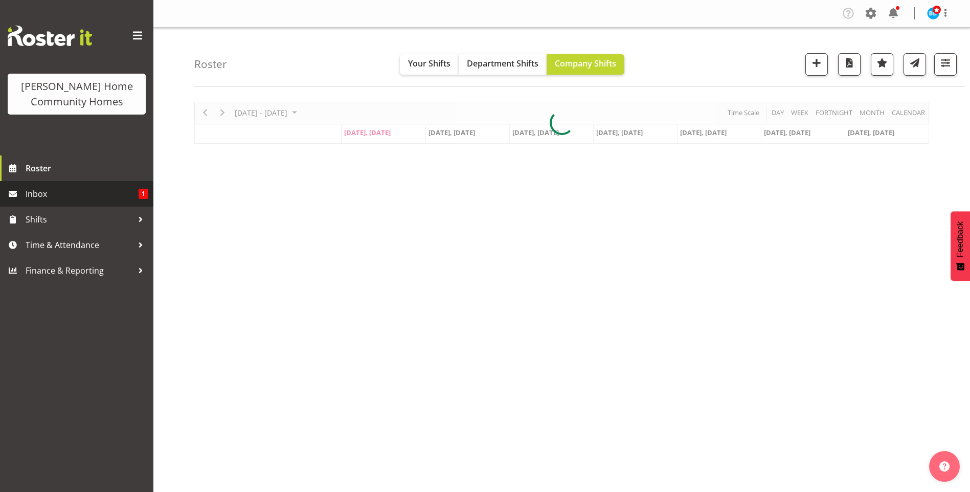
drag, startPoint x: 0, startPoint y: 0, endPoint x: 82, endPoint y: 194, distance: 210.9
click at [82, 194] on span "Inbox" at bounding box center [82, 193] width 113 height 15
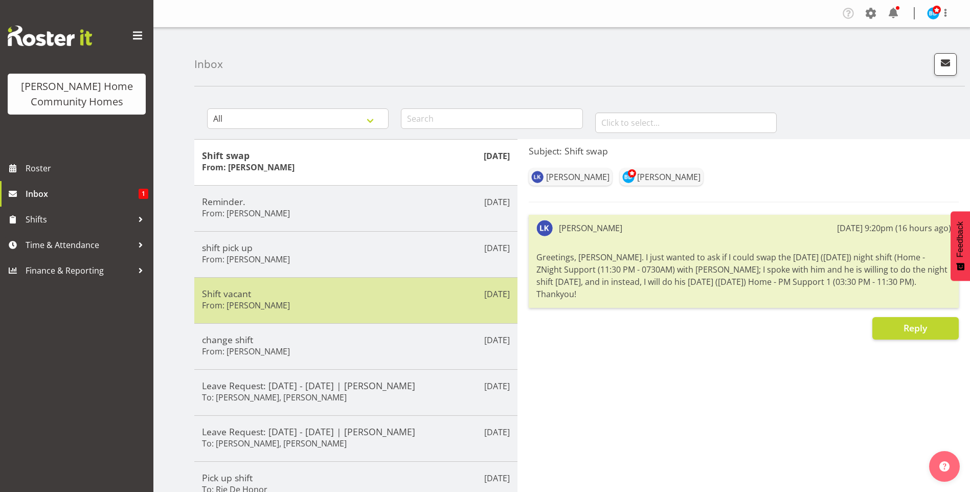
click at [314, 305] on div "Shift vacant From: Jess Aracan" at bounding box center [356, 300] width 308 height 25
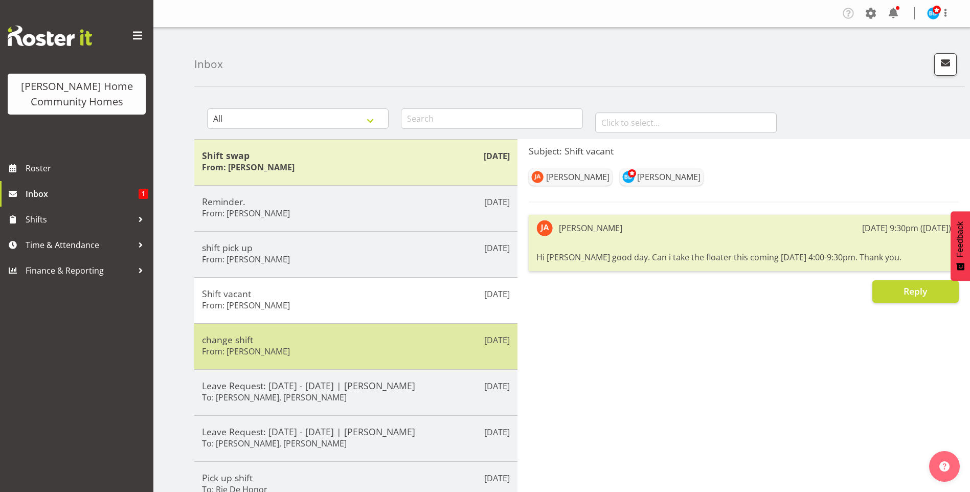
click at [310, 334] on h5 "change shift" at bounding box center [356, 339] width 308 height 11
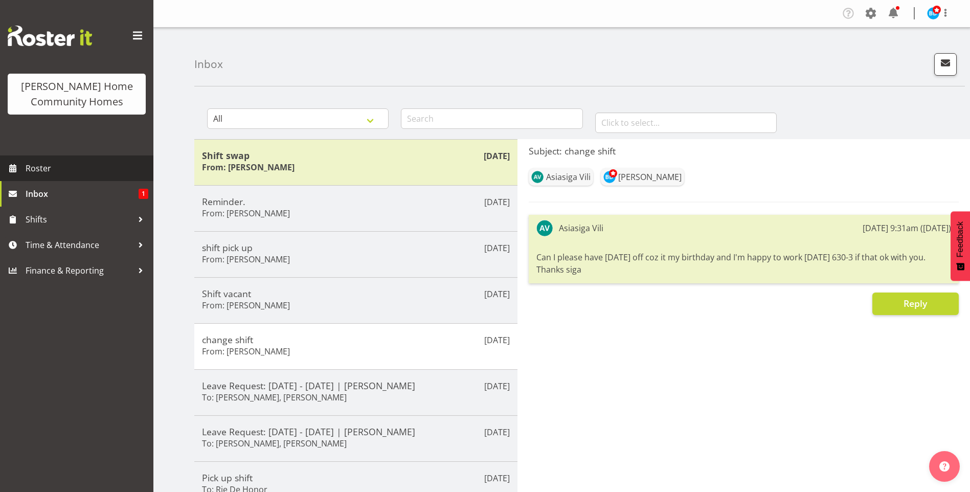
click at [90, 171] on span "Roster" at bounding box center [87, 168] width 123 height 15
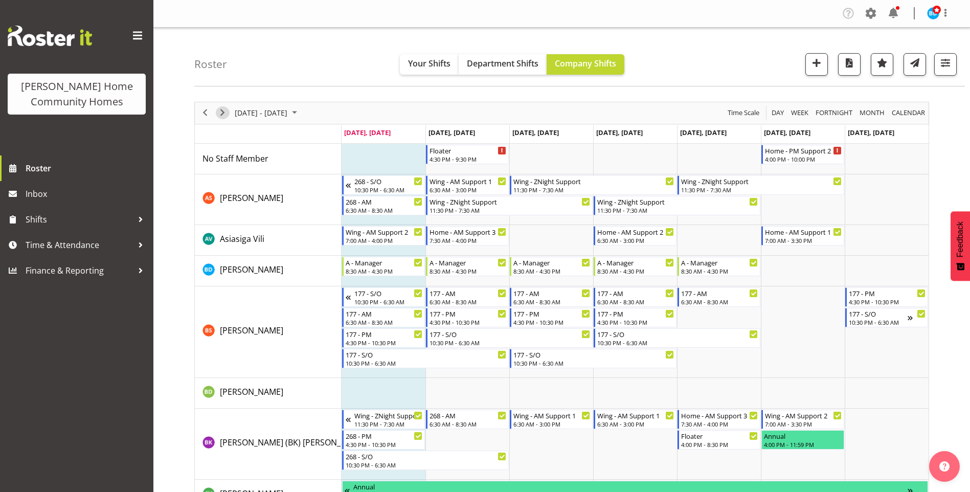
click at [221, 114] on span "Next" at bounding box center [222, 112] width 12 height 13
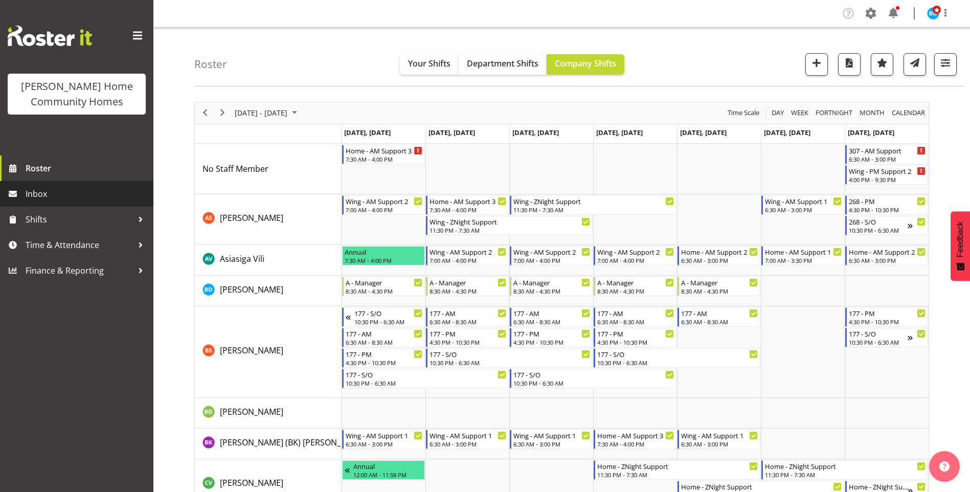
drag, startPoint x: 40, startPoint y: 197, endPoint x: 53, endPoint y: 196, distance: 12.9
click at [40, 197] on span "Inbox" at bounding box center [87, 193] width 123 height 15
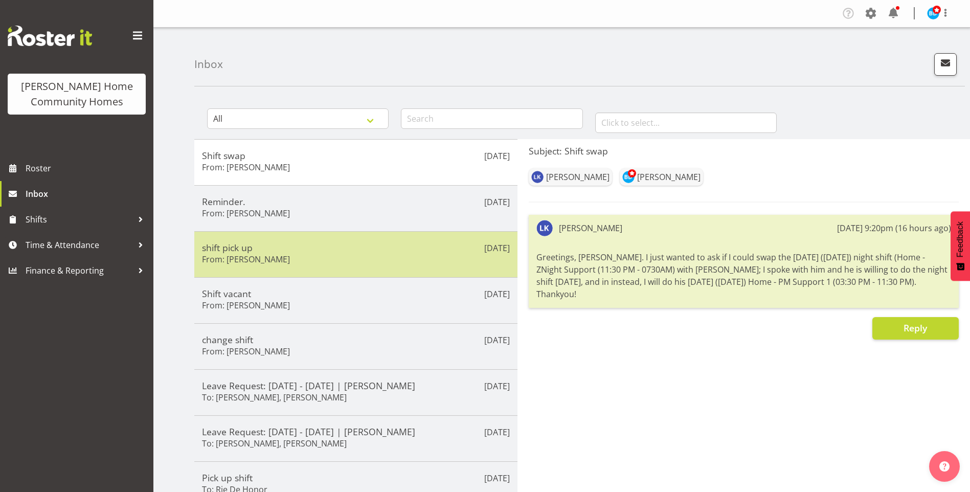
click at [282, 254] on div "shift pick up From: Asiasiga Vili" at bounding box center [356, 254] width 308 height 25
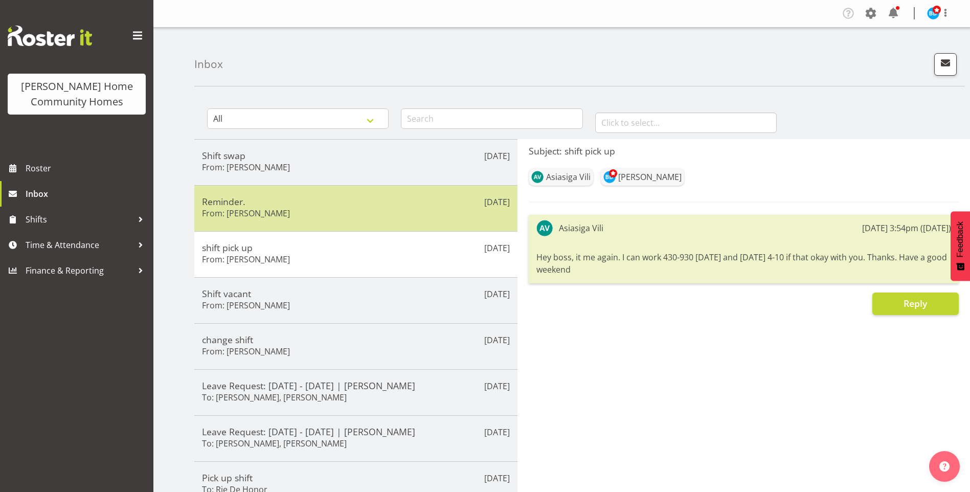
click at [293, 208] on div "Reminder. From: Maria Cerbas" at bounding box center [356, 208] width 308 height 25
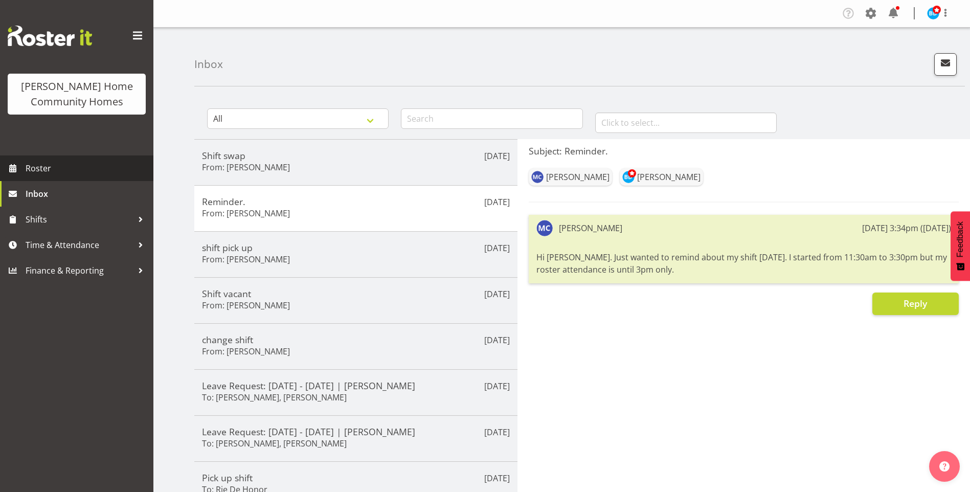
click at [78, 166] on span "Roster" at bounding box center [87, 168] width 123 height 15
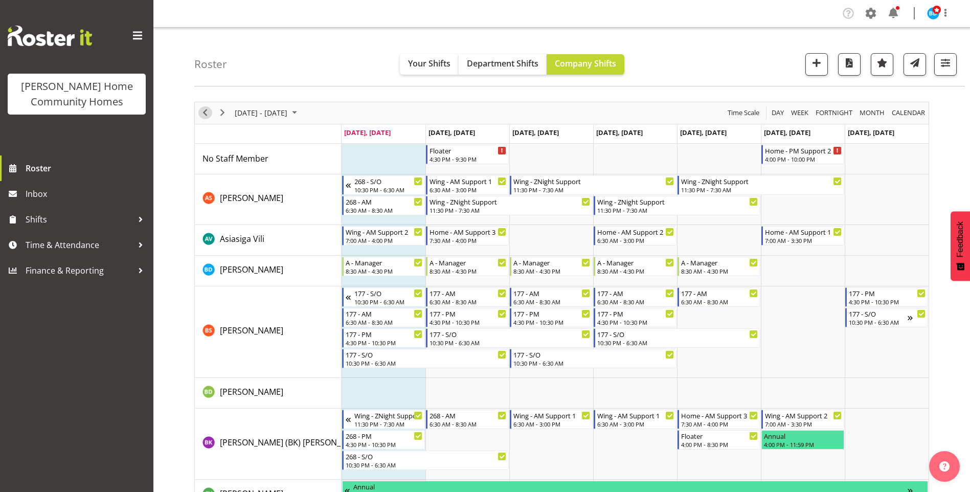
click at [203, 111] on span "Previous" at bounding box center [205, 112] width 12 height 13
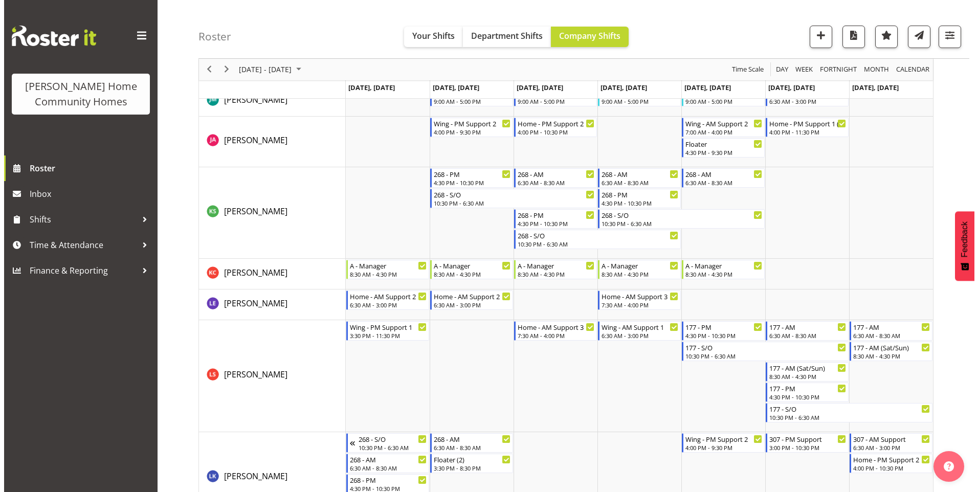
scroll to position [921, 0]
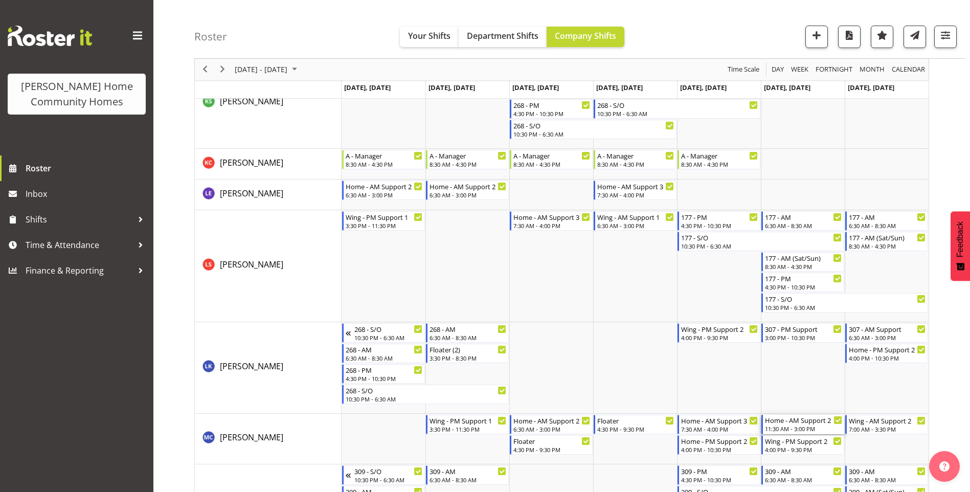
click at [815, 422] on div "Home - AM Support 2" at bounding box center [803, 420] width 77 height 10
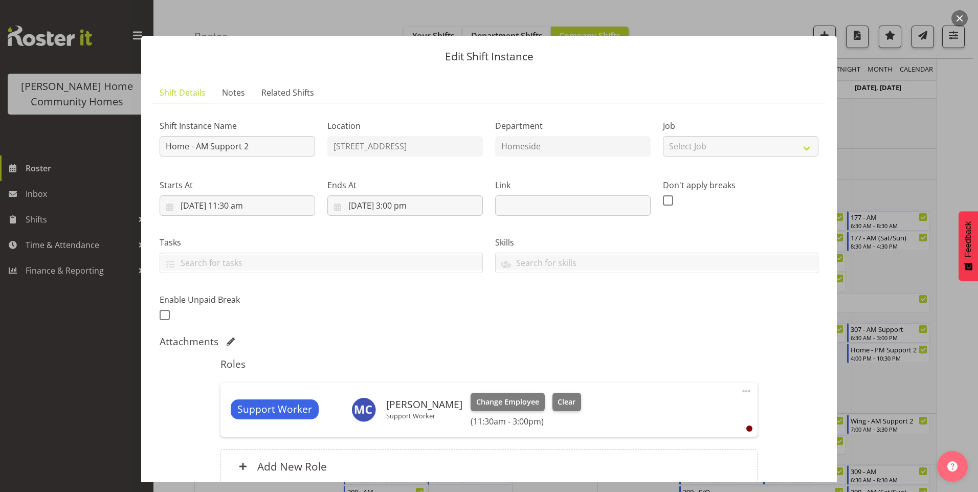
click at [745, 391] on span at bounding box center [746, 391] width 12 height 12
click at [670, 416] on link "Edit" at bounding box center [703, 414] width 98 height 18
select select "7"
select select "2025"
select select "15"
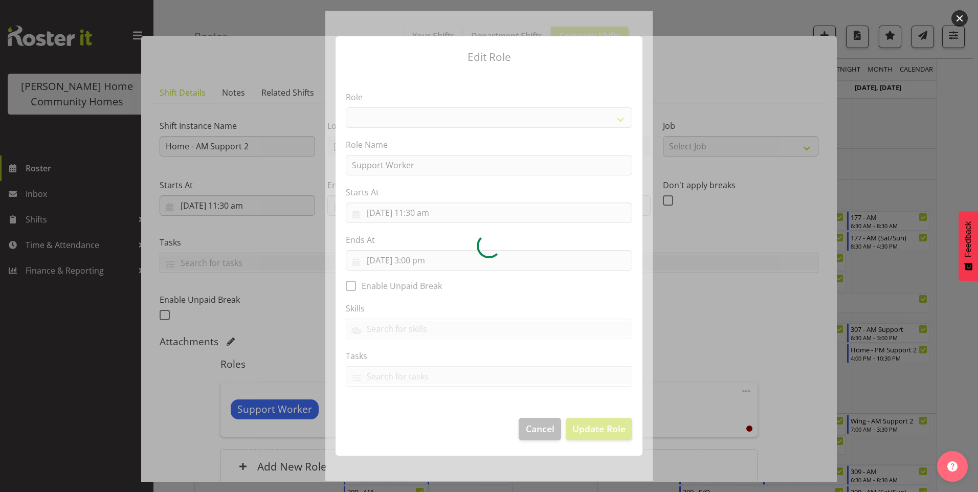
select select "1214"
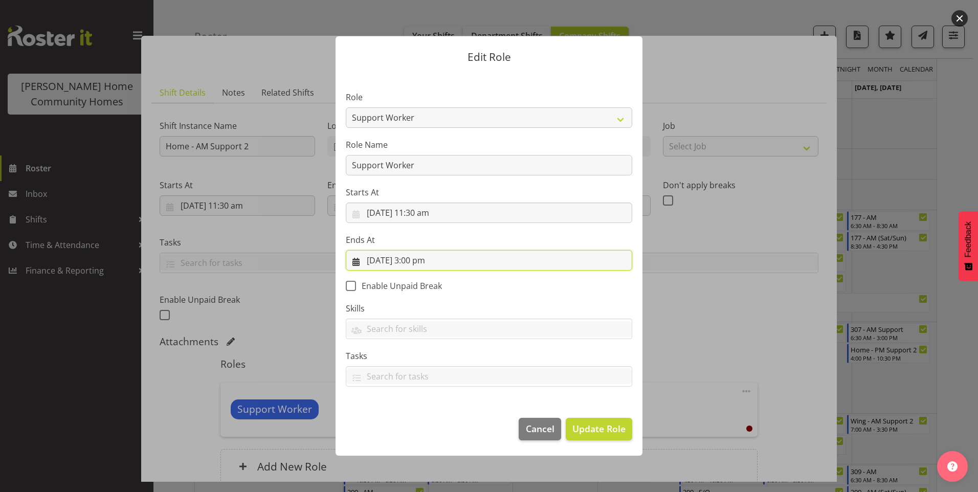
click at [418, 260] on input "9/08/2025, 3:00 pm" at bounding box center [489, 260] width 286 height 20
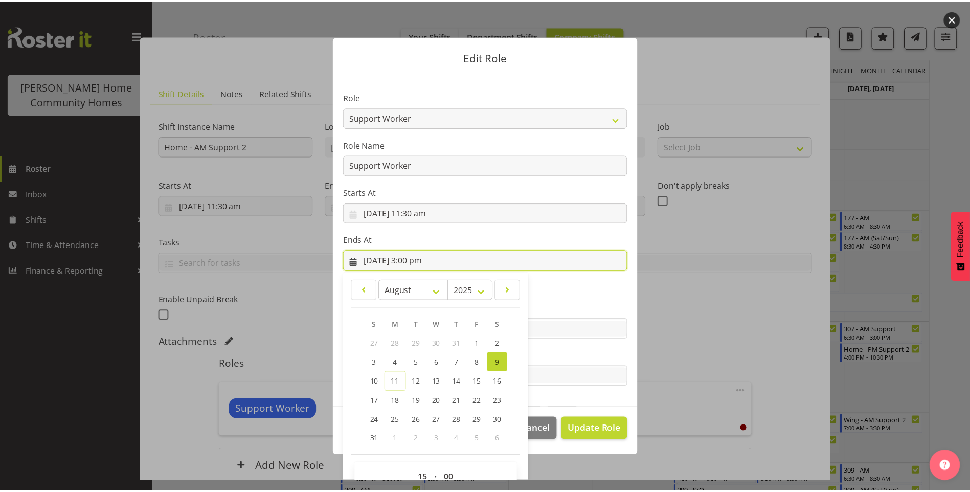
scroll to position [23, 0]
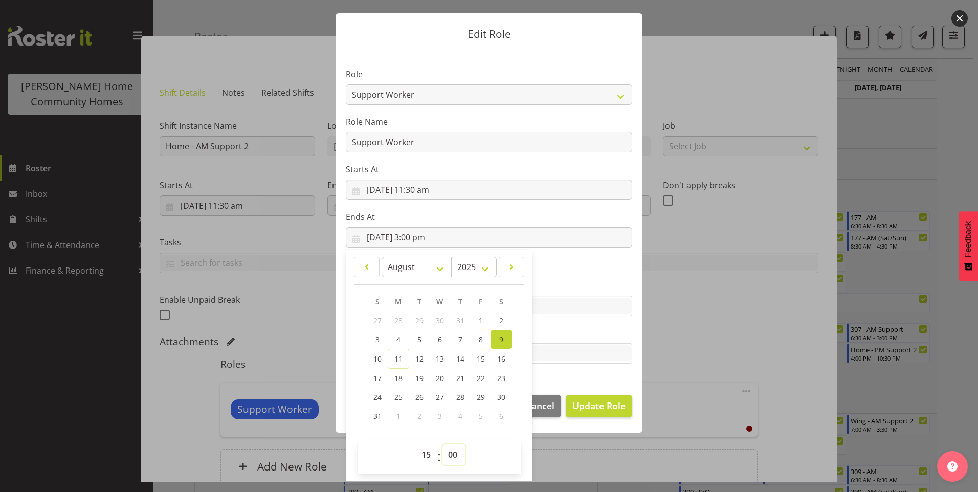
click at [452, 456] on select "00 01 02 03 04 05 06 07 08 09 10 11 12 13 14 15 16 17 18 19 20 21 22 23 24 25 2…" at bounding box center [454, 455] width 23 height 20
select select "30"
click at [443, 445] on select "00 01 02 03 04 05 06 07 08 09 10 11 12 13 14 15 16 17 18 19 20 21 22 23 24 25 2…" at bounding box center [454, 455] width 23 height 20
type input "9/08/2025, 3:30 pm"
click at [595, 404] on span "Update Role" at bounding box center [598, 405] width 53 height 13
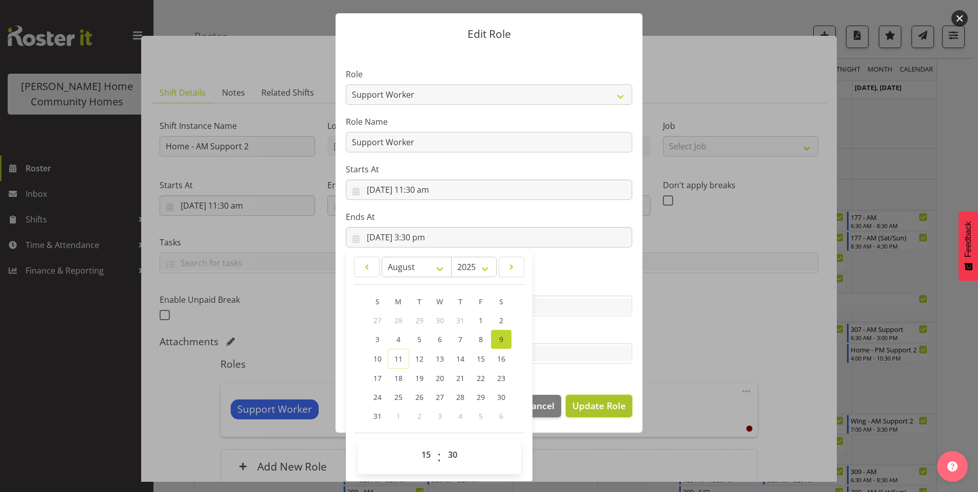
select select
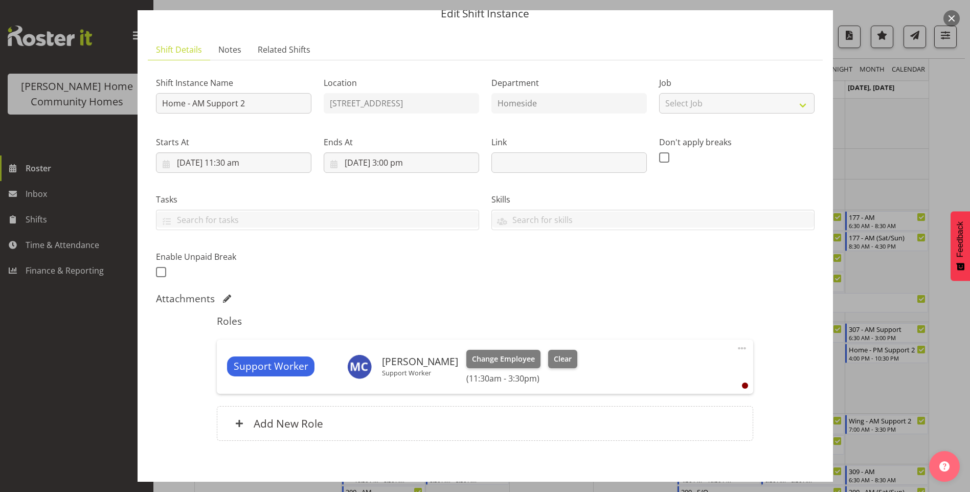
scroll to position [93, 0]
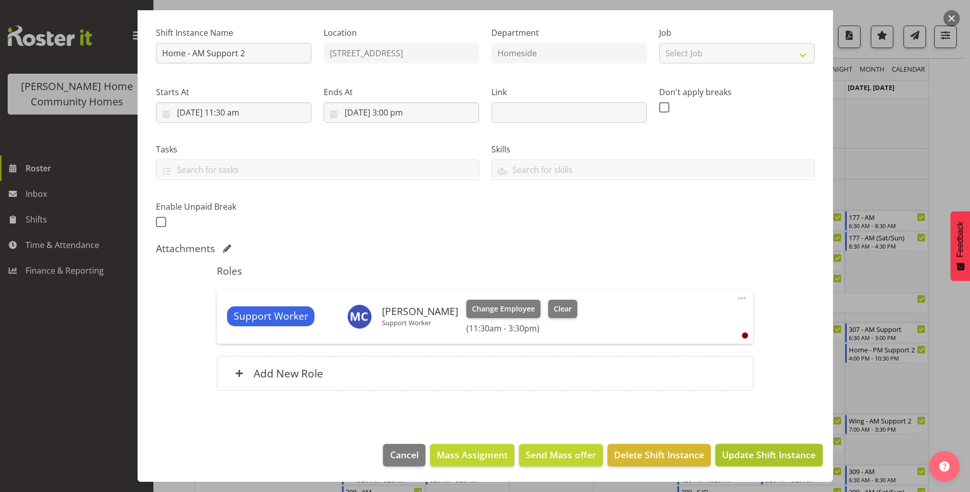
click at [755, 457] on span "Update Shift Instance" at bounding box center [769, 454] width 94 height 13
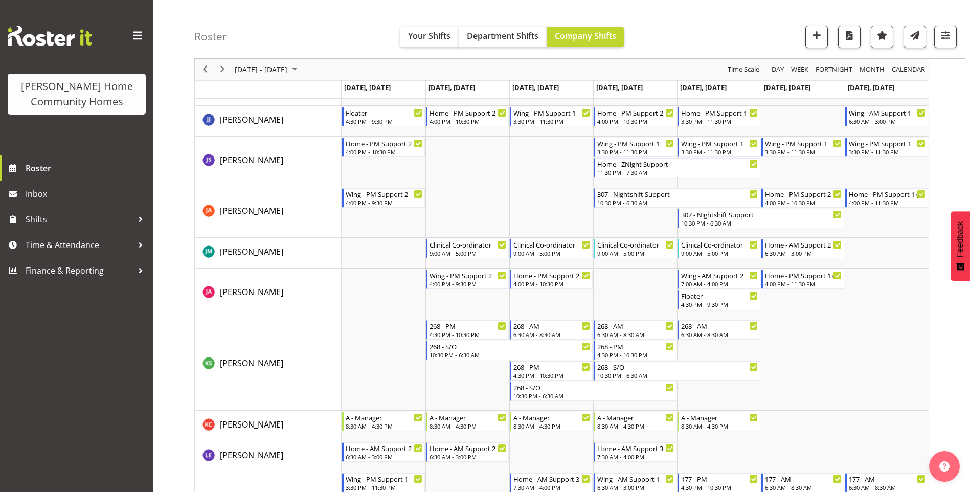
scroll to position [921, 0]
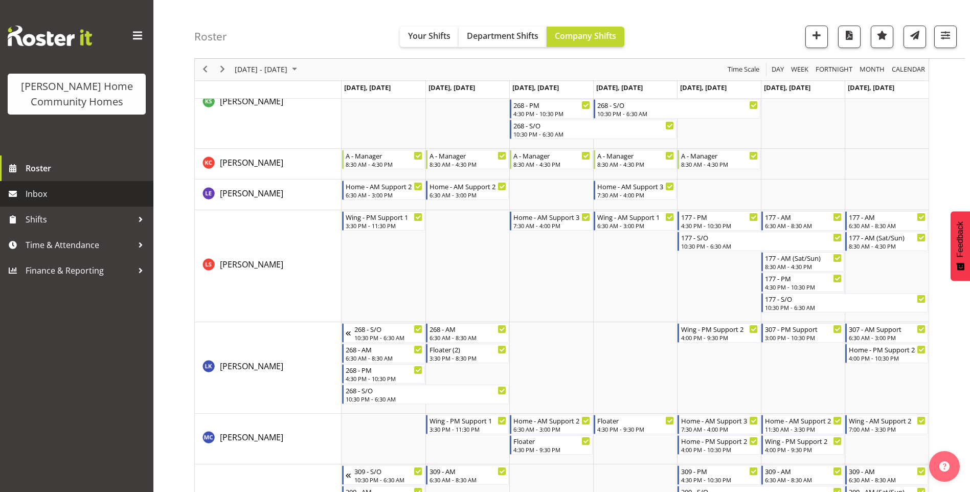
click at [74, 197] on span "Inbox" at bounding box center [87, 193] width 123 height 15
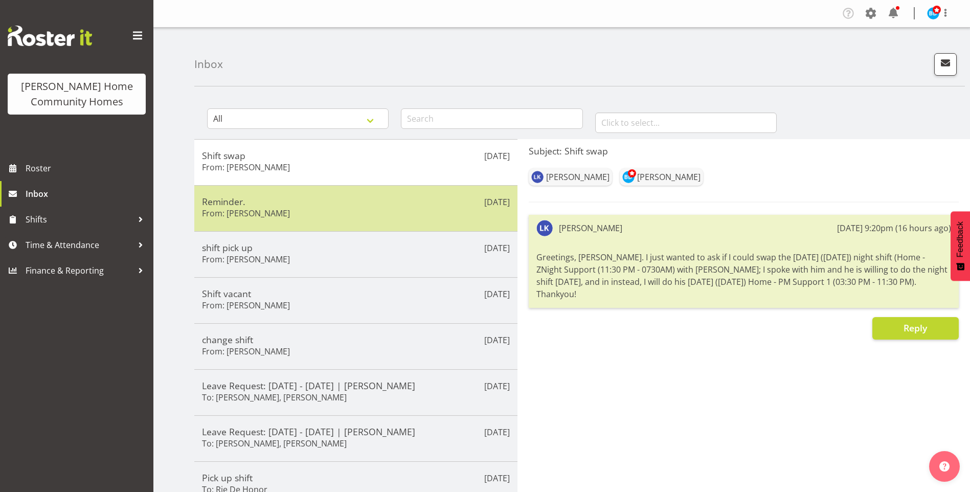
click at [303, 191] on div "Aug 9th Reminder. From: Maria Cerbas" at bounding box center [355, 208] width 323 height 46
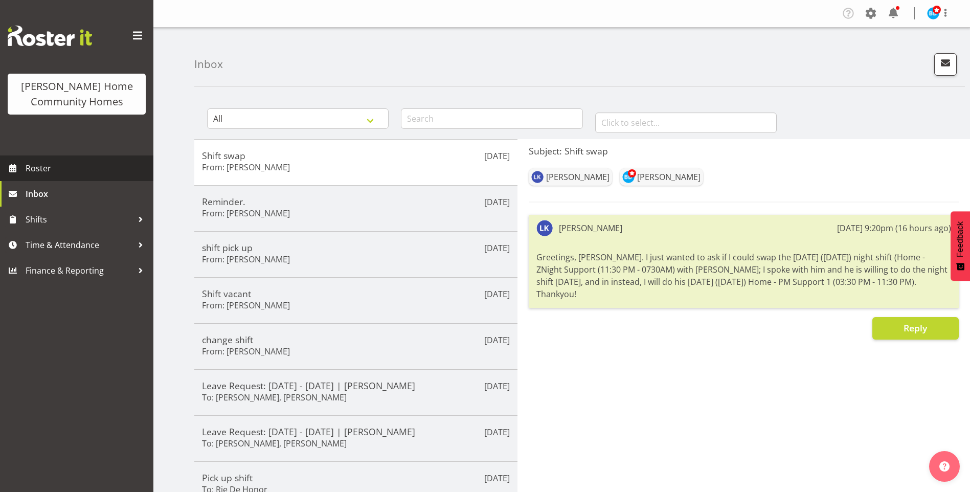
click at [72, 163] on span "Roster" at bounding box center [87, 168] width 123 height 15
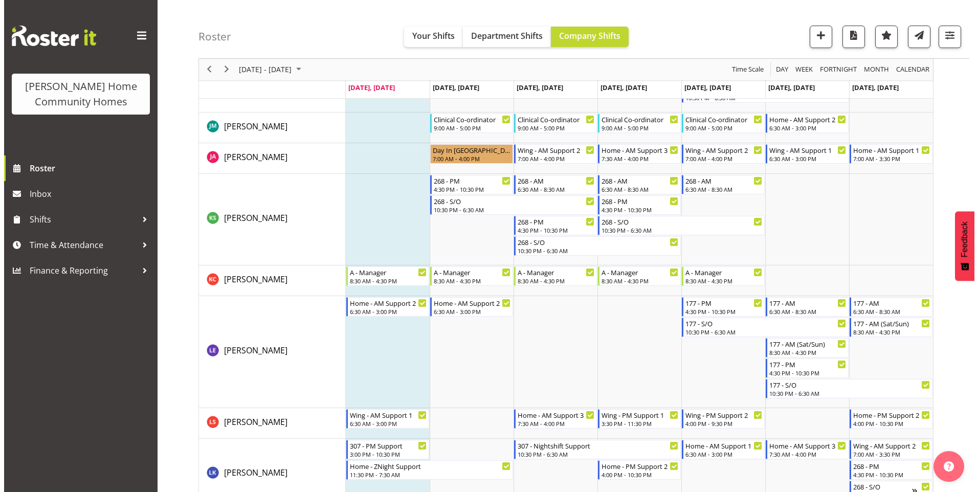
scroll to position [952, 0]
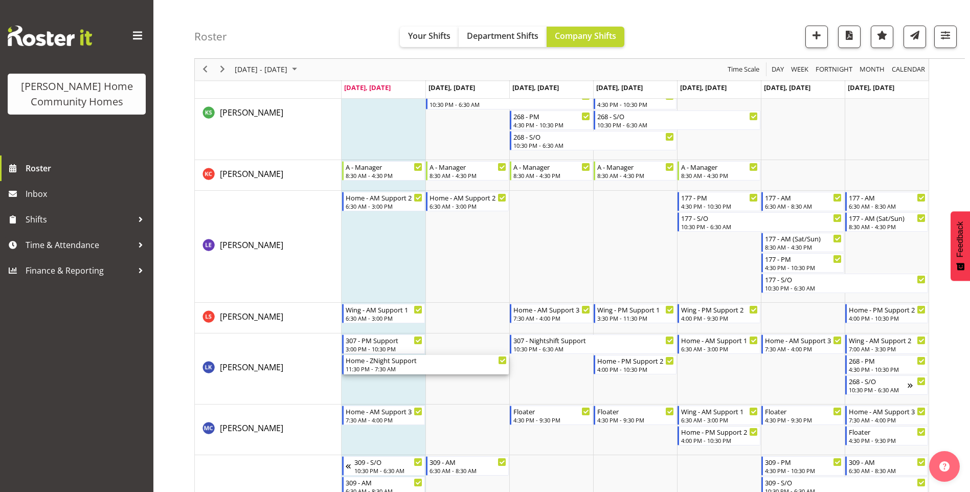
click at [390, 367] on div "11:30 PM - 7:30 AM" at bounding box center [426, 369] width 161 height 8
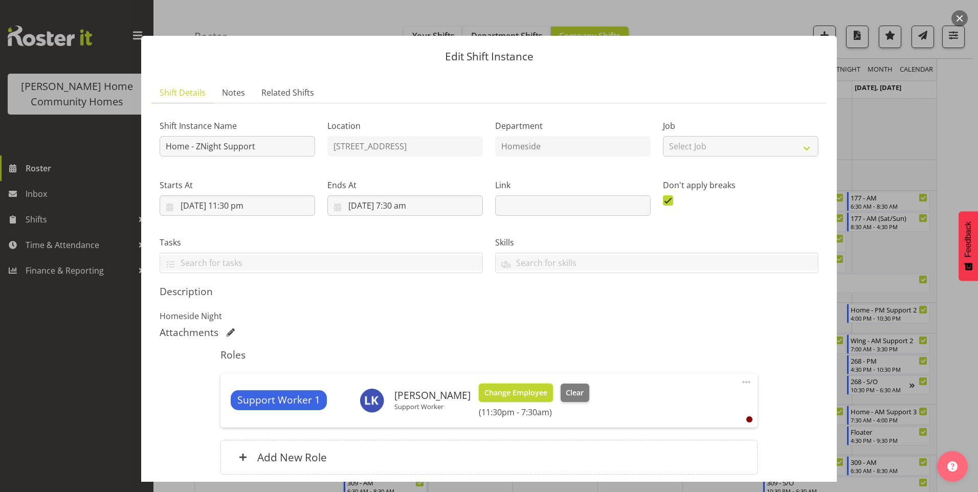
click at [521, 396] on span "Change Employee" at bounding box center [515, 392] width 63 height 11
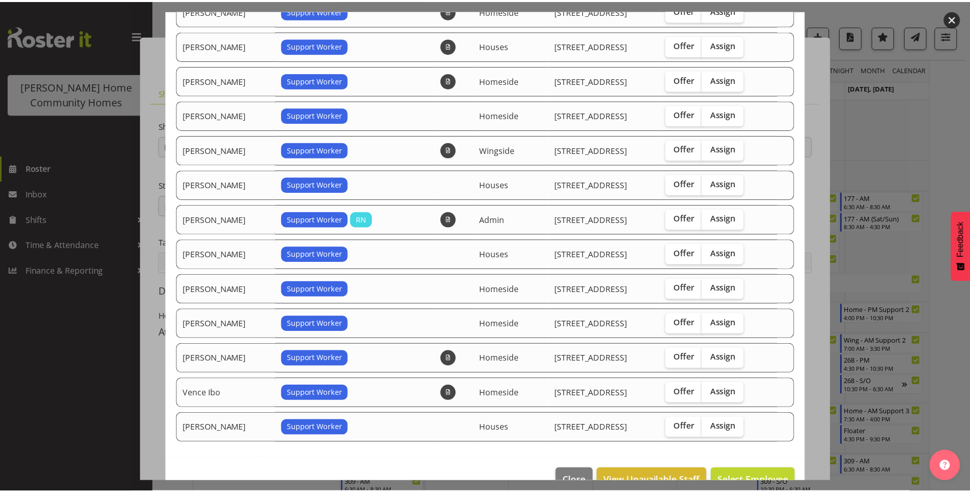
scroll to position [179, 0]
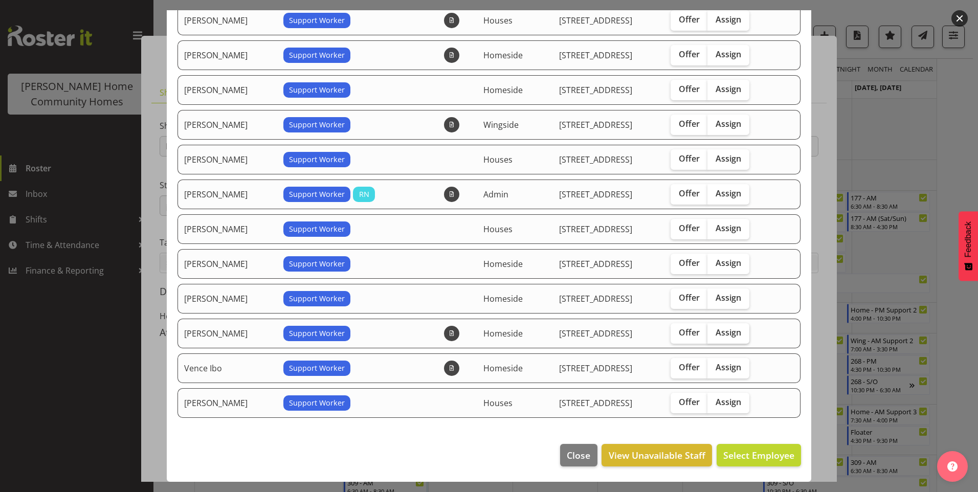
click at [740, 336] on label "Assign" at bounding box center [729, 333] width 42 height 20
click at [714, 336] on input "Assign" at bounding box center [711, 332] width 7 height 7
checkbox input "true"
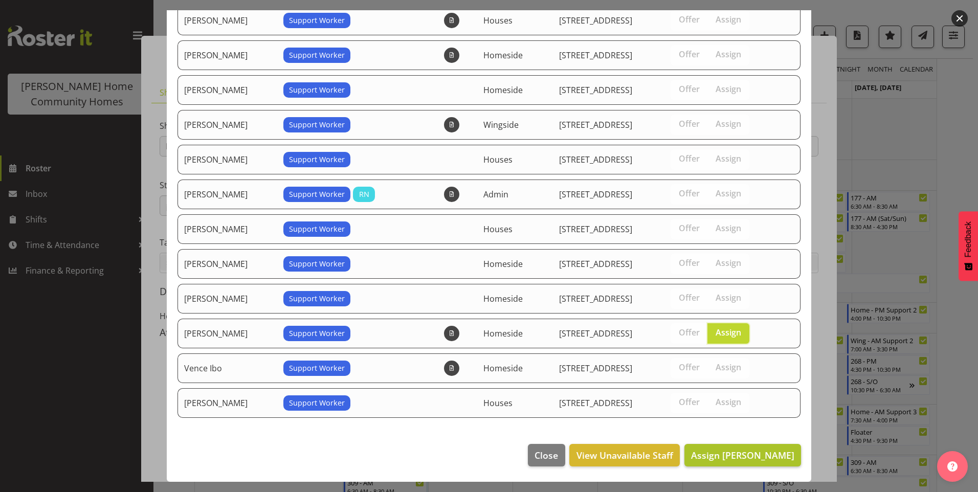
click at [746, 466] on footer "Close View Unavailable Staff Assign Sourav Guleria" at bounding box center [489, 458] width 645 height 48
click at [746, 460] on span "Assign Sourav Guleria" at bounding box center [742, 455] width 103 height 12
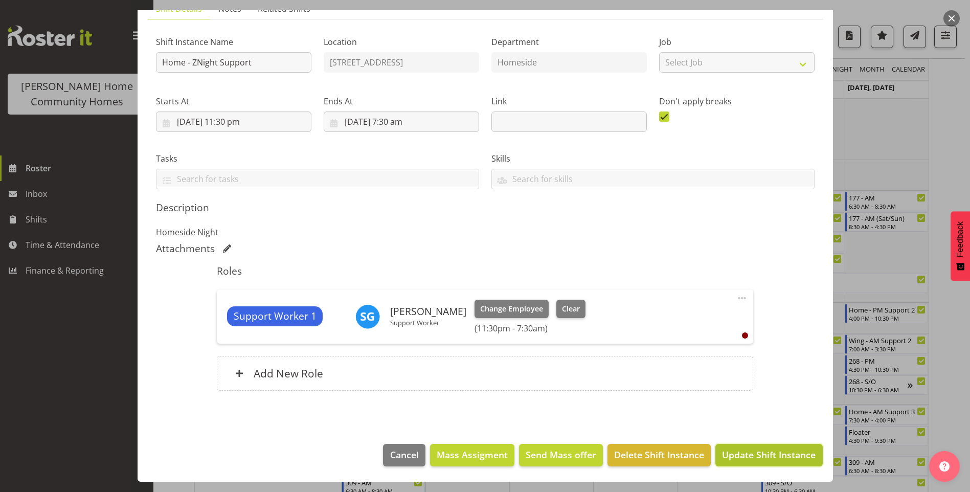
click at [747, 460] on span "Update Shift Instance" at bounding box center [769, 454] width 94 height 13
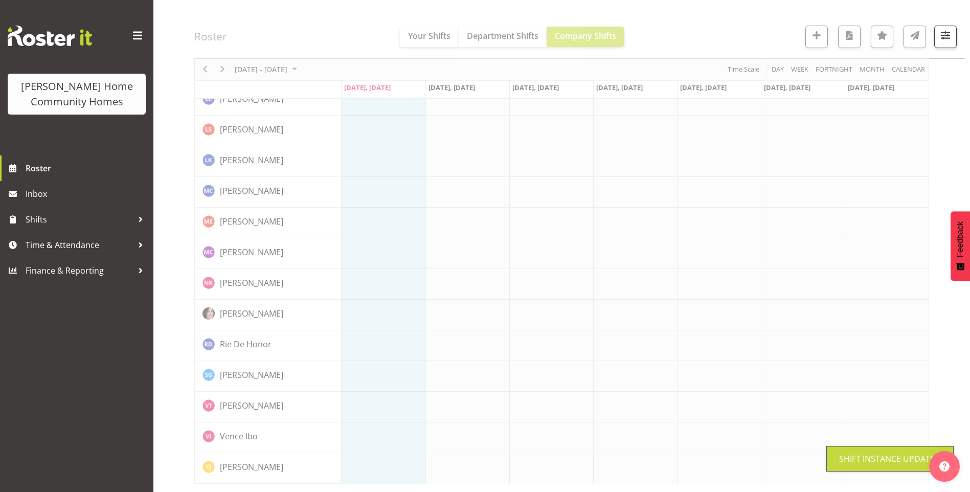
scroll to position [673, 0]
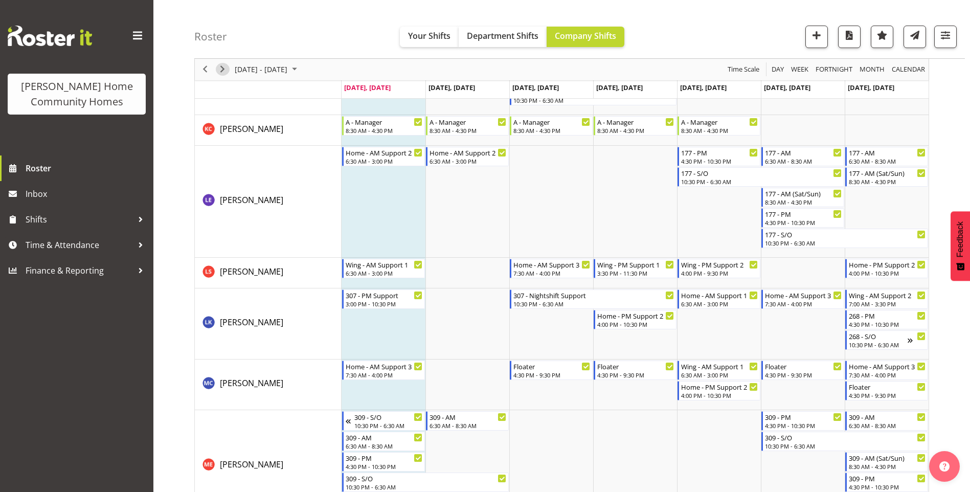
click at [223, 71] on span "Next" at bounding box center [222, 69] width 12 height 13
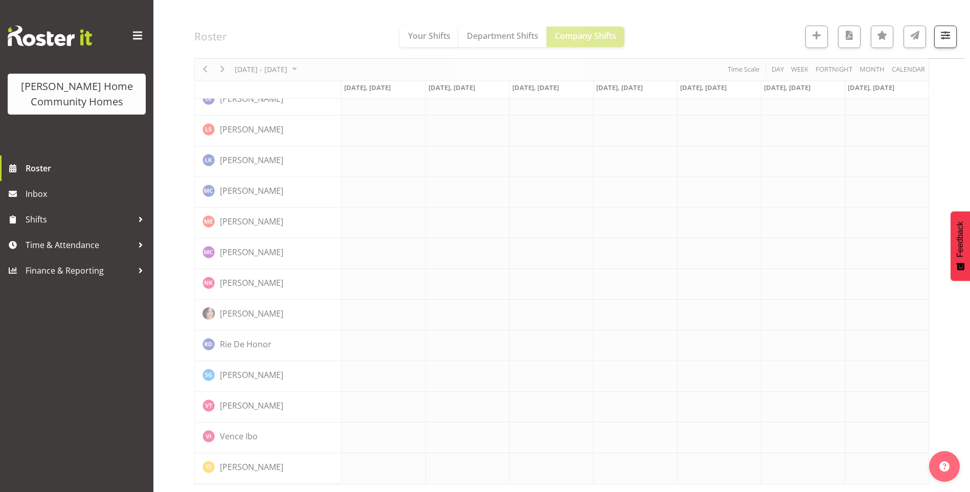
scroll to position [935, 0]
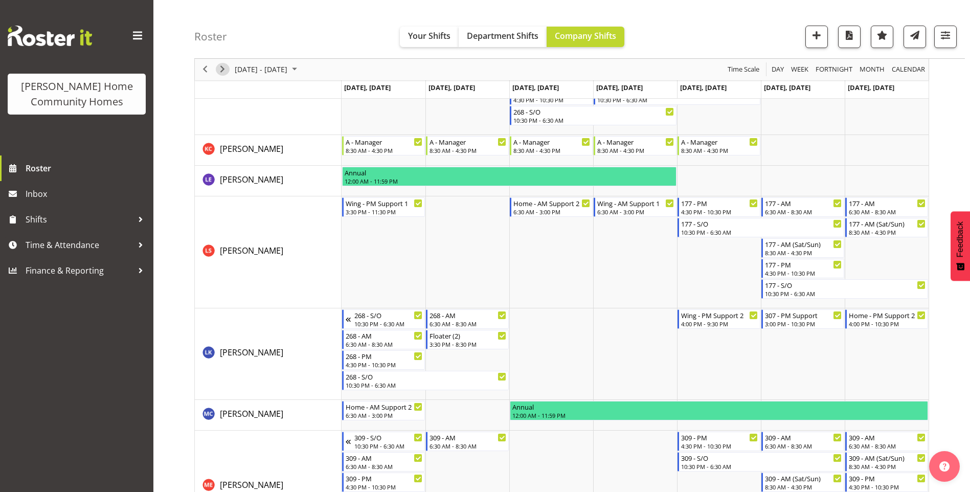
click at [223, 71] on span "Next" at bounding box center [222, 69] width 12 height 13
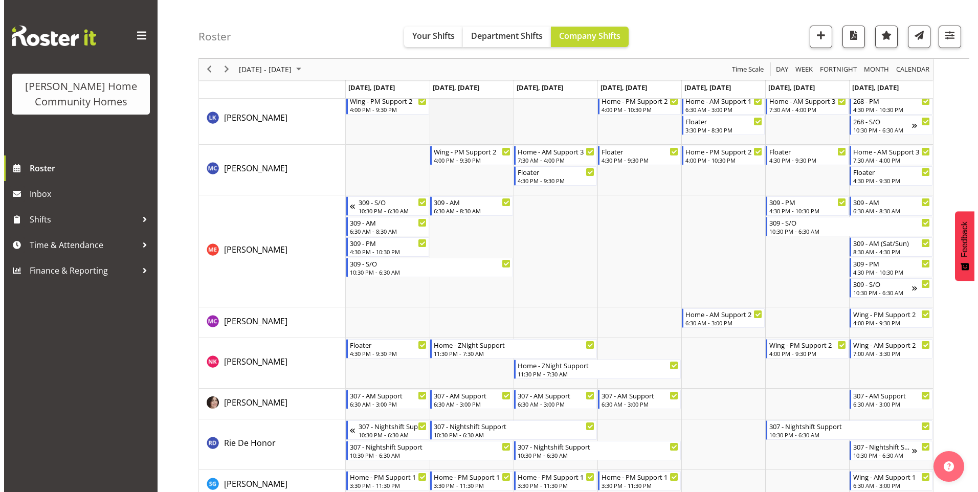
scroll to position [1319, 0]
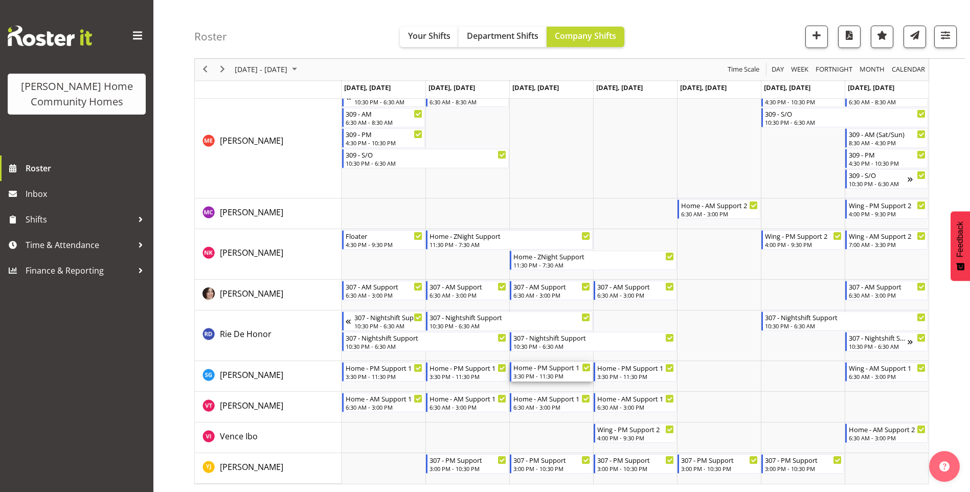
click at [560, 374] on div "3:30 PM - 11:30 PM" at bounding box center [552, 376] width 77 height 8
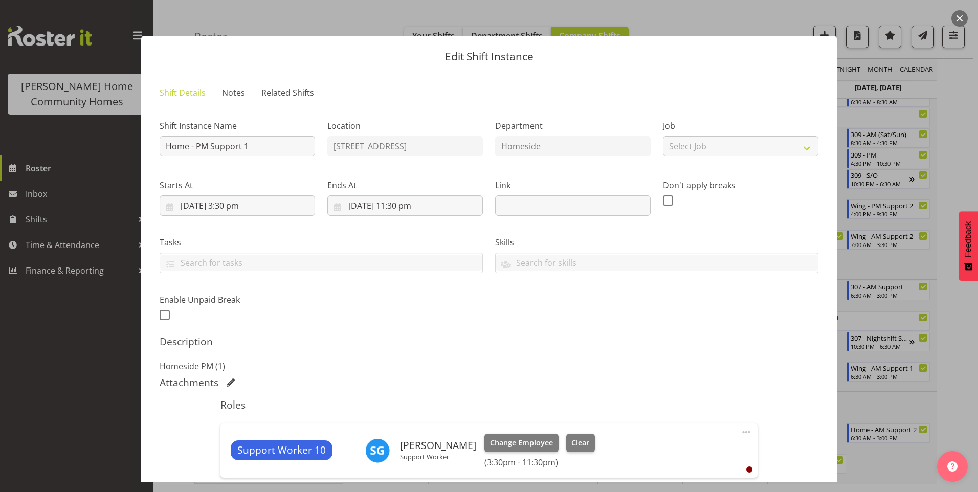
scroll to position [134, 0]
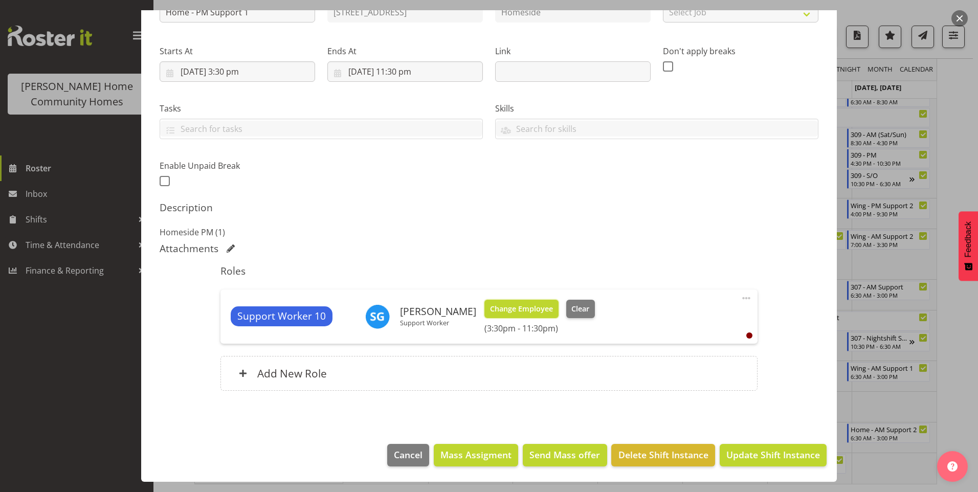
click at [515, 309] on span "Change Employee" at bounding box center [521, 308] width 63 height 11
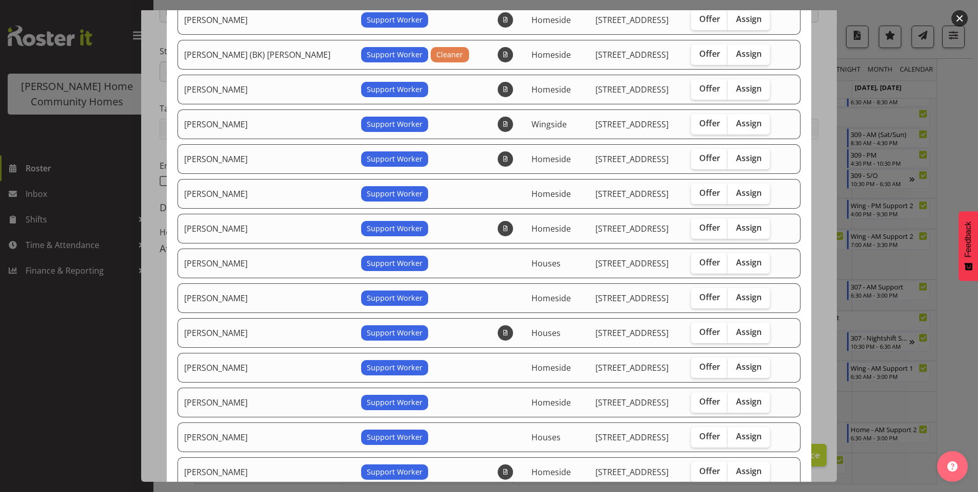
scroll to position [205, 0]
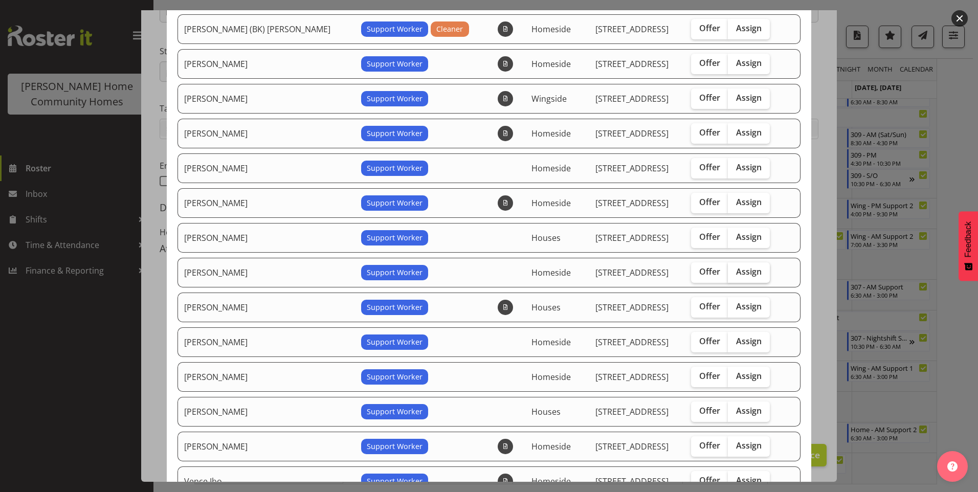
click at [736, 270] on span "Assign" at bounding box center [749, 272] width 26 height 10
click at [728, 270] on input "Assign" at bounding box center [731, 272] width 7 height 7
checkbox input "true"
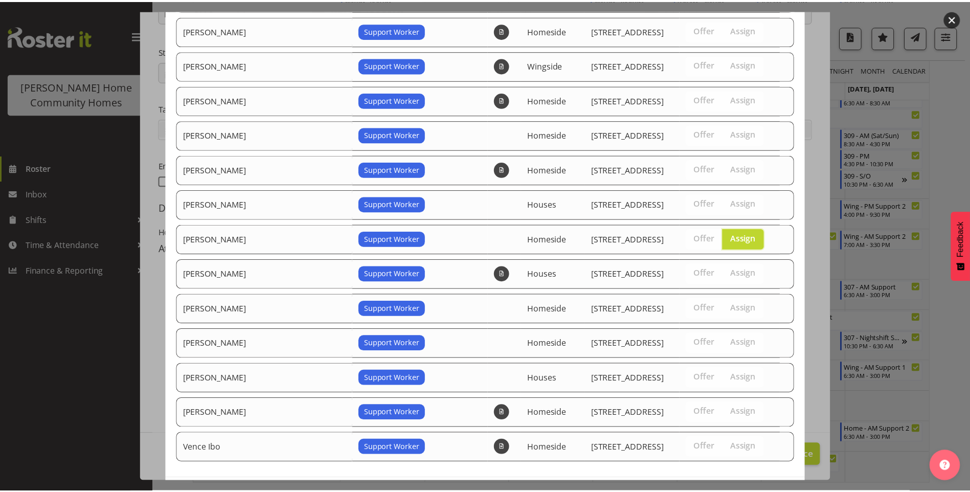
scroll to position [283, 0]
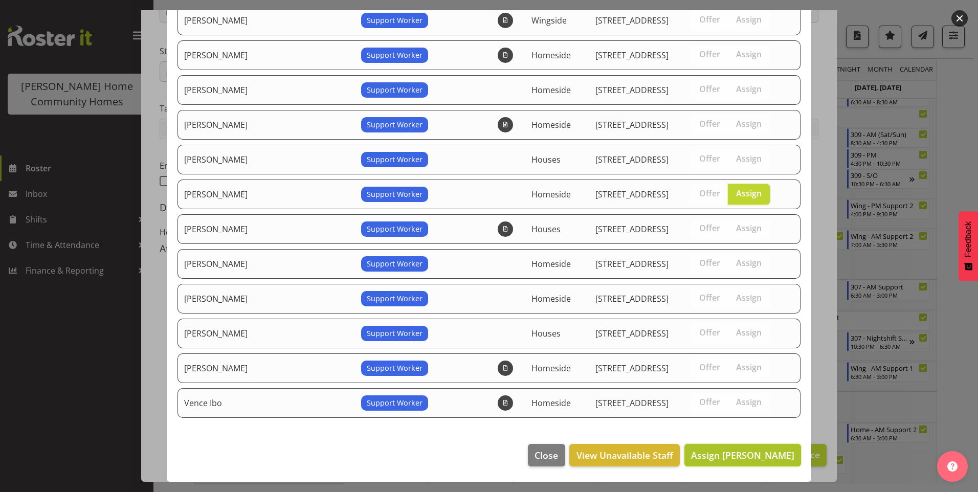
click at [736, 451] on span "Assign Lovejot Kaur" at bounding box center [742, 455] width 103 height 12
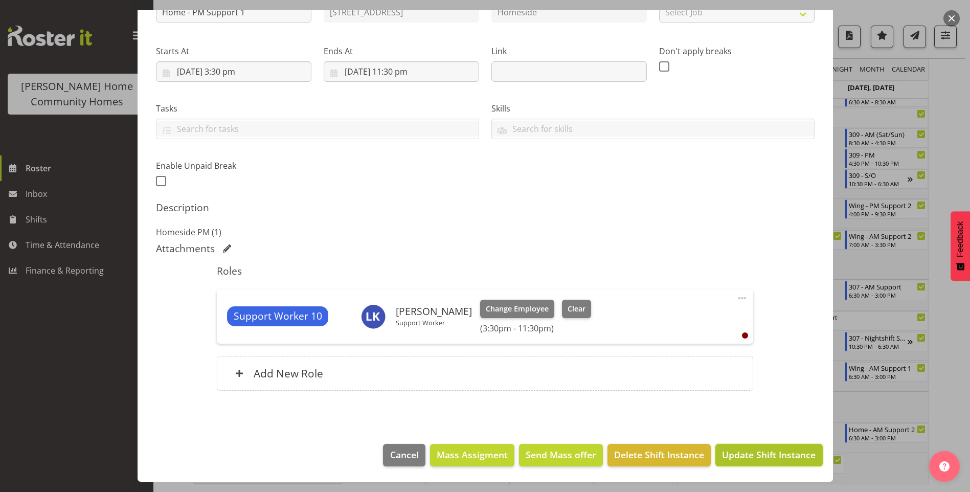
click at [748, 456] on span "Update Shift Instance" at bounding box center [769, 454] width 94 height 13
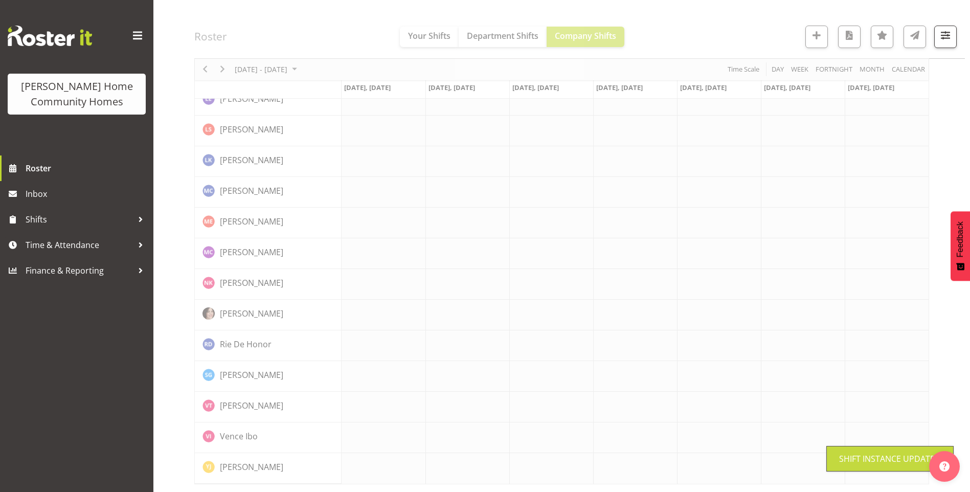
scroll to position [673, 0]
click at [45, 195] on span "Inbox" at bounding box center [87, 193] width 123 height 15
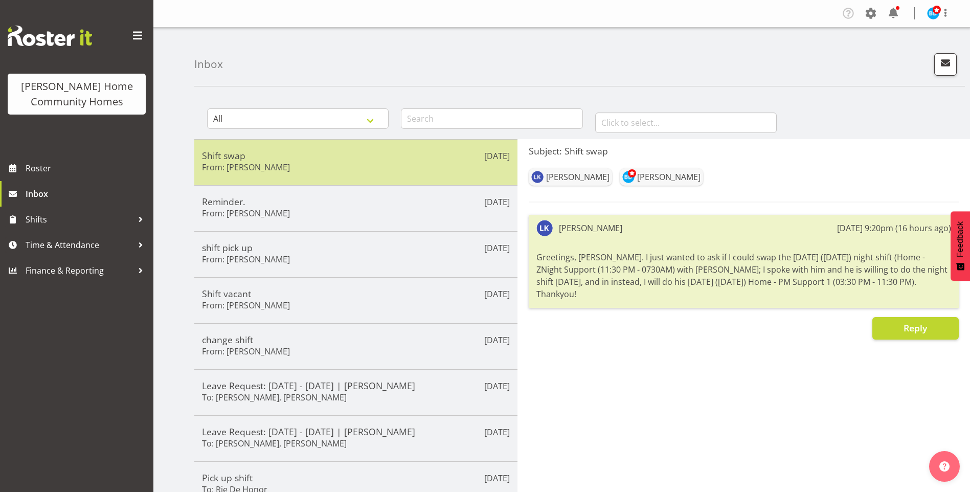
click at [295, 153] on h5 "Shift swap" at bounding box center [356, 155] width 308 height 11
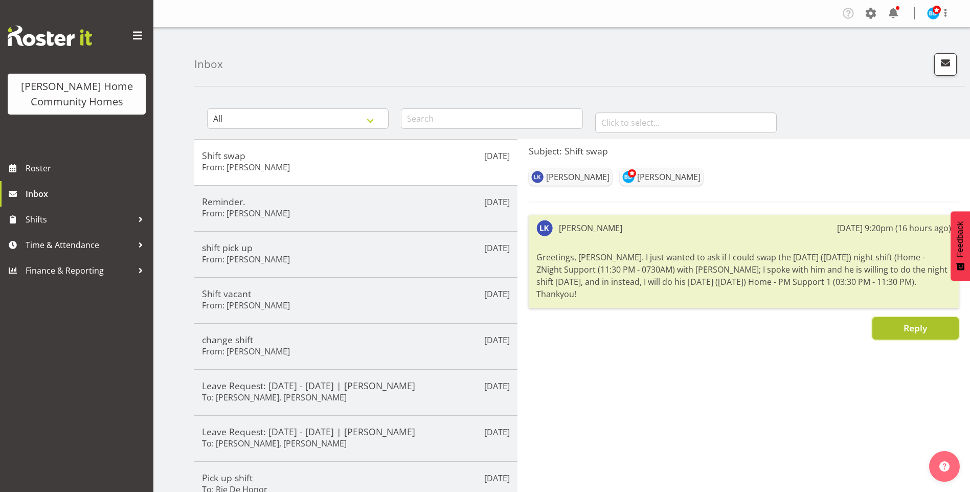
click at [900, 318] on button "Reply" at bounding box center [916, 328] width 86 height 23
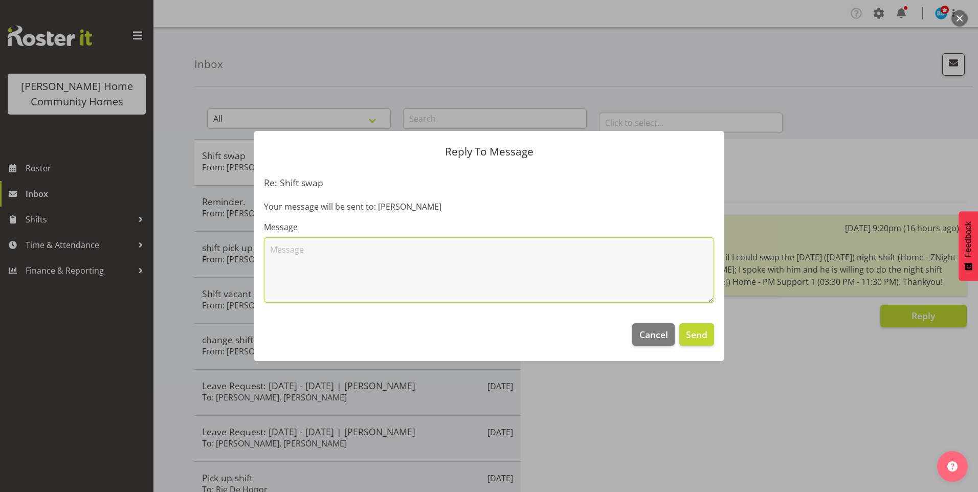
click at [380, 252] on textarea at bounding box center [489, 269] width 450 height 65
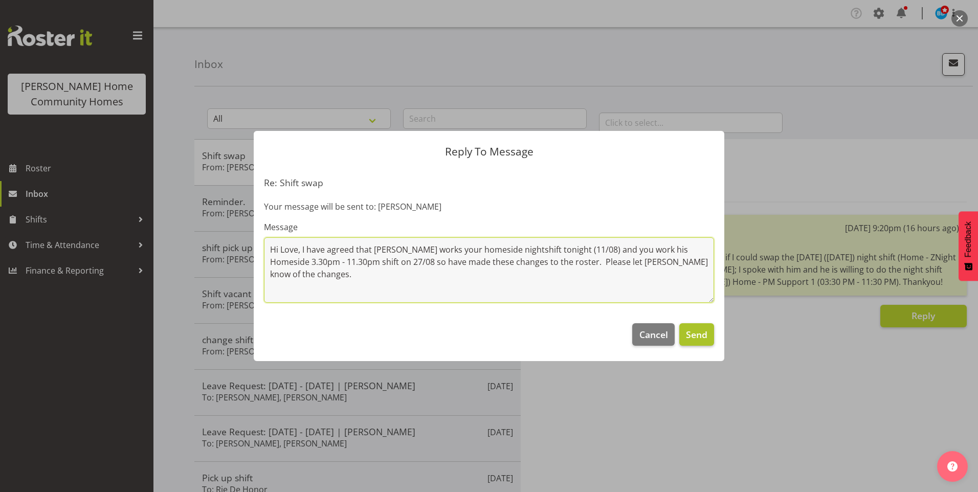
type textarea "Hi Love, I have agreed that Sam works your homeside nightshift tonight (11/08) …"
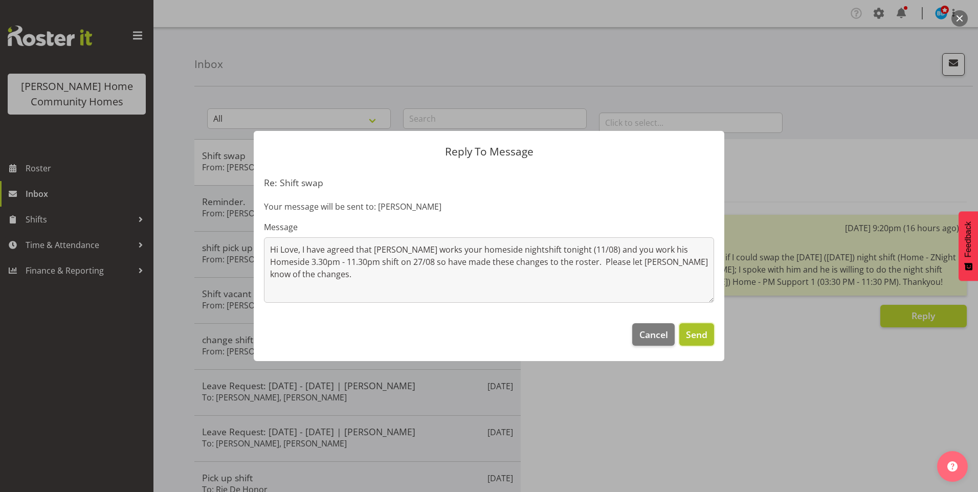
click at [690, 342] on button "Send" at bounding box center [696, 334] width 35 height 23
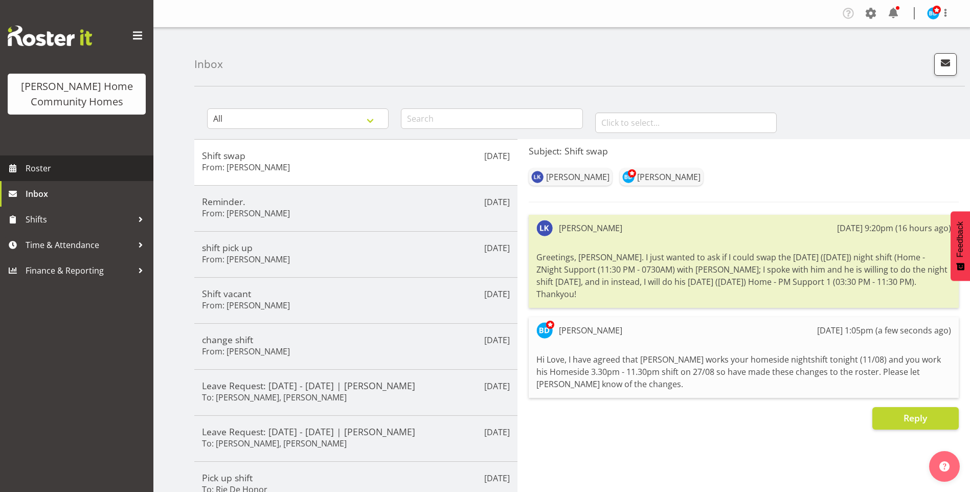
click at [55, 171] on span "Roster" at bounding box center [87, 168] width 123 height 15
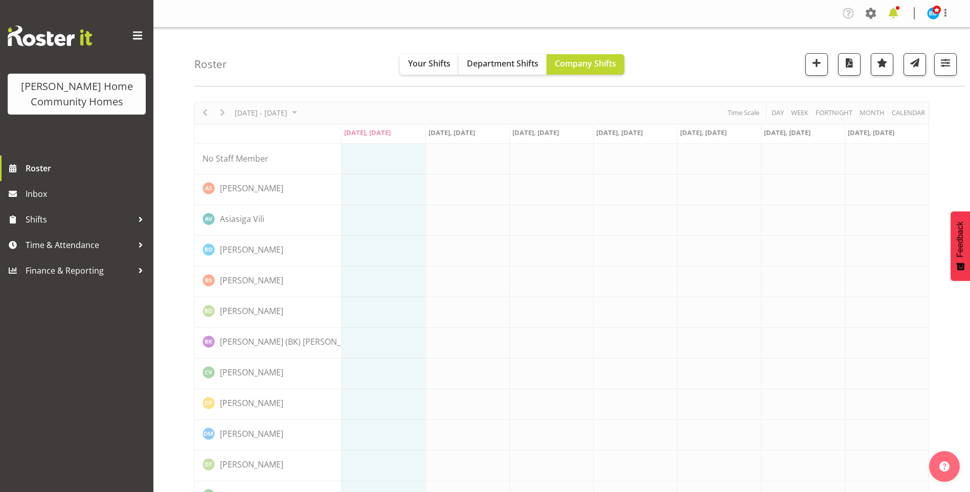
click at [897, 14] on span at bounding box center [894, 13] width 16 height 16
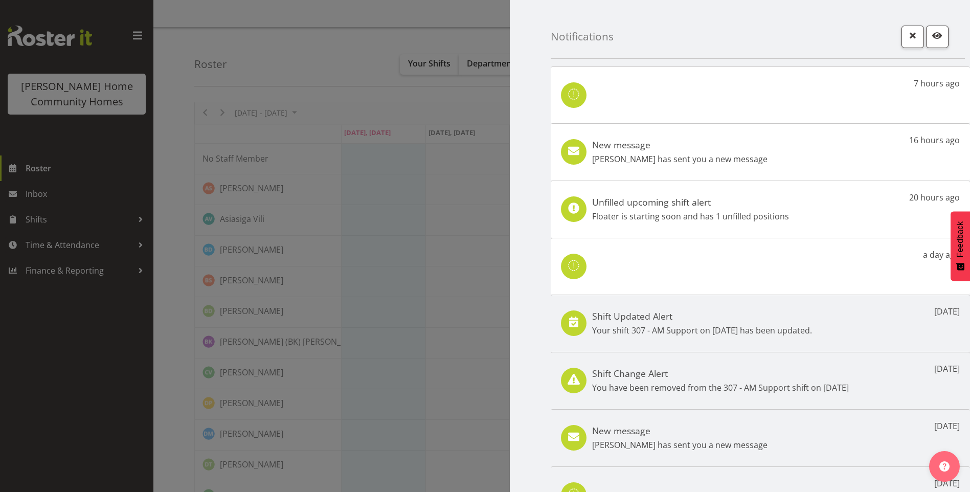
click at [732, 172] on div "New message [PERSON_NAME] has sent you a new message 16 hours ago" at bounding box center [760, 151] width 419 height 57
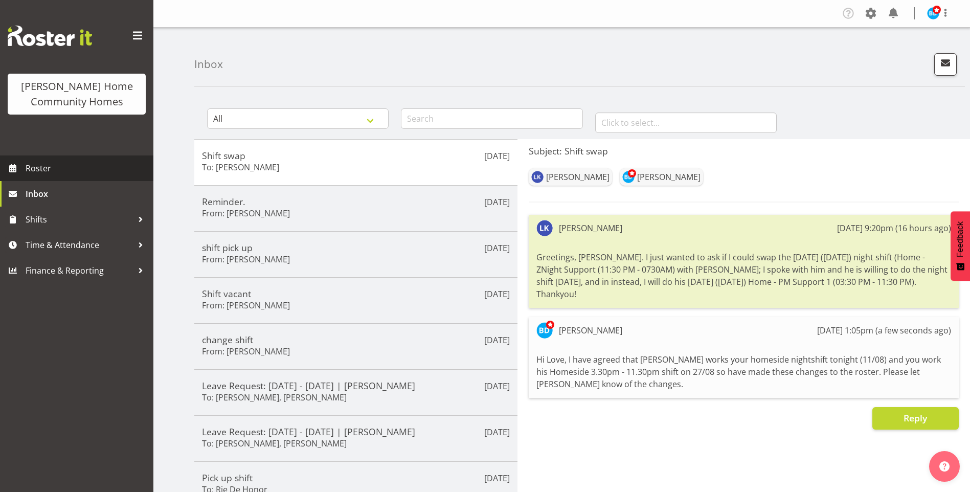
click at [39, 165] on span "Roster" at bounding box center [87, 168] width 123 height 15
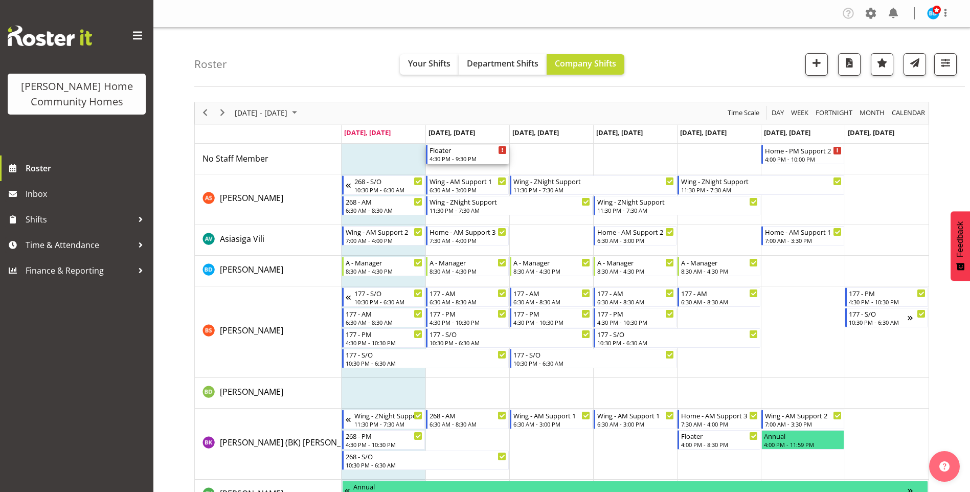
click at [464, 158] on div "4:30 PM - 9:30 PM" at bounding box center [468, 158] width 77 height 8
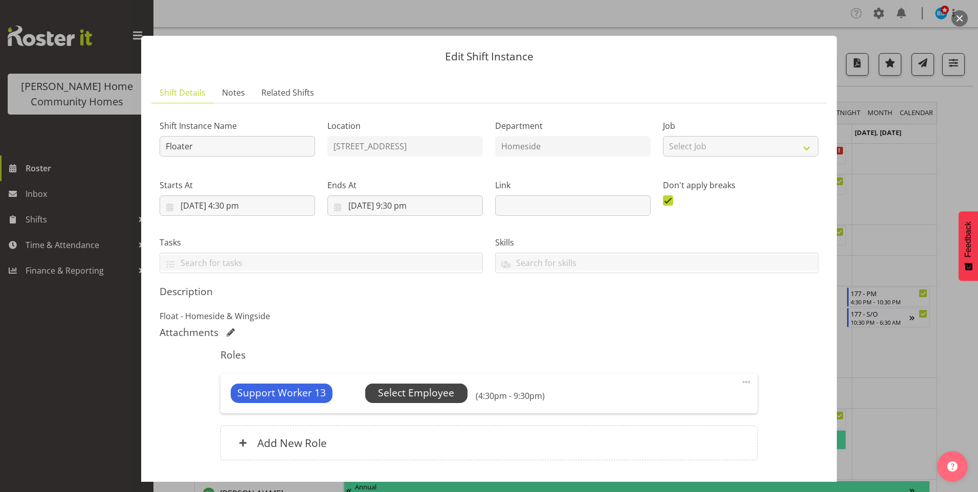
click at [438, 386] on span "Select Employee" at bounding box center [416, 393] width 76 height 15
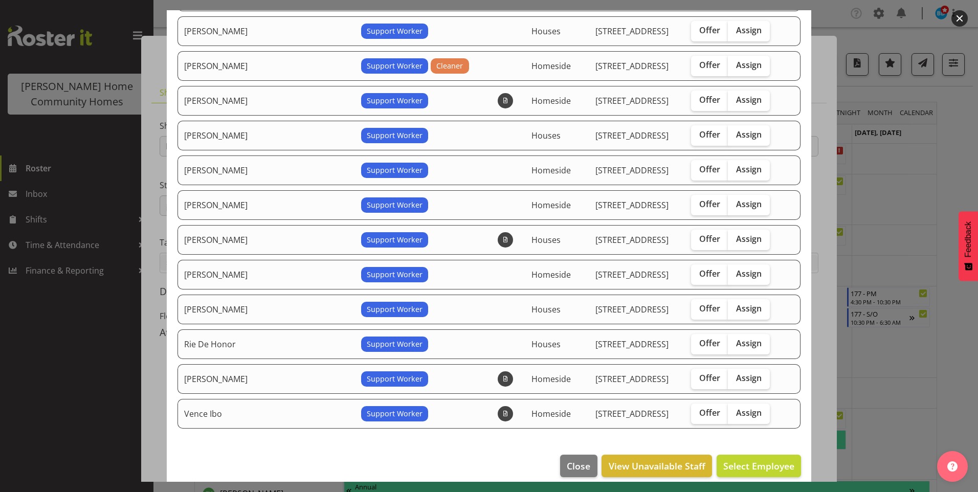
scroll to position [205, 0]
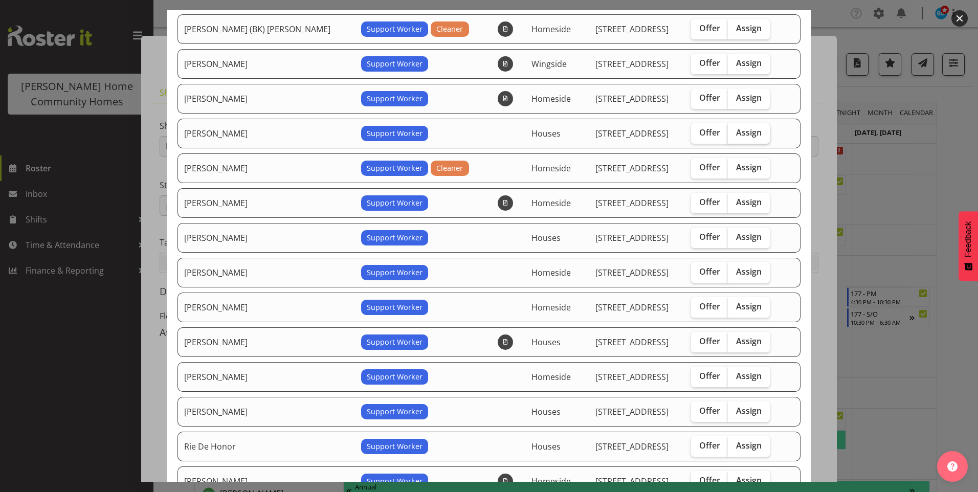
click at [736, 134] on span "Assign" at bounding box center [749, 132] width 26 height 10
click at [735, 134] on input "Assign" at bounding box center [731, 132] width 7 height 7
checkbox input "true"
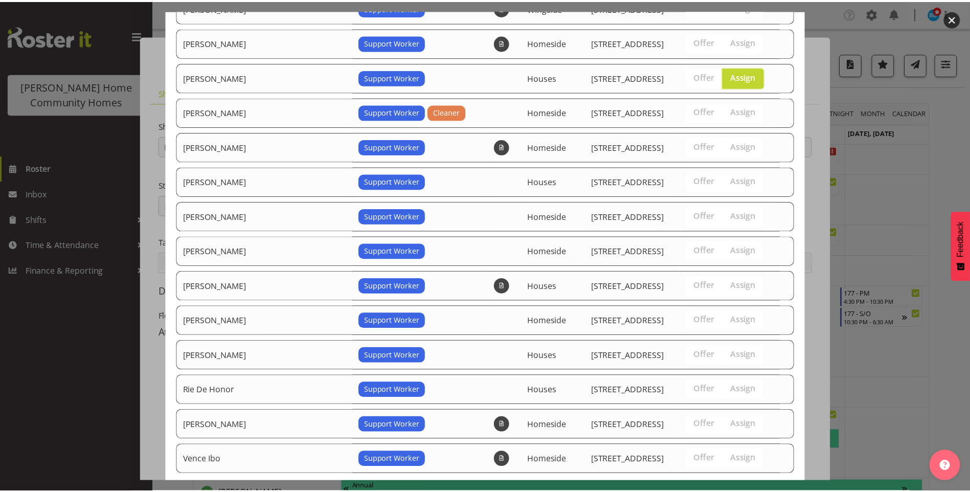
scroll to position [318, 0]
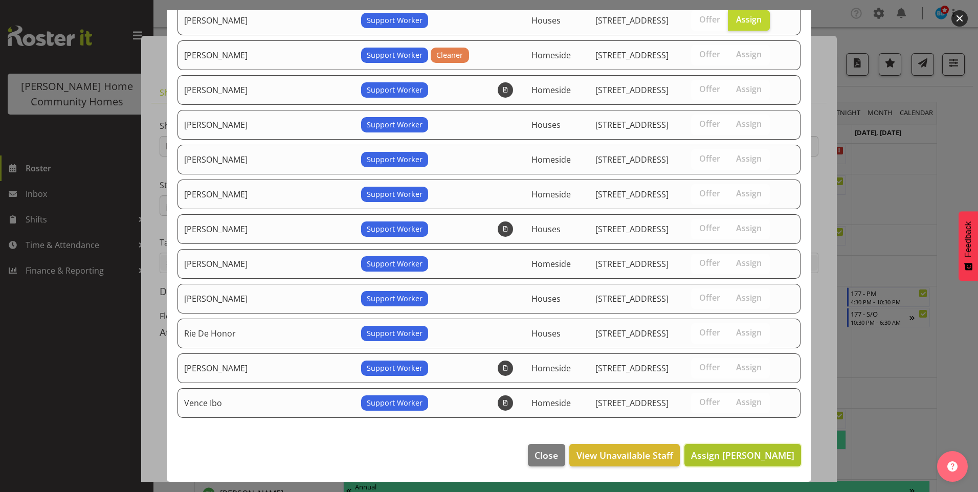
click at [768, 461] on span "Assign [PERSON_NAME]" at bounding box center [742, 455] width 103 height 13
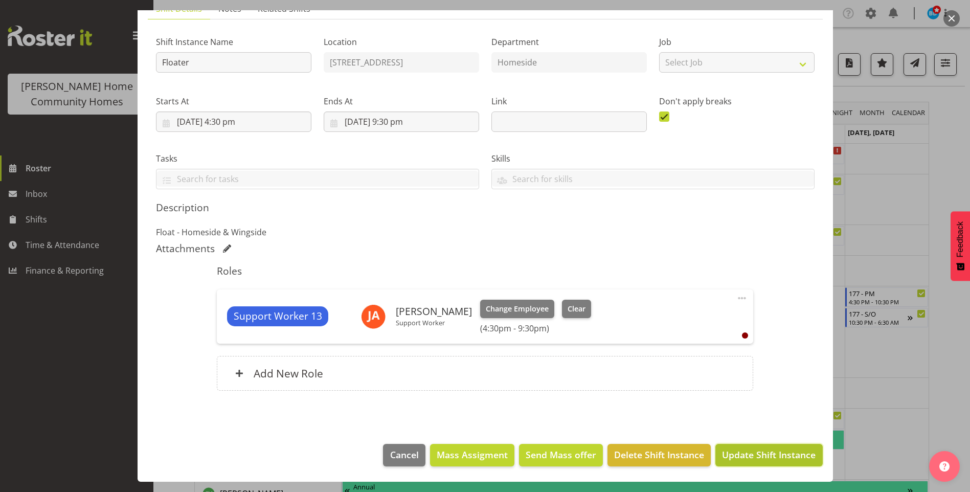
click at [779, 461] on span "Update Shift Instance" at bounding box center [769, 454] width 94 height 13
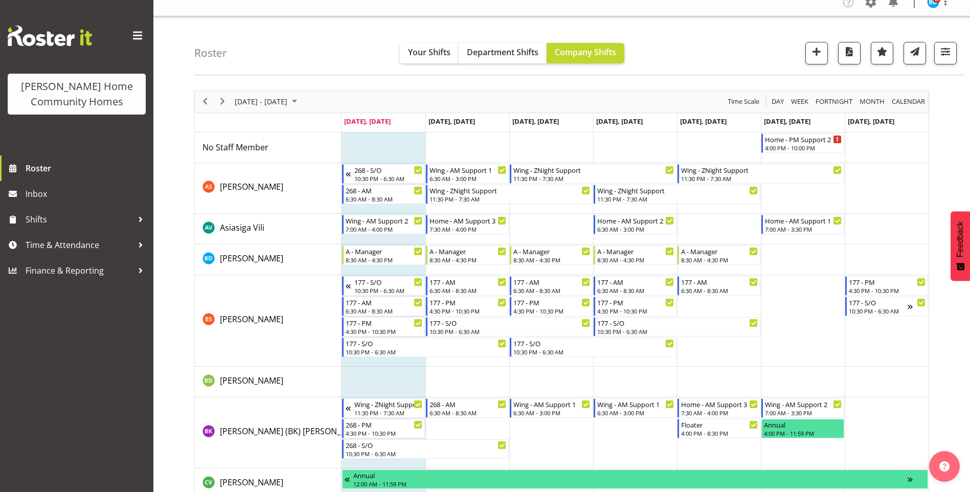
scroll to position [0, 0]
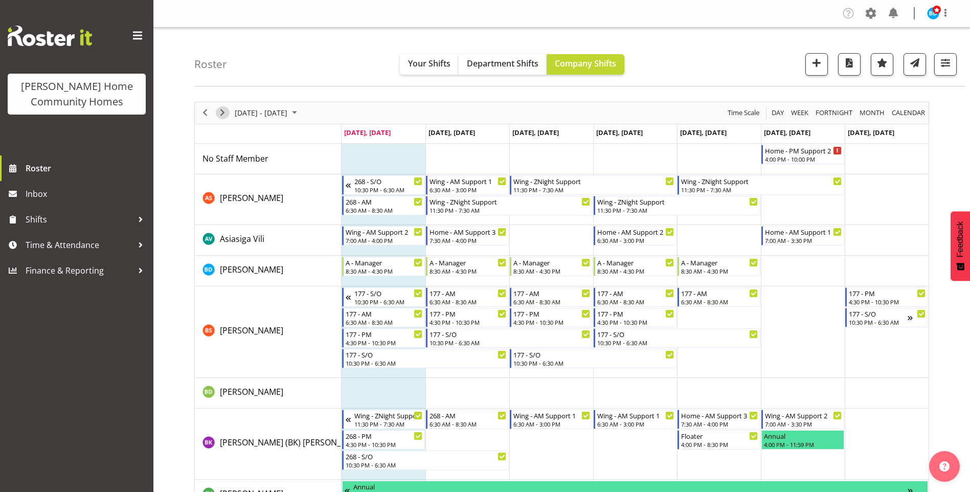
click at [219, 112] on span "Next" at bounding box center [222, 112] width 12 height 13
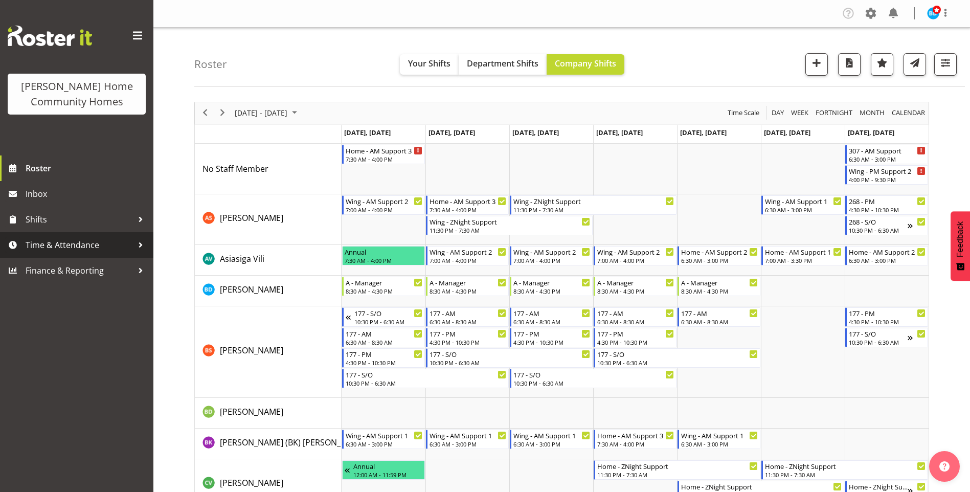
click at [70, 242] on span "Time & Attendance" at bounding box center [79, 244] width 107 height 15
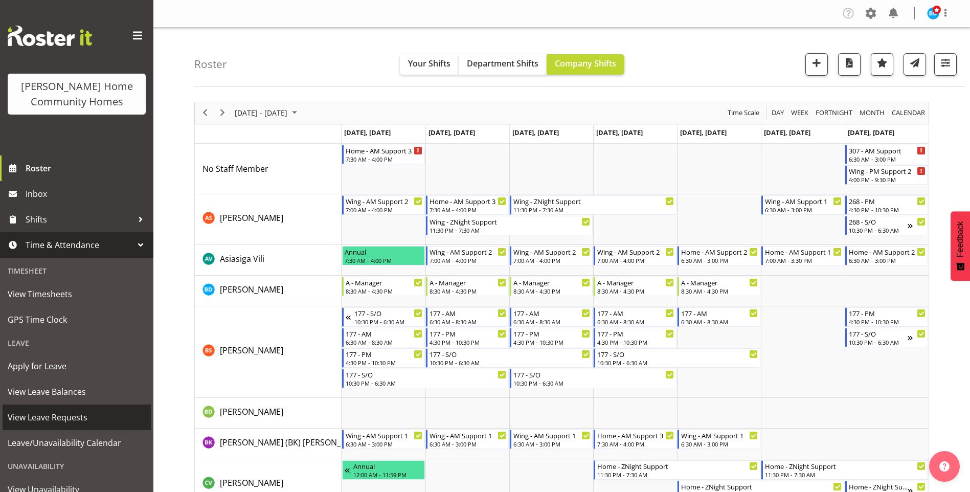
drag, startPoint x: 63, startPoint y: 414, endPoint x: 69, endPoint y: 412, distance: 6.0
click at [64, 413] on span "View Leave Requests" at bounding box center [77, 417] width 138 height 15
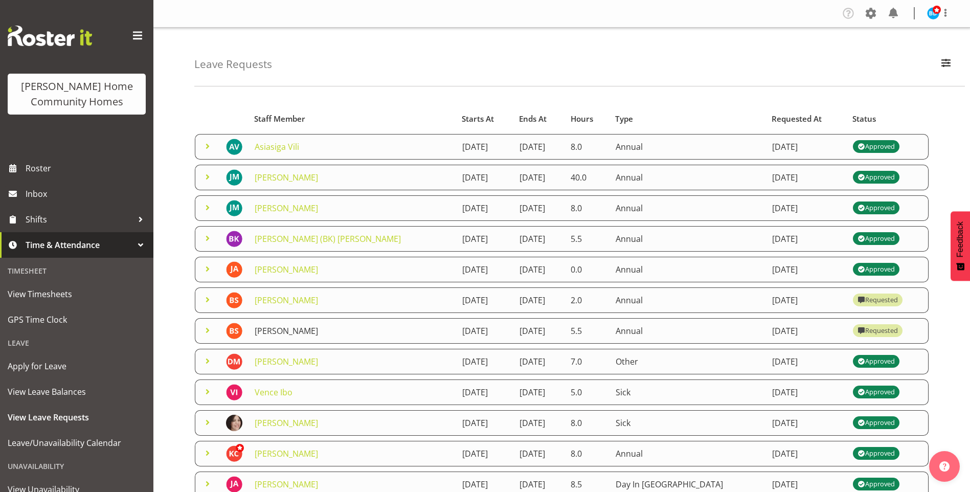
click at [285, 330] on link "[PERSON_NAME]" at bounding box center [286, 330] width 63 height 11
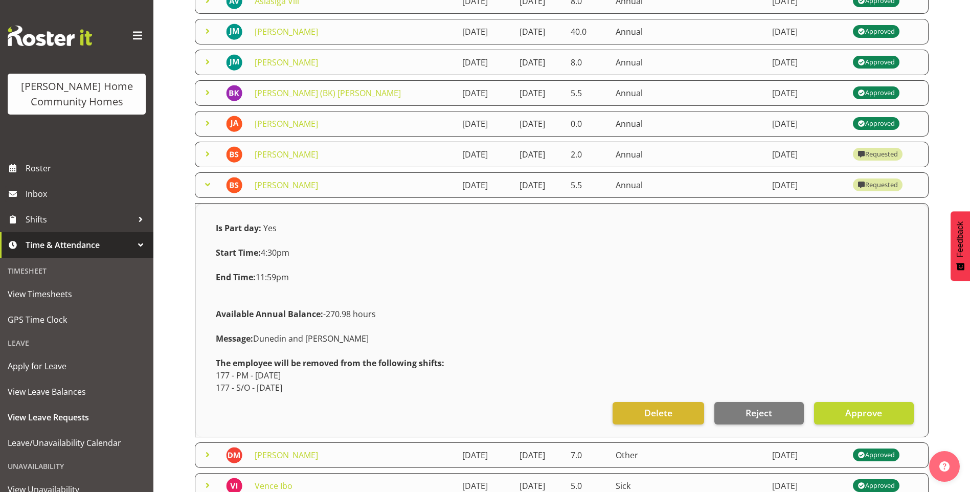
scroll to position [205, 0]
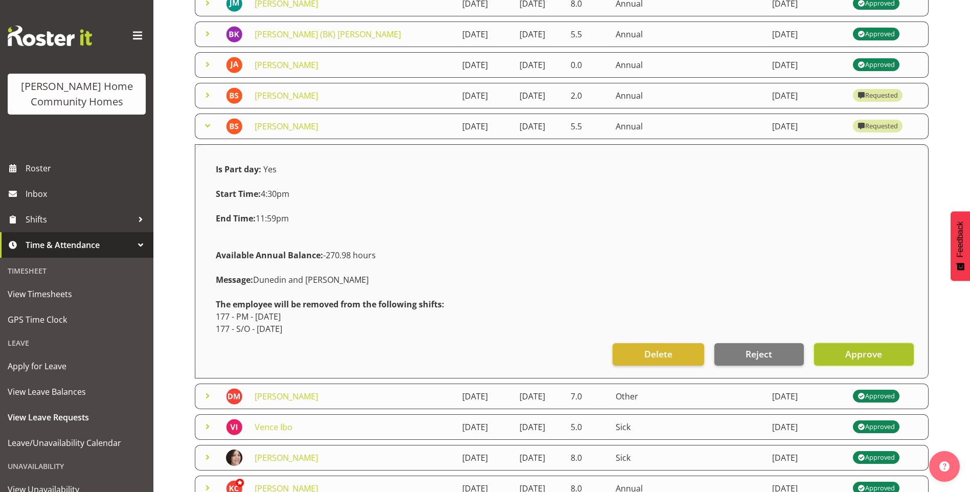
click at [867, 349] on span "Approve" at bounding box center [864, 353] width 37 height 13
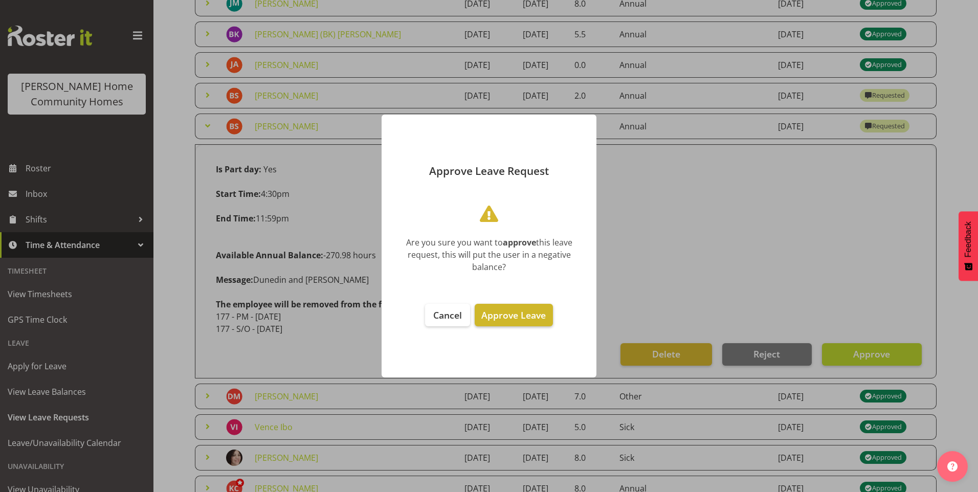
click at [511, 316] on span "Approve Leave" at bounding box center [513, 315] width 64 height 12
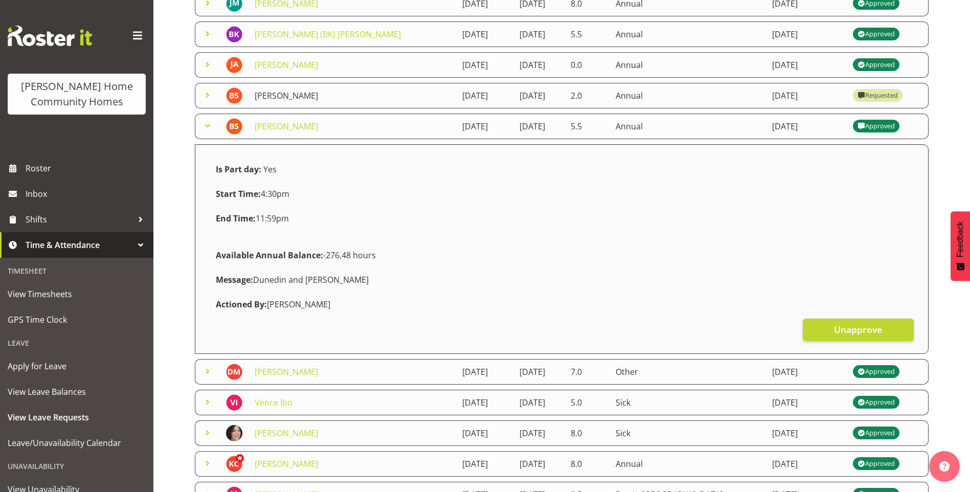
click at [290, 91] on link "[PERSON_NAME]" at bounding box center [286, 95] width 63 height 11
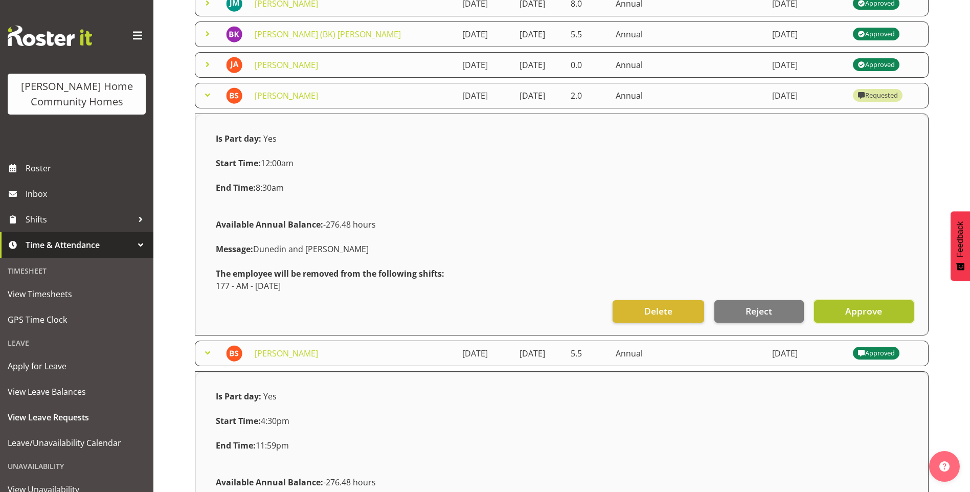
click at [875, 312] on span "Approve" at bounding box center [864, 310] width 37 height 13
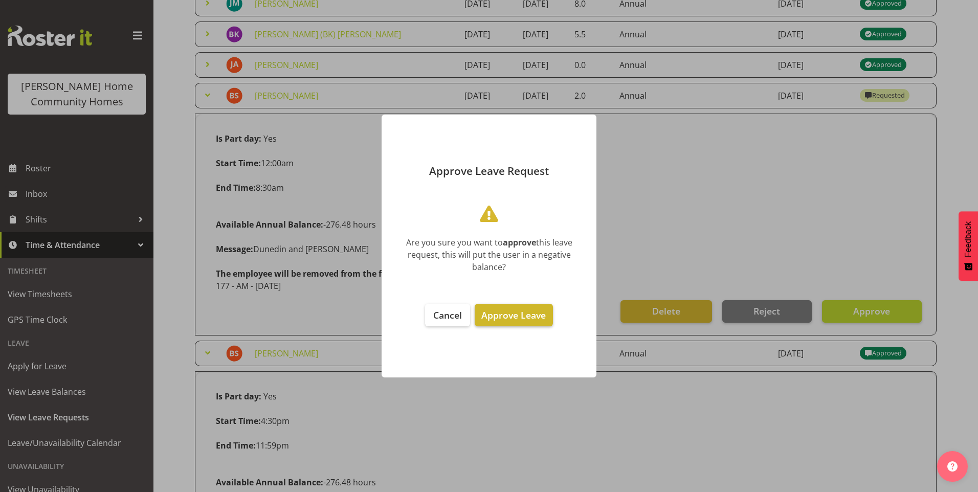
click at [537, 312] on span "Approve Leave" at bounding box center [513, 315] width 64 height 12
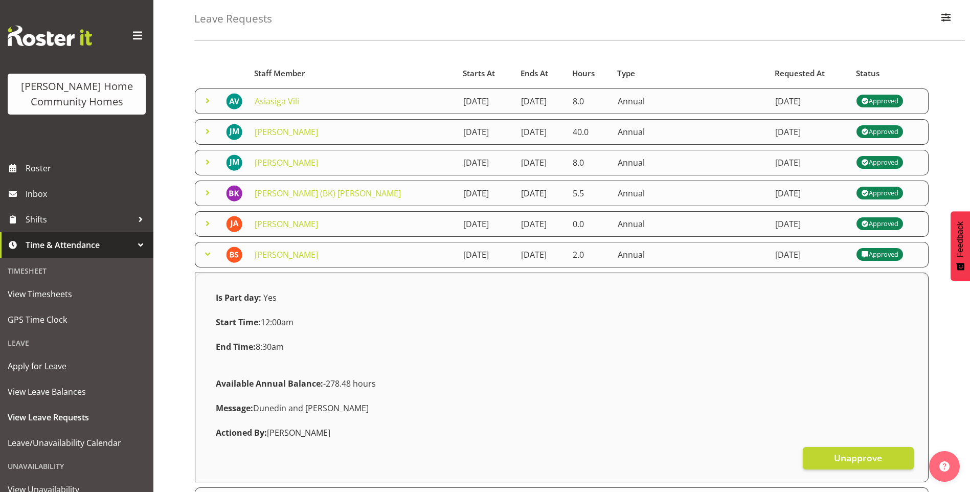
scroll to position [0, 0]
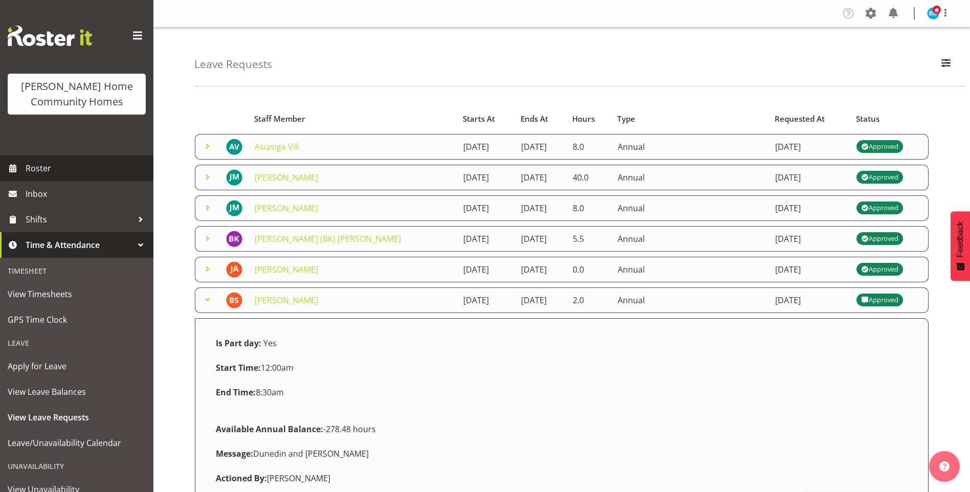
click at [96, 168] on span "Roster" at bounding box center [87, 168] width 123 height 15
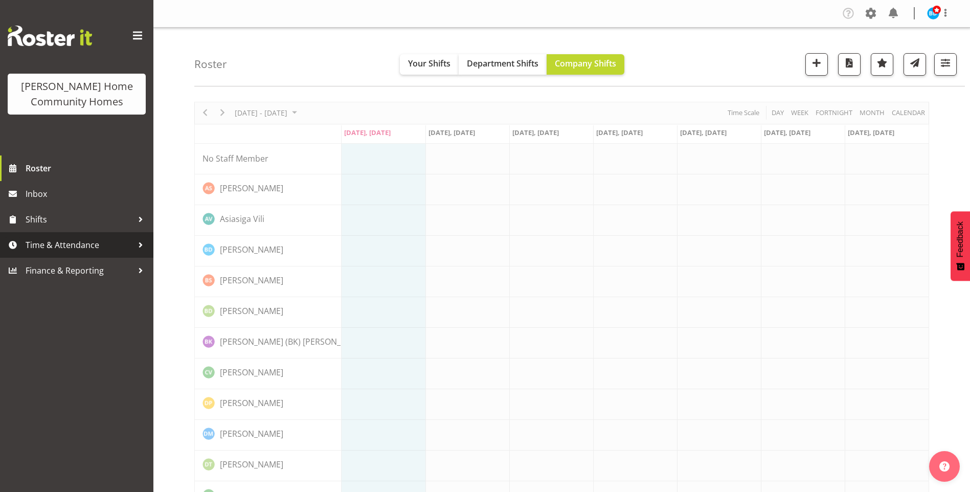
click at [79, 244] on span "Time & Attendance" at bounding box center [79, 244] width 107 height 15
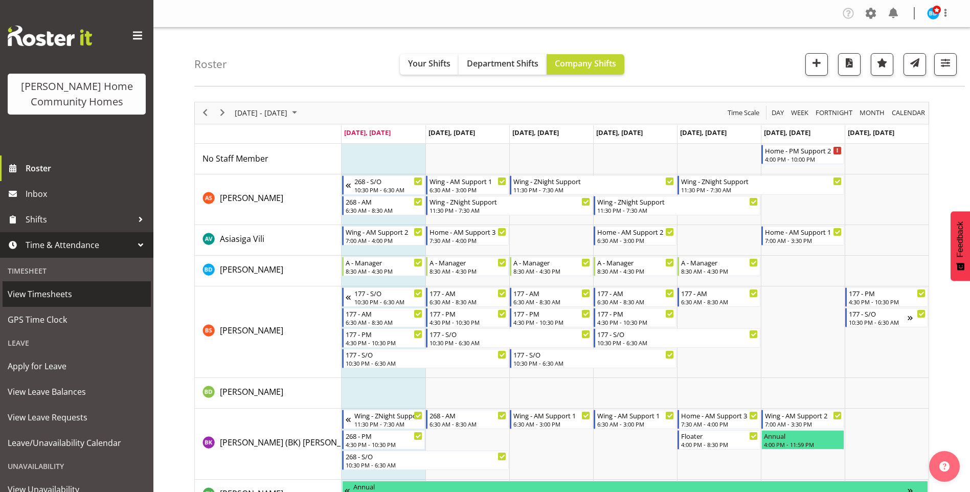
click at [51, 300] on span "View Timesheets" at bounding box center [77, 293] width 138 height 15
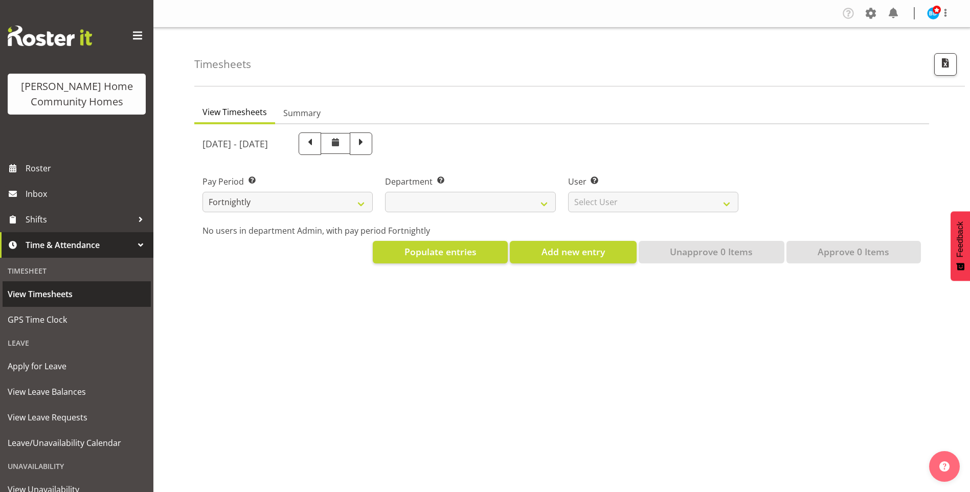
select select
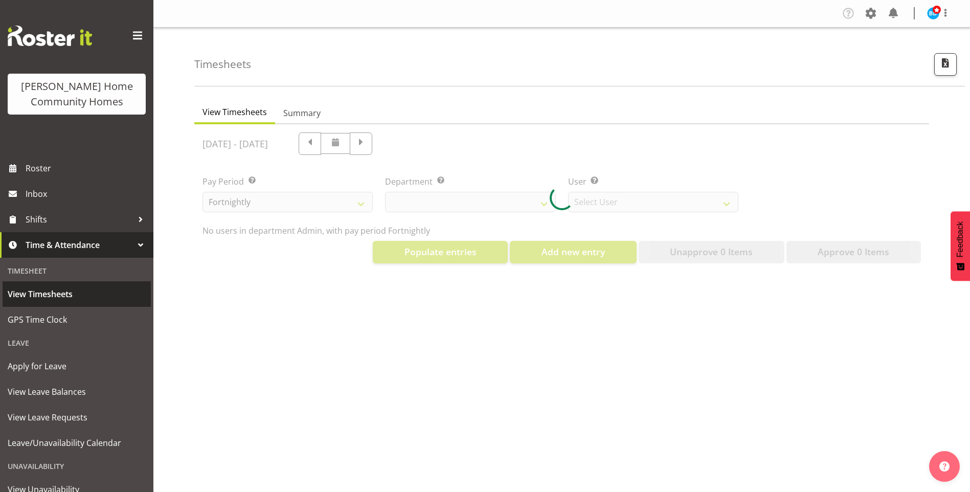
select select "8515"
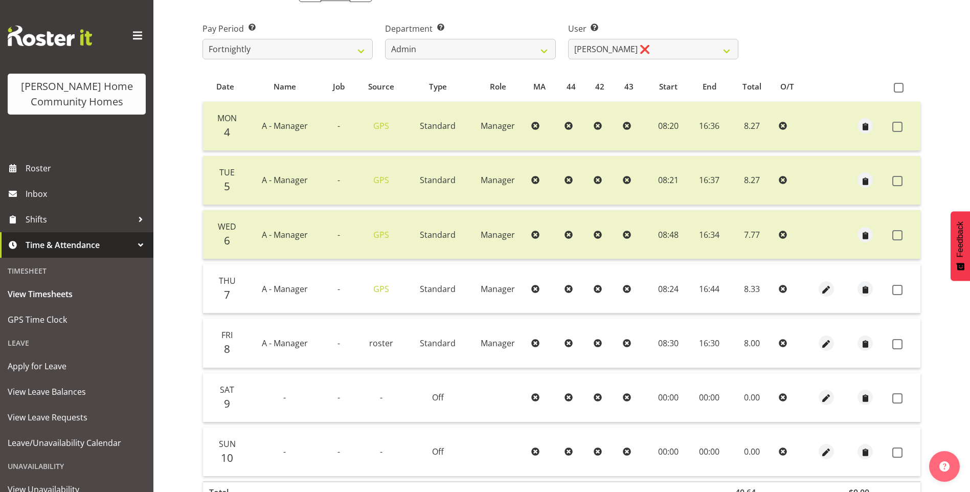
scroll to position [153, 0]
click at [896, 291] on span at bounding box center [898, 289] width 10 height 10
checkbox input "true"
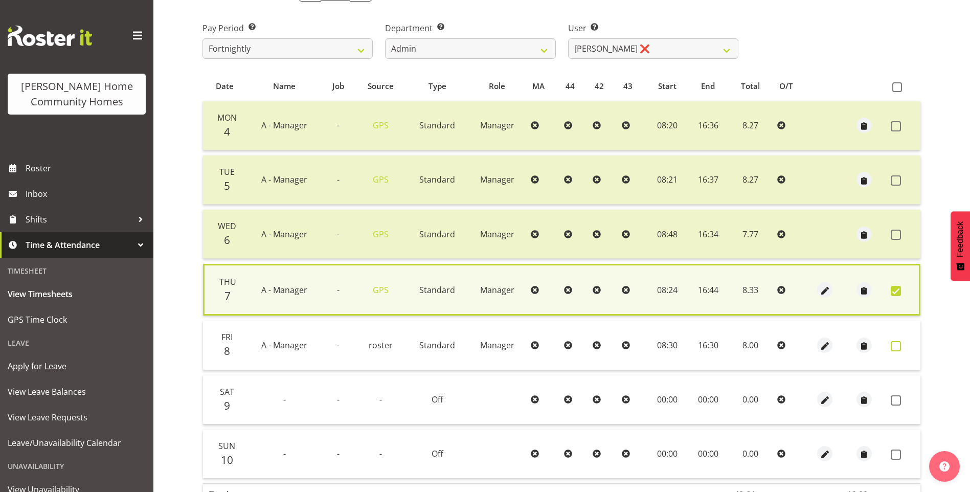
click at [893, 345] on span at bounding box center [896, 346] width 10 height 10
checkbox input "true"
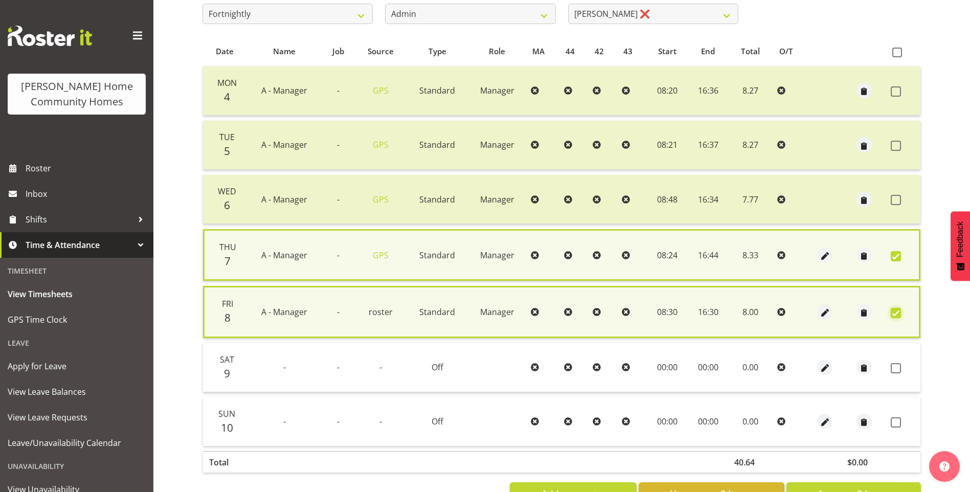
scroll to position [225, 0]
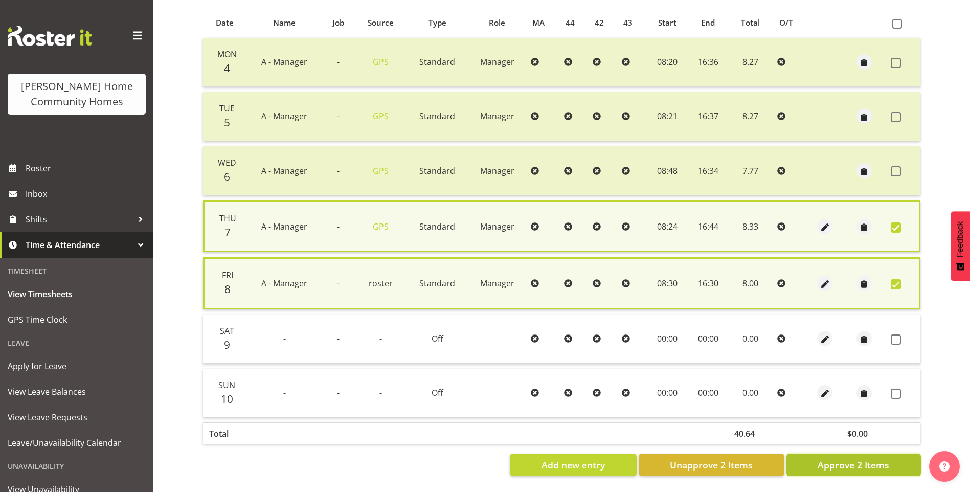
click at [879, 458] on span "Approve 2 Items" at bounding box center [854, 464] width 72 height 13
checkbox input "false"
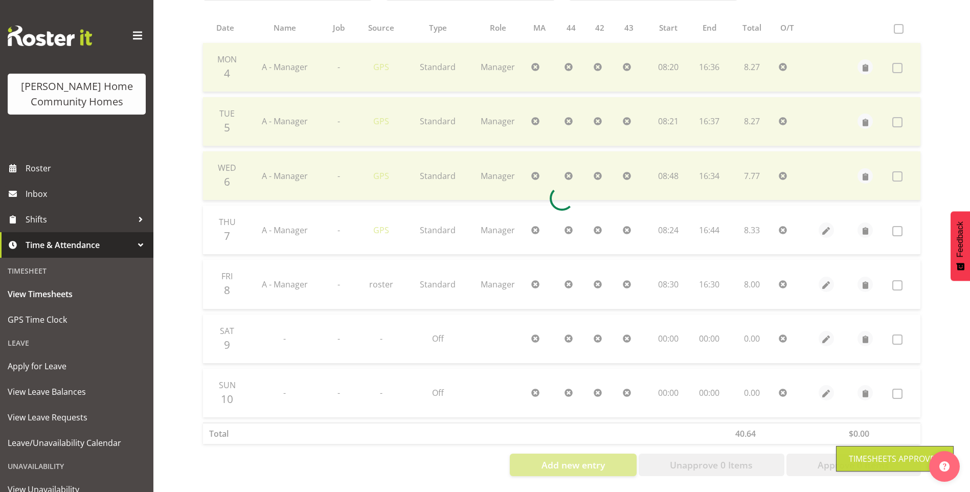
scroll to position [219, 0]
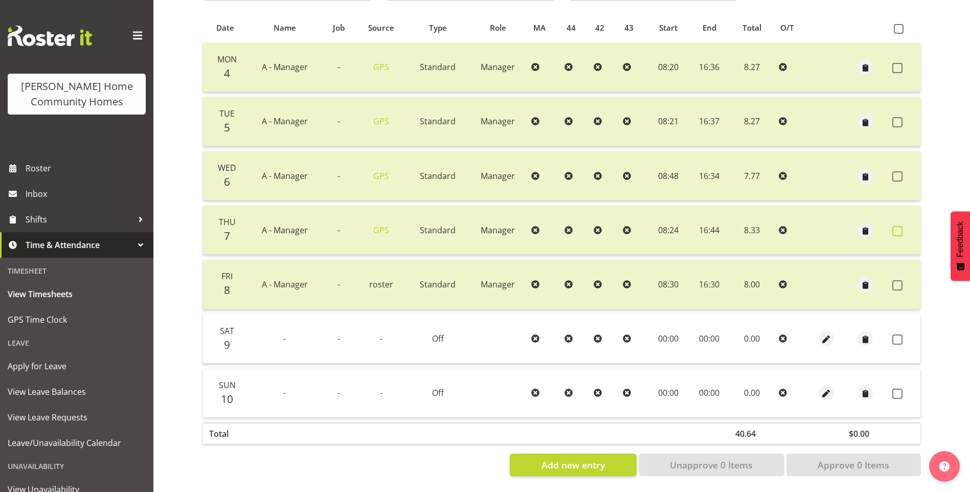
click at [901, 226] on span at bounding box center [898, 231] width 10 height 10
checkbox input "true"
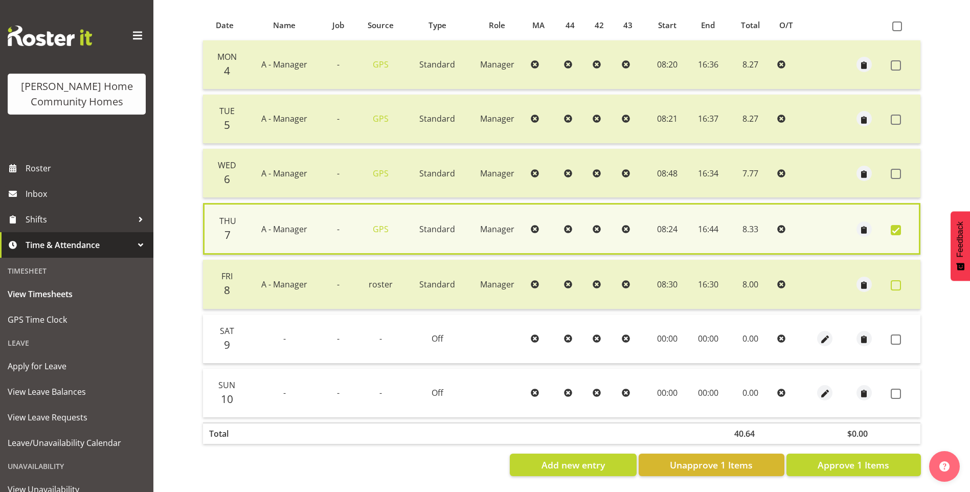
click at [898, 282] on span at bounding box center [896, 285] width 10 height 10
checkbox input "true"
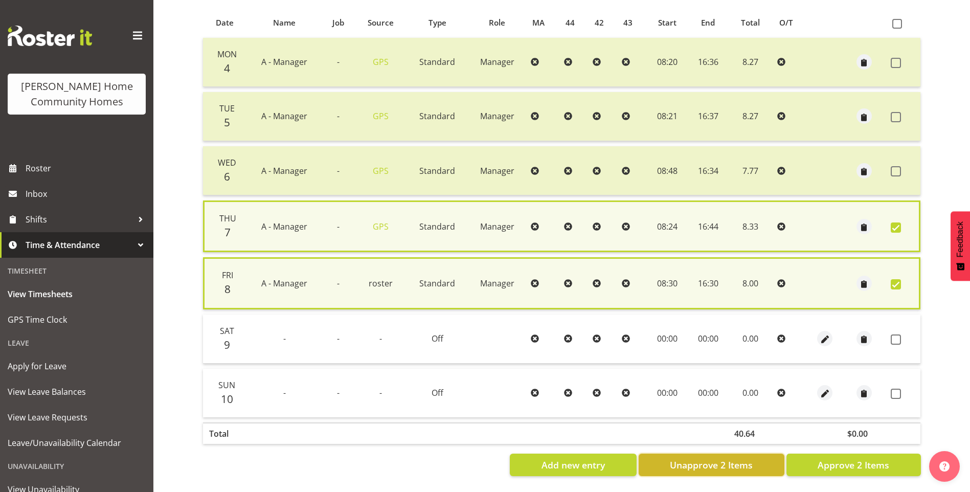
click at [731, 460] on span "Unapprove 2 Items" at bounding box center [711, 464] width 83 height 13
checkbox input "false"
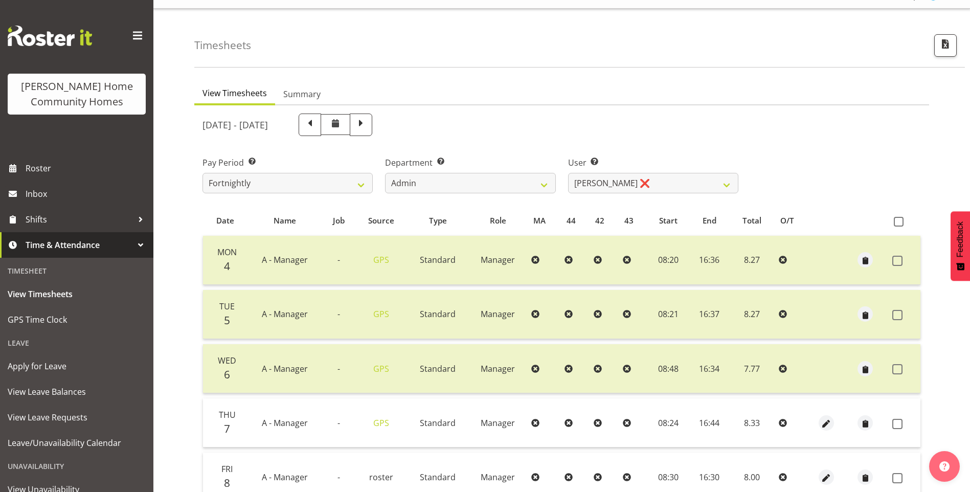
scroll to position [0, 0]
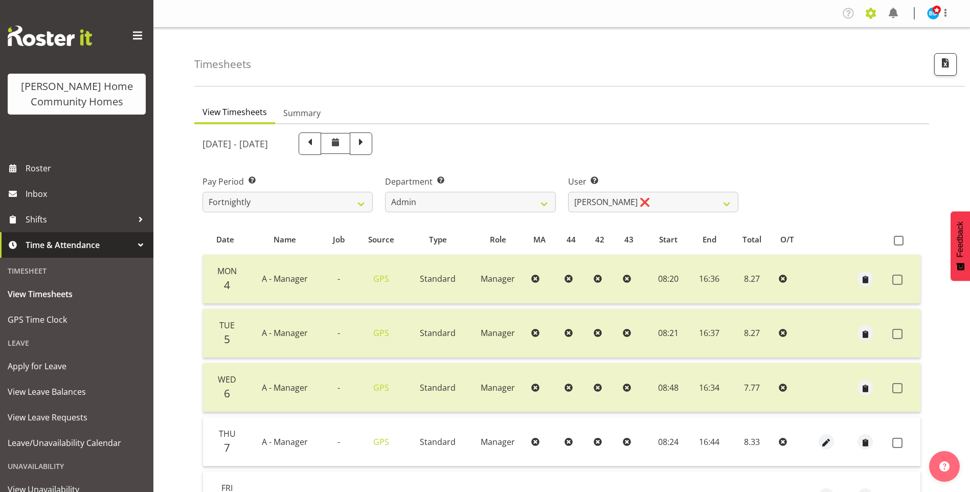
click at [874, 15] on span at bounding box center [871, 13] width 16 height 16
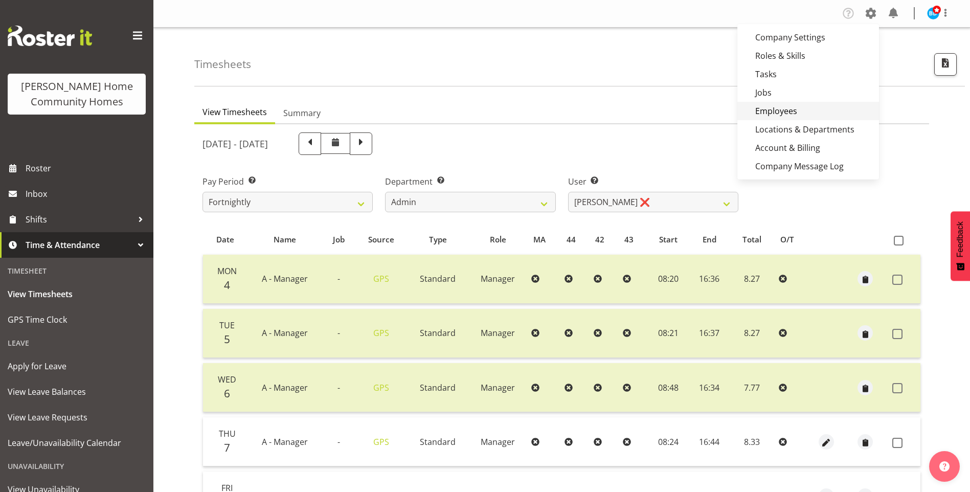
click at [810, 107] on link "Employees" at bounding box center [809, 111] width 142 height 18
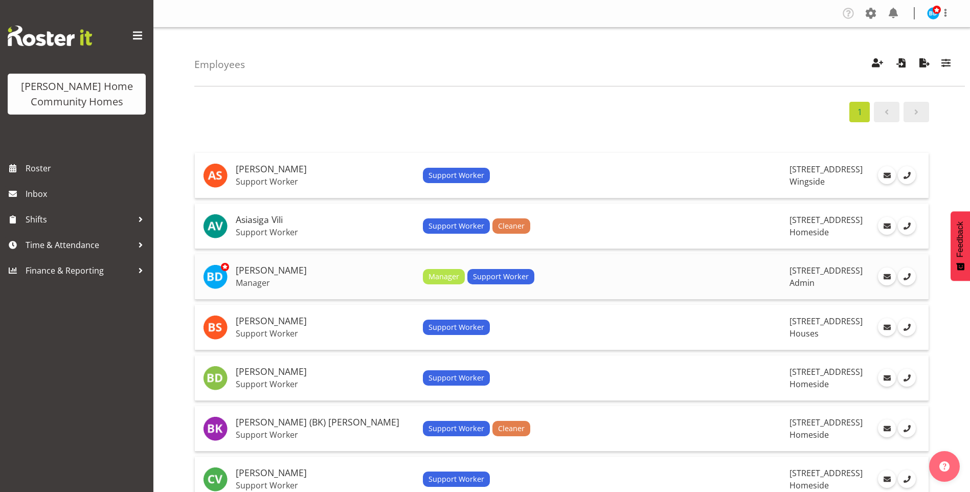
click at [282, 275] on h5 "[PERSON_NAME]" at bounding box center [325, 271] width 179 height 10
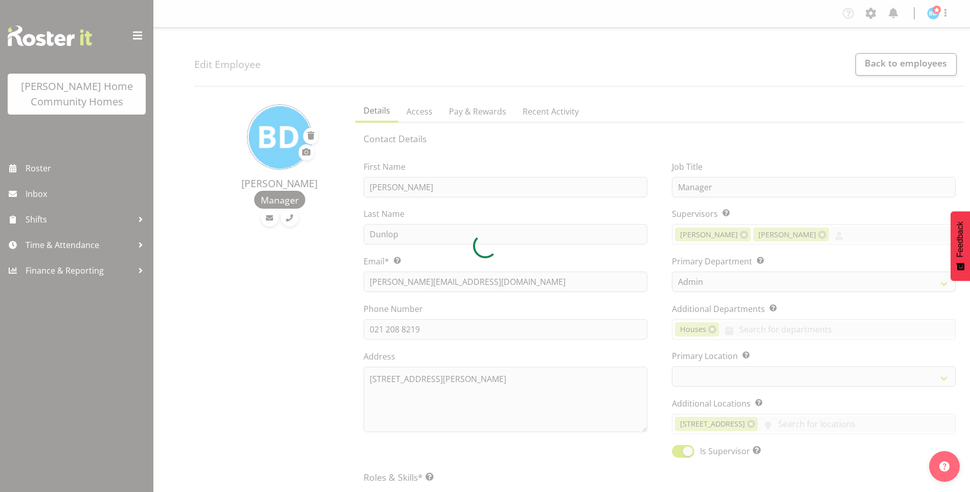
select select "1067"
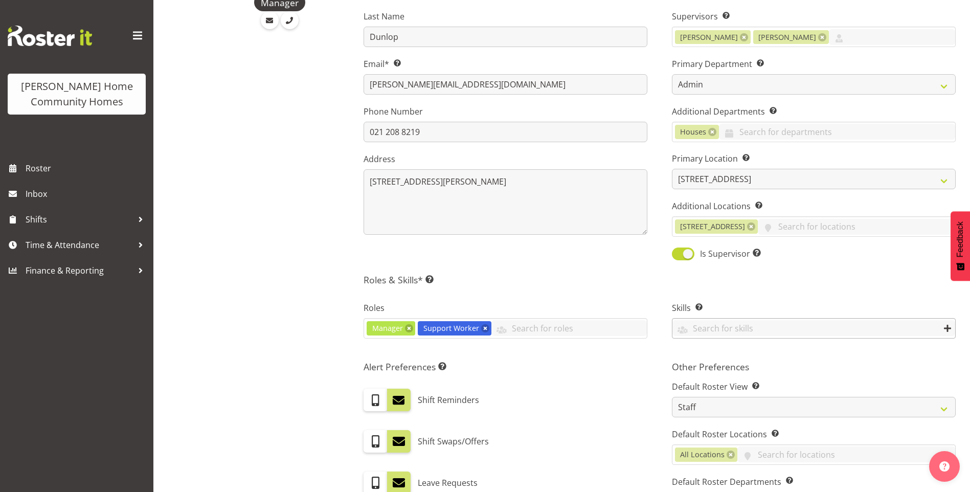
scroll to position [205, 0]
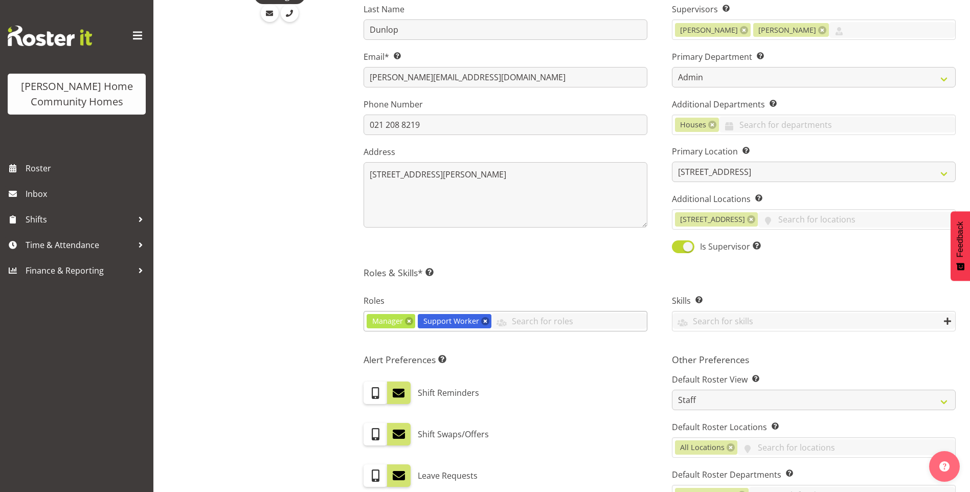
click at [482, 322] on link at bounding box center [485, 321] width 8 height 8
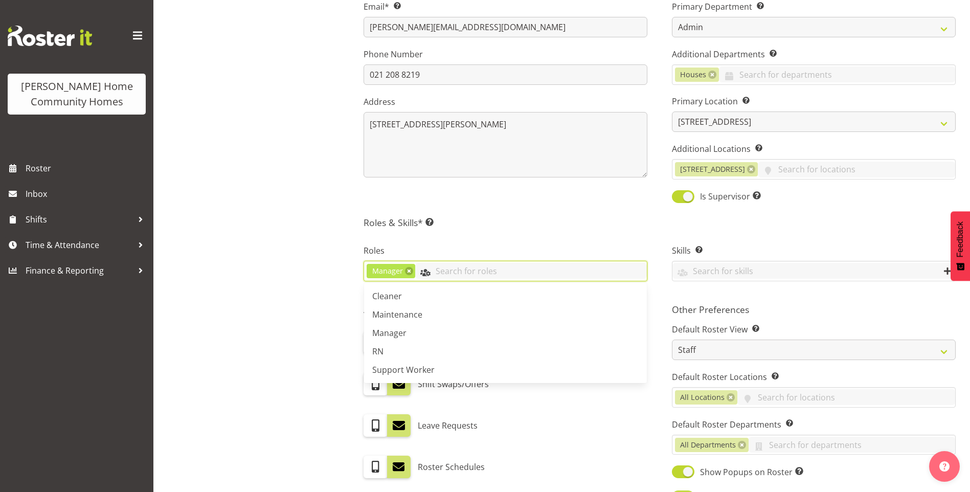
scroll to position [405, 0]
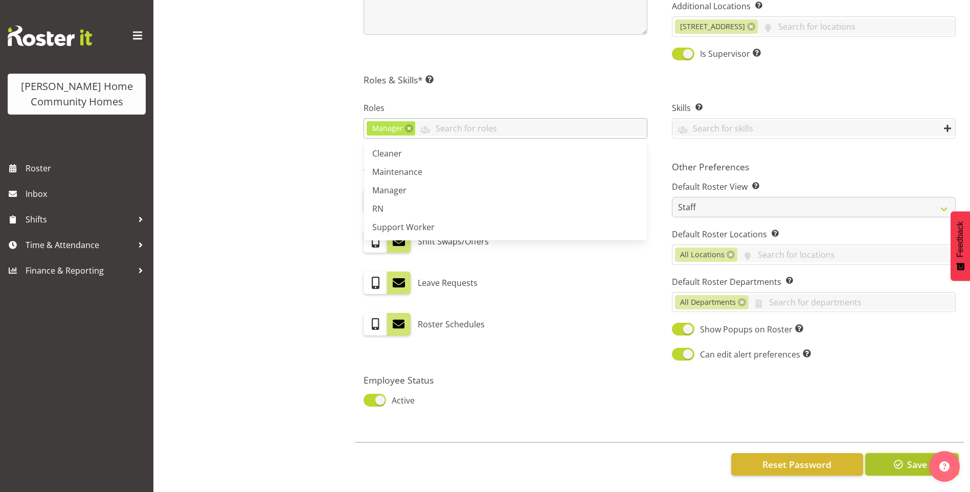
click at [908, 458] on span "Save" at bounding box center [918, 464] width 20 height 13
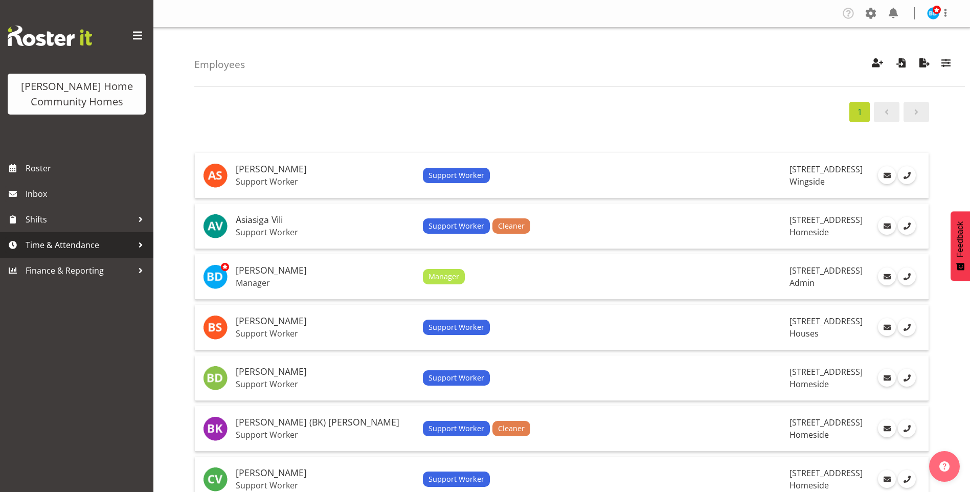
click at [82, 245] on span "Time & Attendance" at bounding box center [79, 244] width 107 height 15
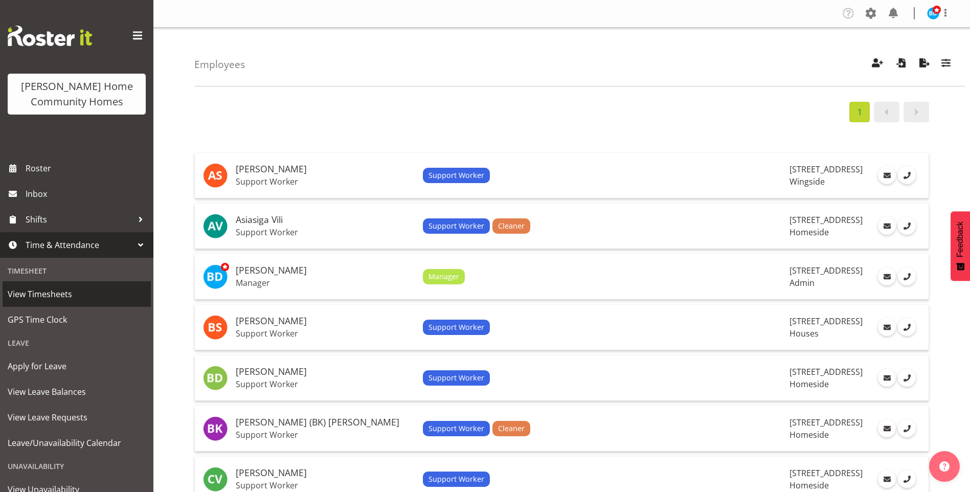
click at [56, 295] on span "View Timesheets" at bounding box center [77, 293] width 138 height 15
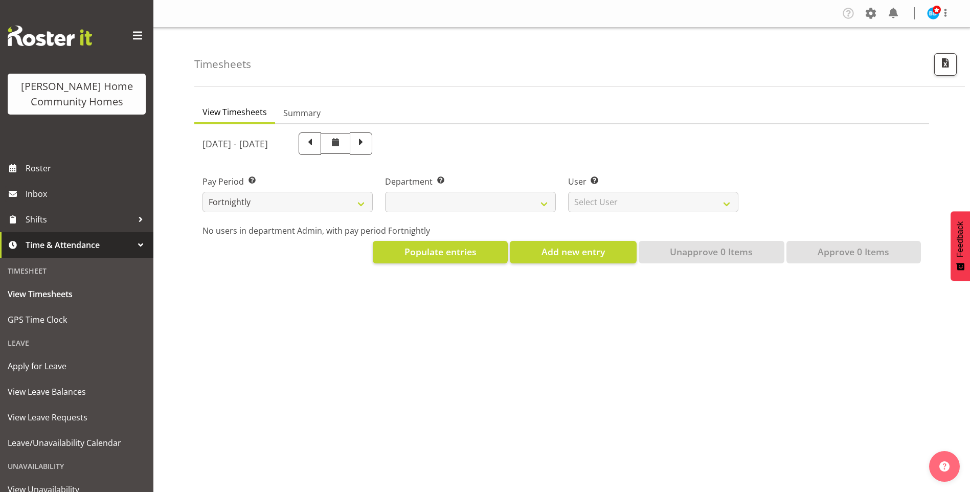
select select
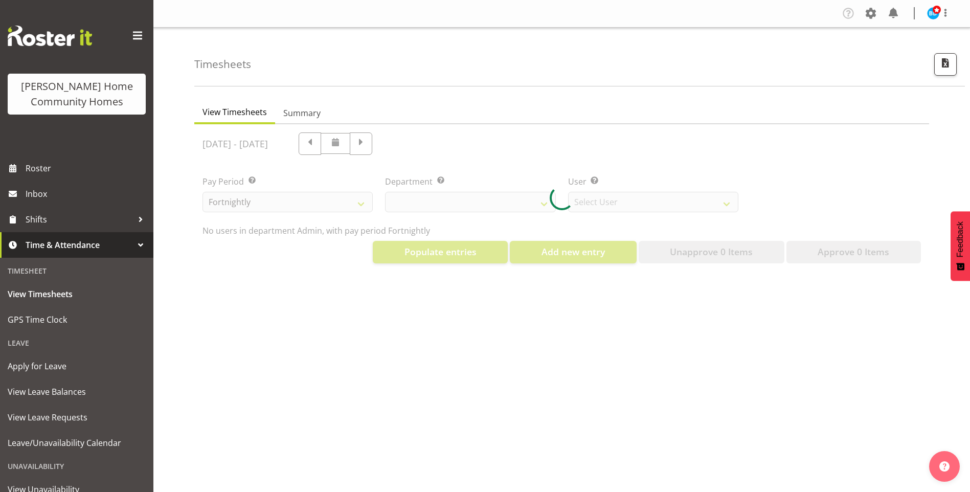
select select "8515"
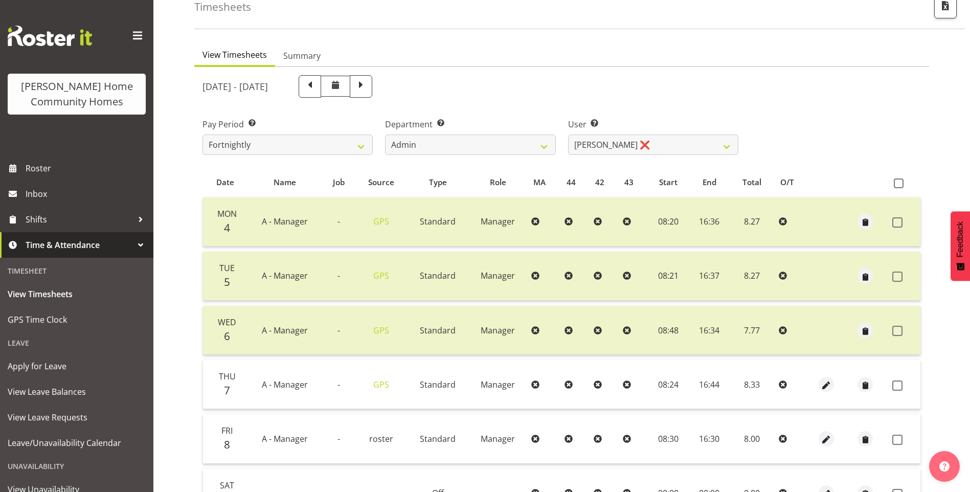
scroll to position [153, 0]
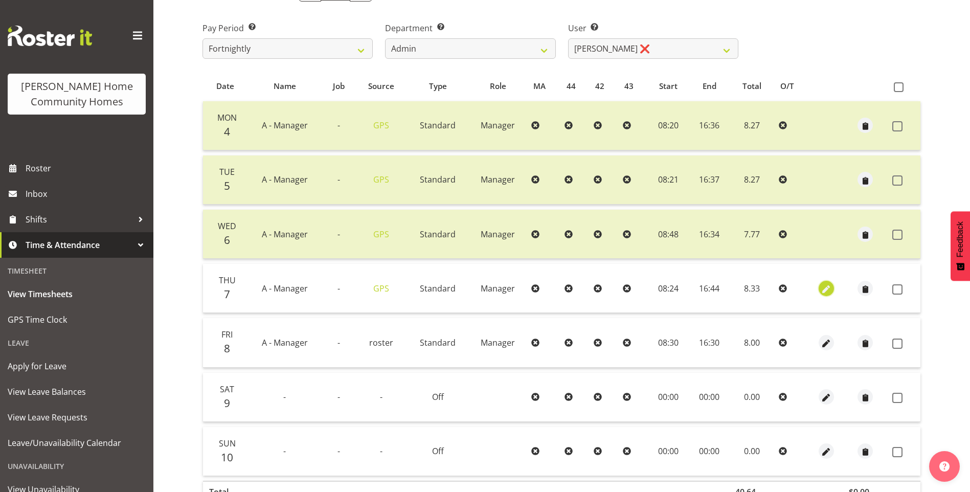
click at [825, 286] on span "button" at bounding box center [827, 289] width 12 height 12
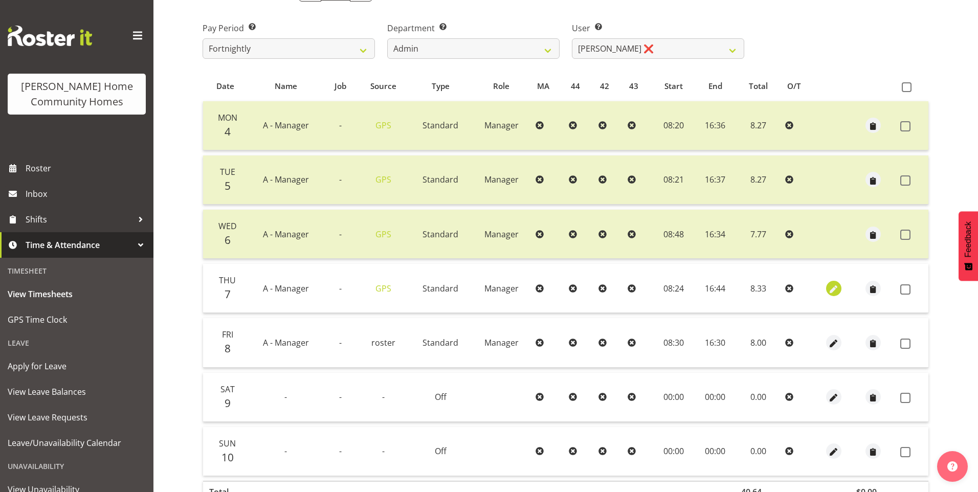
select select "Standard"
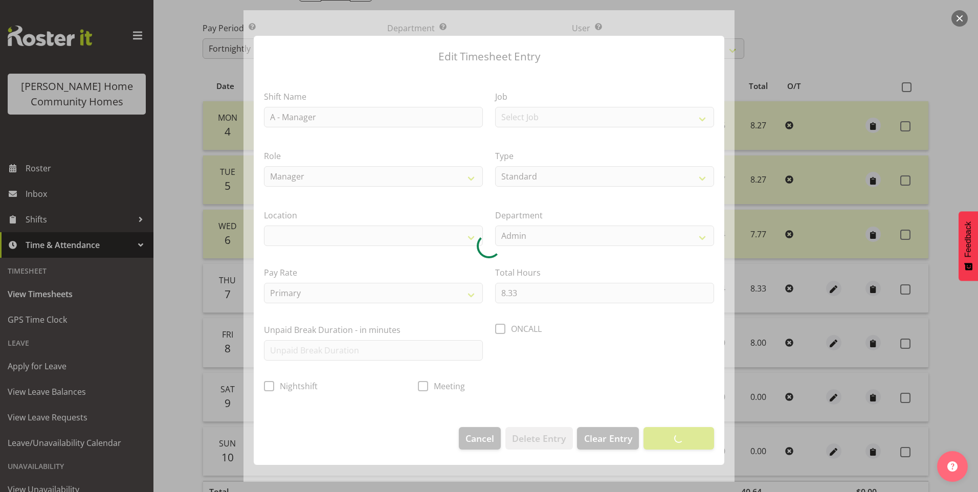
select select "1067"
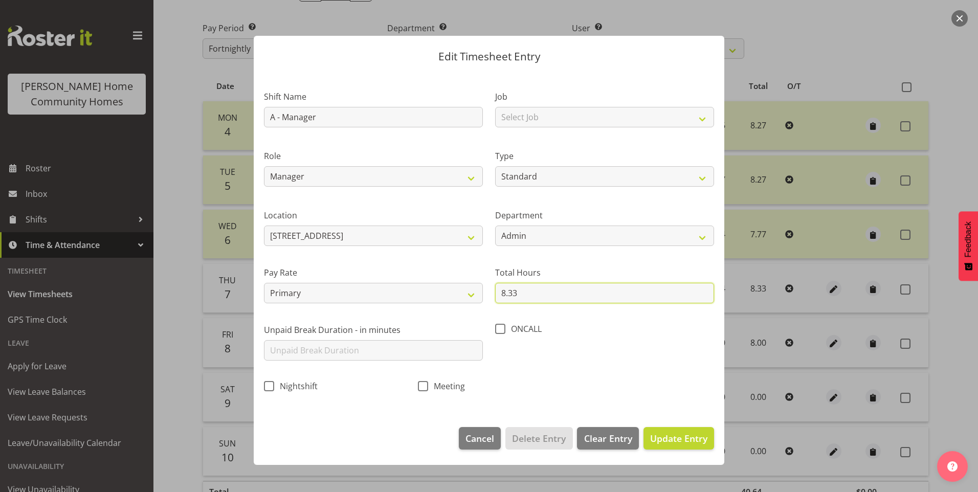
click at [517, 293] on input "8.33" at bounding box center [604, 293] width 219 height 20
type input "8.00"
drag, startPoint x: 673, startPoint y: 440, endPoint x: 720, endPoint y: 423, distance: 50.7
click at [676, 439] on span "Update Entry" at bounding box center [678, 438] width 57 height 12
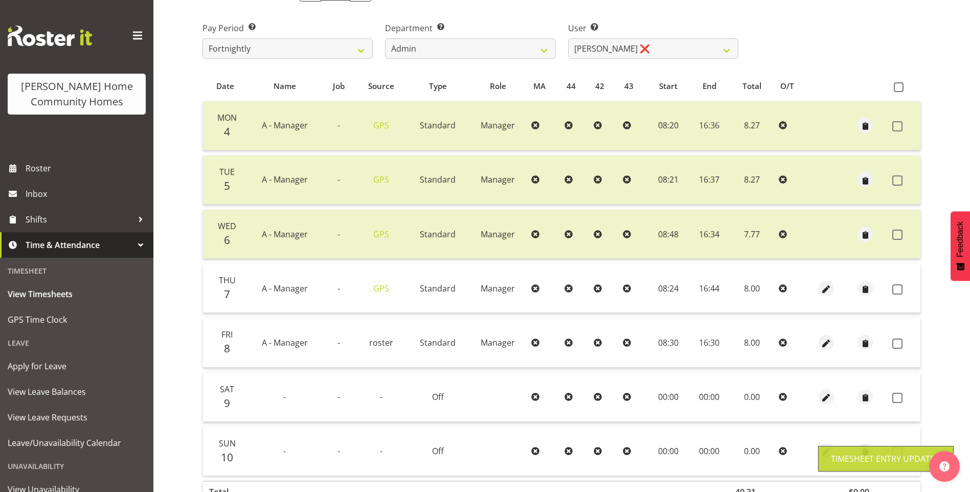
click at [896, 230] on span at bounding box center [898, 235] width 10 height 10
checkbox input "true"
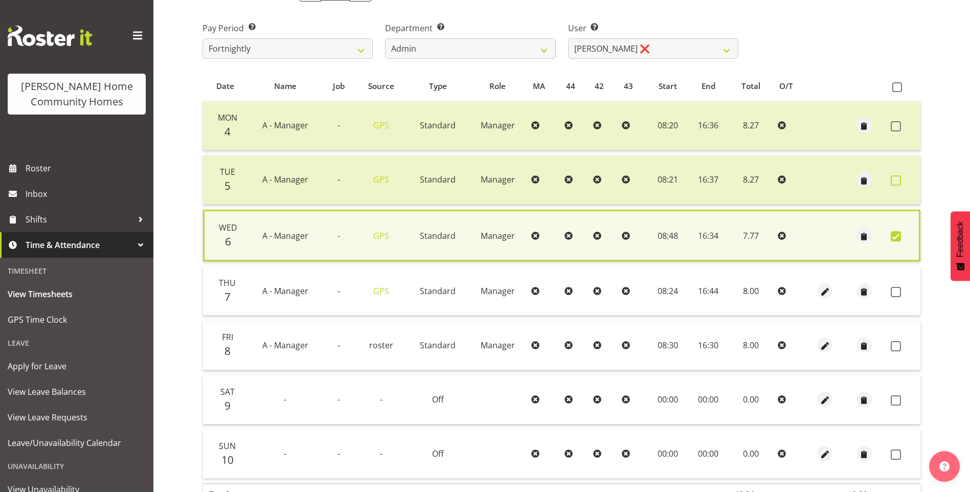
click at [897, 179] on span at bounding box center [896, 180] width 10 height 10
checkbox input "true"
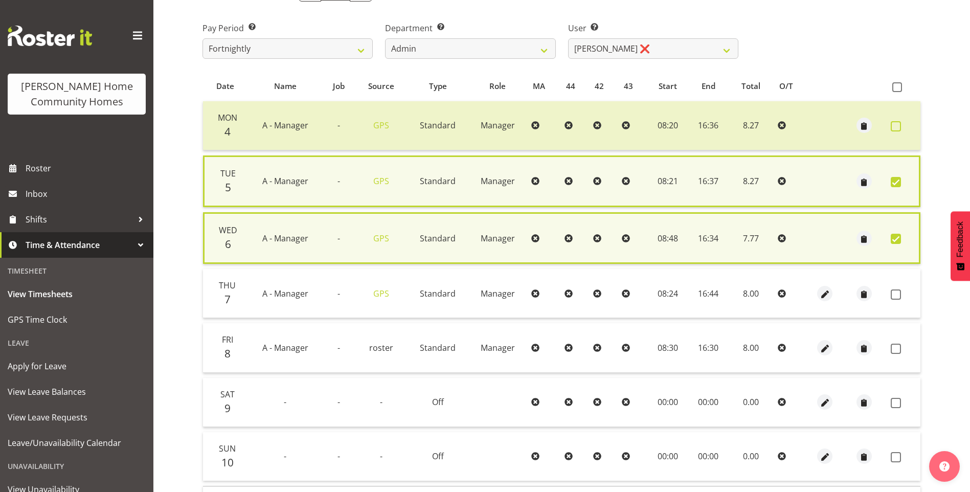
click at [894, 126] on span at bounding box center [896, 126] width 10 height 10
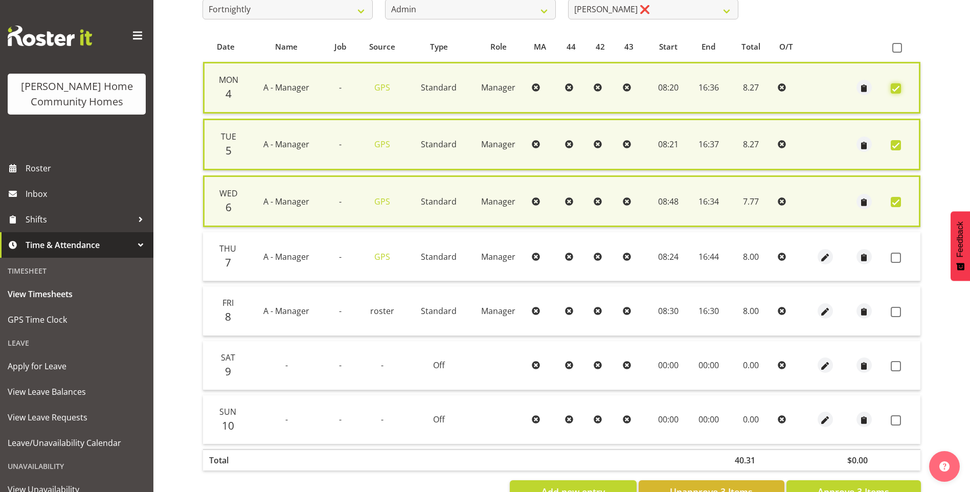
scroll to position [227, 0]
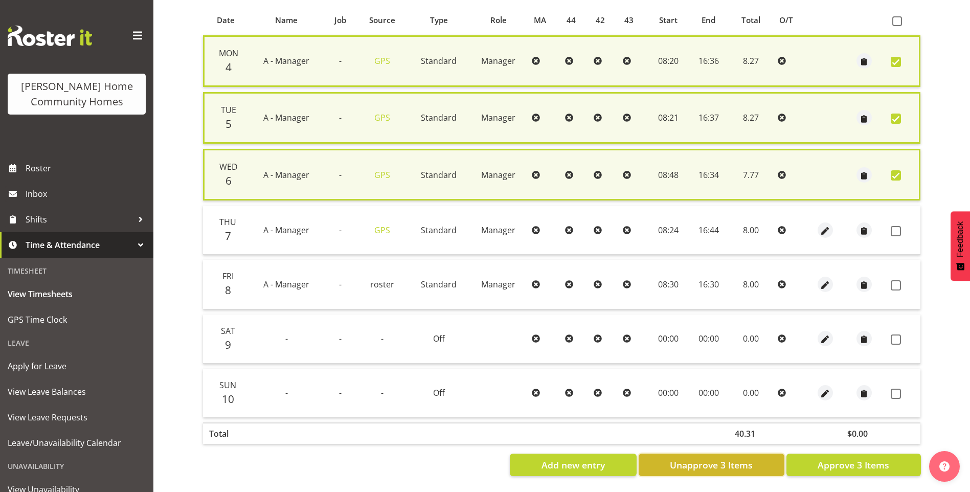
click at [757, 454] on button "Unapprove 3 Items" at bounding box center [712, 465] width 146 height 23
checkbox input "false"
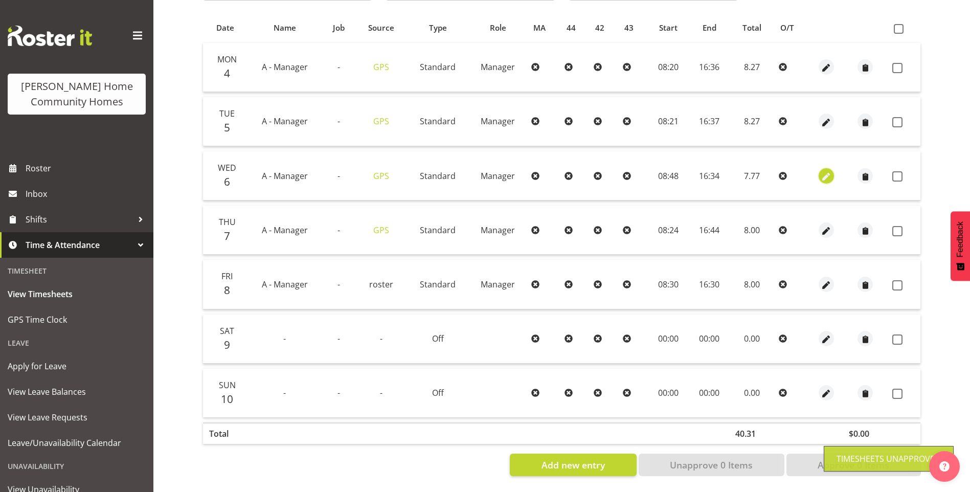
click at [828, 171] on span "button" at bounding box center [827, 177] width 12 height 12
select select "Standard"
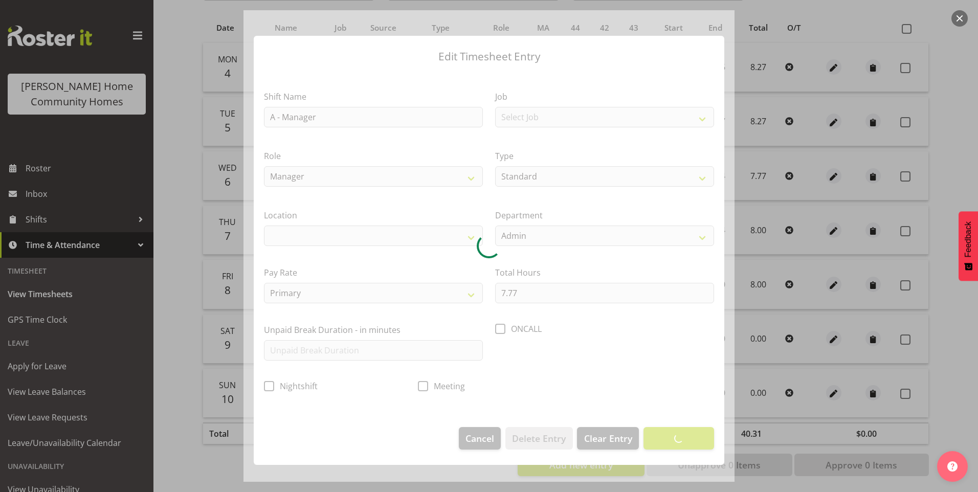
select select "1067"
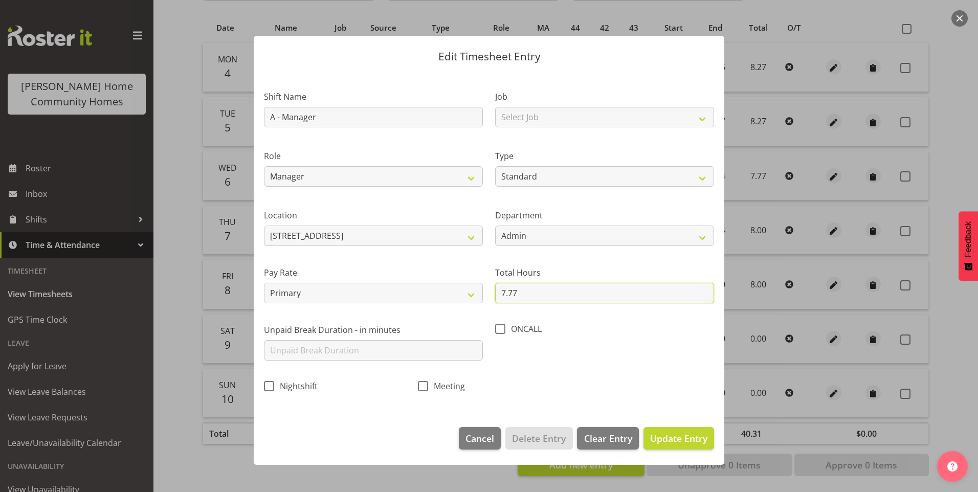
drag, startPoint x: 536, startPoint y: 294, endPoint x: 272, endPoint y: 260, distance: 266.1
click at [272, 260] on div "Shift Name A - Manager Job Select Job Floater Role Manager Type Off Standard Pu…" at bounding box center [489, 238] width 462 height 324
type input "8.00"
click at [673, 435] on span "Update Entry" at bounding box center [678, 438] width 57 height 12
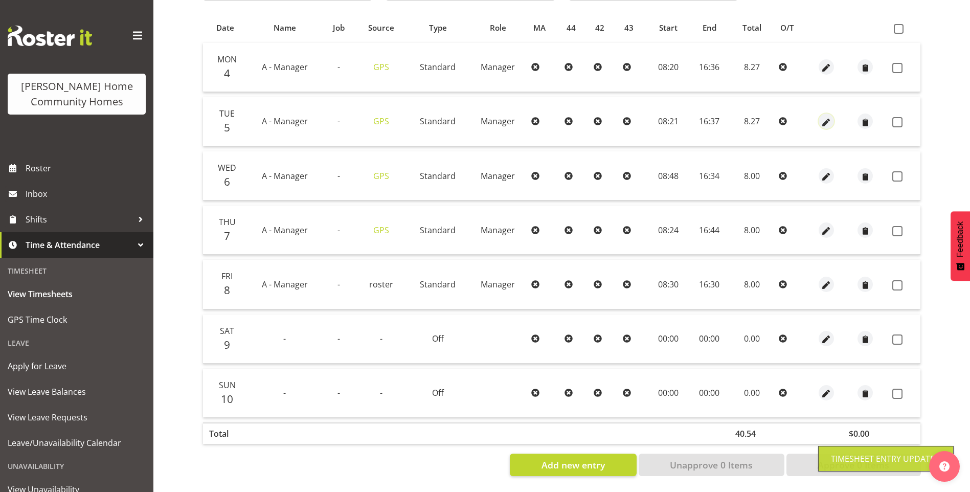
click at [824, 117] on span "button" at bounding box center [827, 123] width 12 height 12
select select "Standard"
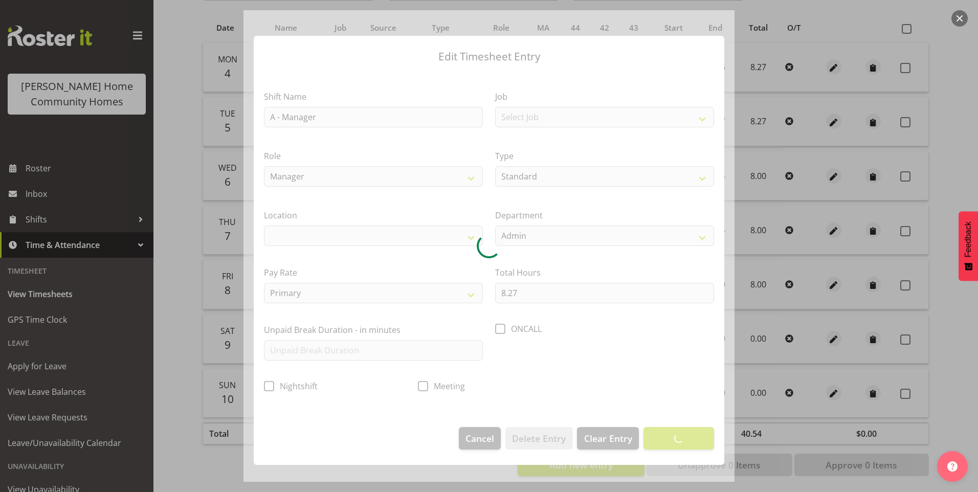
select select "1067"
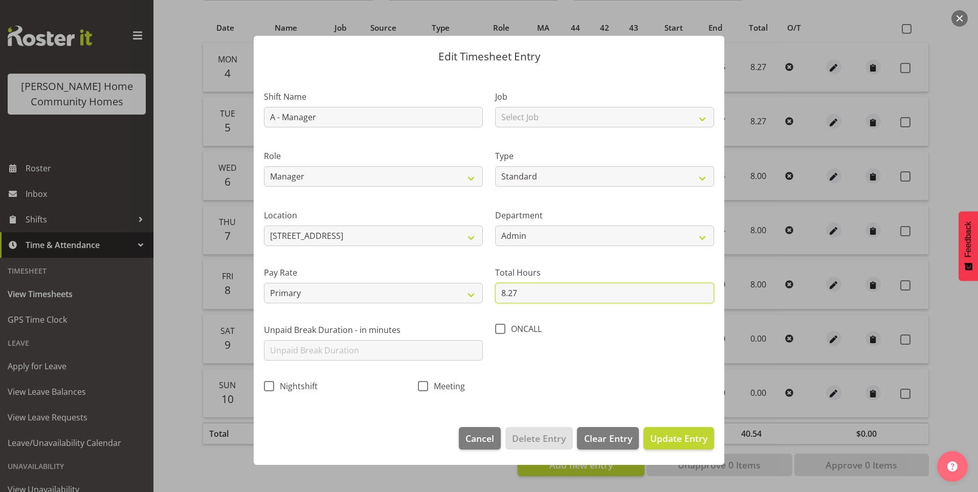
click at [528, 292] on input "8.27" at bounding box center [604, 293] width 219 height 20
type input "8.00"
drag, startPoint x: 680, startPoint y: 440, endPoint x: 687, endPoint y: 434, distance: 8.7
click at [681, 439] on span "Update Entry" at bounding box center [678, 438] width 57 height 12
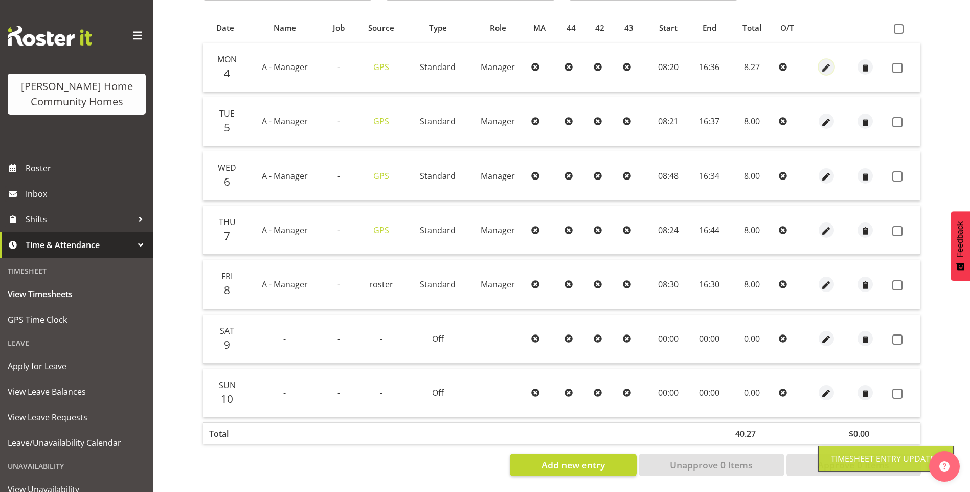
click at [826, 62] on span "button" at bounding box center [827, 68] width 12 height 12
select select "Standard"
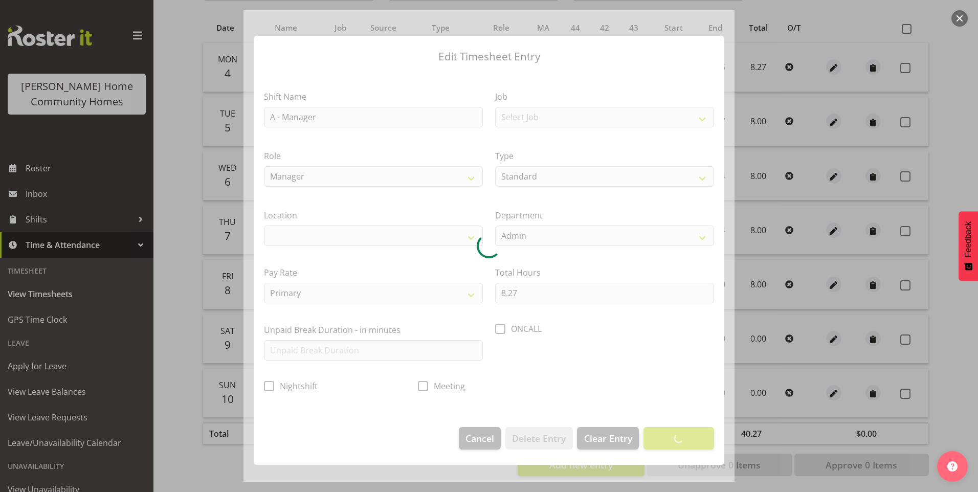
select select "1067"
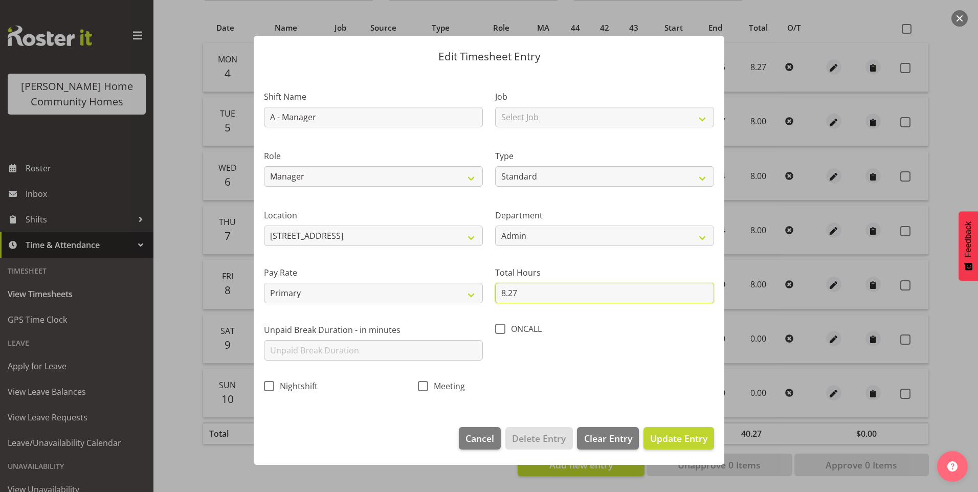
click at [533, 293] on input "8.27" at bounding box center [604, 293] width 219 height 20
type input "8.00"
drag, startPoint x: 698, startPoint y: 438, endPoint x: 721, endPoint y: 426, distance: 26.5
click at [697, 438] on span "Update Entry" at bounding box center [678, 438] width 57 height 12
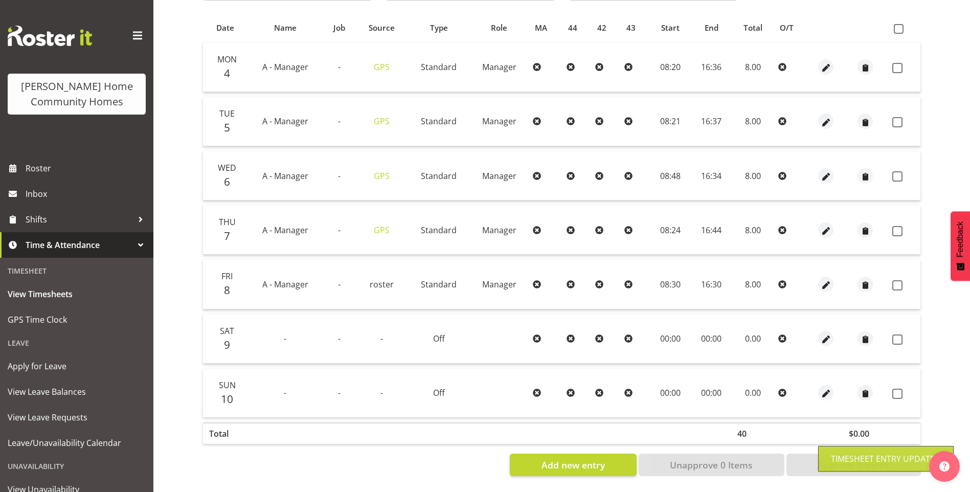
click at [902, 280] on span at bounding box center [898, 285] width 10 height 10
checkbox input "true"
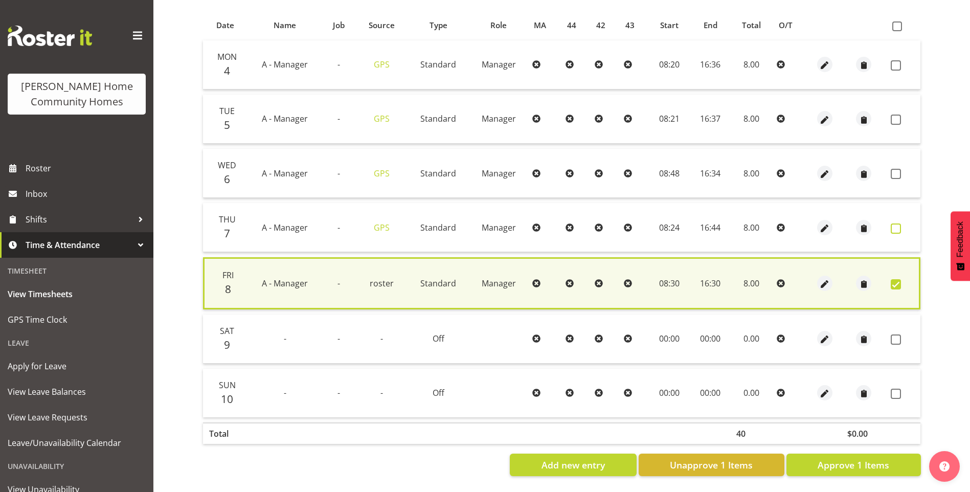
click at [898, 226] on span at bounding box center [896, 229] width 10 height 10
checkbox input "true"
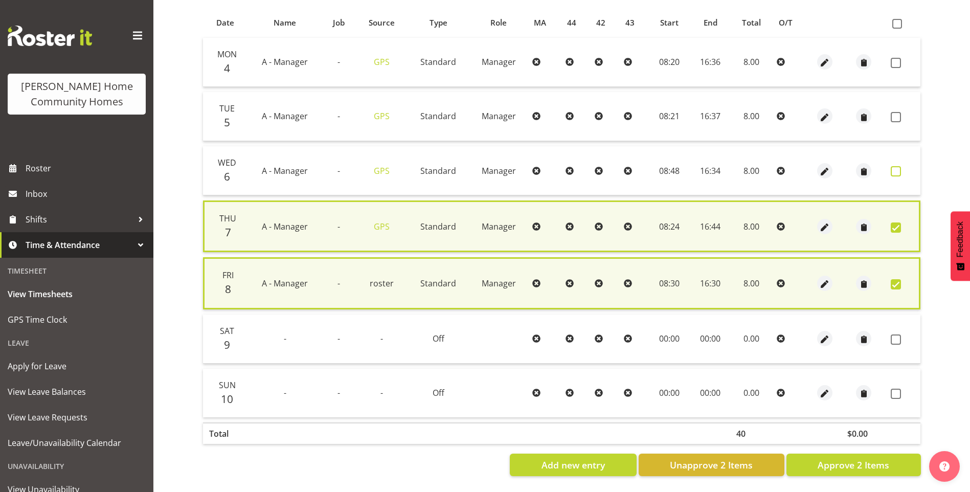
click at [897, 168] on span at bounding box center [896, 171] width 10 height 10
checkbox input "true"
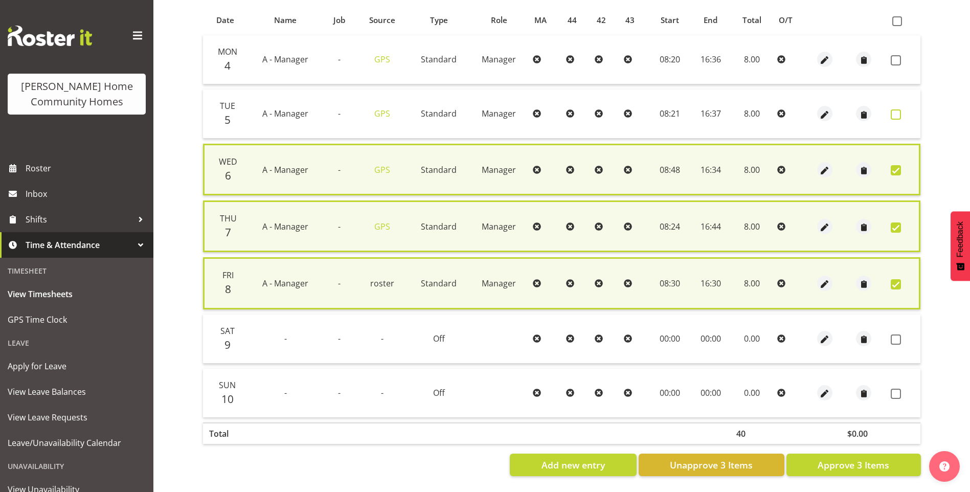
click at [896, 115] on span at bounding box center [896, 114] width 10 height 10
checkbox input "true"
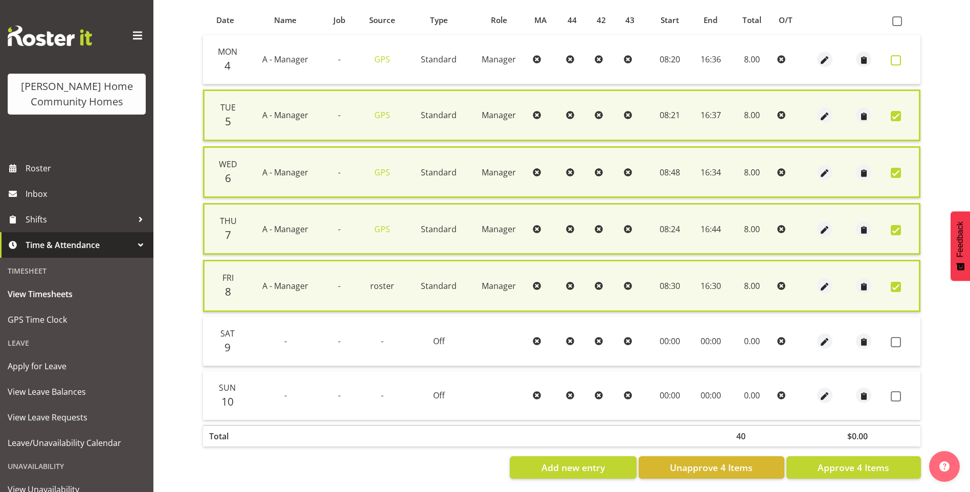
click at [900, 61] on span at bounding box center [896, 60] width 10 height 10
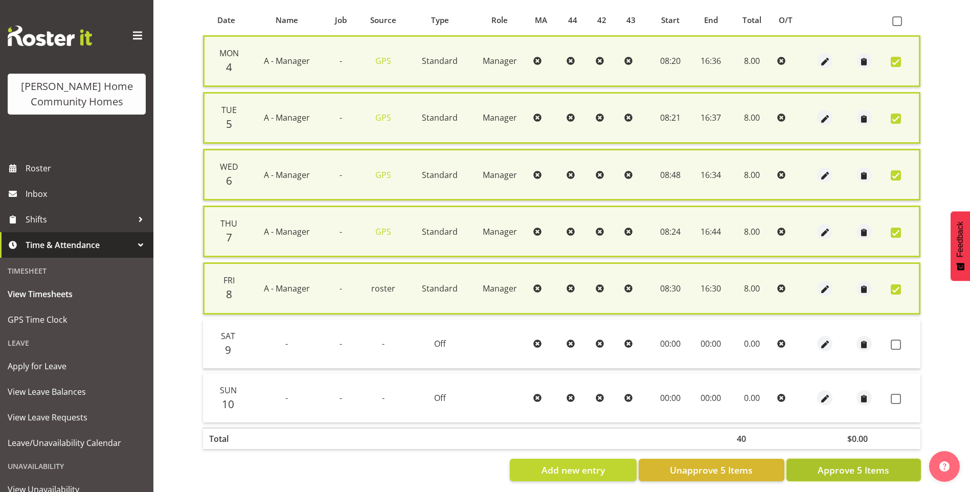
click at [854, 464] on span "Approve 5 Items" at bounding box center [854, 469] width 72 height 13
checkbox input "false"
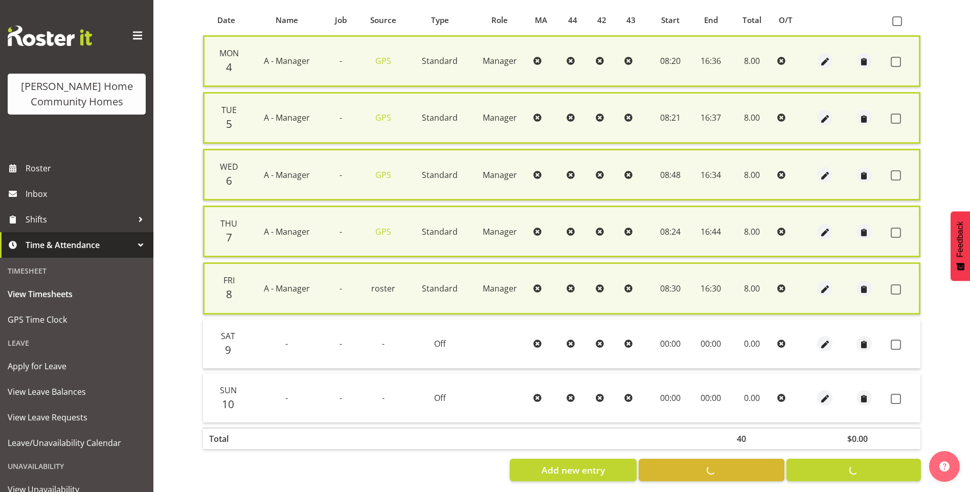
checkbox input "false"
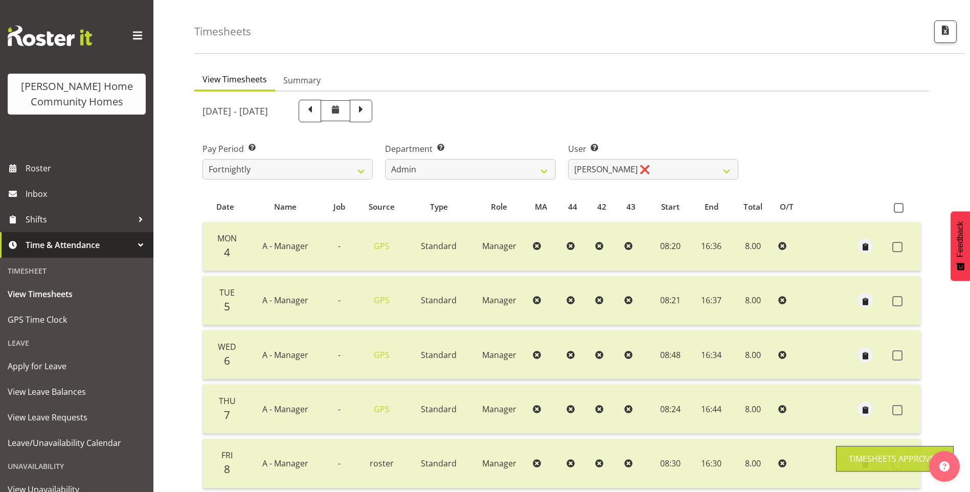
scroll to position [15, 0]
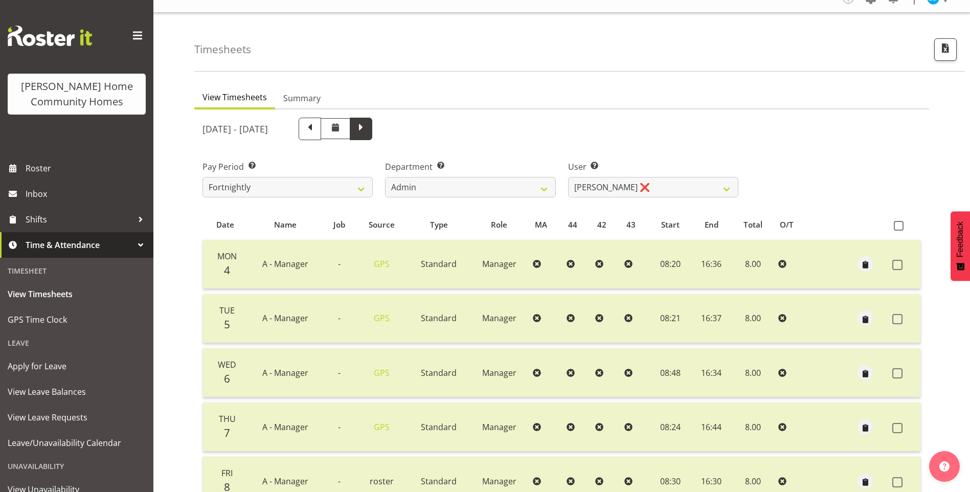
click at [372, 131] on span at bounding box center [361, 129] width 23 height 23
select select
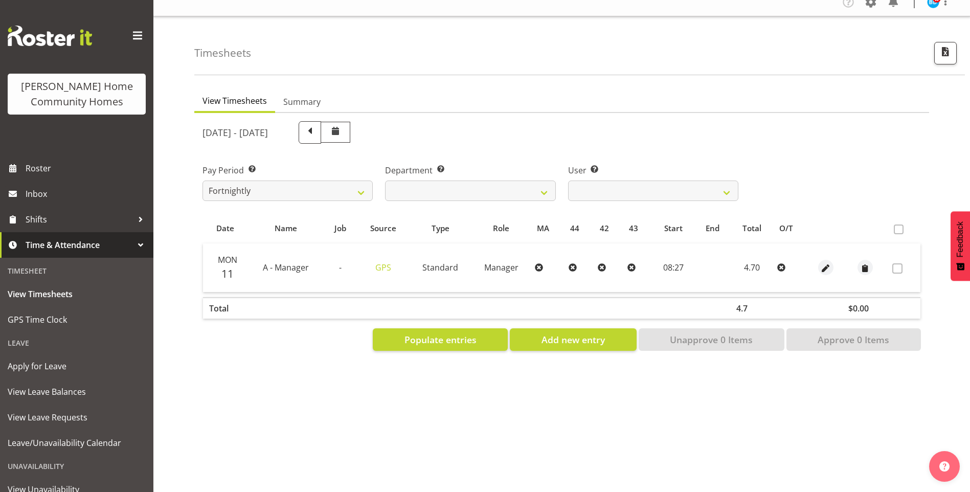
click at [317, 132] on span at bounding box center [309, 131] width 13 height 13
select select
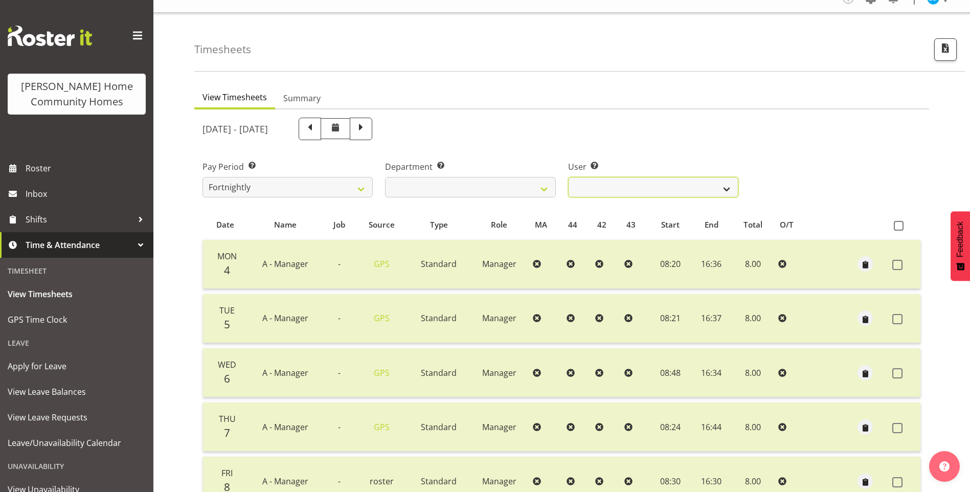
click at [603, 191] on select "Barbara Dunlop ❌ Emily-Jayne Ashton ❌ Johanna Molina ❌ Kirsty Crossley ✔" at bounding box center [653, 187] width 170 height 20
select select "11346"
click at [568, 177] on select "Barbara Dunlop ❌ Emily-Jayne Ashton ❌ Johanna Molina ❌ Kirsty Crossley ✔" at bounding box center [653, 187] width 170 height 20
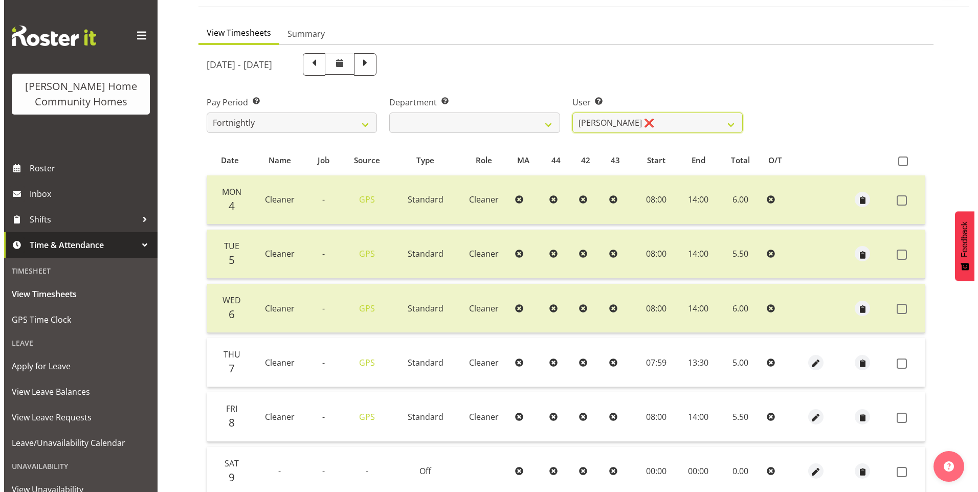
scroll to position [168, 0]
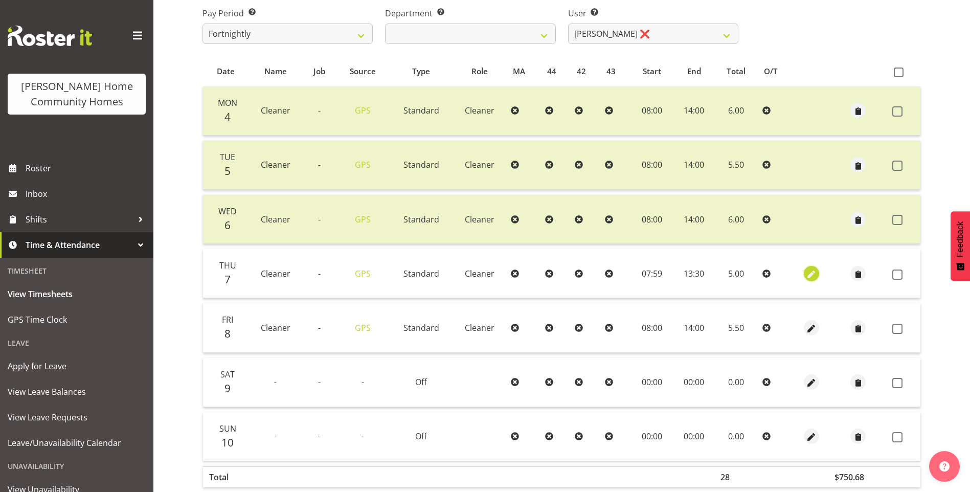
click at [807, 272] on span "button" at bounding box center [812, 275] width 12 height 12
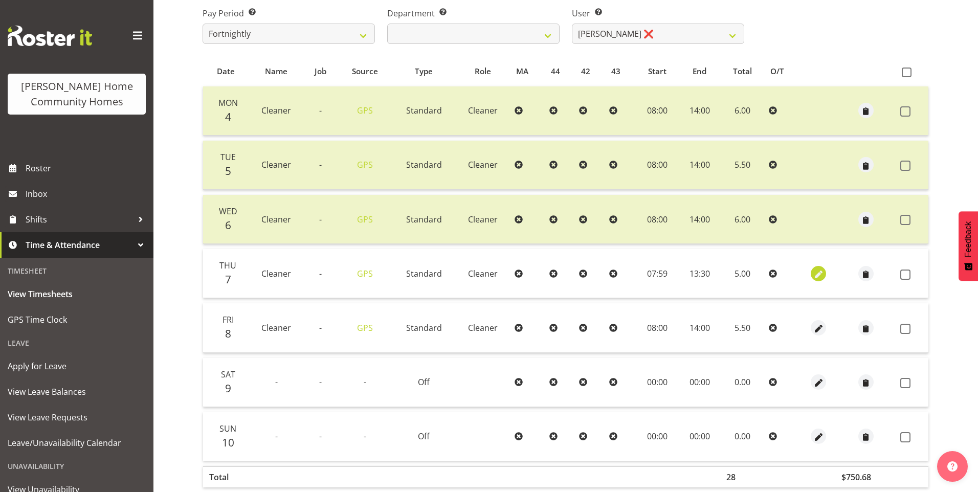
select select "Standard"
select select "7"
select select "2025"
select select "7"
select select "59"
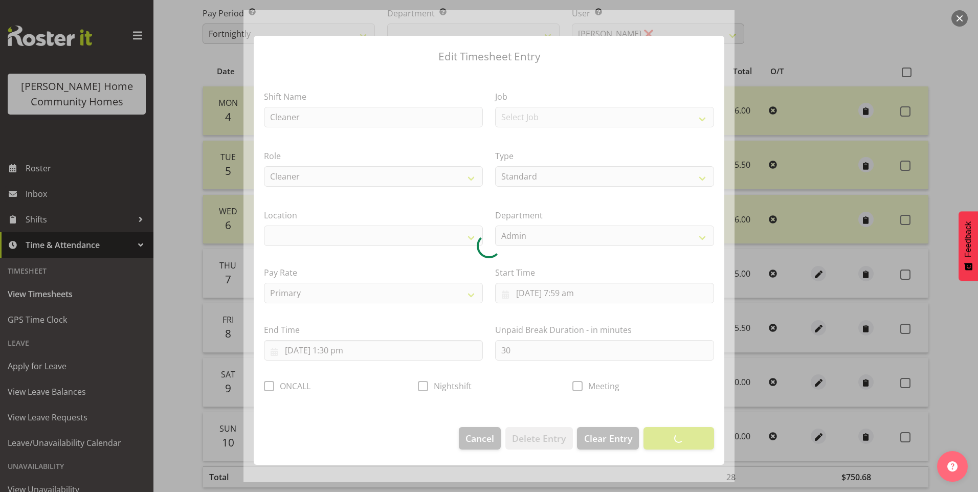
select select "1067"
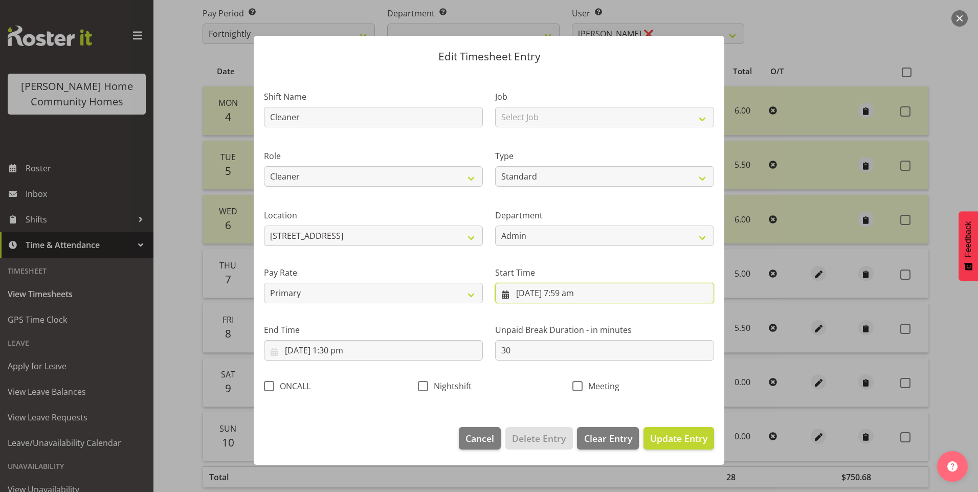
click at [565, 296] on input "7/08/2025, 7:59 am" at bounding box center [604, 293] width 219 height 20
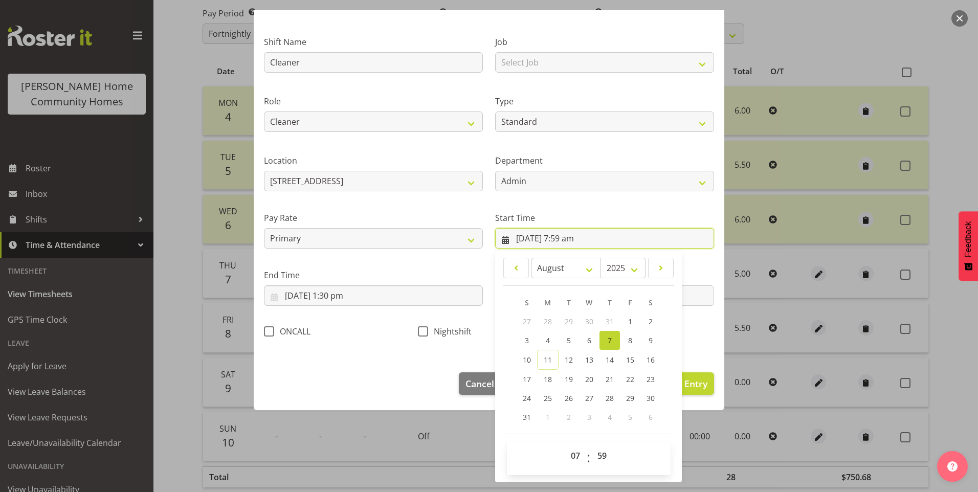
scroll to position [55, 0]
drag, startPoint x: 570, startPoint y: 455, endPoint x: 571, endPoint y: 449, distance: 5.7
click at [571, 451] on select "00 01 02 03 04 05 06 07 08 09 10 11 12 13 14 15 16 17 18 19 20 21 22 23" at bounding box center [576, 455] width 23 height 20
select select "8"
click at [565, 445] on select "00 01 02 03 04 05 06 07 08 09 10 11 12 13 14 15 16 17 18 19 20 21 22 23" at bounding box center [576, 455] width 23 height 20
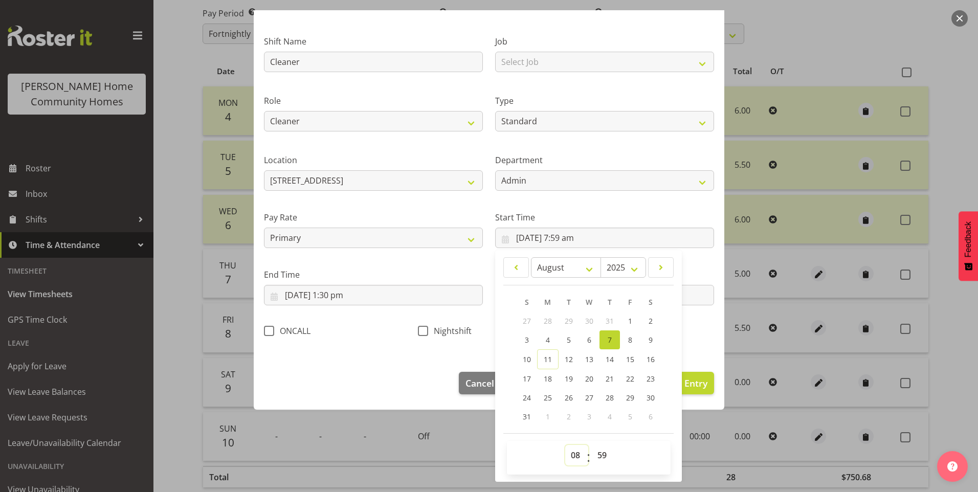
type input "7/08/2025, 8:59 am"
click at [603, 454] on select "00 01 02 03 04 05 06 07 08 09 10 11 12 13 14 15 16 17 18 19 20 21 22 23 24 25 2…" at bounding box center [603, 455] width 23 height 20
select select "0"
click at [592, 445] on select "00 01 02 03 04 05 06 07 08 09 10 11 12 13 14 15 16 17 18 19 20 21 22 23 24 25 2…" at bounding box center [603, 455] width 23 height 20
type input "7/08/2025, 8:00 am"
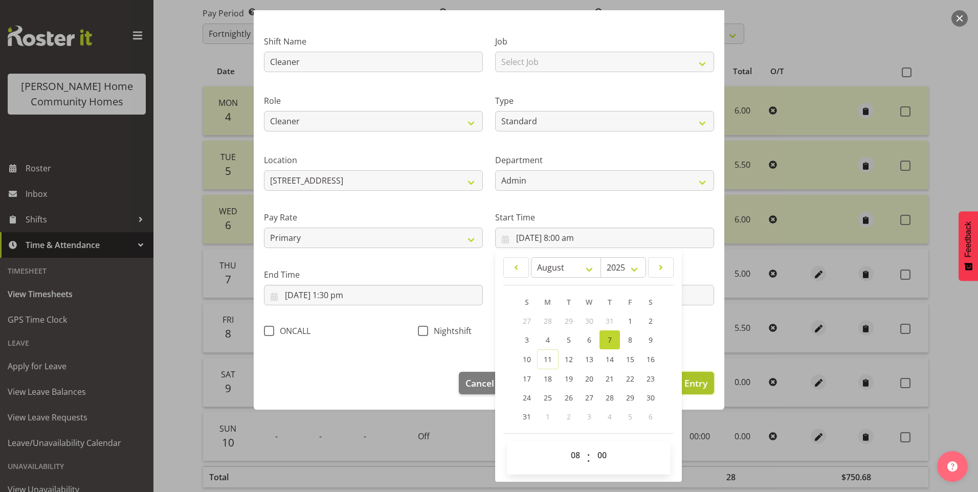
click at [692, 381] on span "Update Entry" at bounding box center [678, 383] width 57 height 12
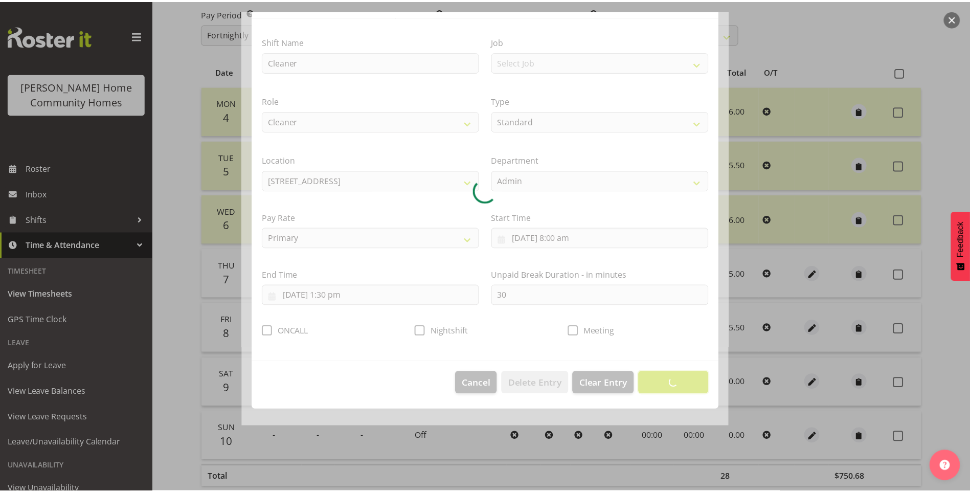
scroll to position [0, 0]
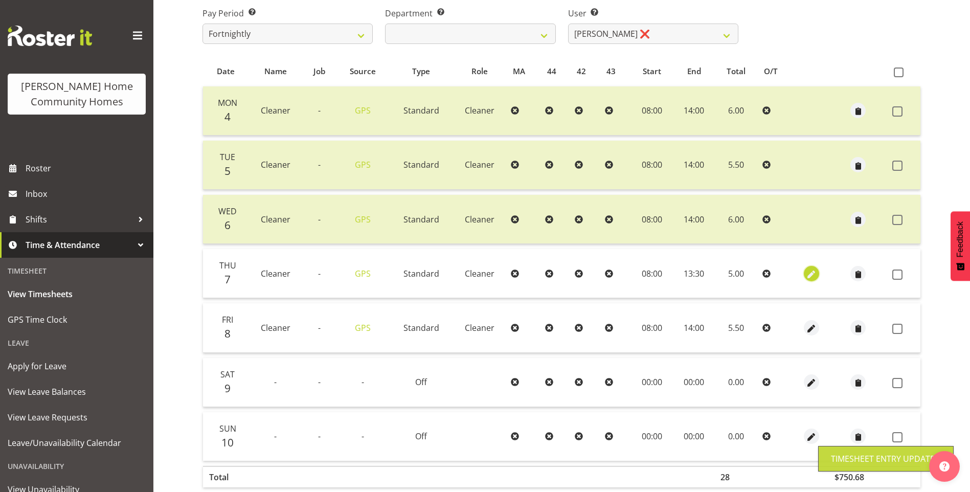
click at [813, 273] on span "button" at bounding box center [812, 275] width 12 height 12
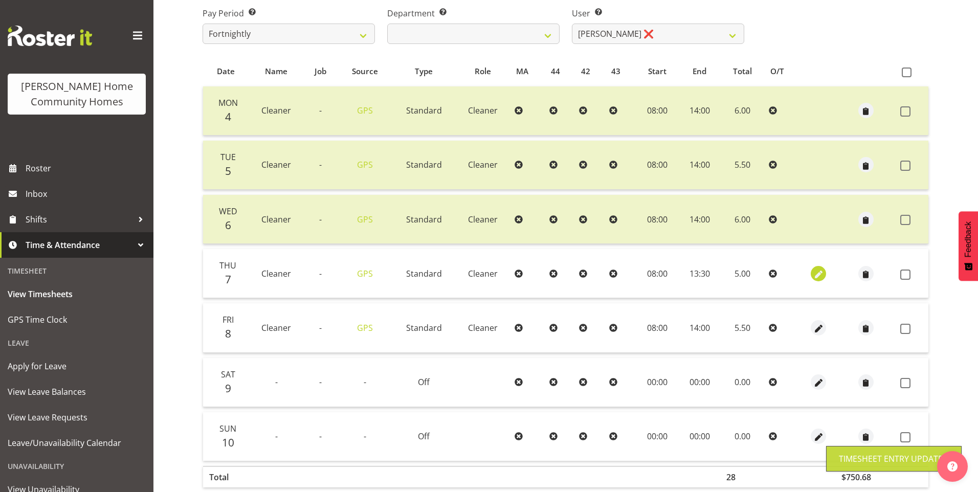
select select "Standard"
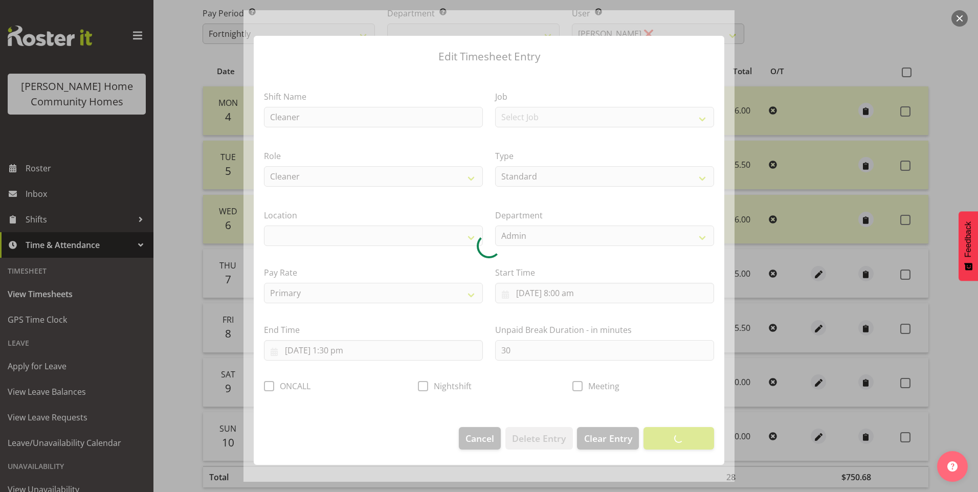
select select "1067"
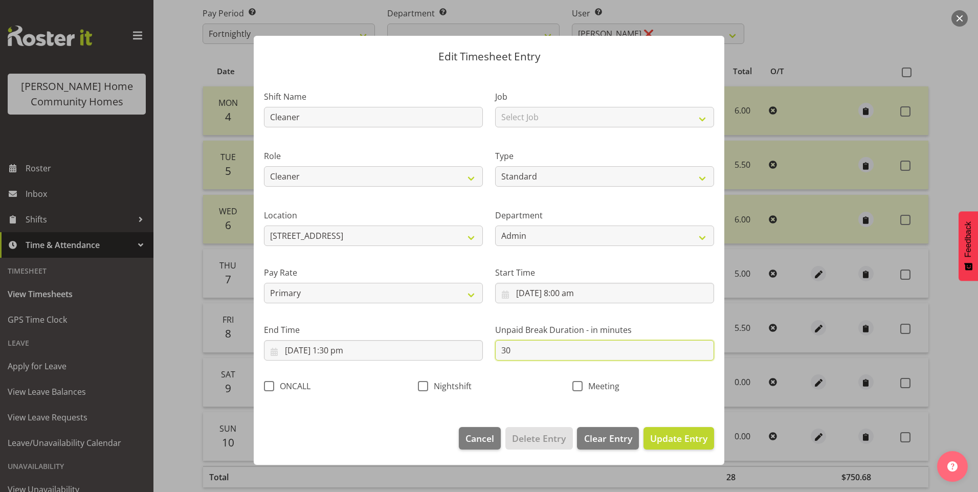
drag, startPoint x: 534, startPoint y: 354, endPoint x: 242, endPoint y: 288, distance: 299.5
click at [361, 327] on div "Shift Name Cleaner Job Select Job Floater Role Cleaner Type Off Standard Public…" at bounding box center [489, 238] width 462 height 324
type input "0"
click at [693, 432] on span "Update Entry" at bounding box center [678, 438] width 57 height 12
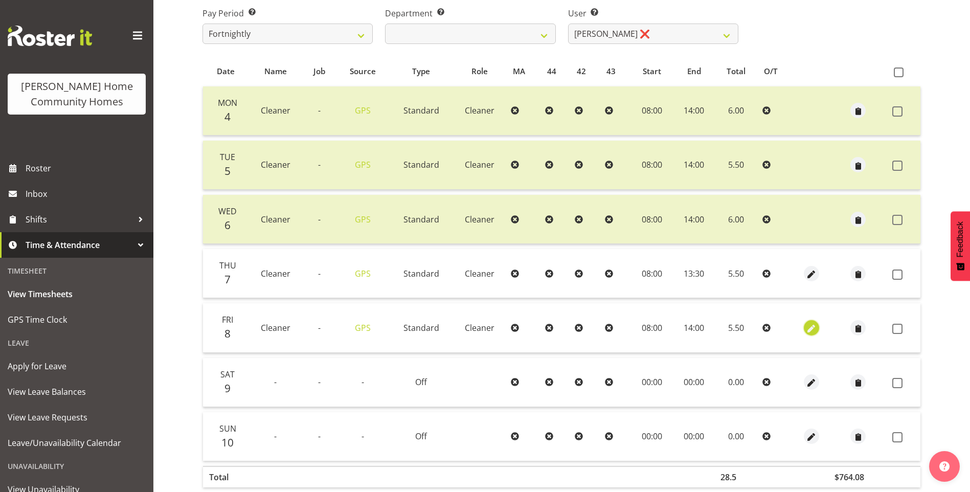
click at [812, 327] on span "button" at bounding box center [812, 329] width 12 height 12
select select "Standard"
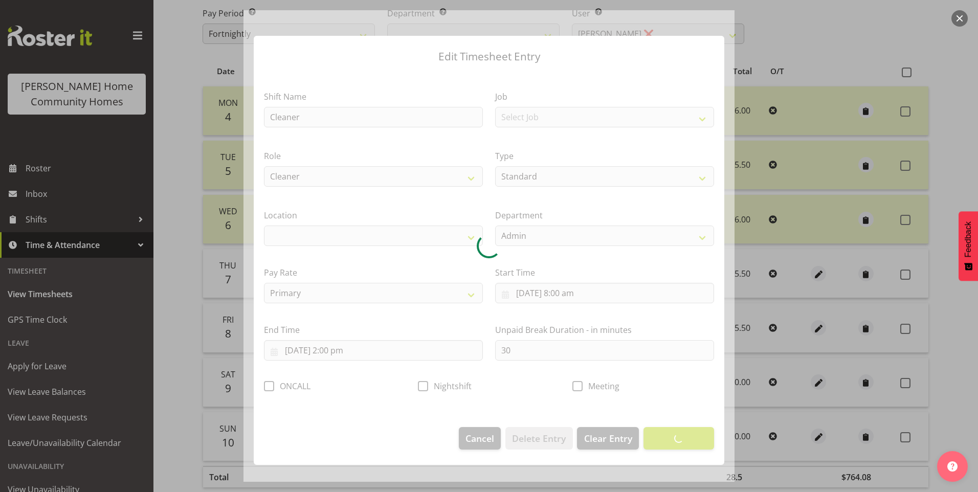
select select "1067"
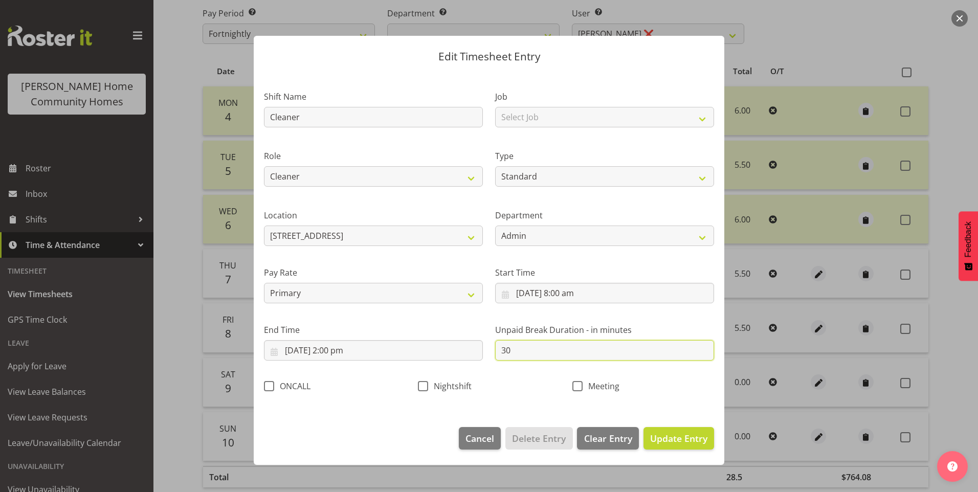
drag, startPoint x: 539, startPoint y: 353, endPoint x: 334, endPoint y: 318, distance: 208.1
click at [374, 328] on div "Shift Name Cleaner Job Select Job Floater Role Cleaner Type Off Standard Public…" at bounding box center [489, 238] width 462 height 324
type input "0"
drag, startPoint x: 677, startPoint y: 439, endPoint x: 765, endPoint y: 396, distance: 97.9
click at [678, 438] on span "Update Entry" at bounding box center [678, 438] width 57 height 12
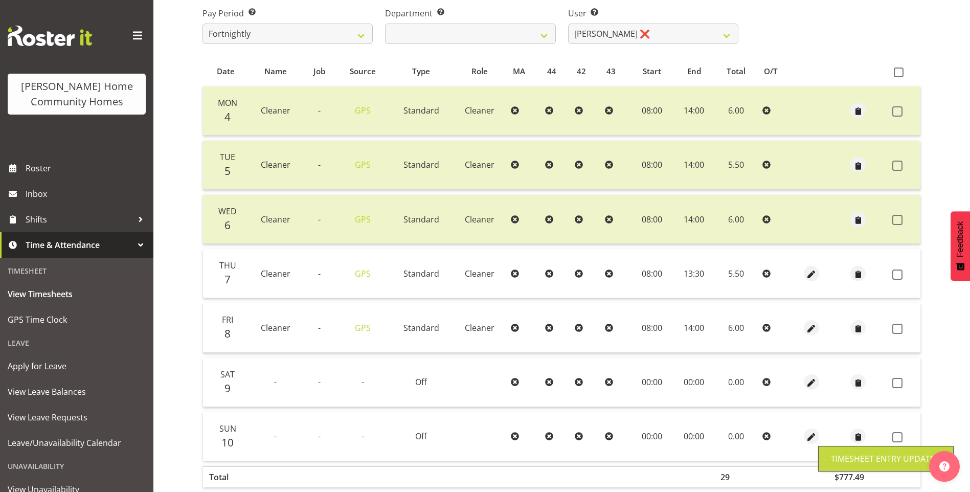
click at [903, 273] on label at bounding box center [901, 275] width 16 height 10
checkbox input "true"
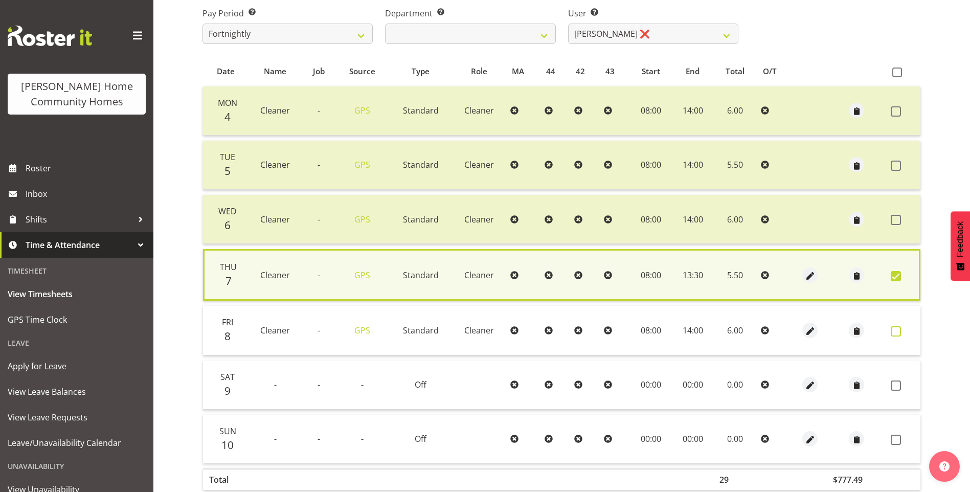
click at [903, 330] on label at bounding box center [899, 331] width 16 height 10
checkbox input "true"
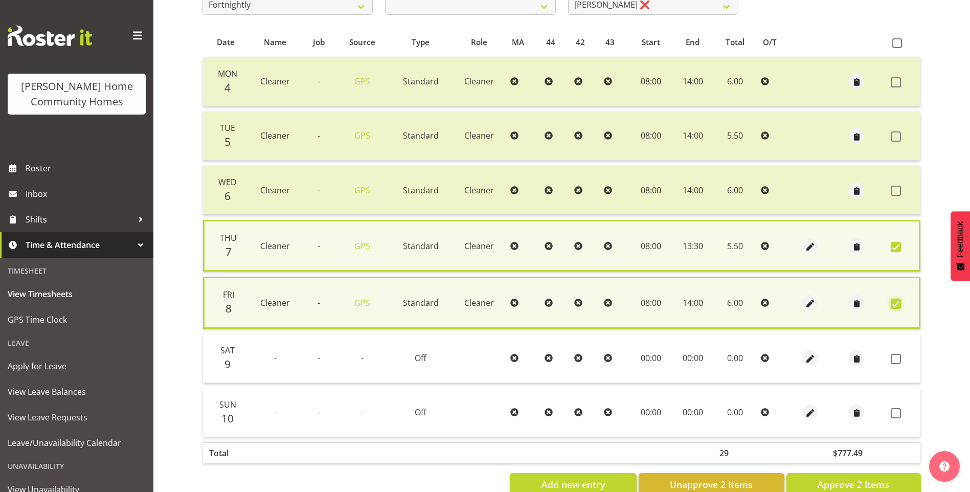
scroll to position [225, 0]
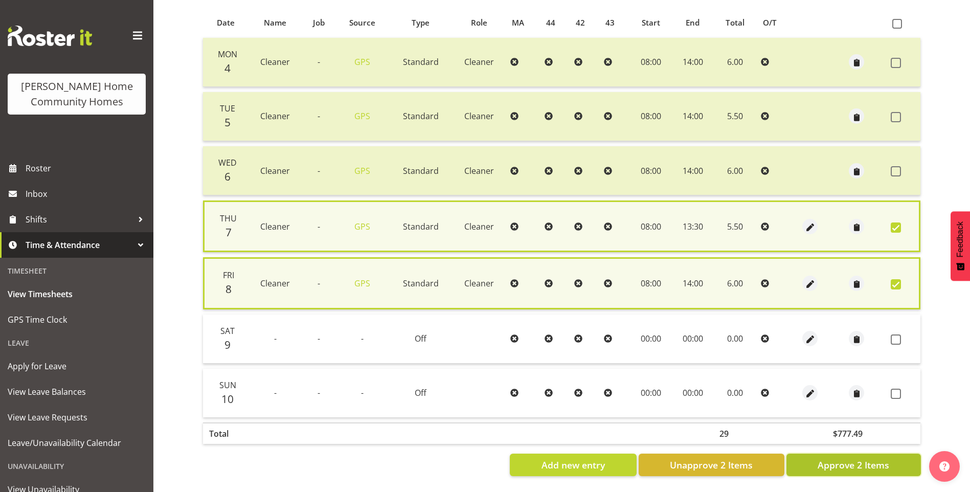
drag, startPoint x: 882, startPoint y: 458, endPoint x: 837, endPoint y: 433, distance: 51.7
click at [882, 458] on span "Approve 2 Items" at bounding box center [854, 464] width 72 height 13
checkbox input "false"
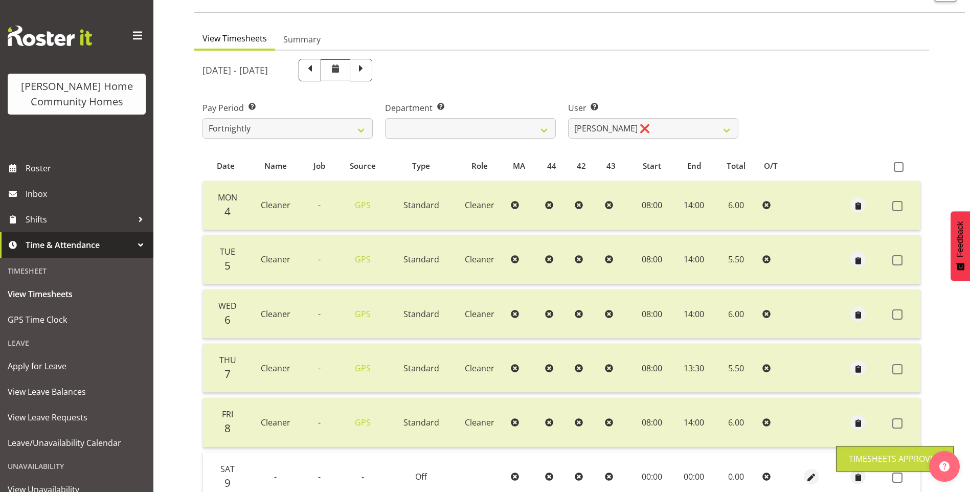
scroll to position [15, 0]
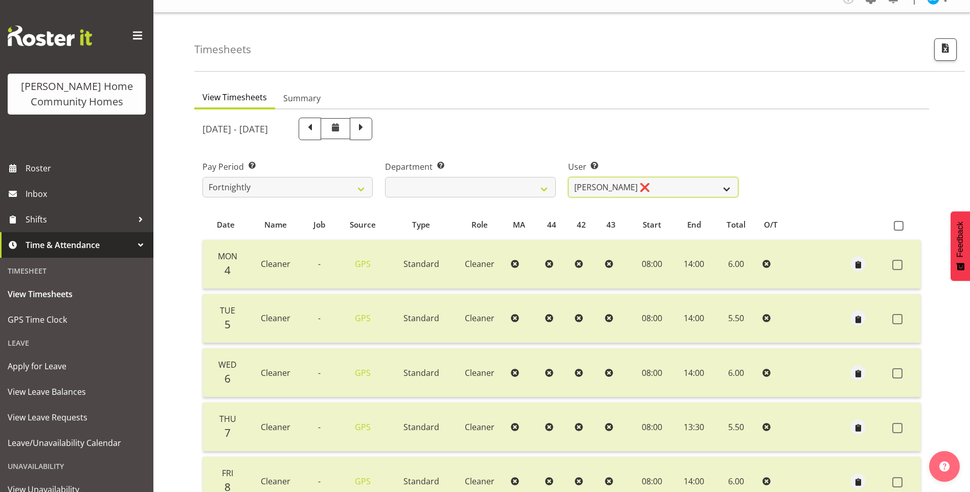
click at [606, 189] on select "Barbara Dunlop ❌ Emily-Jayne Ashton ❌ Johanna Molina ❌ Kirsty Crossley ✔" at bounding box center [653, 187] width 170 height 20
select select "8557"
click at [568, 177] on select "Barbara Dunlop ❌ Emily-Jayne Ashton ❌ Johanna Molina ❌ Kirsty Crossley ✔" at bounding box center [653, 187] width 170 height 20
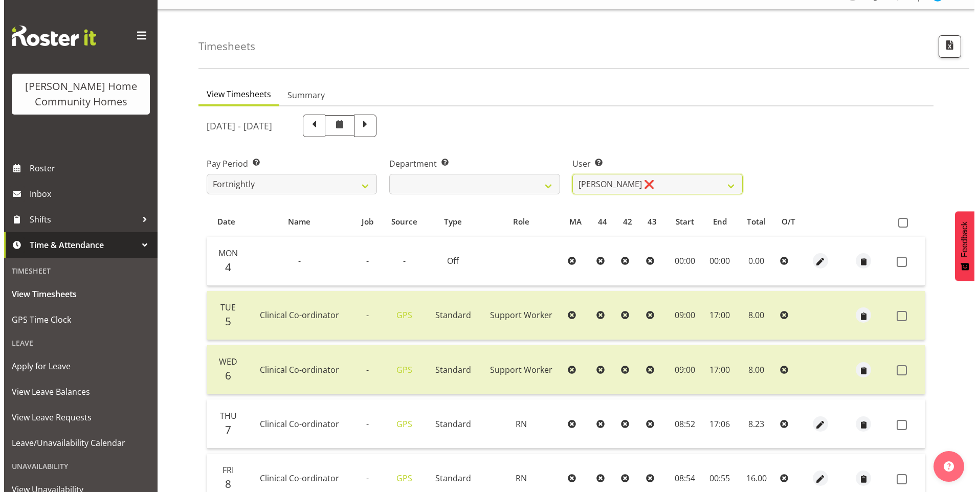
scroll to position [117, 0]
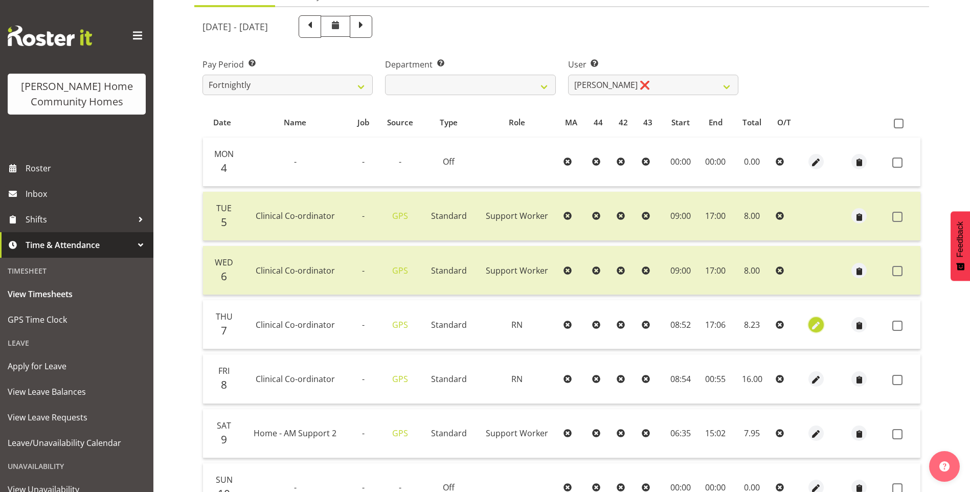
click at [819, 326] on span "button" at bounding box center [817, 326] width 12 height 12
select select "1216"
select select "Standard"
select select "7"
select select "2025"
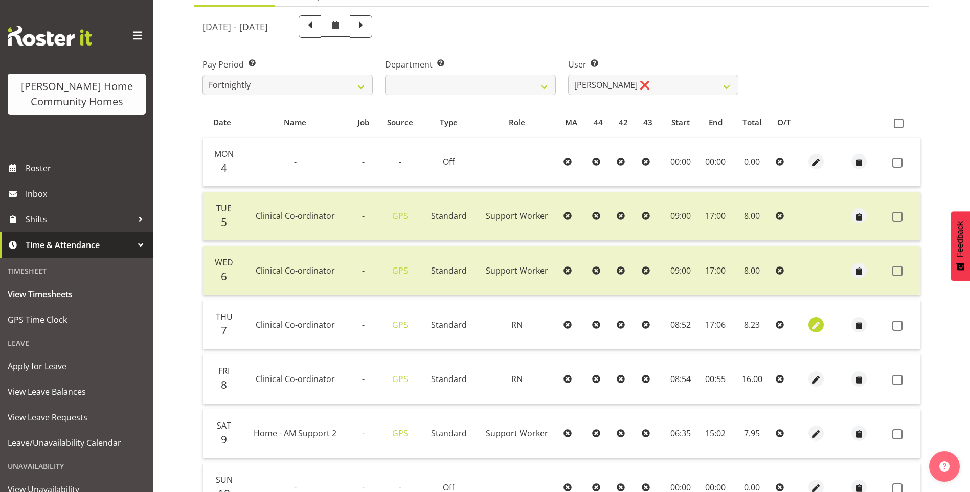
select select "8"
select select "52"
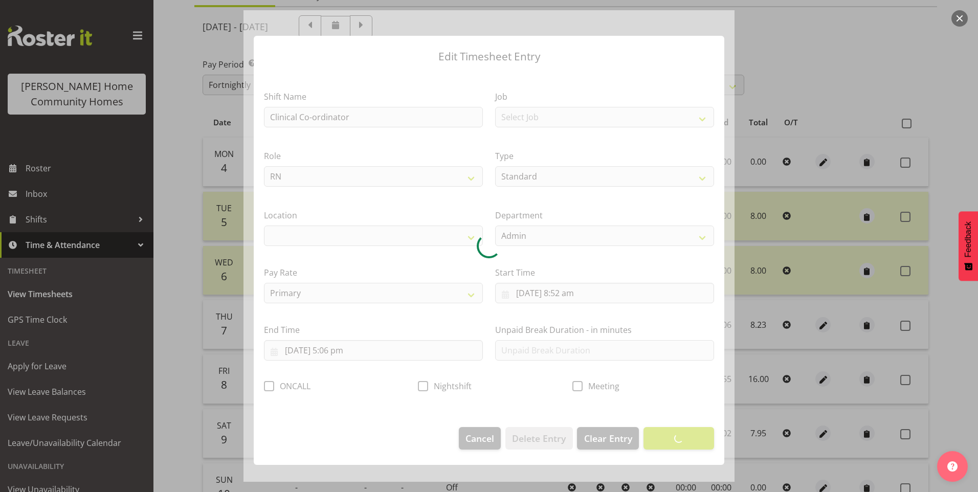
select select "1067"
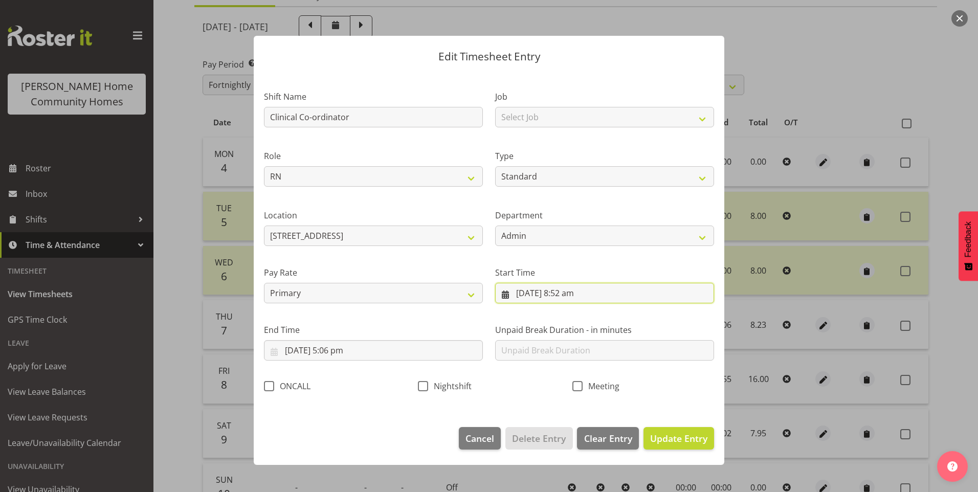
click at [564, 299] on input "7/08/2025, 8:52 am" at bounding box center [604, 293] width 219 height 20
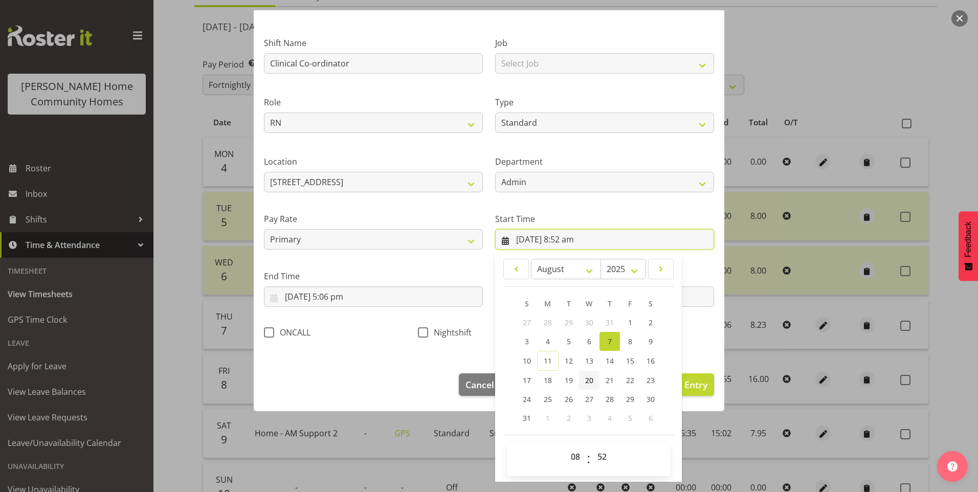
scroll to position [55, 0]
click at [576, 450] on select "00 01 02 03 04 05 06 07 08 09 10 11 12 13 14 15 16 17 18 19 20 21 22 23" at bounding box center [576, 455] width 23 height 20
select select "9"
click at [565, 445] on select "00 01 02 03 04 05 06 07 08 09 10 11 12 13 14 15 16 17 18 19 20 21 22 23" at bounding box center [576, 455] width 23 height 20
type input "7/08/2025, 9:52 am"
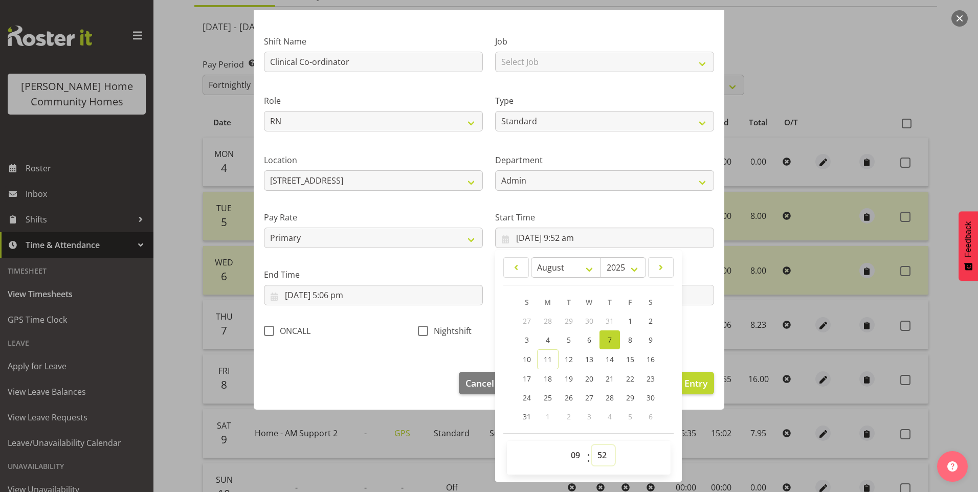
click at [602, 450] on select "00 01 02 03 04 05 06 07 08 09 10 11 12 13 14 15 16 17 18 19 20 21 22 23 24 25 2…" at bounding box center [603, 455] width 23 height 20
select select "0"
click at [592, 445] on select "00 01 02 03 04 05 06 07 08 09 10 11 12 13 14 15 16 17 18 19 20 21 22 23 24 25 2…" at bounding box center [603, 455] width 23 height 20
type input "7/08/2025, 9:00 am"
click at [351, 303] on input "7/08/2025, 5:06 pm" at bounding box center [373, 295] width 219 height 20
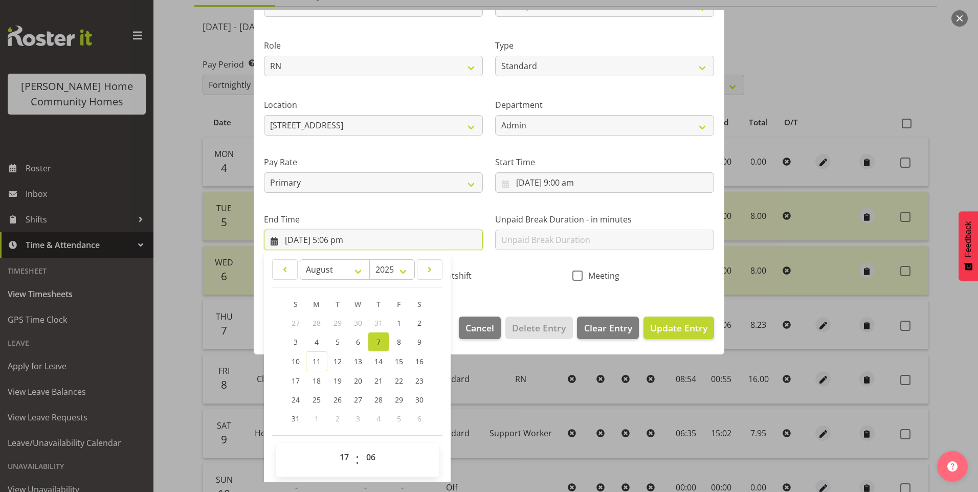
scroll to position [113, 0]
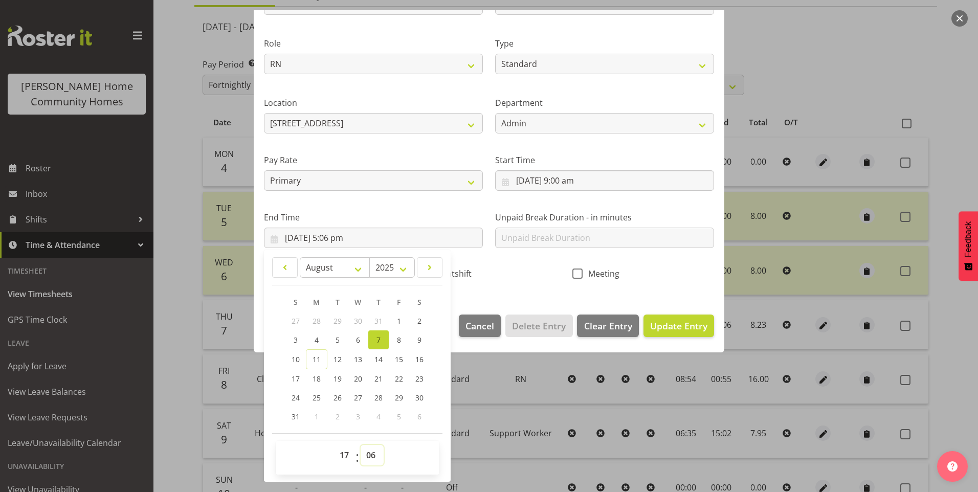
drag, startPoint x: 370, startPoint y: 456, endPoint x: 372, endPoint y: 445, distance: 11.4
click at [370, 456] on select "00 01 02 03 04 05 06 07 08 09 10 11 12 13 14 15 16 17 18 19 20 21 22 23 24 25 2…" at bounding box center [372, 455] width 23 height 20
select select "0"
click at [361, 445] on select "00 01 02 03 04 05 06 07 08 09 10 11 12 13 14 15 16 17 18 19 20 21 22 23 24 25 2…" at bounding box center [372, 455] width 23 height 20
type input "7/08/2025, 5:00 pm"
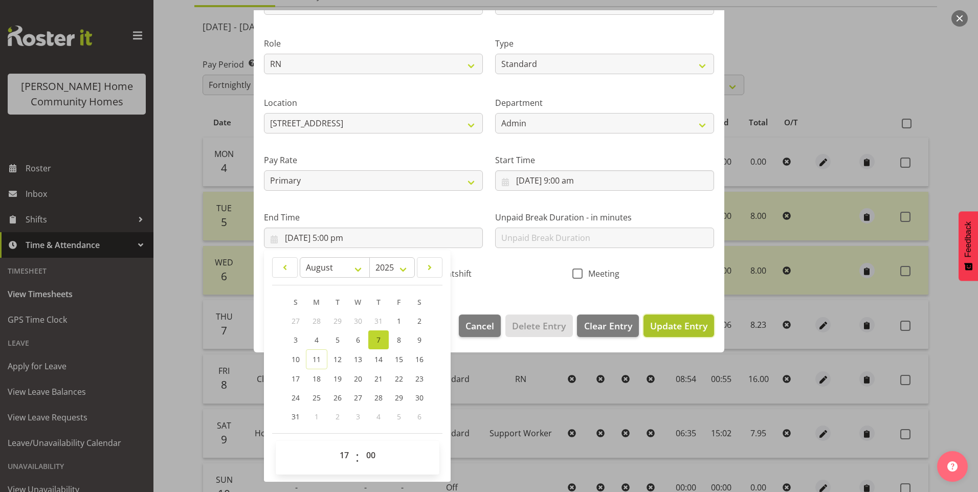
click at [667, 329] on span "Update Entry" at bounding box center [678, 326] width 57 height 12
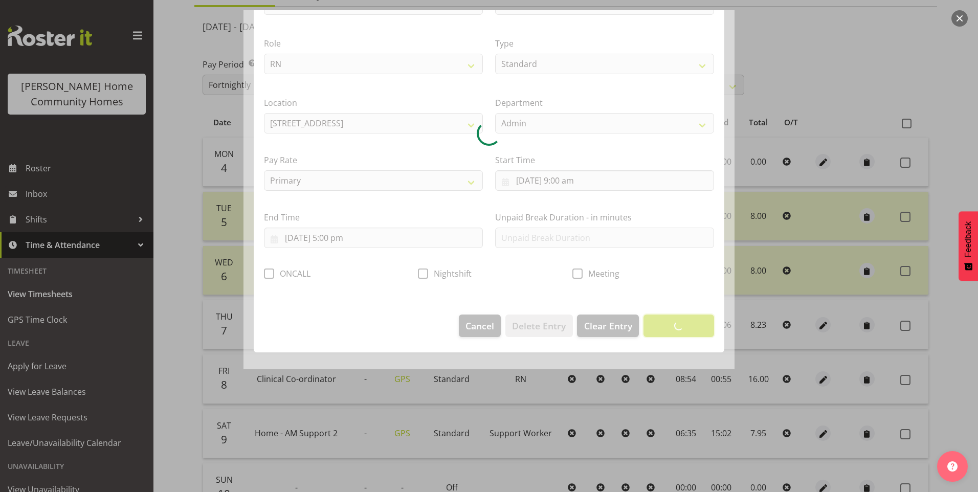
scroll to position [0, 0]
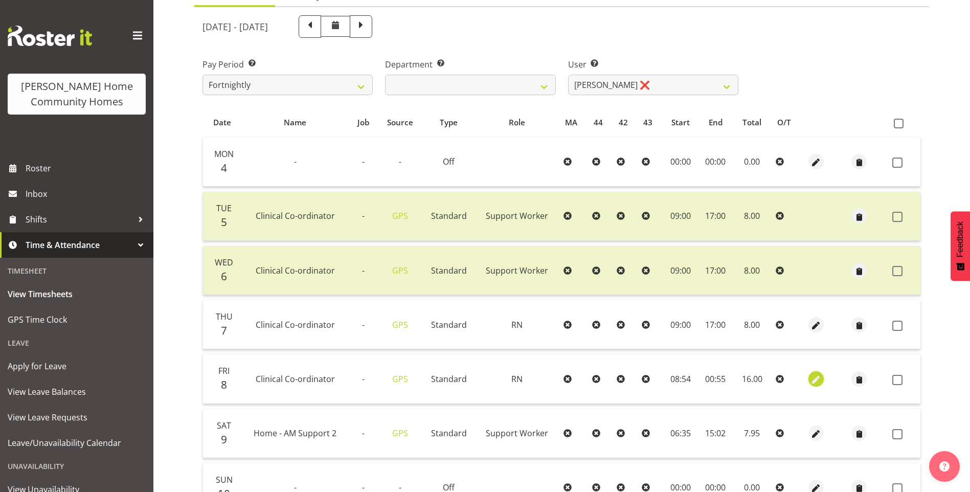
click at [821, 383] on span "button" at bounding box center [817, 380] width 12 height 12
select select "1216"
select select "Standard"
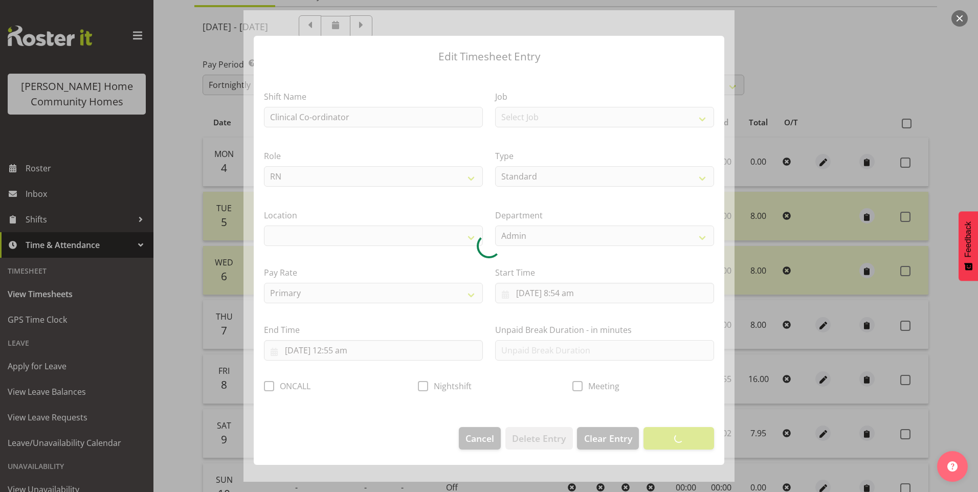
select select "1067"
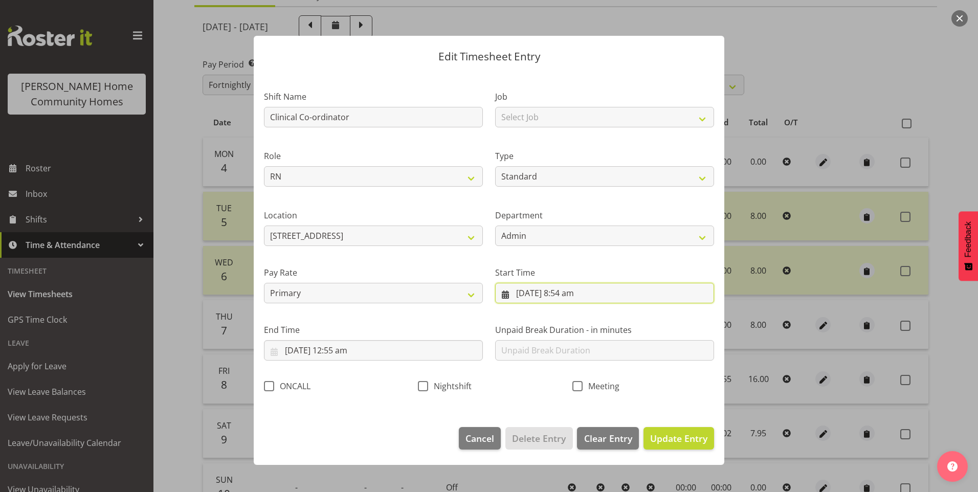
click at [564, 293] on input "8/08/2025, 8:54 am" at bounding box center [604, 293] width 219 height 20
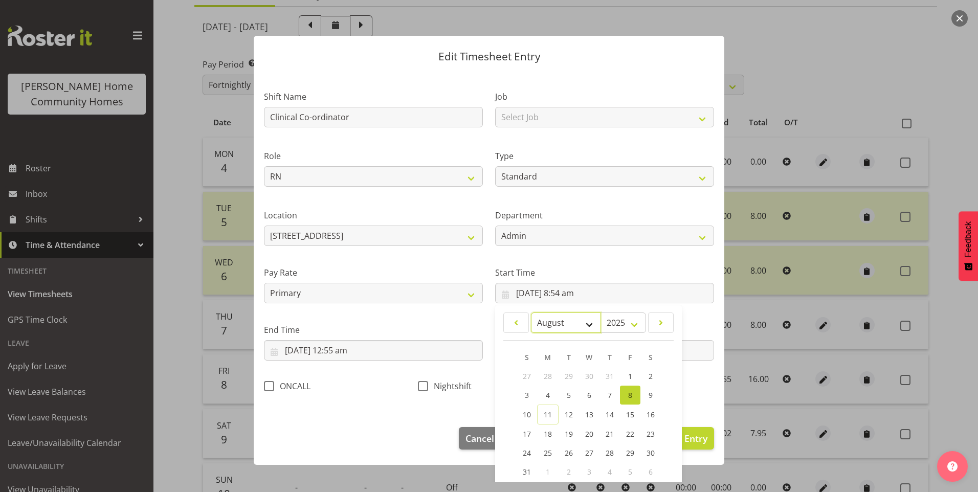
click at [591, 330] on select "January February March April May June July August September October November De…" at bounding box center [566, 323] width 70 height 20
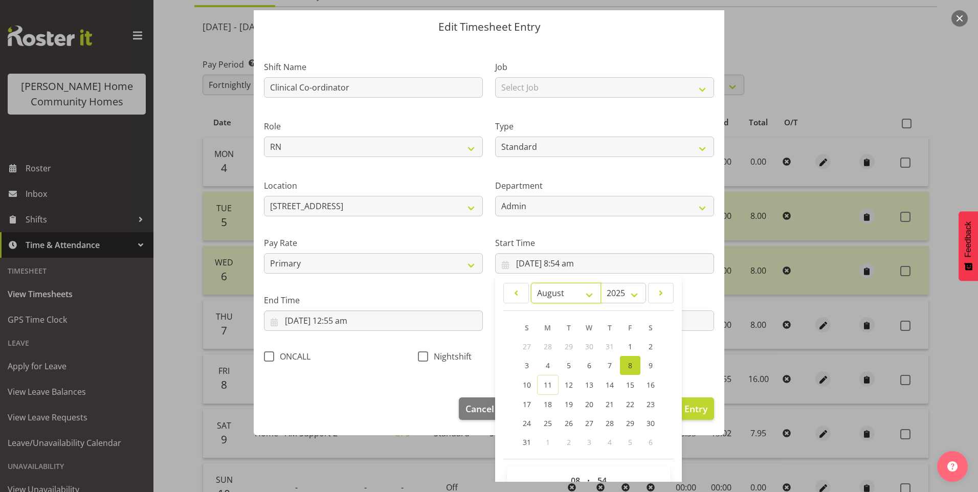
scroll to position [55, 0]
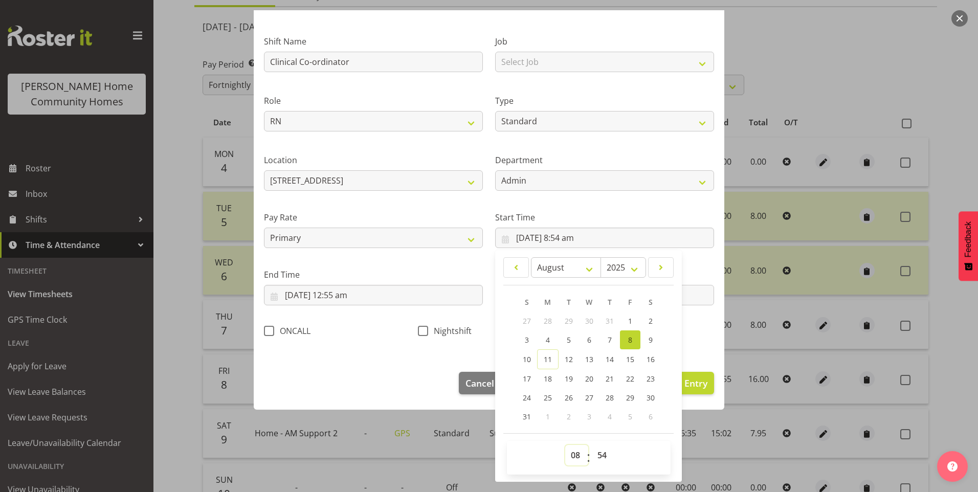
drag, startPoint x: 575, startPoint y: 457, endPoint x: 575, endPoint y: 451, distance: 6.1
click at [575, 457] on select "00 01 02 03 04 05 06 07 08 09 10 11 12 13 14 15 16 17 18 19 20 21 22 23" at bounding box center [576, 455] width 23 height 20
select select "9"
click at [565, 445] on select "00 01 02 03 04 05 06 07 08 09 10 11 12 13 14 15 16 17 18 19 20 21 22 23" at bounding box center [576, 455] width 23 height 20
type input "8/08/2025, 9:54 am"
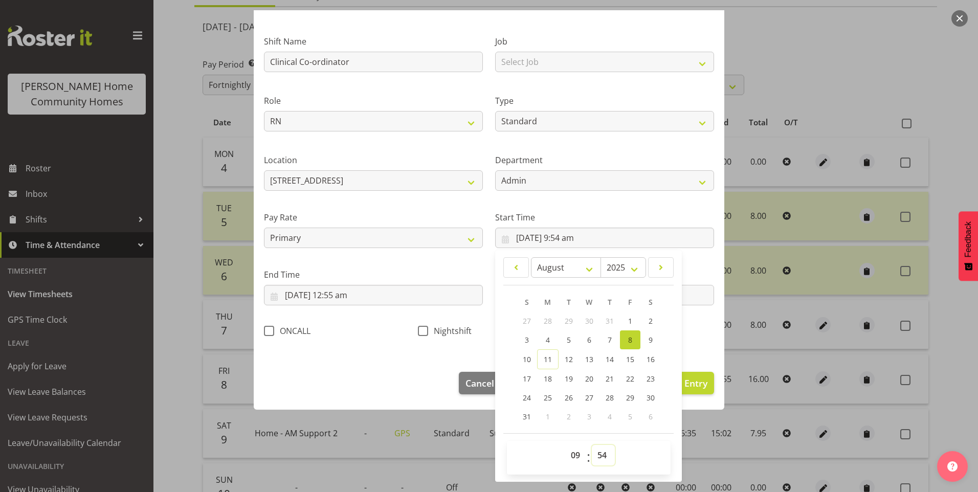
click at [593, 448] on select "00 01 02 03 04 05 06 07 08 09 10 11 12 13 14 15 16 17 18 19 20 21 22 23 24 25 2…" at bounding box center [603, 455] width 23 height 20
select select "0"
click at [592, 445] on select "00 01 02 03 04 05 06 07 08 09 10 11 12 13 14 15 16 17 18 19 20 21 22 23 24 25 2…" at bounding box center [603, 455] width 23 height 20
type input "8/08/2025, 9:00 am"
click at [355, 299] on input "9/08/2025, 12:55 am" at bounding box center [373, 295] width 219 height 20
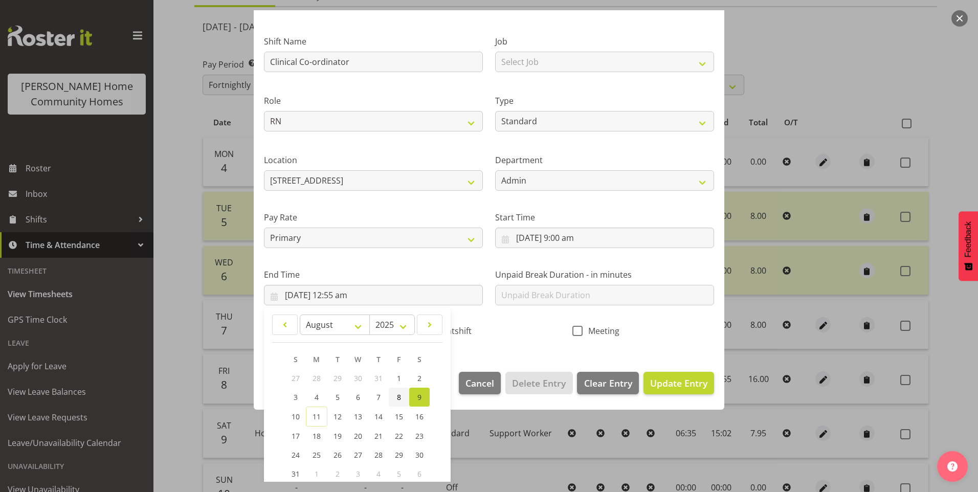
scroll to position [113, 0]
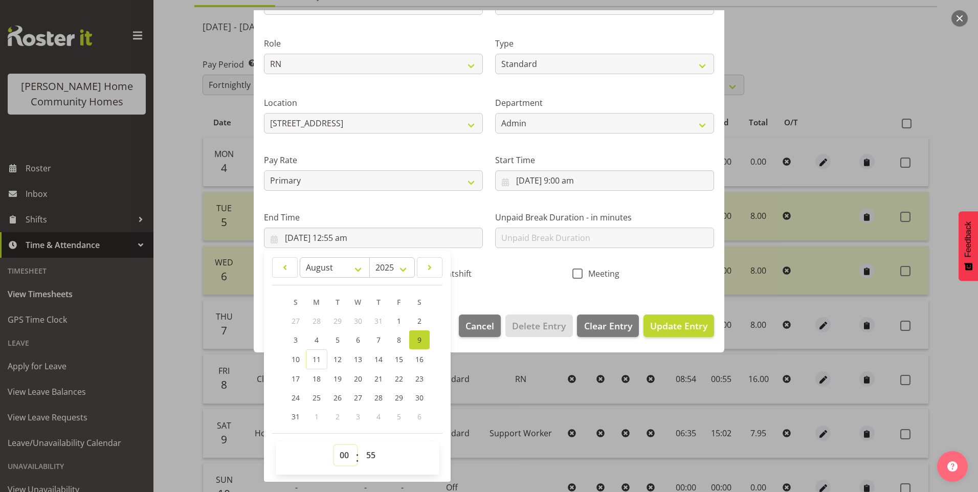
drag, startPoint x: 343, startPoint y: 455, endPoint x: 343, endPoint y: 443, distance: 12.3
click at [343, 454] on select "00 01 02 03 04 05 06 07 08 09 10 11 12 13 14 15 16 17 18 19 20 21 22 23" at bounding box center [345, 455] width 23 height 20
select select "17"
click at [334, 445] on select "00 01 02 03 04 05 06 07 08 09 10 11 12 13 14 15 16 17 18 19 20 21 22 23" at bounding box center [345, 455] width 23 height 20
type input "9/08/2025, 5:55 pm"
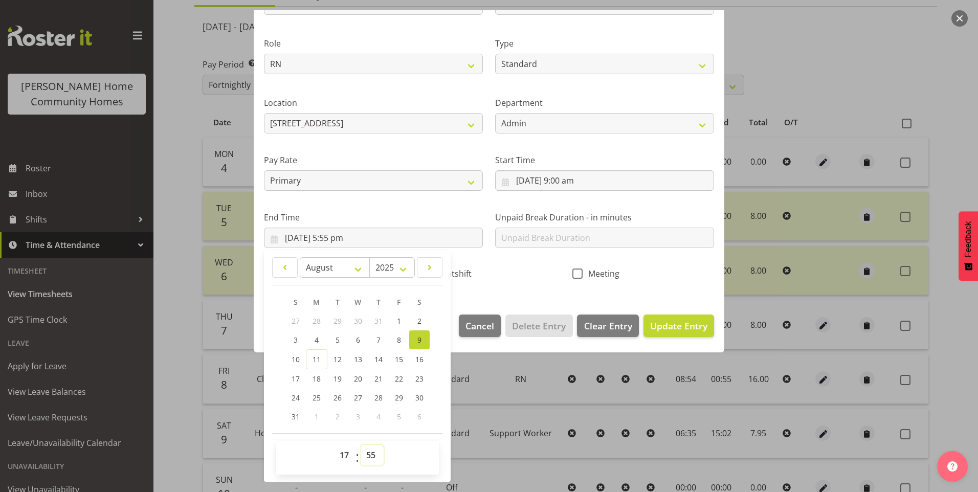
click at [371, 452] on select "00 01 02 03 04 05 06 07 08 09 10 11 12 13 14 15 16 17 18 19 20 21 22 23 24 25 2…" at bounding box center [372, 455] width 23 height 20
select select "0"
click at [361, 445] on select "00 01 02 03 04 05 06 07 08 09 10 11 12 13 14 15 16 17 18 19 20 21 22 23 24 25 2…" at bounding box center [372, 455] width 23 height 20
type input "9/08/2025, 5:00 pm"
click at [538, 236] on input "text" at bounding box center [604, 238] width 219 height 20
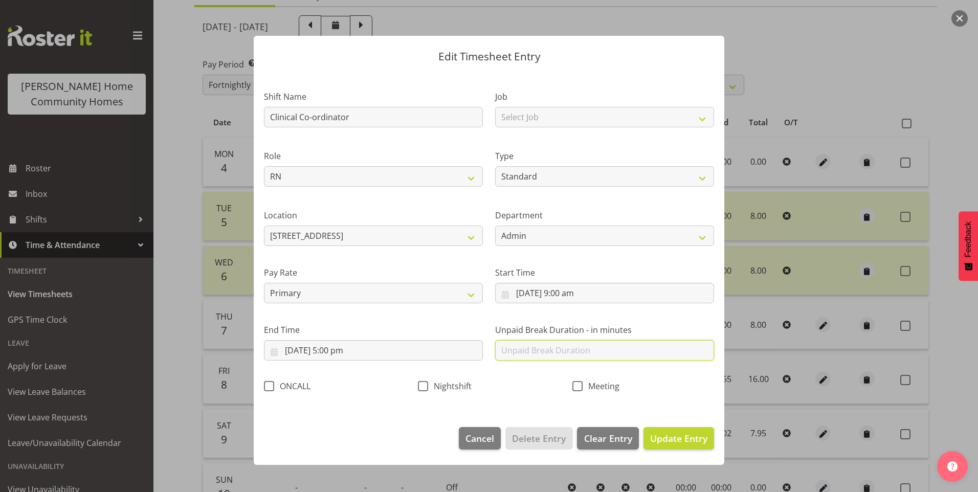
scroll to position [0, 0]
type input "0"
click at [687, 432] on span "Update Entry" at bounding box center [678, 438] width 57 height 12
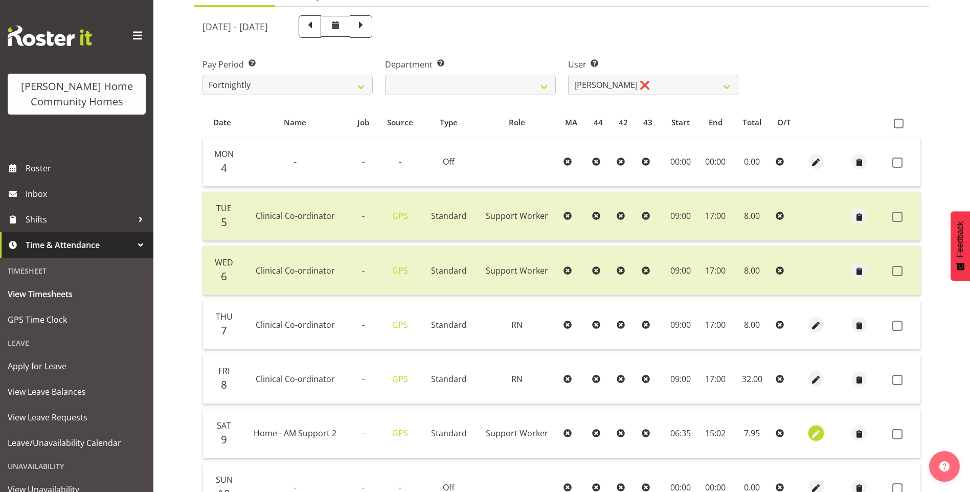
click at [816, 433] on span "button" at bounding box center [817, 435] width 12 height 12
select select "Standard"
select select "746"
select select "7"
select select "2025"
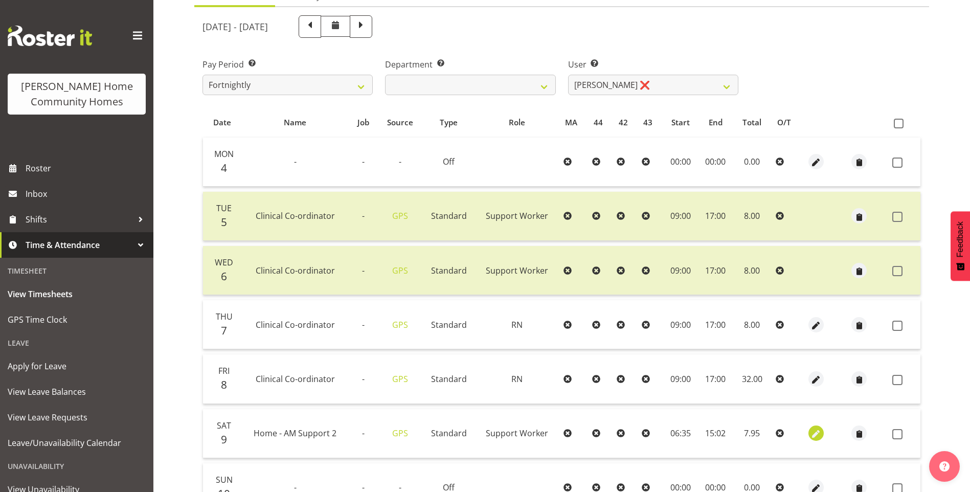
select select "15"
select select "2"
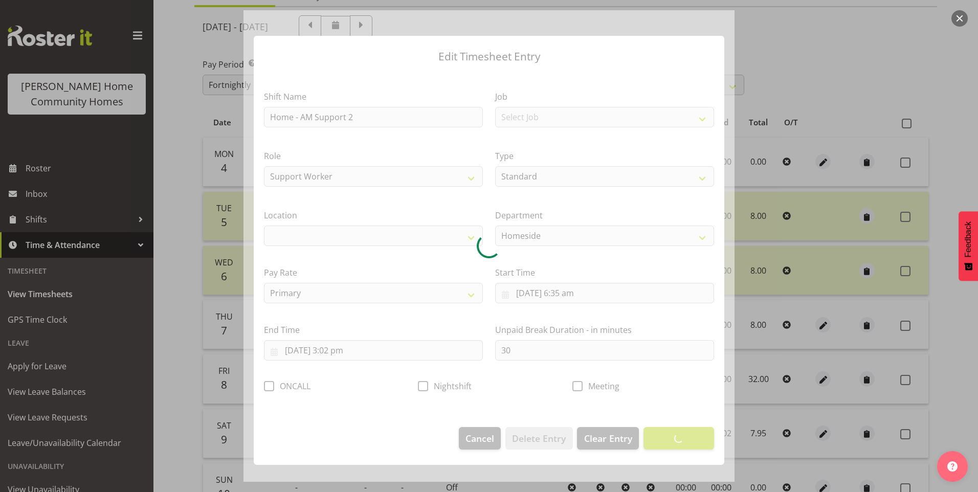
select select "1067"
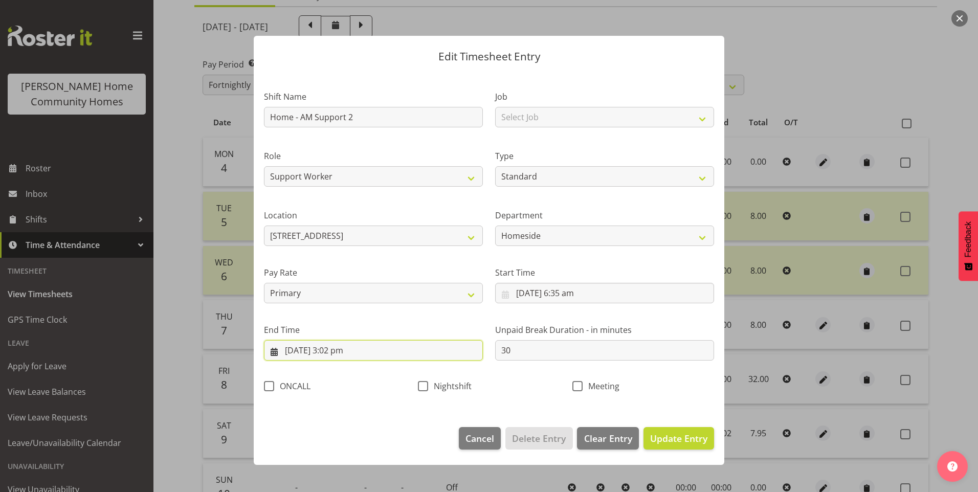
click at [345, 350] on input "9/08/2025, 3:02 pm" at bounding box center [373, 350] width 219 height 20
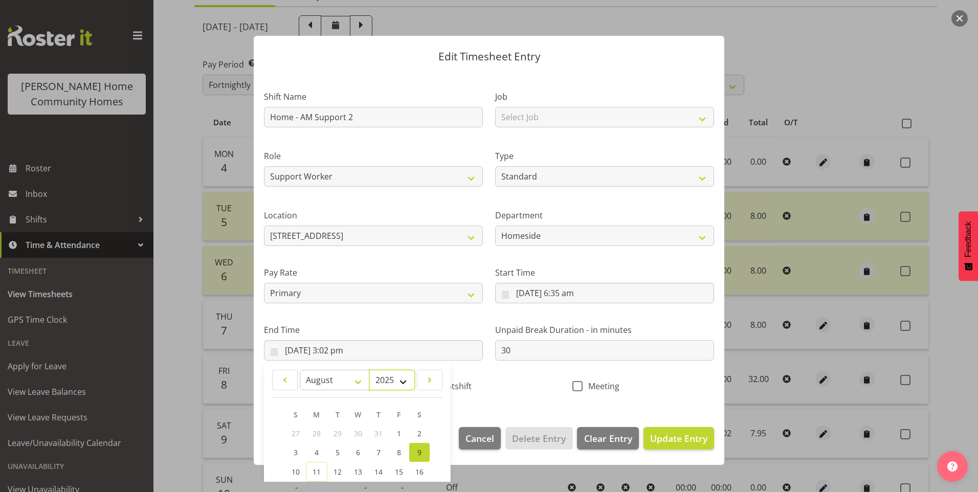
click at [384, 382] on select "2035 2034 2033 2032 2031 2030 2029 2028 2027 2026 2025 2024 2023 2022 2021 2020…" at bounding box center [392, 380] width 46 height 20
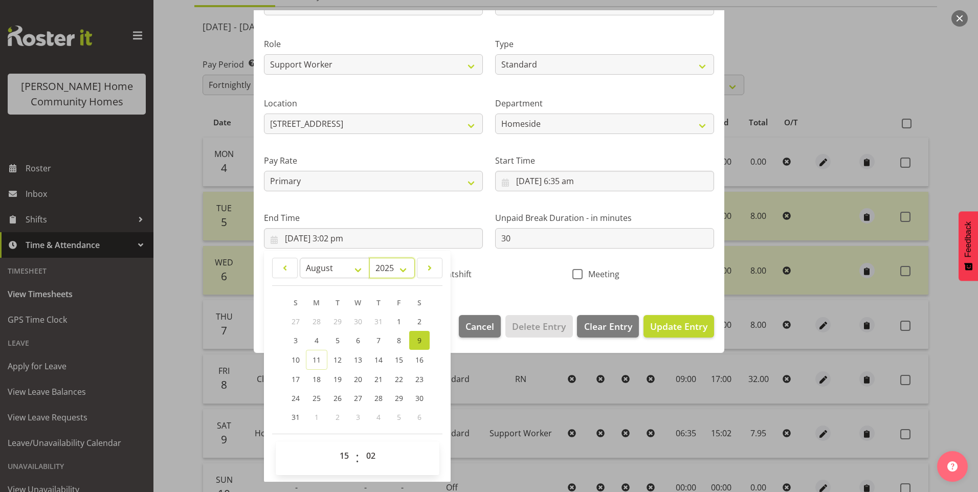
scroll to position [113, 0]
drag, startPoint x: 370, startPoint y: 459, endPoint x: 371, endPoint y: 450, distance: 9.2
click at [371, 455] on select "00 01 02 03 04 05 06 07 08 09 10 11 12 13 14 15 16 17 18 19 20 21 22 23 24 25 2…" at bounding box center [372, 455] width 23 height 20
select select "0"
click at [361, 445] on select "00 01 02 03 04 05 06 07 08 09 10 11 12 13 14 15 16 17 18 19 20 21 22 23 24 25 2…" at bounding box center [372, 455] width 23 height 20
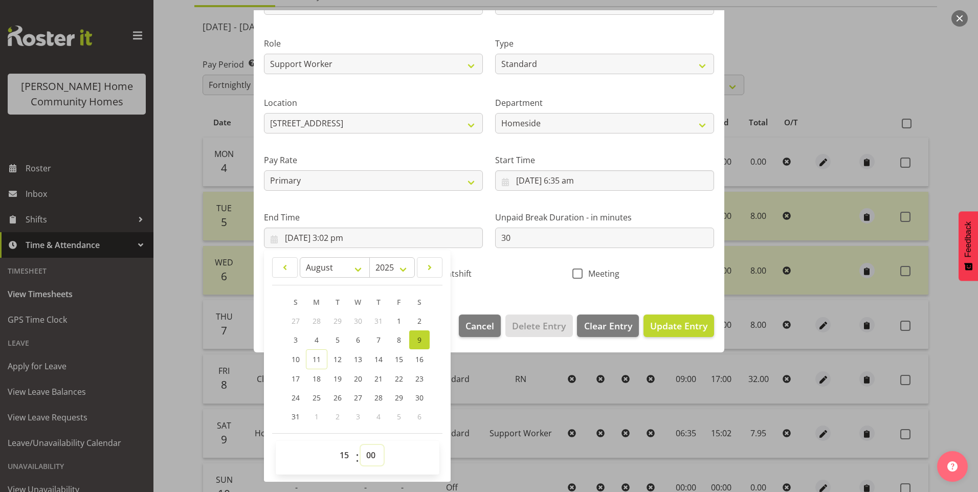
type input "9/08/2025, 3:00 pm"
click at [570, 184] on input "9/08/2025, 6:35 am" at bounding box center [604, 180] width 219 height 20
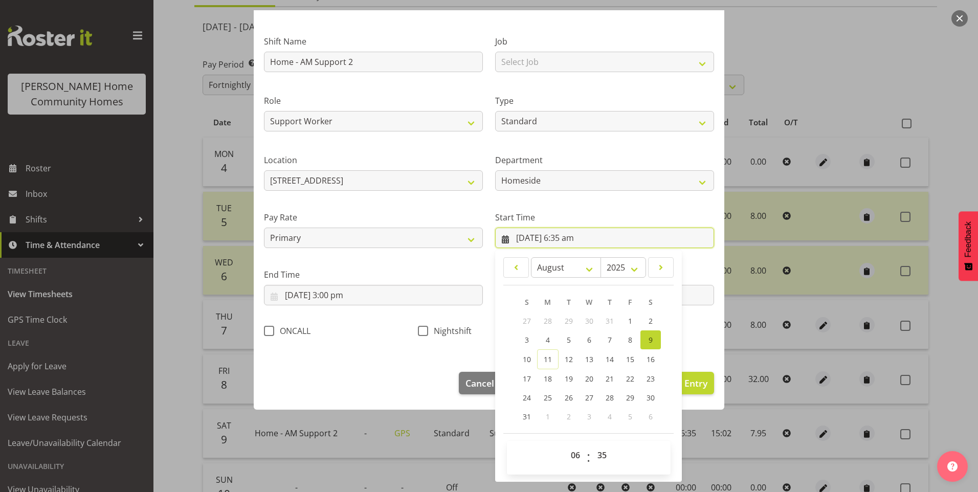
scroll to position [55, 0]
drag, startPoint x: 600, startPoint y: 452, endPoint x: 602, endPoint y: 444, distance: 8.8
click at [600, 450] on select "00 01 02 03 04 05 06 07 08 09 10 11 12 13 14 15 16 17 18 19 20 21 22 23 24 25 2…" at bounding box center [603, 455] width 23 height 20
select select "30"
click at [592, 445] on select "00 01 02 03 04 05 06 07 08 09 10 11 12 13 14 15 16 17 18 19 20 21 22 23 24 25 2…" at bounding box center [603, 455] width 23 height 20
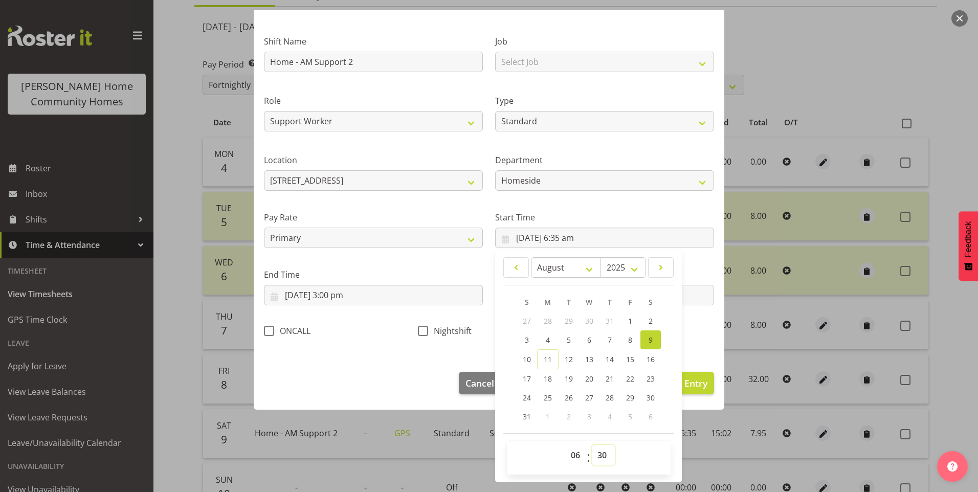
type input "9/08/2025, 6:30 am"
click at [697, 381] on span "Update Entry" at bounding box center [678, 383] width 57 height 12
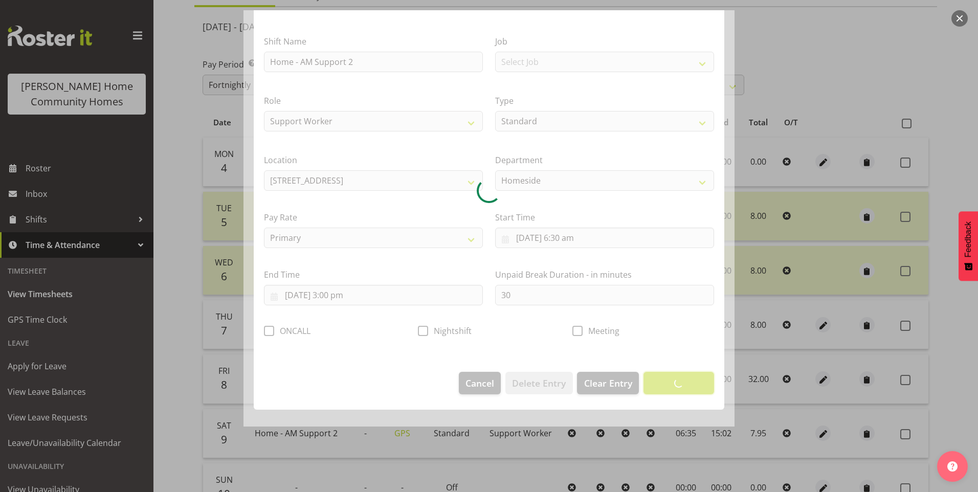
scroll to position [0, 0]
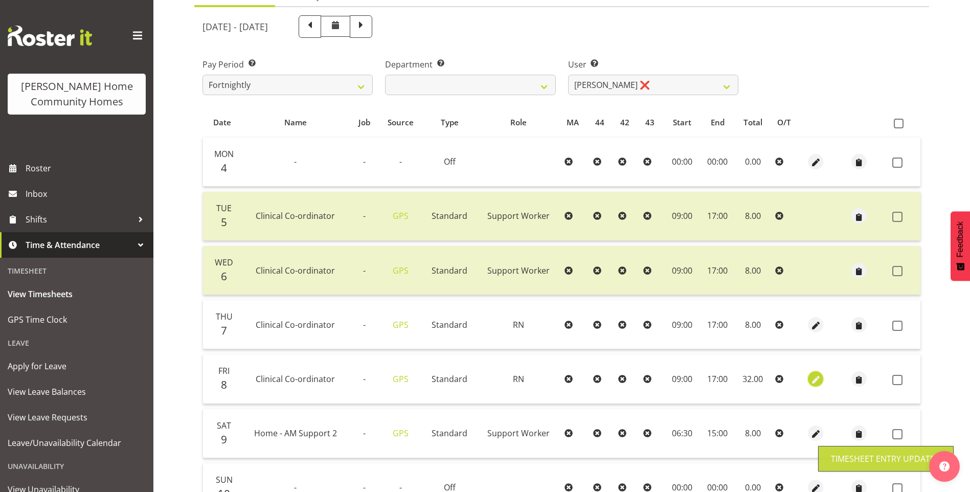
click at [811, 376] on span "button" at bounding box center [816, 380] width 12 height 12
select select "1216"
select select "Standard"
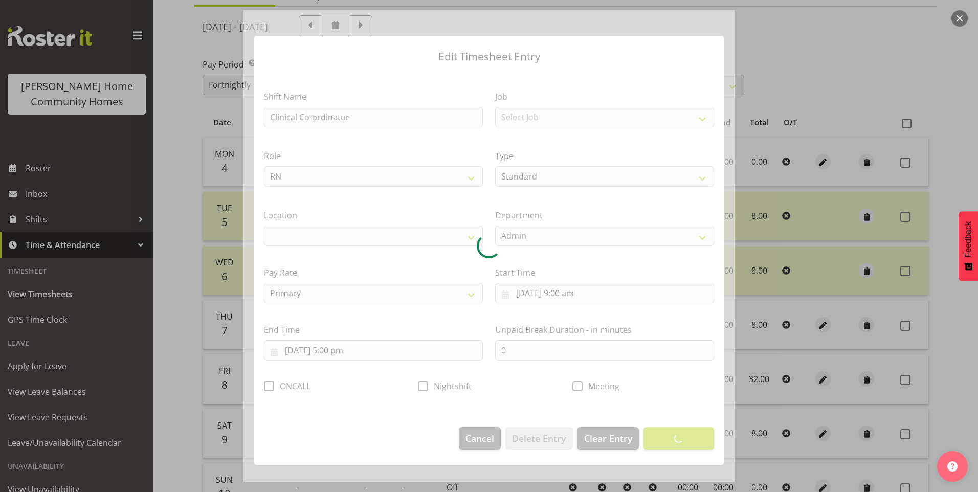
select select "1067"
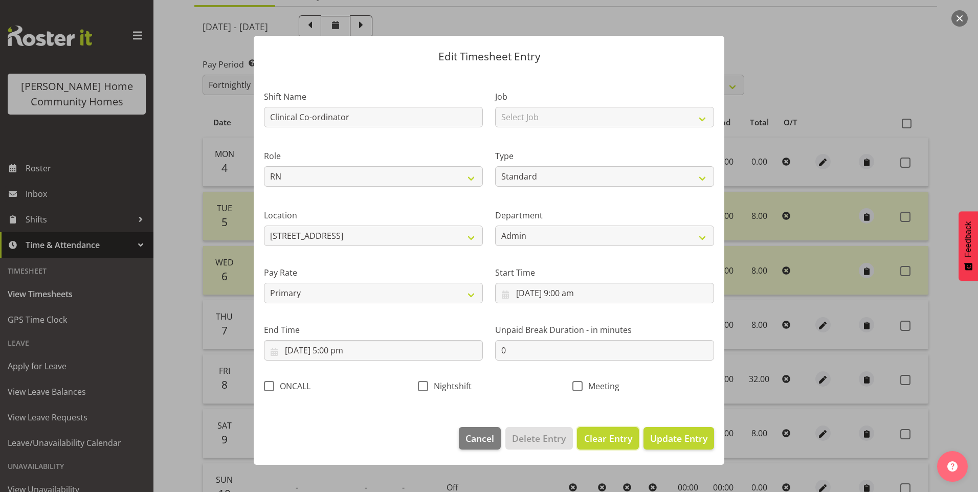
click at [616, 434] on span "Clear Entry" at bounding box center [608, 438] width 48 height 13
select select "Off"
select select
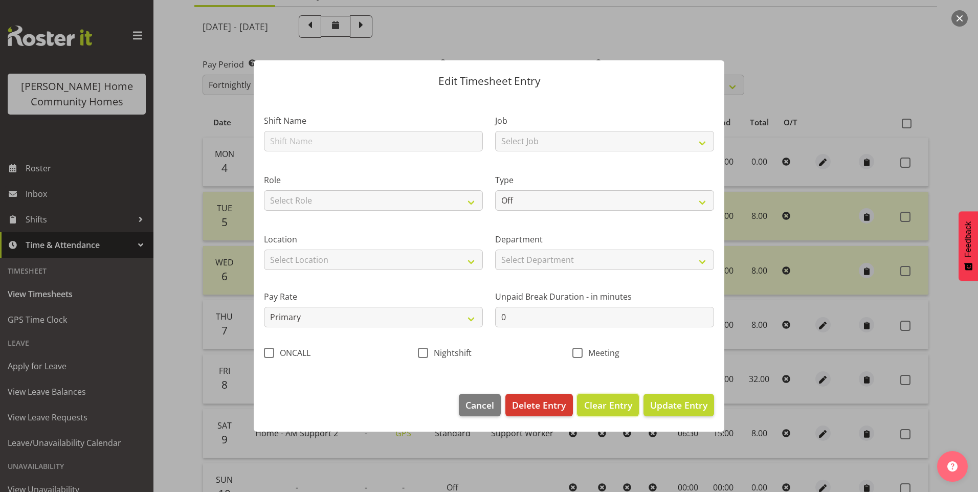
click at [616, 398] on button "Clear Entry" at bounding box center [607, 405] width 61 height 23
click at [541, 404] on span "Delete Entry" at bounding box center [539, 405] width 54 height 13
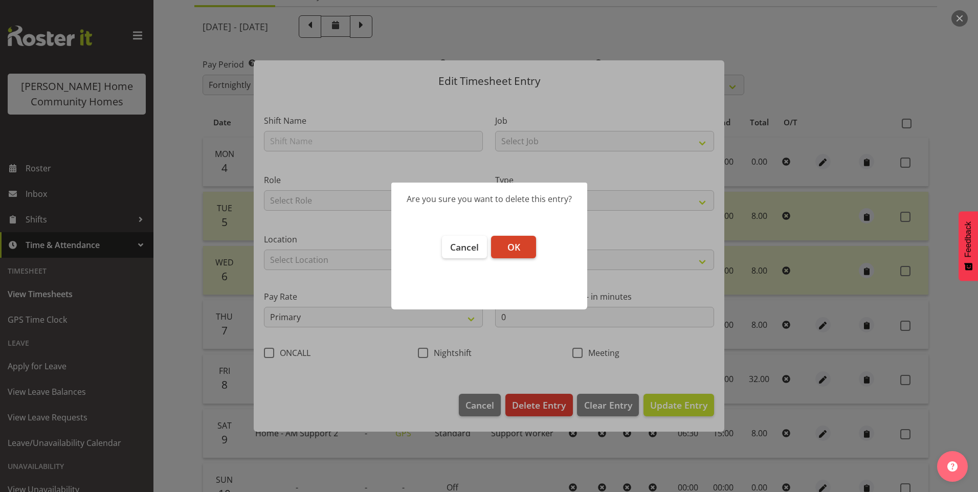
click at [521, 247] on button "OK" at bounding box center [513, 247] width 45 height 23
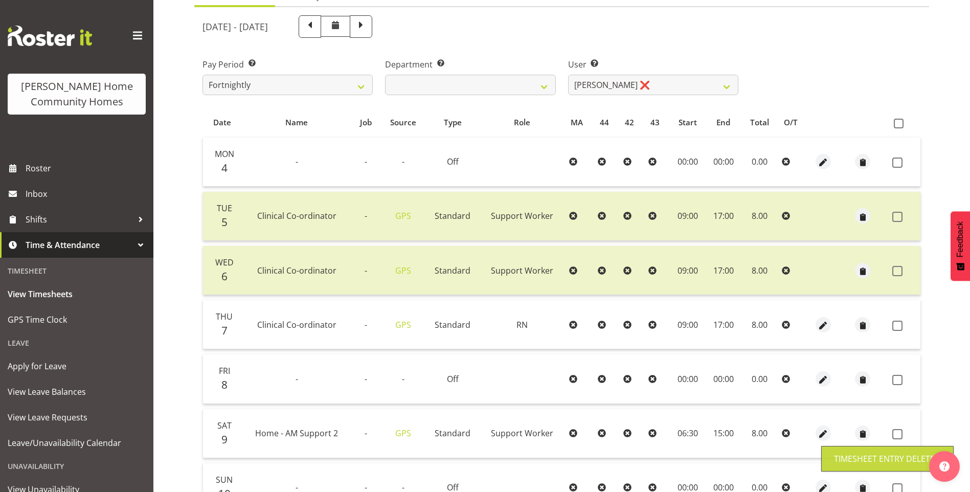
click at [814, 374] on div at bounding box center [823, 378] width 20 height 15
click at [826, 380] on span "button" at bounding box center [824, 380] width 12 height 12
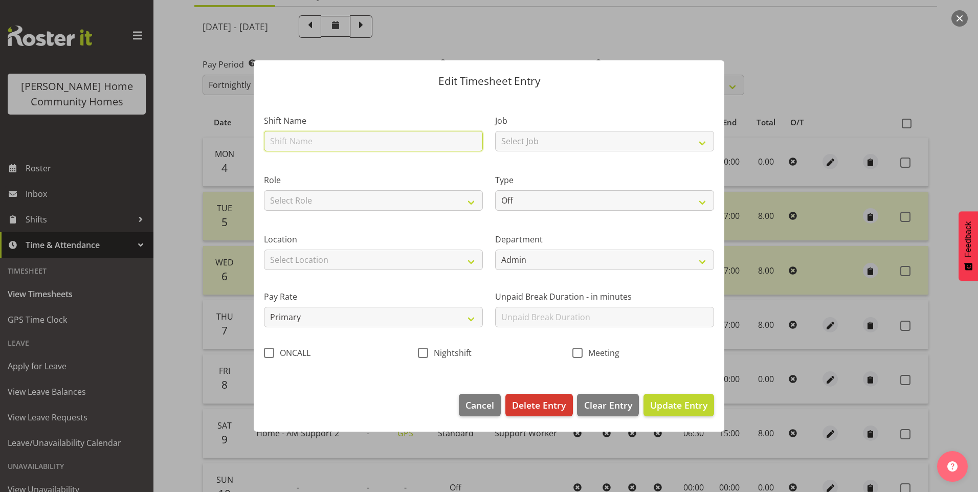
click at [310, 144] on input "text" at bounding box center [373, 141] width 219 height 20
type input "Clinical Co-ordinator"
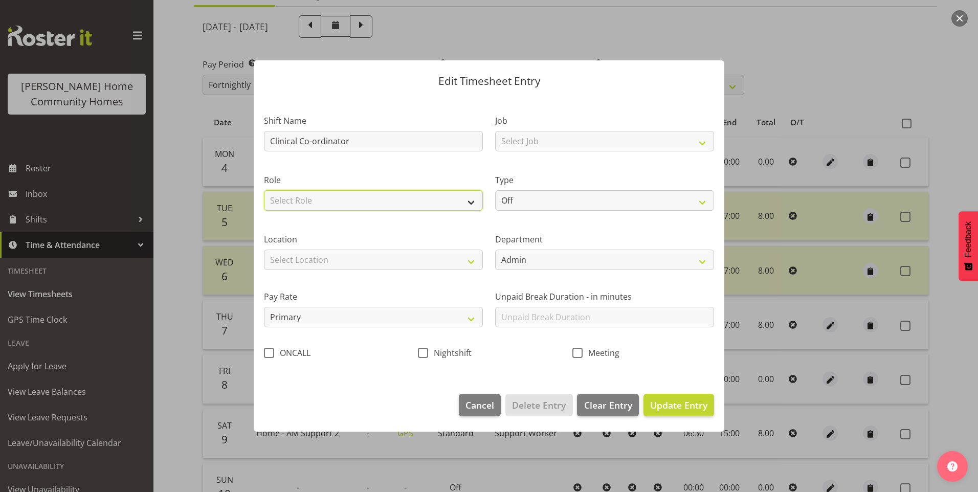
drag, startPoint x: 307, startPoint y: 200, endPoint x: 306, endPoint y: 208, distance: 8.7
click at [307, 200] on select "Select Role Support Worker RN" at bounding box center [373, 200] width 219 height 20
click at [264, 190] on select "Select Role Support Worker RN" at bounding box center [373, 200] width 219 height 20
click at [289, 207] on select "Support Worker RN" at bounding box center [373, 200] width 219 height 20
select select "1216"
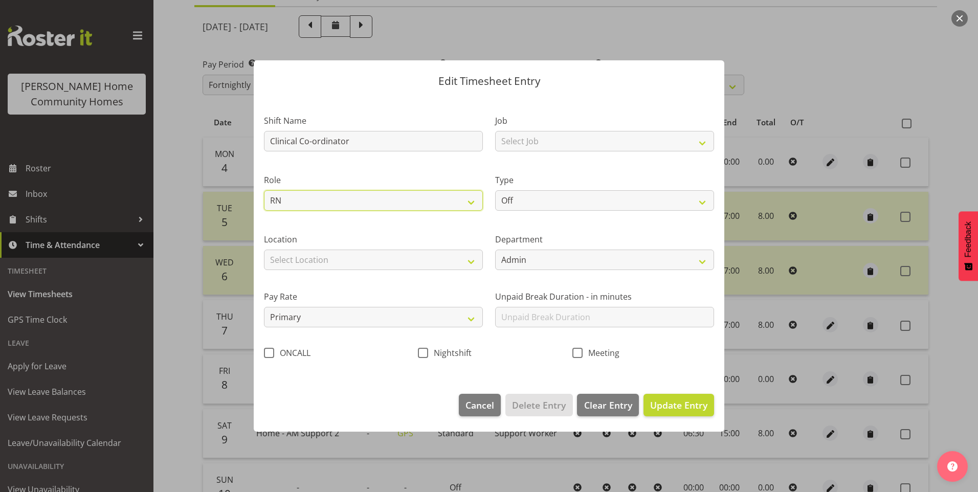
click at [264, 190] on select "Support Worker RN" at bounding box center [373, 200] width 219 height 20
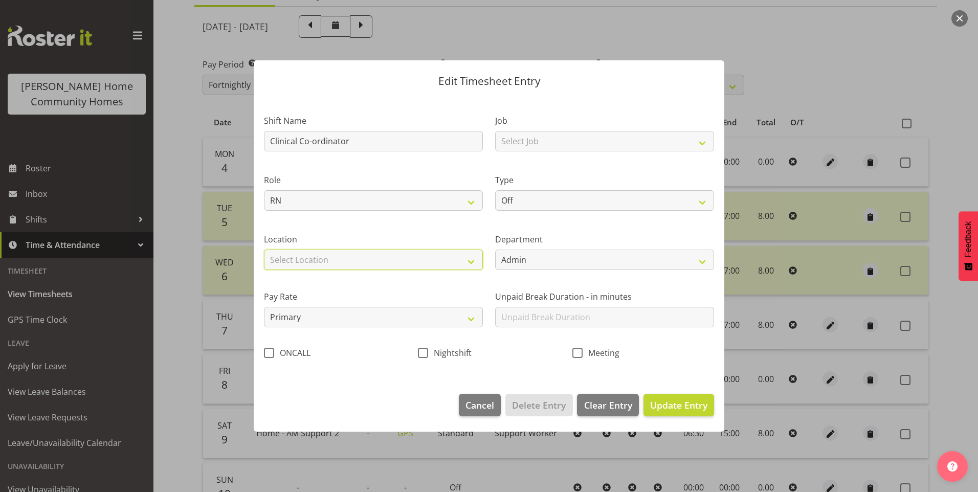
drag, startPoint x: 286, startPoint y: 263, endPoint x: 290, endPoint y: 271, distance: 8.7
click at [286, 263] on select "Select Location 177 Halswell Rd 268 Hendersons Rd 307 Hendersons Rd 309 Henders…" at bounding box center [373, 260] width 219 height 20
select select "1067"
click at [264, 250] on select "Select Location 177 Halswell Rd 268 Hendersons Rd 307 Hendersons Rd 309 Henders…" at bounding box center [373, 260] width 219 height 20
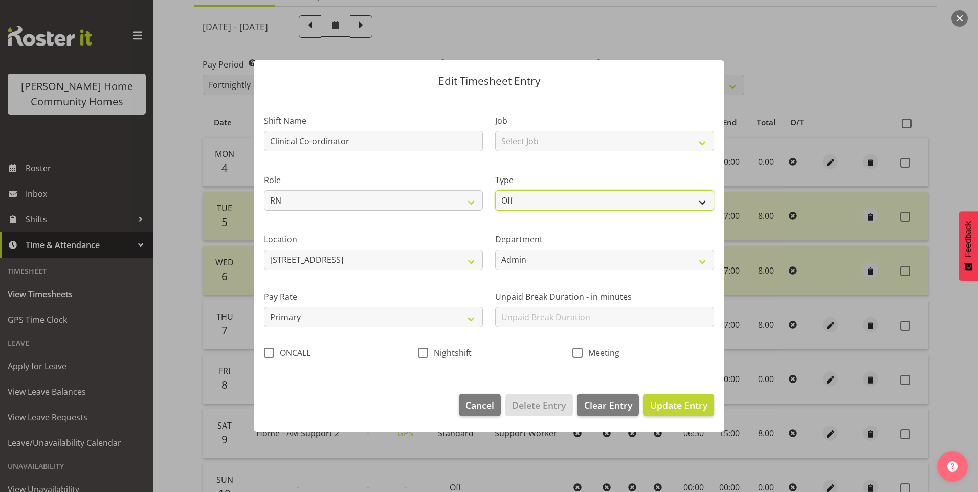
click at [533, 201] on select "Off Standard Public Holiday Public Holiday (Worked) Day In Lieu Annual Leave Si…" at bounding box center [604, 200] width 219 height 20
select select "Standard"
click at [495, 190] on select "Off Standard Public Holiday Public Holiday (Worked) Day In Lieu Annual Leave Si…" at bounding box center [604, 200] width 219 height 20
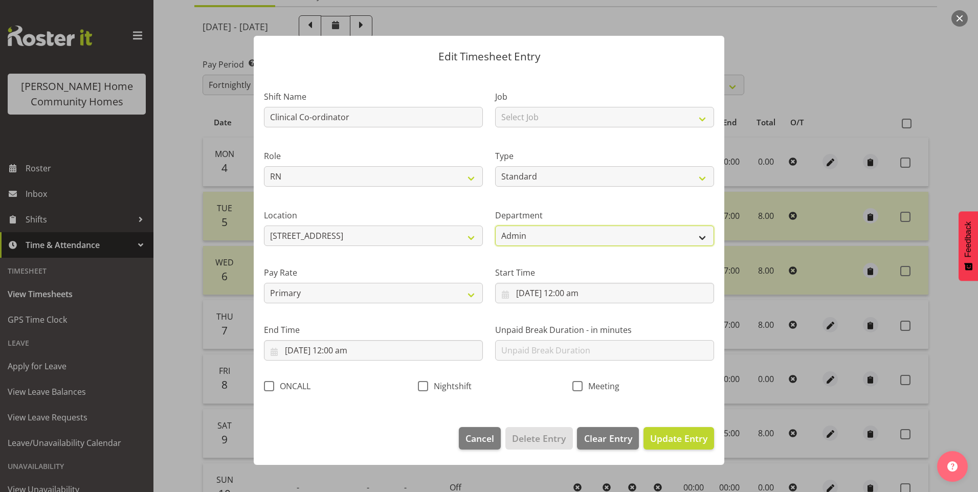
click at [525, 239] on select "Admin Wingside Homeside" at bounding box center [604, 236] width 219 height 20
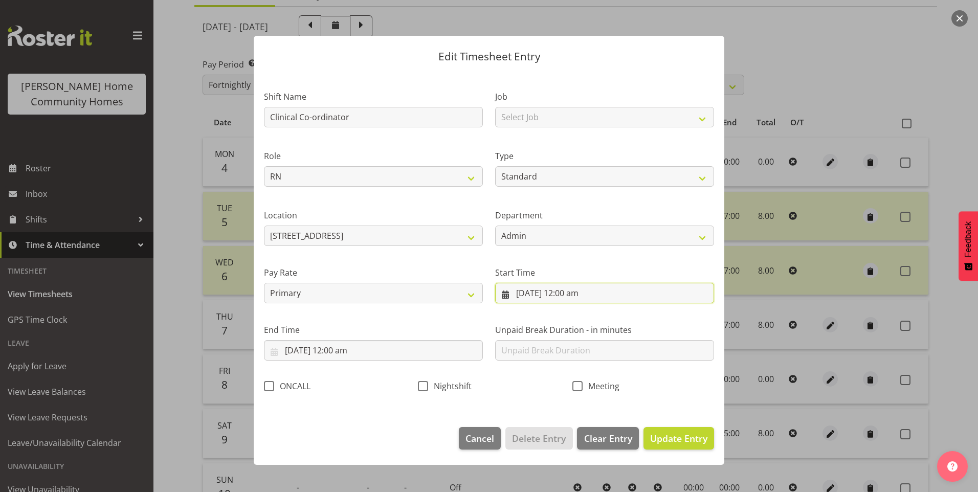
click at [544, 291] on input "8/08/2025, 12:00 am" at bounding box center [604, 293] width 219 height 20
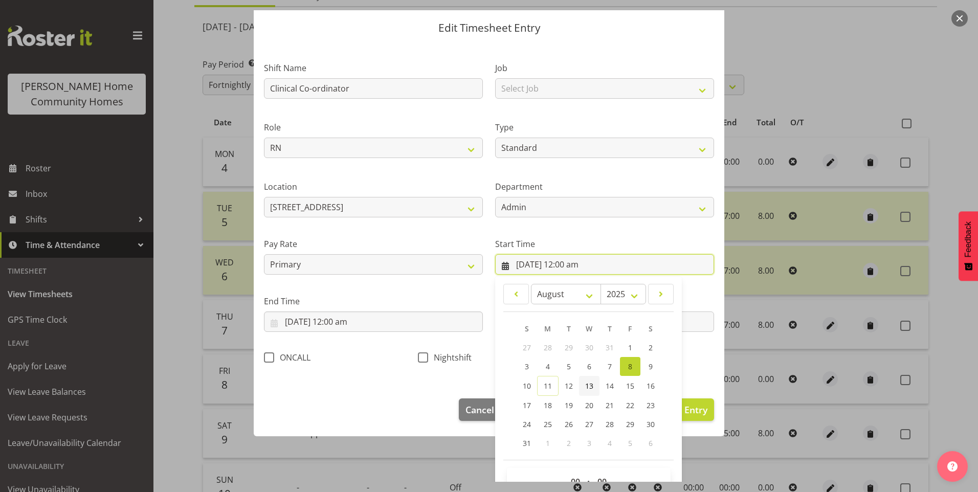
scroll to position [55, 0]
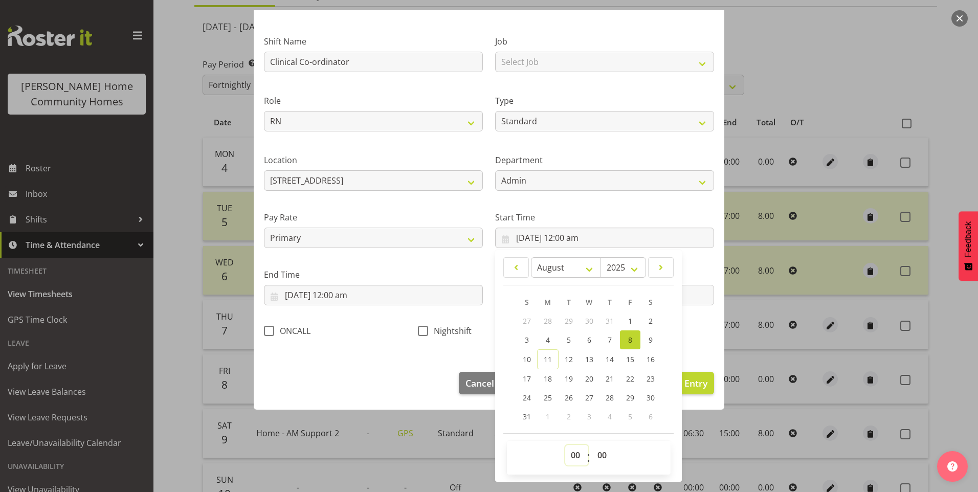
click at [571, 456] on select "00 01 02 03 04 05 06 07 08 09 10 11 12 13 14 15 16 17 18 19 20 21 22 23" at bounding box center [576, 455] width 23 height 20
select select "9"
click at [565, 445] on select "00 01 02 03 04 05 06 07 08 09 10 11 12 13 14 15 16 17 18 19 20 21 22 23" at bounding box center [576, 455] width 23 height 20
type input "8/08/2025, 9:00 am"
click at [335, 297] on input "8/08/2025, 12:00 am" at bounding box center [373, 295] width 219 height 20
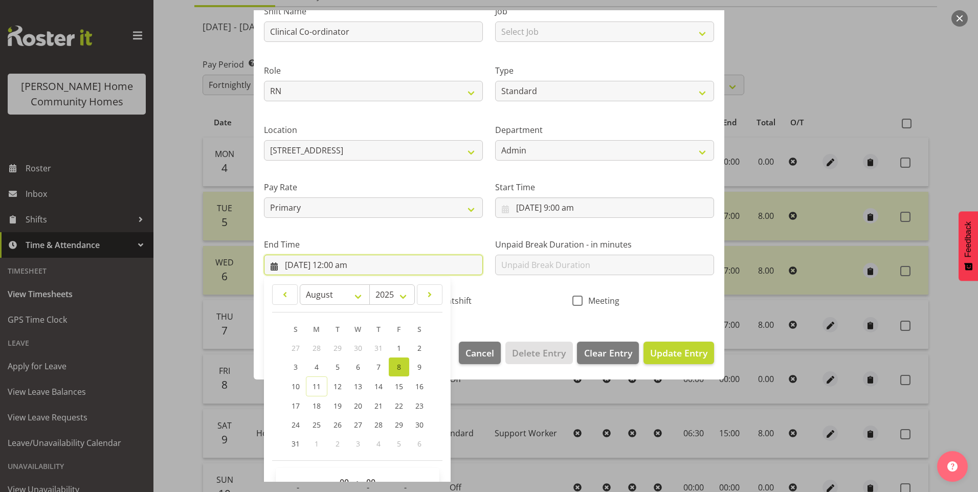
scroll to position [113, 0]
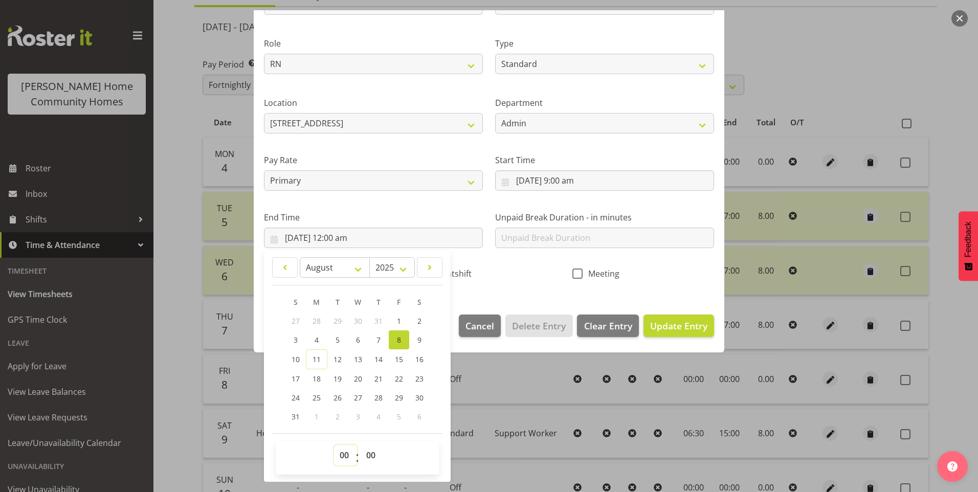
drag, startPoint x: 342, startPoint y: 456, endPoint x: 345, endPoint y: 445, distance: 11.7
click at [343, 454] on select "00 01 02 03 04 05 06 07 08 09 10 11 12 13 14 15 16 17 18 19 20 21 22 23" at bounding box center [345, 455] width 23 height 20
select select "17"
click at [334, 445] on select "00 01 02 03 04 05 06 07 08 09 10 11 12 13 14 15 16 17 18 19 20 21 22 23" at bounding box center [345, 455] width 23 height 20
type input "8/08/2025, 5:00 pm"
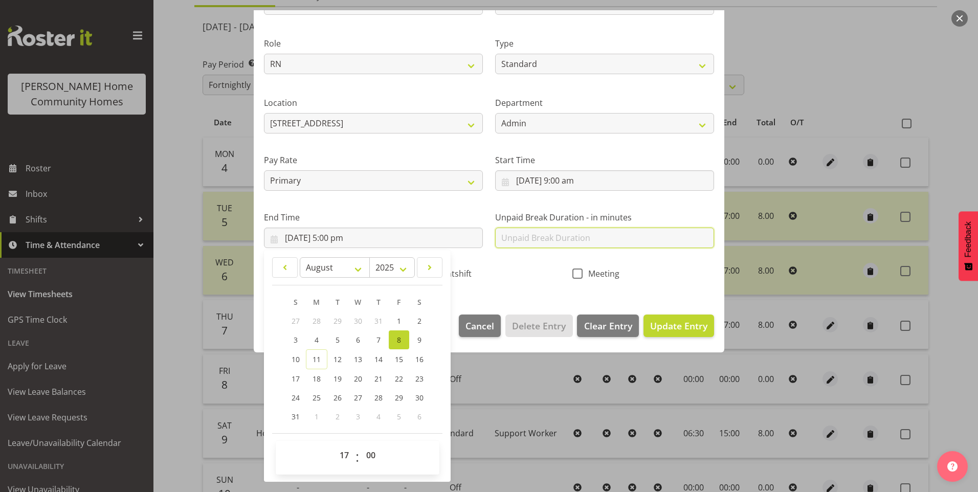
click at [579, 240] on input "text" at bounding box center [604, 238] width 219 height 20
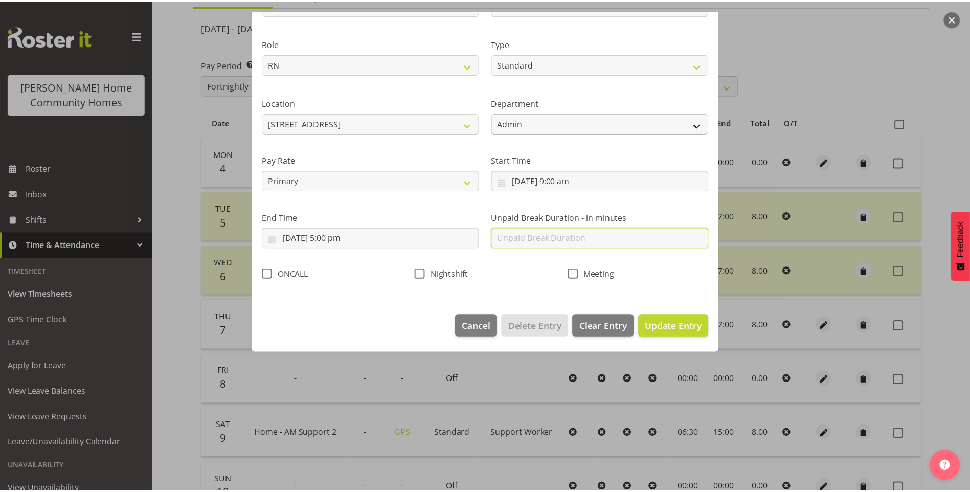
scroll to position [0, 0]
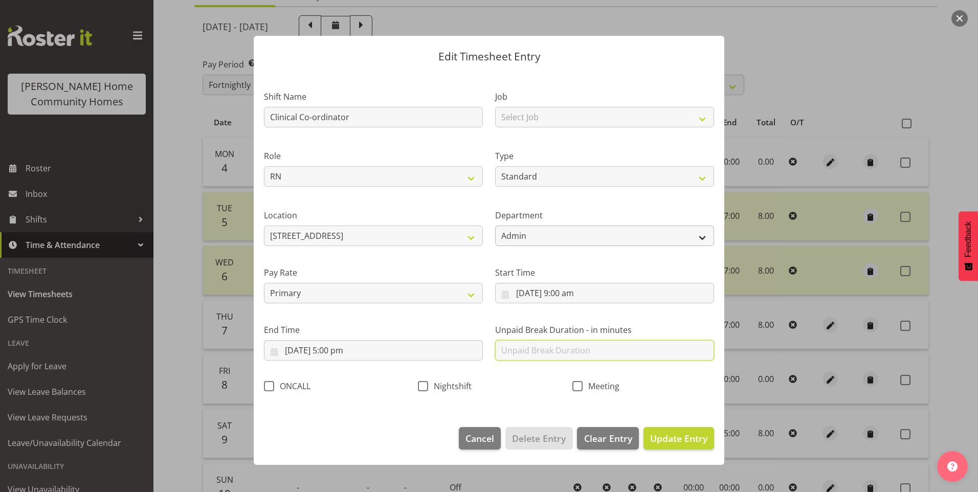
type input "0"
click at [697, 436] on span "Update Entry" at bounding box center [678, 438] width 57 height 12
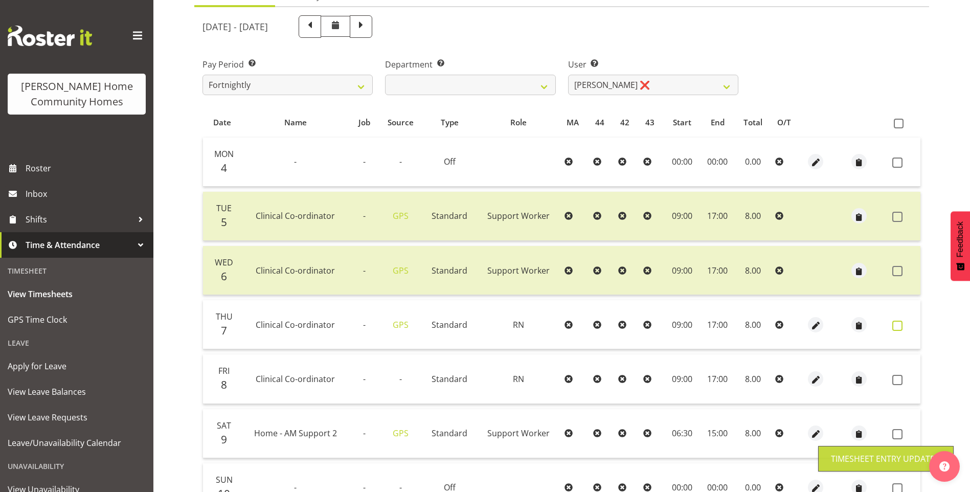
click at [895, 325] on span at bounding box center [898, 326] width 10 height 10
checkbox input "true"
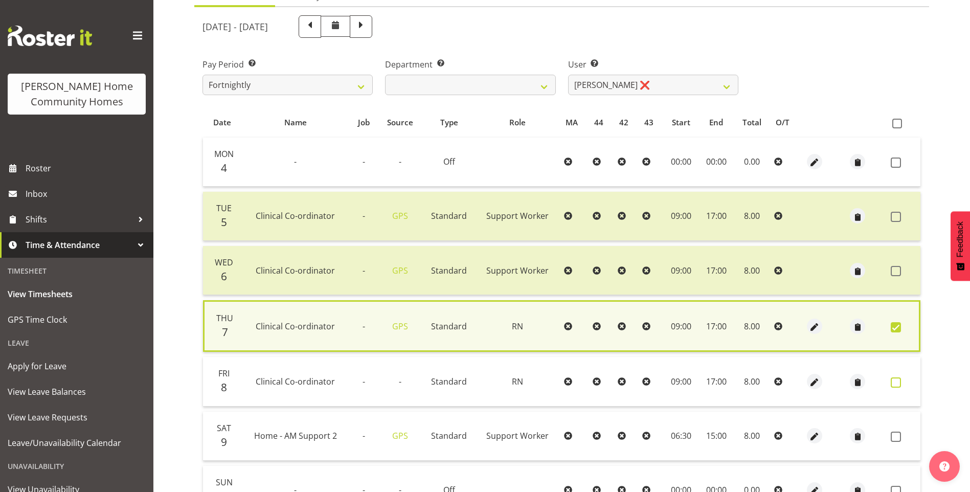
click at [893, 382] on span at bounding box center [896, 383] width 10 height 10
checkbox input "true"
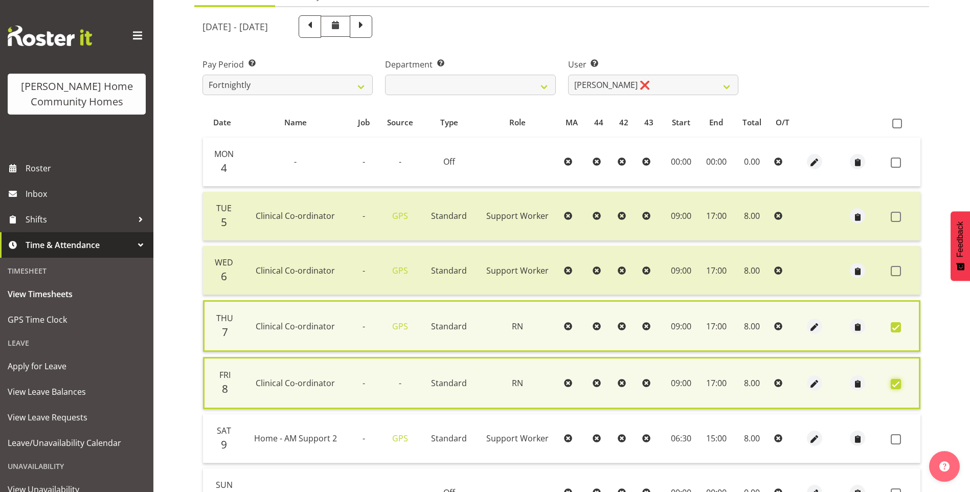
scroll to position [225, 0]
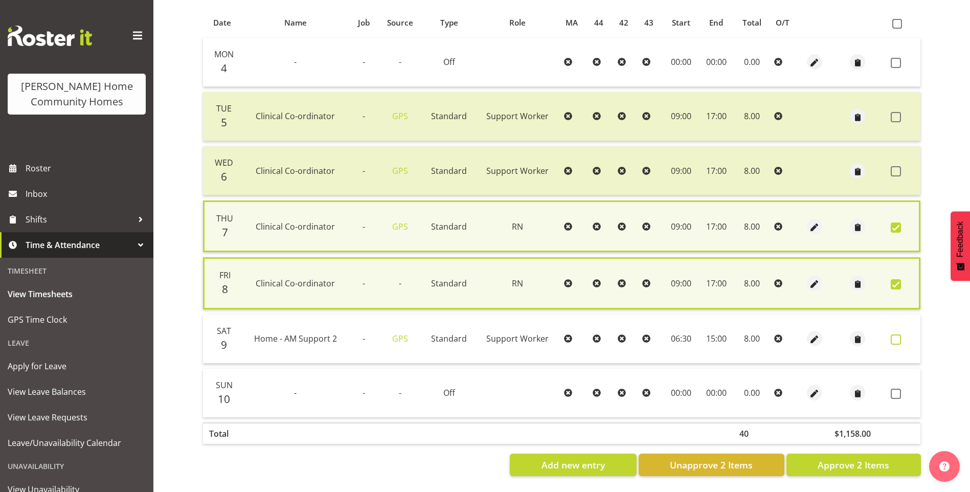
click at [895, 335] on span at bounding box center [896, 340] width 10 height 10
checkbox input "true"
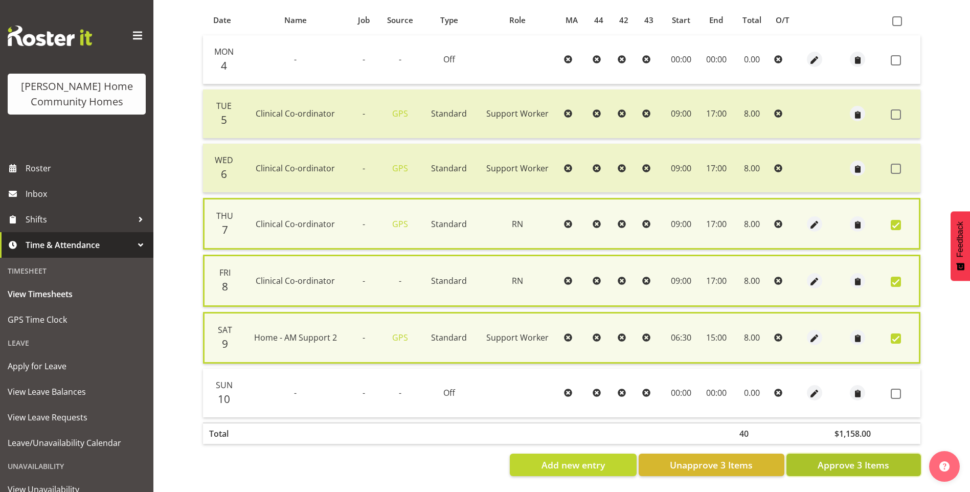
click at [872, 458] on span "Approve 3 Items" at bounding box center [854, 464] width 72 height 13
checkbox input "false"
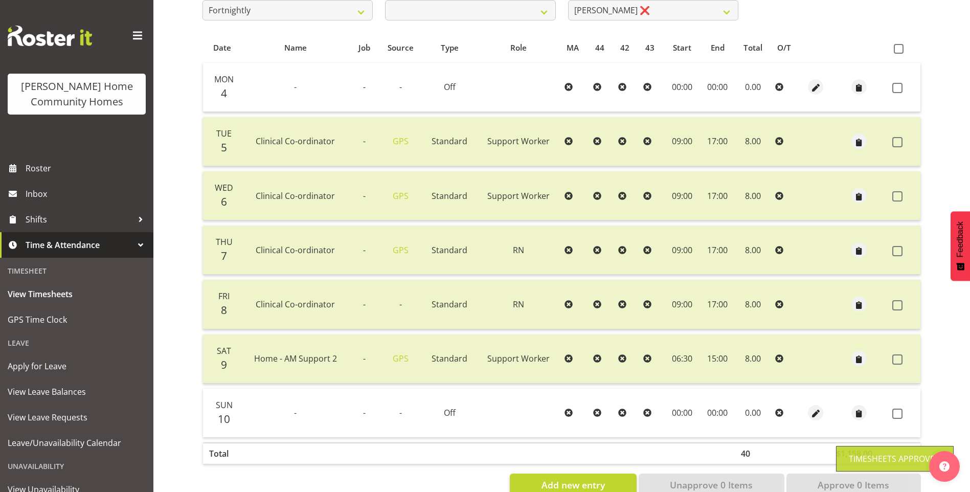
scroll to position [117, 0]
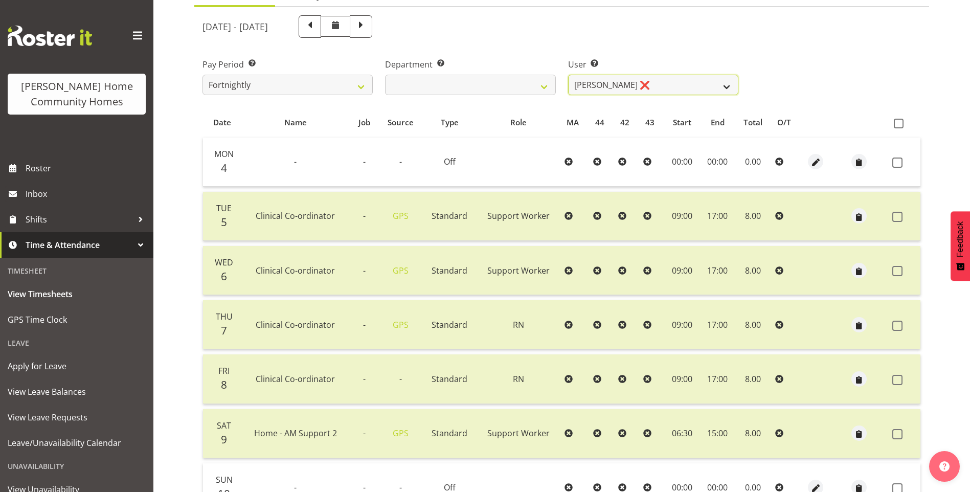
click at [574, 85] on select "Barbara Dunlop ❌ Emily-Jayne Ashton ❌ Johanna Molina ❌ Kirsty Crossley ✔" at bounding box center [653, 85] width 170 height 20
select select "8517"
click at [568, 75] on select "Barbara Dunlop ❌ Emily-Jayne Ashton ❌ Johanna Molina ❌ Kirsty Crossley ✔" at bounding box center [653, 85] width 170 height 20
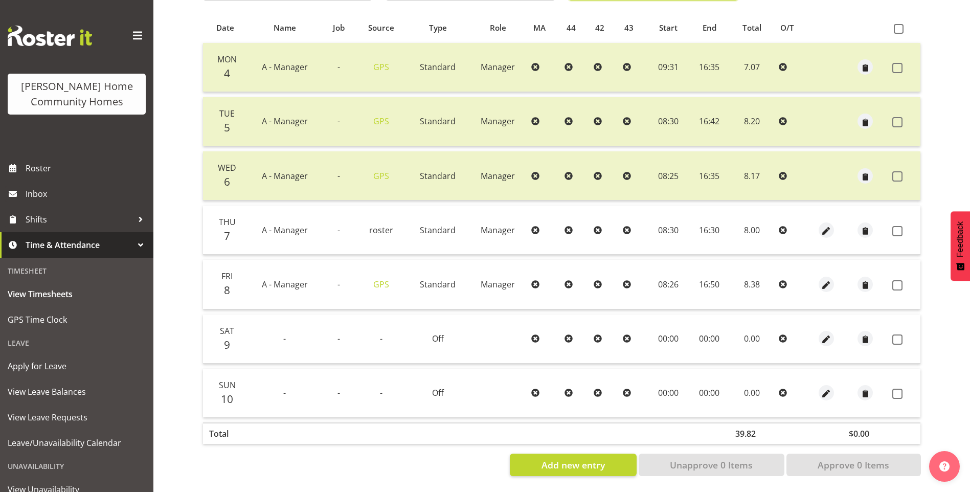
scroll to position [219, 0]
click at [825, 279] on span "button" at bounding box center [827, 285] width 12 height 12
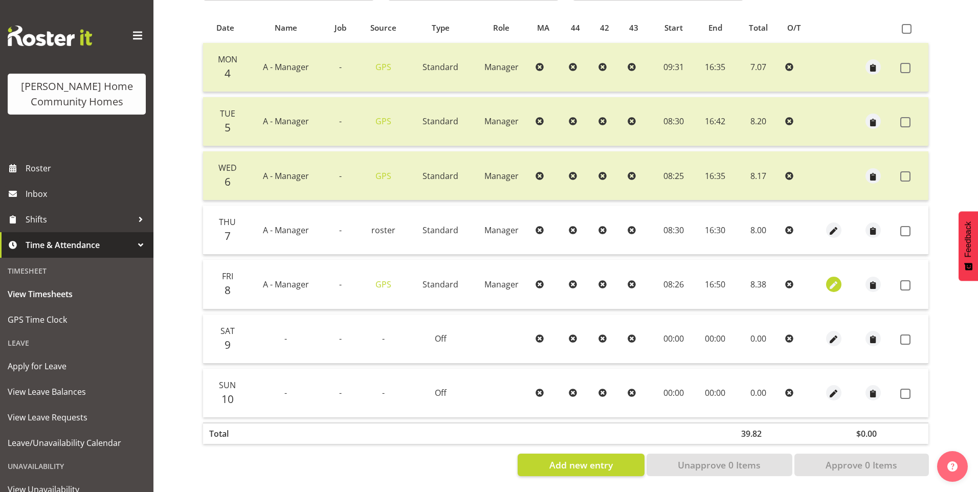
select select "Standard"
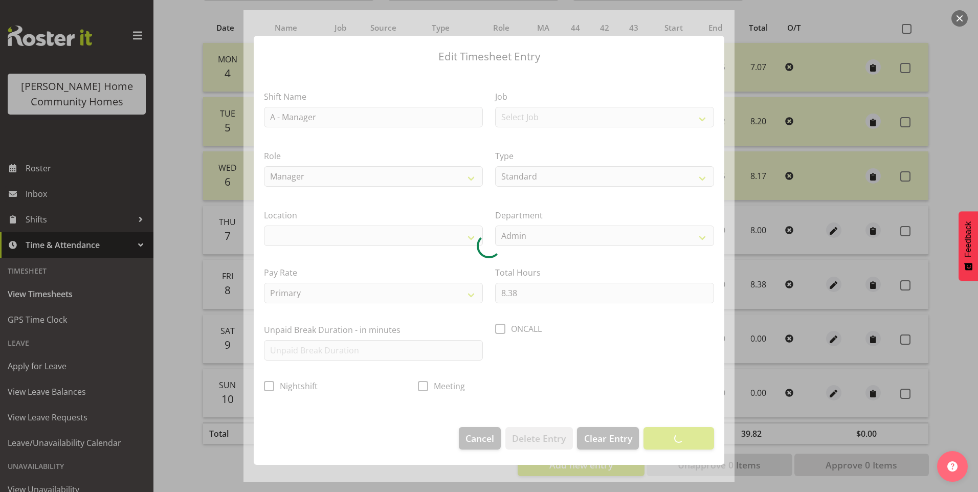
select select "1067"
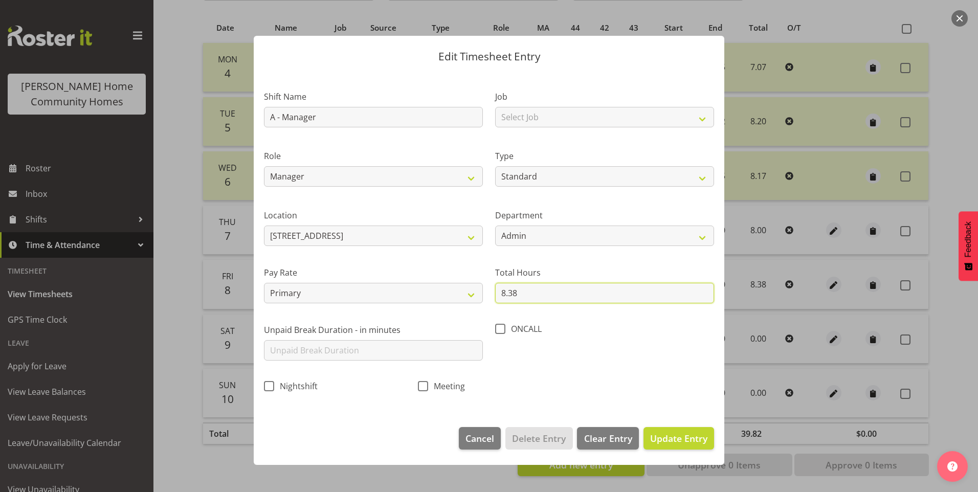
click at [539, 296] on input "8.38" at bounding box center [604, 293] width 219 height 20
type input "8.00"
drag, startPoint x: 689, startPoint y: 434, endPoint x: 733, endPoint y: 408, distance: 51.6
click at [690, 433] on span "Update Entry" at bounding box center [678, 438] width 57 height 12
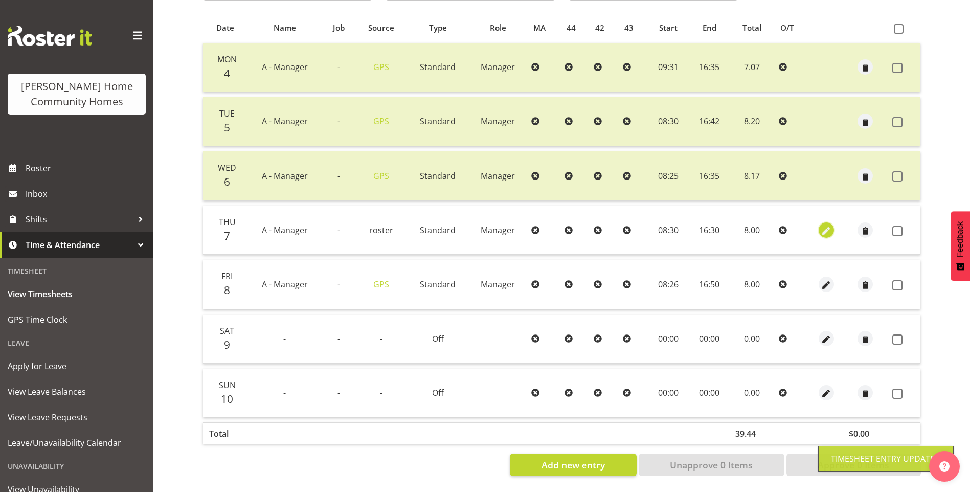
click at [822, 225] on span "button" at bounding box center [827, 231] width 12 height 12
select select "Standard"
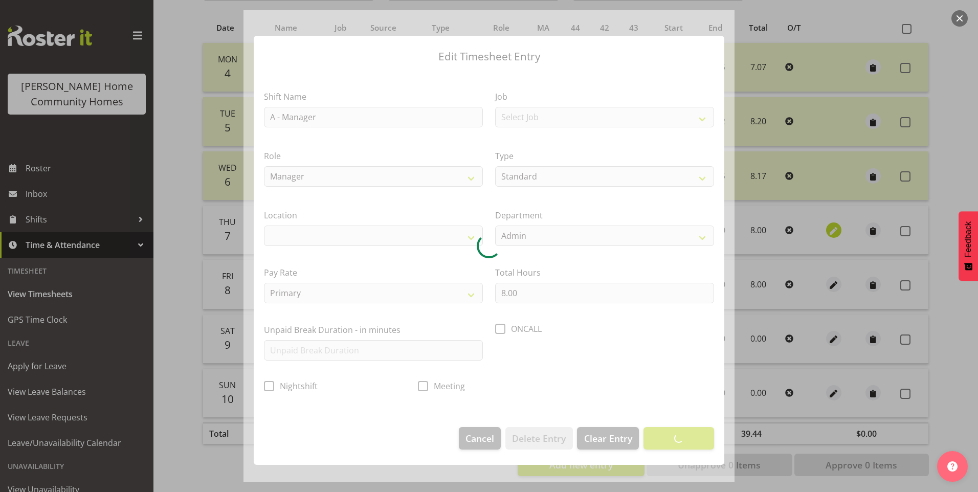
select select "1067"
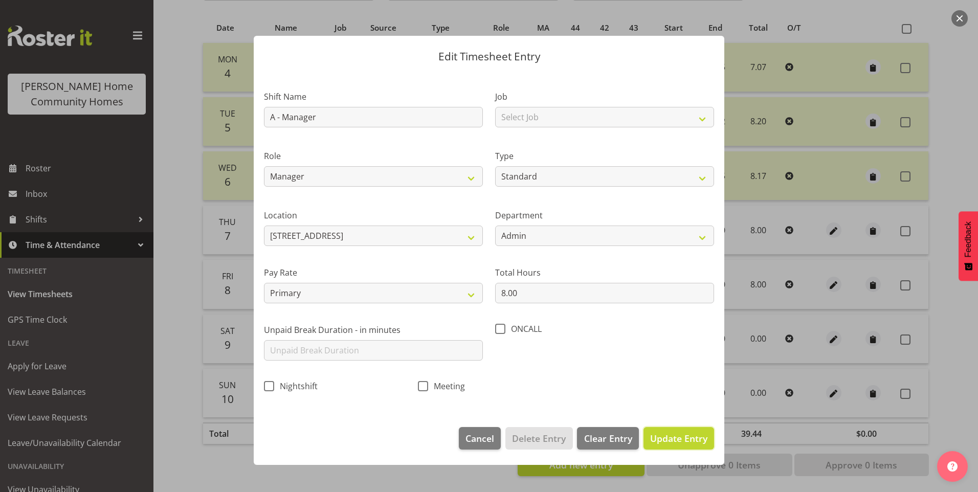
click at [688, 435] on span "Update Entry" at bounding box center [678, 438] width 57 height 12
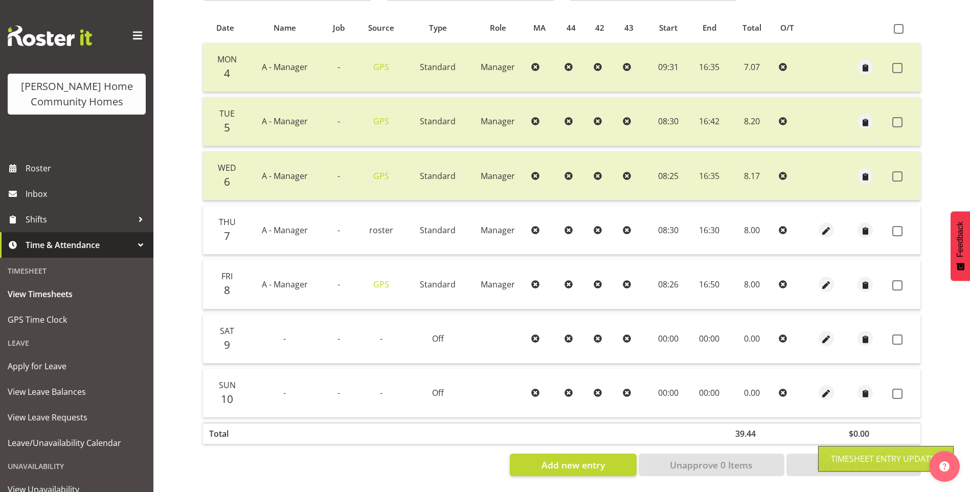
click at [901, 171] on span at bounding box center [898, 176] width 10 height 10
checkbox input "true"
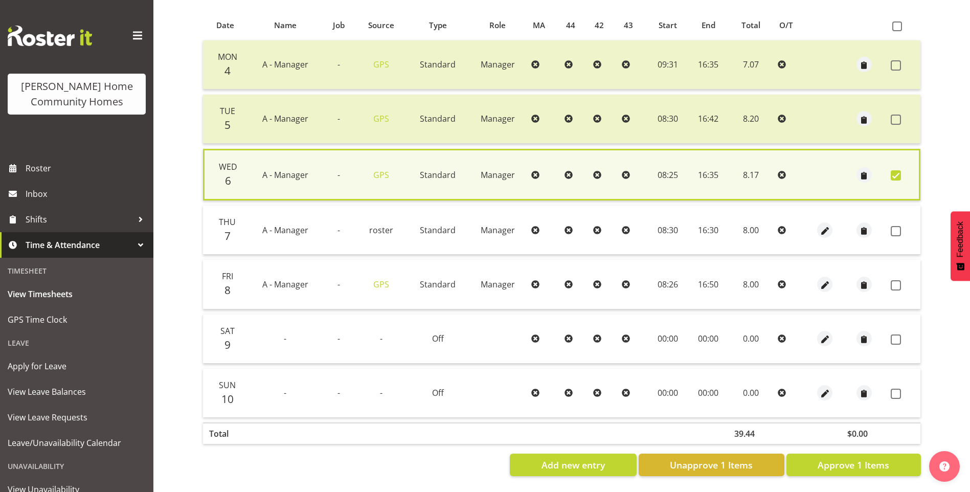
click at [900, 108] on td at bounding box center [904, 119] width 34 height 49
drag, startPoint x: 897, startPoint y: 115, endPoint x: 899, endPoint y: 110, distance: 5.3
click at [898, 115] on span at bounding box center [896, 120] width 10 height 10
checkbox input "true"
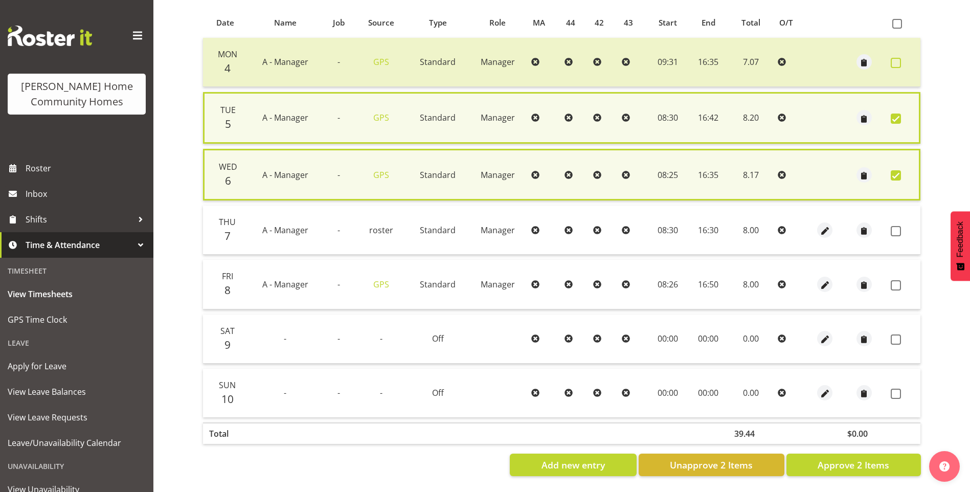
click at [896, 61] on span at bounding box center [896, 63] width 10 height 10
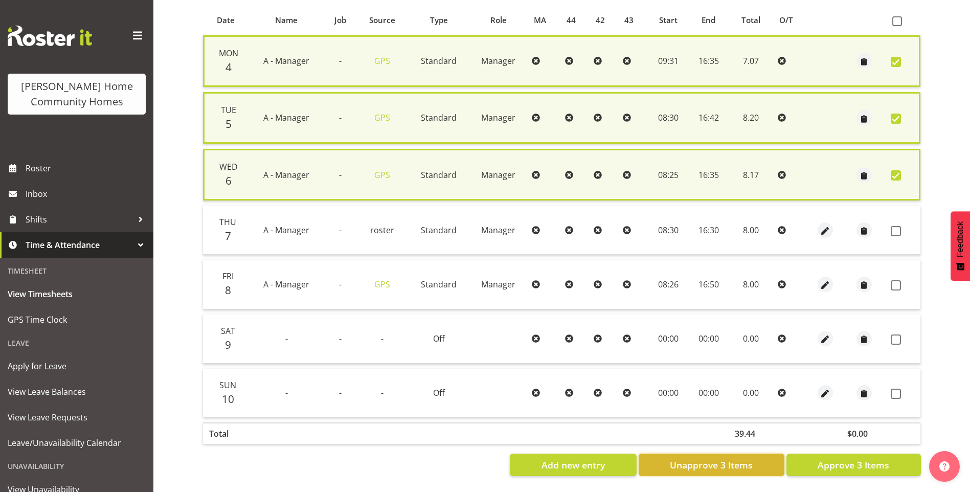
drag, startPoint x: 750, startPoint y: 453, endPoint x: 750, endPoint y: 461, distance: 7.7
click at [750, 454] on button "Unapprove 3 Items" at bounding box center [712, 465] width 146 height 23
checkbox input "false"
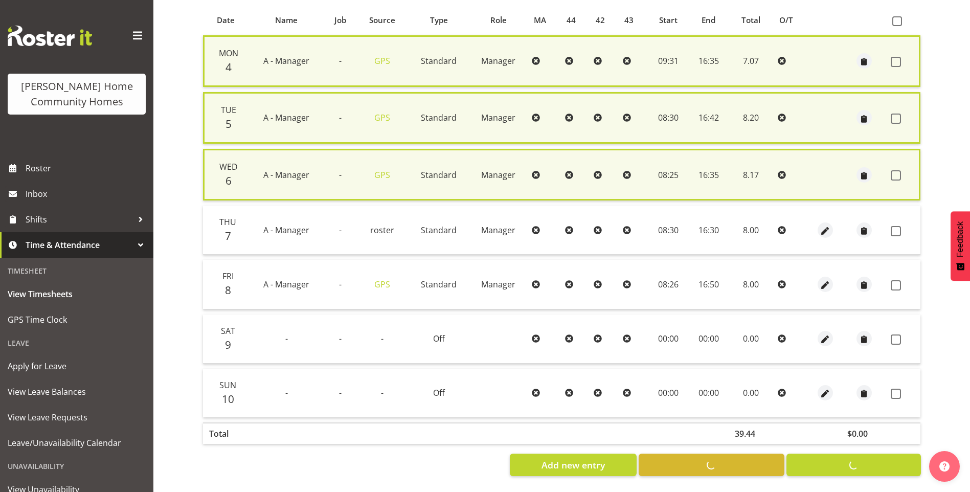
click at [751, 462] on div "August 4th - August 10th 2025 Pay Period Select which pay period you would like…" at bounding box center [562, 191] width 719 height 569
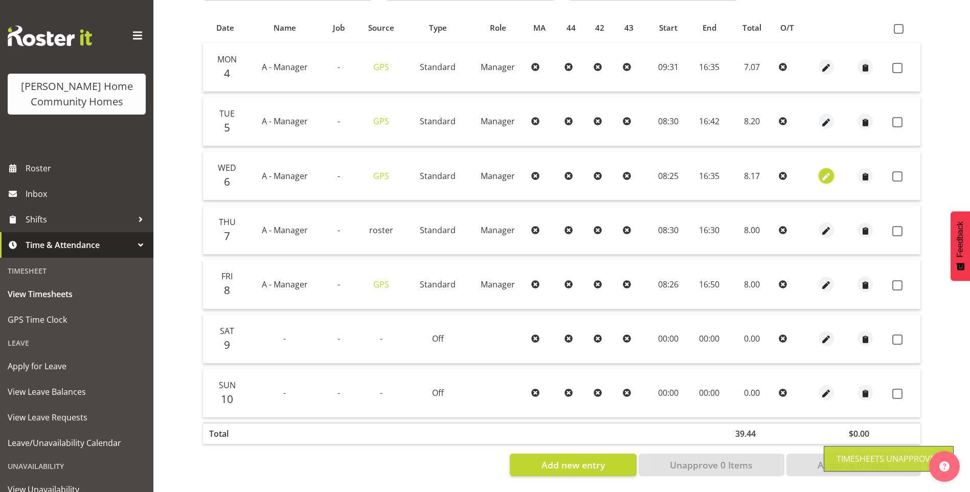
click at [827, 171] on span "button" at bounding box center [827, 177] width 12 height 12
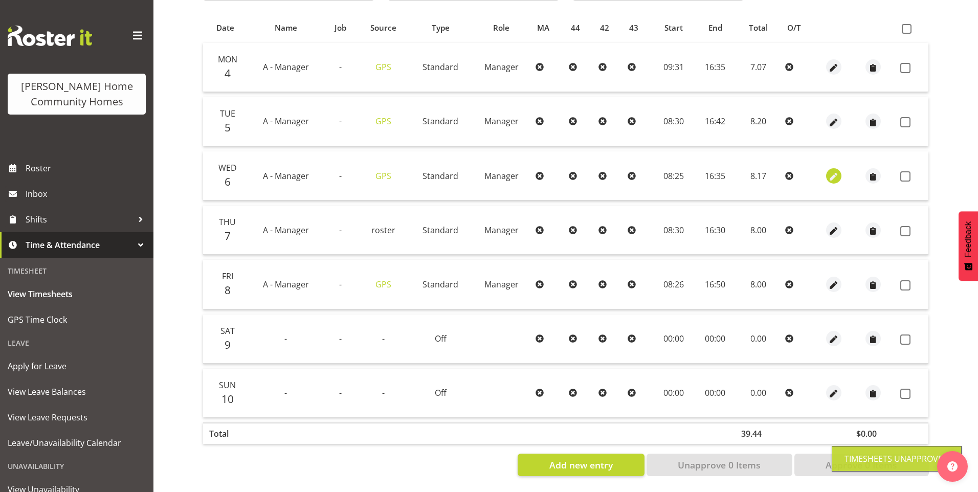
select select "Standard"
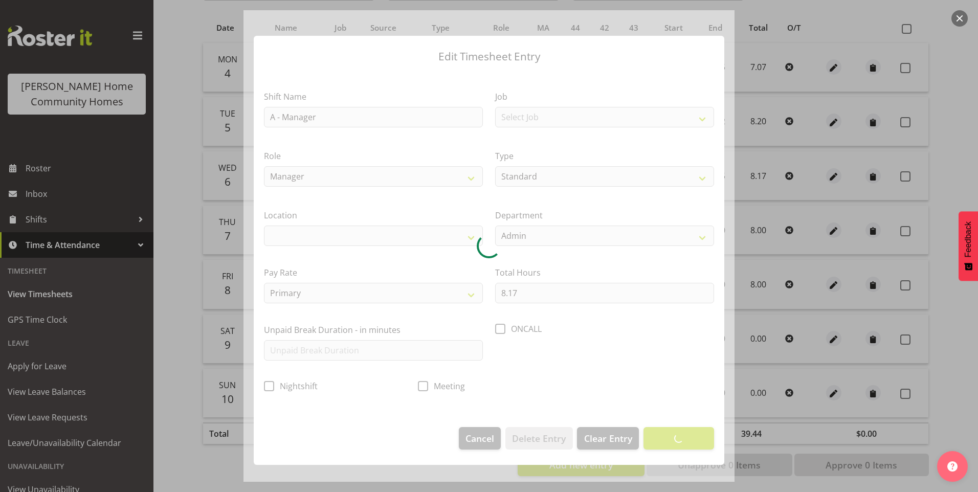
select select "1067"
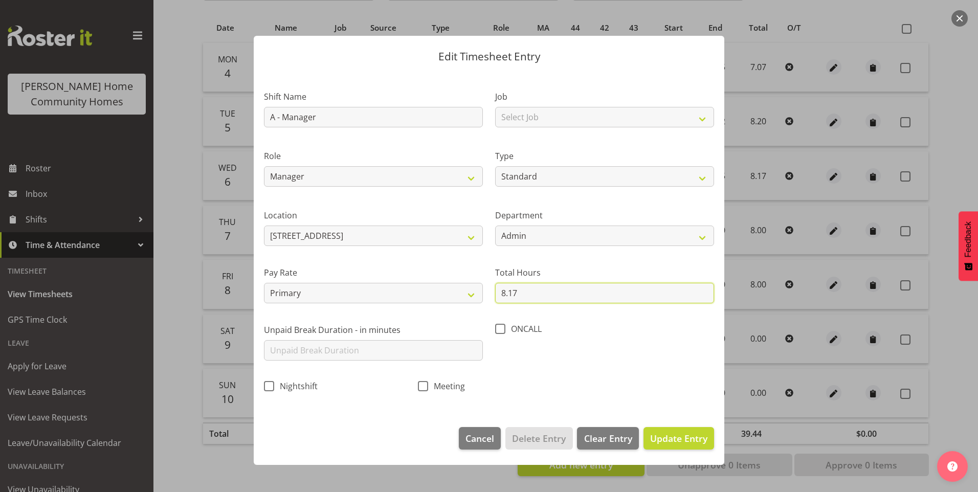
drag, startPoint x: 520, startPoint y: 297, endPoint x: 490, endPoint y: 290, distance: 31.4
click at [491, 291] on div "Total Hours 8.17" at bounding box center [604, 280] width 231 height 57
type input "8.00"
click at [656, 430] on button "Update Entry" at bounding box center [679, 438] width 71 height 23
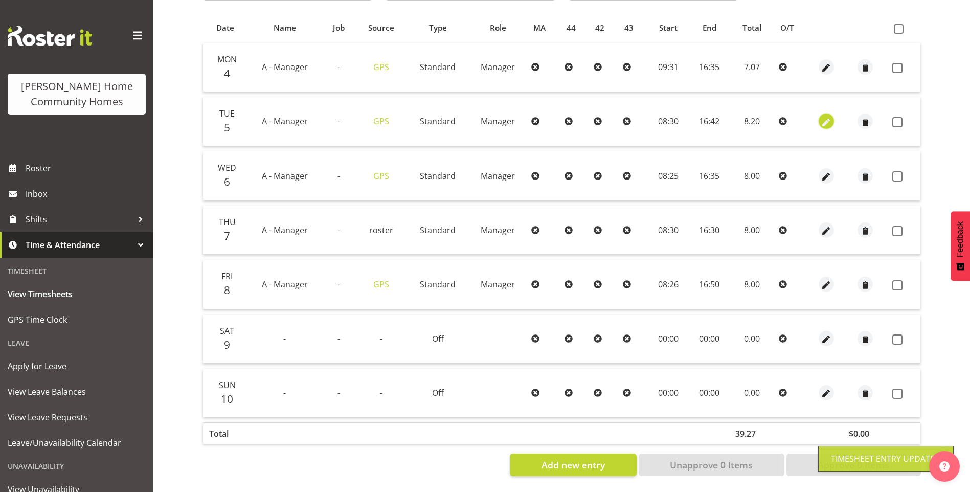
click at [829, 117] on span "button" at bounding box center [827, 123] width 12 height 12
select select "Standard"
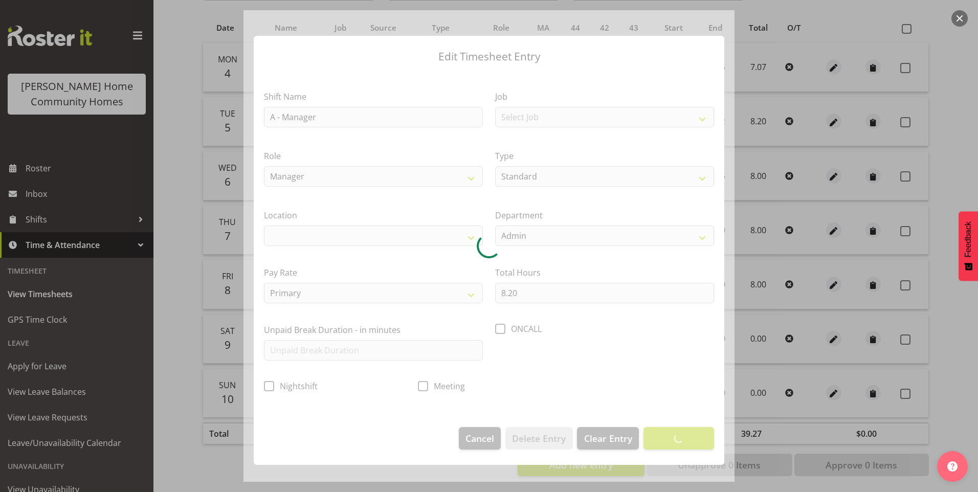
select select "1067"
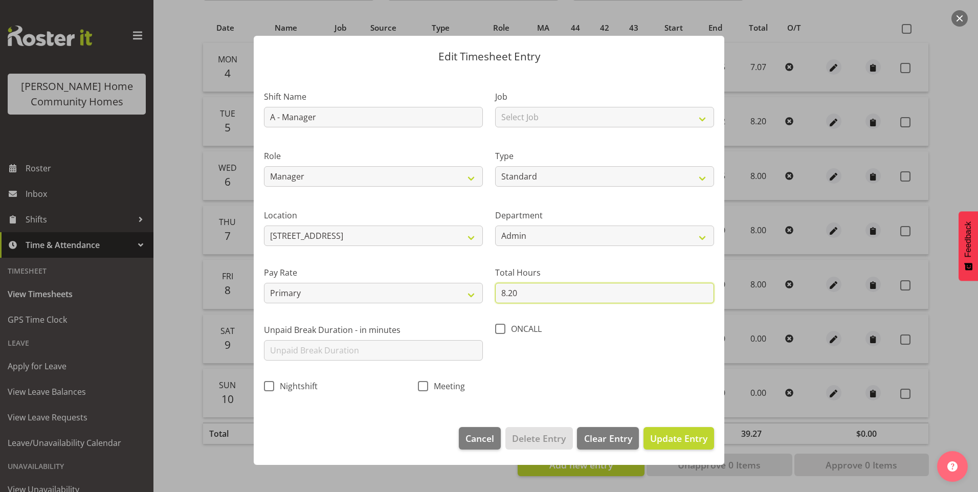
click at [521, 298] on input "8.20" at bounding box center [604, 293] width 219 height 20
type input "8.00"
click at [692, 437] on span "Update Entry" at bounding box center [678, 438] width 57 height 12
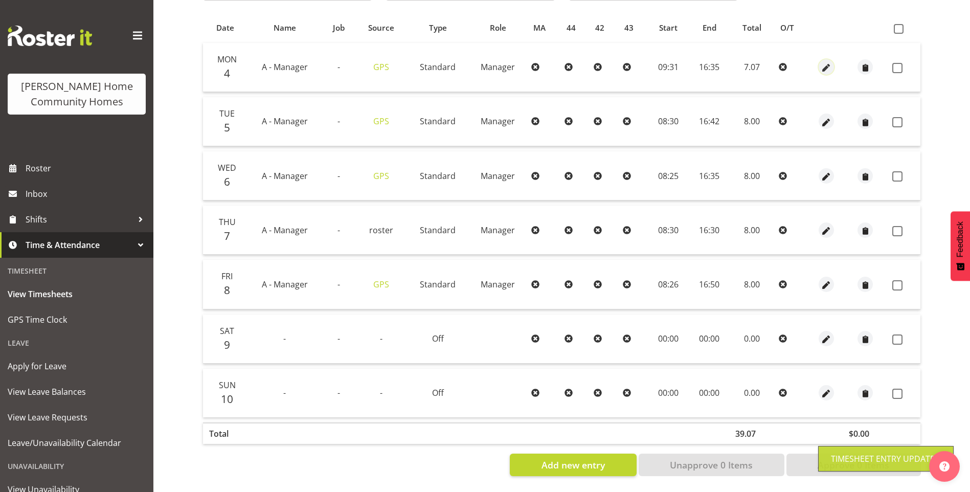
click at [825, 62] on span "button" at bounding box center [827, 68] width 12 height 12
select select "Standard"
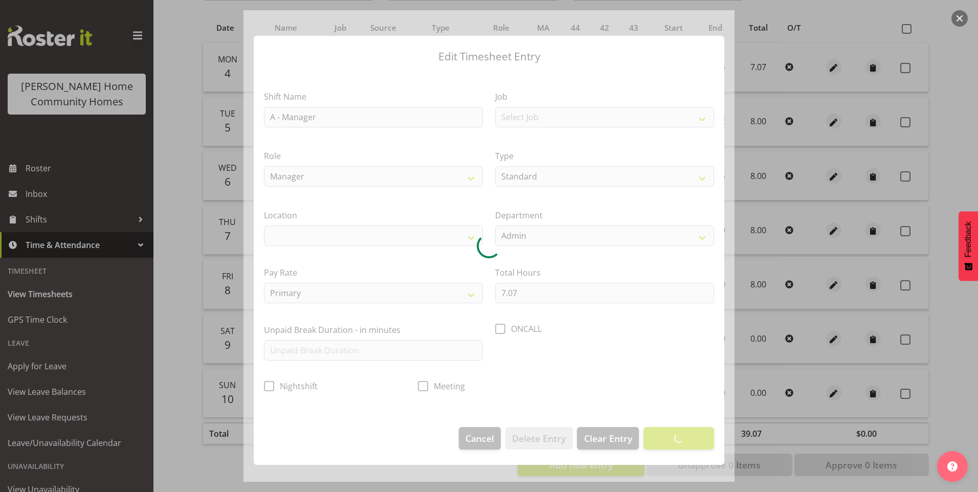
select select "1067"
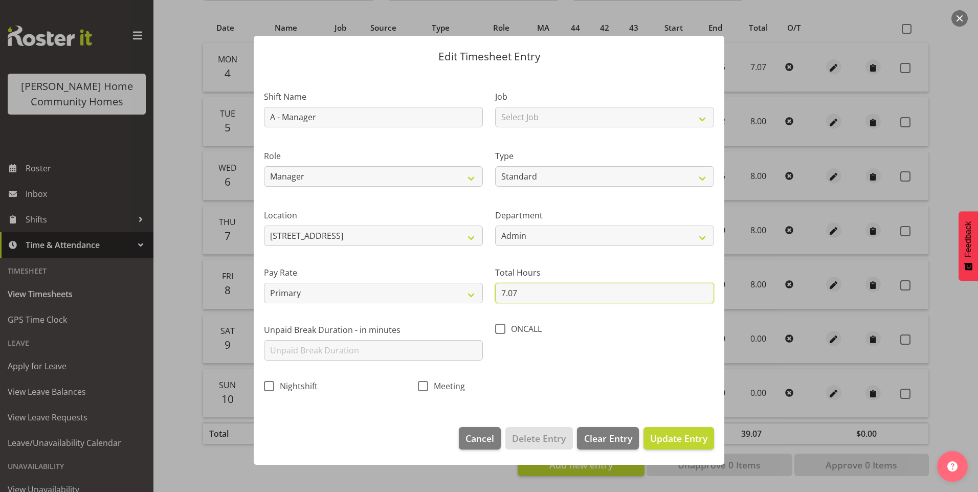
drag, startPoint x: 519, startPoint y: 292, endPoint x: 334, endPoint y: 248, distance: 190.8
click at [383, 273] on div "Shift Name A - Manager Job Select Job Floater Role Manager Type Off Standard Pu…" at bounding box center [489, 238] width 462 height 324
type input "8.00"
click at [671, 432] on span "Update Entry" at bounding box center [678, 438] width 57 height 12
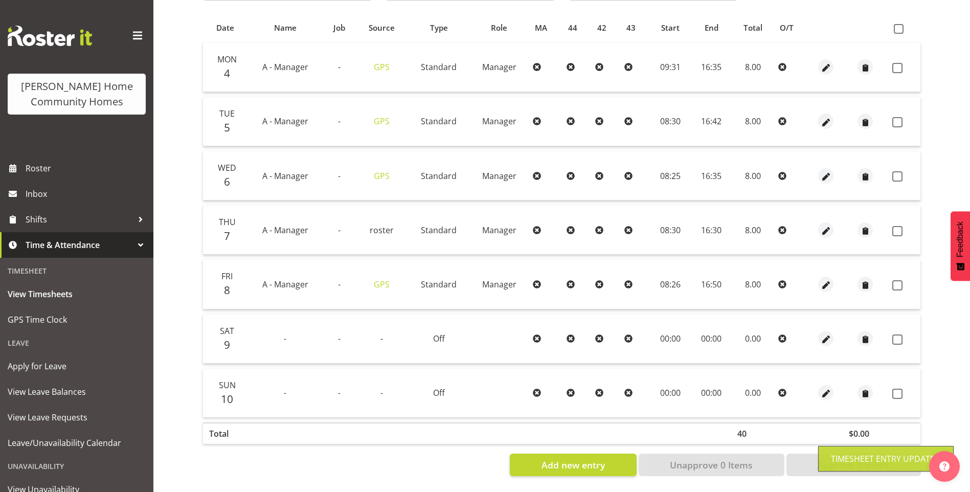
click at [906, 280] on label at bounding box center [901, 285] width 16 height 10
checkbox input "true"
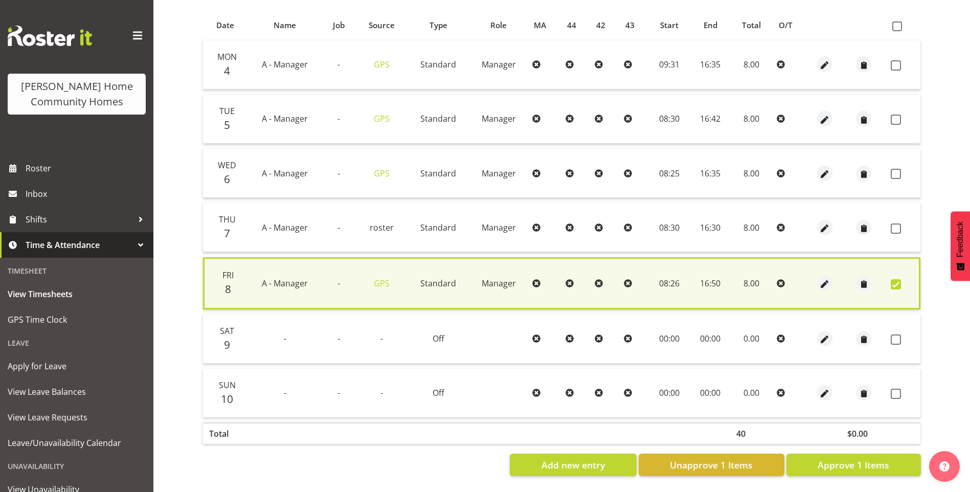
drag, startPoint x: 900, startPoint y: 223, endPoint x: 908, endPoint y: 189, distance: 34.1
click at [900, 224] on span at bounding box center [896, 229] width 10 height 10
checkbox input "true"
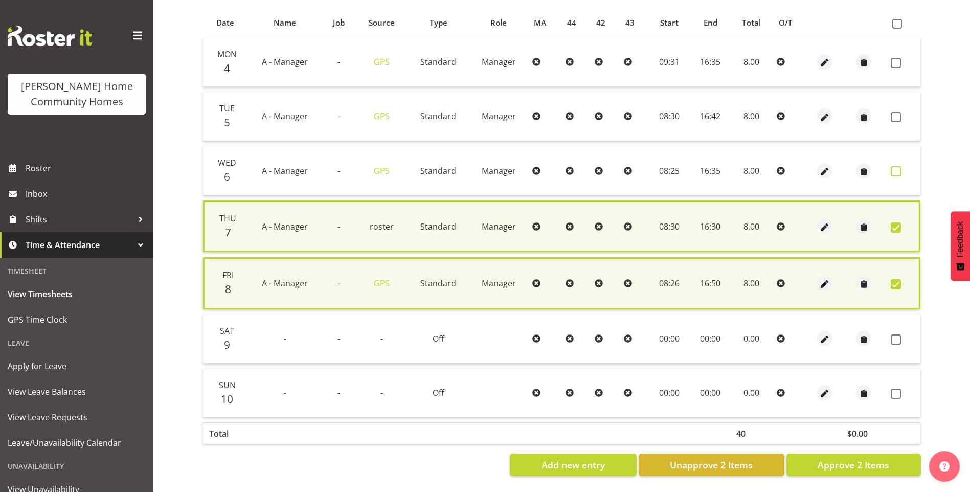
click at [900, 166] on label at bounding box center [899, 171] width 16 height 10
checkbox input "true"
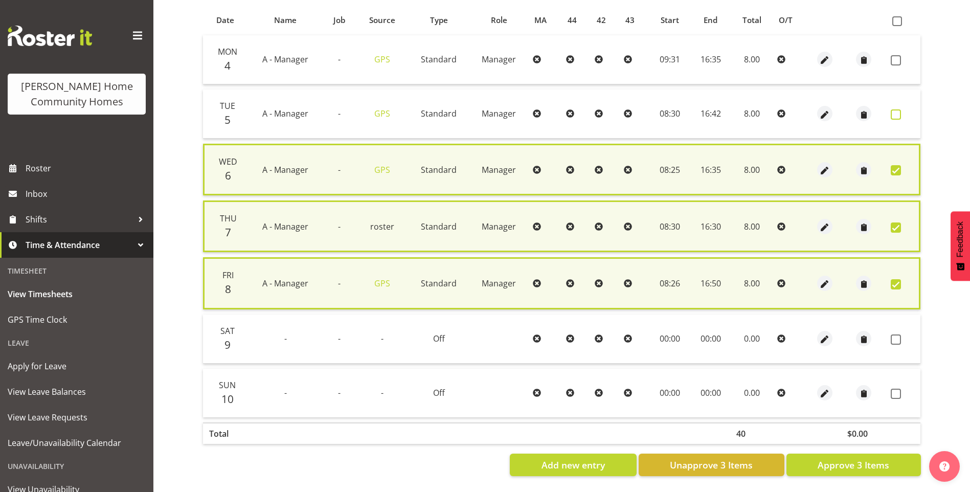
drag, startPoint x: 899, startPoint y: 114, endPoint x: 911, endPoint y: 79, distance: 37.2
click at [899, 113] on span at bounding box center [896, 114] width 10 height 10
checkbox input "true"
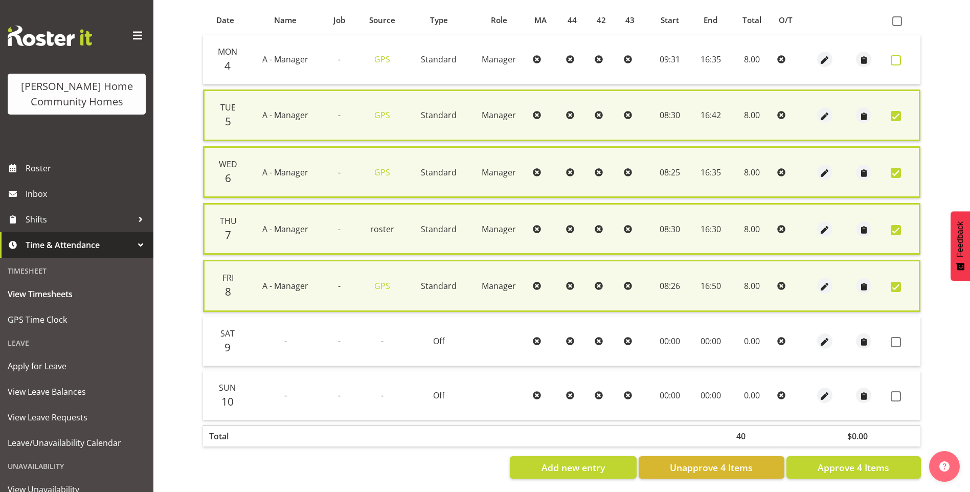
click at [898, 58] on span at bounding box center [896, 60] width 10 height 10
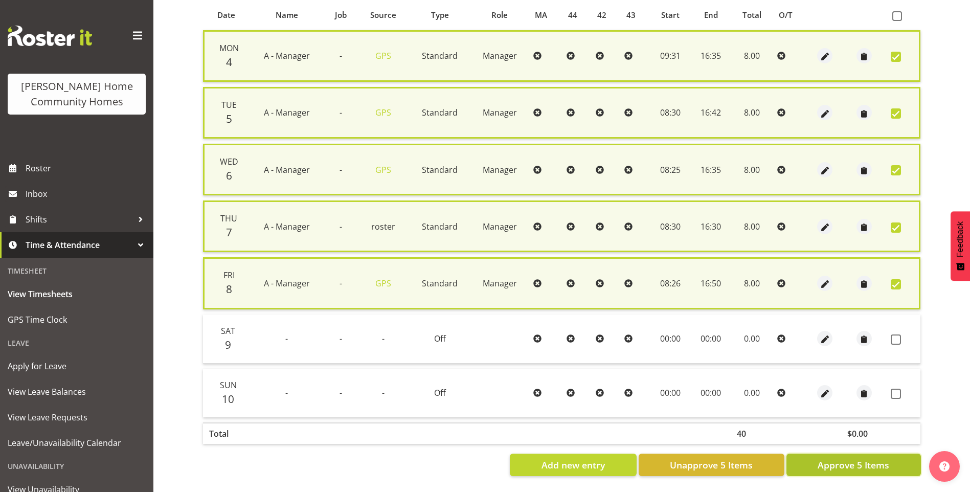
click at [867, 458] on span "Approve 5 Items" at bounding box center [854, 464] width 72 height 13
checkbox input "false"
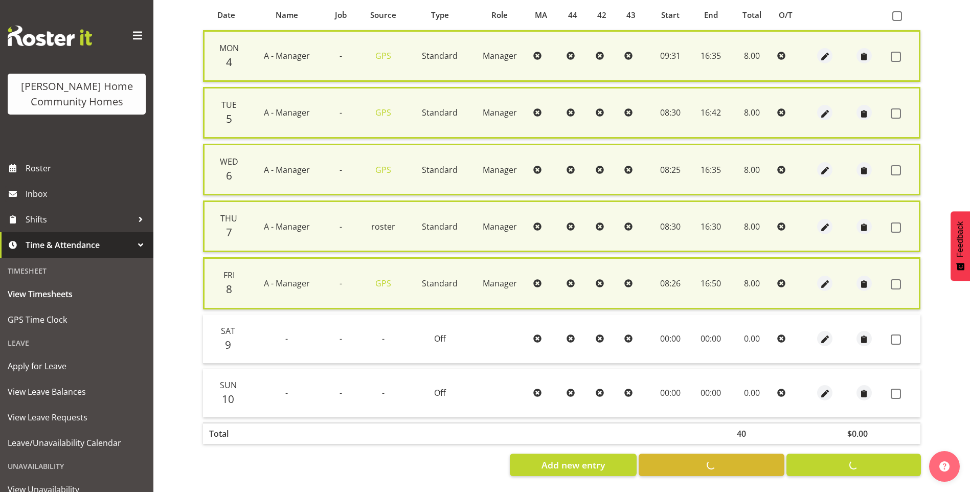
checkbox input "false"
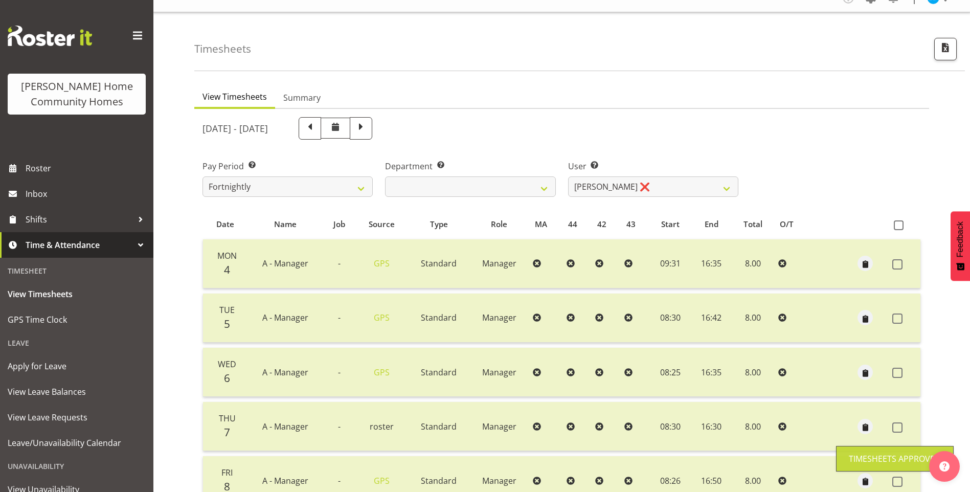
scroll to position [15, 0]
click at [461, 173] on div "Department Select which department you would like to view. Admin Homeside House…" at bounding box center [470, 179] width 170 height 37
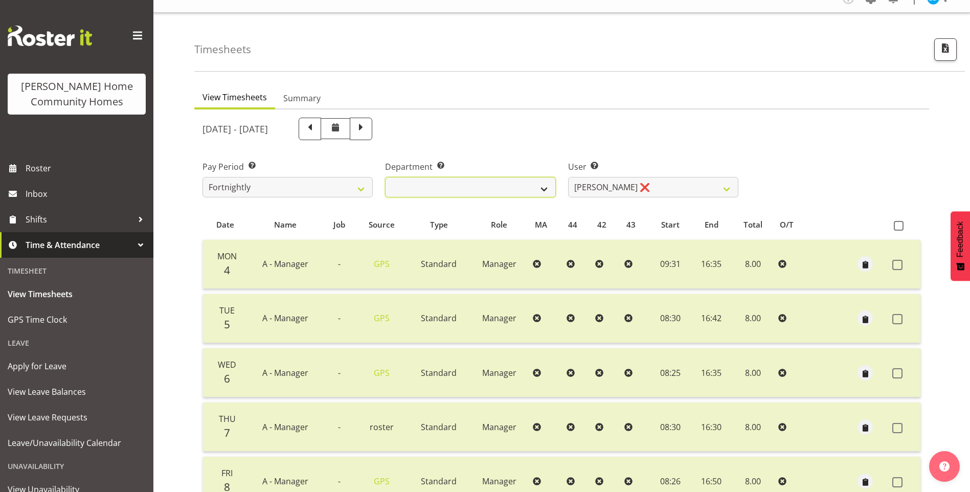
click at [444, 192] on select "Admin Homeside Houses Wingside" at bounding box center [470, 187] width 170 height 20
select select "746"
click at [385, 177] on select "Admin Homeside Houses Wingside" at bounding box center [470, 187] width 170 height 20
select select "8528"
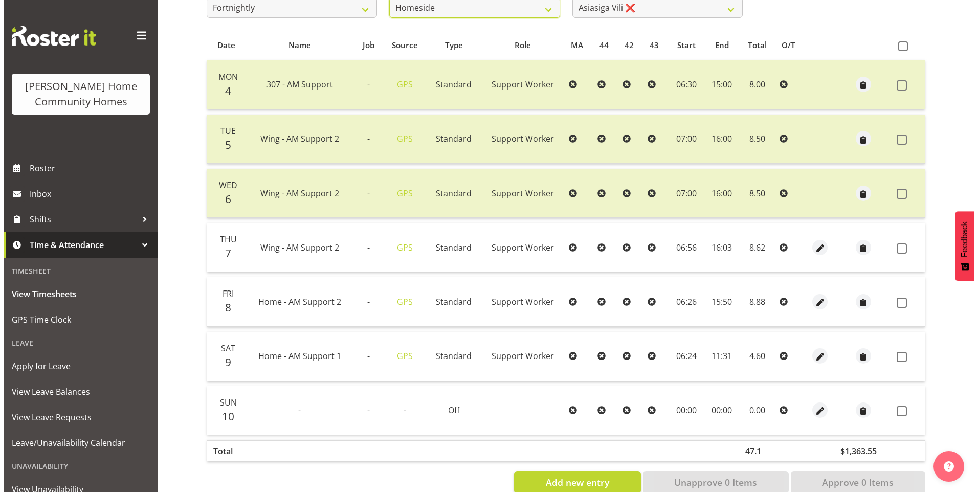
scroll to position [219, 0]
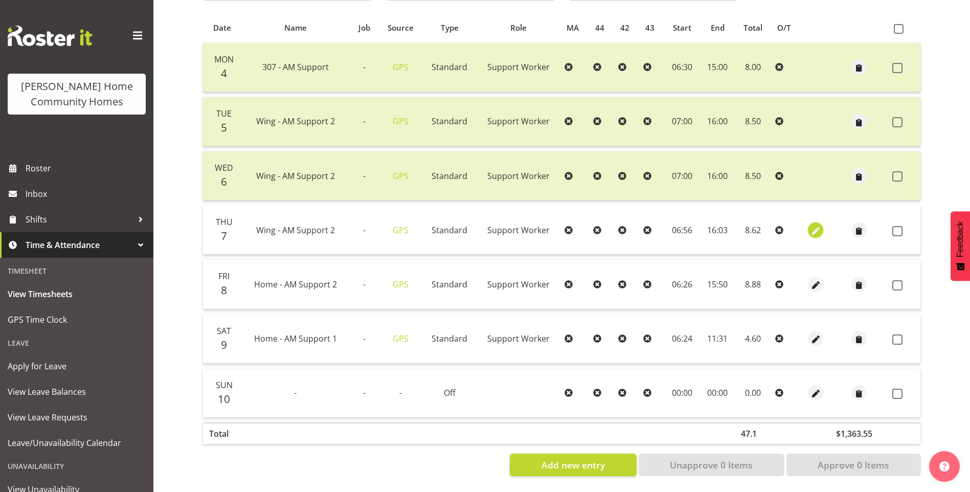
click at [812, 225] on span "button" at bounding box center [816, 231] width 12 height 12
select select "Standard"
select select "749"
select select "7"
select select "2025"
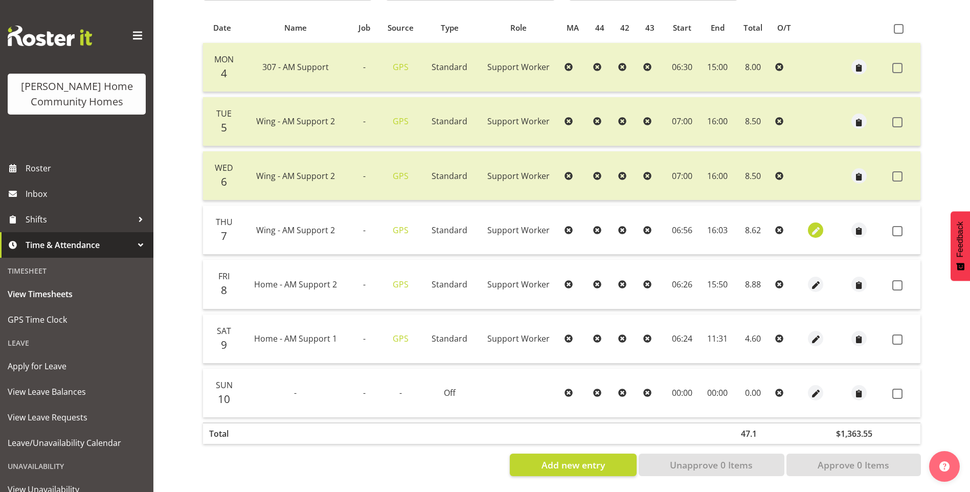
select select "6"
select select "56"
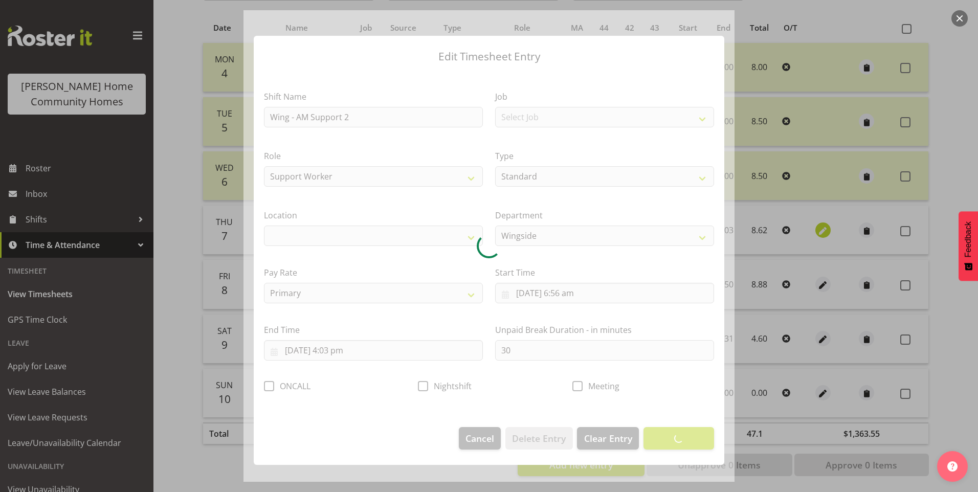
select select "1071"
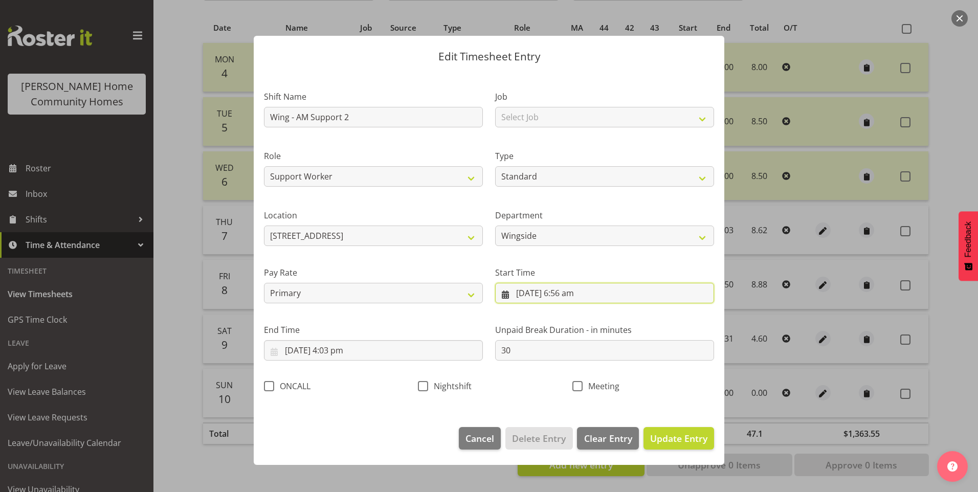
click at [566, 299] on input "7/08/2025, 6:56 am" at bounding box center [604, 293] width 219 height 20
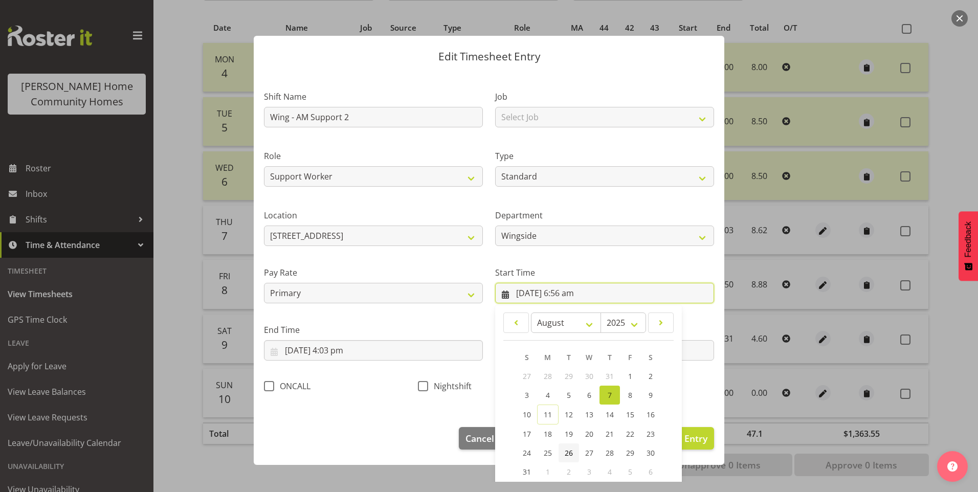
scroll to position [55, 0]
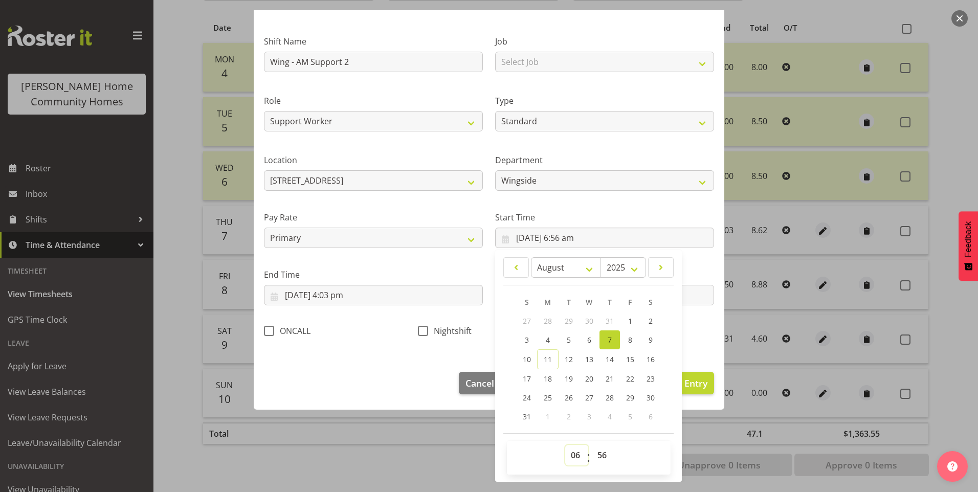
click at [572, 450] on select "00 01 02 03 04 05 06 07 08 09 10 11 12 13 14 15 16 17 18 19 20 21 22 23" at bounding box center [576, 455] width 23 height 20
select select "7"
click at [565, 445] on select "00 01 02 03 04 05 06 07 08 09 10 11 12 13 14 15 16 17 18 19 20 21 22 23" at bounding box center [576, 455] width 23 height 20
type input "7/08/2025, 7:56 am"
click at [603, 452] on select "00 01 02 03 04 05 06 07 08 09 10 11 12 13 14 15 16 17 18 19 20 21 22 23 24 25 2…" at bounding box center [603, 455] width 23 height 20
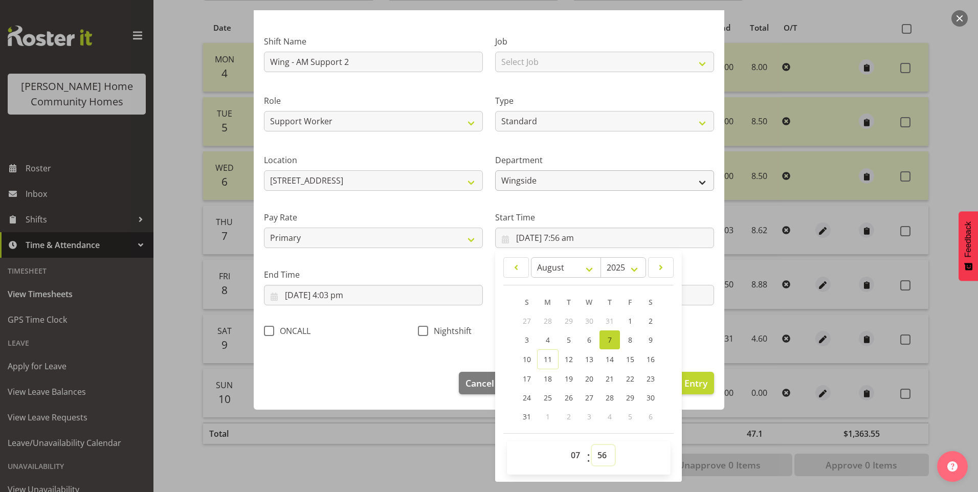
select select "0"
click at [592, 445] on select "00 01 02 03 04 05 06 07 08 09 10 11 12 13 14 15 16 17 18 19 20 21 22 23 24 25 2…" at bounding box center [603, 455] width 23 height 20
type input "7/08/2025, 7:00 am"
click at [335, 301] on input "7/08/2025, 4:03 pm" at bounding box center [373, 295] width 219 height 20
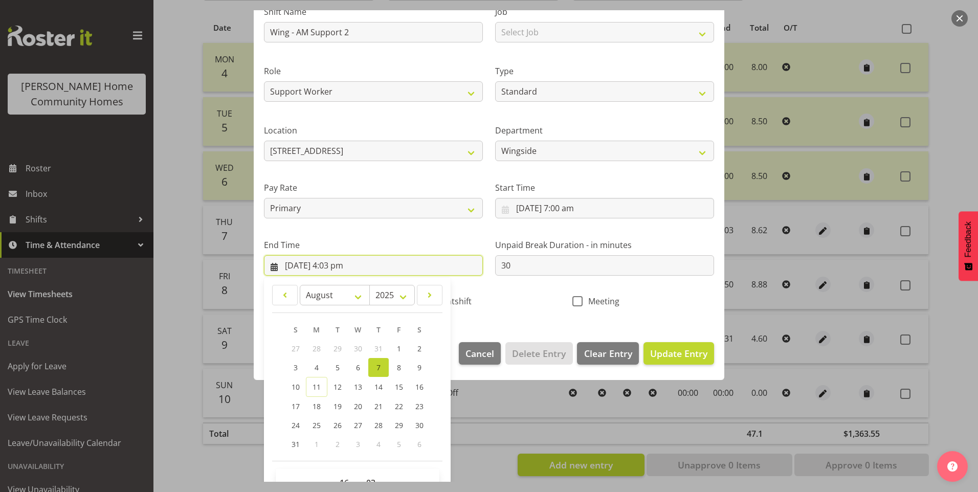
scroll to position [113, 0]
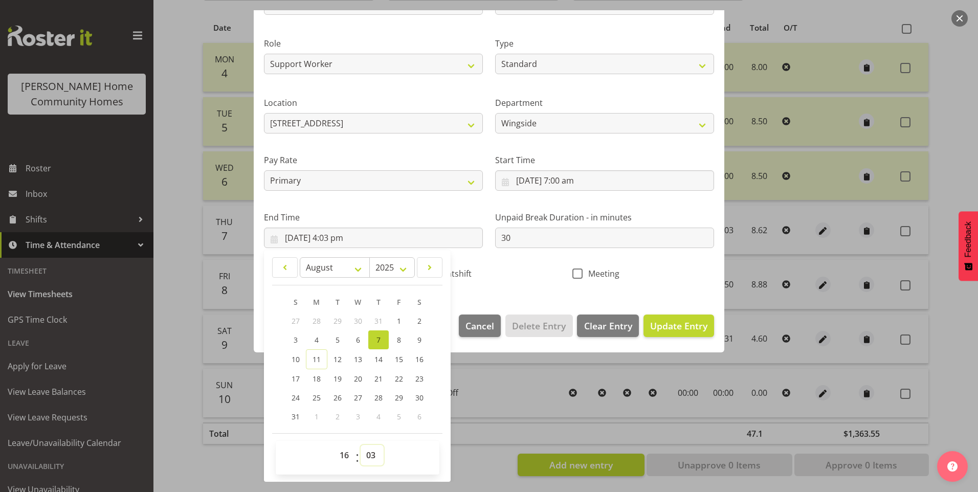
click at [373, 455] on select "00 01 02 03 04 05 06 07 08 09 10 11 12 13 14 15 16 17 18 19 20 21 22 23 24 25 2…" at bounding box center [372, 455] width 23 height 20
select select "0"
click at [361, 445] on select "00 01 02 03 04 05 06 07 08 09 10 11 12 13 14 15 16 17 18 19 20 21 22 23 24 25 2…" at bounding box center [372, 455] width 23 height 20
type input "7/08/2025, 4:00 pm"
click at [672, 328] on span "Update Entry" at bounding box center [678, 326] width 57 height 12
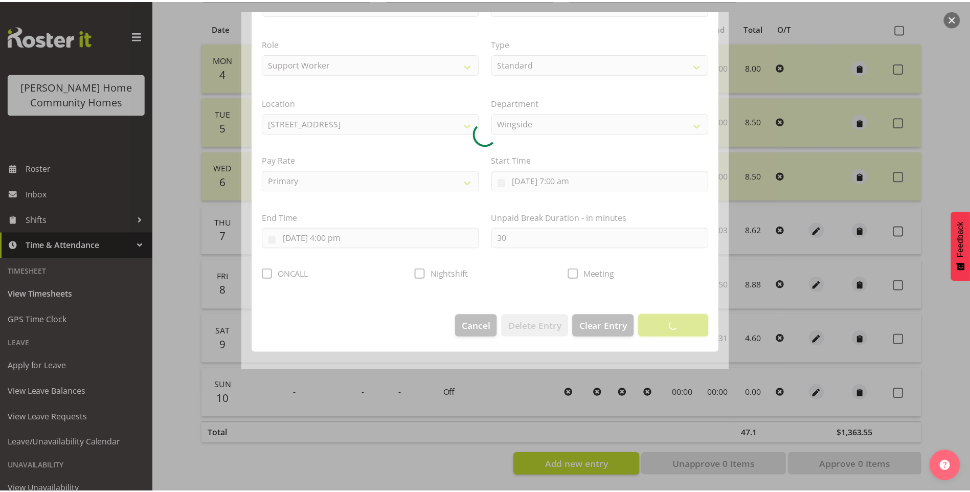
scroll to position [0, 0]
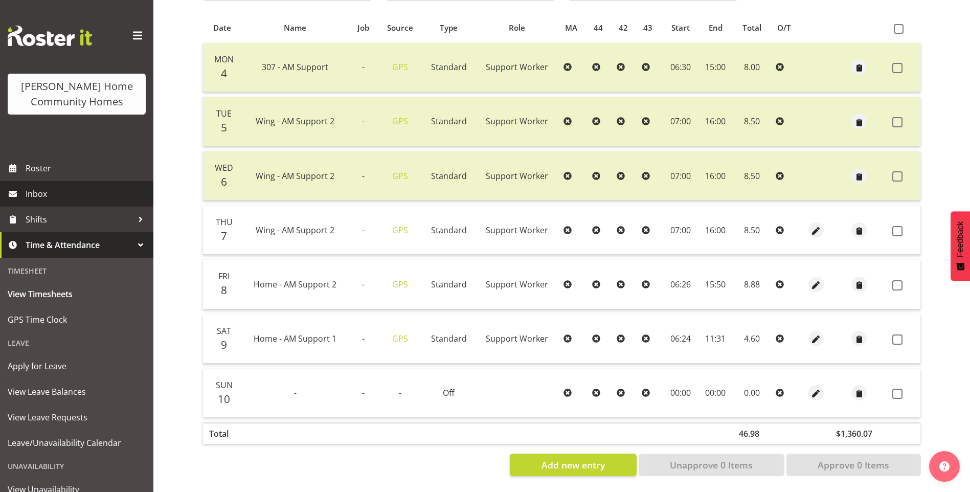
click at [61, 190] on span "Inbox" at bounding box center [87, 193] width 123 height 15
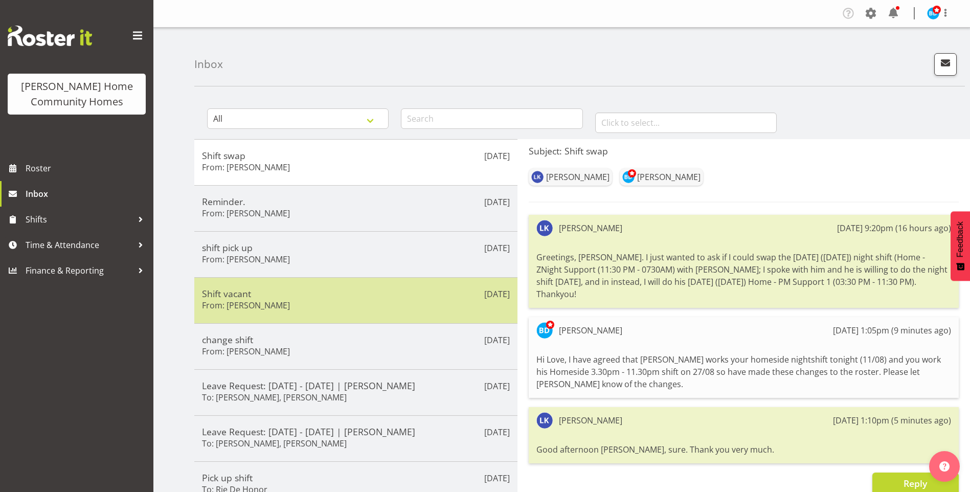
click at [345, 300] on div "Shift vacant From: [PERSON_NAME]" at bounding box center [356, 300] width 308 height 25
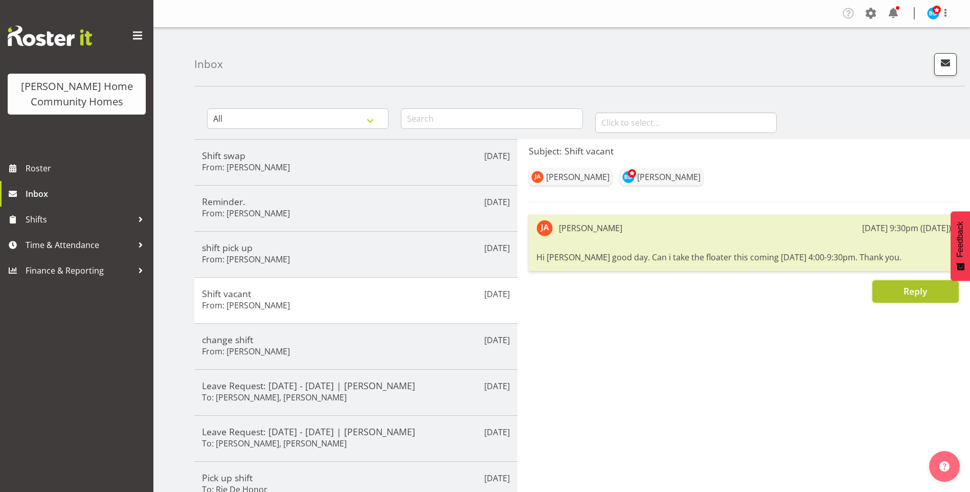
click at [895, 300] on button "Reply" at bounding box center [916, 291] width 86 height 23
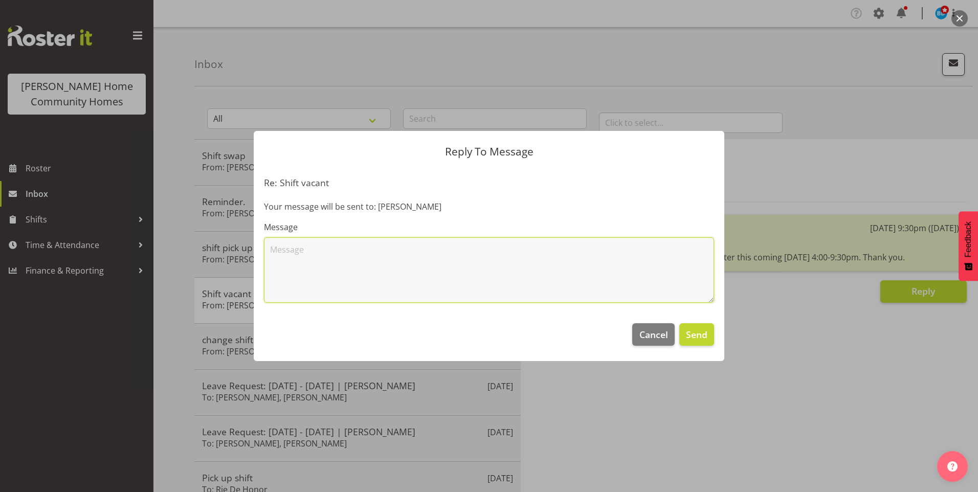
click at [459, 270] on textarea at bounding box center [489, 269] width 450 height 65
type textarea "J"
type textarea "Hi Jess, thank you for your offer to work the floater shift on 12/08; I have as…"
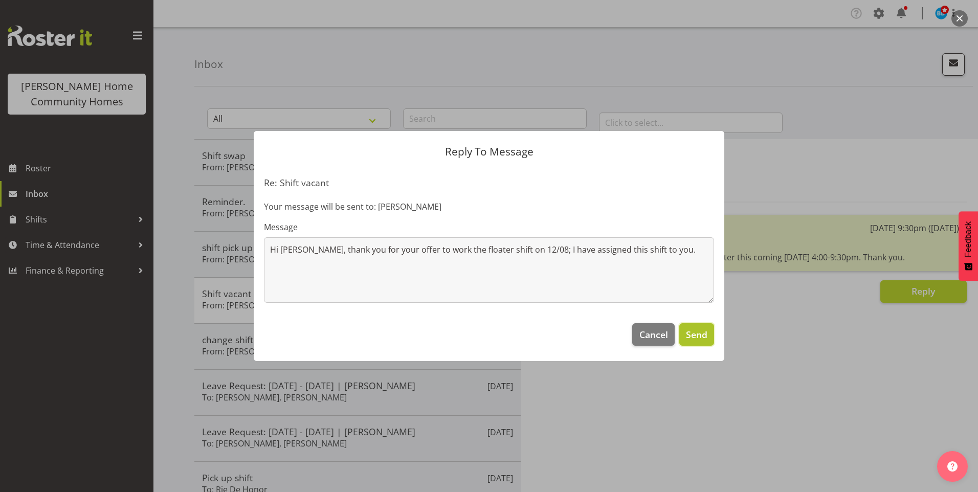
click at [701, 333] on span "Send" at bounding box center [696, 334] width 21 height 13
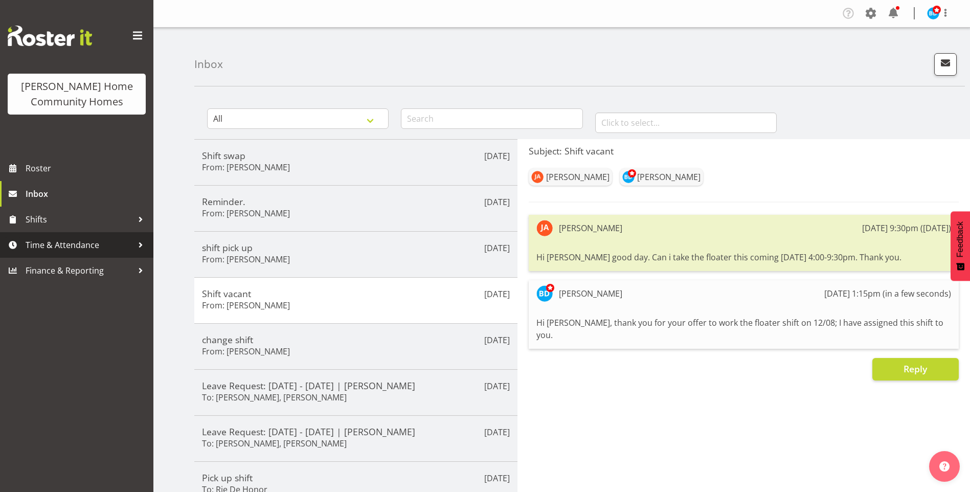
click at [67, 238] on span "Time & Attendance" at bounding box center [79, 244] width 107 height 15
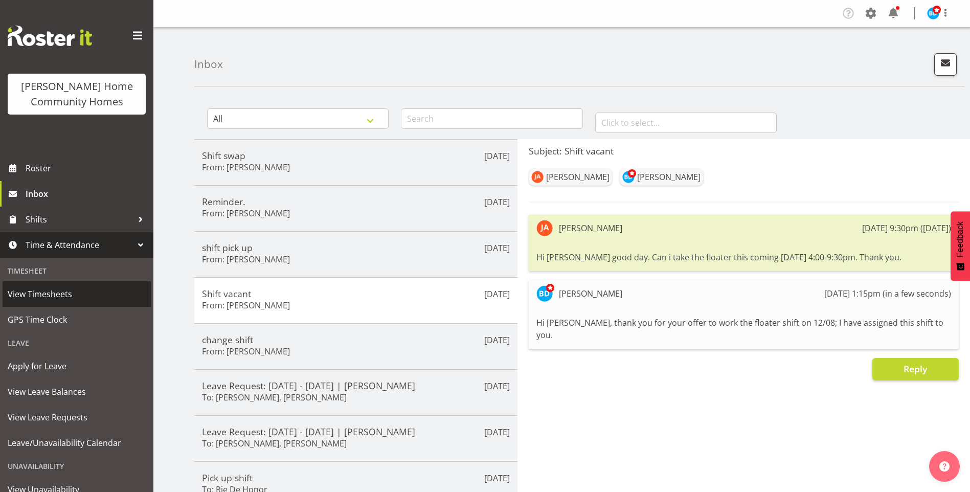
click at [59, 299] on span "View Timesheets" at bounding box center [77, 293] width 138 height 15
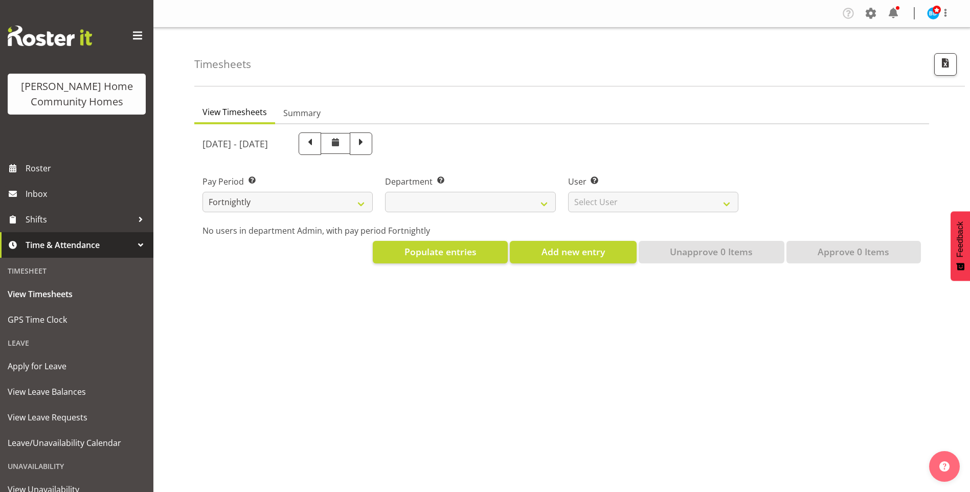
select select
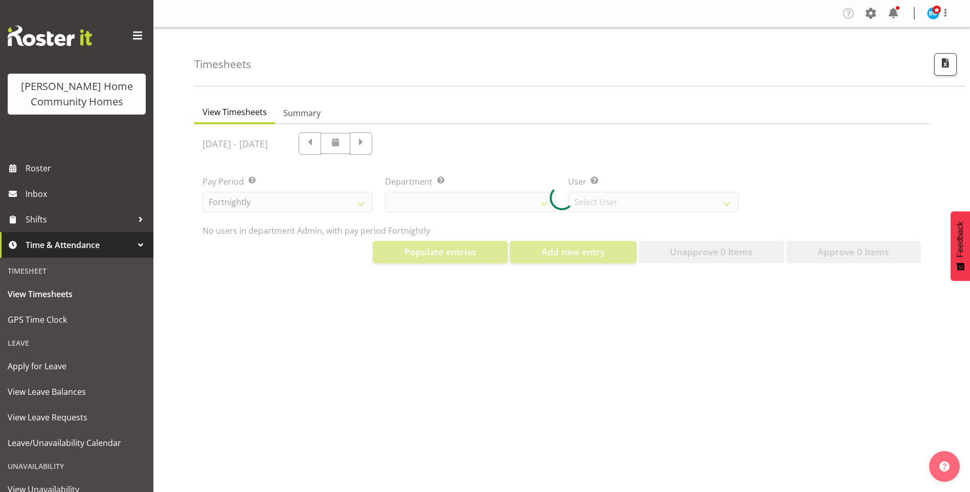
select select "8515"
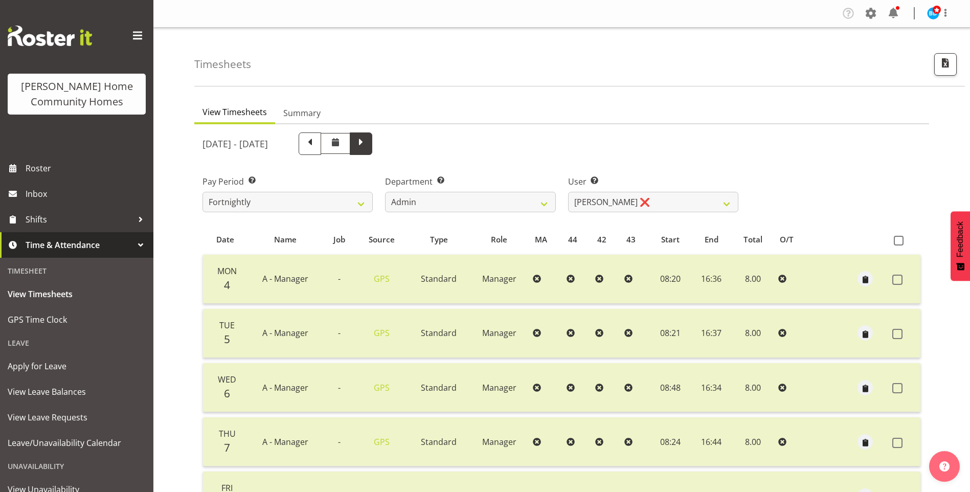
click at [368, 149] on span at bounding box center [361, 142] width 13 height 13
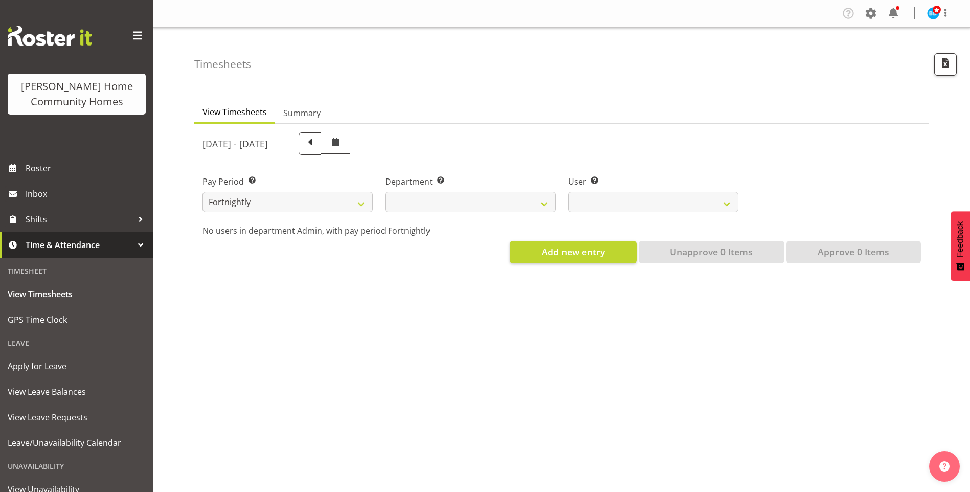
select select
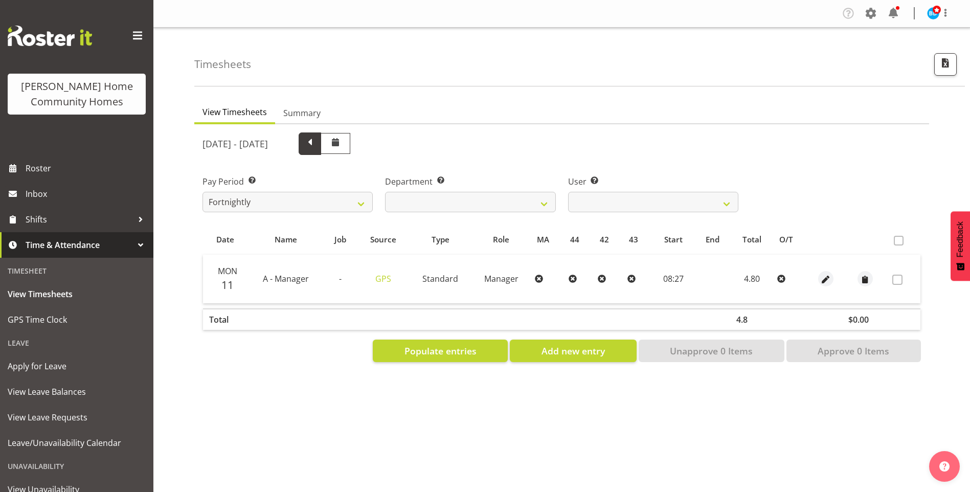
click at [321, 150] on span at bounding box center [310, 143] width 23 height 23
select select
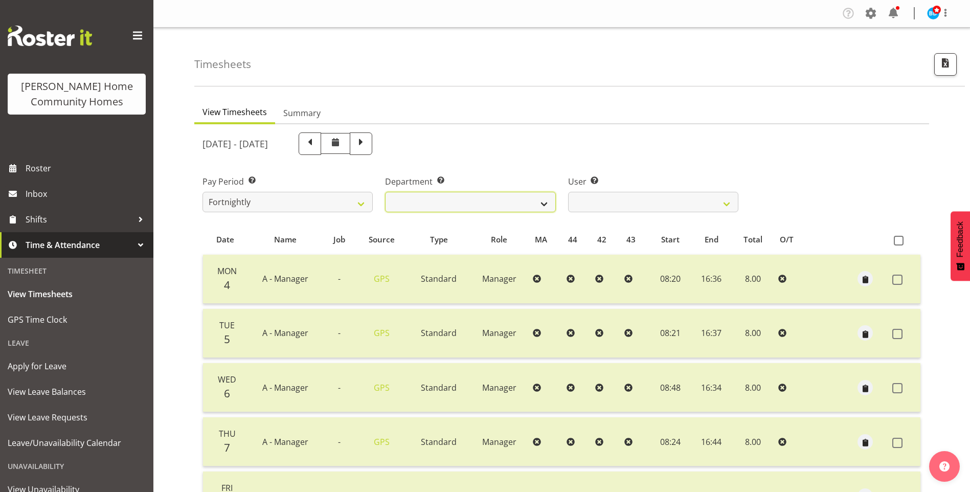
click at [435, 204] on select "Admin Homeside Houses Wingside" at bounding box center [470, 202] width 170 height 20
select select "746"
click at [385, 192] on select "Admin Homeside Houses Wingside" at bounding box center [470, 202] width 170 height 20
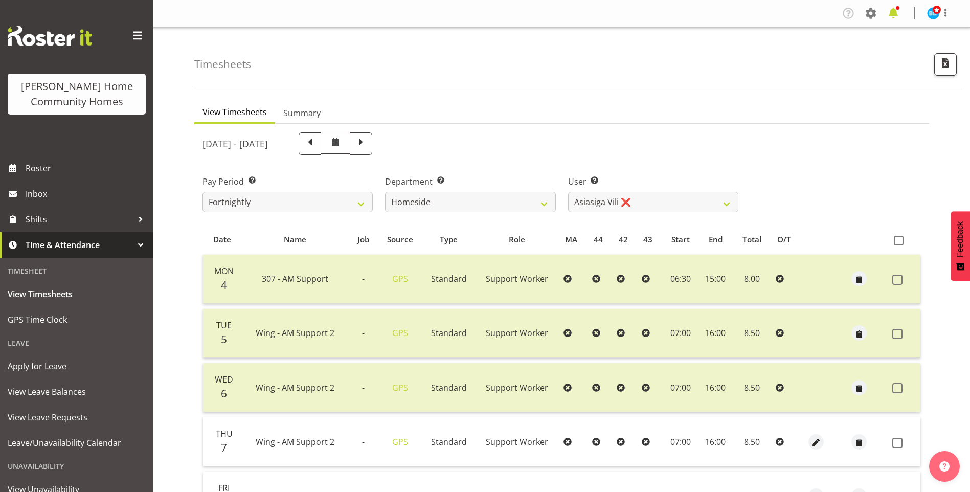
click at [896, 13] on span at bounding box center [894, 13] width 16 height 16
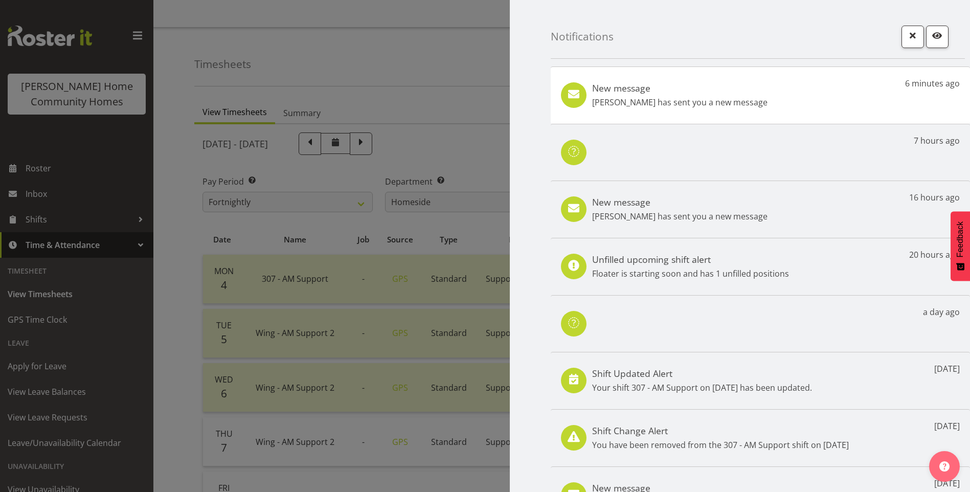
click at [811, 101] on div "New message Lovejot Kaur has sent you a new message 6 minutes ago" at bounding box center [760, 95] width 419 height 57
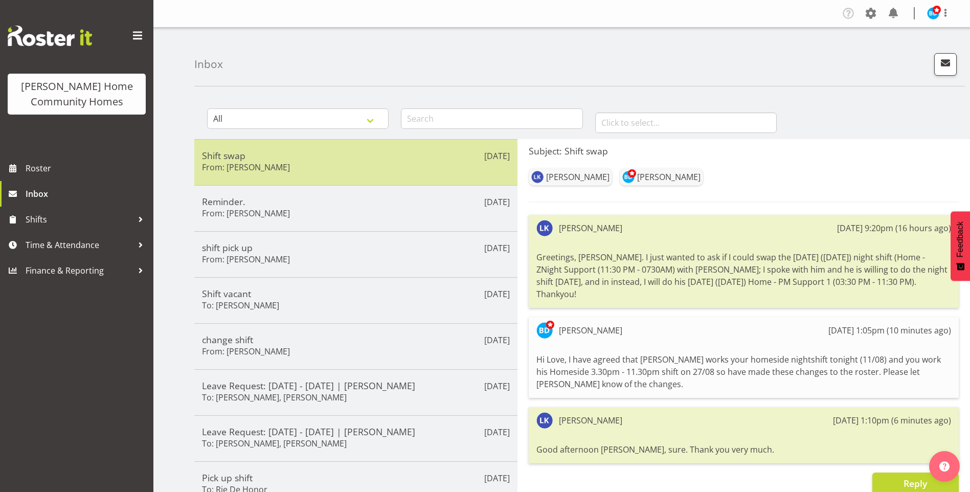
click at [281, 166] on div "Shift swap From: [PERSON_NAME]" at bounding box center [356, 162] width 308 height 25
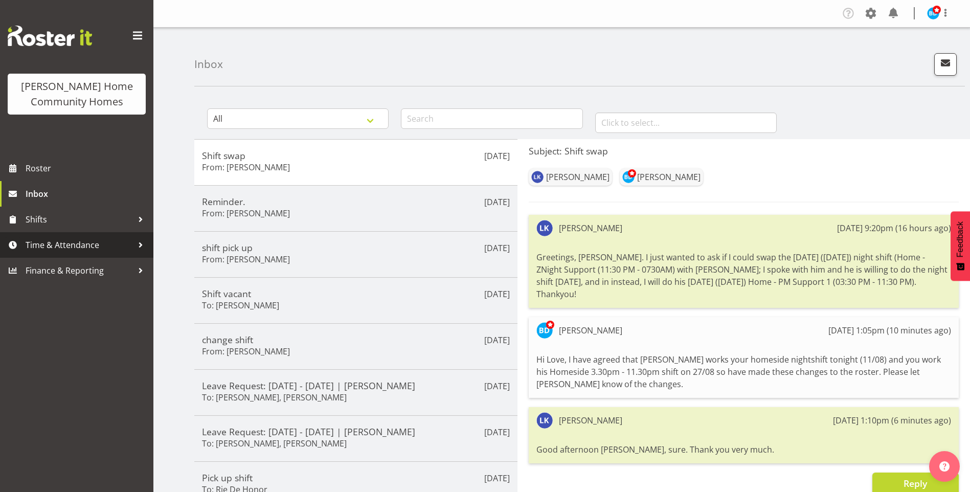
click at [71, 241] on span "Time & Attendance" at bounding box center [79, 244] width 107 height 15
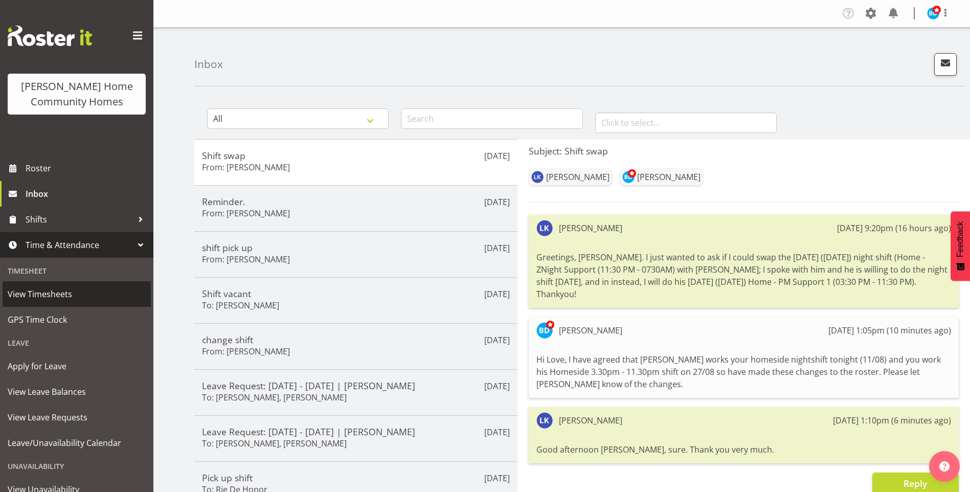
click at [69, 296] on span "View Timesheets" at bounding box center [77, 293] width 138 height 15
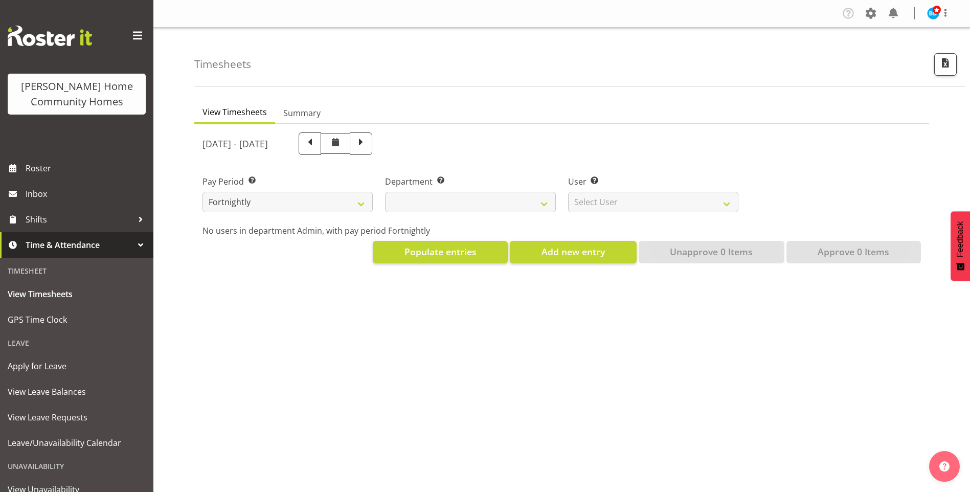
select select
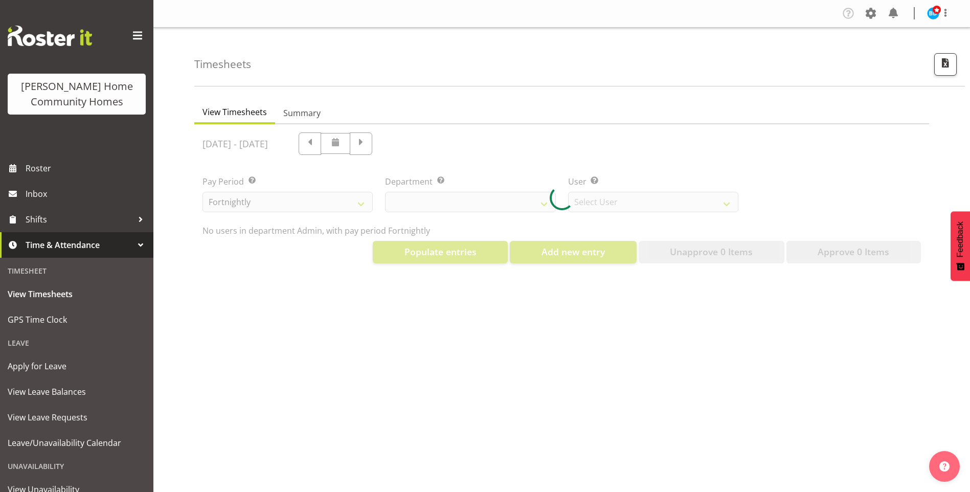
select select "8515"
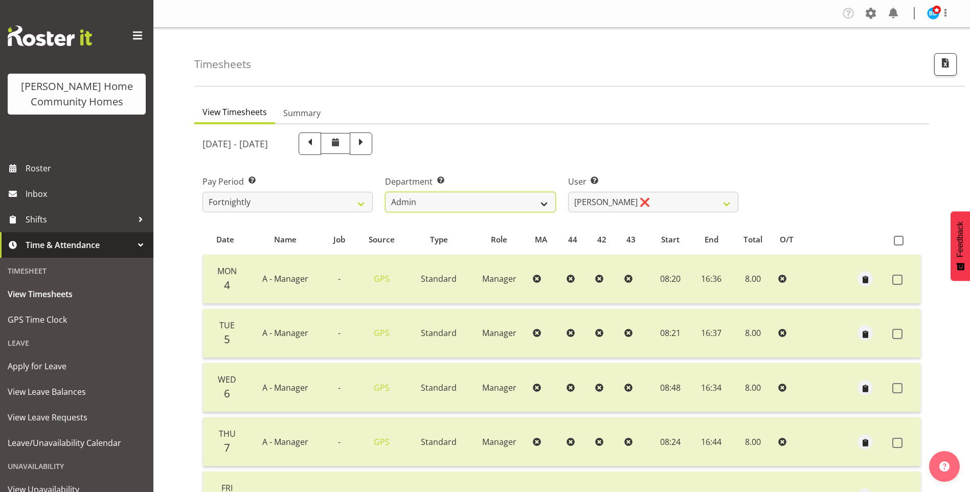
click at [423, 205] on select "Admin Homeside Houses Wingside" at bounding box center [470, 202] width 170 height 20
select select "746"
click at [385, 192] on select "Admin Homeside Houses Wingside" at bounding box center [470, 202] width 170 height 20
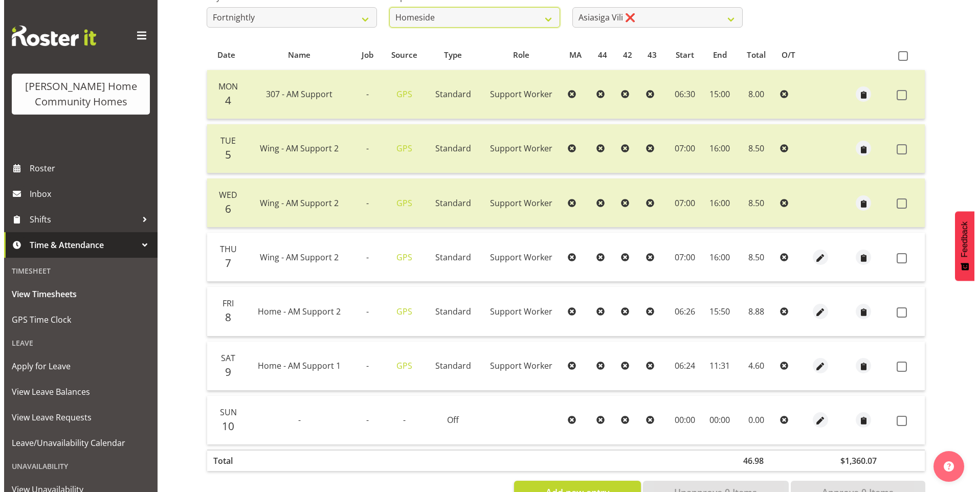
scroll to position [219, 0]
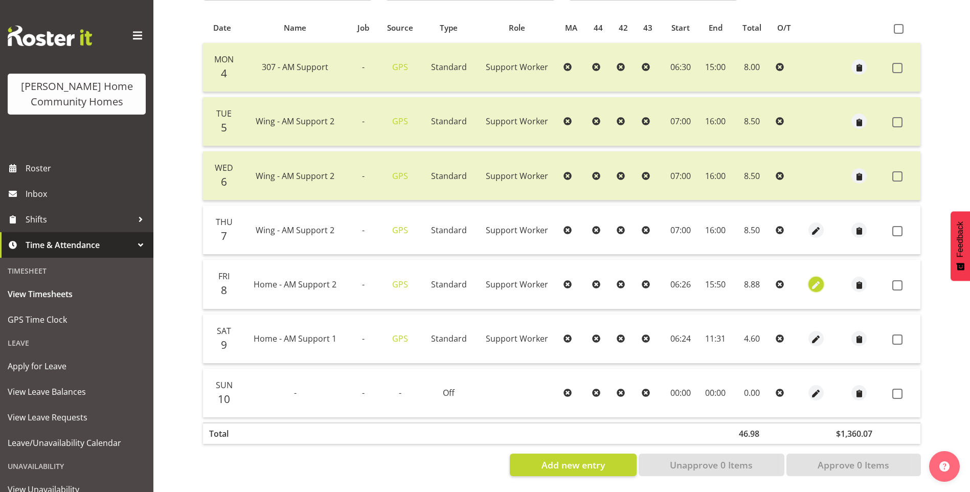
click at [816, 279] on span "button" at bounding box center [817, 285] width 12 height 12
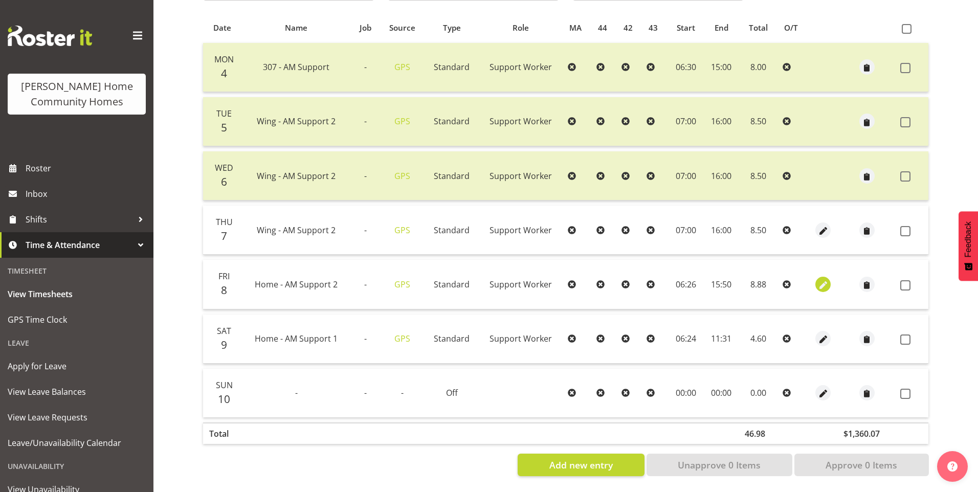
select select "Standard"
select select "7"
select select "2025"
select select "6"
select select "26"
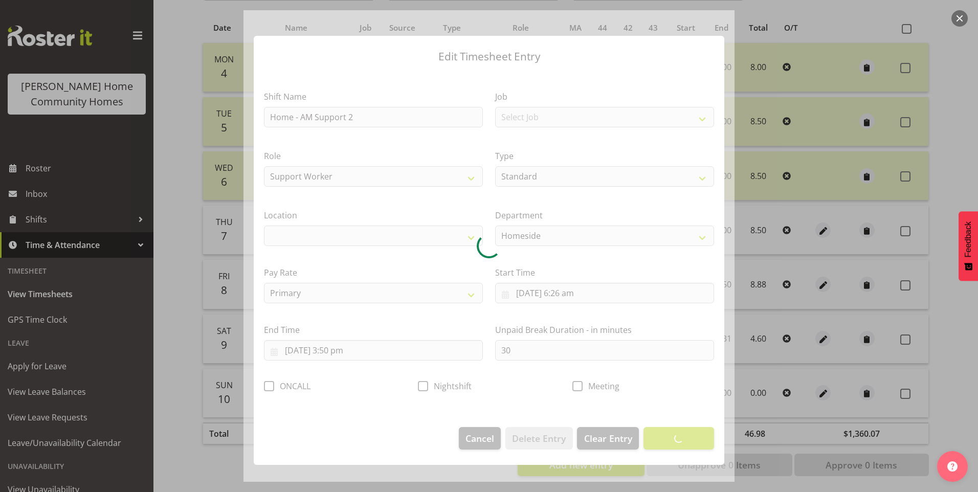
select select "1067"
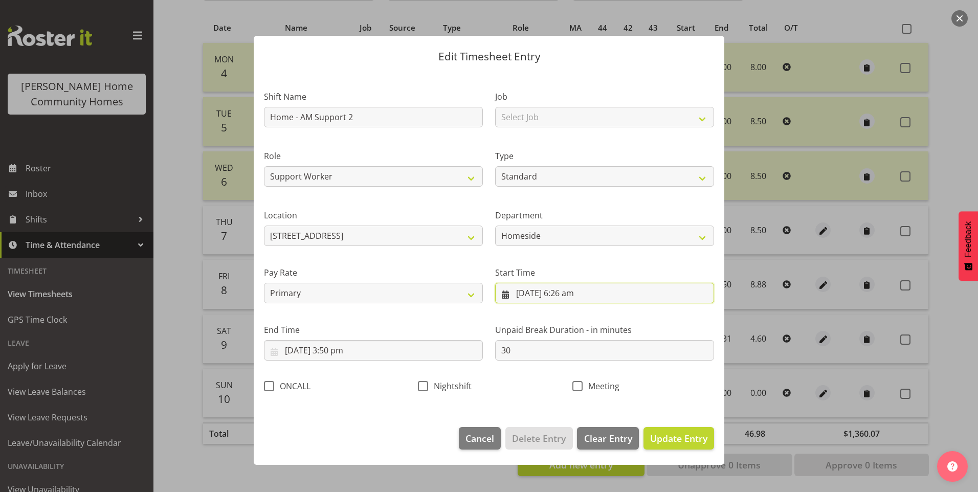
click at [573, 294] on input "8/08/2025, 6:26 am" at bounding box center [604, 293] width 219 height 20
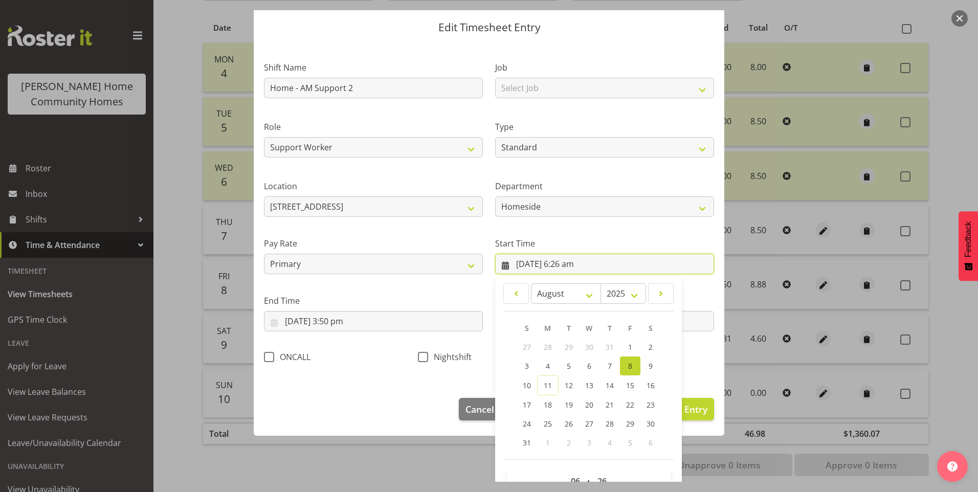
scroll to position [55, 0]
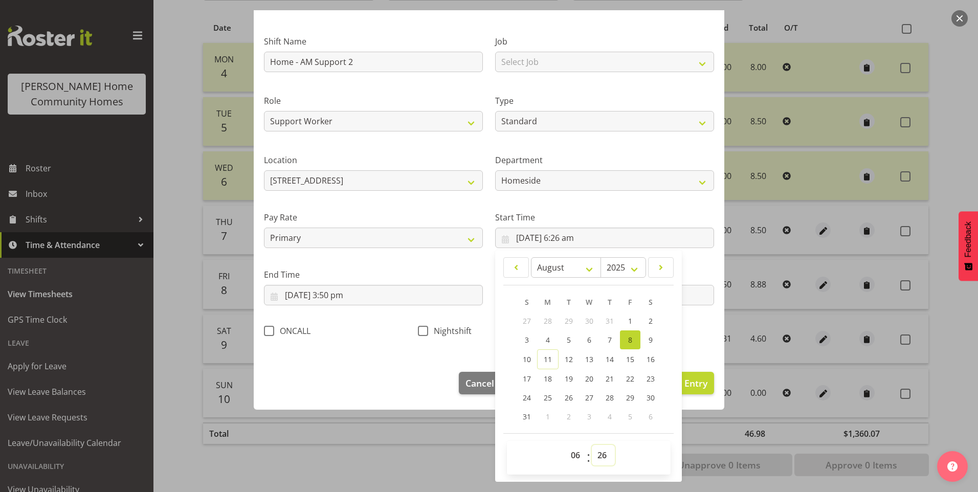
click at [601, 459] on select "00 01 02 03 04 05 06 07 08 09 10 11 12 13 14 15 16 17 18 19 20 21 22 23 24 25 2…" at bounding box center [603, 455] width 23 height 20
select select "30"
click at [592, 445] on select "00 01 02 03 04 05 06 07 08 09 10 11 12 13 14 15 16 17 18 19 20 21 22 23 24 25 2…" at bounding box center [603, 455] width 23 height 20
type input "8/08/2025, 6:30 am"
click at [337, 301] on input "8/08/2025, 3:50 pm" at bounding box center [373, 295] width 219 height 20
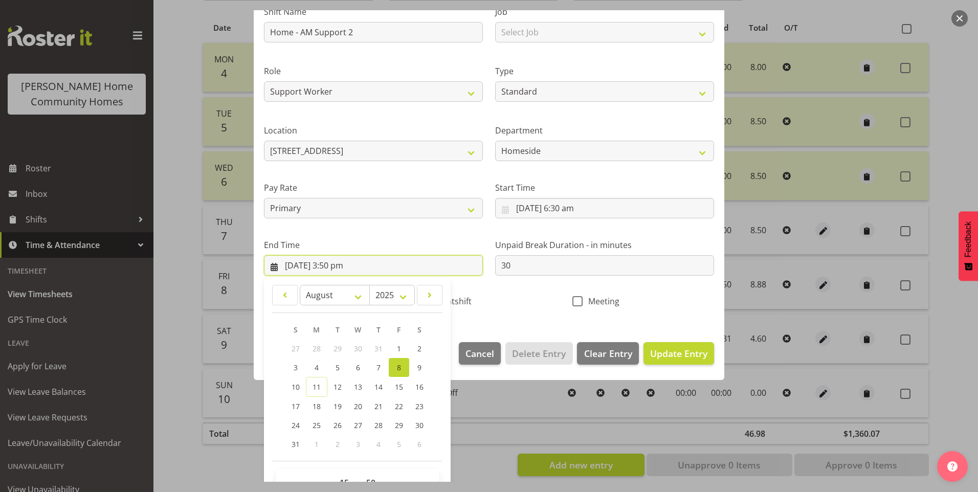
scroll to position [113, 0]
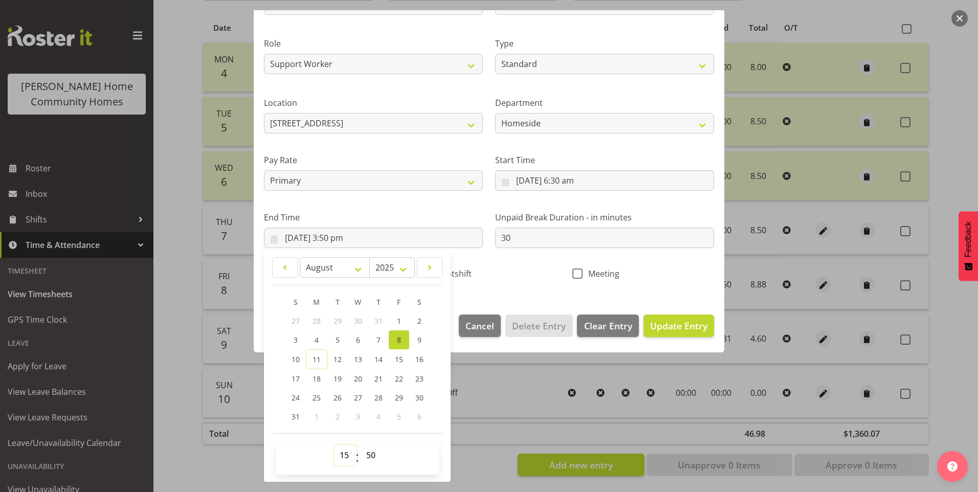
click at [342, 457] on select "00 01 02 03 04 05 06 07 08 09 10 11 12 13 14 15 16 17 18 19 20 21 22 23" at bounding box center [345, 455] width 23 height 20
select select "16"
click at [334, 445] on select "00 01 02 03 04 05 06 07 08 09 10 11 12 13 14 15 16 17 18 19 20 21 22 23" at bounding box center [345, 455] width 23 height 20
type input "8/08/2025, 4:50 pm"
click at [376, 447] on select "00 01 02 03 04 05 06 07 08 09 10 11 12 13 14 15 16 17 18 19 20 21 22 23 24 25 2…" at bounding box center [372, 455] width 23 height 20
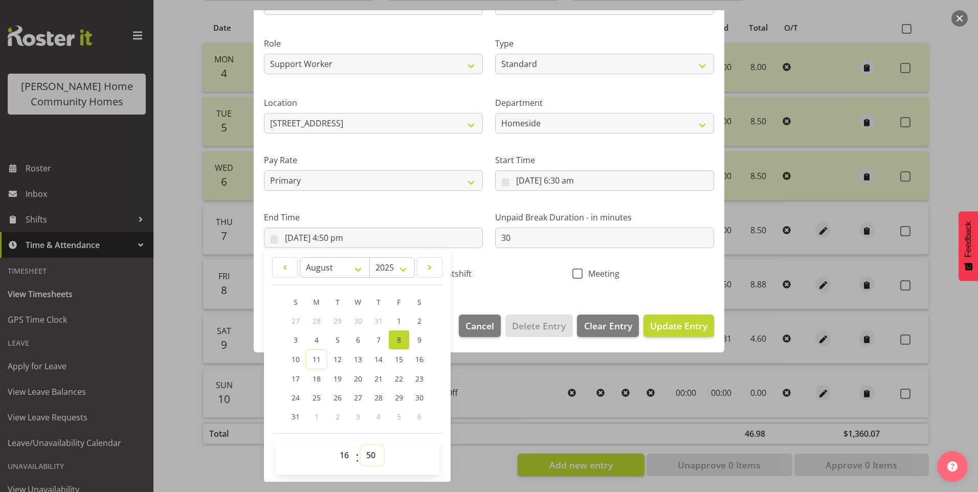
select select "45"
click at [361, 445] on select "00 01 02 03 04 05 06 07 08 09 10 11 12 13 14 15 16 17 18 19 20 21 22 23 24 25 2…" at bounding box center [372, 455] width 23 height 20
type input "8/08/2025, 4:45 pm"
click at [338, 457] on select "00 01 02 03 04 05 06 07 08 09 10 11 12 13 14 15 16 17 18 19 20 21 22 23" at bounding box center [345, 455] width 23 height 20
select select "15"
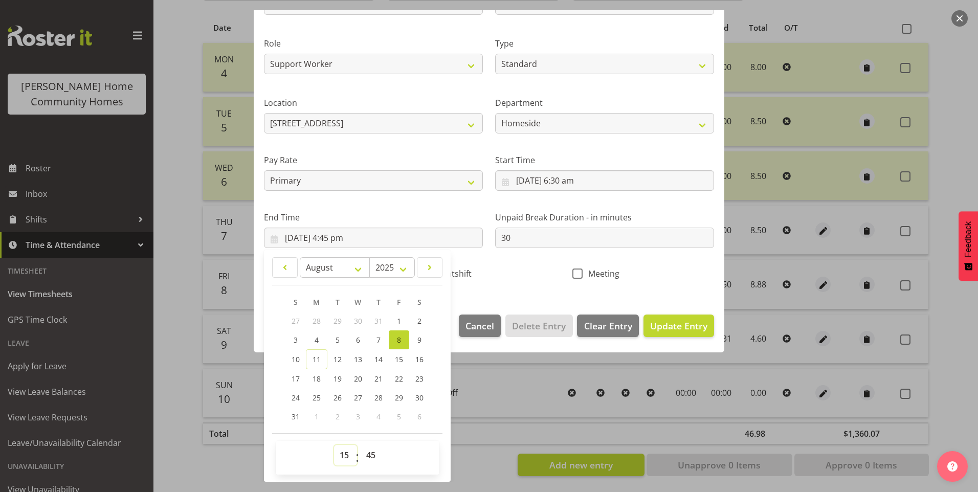
click at [334, 445] on select "00 01 02 03 04 05 06 07 08 09 10 11 12 13 14 15 16 17 18 19 20 21 22 23" at bounding box center [345, 455] width 23 height 20
type input "8/08/2025, 3:45 pm"
click at [684, 331] on span "Update Entry" at bounding box center [678, 326] width 57 height 12
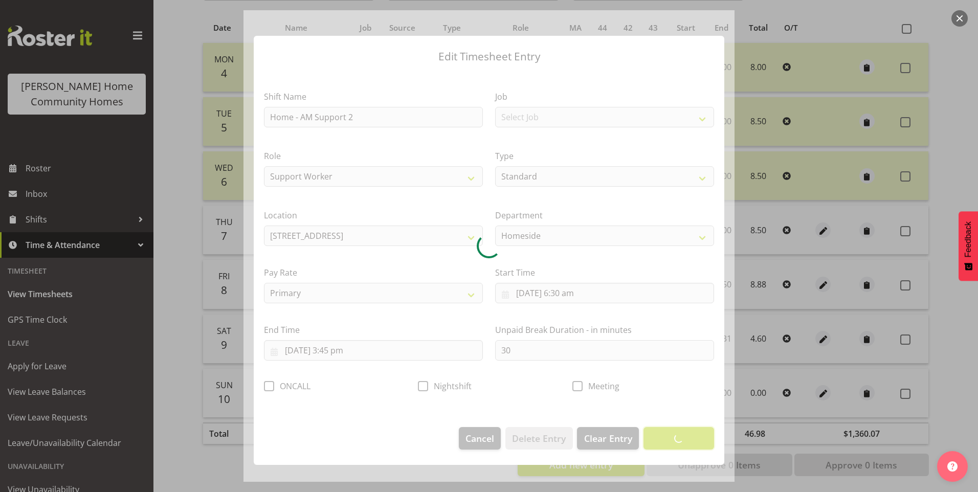
scroll to position [0, 0]
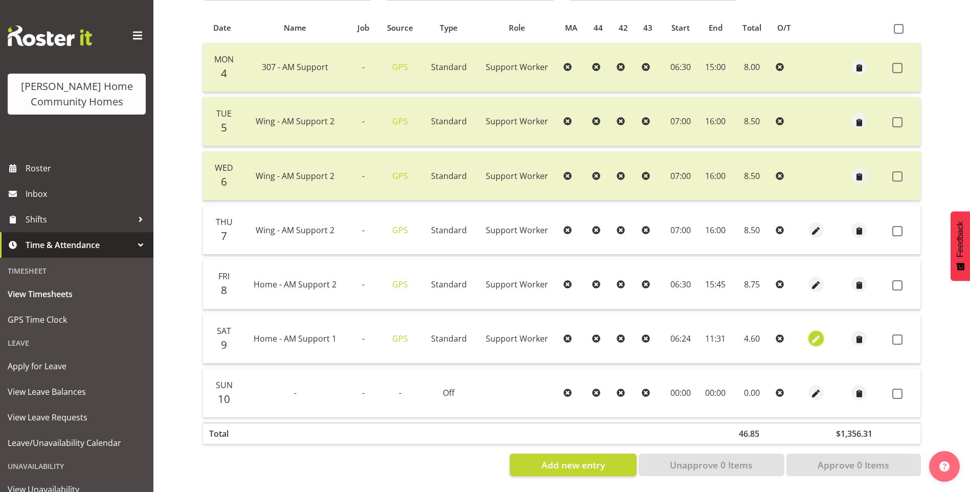
click at [811, 334] on span "button" at bounding box center [817, 340] width 12 height 12
select select "Standard"
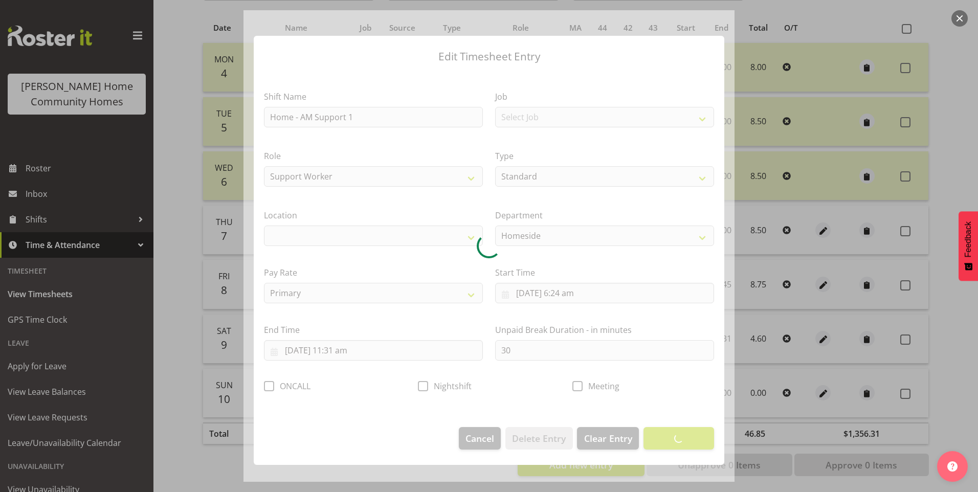
select select "1067"
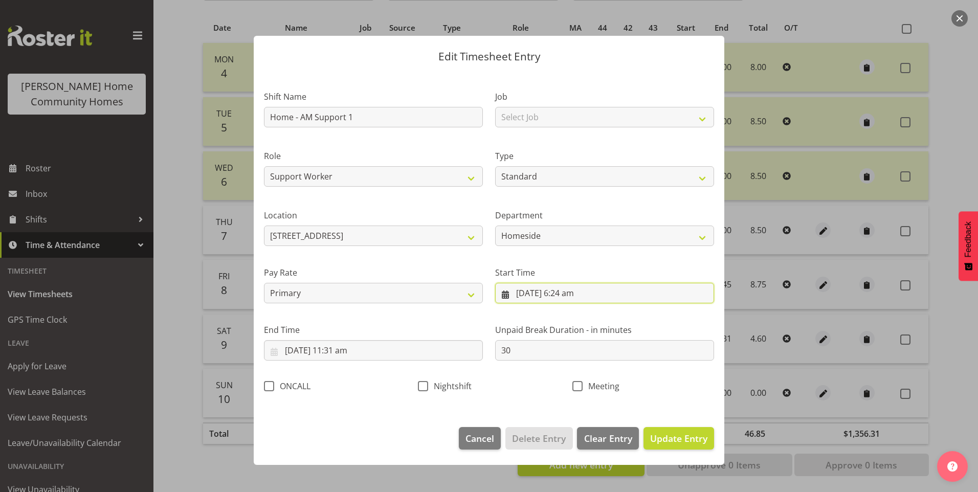
click at [576, 294] on input "9/08/2025, 6:24 am" at bounding box center [604, 293] width 219 height 20
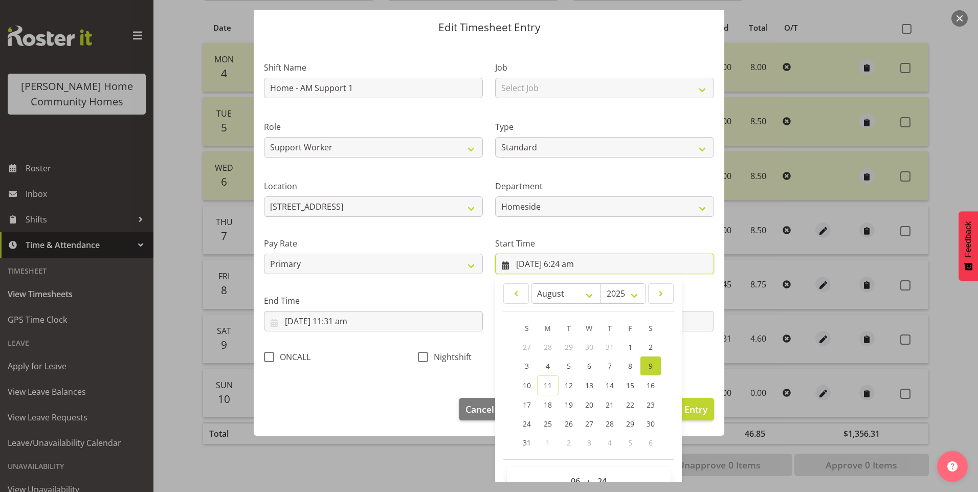
scroll to position [55, 0]
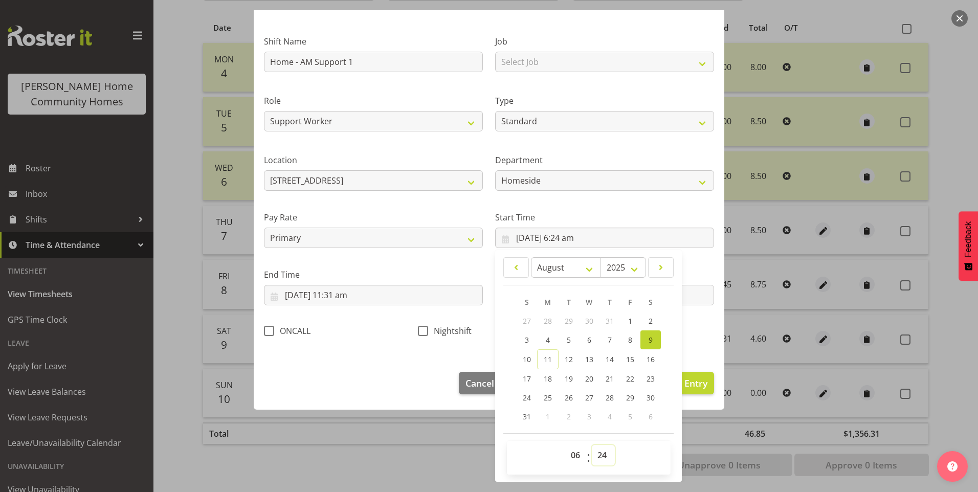
click at [600, 456] on select "00 01 02 03 04 05 06 07 08 09 10 11 12 13 14 15 16 17 18 19 20 21 22 23 24 25 2…" at bounding box center [603, 455] width 23 height 20
select select "30"
click at [592, 445] on select "00 01 02 03 04 05 06 07 08 09 10 11 12 13 14 15 16 17 18 19 20 21 22 23 24 25 2…" at bounding box center [603, 455] width 23 height 20
type input "9/08/2025, 6:30 am"
click at [348, 298] on input "9/08/2025, 11:31 am" at bounding box center [373, 295] width 219 height 20
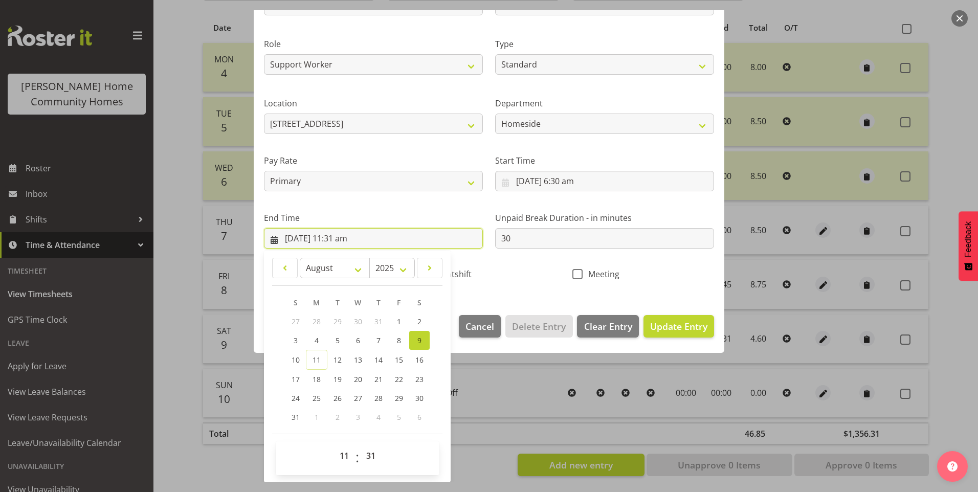
scroll to position [113, 0]
click at [370, 454] on select "00 01 02 03 04 05 06 07 08 09 10 11 12 13 14 15 16 17 18 19 20 21 22 23 24 25 2…" at bounding box center [372, 455] width 23 height 20
select select "30"
click at [361, 445] on select "00 01 02 03 04 05 06 07 08 09 10 11 12 13 14 15 16 17 18 19 20 21 22 23 24 25 2…" at bounding box center [372, 455] width 23 height 20
type input "9/08/2025, 11:30 am"
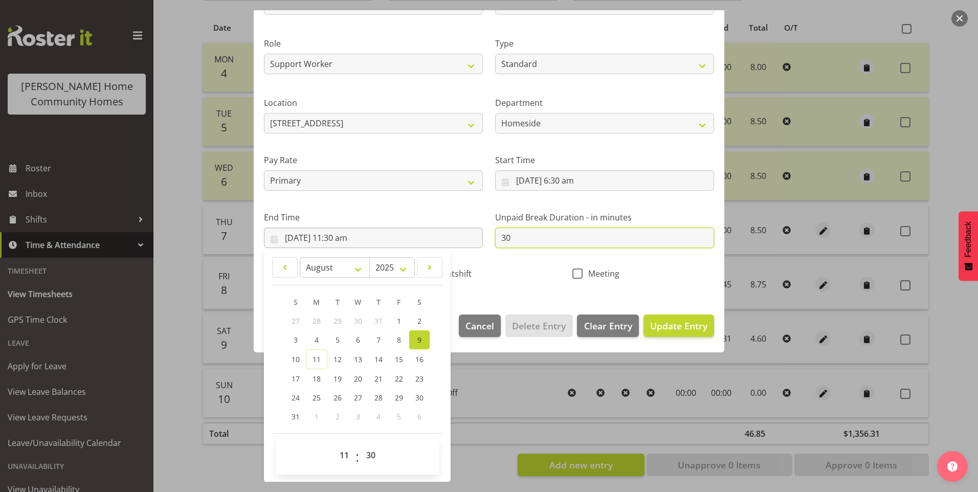
drag, startPoint x: 517, startPoint y: 241, endPoint x: 457, endPoint y: 233, distance: 60.0
click at [457, 233] on div "Shift Name Home - AM Support 1 Job Select Job Floater Role Support Worker Clean…" at bounding box center [489, 126] width 462 height 324
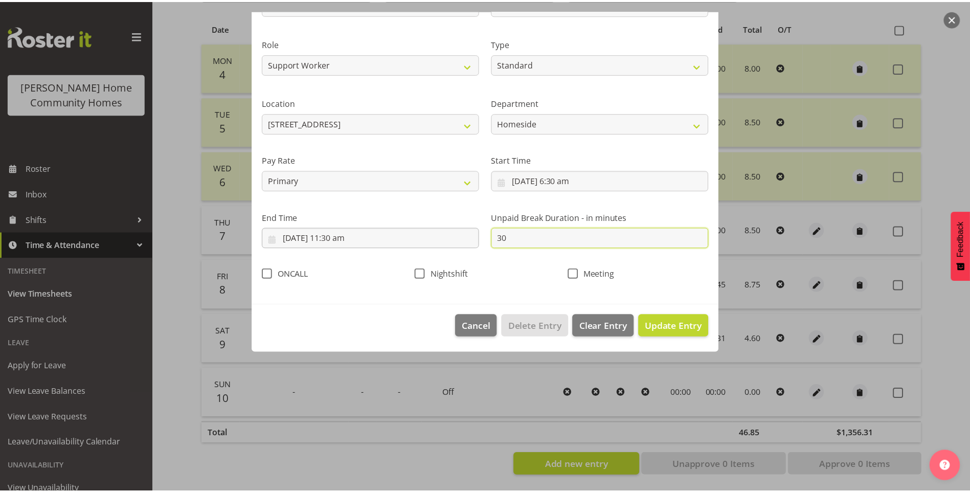
scroll to position [0, 0]
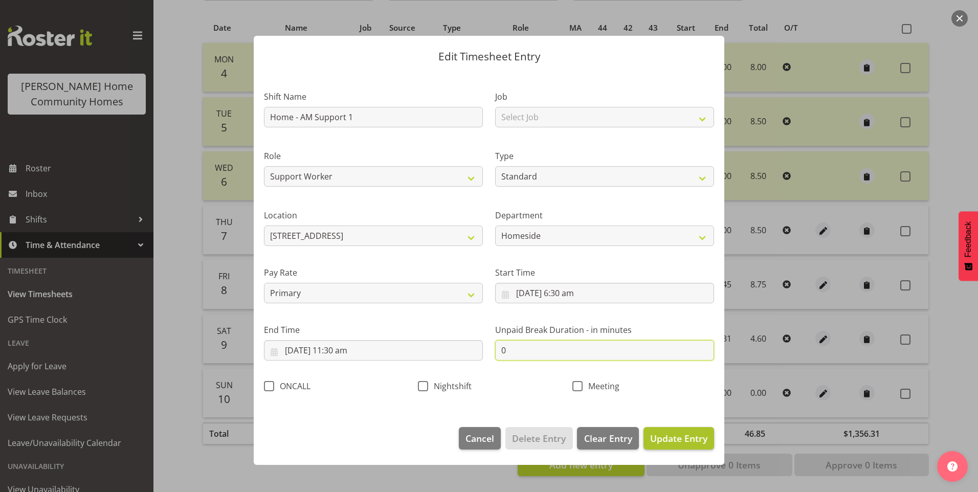
type input "0"
click at [680, 435] on span "Update Entry" at bounding box center [678, 438] width 57 height 12
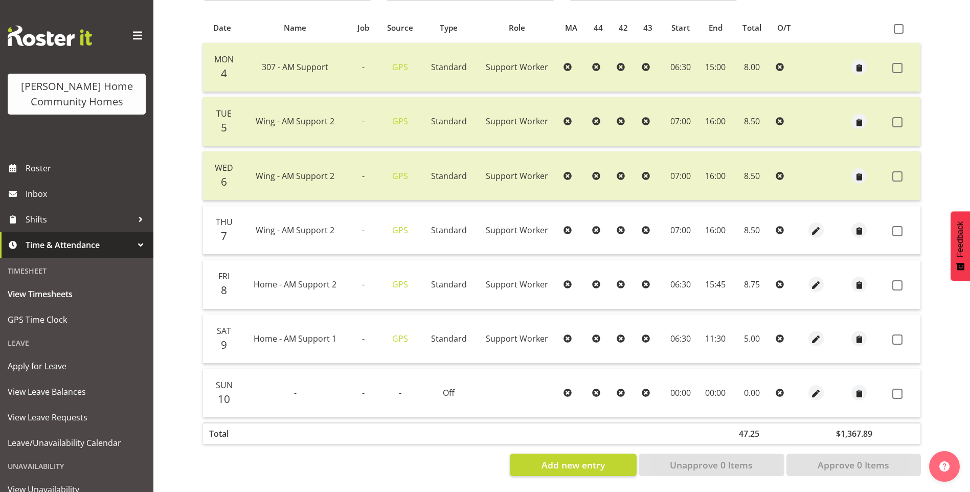
click at [902, 335] on span at bounding box center [898, 340] width 10 height 10
checkbox input "true"
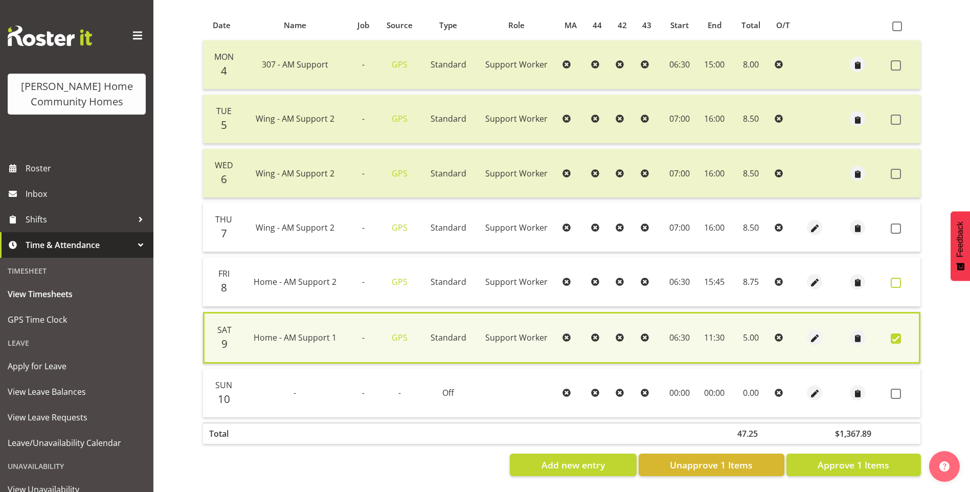
click at [900, 280] on span at bounding box center [896, 283] width 10 height 10
checkbox input "true"
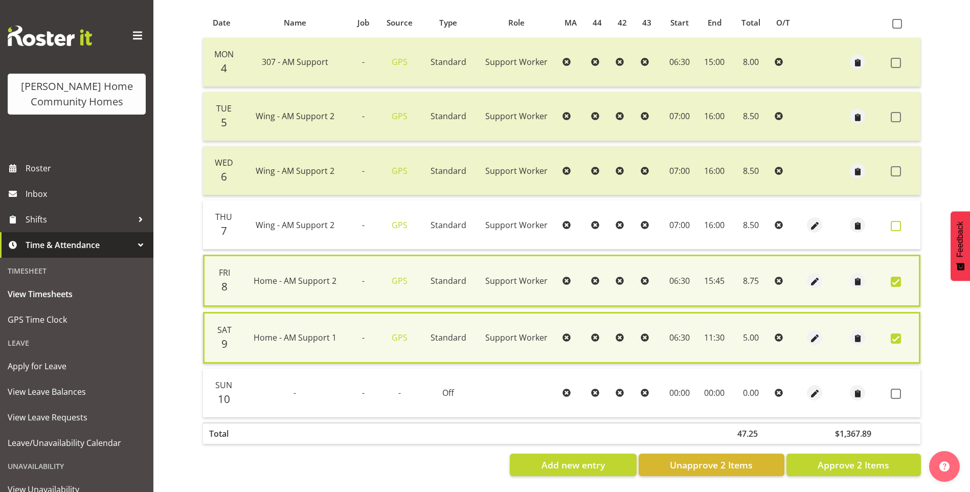
click at [897, 221] on span at bounding box center [896, 226] width 10 height 10
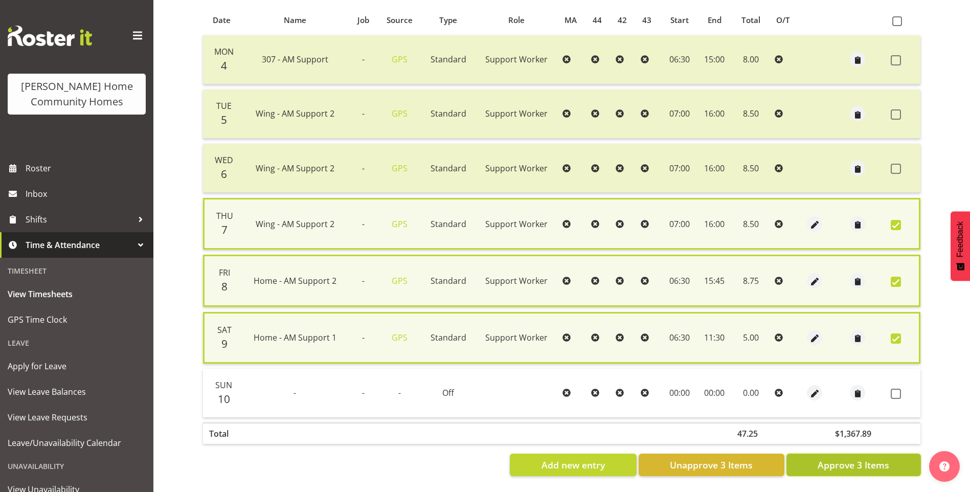
click at [876, 463] on span "Approve 3 Items" at bounding box center [854, 464] width 72 height 13
checkbox input "false"
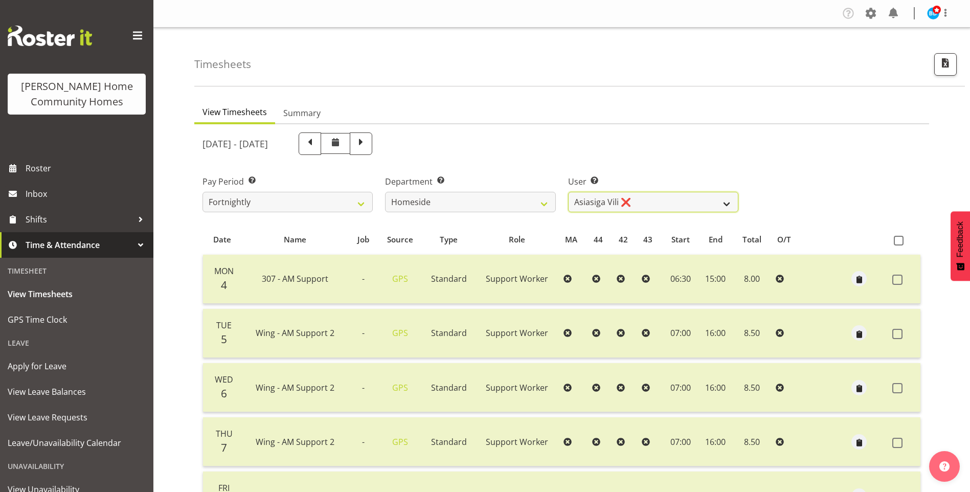
click at [603, 203] on select "Asiasiga Vili ❌ Billie-Rose Dunlop ❌ Brijesh (BK) Kachhadiya ❌ Cheenee Vargas ❌…" at bounding box center [653, 202] width 170 height 20
select select "8539"
click at [568, 192] on select "Asiasiga Vili ❌ Billie-Rose Dunlop ❌ Brijesh (BK) Kachhadiya ❌ Cheenee Vargas ❌…" at bounding box center [653, 202] width 170 height 20
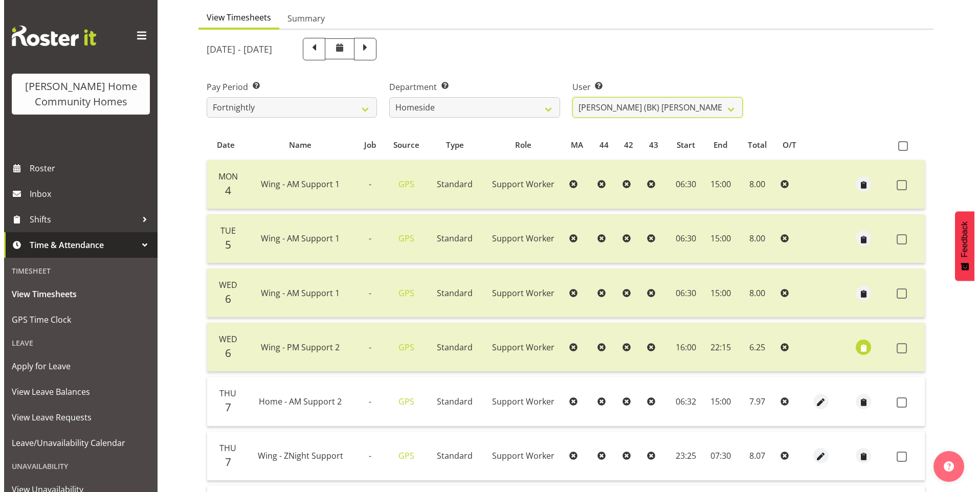
scroll to position [102, 0]
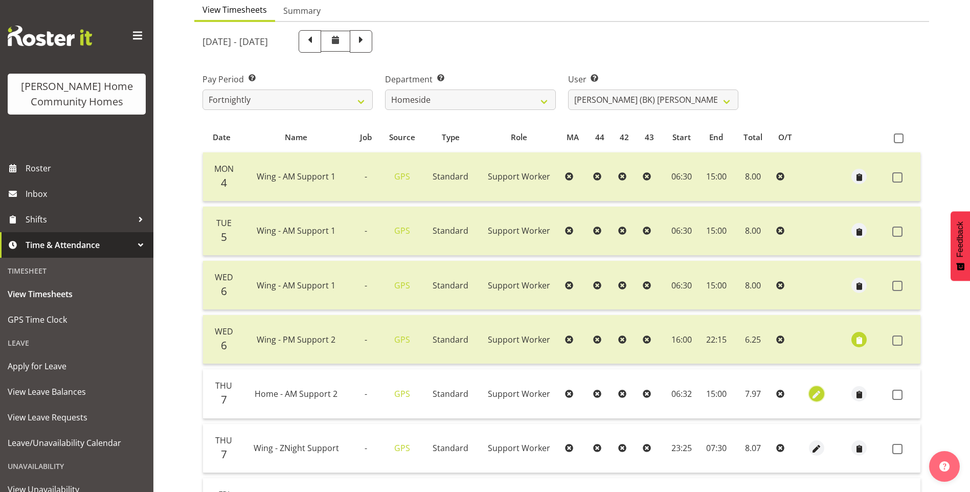
click at [814, 390] on span "button" at bounding box center [817, 395] width 12 height 12
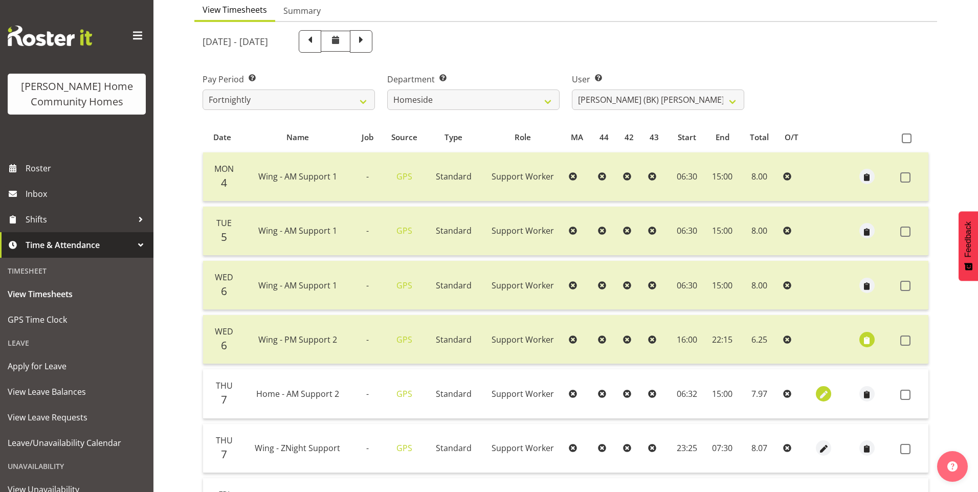
select select "Standard"
select select "7"
select select "2025"
select select "6"
select select "32"
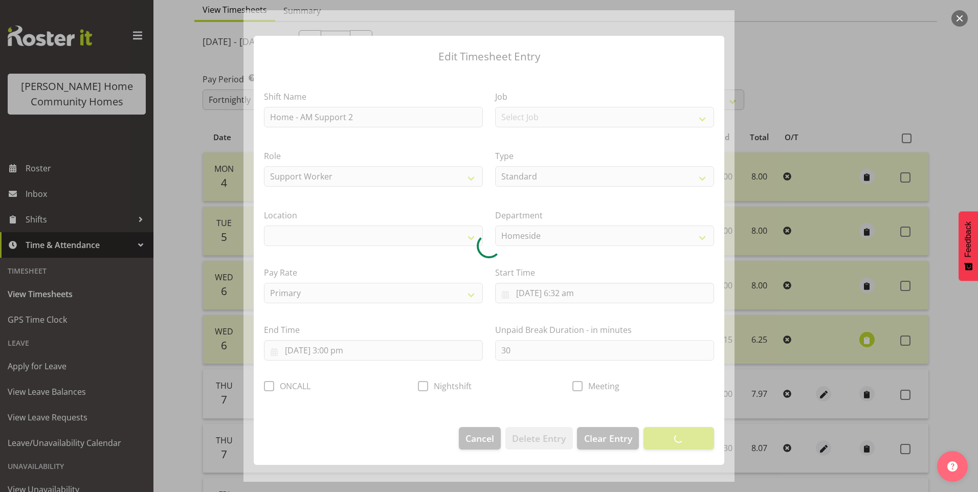
select select "1067"
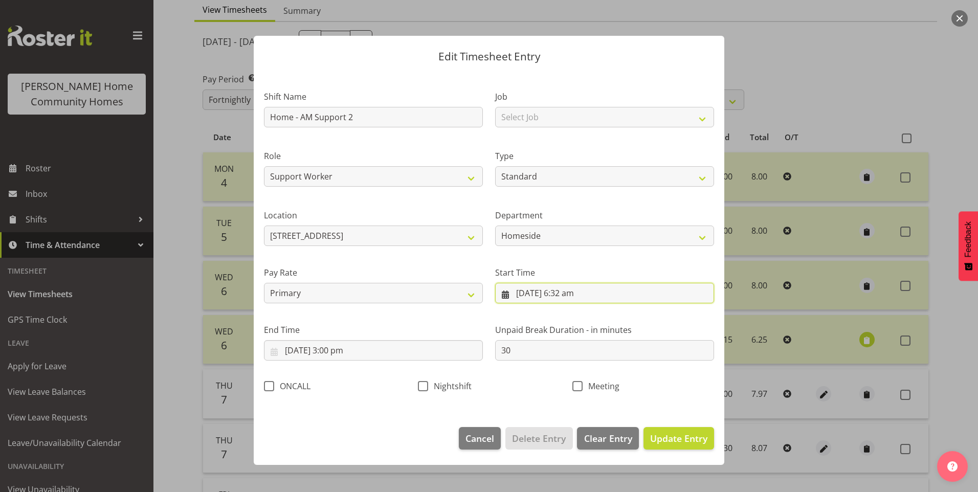
click at [572, 296] on input "7/08/2025, 6:32 am" at bounding box center [604, 293] width 219 height 20
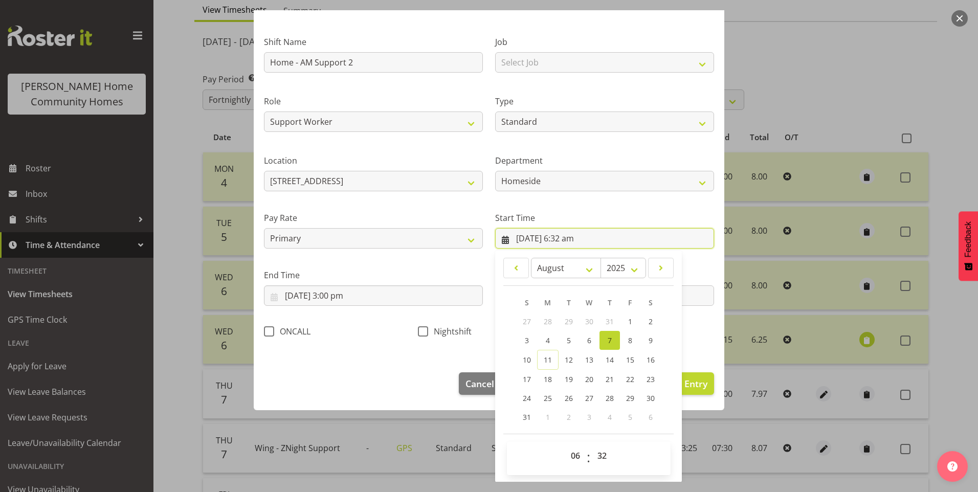
scroll to position [55, 0]
click at [599, 450] on select "00 01 02 03 04 05 06 07 08 09 10 11 12 13 14 15 16 17 18 19 20 21 22 23 24 25 2…" at bounding box center [603, 455] width 23 height 20
select select "30"
click at [592, 445] on select "00 01 02 03 04 05 06 07 08 09 10 11 12 13 14 15 16 17 18 19 20 21 22 23 24 25 2…" at bounding box center [603, 455] width 23 height 20
type input "7/08/2025, 6:30 am"
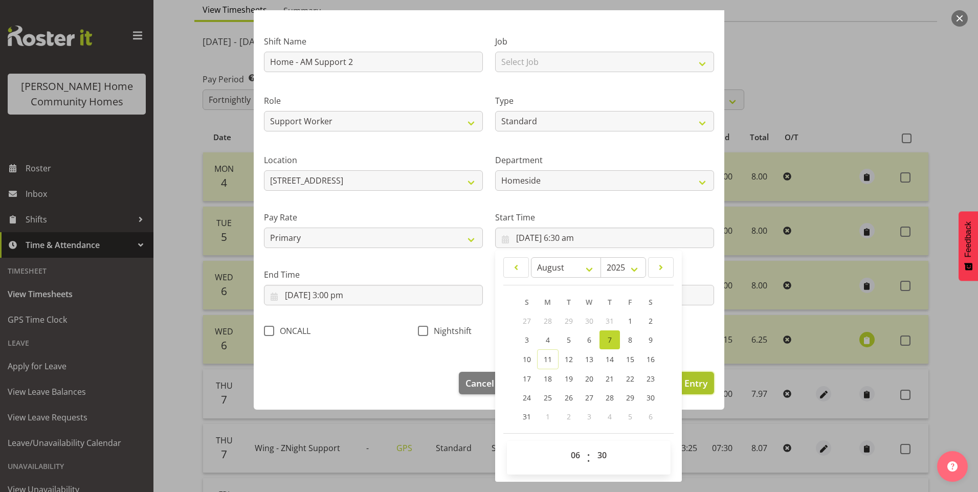
click at [694, 386] on span "Update Entry" at bounding box center [678, 383] width 57 height 12
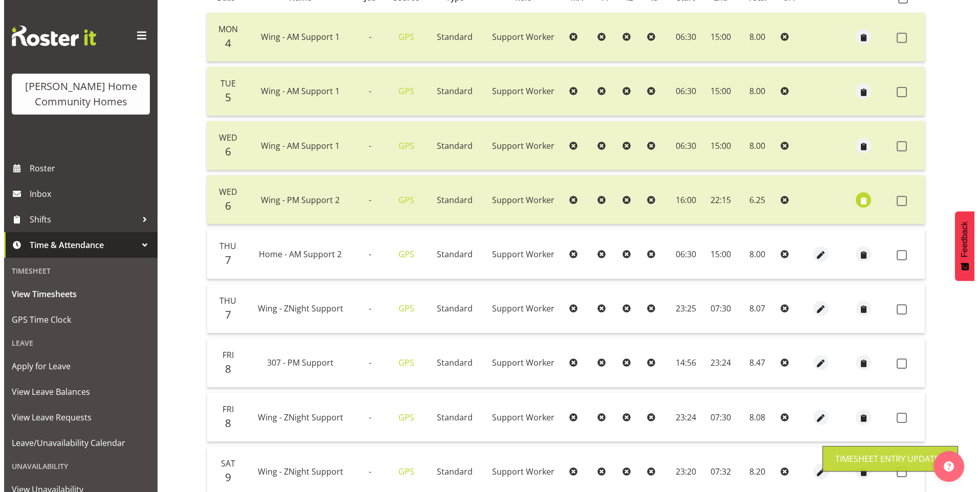
scroll to position [256, 0]
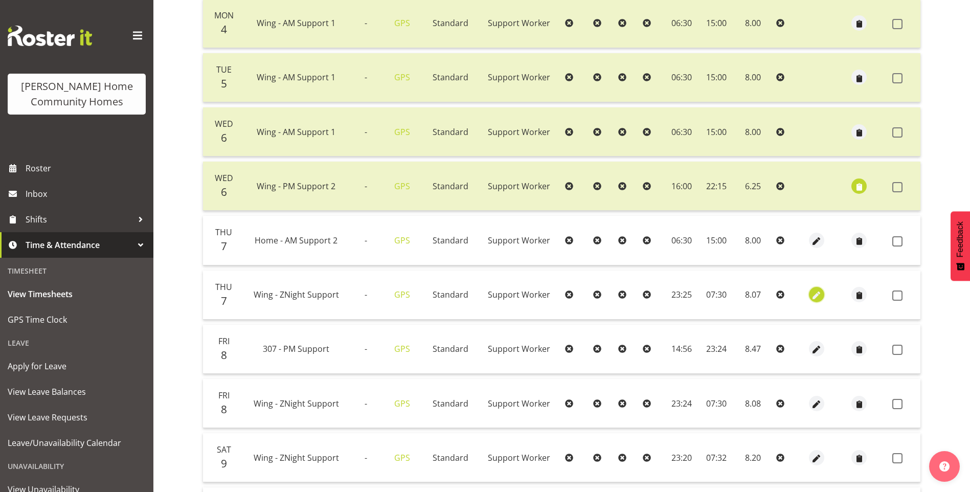
click at [818, 294] on span "button" at bounding box center [817, 296] width 12 height 12
select select "Standard"
select select "749"
select select "7"
select select "2025"
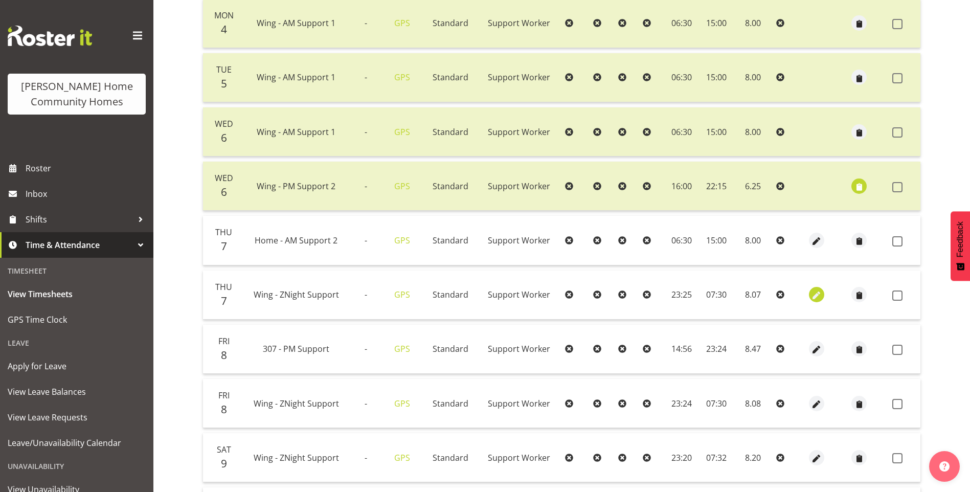
select select "23"
select select "25"
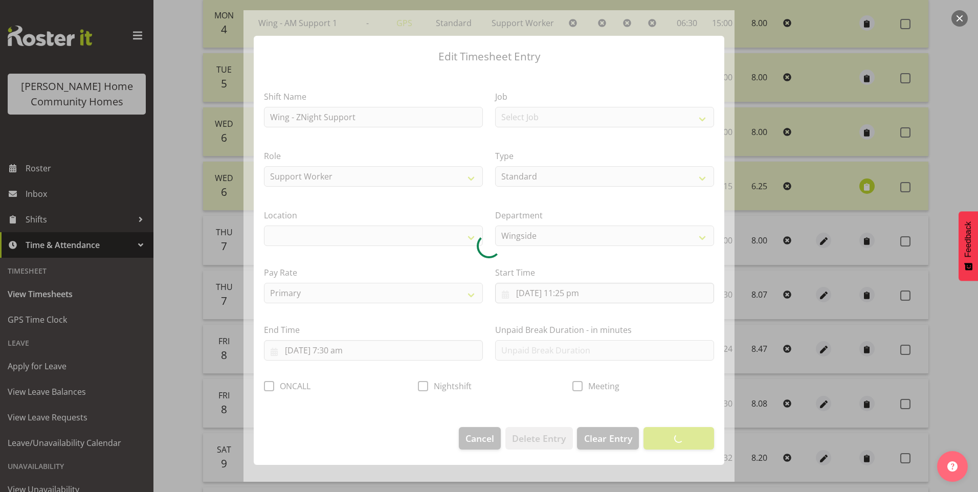
select select "1071"
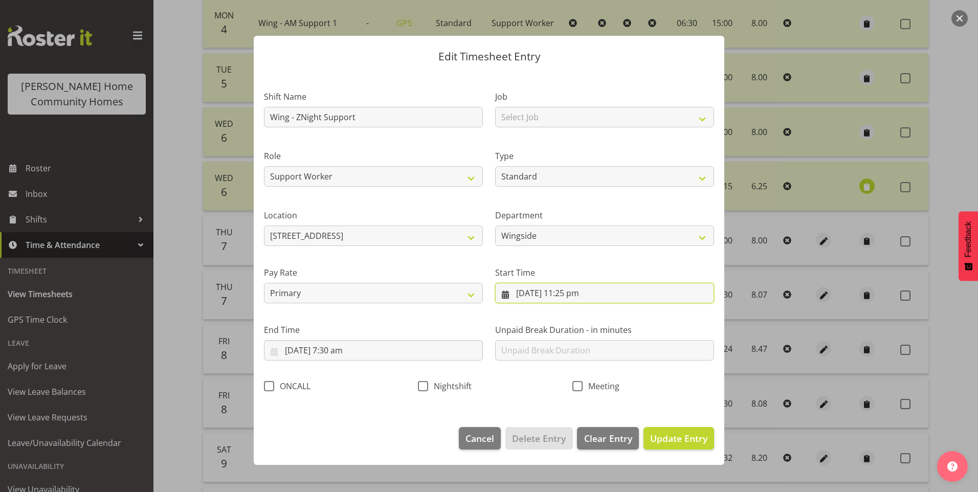
click at [577, 294] on input "7/08/2025, 11:25 pm" at bounding box center [604, 293] width 219 height 20
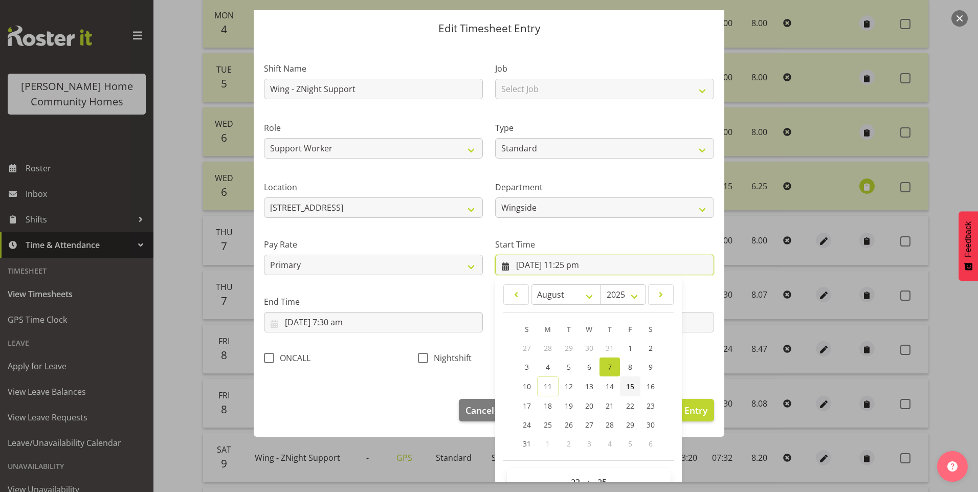
scroll to position [55, 0]
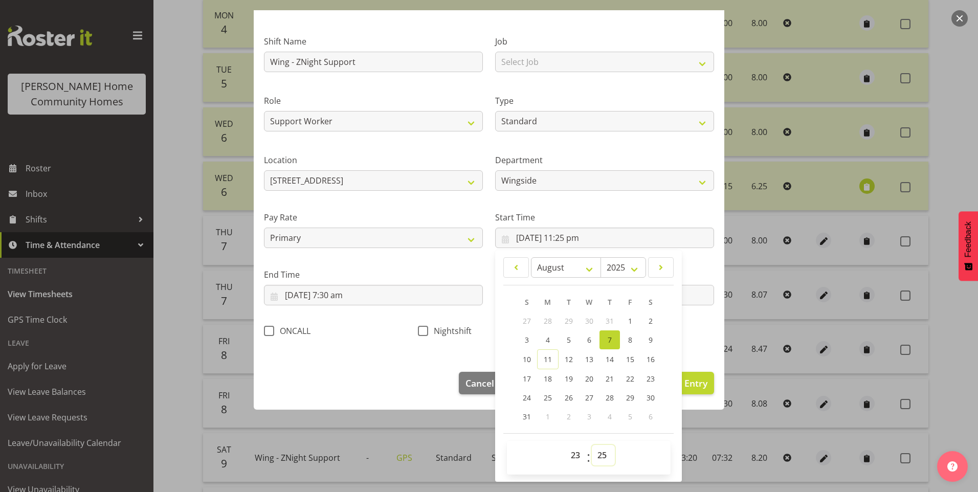
drag, startPoint x: 602, startPoint y: 448, endPoint x: 604, endPoint y: 443, distance: 5.5
click at [602, 449] on select "00 01 02 03 04 05 06 07 08 09 10 11 12 13 14 15 16 17 18 19 20 21 22 23 24 25 2…" at bounding box center [603, 455] width 23 height 20
select select "30"
click at [592, 445] on select "00 01 02 03 04 05 06 07 08 09 10 11 12 13 14 15 16 17 18 19 20 21 22 23 24 25 2…" at bounding box center [603, 455] width 23 height 20
type input "7/08/2025, 11:30 pm"
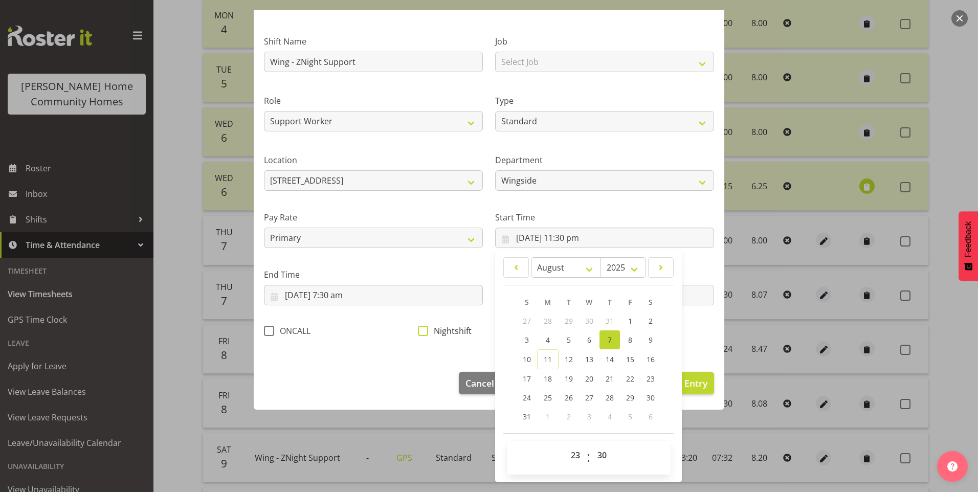
click at [422, 332] on span at bounding box center [423, 331] width 10 height 10
click at [422, 332] on input "Nightshift" at bounding box center [421, 330] width 7 height 7
checkbox input "true"
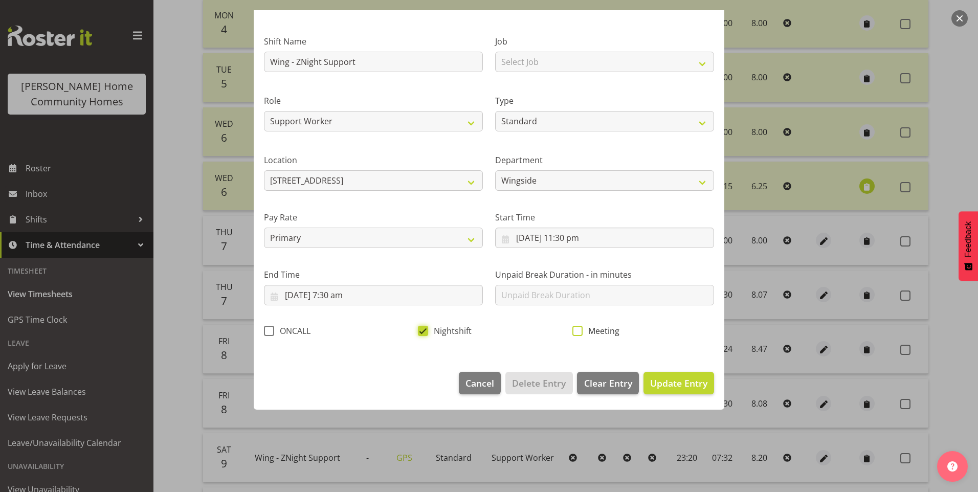
scroll to position [0, 0]
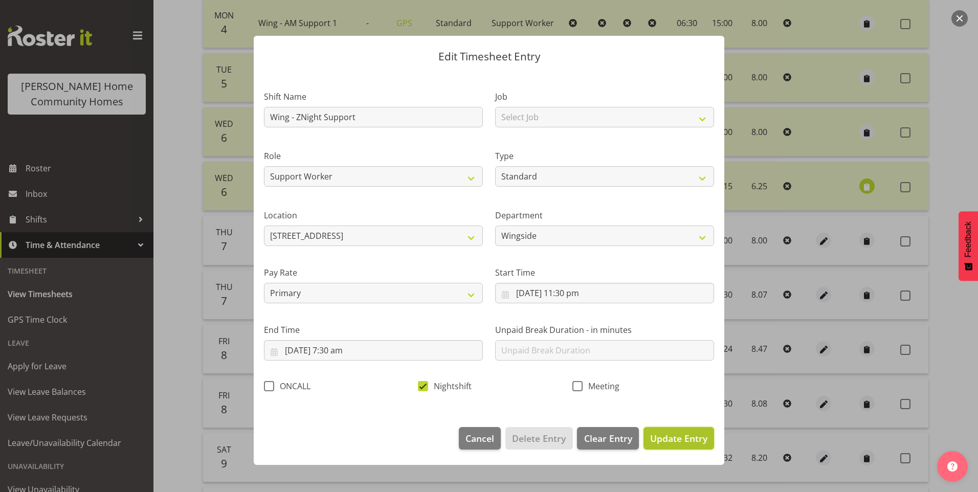
click at [679, 440] on span "Update Entry" at bounding box center [678, 438] width 57 height 12
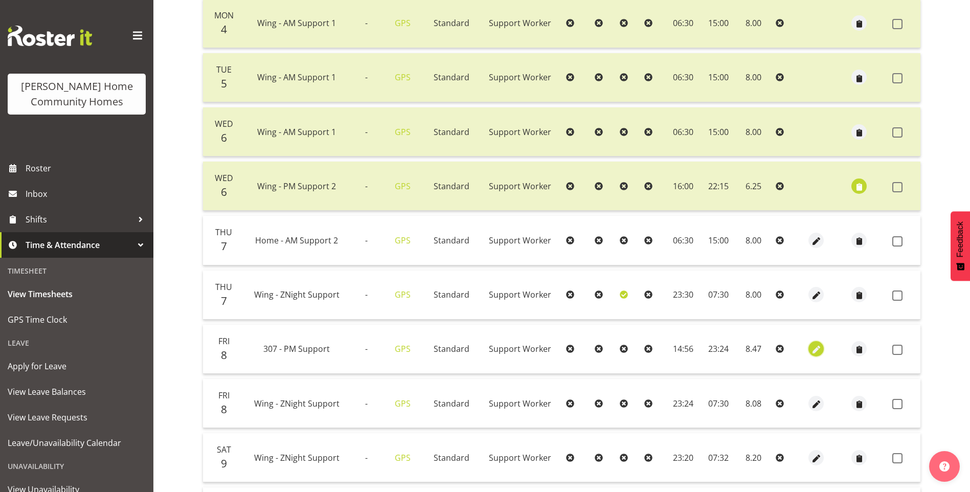
click at [815, 345] on span "button" at bounding box center [817, 350] width 12 height 12
select select "Standard"
select select "748"
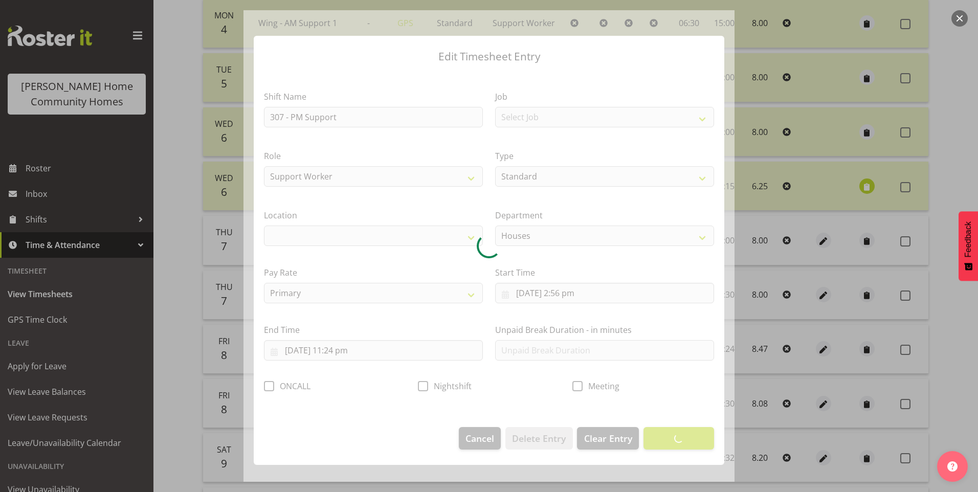
select select "1076"
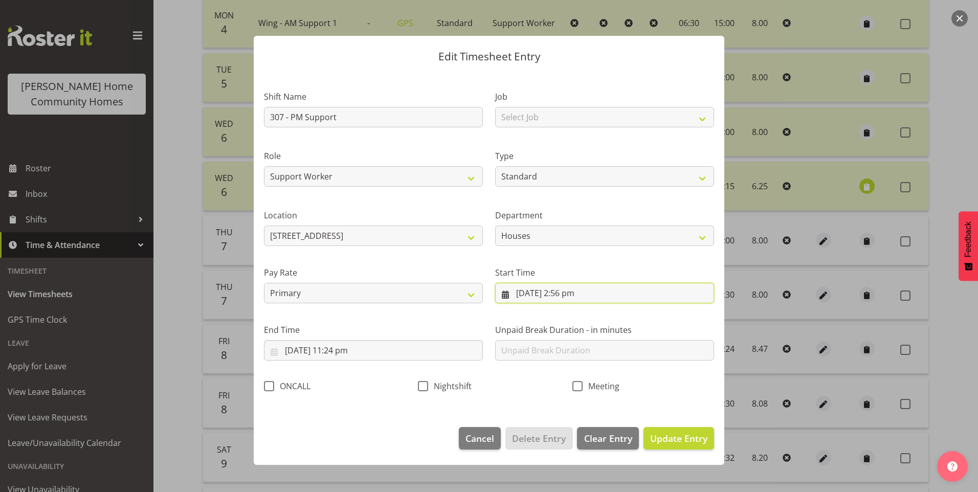
click at [565, 296] on input "8/08/2025, 2:56 pm" at bounding box center [604, 293] width 219 height 20
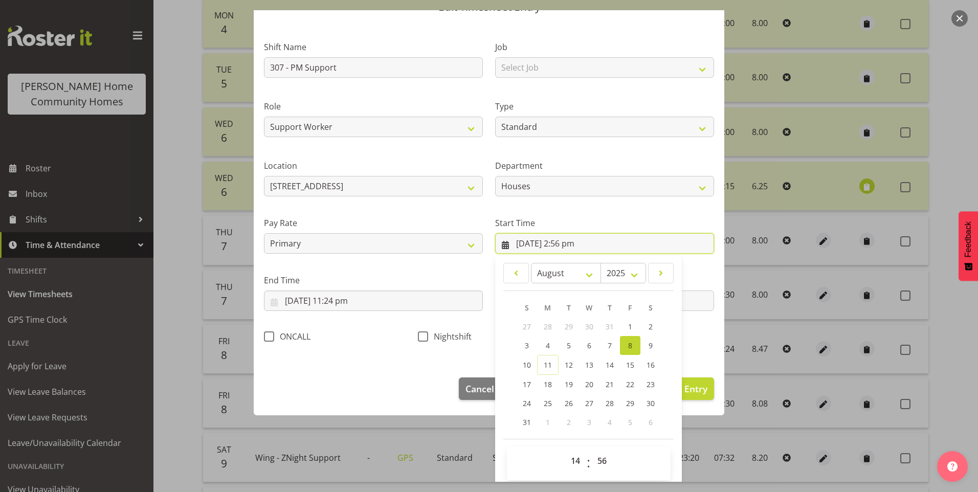
scroll to position [55, 0]
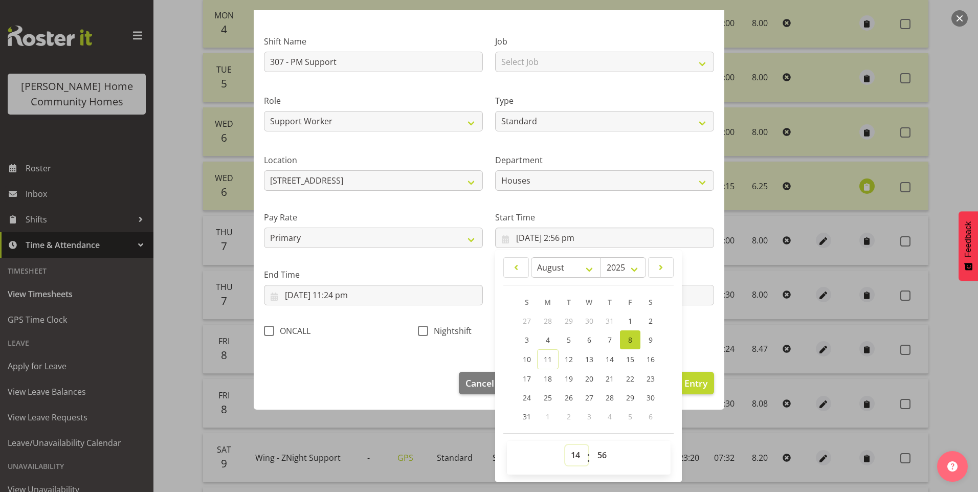
click at [571, 456] on select "00 01 02 03 04 05 06 07 08 09 10 11 12 13 14 15 16 17 18 19 20 21 22 23" at bounding box center [576, 455] width 23 height 20
select select "15"
click at [565, 445] on select "00 01 02 03 04 05 06 07 08 09 10 11 12 13 14 15 16 17 18 19 20 21 22 23" at bounding box center [576, 455] width 23 height 20
type input "8/08/2025, 3:56 pm"
drag, startPoint x: 605, startPoint y: 453, endPoint x: 607, endPoint y: 448, distance: 5.7
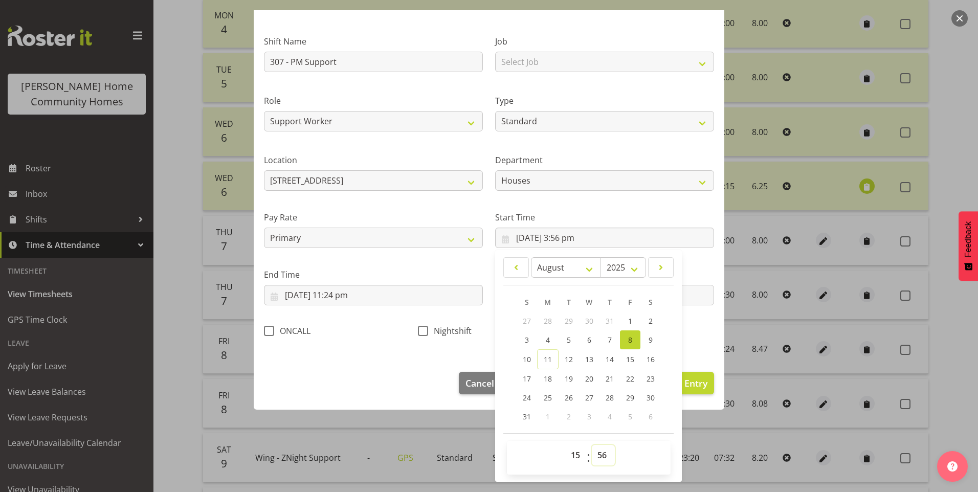
click at [606, 453] on select "00 01 02 03 04 05 06 07 08 09 10 11 12 13 14 15 16 17 18 19 20 21 22 23 24 25 2…" at bounding box center [603, 455] width 23 height 20
select select "0"
click at [592, 445] on select "00 01 02 03 04 05 06 07 08 09 10 11 12 13 14 15 16 17 18 19 20 21 22 23 24 25 2…" at bounding box center [603, 455] width 23 height 20
type input "8/08/2025, 3:00 pm"
click at [335, 301] on input "8/08/2025, 11:24 pm" at bounding box center [373, 295] width 219 height 20
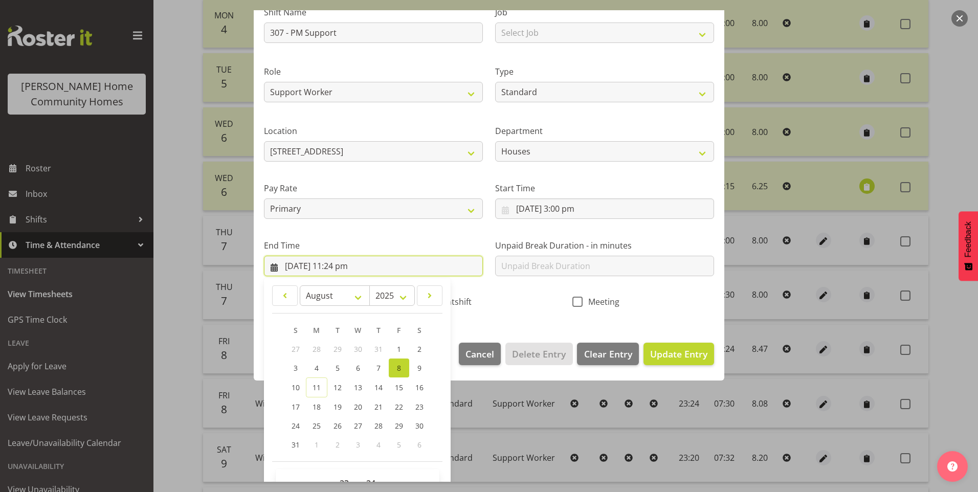
scroll to position [113, 0]
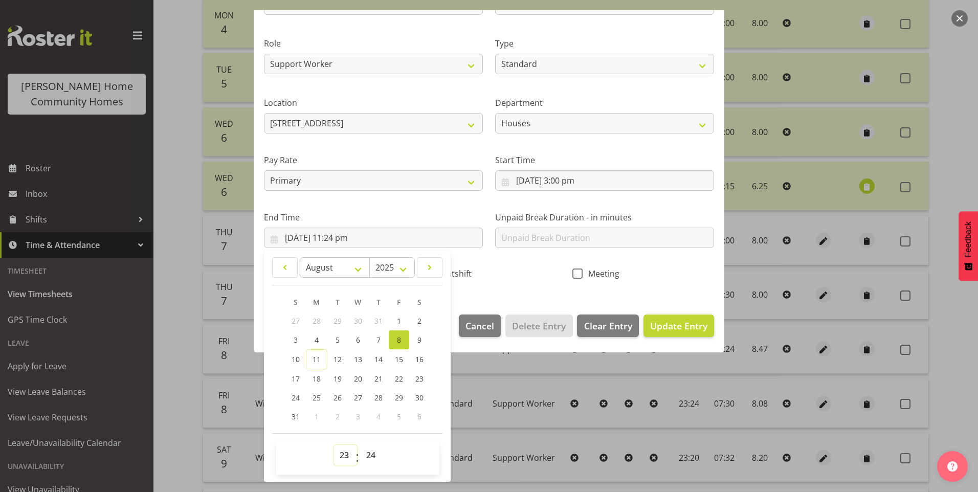
click at [340, 456] on select "00 01 02 03 04 05 06 07 08 09 10 11 12 13 14 15 16 17 18 19 20 21 22 23" at bounding box center [345, 455] width 23 height 20
select select "22"
click at [334, 445] on select "00 01 02 03 04 05 06 07 08 09 10 11 12 13 14 15 16 17 18 19 20 21 22 23" at bounding box center [345, 455] width 23 height 20
type input "8/08/2025, 10:24 pm"
click at [375, 454] on select "00 01 02 03 04 05 06 07 08 09 10 11 12 13 14 15 16 17 18 19 20 21 22 23 24 25 2…" at bounding box center [372, 455] width 23 height 20
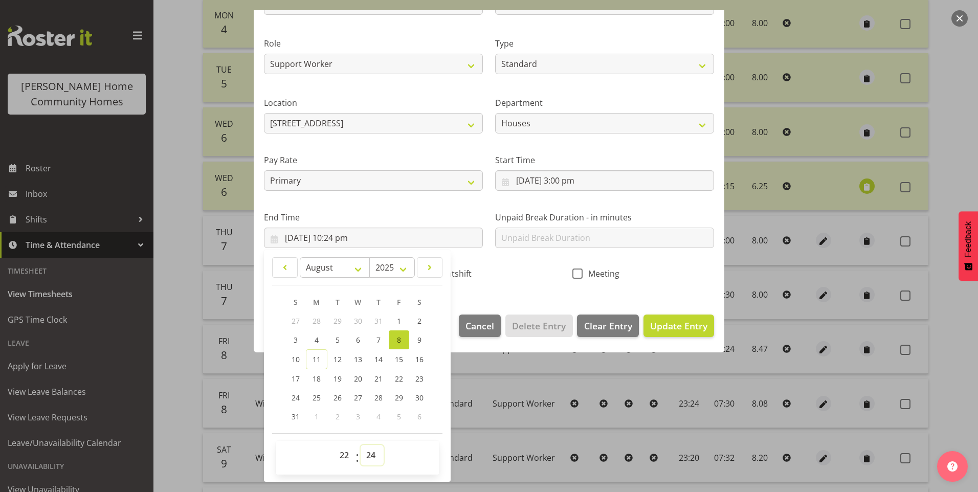
select select "30"
click at [361, 445] on select "00 01 02 03 04 05 06 07 08 09 10 11 12 13 14 15 16 17 18 19 20 21 22 23 24 25 2…" at bounding box center [372, 455] width 23 height 20
type input "8/08/2025, 10:30 pm"
click at [541, 232] on input "text" at bounding box center [604, 238] width 219 height 20
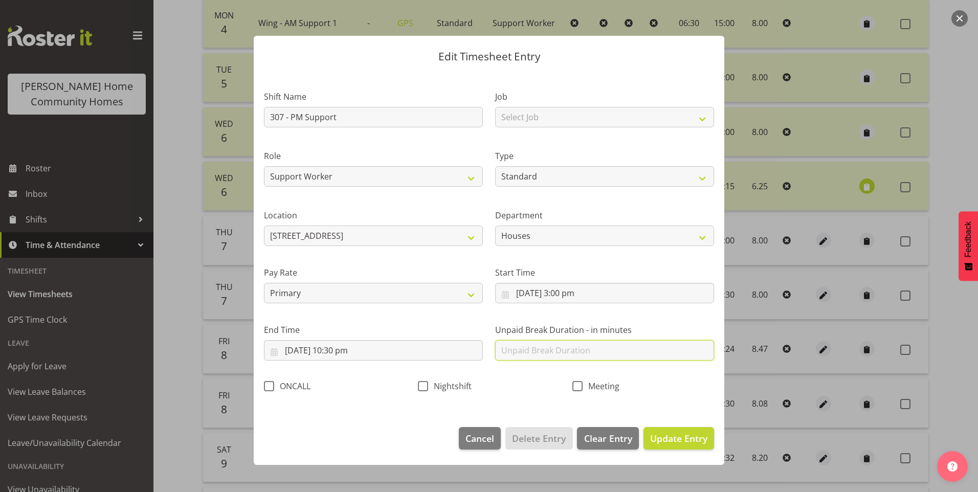
scroll to position [0, 0]
type input "0"
click at [689, 437] on span "Update Entry" at bounding box center [678, 438] width 57 height 12
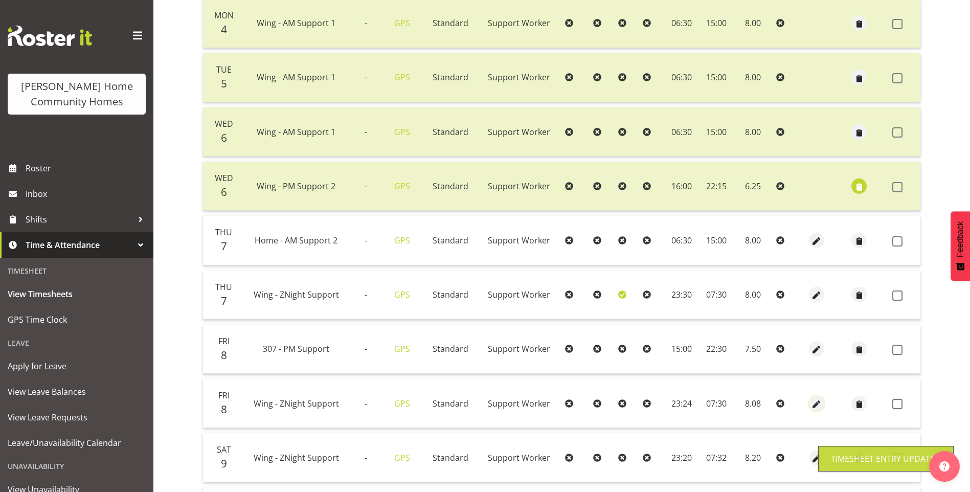
click at [819, 399] on span "button" at bounding box center [817, 405] width 12 height 12
select select "Standard"
select select "749"
select select "7"
select select "2025"
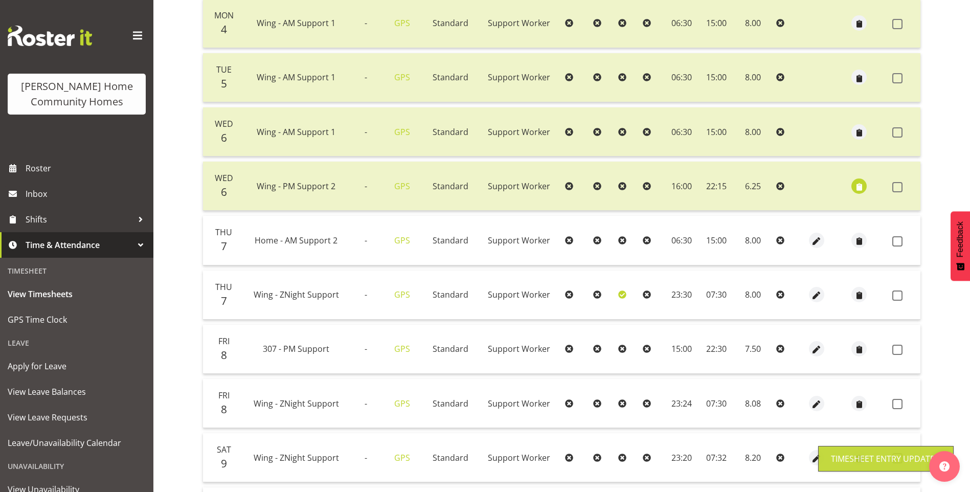
select select "23"
select select "24"
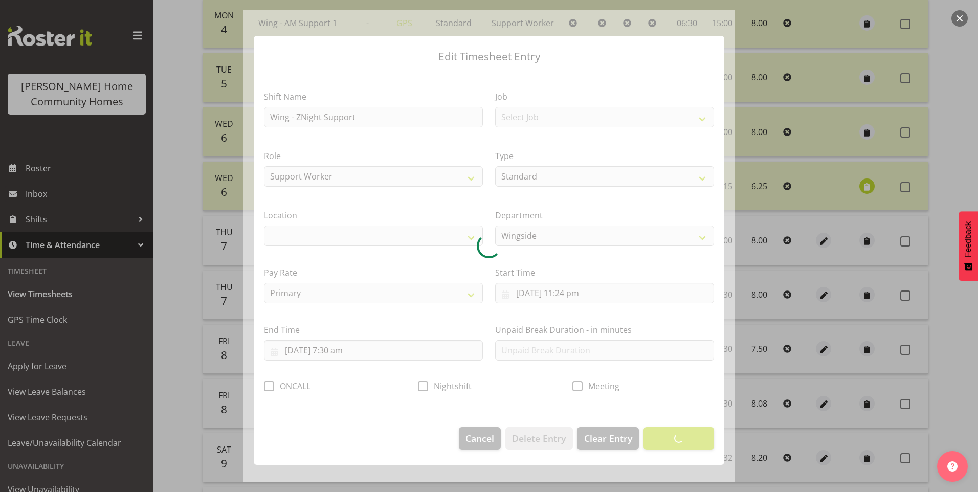
select select "1071"
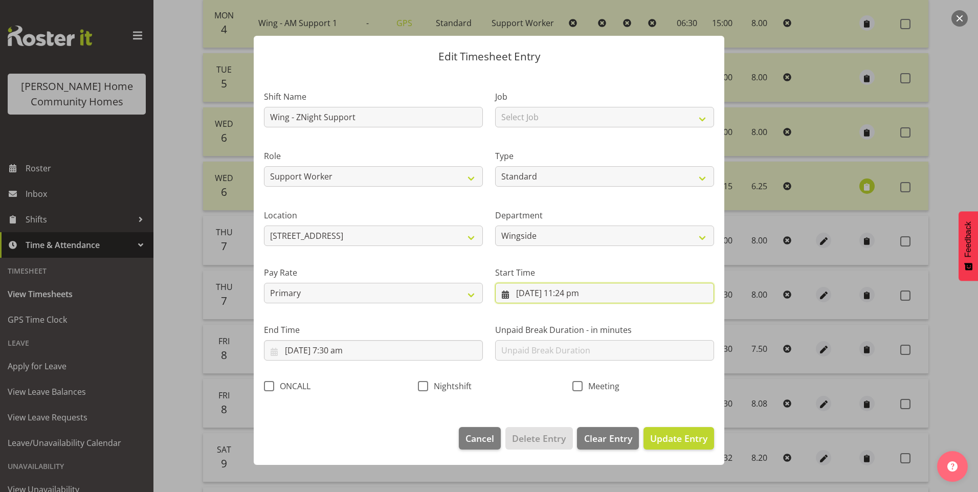
click at [580, 296] on input "8/08/2025, 11:24 pm" at bounding box center [604, 293] width 219 height 20
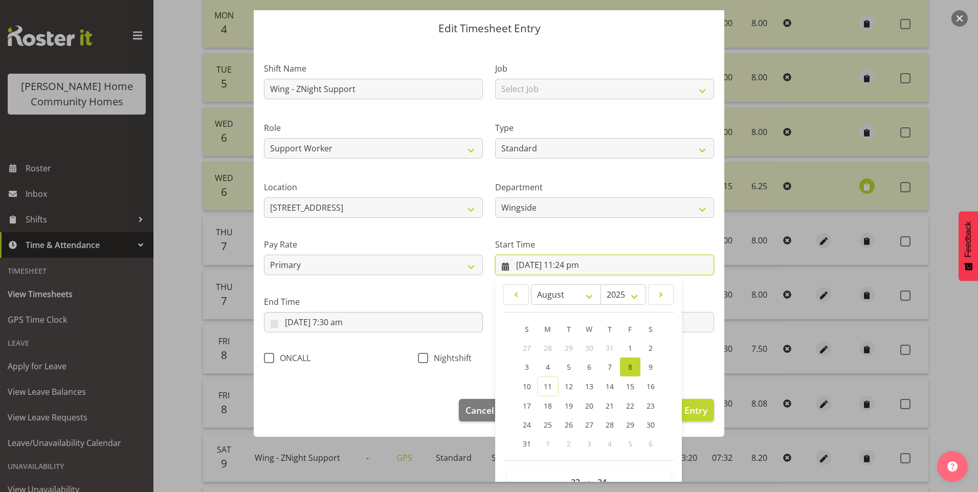
scroll to position [55, 0]
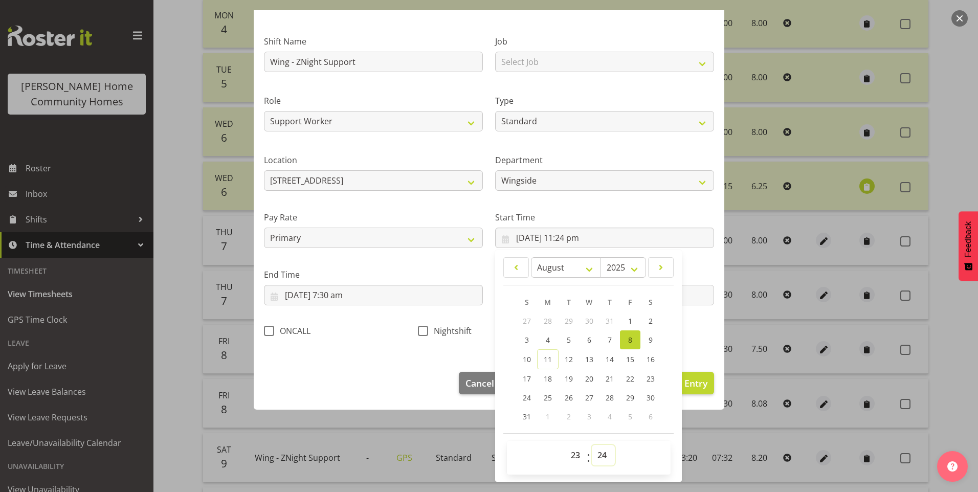
click at [605, 456] on select "00 01 02 03 04 05 06 07 08 09 10 11 12 13 14 15 16 17 18 19 20 21 22 23 24 25 2…" at bounding box center [603, 455] width 23 height 20
select select "30"
click at [592, 445] on select "00 01 02 03 04 05 06 07 08 09 10 11 12 13 14 15 16 17 18 19 20 21 22 23 24 25 2…" at bounding box center [603, 455] width 23 height 20
type input "8/08/2025, 11:30 pm"
click at [418, 329] on span at bounding box center [423, 331] width 10 height 10
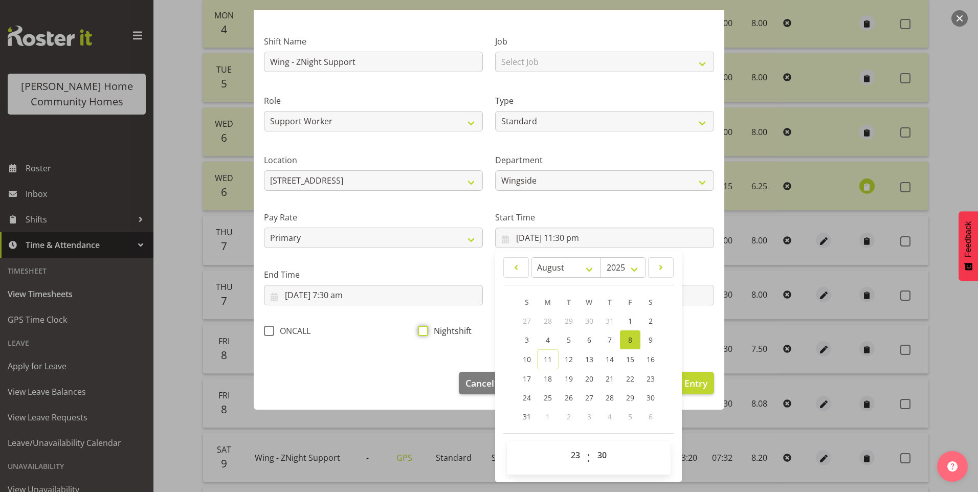
click at [418, 329] on input "Nightshift" at bounding box center [421, 330] width 7 height 7
checkbox input "true"
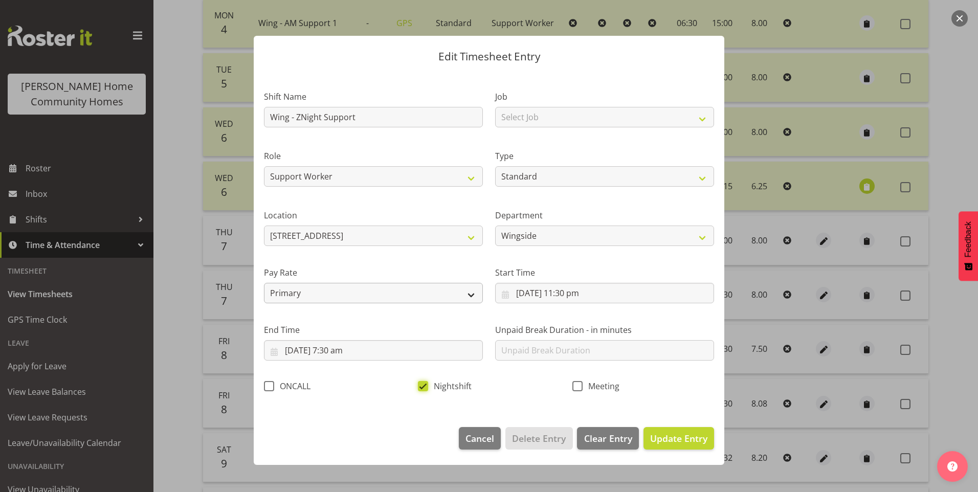
scroll to position [0, 0]
drag, startPoint x: 666, startPoint y: 434, endPoint x: 722, endPoint y: 409, distance: 62.3
click at [666, 434] on span "Update Entry" at bounding box center [678, 438] width 57 height 12
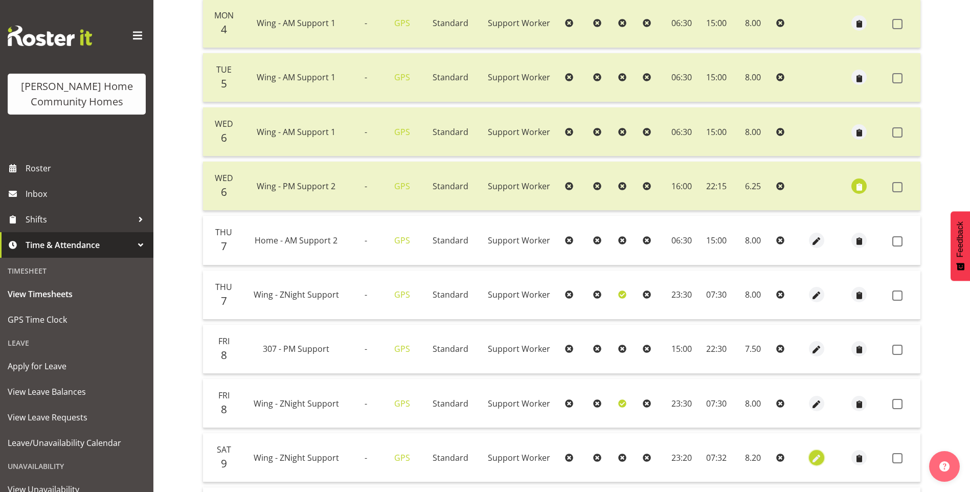
click at [814, 455] on span "button" at bounding box center [817, 459] width 12 height 12
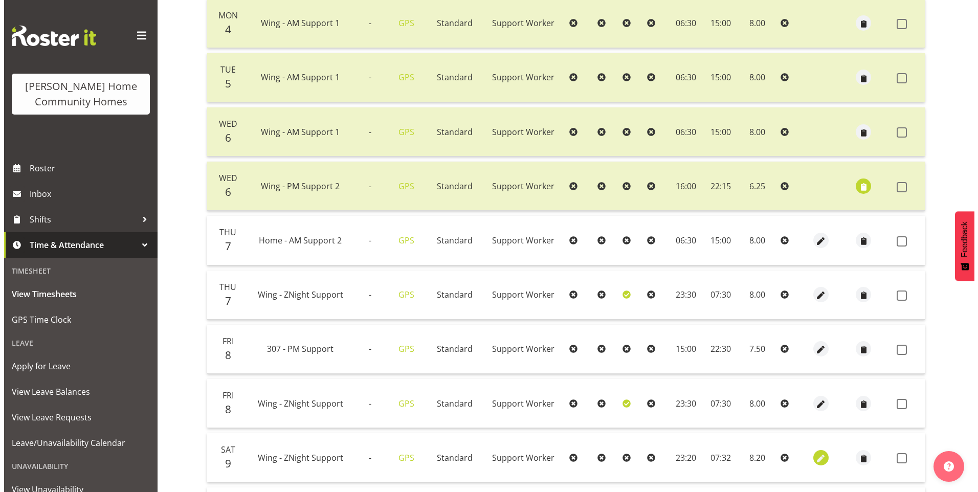
select select "Standard"
select select "749"
select select "7"
select select "2025"
select select "23"
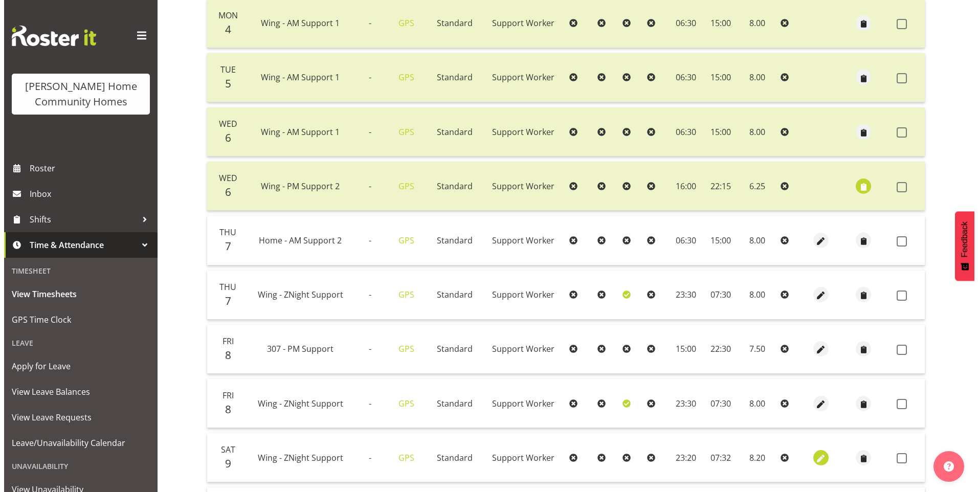
select select "20"
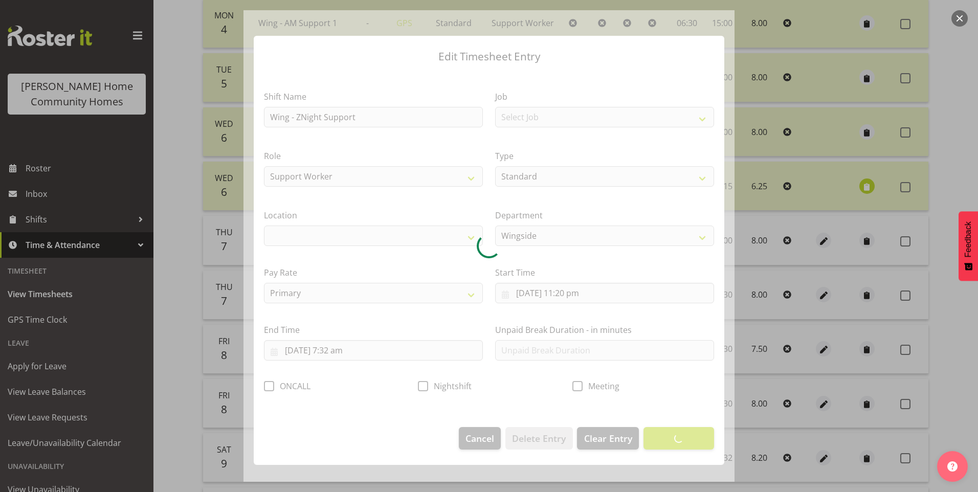
select select "1071"
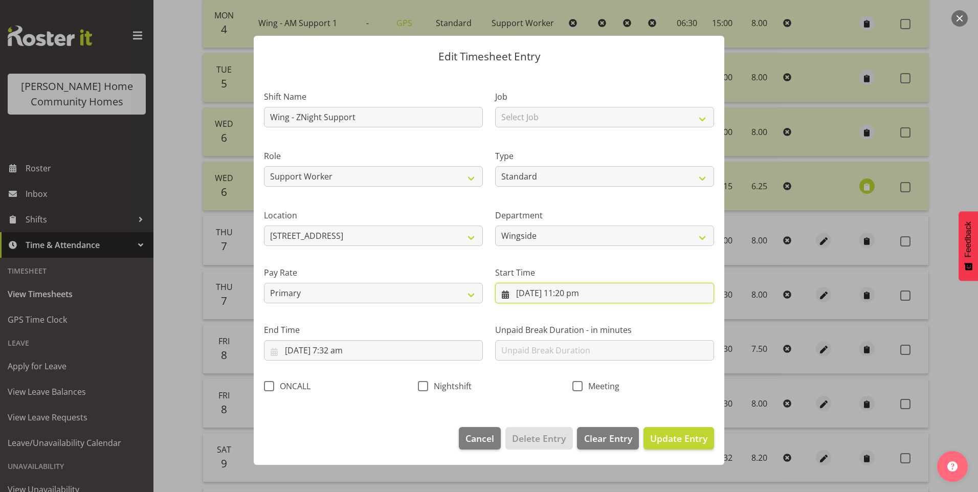
click at [583, 294] on input "9/08/2025, 11:20 pm" at bounding box center [604, 293] width 219 height 20
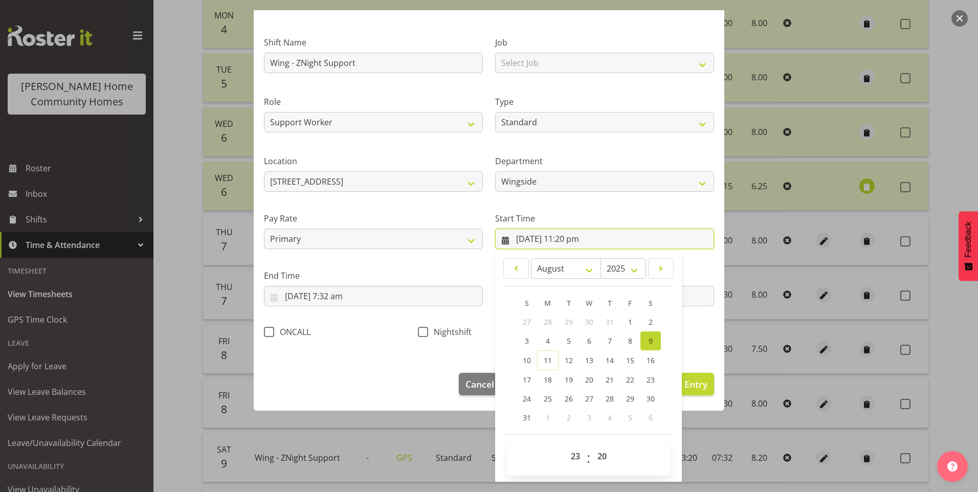
scroll to position [55, 0]
click at [601, 454] on select "00 01 02 03 04 05 06 07 08 09 10 11 12 13 14 15 16 17 18 19 20 21 22 23 24 25 2…" at bounding box center [603, 455] width 23 height 20
select select "30"
click at [592, 445] on select "00 01 02 03 04 05 06 07 08 09 10 11 12 13 14 15 16 17 18 19 20 21 22 23 24 25 2…" at bounding box center [603, 455] width 23 height 20
type input "9/08/2025, 11:30 pm"
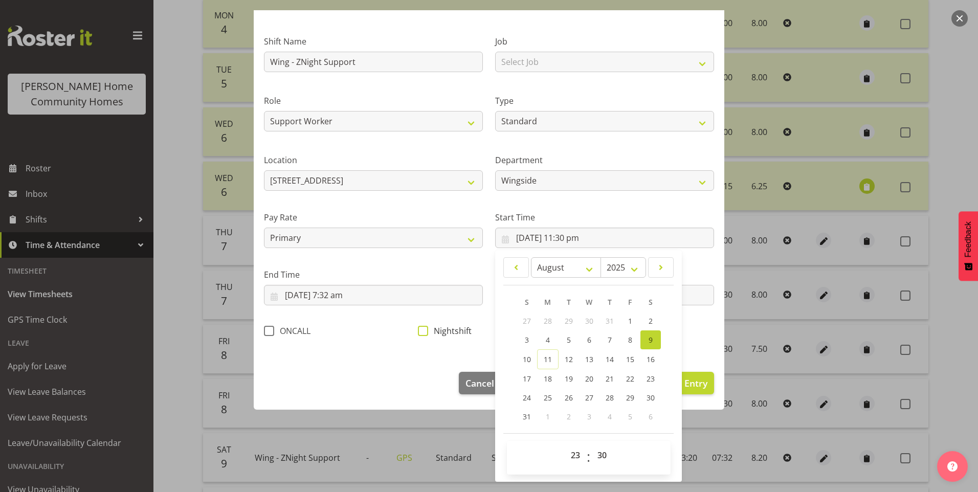
click at [418, 330] on span at bounding box center [423, 331] width 10 height 10
click at [418, 330] on input "Nightshift" at bounding box center [421, 330] width 7 height 7
checkbox input "true"
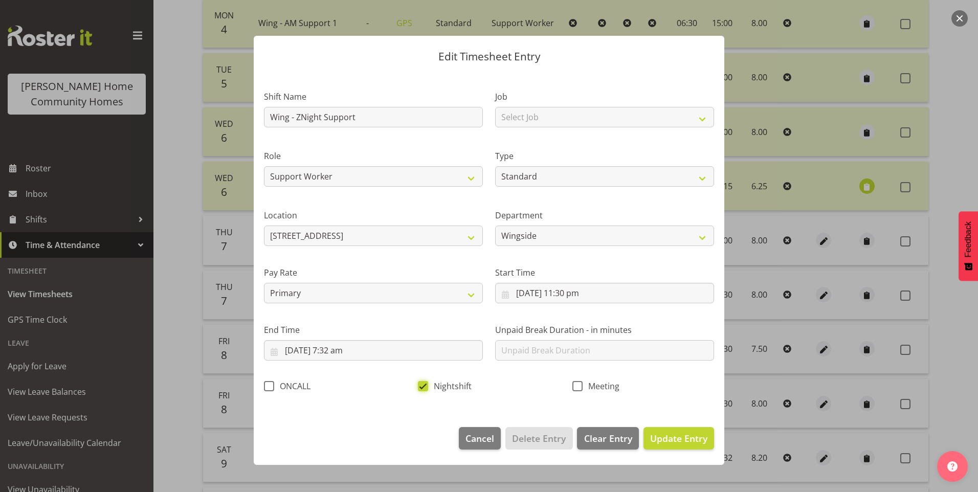
scroll to position [0, 0]
click at [350, 354] on input "10/08/2025, 7:32 am" at bounding box center [373, 350] width 219 height 20
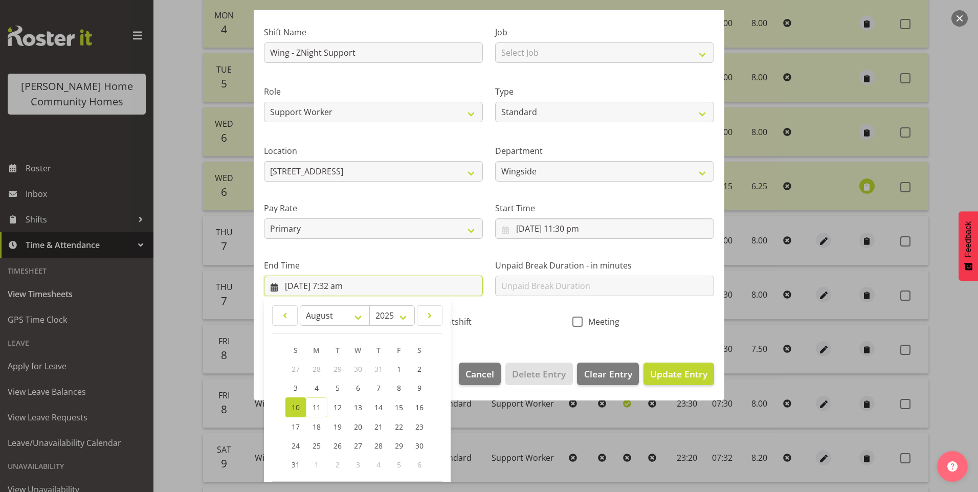
scroll to position [102, 0]
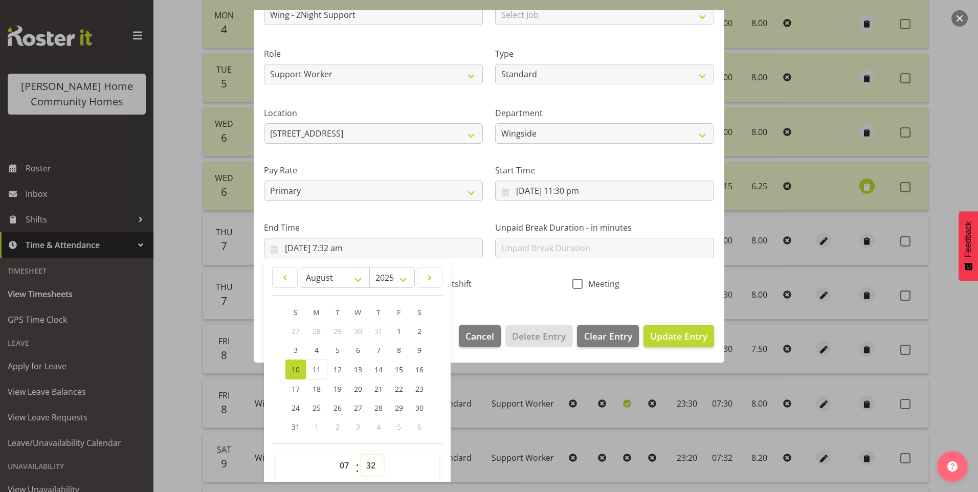
drag, startPoint x: 371, startPoint y: 461, endPoint x: 374, endPoint y: 456, distance: 5.5
click at [371, 461] on select "00 01 02 03 04 05 06 07 08 09 10 11 12 13 14 15 16 17 18 19 20 21 22 23 24 25 2…" at bounding box center [372, 465] width 23 height 20
select select "30"
click at [361, 455] on select "00 01 02 03 04 05 06 07 08 09 10 11 12 13 14 15 16 17 18 19 20 21 22 23 24 25 2…" at bounding box center [372, 465] width 23 height 20
type input "10/08/2025, 7:30 am"
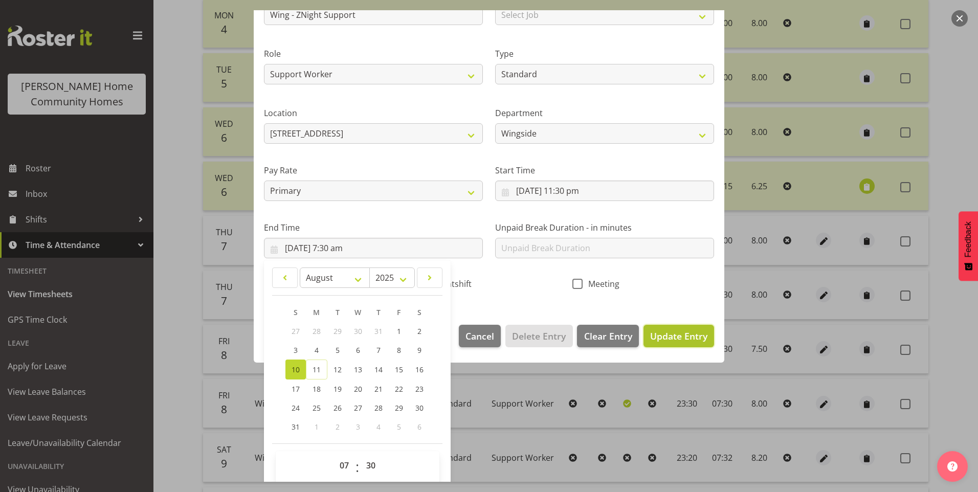
click at [652, 337] on span "Update Entry" at bounding box center [678, 336] width 57 height 12
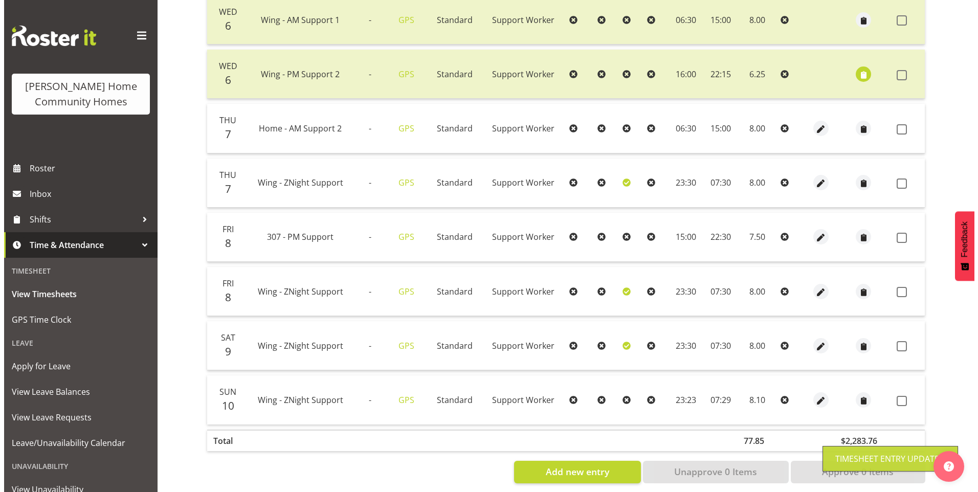
scroll to position [383, 0]
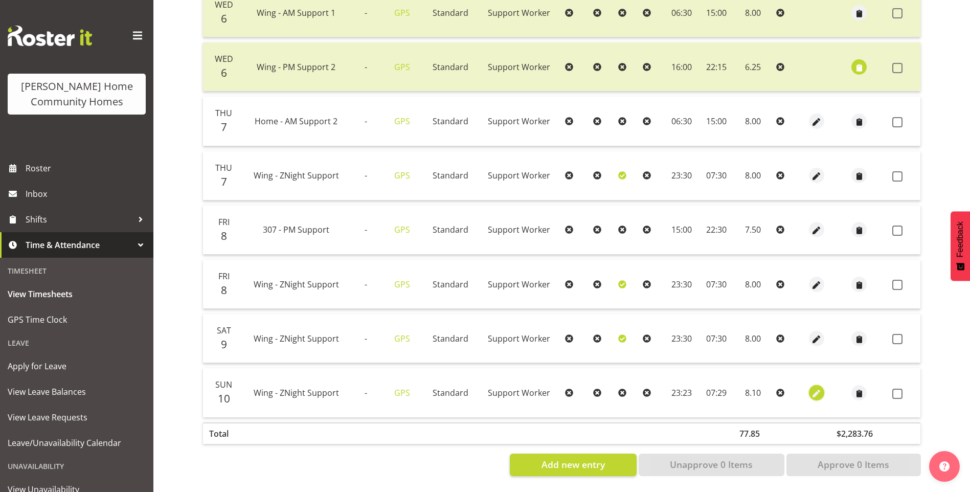
click at [812, 388] on span "button" at bounding box center [817, 394] width 12 height 12
select select "Standard"
select select "749"
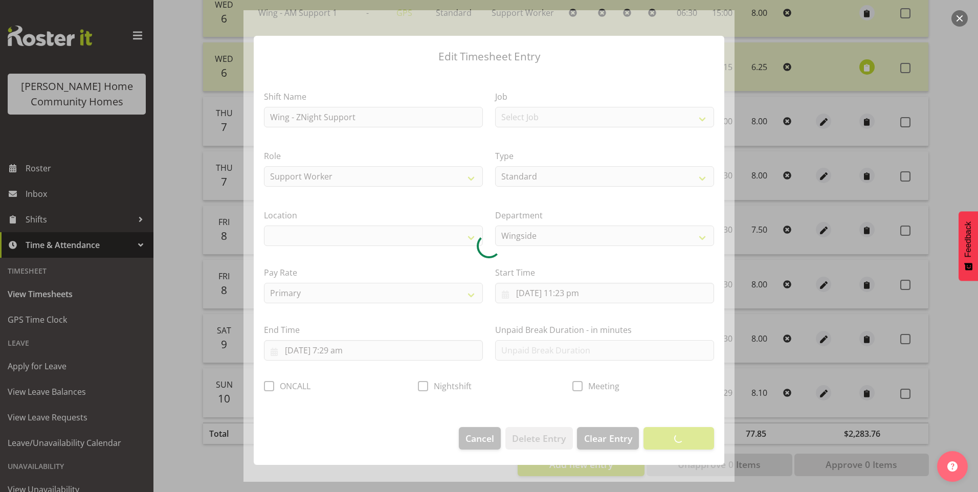
select select "1071"
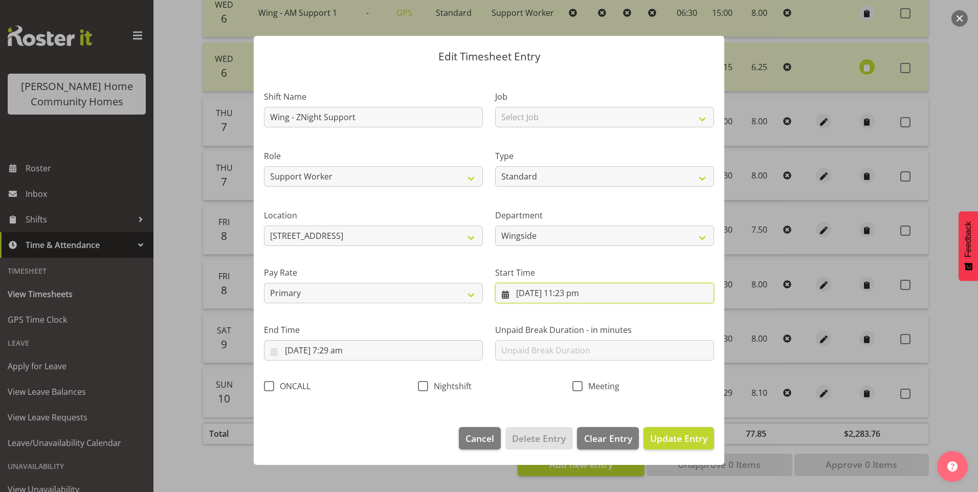
click at [586, 295] on input "10/08/2025, 11:23 pm" at bounding box center [604, 293] width 219 height 20
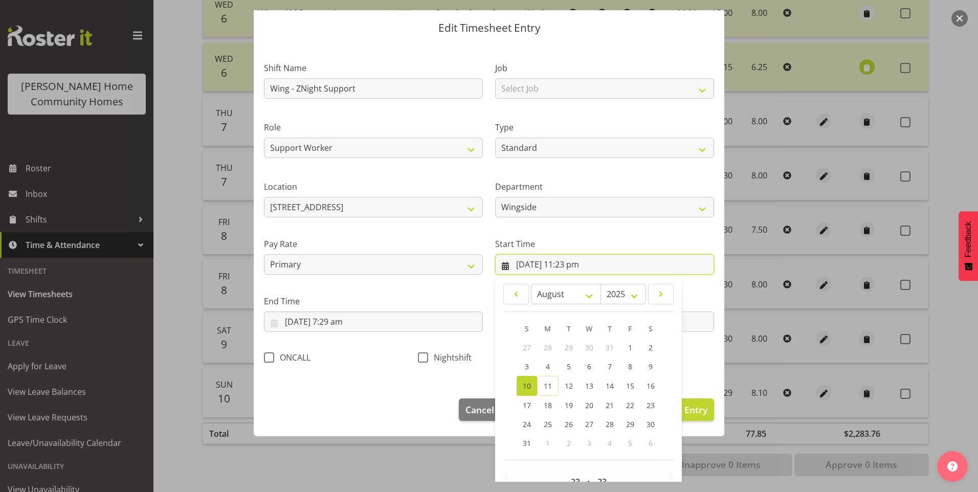
scroll to position [55, 0]
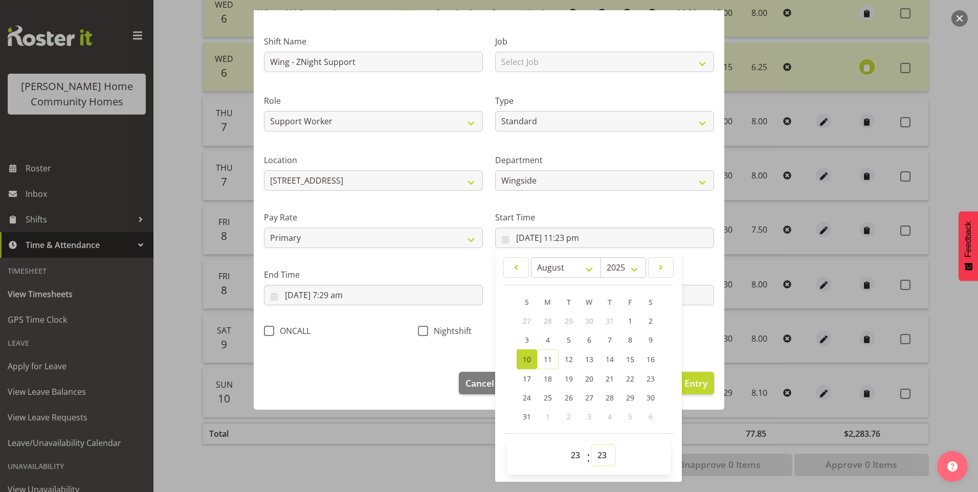
drag, startPoint x: 599, startPoint y: 455, endPoint x: 604, endPoint y: 445, distance: 10.8
click at [600, 454] on select "00 01 02 03 04 05 06 07 08 09 10 11 12 13 14 15 16 17 18 19 20 21 22 23 24 25 2…" at bounding box center [603, 455] width 23 height 20
select select "30"
click at [592, 445] on select "00 01 02 03 04 05 06 07 08 09 10 11 12 13 14 15 16 17 18 19 20 21 22 23 24 25 2…" at bounding box center [603, 455] width 23 height 20
type input "10/08/2025, 11:30 pm"
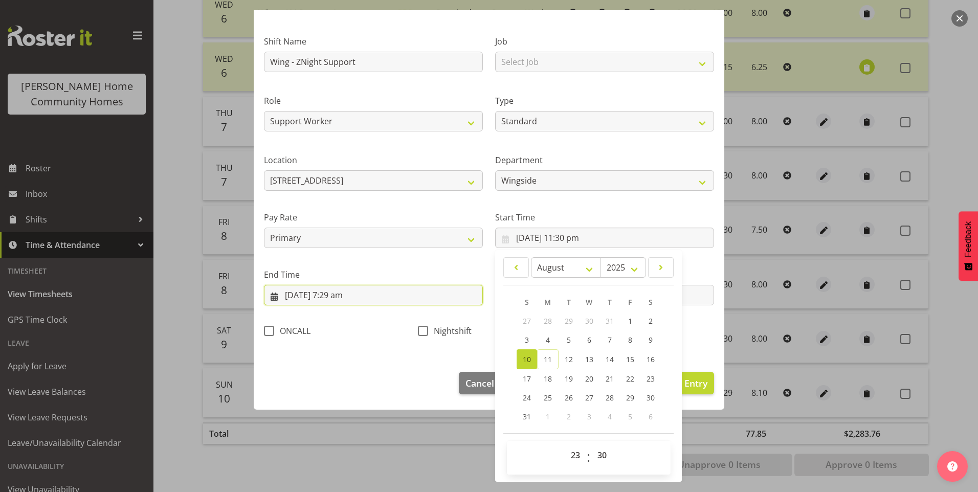
click at [344, 300] on input "11/08/2025, 7:29 am" at bounding box center [373, 295] width 219 height 20
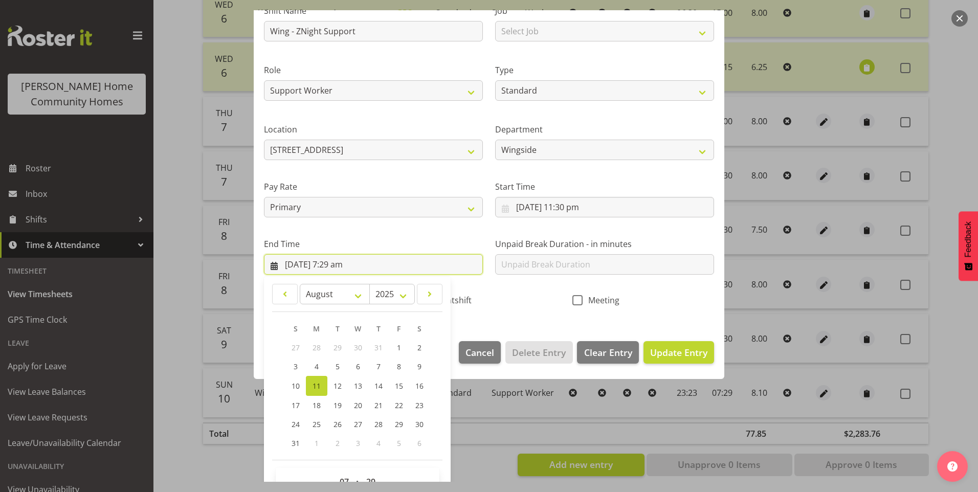
scroll to position [113, 0]
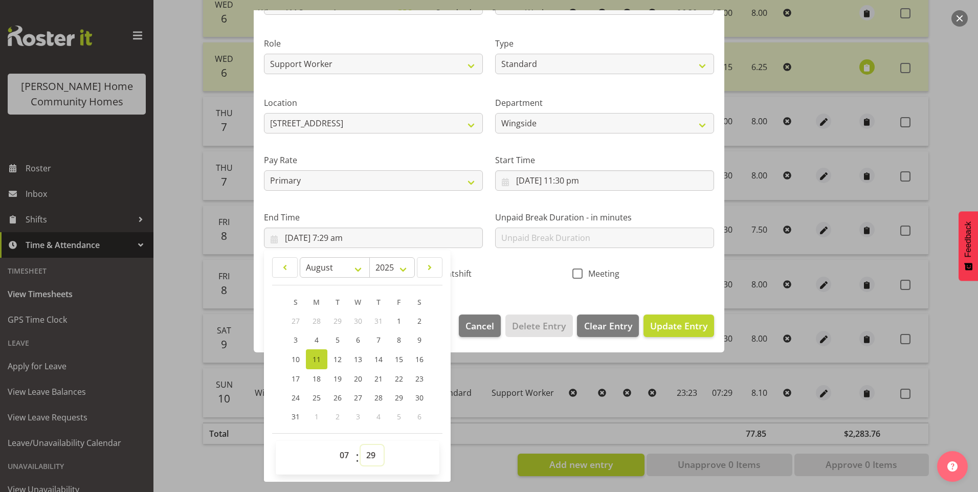
drag, startPoint x: 371, startPoint y: 451, endPoint x: 375, endPoint y: 443, distance: 8.7
click at [371, 450] on select "00 01 02 03 04 05 06 07 08 09 10 11 12 13 14 15 16 17 18 19 20 21 22 23 24 25 2…" at bounding box center [372, 455] width 23 height 20
select select "30"
click at [361, 445] on select "00 01 02 03 04 05 06 07 08 09 10 11 12 13 14 15 16 17 18 19 20 21 22 23 24 25 2…" at bounding box center [372, 455] width 23 height 20
type input "11/08/2025, 7:30 am"
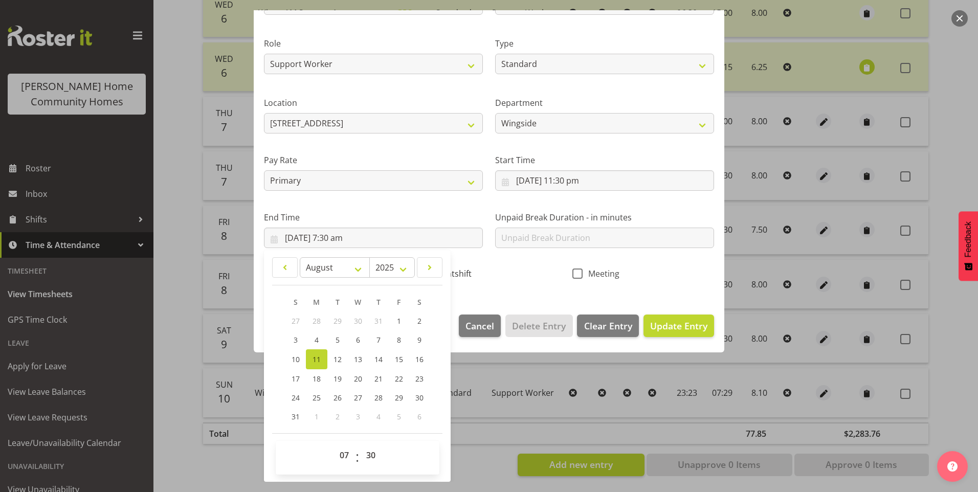
click at [457, 274] on span "Nightshift" at bounding box center [449, 274] width 43 height 10
click at [425, 274] on input "Nightshift" at bounding box center [421, 273] width 7 height 7
checkbox input "true"
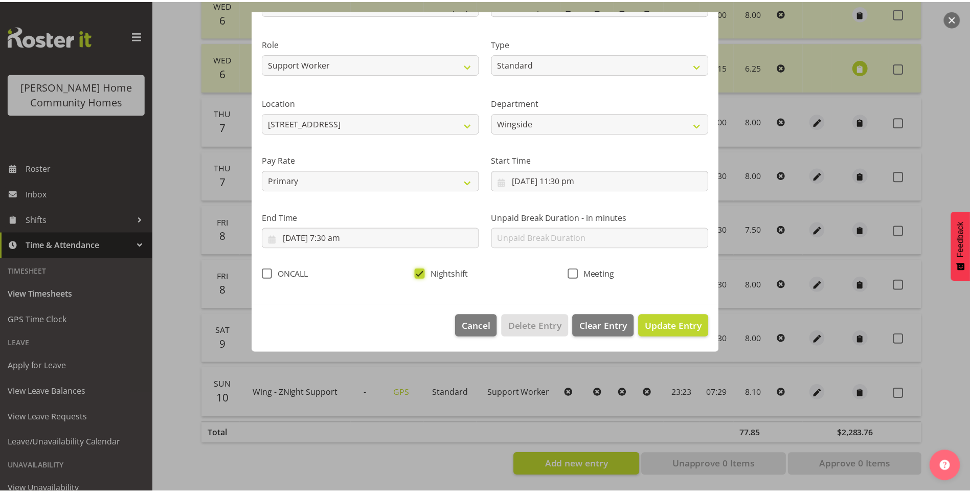
scroll to position [0, 0]
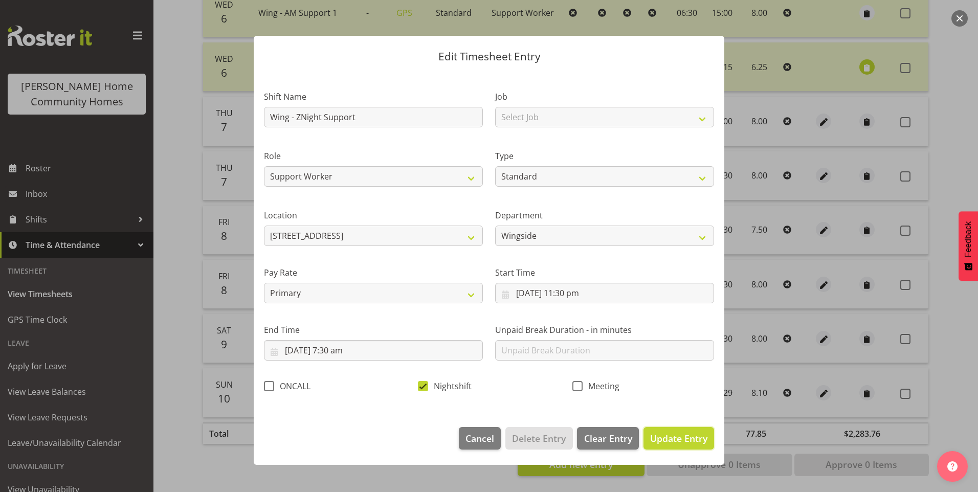
drag, startPoint x: 676, startPoint y: 440, endPoint x: 708, endPoint y: 435, distance: 32.7
click at [677, 440] on span "Update Entry" at bounding box center [678, 438] width 57 height 12
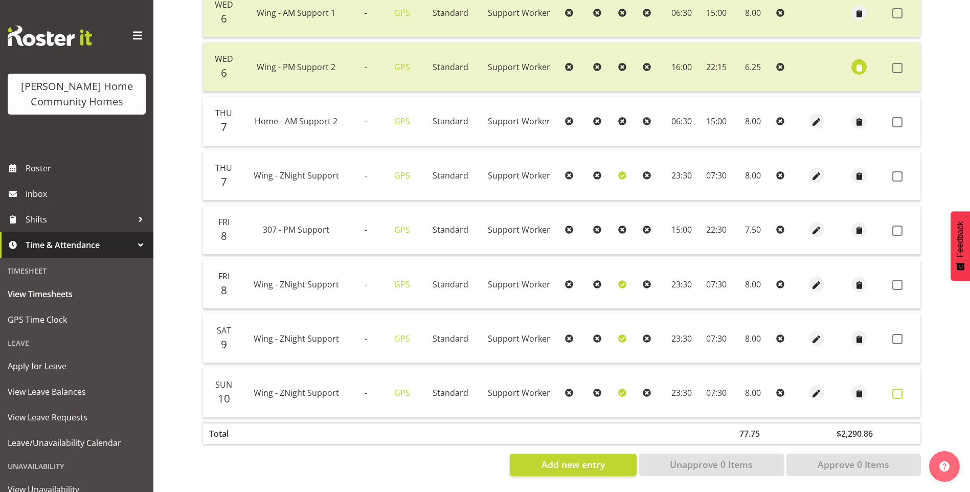
click at [902, 389] on span at bounding box center [898, 394] width 10 height 10
checkbox input "true"
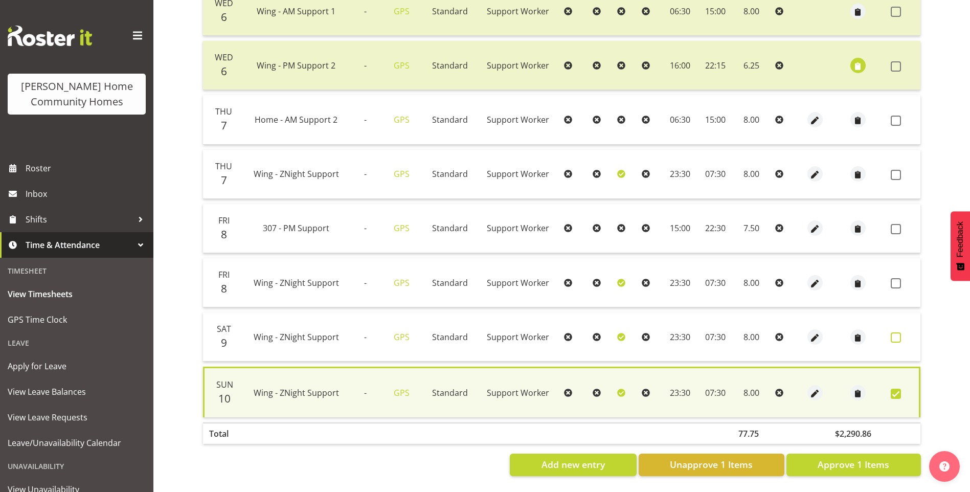
click at [897, 333] on span at bounding box center [896, 338] width 10 height 10
checkbox input "true"
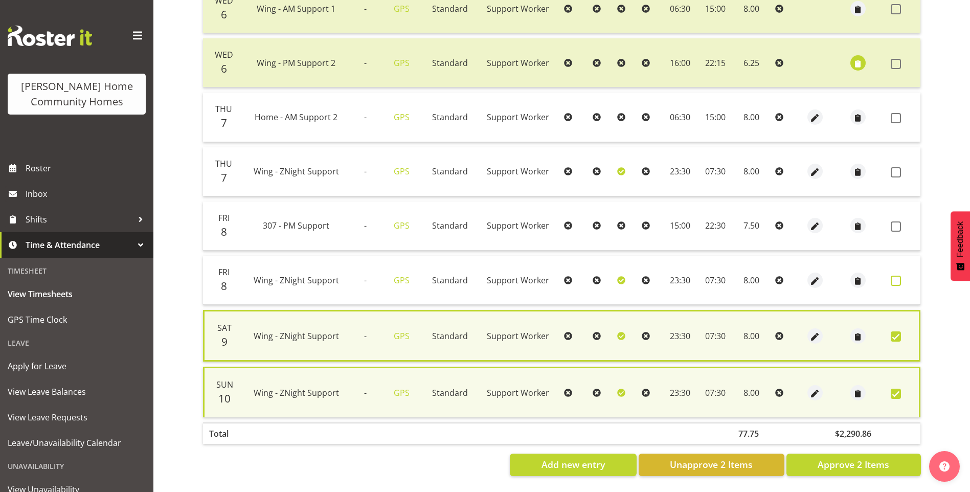
drag, startPoint x: 893, startPoint y: 277, endPoint x: 897, endPoint y: 251, distance: 26.9
click at [894, 276] on span at bounding box center [896, 281] width 10 height 10
checkbox input "true"
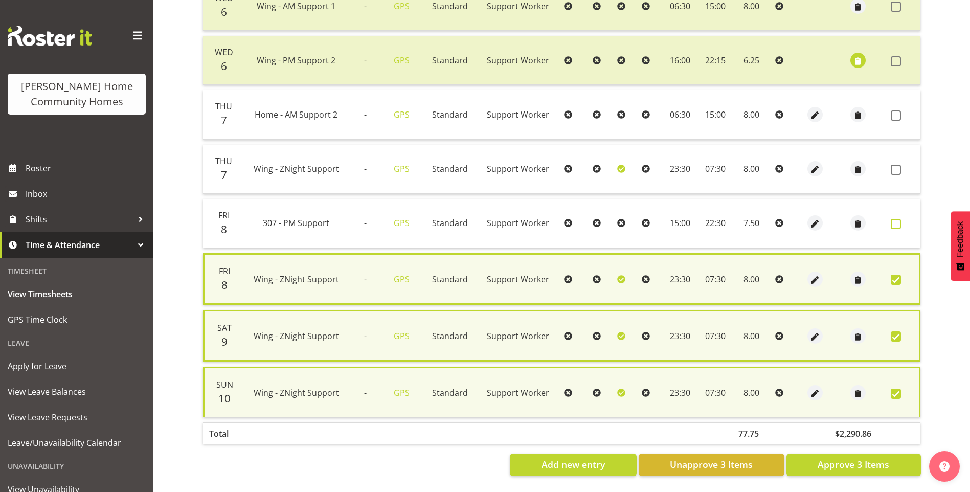
click at [895, 219] on span at bounding box center [896, 224] width 10 height 10
checkbox input "true"
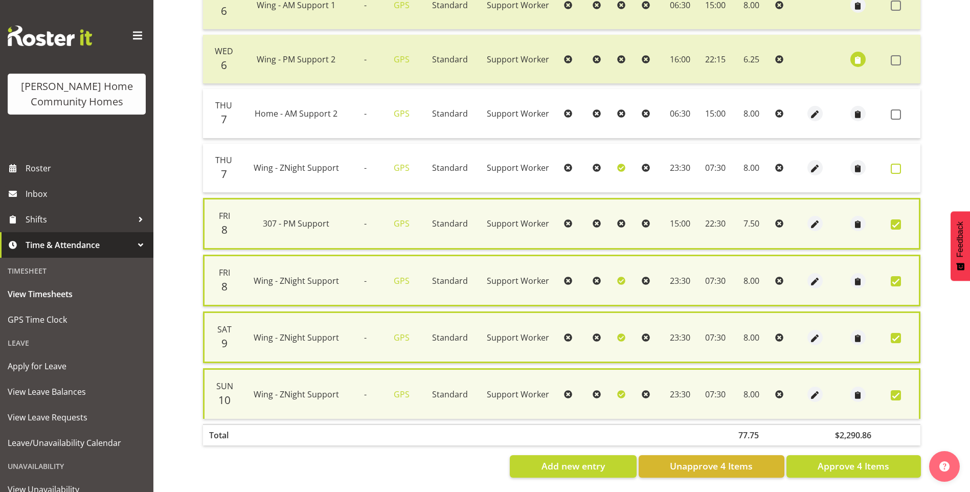
click at [901, 170] on span at bounding box center [896, 169] width 10 height 10
checkbox input "true"
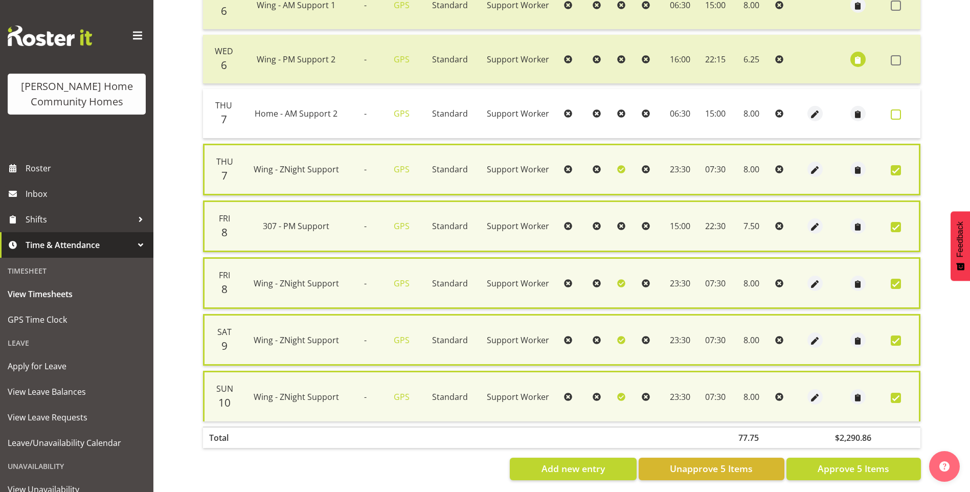
click at [898, 111] on span at bounding box center [896, 114] width 10 height 10
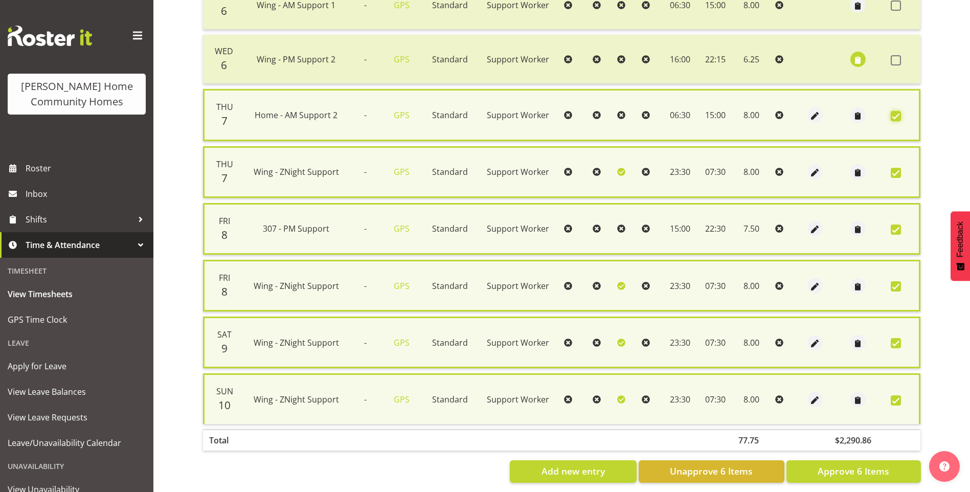
scroll to position [397, 0]
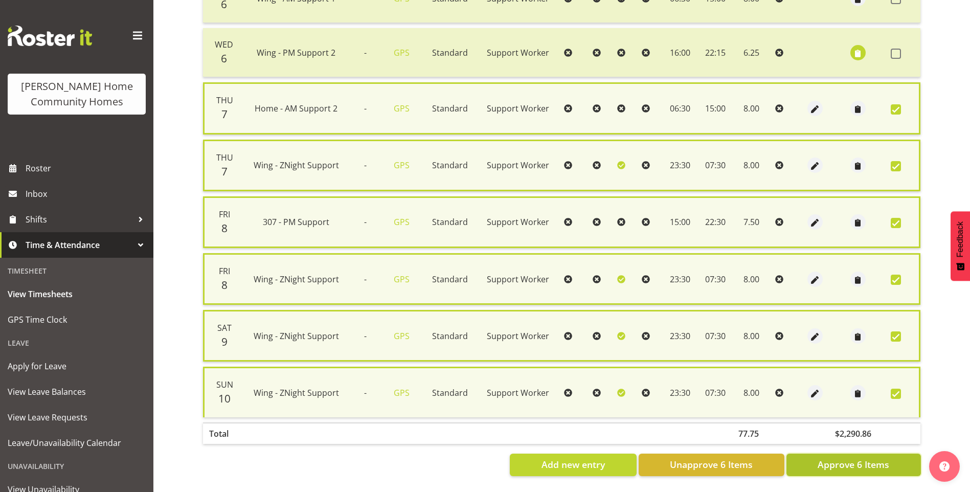
click at [874, 460] on span "Approve 6 Items" at bounding box center [854, 464] width 72 height 13
checkbox input "false"
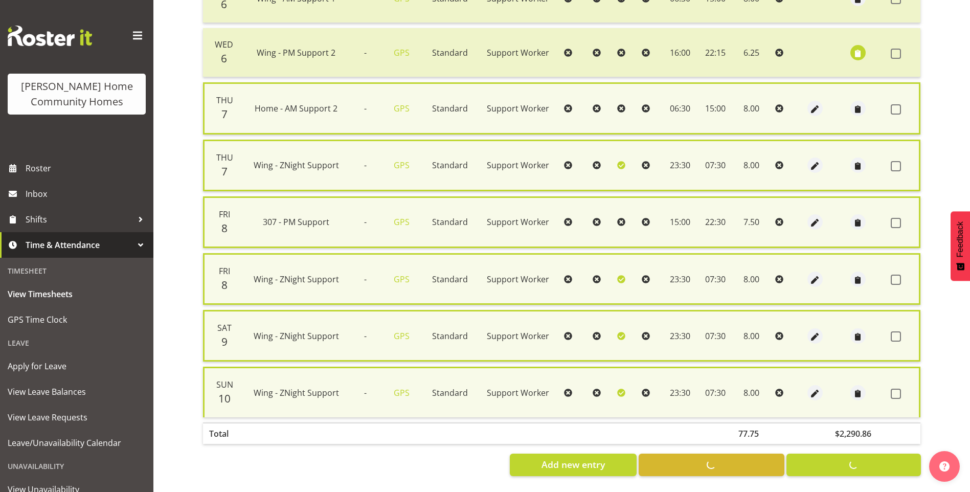
checkbox input "false"
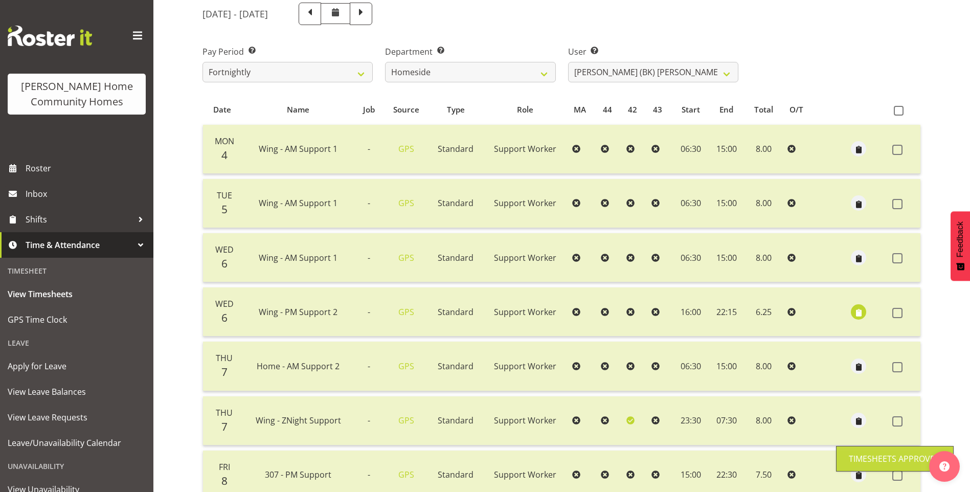
scroll to position [76, 0]
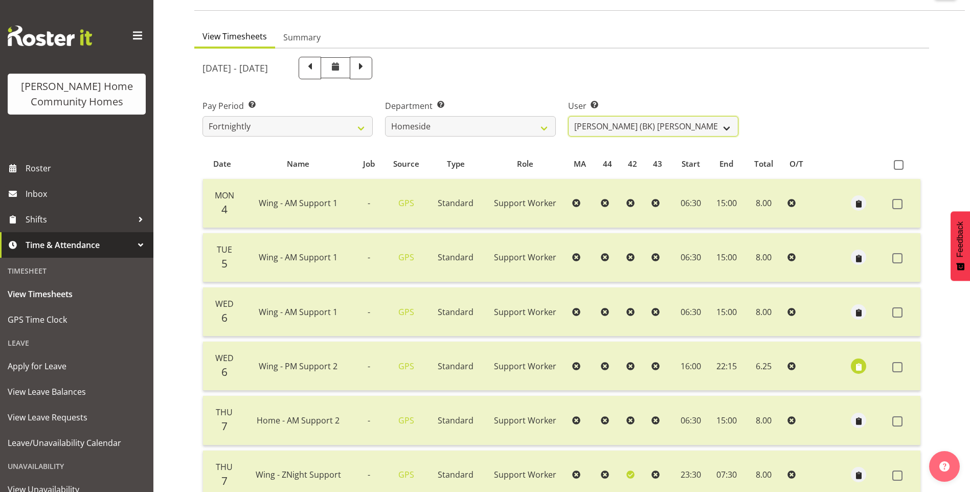
click at [625, 124] on select "Asiasiga Vili ❌ Billie-Rose Dunlop ❌ Brijesh (BK) Kachhadiya ✔ Cheenee Vargas ❌…" at bounding box center [653, 126] width 170 height 20
select select "8657"
click at [568, 116] on select "Asiasiga Vili ❌ Billie-Rose Dunlop ❌ Brijesh (BK) Kachhadiya ✔ Cheenee Vargas ❌…" at bounding box center [653, 126] width 170 height 20
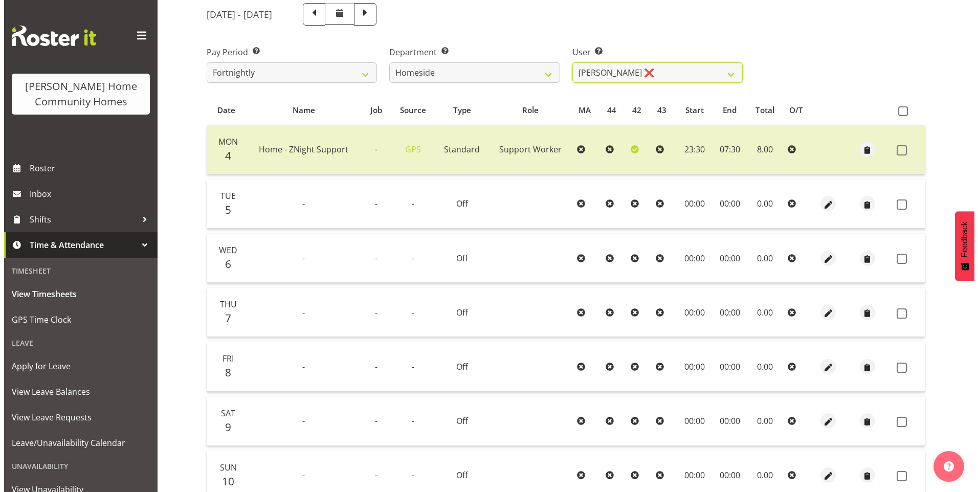
scroll to position [178, 0]
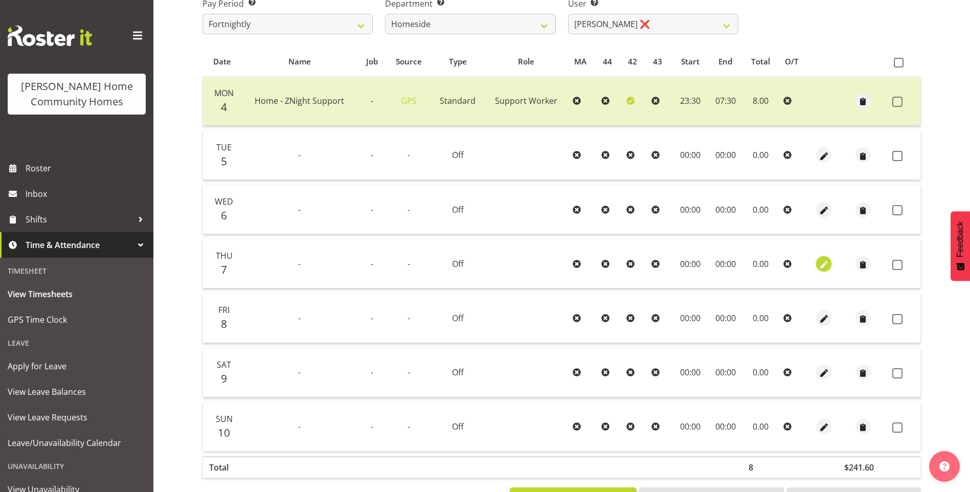
click at [823, 265] on span "button" at bounding box center [825, 265] width 12 height 12
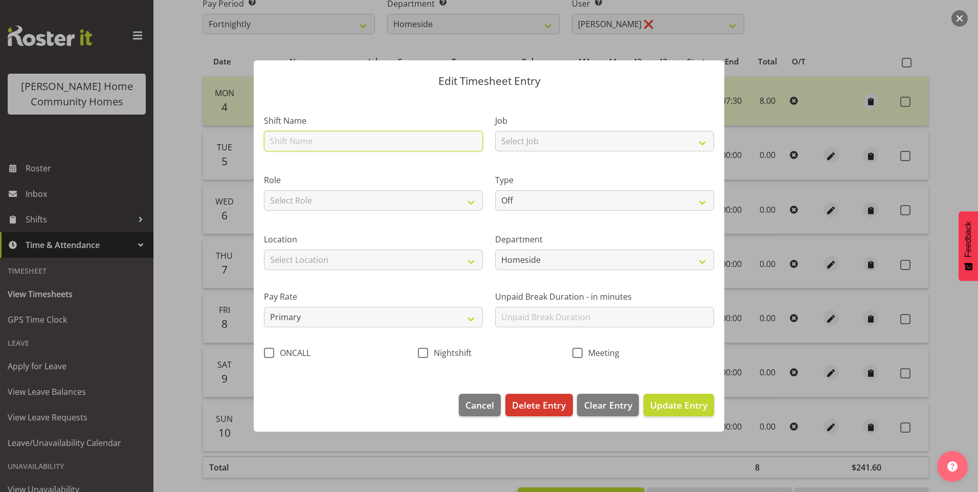
click at [314, 141] on input "text" at bounding box center [373, 141] width 219 height 20
type input "J"
type input "Home - ZNight Support"
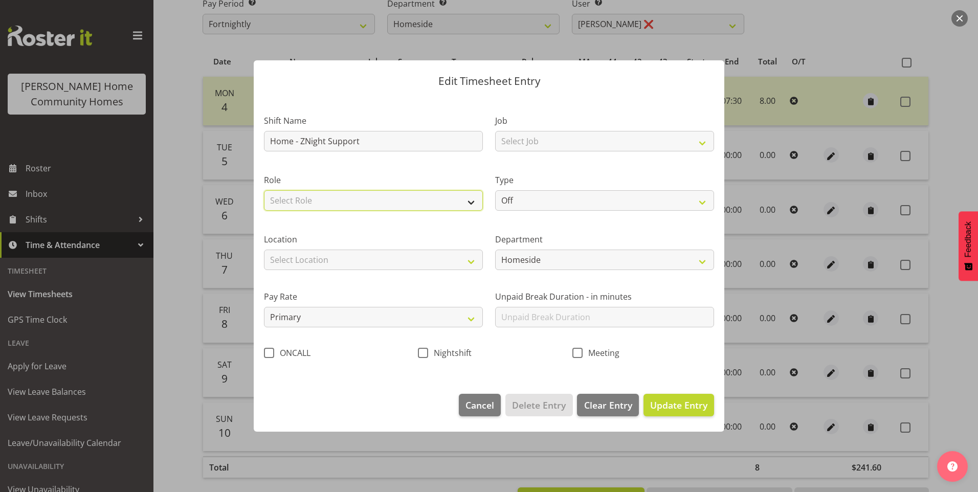
click at [313, 202] on select "Select Role Support Worker" at bounding box center [373, 200] width 219 height 20
select select "1214"
click at [264, 190] on select "Select Role Support Worker" at bounding box center [373, 200] width 219 height 20
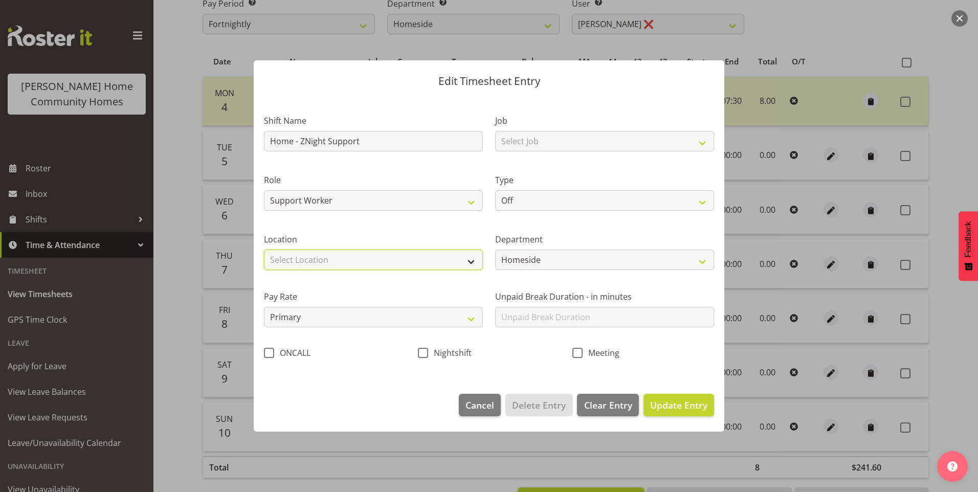
click at [298, 252] on select "Select Location 177 Halswell Rd 268 Hendersons Rd 307 Hendersons Rd 309 Henders…" at bounding box center [373, 260] width 219 height 20
select select "1067"
click at [264, 250] on select "Select Location 177 Halswell Rd 268 Hendersons Rd 307 Hendersons Rd 309 Henders…" at bounding box center [373, 260] width 219 height 20
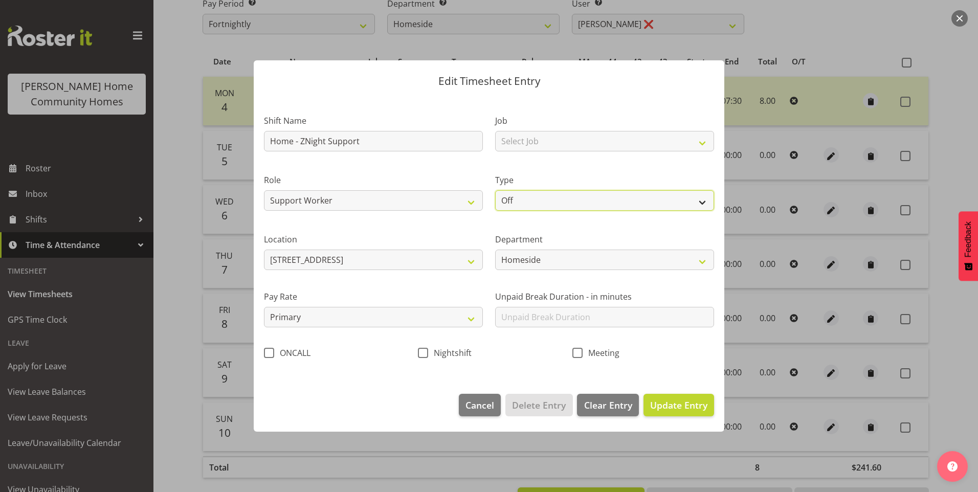
click at [539, 197] on select "Off Standard Public Holiday Public Holiday (Worked) Day In Lieu Annual Leave Si…" at bounding box center [604, 200] width 219 height 20
select select "Annual"
click at [495, 190] on select "Off Standard Public Holiday Public Holiday (Worked) Day In Lieu Annual Leave Si…" at bounding box center [604, 200] width 219 height 20
select select "7"
select select "2025"
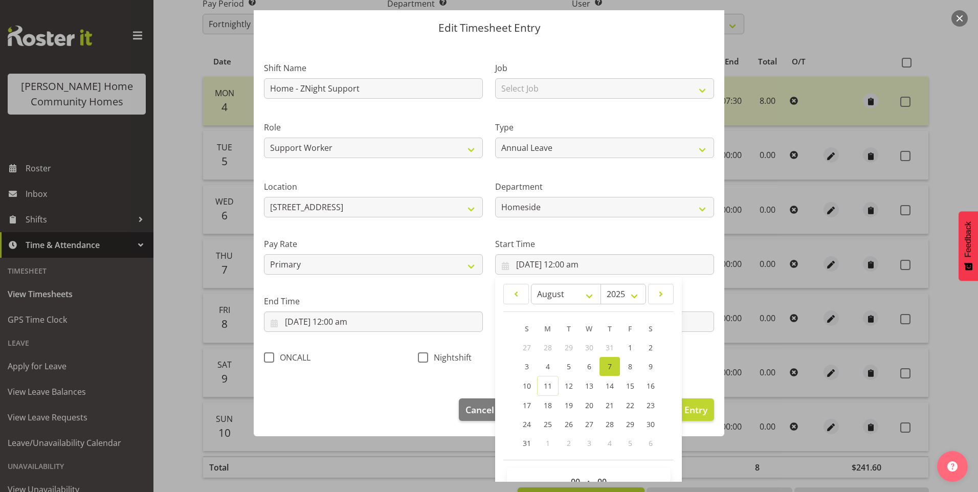
scroll to position [55, 0]
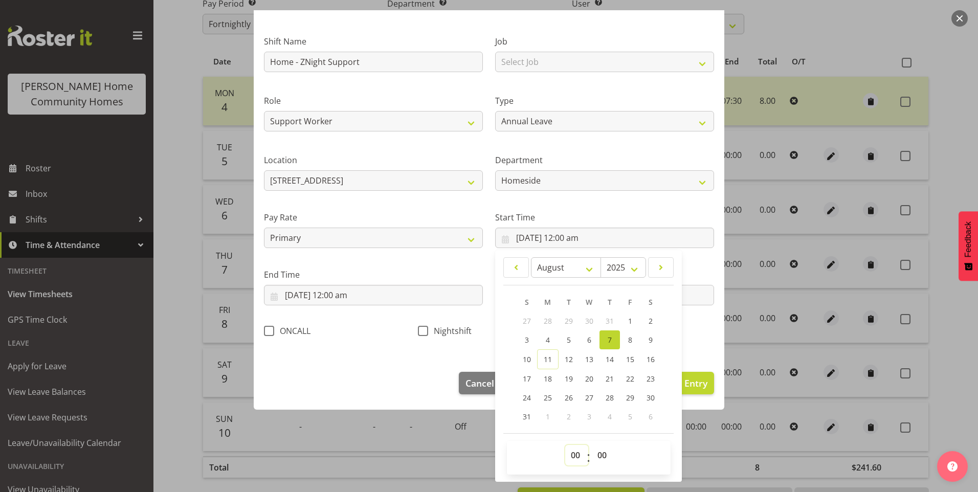
click at [571, 457] on select "00 01 02 03 04 05 06 07 08 09 10 11 12 13 14 15 16 17 18 19 20 21 22 23" at bounding box center [576, 455] width 23 height 20
select select "23"
click at [565, 445] on select "00 01 02 03 04 05 06 07 08 09 10 11 12 13 14 15 16 17 18 19 20 21 22 23" at bounding box center [576, 455] width 23 height 20
type input "7/08/2025, 11:00 pm"
click at [595, 455] on select "00 01 02 03 04 05 06 07 08 09 10 11 12 13 14 15 16 17 18 19 20 21 22 23 24 25 2…" at bounding box center [603, 455] width 23 height 20
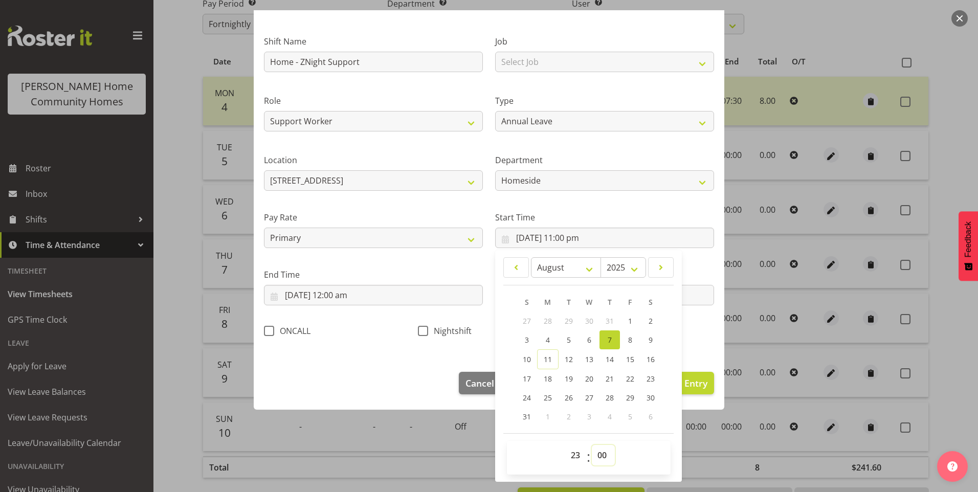
select select "30"
click at [592, 445] on select "00 01 02 03 04 05 06 07 08 09 10 11 12 13 14 15 16 17 18 19 20 21 22 23 24 25 2…" at bounding box center [603, 455] width 23 height 20
type input "7/08/2025, 11:30 pm"
click at [307, 296] on input "7/08/2025, 12:00 am" at bounding box center [373, 295] width 219 height 20
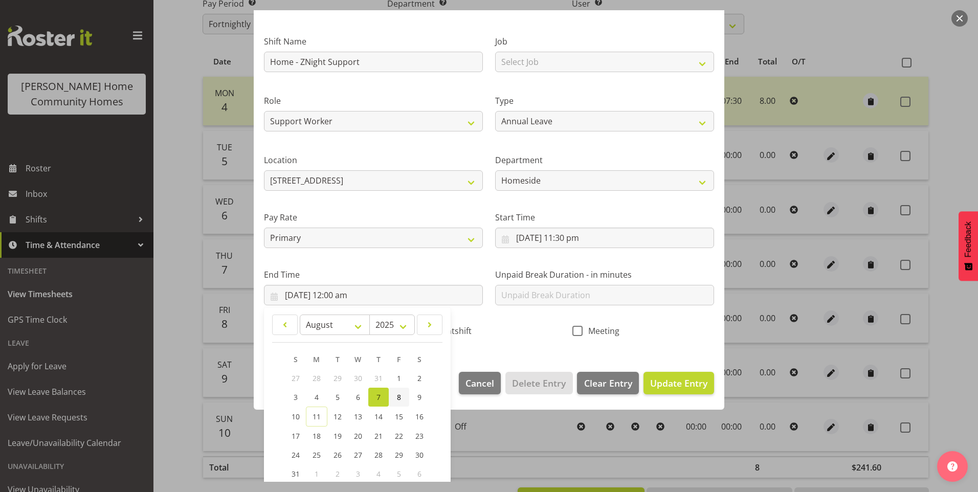
click at [402, 394] on link "8" at bounding box center [399, 397] width 20 height 19
type input "8/08/2025, 12:00 am"
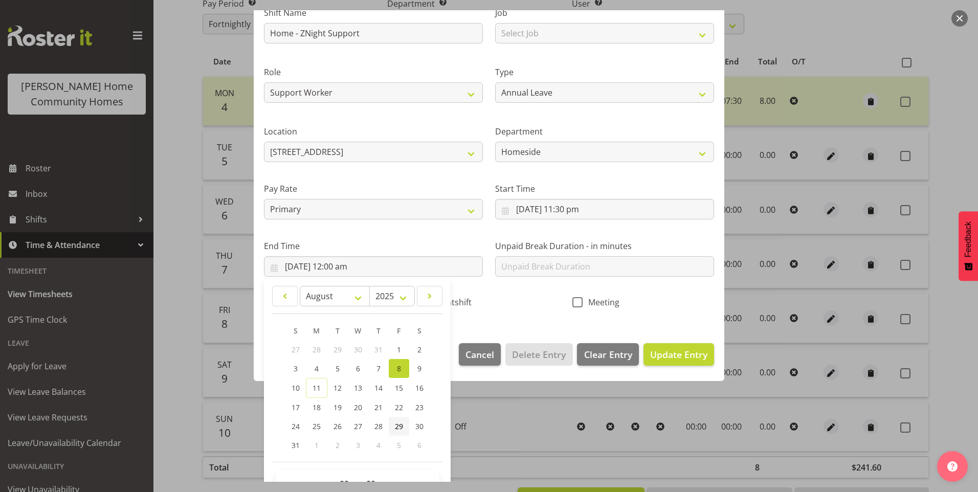
scroll to position [113, 0]
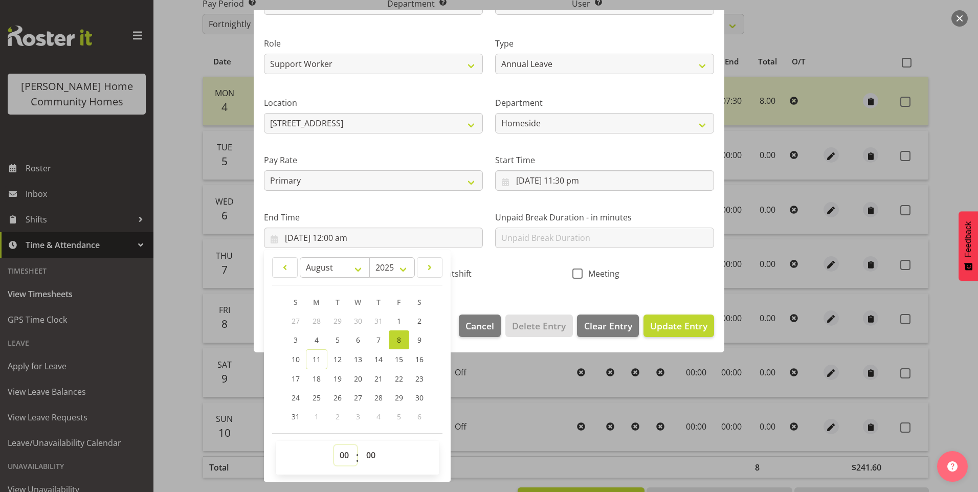
click at [343, 456] on select "00 01 02 03 04 05 06 07 08 09 10 11 12 13 14 15 16 17 18 19 20 21 22 23" at bounding box center [345, 455] width 23 height 20
select select "7"
click at [334, 445] on select "00 01 02 03 04 05 06 07 08 09 10 11 12 13 14 15 16 17 18 19 20 21 22 23" at bounding box center [345, 455] width 23 height 20
type input "8/08/2025, 7:00 am"
click at [369, 450] on select "00 01 02 03 04 05 06 07 08 09 10 11 12 13 14 15 16 17 18 19 20 21 22 23 24 25 2…" at bounding box center [372, 455] width 23 height 20
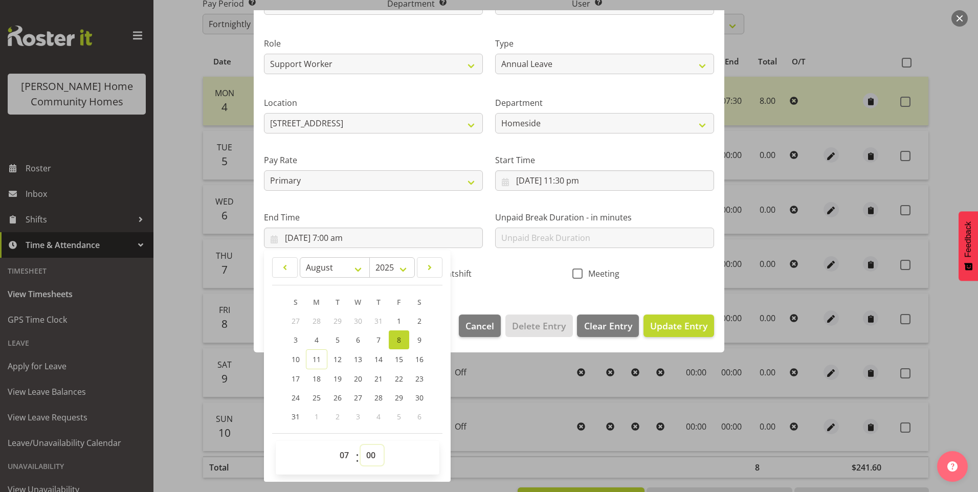
select select "30"
click at [361, 445] on select "00 01 02 03 04 05 06 07 08 09 10 11 12 13 14 15 16 17 18 19 20 21 22 23 24 25 2…" at bounding box center [372, 455] width 23 height 20
type input "8/08/2025, 7:30 am"
click at [663, 327] on span "Update Entry" at bounding box center [678, 326] width 57 height 12
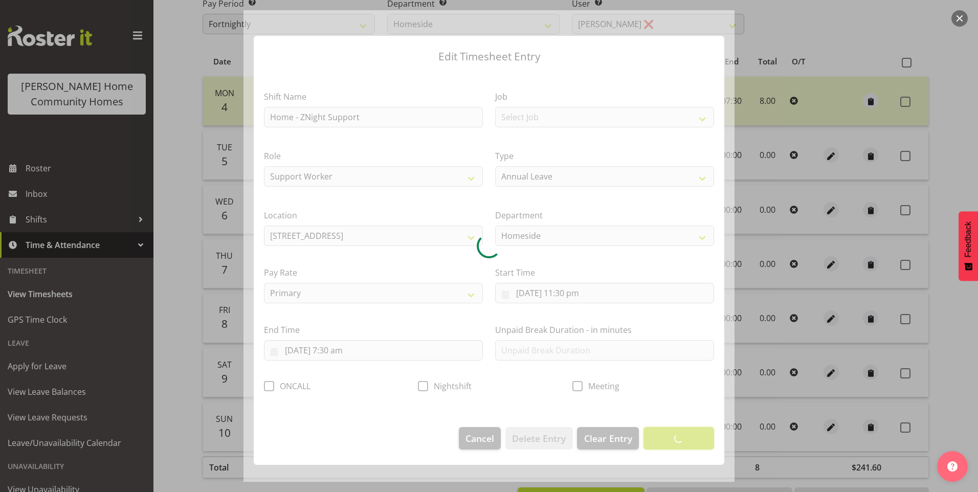
scroll to position [0, 0]
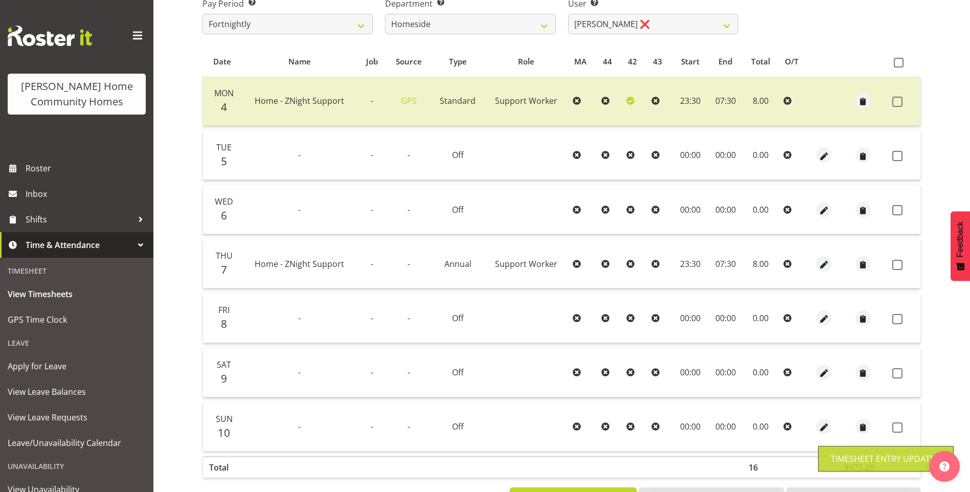
click at [831, 323] on div at bounding box center [824, 318] width 20 height 15
click at [826, 316] on span "button" at bounding box center [825, 319] width 12 height 12
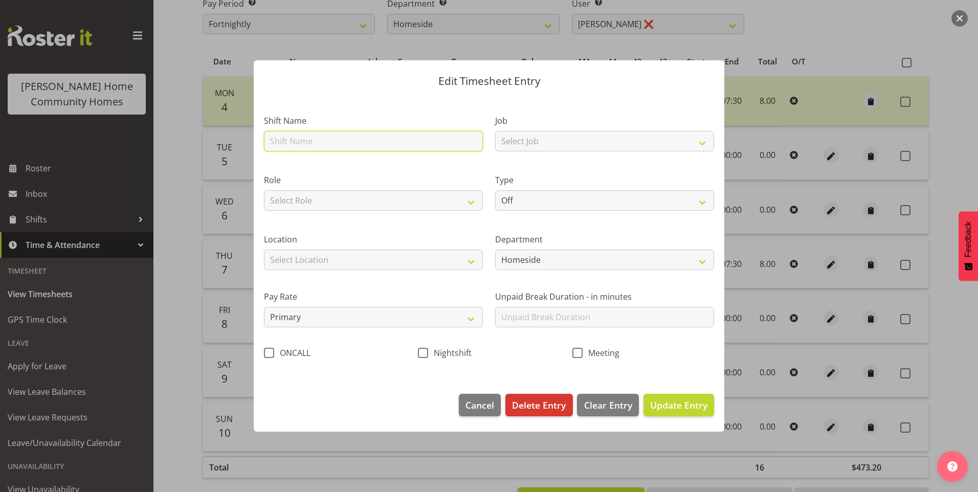
click at [304, 145] on input "text" at bounding box center [373, 141] width 219 height 20
type input "Home - ZNight Support"
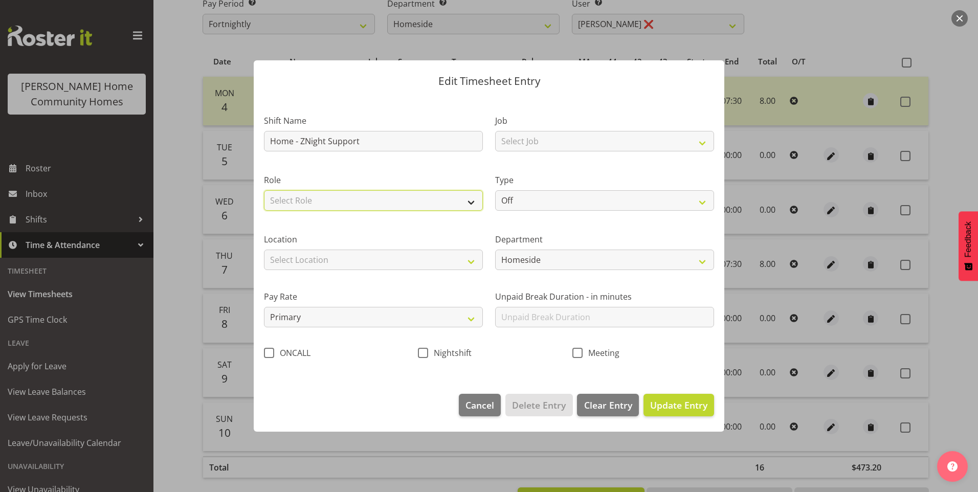
click at [303, 196] on select "Select Role Support Worker" at bounding box center [373, 200] width 219 height 20
select select "1214"
click at [264, 190] on select "Select Role Support Worker" at bounding box center [373, 200] width 219 height 20
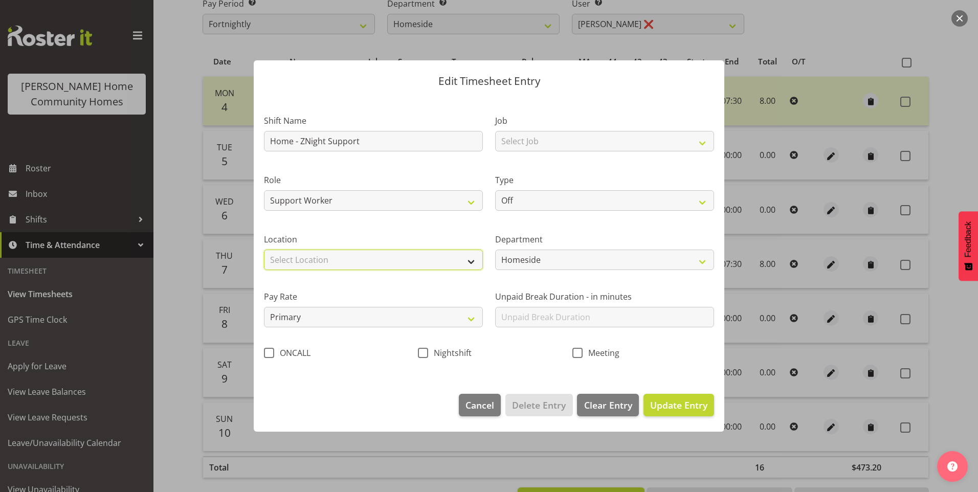
click at [308, 262] on select "Select Location 177 Halswell Rd 268 Hendersons Rd 307 Hendersons Rd 309 Henders…" at bounding box center [373, 260] width 219 height 20
select select "1067"
click at [264, 250] on select "Select Location 177 Halswell Rd 268 Hendersons Rd 307 Hendersons Rd 309 Henders…" at bounding box center [373, 260] width 219 height 20
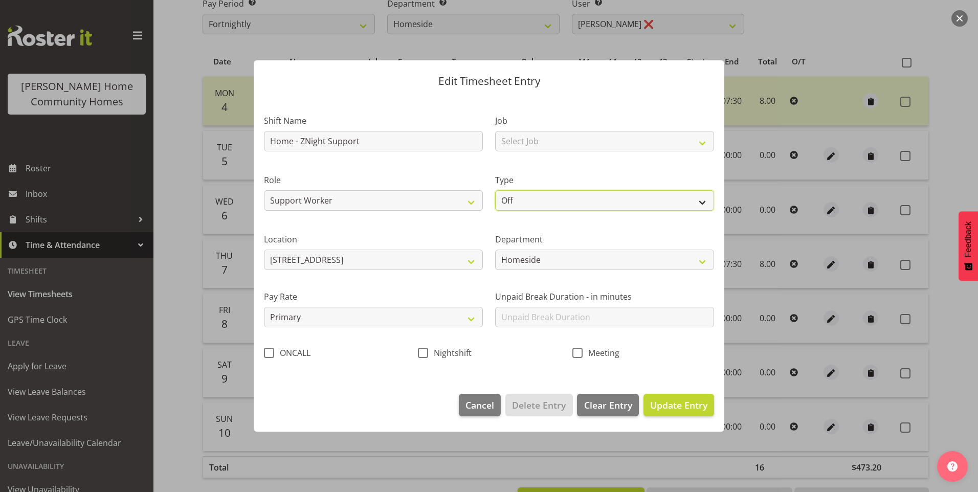
click at [507, 203] on select "Off Standard Public Holiday Public Holiday (Worked) Day In Lieu Annual Leave Si…" at bounding box center [604, 200] width 219 height 20
select select "Annual"
click at [495, 190] on select "Off Standard Public Holiday Public Holiday (Worked) Day In Lieu Annual Leave Si…" at bounding box center [604, 200] width 219 height 20
select select "7"
select select "2025"
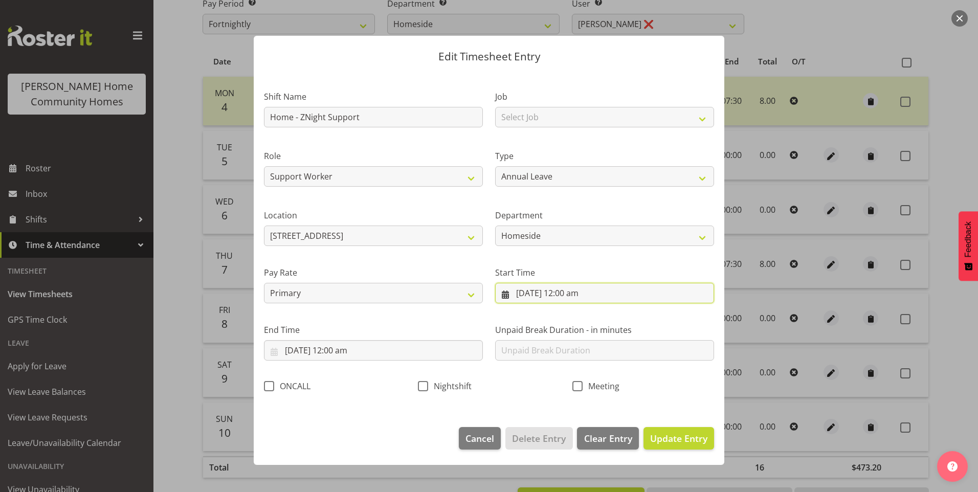
click at [570, 291] on input "8/08/2025, 12:00 am" at bounding box center [604, 293] width 219 height 20
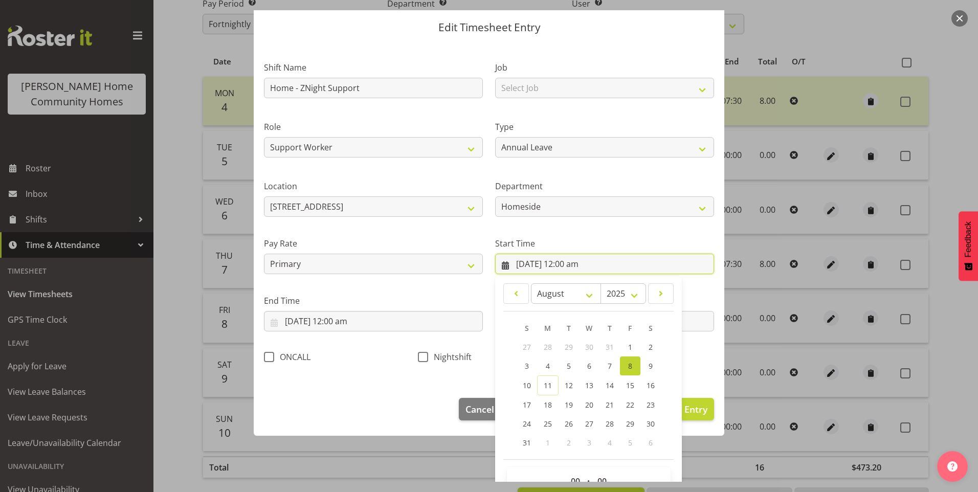
scroll to position [55, 0]
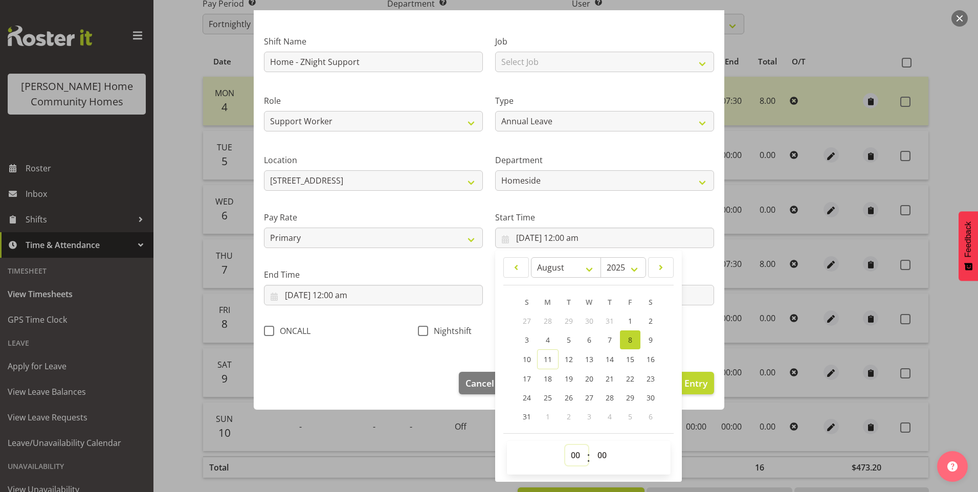
click at [570, 453] on select "00 01 02 03 04 05 06 07 08 09 10 11 12 13 14 15 16 17 18 19 20 21 22 23" at bounding box center [576, 455] width 23 height 20
select select "23"
click at [565, 445] on select "00 01 02 03 04 05 06 07 08 09 10 11 12 13 14 15 16 17 18 19 20 21 22 23" at bounding box center [576, 455] width 23 height 20
type input "8/08/2025, 11:00 pm"
drag, startPoint x: 600, startPoint y: 452, endPoint x: 601, endPoint y: 444, distance: 8.2
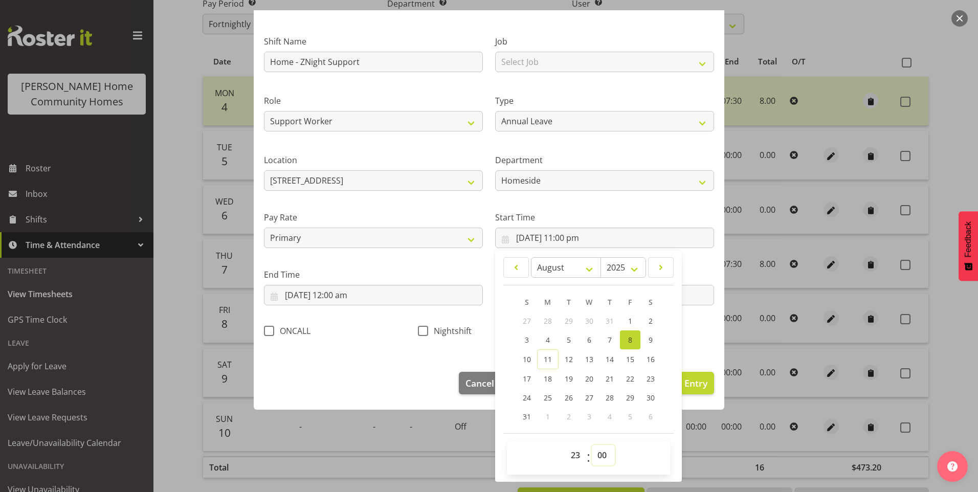
click at [600, 450] on select "00 01 02 03 04 05 06 07 08 09 10 11 12 13 14 15 16 17 18 19 20 21 22 23 24 25 2…" at bounding box center [603, 455] width 23 height 20
select select "30"
click at [592, 445] on select "00 01 02 03 04 05 06 07 08 09 10 11 12 13 14 15 16 17 18 19 20 21 22 23 24 25 2…" at bounding box center [603, 455] width 23 height 20
type input "8/08/2025, 11:30 pm"
click at [296, 294] on input "8/08/2025, 12:00 am" at bounding box center [373, 295] width 219 height 20
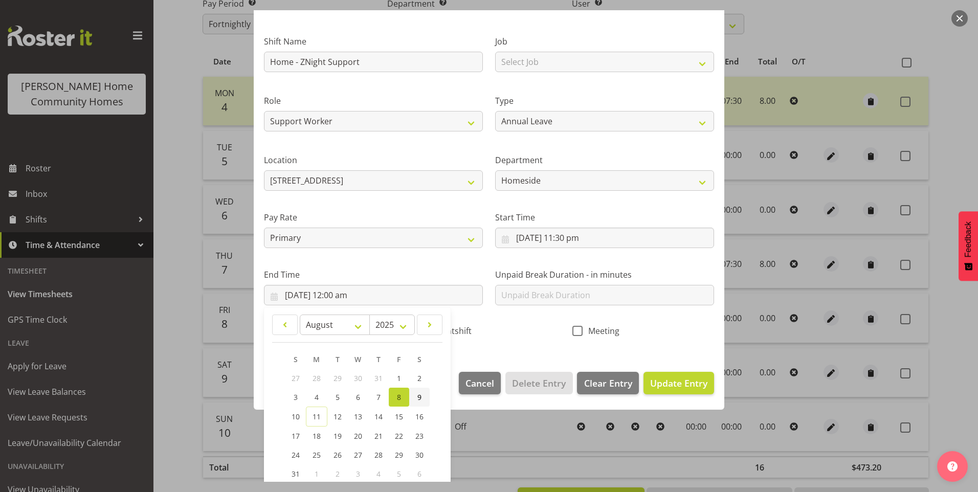
click at [424, 396] on link "9" at bounding box center [419, 397] width 20 height 19
type input "9/08/2025, 12:00 am"
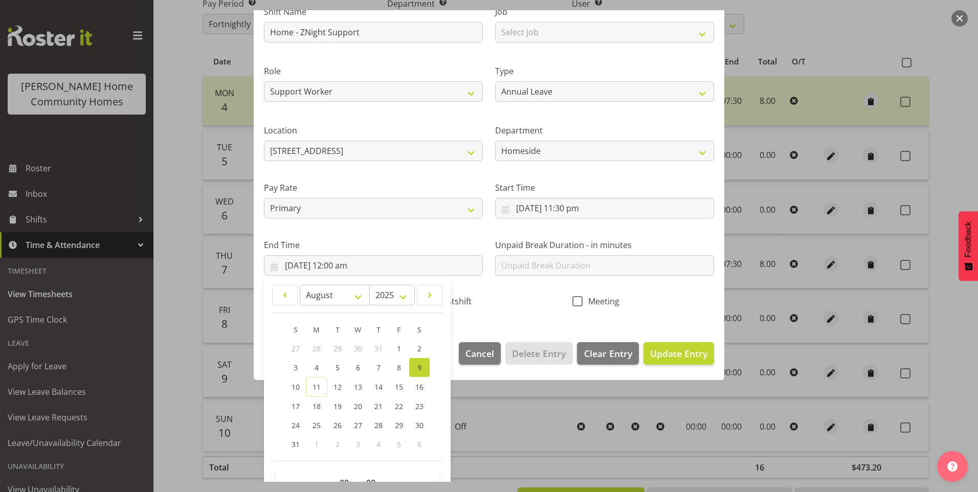
scroll to position [113, 0]
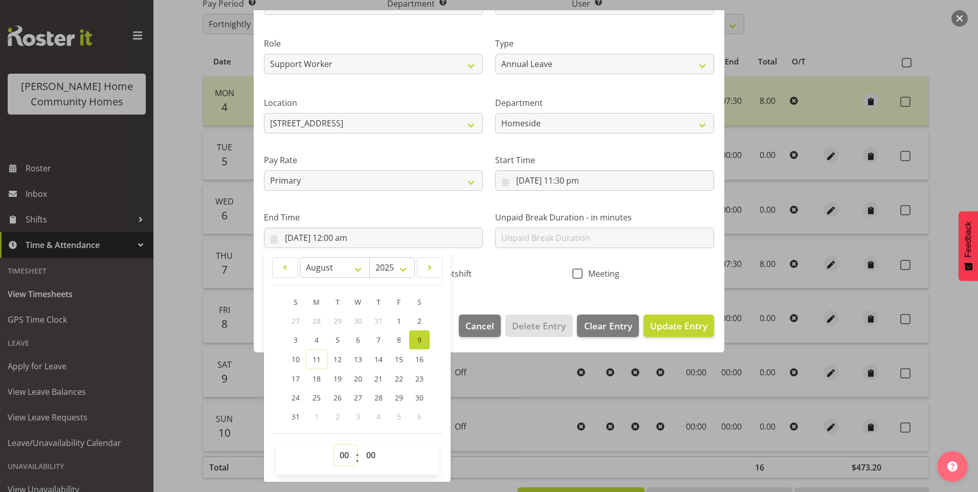
click at [341, 453] on select "00 01 02 03 04 05 06 07 08 09 10 11 12 13 14 15 16 17 18 19 20 21 22 23" at bounding box center [345, 455] width 23 height 20
select select "7"
click at [334, 445] on select "00 01 02 03 04 05 06 07 08 09 10 11 12 13 14 15 16 17 18 19 20 21 22 23" at bounding box center [345, 455] width 23 height 20
type input "9/08/2025, 7:00 am"
click at [368, 456] on select "00 01 02 03 04 05 06 07 08 09 10 11 12 13 14 15 16 17 18 19 20 21 22 23 24 25 2…" at bounding box center [372, 455] width 23 height 20
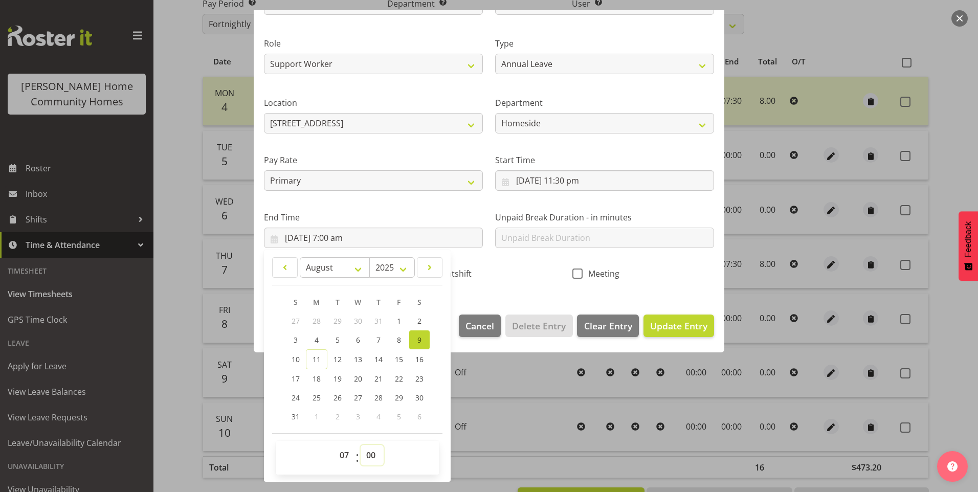
select select "30"
click at [361, 445] on select "00 01 02 03 04 05 06 07 08 09 10 11 12 13 14 15 16 17 18 19 20 21 22 23 24 25 2…" at bounding box center [372, 455] width 23 height 20
type input "9/08/2025, 7:30 am"
click at [585, 241] on input "text" at bounding box center [604, 238] width 219 height 20
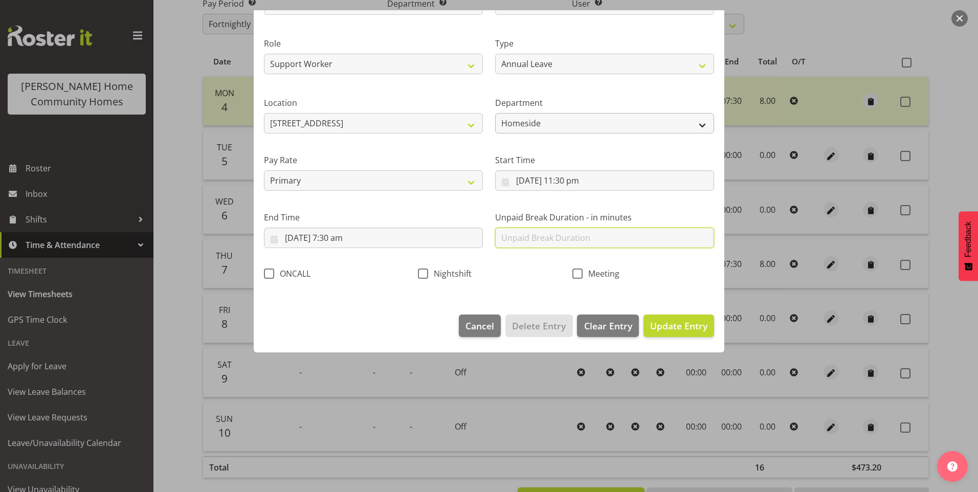
scroll to position [0, 0]
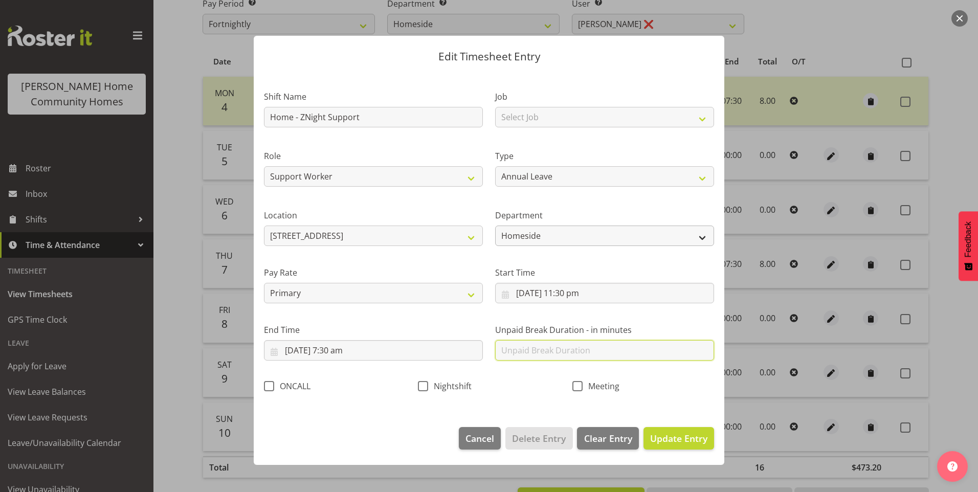
type input "0"
click at [708, 439] on button "Update Entry" at bounding box center [679, 438] width 71 height 23
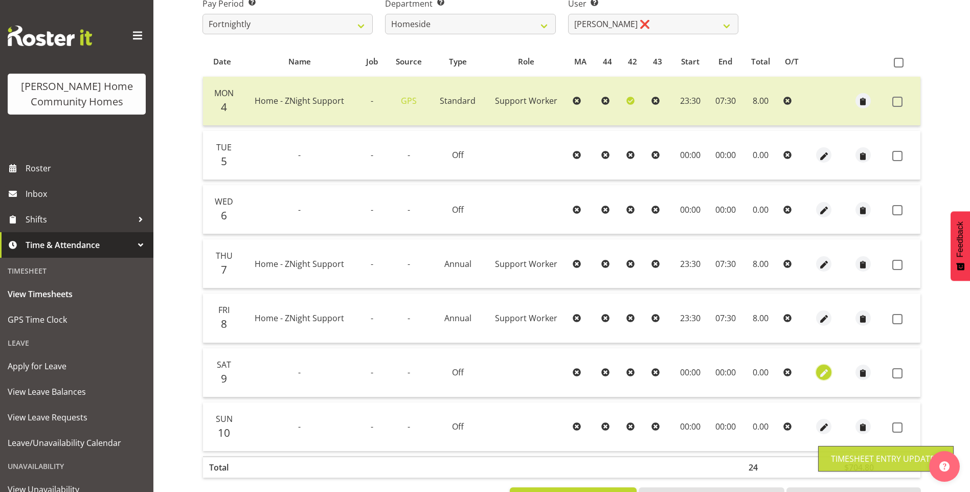
click at [830, 372] on button "button" at bounding box center [823, 372] width 15 height 15
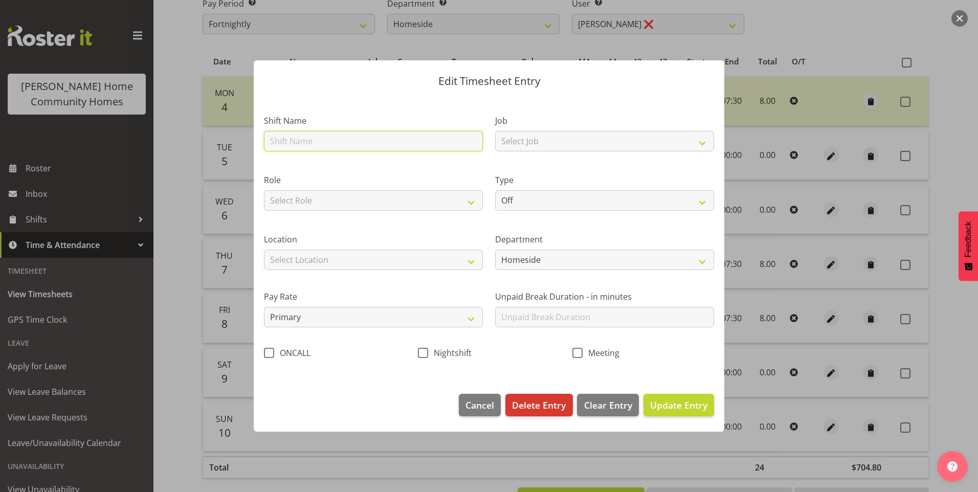
click at [329, 142] on input "text" at bounding box center [373, 141] width 219 height 20
type input "Home - ZNight Support"
type input "0"
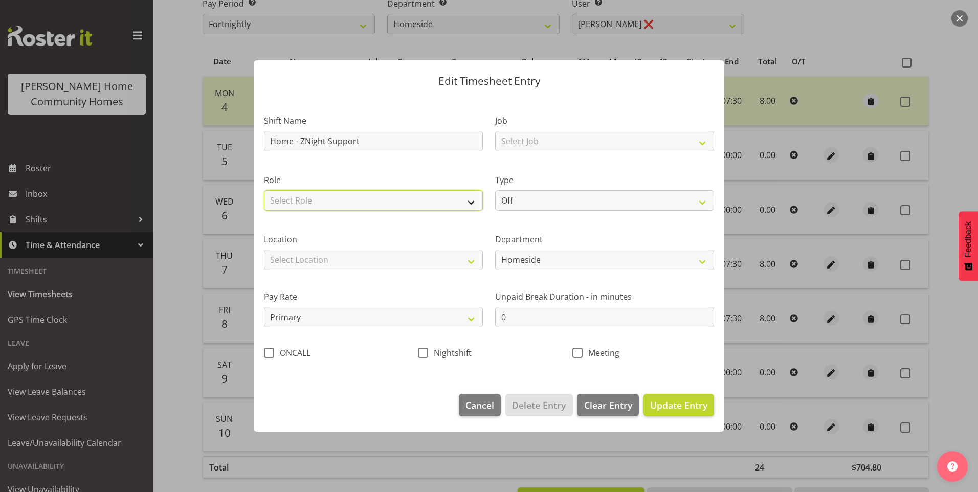
click at [301, 203] on select "Select Role Support Worker" at bounding box center [373, 200] width 219 height 20
select select "1214"
click at [264, 190] on select "Select Role Support Worker" at bounding box center [373, 200] width 219 height 20
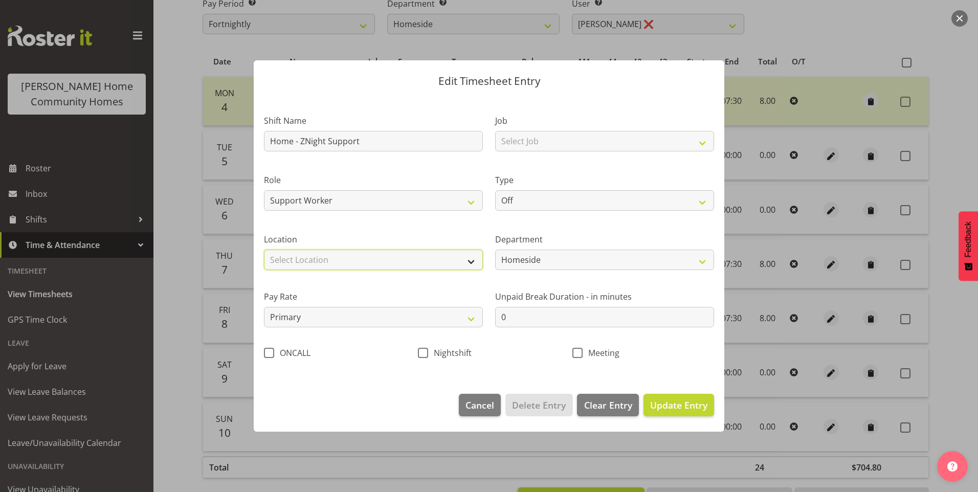
click at [311, 263] on select "Select Location 177 Halswell Rd 268 Hendersons Rd 307 Hendersons Rd 309 Henders…" at bounding box center [373, 260] width 219 height 20
select select "1067"
click at [264, 250] on select "Select Location 177 Halswell Rd 268 Hendersons Rd 307 Hendersons Rd 309 Henders…" at bounding box center [373, 260] width 219 height 20
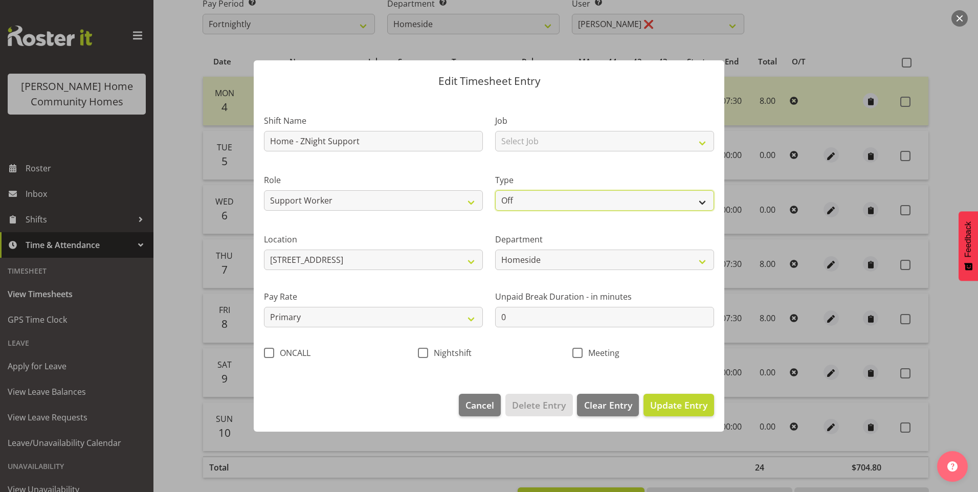
click at [525, 199] on select "Off Standard Public Holiday Public Holiday (Worked) Day In Lieu Annual Leave Si…" at bounding box center [604, 200] width 219 height 20
select select "Annual"
click at [495, 190] on select "Off Standard Public Holiday Public Holiday (Worked) Day In Lieu Annual Leave Si…" at bounding box center [604, 200] width 219 height 20
select select "7"
select select "2025"
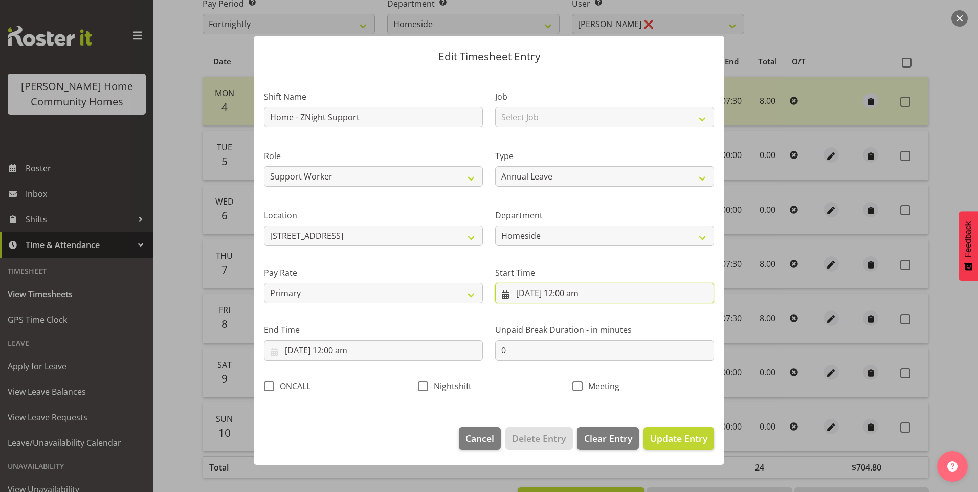
click at [540, 291] on input "9/08/2025, 12:00 am" at bounding box center [604, 293] width 219 height 20
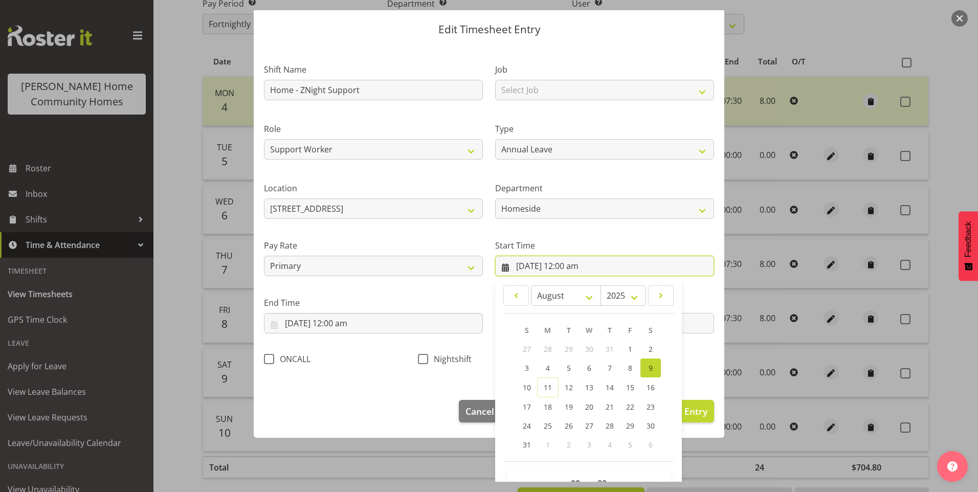
scroll to position [51, 0]
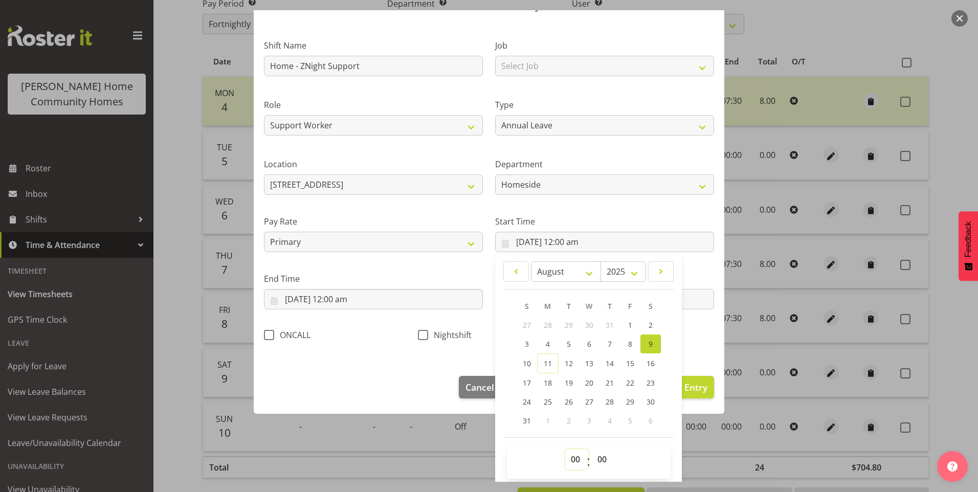
click at [570, 458] on select "00 01 02 03 04 05 06 07 08 09 10 11 12 13 14 15 16 17 18 19 20 21 22 23" at bounding box center [576, 459] width 23 height 20
select select "19"
click at [565, 449] on select "00 01 02 03 04 05 06 07 08 09 10 11 12 13 14 15 16 17 18 19 20 21 22 23" at bounding box center [576, 459] width 23 height 20
type input "9/08/2025, 7:00 pm"
click at [571, 455] on select "00 01 02 03 04 05 06 07 08 09 10 11 12 13 14 15 16 17 18 19 20 21 22 23" at bounding box center [576, 459] width 23 height 20
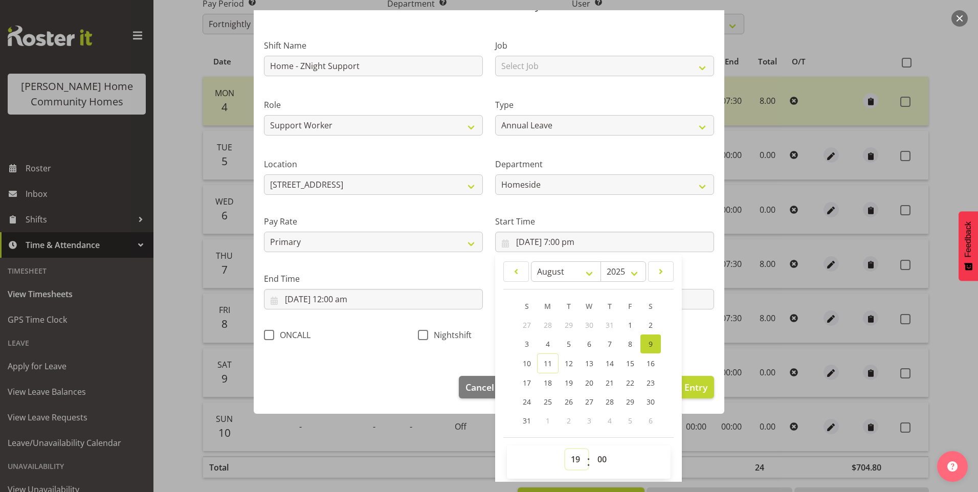
select select "23"
click at [565, 449] on select "00 01 02 03 04 05 06 07 08 09 10 11 12 13 14 15 16 17 18 19 20 21 22 23" at bounding box center [576, 459] width 23 height 20
type input "9/08/2025, 11:00 pm"
click at [600, 458] on select "00 01 02 03 04 05 06 07 08 09 10 11 12 13 14 15 16 17 18 19 20 21 22 23 24 25 2…" at bounding box center [603, 459] width 23 height 20
select select "30"
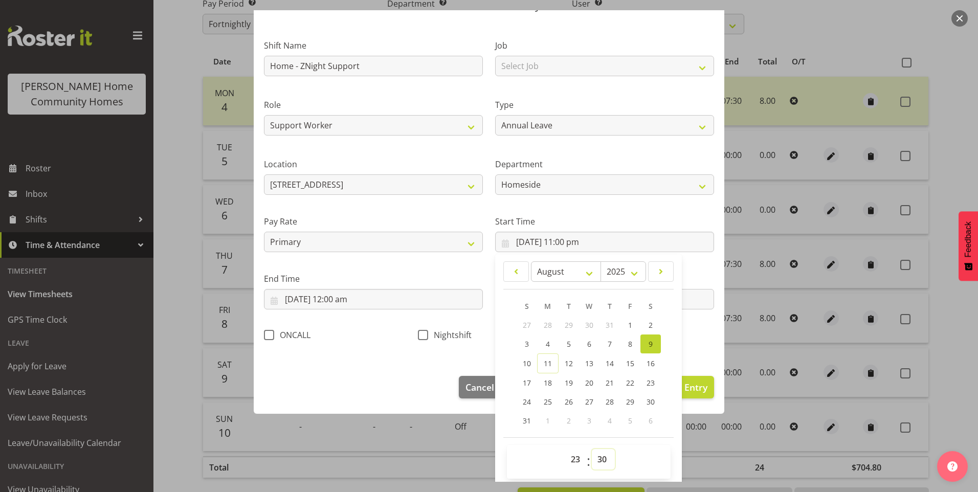
click at [592, 449] on select "00 01 02 03 04 05 06 07 08 09 10 11 12 13 14 15 16 17 18 19 20 21 22 23 24 25 2…" at bounding box center [603, 459] width 23 height 20
type input "9/08/2025, 11:30 pm"
click at [295, 298] on input "9/08/2025, 12:00 am" at bounding box center [373, 299] width 219 height 20
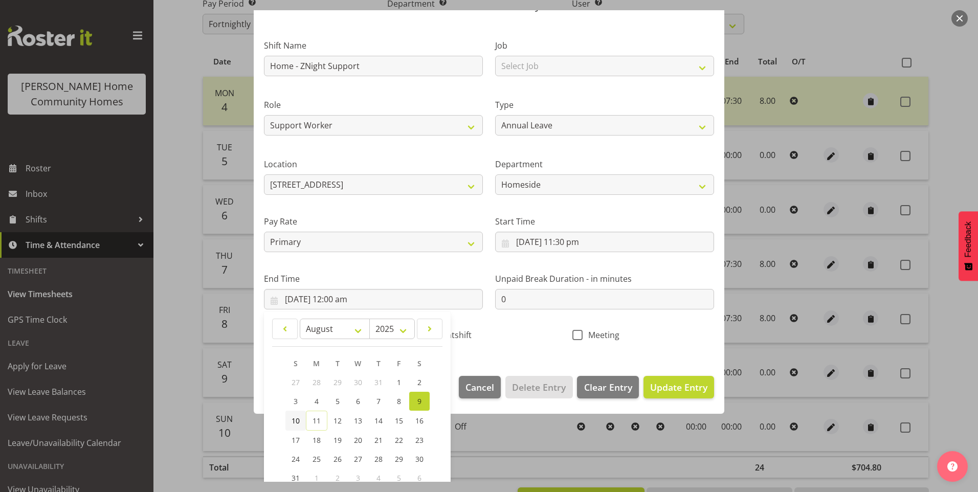
drag, startPoint x: 294, startPoint y: 416, endPoint x: 308, endPoint y: 415, distance: 14.3
click at [294, 416] on span "10" at bounding box center [296, 421] width 8 height 10
type input "10/08/2025, 12:00 am"
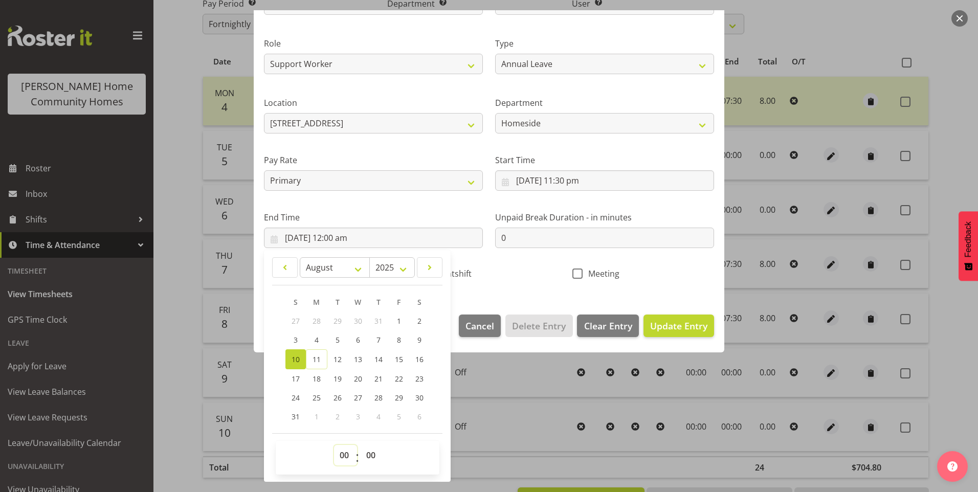
drag, startPoint x: 340, startPoint y: 455, endPoint x: 342, endPoint y: 443, distance: 11.9
click at [340, 453] on select "00 01 02 03 04 05 06 07 08 09 10 11 12 13 14 15 16 17 18 19 20 21 22 23" at bounding box center [345, 455] width 23 height 20
select select "7"
click at [334, 445] on select "00 01 02 03 04 05 06 07 08 09 10 11 12 13 14 15 16 17 18 19 20 21 22 23" at bounding box center [345, 455] width 23 height 20
type input "10/08/2025, 7:00 am"
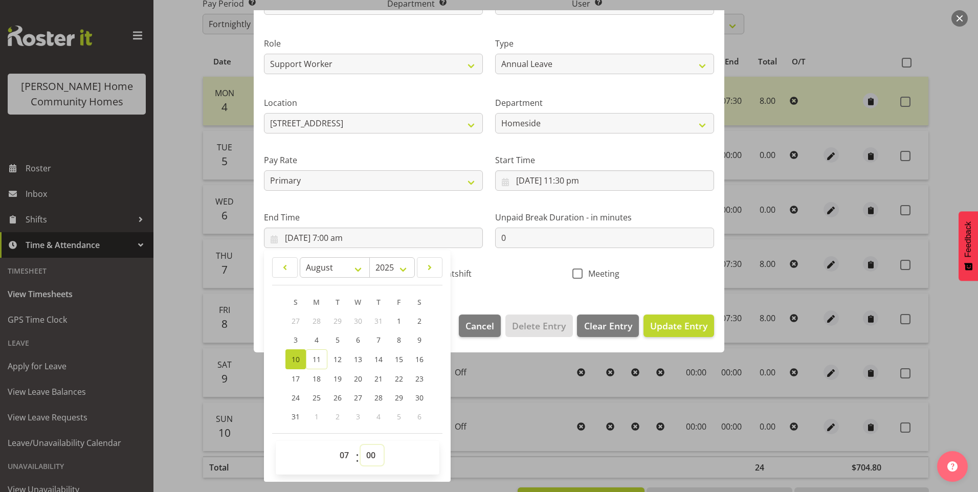
click at [380, 456] on select "00 01 02 03 04 05 06 07 08 09 10 11 12 13 14 15 16 17 18 19 20 21 22 23 24 25 2…" at bounding box center [372, 455] width 23 height 20
select select "30"
click at [361, 445] on select "00 01 02 03 04 05 06 07 08 09 10 11 12 13 14 15 16 17 18 19 20 21 22 23 24 25 2…" at bounding box center [372, 455] width 23 height 20
type input "10/08/2025, 7:30 am"
click at [677, 322] on span "Update Entry" at bounding box center [678, 326] width 57 height 12
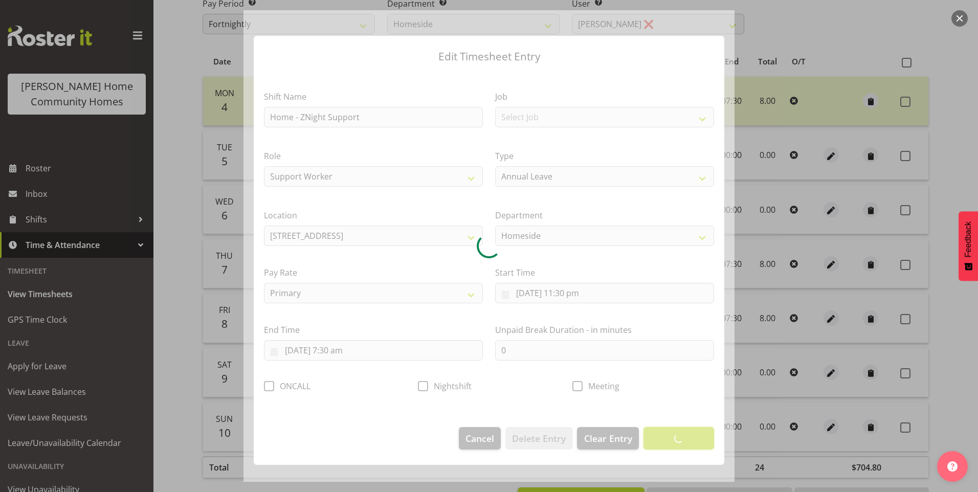
scroll to position [0, 0]
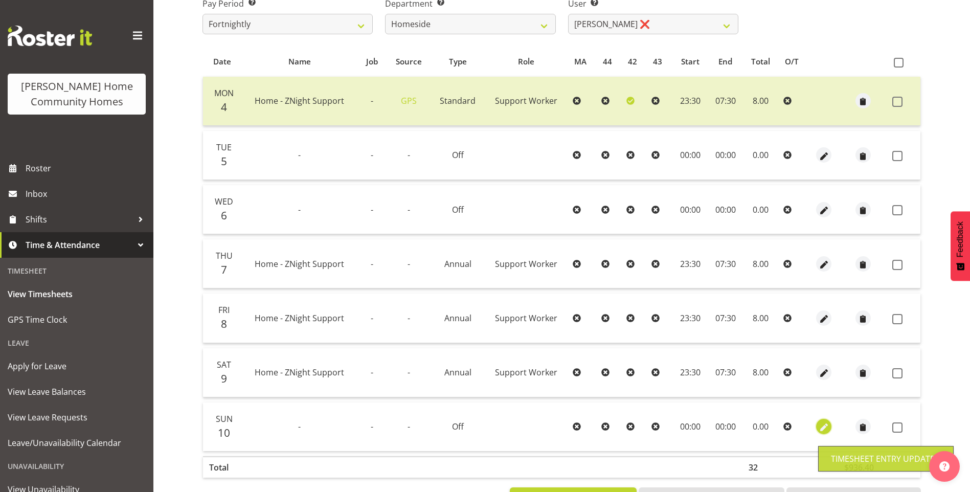
click at [823, 426] on span "button" at bounding box center [825, 428] width 12 height 12
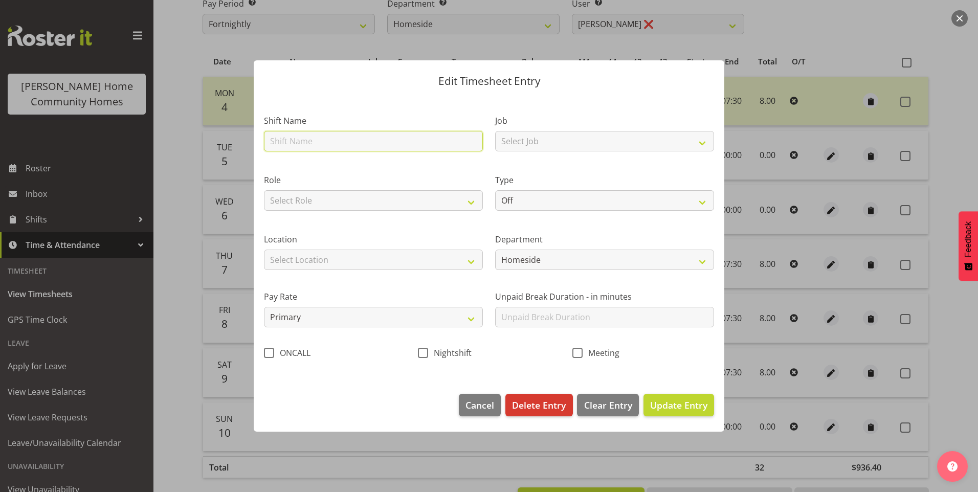
drag, startPoint x: 312, startPoint y: 142, endPoint x: 314, endPoint y: 148, distance: 6.0
click at [312, 142] on input "text" at bounding box center [373, 141] width 219 height 20
type input "Home - ZNight Support"
type input "0"
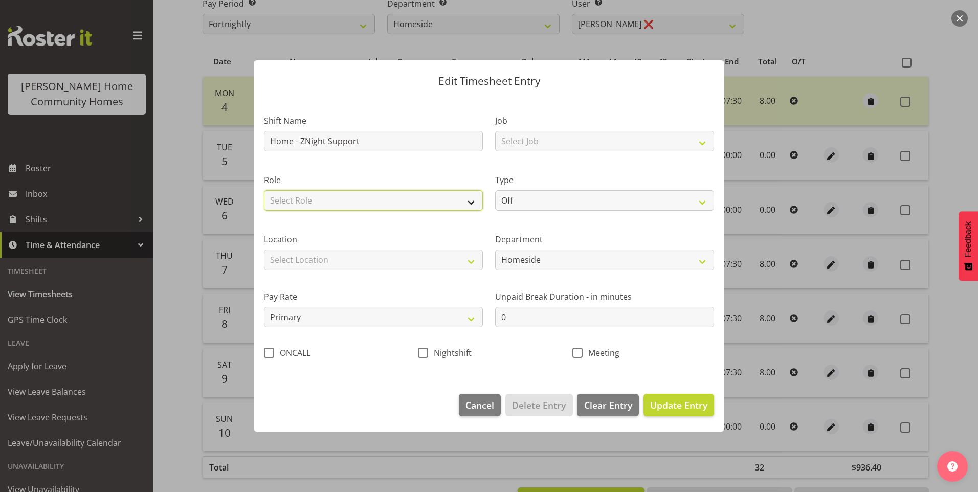
click at [321, 195] on select "Select Role Support Worker" at bounding box center [373, 200] width 219 height 20
select select "1214"
click at [264, 190] on select "Select Role Support Worker" at bounding box center [373, 200] width 219 height 20
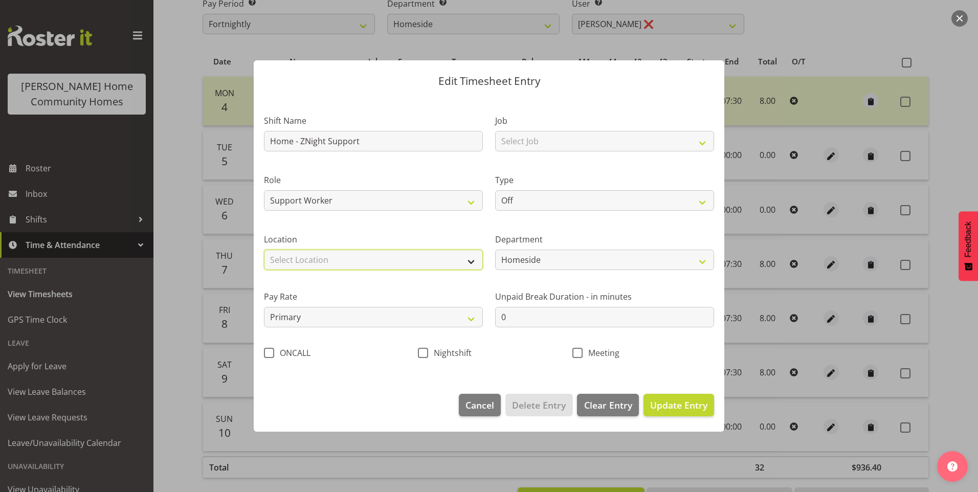
click at [311, 260] on select "Select Location 177 Halswell Rd 268 Hendersons Rd 307 Hendersons Rd 309 Henders…" at bounding box center [373, 260] width 219 height 20
select select "1067"
click at [264, 250] on select "Select Location 177 Halswell Rd 268 Hendersons Rd 307 Hendersons Rd 309 Henders…" at bounding box center [373, 260] width 219 height 20
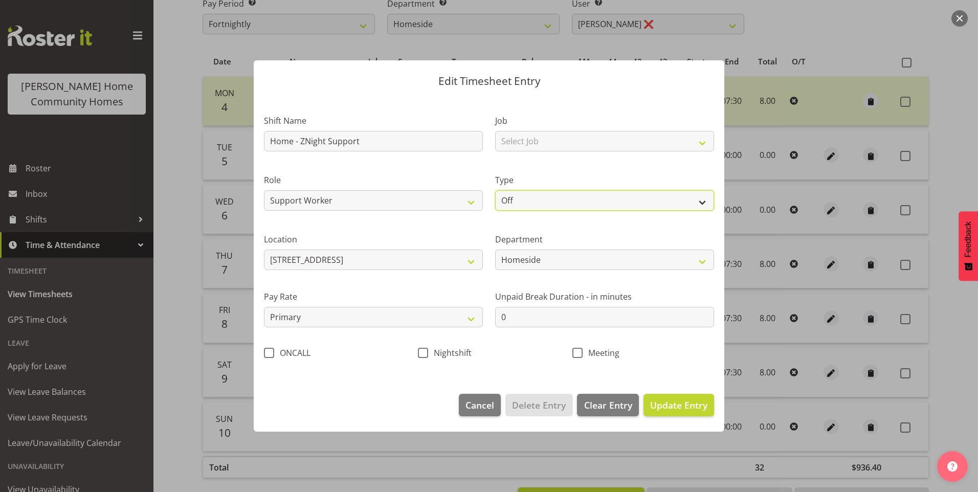
click at [515, 196] on select "Off Standard Public Holiday Public Holiday (Worked) Day In Lieu Annual Leave Si…" at bounding box center [604, 200] width 219 height 20
select select "Annual"
click at [495, 190] on select "Off Standard Public Holiday Public Holiday (Worked) Day In Lieu Annual Leave Si…" at bounding box center [604, 200] width 219 height 20
select select "7"
select select "2025"
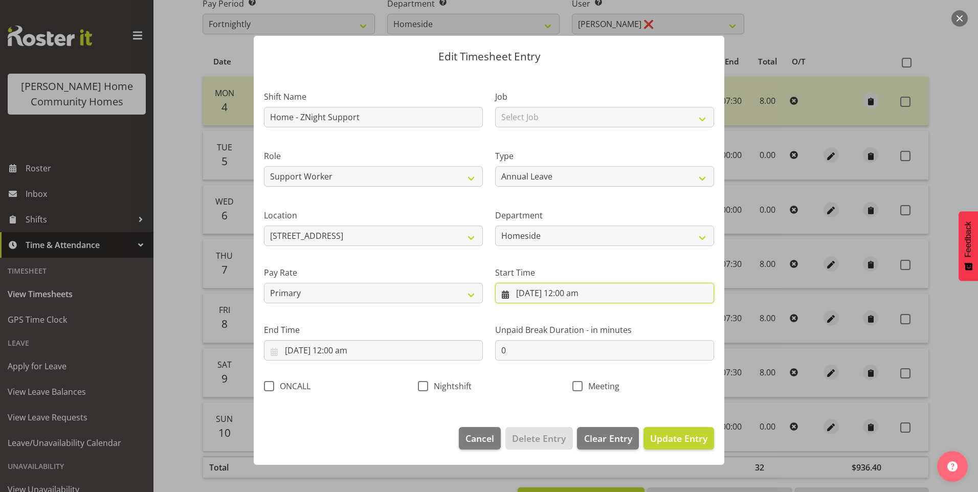
click at [541, 291] on input "10/08/2025, 12:00 am" at bounding box center [604, 293] width 219 height 20
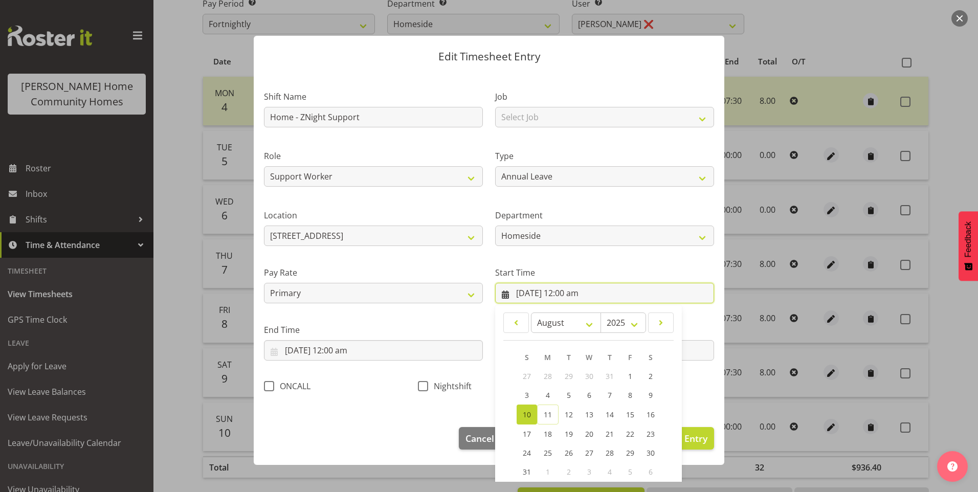
scroll to position [55, 0]
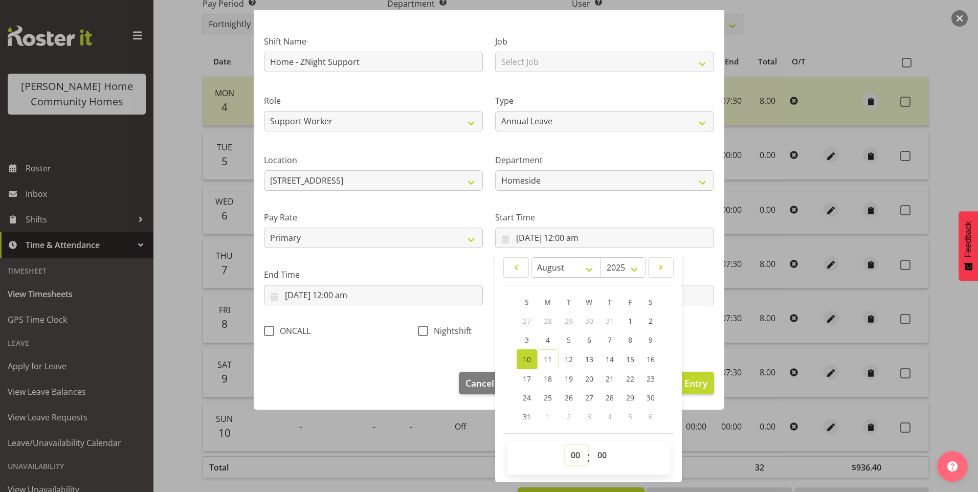
click at [572, 448] on select "00 01 02 03 04 05 06 07 08 09 10 11 12 13 14 15 16 17 18 19 20 21 22 23" at bounding box center [576, 455] width 23 height 20
select select "23"
click at [565, 445] on select "00 01 02 03 04 05 06 07 08 09 10 11 12 13 14 15 16 17 18 19 20 21 22 23" at bounding box center [576, 455] width 23 height 20
type input "10/08/2025, 11:00 pm"
drag, startPoint x: 596, startPoint y: 453, endPoint x: 599, endPoint y: 443, distance: 10.2
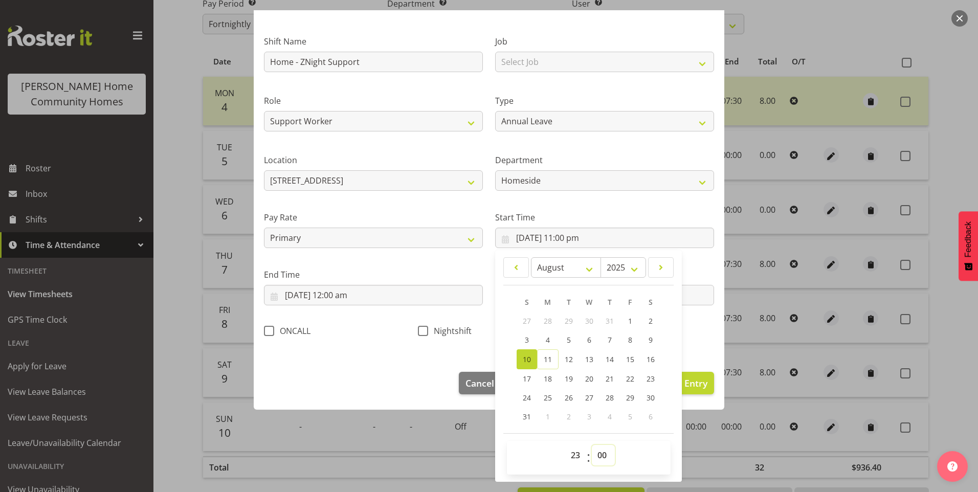
click at [597, 447] on select "00 01 02 03 04 05 06 07 08 09 10 11 12 13 14 15 16 17 18 19 20 21 22 23 24 25 2…" at bounding box center [603, 455] width 23 height 20
select select "30"
click at [592, 445] on select "00 01 02 03 04 05 06 07 08 09 10 11 12 13 14 15 16 17 18 19 20 21 22 23 24 25 2…" at bounding box center [603, 455] width 23 height 20
type input "10/08/2025, 11:30 pm"
click at [297, 298] on input "10/08/2025, 12:00 am" at bounding box center [373, 295] width 219 height 20
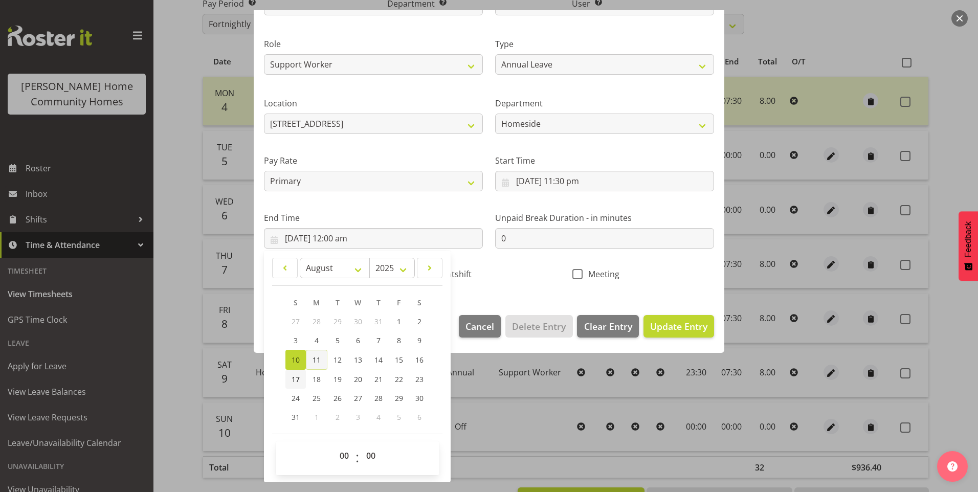
scroll to position [113, 0]
click at [314, 355] on span "11" at bounding box center [317, 360] width 8 height 10
type input "11/08/2025, 12:00 am"
click at [350, 451] on select "00 01 02 03 04 05 06 07 08 09 10 11 12 13 14 15 16 17 18 19 20 21 22 23" at bounding box center [345, 455] width 23 height 20
select select "7"
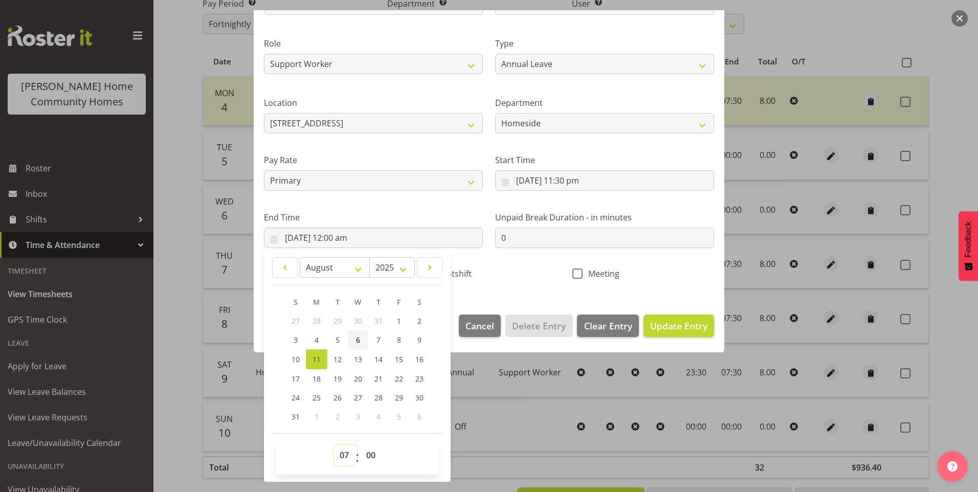
click at [334, 445] on select "00 01 02 03 04 05 06 07 08 09 10 11 12 13 14 15 16 17 18 19 20 21 22 23" at bounding box center [345, 455] width 23 height 20
type input "11/08/2025, 7:00 am"
click at [377, 456] on select "00 01 02 03 04 05 06 07 08 09 10 11 12 13 14 15 16 17 18 19 20 21 22 23 24 25 2…" at bounding box center [372, 455] width 23 height 20
select select "30"
click at [361, 445] on select "00 01 02 03 04 05 06 07 08 09 10 11 12 13 14 15 16 17 18 19 20 21 22 23 24 25 2…" at bounding box center [372, 455] width 23 height 20
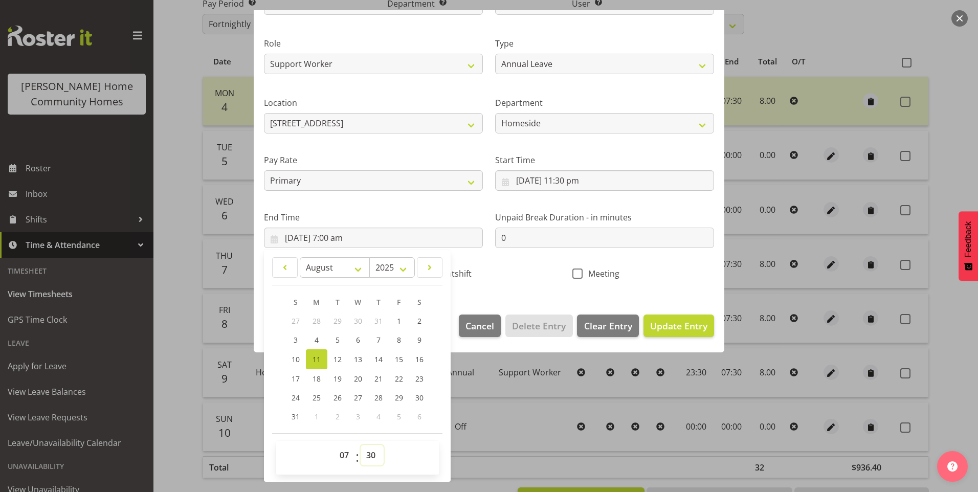
type input "11/08/2025, 7:30 am"
click at [667, 326] on span "Update Entry" at bounding box center [678, 326] width 57 height 12
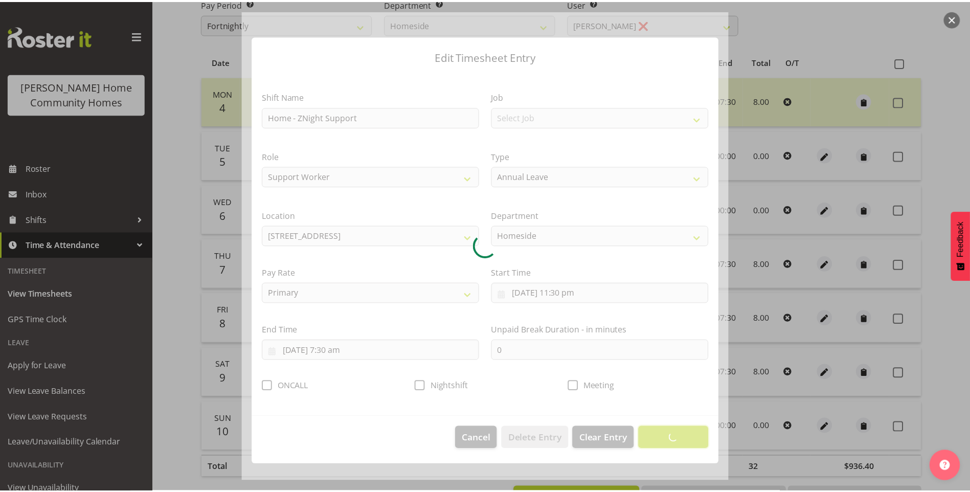
scroll to position [0, 0]
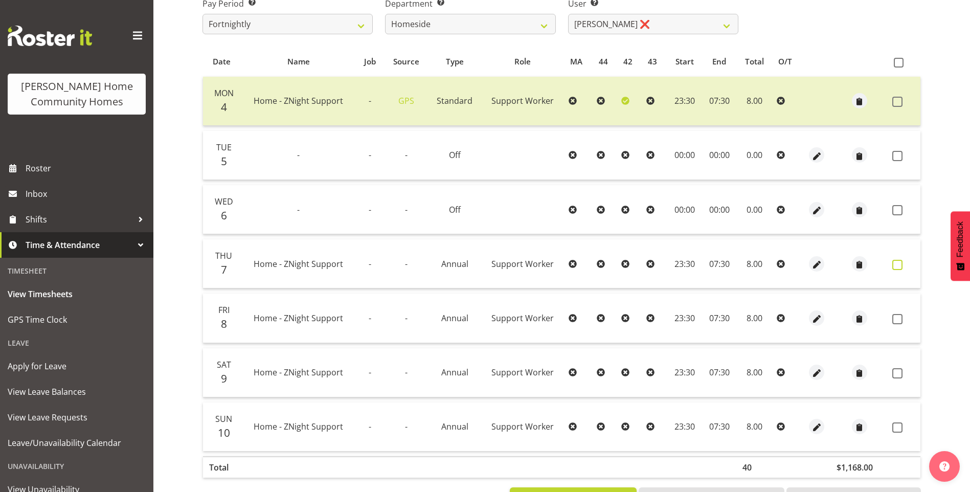
click at [902, 264] on span at bounding box center [898, 265] width 10 height 10
checkbox input "true"
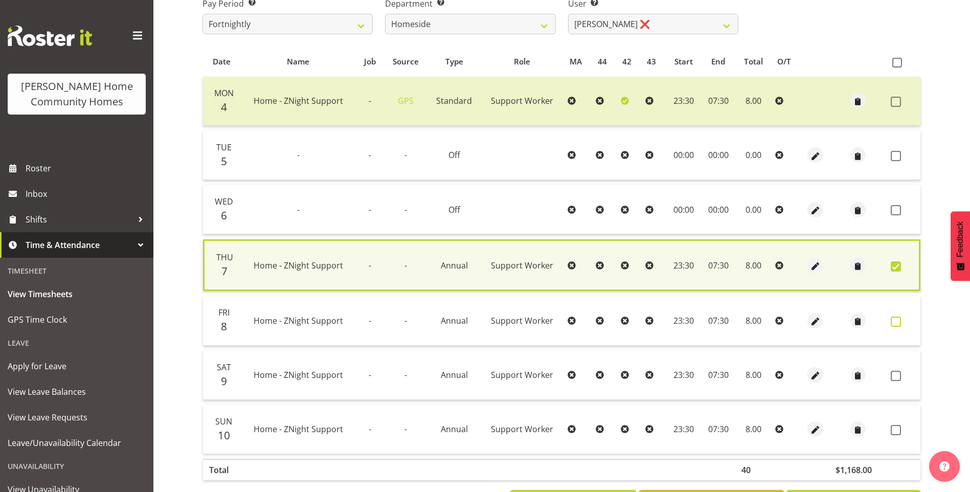
click at [898, 321] on span at bounding box center [896, 322] width 10 height 10
checkbox input "true"
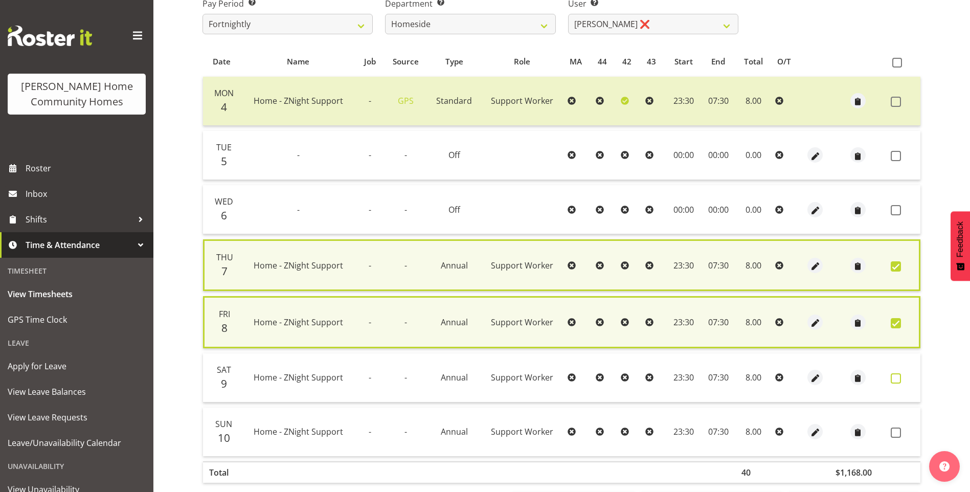
click at [900, 378] on span at bounding box center [896, 378] width 10 height 10
checkbox input "true"
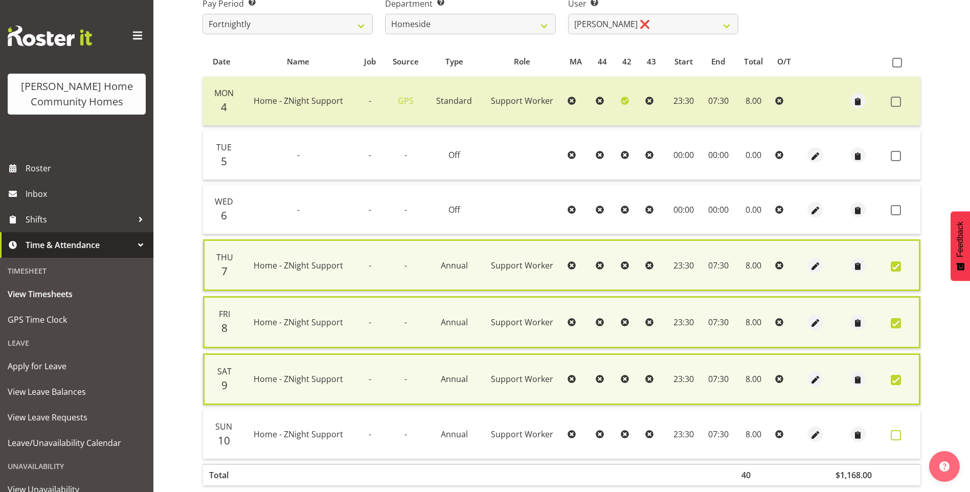
click at [897, 433] on span at bounding box center [896, 435] width 10 height 10
checkbox input "true"
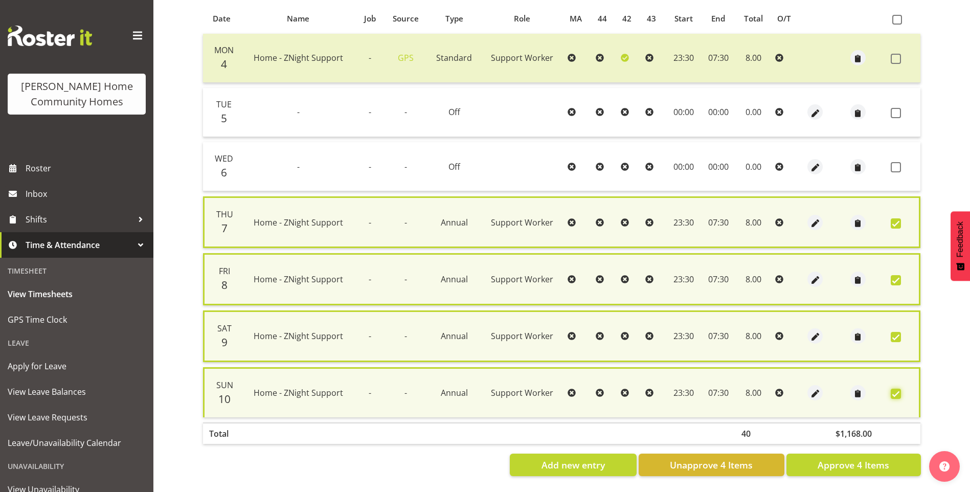
scroll to position [229, 0]
click at [867, 458] on span "Approve 4 Items" at bounding box center [854, 464] width 72 height 13
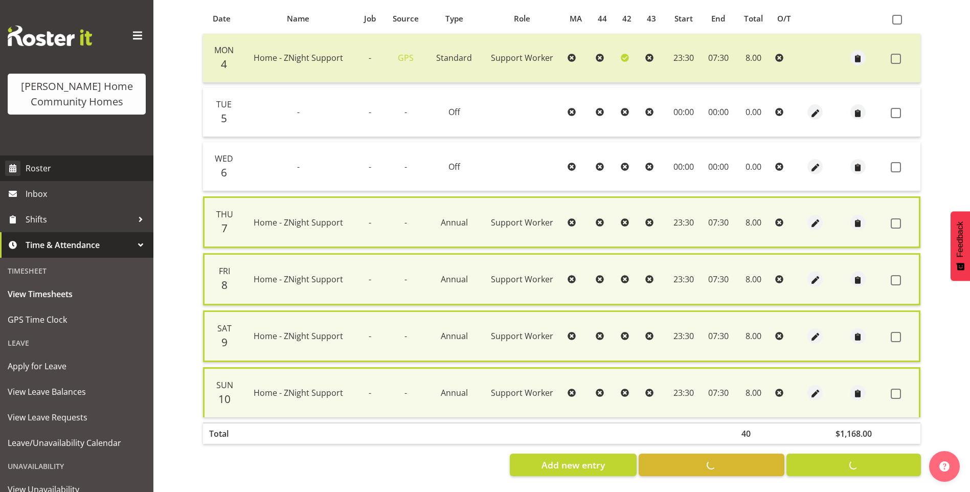
checkbox input "false"
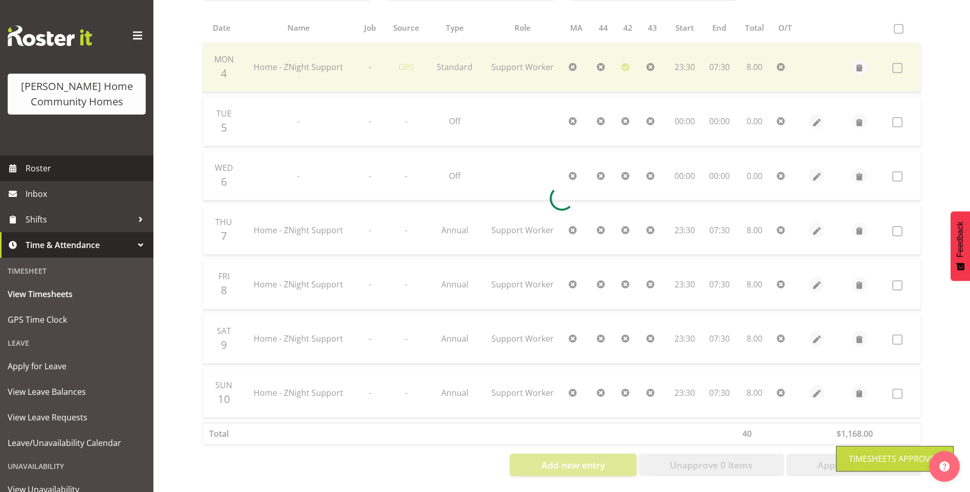
scroll to position [219, 0]
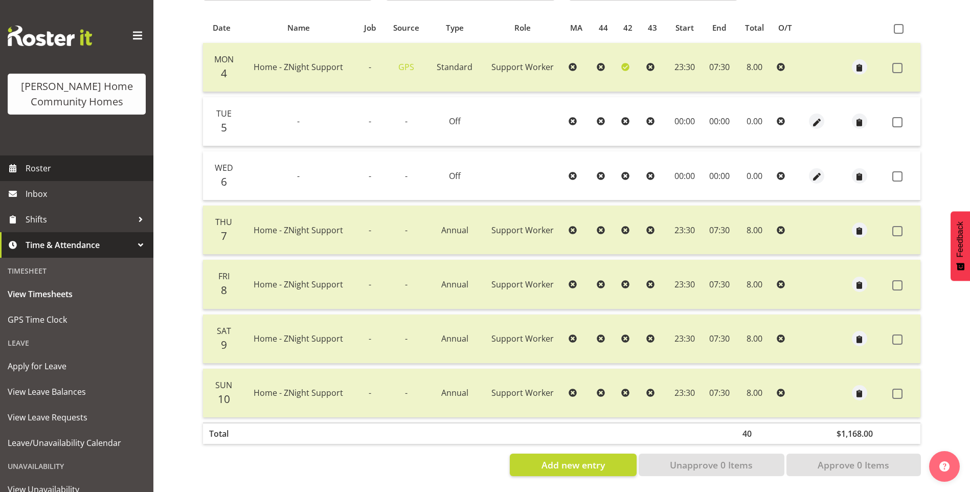
click at [54, 168] on span "Roster" at bounding box center [87, 168] width 123 height 15
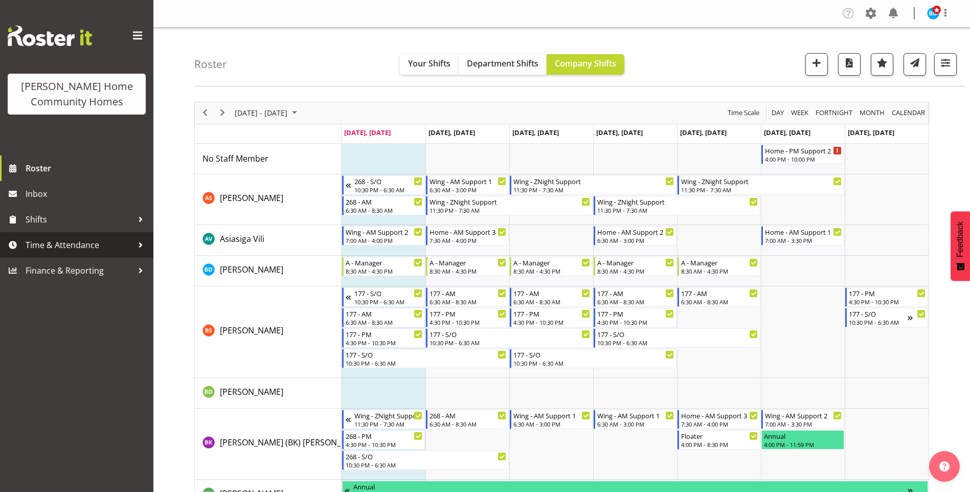
click at [82, 244] on span "Time & Attendance" at bounding box center [79, 244] width 107 height 15
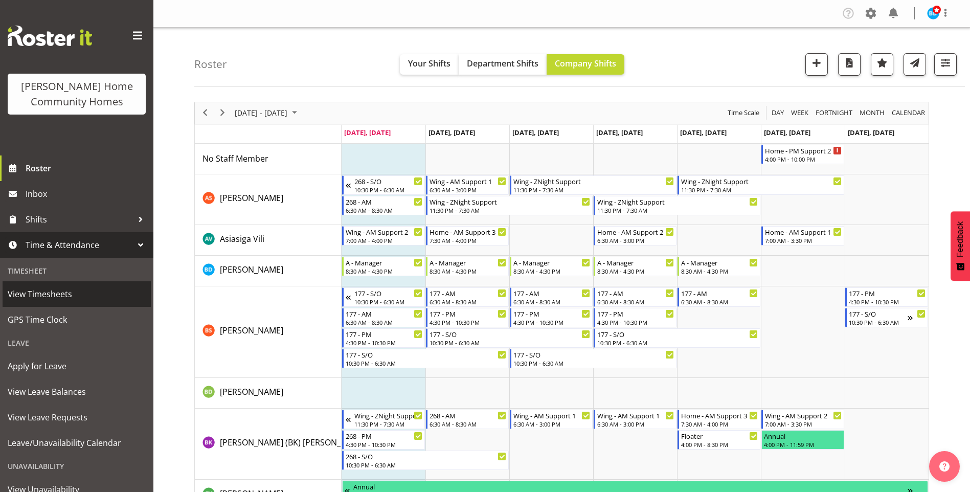
click at [37, 297] on span "View Timesheets" at bounding box center [77, 293] width 138 height 15
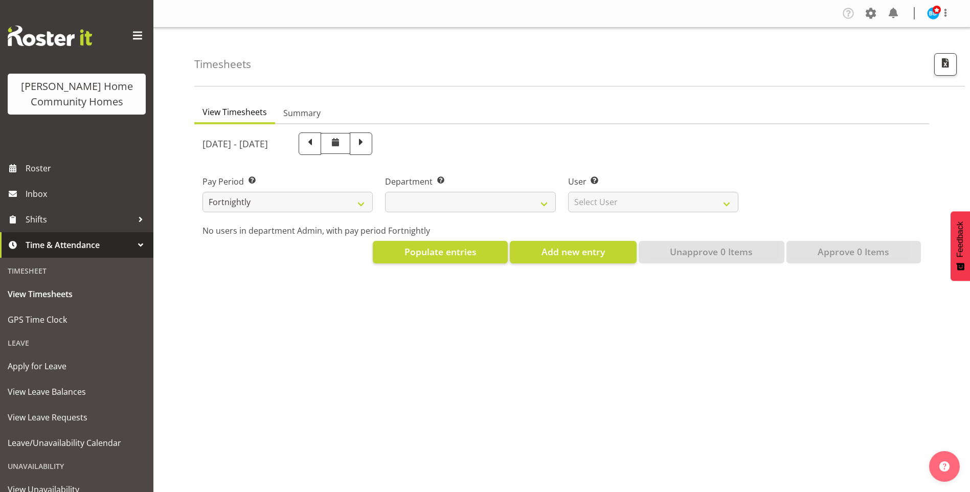
select select
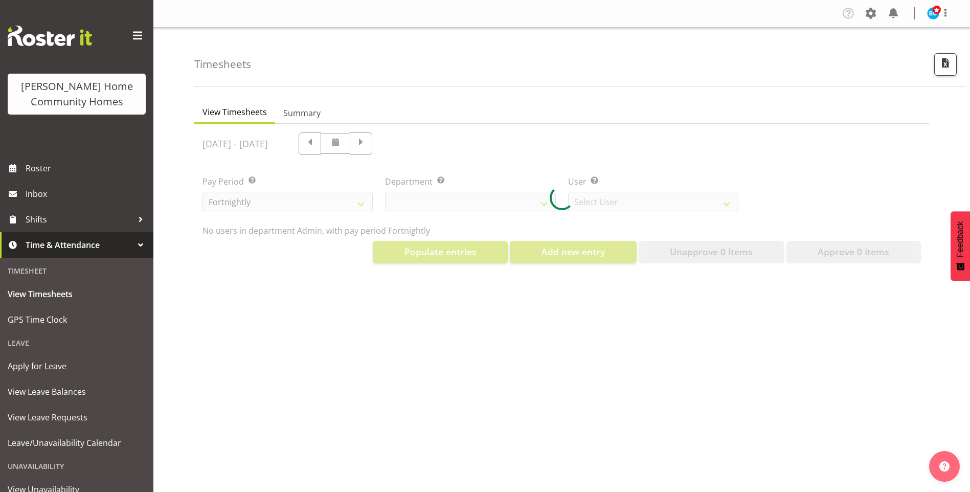
select select "8515"
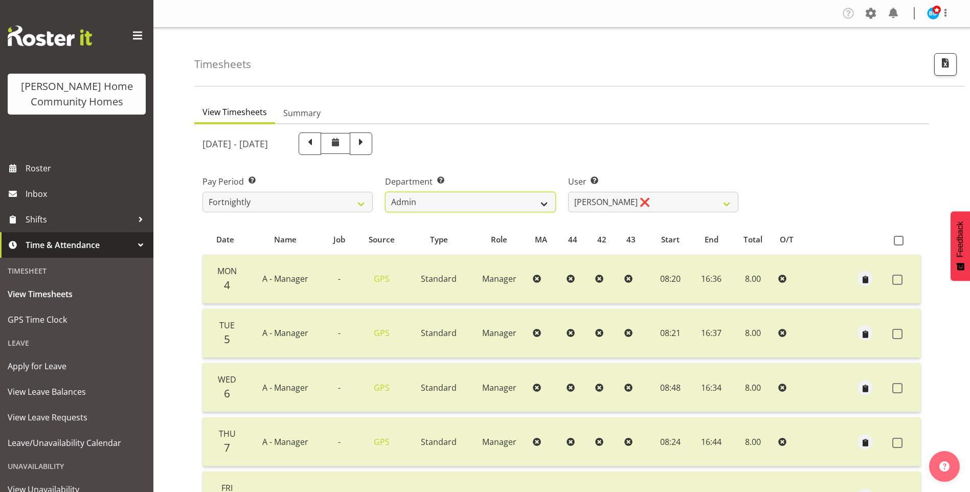
click at [427, 200] on select "Admin Homeside Houses Wingside" at bounding box center [470, 202] width 170 height 20
select select "746"
click at [385, 192] on select "Admin Homeside Houses Wingside" at bounding box center [470, 202] width 170 height 20
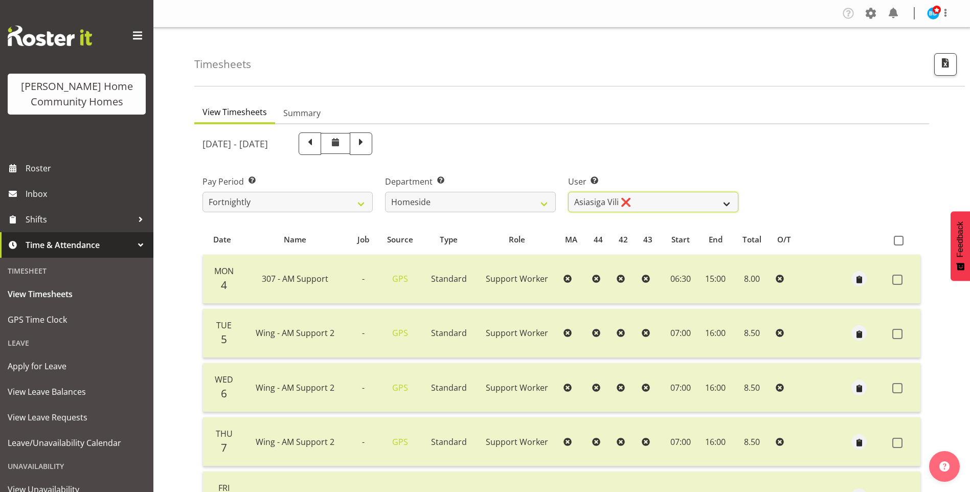
drag, startPoint x: 585, startPoint y: 200, endPoint x: 586, endPoint y: 206, distance: 5.7
click at [585, 200] on select "[PERSON_NAME] ❌ [PERSON_NAME] ❌ [PERSON_NAME] (BK) [PERSON_NAME] ✔ [PERSON_NAME…" at bounding box center [653, 202] width 170 height 20
select select "8534"
click at [568, 192] on select "[PERSON_NAME] ❌ [PERSON_NAME] ❌ [PERSON_NAME] (BK) [PERSON_NAME] ✔ [PERSON_NAME…" at bounding box center [653, 202] width 170 height 20
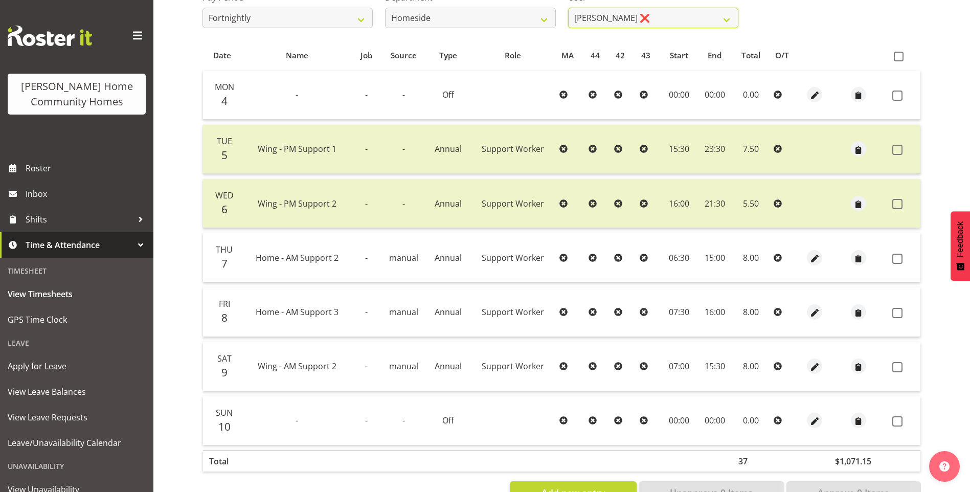
scroll to position [219, 0]
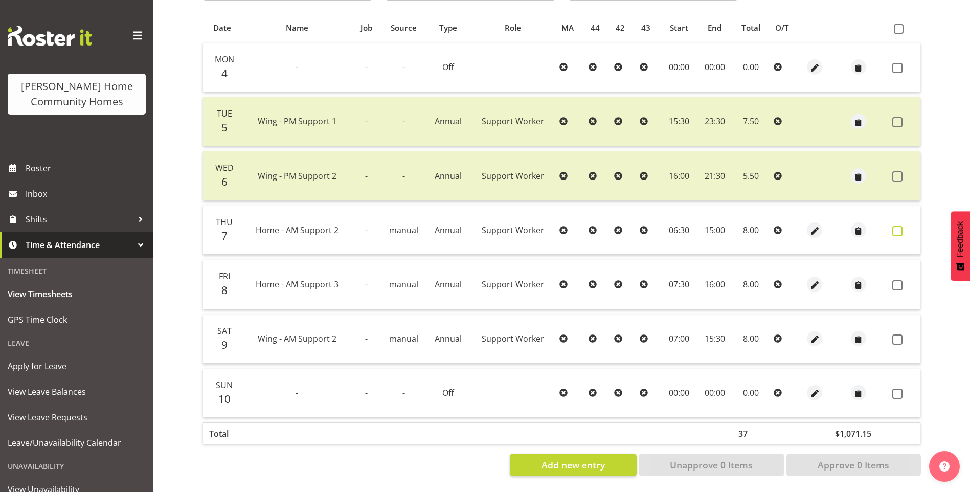
click at [895, 226] on span at bounding box center [898, 231] width 10 height 10
checkbox input "true"
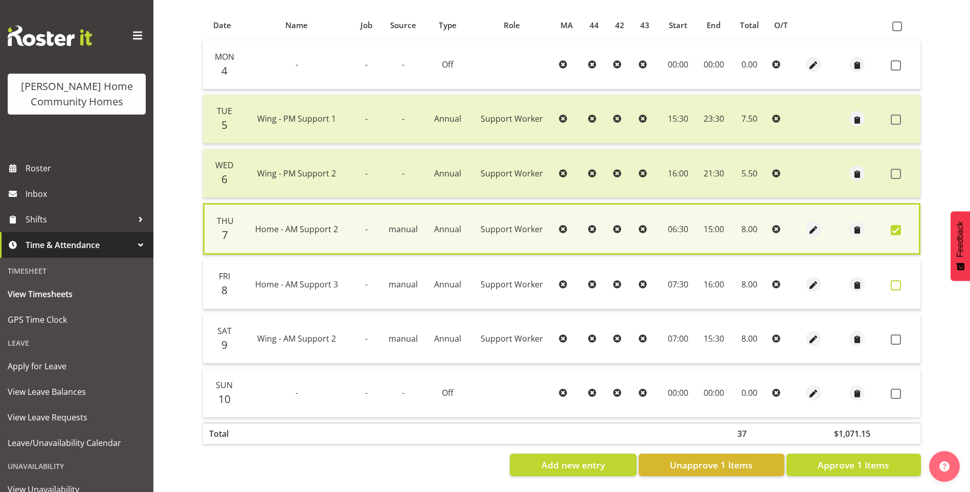
click at [893, 280] on span at bounding box center [896, 285] width 10 height 10
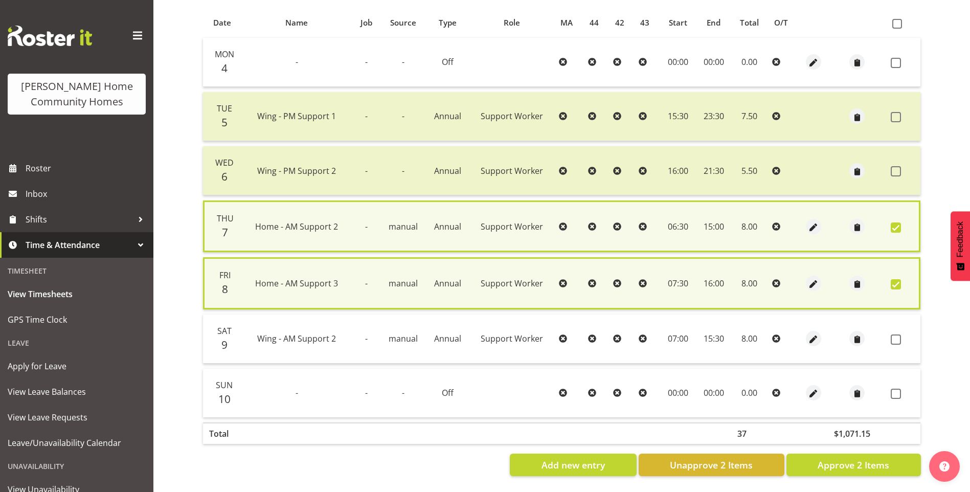
click at [897, 279] on span at bounding box center [896, 284] width 10 height 10
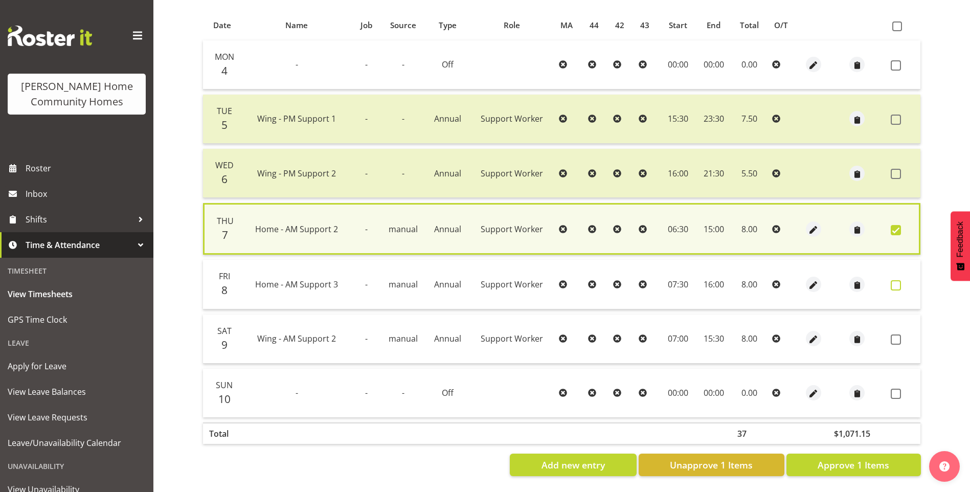
click at [899, 280] on span at bounding box center [896, 285] width 10 height 10
checkbox input "true"
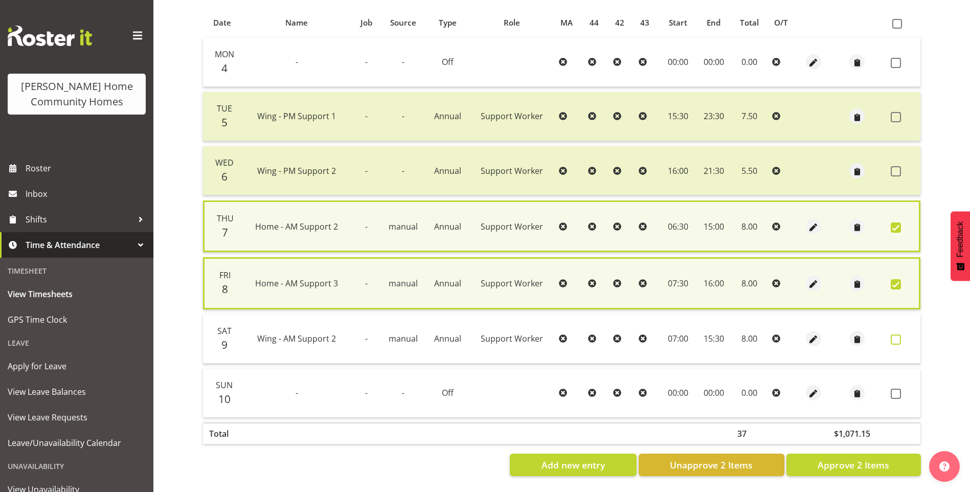
click at [899, 337] on span at bounding box center [896, 340] width 10 height 10
checkbox input "true"
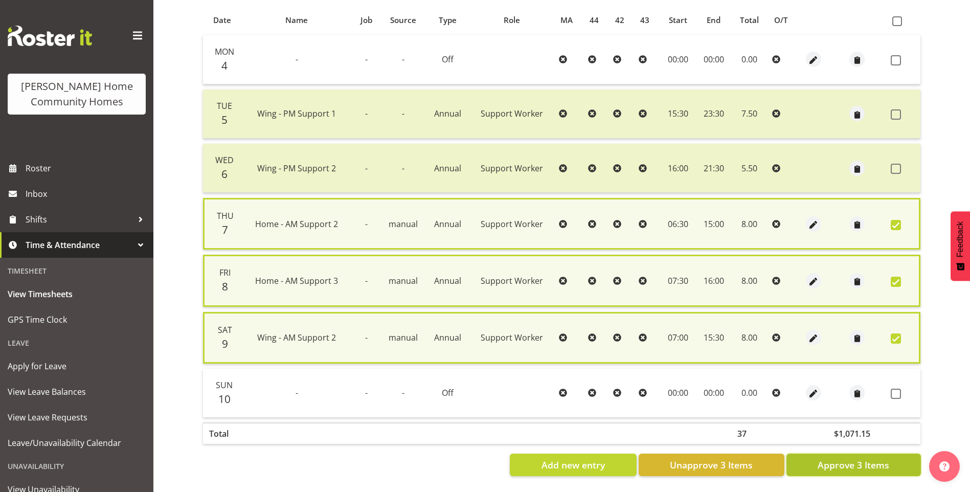
click at [877, 462] on span "Approve 3 Items" at bounding box center [854, 464] width 72 height 13
checkbox input "false"
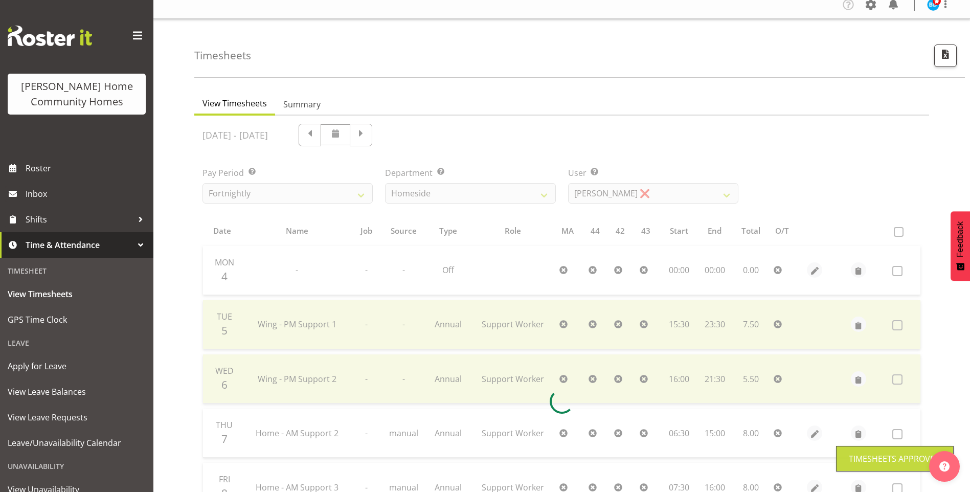
scroll to position [0, 0]
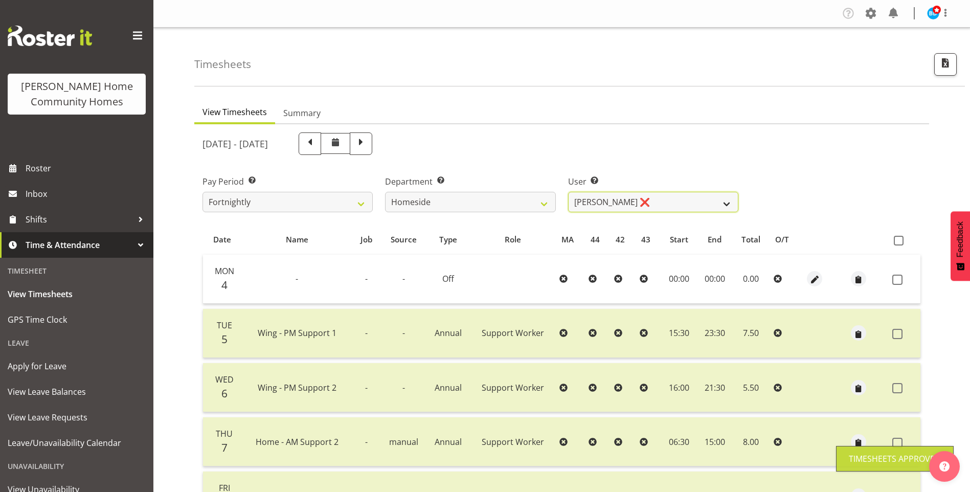
click at [602, 202] on select "[PERSON_NAME] ❌ [PERSON_NAME] ❌ [PERSON_NAME] (BK) [PERSON_NAME] ✔ [PERSON_NAME…" at bounding box center [653, 202] width 170 height 20
select select "10096"
click at [568, 192] on select "[PERSON_NAME] ❌ [PERSON_NAME] ❌ [PERSON_NAME] (BK) [PERSON_NAME] ✔ [PERSON_NAME…" at bounding box center [653, 202] width 170 height 20
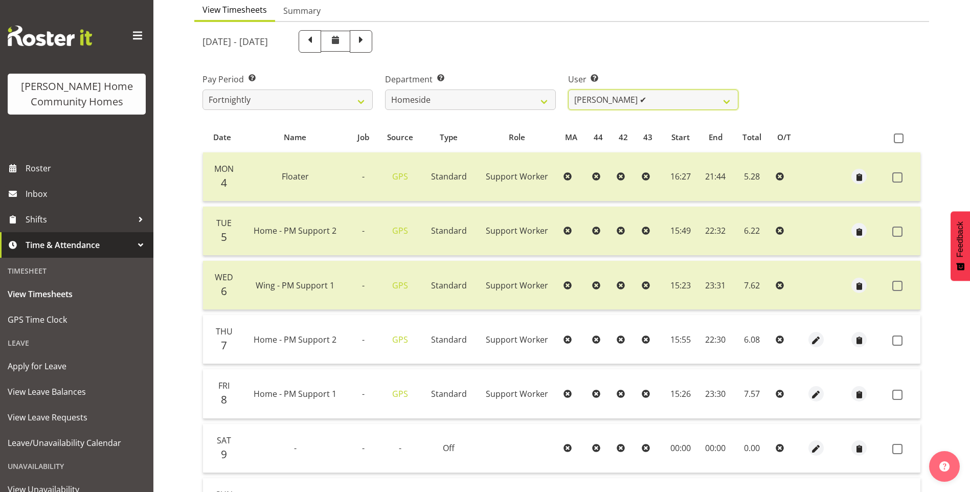
scroll to position [205, 0]
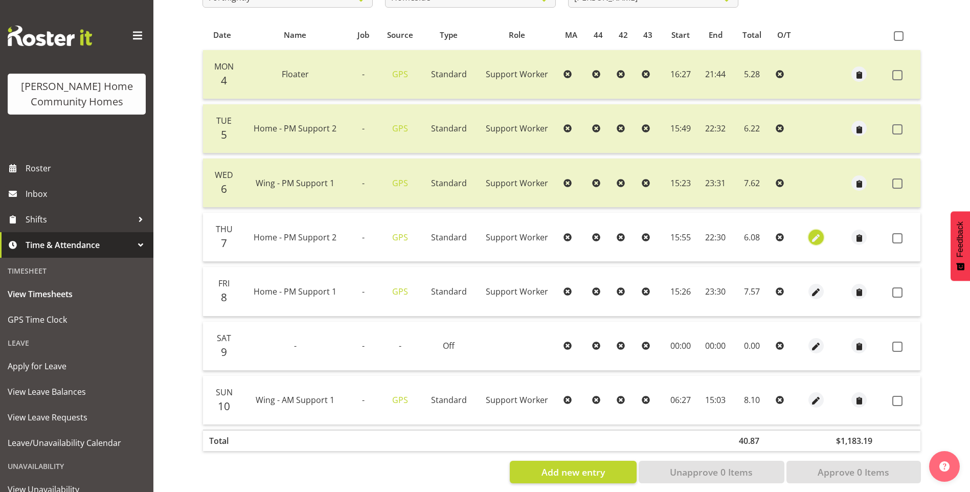
click at [815, 235] on span "button" at bounding box center [817, 238] width 12 height 12
select select "Standard"
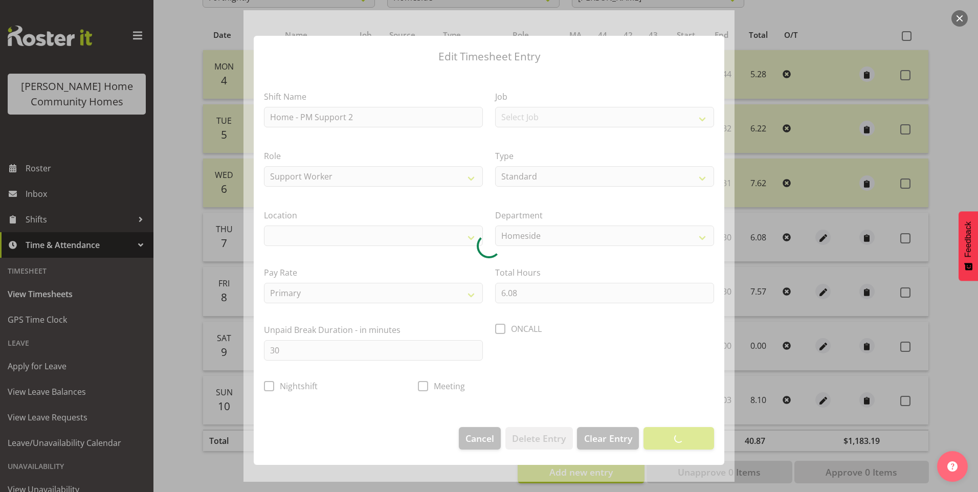
select select "1067"
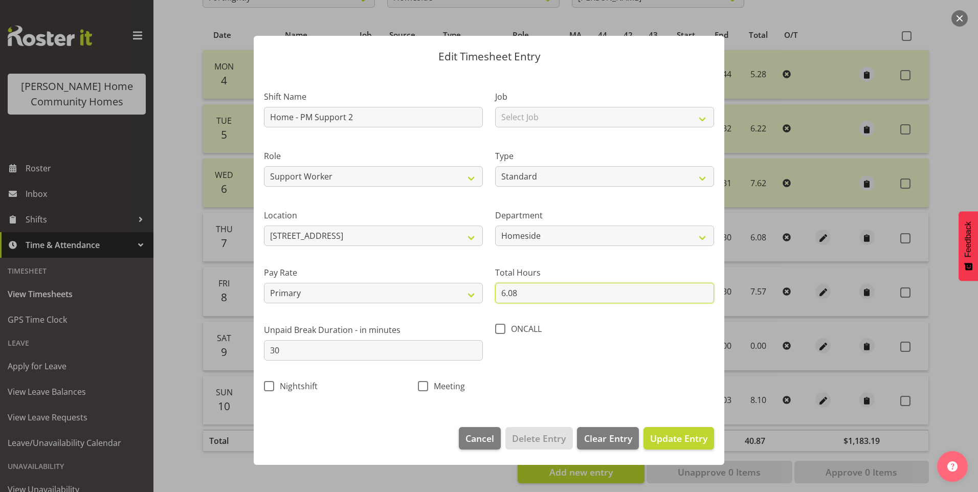
click at [522, 296] on input "6.08" at bounding box center [604, 293] width 219 height 20
type input "6.00"
click at [692, 436] on span "Update Entry" at bounding box center [678, 438] width 57 height 12
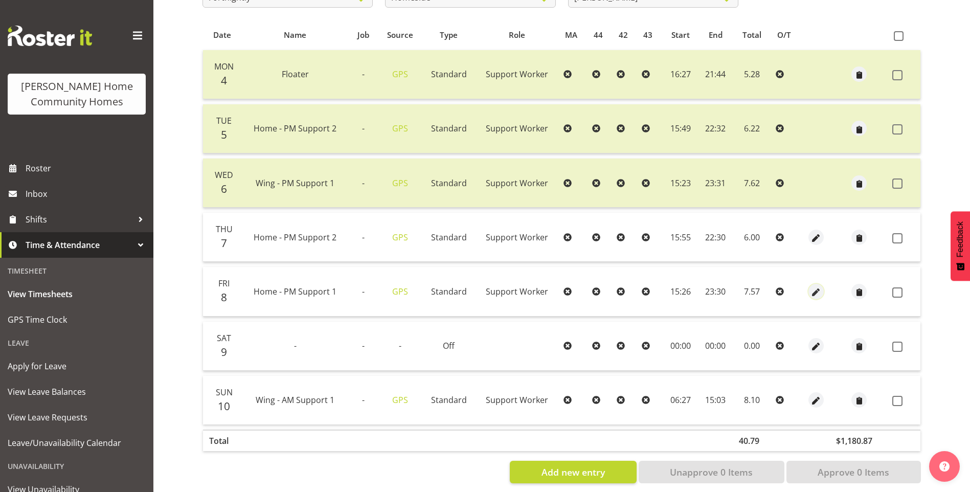
click at [812, 291] on span "button" at bounding box center [817, 292] width 12 height 12
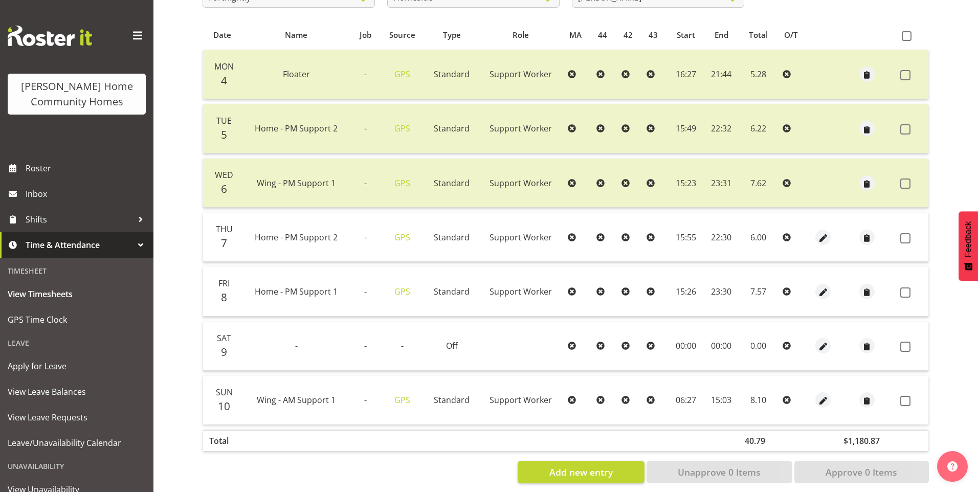
select select "Standard"
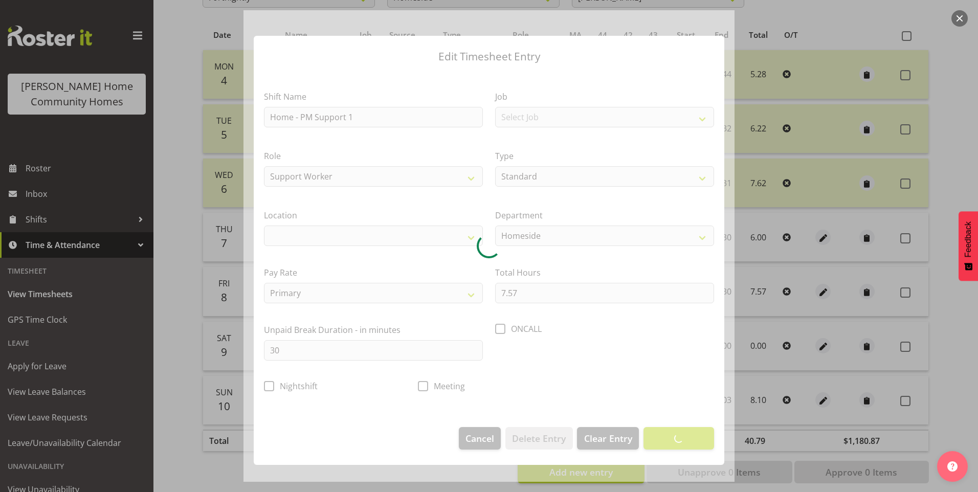
select select "1067"
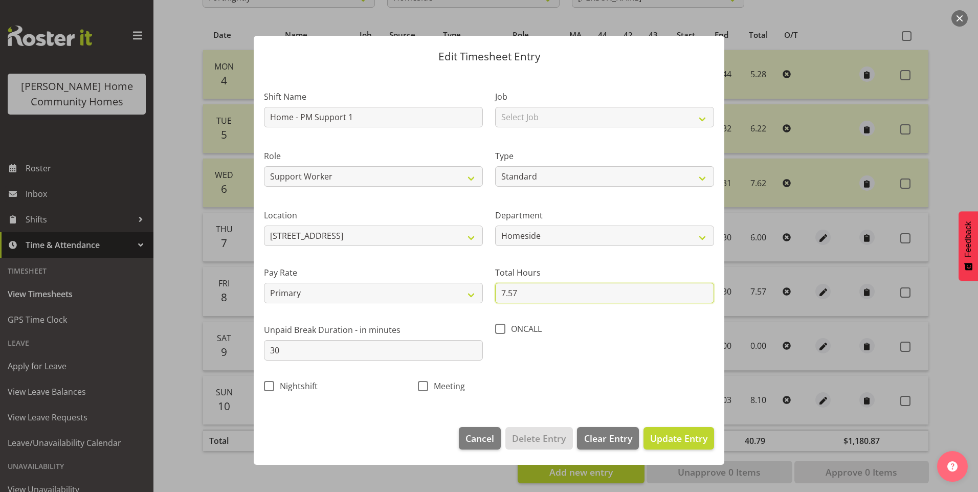
click at [520, 293] on input "7.57" at bounding box center [604, 293] width 219 height 20
type input "7.50"
click at [689, 434] on span "Update Entry" at bounding box center [678, 438] width 57 height 12
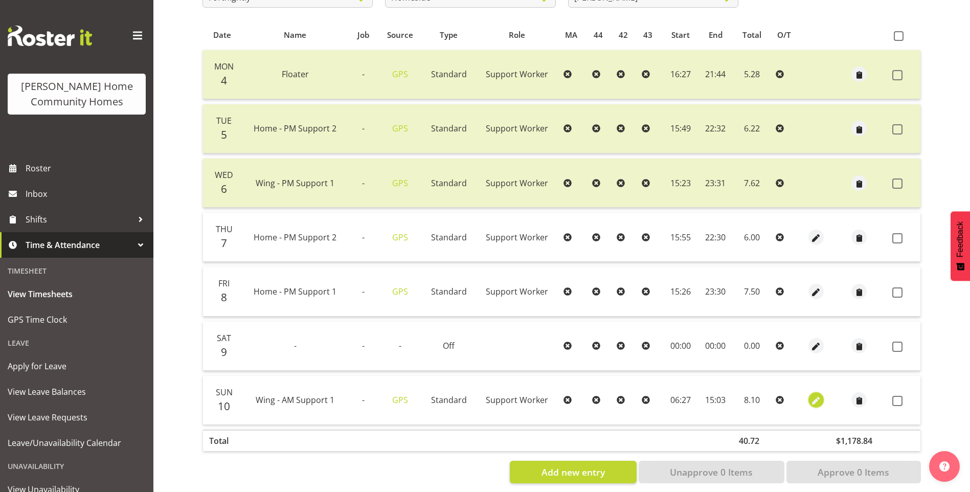
click at [817, 402] on span "button" at bounding box center [817, 401] width 12 height 12
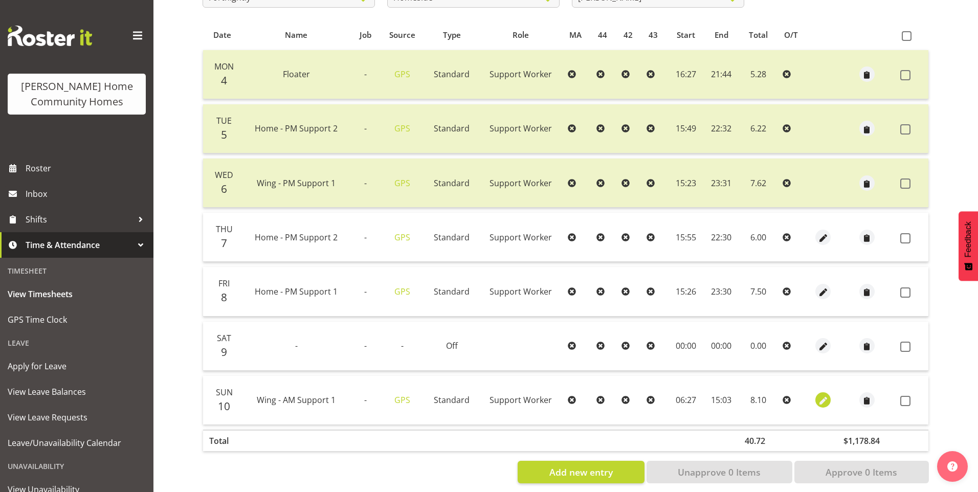
select select "Standard"
select select "749"
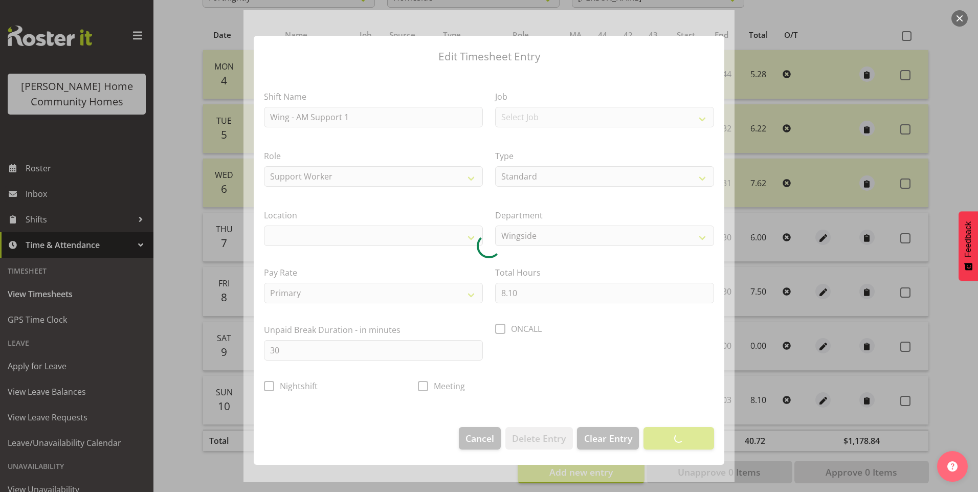
select select "1071"
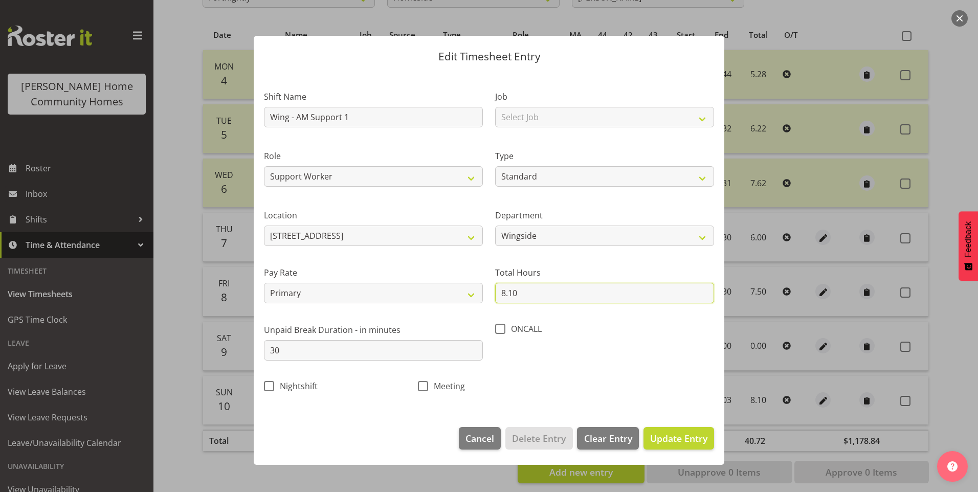
click at [527, 290] on input "8.10" at bounding box center [604, 293] width 219 height 20
type input "8.00"
click at [700, 434] on span "Update Entry" at bounding box center [678, 438] width 57 height 12
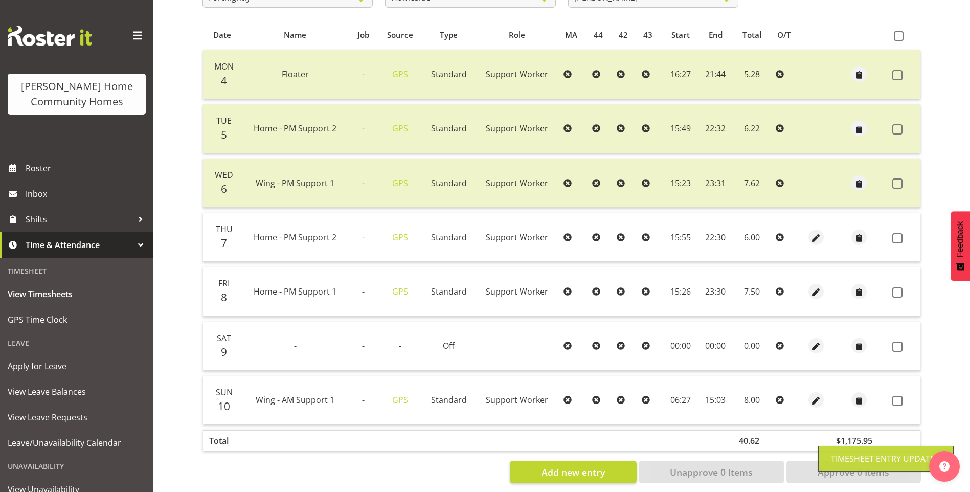
drag, startPoint x: 899, startPoint y: 400, endPoint x: 898, endPoint y: 363, distance: 37.4
click at [899, 399] on span at bounding box center [898, 401] width 10 height 10
checkbox input "true"
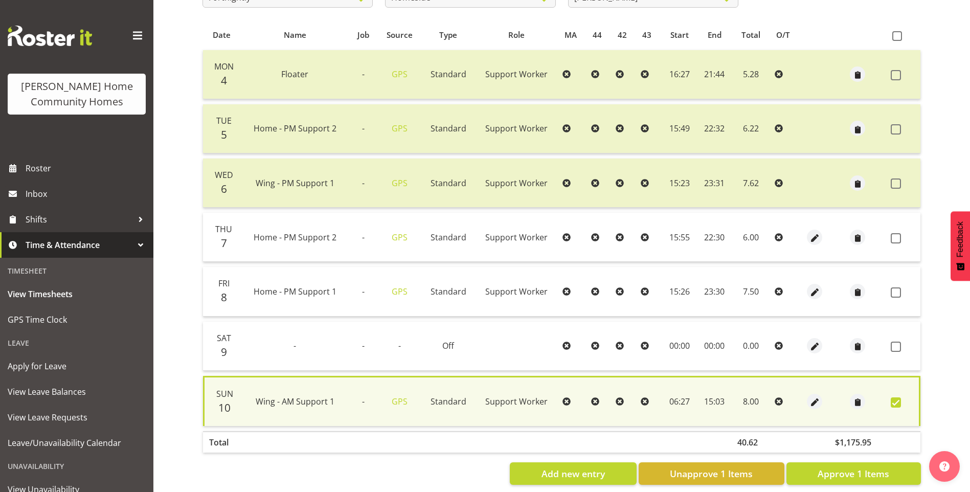
drag, startPoint x: 894, startPoint y: 293, endPoint x: 904, endPoint y: 259, distance: 35.4
click at [895, 292] on span at bounding box center [896, 293] width 10 height 10
checkbox input "true"
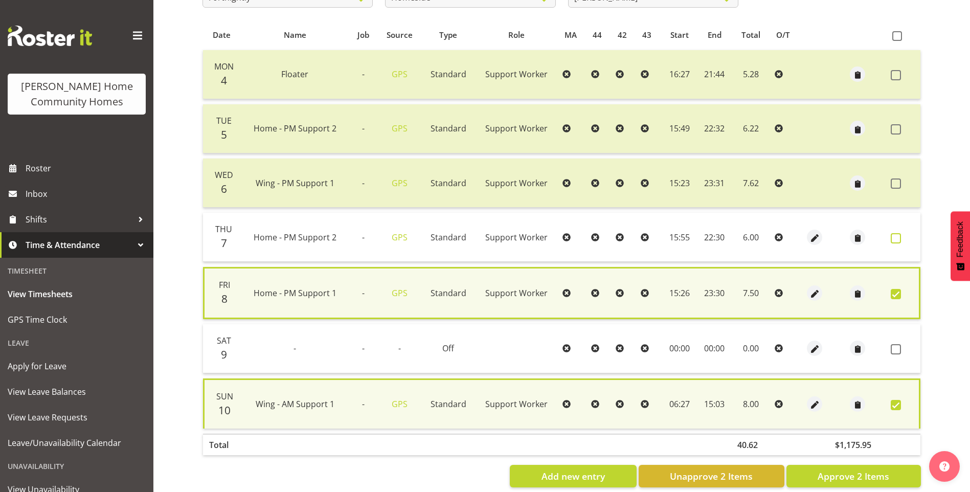
click at [898, 239] on span at bounding box center [896, 238] width 10 height 10
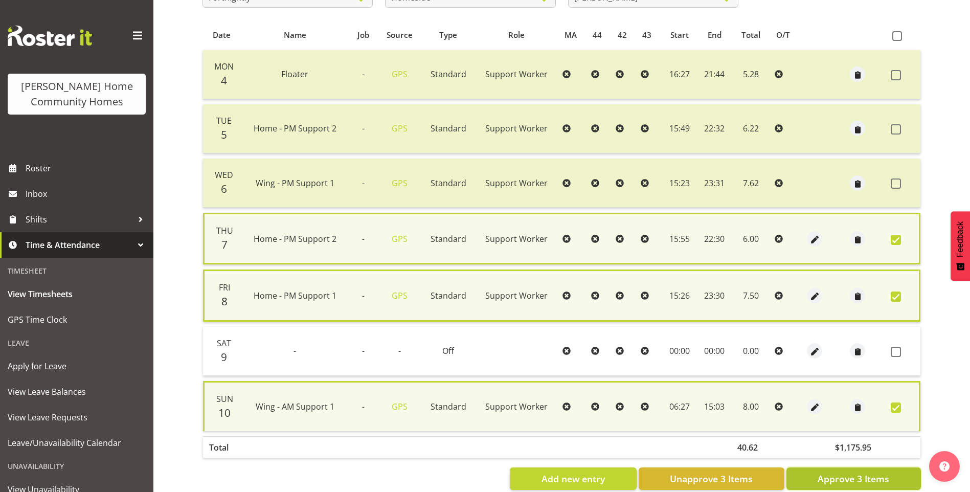
drag, startPoint x: 864, startPoint y: 479, endPoint x: 863, endPoint y: 474, distance: 5.7
click at [864, 477] on span "Approve 3 Items" at bounding box center [854, 478] width 72 height 13
checkbox input "false"
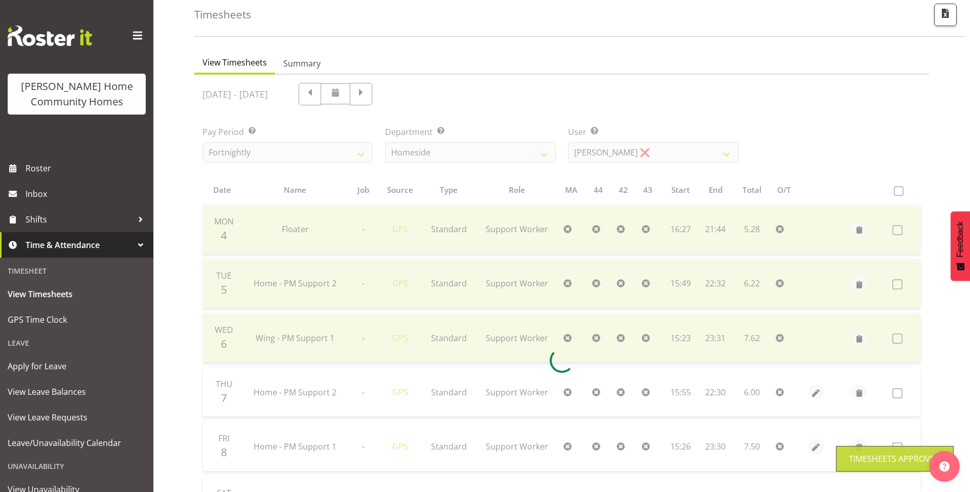
scroll to position [0, 0]
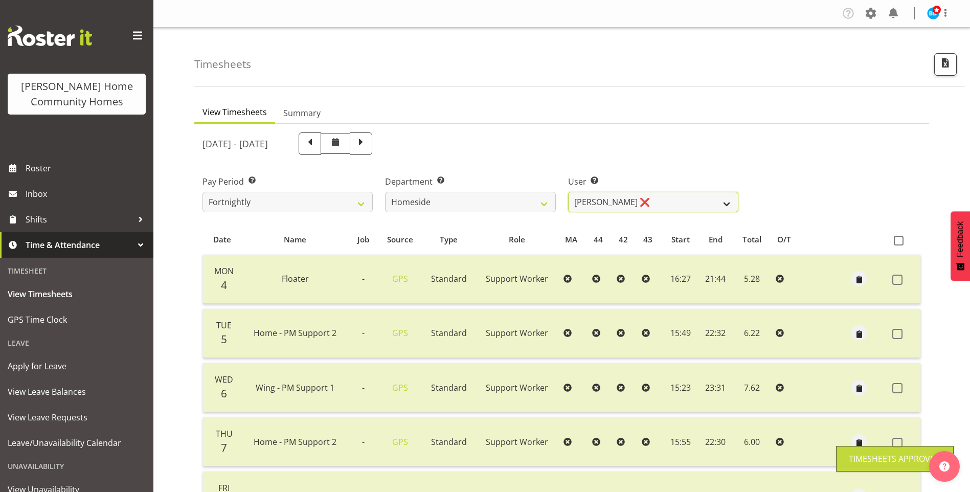
click at [604, 203] on select "Asiasiga Vili ❌ Billie-Rose Dunlop ❌ Brijesh (BK) Kachhadiya ✔ Cheenee Vargas ❌…" at bounding box center [653, 202] width 170 height 20
select select "10095"
click at [568, 192] on select "Asiasiga Vili ❌ Billie-Rose Dunlop ❌ Brijesh (BK) Kachhadiya ✔ Cheenee Vargas ❌…" at bounding box center [653, 202] width 170 height 20
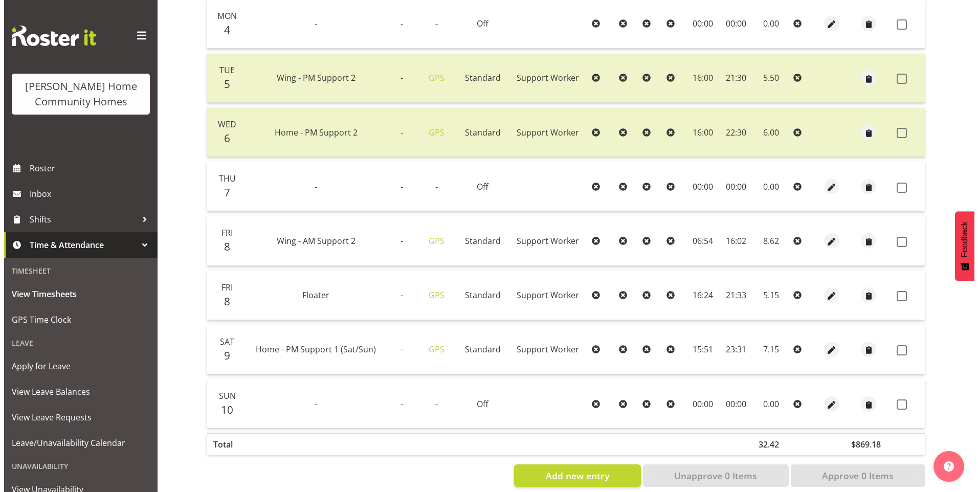
scroll to position [256, 0]
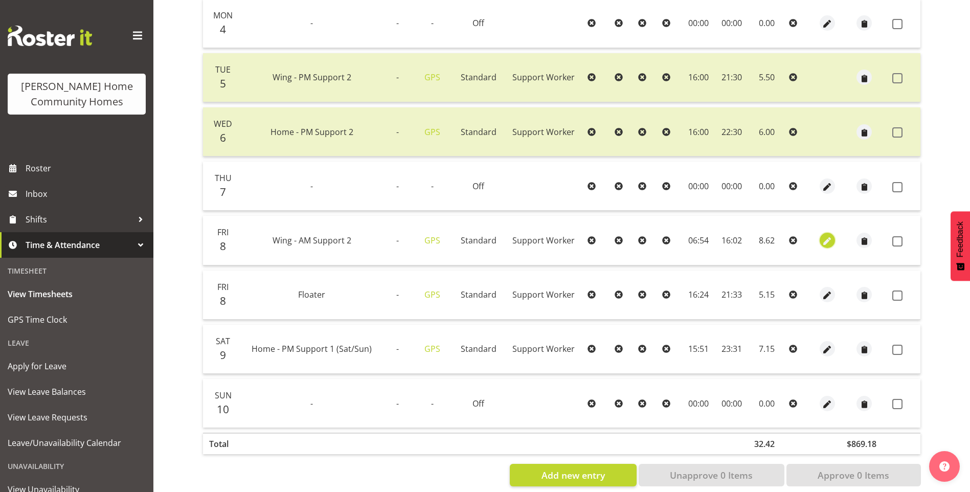
click at [827, 236] on span "button" at bounding box center [828, 241] width 12 height 12
select select "Standard"
select select "749"
select select "7"
select select "2025"
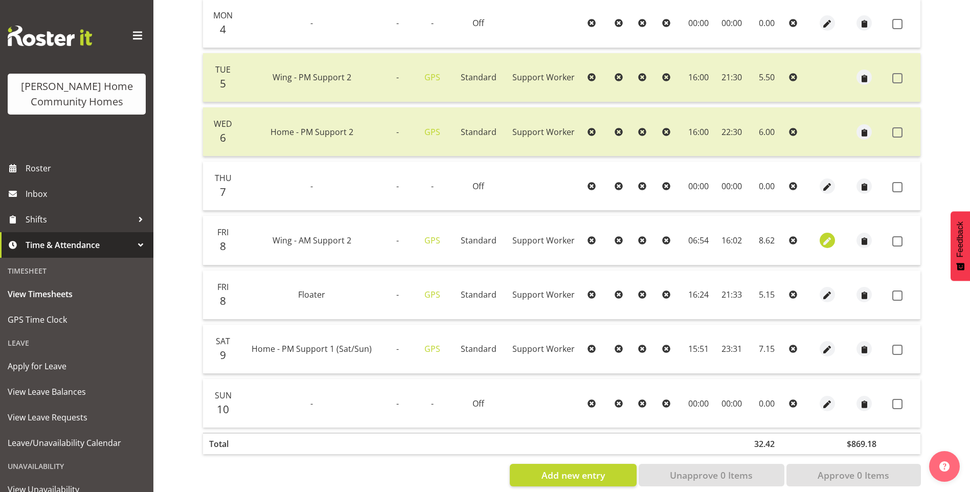
select select "6"
select select "54"
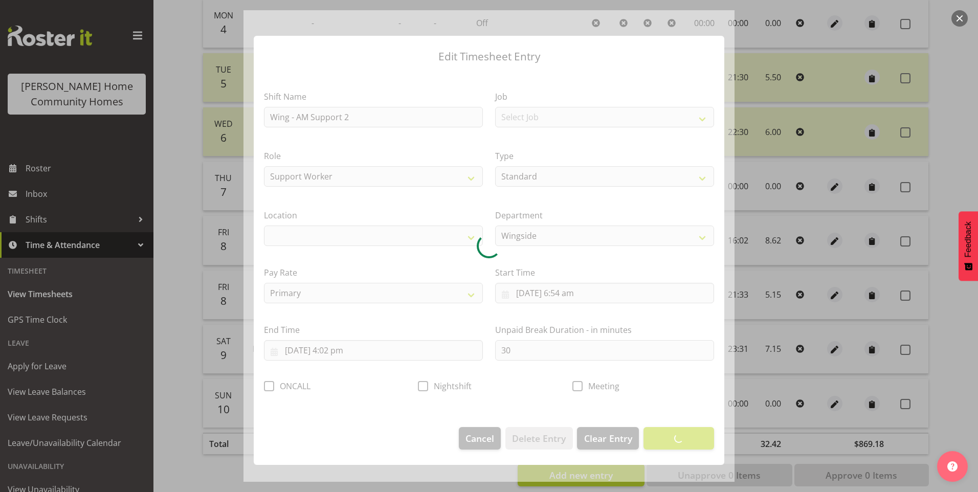
select select "1071"
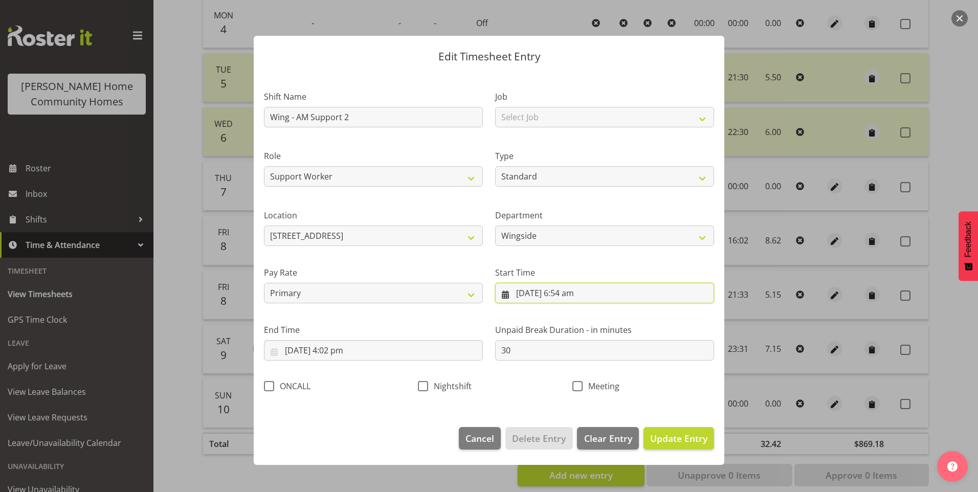
click at [563, 294] on input "8/08/2025, 6:54 am" at bounding box center [604, 293] width 219 height 20
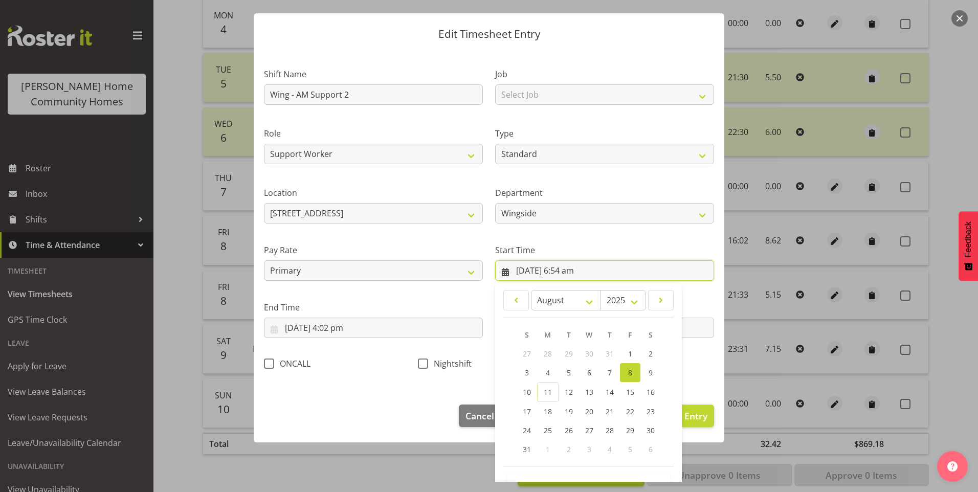
scroll to position [55, 0]
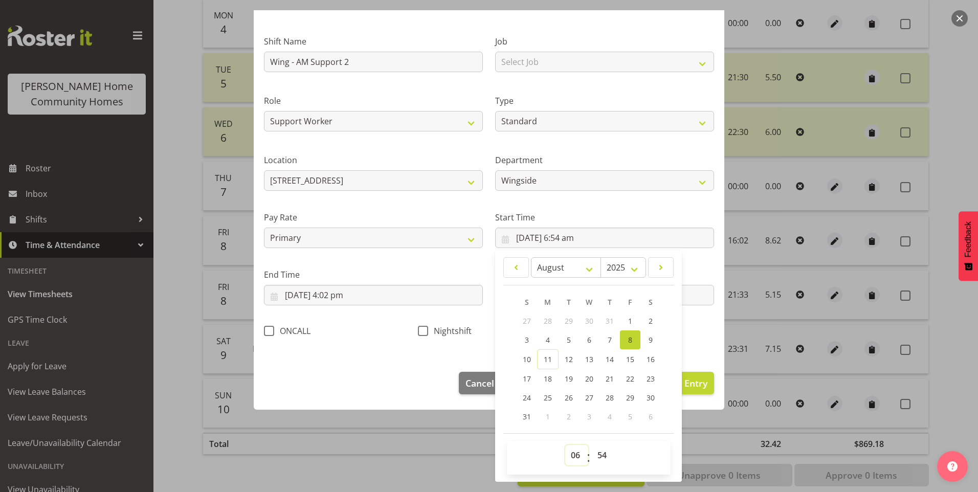
click at [571, 458] on select "00 01 02 03 04 05 06 07 08 09 10 11 12 13 14 15 16 17 18 19 20 21 22 23" at bounding box center [576, 455] width 23 height 20
select select "7"
click at [565, 445] on select "00 01 02 03 04 05 06 07 08 09 10 11 12 13 14 15 16 17 18 19 20 21 22 23" at bounding box center [576, 455] width 23 height 20
type input "8/08/2025, 7:54 am"
click at [599, 451] on select "00 01 02 03 04 05 06 07 08 09 10 11 12 13 14 15 16 17 18 19 20 21 22 23 24 25 2…" at bounding box center [603, 455] width 23 height 20
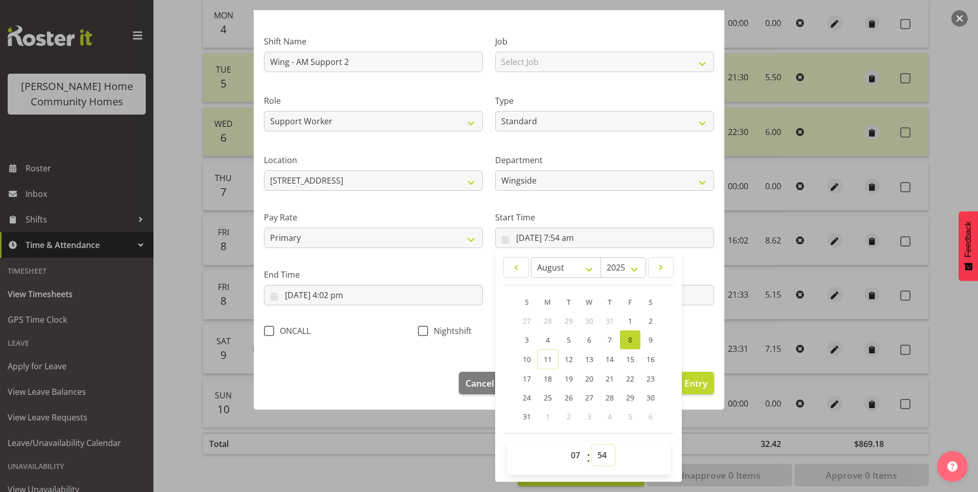
select select "0"
click at [592, 445] on select "00 01 02 03 04 05 06 07 08 09 10 11 12 13 14 15 16 17 18 19 20 21 22 23 24 25 2…" at bounding box center [603, 455] width 23 height 20
type input "8/08/2025, 7:00 am"
click at [318, 297] on input "8/08/2025, 4:02 pm" at bounding box center [373, 295] width 219 height 20
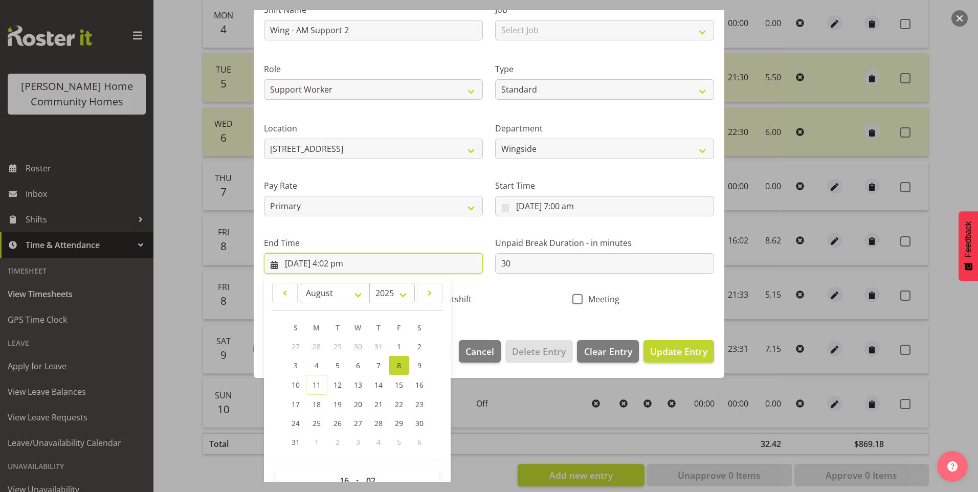
scroll to position [113, 0]
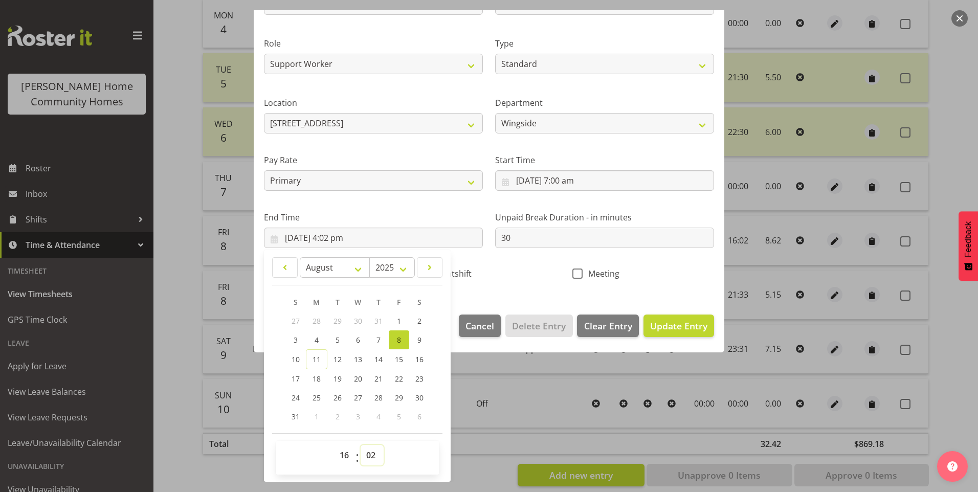
drag, startPoint x: 373, startPoint y: 450, endPoint x: 373, endPoint y: 443, distance: 6.7
click at [373, 449] on select "00 01 02 03 04 05 06 07 08 09 10 11 12 13 14 15 16 17 18 19 20 21 22 23 24 25 2…" at bounding box center [372, 455] width 23 height 20
select select "0"
click at [361, 445] on select "00 01 02 03 04 05 06 07 08 09 10 11 12 13 14 15 16 17 18 19 20 21 22 23 24 25 2…" at bounding box center [372, 455] width 23 height 20
type input "8/08/2025, 4:00 pm"
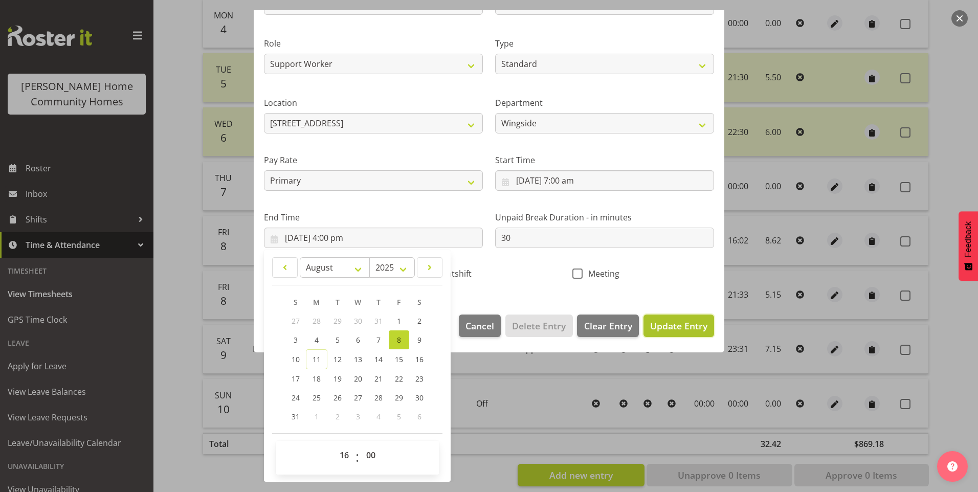
click at [677, 330] on span "Update Entry" at bounding box center [678, 326] width 57 height 12
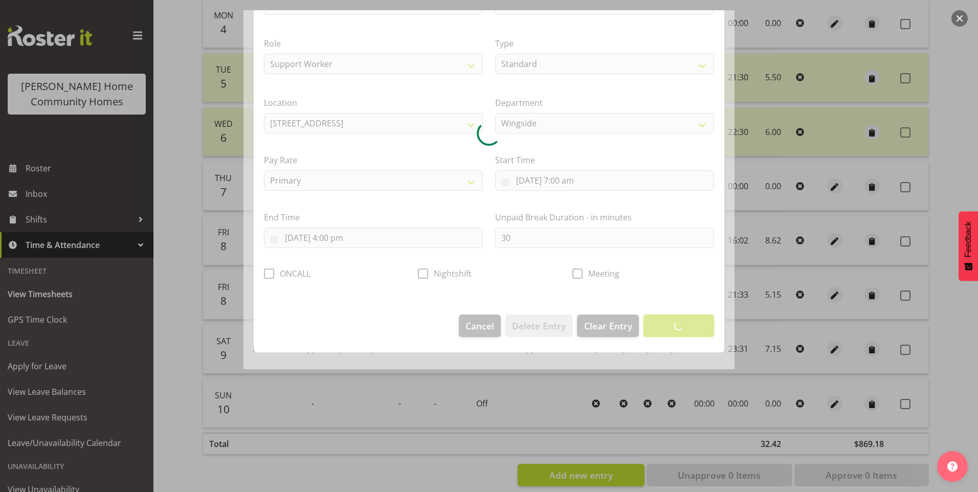
scroll to position [0, 0]
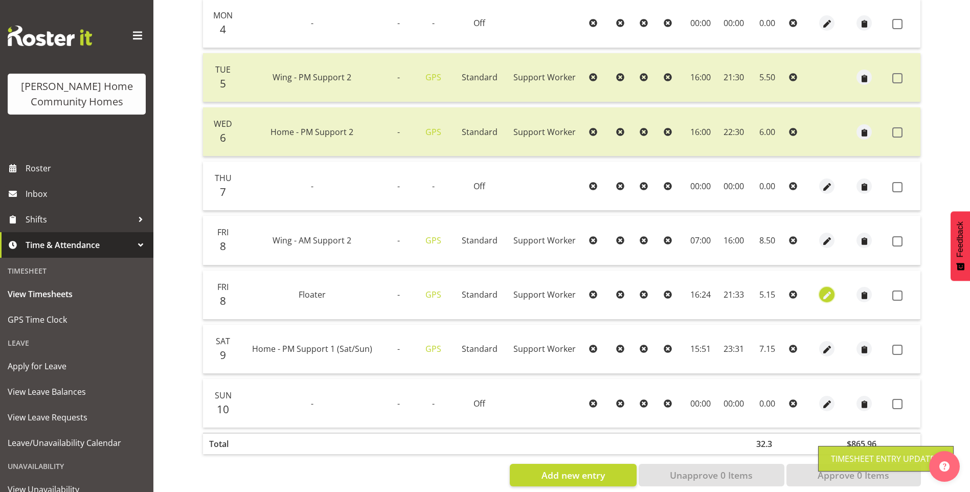
click at [827, 298] on span "button" at bounding box center [828, 296] width 12 height 12
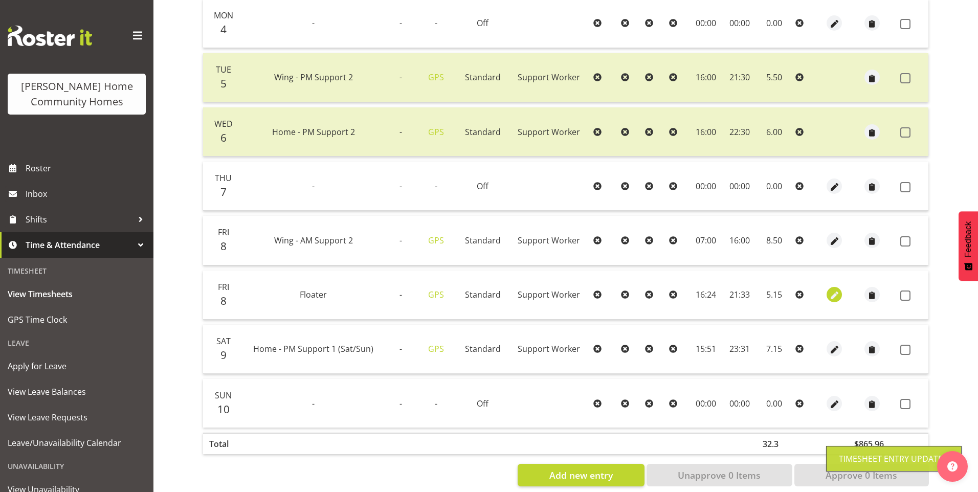
select select "Standard"
select select "7"
select select "2025"
select select "16"
select select "24"
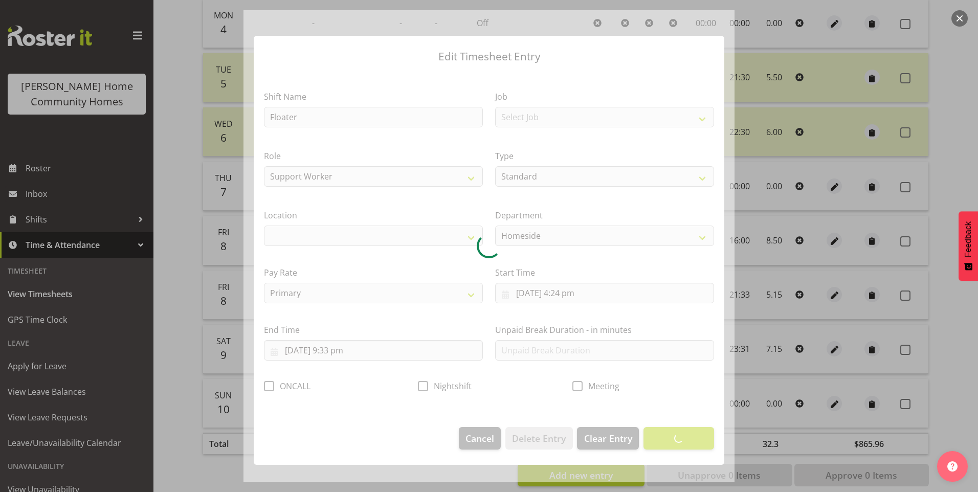
select select "1067"
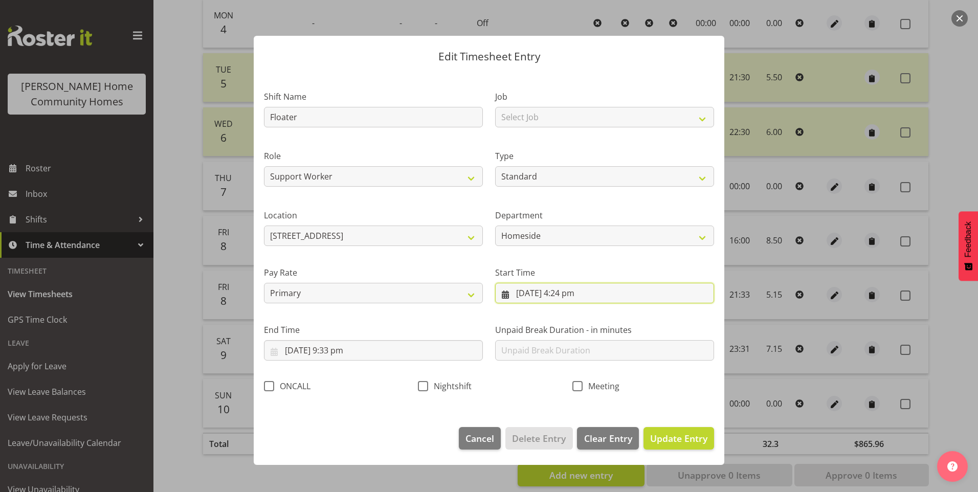
click at [572, 295] on input "8/08/2025, 4:24 pm" at bounding box center [604, 293] width 219 height 20
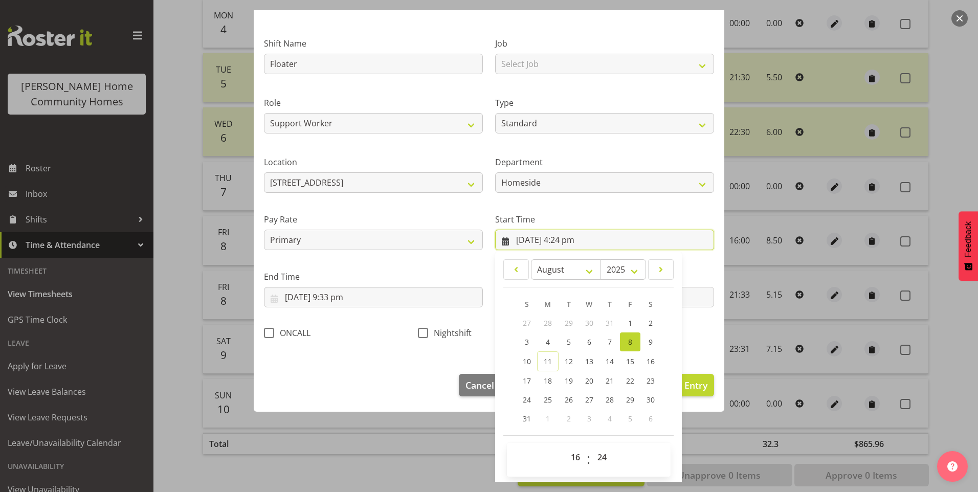
scroll to position [55, 0]
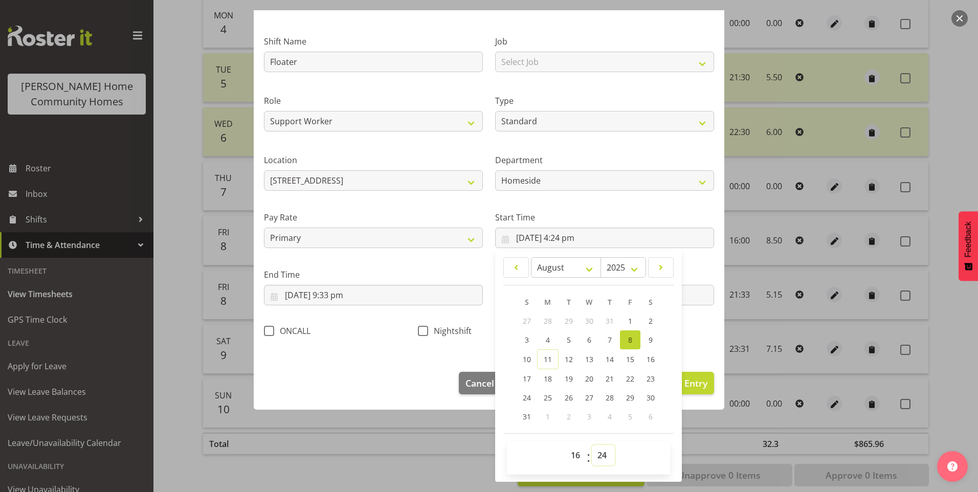
drag, startPoint x: 602, startPoint y: 456, endPoint x: 606, endPoint y: 451, distance: 6.9
click at [602, 456] on select "00 01 02 03 04 05 06 07 08 09 10 11 12 13 14 15 16 17 18 19 20 21 22 23 24 25 2…" at bounding box center [603, 455] width 23 height 20
select select "30"
click at [592, 445] on select "00 01 02 03 04 05 06 07 08 09 10 11 12 13 14 15 16 17 18 19 20 21 22 23 24 25 2…" at bounding box center [603, 455] width 23 height 20
type input "8/08/2025, 4:30 pm"
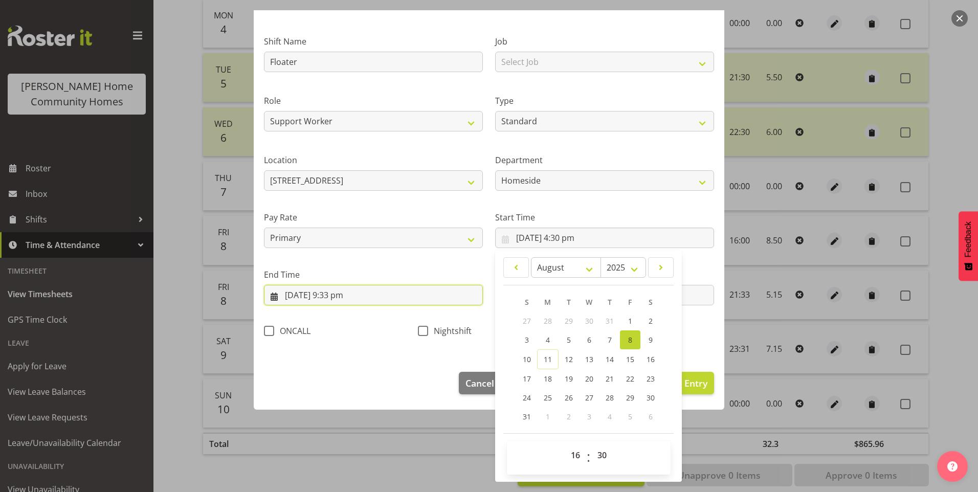
click at [332, 300] on input "8/08/2025, 9:33 pm" at bounding box center [373, 295] width 219 height 20
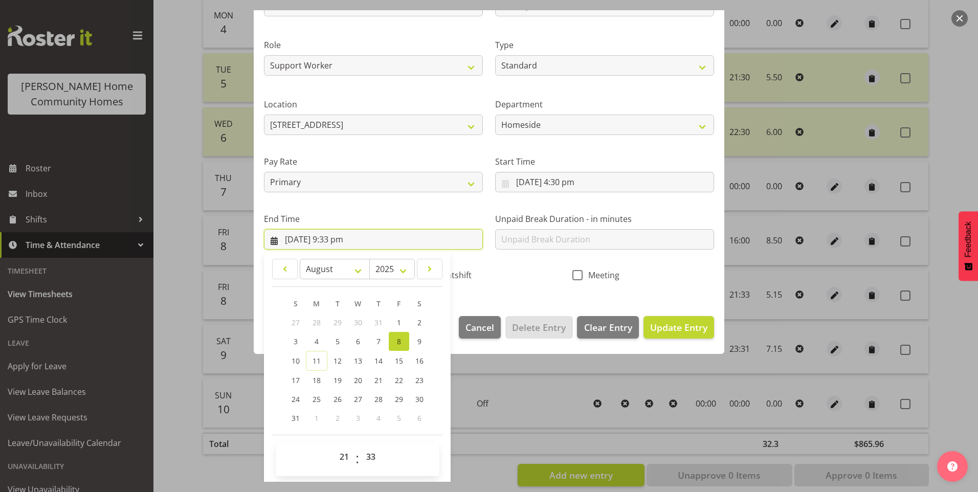
scroll to position [113, 0]
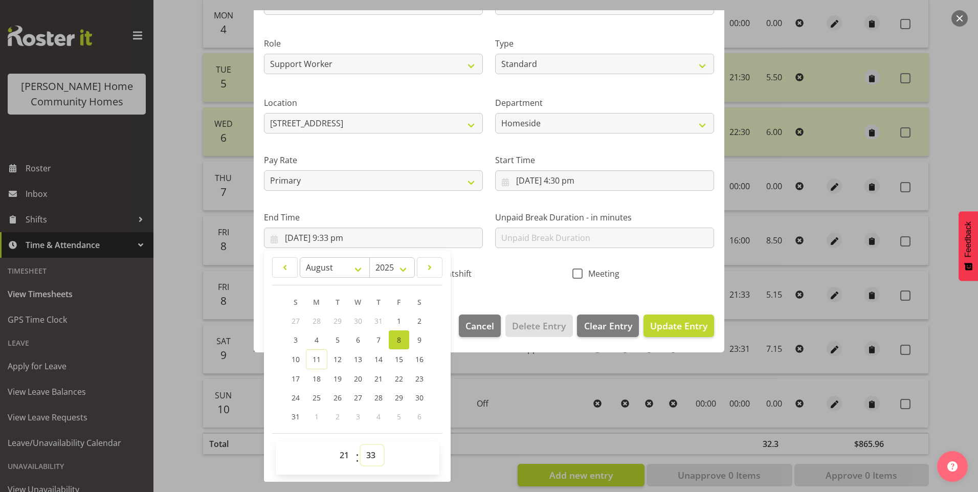
click at [372, 453] on select "00 01 02 03 04 05 06 07 08 09 10 11 12 13 14 15 16 17 18 19 20 21 22 23 24 25 2…" at bounding box center [372, 455] width 23 height 20
select select "30"
click at [361, 445] on select "00 01 02 03 04 05 06 07 08 09 10 11 12 13 14 15 16 17 18 19 20 21 22 23 24 25 2…" at bounding box center [372, 455] width 23 height 20
type input "8/08/2025, 9:30 pm"
click at [671, 330] on span "Update Entry" at bounding box center [678, 326] width 57 height 12
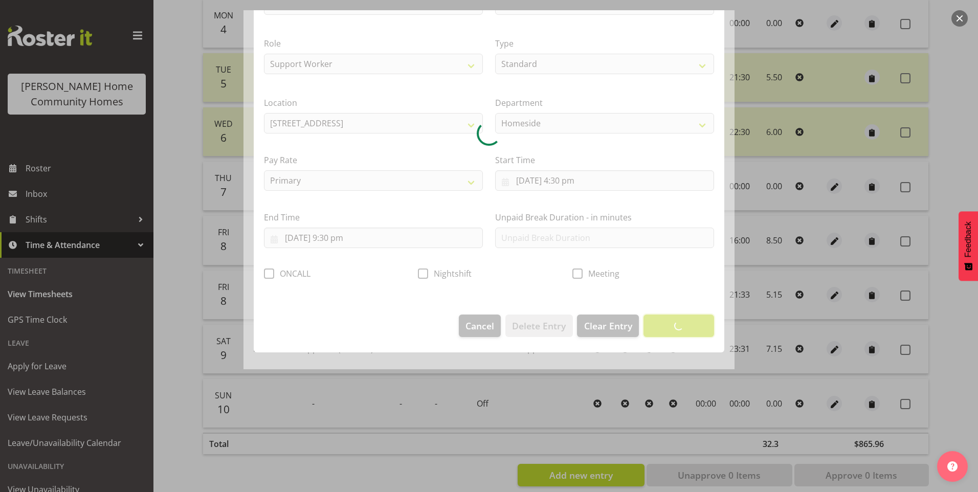
scroll to position [0, 0]
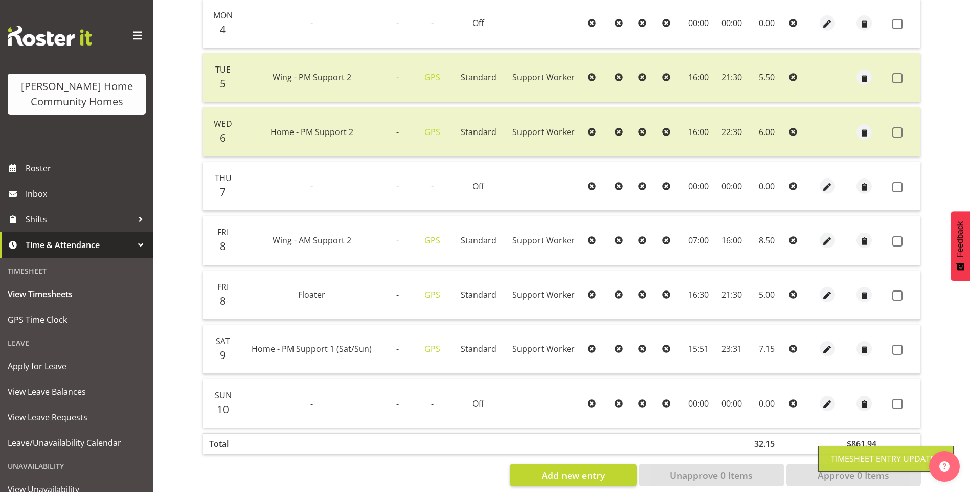
click at [834, 349] on div at bounding box center [828, 348] width 18 height 15
click at [825, 348] on span "button" at bounding box center [828, 350] width 12 height 12
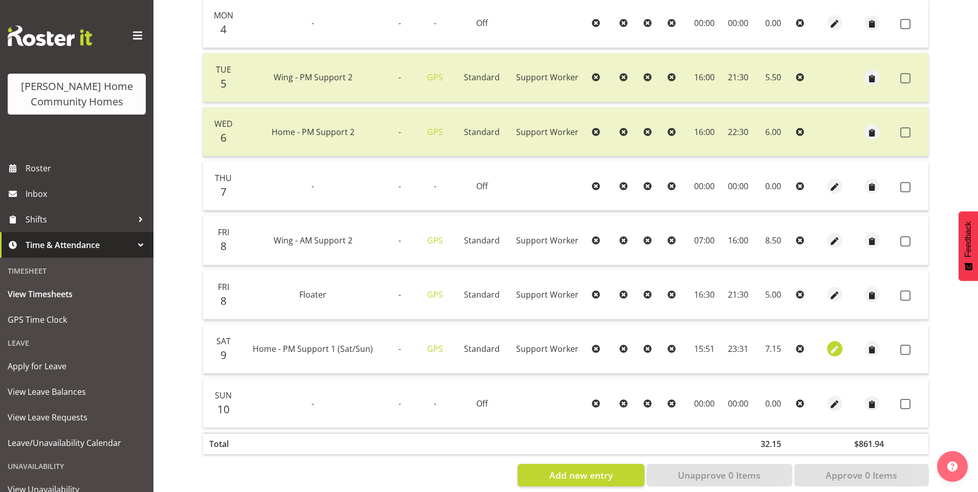
select select "Standard"
select select "7"
select select "2025"
select select "15"
select select "51"
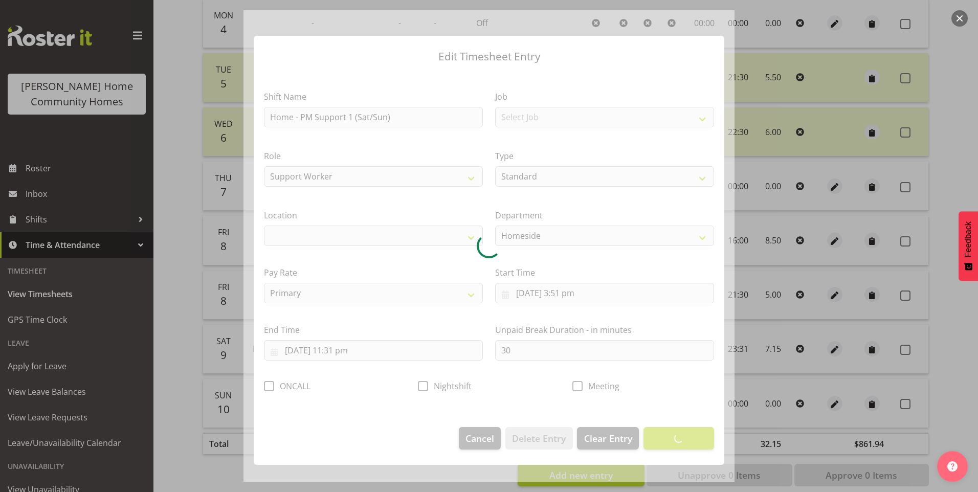
select select "1067"
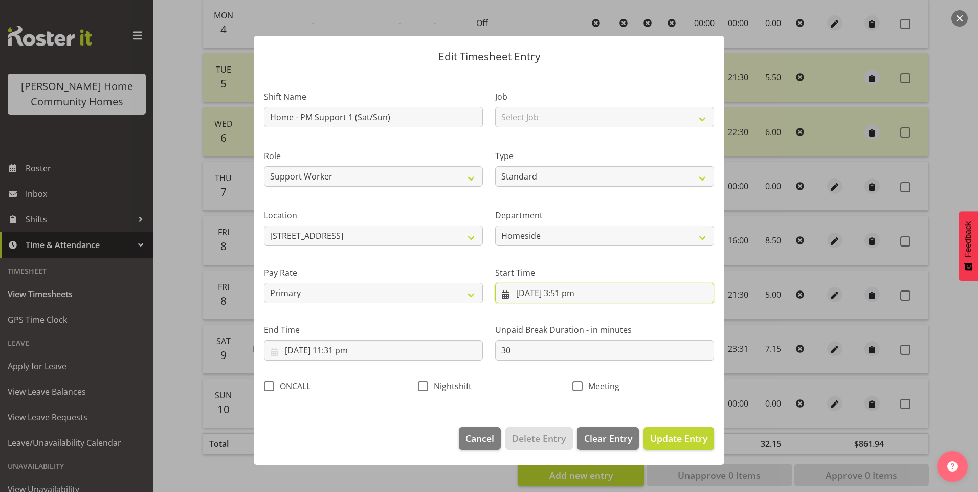
click at [565, 297] on input "9/08/2025, 3:51 pm" at bounding box center [604, 293] width 219 height 20
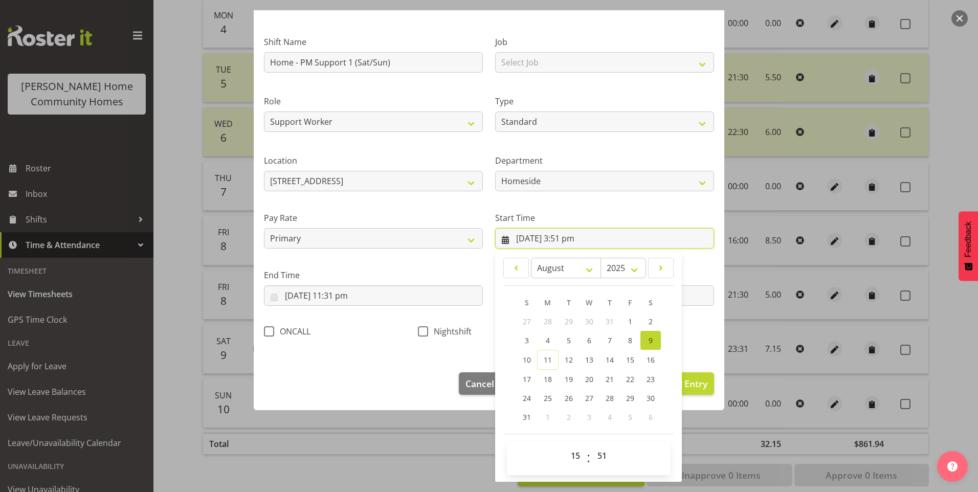
scroll to position [55, 0]
click at [574, 458] on select "00 01 02 03 04 05 06 07 08 09 10 11 12 13 14 15 16 17 18 19 20 21 22 23" at bounding box center [576, 455] width 23 height 20
select select "16"
click at [565, 445] on select "00 01 02 03 04 05 06 07 08 09 10 11 12 13 14 15 16 17 18 19 20 21 22 23" at bounding box center [576, 455] width 23 height 20
type input "9/08/2025, 4:51 pm"
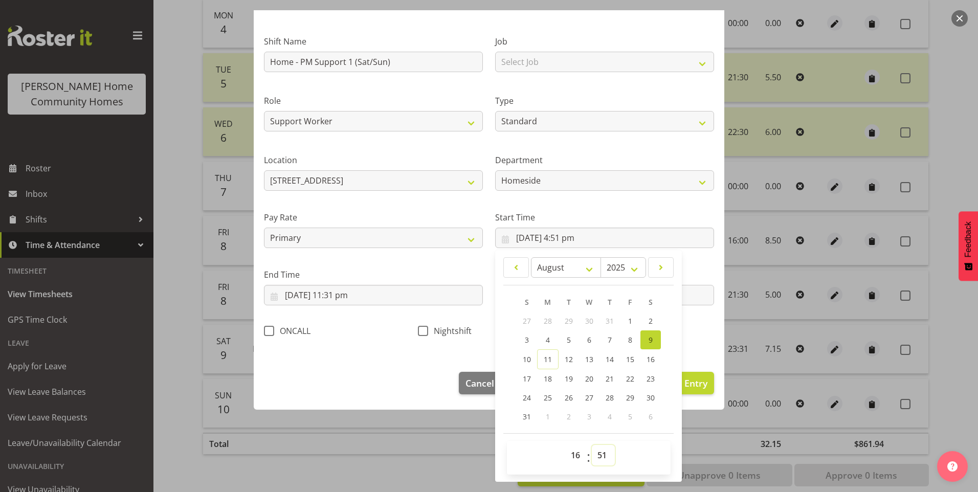
drag, startPoint x: 590, startPoint y: 454, endPoint x: 596, endPoint y: 444, distance: 11.9
click at [592, 453] on select "00 01 02 03 04 05 06 07 08 09 10 11 12 13 14 15 16 17 18 19 20 21 22 23 24 25 2…" at bounding box center [603, 455] width 23 height 20
select select "0"
click at [592, 445] on select "00 01 02 03 04 05 06 07 08 09 10 11 12 13 14 15 16 17 18 19 20 21 22 23 24 25 2…" at bounding box center [603, 455] width 23 height 20
type input "9/08/2025, 4:00 pm"
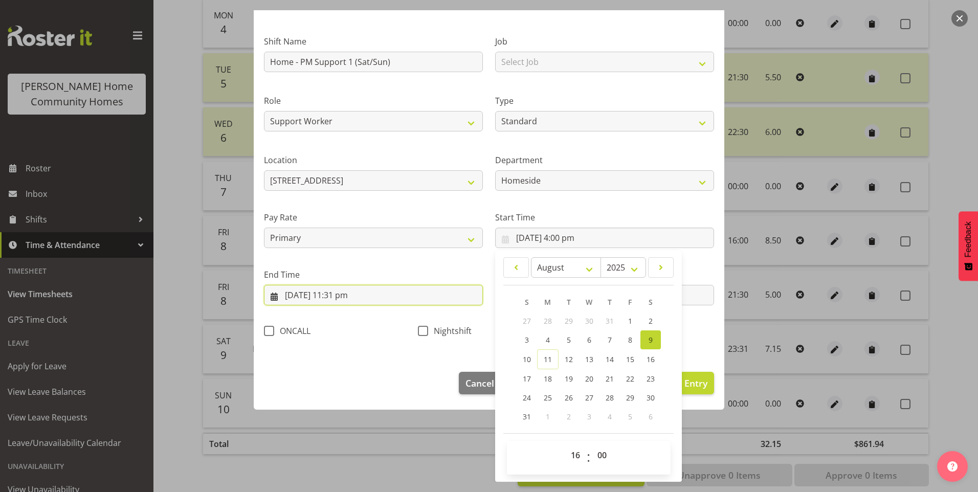
click at [345, 298] on input "9/08/2025, 11:31 pm" at bounding box center [373, 295] width 219 height 20
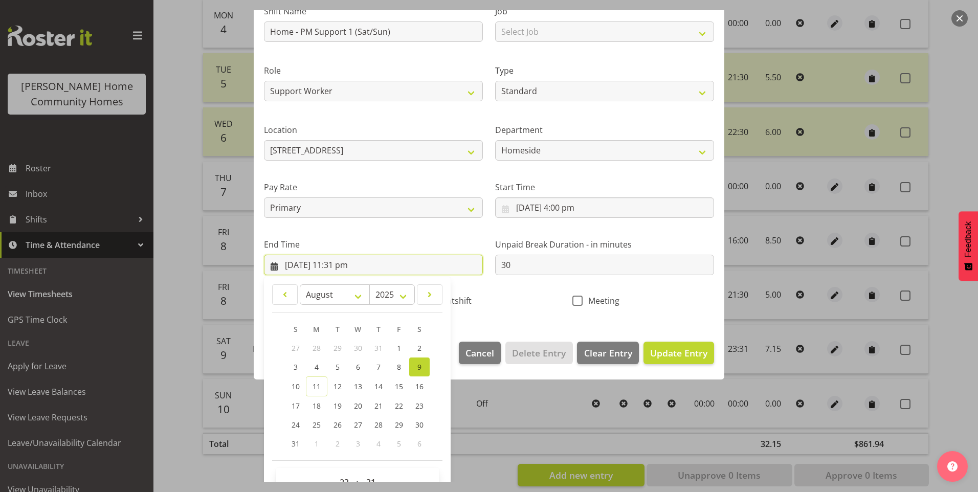
scroll to position [113, 0]
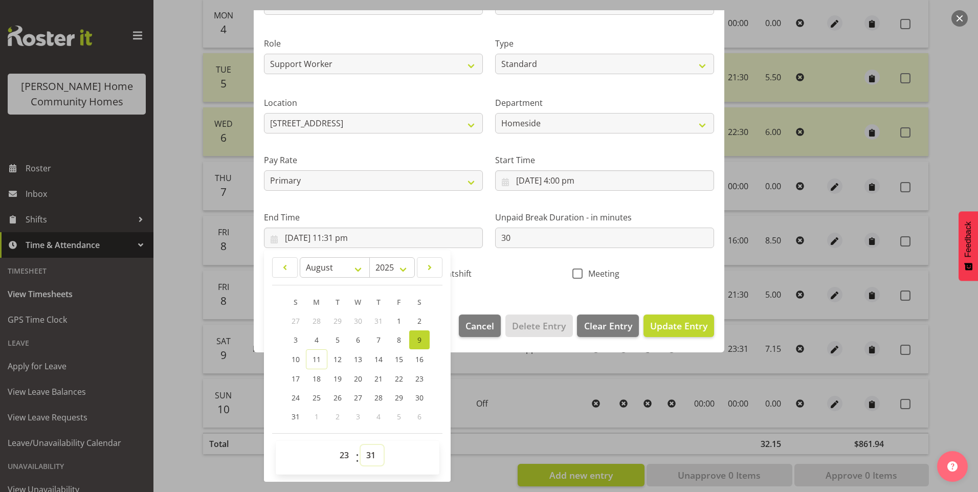
click at [369, 455] on select "00 01 02 03 04 05 06 07 08 09 10 11 12 13 14 15 16 17 18 19 20 21 22 23 24 25 2…" at bounding box center [372, 455] width 23 height 20
select select "30"
click at [361, 445] on select "00 01 02 03 04 05 06 07 08 09 10 11 12 13 14 15 16 17 18 19 20 21 22 23 24 25 2…" at bounding box center [372, 455] width 23 height 20
type input "9/08/2025, 11:30 pm"
click at [676, 325] on span "Update Entry" at bounding box center [678, 326] width 57 height 12
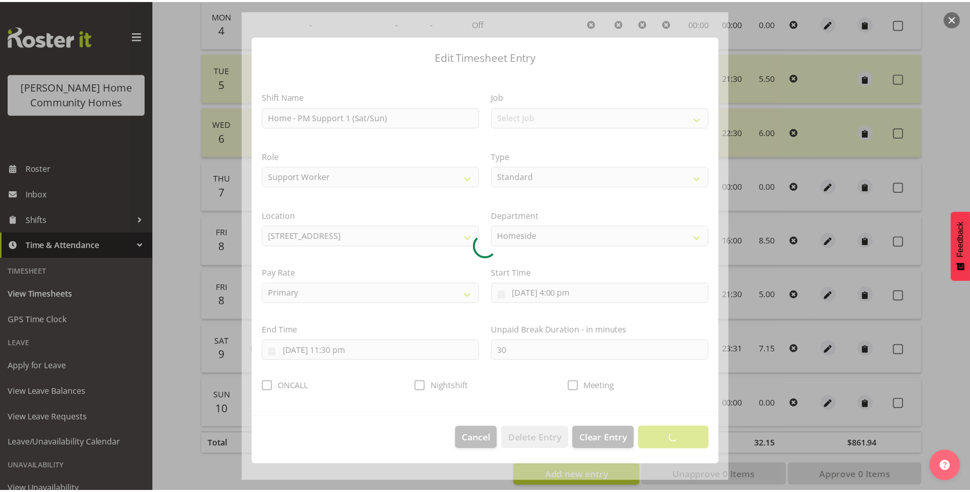
scroll to position [0, 0]
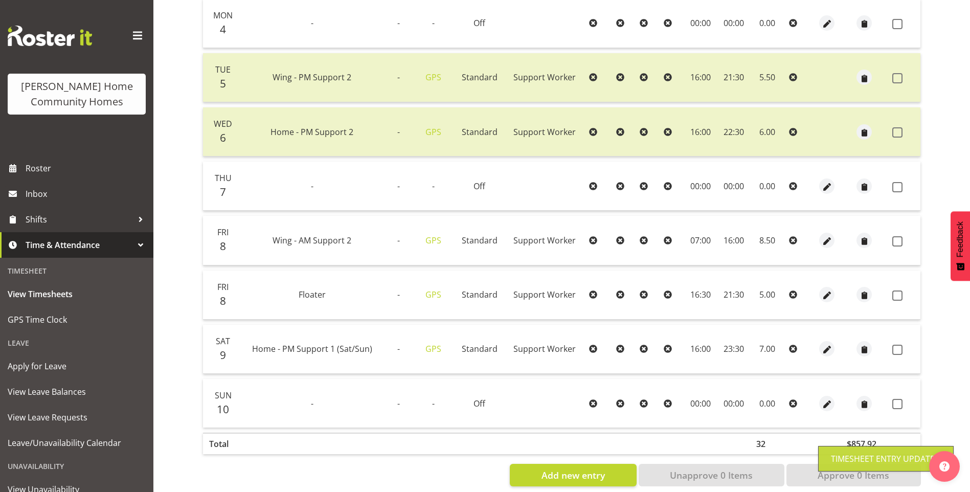
drag, startPoint x: 899, startPoint y: 348, endPoint x: 897, endPoint y: 319, distance: 29.2
click at [900, 346] on span at bounding box center [898, 350] width 10 height 10
checkbox input "true"
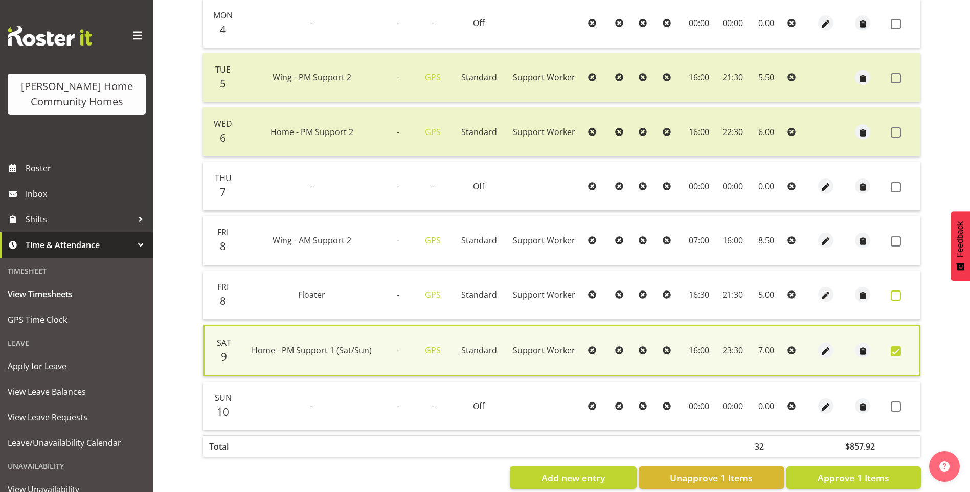
click at [899, 292] on span at bounding box center [896, 296] width 10 height 10
checkbox input "true"
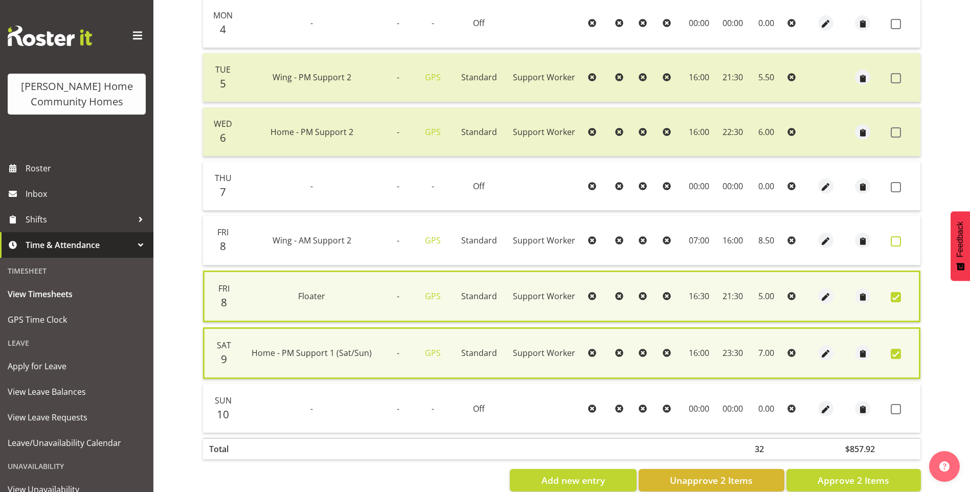
click at [899, 237] on span at bounding box center [896, 241] width 10 height 10
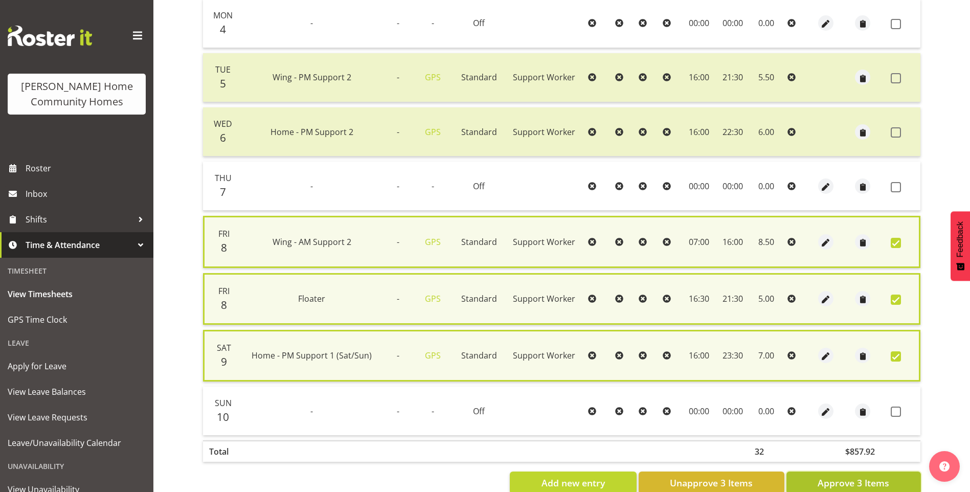
click at [873, 478] on span "Approve 3 Items" at bounding box center [854, 482] width 72 height 13
checkbox input "false"
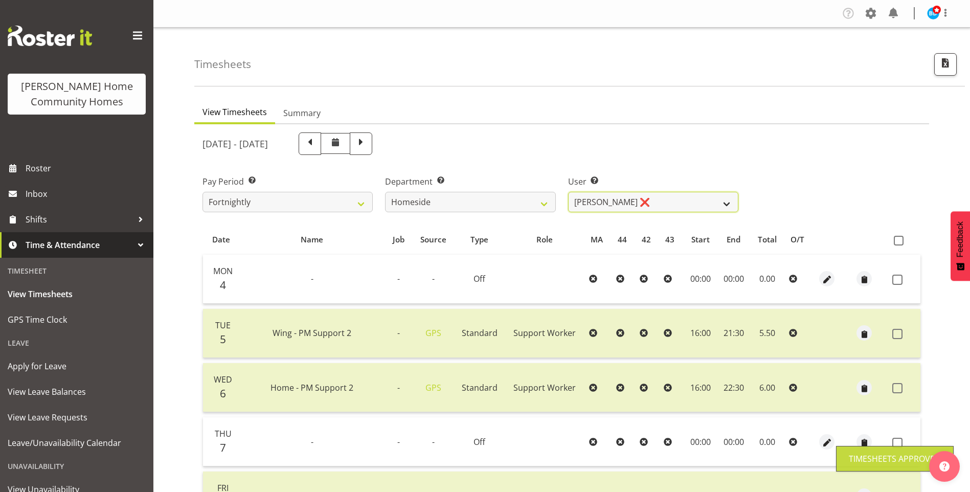
click at [587, 201] on select "Asiasiga Vili ❌ Billie-Rose Dunlop ❌ Brijesh (BK) Kachhadiya ✔ Cheenee Vargas ❌…" at bounding box center [653, 202] width 170 height 20
select select "8533"
click at [568, 192] on select "Asiasiga Vili ❌ Billie-Rose Dunlop ❌ Brijesh (BK) Kachhadiya ✔ Cheenee Vargas ❌…" at bounding box center [653, 202] width 170 height 20
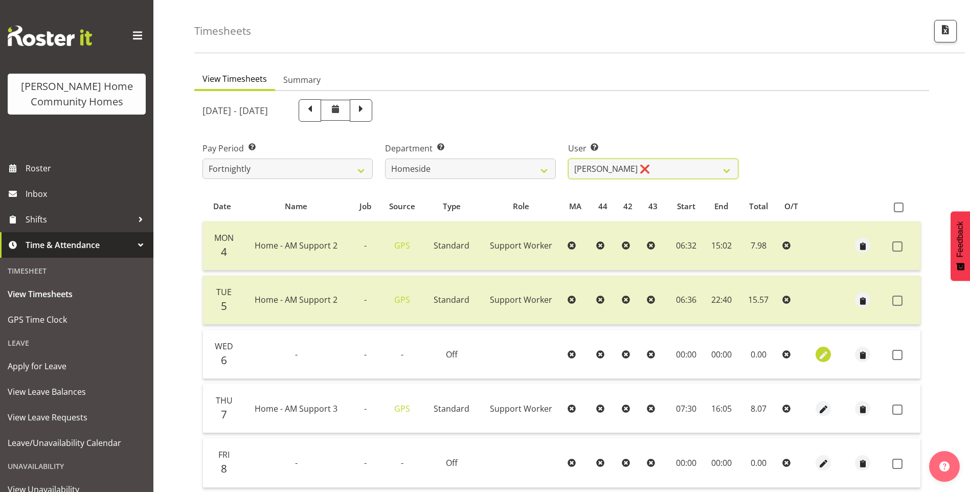
scroll to position [51, 0]
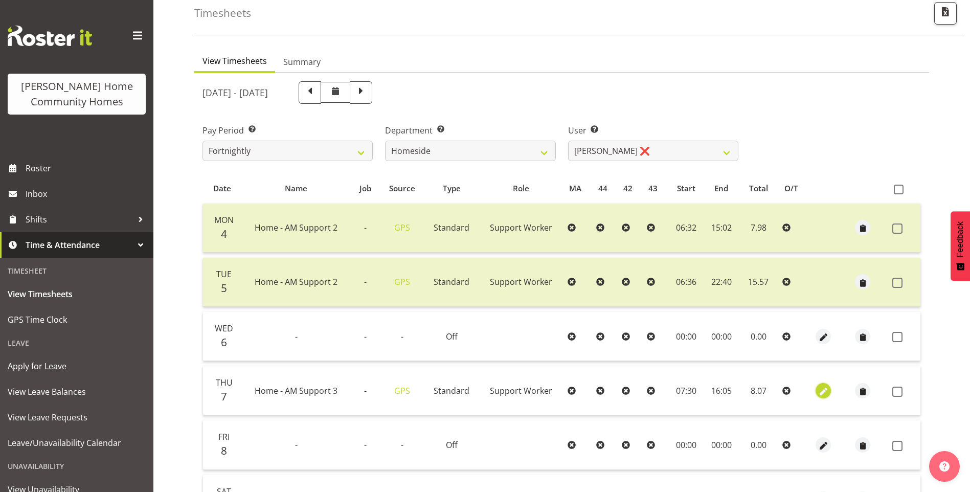
click at [823, 388] on span "button" at bounding box center [824, 392] width 12 height 12
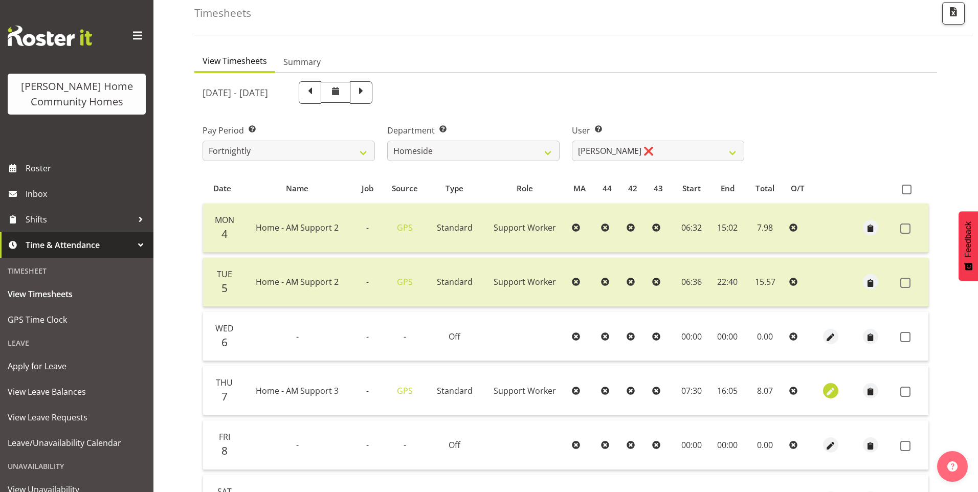
select select "Standard"
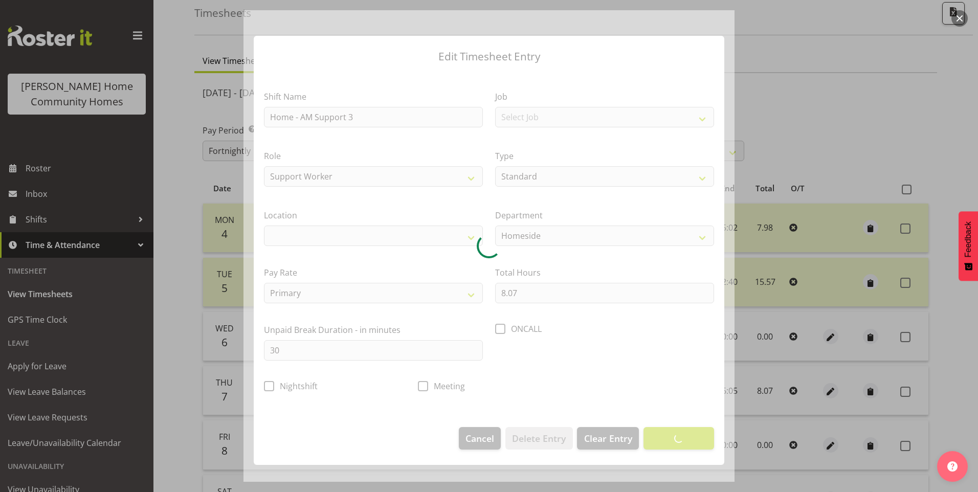
select select "1067"
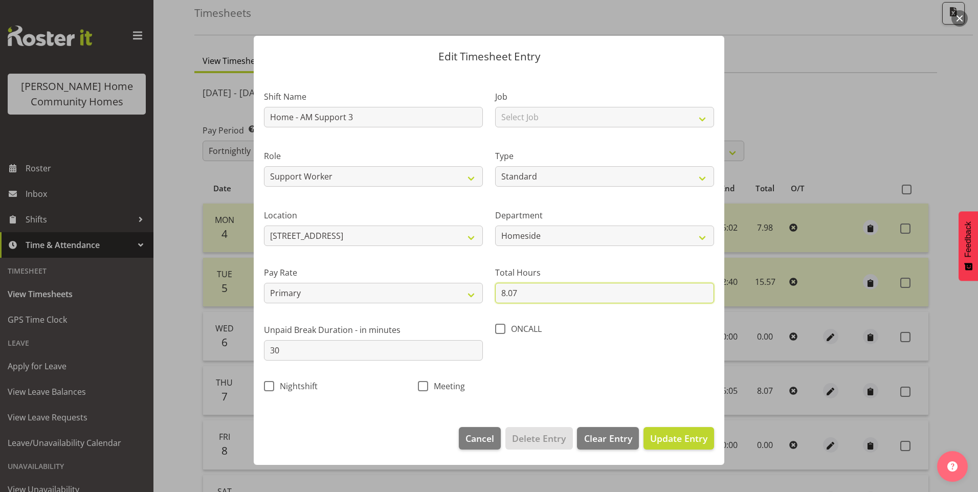
click at [531, 297] on input "8.07" at bounding box center [604, 293] width 219 height 20
type input "8.00"
click at [686, 441] on span "Update Entry" at bounding box center [678, 438] width 57 height 12
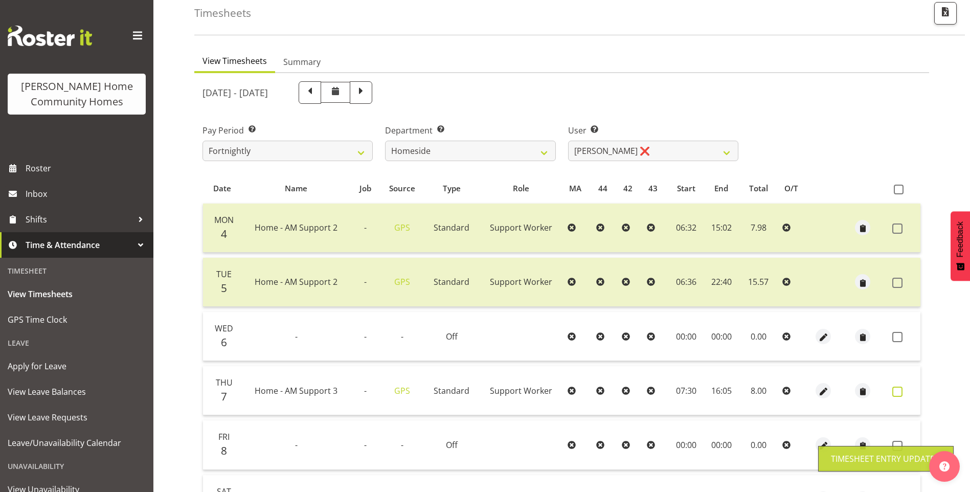
click at [901, 392] on span at bounding box center [898, 392] width 10 height 10
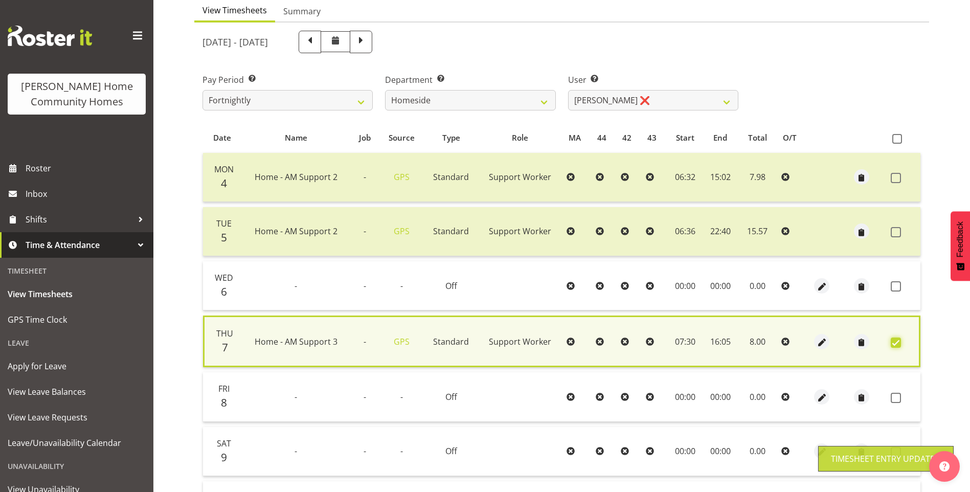
scroll to position [205, 0]
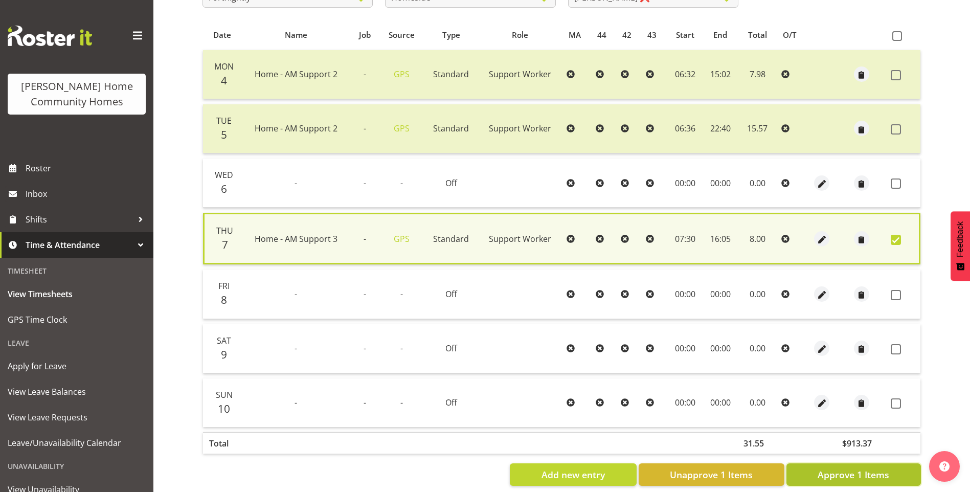
click at [842, 479] on span "Approve 1 Items" at bounding box center [854, 474] width 72 height 13
checkbox input "false"
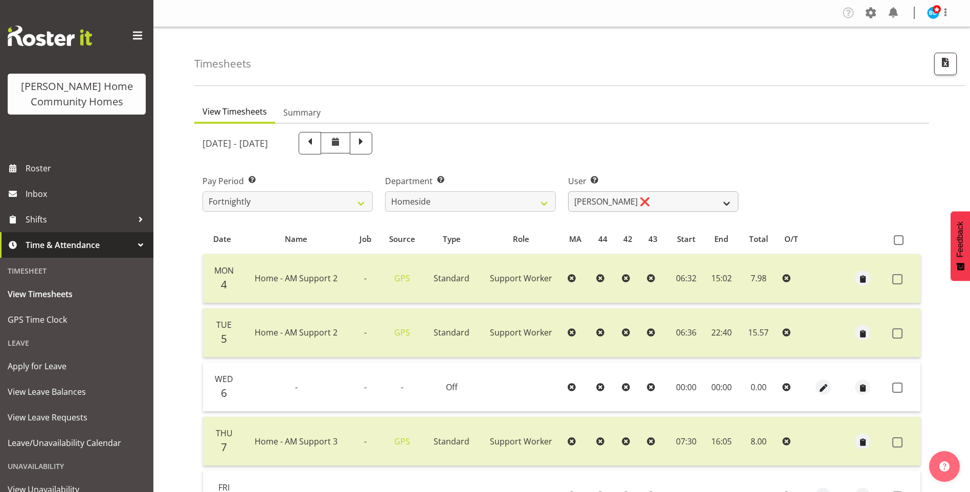
scroll to position [0, 0]
click at [609, 204] on select "Asiasiga Vili ❌ Billie-Rose Dunlop ❌ Brijesh (BK) Kachhadiya ✔ Cheenee Vargas ❌…" at bounding box center [653, 202] width 170 height 20
select select "10523"
click at [568, 192] on select "Asiasiga Vili ❌ Billie-Rose Dunlop ❌ Brijesh (BK) Kachhadiya ✔ Cheenee Vargas ❌…" at bounding box center [653, 202] width 170 height 20
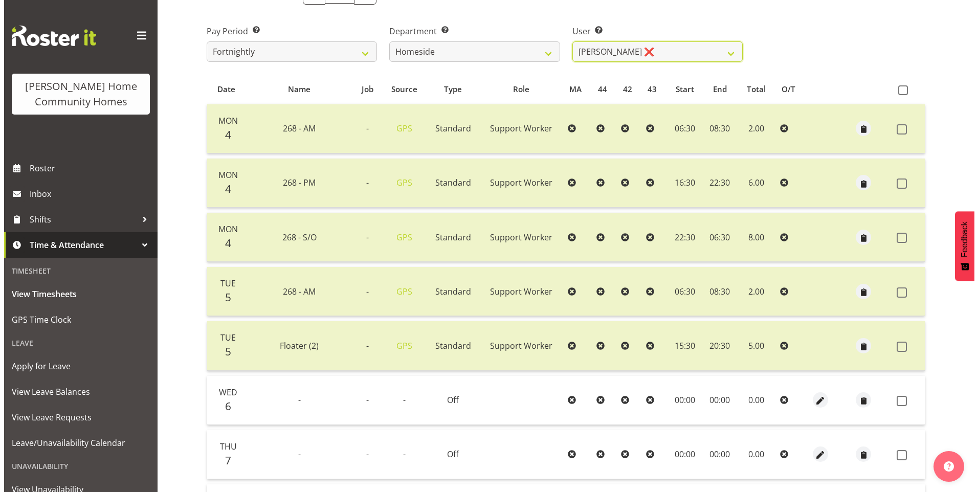
scroll to position [358, 0]
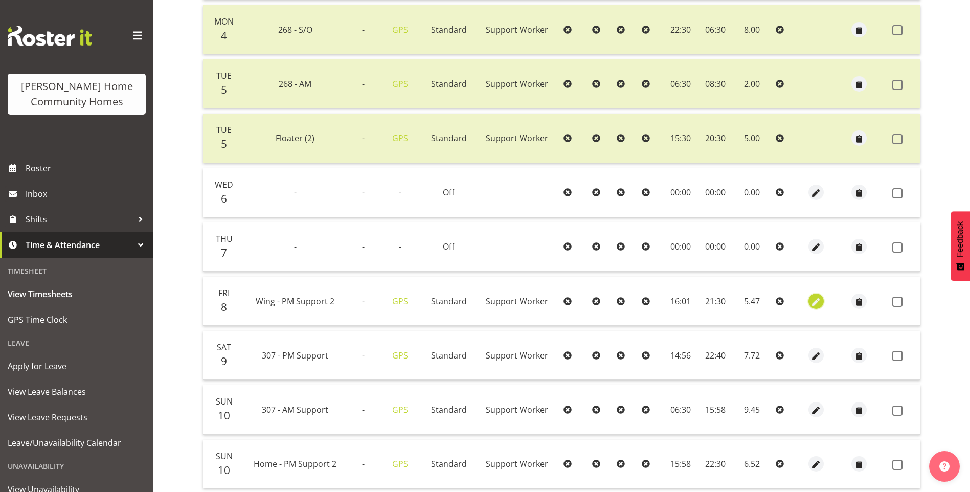
click at [816, 300] on span "button" at bounding box center [817, 302] width 12 height 12
select select "Standard"
select select "749"
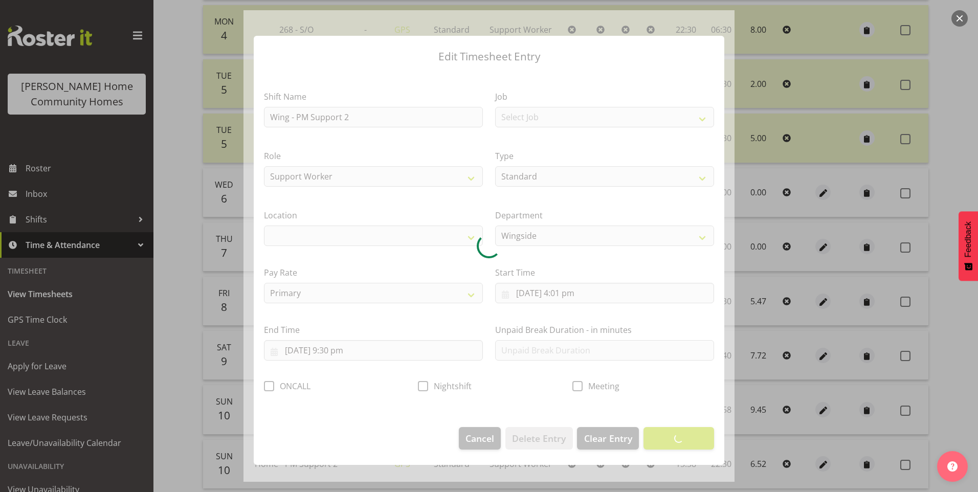
select select "1071"
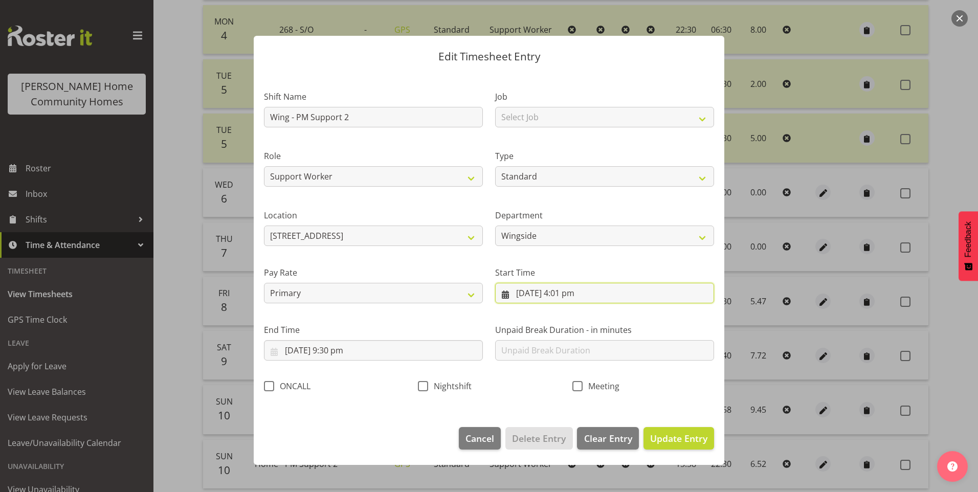
click at [575, 297] on input "8/08/2025, 4:01 pm" at bounding box center [604, 293] width 219 height 20
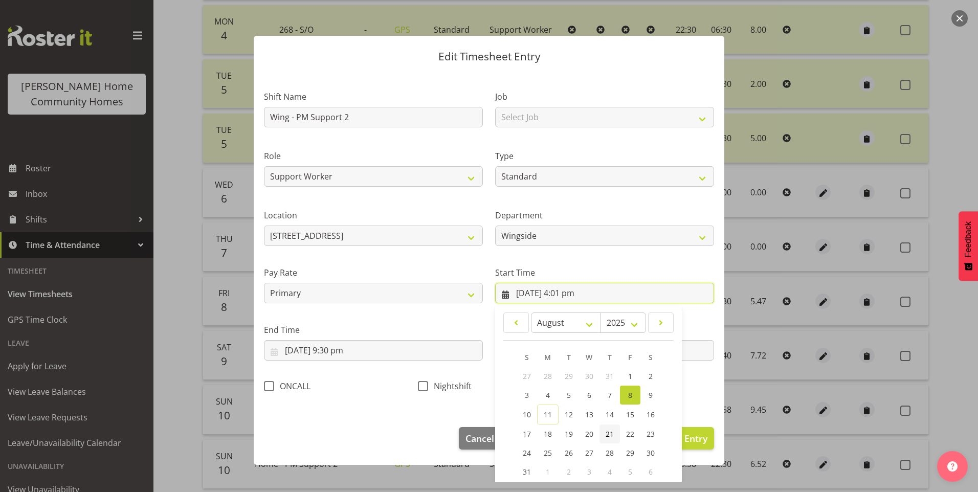
scroll to position [55, 0]
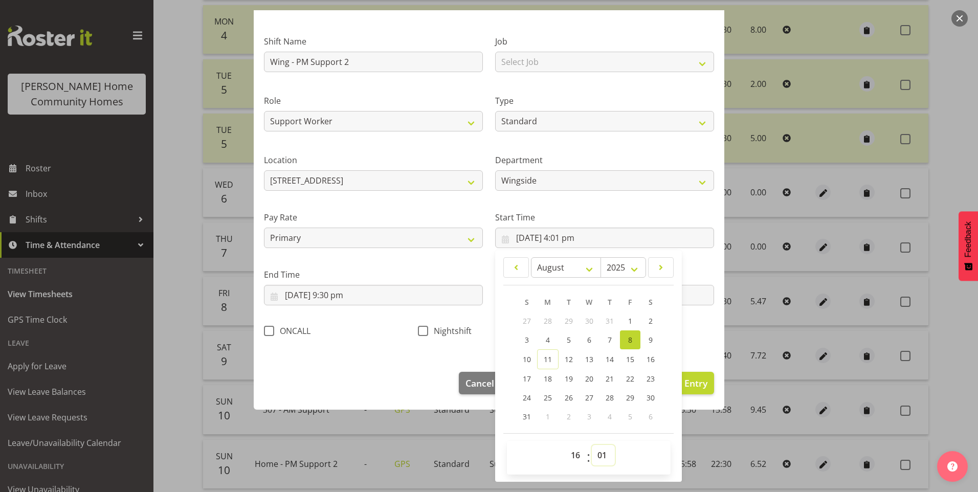
drag, startPoint x: 600, startPoint y: 450, endPoint x: 600, endPoint y: 444, distance: 6.7
click at [600, 450] on select "00 01 02 03 04 05 06 07 08 09 10 11 12 13 14 15 16 17 18 19 20 21 22 23 24 25 2…" at bounding box center [603, 455] width 23 height 20
select select "0"
click at [592, 445] on select "00 01 02 03 04 05 06 07 08 09 10 11 12 13 14 15 16 17 18 19 20 21 22 23 24 25 2…" at bounding box center [603, 455] width 23 height 20
type input "8/08/2025, 4:00 pm"
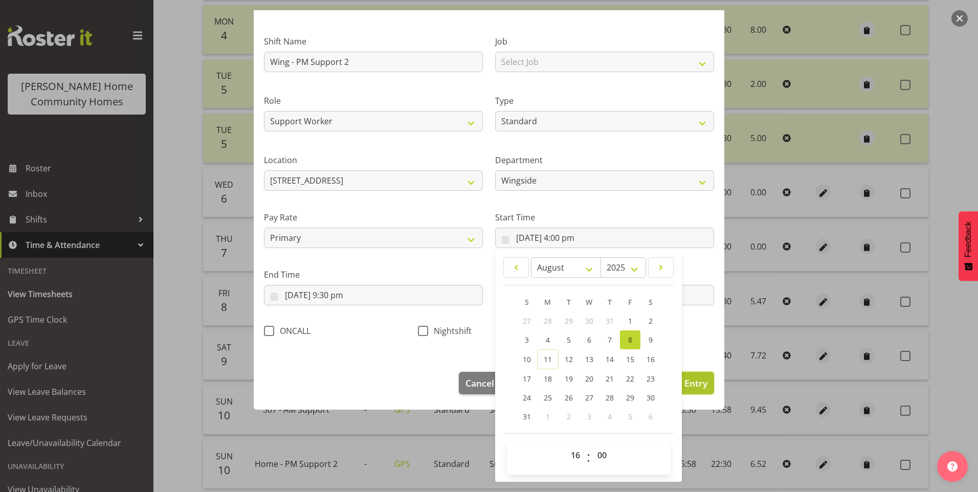
click at [693, 382] on span "Update Entry" at bounding box center [678, 383] width 57 height 12
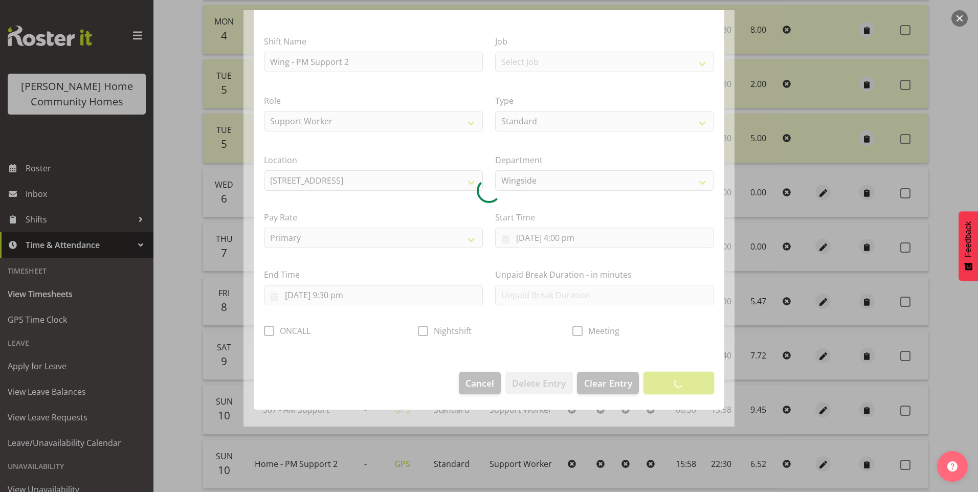
scroll to position [0, 0]
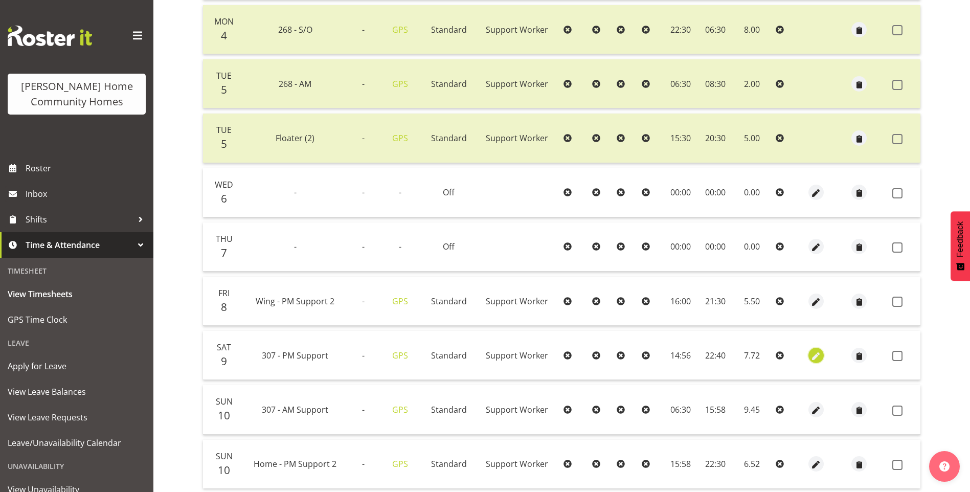
click at [816, 354] on span "button" at bounding box center [817, 356] width 12 height 12
select select "Standard"
select select "748"
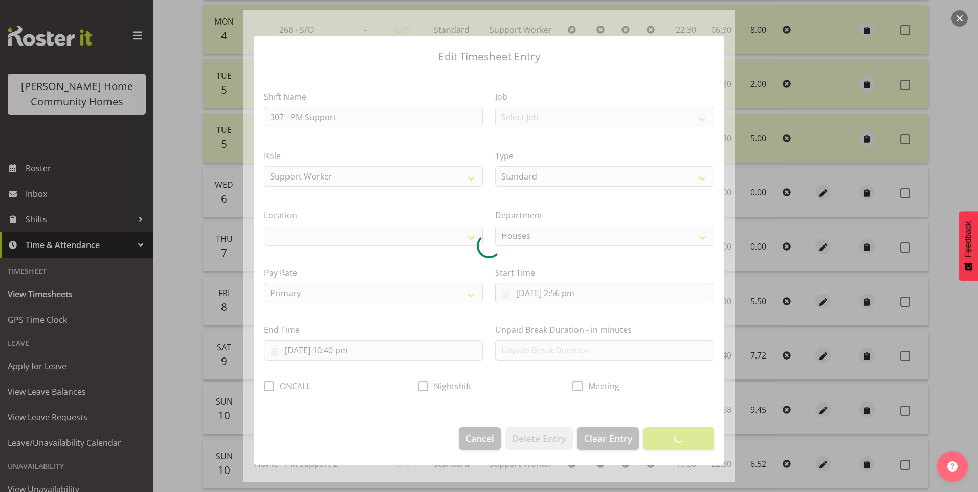
select select "1076"
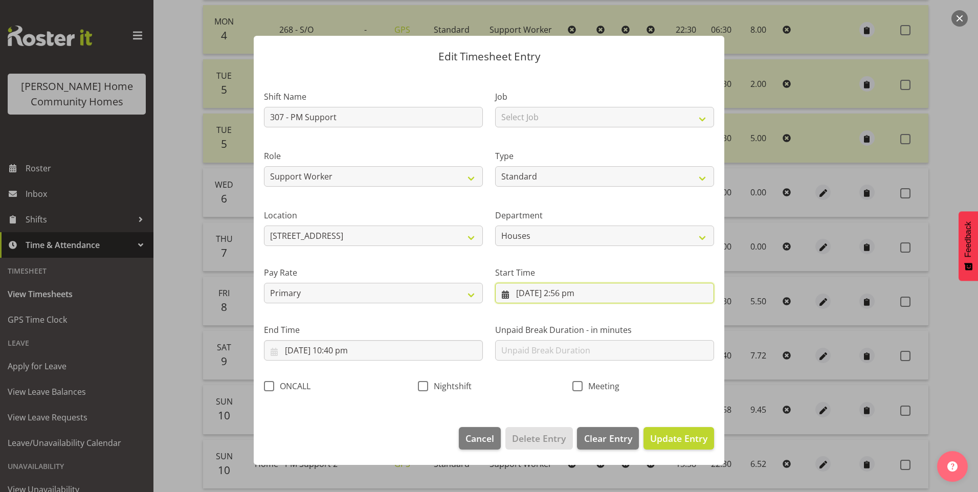
click at [568, 300] on input "9/08/2025, 2:56 pm" at bounding box center [604, 293] width 219 height 20
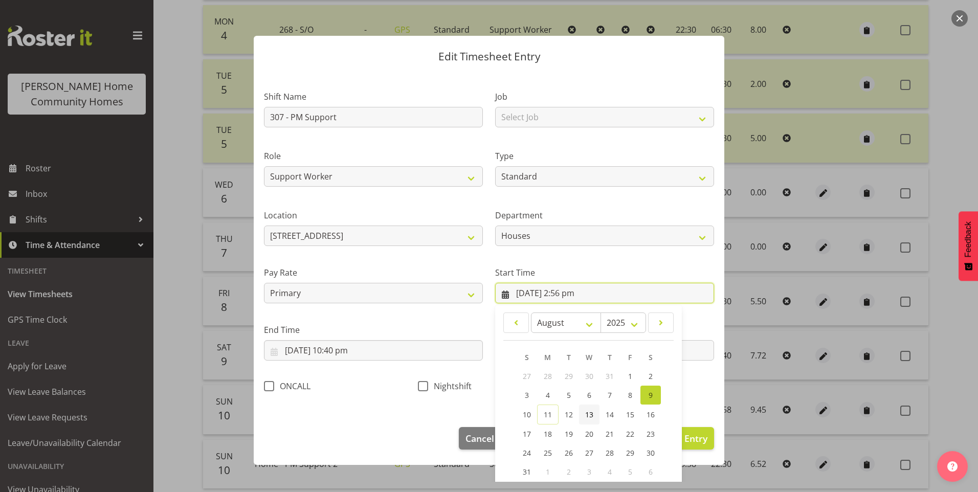
scroll to position [55, 0]
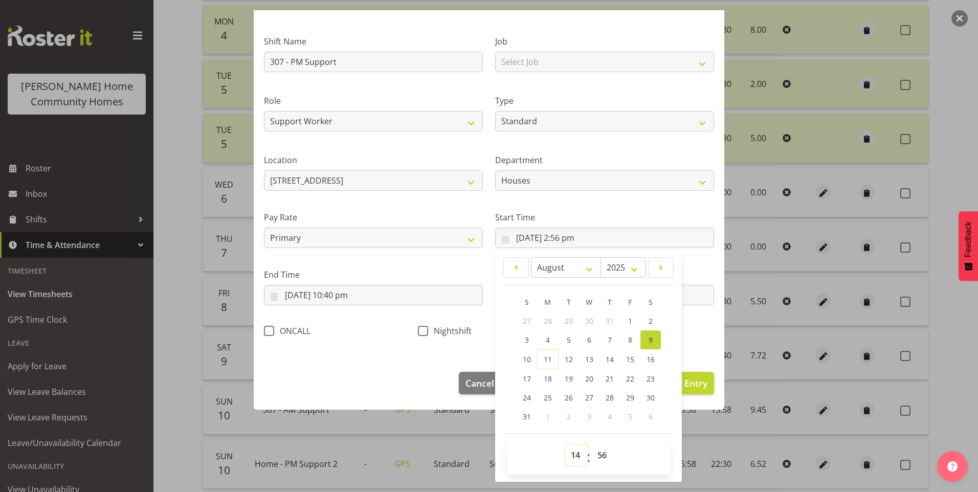
drag, startPoint x: 570, startPoint y: 452, endPoint x: 572, endPoint y: 445, distance: 7.6
click at [570, 451] on select "00 01 02 03 04 05 06 07 08 09 10 11 12 13 14 15 16 17 18 19 20 21 22 23" at bounding box center [576, 455] width 23 height 20
select select "15"
click at [565, 445] on select "00 01 02 03 04 05 06 07 08 09 10 11 12 13 14 15 16 17 18 19 20 21 22 23" at bounding box center [576, 455] width 23 height 20
type input "9/08/2025, 3:56 pm"
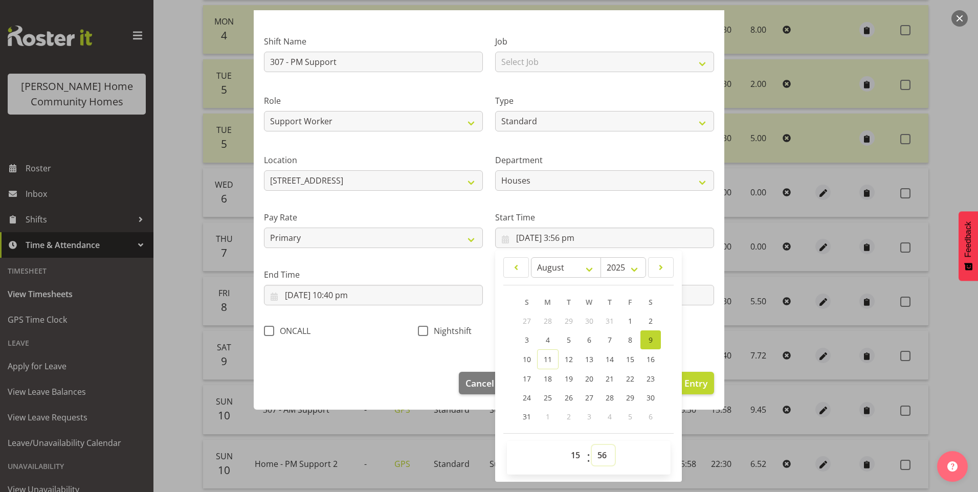
drag, startPoint x: 593, startPoint y: 460, endPoint x: 593, endPoint y: 454, distance: 6.1
click at [593, 455] on select "00 01 02 03 04 05 06 07 08 09 10 11 12 13 14 15 16 17 18 19 20 21 22 23 24 25 2…" at bounding box center [603, 455] width 23 height 20
select select "0"
click at [592, 445] on select "00 01 02 03 04 05 06 07 08 09 10 11 12 13 14 15 16 17 18 19 20 21 22 23 24 25 2…" at bounding box center [603, 455] width 23 height 20
type input "9/08/2025, 3:00 pm"
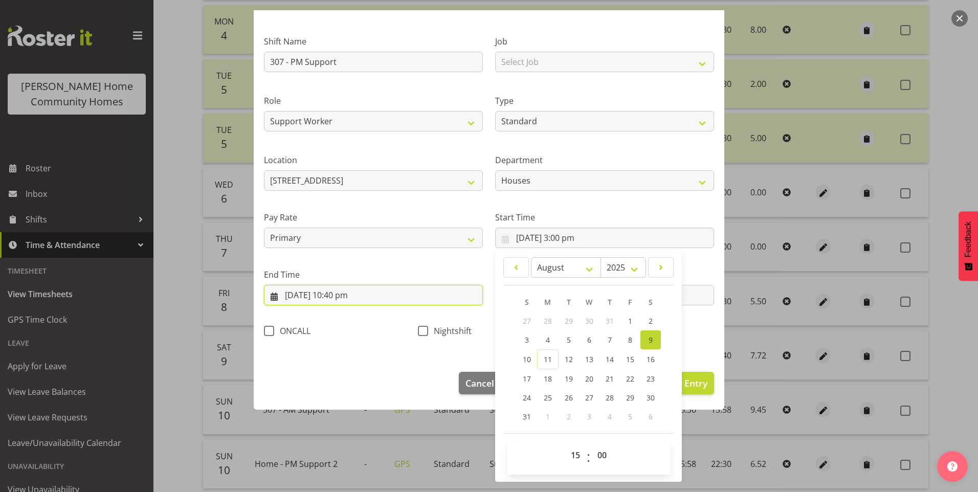
click at [340, 294] on input "9/08/2025, 10:40 pm" at bounding box center [373, 295] width 219 height 20
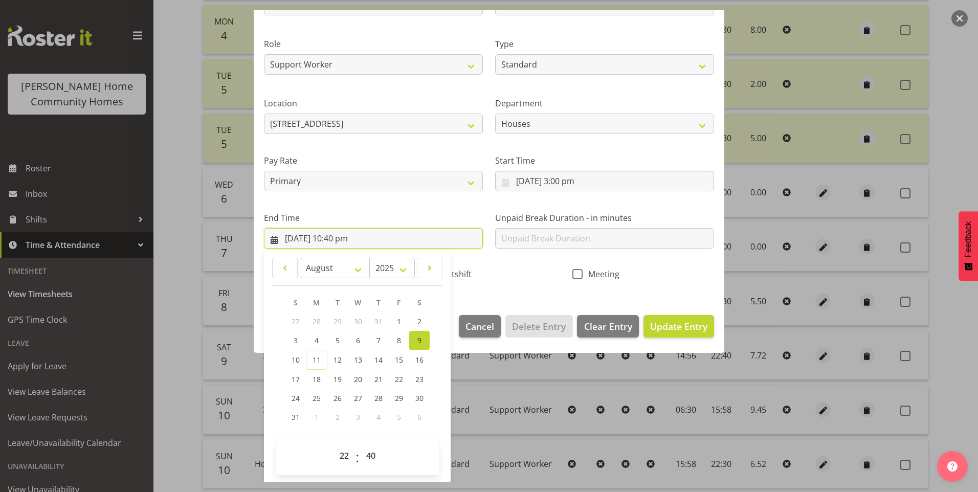
scroll to position [113, 0]
click at [375, 453] on select "00 01 02 03 04 05 06 07 08 09 10 11 12 13 14 15 16 17 18 19 20 21 22 23 24 25 2…" at bounding box center [372, 455] width 23 height 20
select select "30"
click at [361, 445] on select "00 01 02 03 04 05 06 07 08 09 10 11 12 13 14 15 16 17 18 19 20 21 22 23 24 25 2…" at bounding box center [372, 455] width 23 height 20
type input "9/08/2025, 10:30 pm"
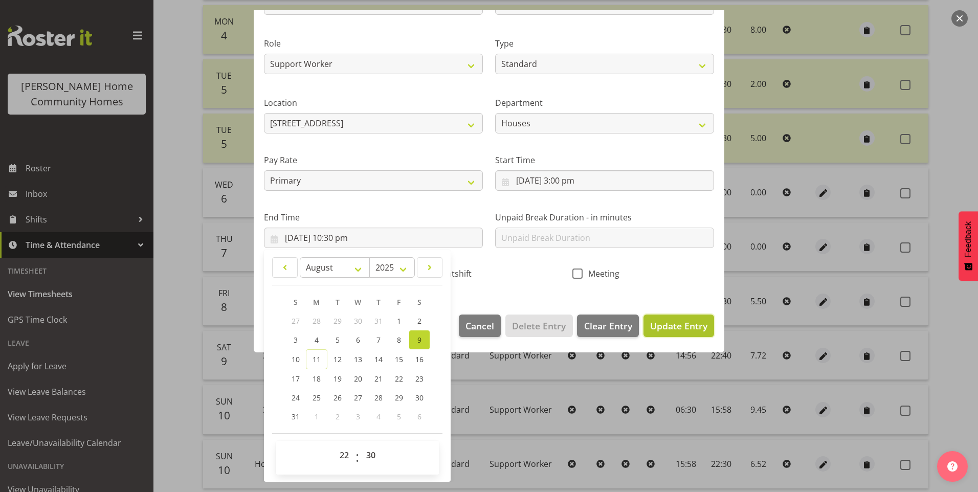
click at [667, 325] on span "Update Entry" at bounding box center [678, 326] width 57 height 12
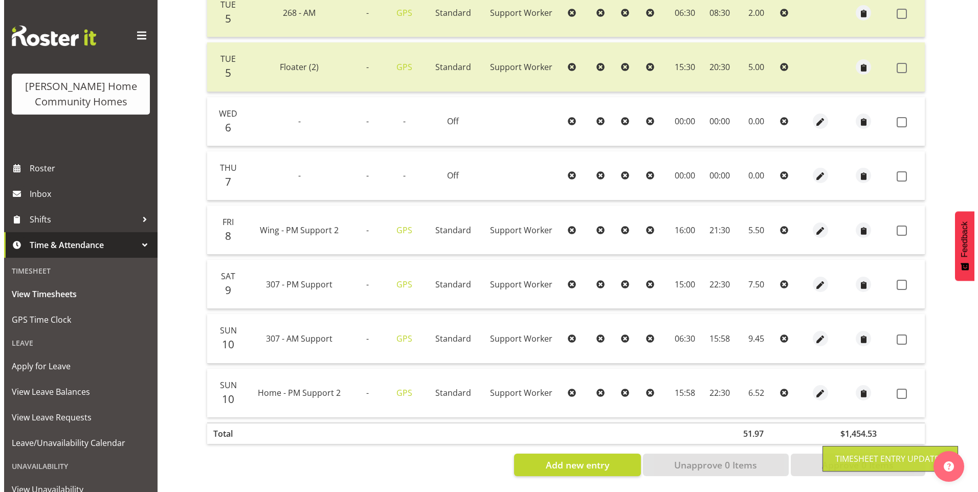
scroll to position [437, 0]
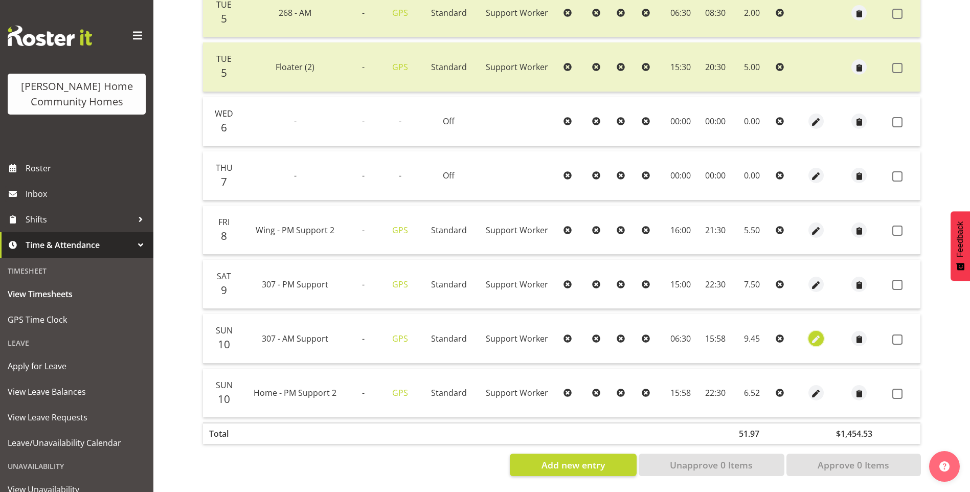
click at [819, 334] on span "button" at bounding box center [817, 340] width 12 height 12
select select "Standard"
select select "748"
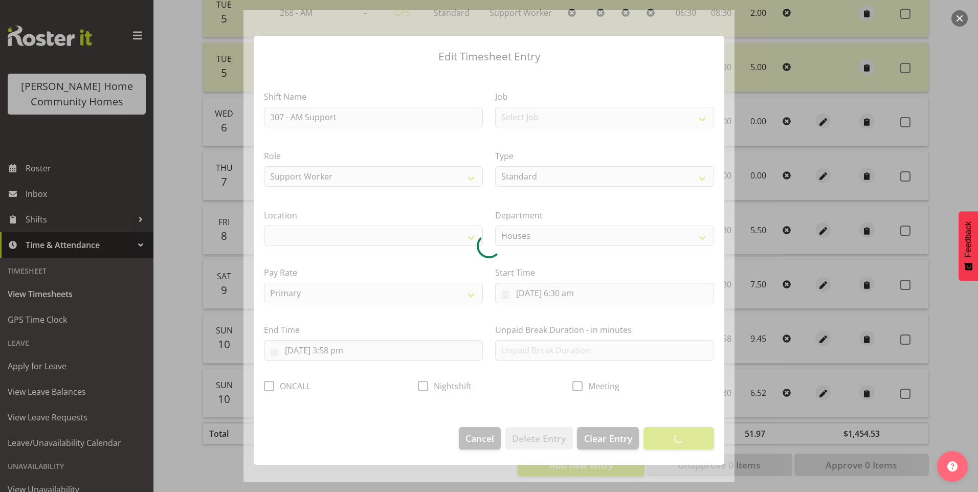
select select "1076"
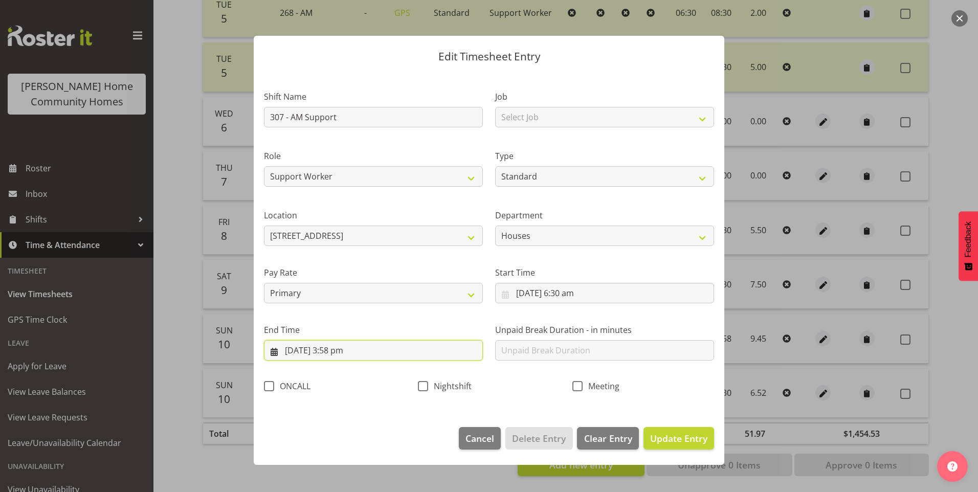
click at [339, 357] on input "10/08/2025, 3:58 pm" at bounding box center [373, 350] width 219 height 20
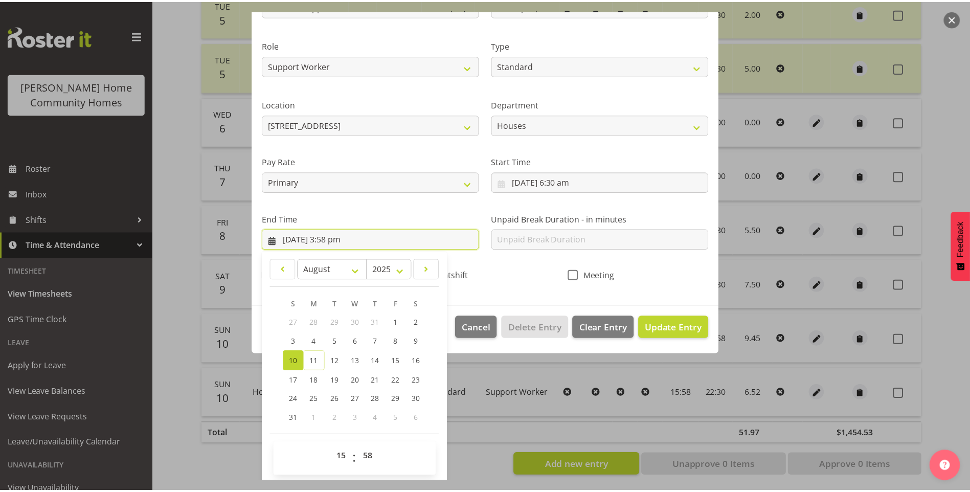
scroll to position [113, 0]
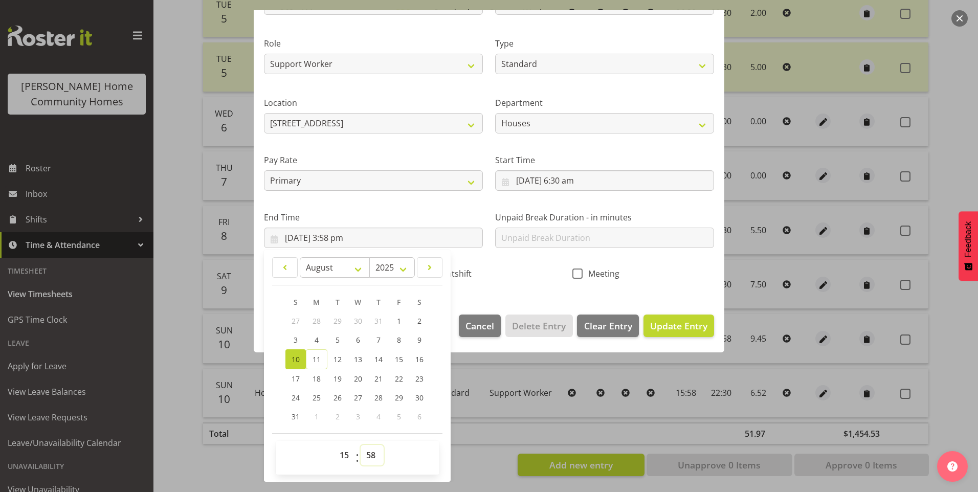
click at [369, 451] on select "00 01 02 03 04 05 06 07 08 09 10 11 12 13 14 15 16 17 18 19 20 21 22 23 24 25 2…" at bounding box center [372, 455] width 23 height 20
select select "0"
click at [361, 445] on select "00 01 02 03 04 05 06 07 08 09 10 11 12 13 14 15 16 17 18 19 20 21 22 23 24 25 2…" at bounding box center [372, 455] width 23 height 20
type input "10/08/2025, 3:00 pm"
click at [169, 371] on div at bounding box center [489, 246] width 978 height 492
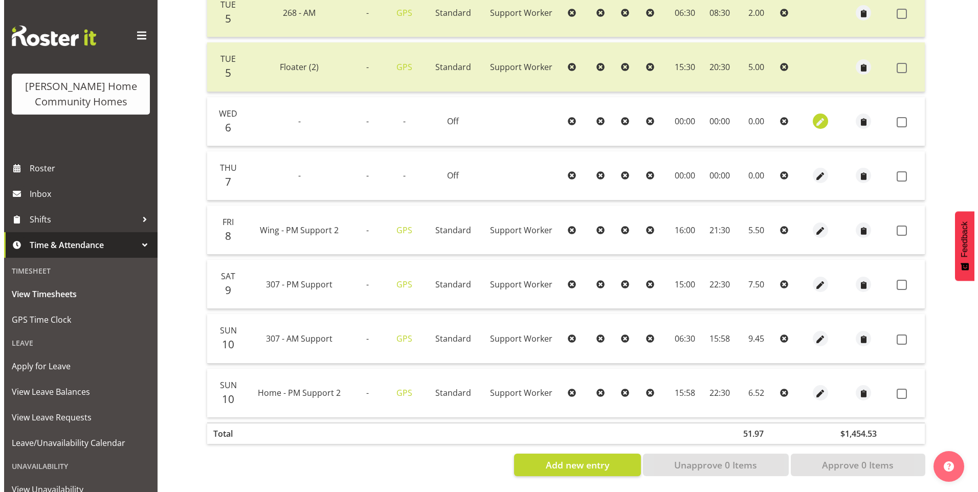
scroll to position [437, 0]
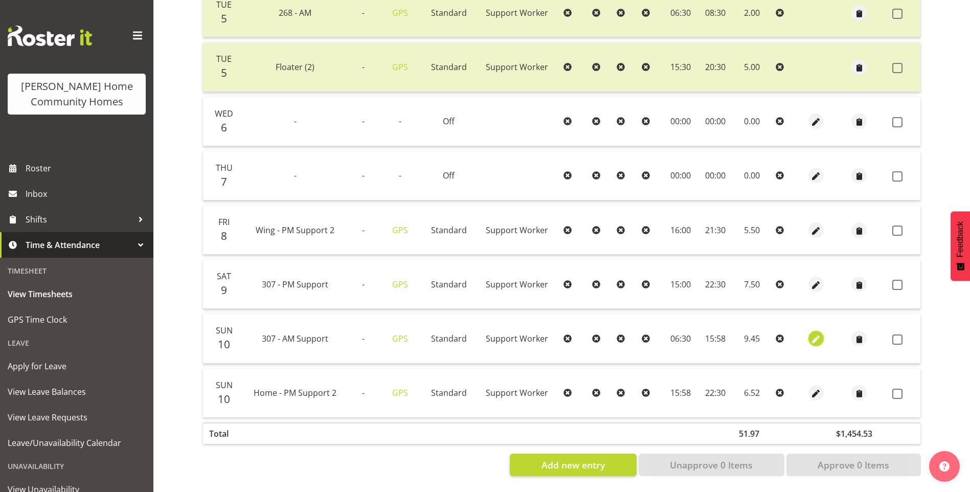
click at [816, 334] on span "button" at bounding box center [817, 340] width 12 height 12
select select "Standard"
select select "748"
select select "7"
select select "2025"
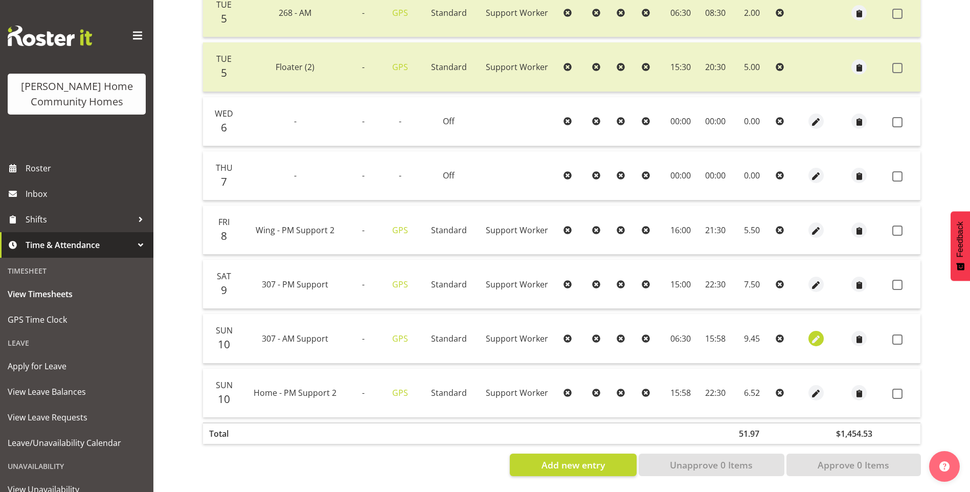
select select "15"
select select "58"
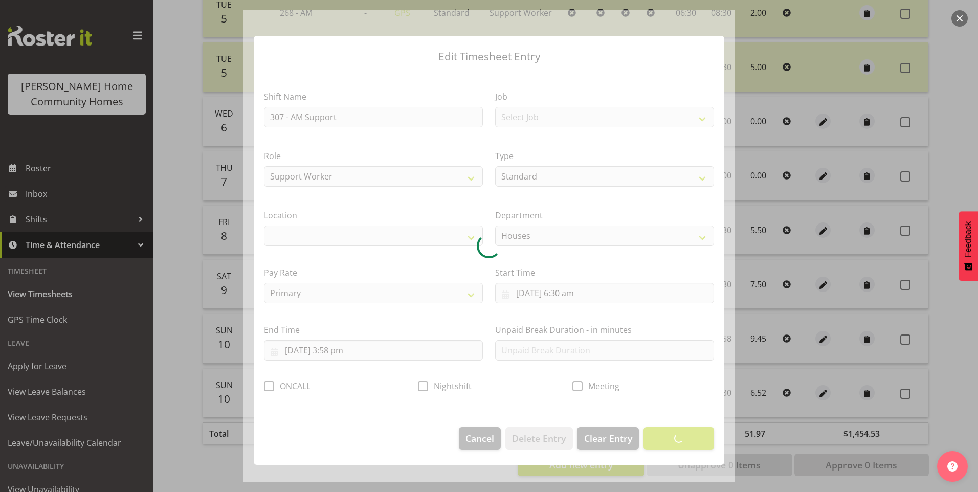
select select "1076"
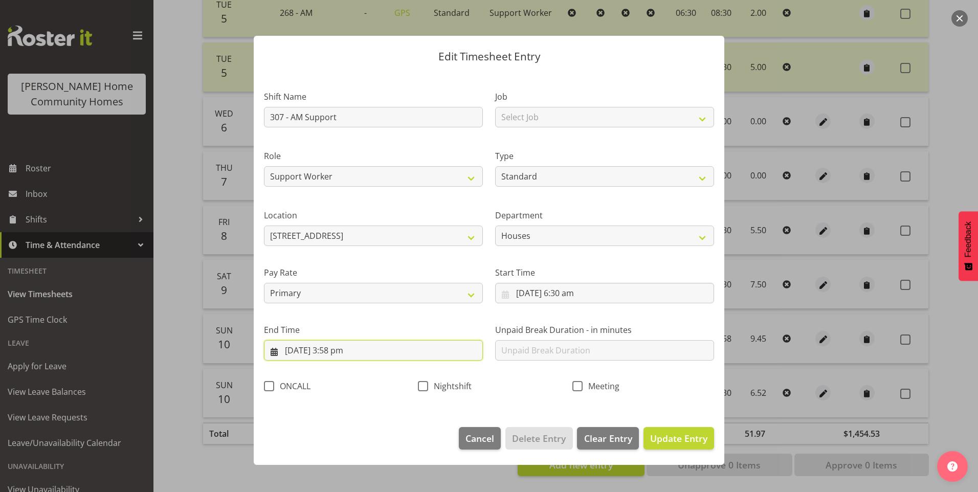
click at [332, 352] on input "10/08/2025, 3:58 pm" at bounding box center [373, 350] width 219 height 20
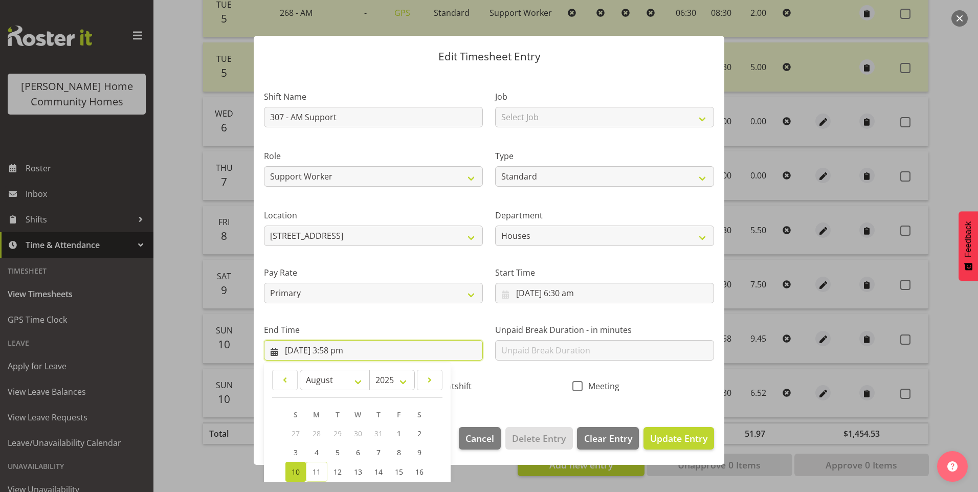
scroll to position [113, 0]
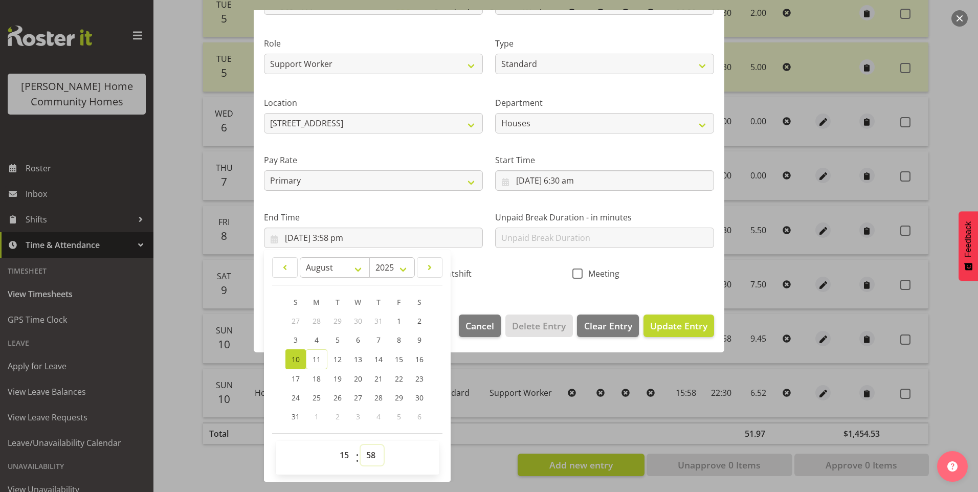
drag, startPoint x: 370, startPoint y: 453, endPoint x: 372, endPoint y: 445, distance: 8.8
click at [370, 453] on select "00 01 02 03 04 05 06 07 08 09 10 11 12 13 14 15 16 17 18 19 20 21 22 23 24 25 2…" at bounding box center [372, 455] width 23 height 20
select select "0"
click at [361, 445] on select "00 01 02 03 04 05 06 07 08 09 10 11 12 13 14 15 16 17 18 19 20 21 22 23 24 25 2…" at bounding box center [372, 455] width 23 height 20
type input "10/08/2025, 3:00 pm"
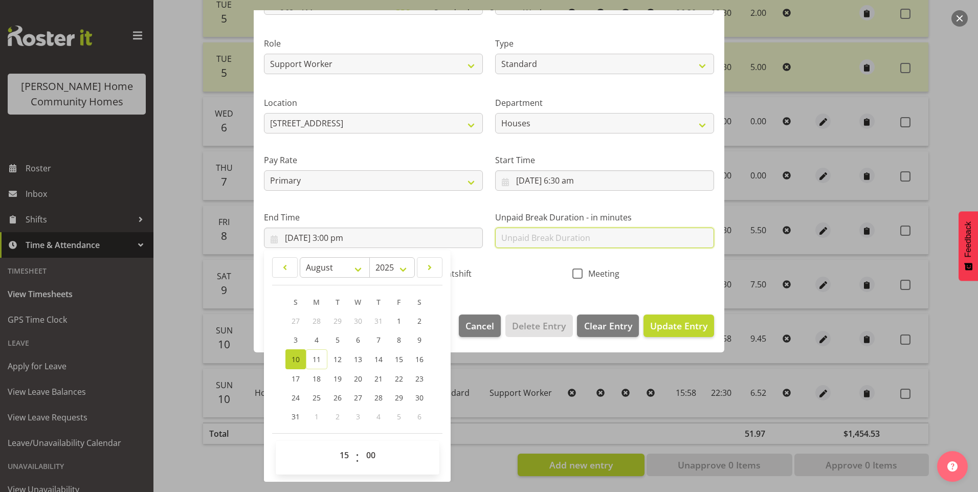
click at [554, 238] on input "text" at bounding box center [604, 238] width 219 height 20
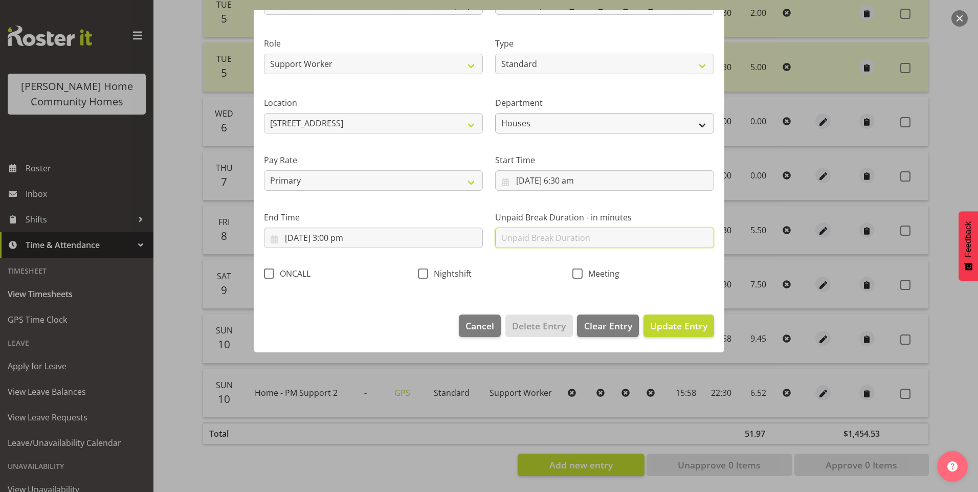
scroll to position [0, 0]
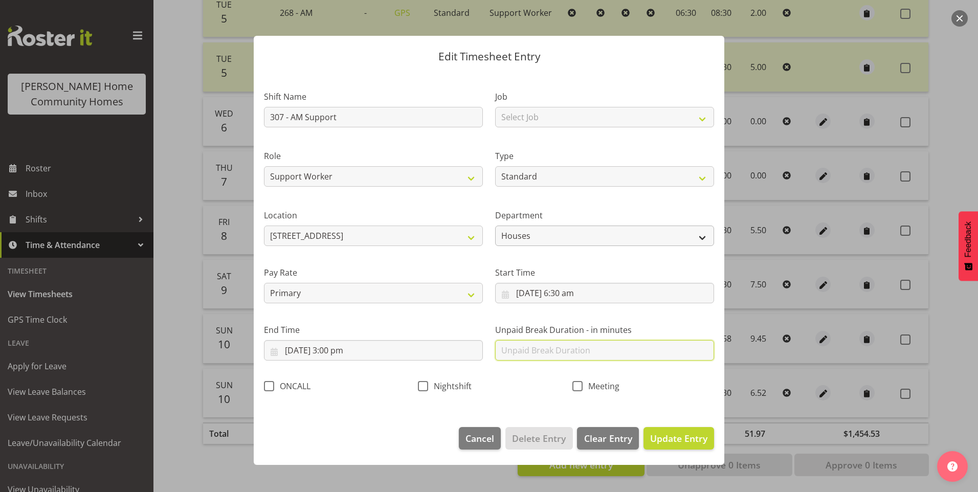
type input "30"
drag, startPoint x: 697, startPoint y: 444, endPoint x: 713, endPoint y: 441, distance: 16.6
click at [697, 444] on span "Update Entry" at bounding box center [678, 438] width 57 height 12
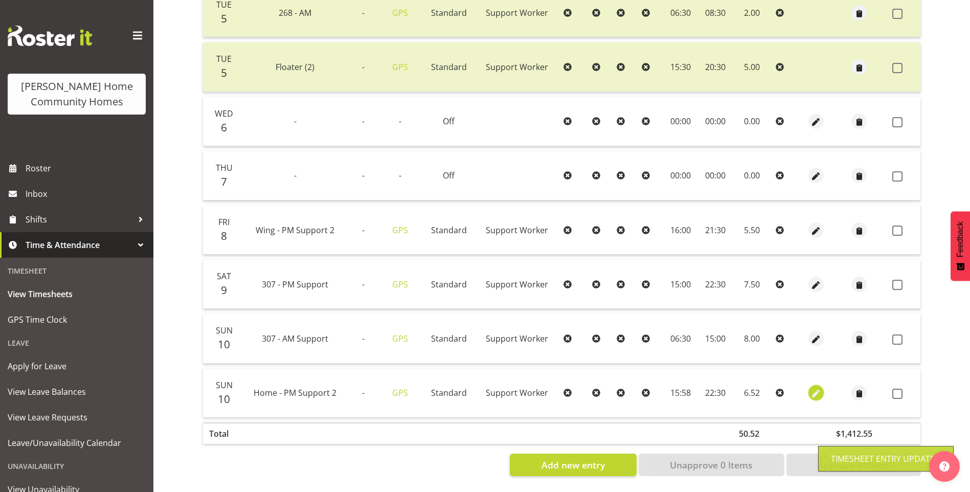
click at [811, 388] on span "button" at bounding box center [817, 394] width 12 height 12
select select "Standard"
select select "7"
select select "2025"
select select "15"
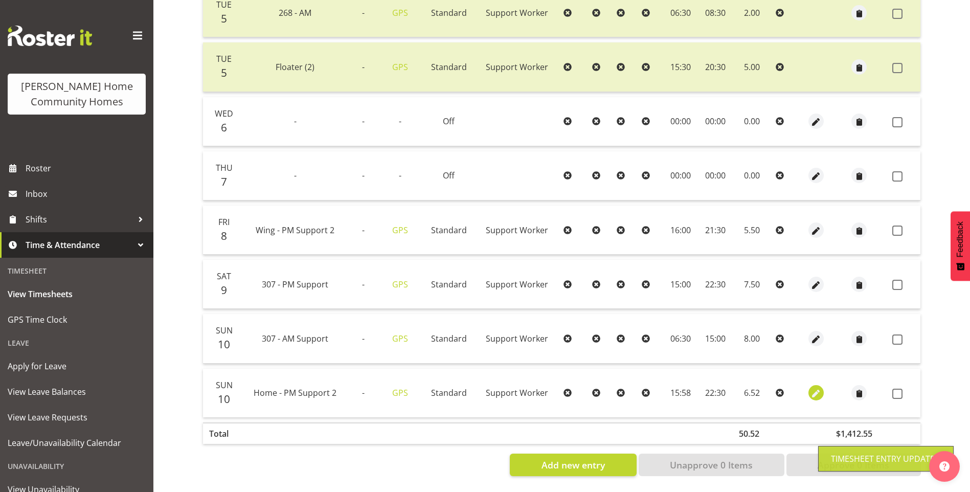
select select "58"
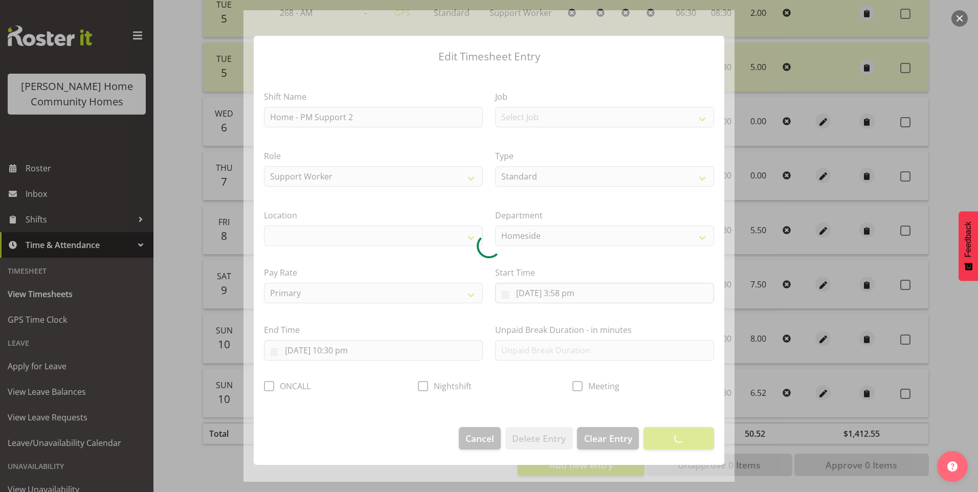
select select "1067"
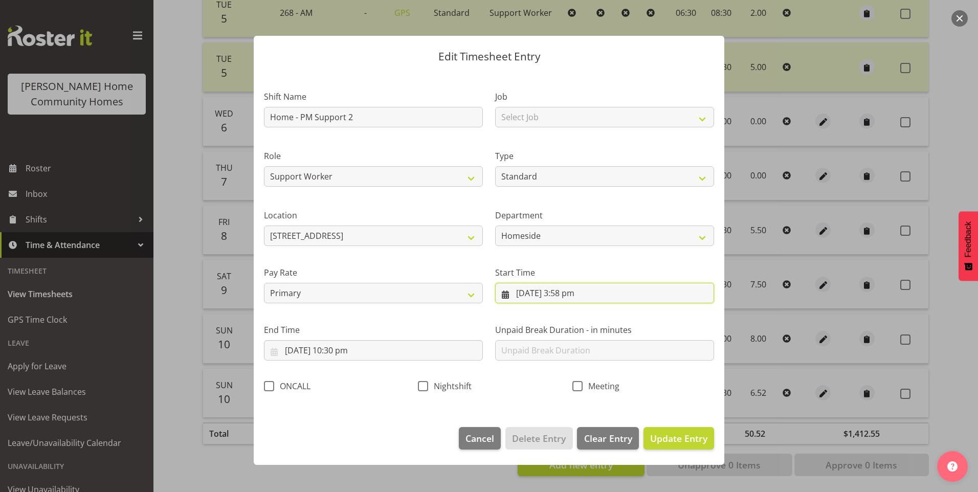
click at [564, 292] on input "10/08/2025, 3:58 pm" at bounding box center [604, 293] width 219 height 20
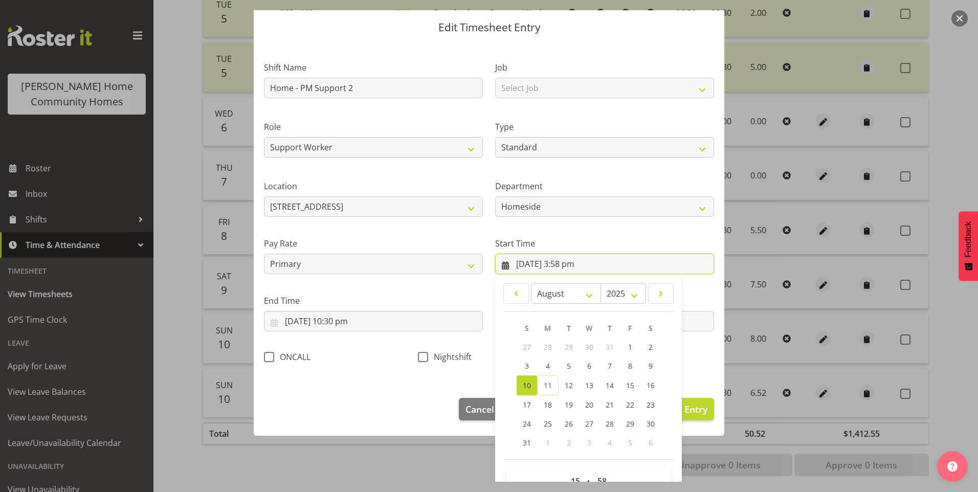
scroll to position [55, 0]
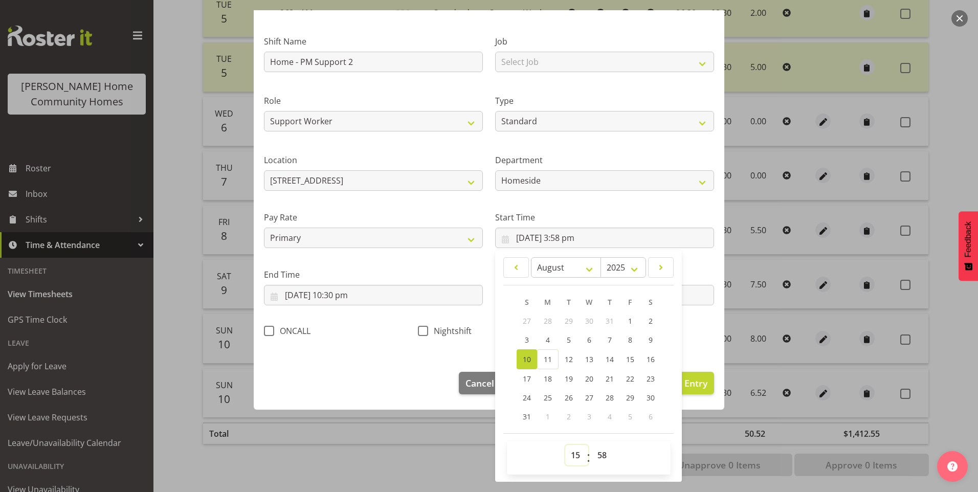
click at [572, 450] on select "00 01 02 03 04 05 06 07 08 09 10 11 12 13 14 15 16 17 18 19 20 21 22 23" at bounding box center [576, 455] width 23 height 20
select select "16"
click at [565, 445] on select "00 01 02 03 04 05 06 07 08 09 10 11 12 13 14 15 16 17 18 19 20 21 22 23" at bounding box center [576, 455] width 23 height 20
type input "10/08/2025, 4:58 pm"
drag, startPoint x: 598, startPoint y: 452, endPoint x: 604, endPoint y: 443, distance: 11.1
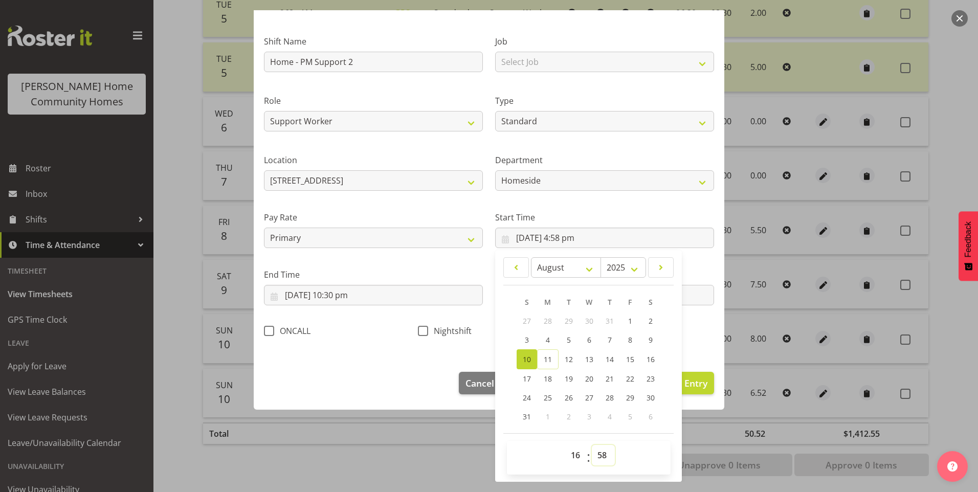
click at [599, 453] on select "00 01 02 03 04 05 06 07 08 09 10 11 12 13 14 15 16 17 18 19 20 21 22 23 24 25 2…" at bounding box center [603, 455] width 23 height 20
select select "0"
click at [592, 445] on select "00 01 02 03 04 05 06 07 08 09 10 11 12 13 14 15 16 17 18 19 20 21 22 23 24 25 2…" at bounding box center [603, 455] width 23 height 20
type input "10/08/2025, 4:00 pm"
click at [690, 295] on input "text" at bounding box center [604, 295] width 219 height 20
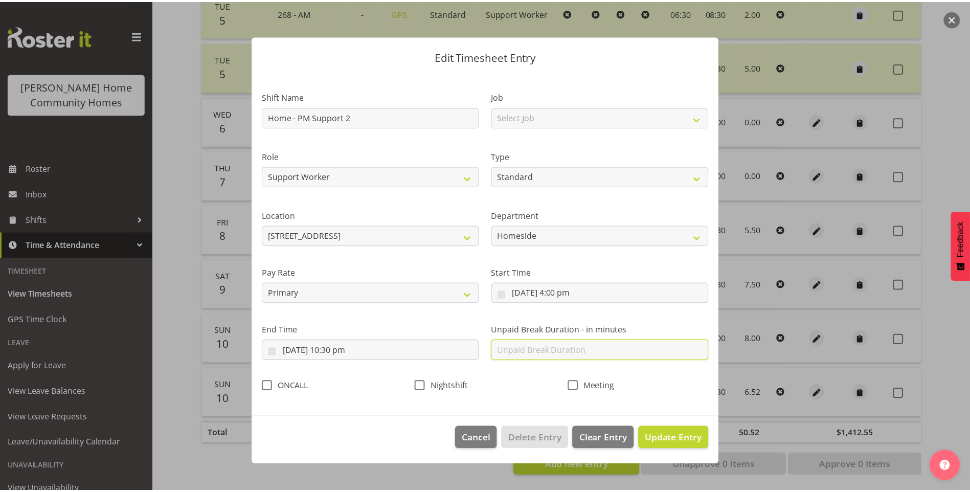
scroll to position [0, 0]
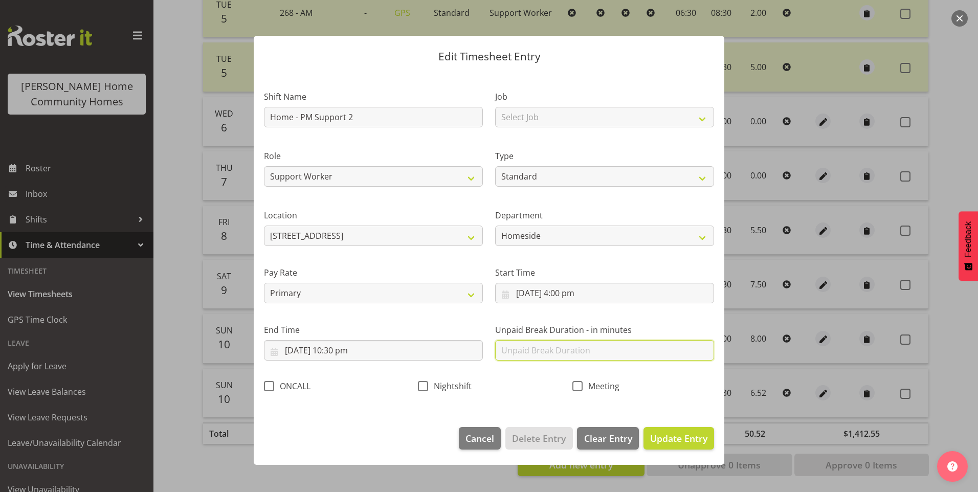
type input "30"
click at [681, 434] on span "Update Entry" at bounding box center [678, 438] width 57 height 12
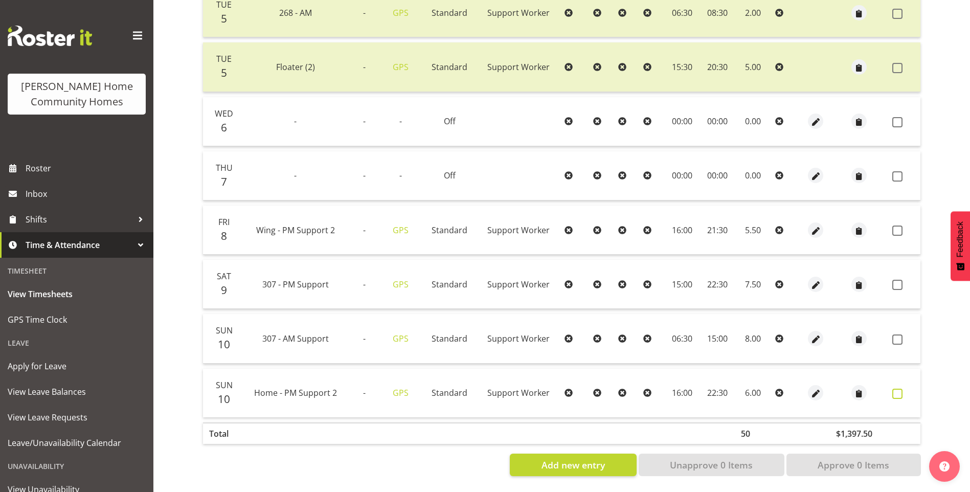
click at [897, 389] on span at bounding box center [898, 394] width 10 height 10
checkbox input "true"
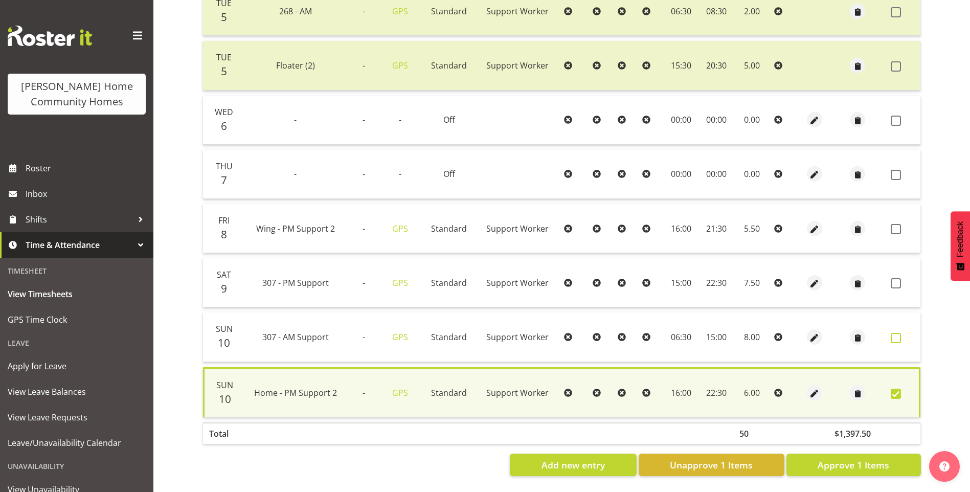
click at [898, 333] on span at bounding box center [896, 338] width 10 height 10
checkbox input "true"
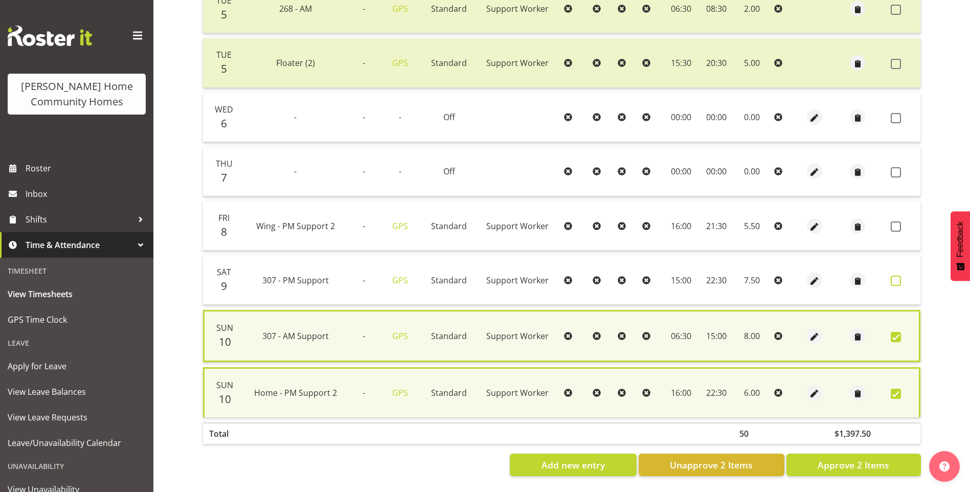
click at [899, 282] on span at bounding box center [896, 281] width 10 height 10
checkbox input "true"
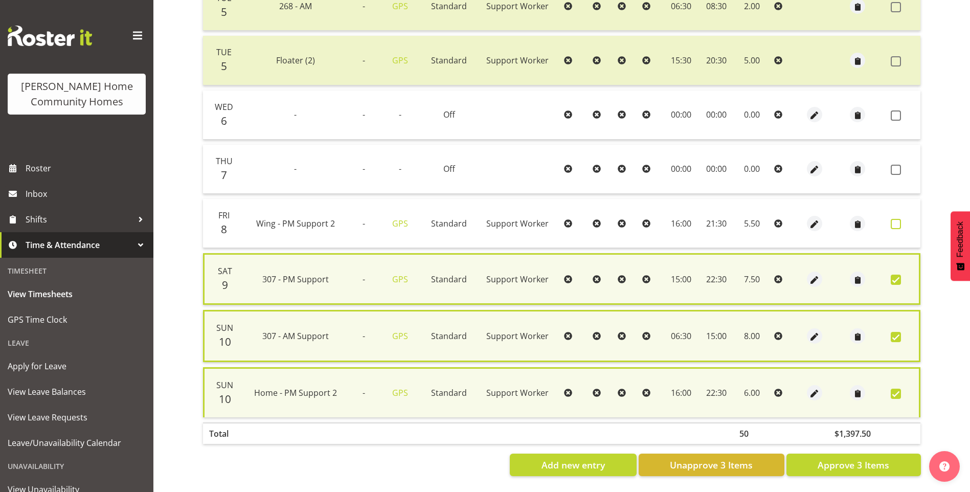
click at [899, 222] on span at bounding box center [896, 224] width 10 height 10
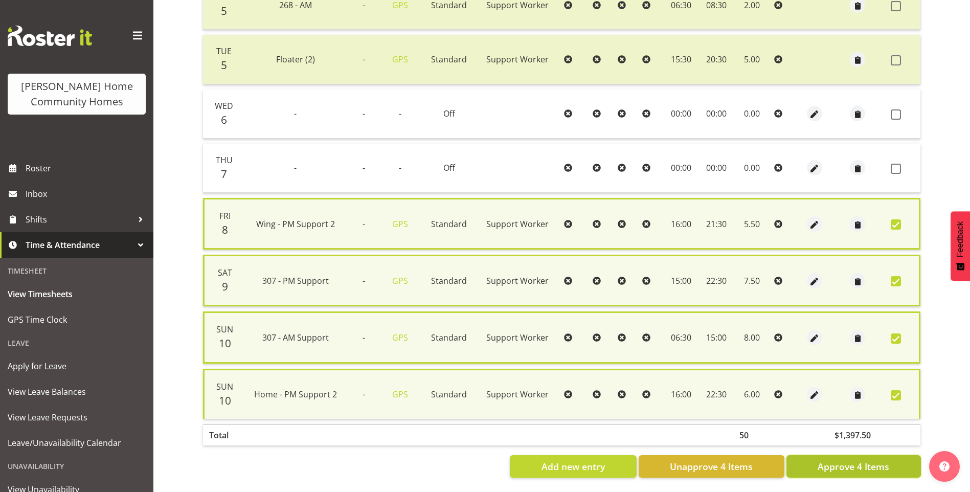
click at [874, 462] on span "Approve 4 Items" at bounding box center [854, 466] width 72 height 13
checkbox input "false"
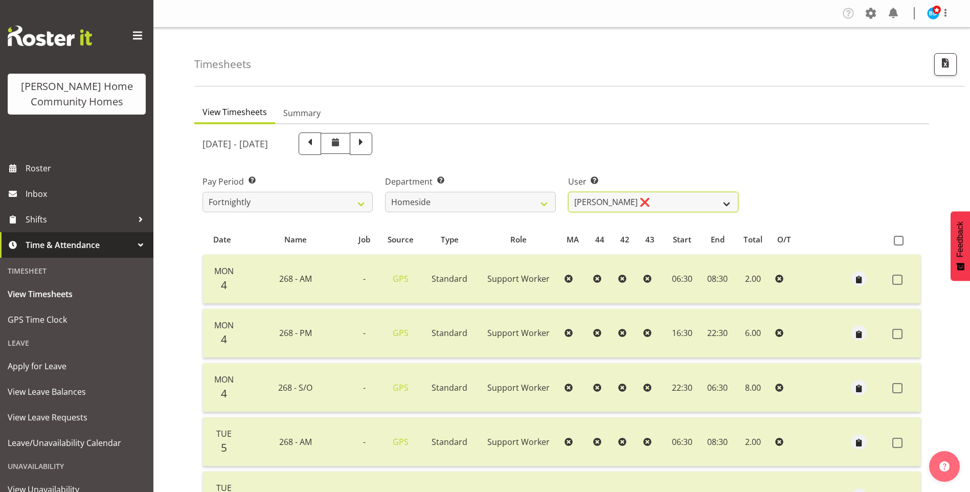
click at [604, 203] on select "Asiasiga Vili ❌ Billie-Rose Dunlop ❌ Brijesh (BK) Kachhadiya ✔ Cheenee Vargas ❌…" at bounding box center [653, 202] width 170 height 20
select select "10404"
click at [568, 192] on select "Asiasiga Vili ❌ Billie-Rose Dunlop ❌ Brijesh (BK) Kachhadiya ✔ Cheenee Vargas ❌…" at bounding box center [653, 202] width 170 height 20
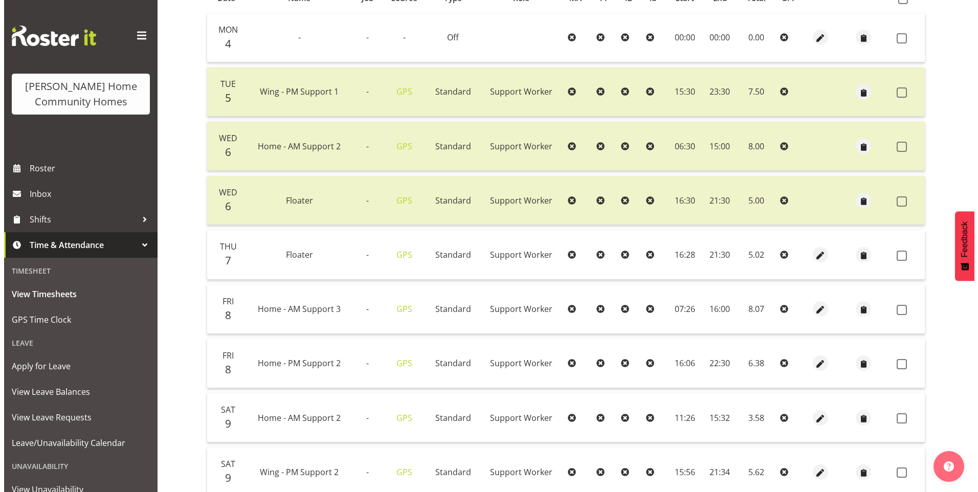
scroll to position [256, 0]
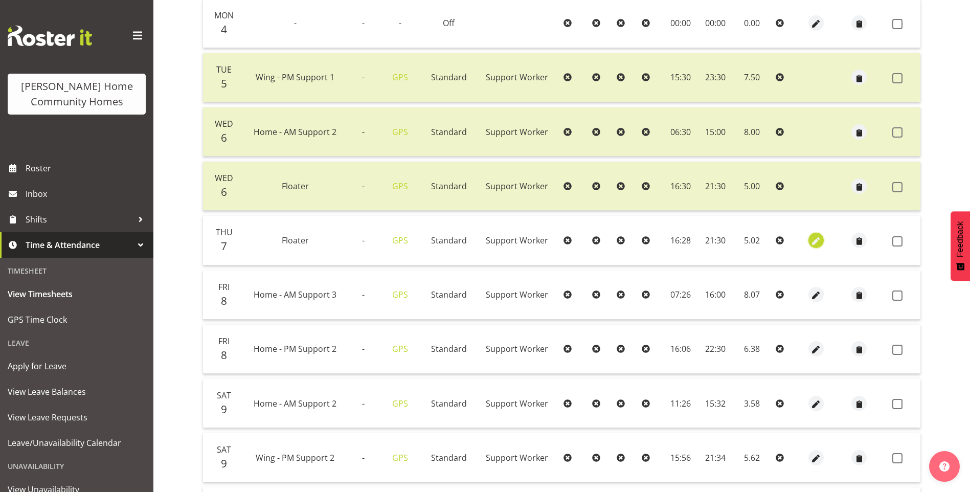
click at [817, 241] on span "button" at bounding box center [817, 241] width 12 height 12
select select "Standard"
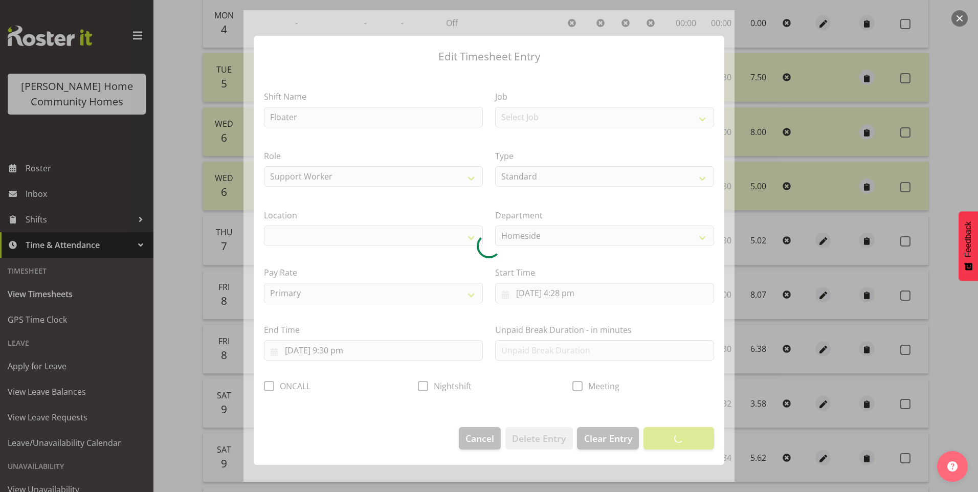
select select "1067"
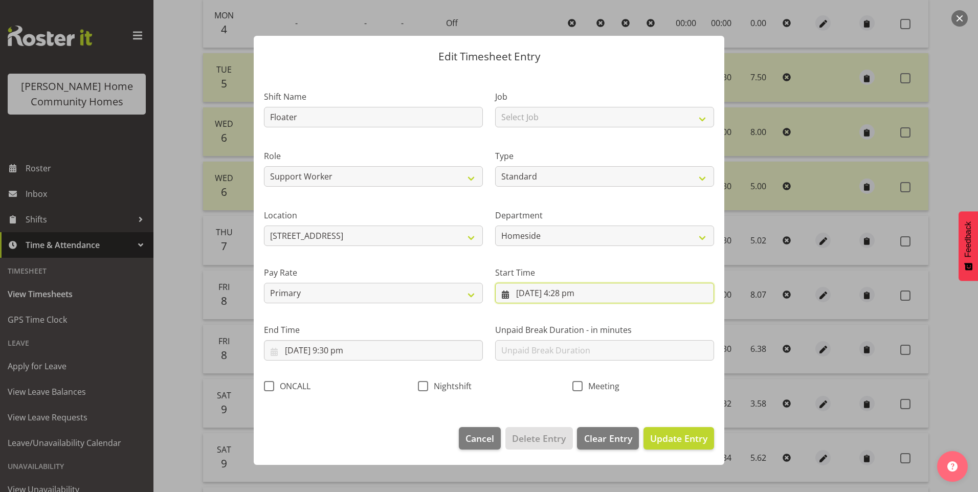
click at [573, 295] on input "7/08/2025, 4:28 pm" at bounding box center [604, 293] width 219 height 20
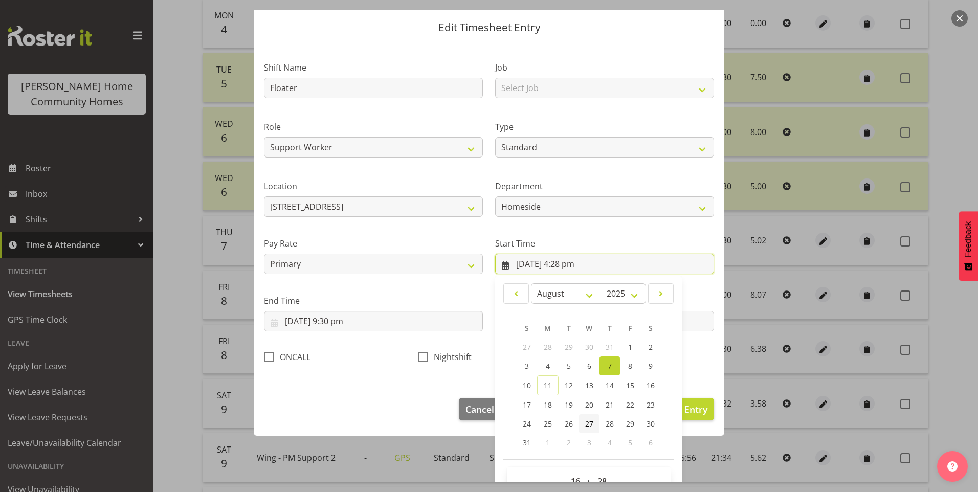
scroll to position [55, 0]
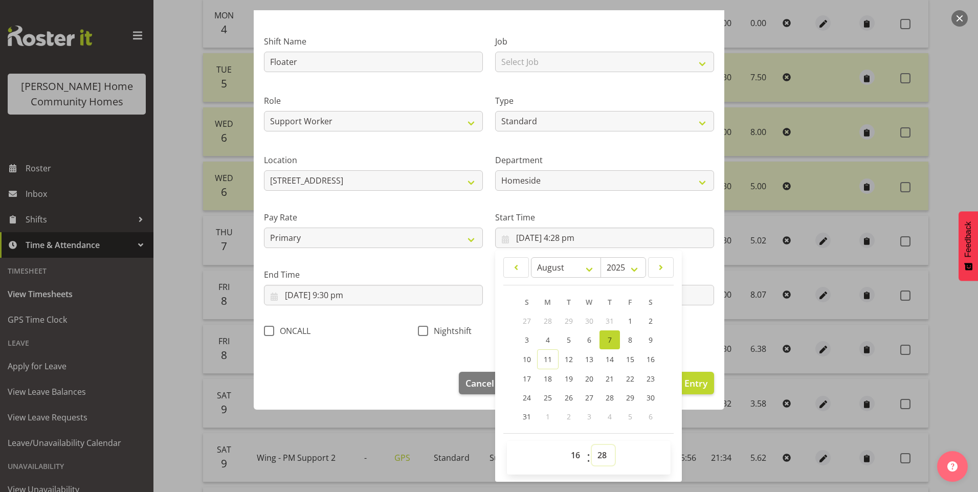
click at [602, 461] on select "00 01 02 03 04 05 06 07 08 09 10 11 12 13 14 15 16 17 18 19 20 21 22 23 24 25 2…" at bounding box center [603, 455] width 23 height 20
select select "30"
click at [592, 445] on select "00 01 02 03 04 05 06 07 08 09 10 11 12 13 14 15 16 17 18 19 20 21 22 23 24 25 2…" at bounding box center [603, 455] width 23 height 20
type input "7/08/2025, 4:30 pm"
click at [701, 382] on button "Update Entry" at bounding box center [679, 383] width 71 height 23
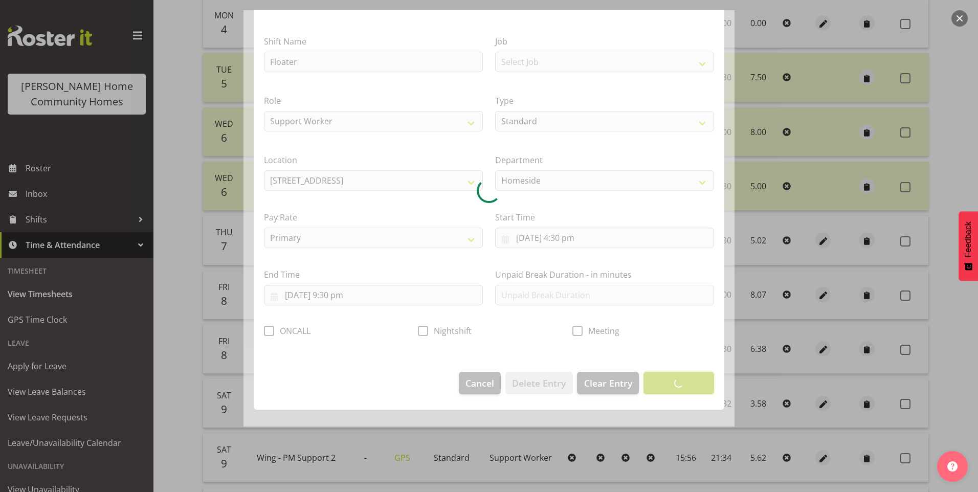
scroll to position [0, 0]
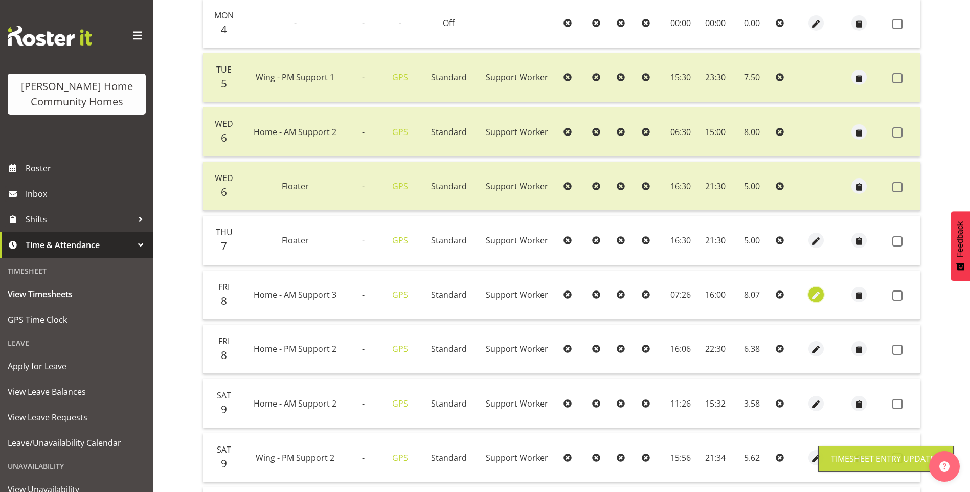
click at [815, 293] on span "button" at bounding box center [817, 296] width 12 height 12
select select "Standard"
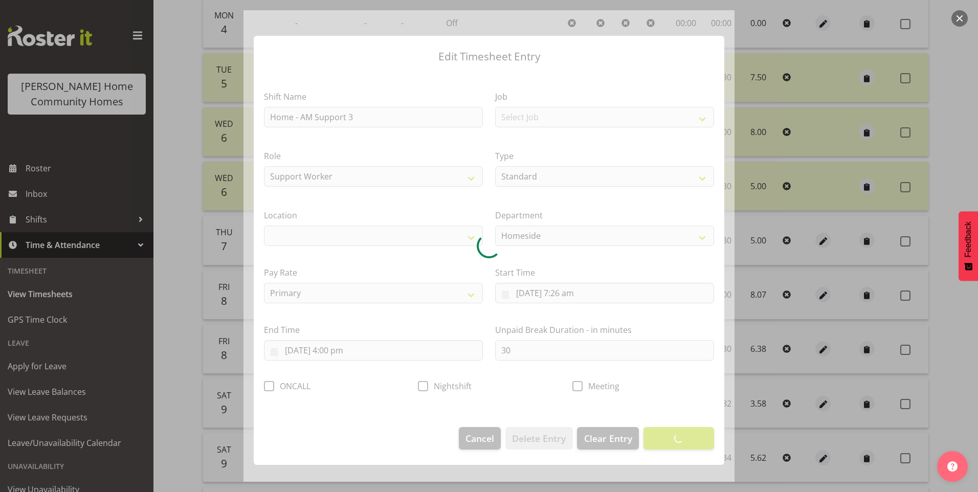
select select "1067"
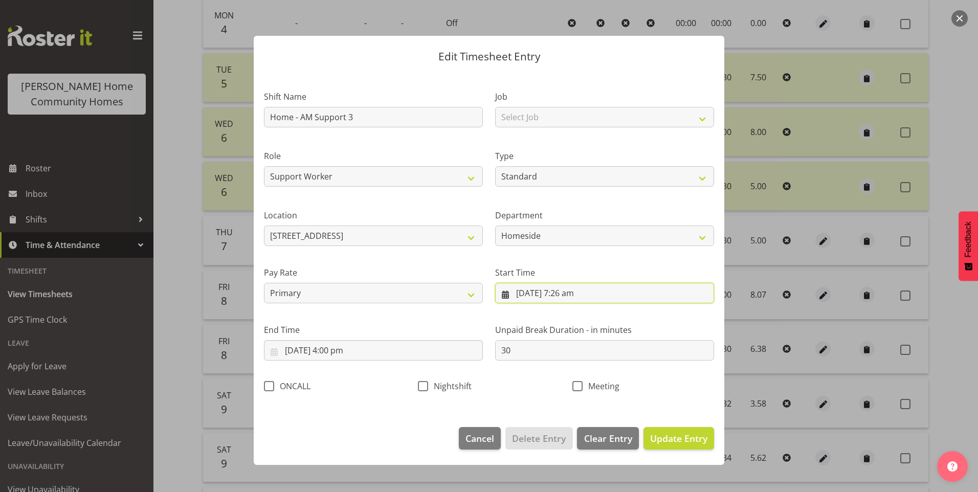
click at [573, 294] on input "8/08/2025, 7:26 am" at bounding box center [604, 293] width 219 height 20
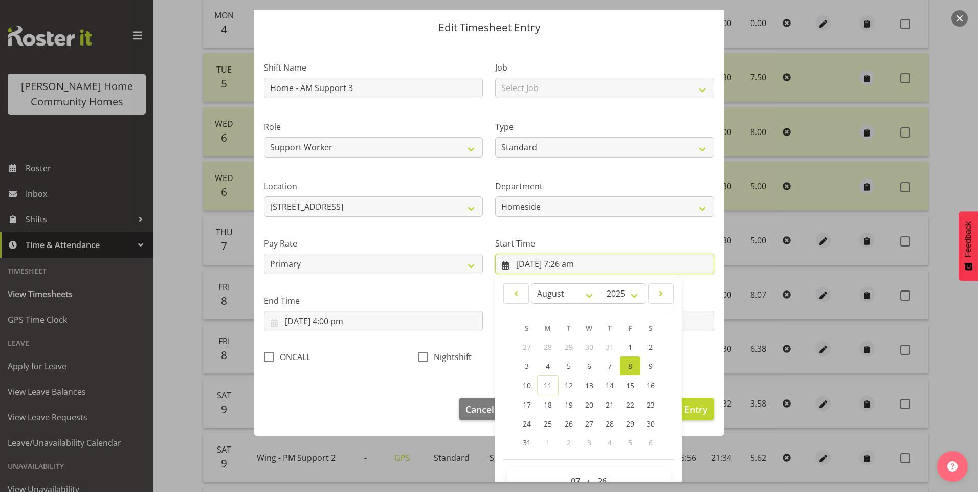
scroll to position [55, 0]
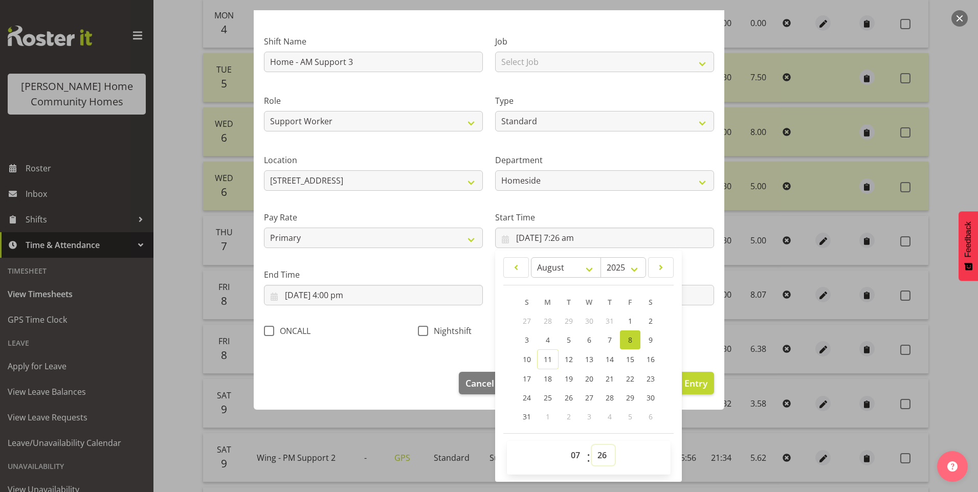
click at [599, 453] on select "00 01 02 03 04 05 06 07 08 09 10 11 12 13 14 15 16 17 18 19 20 21 22 23 24 25 2…" at bounding box center [603, 455] width 23 height 20
select select "30"
click at [592, 445] on select "00 01 02 03 04 05 06 07 08 09 10 11 12 13 14 15 16 17 18 19 20 21 22 23 24 25 2…" at bounding box center [603, 455] width 23 height 20
type input "8/08/2025, 7:30 am"
click at [692, 390] on button "Update Entry" at bounding box center [679, 383] width 71 height 23
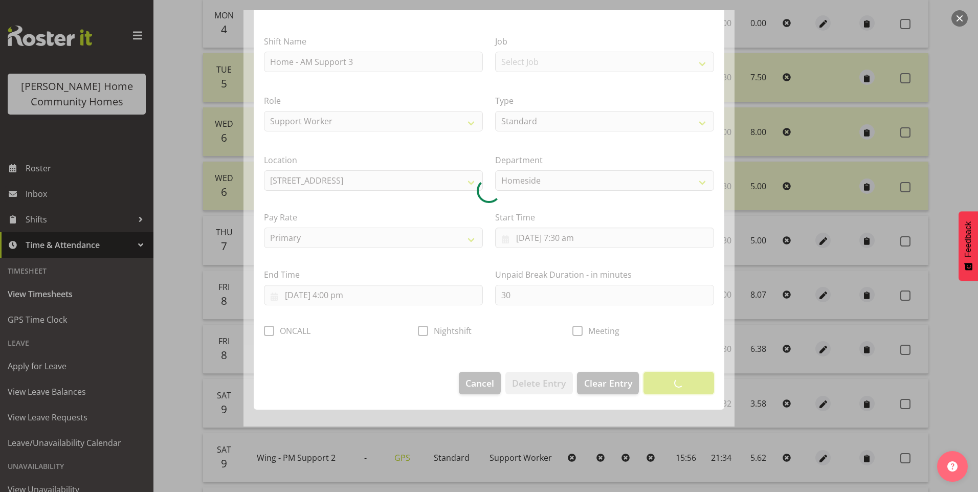
scroll to position [0, 0]
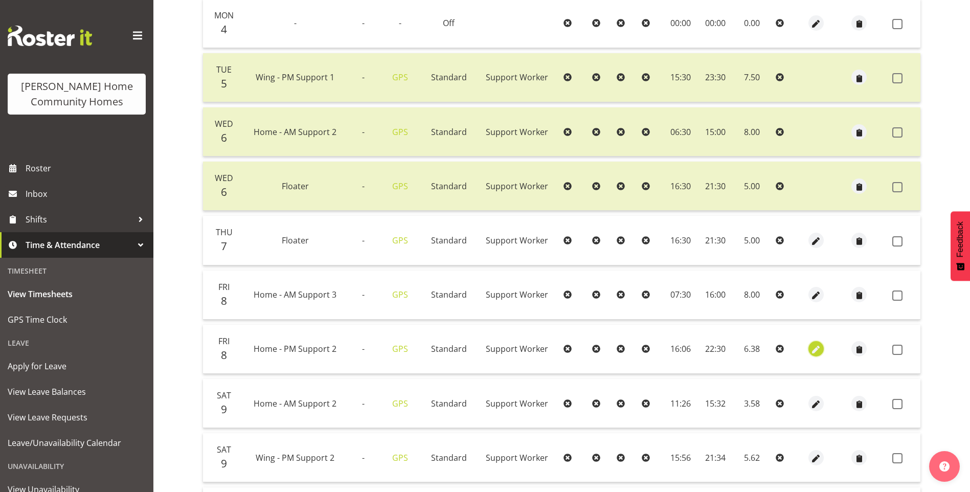
click at [816, 347] on span "button" at bounding box center [817, 350] width 12 height 12
select select "Standard"
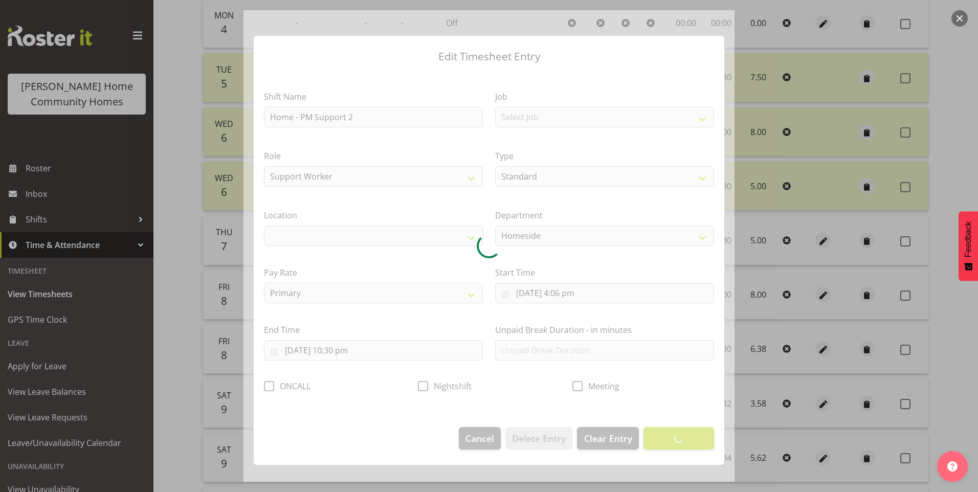
select select "1067"
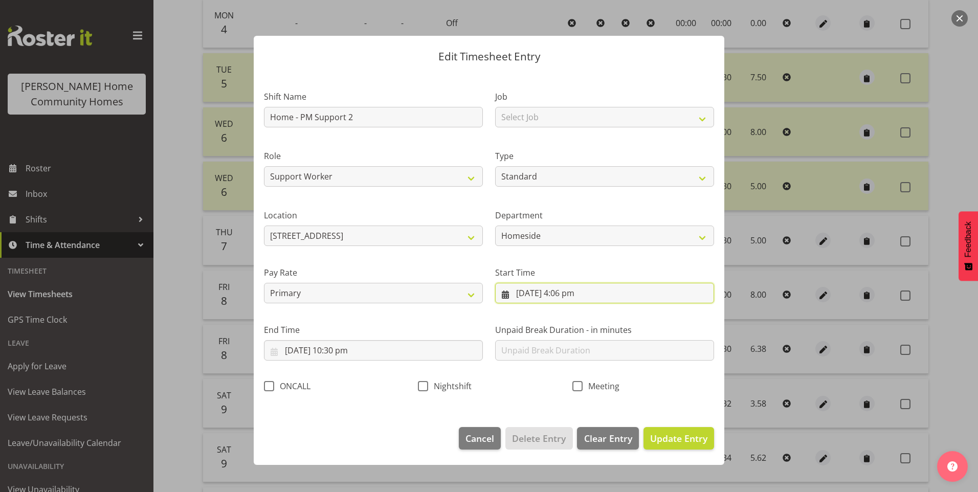
click at [574, 296] on input "8/08/2025, 4:06 pm" at bounding box center [604, 293] width 219 height 20
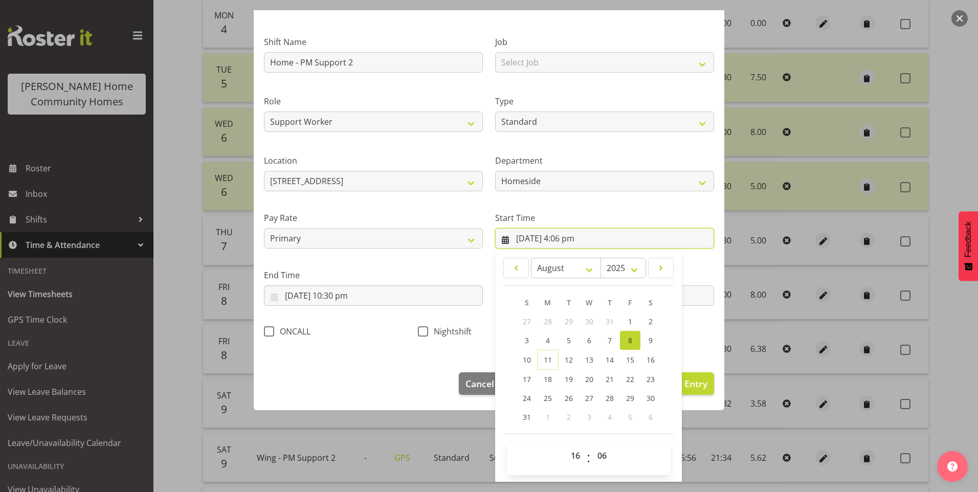
scroll to position [55, 0]
click at [597, 453] on select "00 01 02 03 04 05 06 07 08 09 10 11 12 13 14 15 16 17 18 19 20 21 22 23 24 25 2…" at bounding box center [603, 455] width 23 height 20
select select "0"
click at [592, 445] on select "00 01 02 03 04 05 06 07 08 09 10 11 12 13 14 15 16 17 18 19 20 21 22 23 24 25 2…" at bounding box center [603, 455] width 23 height 20
type input "8/08/2025, 4:00 pm"
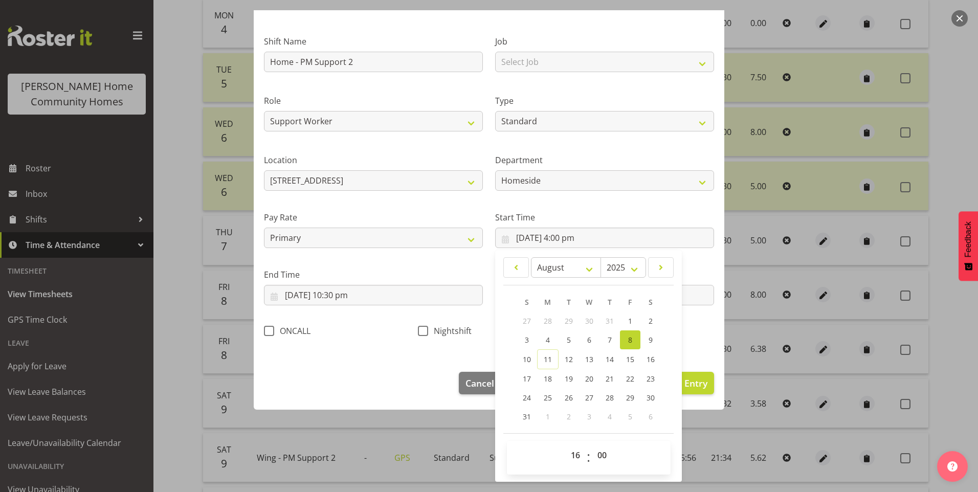
click at [710, 292] on div "Unpaid Break Duration - in minutes" at bounding box center [604, 282] width 231 height 57
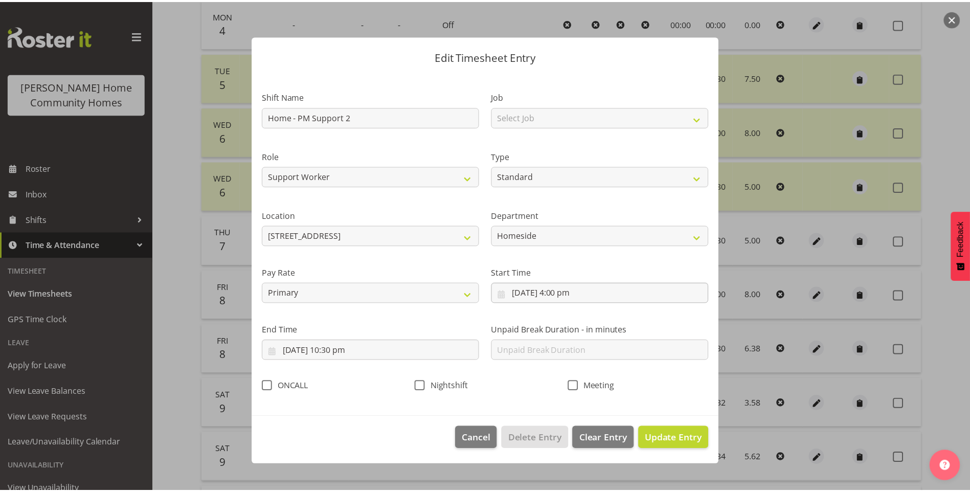
scroll to position [0, 0]
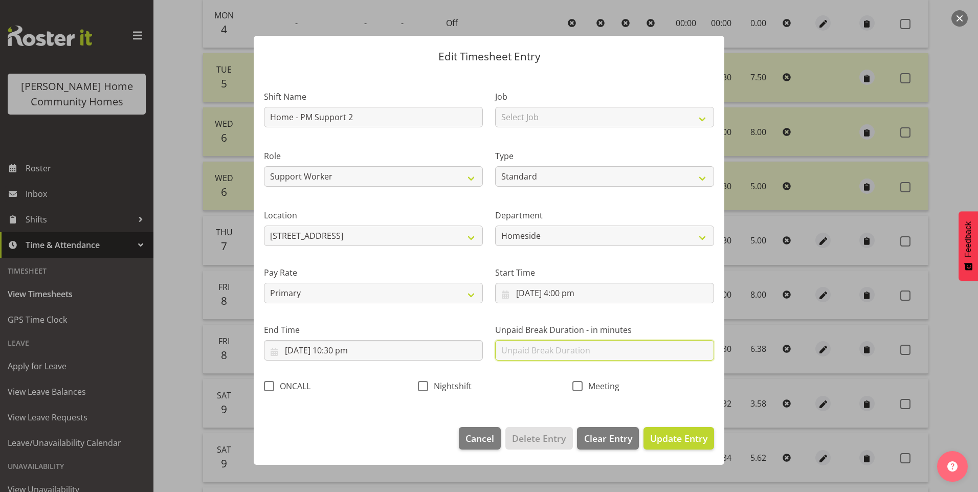
click at [592, 354] on input "text" at bounding box center [604, 350] width 219 height 20
type input "30"
click at [703, 435] on span "Update Entry" at bounding box center [678, 438] width 57 height 12
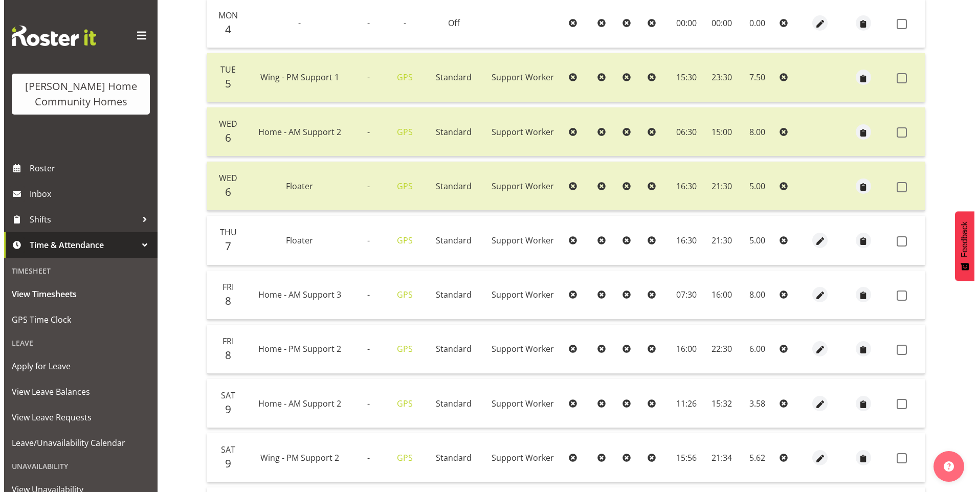
scroll to position [307, 0]
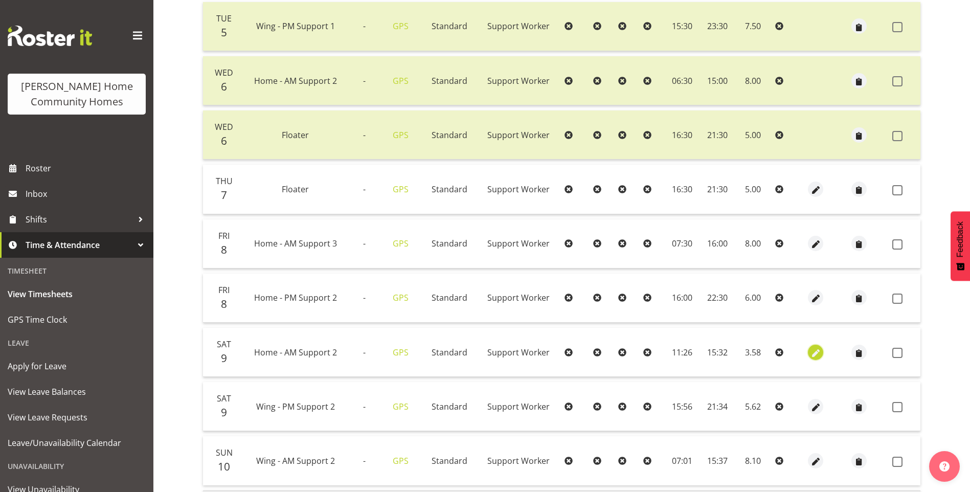
click at [819, 349] on span "button" at bounding box center [816, 353] width 12 height 12
select select "Standard"
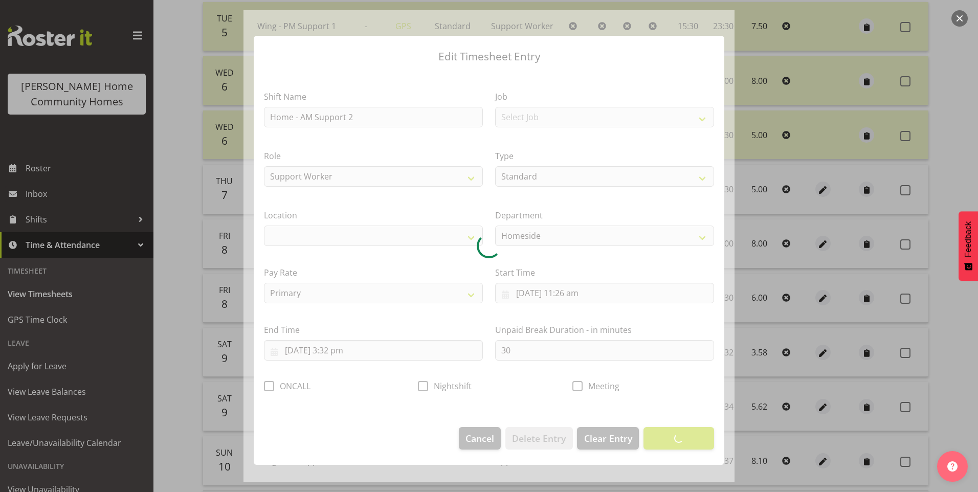
select select "1067"
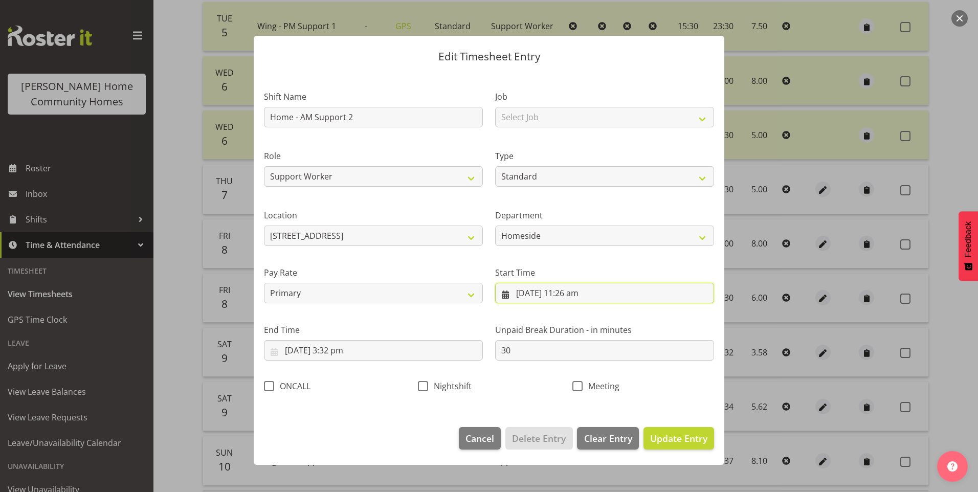
click at [579, 298] on input "9/08/2025, 11:26 am" at bounding box center [604, 293] width 219 height 20
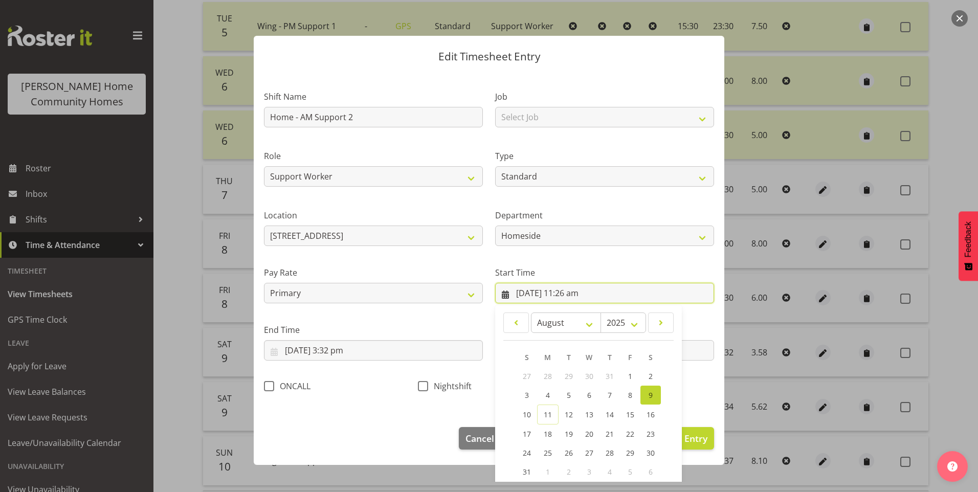
scroll to position [55, 0]
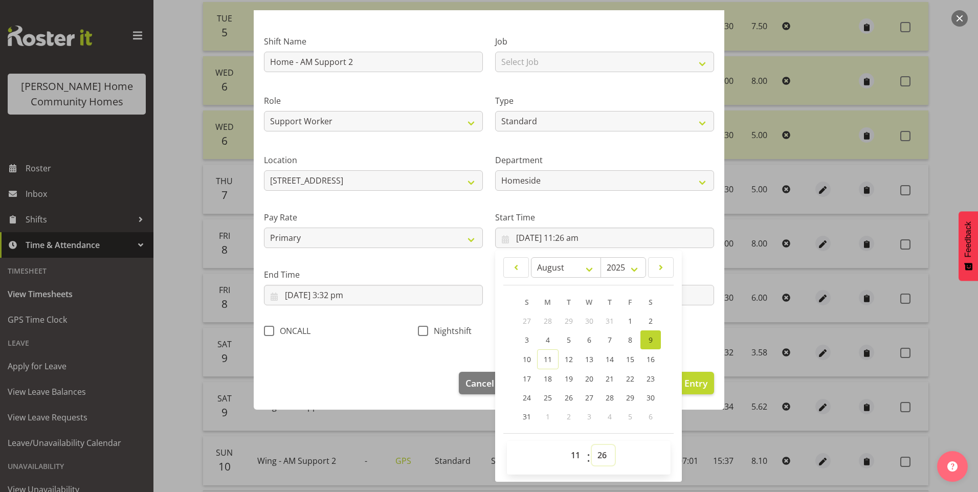
click at [594, 457] on select "00 01 02 03 04 05 06 07 08 09 10 11 12 13 14 15 16 17 18 19 20 21 22 23 24 25 2…" at bounding box center [603, 455] width 23 height 20
select select "30"
click at [592, 445] on select "00 01 02 03 04 05 06 07 08 09 10 11 12 13 14 15 16 17 18 19 20 21 22 23 24 25 2…" at bounding box center [603, 455] width 23 height 20
type input "9/08/2025, 11:30 am"
click at [344, 296] on input "9/08/2025, 3:32 pm" at bounding box center [373, 295] width 219 height 20
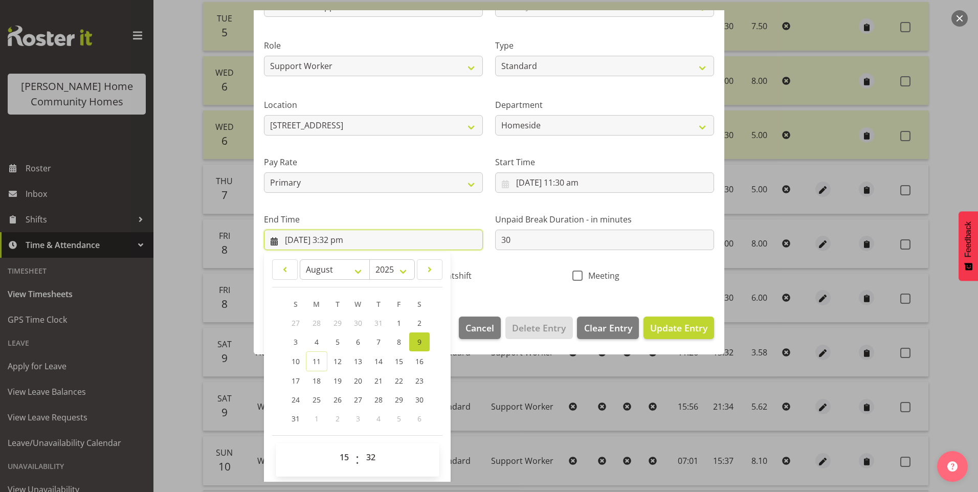
scroll to position [113, 0]
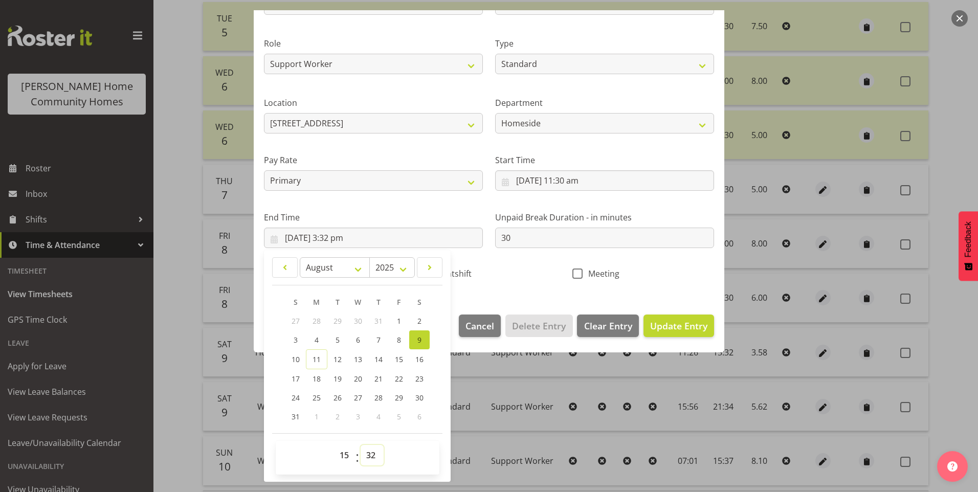
click at [378, 453] on select "00 01 02 03 04 05 06 07 08 09 10 11 12 13 14 15 16 17 18 19 20 21 22 23 24 25 2…" at bounding box center [372, 455] width 23 height 20
click at [369, 454] on select "00 01 02 03 04 05 06 07 08 09 10 11 12 13 14 15 16 17 18 19 20 21 22 23 24 25 2…" at bounding box center [372, 455] width 23 height 20
select select "30"
click at [361, 445] on select "00 01 02 03 04 05 06 07 08 09 10 11 12 13 14 15 16 17 18 19 20 21 22 23 24 25 2…" at bounding box center [372, 455] width 23 height 20
type input "9/08/2025, 3:30 pm"
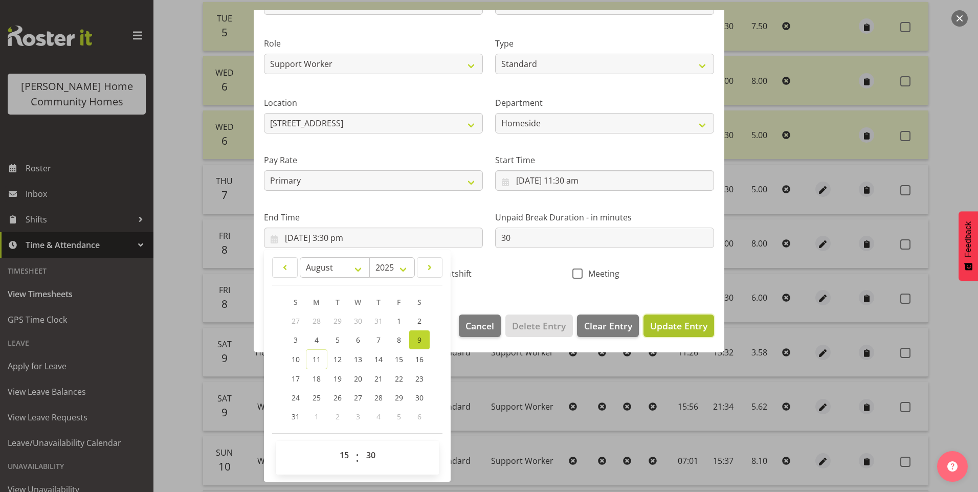
drag, startPoint x: 680, startPoint y: 325, endPoint x: 727, endPoint y: 324, distance: 47.1
click at [681, 326] on span "Update Entry" at bounding box center [678, 326] width 57 height 12
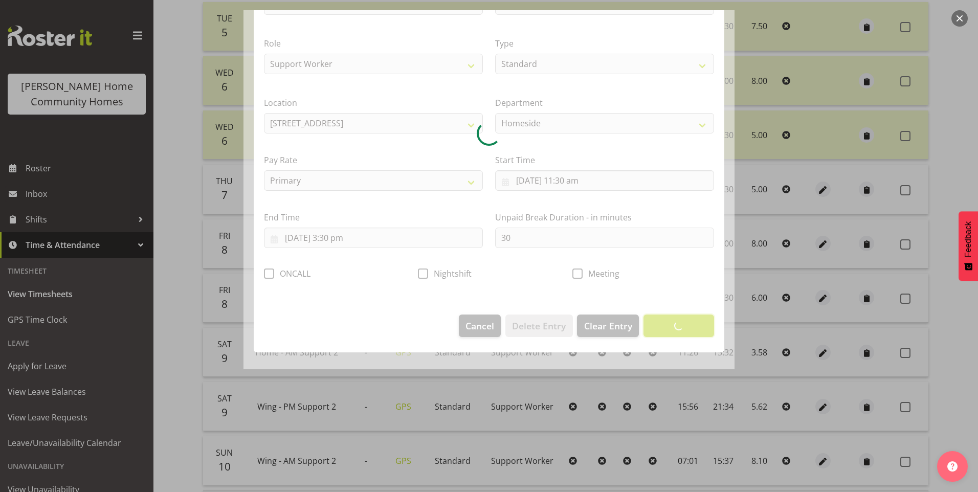
scroll to position [0, 0]
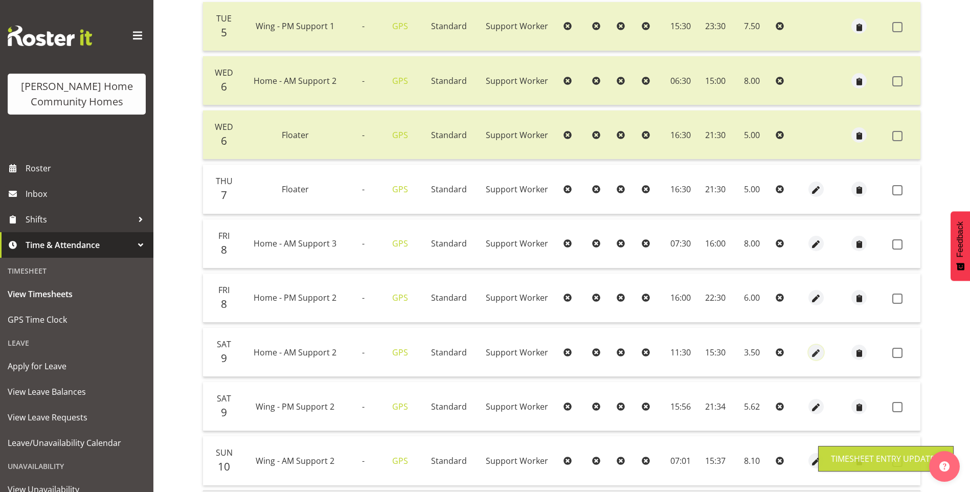
click at [815, 353] on span "button" at bounding box center [817, 353] width 12 height 12
select select "Standard"
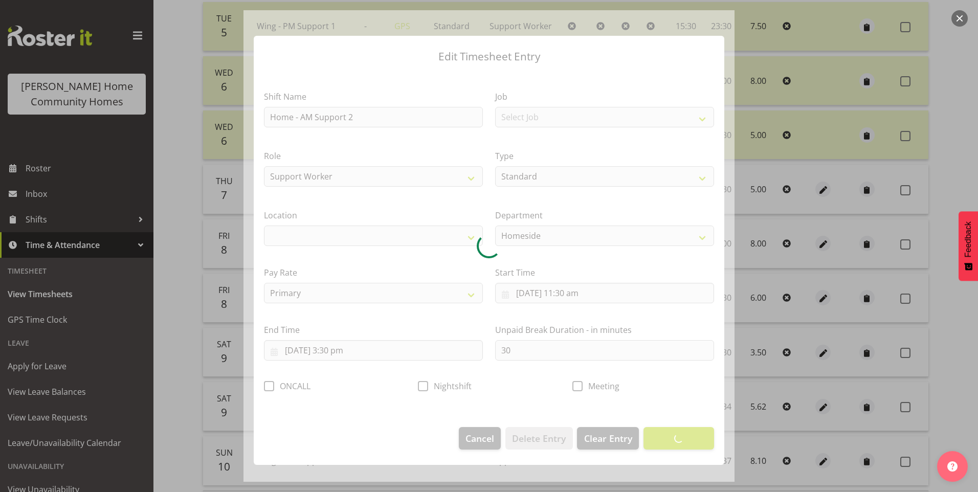
select select "1067"
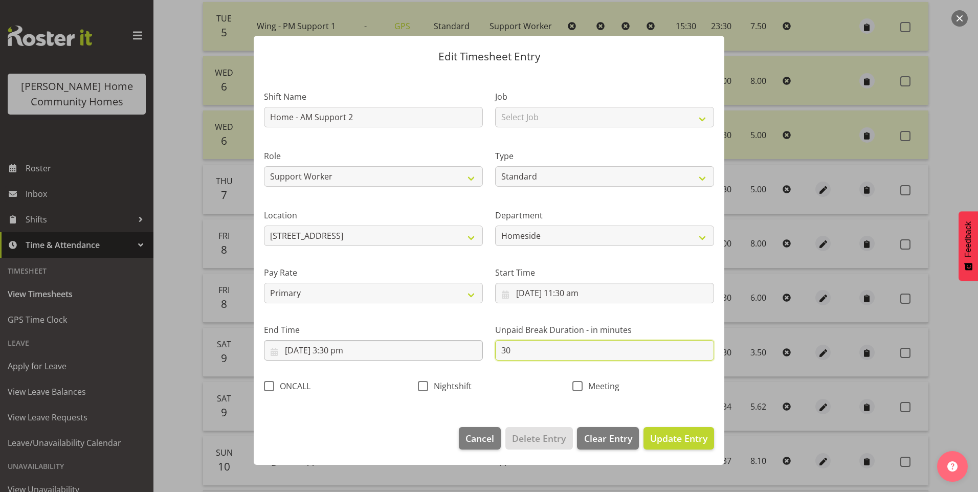
drag, startPoint x: 532, startPoint y: 345, endPoint x: 475, endPoint y: 341, distance: 57.0
click at [477, 341] on div "Shift Name Home - AM Support 2 Job Select Job Floater Role Support Worker Type …" at bounding box center [489, 238] width 462 height 324
type input "0"
click at [706, 437] on span "Update Entry" at bounding box center [678, 438] width 57 height 12
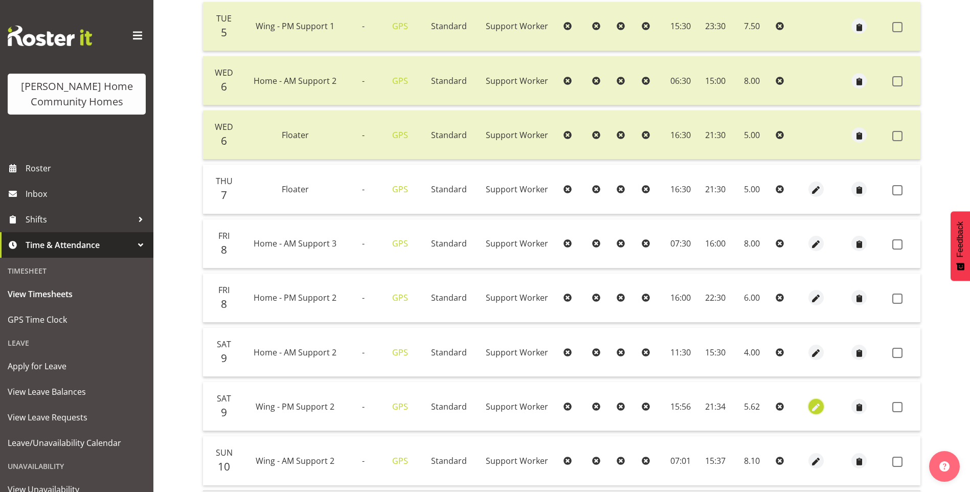
click at [820, 407] on span "button" at bounding box center [817, 408] width 12 height 12
select select "Standard"
select select "749"
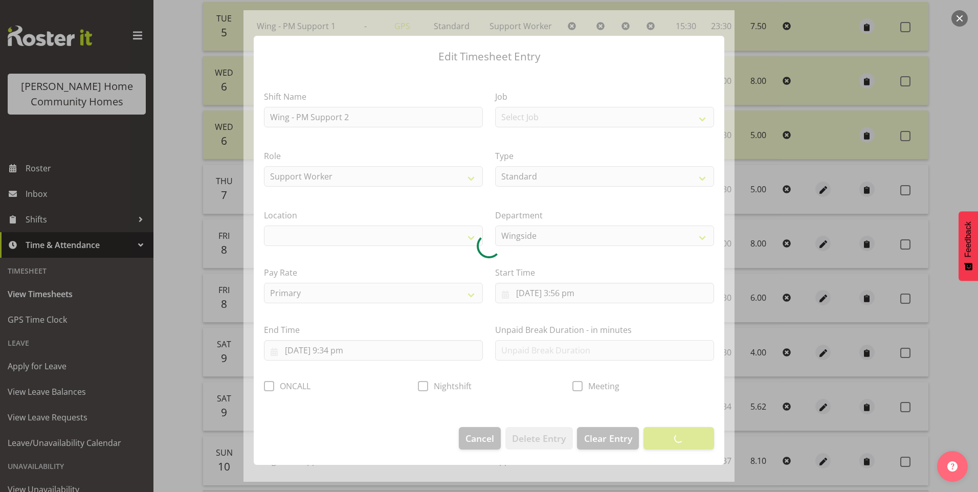
select select "1071"
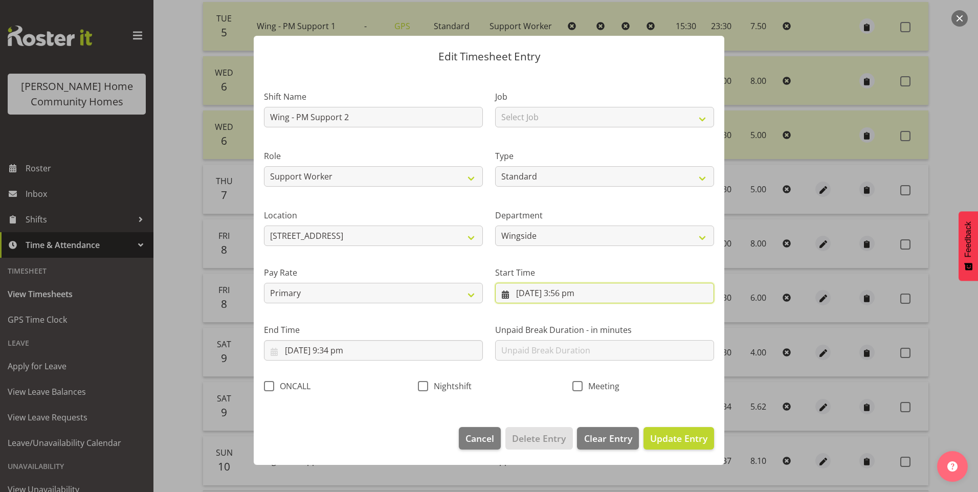
click at [562, 297] on input "9/08/2025, 3:56 pm" at bounding box center [604, 293] width 219 height 20
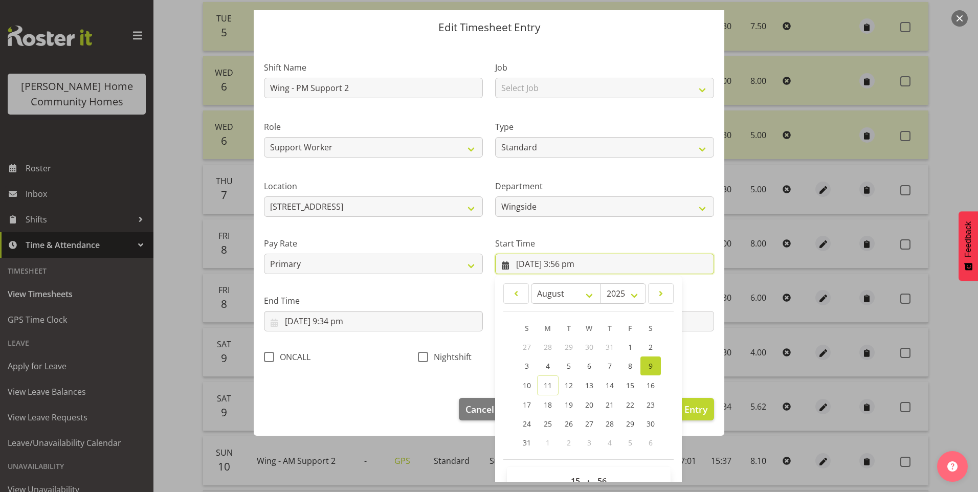
scroll to position [55, 0]
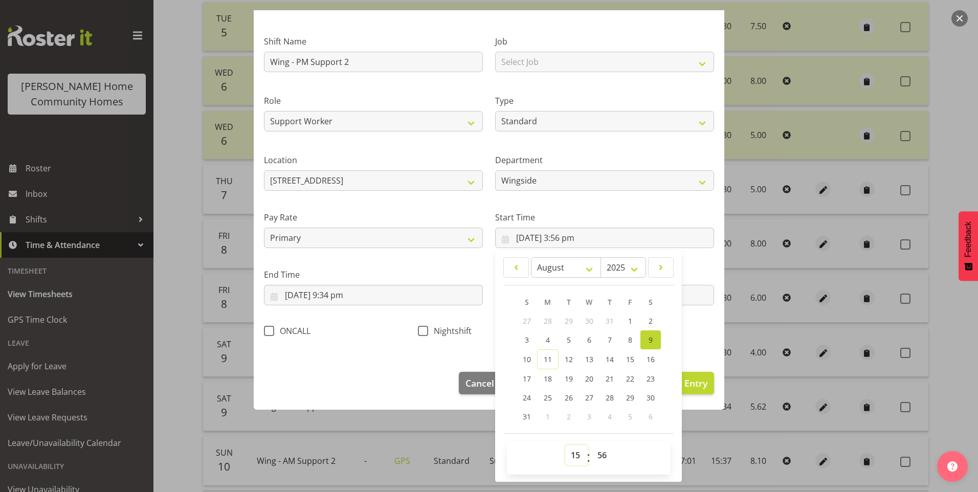
click at [573, 458] on select "00 01 02 03 04 05 06 07 08 09 10 11 12 13 14 15 16 17 18 19 20 21 22 23" at bounding box center [576, 455] width 23 height 20
select select "16"
click at [565, 445] on select "00 01 02 03 04 05 06 07 08 09 10 11 12 13 14 15 16 17 18 19 20 21 22 23" at bounding box center [576, 455] width 23 height 20
type input "9/08/2025, 4:56 pm"
click at [607, 455] on select "00 01 02 03 04 05 06 07 08 09 10 11 12 13 14 15 16 17 18 19 20 21 22 23 24 25 2…" at bounding box center [603, 455] width 23 height 20
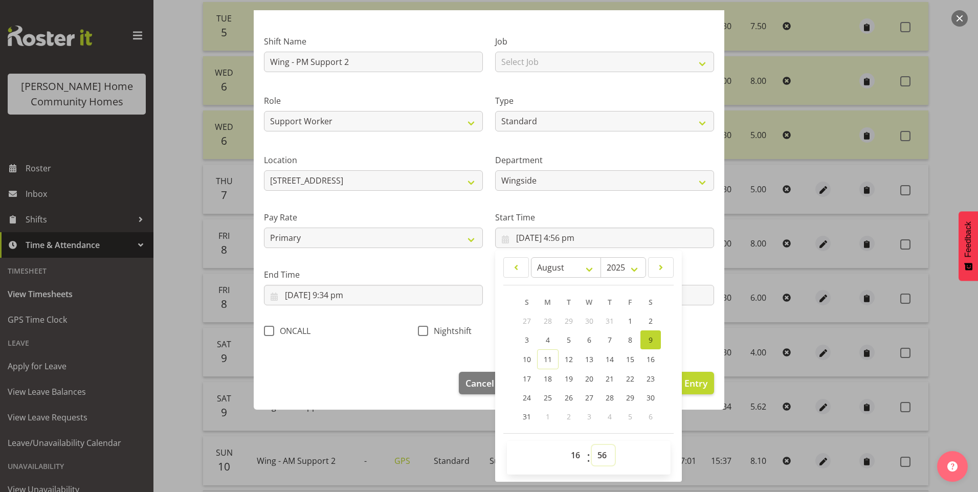
select select "0"
click at [592, 445] on select "00 01 02 03 04 05 06 07 08 09 10 11 12 13 14 15 16 17 18 19 20 21 22 23 24 25 2…" at bounding box center [603, 455] width 23 height 20
type input "9/08/2025, 4:00 pm"
click at [346, 301] on input "9/08/2025, 9:34 pm" at bounding box center [373, 295] width 219 height 20
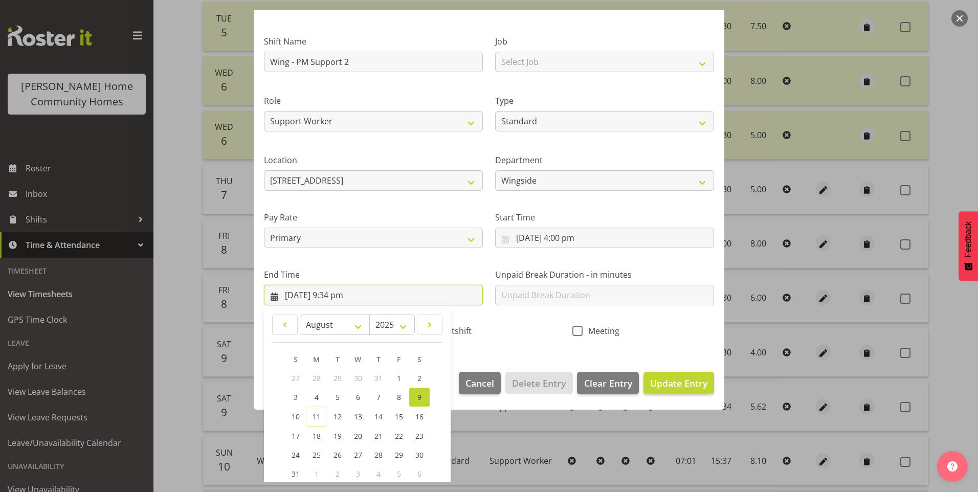
scroll to position [113, 0]
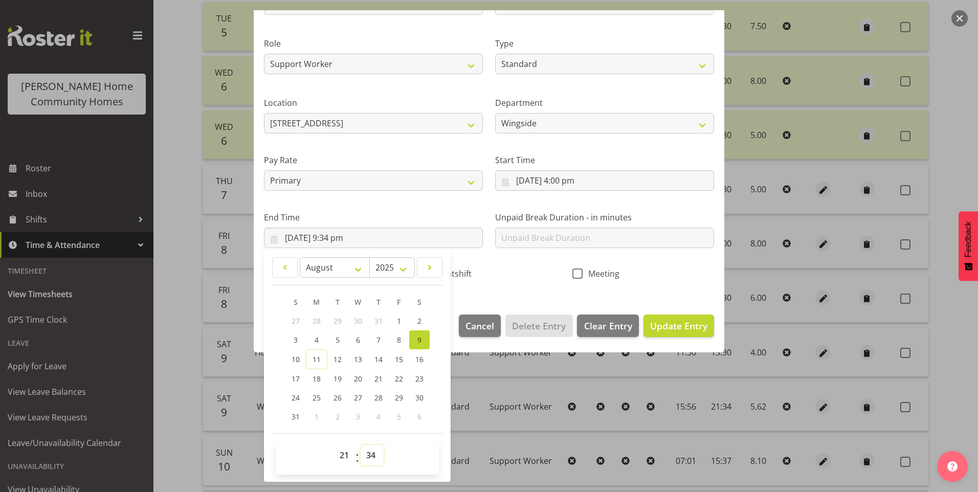
drag, startPoint x: 373, startPoint y: 456, endPoint x: 374, endPoint y: 448, distance: 8.2
click at [373, 455] on select "00 01 02 03 04 05 06 07 08 09 10 11 12 13 14 15 16 17 18 19 20 21 22 23 24 25 2…" at bounding box center [372, 455] width 23 height 20
select select "30"
click at [361, 445] on select "00 01 02 03 04 05 06 07 08 09 10 11 12 13 14 15 16 17 18 19 20 21 22 23 24 25 2…" at bounding box center [372, 455] width 23 height 20
type input "9/08/2025, 9:30 pm"
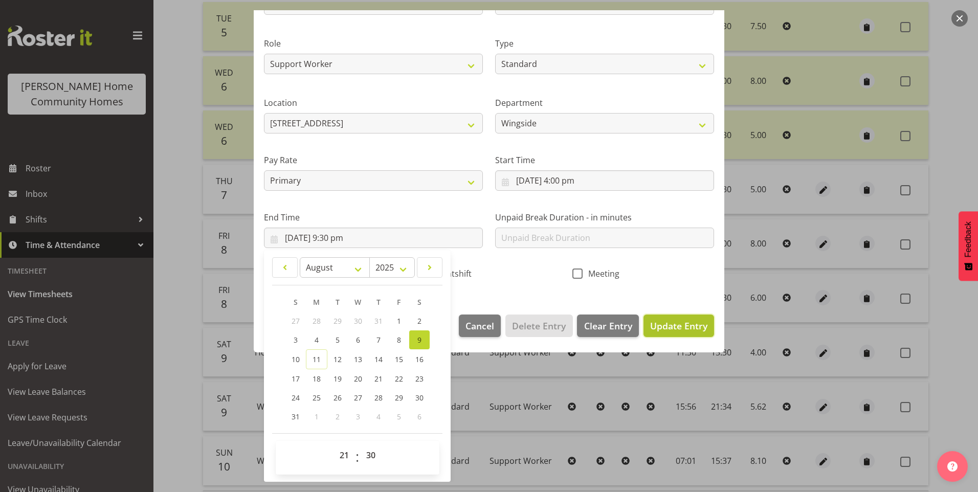
click at [662, 325] on span "Update Entry" at bounding box center [678, 326] width 57 height 12
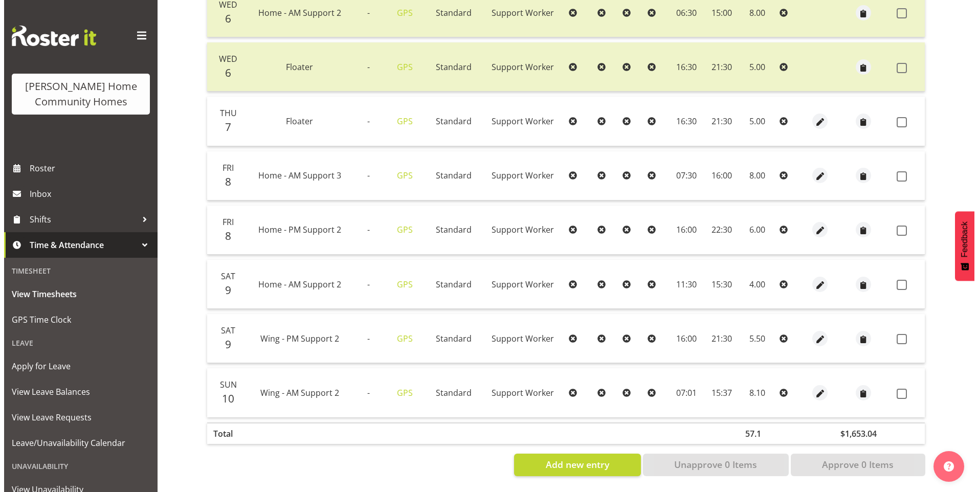
scroll to position [383, 0]
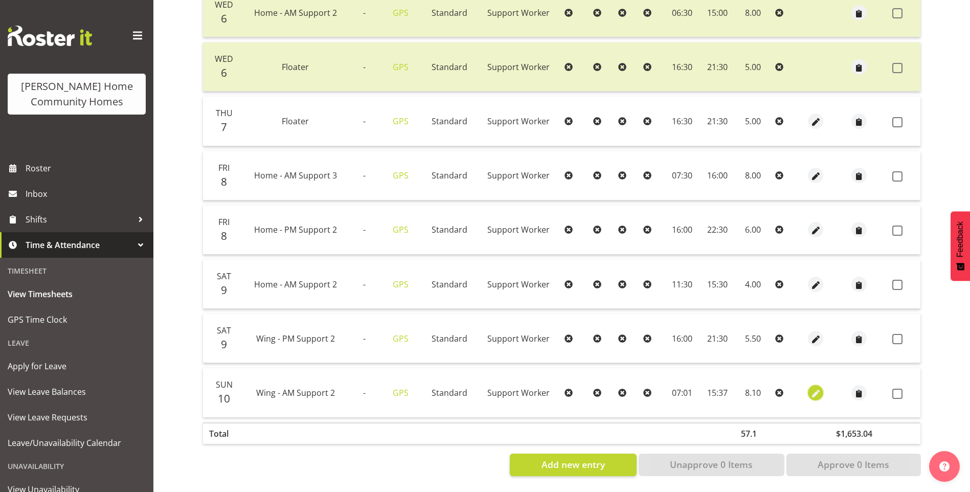
click at [816, 388] on span "button" at bounding box center [816, 394] width 12 height 12
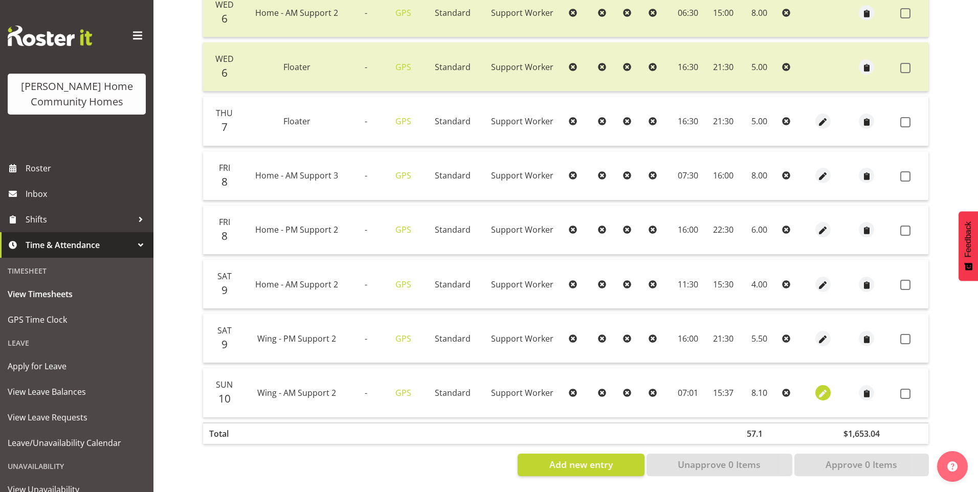
select select "Standard"
select select "749"
select select "7"
select select "2025"
select select "7"
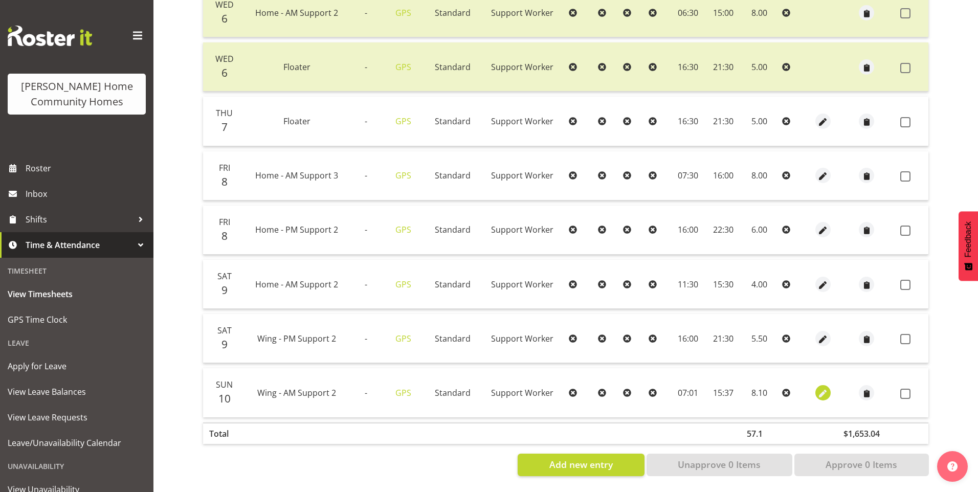
select select "1"
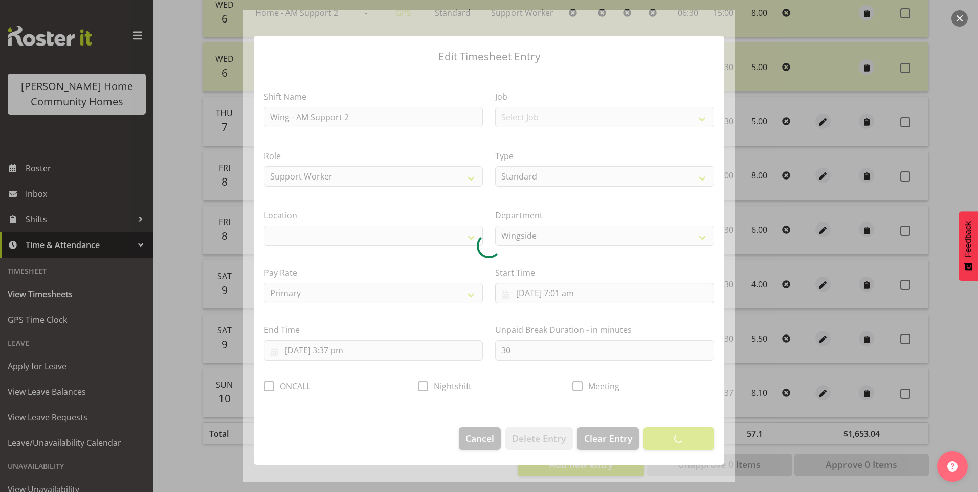
select select "1071"
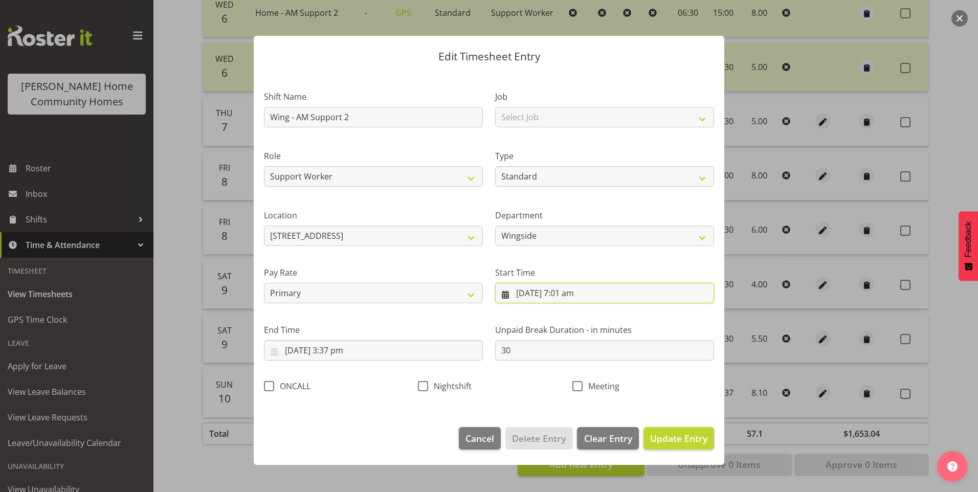
click at [577, 292] on input "10/08/2025, 7:01 am" at bounding box center [604, 293] width 219 height 20
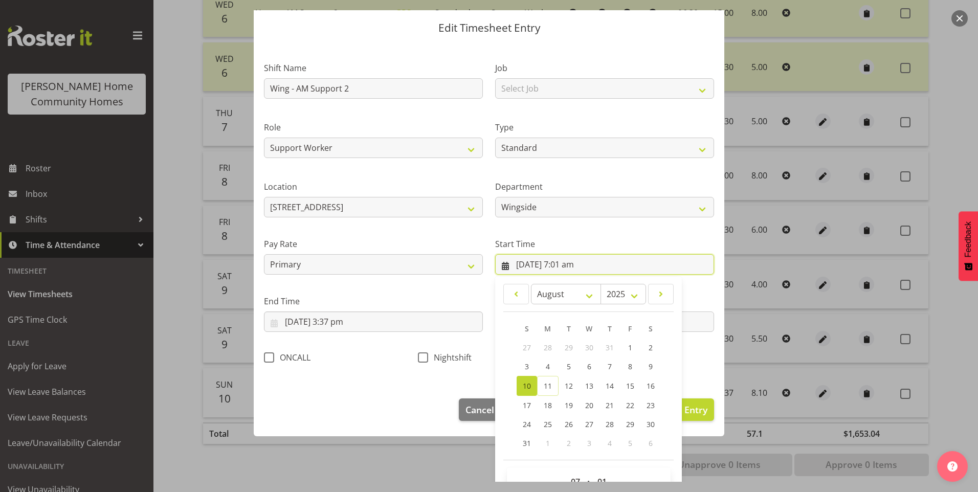
scroll to position [55, 0]
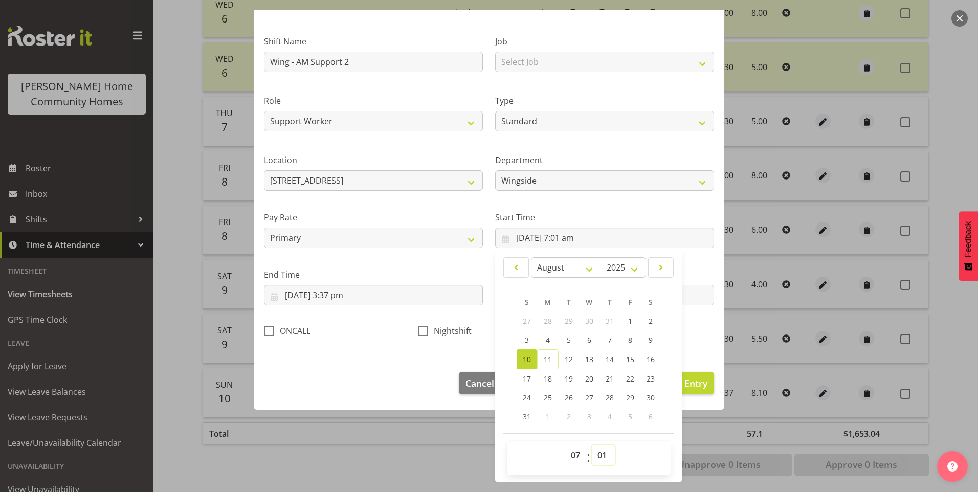
click at [601, 453] on select "00 01 02 03 04 05 06 07 08 09 10 11 12 13 14 15 16 17 18 19 20 21 22 23 24 25 2…" at bounding box center [603, 455] width 23 height 20
select select "0"
click at [592, 445] on select "00 01 02 03 04 05 06 07 08 09 10 11 12 13 14 15 16 17 18 19 20 21 22 23 24 25 2…" at bounding box center [603, 455] width 23 height 20
type input "10/08/2025, 7:00 am"
click at [344, 296] on input "10/08/2025, 3:37 pm" at bounding box center [373, 295] width 219 height 20
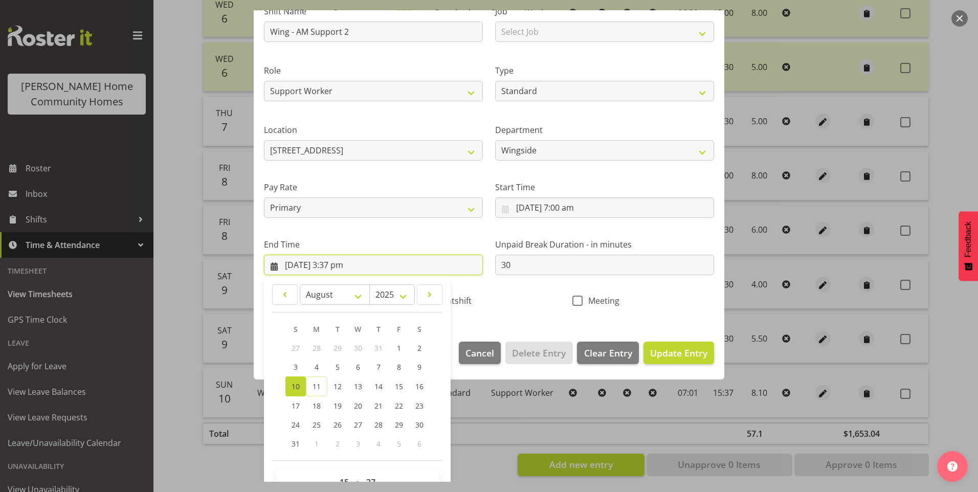
scroll to position [113, 0]
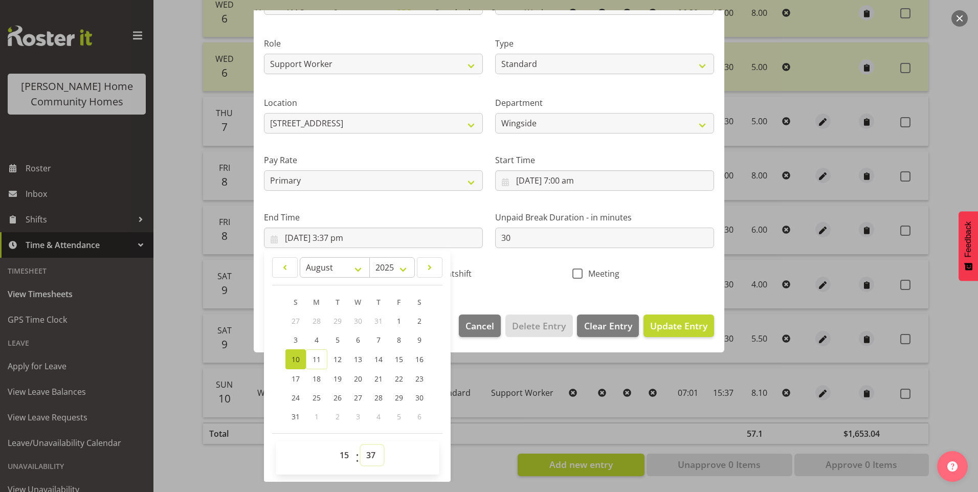
click at [378, 452] on select "00 01 02 03 04 05 06 07 08 09 10 11 12 13 14 15 16 17 18 19 20 21 22 23 24 25 2…" at bounding box center [372, 455] width 23 height 20
select select "30"
click at [361, 445] on select "00 01 02 03 04 05 06 07 08 09 10 11 12 13 14 15 16 17 18 19 20 21 22 23 24 25 2…" at bounding box center [372, 455] width 23 height 20
type input "10/08/2025, 3:30 pm"
click at [667, 329] on span "Update Entry" at bounding box center [678, 326] width 57 height 12
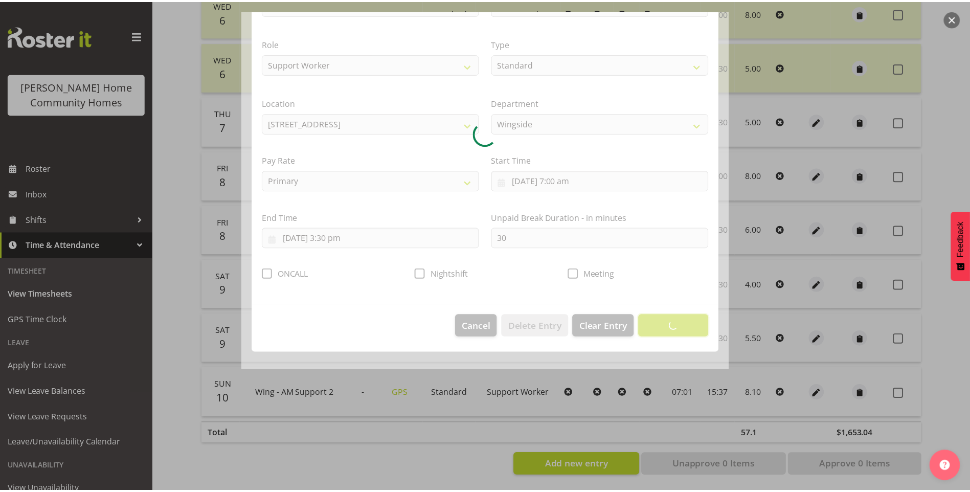
scroll to position [0, 0]
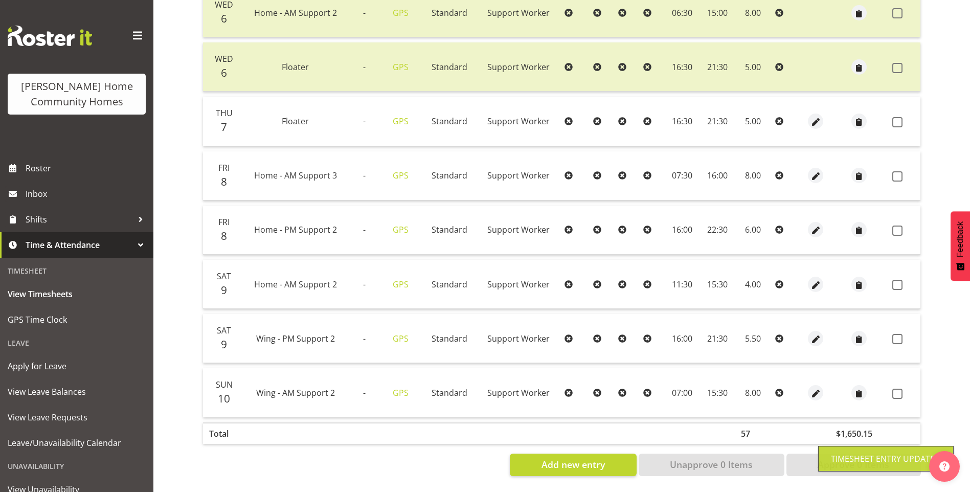
drag, startPoint x: 897, startPoint y: 385, endPoint x: 908, endPoint y: 351, distance: 35.4
click at [898, 389] on span at bounding box center [898, 394] width 10 height 10
checkbox input "true"
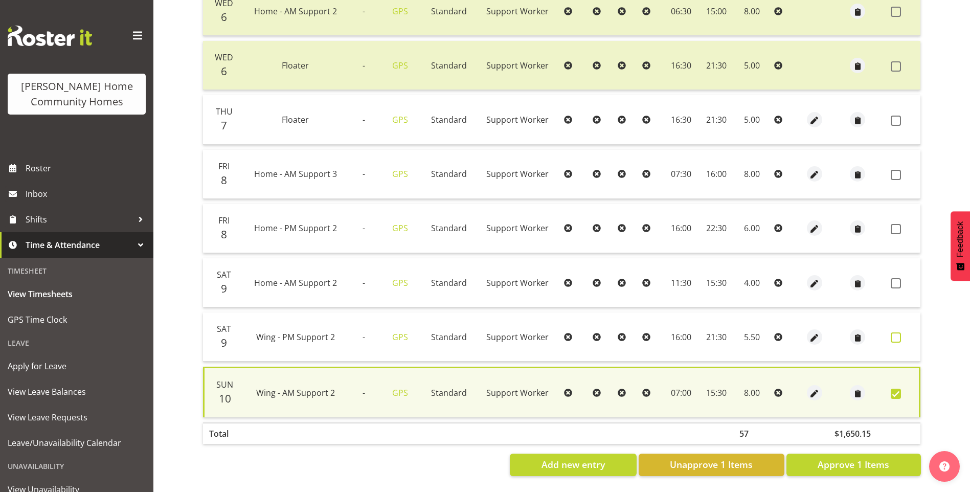
click at [897, 333] on span at bounding box center [896, 338] width 10 height 10
checkbox input "true"
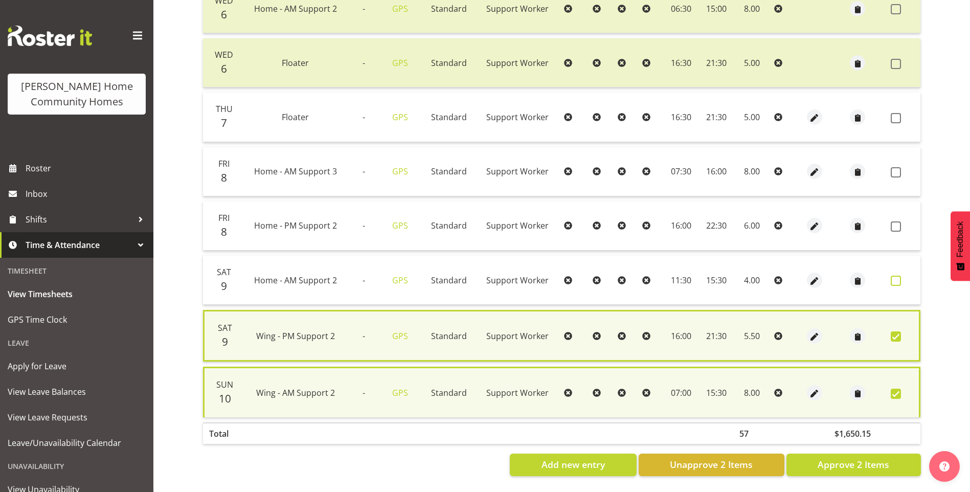
click at [899, 276] on span at bounding box center [896, 281] width 10 height 10
checkbox input "true"
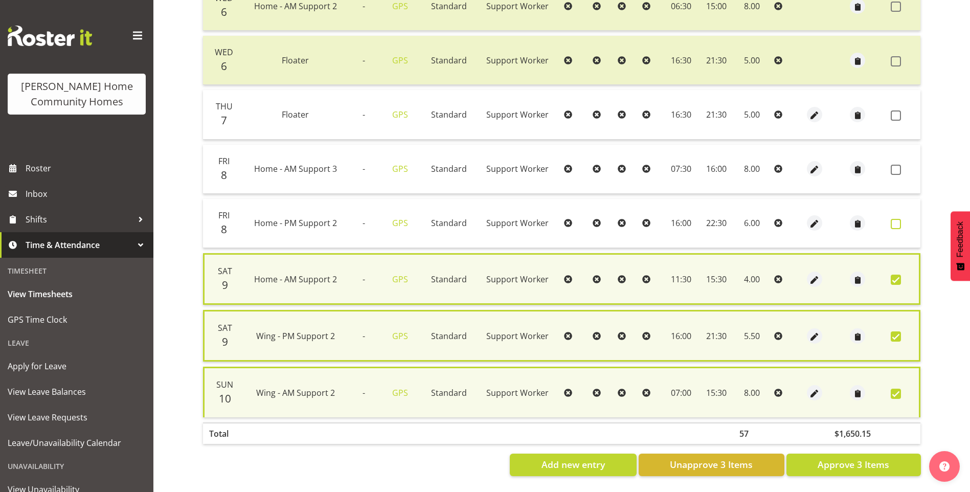
drag, startPoint x: 898, startPoint y: 224, endPoint x: 898, endPoint y: 218, distance: 5.6
click at [898, 223] on span at bounding box center [896, 224] width 10 height 10
checkbox input "true"
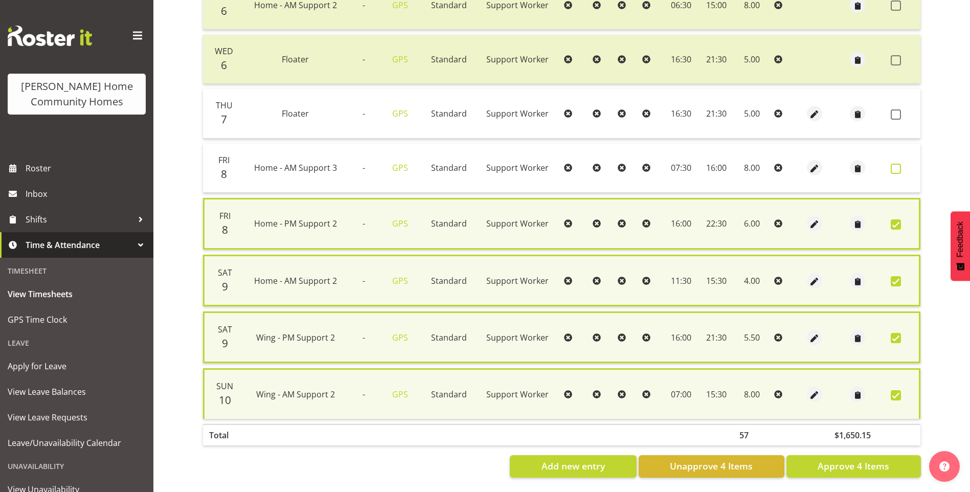
click at [899, 166] on span at bounding box center [896, 169] width 10 height 10
checkbox input "true"
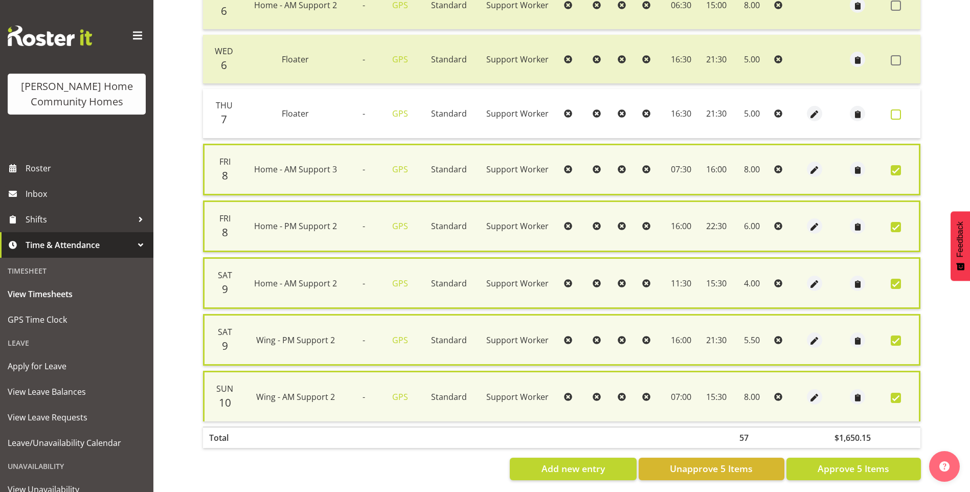
click at [899, 117] on span at bounding box center [896, 114] width 10 height 10
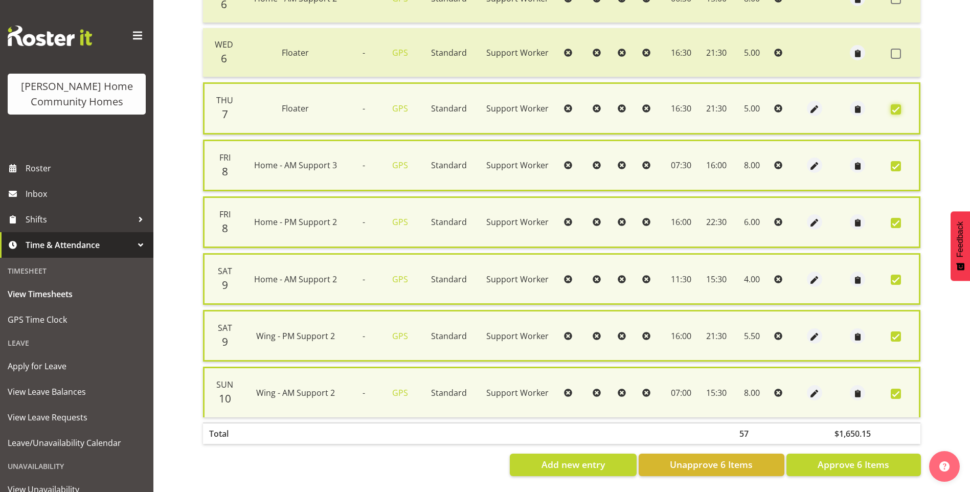
scroll to position [397, 0]
click at [840, 458] on span "Approve 6 Items" at bounding box center [854, 464] width 72 height 13
checkbox input "false"
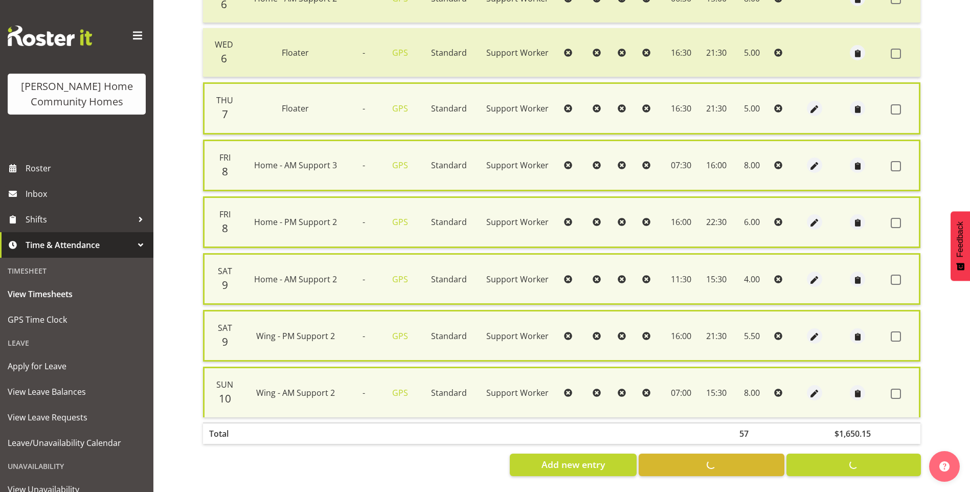
checkbox input "false"
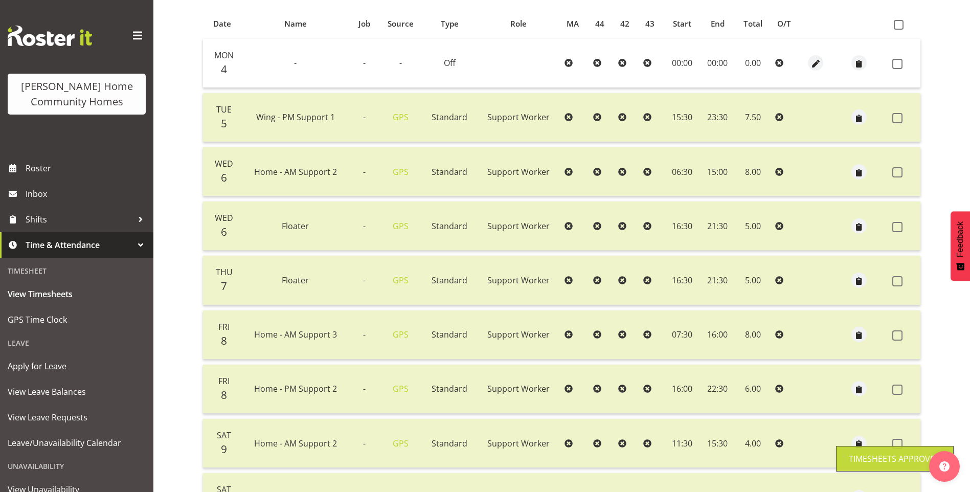
scroll to position [127, 0]
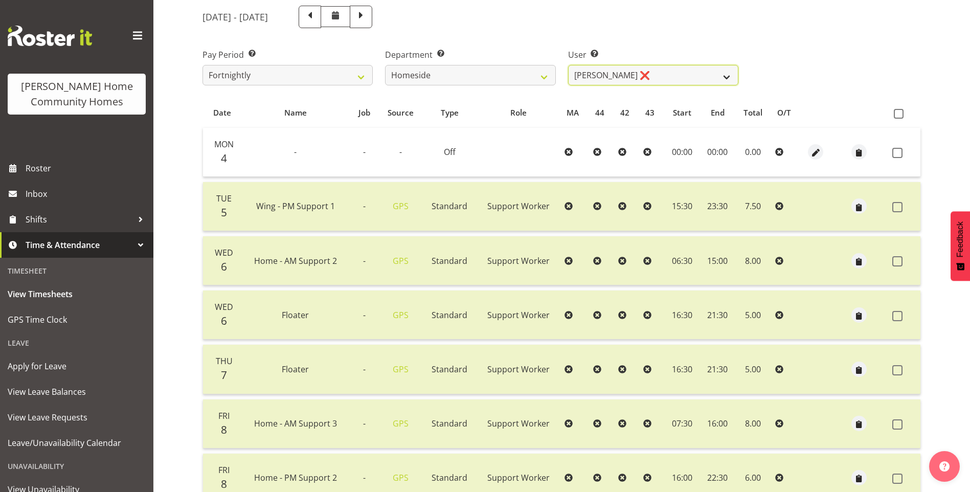
click at [595, 73] on select "Asiasiga Vili ❌ Billie-Rose Dunlop ❌ Brijesh (BK) Kachhadiya ✔ Cheenee Vargas ❌…" at bounding box center [653, 75] width 170 height 20
select select "11631"
click at [568, 65] on select "Asiasiga Vili ❌ Billie-Rose Dunlop ❌ Brijesh (BK) Kachhadiya ✔ Cheenee Vargas ❌…" at bounding box center [653, 75] width 170 height 20
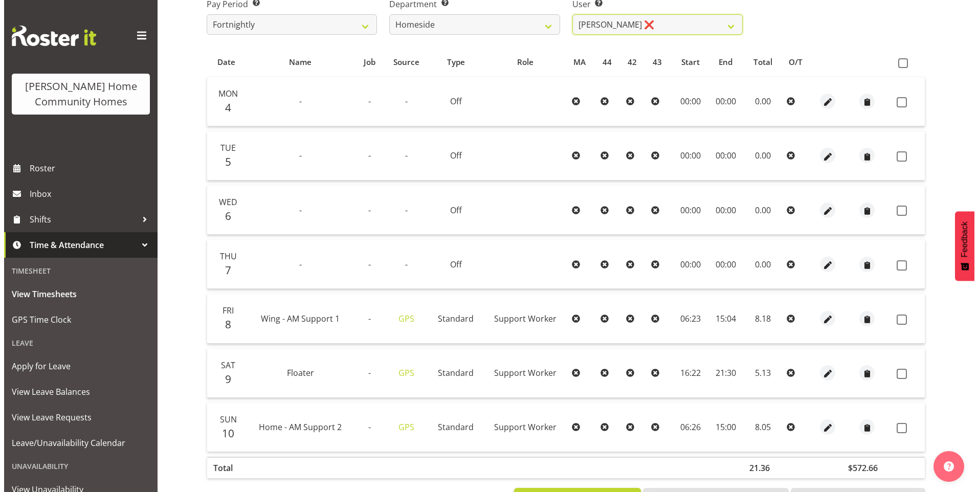
scroll to position [219, 0]
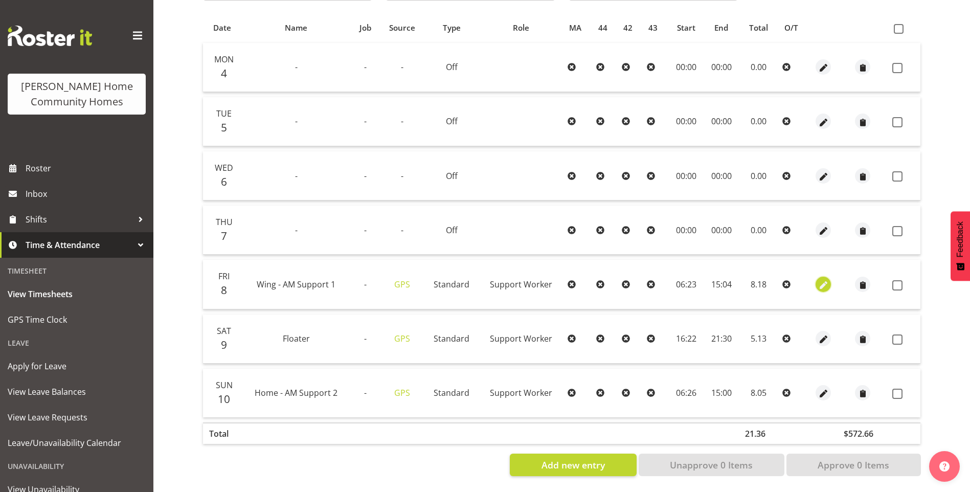
click at [821, 279] on span "button" at bounding box center [824, 285] width 12 height 12
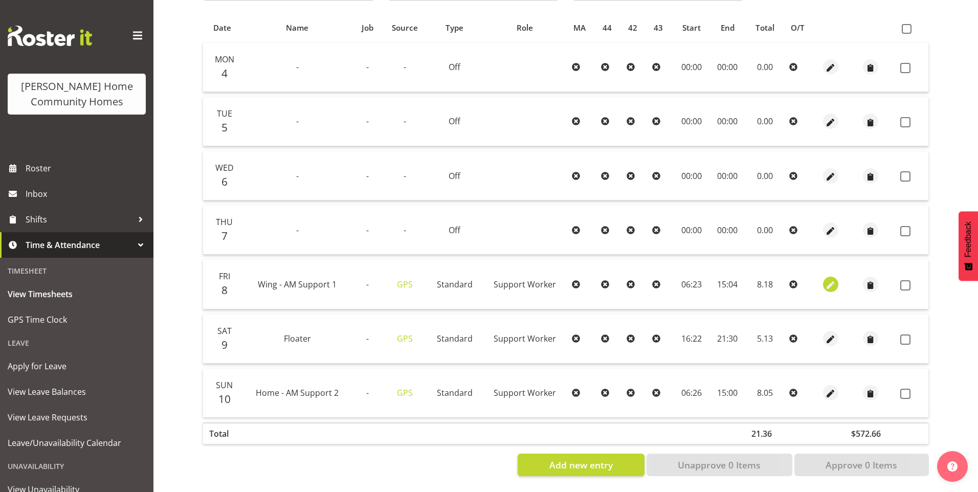
select select "Standard"
select select "749"
select select "7"
select select "2025"
select select "6"
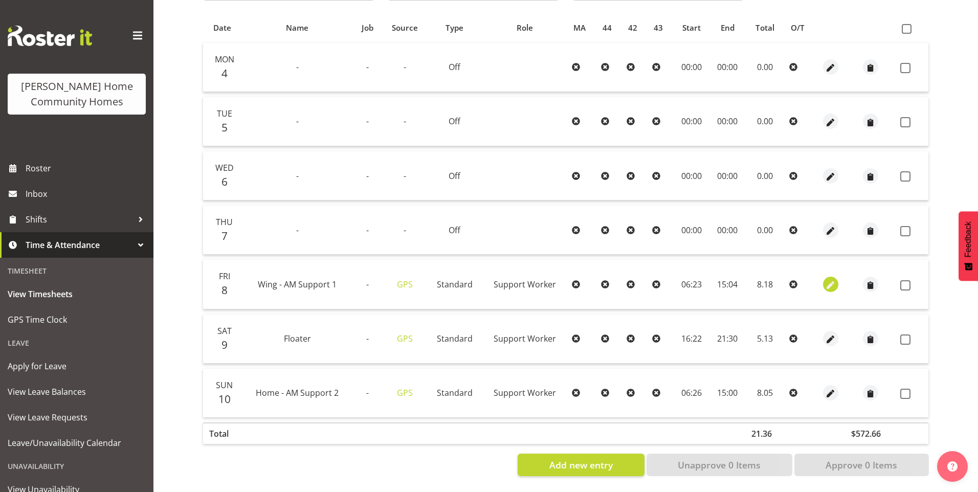
select select "23"
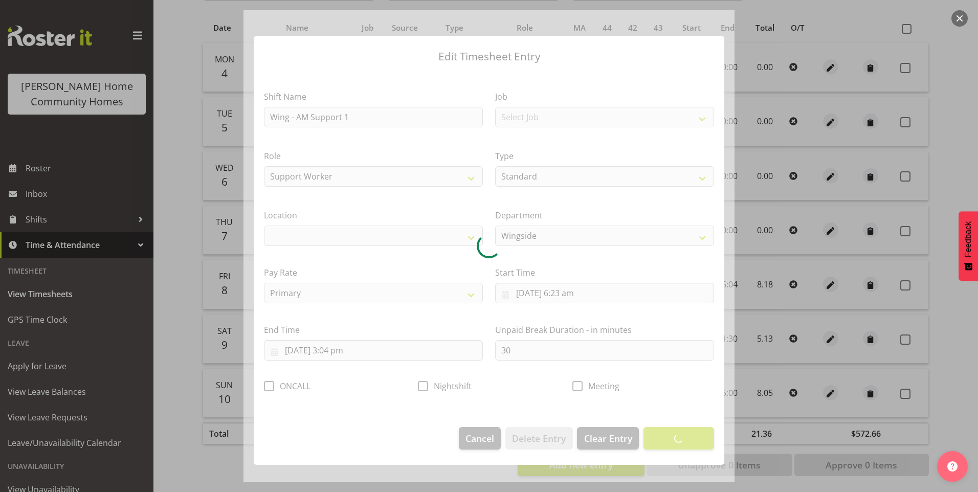
select select "1071"
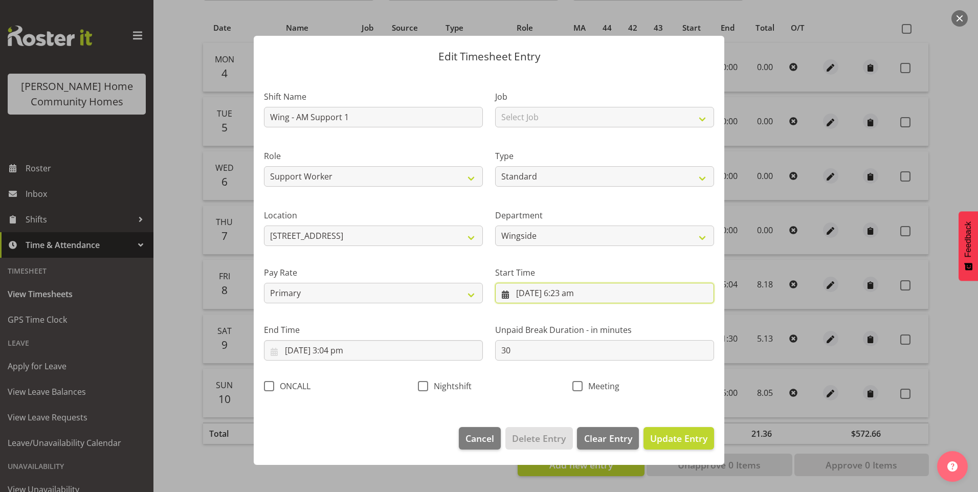
click at [574, 293] on input "8/08/2025, 6:23 am" at bounding box center [604, 293] width 219 height 20
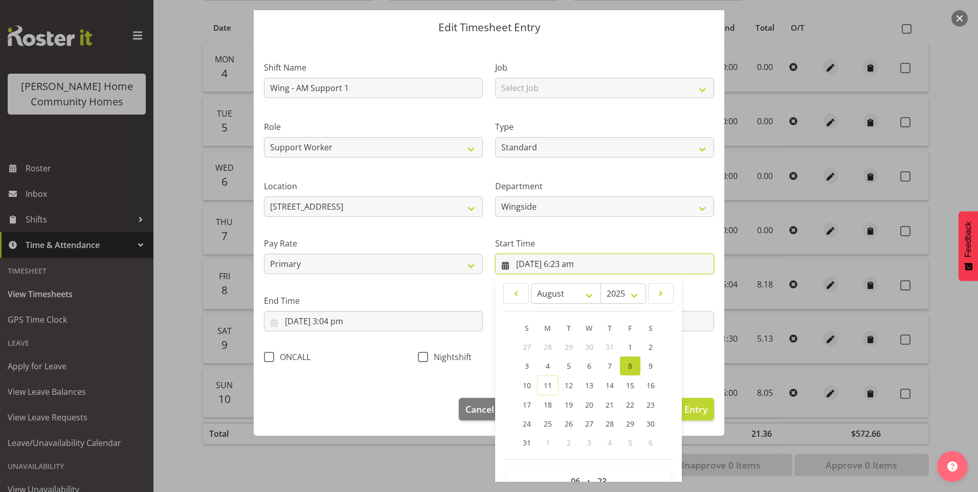
scroll to position [55, 0]
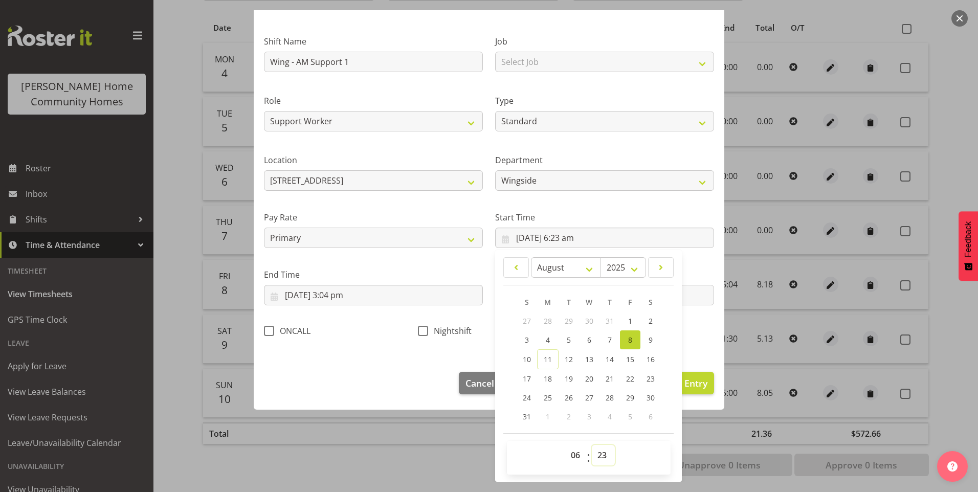
drag, startPoint x: 601, startPoint y: 458, endPoint x: 604, endPoint y: 452, distance: 6.9
click at [602, 456] on select "00 01 02 03 04 05 06 07 08 09 10 11 12 13 14 15 16 17 18 19 20 21 22 23 24 25 2…" at bounding box center [603, 455] width 23 height 20
select select "30"
click at [592, 445] on select "00 01 02 03 04 05 06 07 08 09 10 11 12 13 14 15 16 17 18 19 20 21 22 23 24 25 2…" at bounding box center [603, 455] width 23 height 20
type input "8/08/2025, 6:30 am"
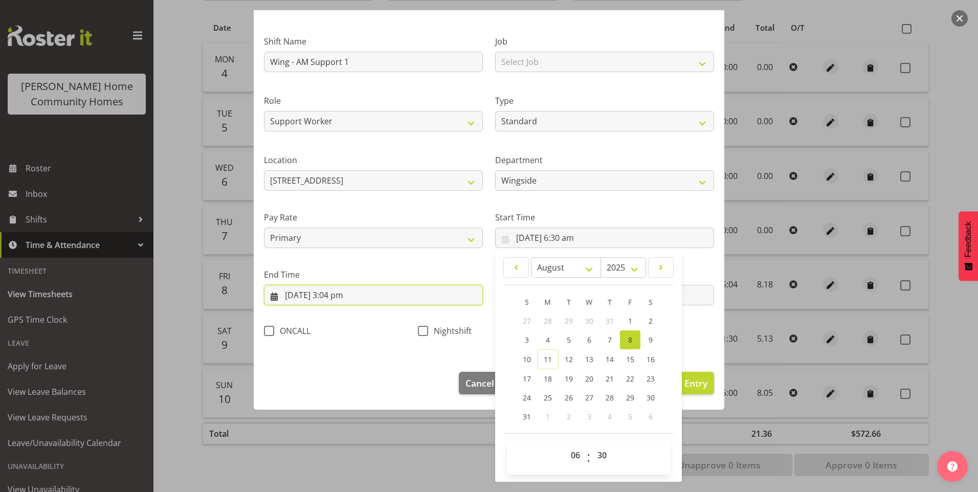
click at [344, 303] on input "8/08/2025, 3:04 pm" at bounding box center [373, 295] width 219 height 20
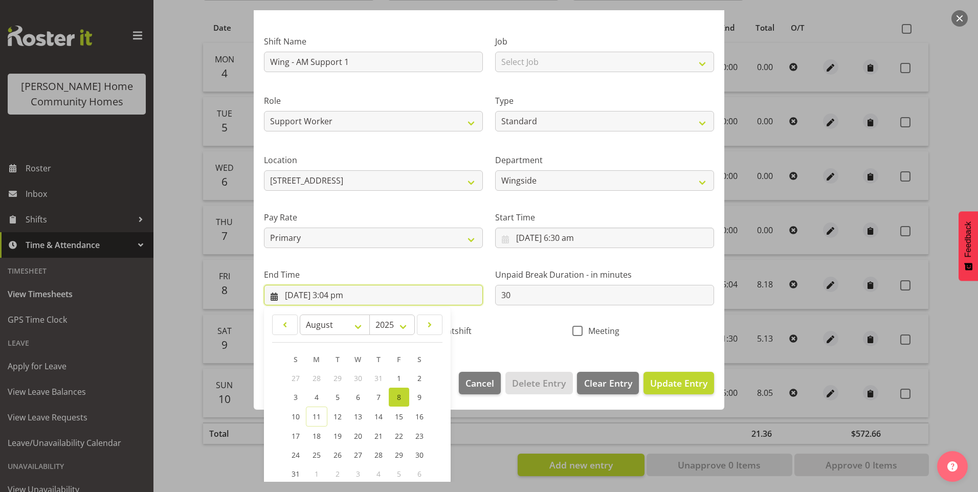
scroll to position [113, 0]
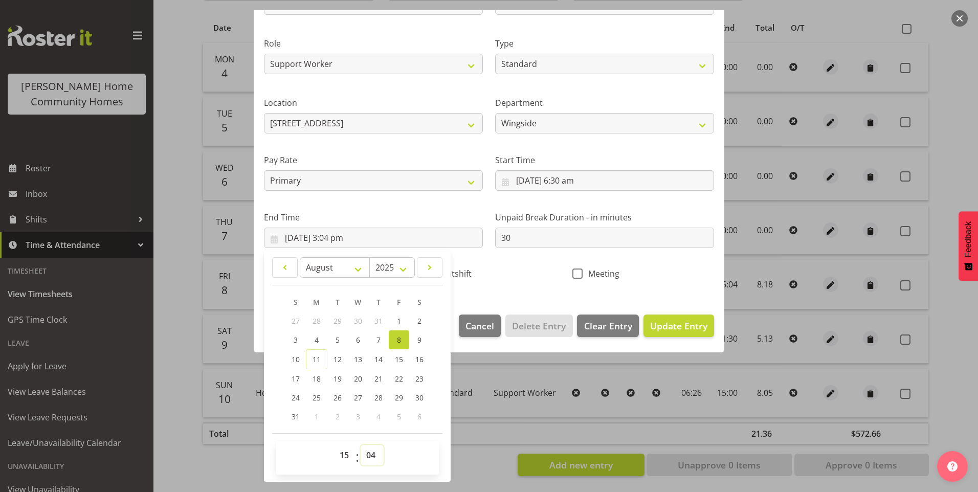
click at [377, 457] on select "00 01 02 03 04 05 06 07 08 09 10 11 12 13 14 15 16 17 18 19 20 21 22 23 24 25 2…" at bounding box center [372, 455] width 23 height 20
select select "0"
click at [361, 445] on select "00 01 02 03 04 05 06 07 08 09 10 11 12 13 14 15 16 17 18 19 20 21 22 23 24 25 2…" at bounding box center [372, 455] width 23 height 20
type input "8/08/2025, 3:00 pm"
click at [684, 324] on span "Update Entry" at bounding box center [678, 326] width 57 height 12
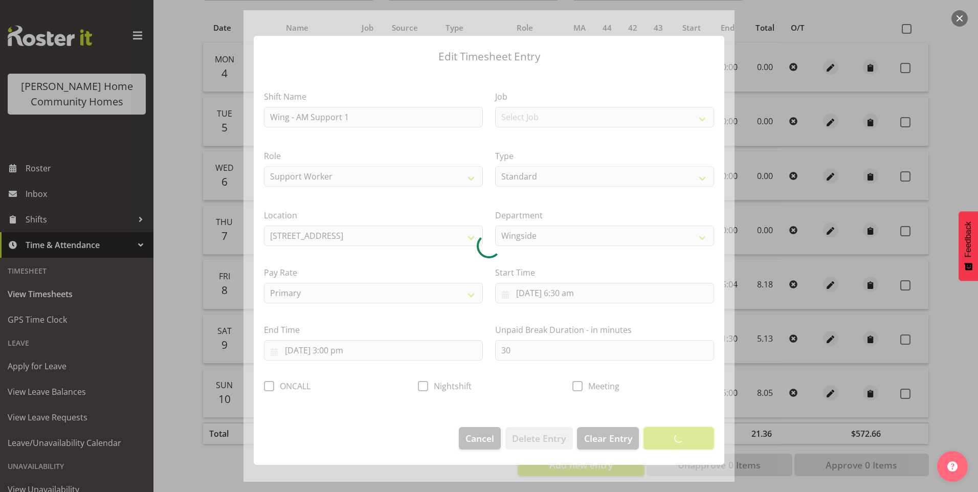
scroll to position [0, 0]
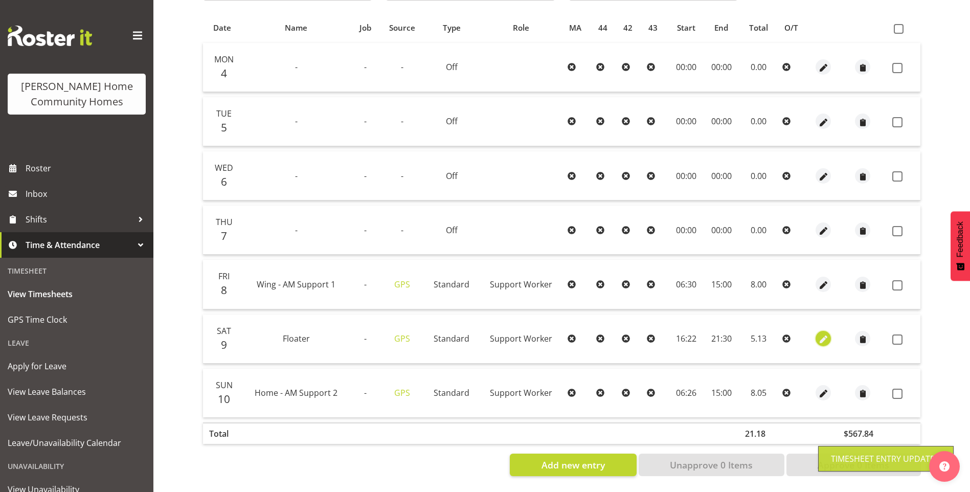
click at [821, 334] on span "button" at bounding box center [824, 340] width 12 height 12
select select "Standard"
select select "7"
select select "2025"
select select "16"
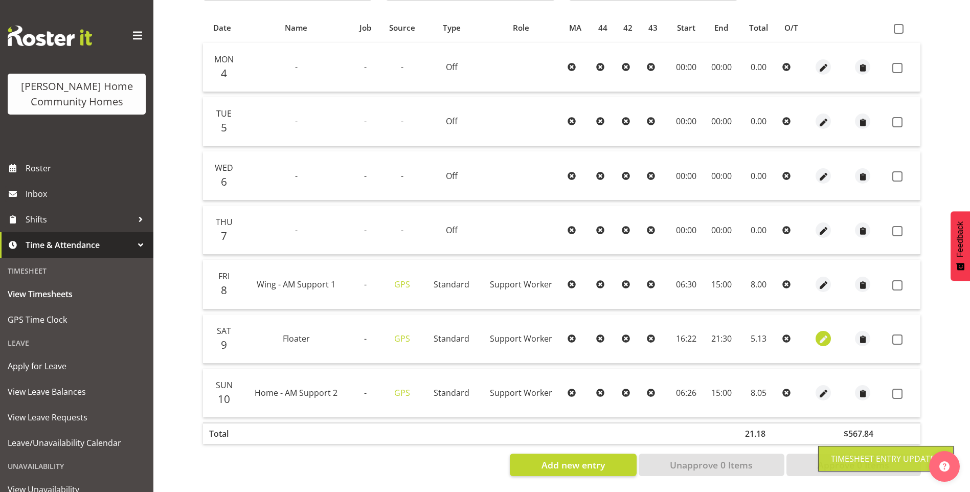
select select "22"
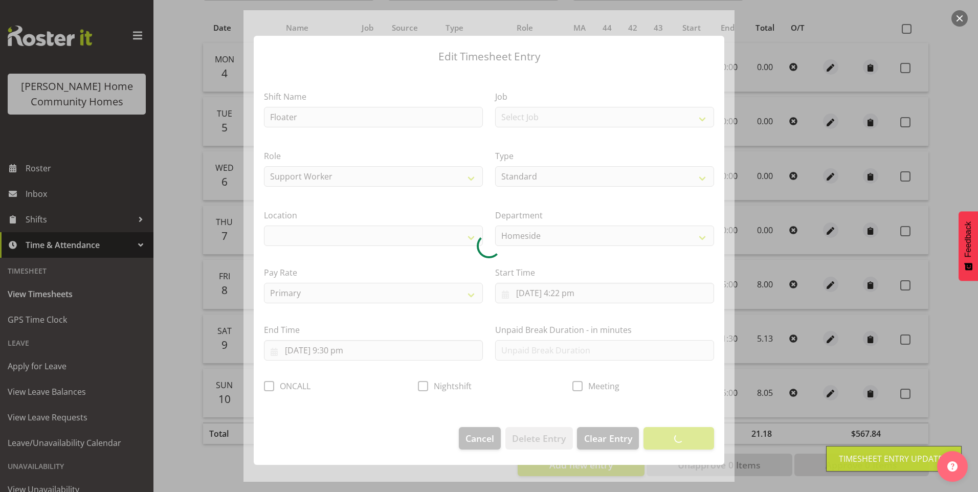
select select "1067"
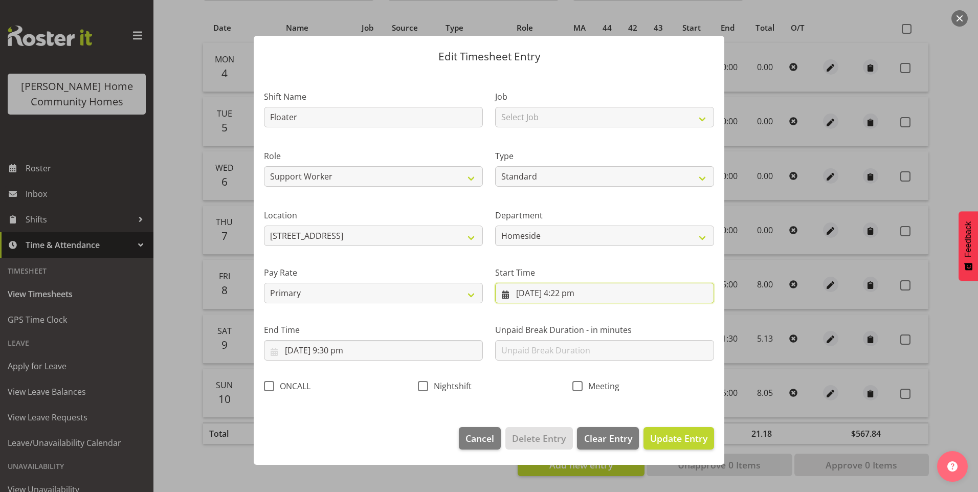
click at [573, 296] on input "9/08/2025, 4:22 pm" at bounding box center [604, 293] width 219 height 20
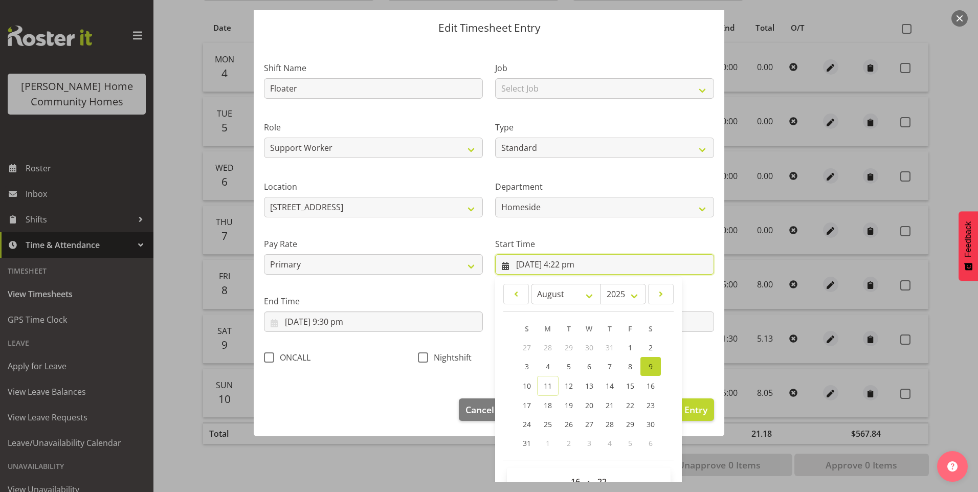
scroll to position [55, 0]
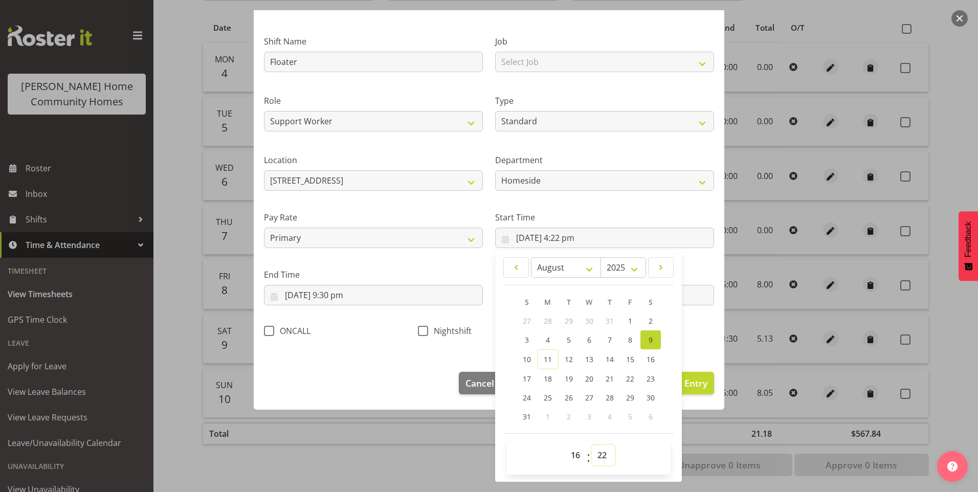
click at [602, 459] on select "00 01 02 03 04 05 06 07 08 09 10 11 12 13 14 15 16 17 18 19 20 21 22 23 24 25 2…" at bounding box center [603, 455] width 23 height 20
select select "30"
click at [592, 445] on select "00 01 02 03 04 05 06 07 08 09 10 11 12 13 14 15 16 17 18 19 20 21 22 23 24 25 2…" at bounding box center [603, 455] width 23 height 20
type input "9/08/2025, 4:30 pm"
click at [694, 388] on span "Update Entry" at bounding box center [678, 383] width 57 height 12
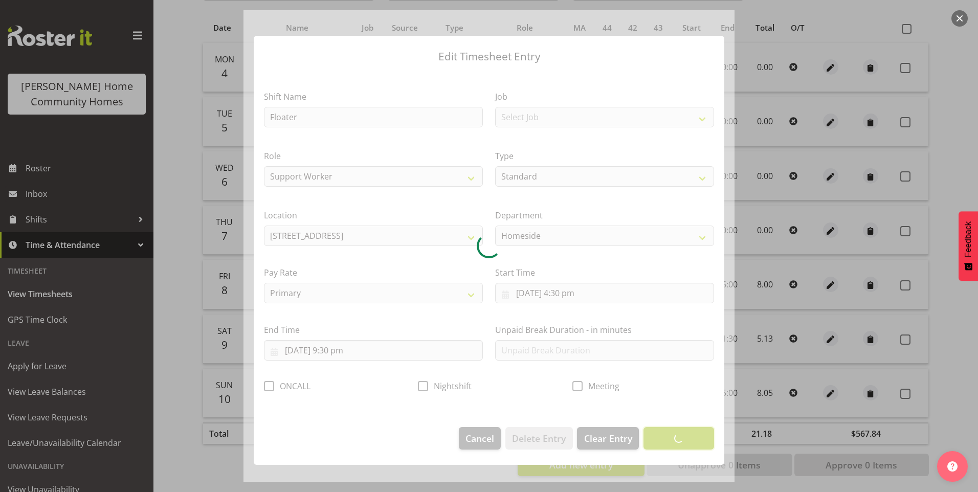
scroll to position [0, 0]
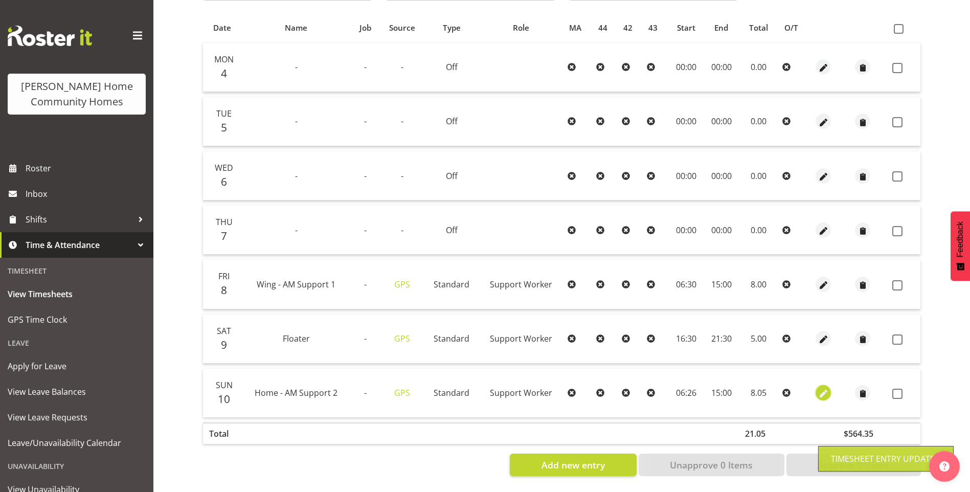
click at [829, 385] on button "button" at bounding box center [823, 392] width 15 height 15
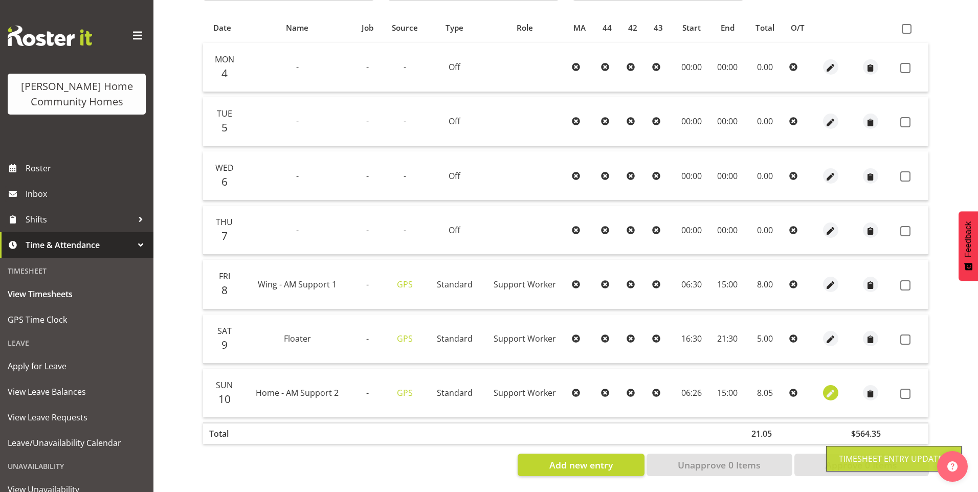
select select "Standard"
select select "7"
select select "2025"
select select "6"
select select "26"
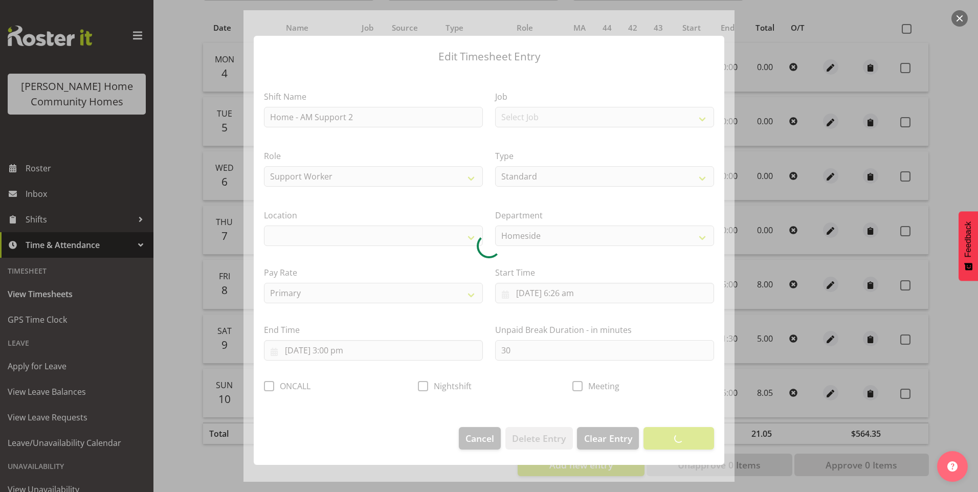
select select "1067"
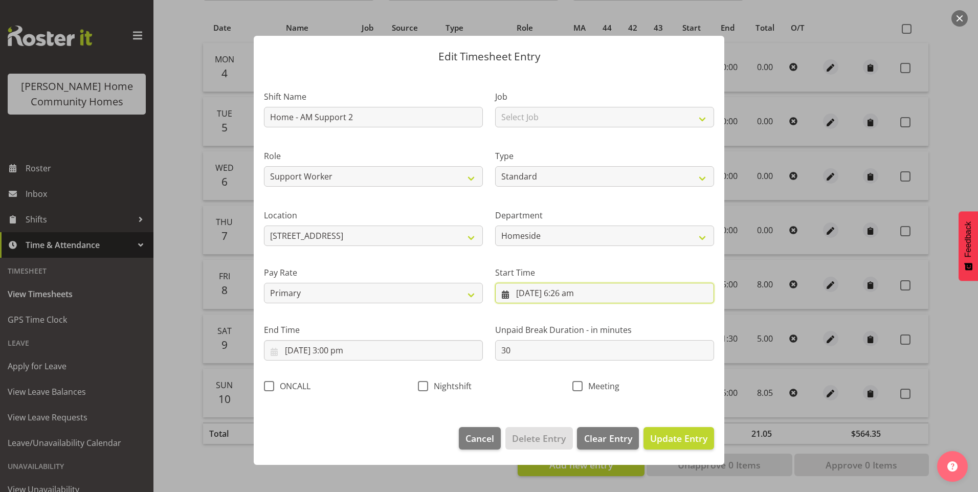
click at [580, 295] on input "10/08/2025, 6:26 am" at bounding box center [604, 293] width 219 height 20
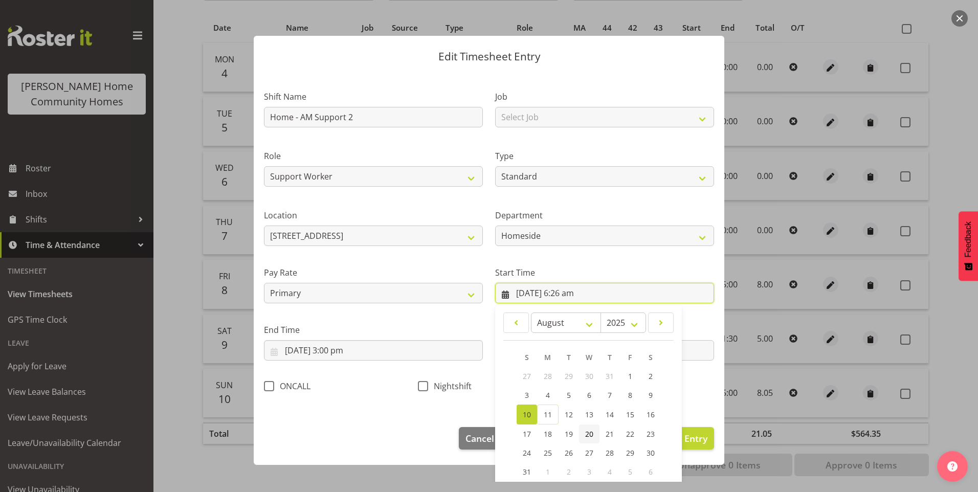
scroll to position [55, 0]
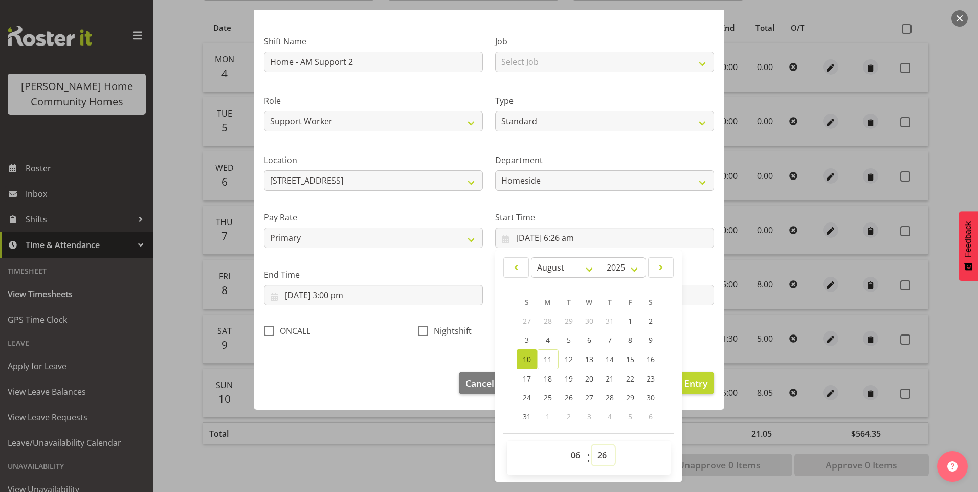
click at [596, 454] on select "00 01 02 03 04 05 06 07 08 09 10 11 12 13 14 15 16 17 18 19 20 21 22 23 24 25 2…" at bounding box center [603, 455] width 23 height 20
click at [592, 445] on select "00 01 02 03 04 05 06 07 08 09 10 11 12 13 14 15 16 17 18 19 20 21 22 23 24 25 2…" at bounding box center [603, 455] width 23 height 20
click at [705, 392] on button "Update Entry" at bounding box center [679, 383] width 71 height 23
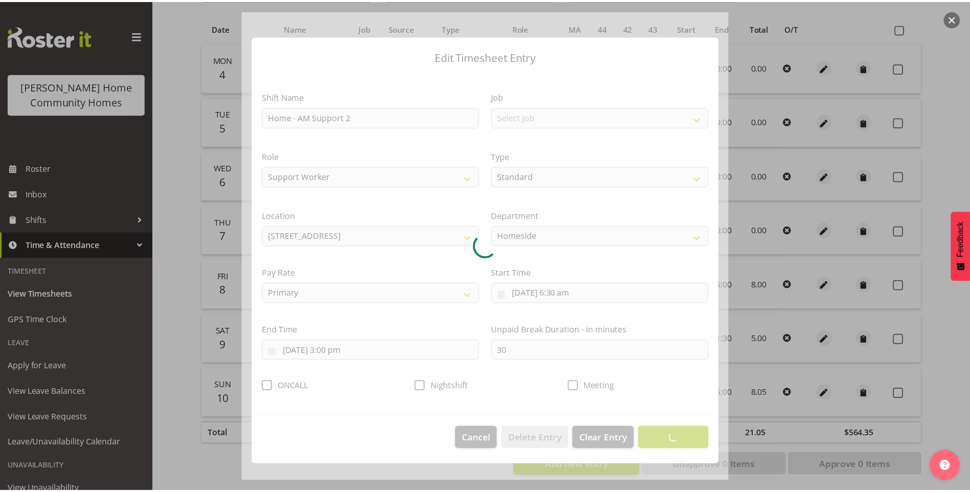
scroll to position [0, 0]
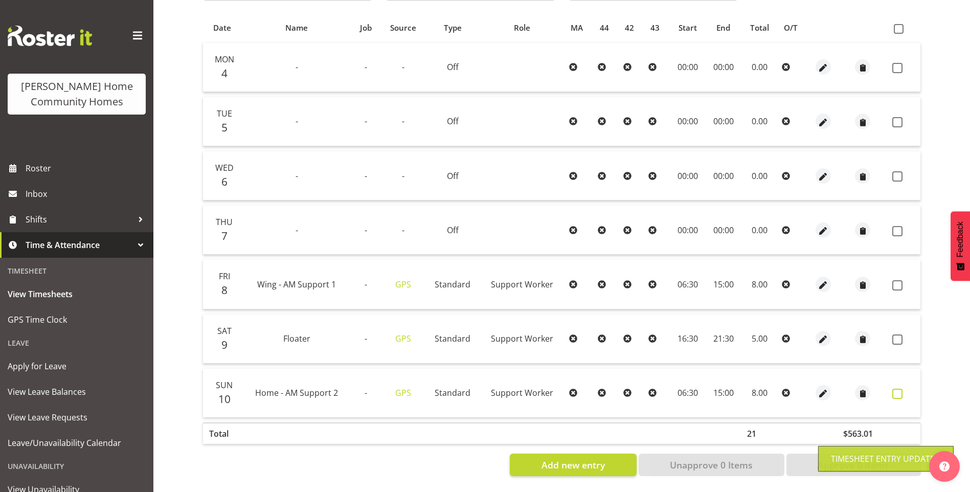
click at [896, 389] on span at bounding box center [898, 394] width 10 height 10
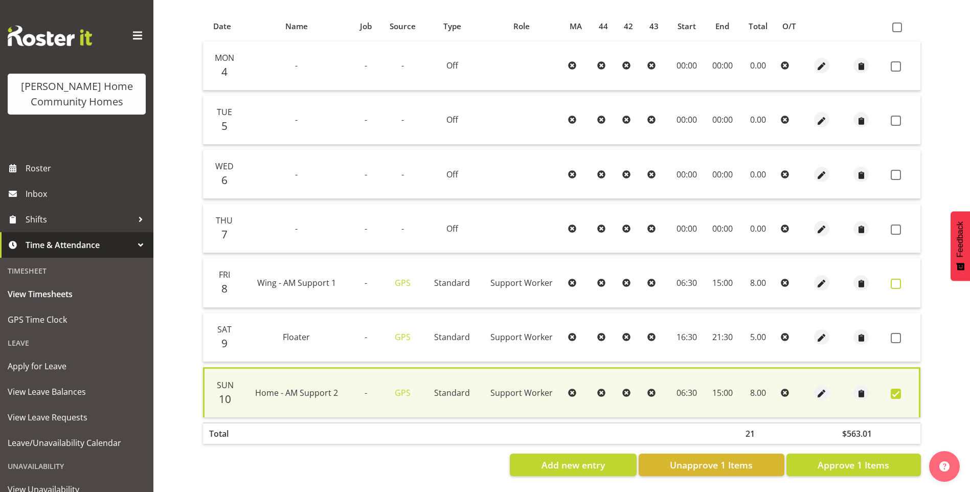
drag, startPoint x: 893, startPoint y: 332, endPoint x: 898, endPoint y: 282, distance: 50.4
click at [893, 333] on span at bounding box center [896, 338] width 10 height 10
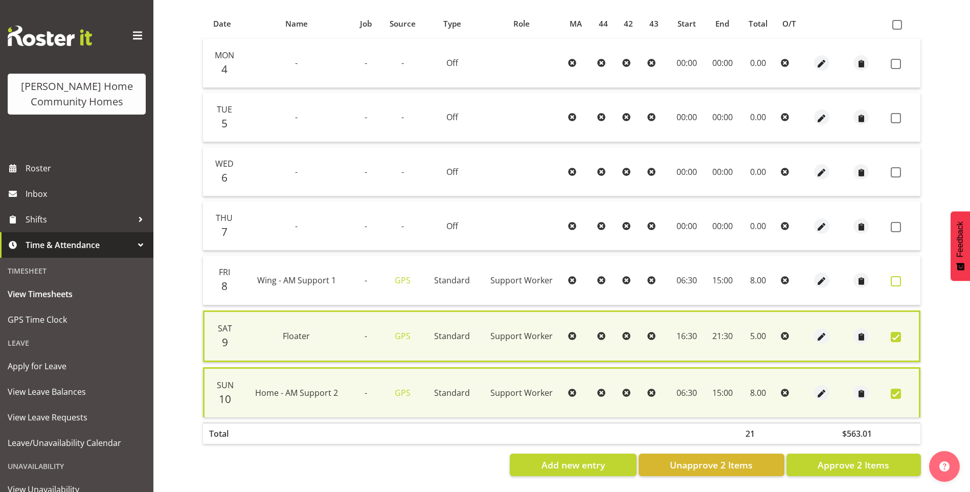
click at [899, 278] on span at bounding box center [896, 281] width 10 height 10
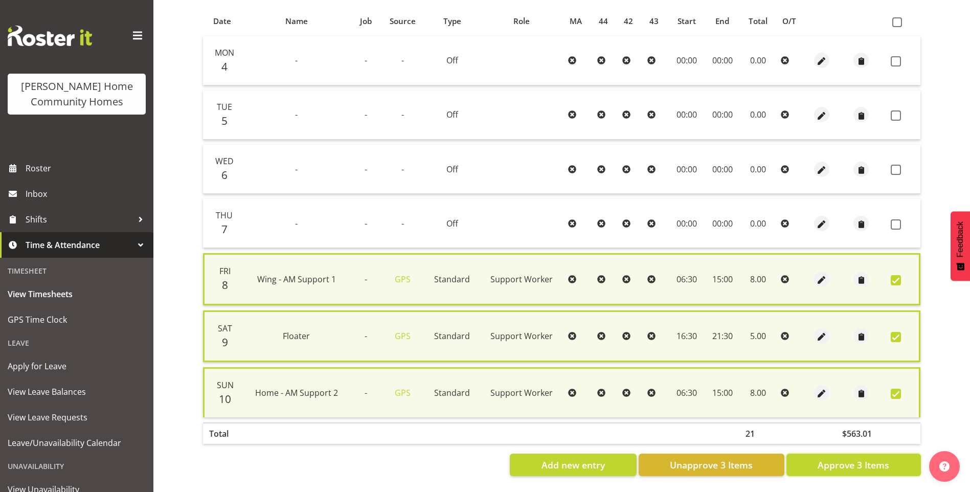
click at [871, 465] on span "Approve 3 Items" at bounding box center [854, 464] width 72 height 13
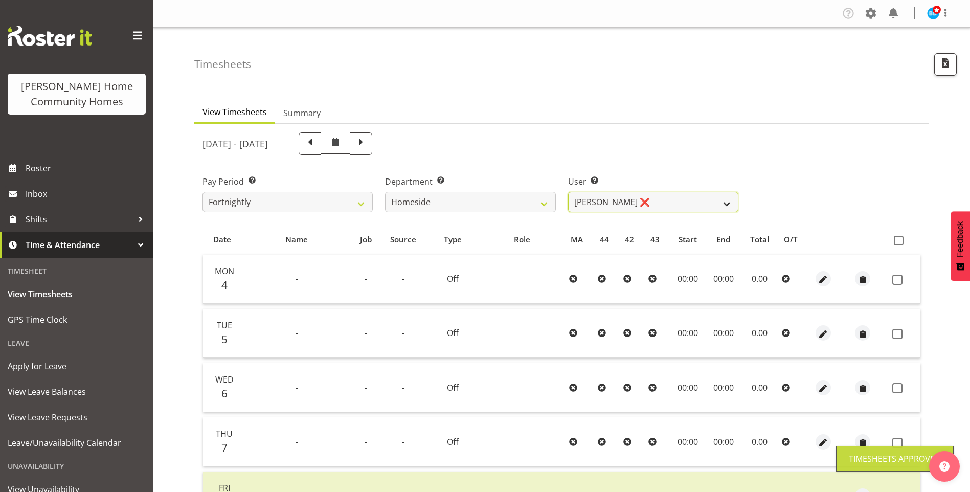
click at [633, 200] on select "Asiasiga Vili ❌ Billie-Rose Dunlop ❌ Brijesh (BK) Kachhadiya ✔ Cheenee Vargas ❌…" at bounding box center [653, 202] width 170 height 20
click at [568, 192] on select "Asiasiga Vili ❌ Billie-Rose Dunlop ❌ Brijesh (BK) Kachhadiya ✔ Cheenee Vargas ❌…" at bounding box center [653, 202] width 170 height 20
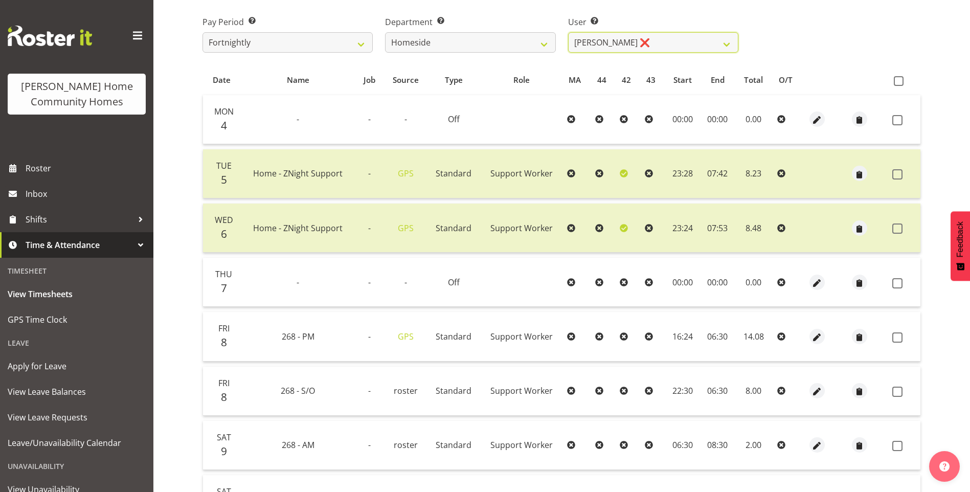
scroll to position [205, 0]
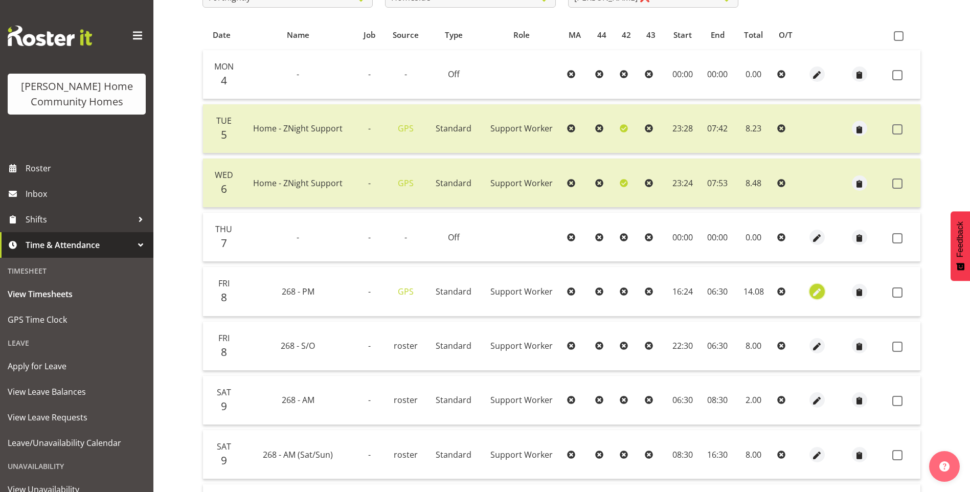
click at [811, 289] on span "button" at bounding box center [817, 292] width 12 height 12
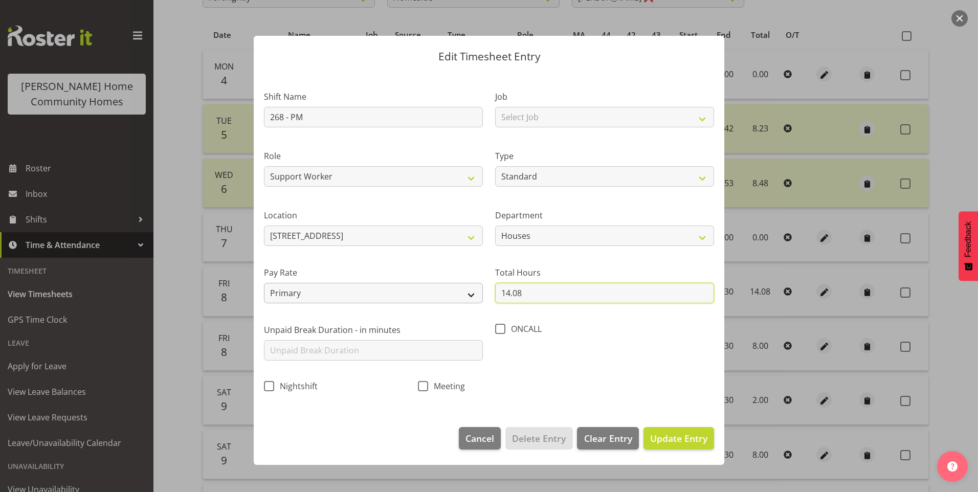
drag, startPoint x: 541, startPoint y: 301, endPoint x: 414, endPoint y: 284, distance: 127.9
click at [474, 290] on div "Shift Name 268 - PM Job Select Job Floater Role Support Worker Type Off Standar…" at bounding box center [489, 238] width 462 height 324
click at [644, 427] on button "Update Entry" at bounding box center [679, 438] width 71 height 23
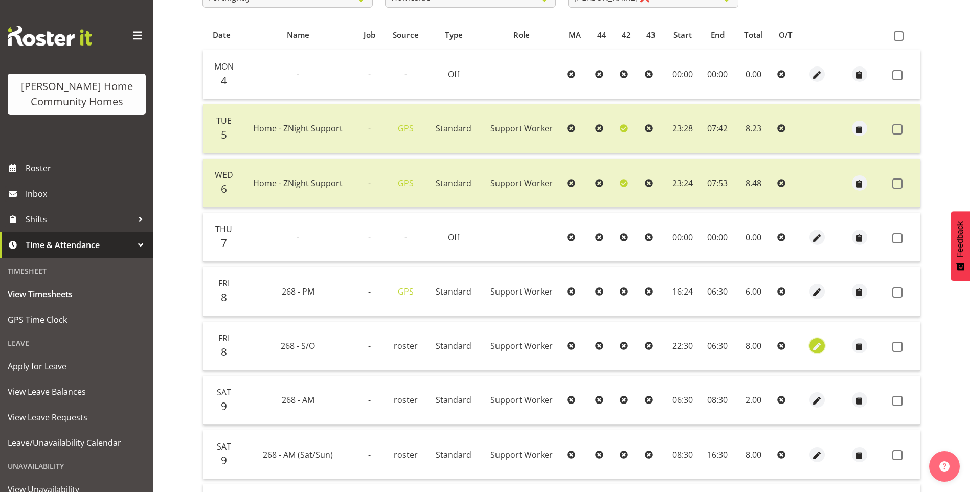
click at [820, 342] on span "button" at bounding box center [817, 347] width 12 height 12
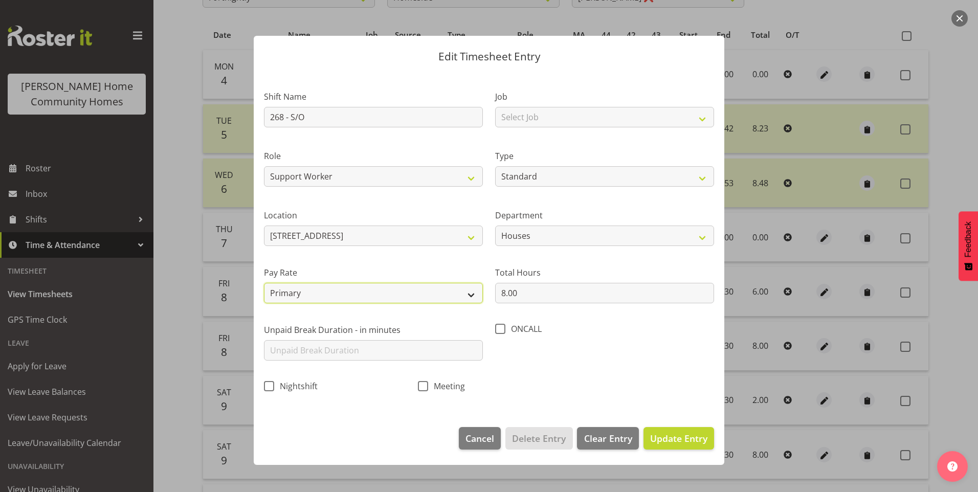
click at [294, 293] on select "Primary Secondary Tertiary Fourth Fifth" at bounding box center [373, 293] width 219 height 20
click at [264, 283] on select "Primary Secondary Tertiary Fourth Fifth" at bounding box center [373, 293] width 219 height 20
drag, startPoint x: 650, startPoint y: 436, endPoint x: 705, endPoint y: 422, distance: 57.0
click at [652, 436] on span "Update Entry" at bounding box center [678, 438] width 57 height 12
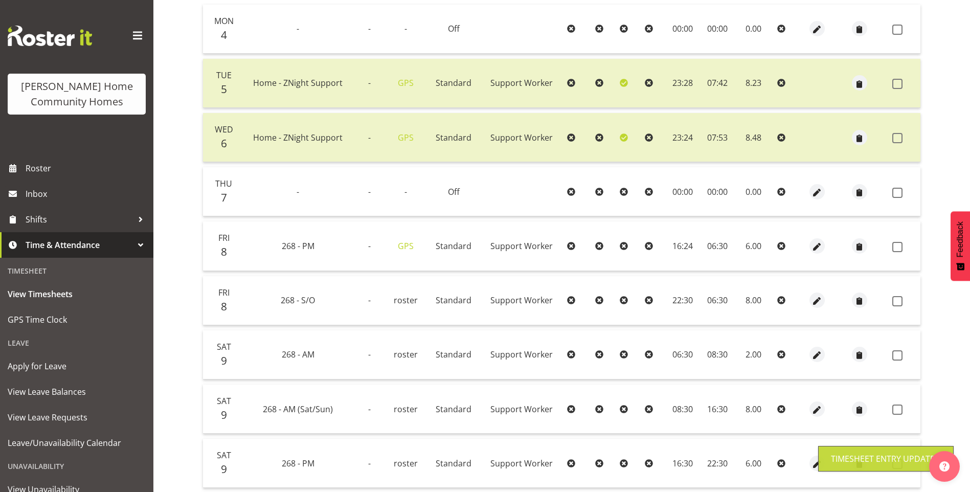
scroll to position [307, 0]
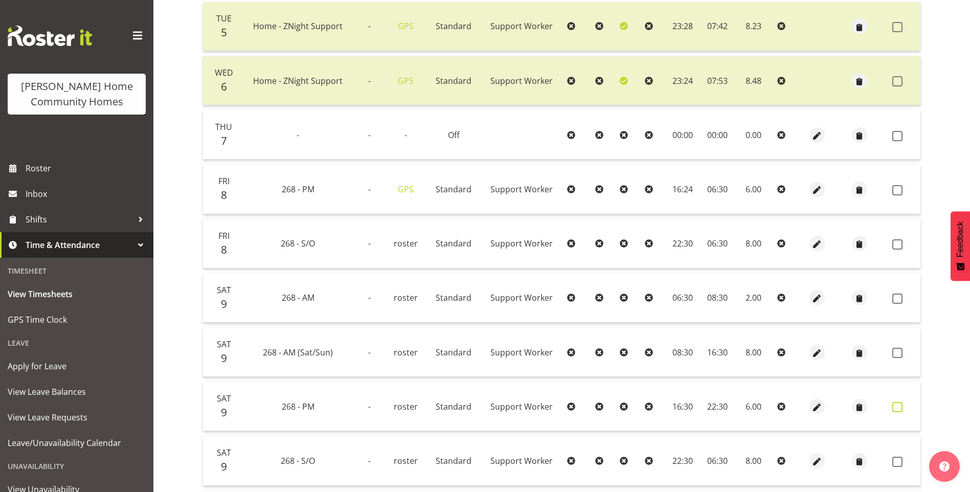
click at [897, 408] on span at bounding box center [898, 407] width 10 height 10
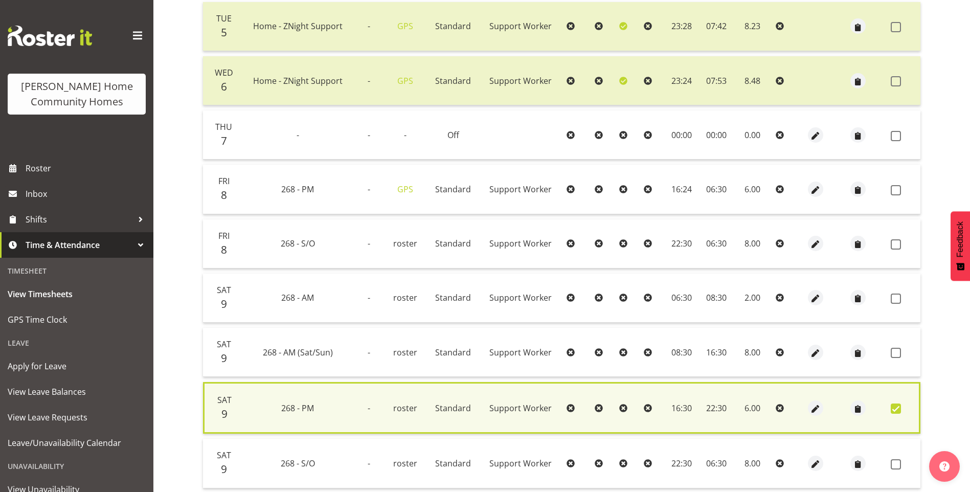
drag, startPoint x: 901, startPoint y: 357, endPoint x: 897, endPoint y: 347, distance: 10.8
click at [901, 357] on span at bounding box center [896, 353] width 10 height 10
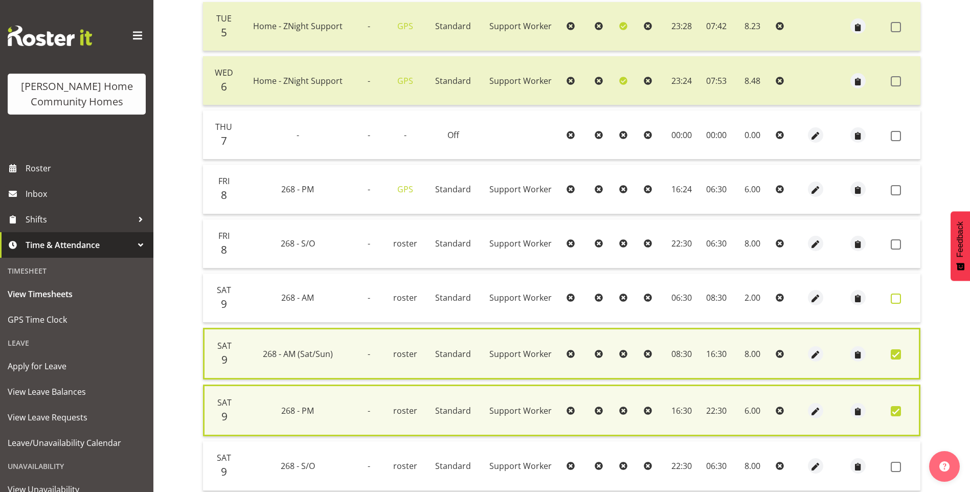
click at [894, 299] on span at bounding box center [896, 299] width 10 height 10
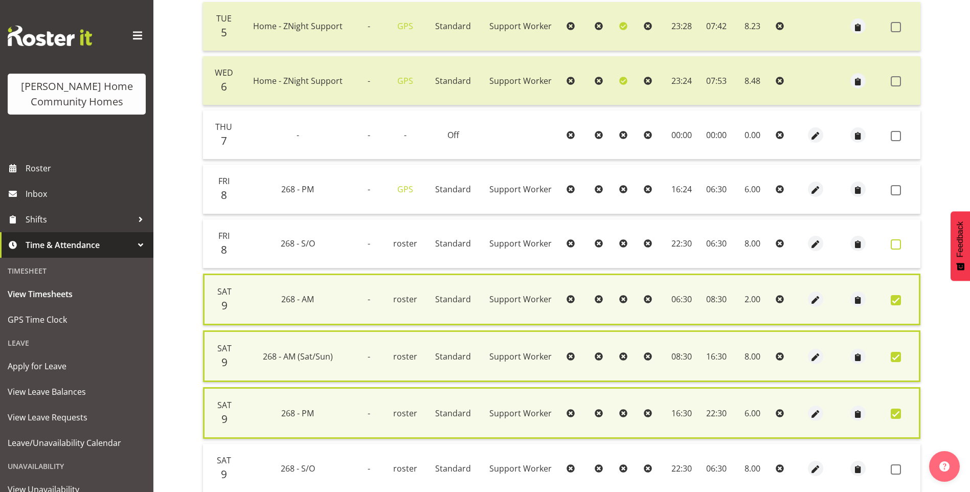
click at [893, 244] on span at bounding box center [896, 244] width 10 height 10
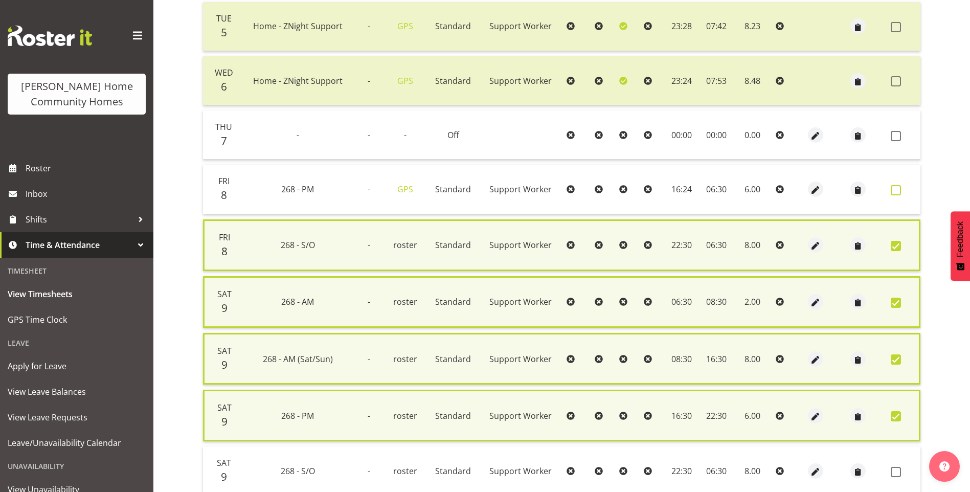
click at [899, 190] on span at bounding box center [896, 190] width 10 height 10
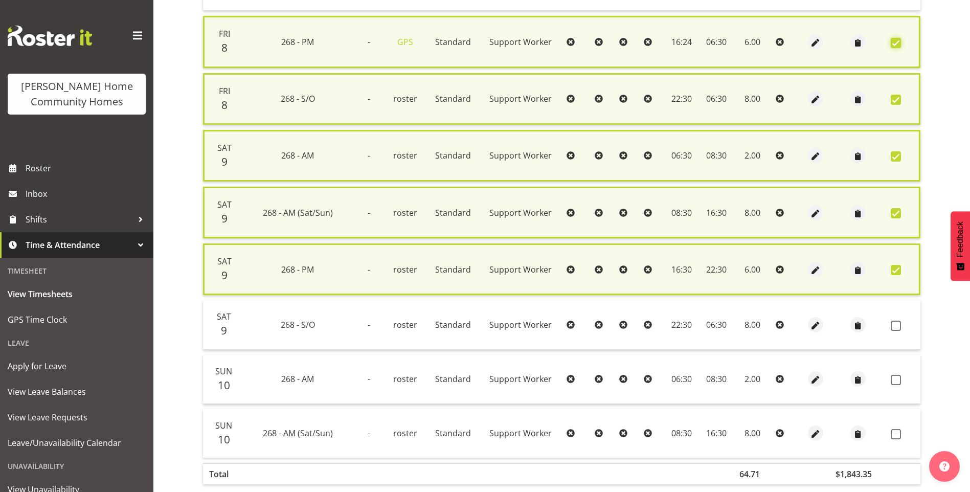
scroll to position [460, 0]
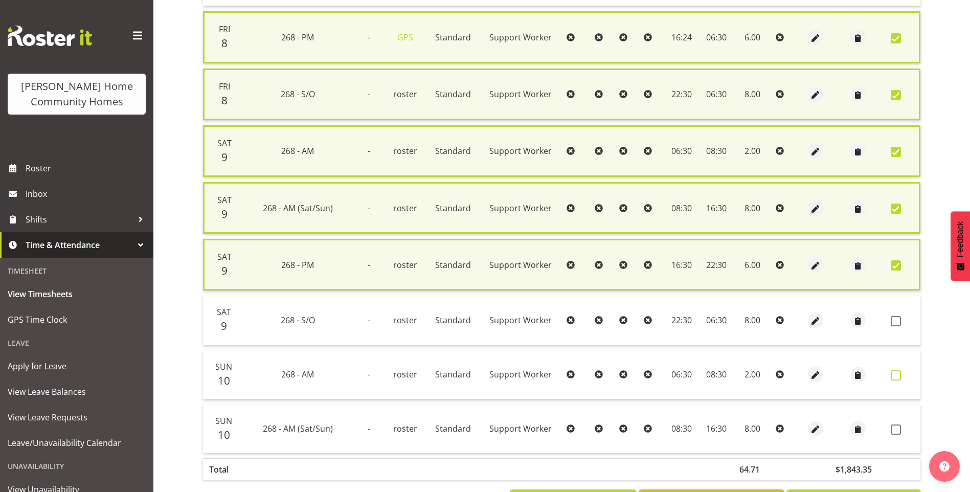
click at [896, 372] on span at bounding box center [896, 375] width 10 height 10
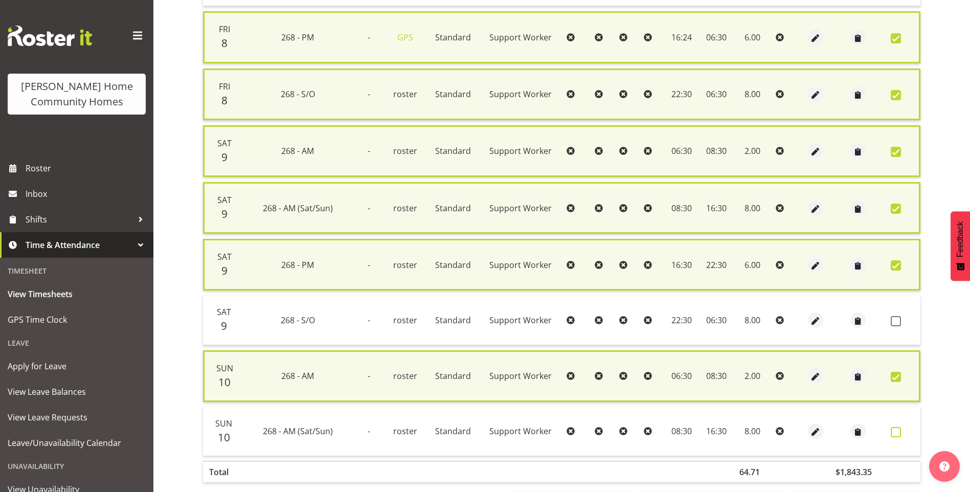
click at [894, 429] on span at bounding box center [896, 432] width 10 height 10
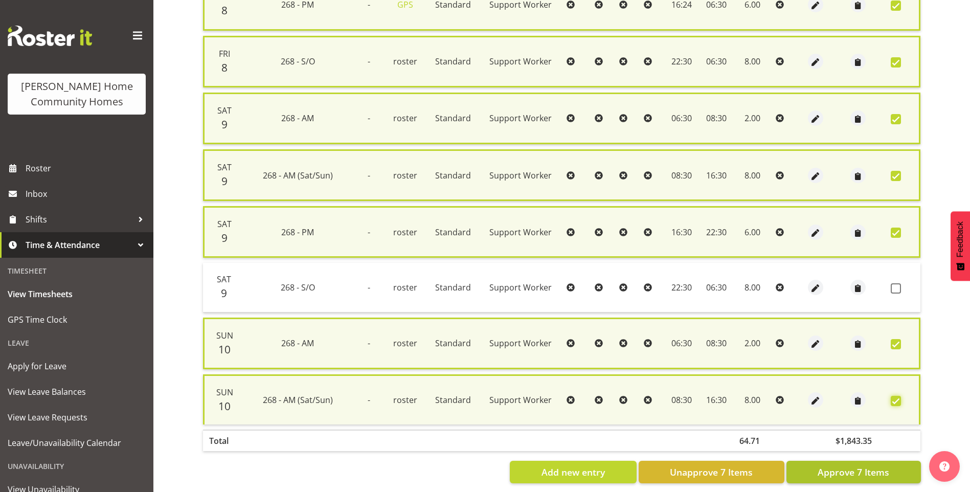
scroll to position [508, 0]
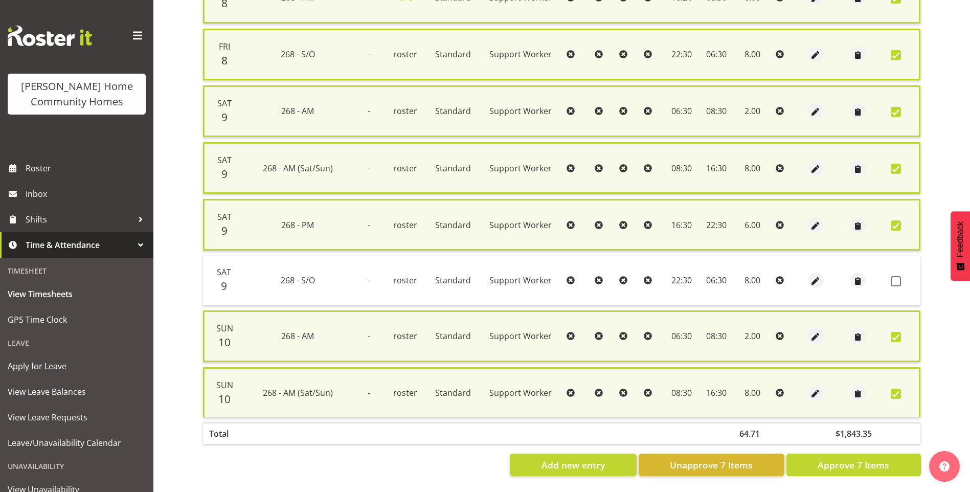
click at [869, 463] on span "Approve 7 Items" at bounding box center [854, 464] width 72 height 13
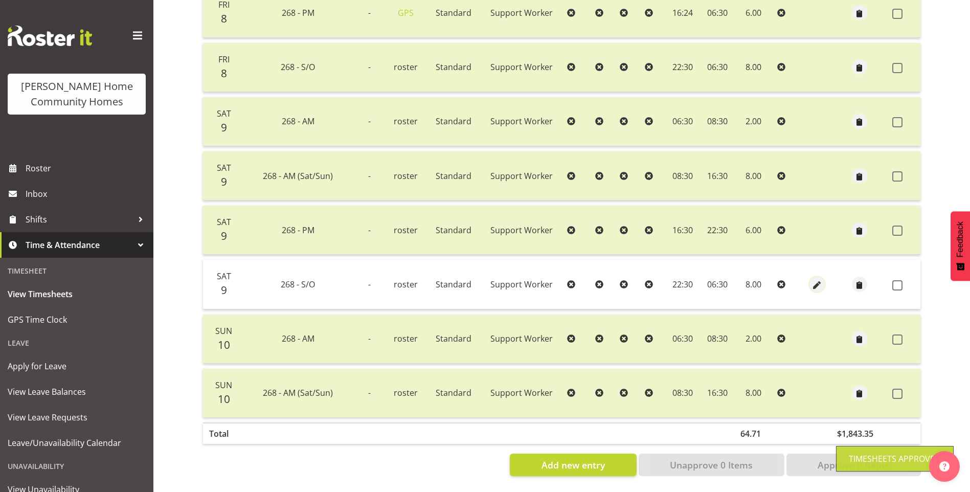
click at [818, 279] on span "button" at bounding box center [817, 285] width 12 height 12
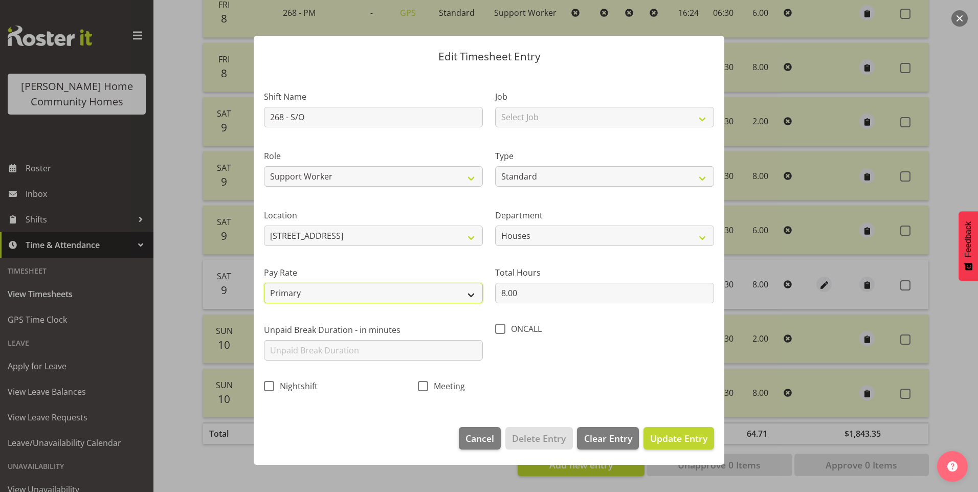
click at [296, 291] on select "Primary Secondary Tertiary Fourth Fifth" at bounding box center [373, 293] width 219 height 20
click at [264, 283] on select "Primary Secondary Tertiary Fourth Fifth" at bounding box center [373, 293] width 219 height 20
click at [697, 443] on span "Update Entry" at bounding box center [678, 438] width 57 height 12
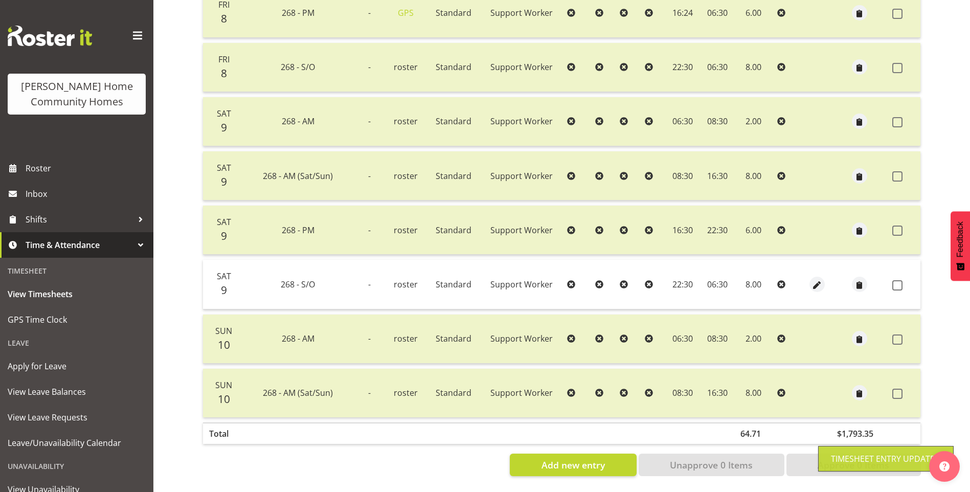
drag, startPoint x: 900, startPoint y: 276, endPoint x: 900, endPoint y: 293, distance: 17.4
click at [900, 280] on span at bounding box center [898, 285] width 10 height 10
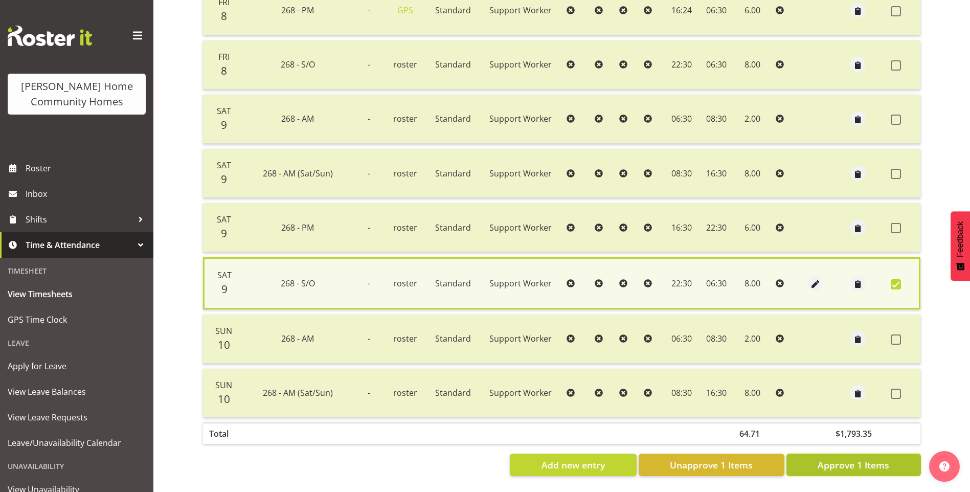
drag, startPoint x: 871, startPoint y: 458, endPoint x: 862, endPoint y: 450, distance: 12.3
click at [871, 458] on span "Approve 1 Items" at bounding box center [854, 464] width 72 height 13
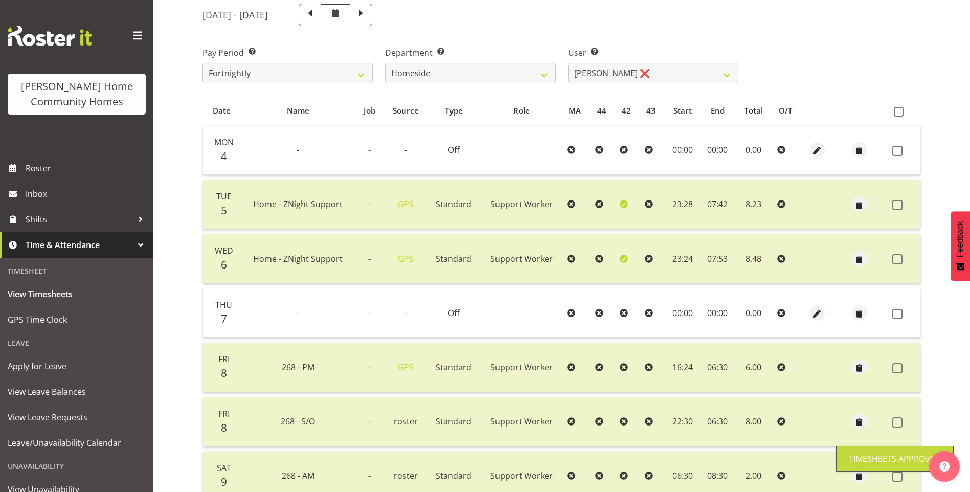
scroll to position [82, 0]
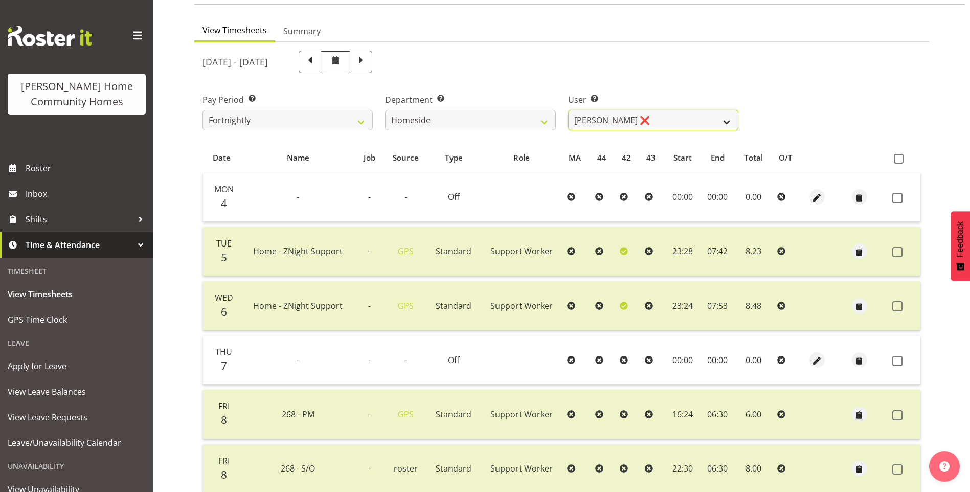
click at [608, 121] on select "Asiasiga Vili ❌ Billie-Rose Dunlop ❌ Brijesh (BK) Kachhadiya ✔ Cheenee Vargas ❌…" at bounding box center [653, 120] width 170 height 20
click at [568, 110] on select "Asiasiga Vili ❌ Billie-Rose Dunlop ❌ Brijesh (BK) Kachhadiya ✔ Cheenee Vargas ❌…" at bounding box center [653, 120] width 170 height 20
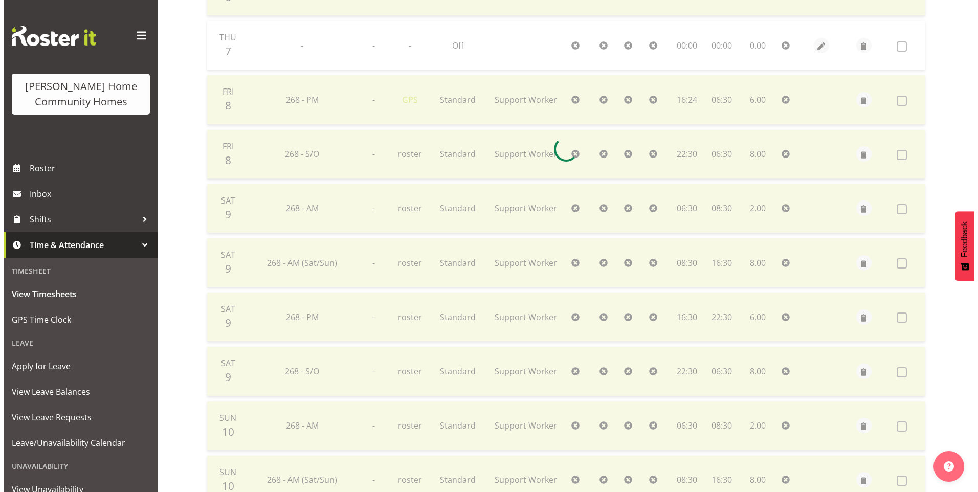
scroll to position [219, 0]
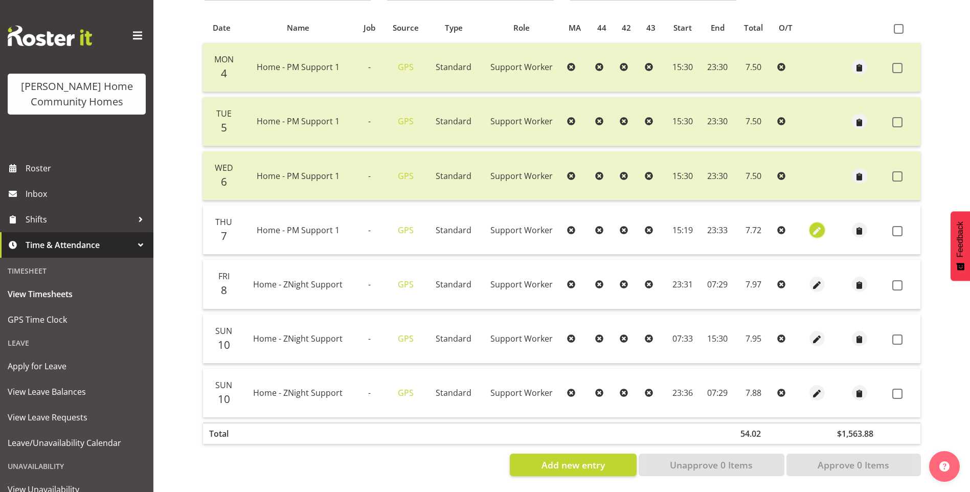
click at [819, 225] on span "button" at bounding box center [817, 231] width 12 height 12
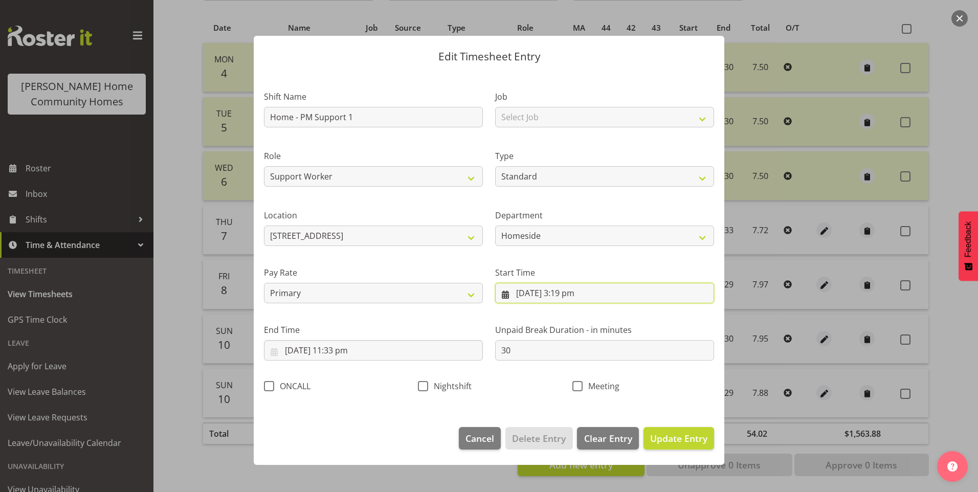
click at [571, 297] on input "7/08/2025, 3:19 pm" at bounding box center [604, 293] width 219 height 20
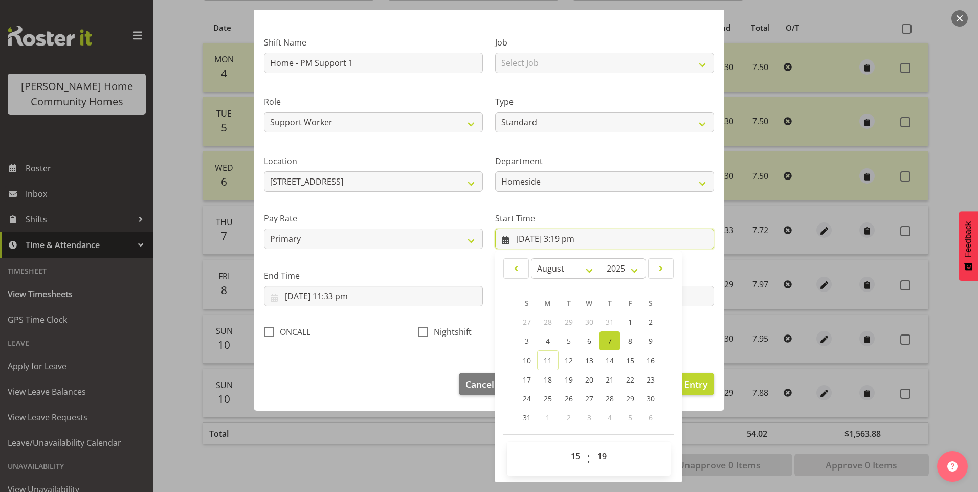
scroll to position [55, 0]
click at [599, 454] on select "00 01 02 03 04 05 06 07 08 09 10 11 12 13 14 15 16 17 18 19 20 21 22 23 24 25 2…" at bounding box center [603, 455] width 23 height 20
click at [592, 445] on select "00 01 02 03 04 05 06 07 08 09 10 11 12 13 14 15 16 17 18 19 20 21 22 23 24 25 2…" at bounding box center [603, 455] width 23 height 20
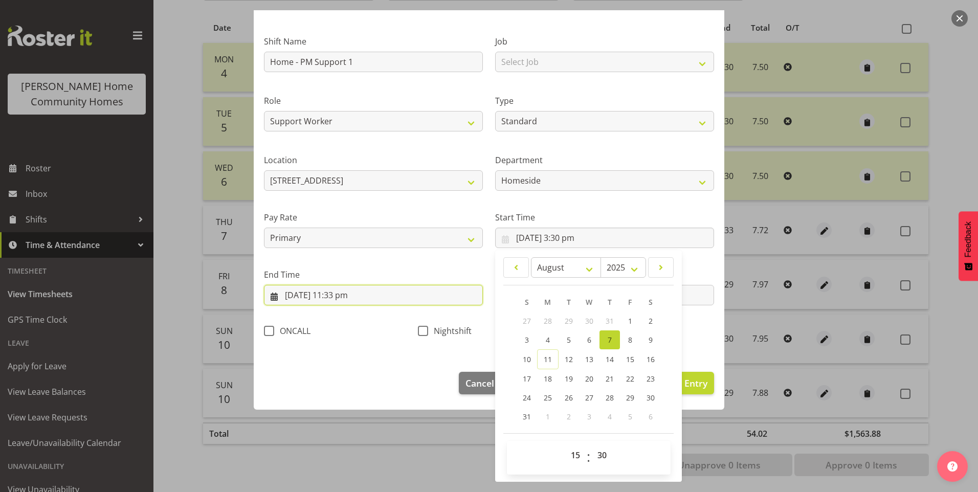
click at [345, 295] on input "7/08/2025, 11:33 pm" at bounding box center [373, 295] width 219 height 20
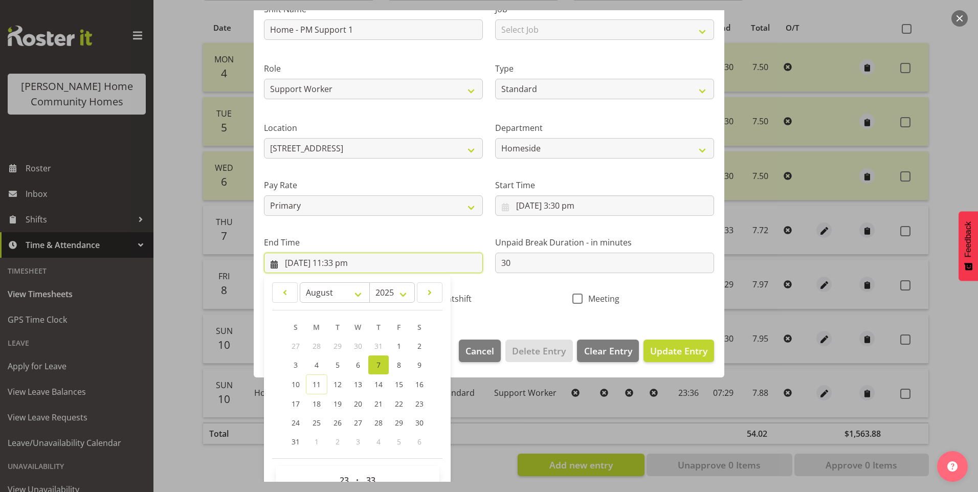
scroll to position [113, 0]
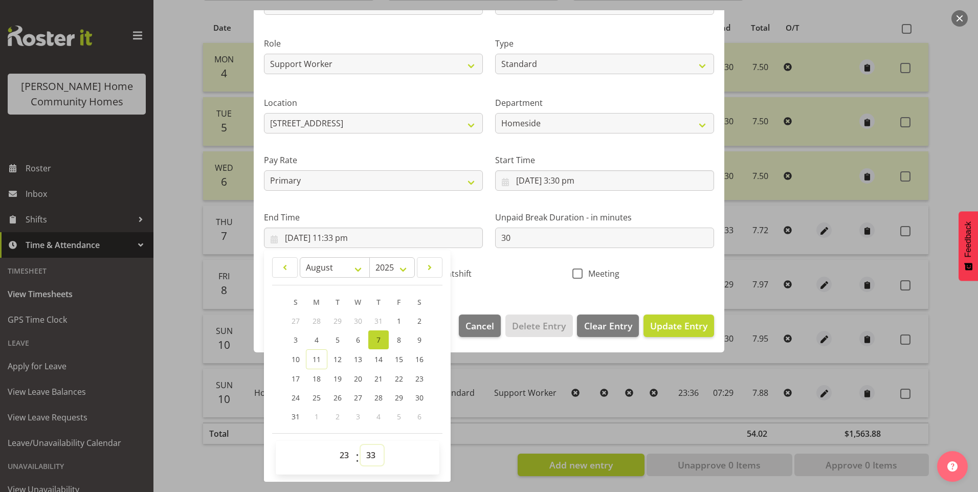
click at [378, 455] on select "00 01 02 03 04 05 06 07 08 09 10 11 12 13 14 15 16 17 18 19 20 21 22 23 24 25 2…" at bounding box center [372, 455] width 23 height 20
click at [361, 445] on select "00 01 02 03 04 05 06 07 08 09 10 11 12 13 14 15 16 17 18 19 20 21 22 23 24 25 2…" at bounding box center [372, 455] width 23 height 20
click at [654, 319] on span "Update Entry" at bounding box center [678, 325] width 57 height 13
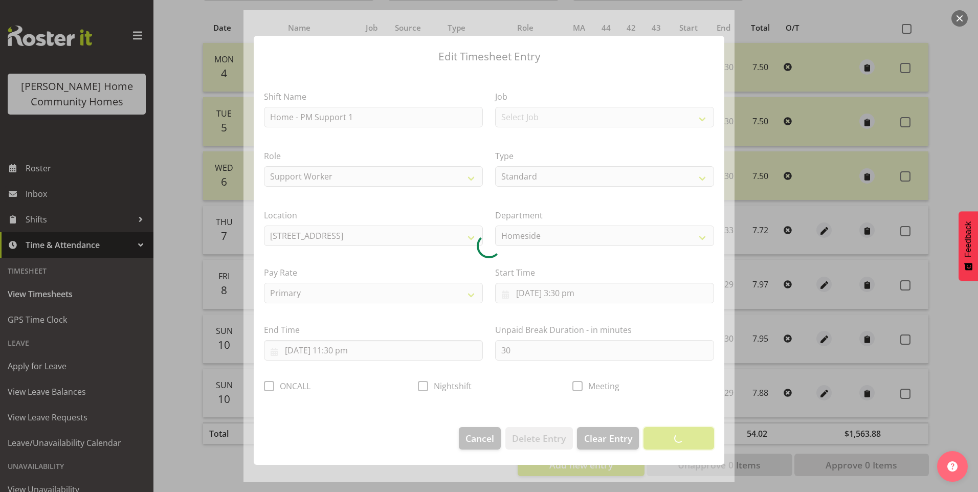
scroll to position [0, 0]
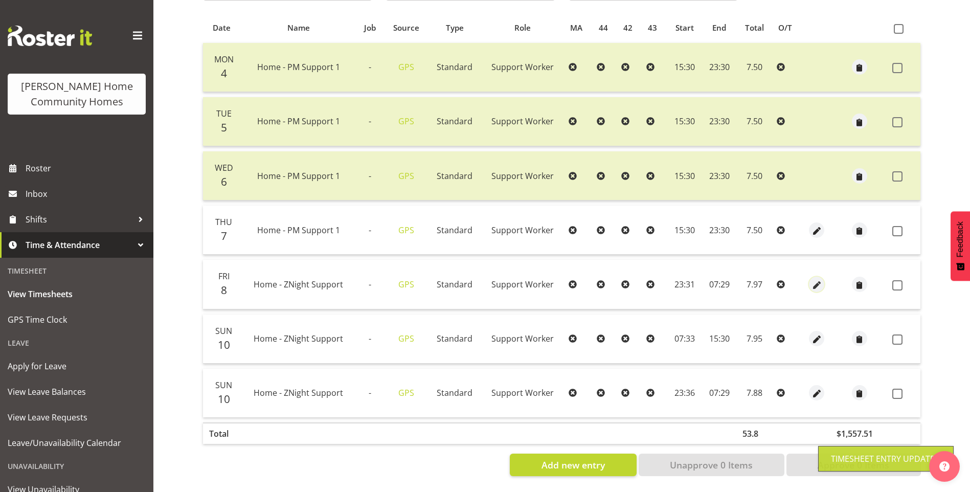
click at [819, 279] on span "button" at bounding box center [817, 285] width 12 height 12
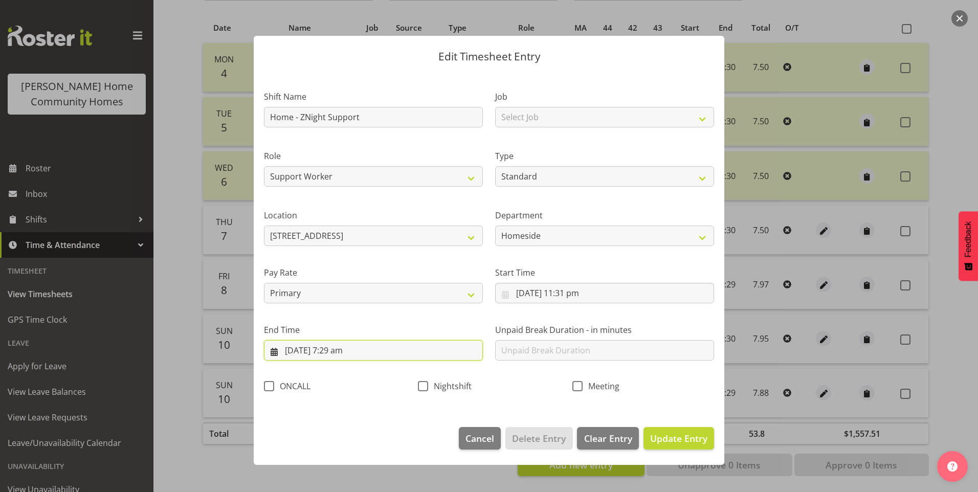
drag, startPoint x: 342, startPoint y: 352, endPoint x: 367, endPoint y: 379, distance: 36.9
click at [342, 353] on input "9/08/2025, 7:29 am" at bounding box center [373, 350] width 219 height 20
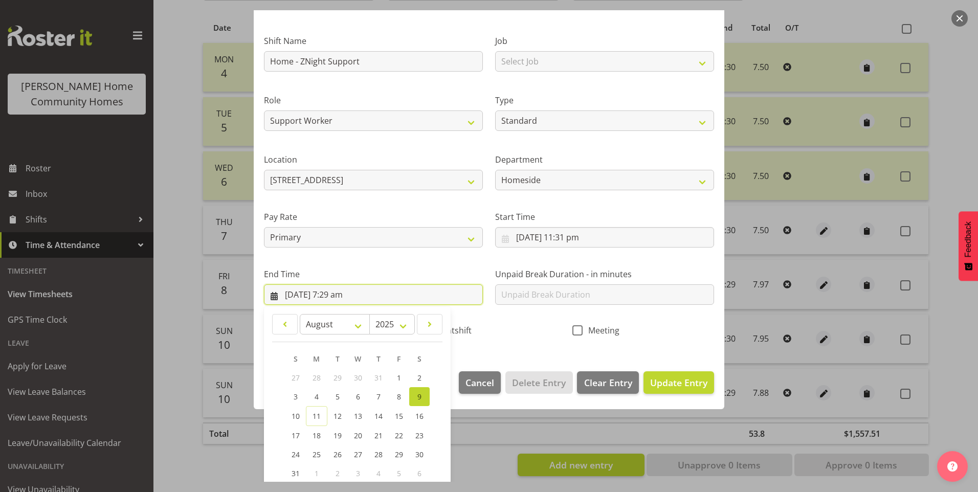
scroll to position [113, 0]
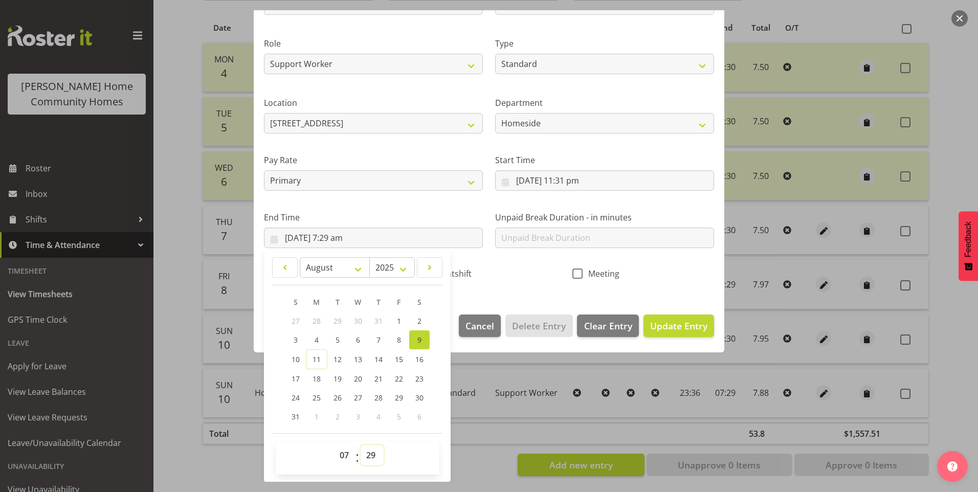
click at [374, 458] on select "00 01 02 03 04 05 06 07 08 09 10 11 12 13 14 15 16 17 18 19 20 21 22 23 24 25 2…" at bounding box center [372, 455] width 23 height 20
click at [361, 445] on select "00 01 02 03 04 05 06 07 08 09 10 11 12 13 14 15 16 17 18 19 20 21 22 23 24 25 2…" at bounding box center [372, 455] width 23 height 20
click at [456, 269] on span "Nightshift" at bounding box center [449, 274] width 43 height 10
click at [425, 270] on input "Nightshift" at bounding box center [421, 273] width 7 height 7
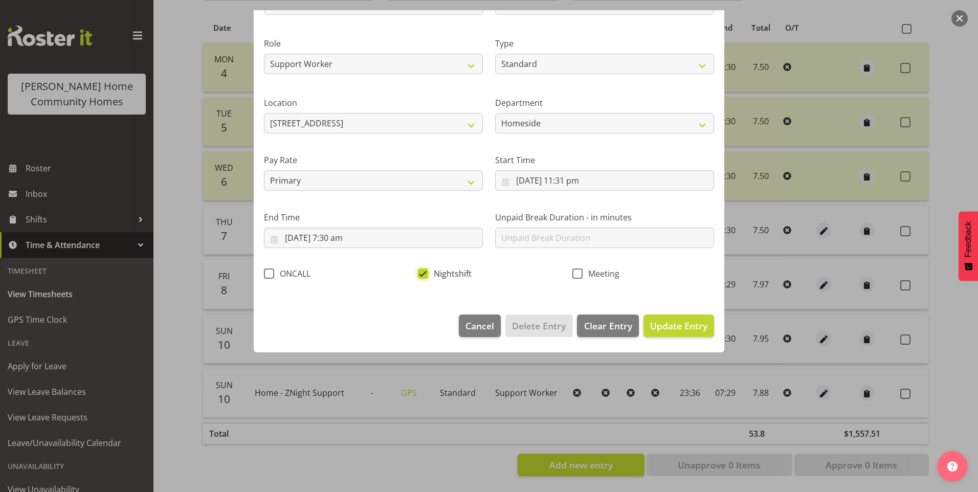
scroll to position [0, 0]
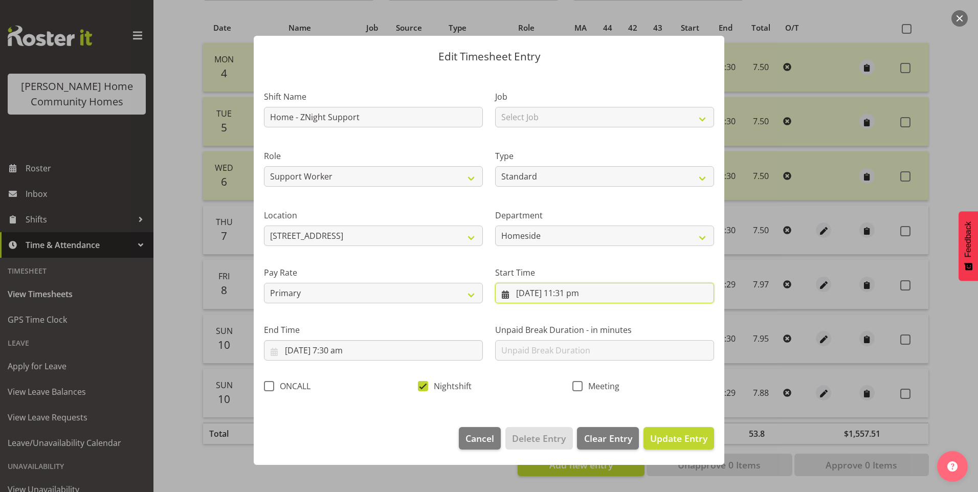
click at [573, 295] on input "8/08/2025, 11:31 pm" at bounding box center [604, 293] width 219 height 20
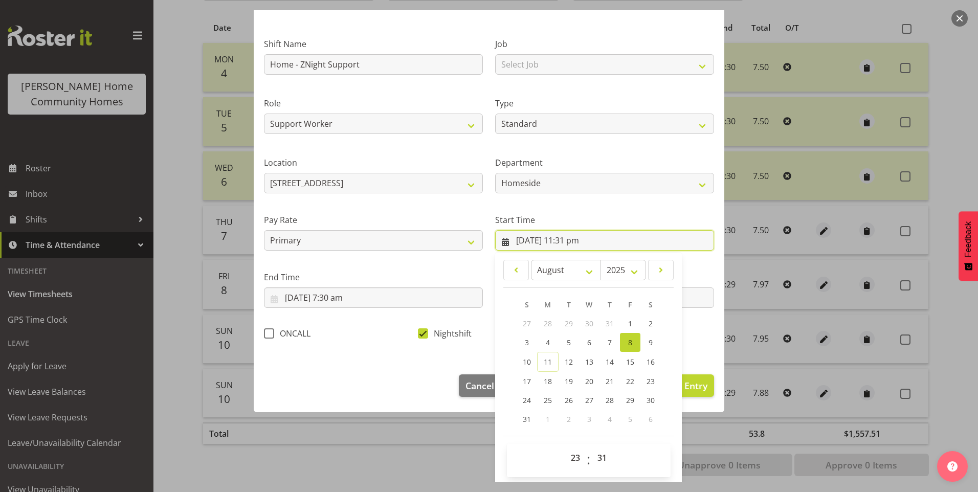
scroll to position [55, 0]
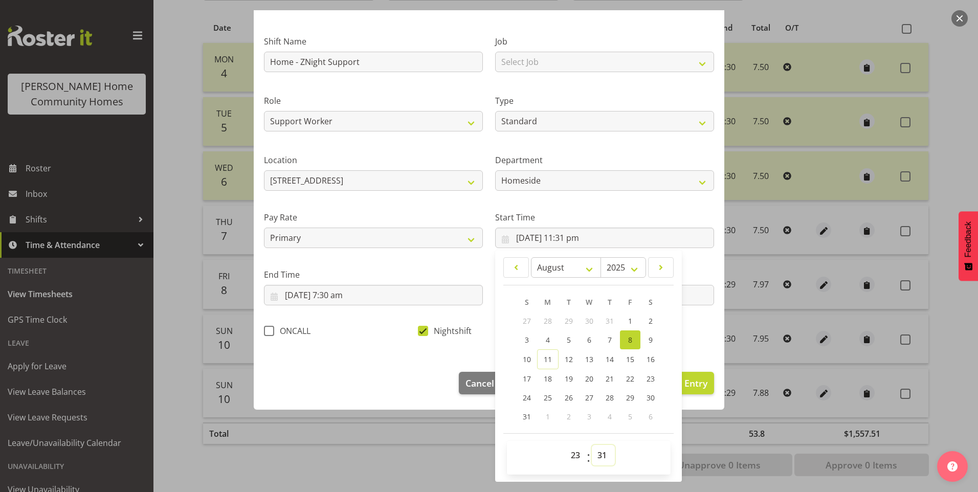
click at [605, 458] on select "00 01 02 03 04 05 06 07 08 09 10 11 12 13 14 15 16 17 18 19 20 21 22 23 24 25 2…" at bounding box center [603, 455] width 23 height 20
click at [592, 445] on select "00 01 02 03 04 05 06 07 08 09 10 11 12 13 14 15 16 17 18 19 20 21 22 23 24 25 2…" at bounding box center [603, 455] width 23 height 20
click at [697, 386] on span "Update Entry" at bounding box center [678, 383] width 57 height 12
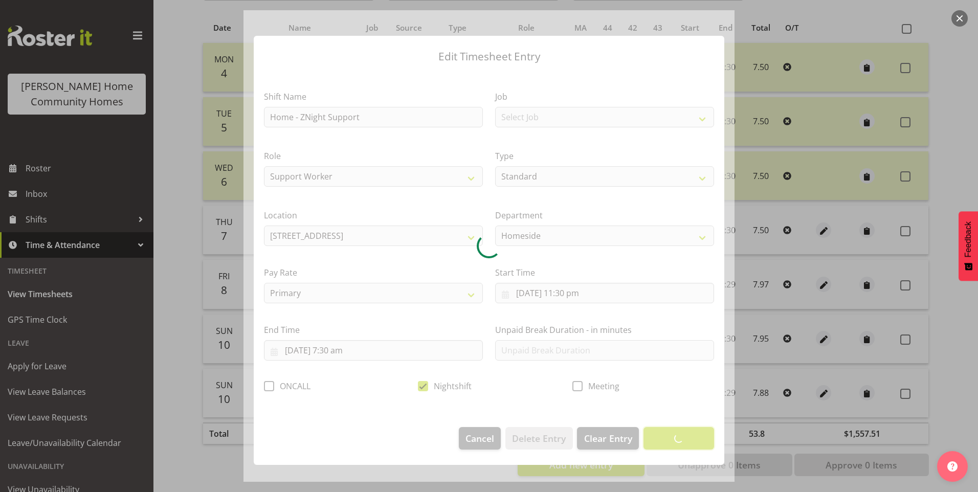
scroll to position [0, 0]
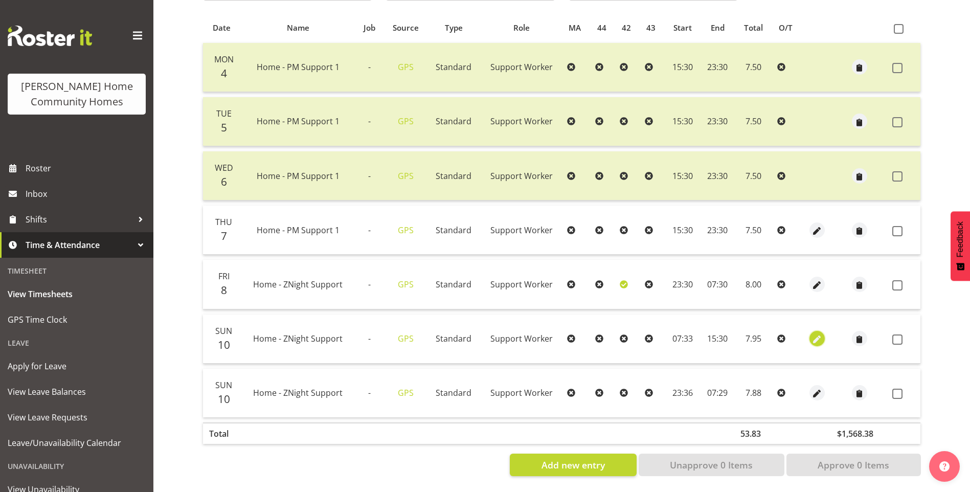
click at [819, 334] on span "button" at bounding box center [817, 340] width 12 height 12
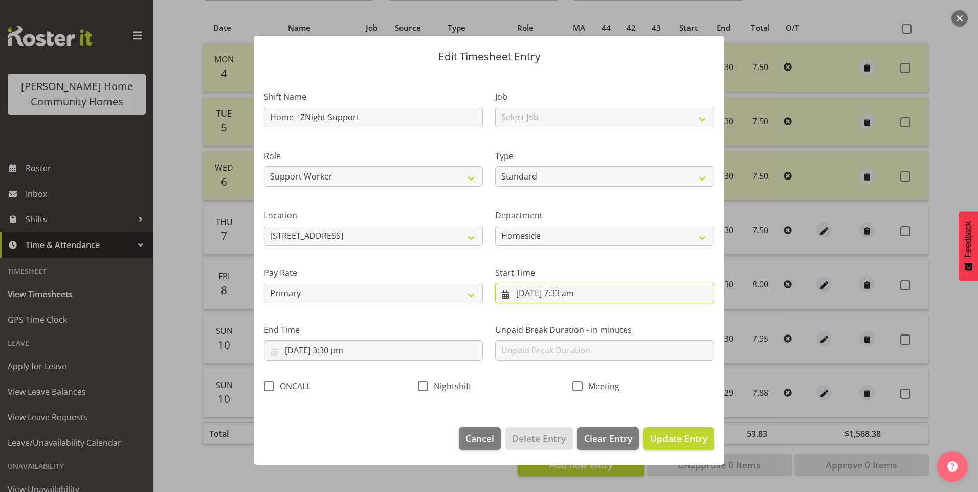
click at [584, 300] on input "10/08/2025, 7:33 am" at bounding box center [604, 293] width 219 height 20
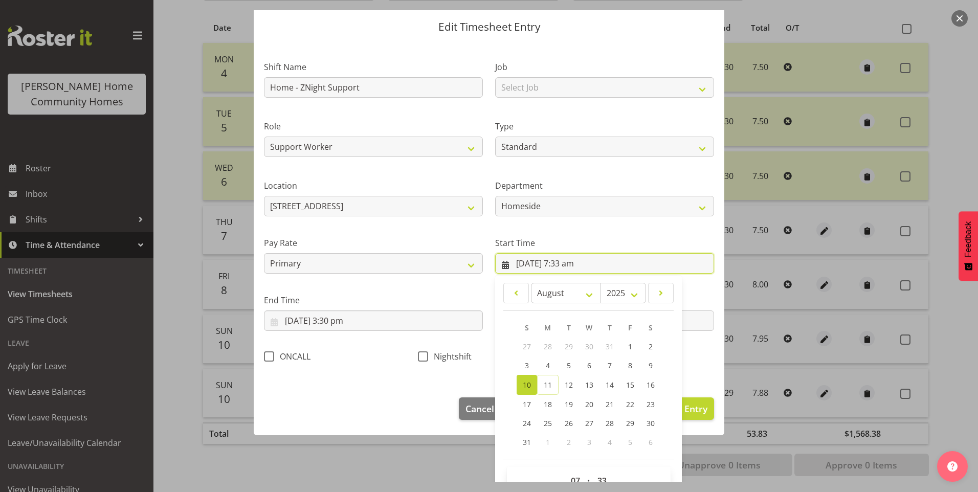
scroll to position [55, 0]
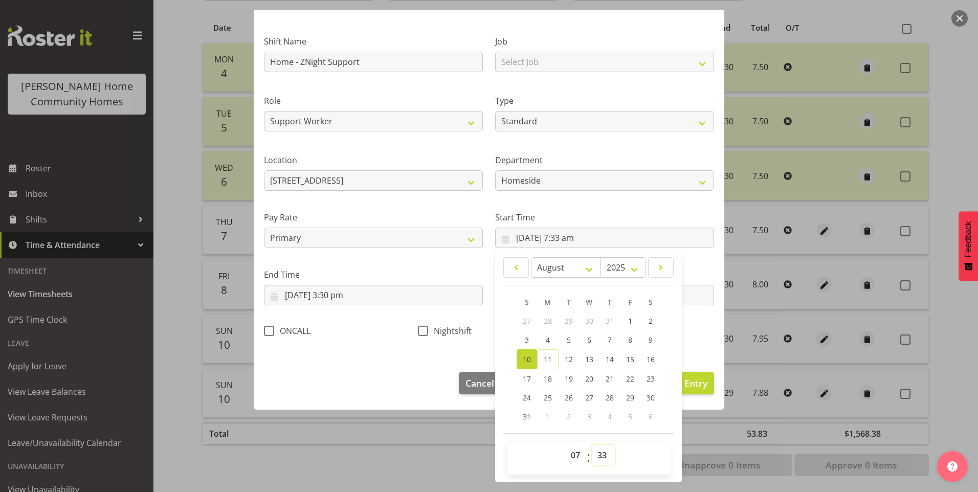
click at [600, 454] on select "00 01 02 03 04 05 06 07 08 09 10 11 12 13 14 15 16 17 18 19 20 21 22 23 24 25 2…" at bounding box center [603, 455] width 23 height 20
click at [592, 445] on select "00 01 02 03 04 05 06 07 08 09 10 11 12 13 14 15 16 17 18 19 20 21 22 23 24 25 2…" at bounding box center [603, 455] width 23 height 20
click at [323, 436] on div "Edit Timesheet Entry Shift Name Home - ZNight Support Job Select Job Floater Ro…" at bounding box center [489, 246] width 491 height 472
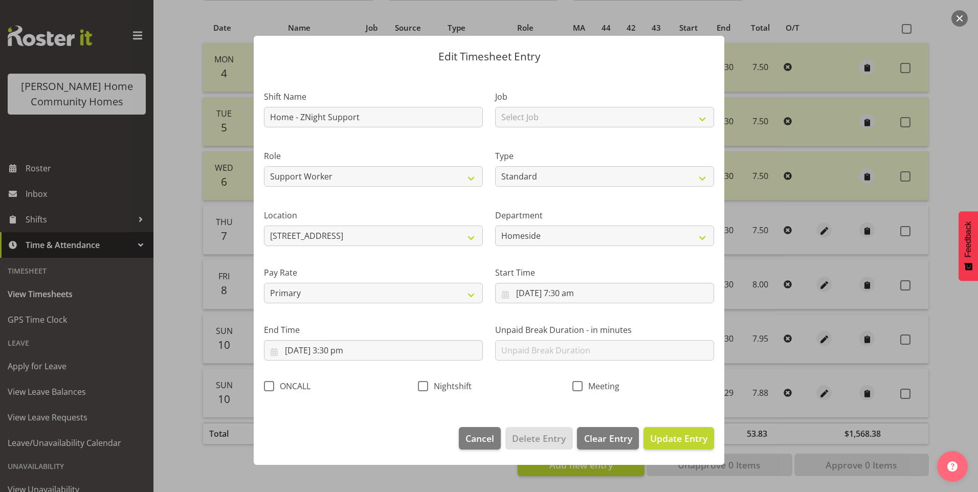
scroll to position [0, 0]
click at [311, 440] on footer "Cancel Delete Entry Clear Entry Update Entry" at bounding box center [489, 441] width 471 height 48
click at [241, 463] on div at bounding box center [489, 246] width 978 height 492
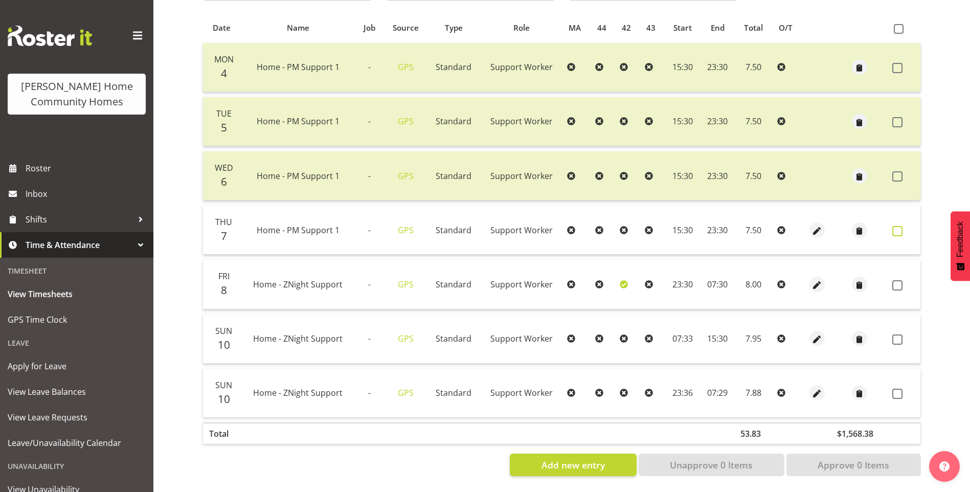
click at [899, 226] on span at bounding box center [898, 231] width 10 height 10
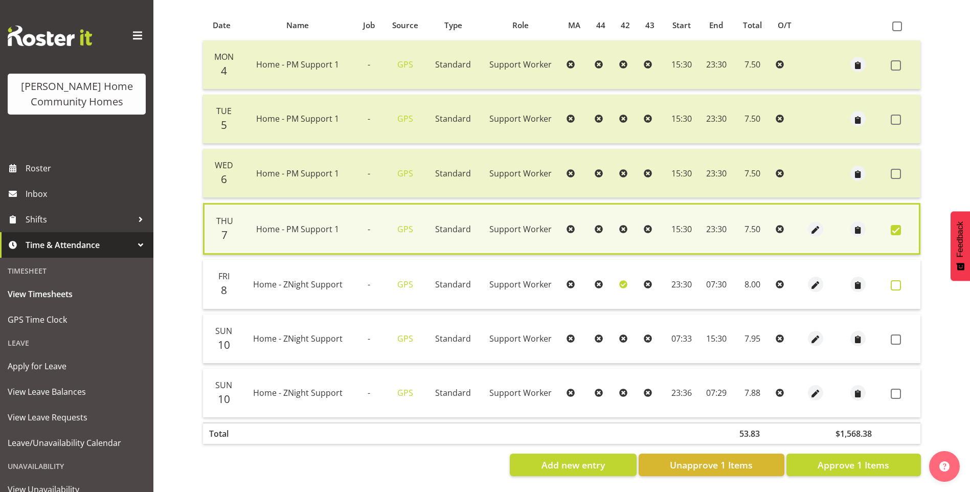
click at [895, 280] on span at bounding box center [896, 285] width 10 height 10
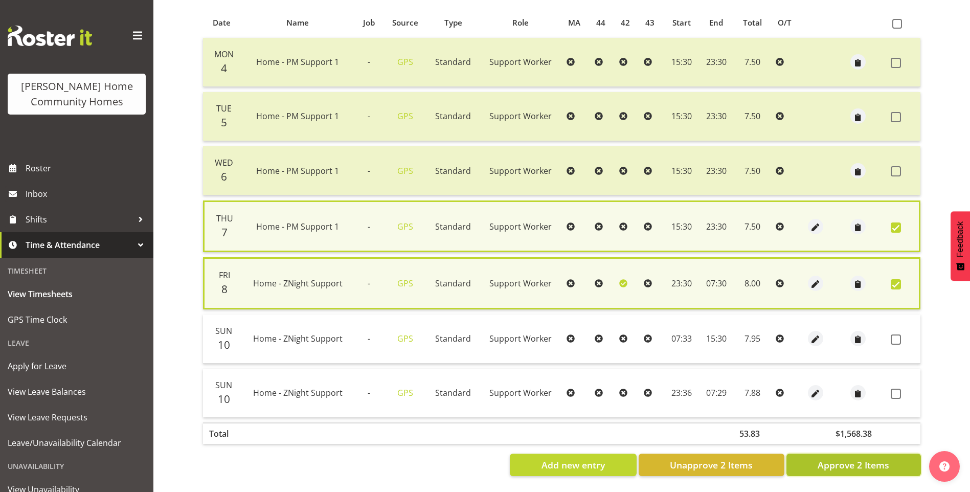
click at [864, 458] on span "Approve 2 Items" at bounding box center [854, 464] width 72 height 13
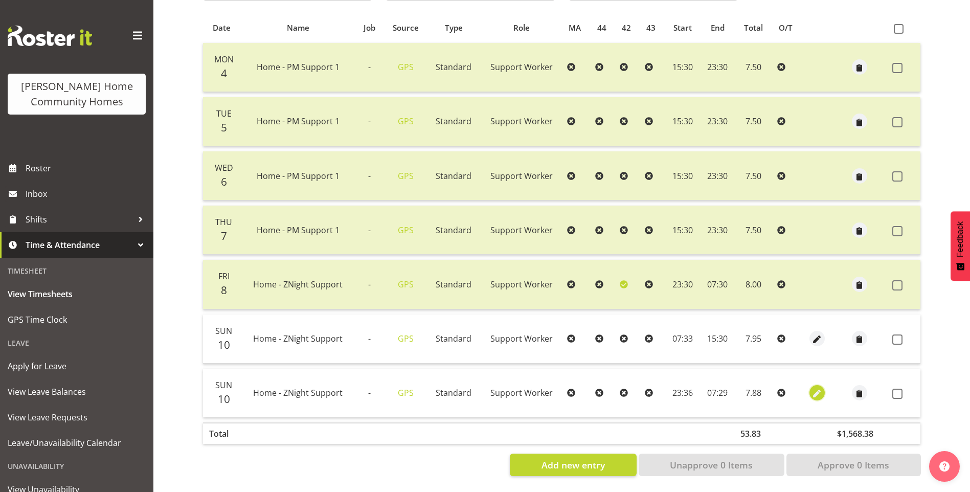
click at [821, 388] on span "button" at bounding box center [817, 394] width 12 height 12
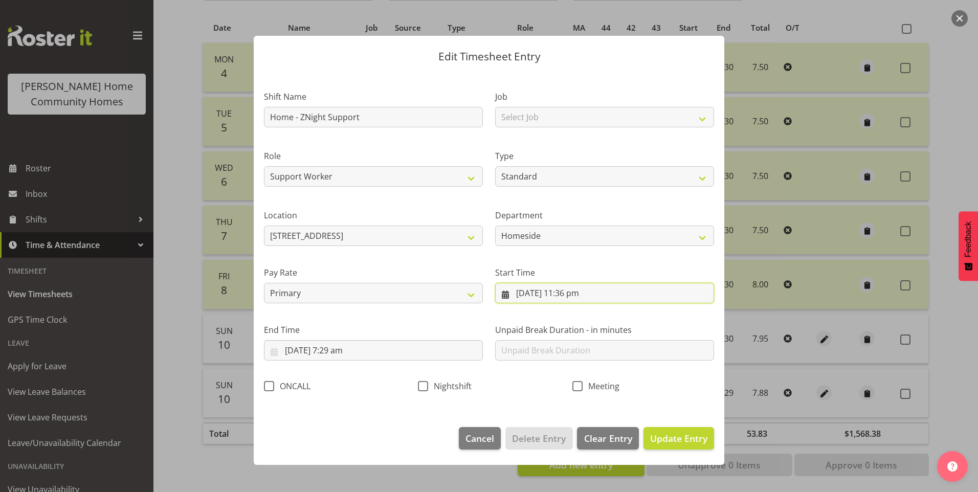
click at [585, 297] on input "10/08/2025, 11:36 pm" at bounding box center [604, 293] width 219 height 20
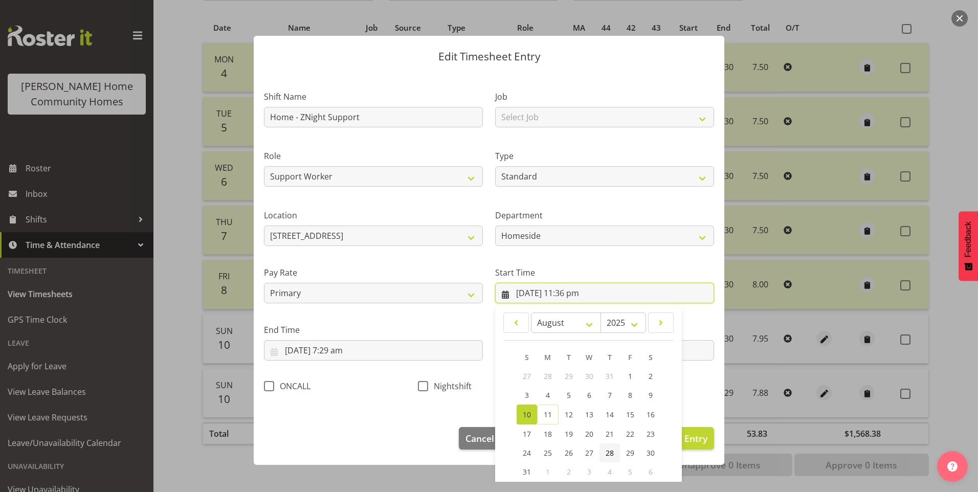
scroll to position [55, 0]
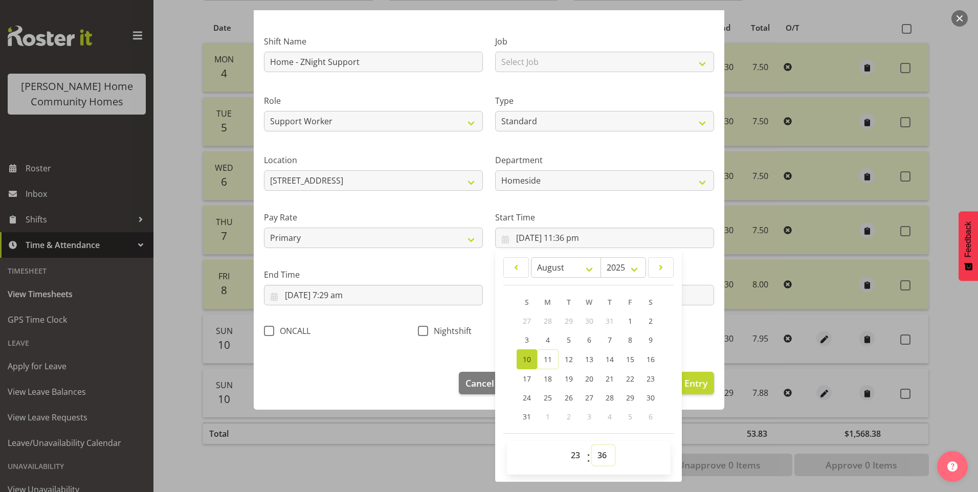
click at [600, 456] on select "00 01 02 03 04 05 06 07 08 09 10 11 12 13 14 15 16 17 18 19 20 21 22 23 24 25 2…" at bounding box center [603, 455] width 23 height 20
click at [592, 445] on select "00 01 02 03 04 05 06 07 08 09 10 11 12 13 14 15 16 17 18 19 20 21 22 23 24 25 2…" at bounding box center [603, 455] width 23 height 20
click at [419, 328] on span at bounding box center [423, 331] width 10 height 10
click at [419, 328] on input "Nightshift" at bounding box center [421, 330] width 7 height 7
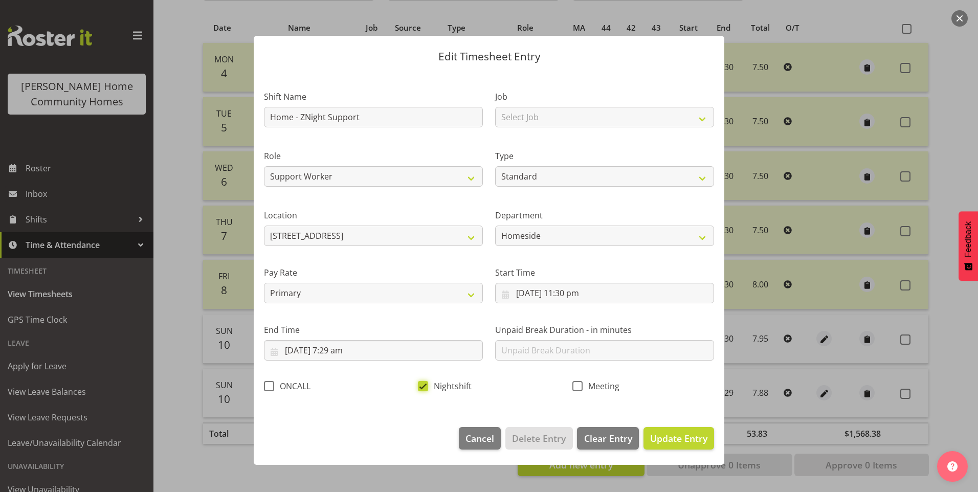
scroll to position [0, 0]
click at [349, 351] on input "11/08/2025, 7:29 am" at bounding box center [373, 350] width 219 height 20
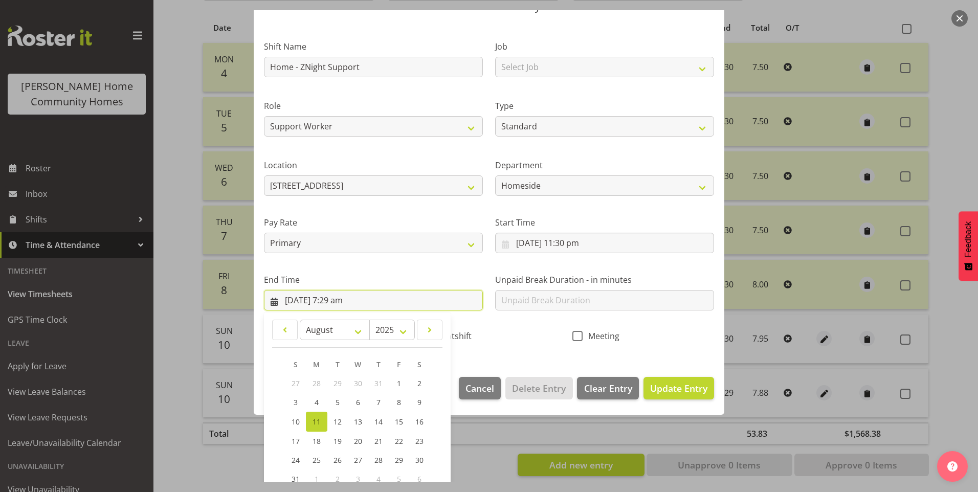
scroll to position [113, 0]
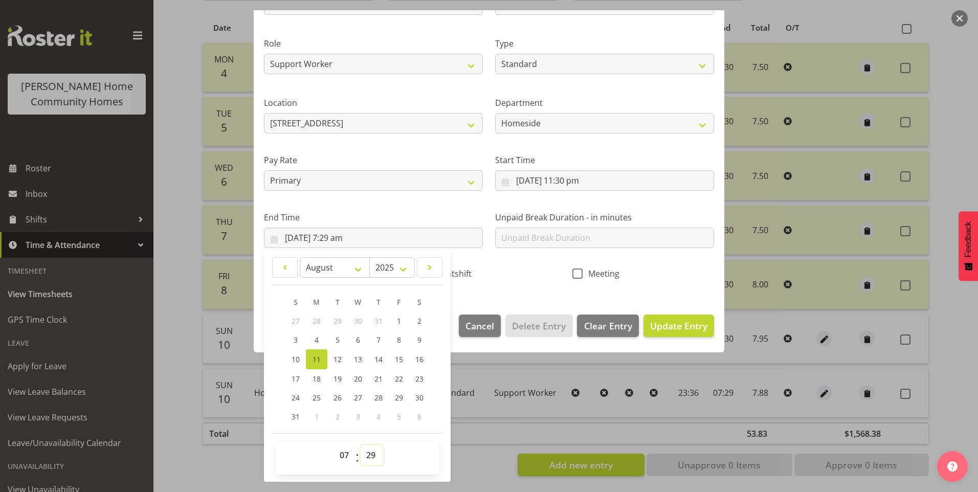
click at [372, 456] on select "00 01 02 03 04 05 06 07 08 09 10 11 12 13 14 15 16 17 18 19 20 21 22 23 24 25 2…" at bounding box center [372, 455] width 23 height 20
click at [361, 445] on select "00 01 02 03 04 05 06 07 08 09 10 11 12 13 14 15 16 17 18 19 20 21 22 23 24 25 2…" at bounding box center [372, 455] width 23 height 20
click at [700, 325] on button "Update Entry" at bounding box center [679, 326] width 71 height 23
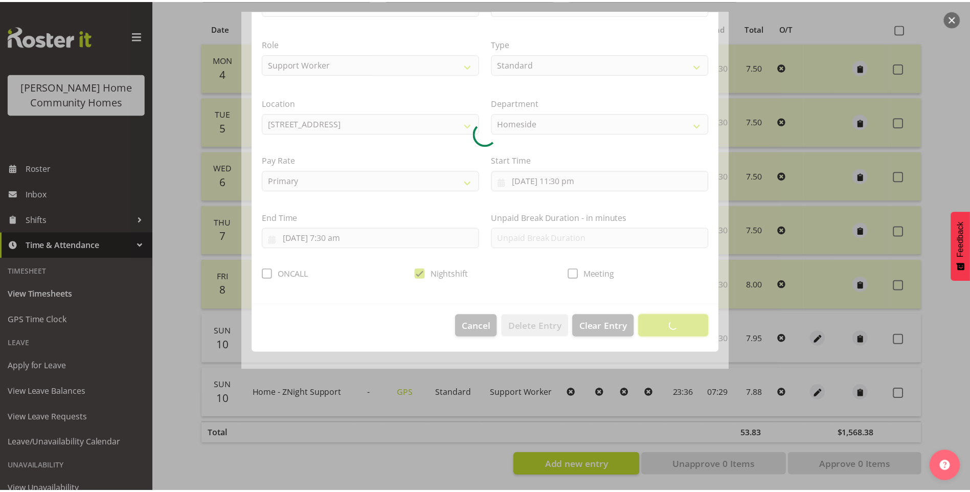
scroll to position [0, 0]
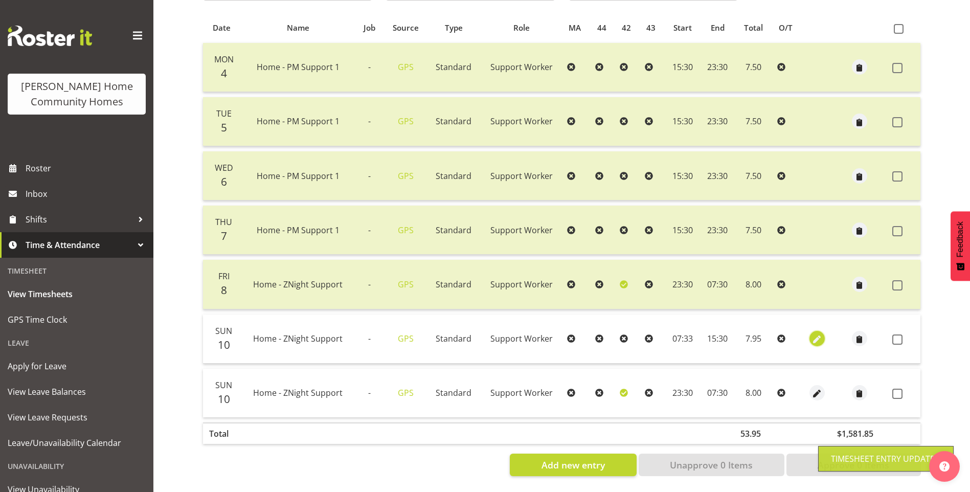
click at [823, 332] on button "button" at bounding box center [817, 338] width 15 height 15
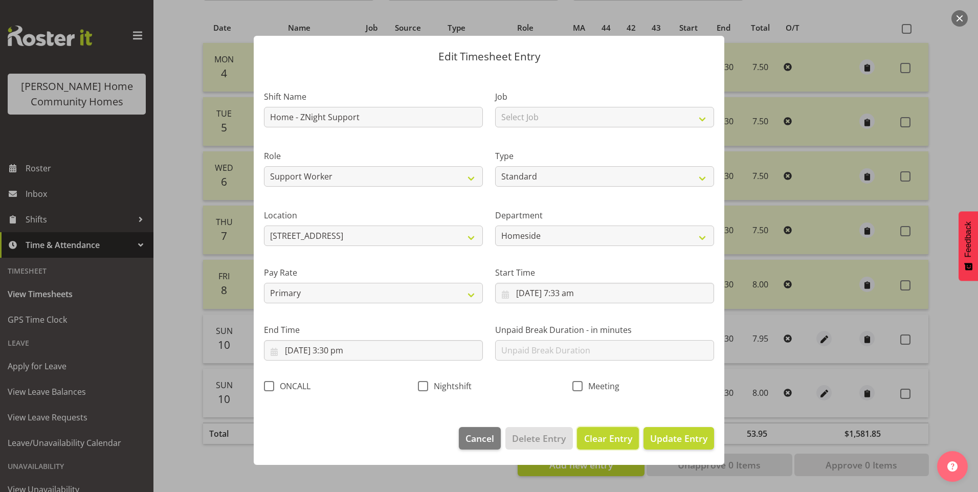
click at [624, 440] on span "Clear Entry" at bounding box center [608, 438] width 48 height 13
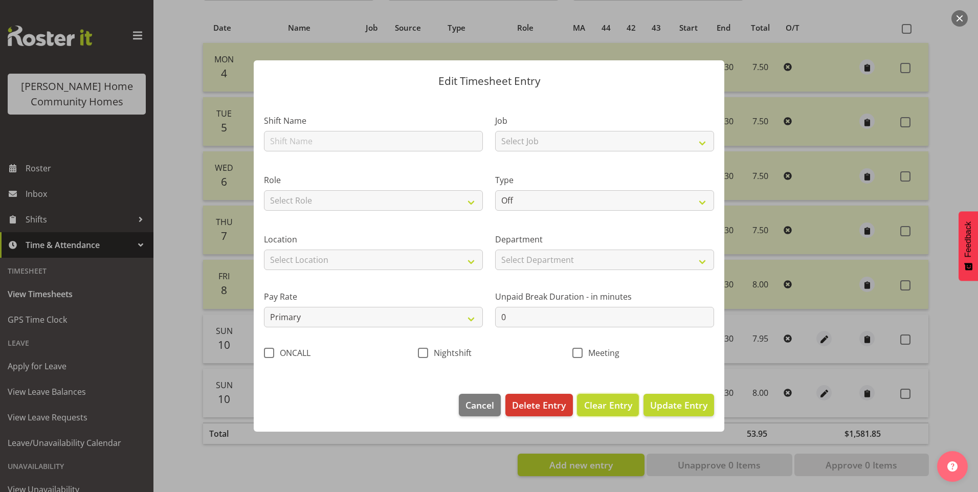
click at [599, 402] on span "Clear Entry" at bounding box center [608, 405] width 48 height 13
click at [551, 401] on span "Delete Entry" at bounding box center [539, 405] width 54 height 13
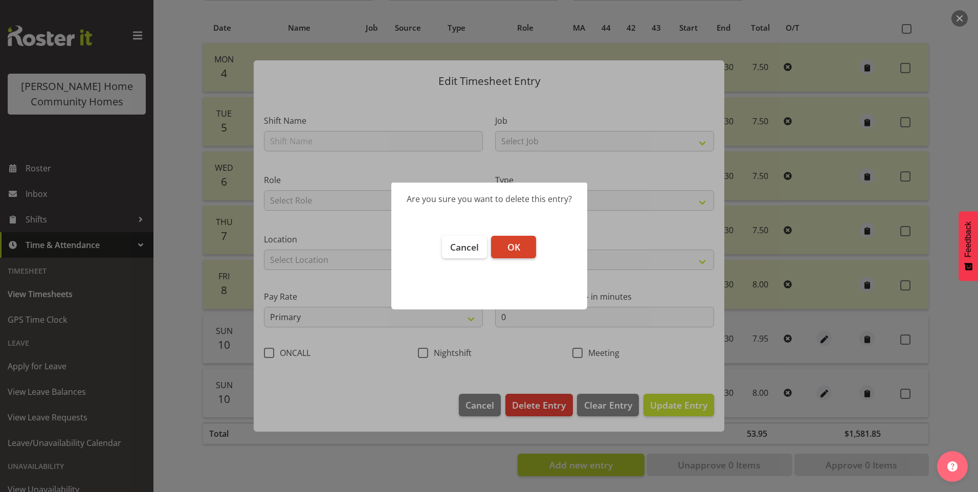
click at [524, 255] on button "OK" at bounding box center [513, 247] width 45 height 23
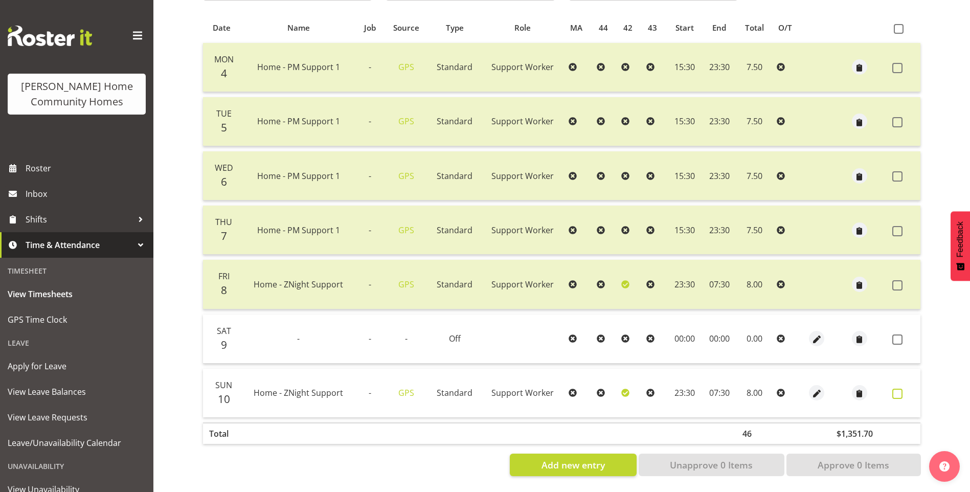
click at [900, 389] on span at bounding box center [898, 394] width 10 height 10
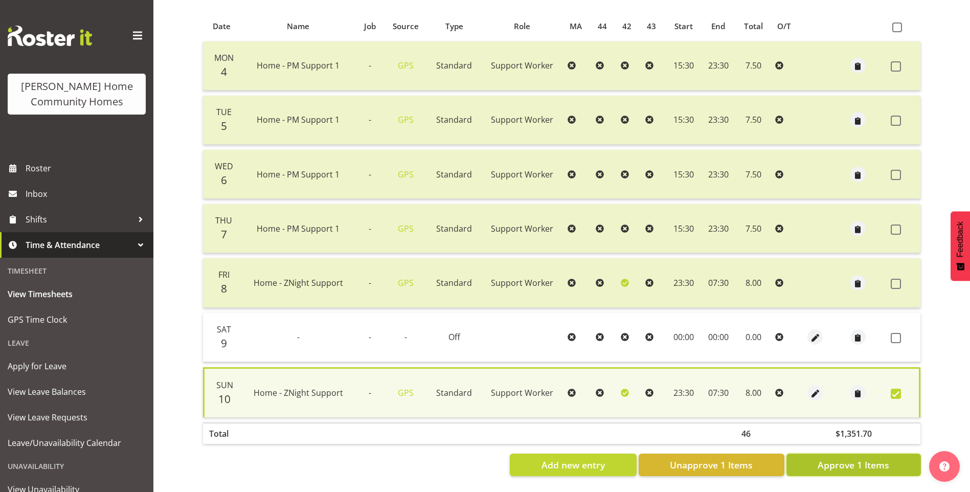
click at [878, 461] on span "Approve 1 Items" at bounding box center [854, 464] width 72 height 13
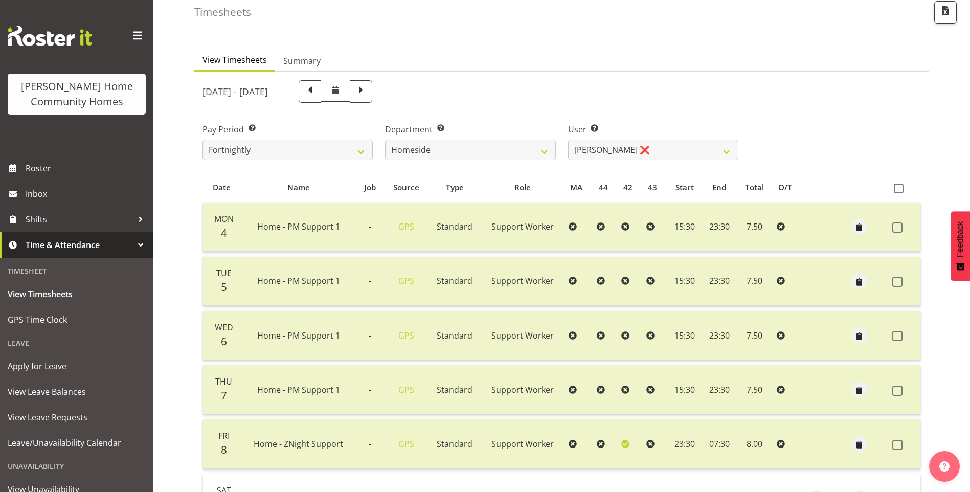
scroll to position [15, 0]
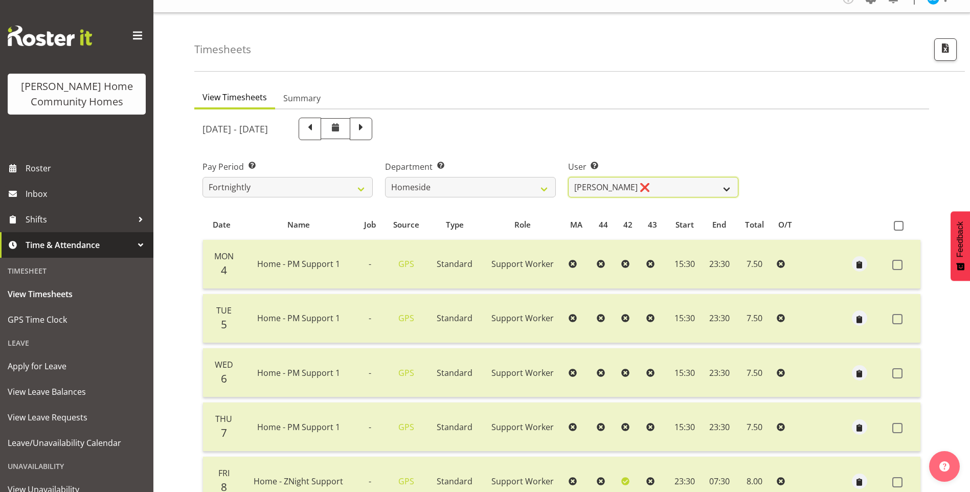
click at [623, 184] on select "Asiasiga Vili ❌ Billie-Rose Dunlop ❌ Brijesh (BK) Kachhadiya ✔ Cheenee Vargas ❌…" at bounding box center [653, 187] width 170 height 20
click at [568, 177] on select "Asiasiga Vili ❌ Billie-Rose Dunlop ❌ Brijesh (BK) Kachhadiya ✔ Cheenee Vargas ❌…" at bounding box center [653, 187] width 170 height 20
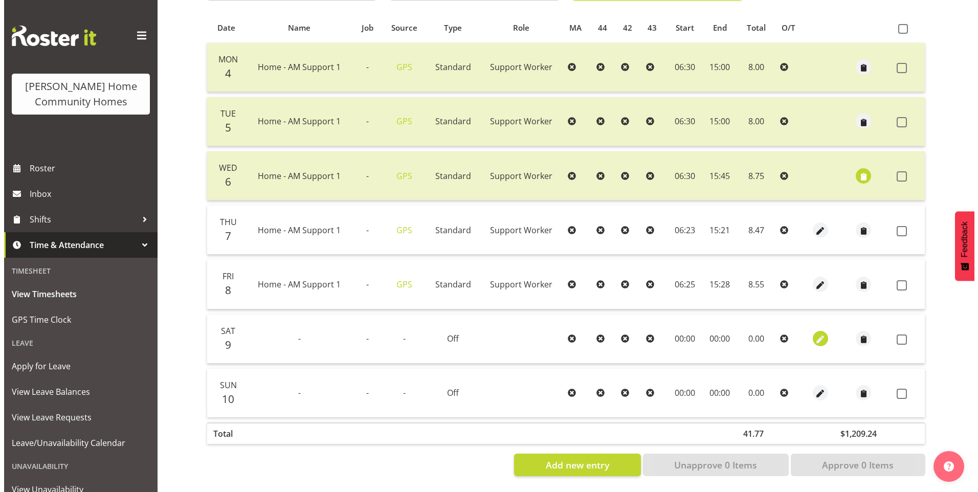
scroll to position [219, 0]
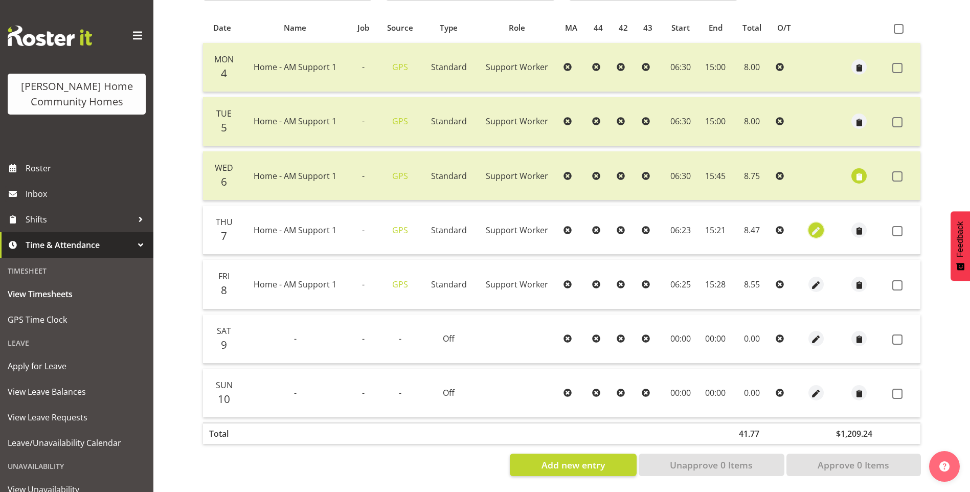
click at [812, 225] on span "button" at bounding box center [817, 231] width 12 height 12
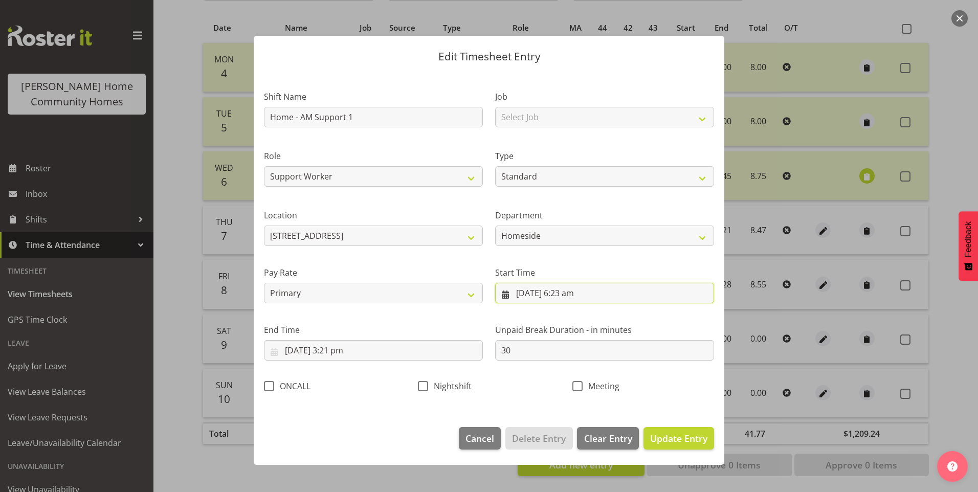
click at [573, 295] on input "7/08/2025, 6:23 am" at bounding box center [604, 293] width 219 height 20
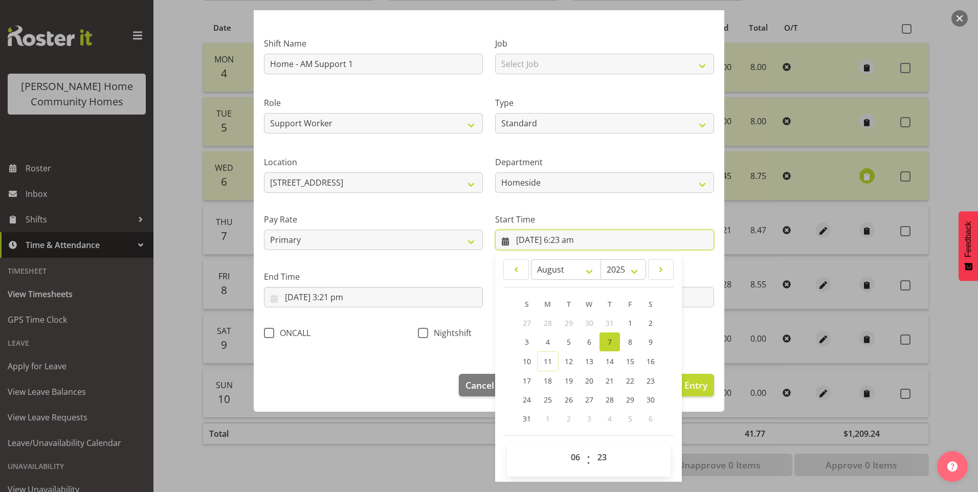
scroll to position [55, 0]
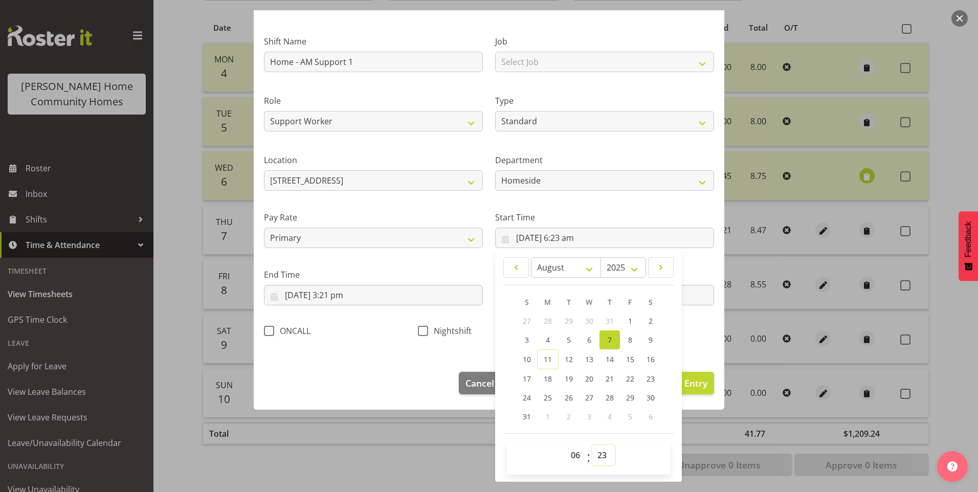
click at [599, 453] on select "00 01 02 03 04 05 06 07 08 09 10 11 12 13 14 15 16 17 18 19 20 21 22 23 24 25 2…" at bounding box center [603, 455] width 23 height 20
click at [592, 445] on select "00 01 02 03 04 05 06 07 08 09 10 11 12 13 14 15 16 17 18 19 20 21 22 23 24 25 2…" at bounding box center [603, 455] width 23 height 20
click at [334, 300] on input "7/08/2025, 3:21 pm" at bounding box center [373, 295] width 219 height 20
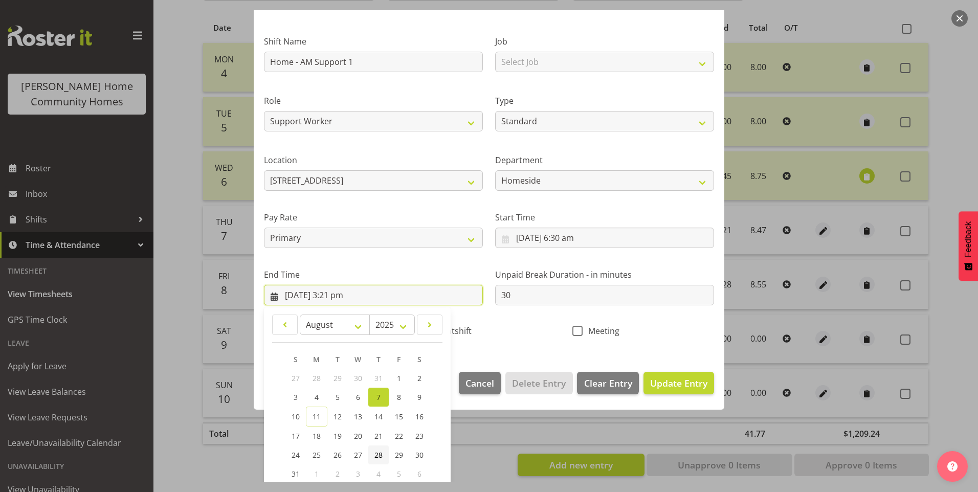
scroll to position [113, 0]
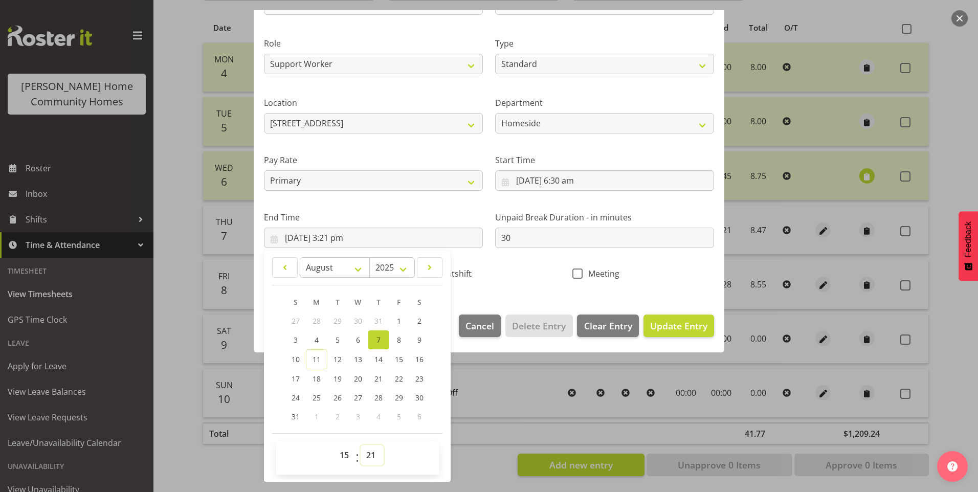
click at [372, 455] on select "00 01 02 03 04 05 06 07 08 09 10 11 12 13 14 15 16 17 18 19 20 21 22 23 24 25 2…" at bounding box center [372, 455] width 23 height 20
click at [361, 445] on select "00 01 02 03 04 05 06 07 08 09 10 11 12 13 14 15 16 17 18 19 20 21 22 23 24 25 2…" at bounding box center [372, 455] width 23 height 20
click at [186, 398] on div at bounding box center [489, 246] width 978 height 492
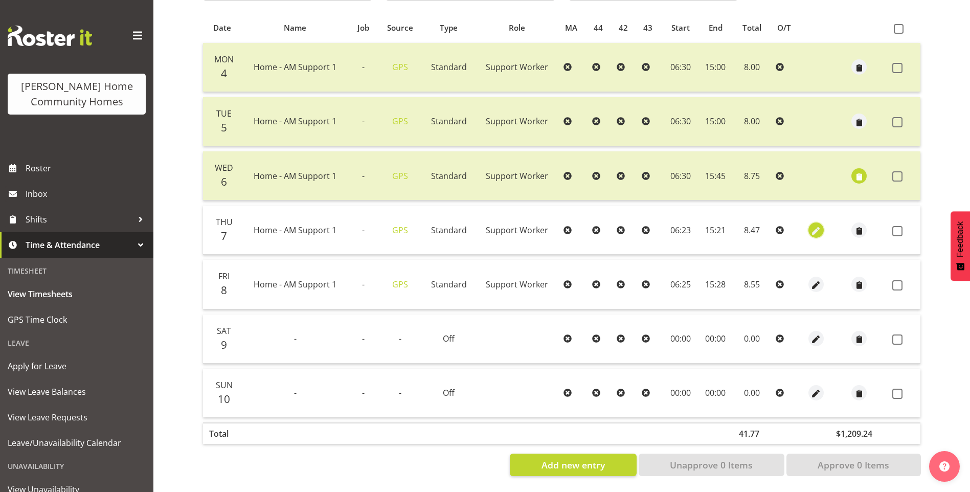
click at [818, 225] on span "button" at bounding box center [817, 231] width 12 height 12
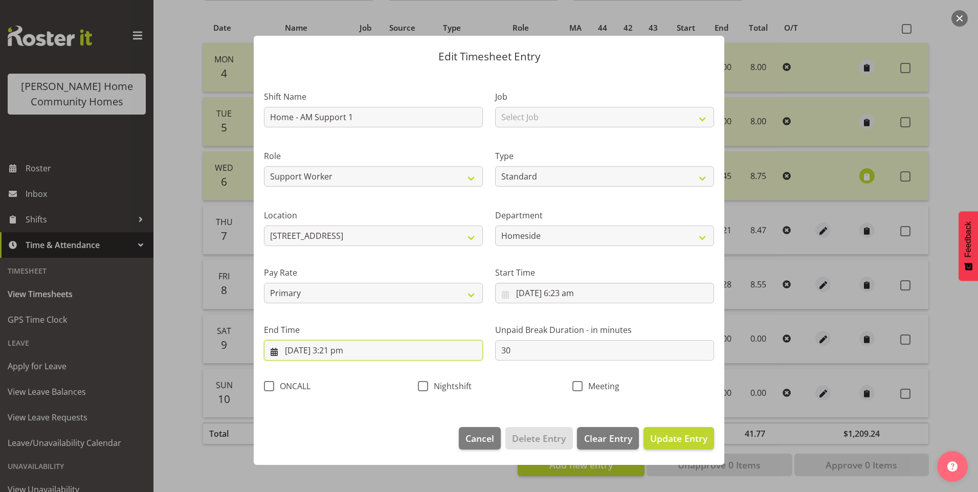
click at [348, 357] on input "7/08/2025, 3:21 pm" at bounding box center [373, 350] width 219 height 20
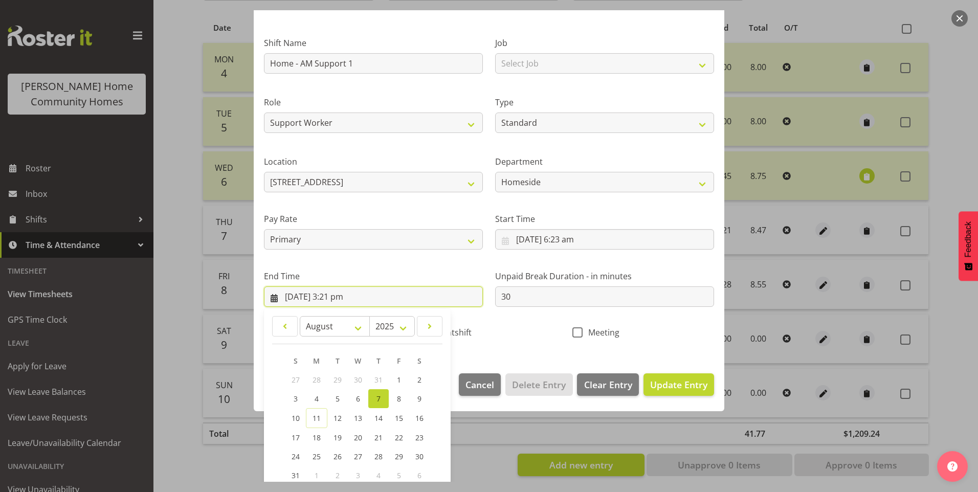
scroll to position [102, 0]
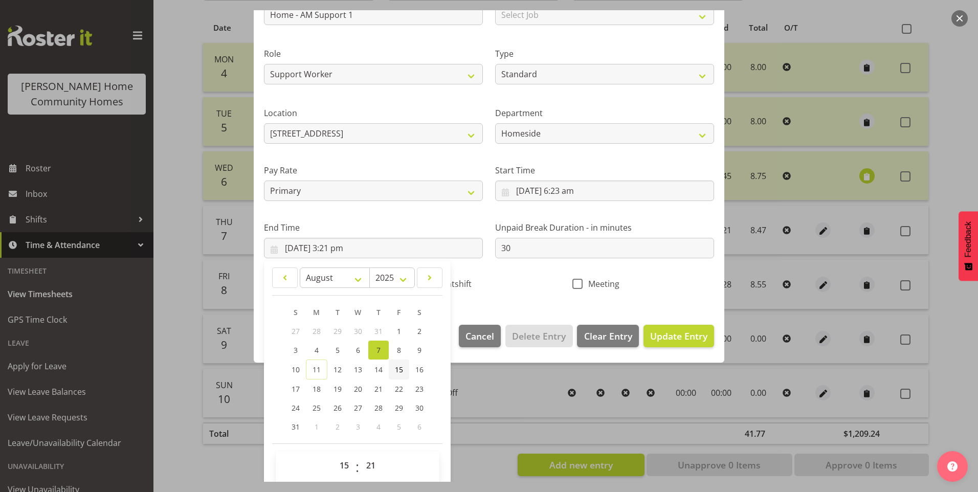
click at [401, 368] on span "15" at bounding box center [399, 370] width 8 height 10
click at [403, 366] on link "15" at bounding box center [399, 370] width 20 height 20
click at [374, 350] on link "7" at bounding box center [378, 350] width 20 height 19
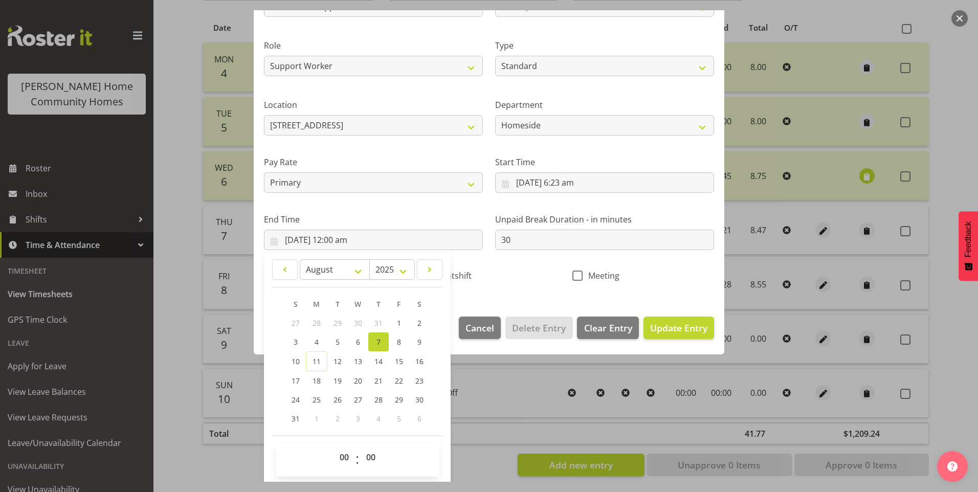
scroll to position [113, 0]
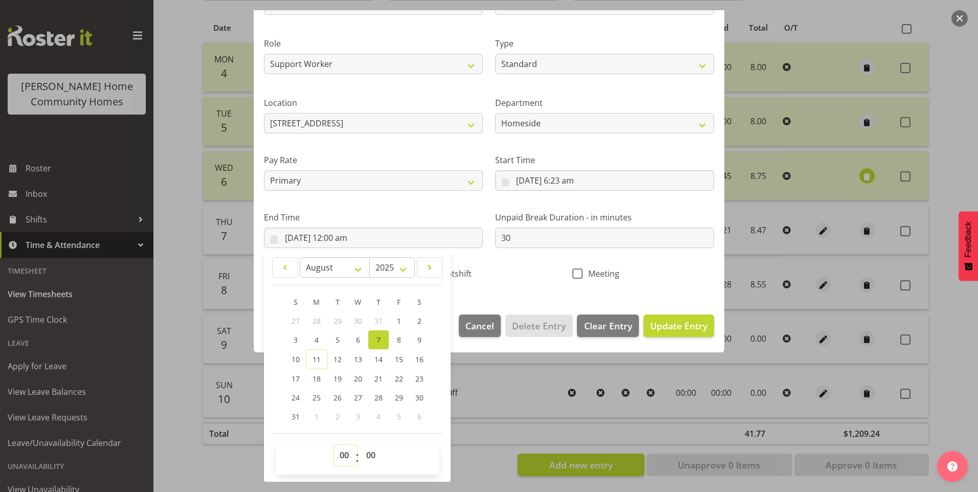
click at [342, 450] on select "00 01 02 03 04 05 06 07 08 09 10 11 12 13 14 15 16 17 18 19 20 21 22 23" at bounding box center [345, 455] width 23 height 20
click at [334, 445] on select "00 01 02 03 04 05 06 07 08 09 10 11 12 13 14 15 16 17 18 19 20 21 22 23" at bounding box center [345, 455] width 23 height 20
click at [369, 457] on select "00 01 02 03 04 05 06 07 08 09 10 11 12 13 14 15 16 17 18 19 20 21 22 23 24 25 2…" at bounding box center [372, 455] width 23 height 20
click at [361, 445] on select "00 01 02 03 04 05 06 07 08 09 10 11 12 13 14 15 16 17 18 19 20 21 22 23 24 25 2…" at bounding box center [372, 455] width 23 height 20
click at [565, 178] on input "7/08/2025, 6:23 am" at bounding box center [604, 180] width 219 height 20
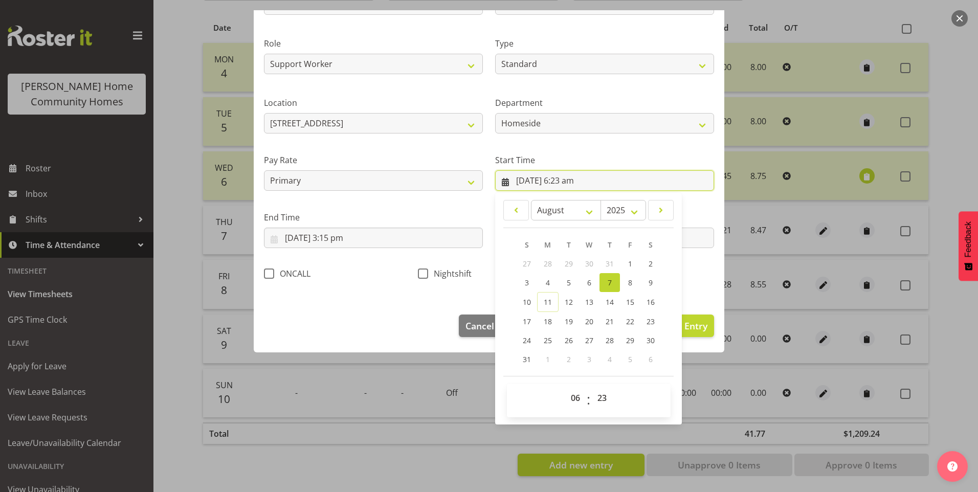
scroll to position [55, 0]
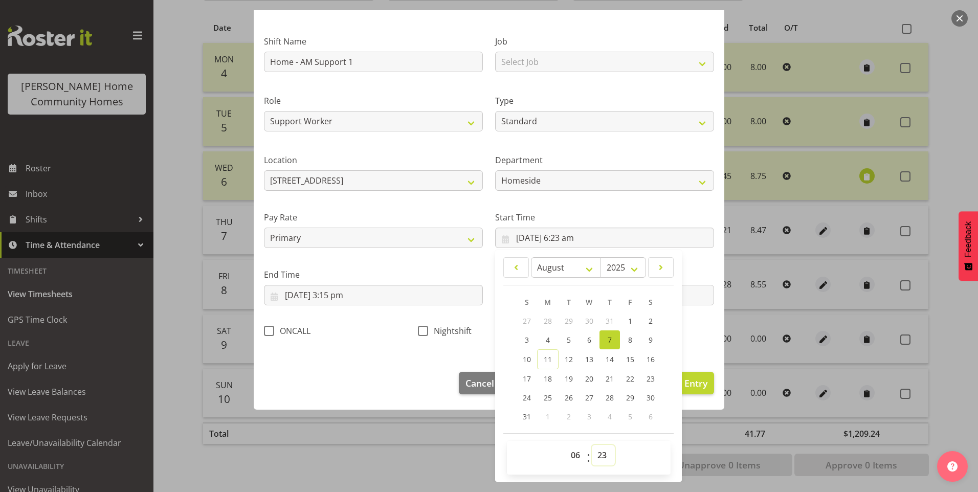
click at [604, 459] on select "00 01 02 03 04 05 06 07 08 09 10 11 12 13 14 15 16 17 18 19 20 21 22 23 24 25 2…" at bounding box center [603, 455] width 23 height 20
click at [592, 445] on select "00 01 02 03 04 05 06 07 08 09 10 11 12 13 14 15 16 17 18 19 20 21 22 23 24 25 2…" at bounding box center [603, 455] width 23 height 20
click at [602, 453] on select "00 01 02 03 04 05 06 07 08 09 10 11 12 13 14 15 16 17 18 19 20 21 22 23 24 25 2…" at bounding box center [603, 455] width 23 height 20
click at [592, 445] on select "00 01 02 03 04 05 06 07 08 09 10 11 12 13 14 15 16 17 18 19 20 21 22 23 24 25 2…" at bounding box center [603, 455] width 23 height 20
click at [689, 305] on input "30" at bounding box center [604, 295] width 219 height 20
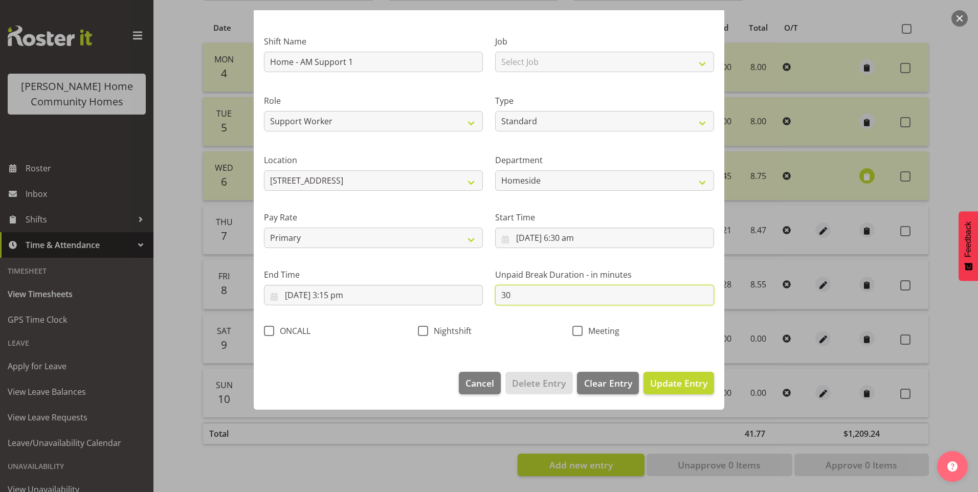
scroll to position [0, 0]
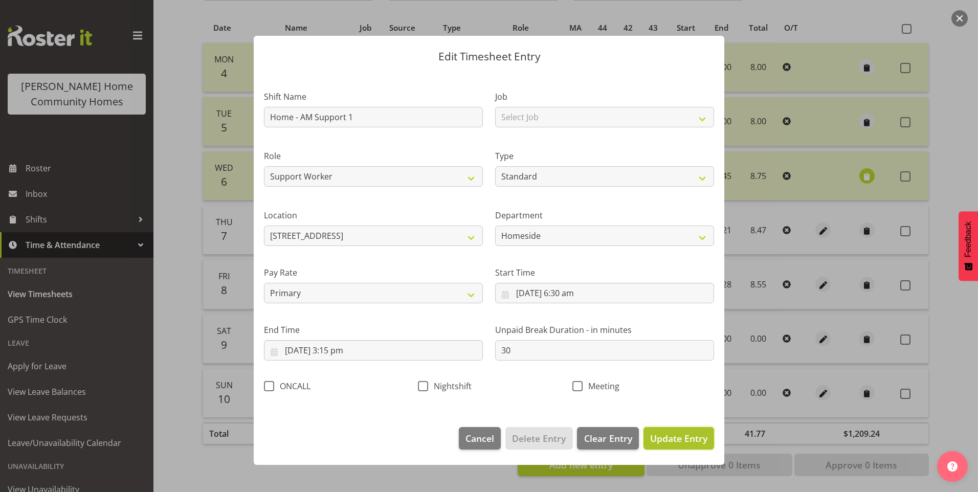
click at [693, 442] on span "Update Entry" at bounding box center [678, 438] width 57 height 12
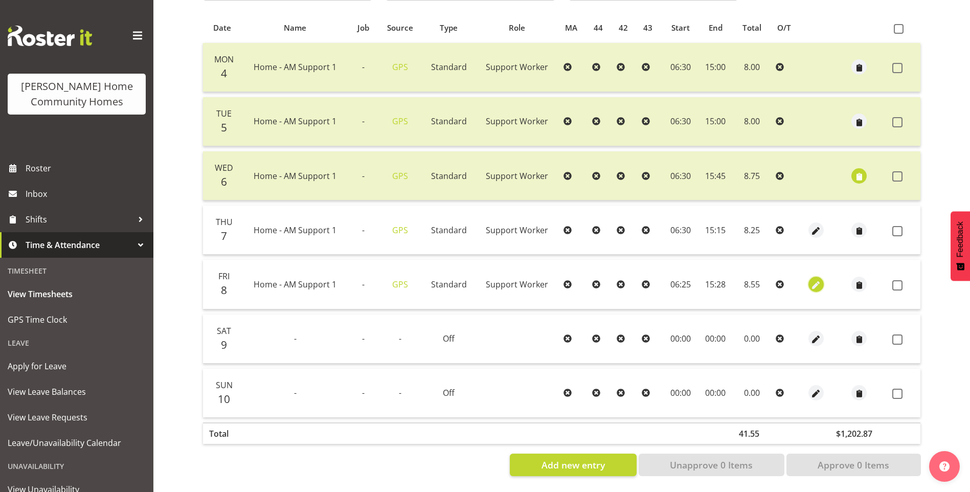
click at [819, 279] on span "button" at bounding box center [817, 285] width 12 height 12
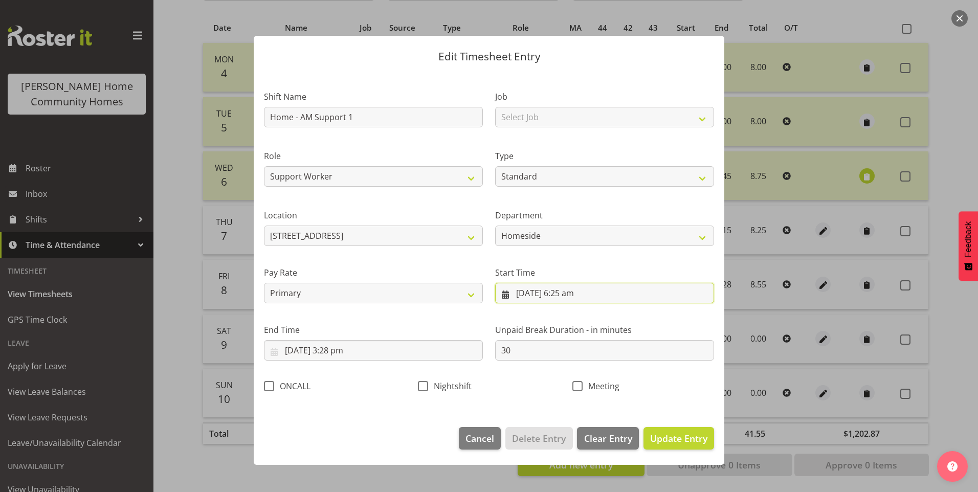
click at [572, 295] on input "8/08/2025, 6:25 am" at bounding box center [604, 293] width 219 height 20
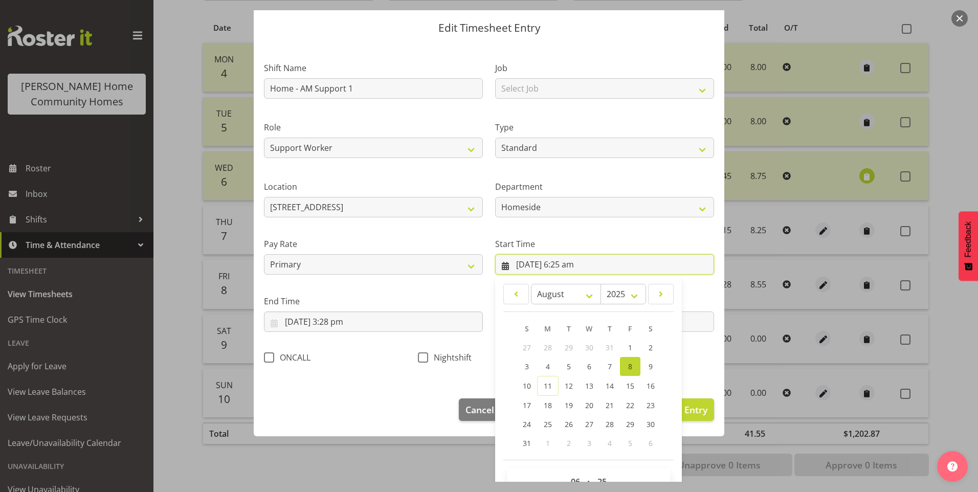
scroll to position [55, 0]
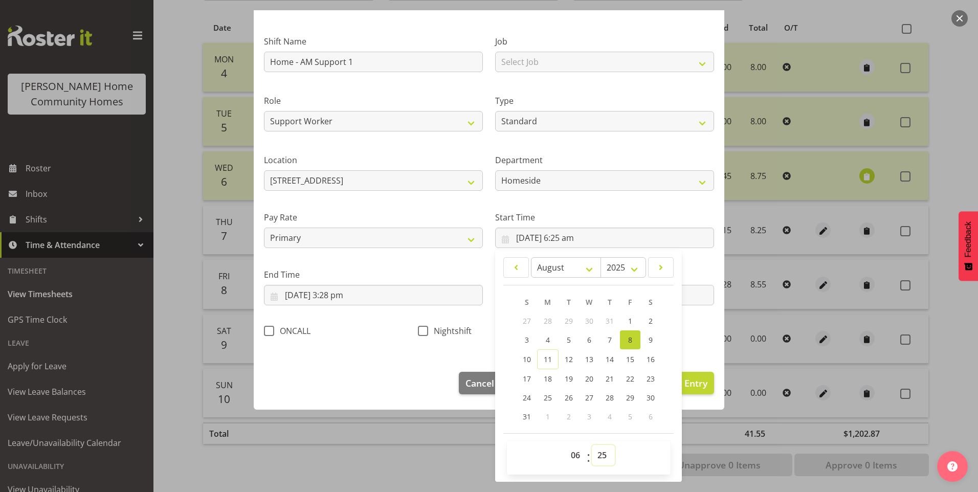
click at [602, 456] on select "00 01 02 03 04 05 06 07 08 09 10 11 12 13 14 15 16 17 18 19 20 21 22 23 24 25 2…" at bounding box center [603, 455] width 23 height 20
click at [592, 445] on select "00 01 02 03 04 05 06 07 08 09 10 11 12 13 14 15 16 17 18 19 20 21 22 23 24 25 2…" at bounding box center [603, 455] width 23 height 20
click at [345, 299] on input "8/08/2025, 3:28 pm" at bounding box center [373, 295] width 219 height 20
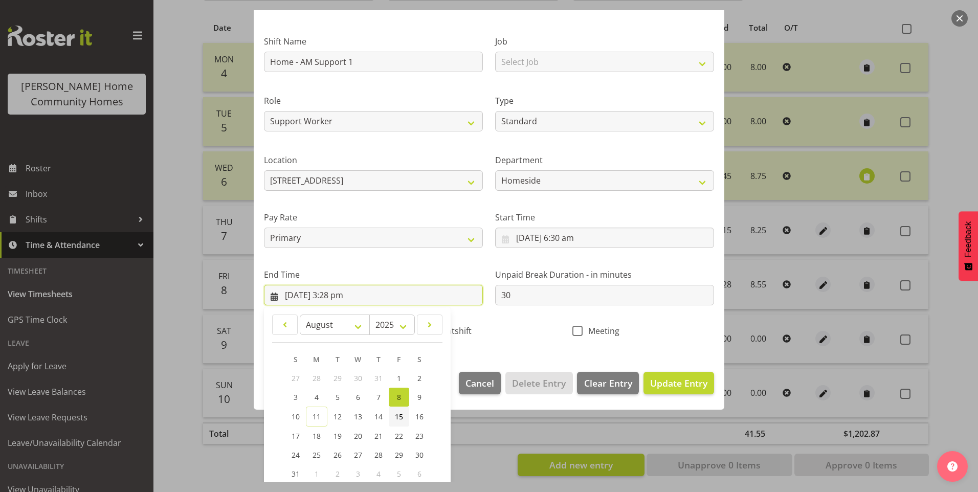
scroll to position [113, 0]
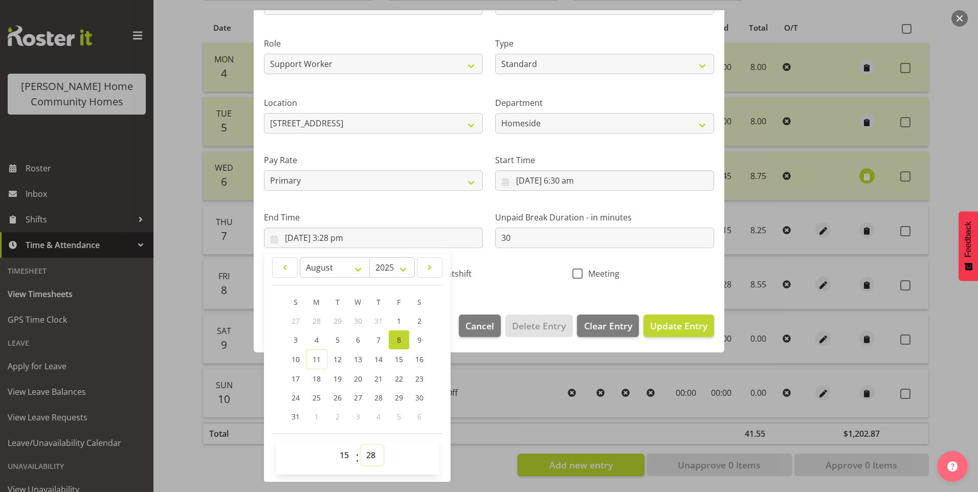
click at [372, 455] on select "00 01 02 03 04 05 06 07 08 09 10 11 12 13 14 15 16 17 18 19 20 21 22 23 24 25 2…" at bounding box center [372, 455] width 23 height 20
click at [361, 445] on select "00 01 02 03 04 05 06 07 08 09 10 11 12 13 14 15 16 17 18 19 20 21 22 23 24 25 2…" at bounding box center [372, 455] width 23 height 20
click at [659, 328] on span "Update Entry" at bounding box center [678, 326] width 57 height 12
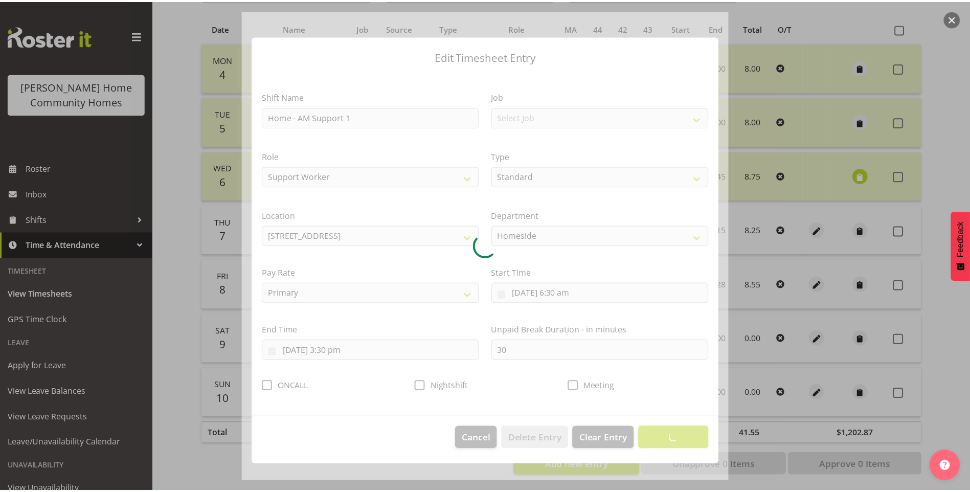
scroll to position [0, 0]
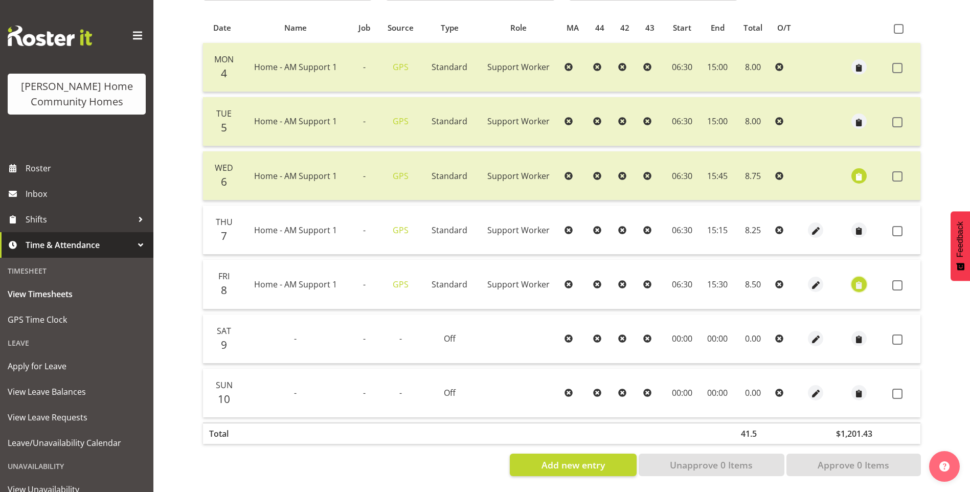
click at [858, 279] on span "button" at bounding box center [860, 285] width 12 height 12
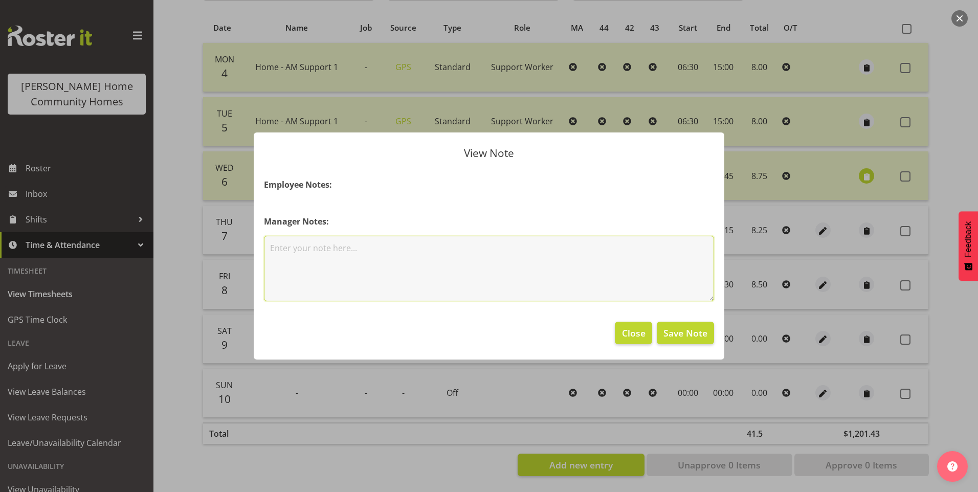
click at [517, 255] on textarea at bounding box center [489, 268] width 450 height 65
click at [697, 337] on span "Save Note" at bounding box center [686, 332] width 44 height 13
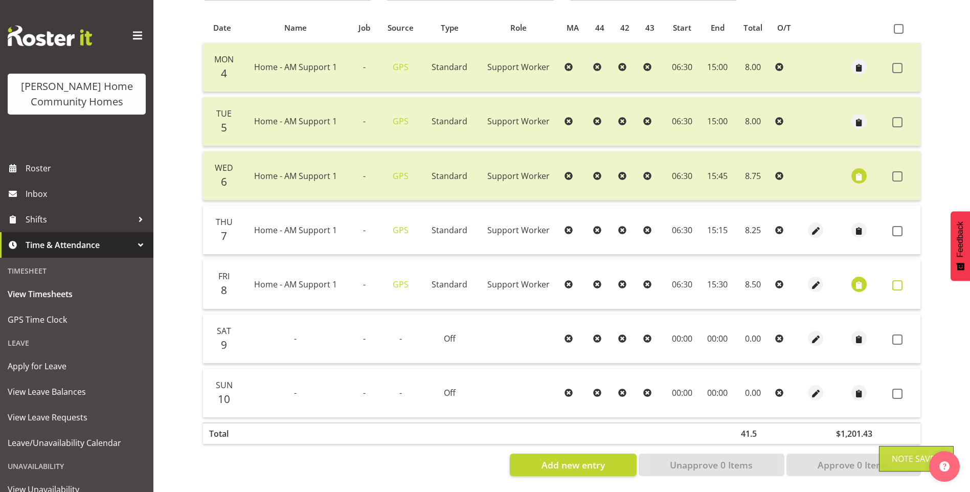
click at [902, 280] on span at bounding box center [898, 285] width 10 height 10
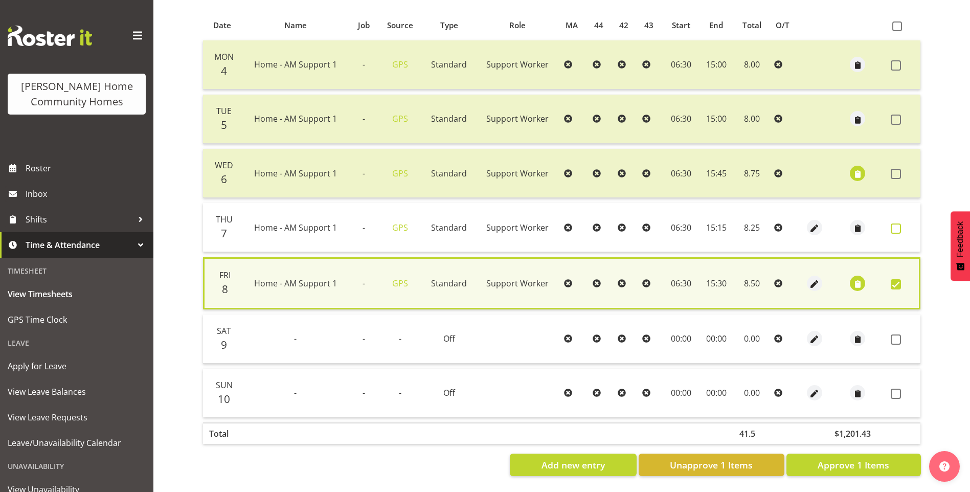
click at [898, 224] on span at bounding box center [896, 229] width 10 height 10
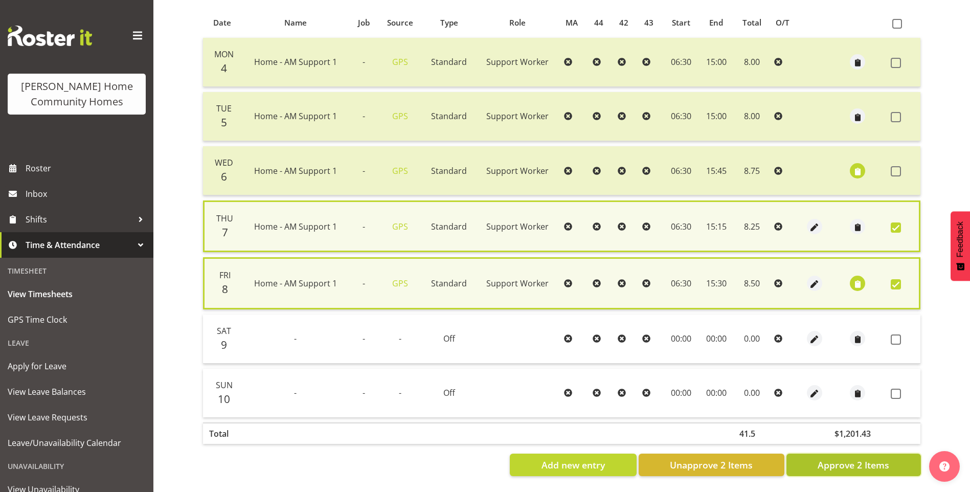
click at [872, 461] on span "Approve 2 Items" at bounding box center [854, 464] width 72 height 13
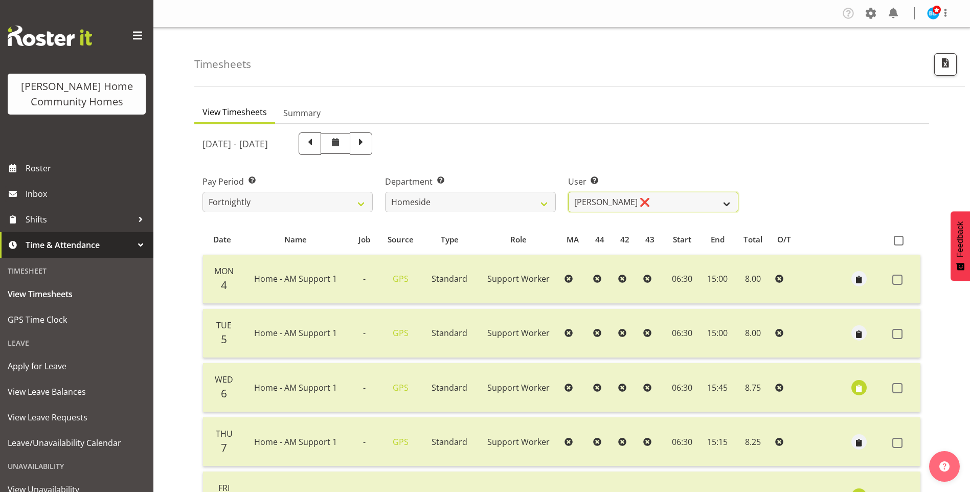
click at [634, 202] on select "Asiasiga Vili ❌ Billie-Rose Dunlop ❌ Brijesh (BK) Kachhadiya ✔ Cheenee Vargas ❌…" at bounding box center [653, 202] width 170 height 20
click at [568, 192] on select "Asiasiga Vili ❌ Billie-Rose Dunlop ❌ Brijesh (BK) Kachhadiya ✔ Cheenee Vargas ❌…" at bounding box center [653, 202] width 170 height 20
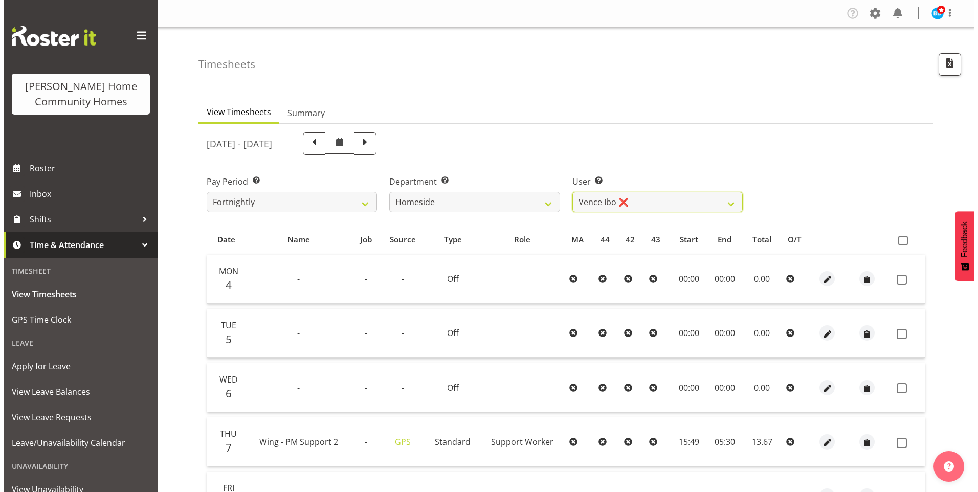
scroll to position [102, 0]
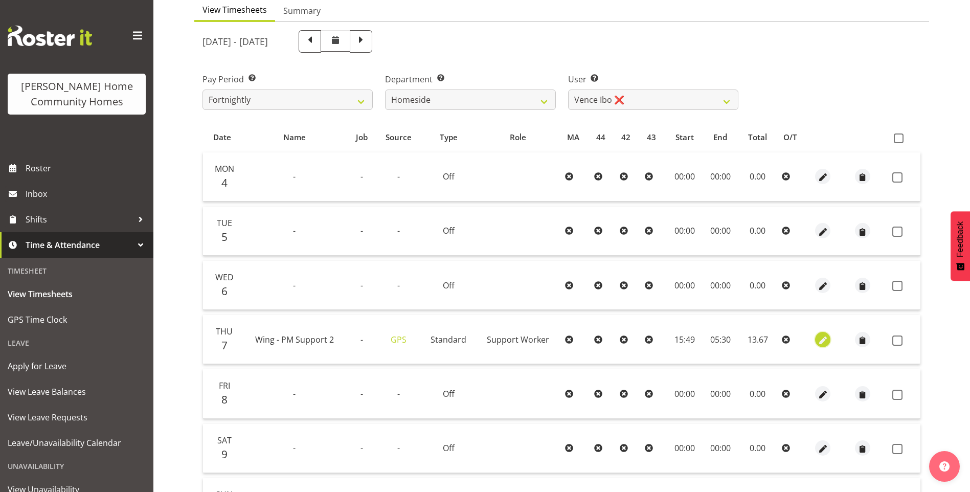
click at [826, 342] on span "button" at bounding box center [824, 341] width 12 height 12
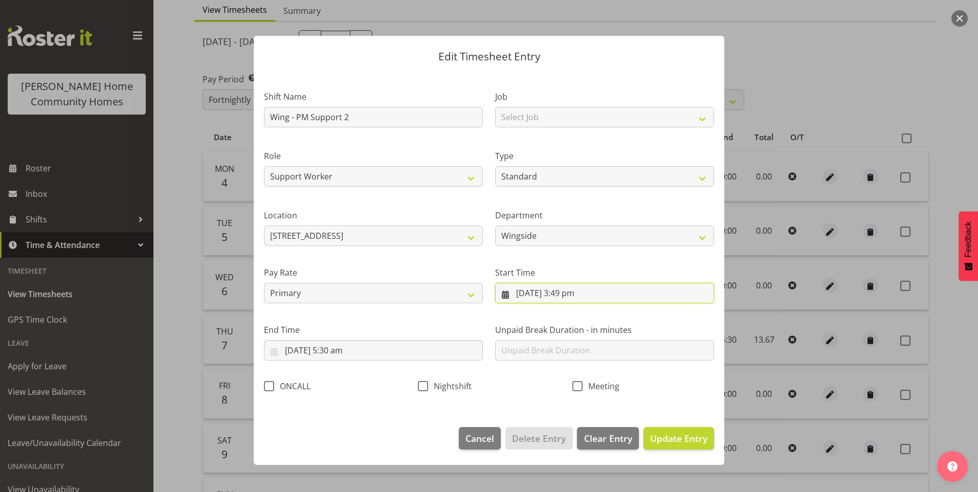
click at [570, 294] on input "7/08/2025, 3:49 pm" at bounding box center [604, 293] width 219 height 20
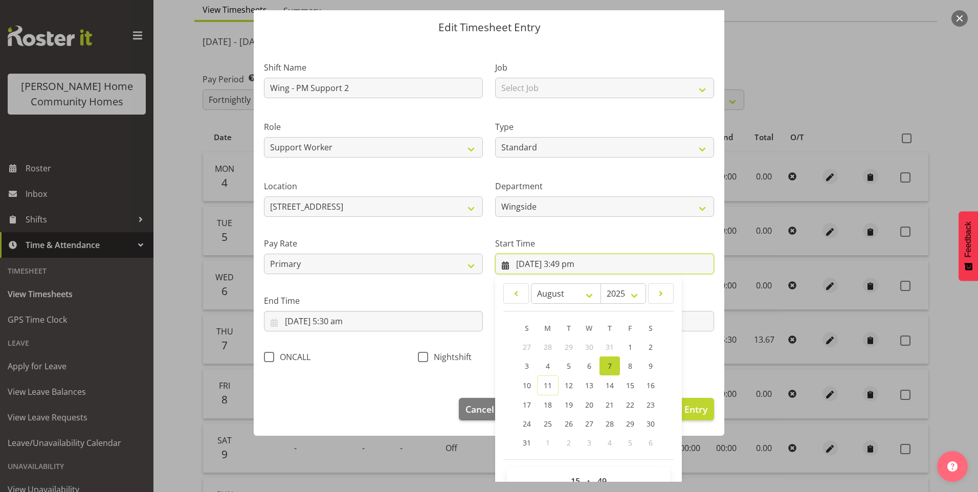
scroll to position [55, 0]
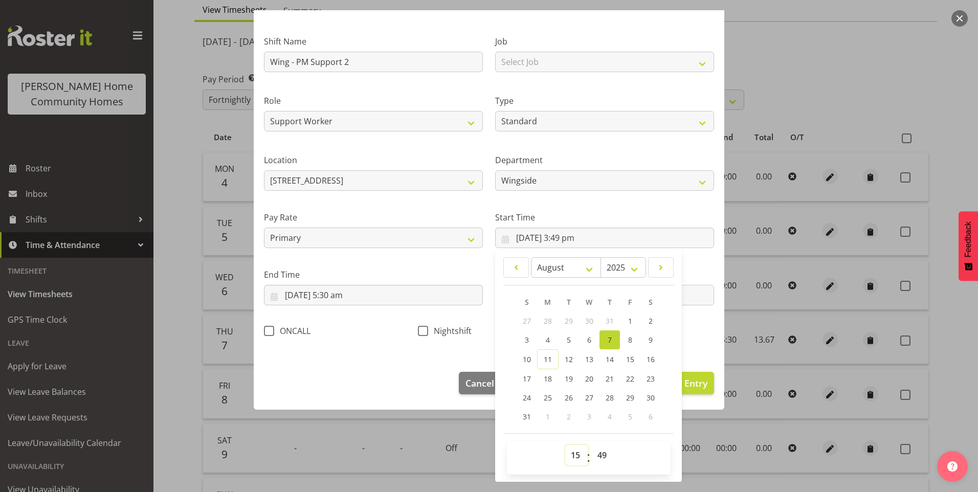
click at [569, 454] on select "00 01 02 03 04 05 06 07 08 09 10 11 12 13 14 15 16 17 18 19 20 21 22 23" at bounding box center [576, 455] width 23 height 20
click at [565, 445] on select "00 01 02 03 04 05 06 07 08 09 10 11 12 13 14 15 16 17 18 19 20 21 22 23" at bounding box center [576, 455] width 23 height 20
drag, startPoint x: 598, startPoint y: 453, endPoint x: 601, endPoint y: 445, distance: 8.9
click at [598, 452] on select "00 01 02 03 04 05 06 07 08 09 10 11 12 13 14 15 16 17 18 19 20 21 22 23 24 25 2…" at bounding box center [603, 455] width 23 height 20
click at [592, 445] on select "00 01 02 03 04 05 06 07 08 09 10 11 12 13 14 15 16 17 18 19 20 21 22 23 24 25 2…" at bounding box center [603, 455] width 23 height 20
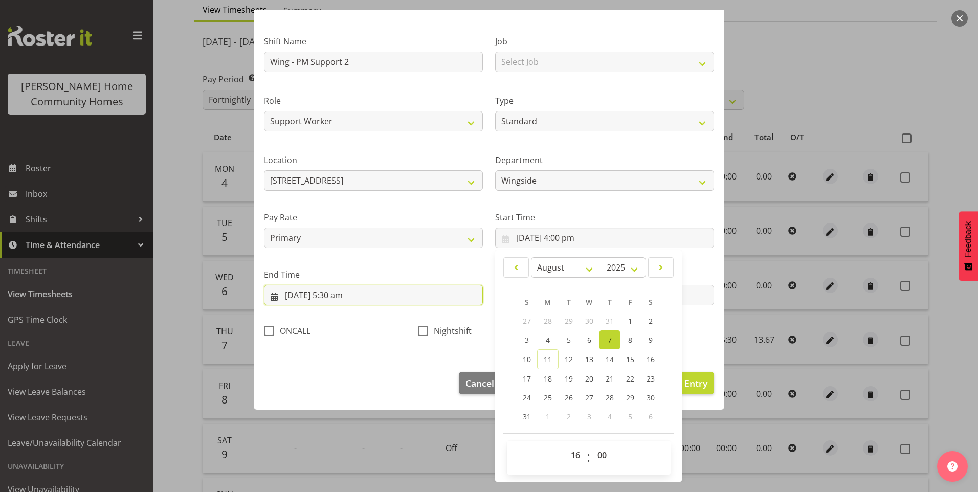
click at [336, 299] on input "8/08/2025, 5:30 am" at bounding box center [373, 295] width 219 height 20
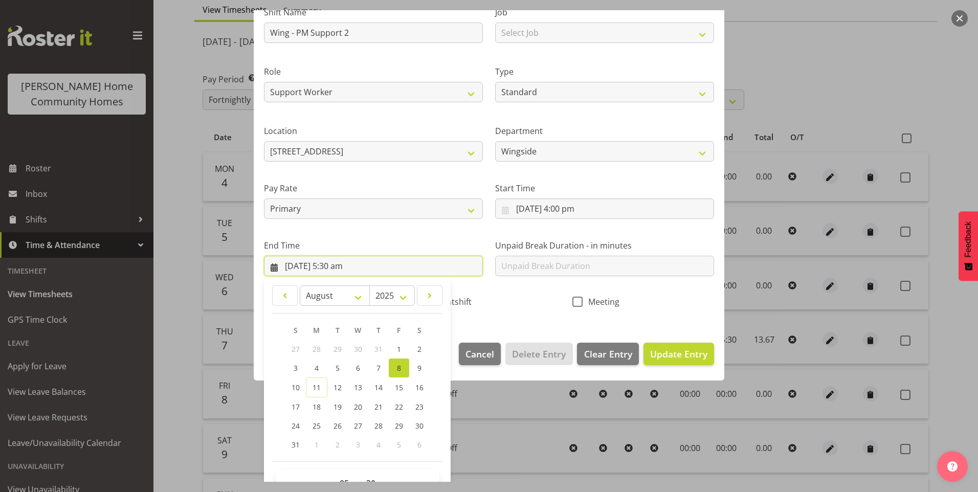
scroll to position [113, 0]
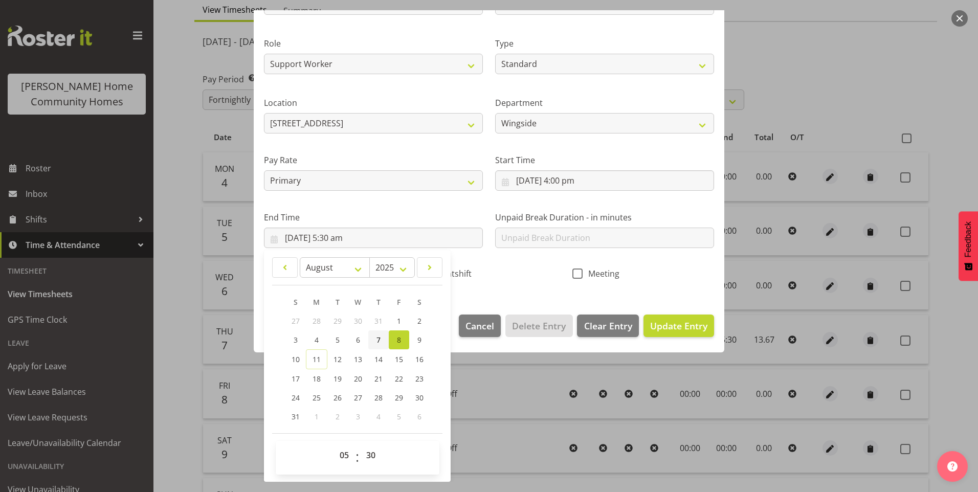
click at [381, 339] on link "7" at bounding box center [378, 339] width 20 height 19
click at [340, 450] on select "00 01 02 03 04 05 06 07 08 09 10 11 12 13 14 15 16 17 18 19 20 21 22 23" at bounding box center [345, 455] width 23 height 20
click at [334, 445] on select "00 01 02 03 04 05 06 07 08 09 10 11 12 13 14 15 16 17 18 19 20 21 22 23" at bounding box center [345, 455] width 23 height 20
click at [551, 240] on input "text" at bounding box center [604, 238] width 219 height 20
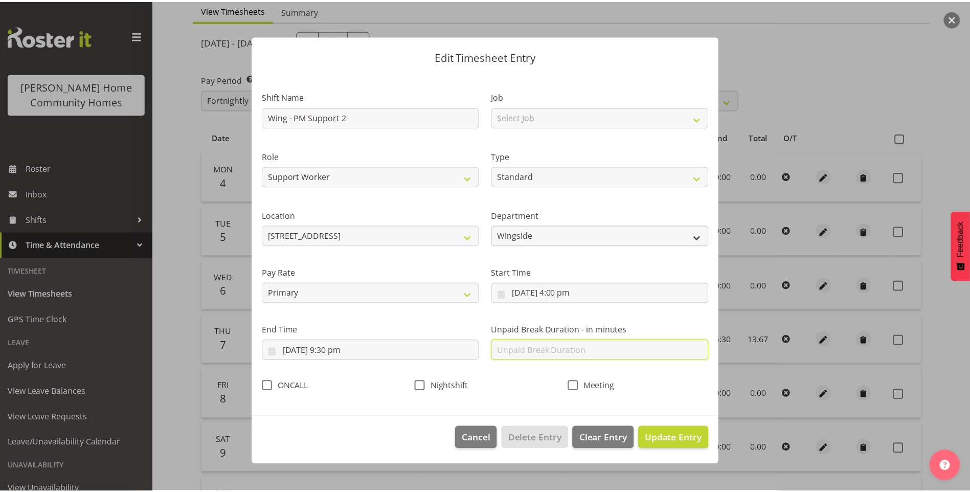
scroll to position [0, 0]
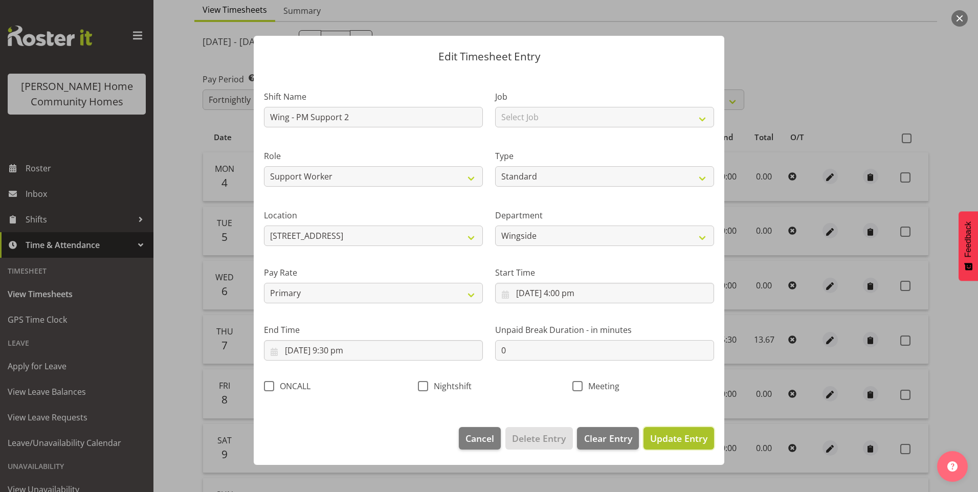
click at [677, 438] on span "Update Entry" at bounding box center [678, 438] width 57 height 12
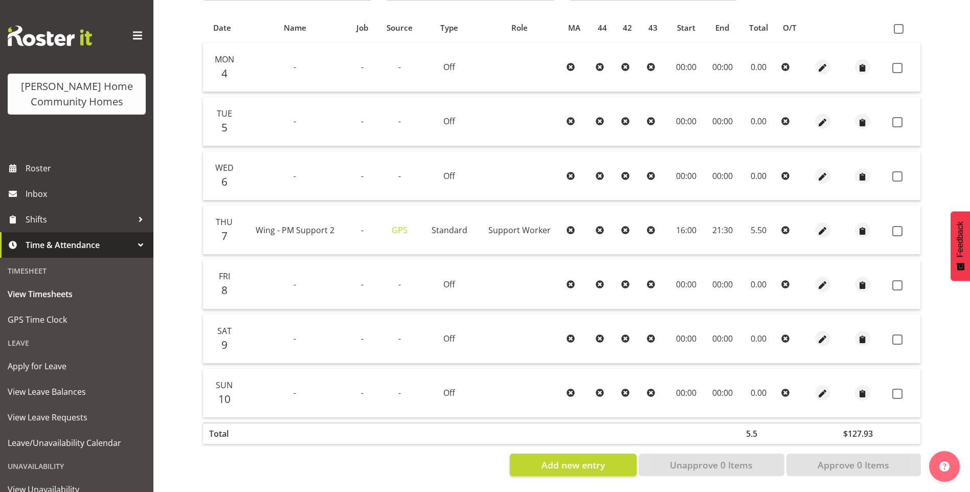
scroll to position [219, 0]
click at [902, 226] on span at bounding box center [898, 231] width 10 height 10
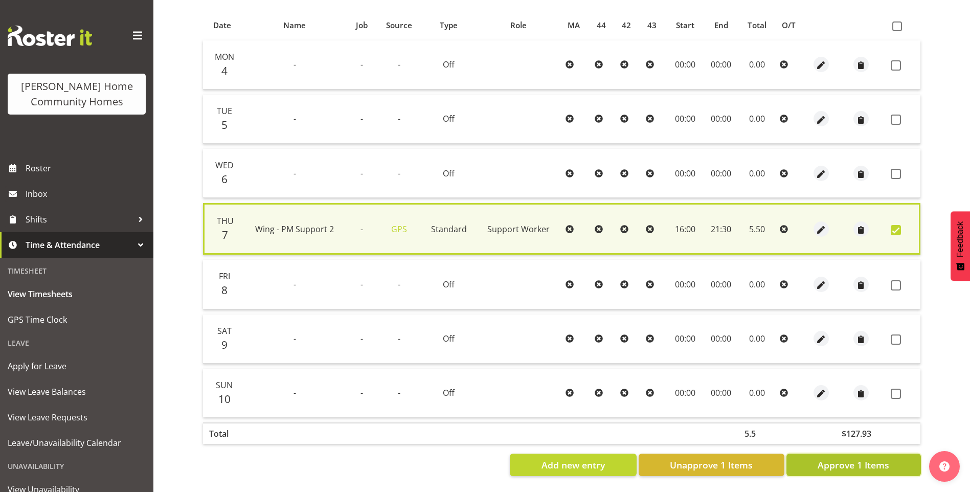
click at [871, 458] on span "Approve 1 Items" at bounding box center [854, 464] width 72 height 13
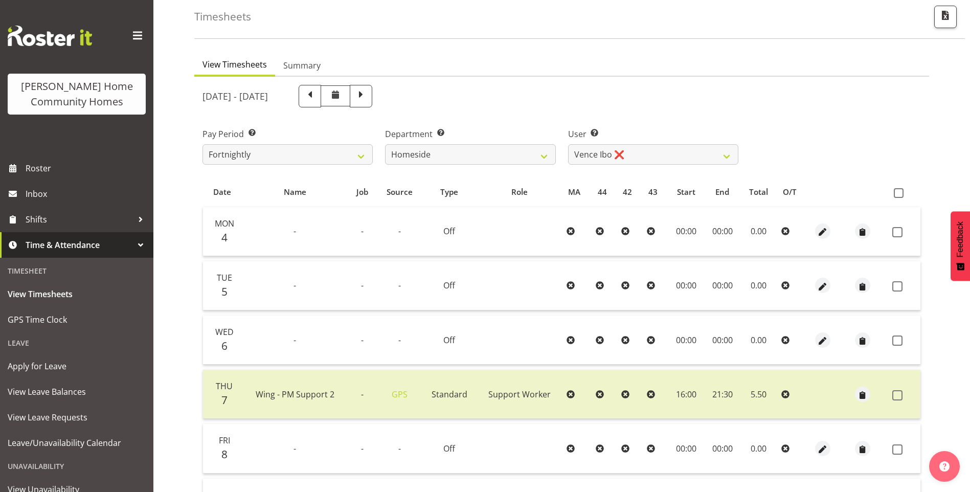
scroll to position [66, 0]
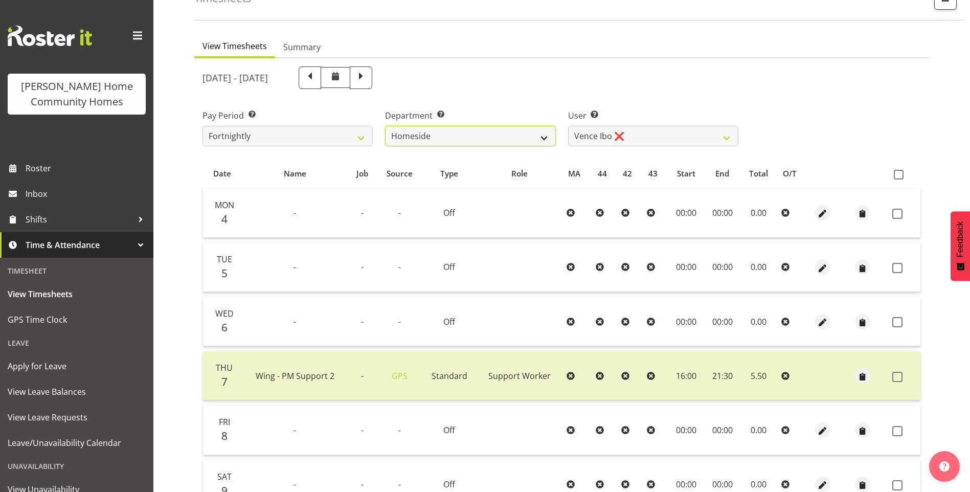
click at [466, 139] on select "Admin Homeside Houses Wingside" at bounding box center [470, 136] width 170 height 20
click at [385, 126] on select "Admin Homeside Houses Wingside" at bounding box center [470, 136] width 170 height 20
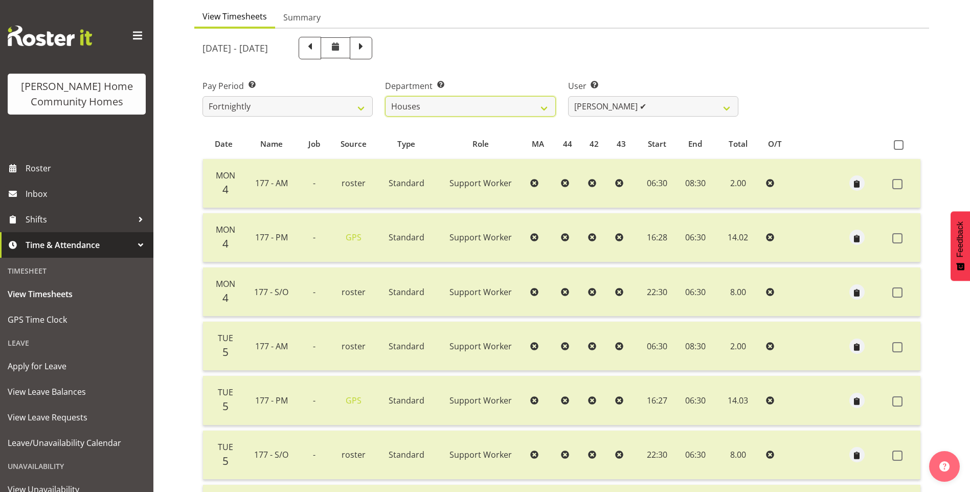
scroll to position [95, 0]
click at [901, 238] on span at bounding box center [898, 239] width 10 height 10
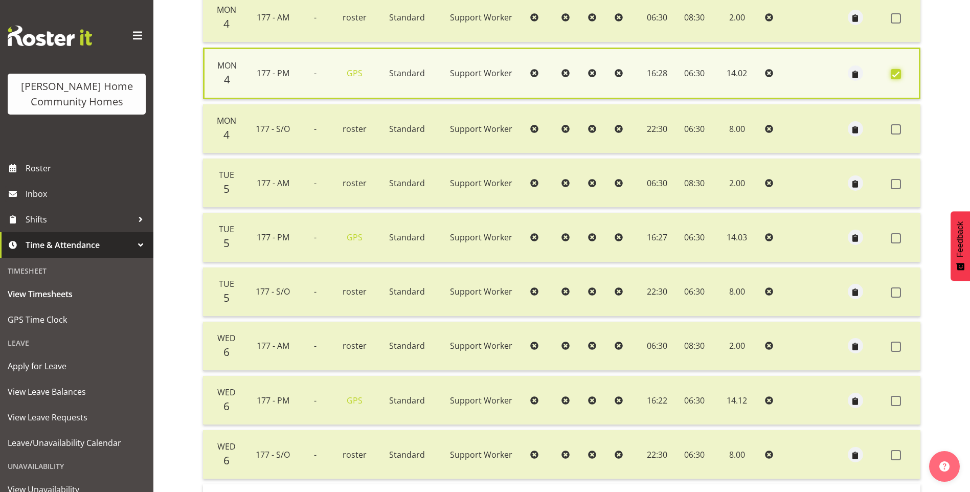
scroll to position [197, 0]
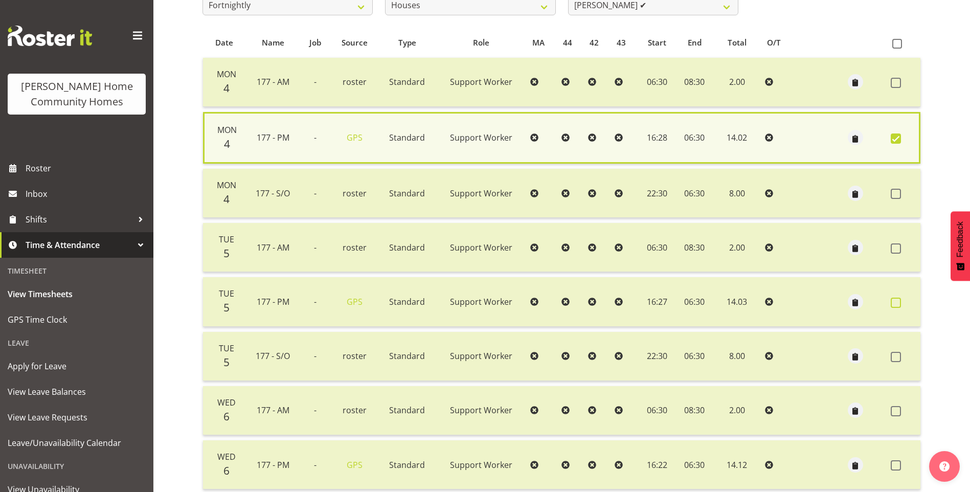
click at [897, 304] on span at bounding box center [896, 303] width 10 height 10
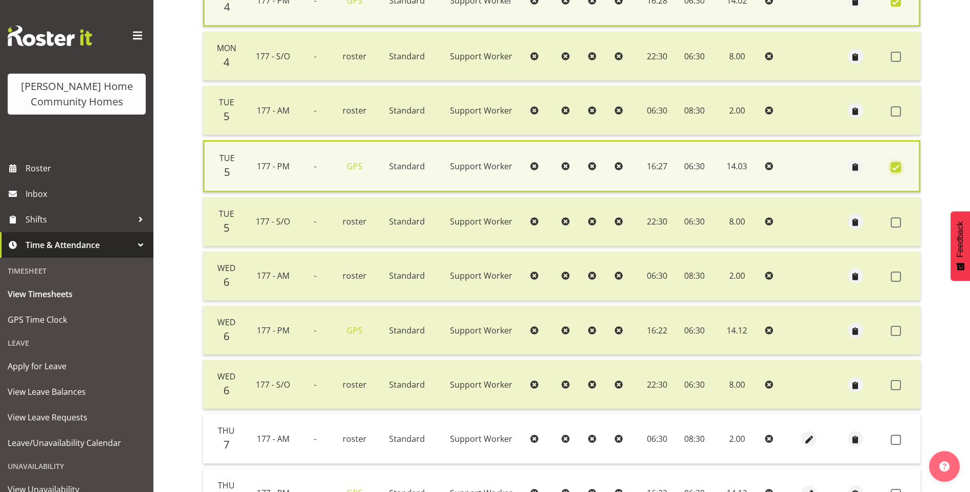
scroll to position [350, 0]
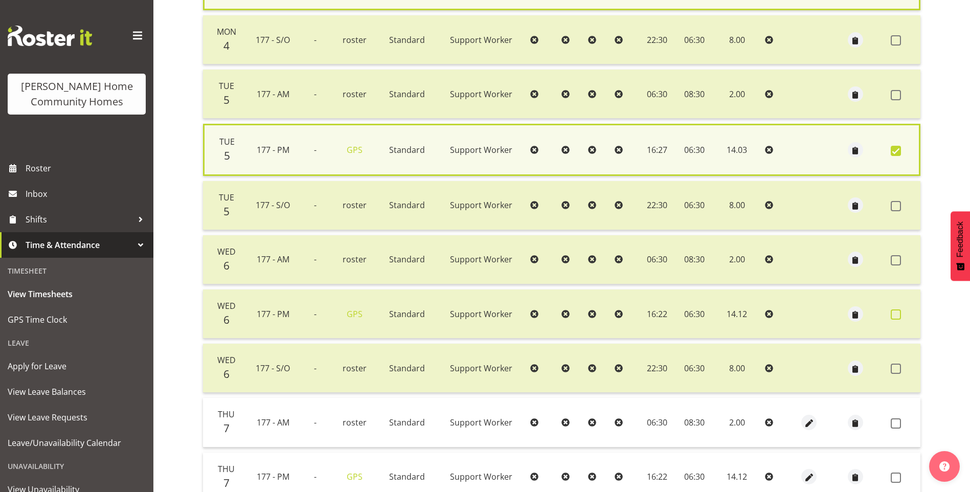
click at [899, 315] on span at bounding box center [896, 315] width 10 height 10
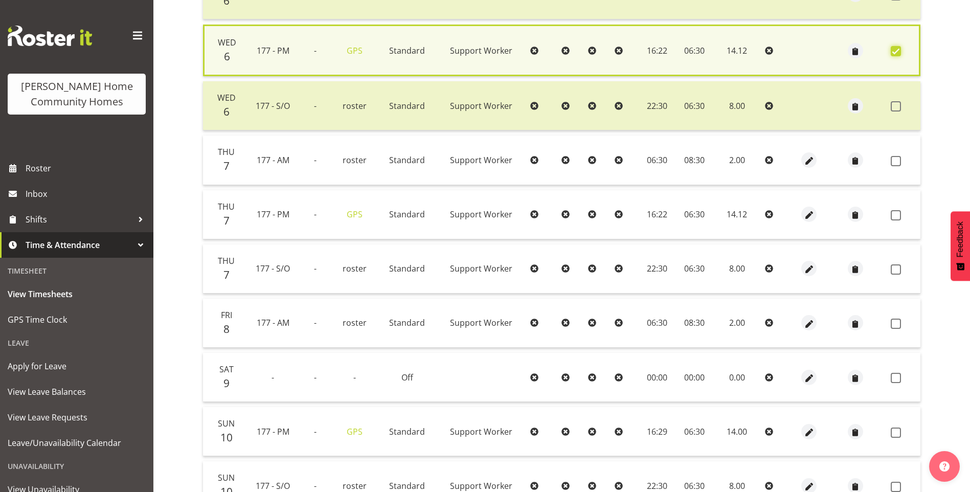
scroll to position [709, 0]
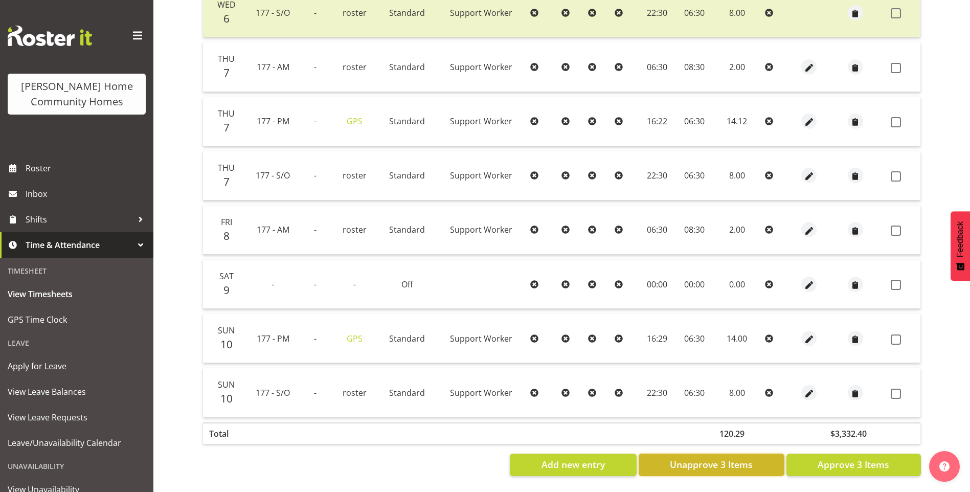
click at [767, 460] on button "Unapprove 3 Items" at bounding box center [712, 465] width 146 height 23
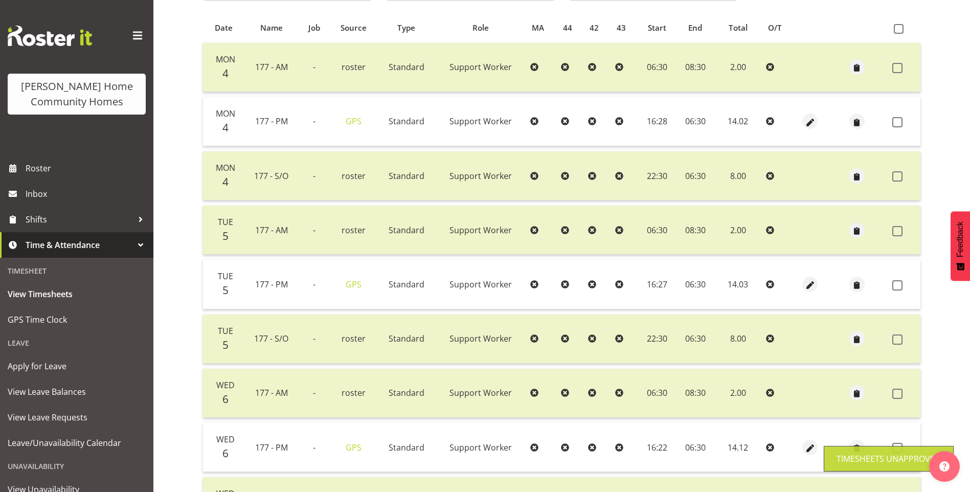
scroll to position [189, 0]
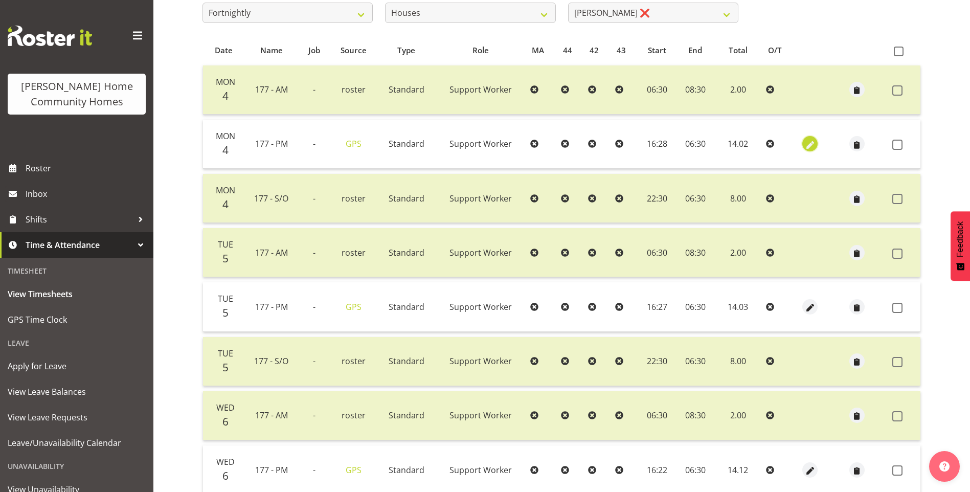
click at [809, 142] on span "button" at bounding box center [811, 145] width 12 height 12
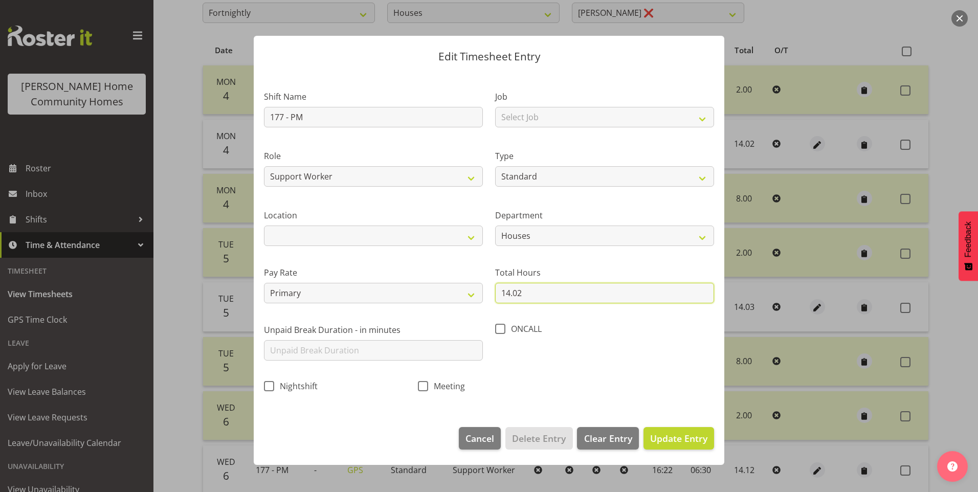
click at [524, 299] on input "14.02" at bounding box center [604, 293] width 219 height 20
click at [520, 297] on input "14.02" at bounding box center [604, 293] width 219 height 20
drag, startPoint x: 525, startPoint y: 294, endPoint x: 360, endPoint y: 262, distance: 168.4
click at [362, 262] on div "Shift Name 177 - PM Job Select Job Floater Role Support Worker Type Off Standar…" at bounding box center [489, 238] width 462 height 324
drag, startPoint x: 694, startPoint y: 444, endPoint x: 701, endPoint y: 424, distance: 21.4
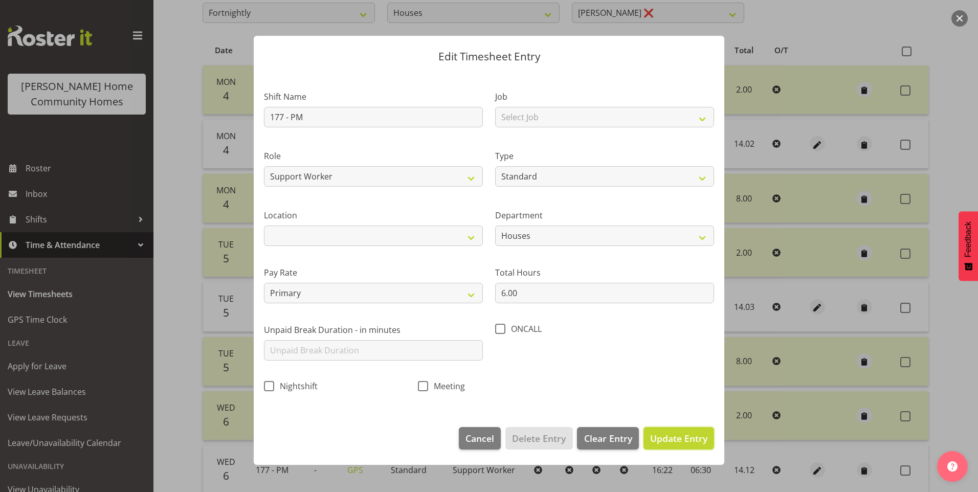
click at [694, 442] on span "Update Entry" at bounding box center [678, 438] width 57 height 12
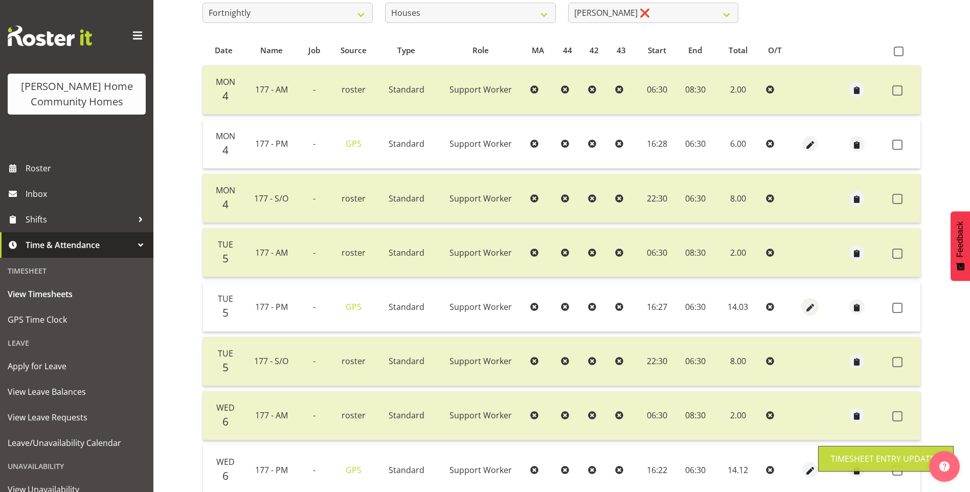
click at [813, 305] on span "button" at bounding box center [811, 308] width 12 height 12
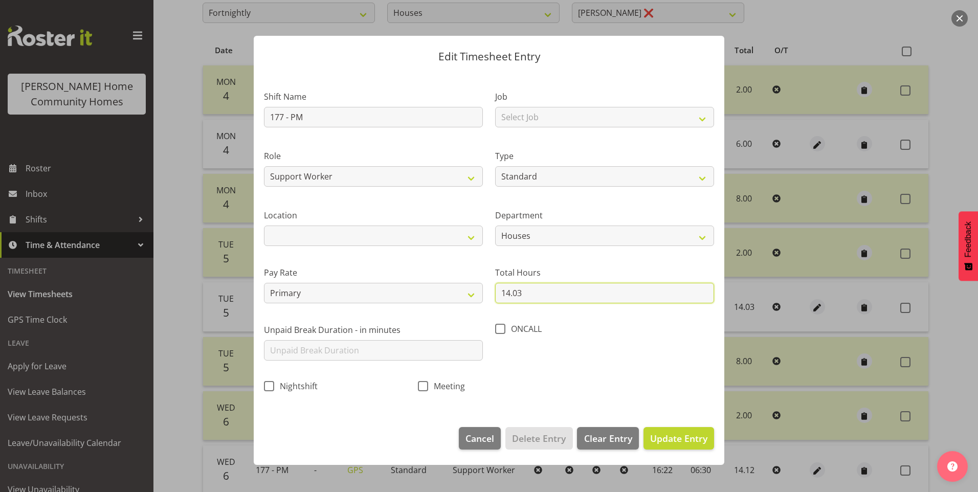
drag, startPoint x: 576, startPoint y: 296, endPoint x: 406, endPoint y: 261, distance: 173.0
click at [482, 276] on div "Shift Name 177 - PM Job Select Job Floater Role Support Worker Type Off Standar…" at bounding box center [489, 238] width 462 height 324
click at [690, 445] on span "Update Entry" at bounding box center [678, 438] width 57 height 13
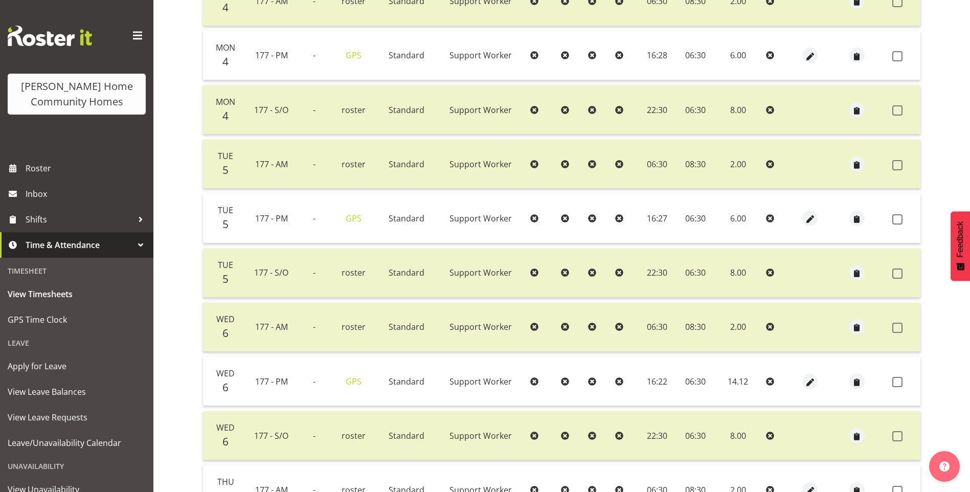
scroll to position [292, 0]
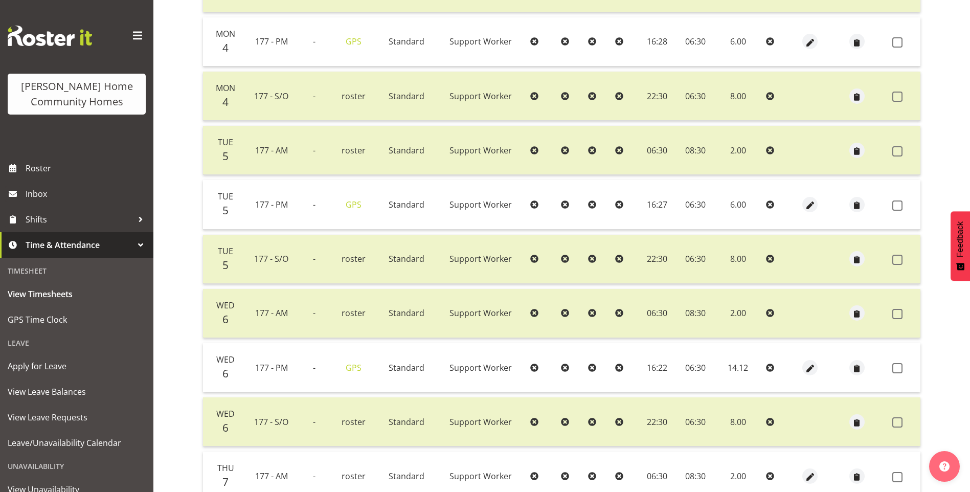
click at [818, 366] on div at bounding box center [811, 367] width 22 height 15
click at [816, 367] on button "button" at bounding box center [810, 367] width 15 height 15
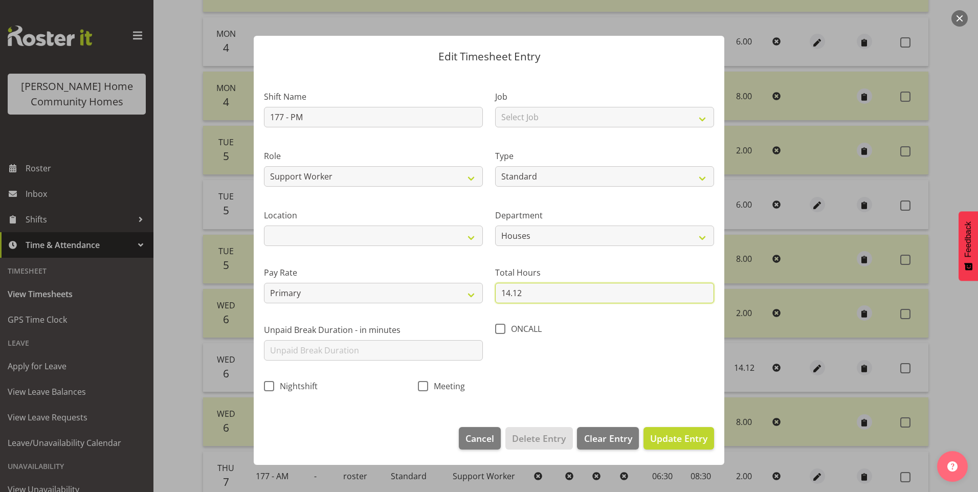
drag, startPoint x: 521, startPoint y: 300, endPoint x: 267, endPoint y: 266, distance: 256.6
click at [450, 290] on div "Shift Name 177 - PM Job Select Job Floater Role Support Worker Type Off Standar…" at bounding box center [489, 238] width 462 height 324
click at [674, 437] on span "Update Entry" at bounding box center [678, 438] width 57 height 12
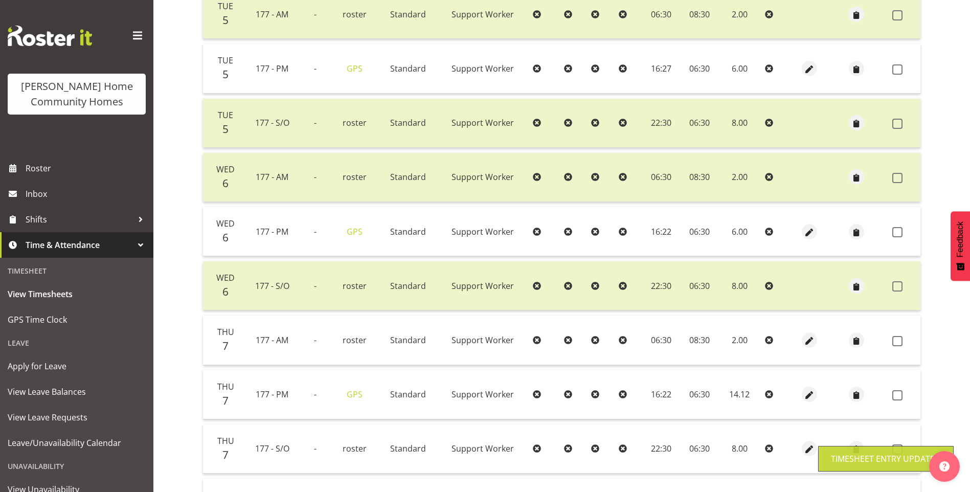
scroll to position [445, 0]
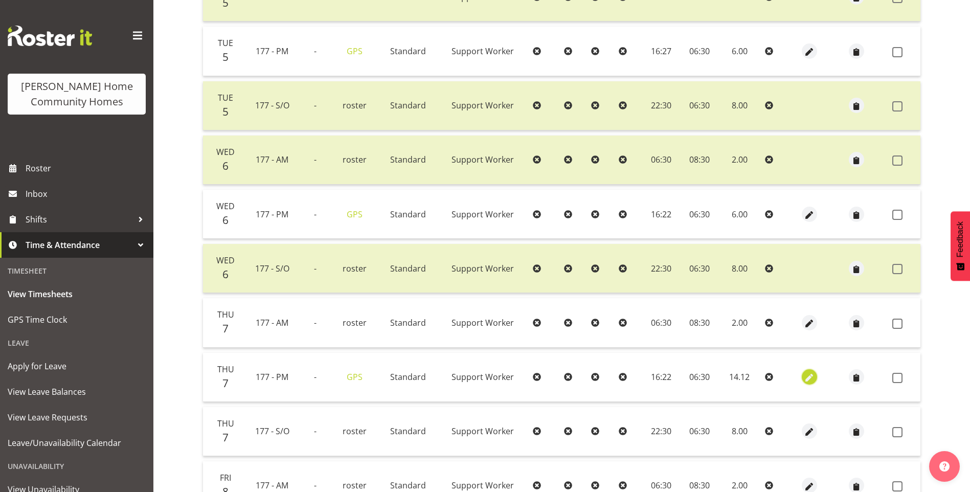
click at [807, 373] on span "button" at bounding box center [810, 378] width 12 height 12
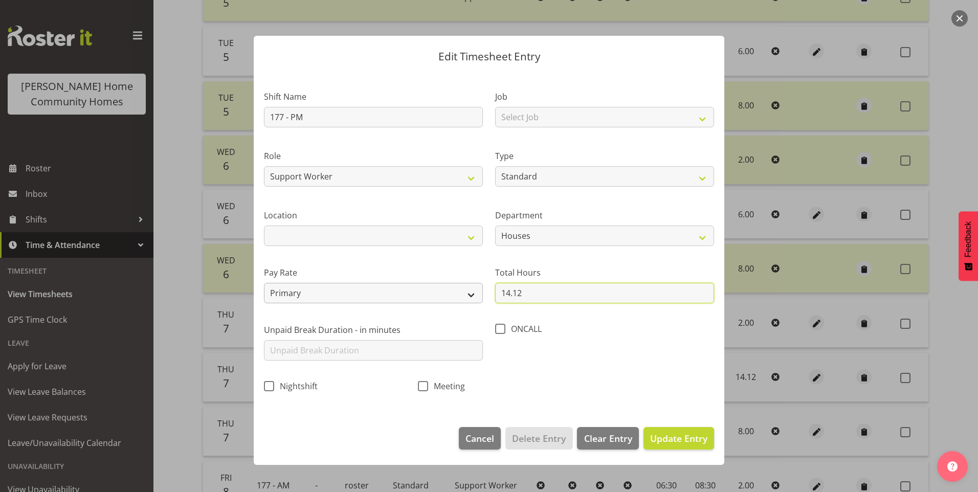
click at [483, 295] on div "Shift Name 177 - PM Job Select Job Floater Role Support Worker Type Off Standar…" at bounding box center [489, 238] width 462 height 324
click at [677, 431] on button "Update Entry" at bounding box center [679, 438] width 71 height 23
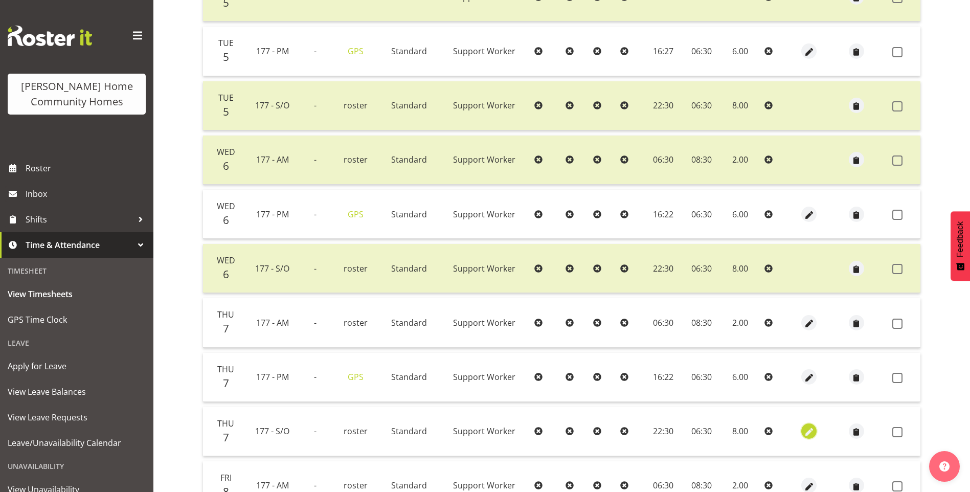
click at [809, 430] on span "button" at bounding box center [810, 433] width 12 height 12
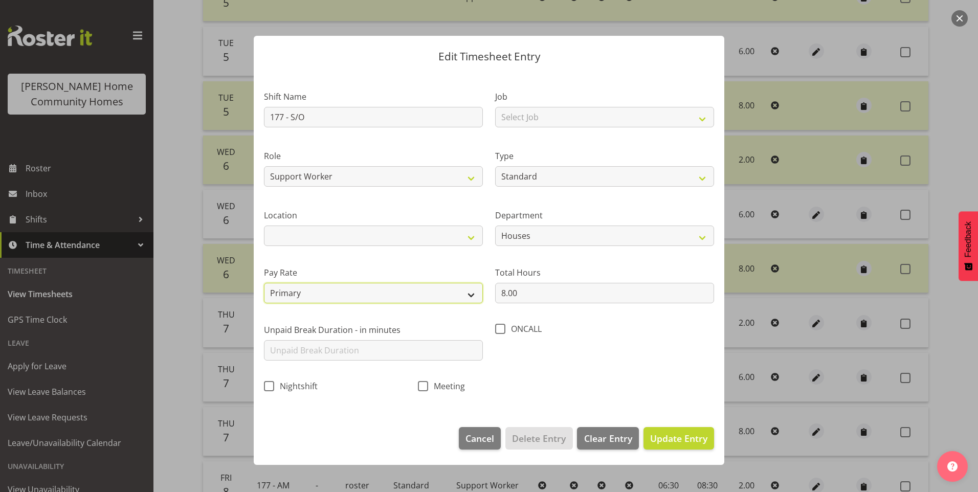
click at [295, 295] on select "Primary Secondary Tertiary Fourth Fifth" at bounding box center [373, 293] width 219 height 20
click at [264, 283] on select "Primary Secondary Tertiary Fourth Fifth" at bounding box center [373, 293] width 219 height 20
click at [697, 434] on span "Update Entry" at bounding box center [678, 438] width 57 height 12
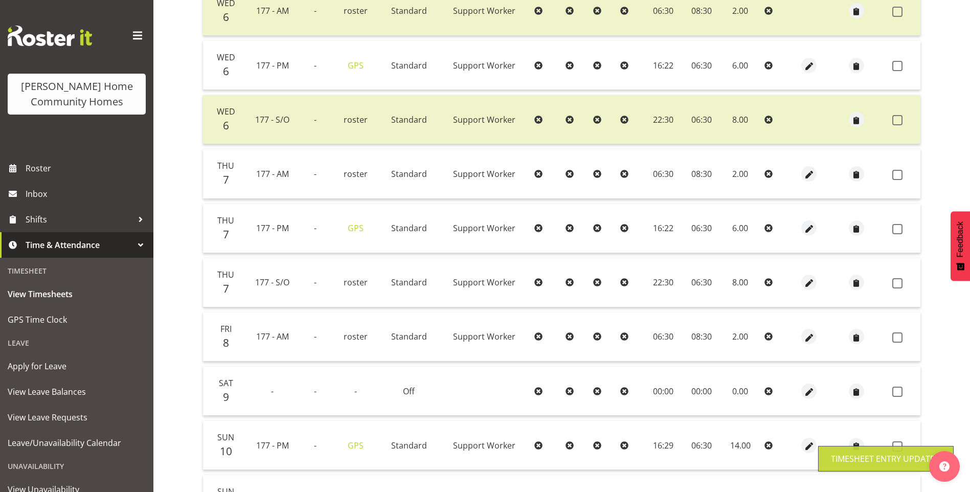
scroll to position [599, 0]
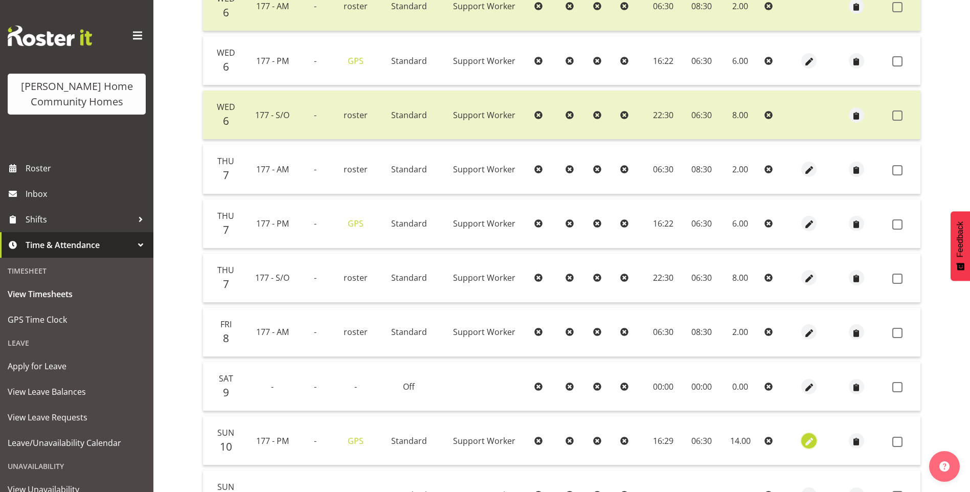
click at [811, 441] on span "button" at bounding box center [810, 442] width 12 height 12
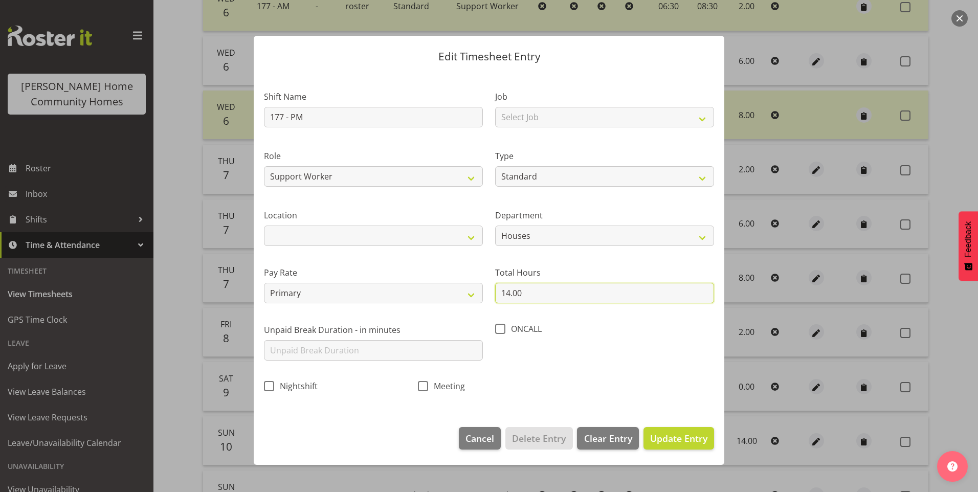
click at [464, 288] on div "Shift Name 177 - PM Job Select Job Floater Role Support Worker Type Off Standar…" at bounding box center [489, 238] width 462 height 324
click at [688, 440] on span "Update Entry" at bounding box center [678, 438] width 57 height 12
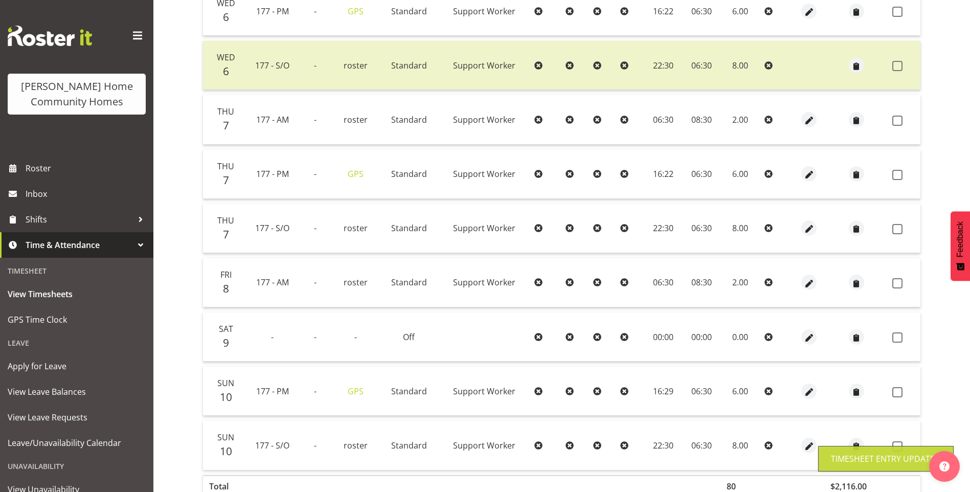
scroll to position [709, 0]
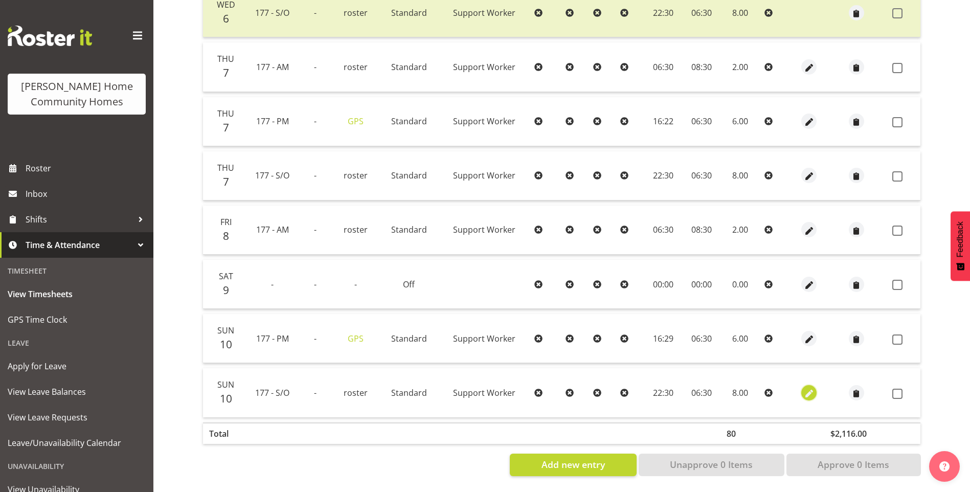
click at [813, 388] on span "button" at bounding box center [810, 394] width 12 height 12
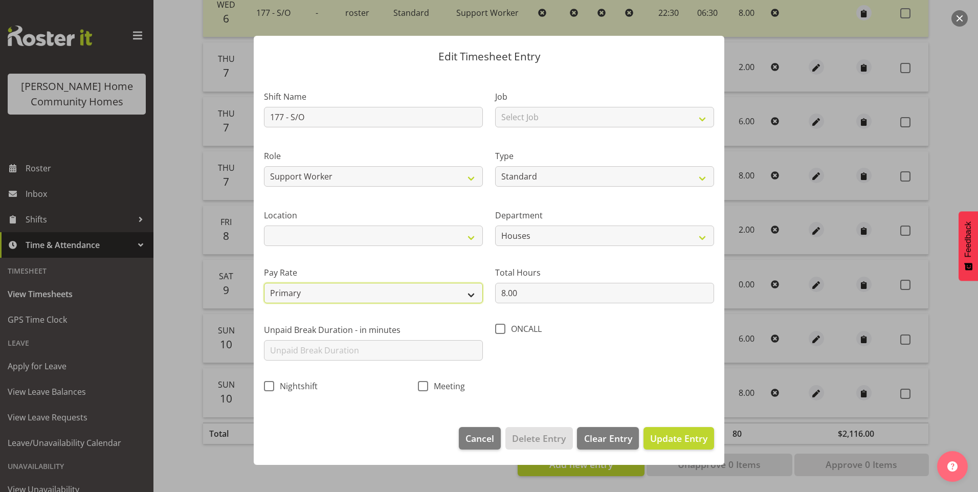
click at [320, 293] on select "Primary Secondary Tertiary Fourth Fifth" at bounding box center [373, 293] width 219 height 20
click at [264, 283] on select "Primary Secondary Tertiary Fourth Fifth" at bounding box center [373, 293] width 219 height 20
click at [670, 436] on span "Update Entry" at bounding box center [678, 438] width 57 height 12
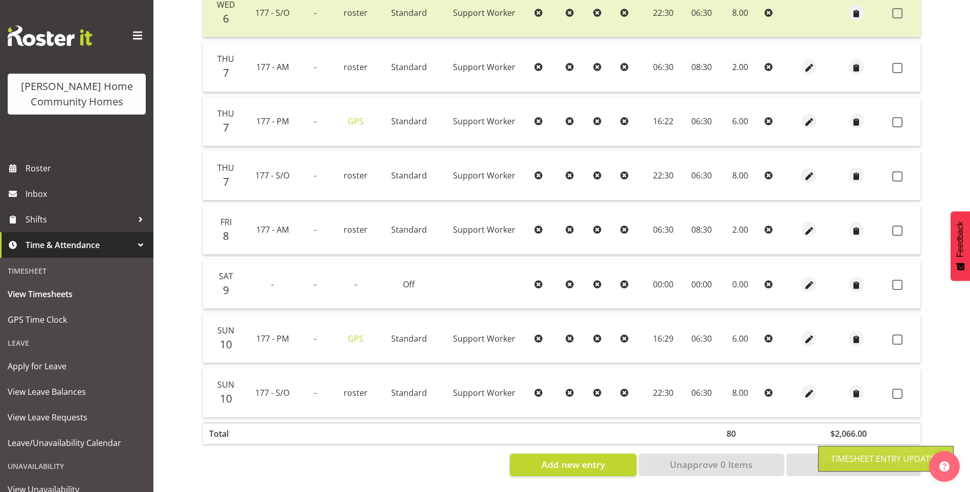
click at [900, 63] on span at bounding box center [898, 68] width 10 height 10
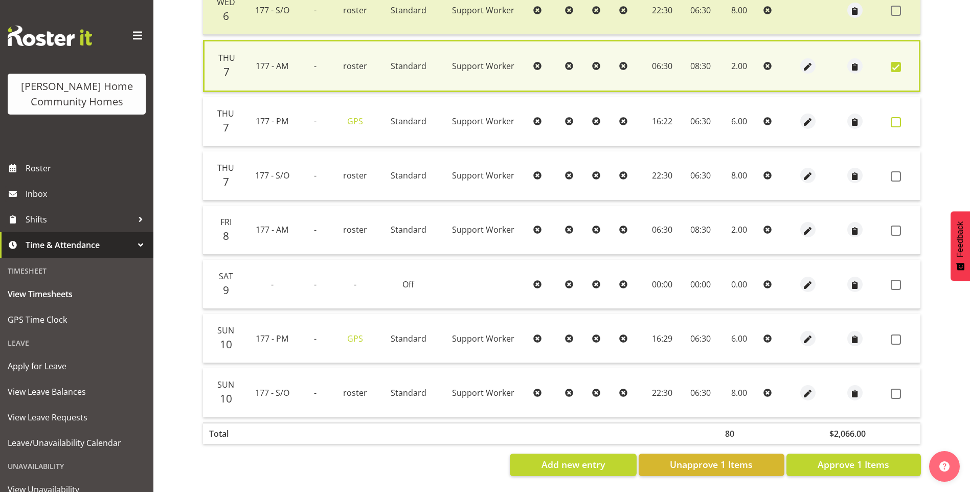
click at [900, 117] on span at bounding box center [896, 122] width 10 height 10
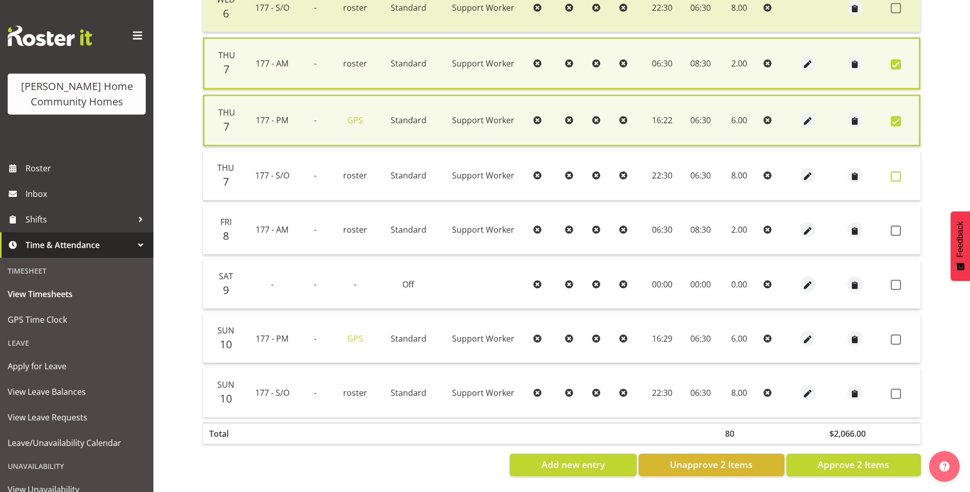
click at [896, 171] on span at bounding box center [896, 176] width 10 height 10
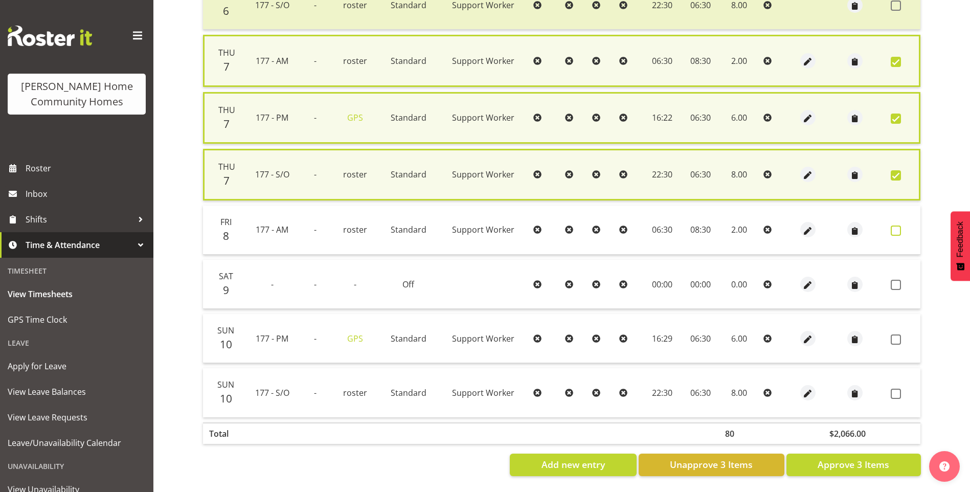
click at [899, 226] on span at bounding box center [896, 231] width 10 height 10
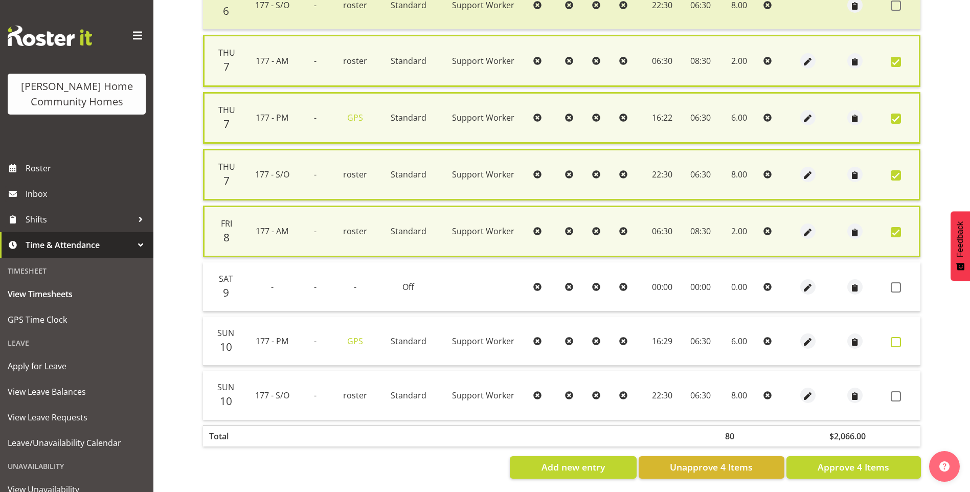
click at [896, 346] on span at bounding box center [896, 342] width 10 height 10
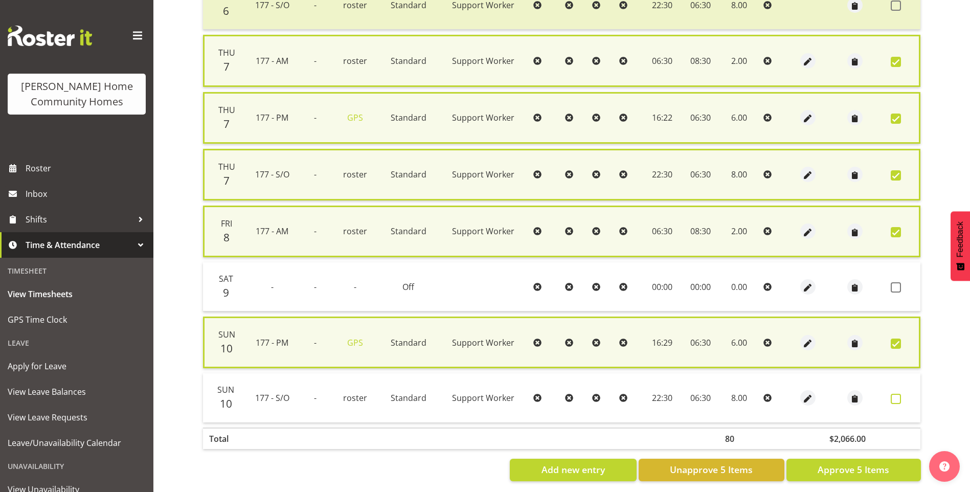
click at [900, 397] on span at bounding box center [896, 399] width 10 height 10
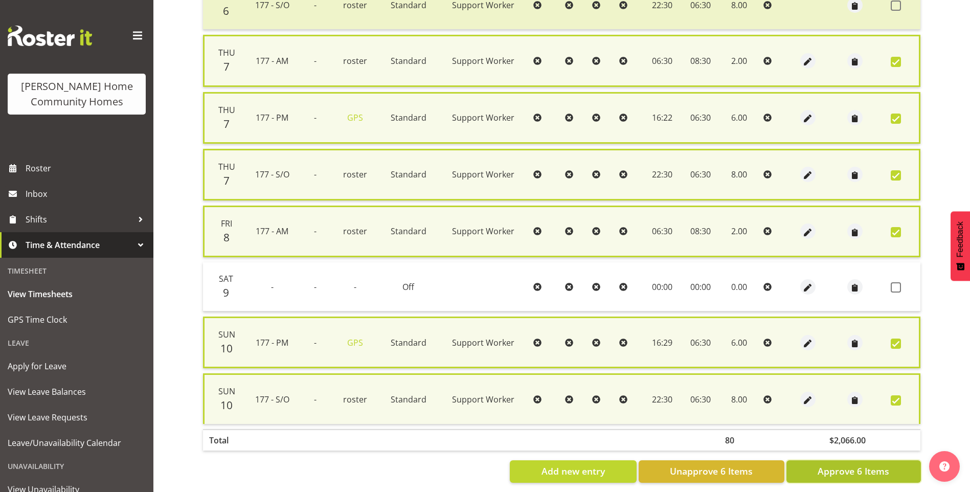
click at [876, 462] on button "Approve 6 Items" at bounding box center [854, 471] width 135 height 23
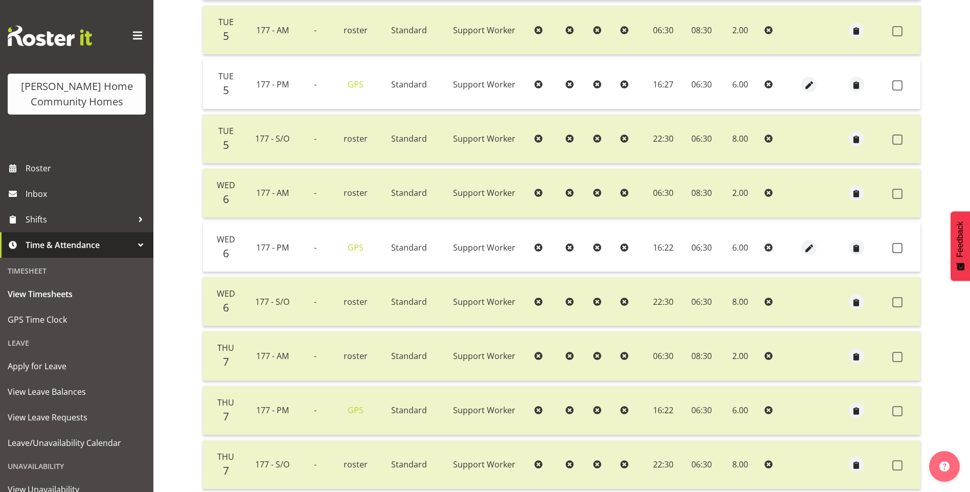
scroll to position [350, 0]
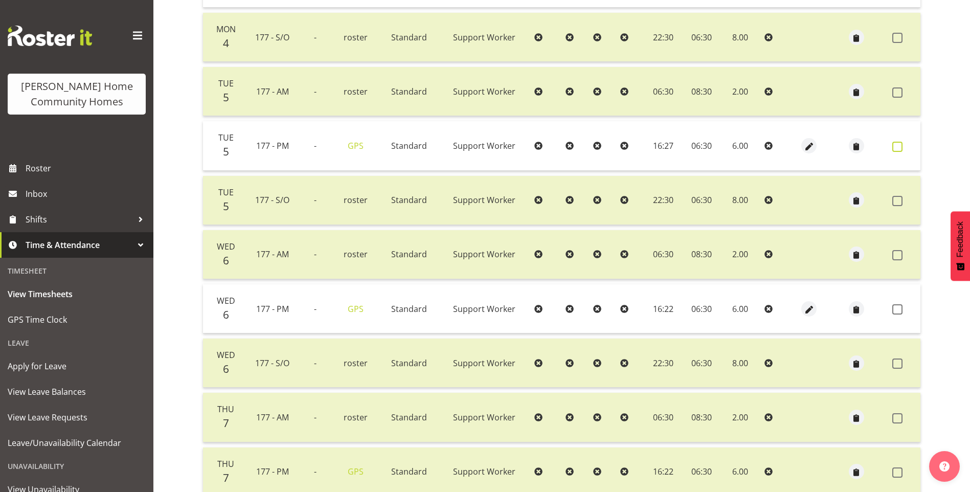
click at [897, 146] on span at bounding box center [898, 147] width 10 height 10
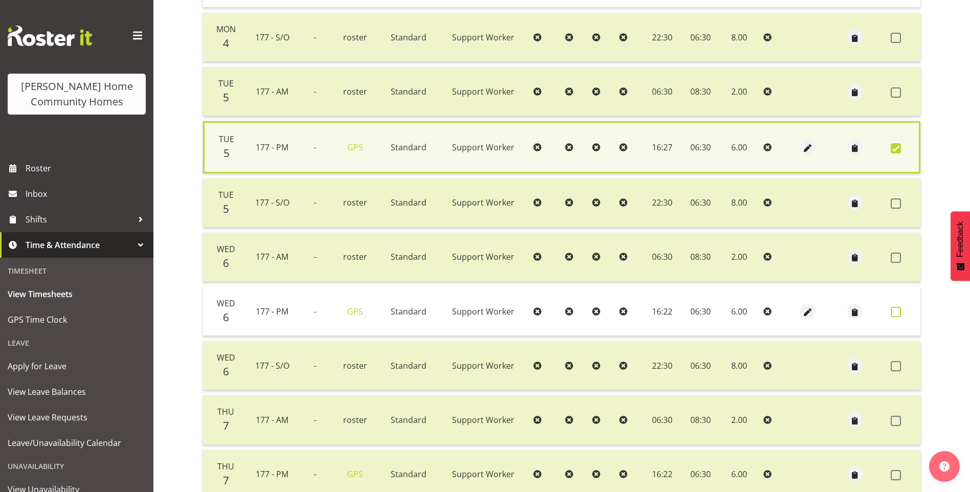
click at [898, 313] on span at bounding box center [896, 312] width 10 height 10
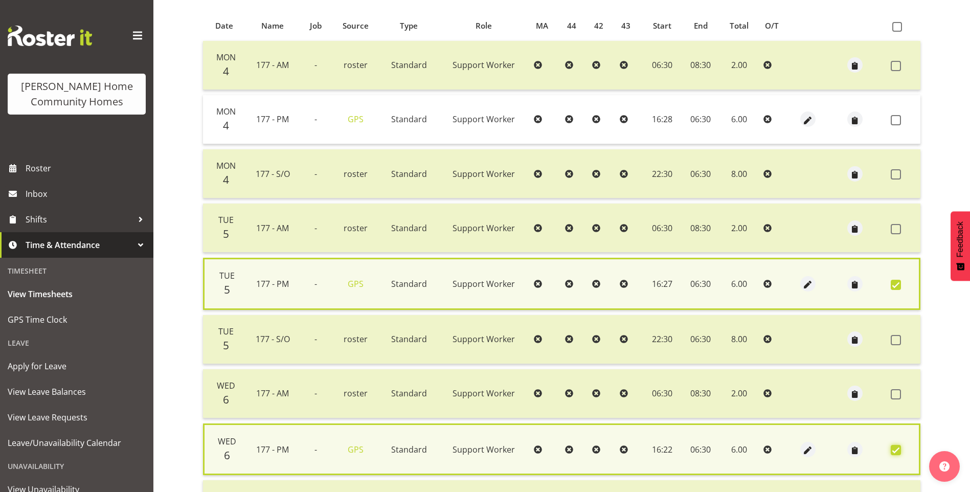
scroll to position [197, 0]
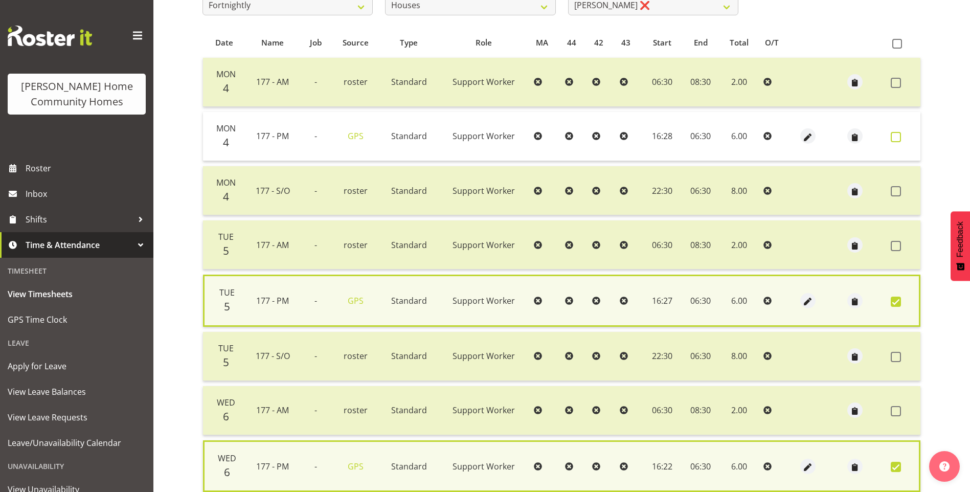
click at [896, 136] on span at bounding box center [896, 137] width 10 height 10
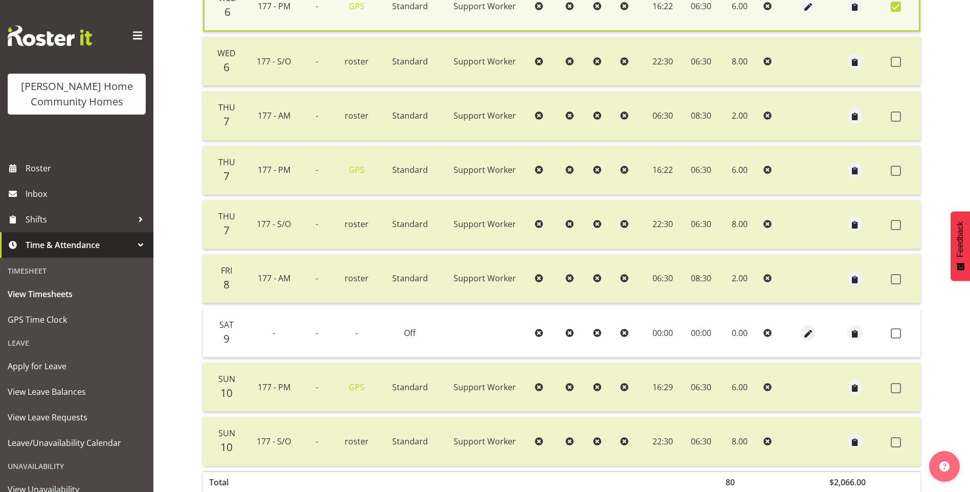
scroll to position [716, 0]
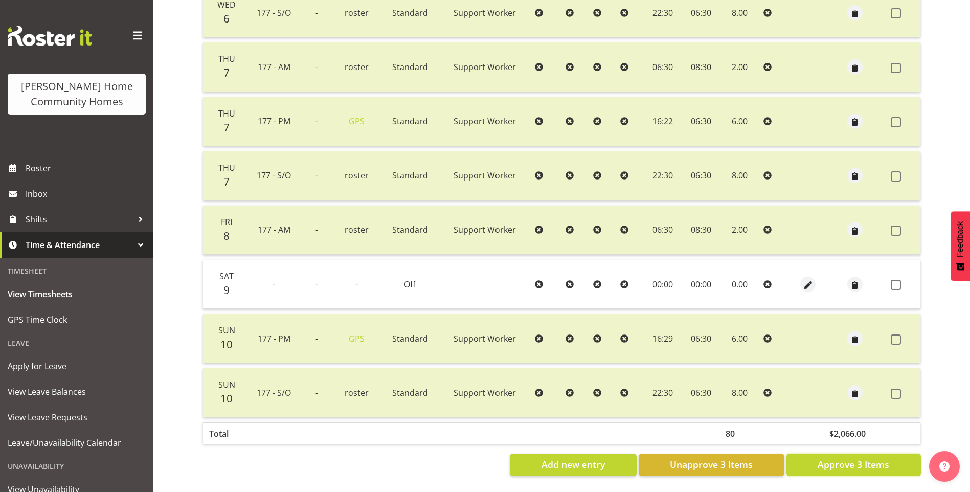
click at [858, 458] on span "Approve 3 Items" at bounding box center [854, 464] width 72 height 13
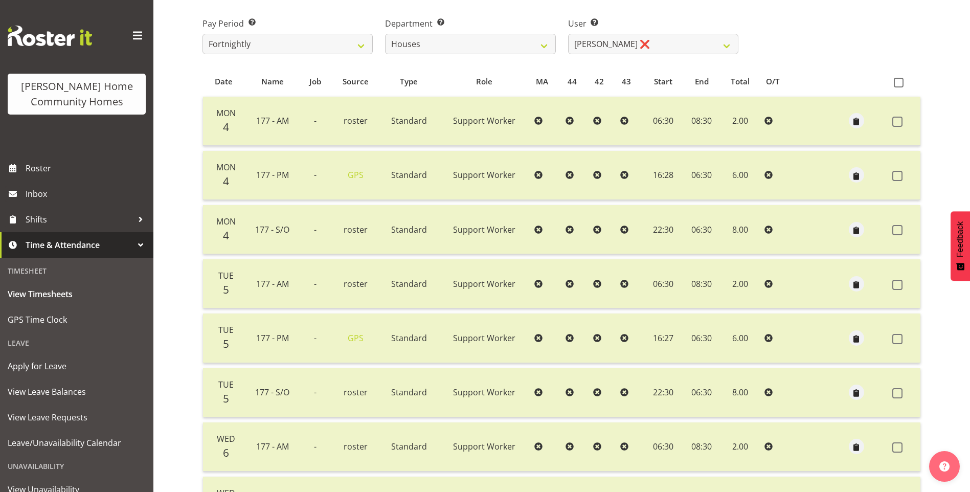
scroll to position [146, 0]
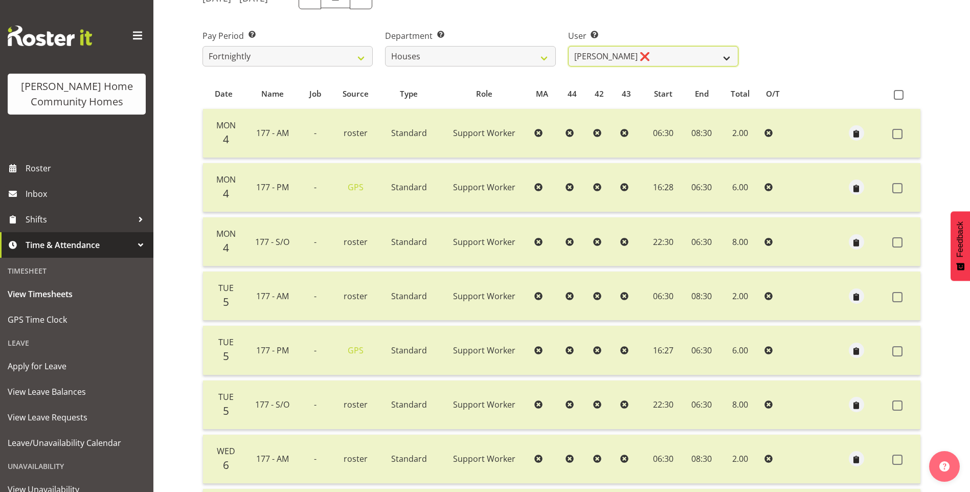
click at [616, 47] on select "Billie Sothern ❌ Dipika Thapa ✔ Jess Aracan ❌ Katrina Shaw ❌ Liezl Sanchez ❌ Ma…" at bounding box center [653, 56] width 170 height 20
click at [568, 46] on select "Billie Sothern ❌ Dipika Thapa ✔ Jess Aracan ❌ Katrina Shaw ❌ Liezl Sanchez ❌ Ma…" at bounding box center [653, 56] width 170 height 20
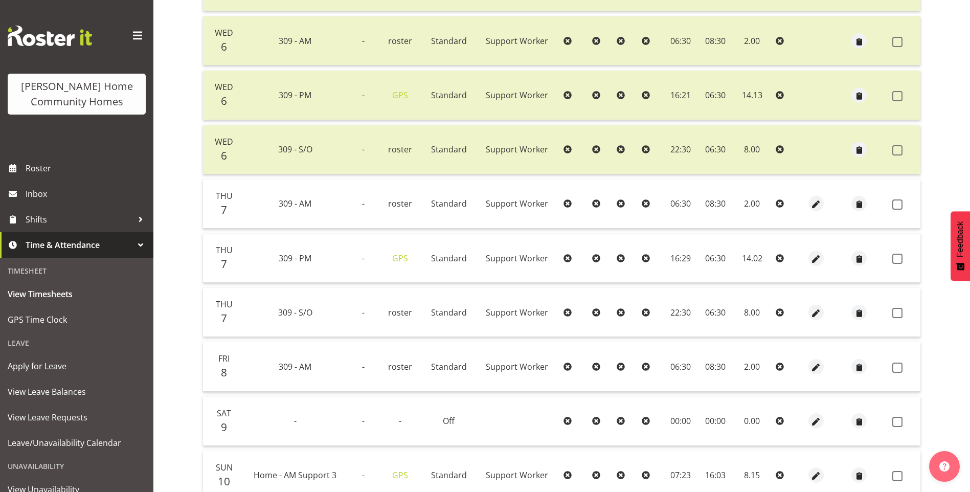
scroll to position [402, 0]
click at [902, 201] on span at bounding box center [898, 204] width 10 height 10
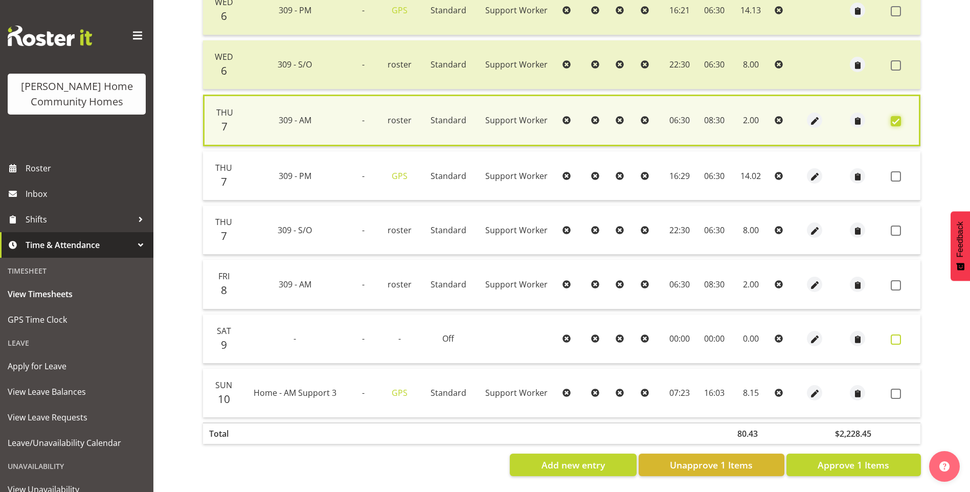
scroll to position [494, 0]
click at [897, 280] on span at bounding box center [896, 285] width 10 height 10
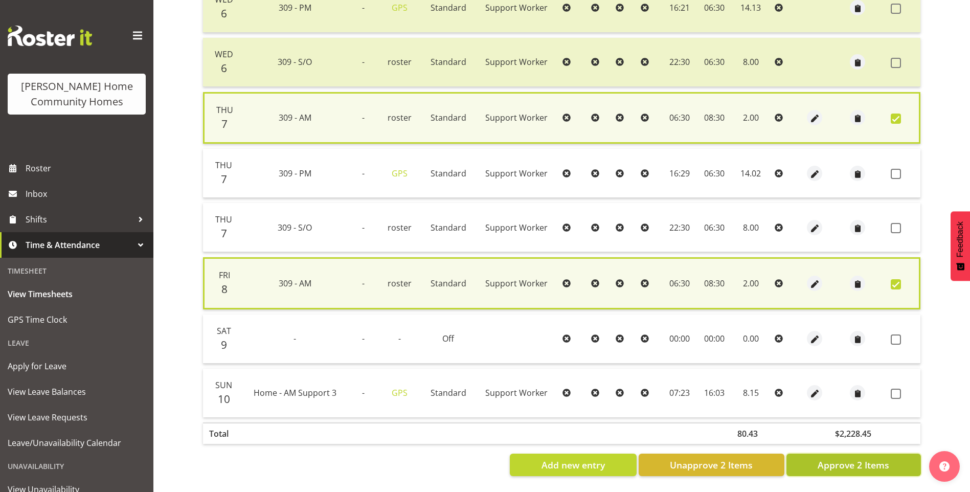
click at [862, 458] on span "Approve 2 Items" at bounding box center [854, 464] width 72 height 13
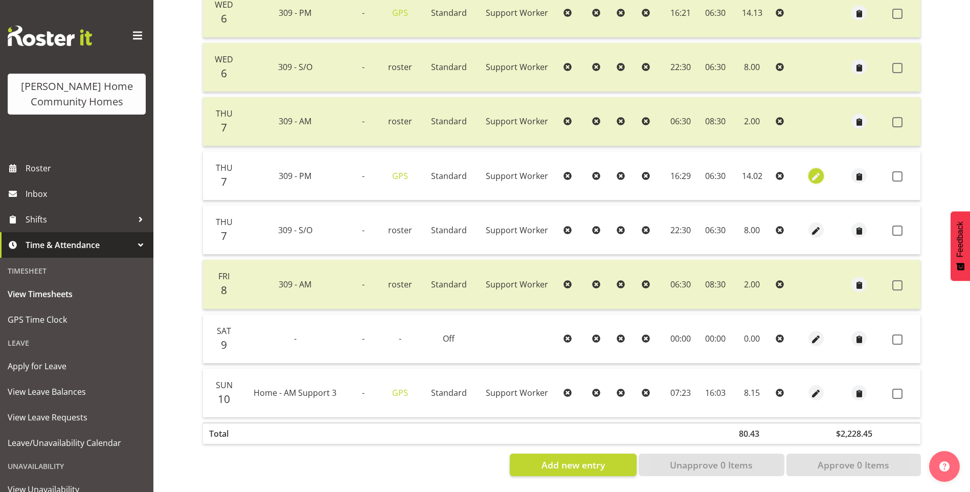
click at [812, 171] on span "button" at bounding box center [817, 177] width 12 height 12
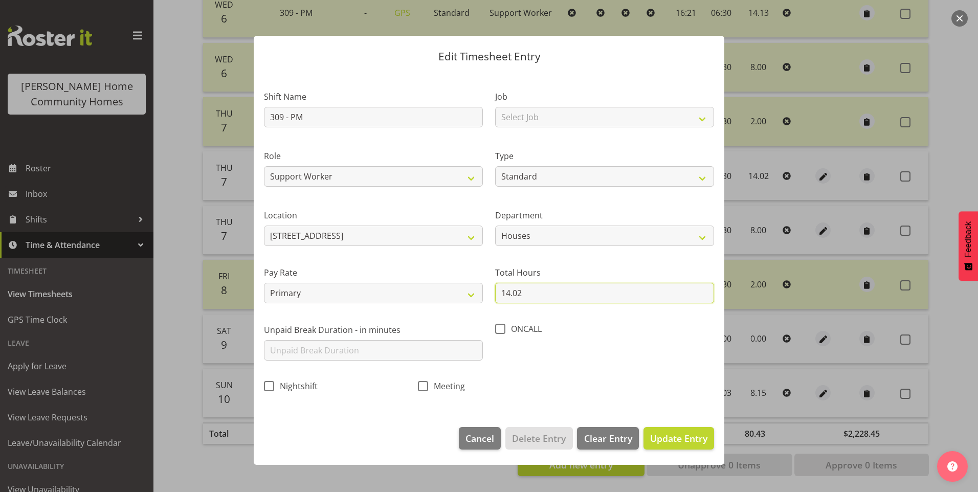
drag, startPoint x: 504, startPoint y: 294, endPoint x: 372, endPoint y: 269, distance: 134.3
click at [433, 283] on div "Shift Name 309 - PM Job Select Job Floater Role Support Worker Type Off Standar…" at bounding box center [489, 238] width 462 height 324
drag, startPoint x: 681, startPoint y: 430, endPoint x: 713, endPoint y: 413, distance: 36.4
click at [681, 429] on button "Update Entry" at bounding box center [679, 438] width 71 height 23
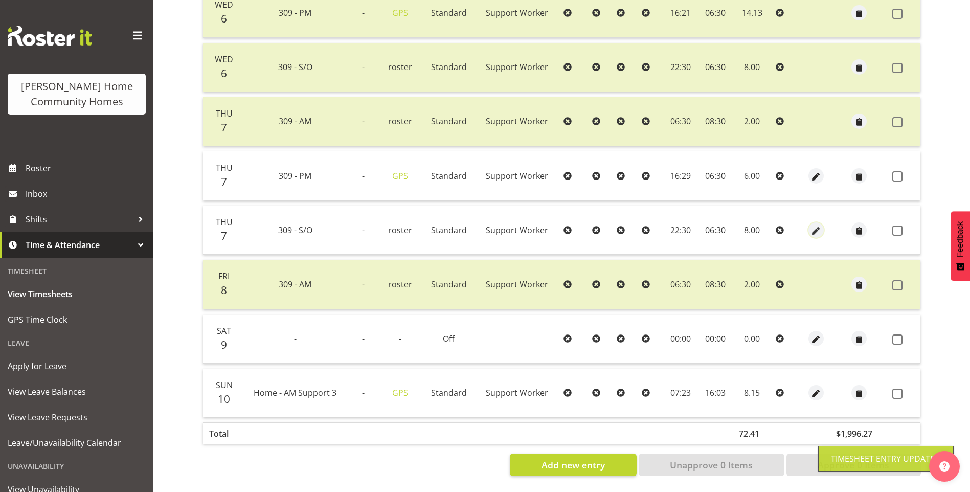
click at [815, 225] on span "button" at bounding box center [817, 231] width 12 height 12
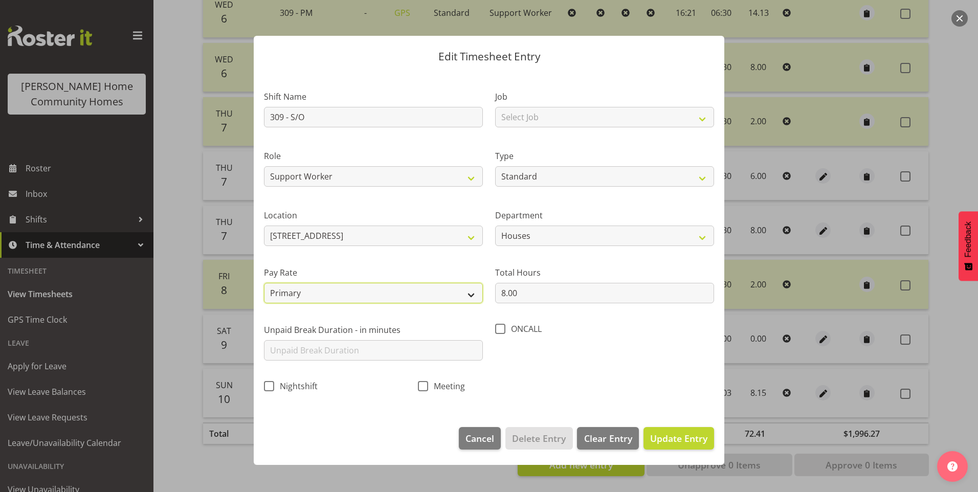
click at [384, 288] on select "Primary Secondary Tertiary Fourth Fifth" at bounding box center [373, 293] width 219 height 20
click at [264, 283] on select "Primary Secondary Tertiary Fourth Fifth" at bounding box center [373, 293] width 219 height 20
drag, startPoint x: 674, startPoint y: 436, endPoint x: 707, endPoint y: 416, distance: 38.8
click at [674, 436] on span "Update Entry" at bounding box center [678, 438] width 57 height 12
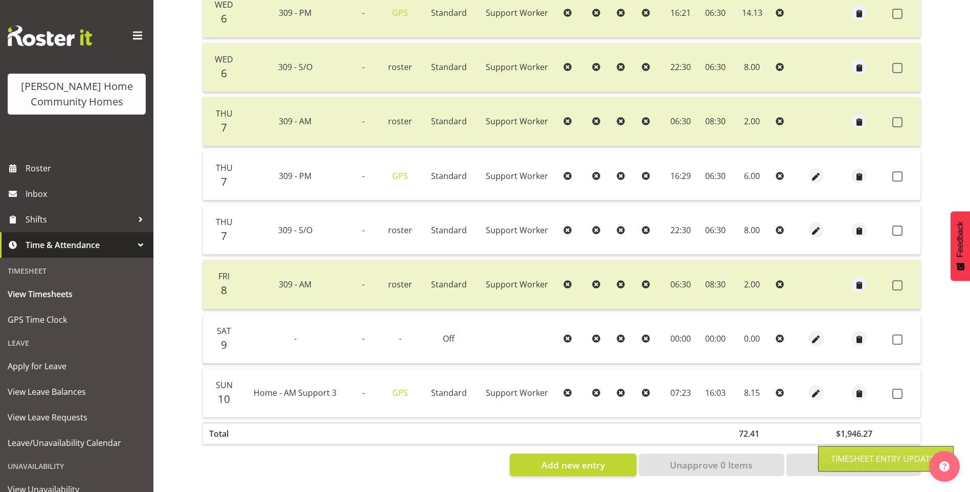
click at [903, 171] on label at bounding box center [901, 176] width 16 height 10
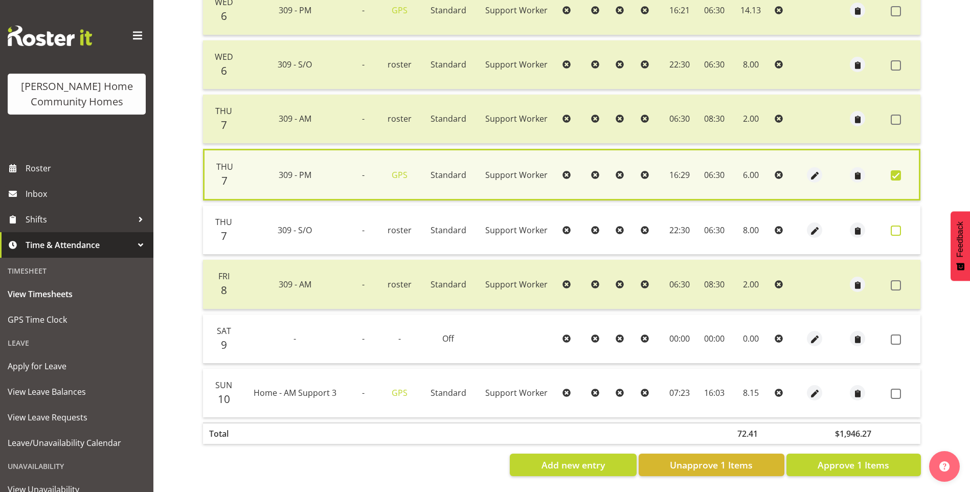
click at [897, 226] on span at bounding box center [896, 231] width 10 height 10
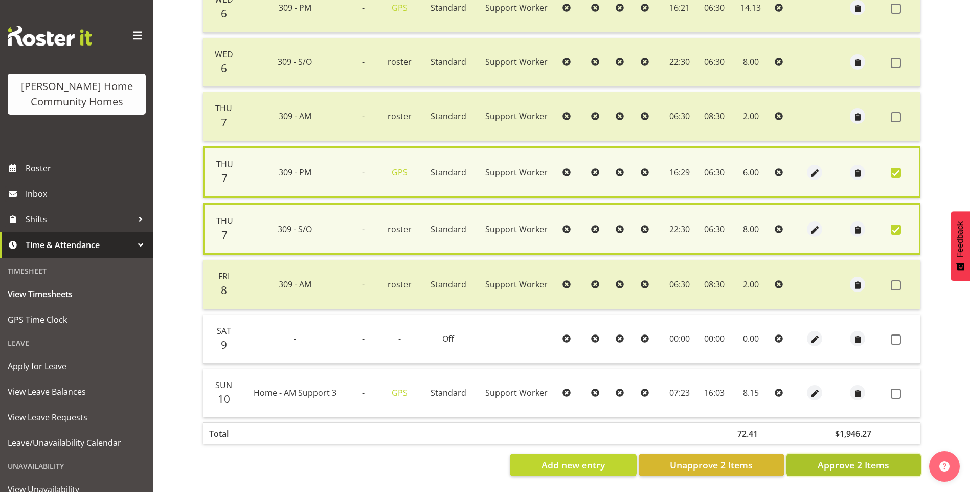
click at [883, 467] on span "Approve 2 Items" at bounding box center [854, 464] width 72 height 13
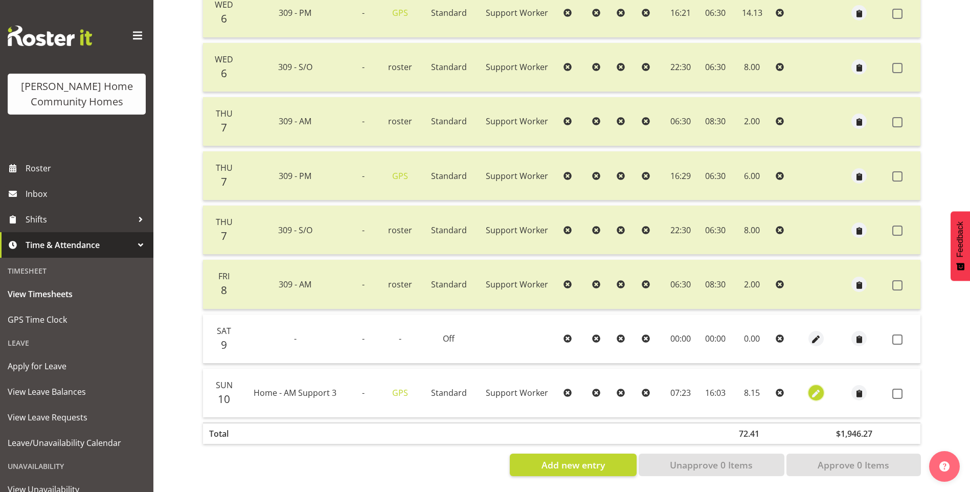
click at [814, 388] on span "button" at bounding box center [817, 394] width 12 height 12
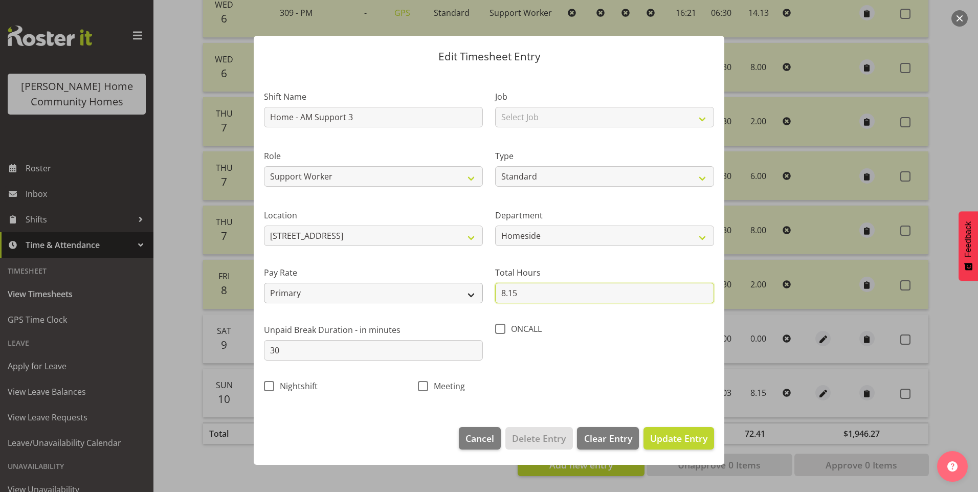
drag, startPoint x: 535, startPoint y: 296, endPoint x: 395, endPoint y: 283, distance: 139.8
click at [407, 285] on div "Shift Name Home - AM Support 3 Job Select Job Floater Role Support Worker Type …" at bounding box center [489, 238] width 462 height 324
click at [681, 437] on span "Update Entry" at bounding box center [678, 438] width 57 height 12
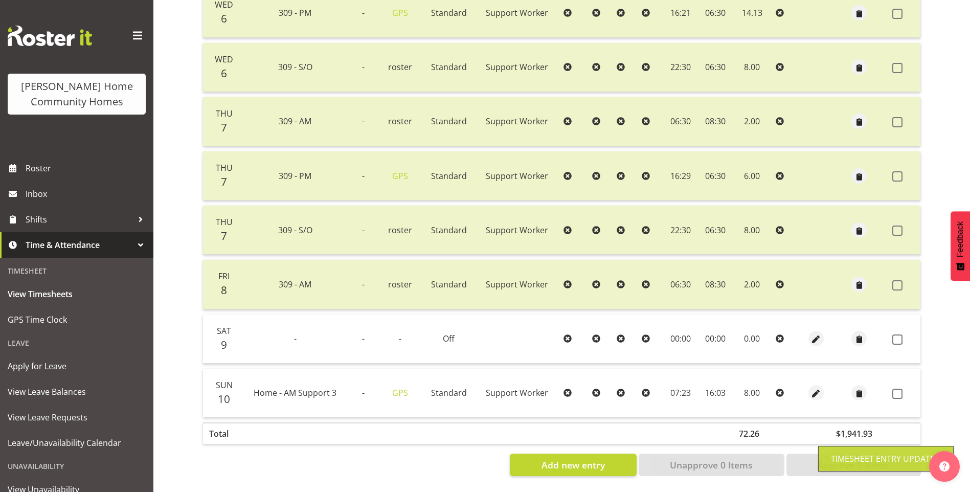
click at [899, 389] on span at bounding box center [898, 394] width 10 height 10
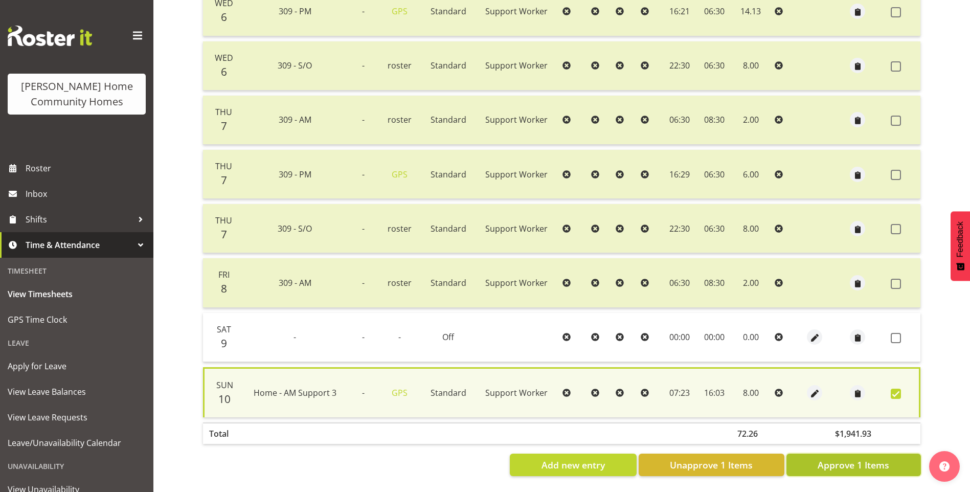
click at [867, 458] on span "Approve 1 Items" at bounding box center [854, 464] width 72 height 13
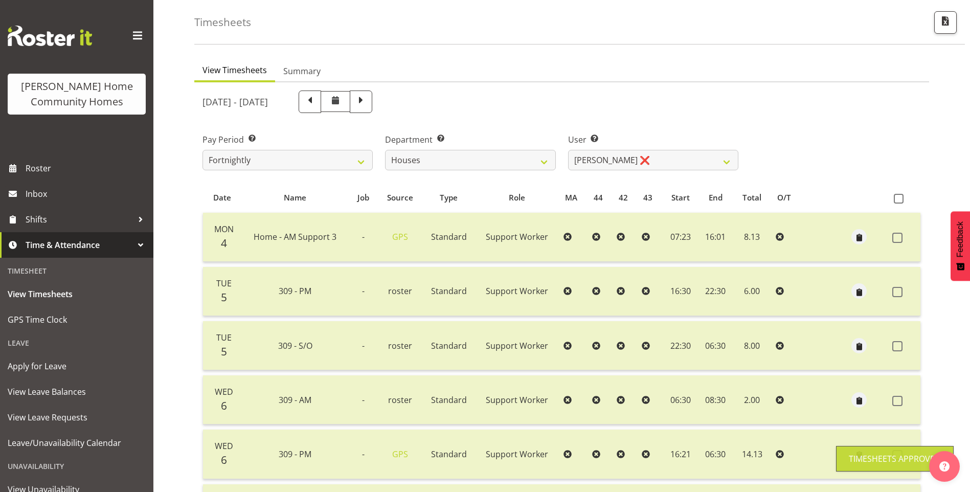
scroll to position [0, 0]
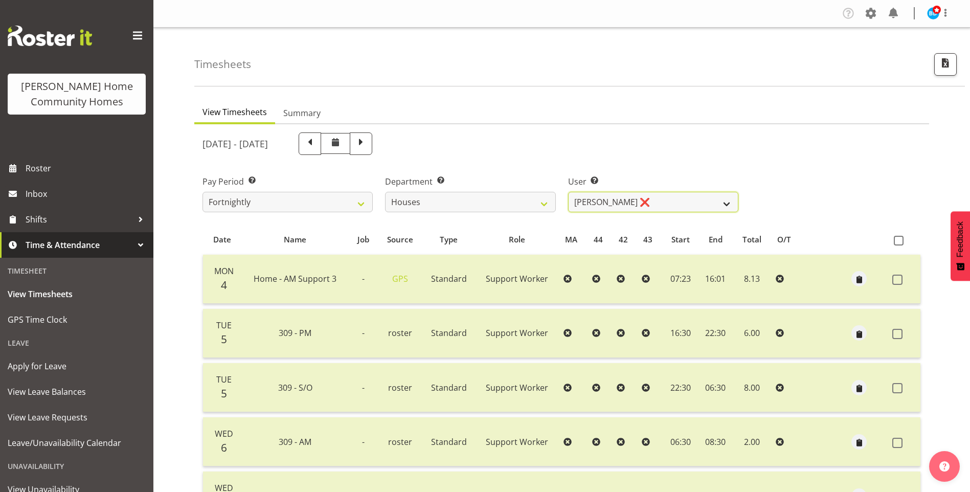
click at [602, 206] on select "Billie Sothern ❌ Dipika Thapa ❌ Jess Aracan ❌ Katrina Shaw ❌ Liezl Sanchez ❌ Ma…" at bounding box center [653, 202] width 170 height 20
click at [568, 192] on select "Billie Sothern ❌ Dipika Thapa ❌ Jess Aracan ❌ Katrina Shaw ❌ Liezl Sanchez ❌ Ma…" at bounding box center [653, 202] width 170 height 20
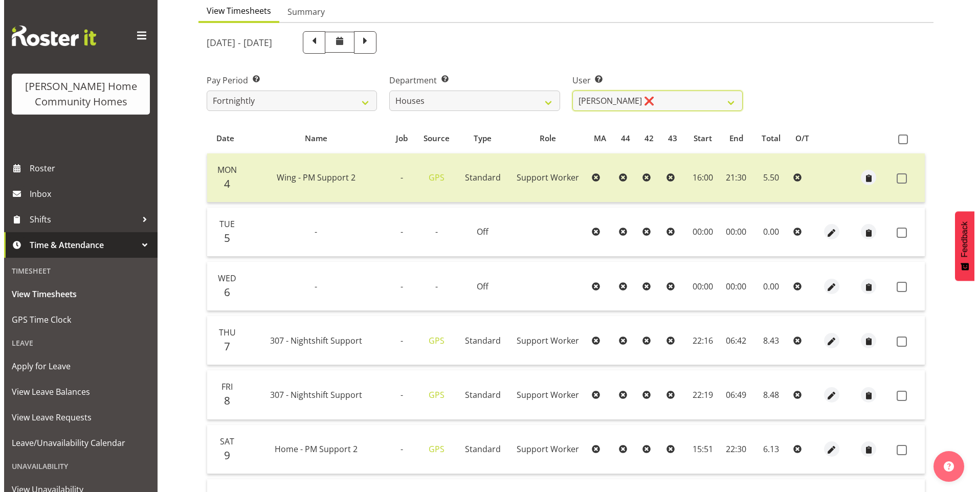
scroll to position [102, 0]
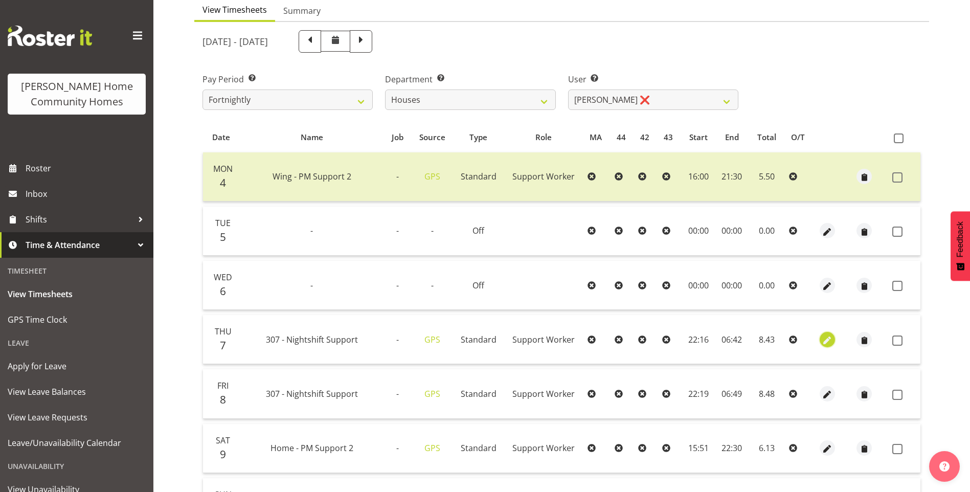
click at [832, 339] on span "button" at bounding box center [828, 341] width 12 height 12
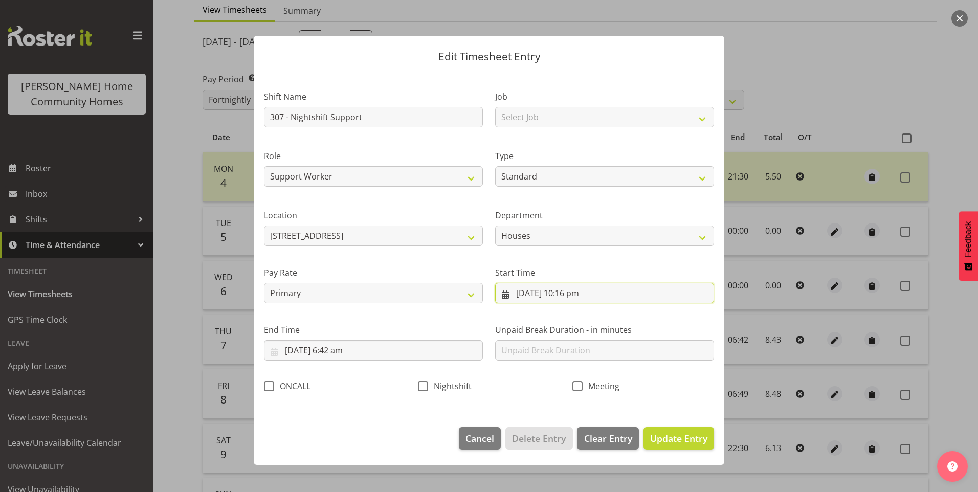
click at [576, 297] on input "7/08/2025, 10:16 pm" at bounding box center [604, 293] width 219 height 20
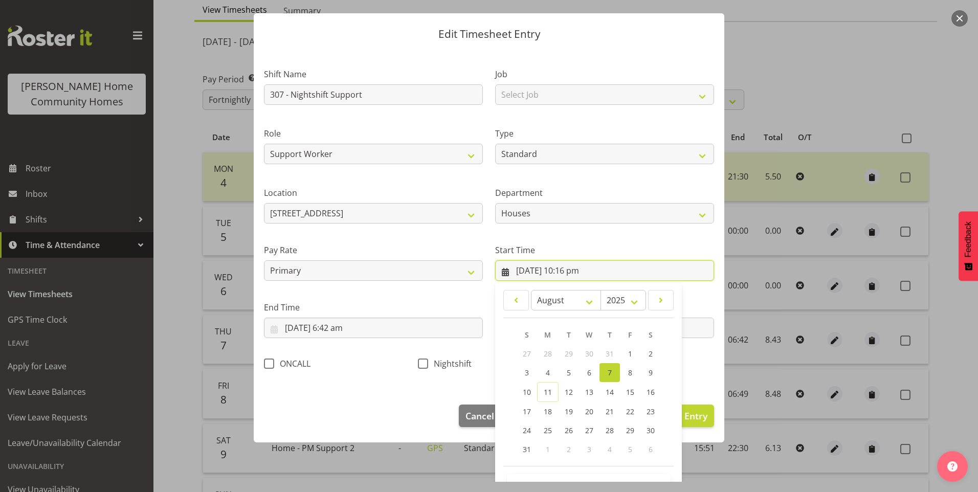
scroll to position [55, 0]
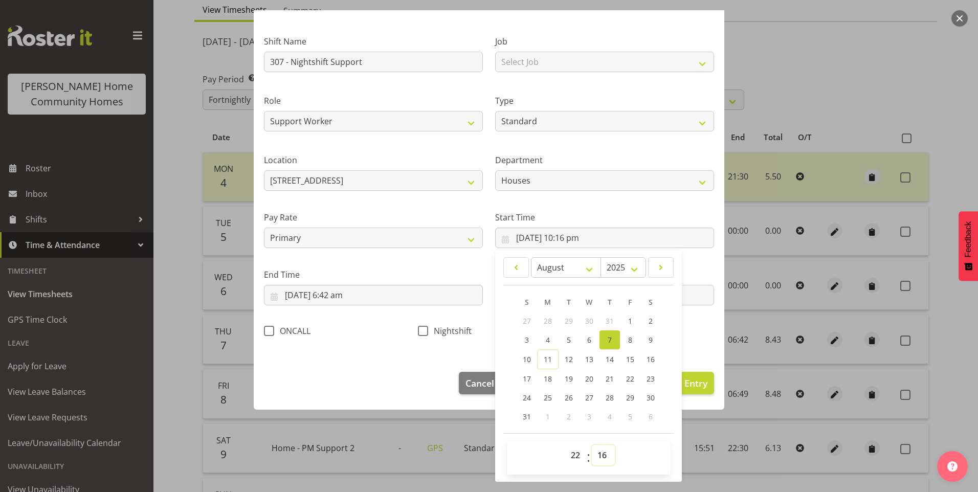
click at [605, 453] on select "00 01 02 03 04 05 06 07 08 09 10 11 12 13 14 15 16 17 18 19 20 21 22 23 24 25 2…" at bounding box center [603, 455] width 23 height 20
click at [592, 445] on select "00 01 02 03 04 05 06 07 08 09 10 11 12 13 14 15 16 17 18 19 20 21 22 23 24 25 2…" at bounding box center [603, 455] width 23 height 20
click at [429, 332] on span "Nightshift" at bounding box center [449, 331] width 43 height 10
click at [425, 332] on input "Nightshift" at bounding box center [421, 330] width 7 height 7
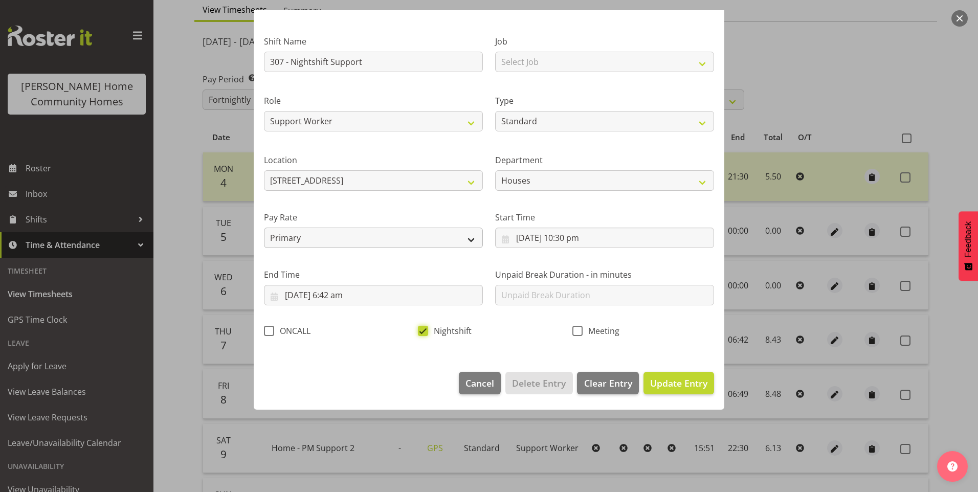
scroll to position [0, 0]
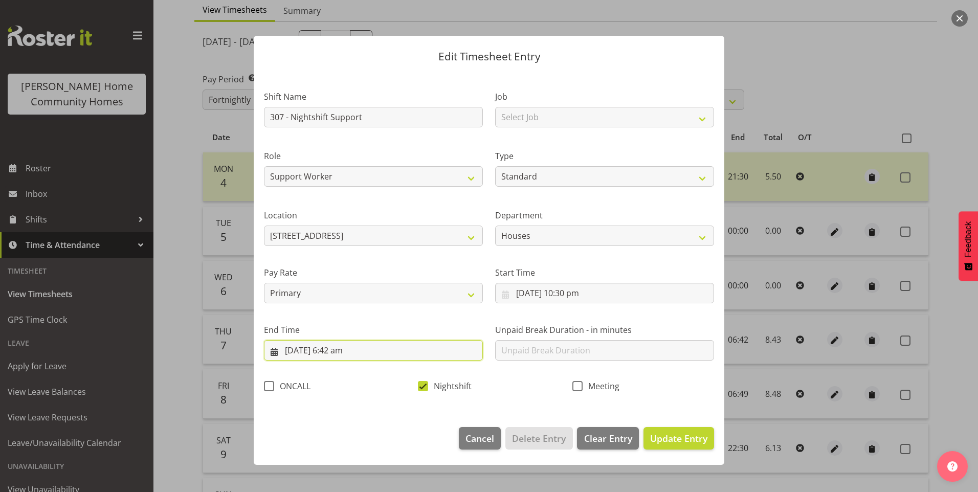
click at [343, 351] on input "8/08/2025, 6:42 am" at bounding box center [373, 350] width 219 height 20
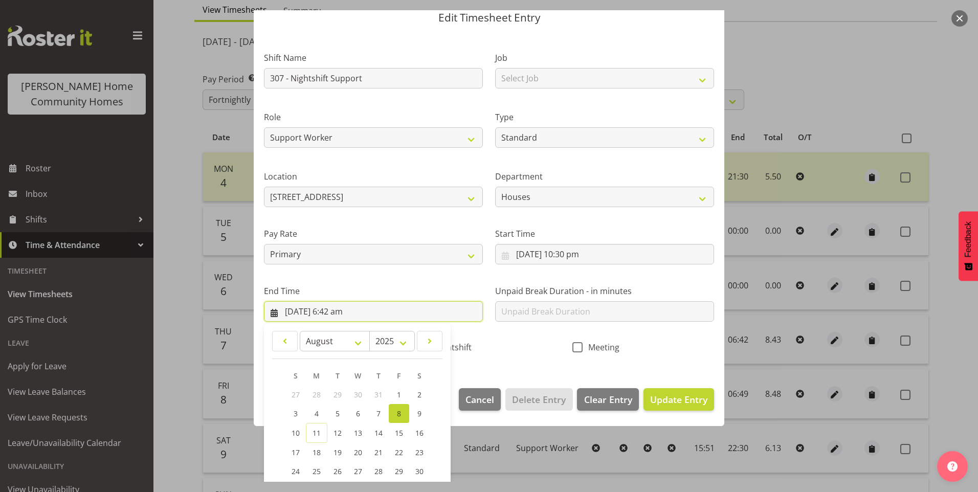
scroll to position [113, 0]
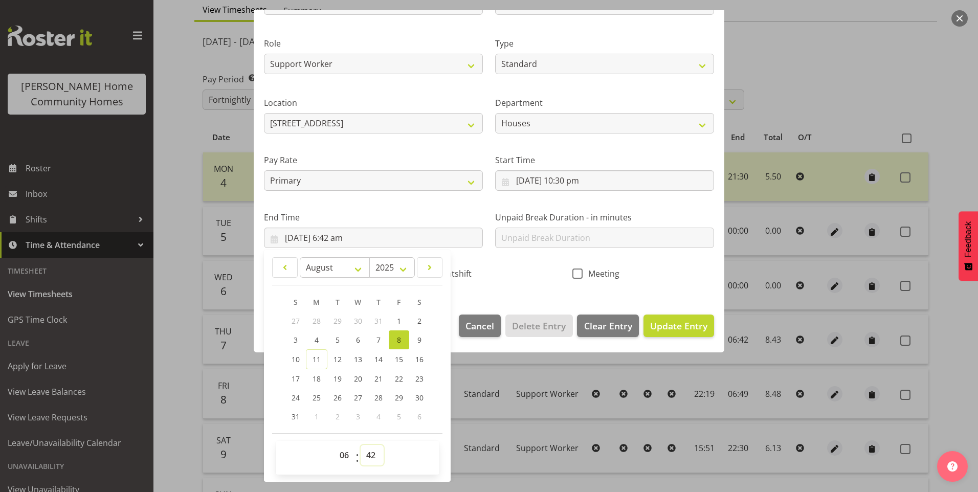
click at [367, 453] on select "00 01 02 03 04 05 06 07 08 09 10 11 12 13 14 15 16 17 18 19 20 21 22 23 24 25 2…" at bounding box center [372, 455] width 23 height 20
click at [361, 445] on select "00 01 02 03 04 05 06 07 08 09 10 11 12 13 14 15 16 17 18 19 20 21 22 23 24 25 2…" at bounding box center [372, 455] width 23 height 20
click at [378, 457] on select "00 01 02 03 04 05 06 07 08 09 10 11 12 13 14 15 16 17 18 19 20 21 22 23 24 25 2…" at bounding box center [372, 455] width 23 height 20
click at [361, 445] on select "00 01 02 03 04 05 06 07 08 09 10 11 12 13 14 15 16 17 18 19 20 21 22 23 24 25 2…" at bounding box center [372, 455] width 23 height 20
click at [663, 322] on span "Update Entry" at bounding box center [678, 326] width 57 height 12
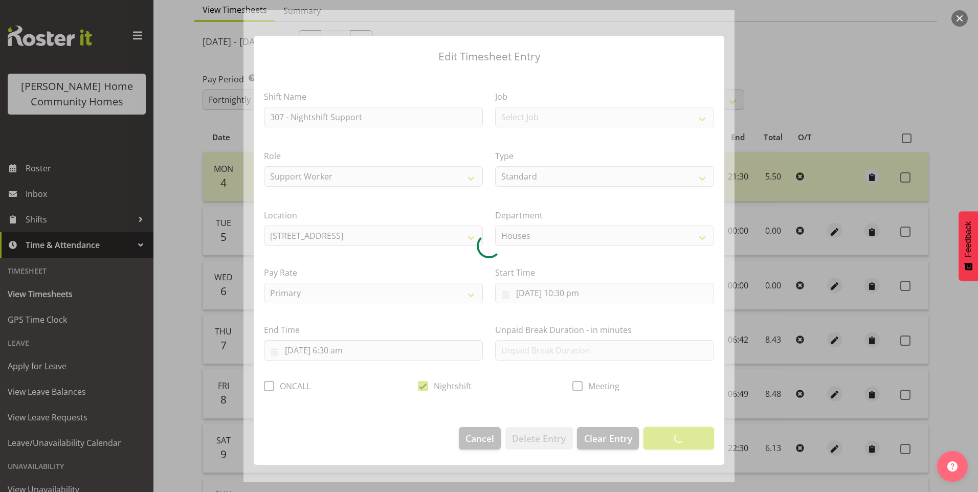
scroll to position [0, 0]
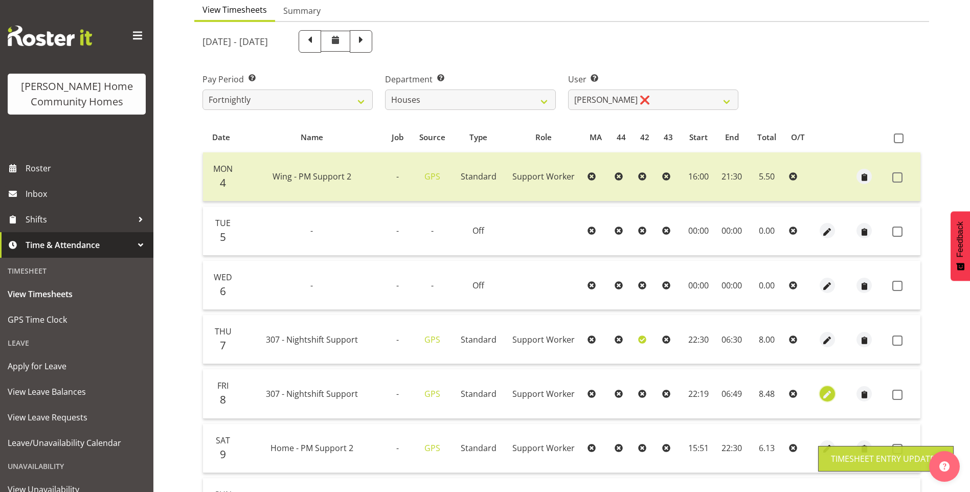
click at [829, 389] on span "button" at bounding box center [828, 395] width 12 height 12
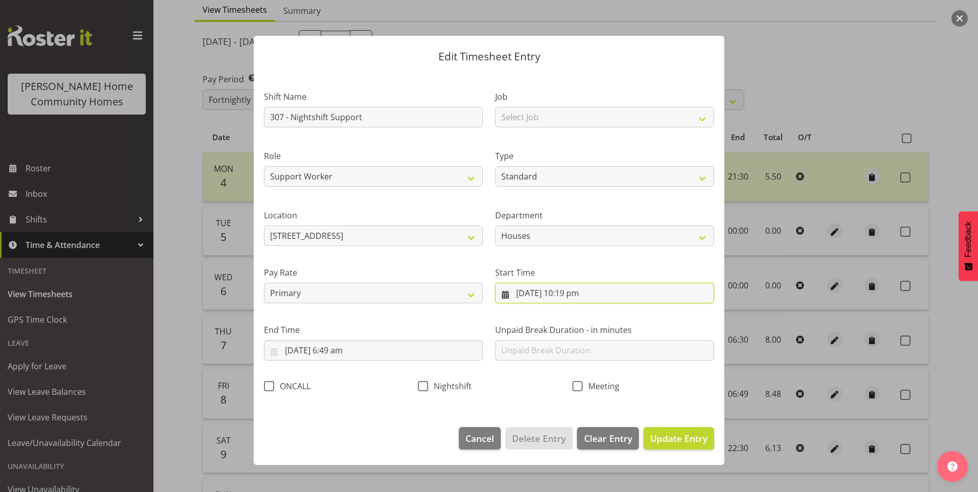
click at [579, 298] on input "8/08/2025, 10:19 pm" at bounding box center [604, 293] width 219 height 20
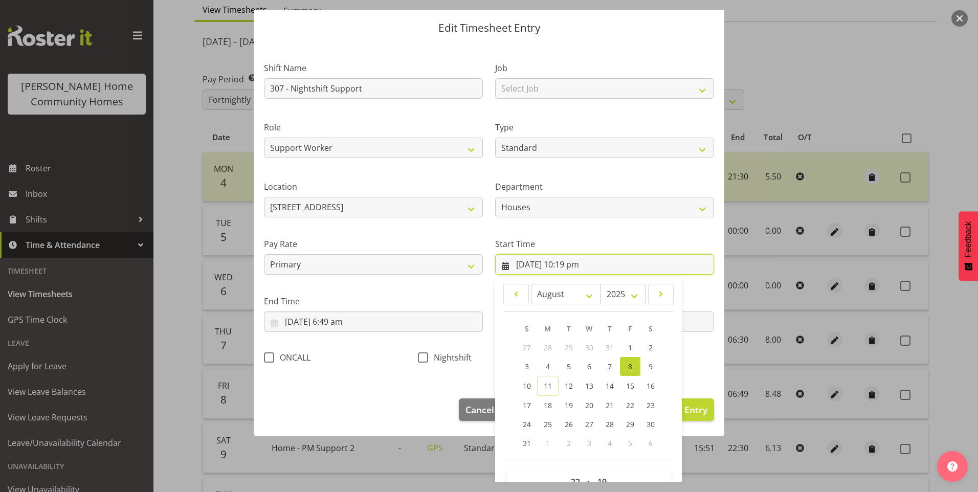
scroll to position [55, 0]
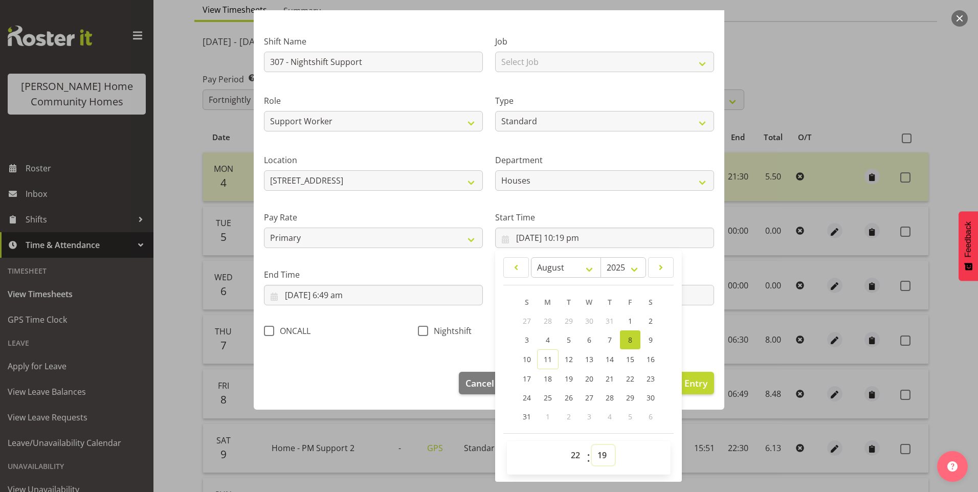
click at [603, 455] on select "00 01 02 03 04 05 06 07 08 09 10 11 12 13 14 15 16 17 18 19 20 21 22 23 24 25 2…" at bounding box center [603, 455] width 23 height 20
click at [592, 445] on select "00 01 02 03 04 05 06 07 08 09 10 11 12 13 14 15 16 17 18 19 20 21 22 23 24 25 2…" at bounding box center [603, 455] width 23 height 20
click at [338, 298] on input "9/08/2025, 6:49 am" at bounding box center [373, 295] width 219 height 20
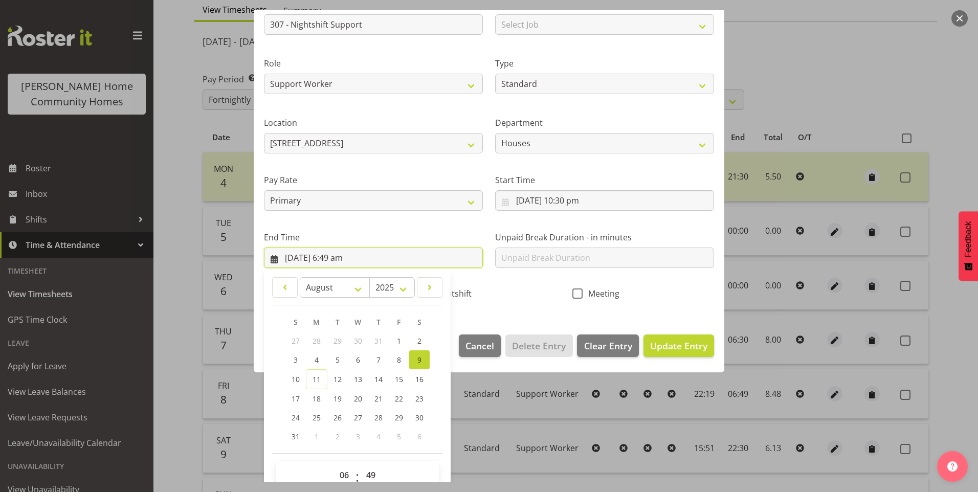
scroll to position [113, 0]
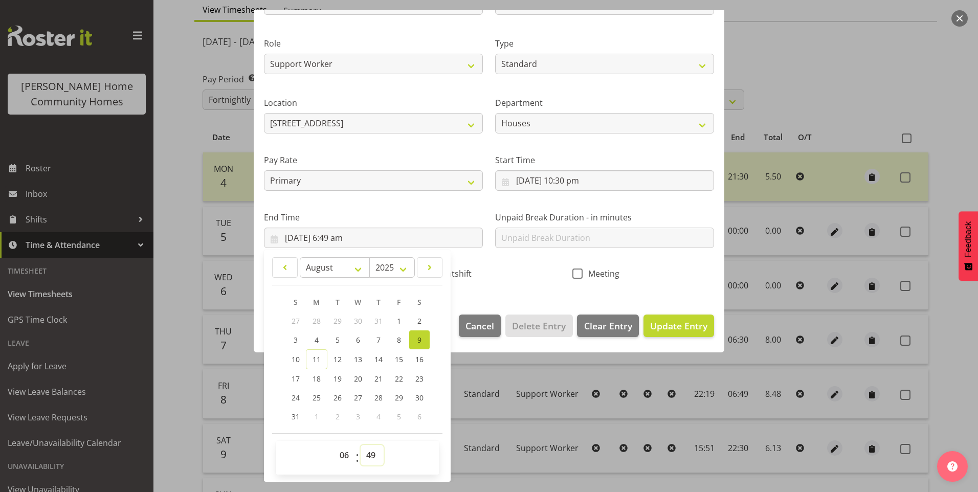
click at [369, 459] on select "00 01 02 03 04 05 06 07 08 09 10 11 12 13 14 15 16 17 18 19 20 21 22 23 24 25 2…" at bounding box center [372, 455] width 23 height 20
click at [361, 445] on select "00 01 02 03 04 05 06 07 08 09 10 11 12 13 14 15 16 17 18 19 20 21 22 23 24 25 2…" at bounding box center [372, 455] width 23 height 20
click at [467, 269] on span "Nightshift" at bounding box center [449, 274] width 43 height 10
click at [425, 270] on input "Nightshift" at bounding box center [421, 273] width 7 height 7
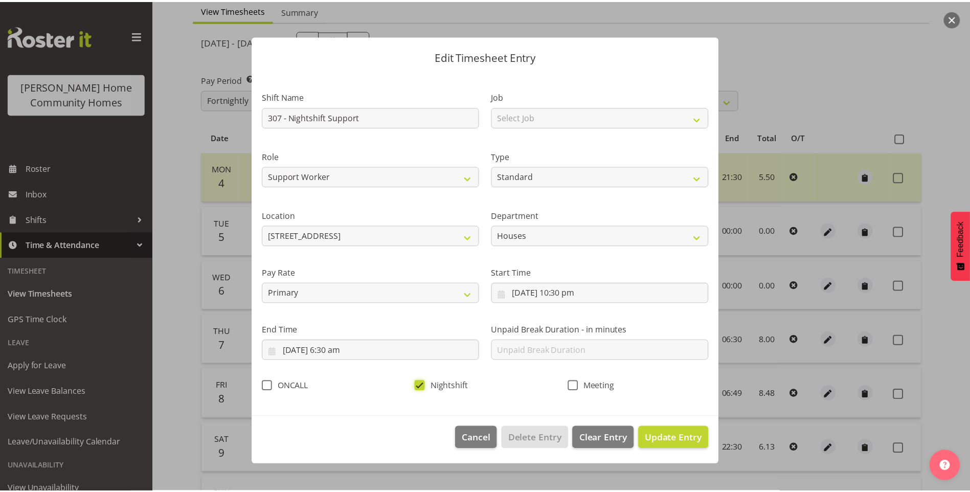
scroll to position [0, 0]
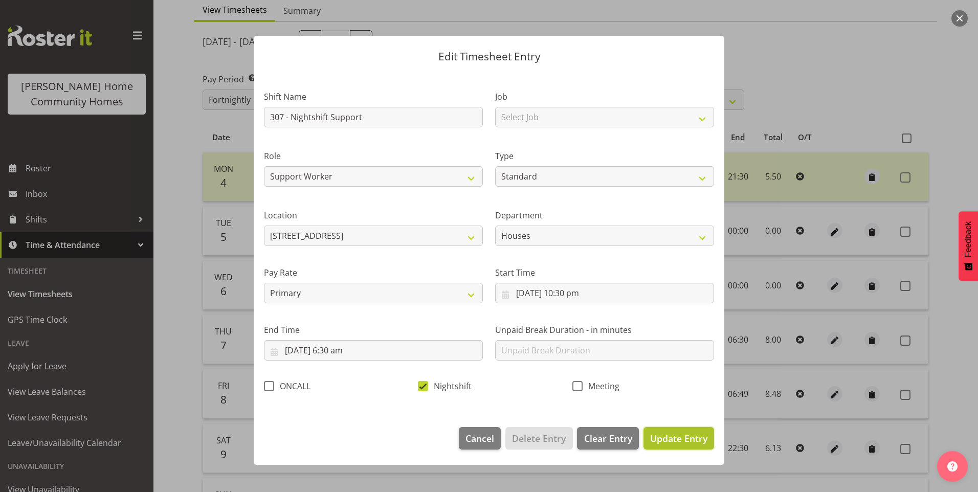
click at [693, 440] on span "Update Entry" at bounding box center [678, 438] width 57 height 12
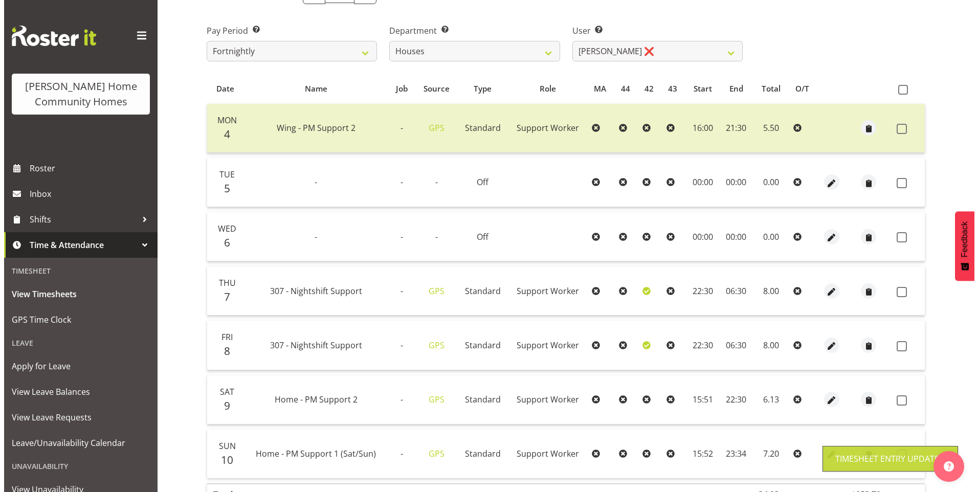
scroll to position [205, 0]
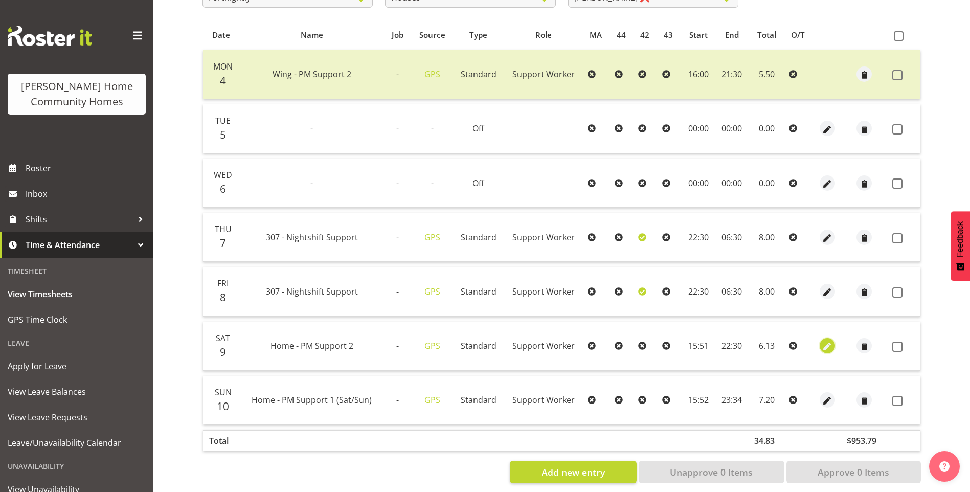
click at [828, 343] on span "button" at bounding box center [828, 347] width 12 height 12
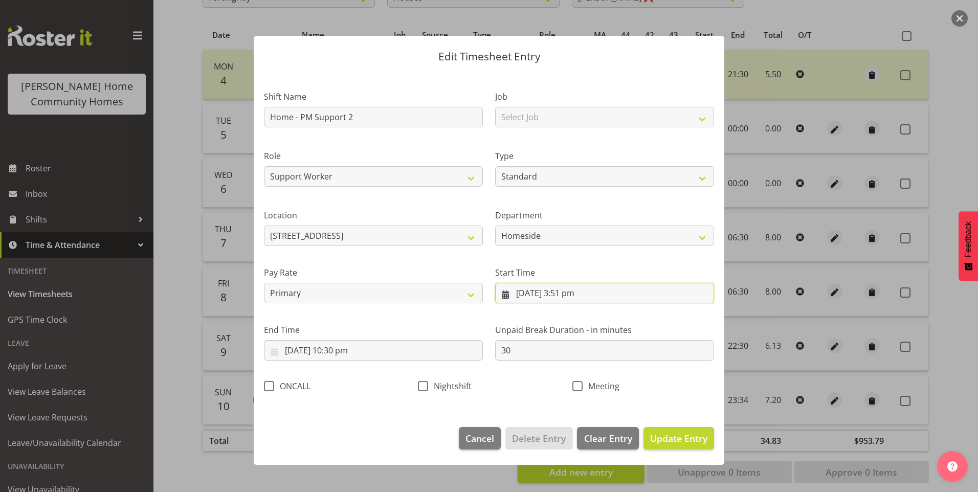
click at [567, 300] on input "9/08/2025, 3:51 pm" at bounding box center [604, 293] width 219 height 20
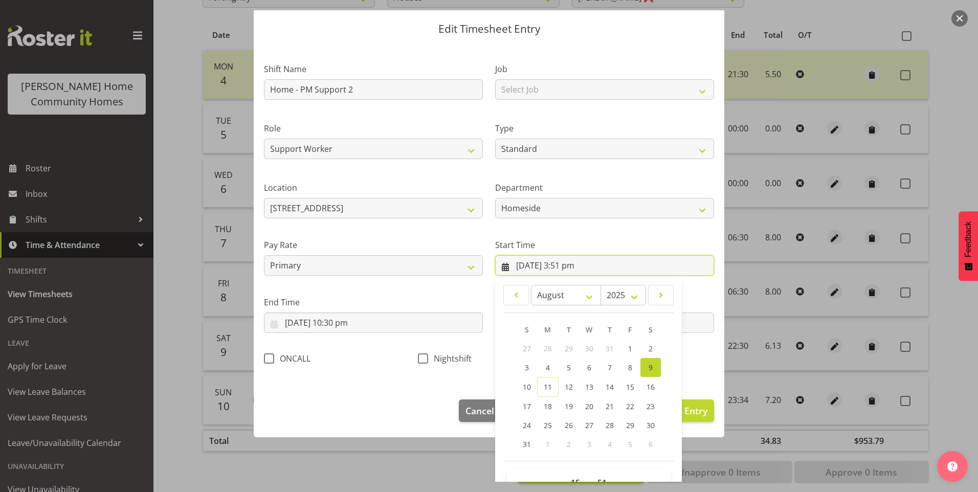
scroll to position [55, 0]
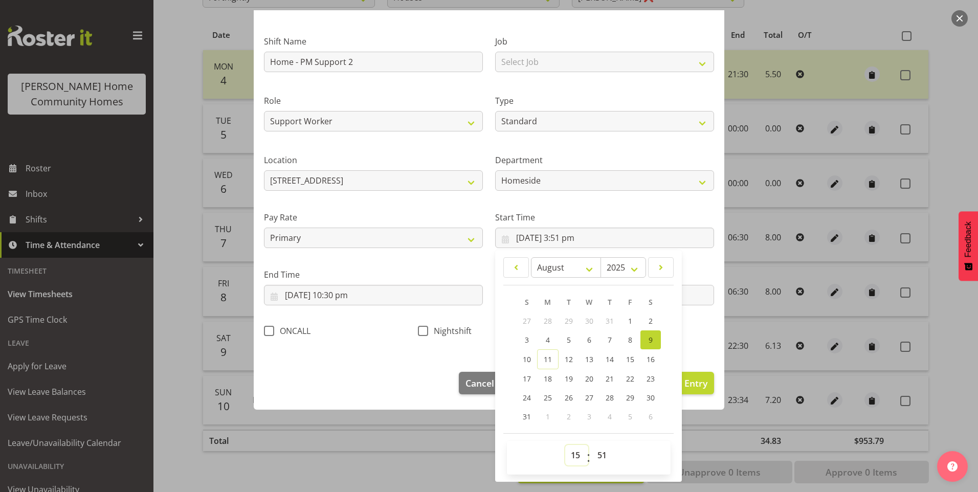
click at [574, 459] on select "00 01 02 03 04 05 06 07 08 09 10 11 12 13 14 15 16 17 18 19 20 21 22 23" at bounding box center [576, 455] width 23 height 20
click at [565, 445] on select "00 01 02 03 04 05 06 07 08 09 10 11 12 13 14 15 16 17 18 19 20 21 22 23" at bounding box center [576, 455] width 23 height 20
click at [599, 450] on select "00 01 02 03 04 05 06 07 08 09 10 11 12 13 14 15 16 17 18 19 20 21 22 23 24 25 2…" at bounding box center [603, 455] width 23 height 20
click at [592, 445] on select "00 01 02 03 04 05 06 07 08 09 10 11 12 13 14 15 16 17 18 19 20 21 22 23 24 25 2…" at bounding box center [603, 455] width 23 height 20
click at [704, 384] on button "Update Entry" at bounding box center [679, 383] width 71 height 23
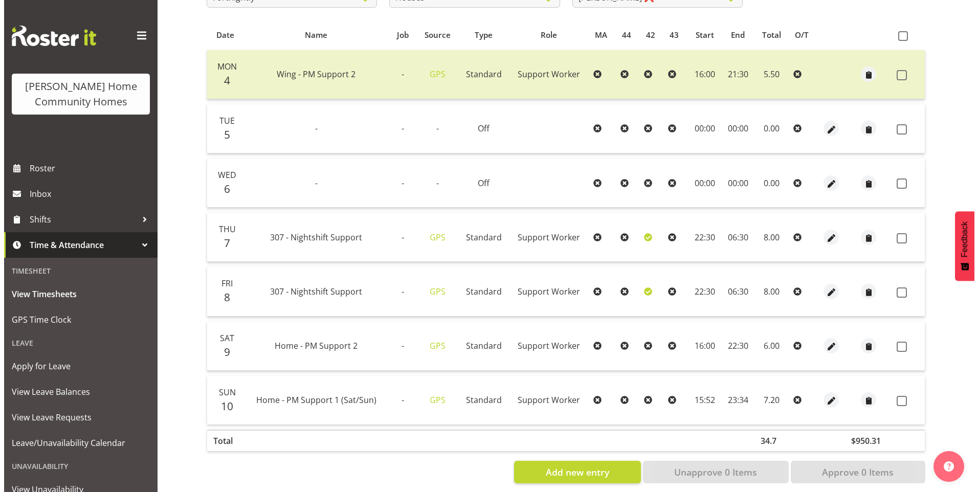
scroll to position [219, 0]
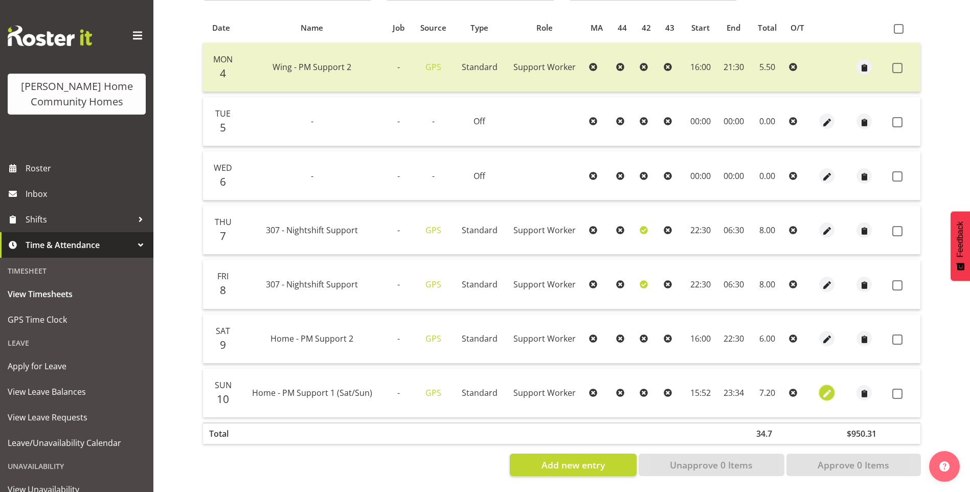
click at [833, 385] on button "button" at bounding box center [827, 392] width 15 height 15
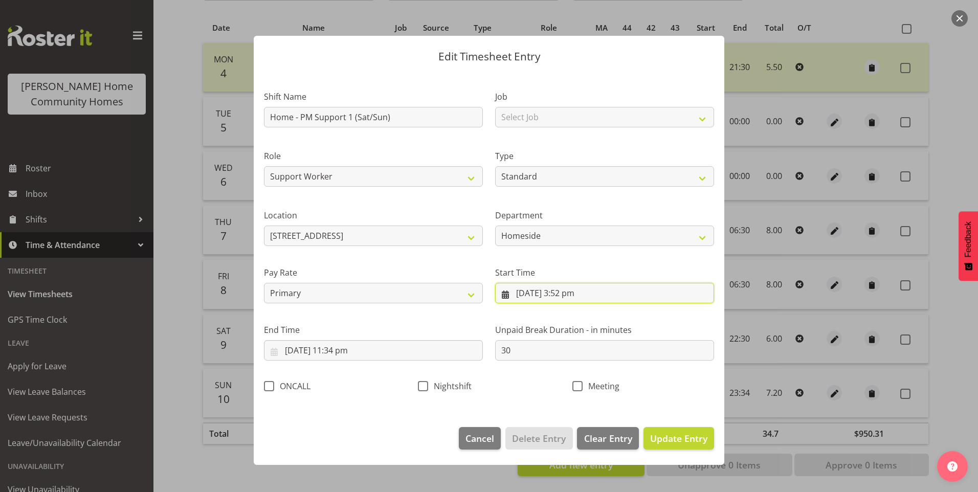
click at [578, 293] on input "10/08/2025, 3:52 pm" at bounding box center [604, 293] width 219 height 20
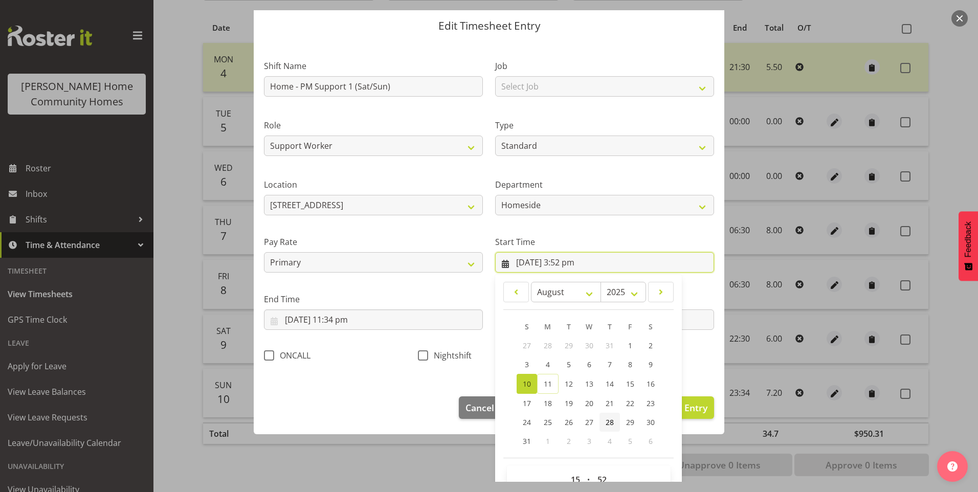
scroll to position [55, 0]
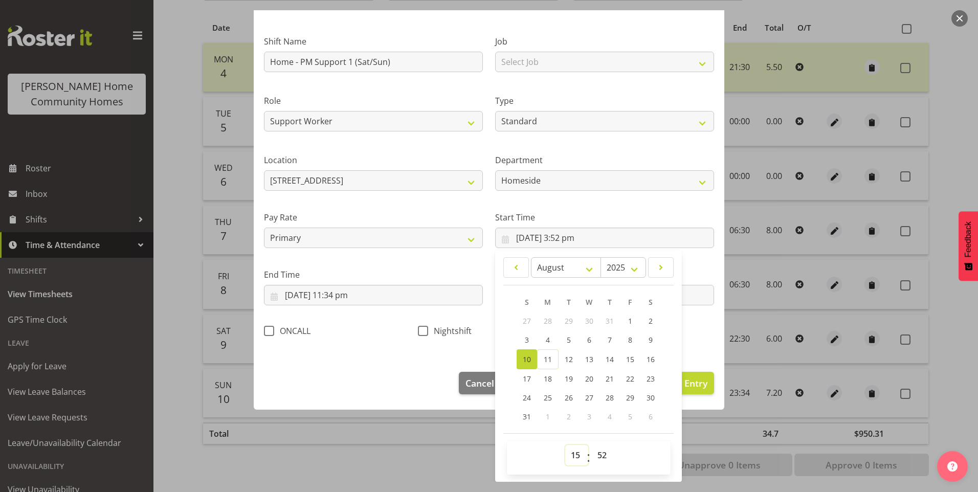
click at [570, 457] on select "00 01 02 03 04 05 06 07 08 09 10 11 12 13 14 15 16 17 18 19 20 21 22 23" at bounding box center [576, 455] width 23 height 20
click at [565, 445] on select "00 01 02 03 04 05 06 07 08 09 10 11 12 13 14 15 16 17 18 19 20 21 22 23" at bounding box center [576, 455] width 23 height 20
drag, startPoint x: 602, startPoint y: 455, endPoint x: 608, endPoint y: 443, distance: 13.5
click at [603, 453] on select "00 01 02 03 04 05 06 07 08 09 10 11 12 13 14 15 16 17 18 19 20 21 22 23 24 25 2…" at bounding box center [603, 455] width 23 height 20
click at [604, 454] on select "00 01 02 03 04 05 06 07 08 09 10 11 12 13 14 15 16 17 18 19 20 21 22 23 24 25 2…" at bounding box center [603, 455] width 23 height 20
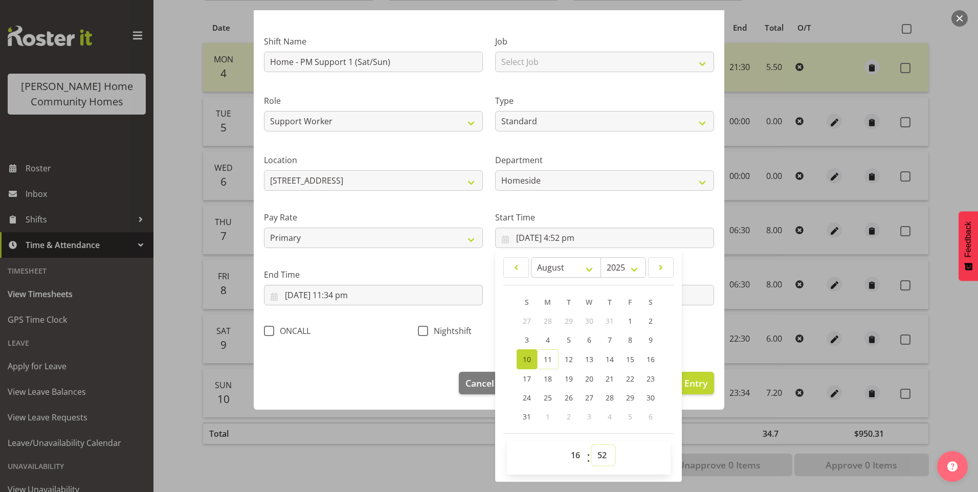
click at [594, 449] on select "00 01 02 03 04 05 06 07 08 09 10 11 12 13 14 15 16 17 18 19 20 21 22 23 24 25 2…" at bounding box center [603, 455] width 23 height 20
click at [592, 445] on select "00 01 02 03 04 05 06 07 08 09 10 11 12 13 14 15 16 17 18 19 20 21 22 23 24 25 2…" at bounding box center [603, 455] width 23 height 20
click at [355, 302] on input "10/08/2025, 11:34 pm" at bounding box center [373, 295] width 219 height 20
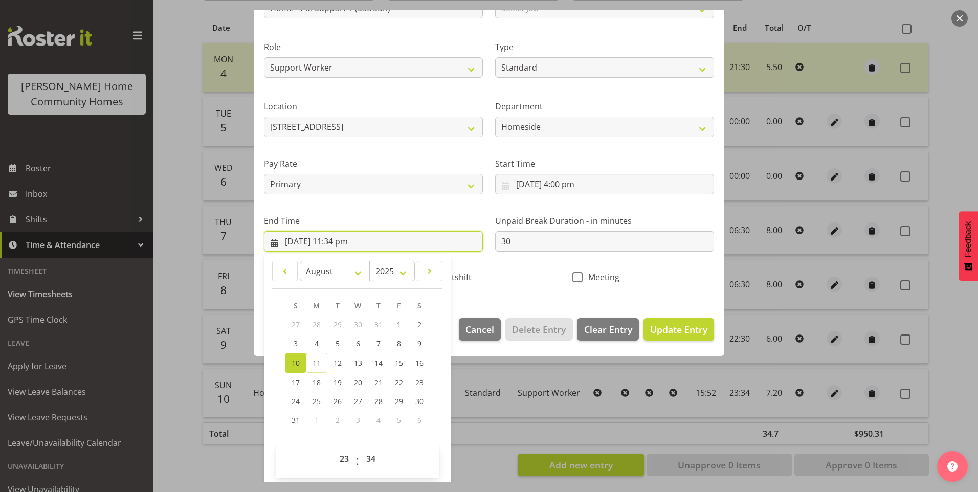
scroll to position [113, 0]
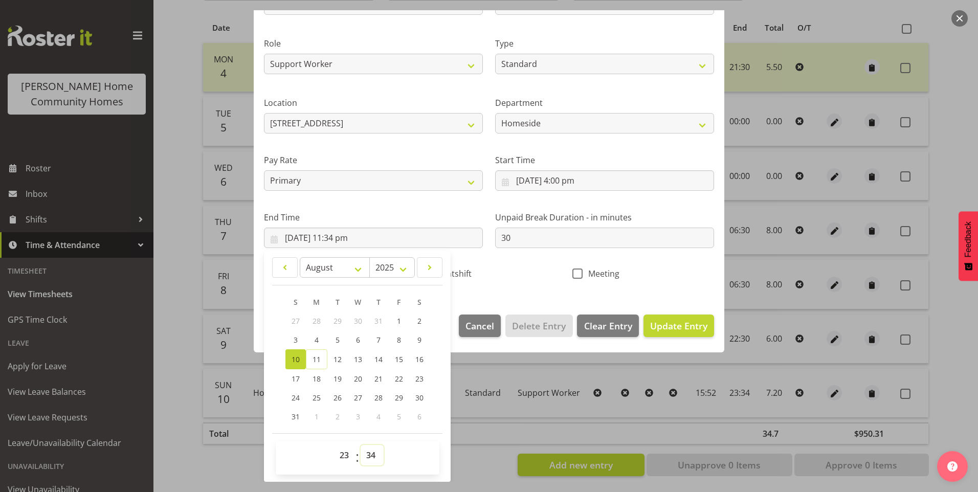
click at [378, 456] on select "00 01 02 03 04 05 06 07 08 09 10 11 12 13 14 15 16 17 18 19 20 21 22 23 24 25 2…" at bounding box center [372, 455] width 23 height 20
click at [361, 445] on select "00 01 02 03 04 05 06 07 08 09 10 11 12 13 14 15 16 17 18 19 20 21 22 23 24 25 2…" at bounding box center [372, 455] width 23 height 20
click at [682, 325] on span "Update Entry" at bounding box center [678, 326] width 57 height 12
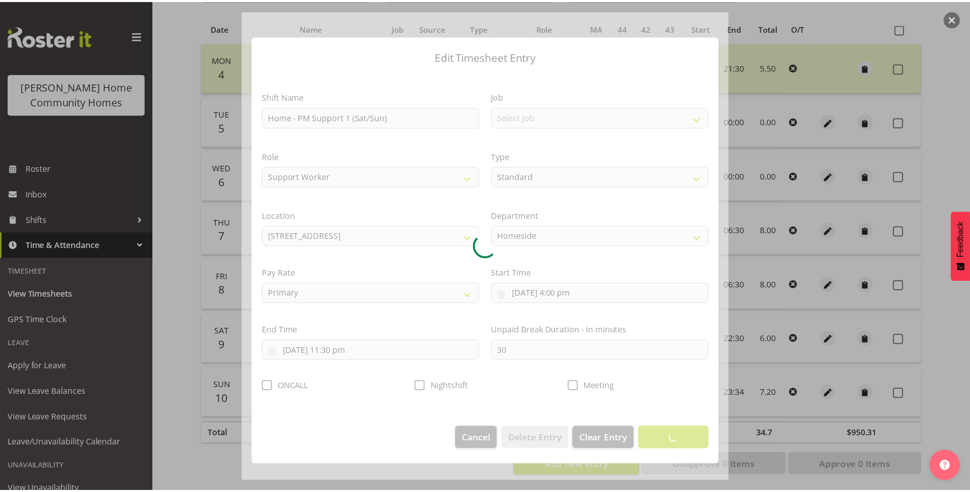
scroll to position [0, 0]
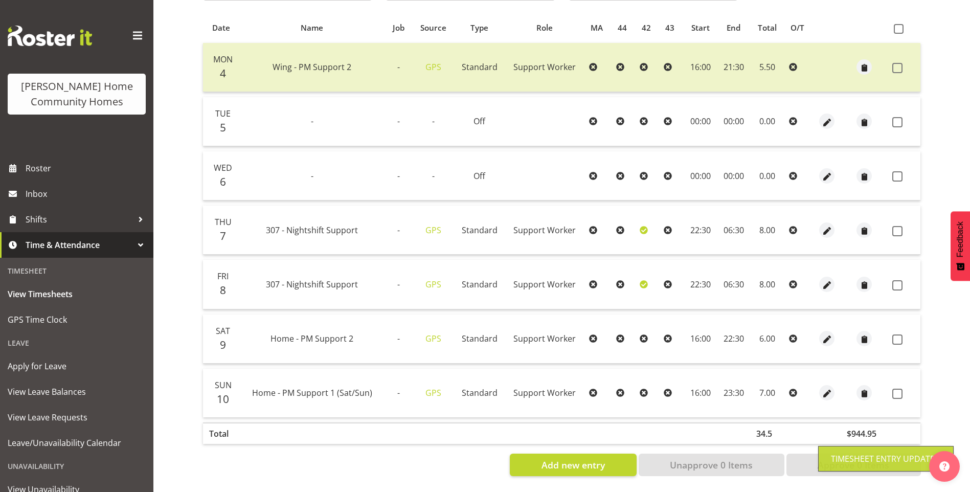
drag, startPoint x: 901, startPoint y: 383, endPoint x: 898, endPoint y: 374, distance: 9.2
click at [901, 389] on span at bounding box center [898, 394] width 10 height 10
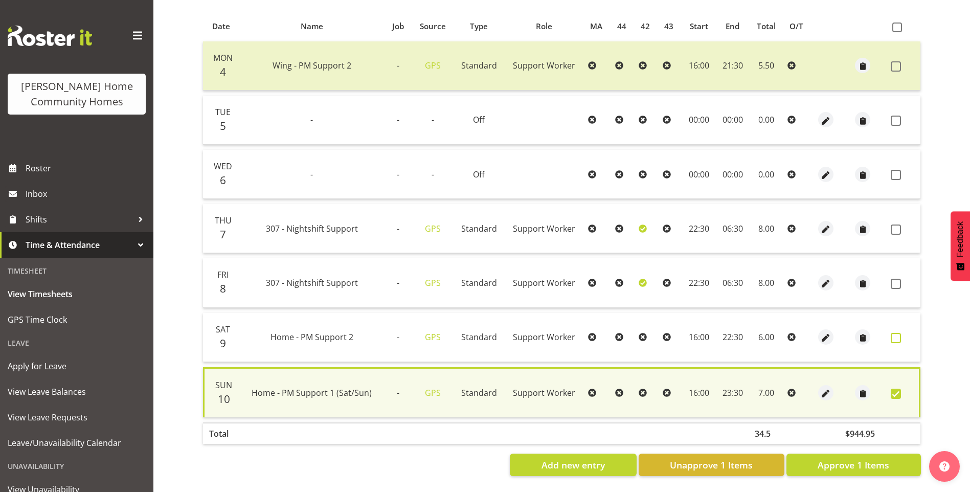
click at [891, 333] on span at bounding box center [896, 338] width 10 height 10
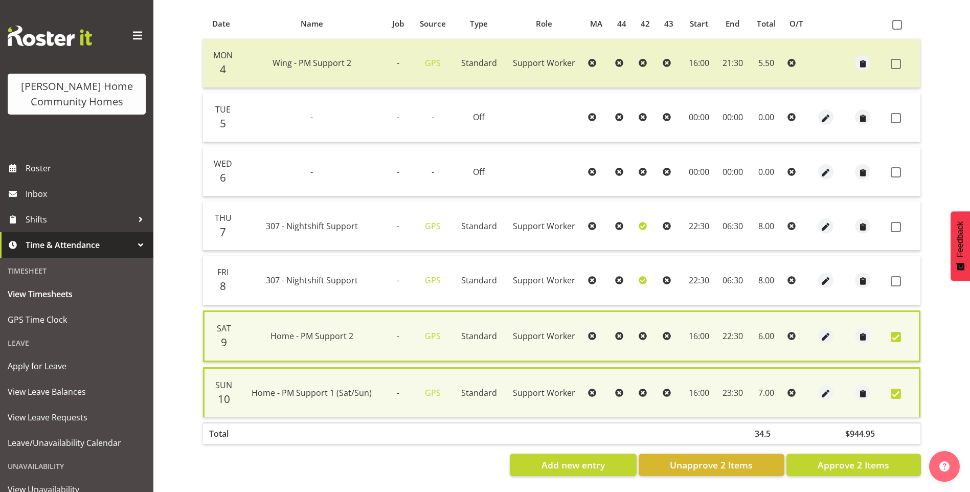
drag, startPoint x: 891, startPoint y: 278, endPoint x: 893, endPoint y: 267, distance: 11.4
click at [892, 278] on span at bounding box center [896, 281] width 10 height 10
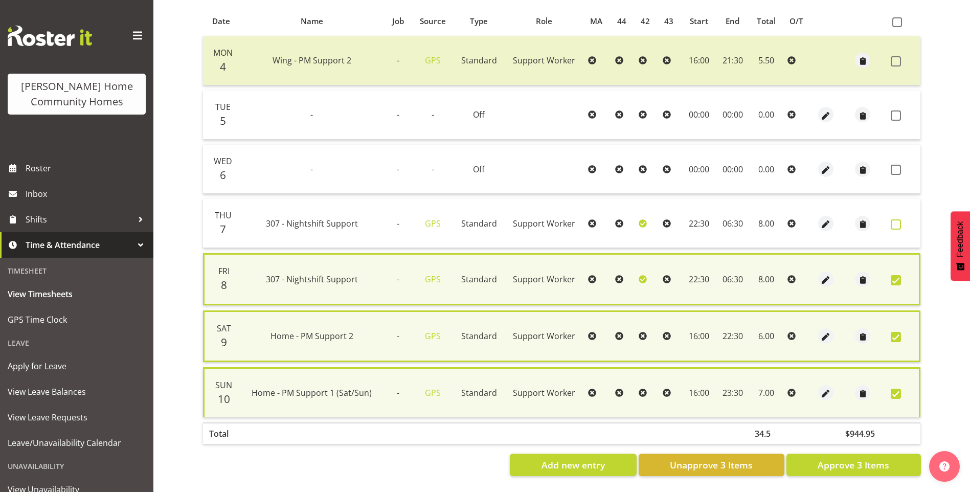
click at [895, 222] on span at bounding box center [896, 224] width 10 height 10
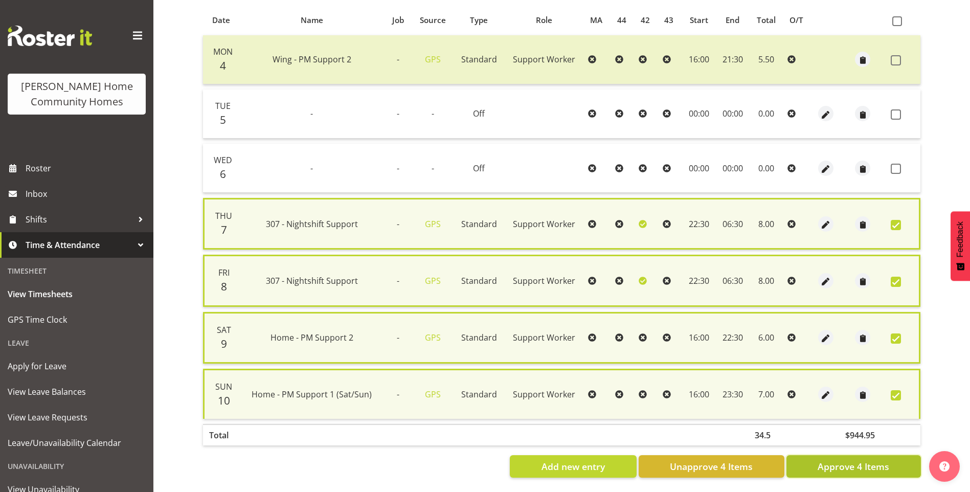
click at [866, 459] on button "Approve 4 Items" at bounding box center [854, 466] width 135 height 23
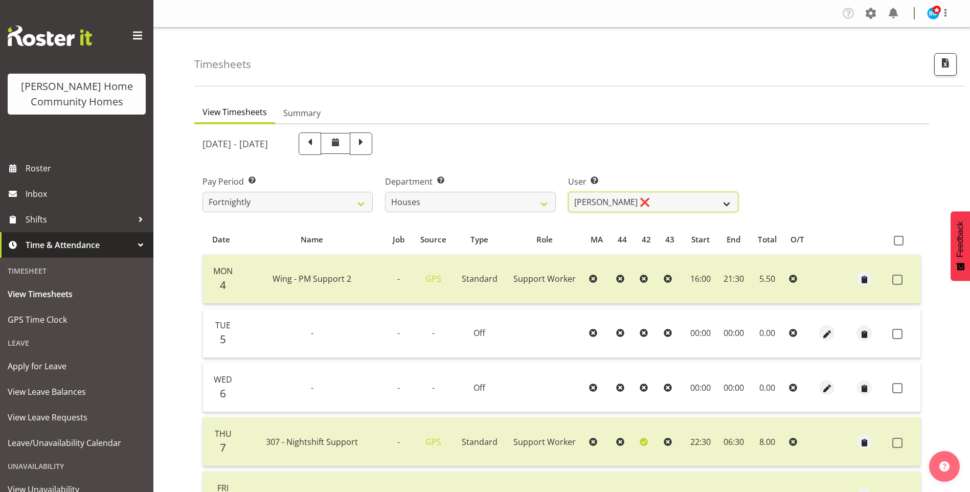
click at [598, 202] on select "Billie Sothern ❌ Dipika Thapa ❌ Jess Aracan ❌ Katrina Shaw ❌ Liezl Sanchez ❌ Ma…" at bounding box center [653, 202] width 170 height 20
click at [568, 192] on select "Billie Sothern ❌ Dipika Thapa ❌ Jess Aracan ❌ Katrina Shaw ❌ Liezl Sanchez ❌ Ma…" at bounding box center [653, 202] width 170 height 20
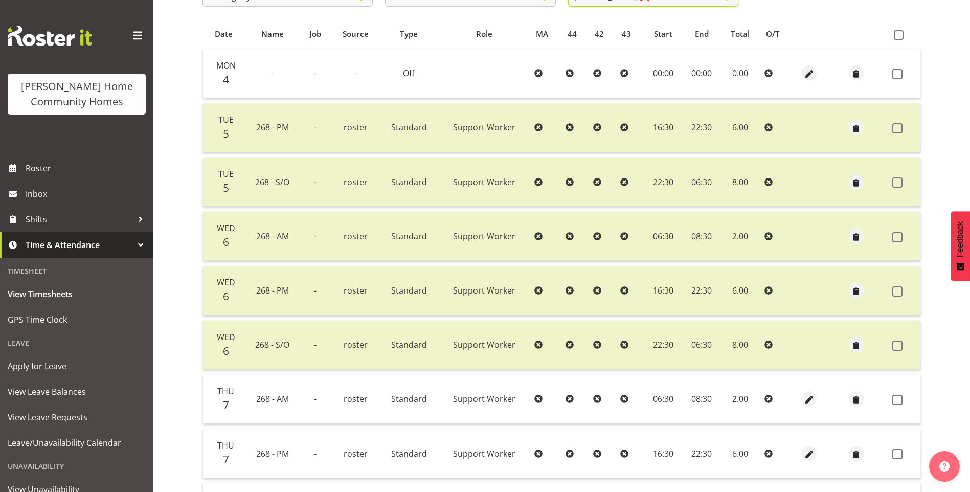
scroll to position [256, 0]
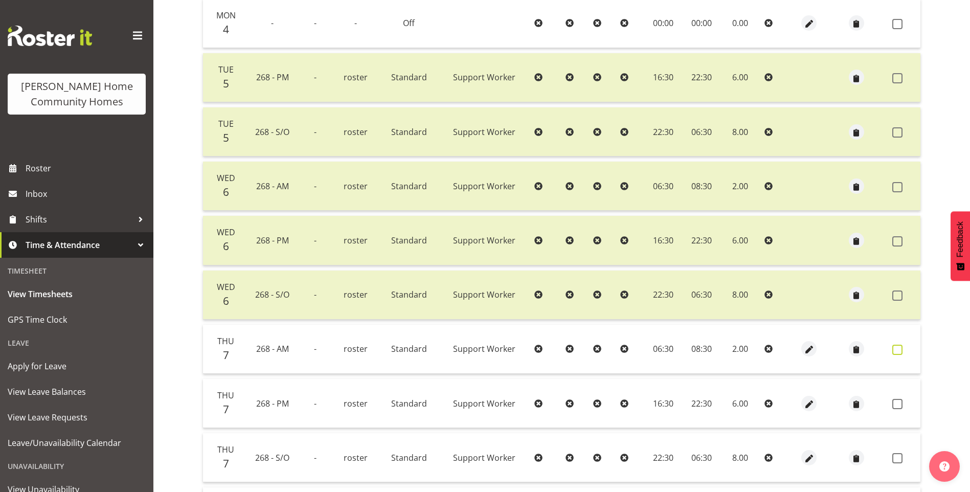
click at [895, 350] on span at bounding box center [898, 350] width 10 height 10
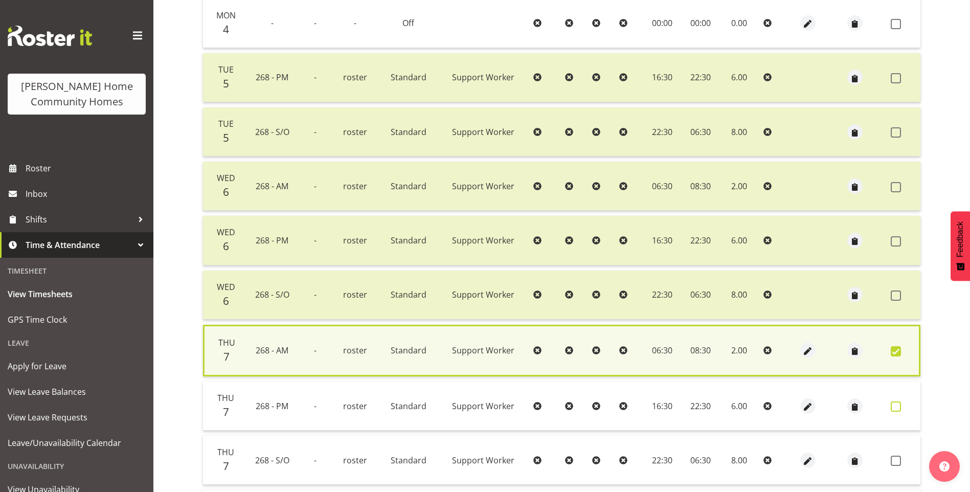
click at [901, 410] on label at bounding box center [899, 407] width 16 height 10
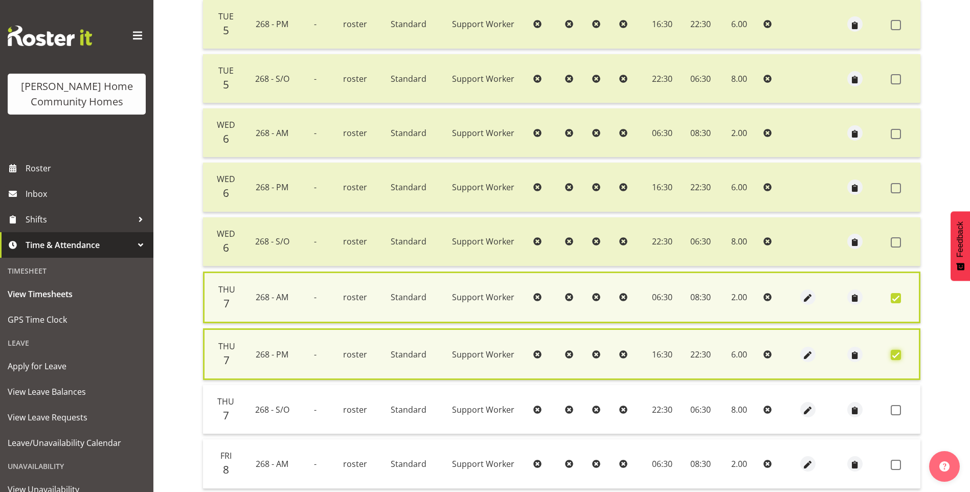
scroll to position [358, 0]
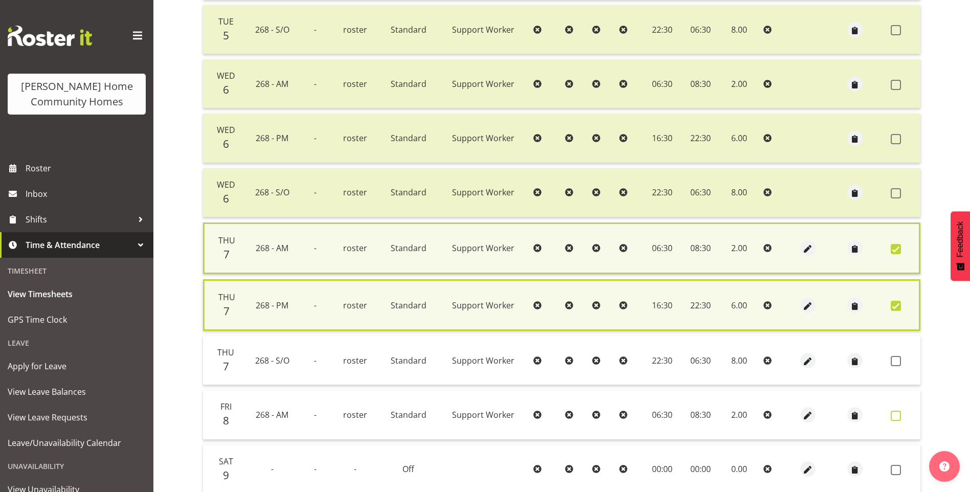
click at [893, 413] on span at bounding box center [896, 416] width 10 height 10
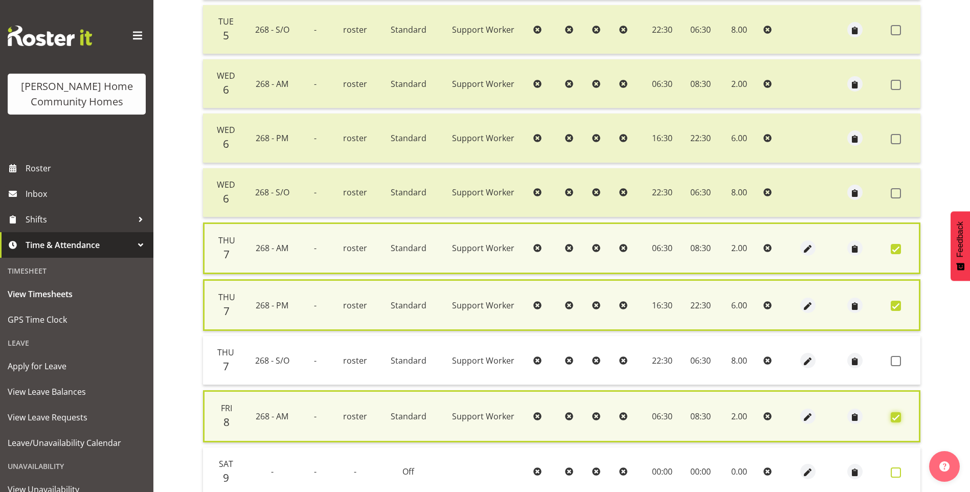
scroll to position [499, 0]
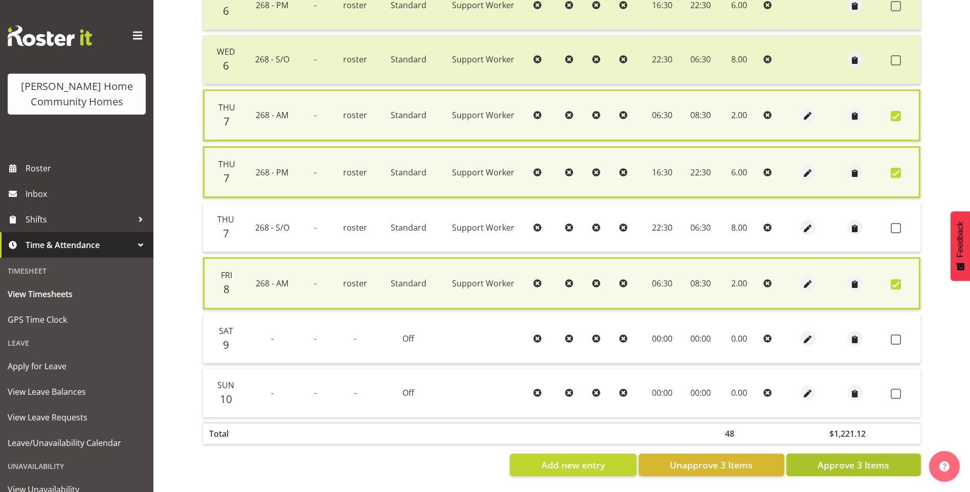
click at [881, 458] on span "Approve 3 Items" at bounding box center [854, 464] width 72 height 13
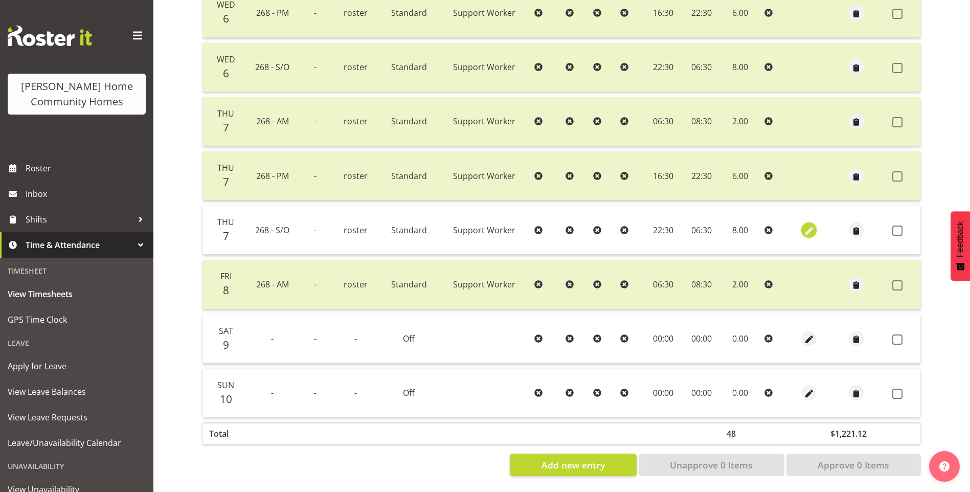
click at [809, 225] on span "button" at bounding box center [810, 231] width 12 height 12
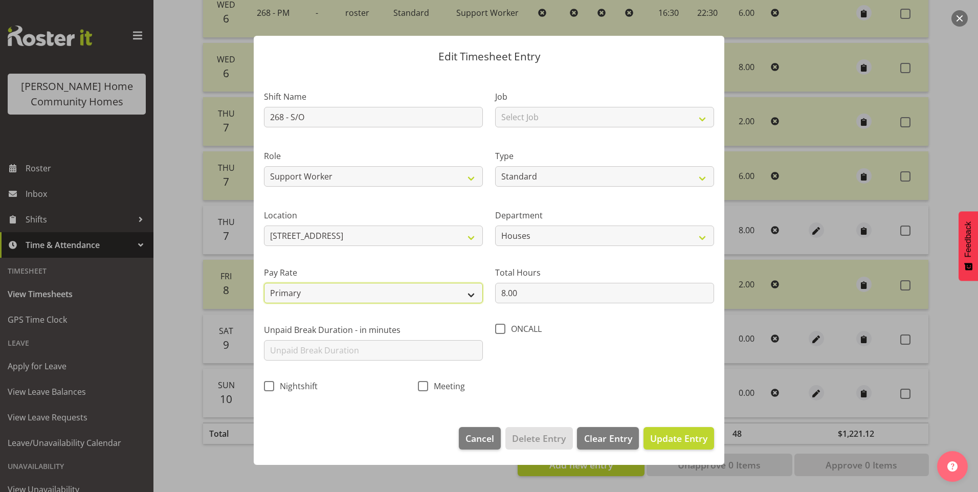
click at [295, 291] on select "Primary Secondary Tertiary Fourth Fifth" at bounding box center [373, 293] width 219 height 20
click at [264, 283] on select "Primary Secondary Tertiary Fourth Fifth" at bounding box center [373, 293] width 219 height 20
drag, startPoint x: 683, startPoint y: 439, endPoint x: 752, endPoint y: 406, distance: 76.2
click at [685, 439] on span "Update Entry" at bounding box center [678, 438] width 57 height 12
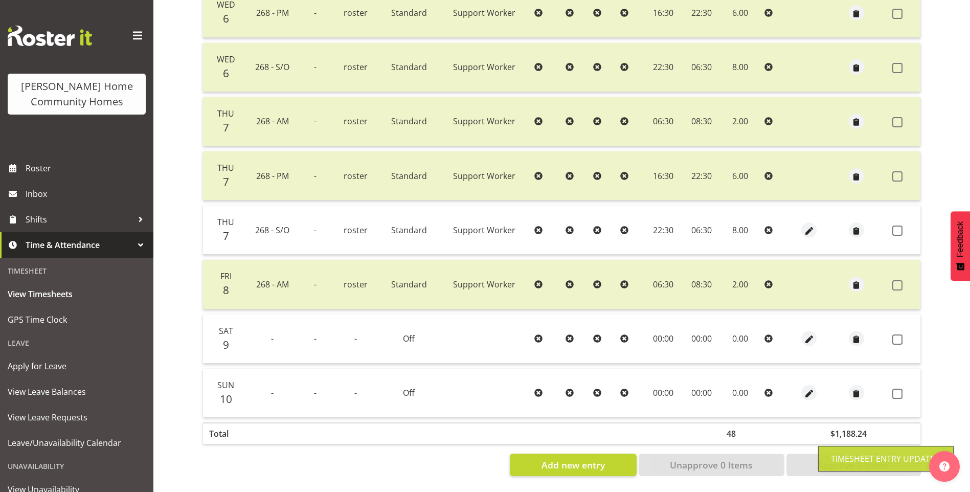
click at [897, 226] on span at bounding box center [898, 231] width 10 height 10
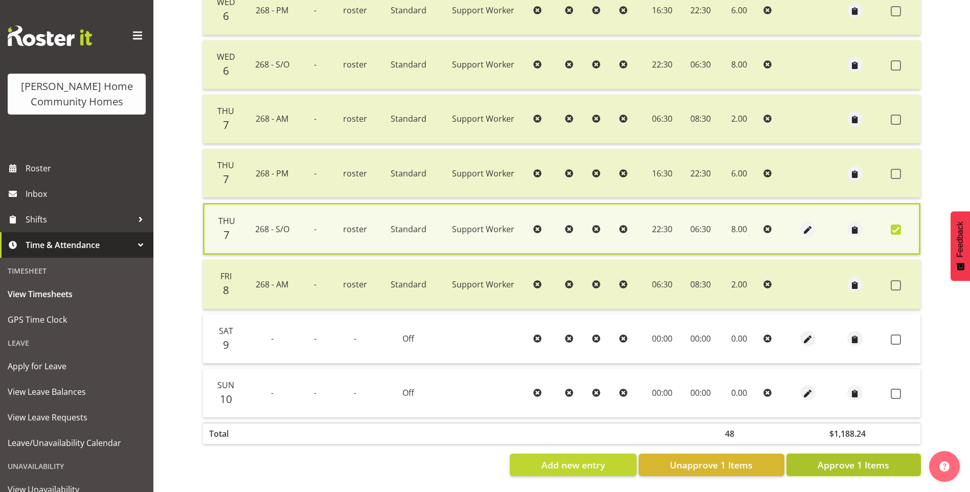
click at [883, 458] on span "Approve 1 Items" at bounding box center [854, 464] width 72 height 13
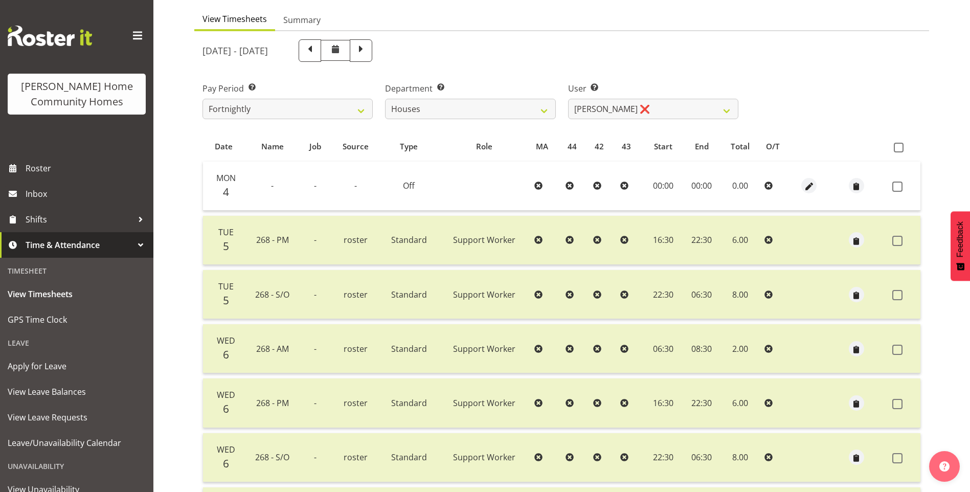
scroll to position [31, 0]
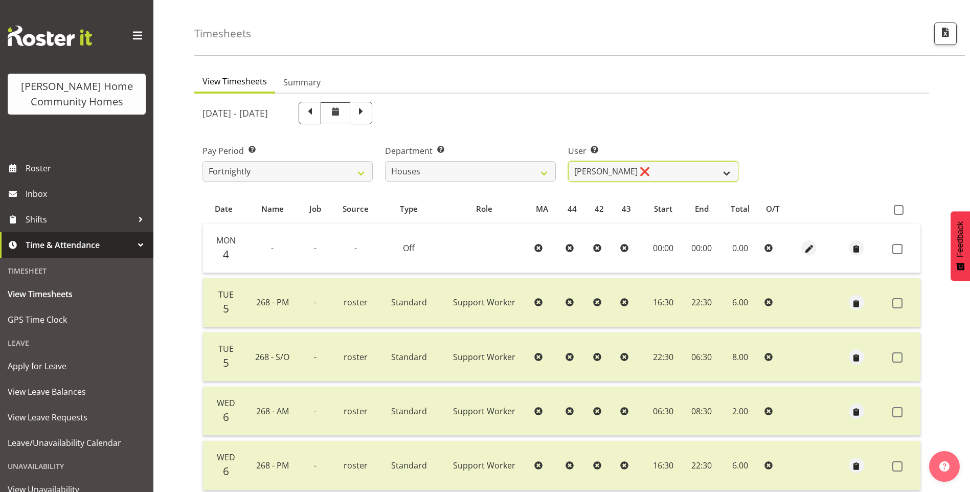
click at [604, 169] on select "Billie Sothern ❌ Dipika Thapa ❌ Jess Aracan ❌ Katrina Shaw ❌ Liezl Sanchez ❌ Ma…" at bounding box center [653, 171] width 170 height 20
click at [568, 161] on select "Billie Sothern ❌ Dipika Thapa ❌ Jess Aracan ❌ Katrina Shaw ❌ Liezl Sanchez ❌ Ma…" at bounding box center [653, 171] width 170 height 20
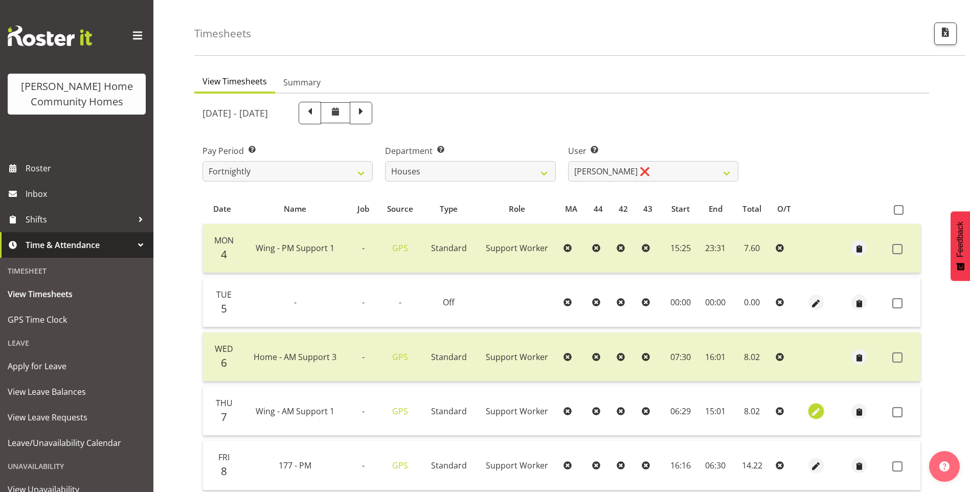
click at [819, 405] on span "button" at bounding box center [817, 411] width 12 height 15
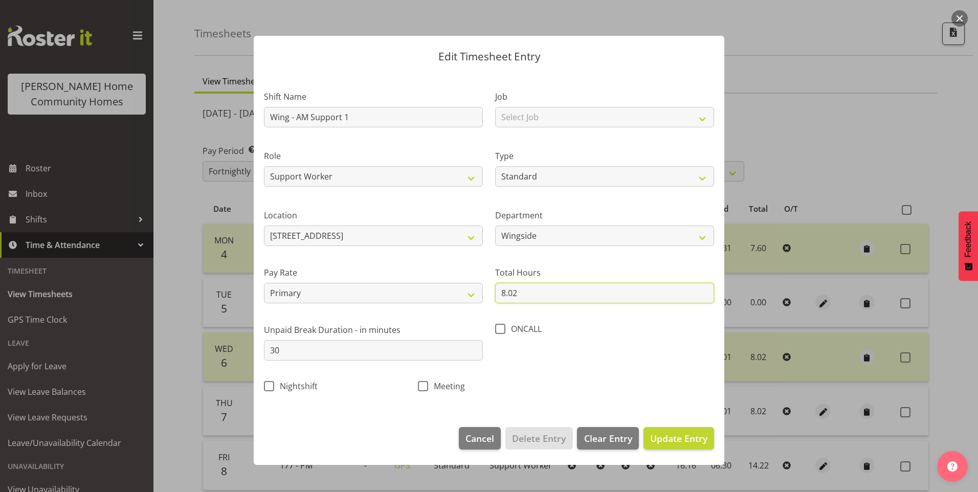
click at [528, 294] on input "8.02" at bounding box center [604, 293] width 219 height 20
drag, startPoint x: 692, startPoint y: 432, endPoint x: 710, endPoint y: 434, distance: 18.0
click at [692, 433] on span "Update Entry" at bounding box center [678, 438] width 57 height 12
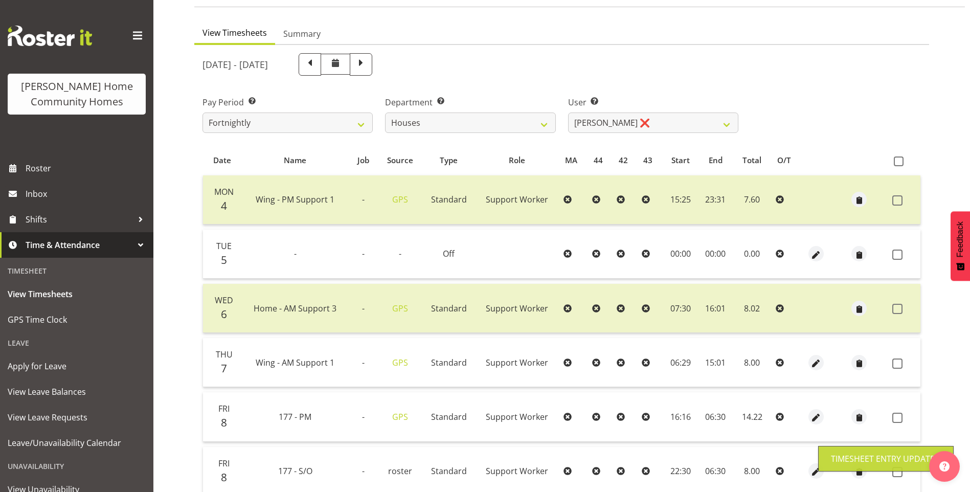
scroll to position [133, 0]
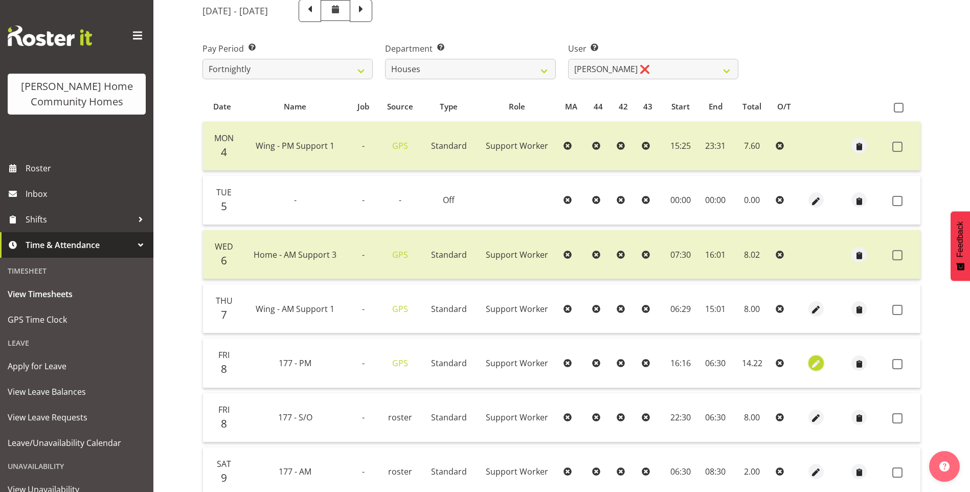
click at [821, 366] on span "button" at bounding box center [817, 364] width 12 height 12
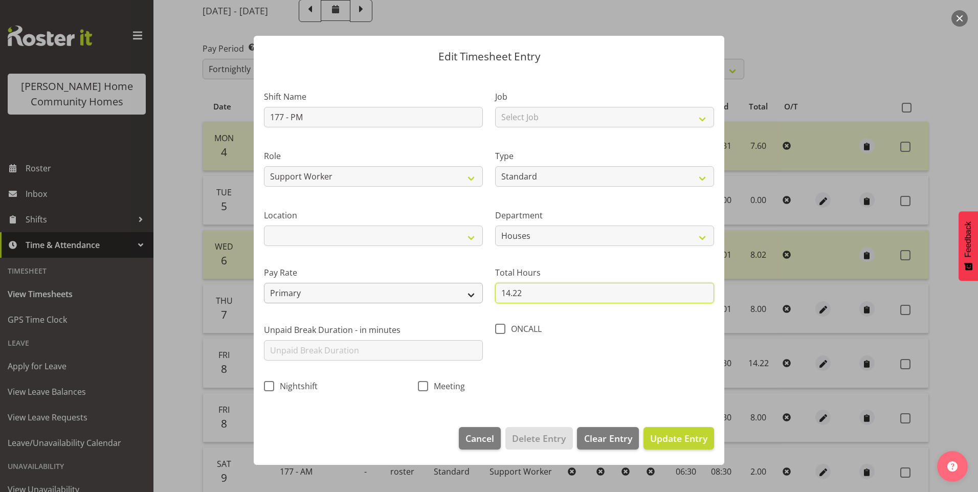
drag, startPoint x: 545, startPoint y: 300, endPoint x: 429, endPoint y: 283, distance: 116.8
click at [436, 284] on div "Shift Name 177 - PM Job Select Job Floater Role Support Worker Type Off Standar…" at bounding box center [489, 238] width 462 height 324
drag, startPoint x: 673, startPoint y: 437, endPoint x: 740, endPoint y: 424, distance: 67.9
click at [674, 437] on span "Update Entry" at bounding box center [678, 438] width 57 height 12
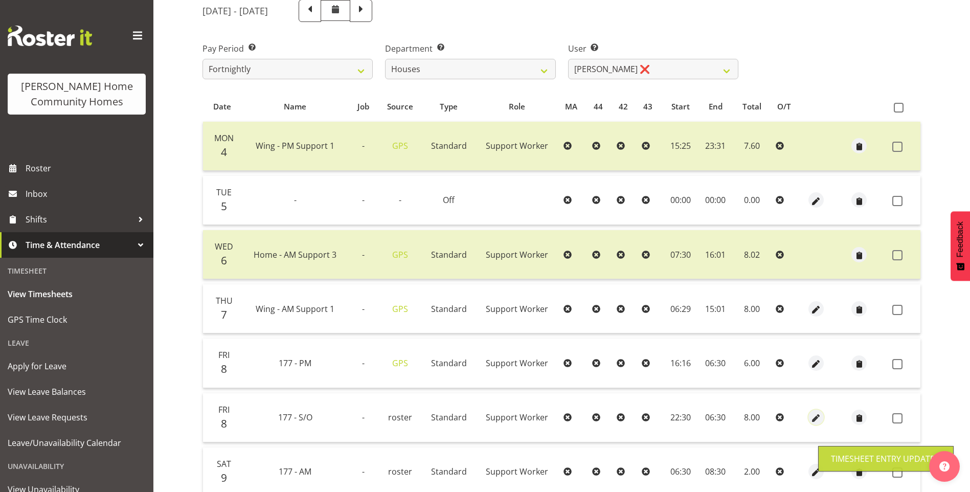
click at [815, 417] on span "button" at bounding box center [817, 419] width 12 height 12
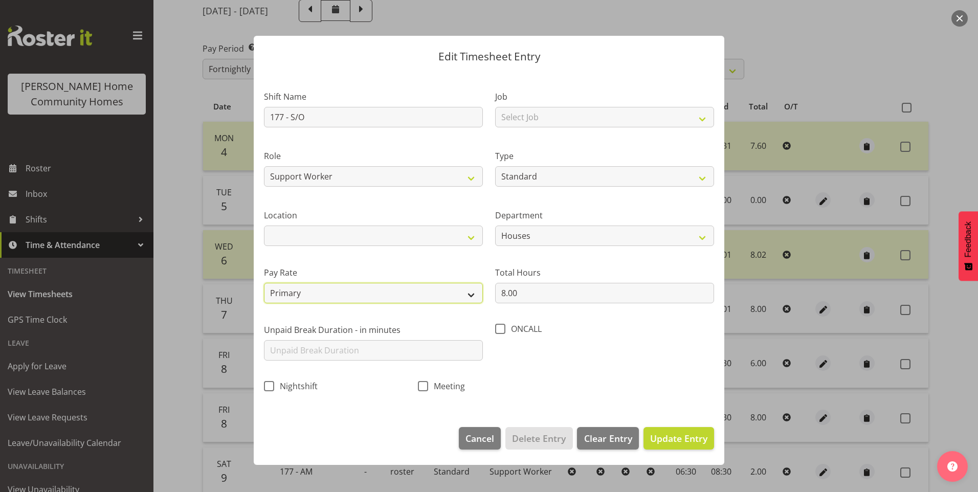
drag, startPoint x: 278, startPoint y: 290, endPoint x: 283, endPoint y: 296, distance: 8.4
click at [279, 289] on select "Primary Secondary Tertiary Fourth Fifth" at bounding box center [373, 293] width 219 height 20
click at [264, 283] on select "Primary Secondary Tertiary Fourth Fifth" at bounding box center [373, 293] width 219 height 20
click at [665, 438] on span "Update Entry" at bounding box center [678, 438] width 57 height 12
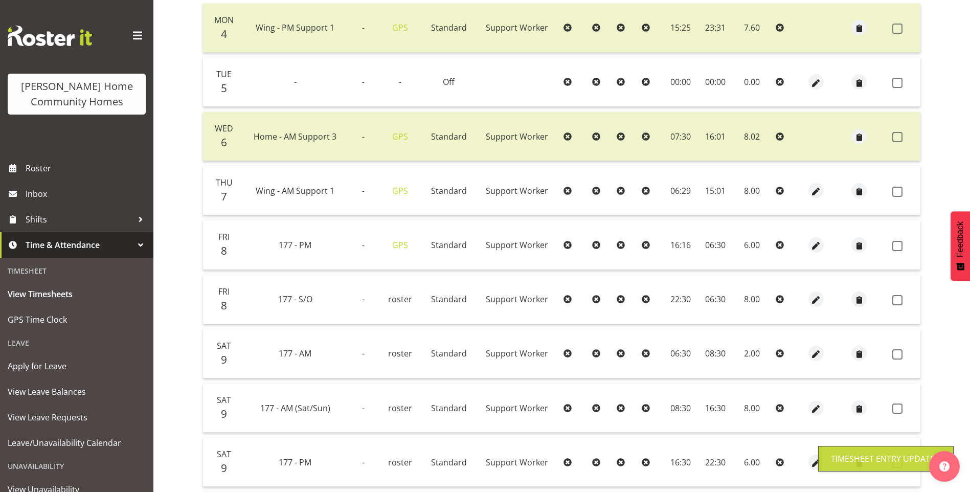
scroll to position [286, 0]
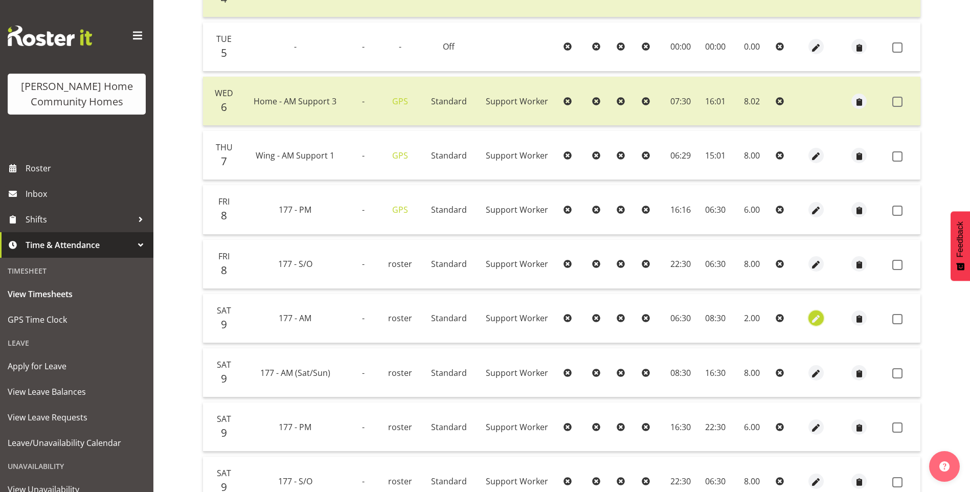
click at [814, 315] on span "button" at bounding box center [817, 320] width 12 height 12
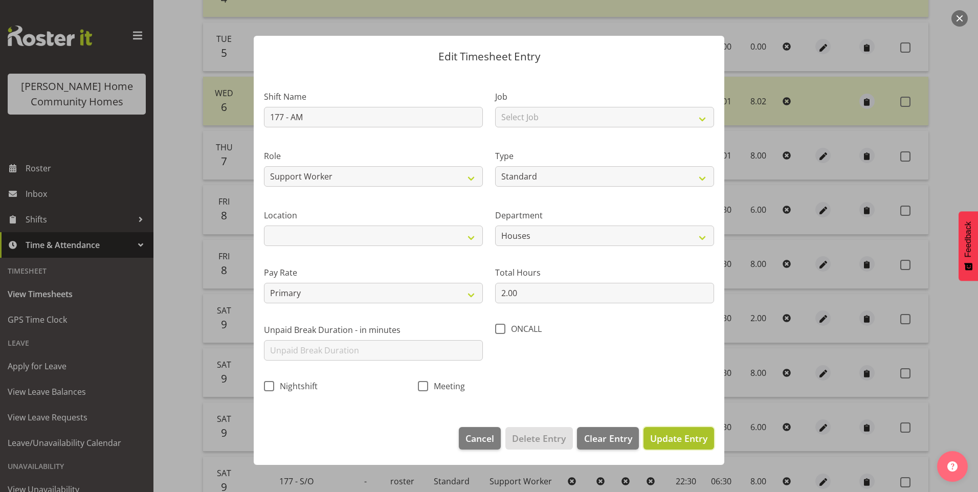
drag, startPoint x: 700, startPoint y: 439, endPoint x: 751, endPoint y: 427, distance: 52.6
click at [700, 438] on span "Update Entry" at bounding box center [678, 438] width 57 height 12
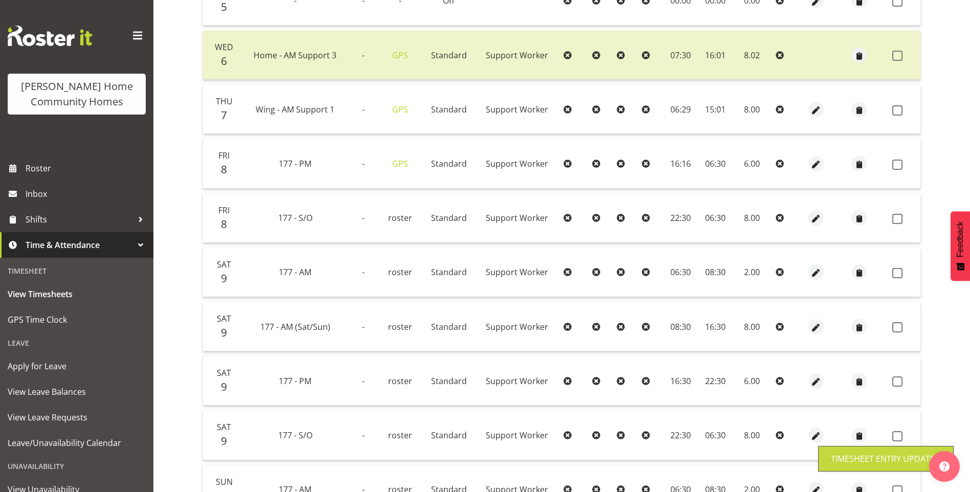
scroll to position [389, 0]
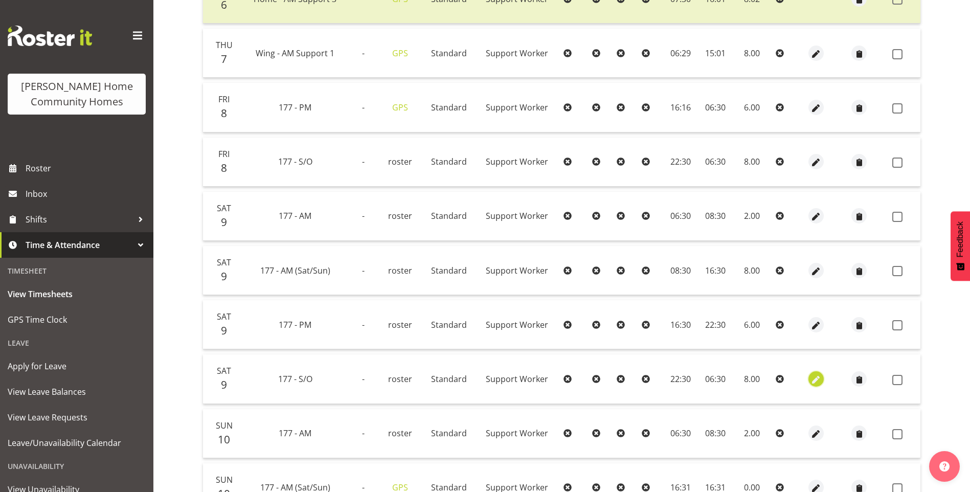
click at [811, 375] on span "button" at bounding box center [817, 380] width 12 height 12
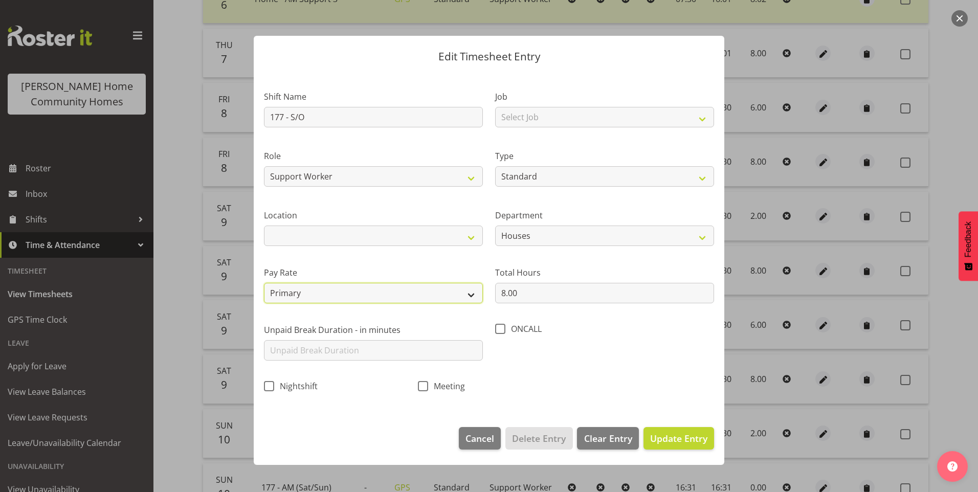
click at [289, 290] on select "Primary Secondary Tertiary Fourth Fifth" at bounding box center [373, 293] width 219 height 20
click at [264, 283] on select "Primary Secondary Tertiary Fourth Fifth" at bounding box center [373, 293] width 219 height 20
drag, startPoint x: 687, startPoint y: 432, endPoint x: 740, endPoint y: 428, distance: 53.3
click at [688, 432] on span "Update Entry" at bounding box center [678, 438] width 57 height 12
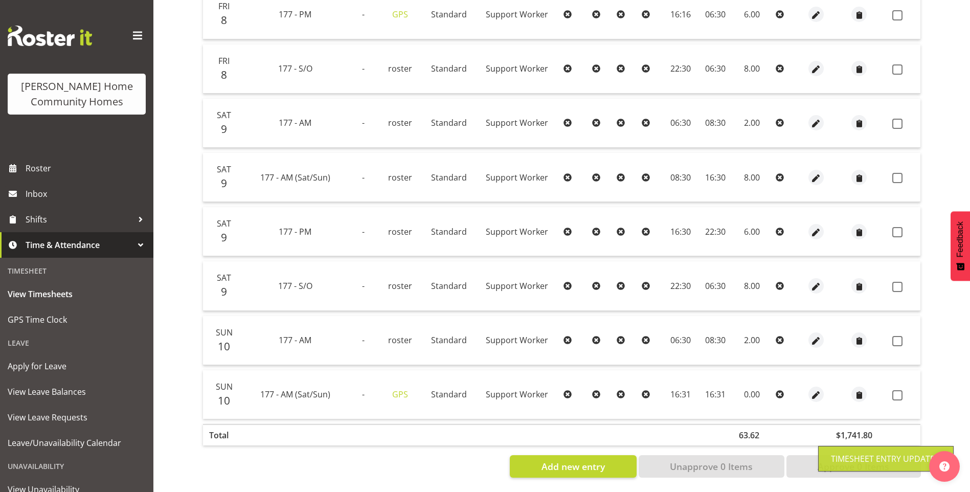
scroll to position [491, 0]
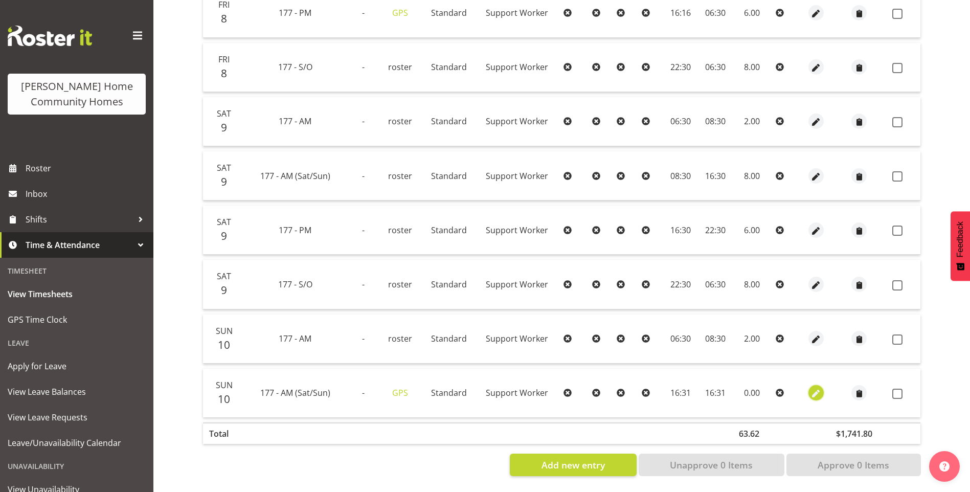
click at [817, 388] on span "button" at bounding box center [817, 394] width 12 height 12
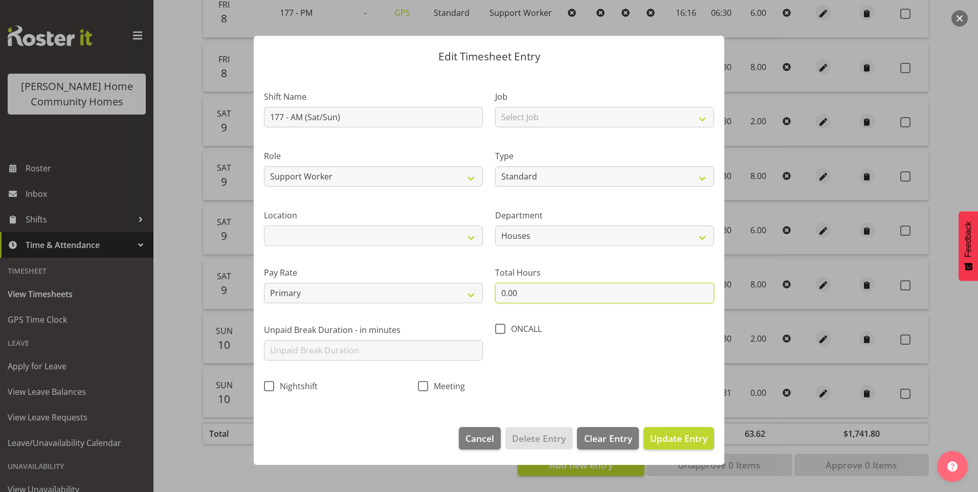
drag, startPoint x: 523, startPoint y: 293, endPoint x: 357, endPoint y: 275, distance: 166.7
click at [425, 283] on div "Shift Name 177 - AM (Sat/Sun) Job Select Job Floater Role Support Worker Type O…" at bounding box center [489, 238] width 462 height 324
click at [700, 434] on span "Update Entry" at bounding box center [678, 438] width 57 height 12
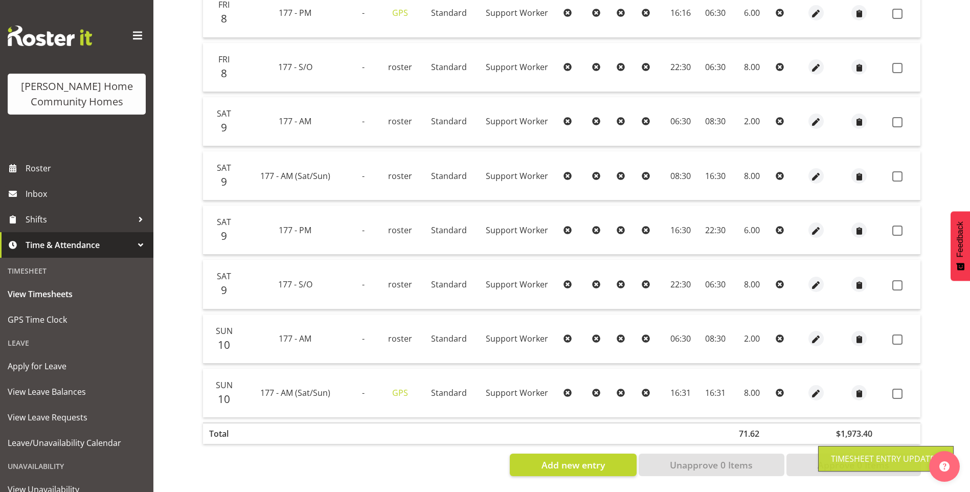
click at [904, 389] on label at bounding box center [901, 394] width 16 height 10
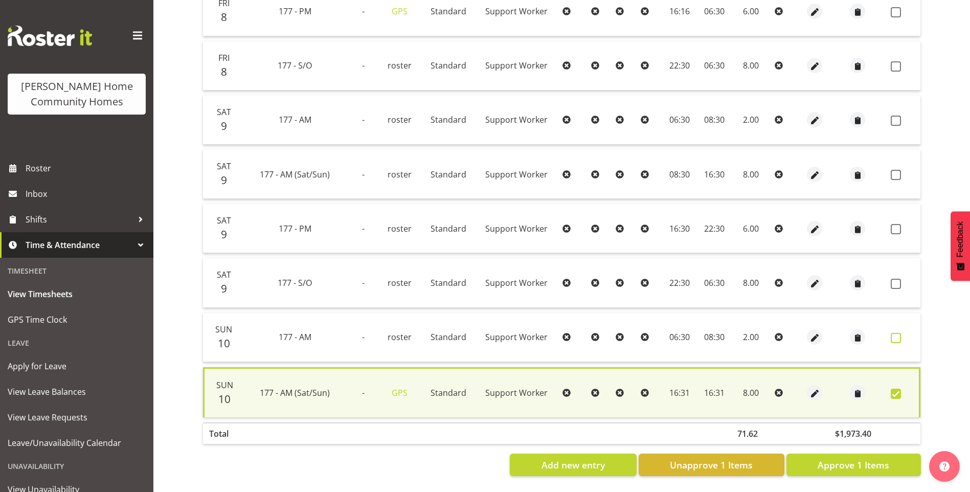
click at [895, 334] on span at bounding box center [896, 338] width 10 height 10
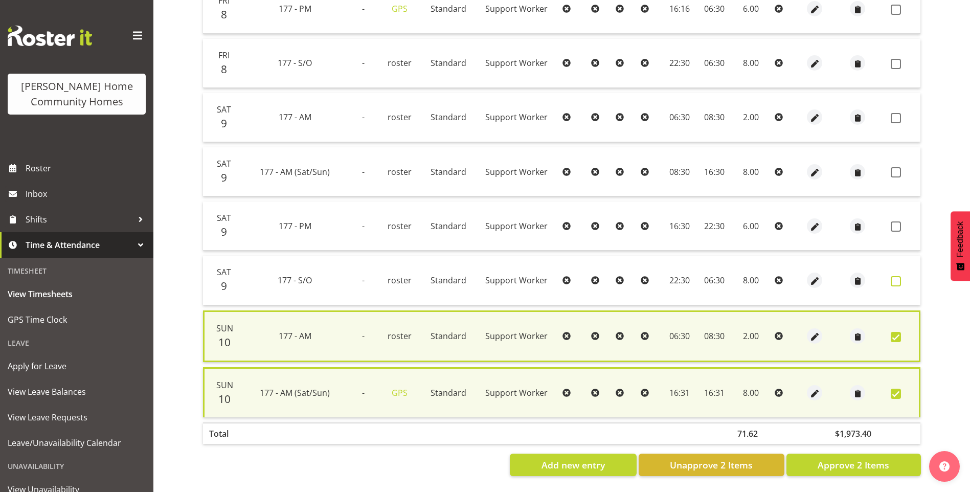
click at [892, 273] on td at bounding box center [904, 280] width 34 height 49
drag, startPoint x: 899, startPoint y: 279, endPoint x: 895, endPoint y: 239, distance: 40.6
click at [898, 279] on span at bounding box center [896, 281] width 10 height 10
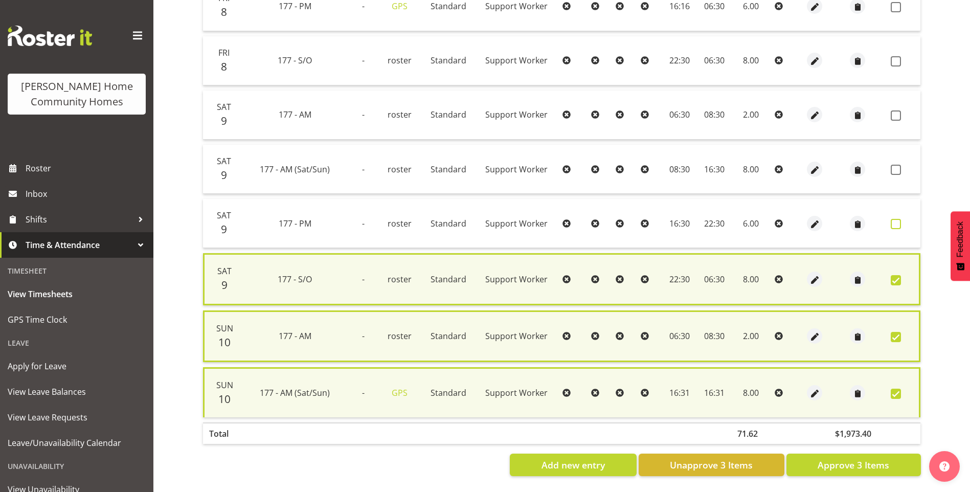
click at [897, 223] on span at bounding box center [896, 224] width 10 height 10
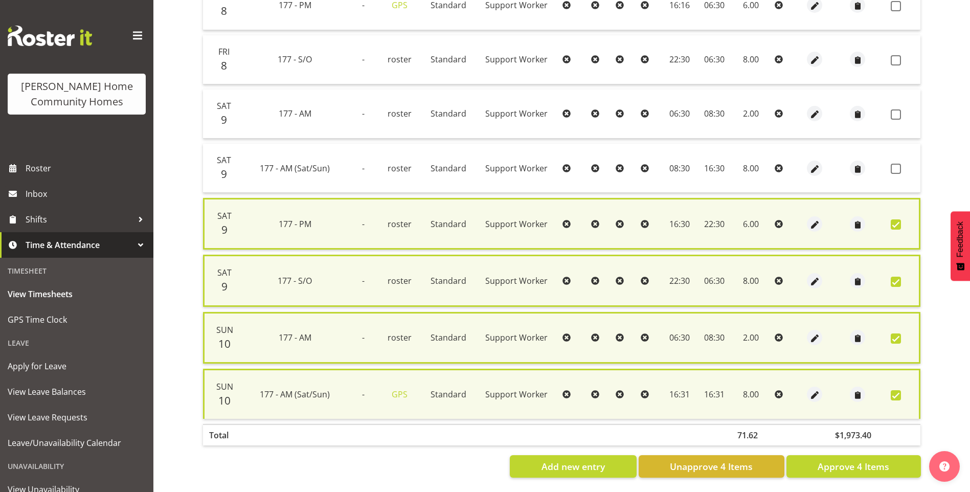
drag, startPoint x: 897, startPoint y: 173, endPoint x: 897, endPoint y: 156, distance: 17.9
click at [897, 168] on span at bounding box center [896, 169] width 10 height 10
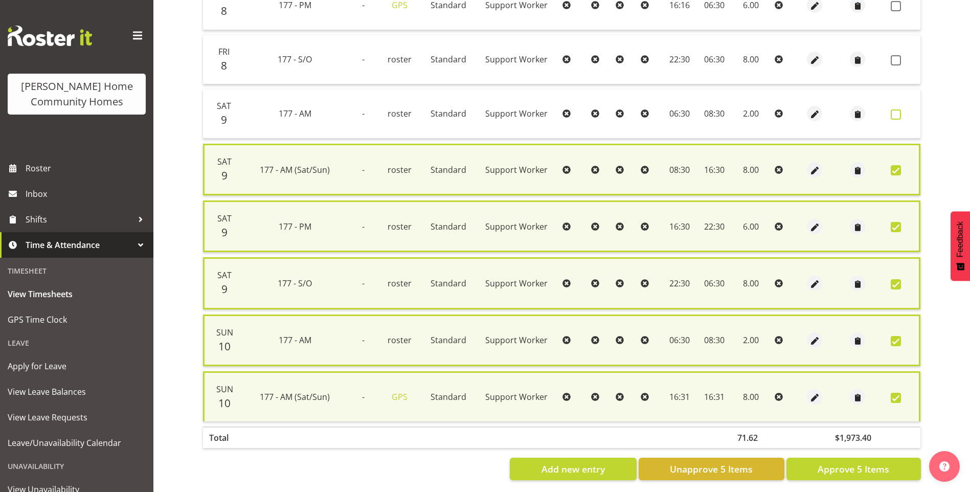
click at [896, 114] on span at bounding box center [896, 114] width 10 height 10
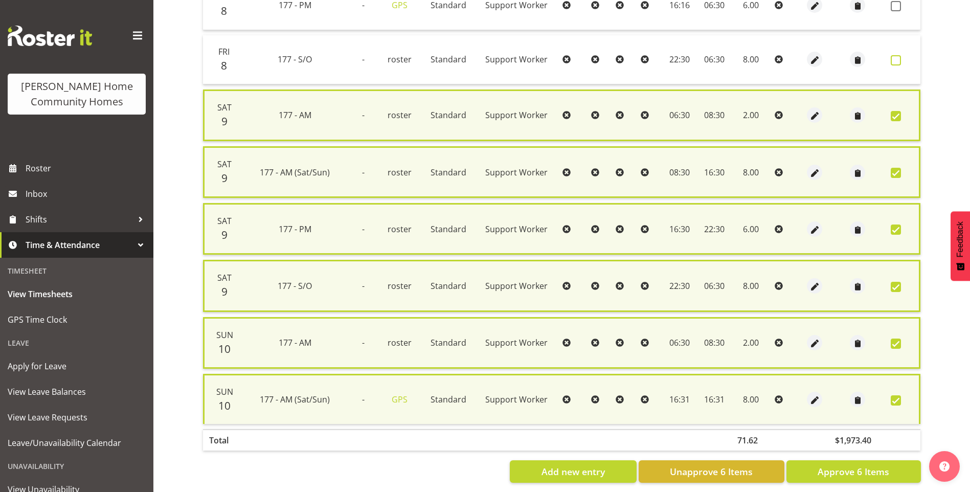
click at [895, 60] on span at bounding box center [896, 60] width 10 height 10
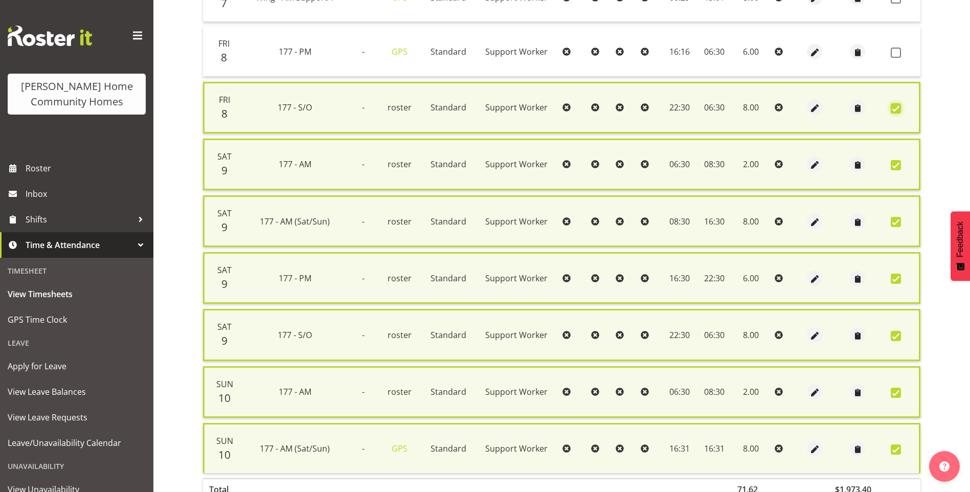
scroll to position [389, 0]
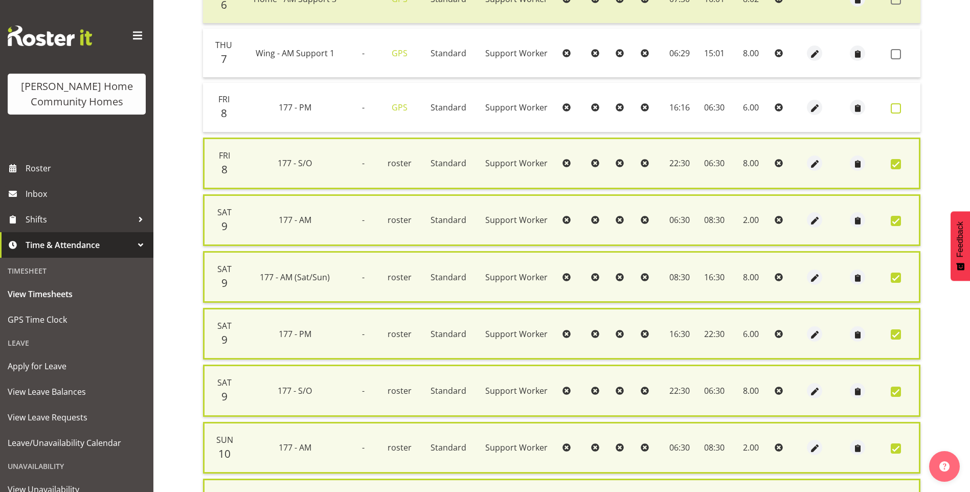
click at [899, 107] on span at bounding box center [896, 108] width 10 height 10
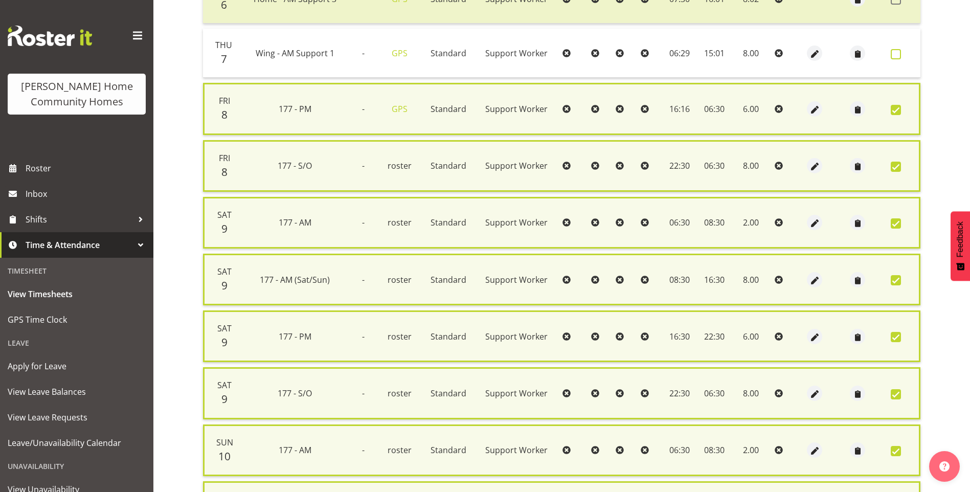
click at [893, 54] on span at bounding box center [896, 54] width 10 height 10
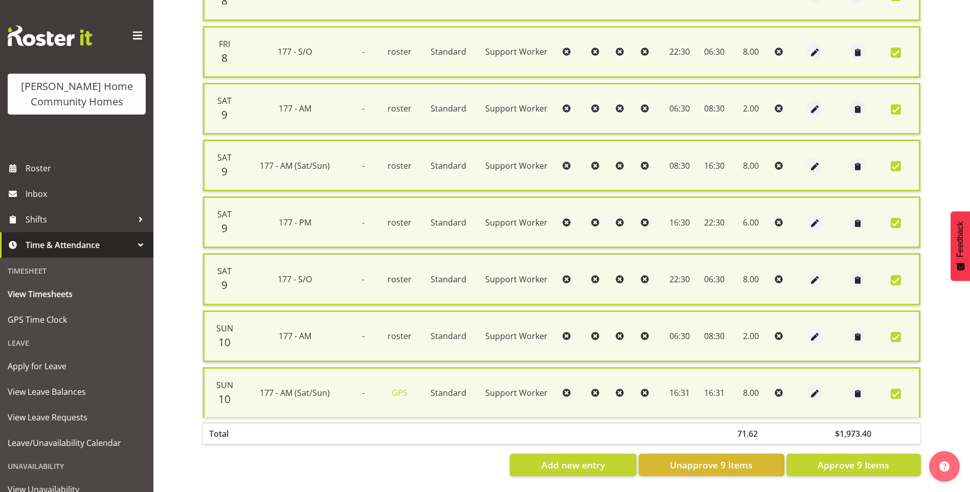
scroll to position [513, 0]
click at [867, 459] on span "Approve 9 Items" at bounding box center [854, 464] width 72 height 13
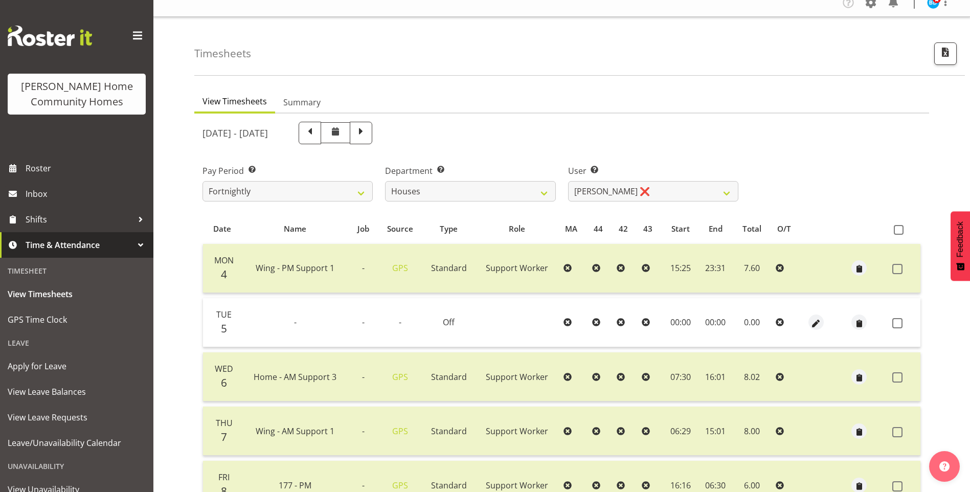
scroll to position [0, 0]
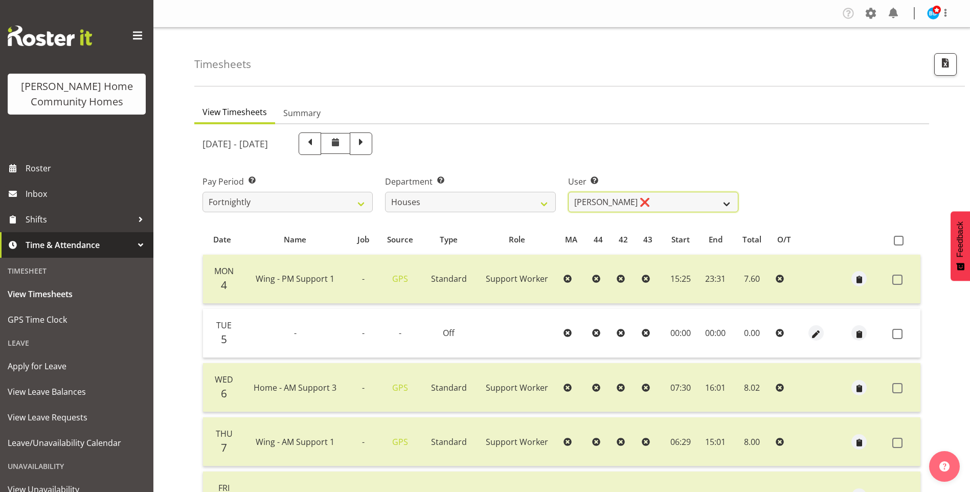
click at [612, 204] on select "Billie Sothern ❌ Dipika Thapa ❌ Jess Aracan ❌ Katrina Shaw ❌ Liezl Sanchez ❌ Ma…" at bounding box center [653, 202] width 170 height 20
click at [568, 192] on select "Billie Sothern ❌ Dipika Thapa ❌ Jess Aracan ❌ Katrina Shaw ❌ Liezl Sanchez ❌ Ma…" at bounding box center [653, 202] width 170 height 20
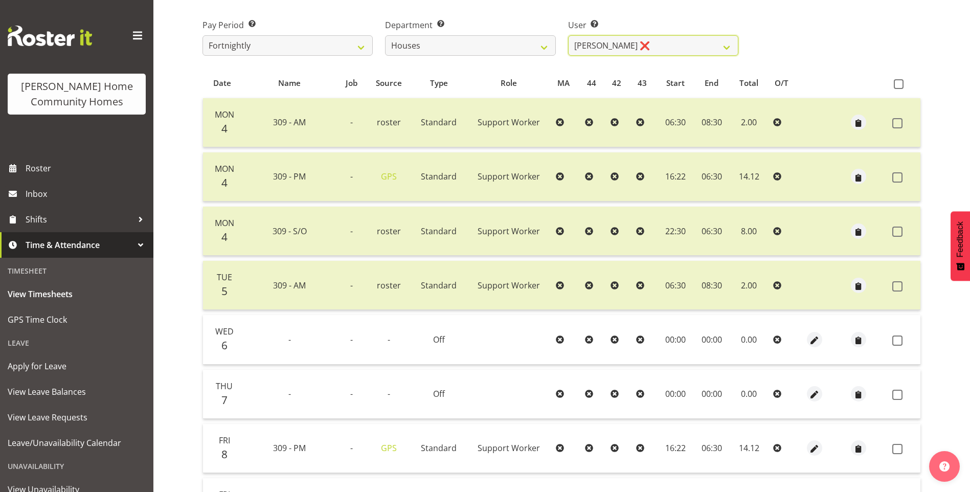
scroll to position [256, 0]
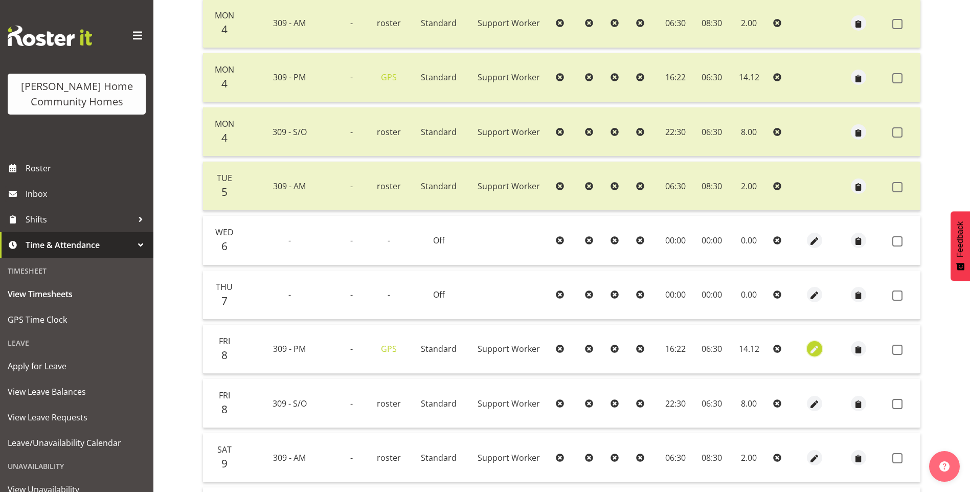
click at [815, 345] on span "button" at bounding box center [815, 350] width 12 height 12
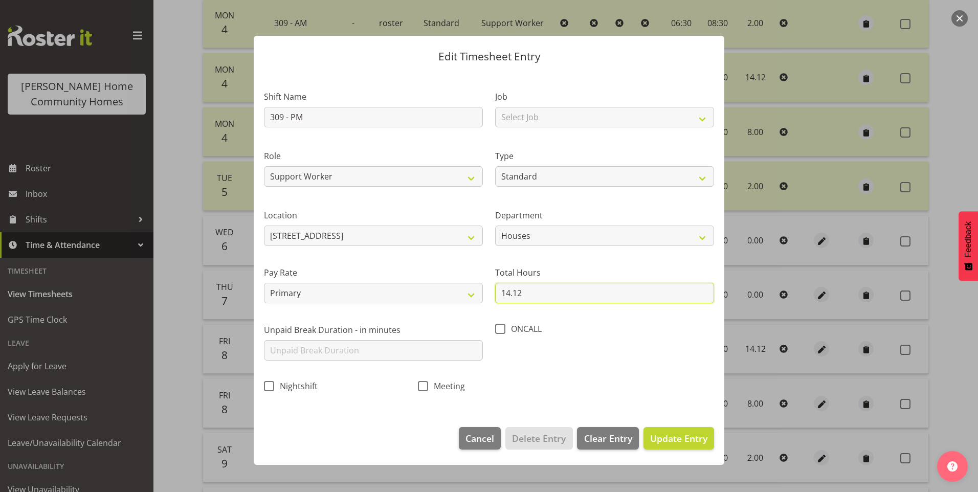
drag, startPoint x: 526, startPoint y: 294, endPoint x: 404, endPoint y: 273, distance: 124.1
click at [447, 283] on div "Shift Name 309 - PM Job Select Job Floater Role Support Worker Type Off Standar…" at bounding box center [489, 238] width 462 height 324
click at [689, 439] on span "Update Entry" at bounding box center [678, 438] width 57 height 12
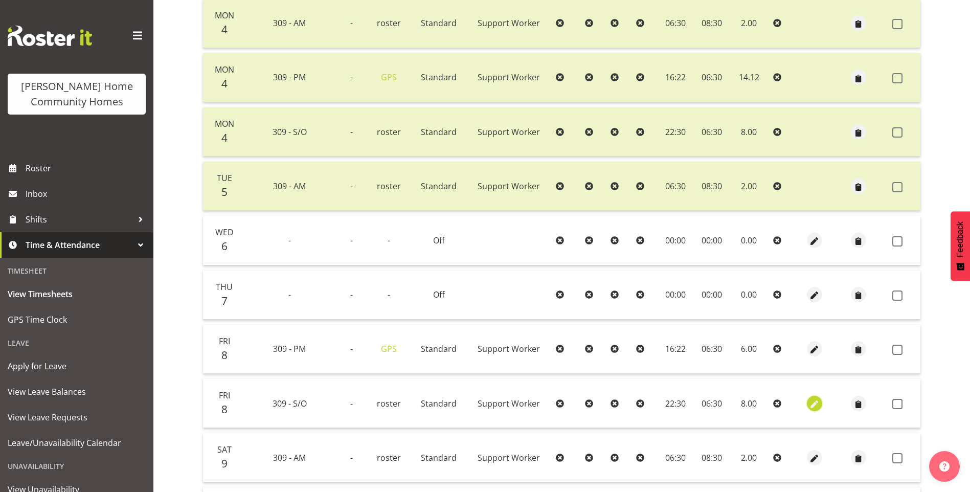
click at [814, 404] on span "button" at bounding box center [815, 405] width 12 height 12
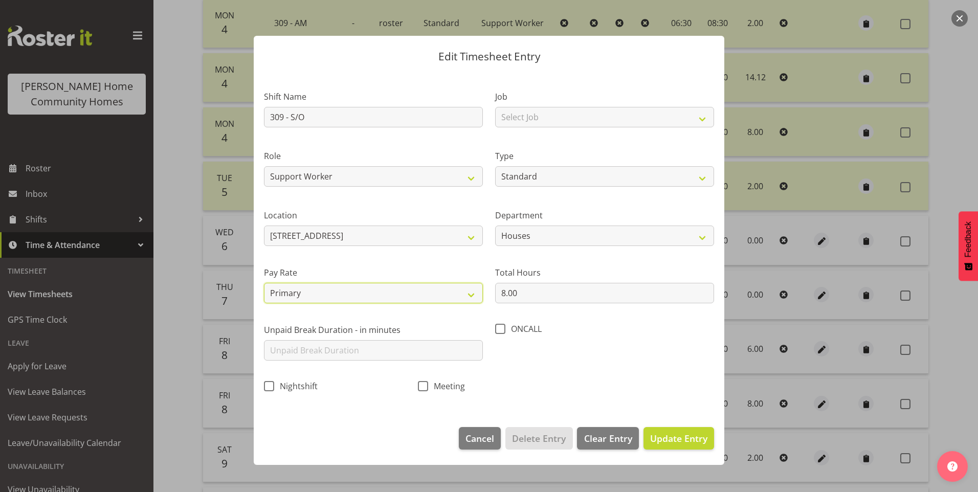
drag, startPoint x: 306, startPoint y: 294, endPoint x: 308, endPoint y: 304, distance: 10.9
click at [308, 301] on select "Primary Secondary Tertiary Fourth Fifth" at bounding box center [373, 293] width 219 height 20
click at [264, 283] on select "Primary Secondary Tertiary Fourth Fifth" at bounding box center [373, 293] width 219 height 20
drag, startPoint x: 694, startPoint y: 441, endPoint x: 753, endPoint y: 426, distance: 60.3
click at [698, 440] on span "Update Entry" at bounding box center [678, 438] width 57 height 12
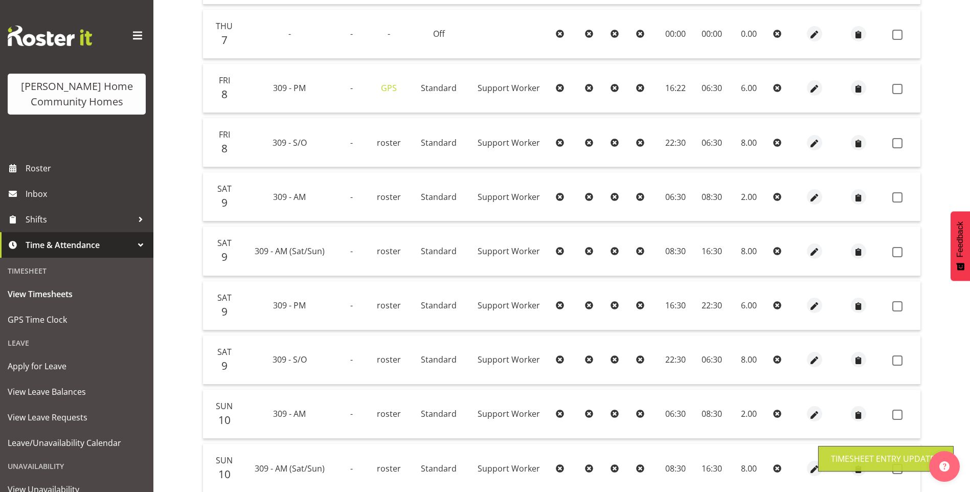
scroll to position [563, 0]
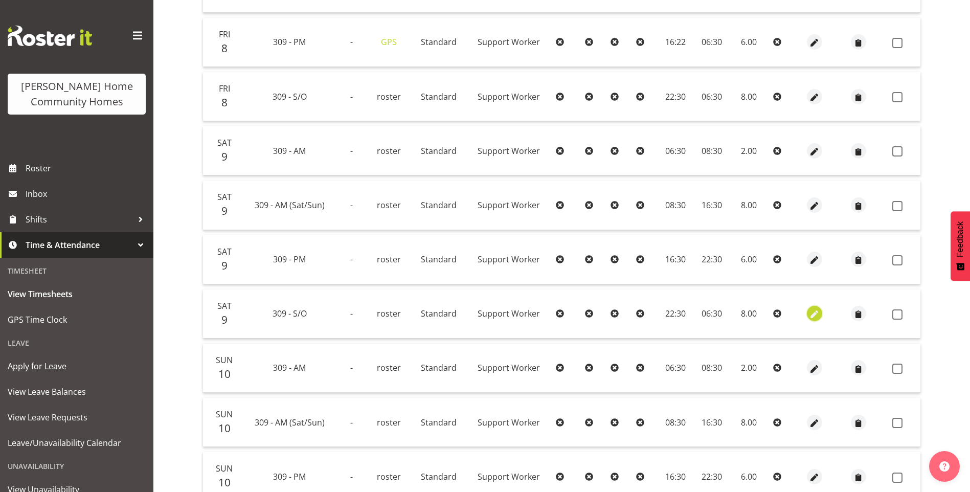
click at [818, 309] on span "button" at bounding box center [815, 315] width 12 height 12
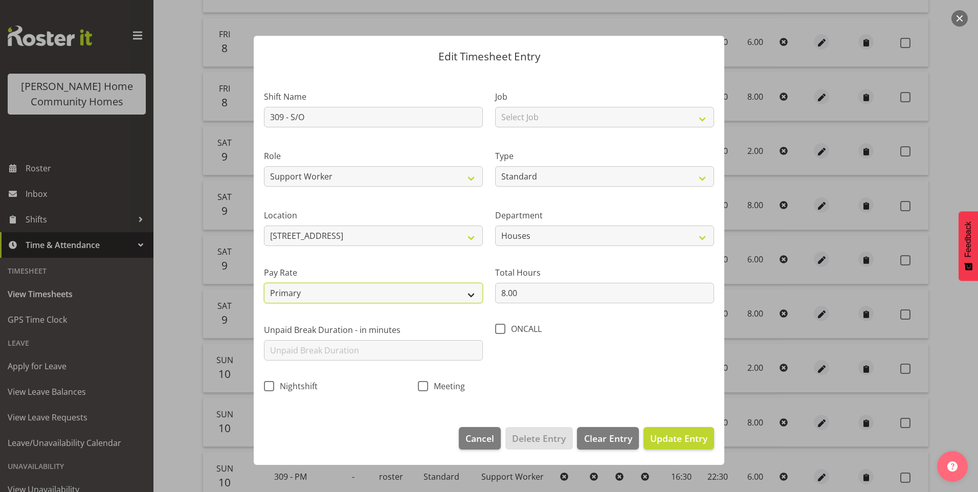
click at [327, 293] on select "Primary Secondary Tertiary Fourth Fifth" at bounding box center [373, 293] width 219 height 20
click at [264, 283] on select "Primary Secondary Tertiary Fourth Fifth" at bounding box center [373, 293] width 219 height 20
click at [670, 439] on span "Update Entry" at bounding box center [678, 438] width 57 height 12
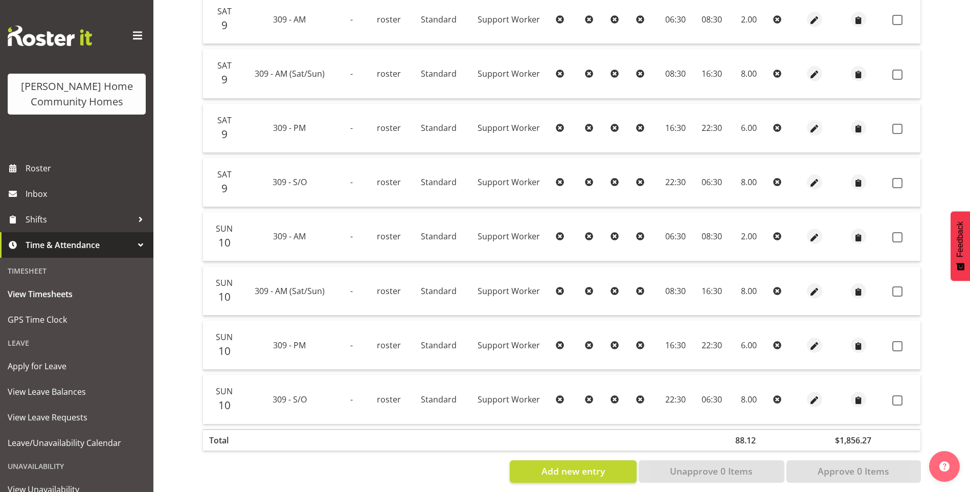
scroll to position [709, 0]
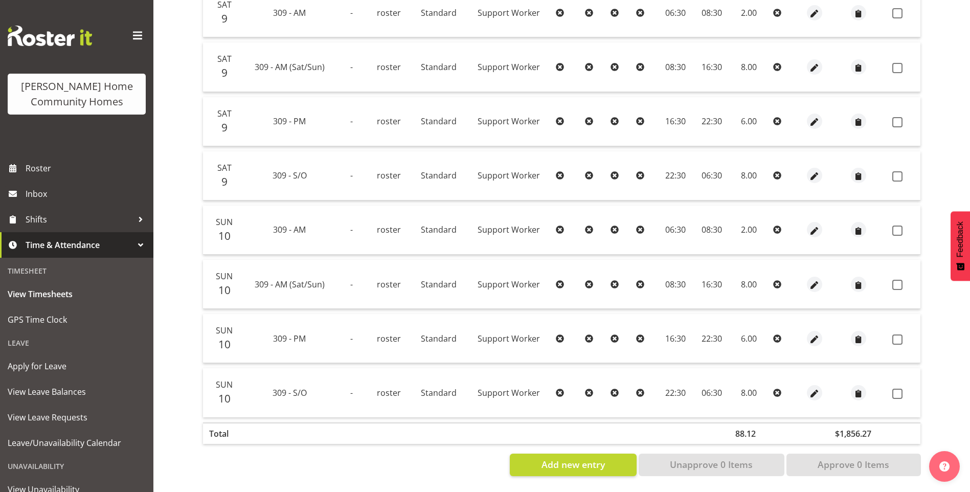
click at [824, 385] on td at bounding box center [815, 392] width 29 height 49
click at [816, 388] on span "button" at bounding box center [815, 394] width 12 height 12
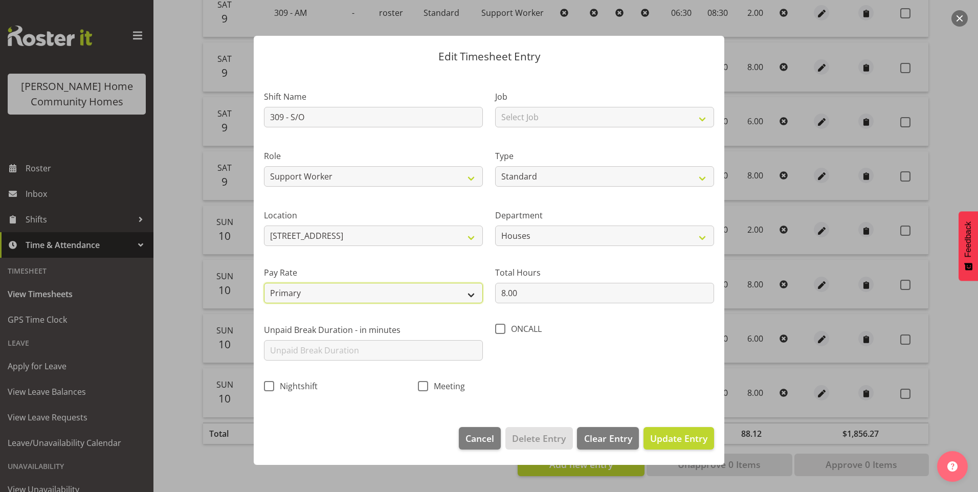
click at [352, 294] on select "Primary Secondary Tertiary Fourth Fifth" at bounding box center [373, 293] width 219 height 20
click at [264, 283] on select "Primary Secondary Tertiary Fourth Fifth" at bounding box center [373, 293] width 219 height 20
click at [676, 434] on span "Update Entry" at bounding box center [678, 438] width 57 height 12
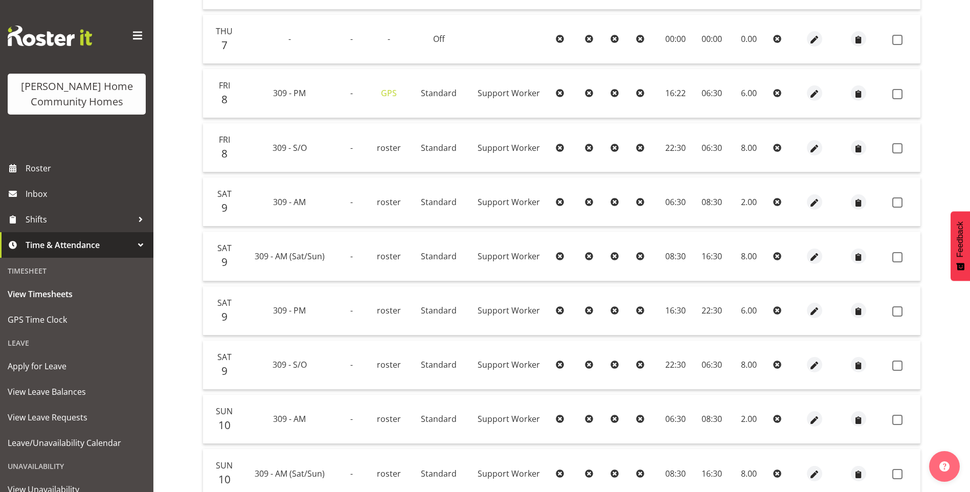
scroll to position [453, 0]
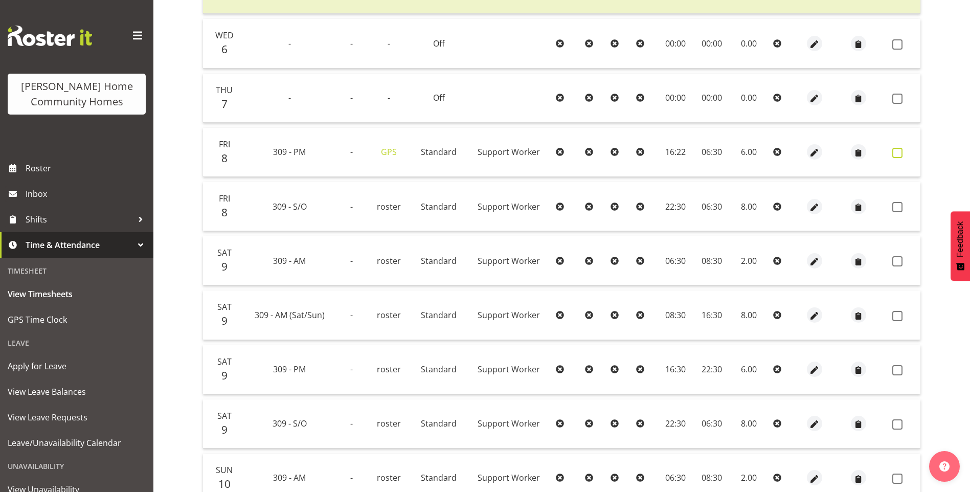
click at [902, 153] on span at bounding box center [898, 153] width 10 height 10
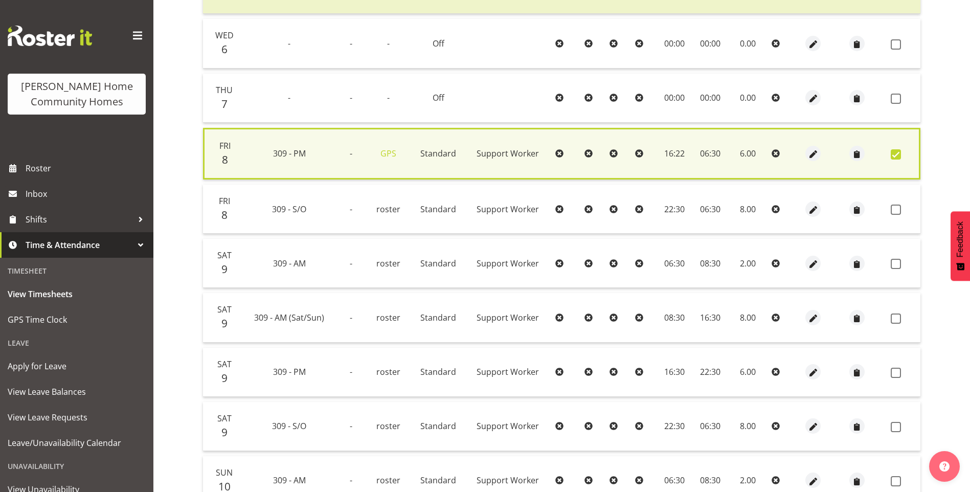
click at [894, 204] on td at bounding box center [904, 209] width 34 height 49
click at [898, 212] on span at bounding box center [896, 210] width 10 height 10
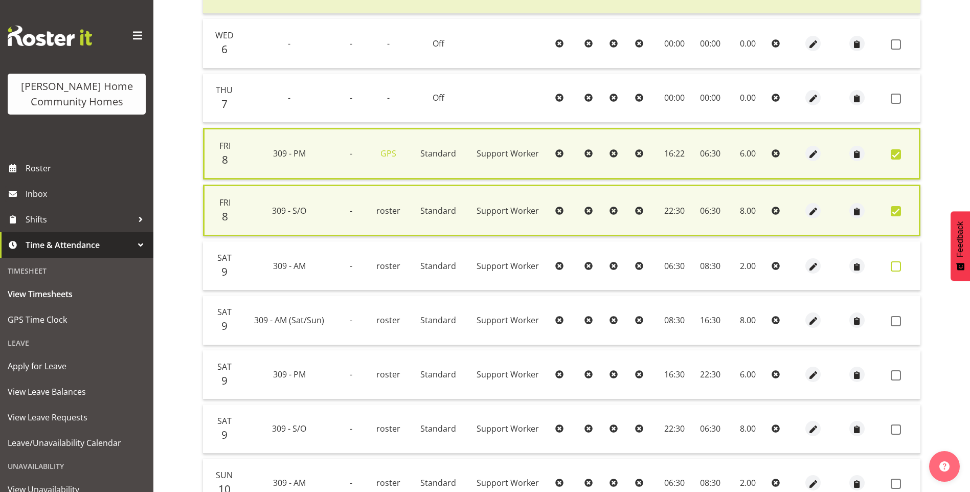
click at [893, 263] on span at bounding box center [896, 266] width 10 height 10
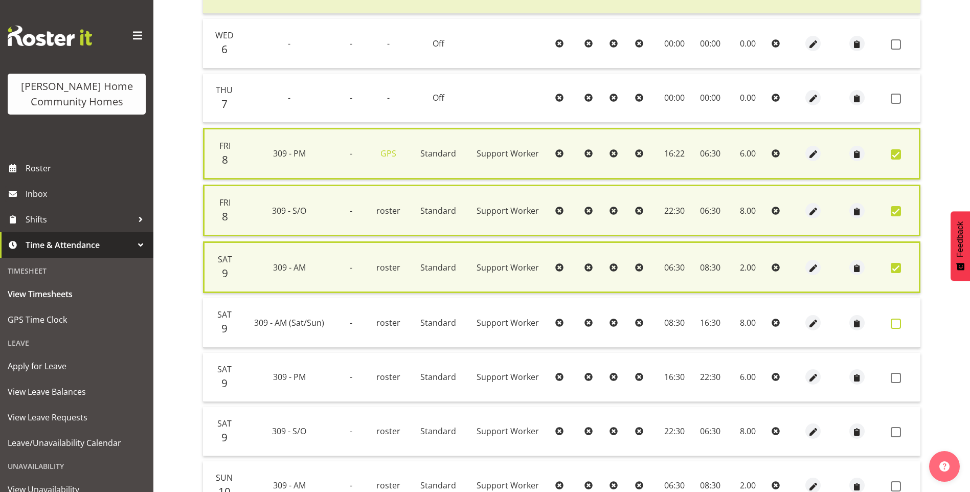
click at [894, 328] on span at bounding box center [896, 324] width 10 height 10
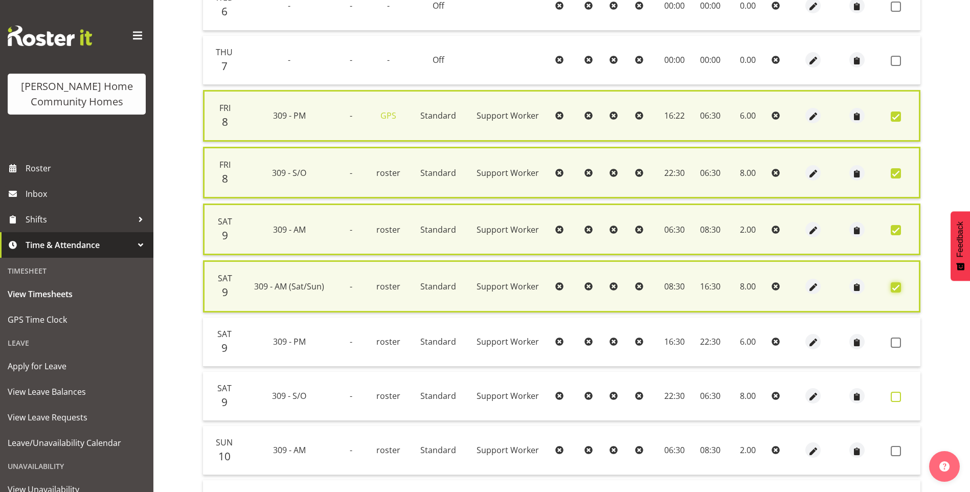
scroll to position [555, 0]
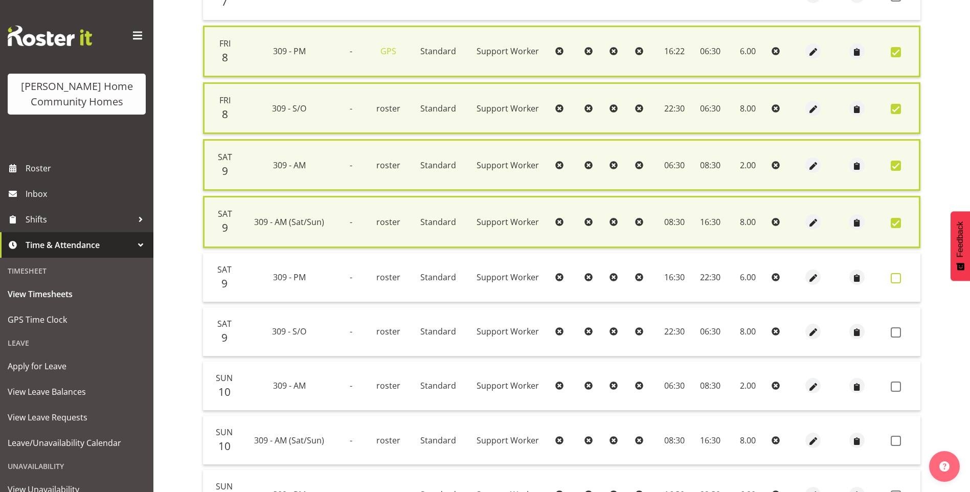
click at [897, 282] on span at bounding box center [896, 278] width 10 height 10
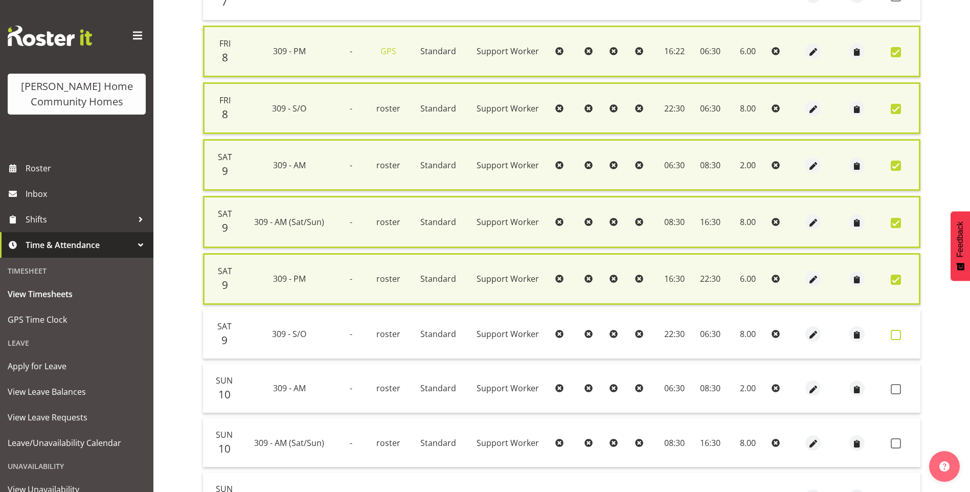
click at [902, 332] on label at bounding box center [899, 335] width 16 height 10
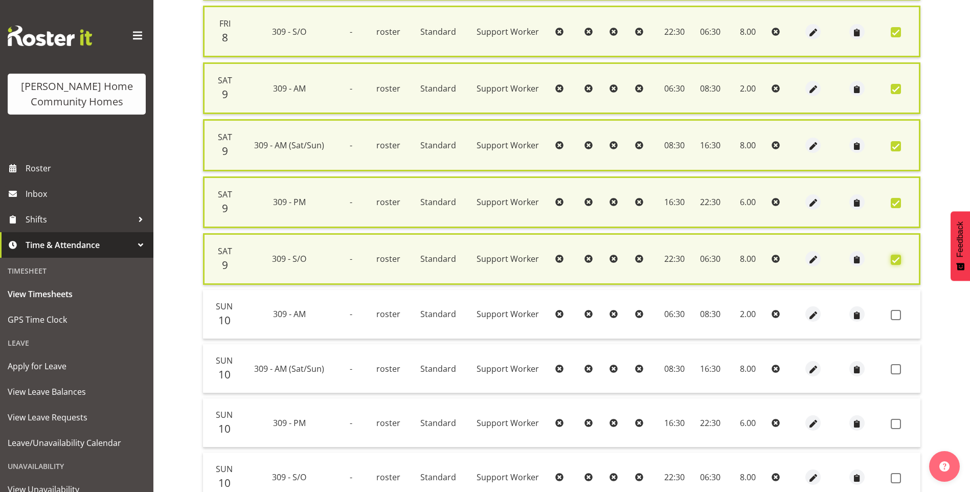
scroll to position [709, 0]
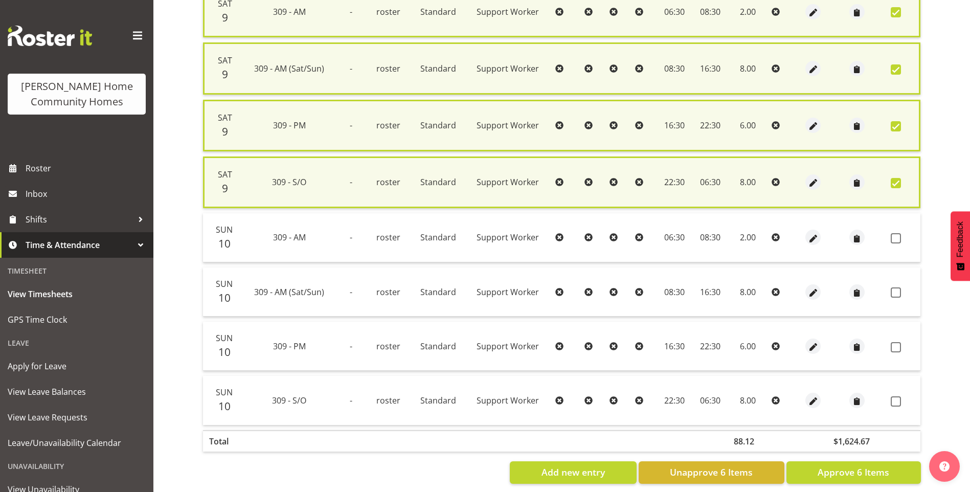
click at [897, 225] on td at bounding box center [904, 237] width 34 height 49
click at [901, 249] on td at bounding box center [904, 237] width 34 height 49
click at [896, 235] on span at bounding box center [896, 238] width 10 height 10
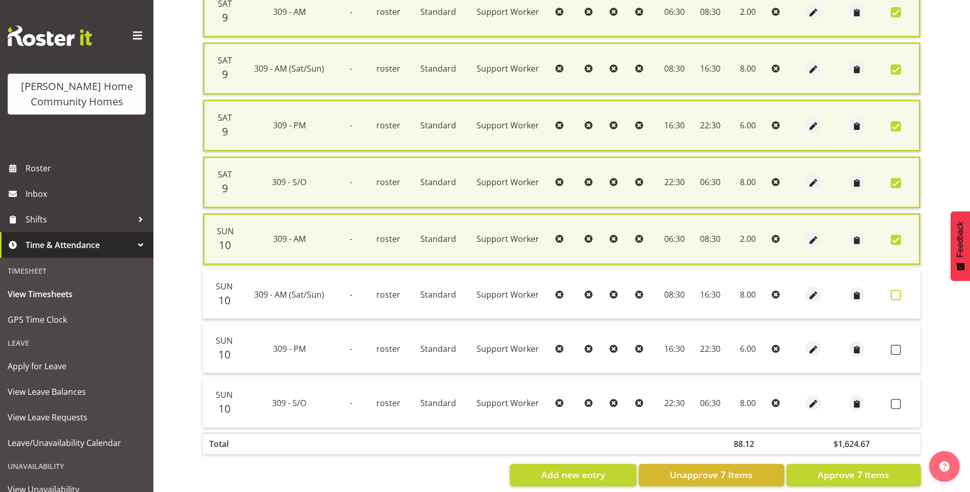
click at [897, 294] on span at bounding box center [896, 295] width 10 height 10
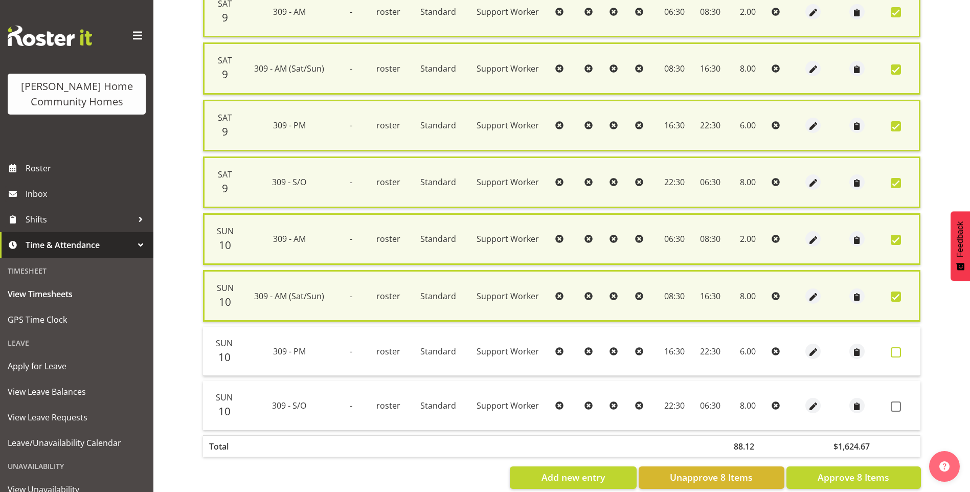
click at [900, 351] on span at bounding box center [896, 352] width 10 height 10
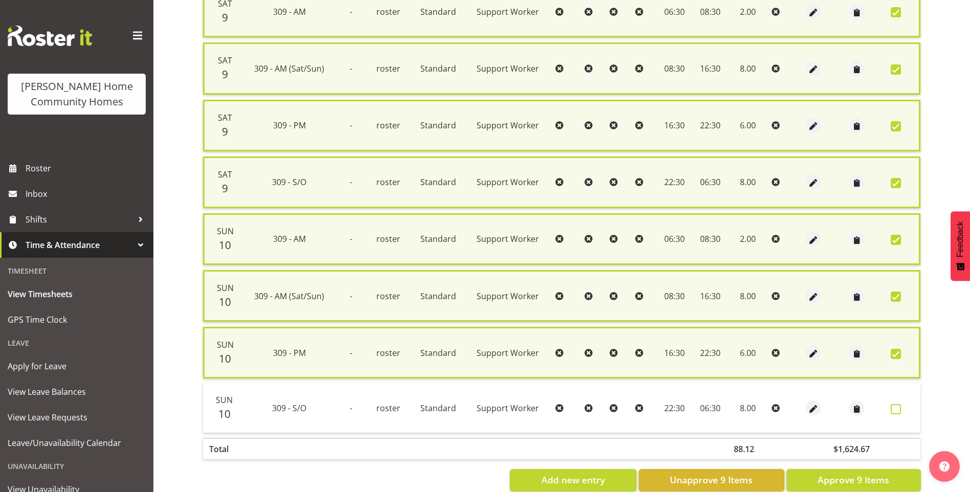
click at [897, 406] on span at bounding box center [896, 409] width 10 height 10
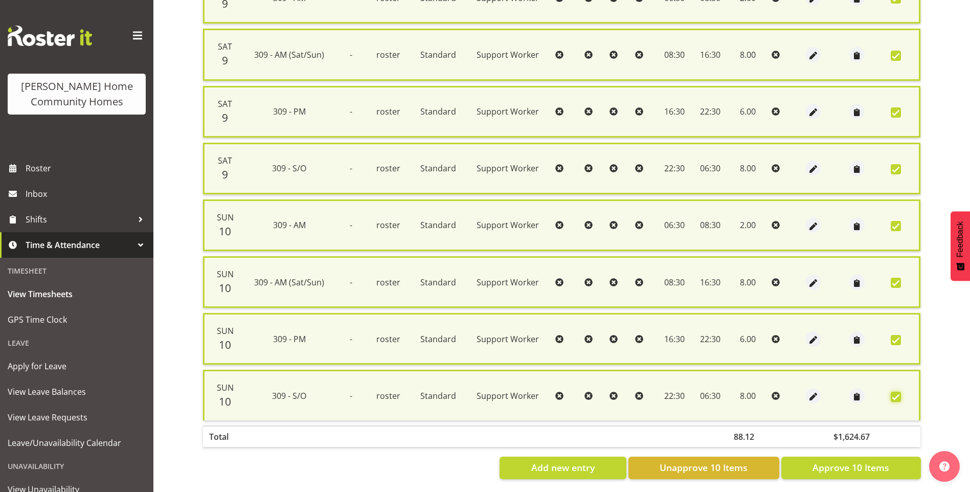
scroll to position [733, 0]
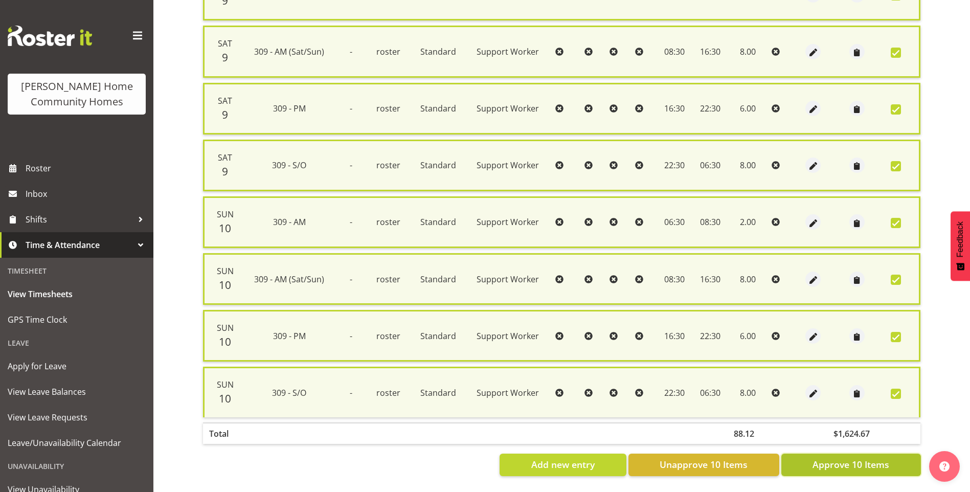
click at [853, 458] on span "Approve 10 Items" at bounding box center [851, 464] width 77 height 13
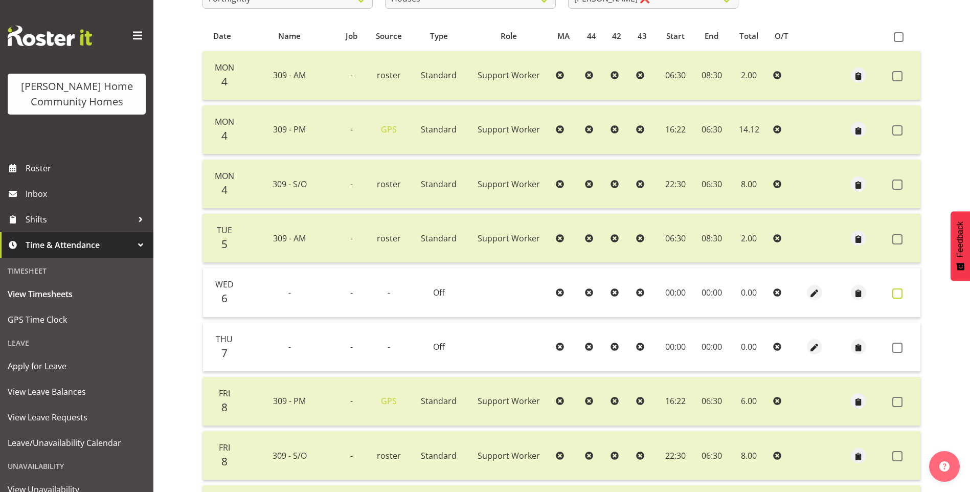
scroll to position [146, 0]
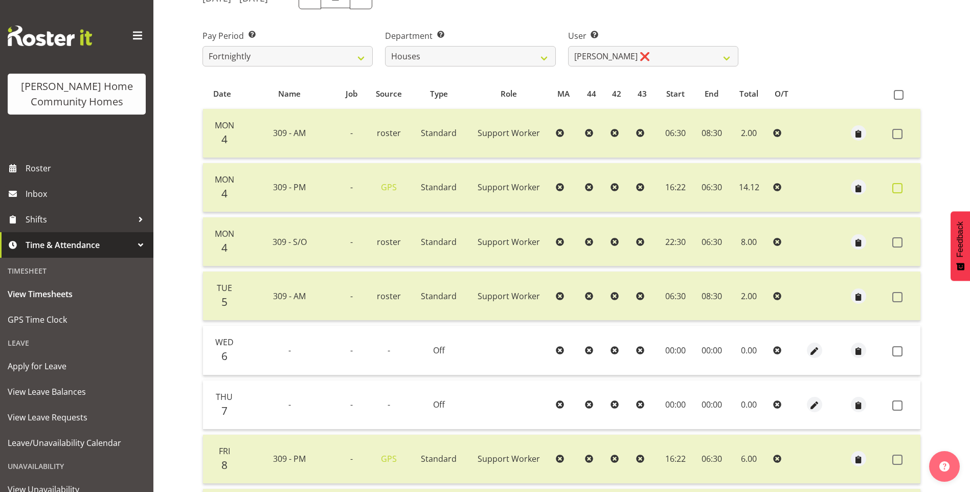
click at [900, 186] on span at bounding box center [898, 188] width 10 height 10
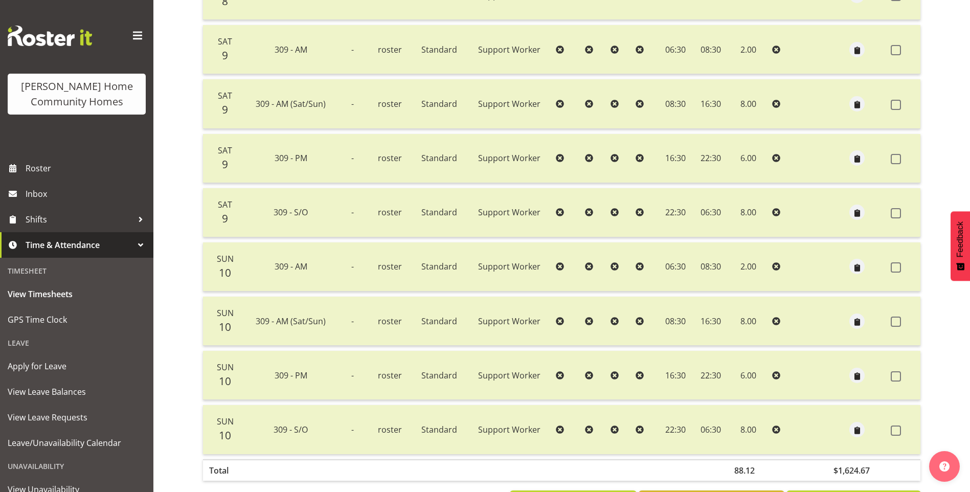
scroll to position [711, 0]
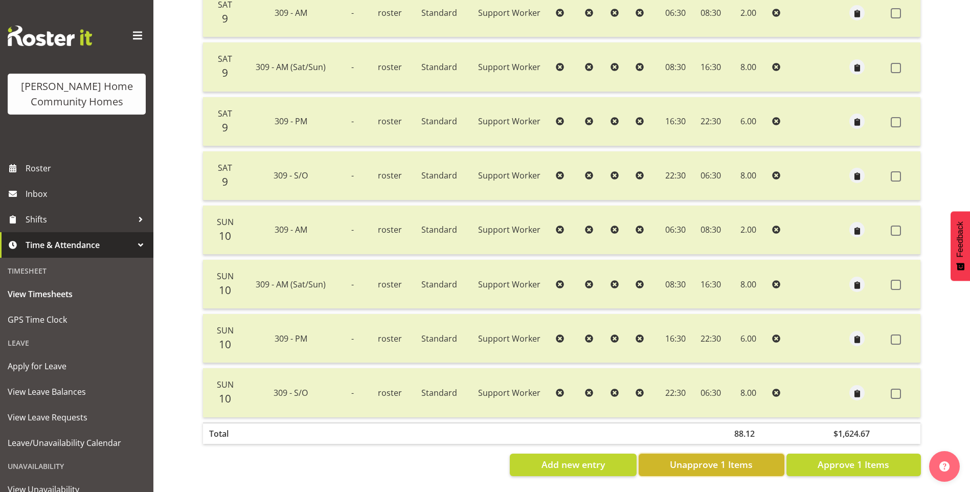
click at [749, 458] on span "Unapprove 1 Items" at bounding box center [711, 464] width 83 height 13
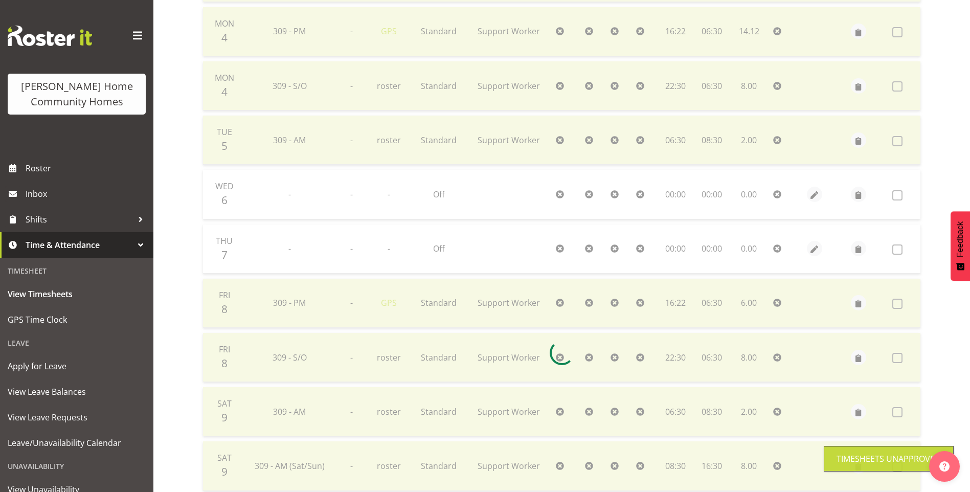
scroll to position [299, 0]
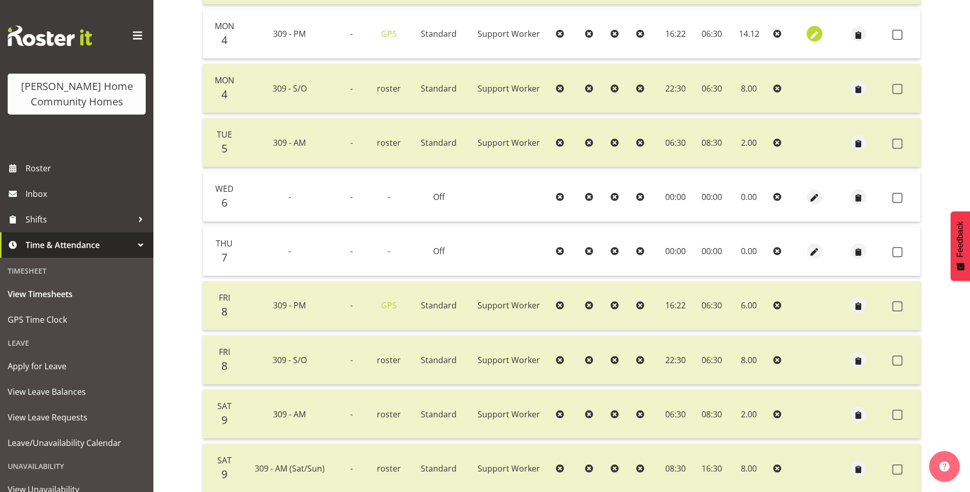
click at [811, 37] on span "button" at bounding box center [815, 35] width 12 height 12
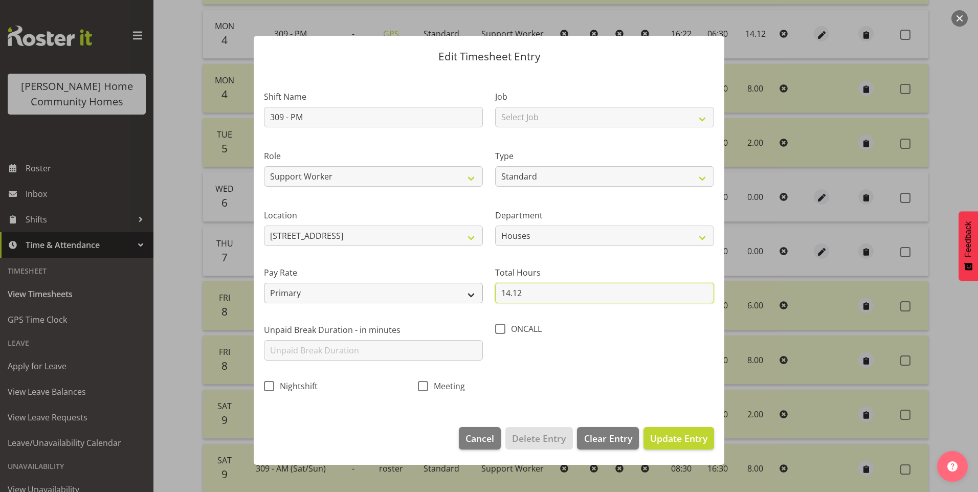
click at [417, 291] on div "Shift Name 309 - PM Job Select Job Floater Role Support Worker Type Off Standar…" at bounding box center [489, 238] width 462 height 324
click at [678, 438] on span "Update Entry" at bounding box center [678, 438] width 57 height 12
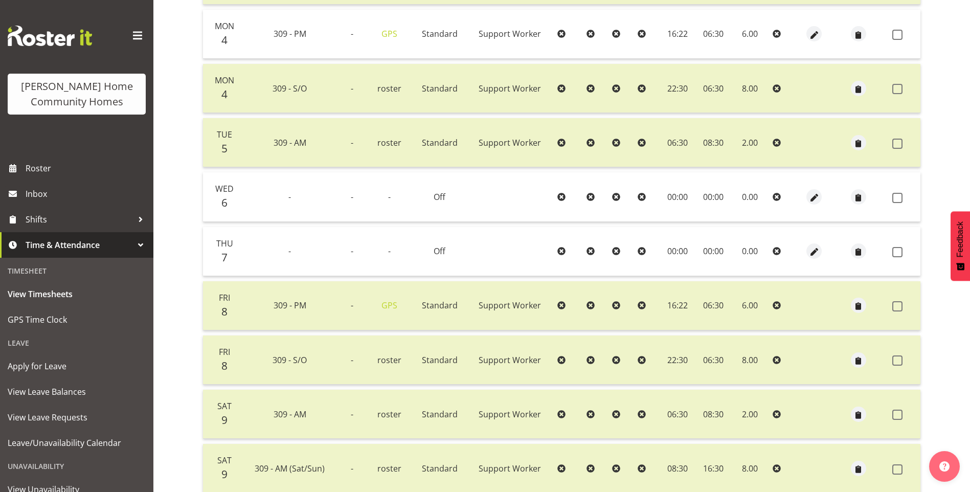
drag, startPoint x: 896, startPoint y: 35, endPoint x: 922, endPoint y: 65, distance: 39.9
click at [896, 35] on span at bounding box center [898, 35] width 10 height 10
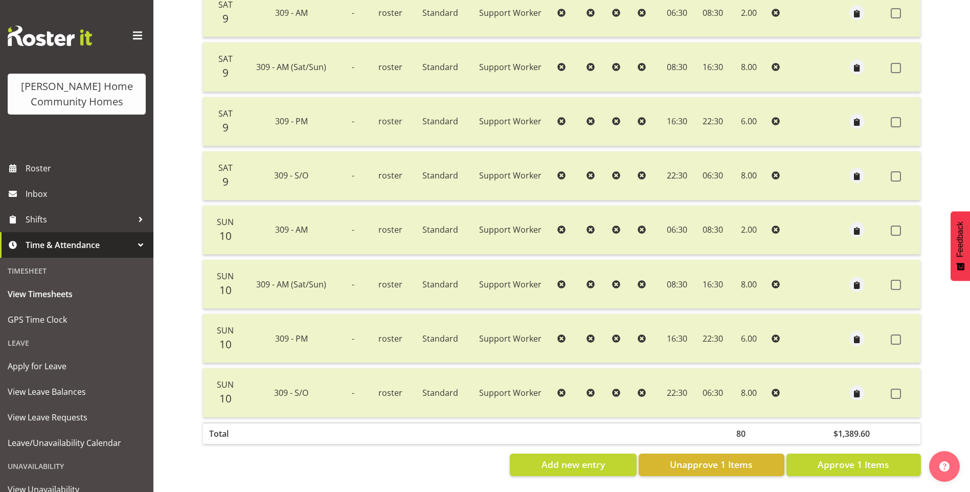
scroll to position [711, 0]
click at [871, 458] on span "Approve 1 Items" at bounding box center [854, 464] width 72 height 13
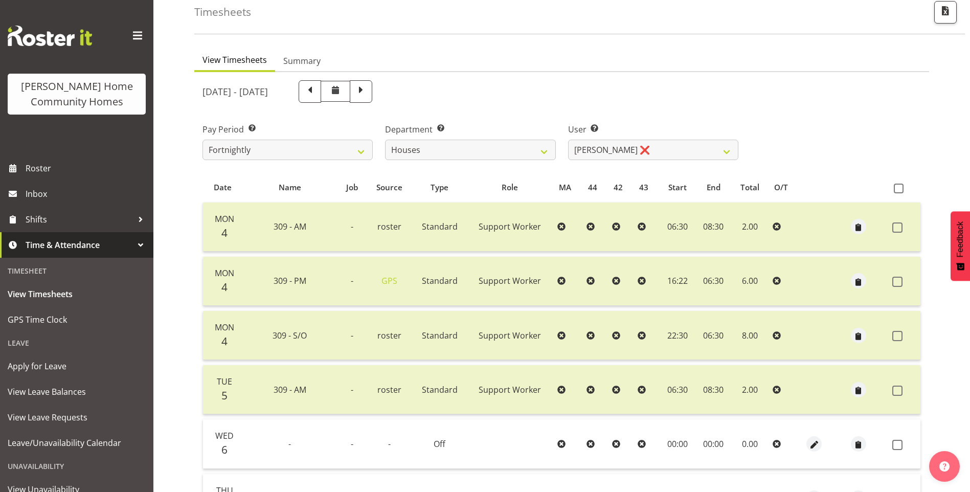
scroll to position [43, 0]
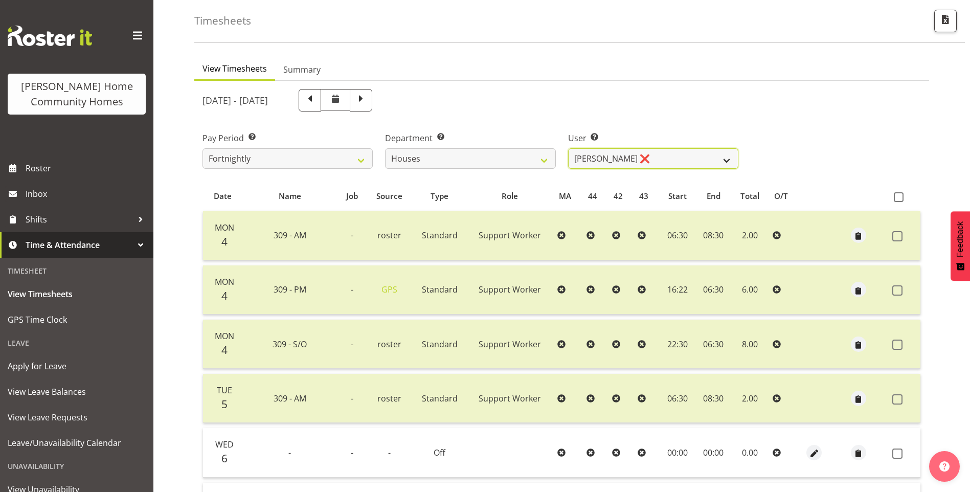
click at [644, 163] on select "Billie Sothern ❌ Dipika Thapa ❌ Jess Aracan ❌ Katrina Shaw ❌ Liezl Sanchez ❌ Ma…" at bounding box center [653, 158] width 170 height 20
click at [568, 148] on select "Billie Sothern ❌ Dipika Thapa ❌ Jess Aracan ❌ Katrina Shaw ❌ Liezl Sanchez ❌ Ma…" at bounding box center [653, 158] width 170 height 20
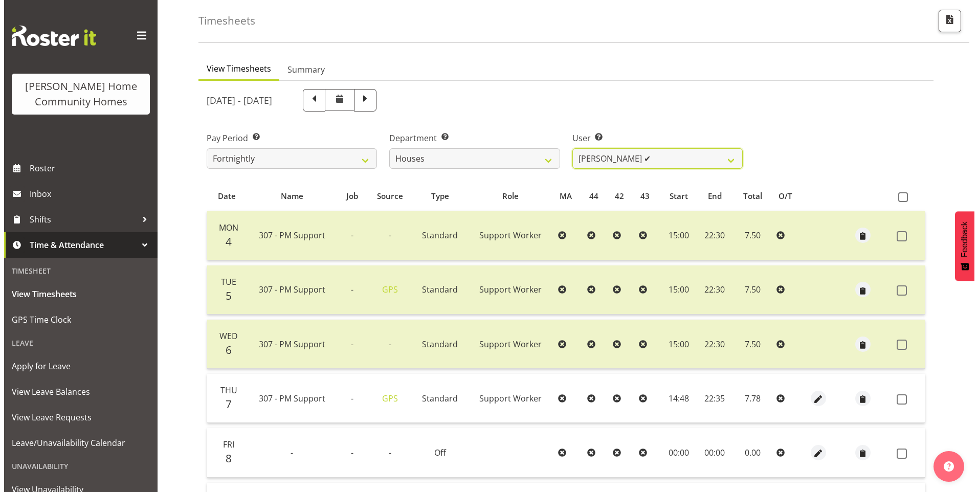
scroll to position [146, 0]
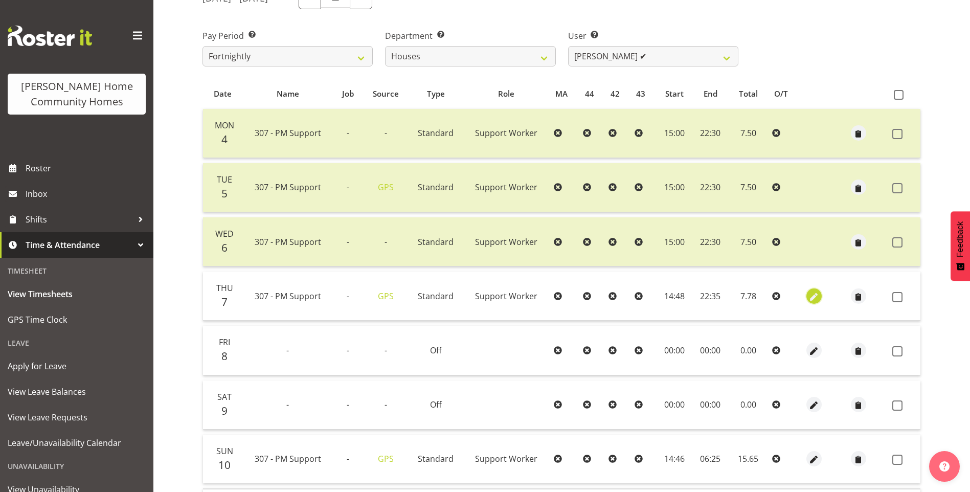
click at [812, 297] on span "button" at bounding box center [815, 297] width 12 height 12
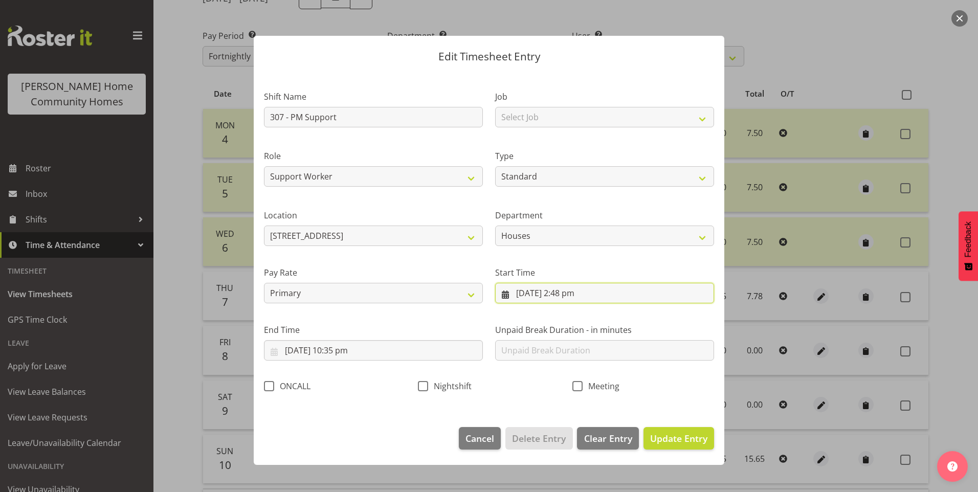
click at [565, 299] on input "7/08/2025, 2:48 pm" at bounding box center [604, 293] width 219 height 20
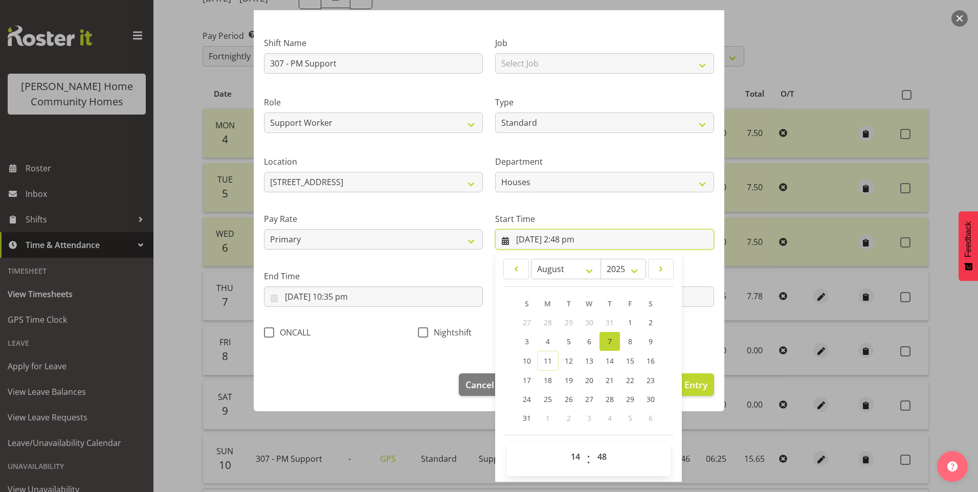
scroll to position [55, 0]
click at [573, 451] on select "00 01 02 03 04 05 06 07 08 09 10 11 12 13 14 15 16 17 18 19 20 21 22 23" at bounding box center [576, 455] width 23 height 20
click at [565, 445] on select "00 01 02 03 04 05 06 07 08 09 10 11 12 13 14 15 16 17 18 19 20 21 22 23" at bounding box center [576, 455] width 23 height 20
click at [597, 455] on select "00 01 02 03 04 05 06 07 08 09 10 11 12 13 14 15 16 17 18 19 20 21 22 23 24 25 2…" at bounding box center [603, 455] width 23 height 20
click at [592, 445] on select "00 01 02 03 04 05 06 07 08 09 10 11 12 13 14 15 16 17 18 19 20 21 22 23 24 25 2…" at bounding box center [603, 455] width 23 height 20
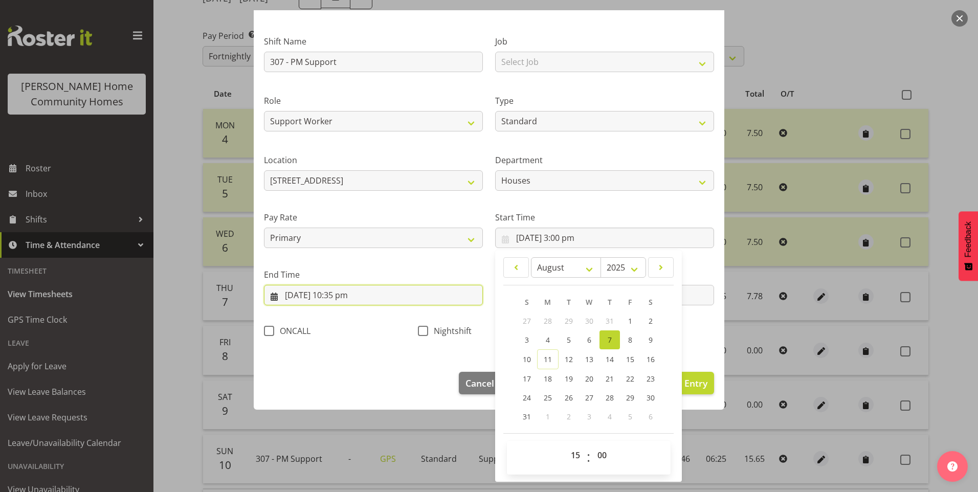
click at [344, 295] on input "7/08/2025, 10:35 pm" at bounding box center [373, 295] width 219 height 20
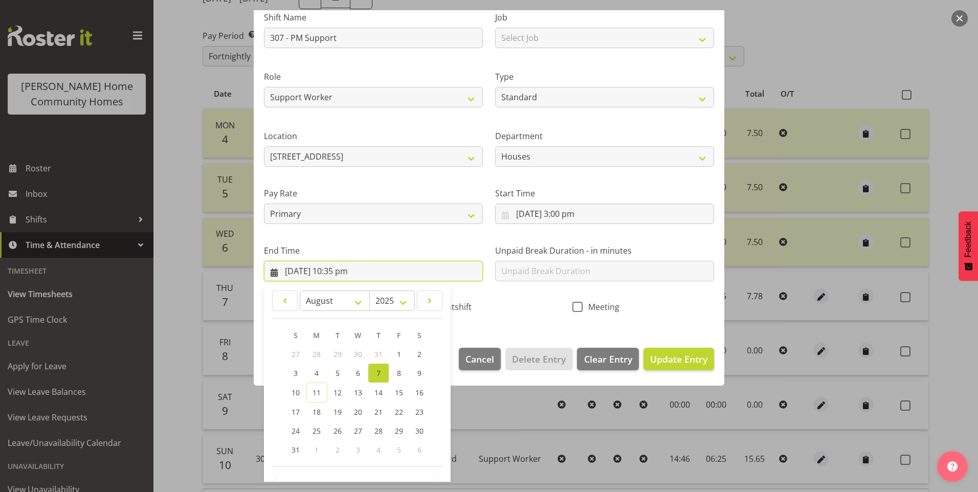
scroll to position [113, 0]
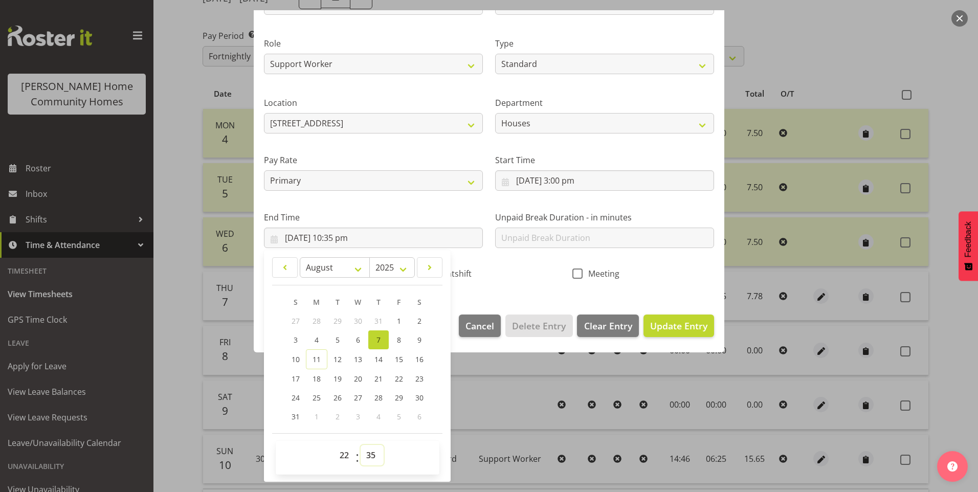
drag, startPoint x: 365, startPoint y: 459, endPoint x: 367, endPoint y: 452, distance: 7.0
click at [365, 458] on select "00 01 02 03 04 05 06 07 08 09 10 11 12 13 14 15 16 17 18 19 20 21 22 23 24 25 2…" at bounding box center [372, 455] width 23 height 20
click at [361, 445] on select "00 01 02 03 04 05 06 07 08 09 10 11 12 13 14 15 16 17 18 19 20 21 22 23 24 25 2…" at bounding box center [372, 455] width 23 height 20
click at [679, 326] on span "Update Entry" at bounding box center [678, 326] width 57 height 12
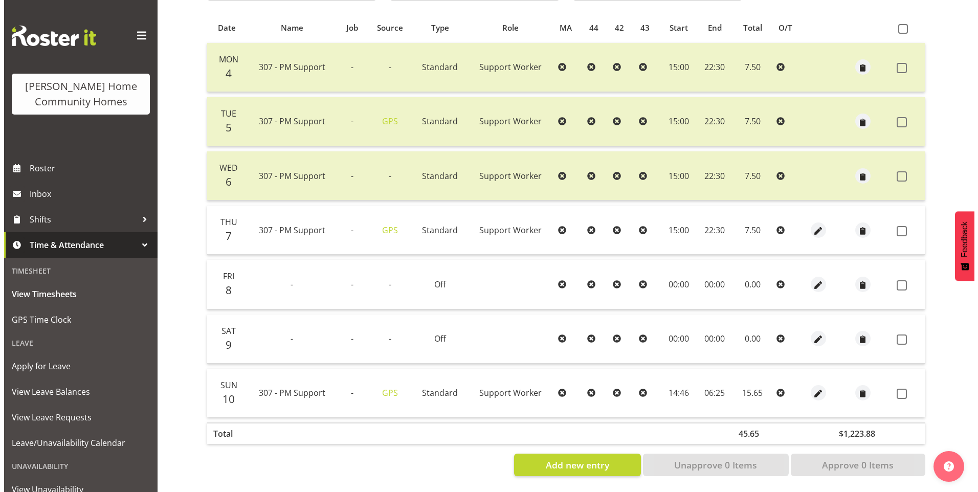
scroll to position [219, 0]
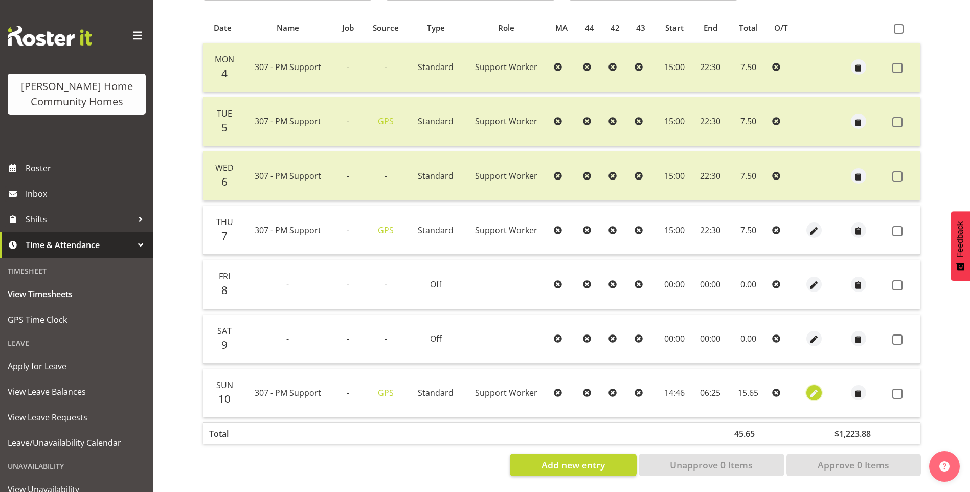
click at [819, 389] on span "button" at bounding box center [815, 394] width 12 height 12
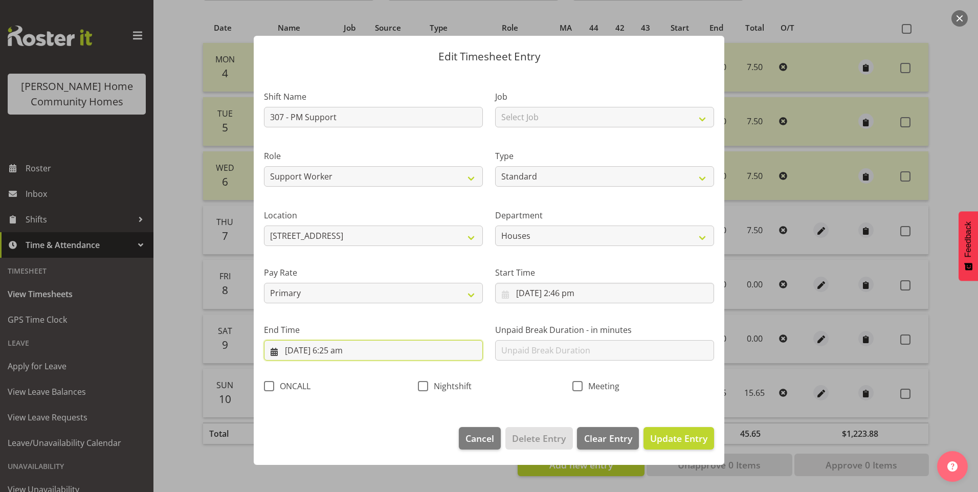
click at [311, 353] on input "11/08/2025, 6:25 am" at bounding box center [373, 350] width 219 height 20
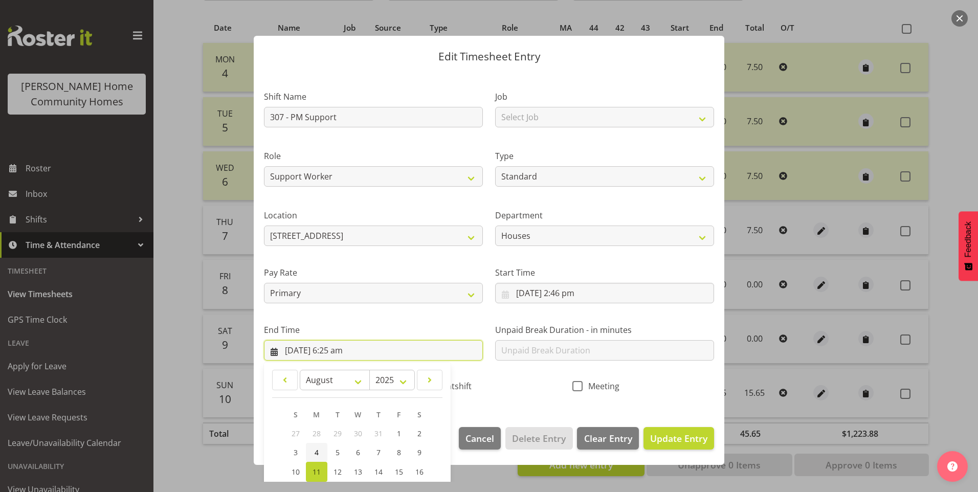
scroll to position [113, 0]
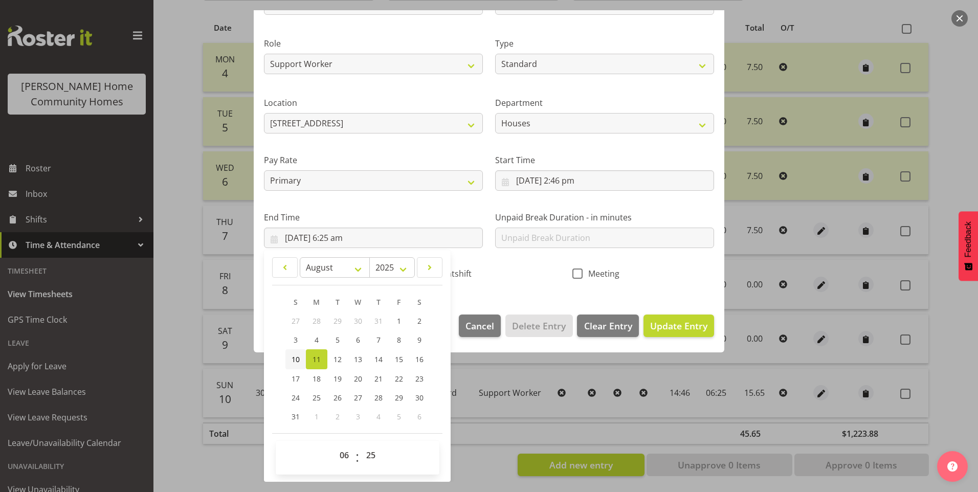
click at [293, 356] on span "10" at bounding box center [296, 360] width 8 height 10
click at [345, 454] on select "00 01 02 03 04 05 06 07 08 09 10 11 12 13 14 15 16 17 18 19 20 21 22 23" at bounding box center [345, 455] width 23 height 20
click at [334, 445] on select "00 01 02 03 04 05 06 07 08 09 10 11 12 13 14 15 16 17 18 19 20 21 22 23" at bounding box center [345, 455] width 23 height 20
click at [367, 449] on select "00 01 02 03 04 05 06 07 08 09 10 11 12 13 14 15 16 17 18 19 20 21 22 23 24 25 2…" at bounding box center [372, 455] width 23 height 20
click at [361, 445] on select "00 01 02 03 04 05 06 07 08 09 10 11 12 13 14 15 16 17 18 19 20 21 22 23 24 25 2…" at bounding box center [372, 455] width 23 height 20
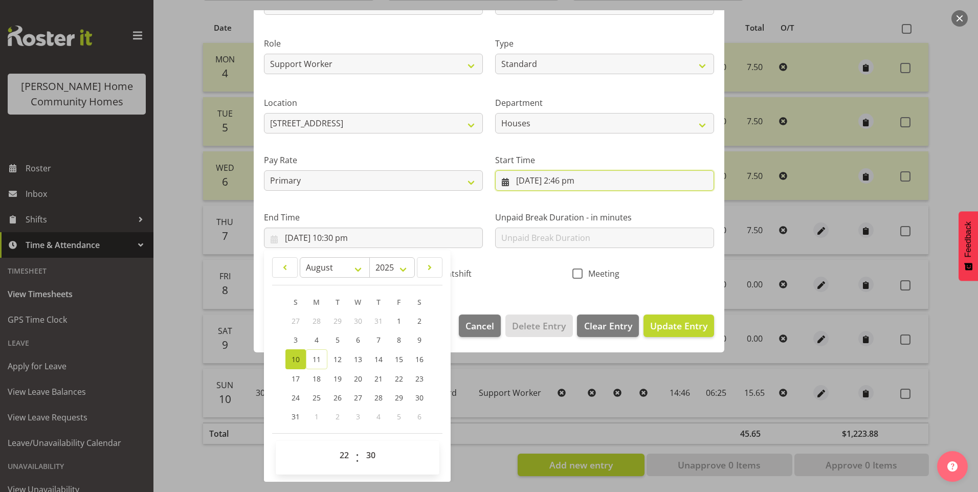
click at [566, 183] on input "10/08/2025, 2:46 pm" at bounding box center [604, 180] width 219 height 20
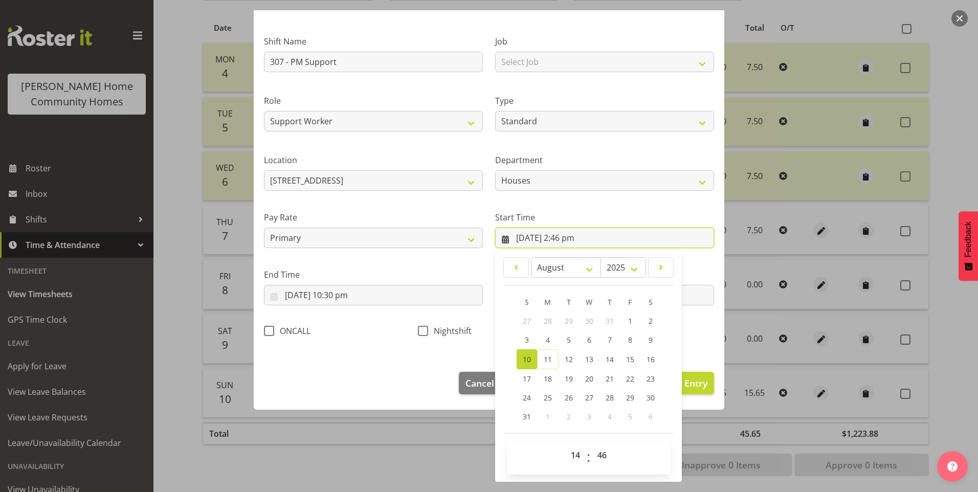
scroll to position [55, 0]
click at [578, 449] on select "00 01 02 03 04 05 06 07 08 09 10 11 12 13 14 15 16 17 18 19 20 21 22 23" at bounding box center [576, 455] width 23 height 20
click at [574, 456] on select "00 01 02 03 04 05 06 07 08 09 10 11 12 13 14 15 16 17 18 19 20 21 22 23" at bounding box center [576, 455] width 23 height 20
click at [565, 445] on select "00 01 02 03 04 05 06 07 08 09 10 11 12 13 14 15 16 17 18 19 20 21 22 23" at bounding box center [576, 455] width 23 height 20
click at [603, 462] on select "00 01 02 03 04 05 06 07 08 09 10 11 12 13 14 15 16 17 18 19 20 21 22 23 24 25 2…" at bounding box center [603, 455] width 23 height 20
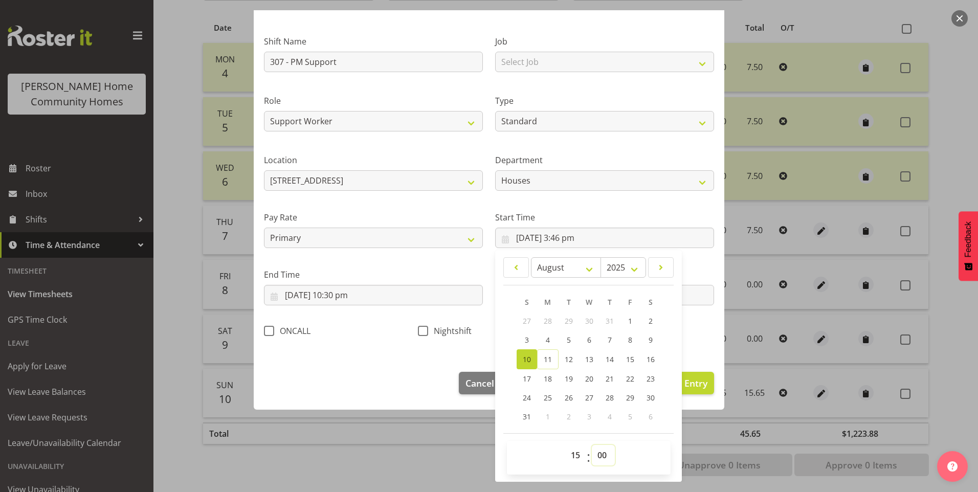
click at [592, 445] on select "00 01 02 03 04 05 06 07 08 09 10 11 12 13 14 15 16 17 18 19 20 21 22 23 24 25 2…" at bounding box center [603, 455] width 23 height 20
click at [696, 387] on span "Update Entry" at bounding box center [678, 383] width 57 height 12
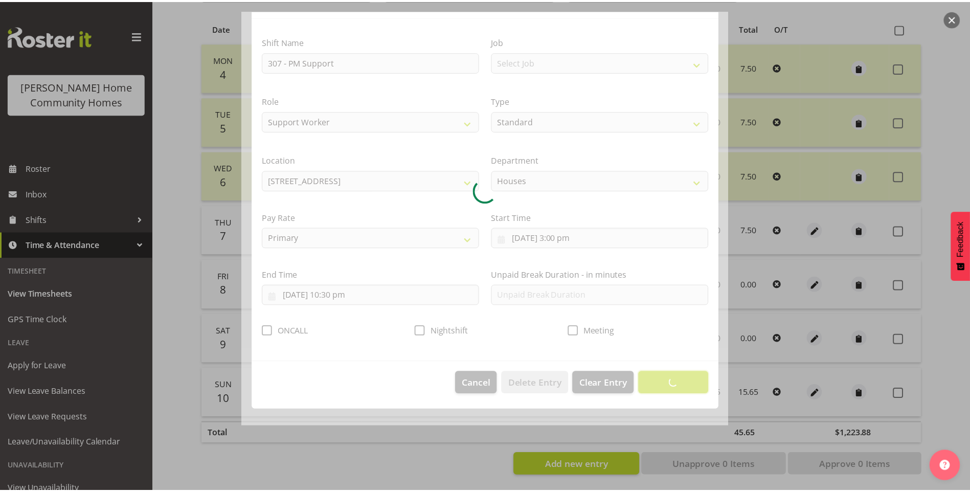
scroll to position [0, 0]
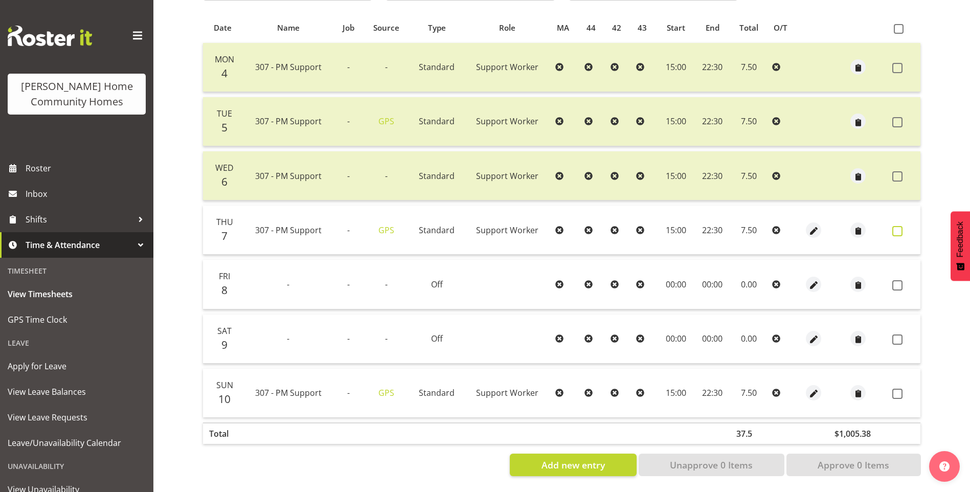
drag, startPoint x: 889, startPoint y: 225, endPoint x: 899, endPoint y: 223, distance: 10.5
click at [893, 225] on td at bounding box center [905, 230] width 32 height 49
click at [903, 226] on label at bounding box center [901, 231] width 16 height 10
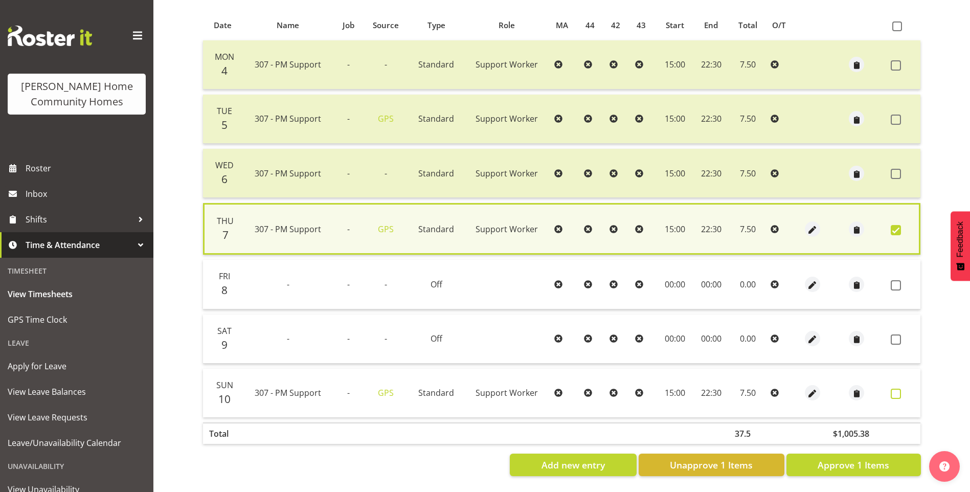
click at [893, 389] on span at bounding box center [896, 394] width 10 height 10
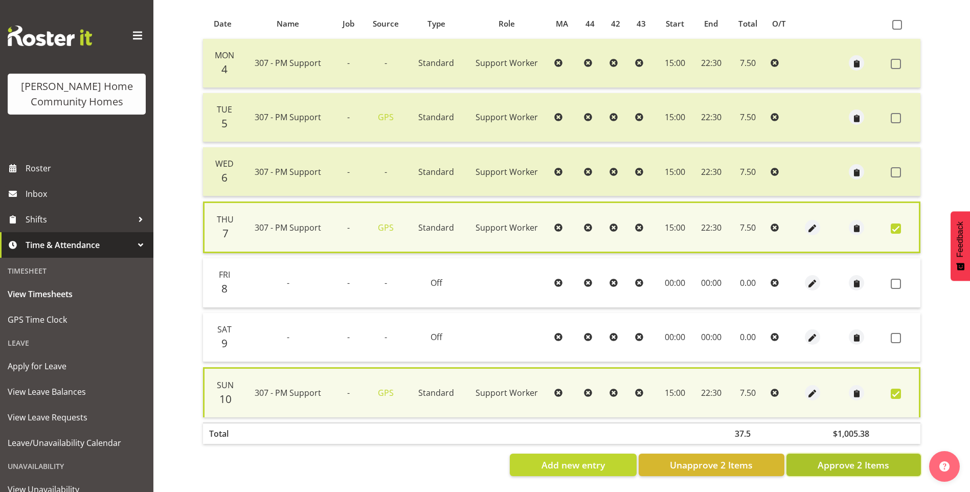
click at [866, 458] on span "Approve 2 Items" at bounding box center [854, 464] width 72 height 13
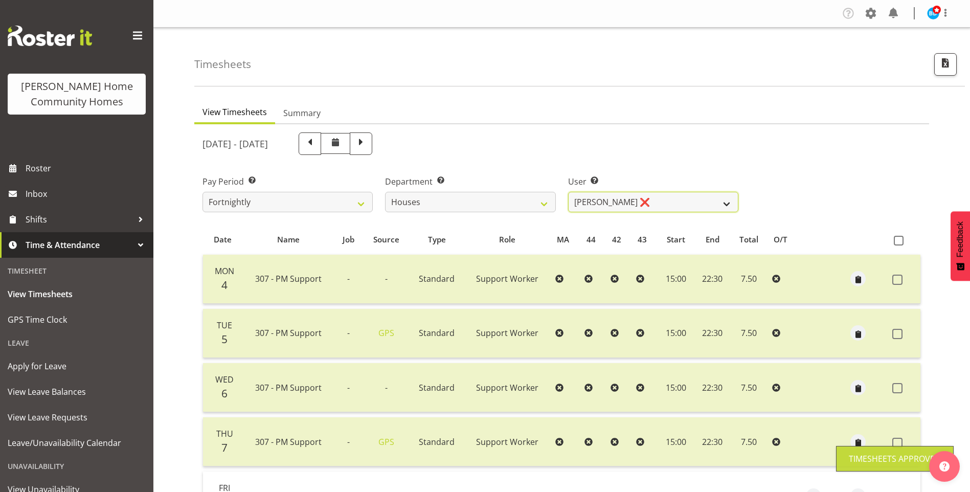
click at [588, 207] on select "Billie Sothern ❌ Dipika Thapa ❌ Jess Aracan ❌ Katrina Shaw ❌ Liezl Sanchez ❌ Ma…" at bounding box center [653, 202] width 170 height 20
click at [568, 192] on select "Billie Sothern ❌ Dipika Thapa ❌ Jess Aracan ❌ Katrina Shaw ❌ Liezl Sanchez ❌ Ma…" at bounding box center [653, 202] width 170 height 20
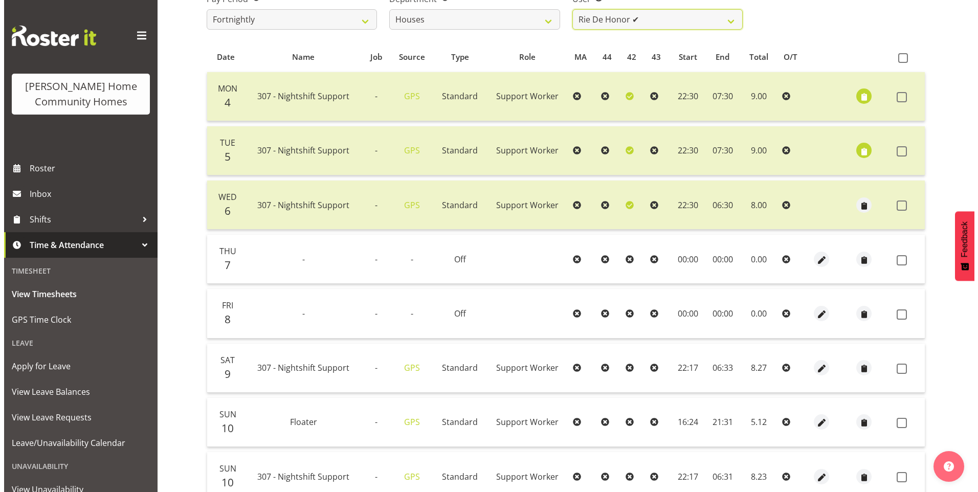
scroll to position [256, 0]
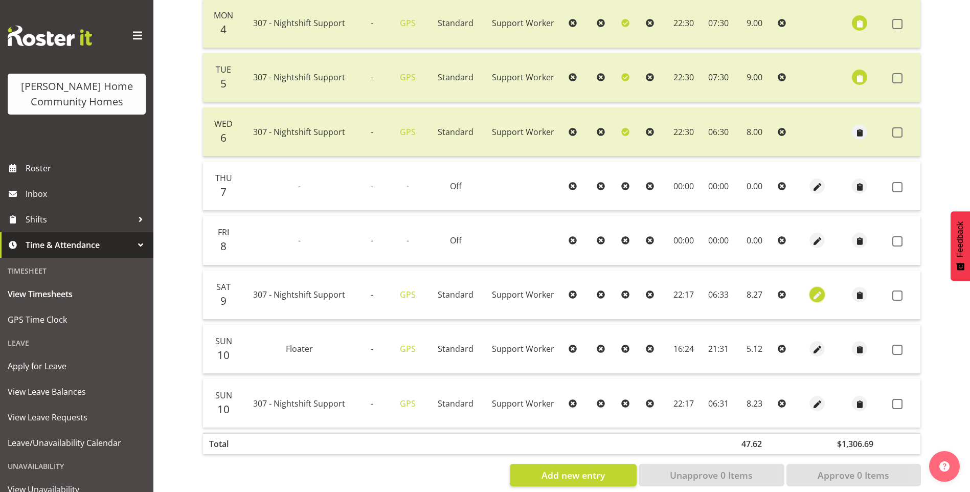
click at [820, 297] on span "button" at bounding box center [818, 296] width 12 height 12
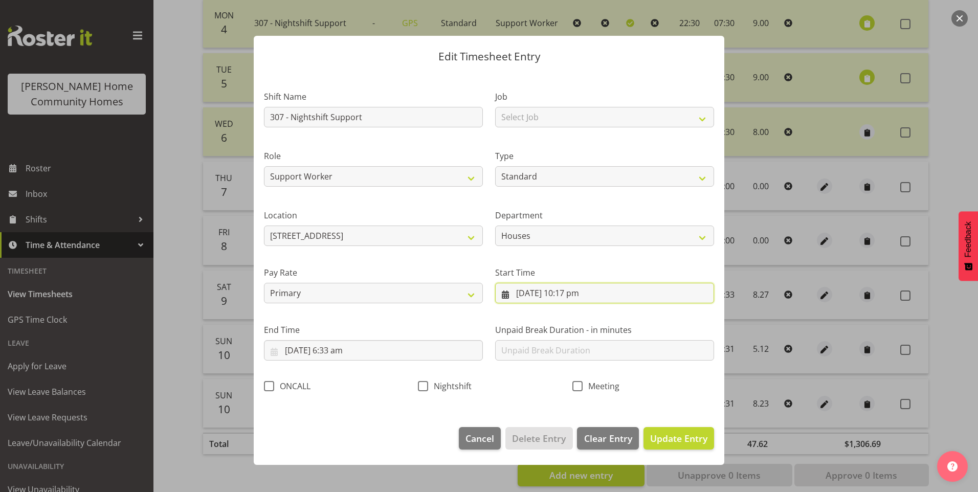
click at [576, 295] on input "9/08/2025, 10:17 pm" at bounding box center [604, 293] width 219 height 20
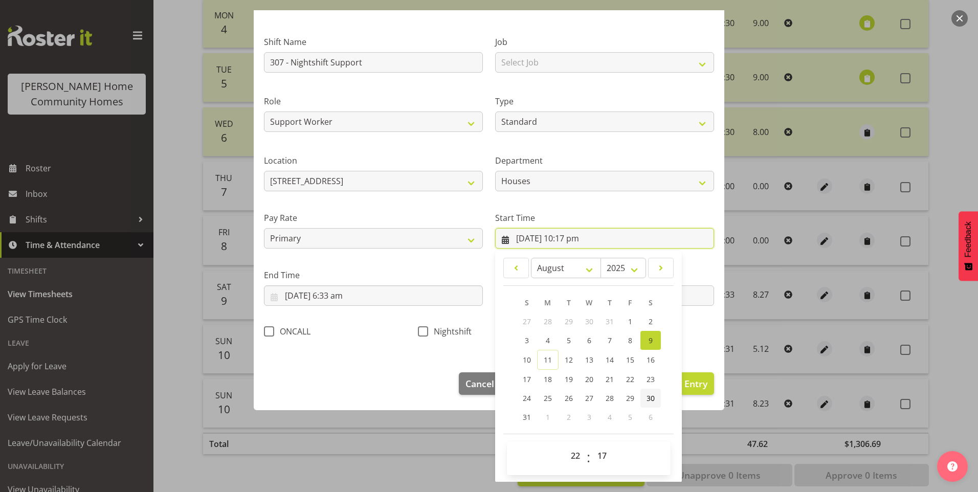
scroll to position [55, 0]
click at [599, 449] on select "00 01 02 03 04 05 06 07 08 09 10 11 12 13 14 15 16 17 18 19 20 21 22 23 24 25 2…" at bounding box center [603, 455] width 23 height 20
click at [592, 445] on select "00 01 02 03 04 05 06 07 08 09 10 11 12 13 14 15 16 17 18 19 20 21 22 23 24 25 2…" at bounding box center [603, 455] width 23 height 20
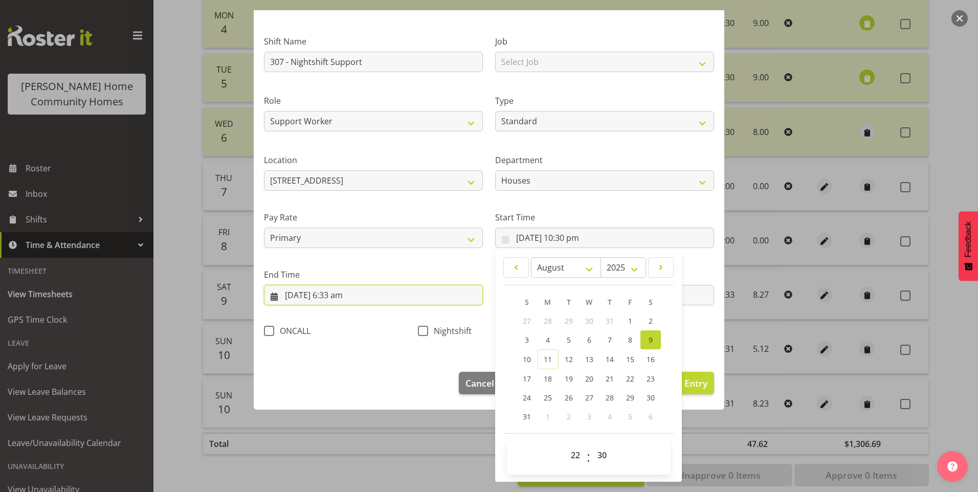
click at [348, 297] on input "10/08/2025, 6:33 am" at bounding box center [373, 295] width 219 height 20
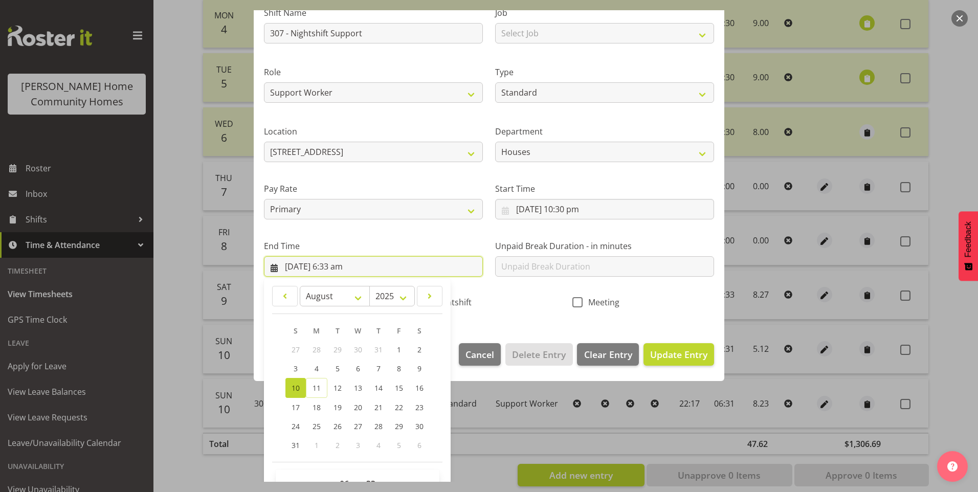
scroll to position [113, 0]
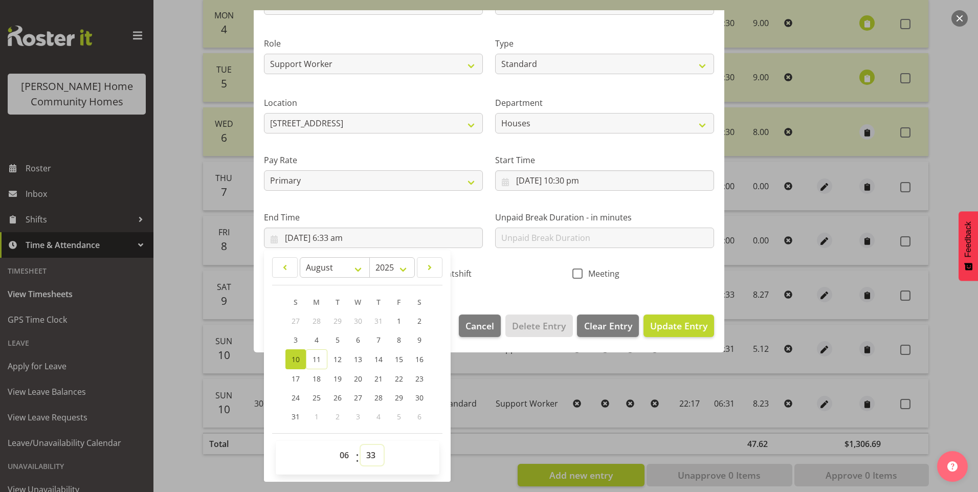
drag, startPoint x: 371, startPoint y: 453, endPoint x: 372, endPoint y: 448, distance: 5.2
click at [371, 453] on select "00 01 02 03 04 05 06 07 08 09 10 11 12 13 14 15 16 17 18 19 20 21 22 23 24 25 2…" at bounding box center [372, 455] width 23 height 20
click at [361, 445] on select "00 01 02 03 04 05 06 07 08 09 10 11 12 13 14 15 16 17 18 19 20 21 22 23 24 25 2…" at bounding box center [372, 455] width 23 height 20
click at [671, 326] on span "Update Entry" at bounding box center [678, 326] width 57 height 12
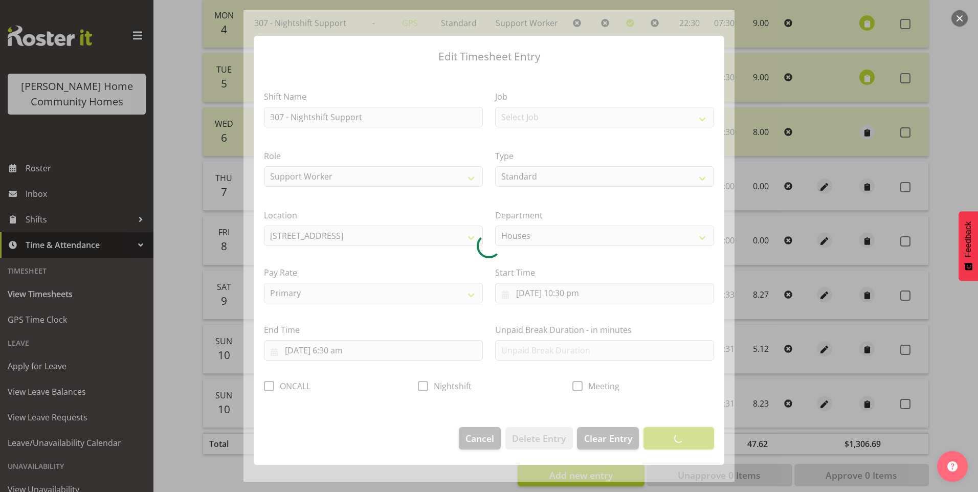
scroll to position [0, 0]
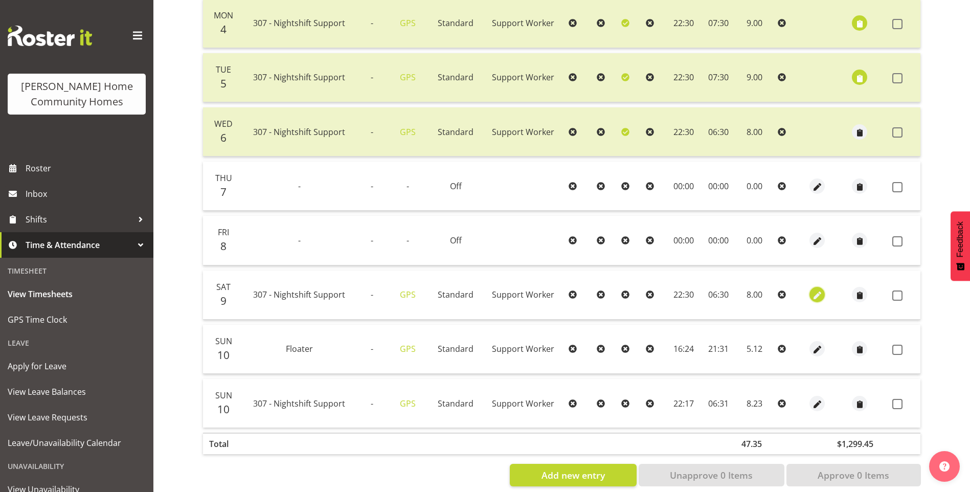
click at [820, 294] on span "button" at bounding box center [818, 296] width 12 height 12
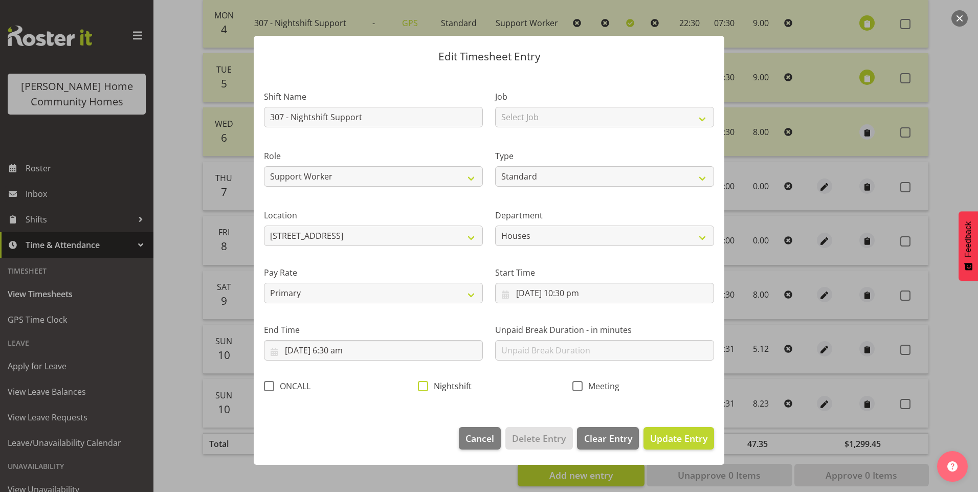
click at [425, 387] on span at bounding box center [423, 386] width 10 height 10
click at [425, 387] on input "Nightshift" at bounding box center [421, 386] width 7 height 7
drag, startPoint x: 690, startPoint y: 437, endPoint x: 705, endPoint y: 428, distance: 17.2
click at [690, 436] on span "Update Entry" at bounding box center [678, 438] width 57 height 12
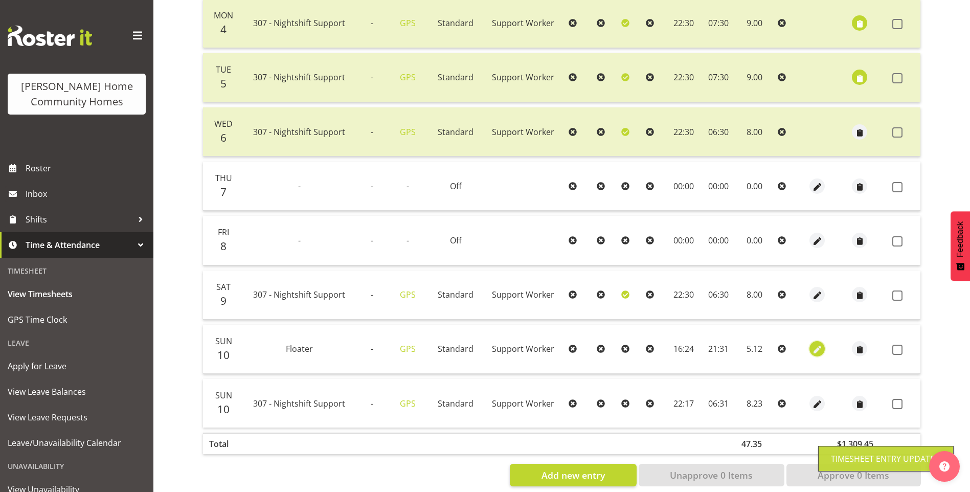
click at [820, 348] on span "button" at bounding box center [818, 350] width 12 height 12
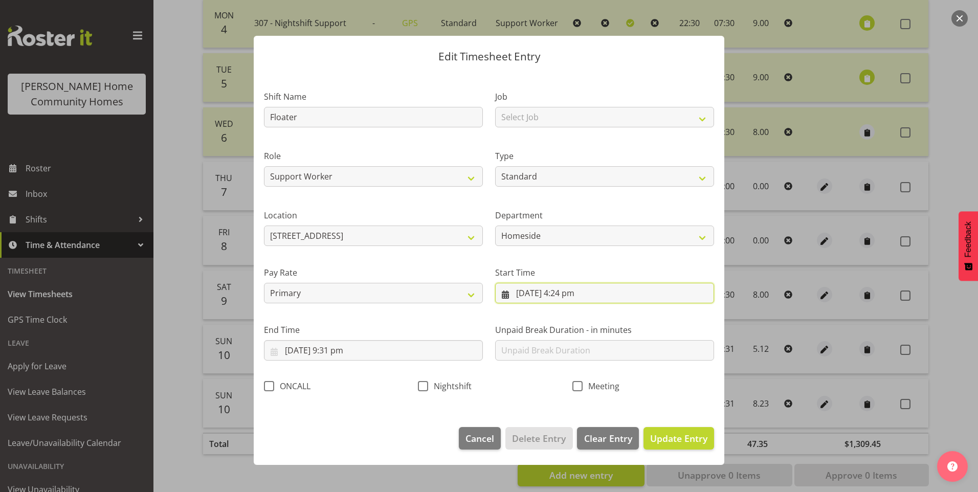
click at [579, 295] on input "10/08/2025, 4:24 pm" at bounding box center [604, 293] width 219 height 20
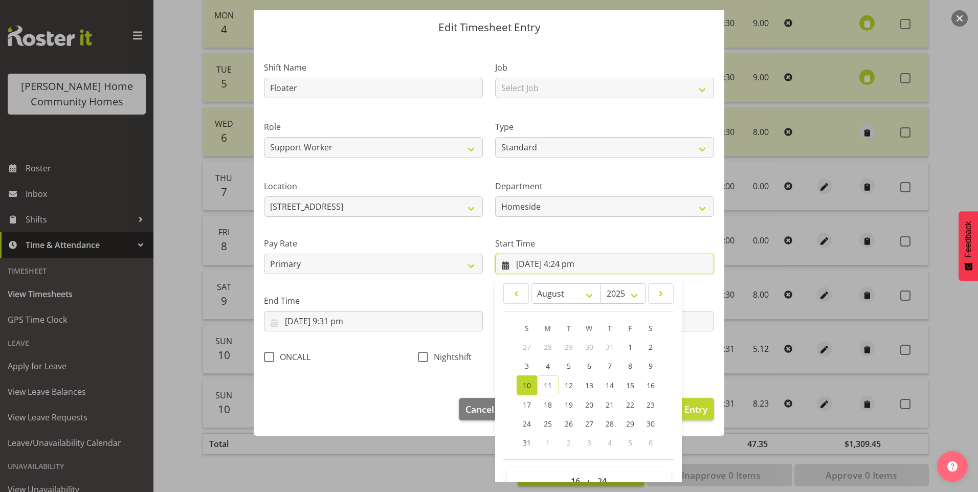
scroll to position [55, 0]
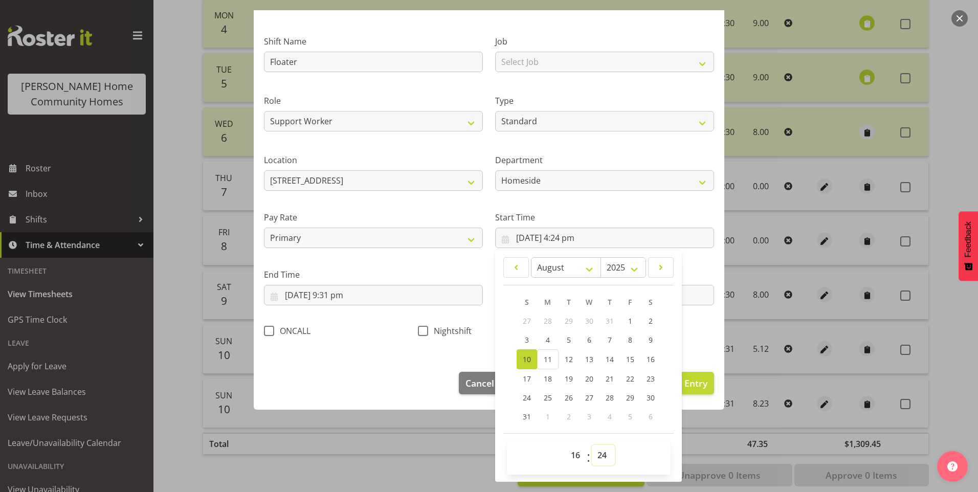
click at [600, 453] on select "00 01 02 03 04 05 06 07 08 09 10 11 12 13 14 15 16 17 18 19 20 21 22 23 24 25 2…" at bounding box center [603, 455] width 23 height 20
click at [592, 445] on select "00 01 02 03 04 05 06 07 08 09 10 11 12 13 14 15 16 17 18 19 20 21 22 23 24 25 2…" at bounding box center [603, 455] width 23 height 20
click at [345, 296] on input "10/08/2025, 9:31 pm" at bounding box center [373, 295] width 219 height 20
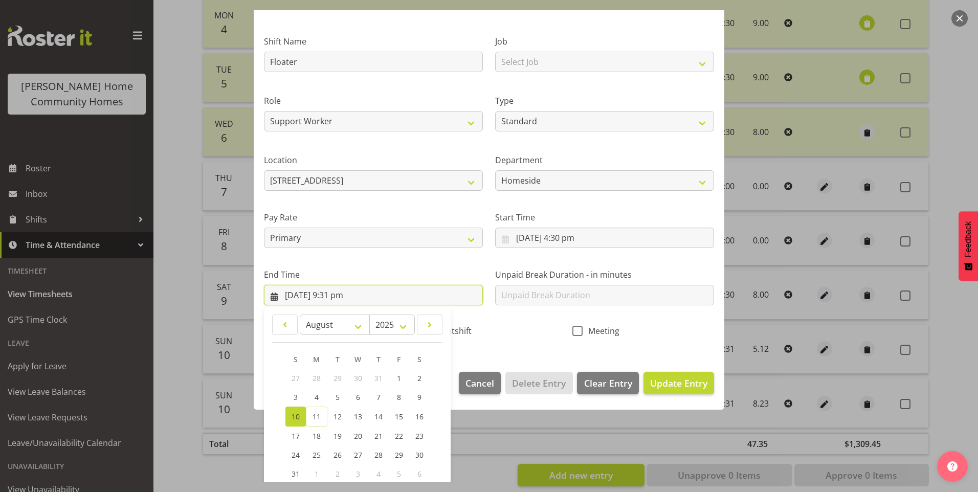
scroll to position [113, 0]
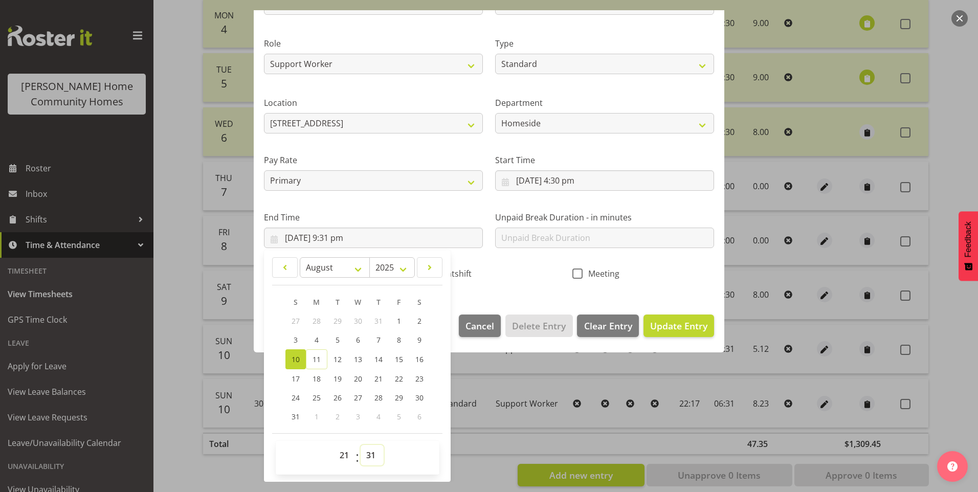
drag, startPoint x: 372, startPoint y: 455, endPoint x: 374, endPoint y: 448, distance: 7.0
click at [372, 454] on select "00 01 02 03 04 05 06 07 08 09 10 11 12 13 14 15 16 17 18 19 20 21 22 23 24 25 2…" at bounding box center [372, 455] width 23 height 20
click at [361, 445] on select "00 01 02 03 04 05 06 07 08 09 10 11 12 13 14 15 16 17 18 19 20 21 22 23 24 25 2…" at bounding box center [372, 455] width 23 height 20
click at [695, 318] on button "Update Entry" at bounding box center [679, 326] width 71 height 23
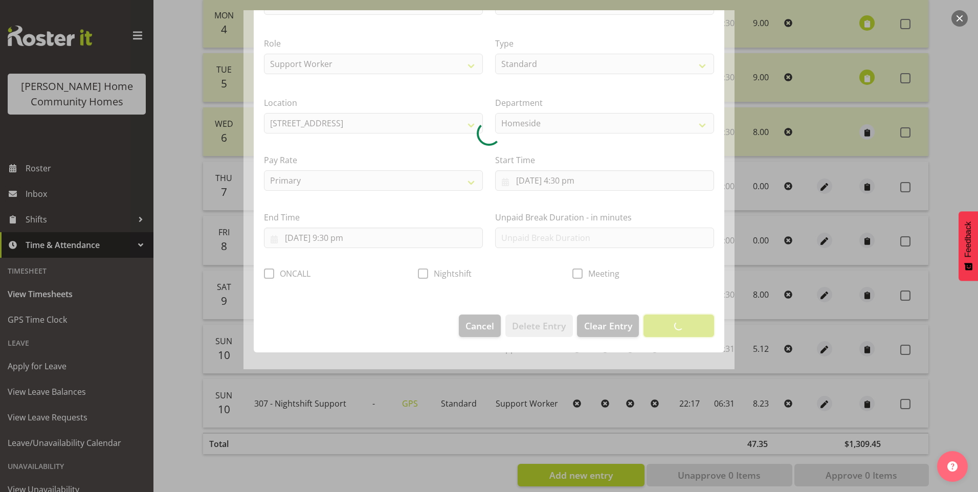
scroll to position [0, 0]
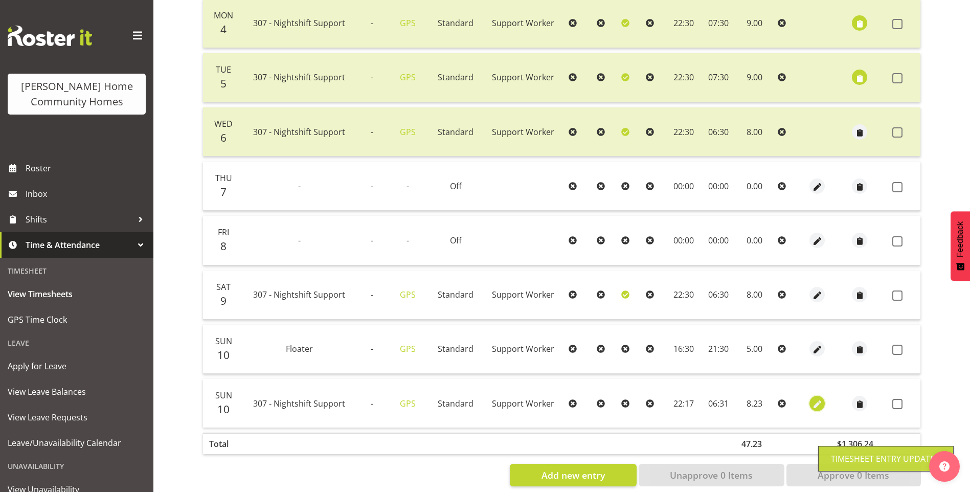
click at [814, 403] on span "button" at bounding box center [818, 405] width 12 height 12
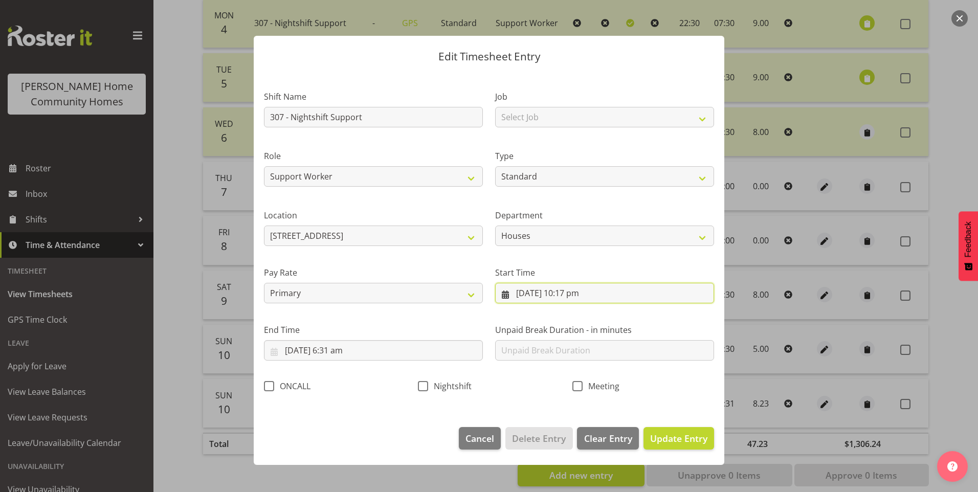
click at [579, 292] on input "10/08/2025, 10:17 pm" at bounding box center [604, 293] width 219 height 20
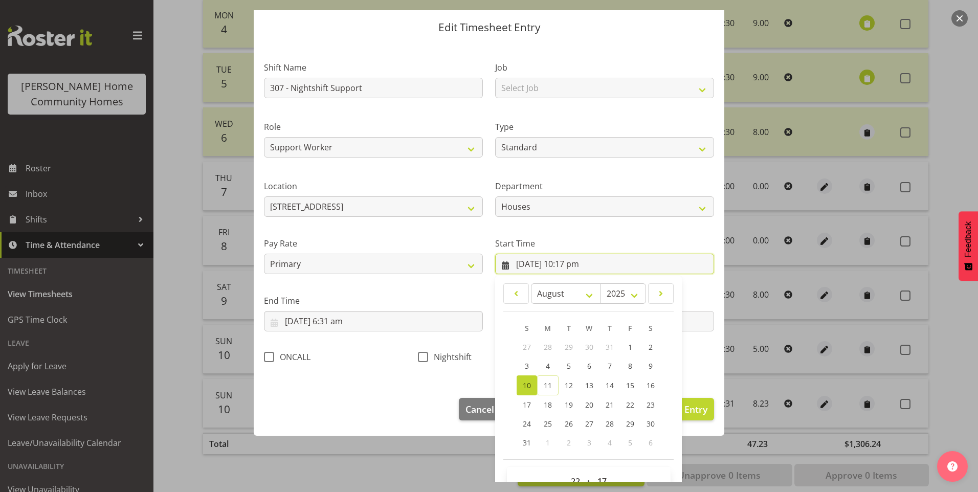
scroll to position [55, 0]
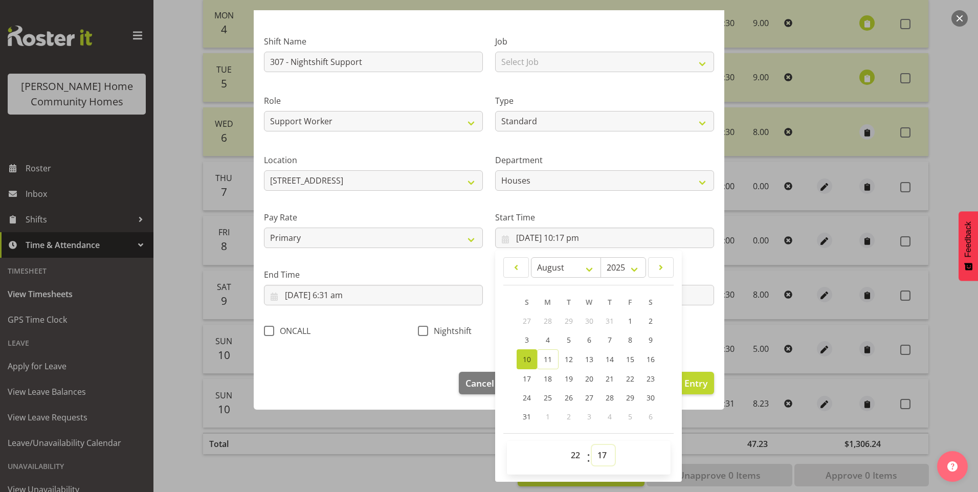
click at [603, 457] on select "00 01 02 03 04 05 06 07 08 09 10 11 12 13 14 15 16 17 18 19 20 21 22 23 24 25 2…" at bounding box center [603, 455] width 23 height 20
click at [592, 445] on select "00 01 02 03 04 05 06 07 08 09 10 11 12 13 14 15 16 17 18 19 20 21 22 23 24 25 2…" at bounding box center [603, 455] width 23 height 20
click at [422, 335] on span at bounding box center [423, 331] width 10 height 10
click at [422, 334] on input "Nightshift" at bounding box center [421, 330] width 7 height 7
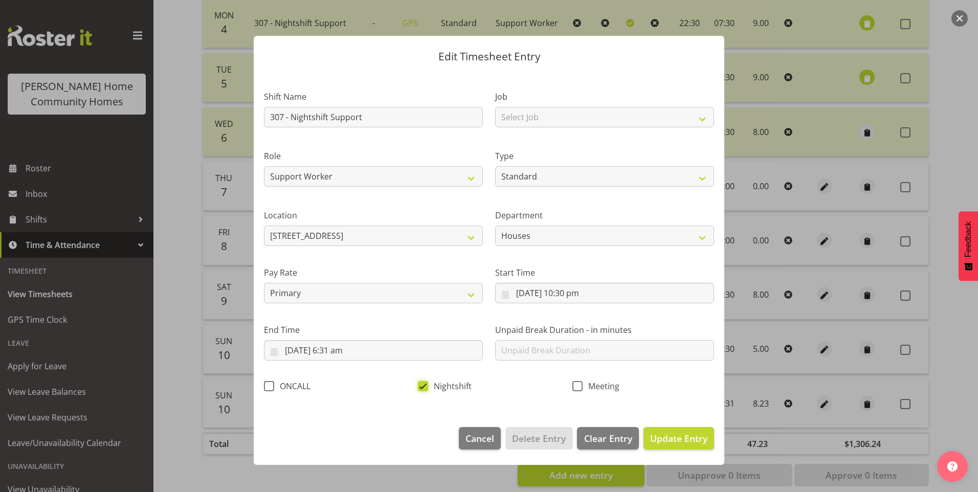
scroll to position [0, 0]
click at [351, 357] on input "11/08/2025, 6:31 am" at bounding box center [373, 350] width 219 height 20
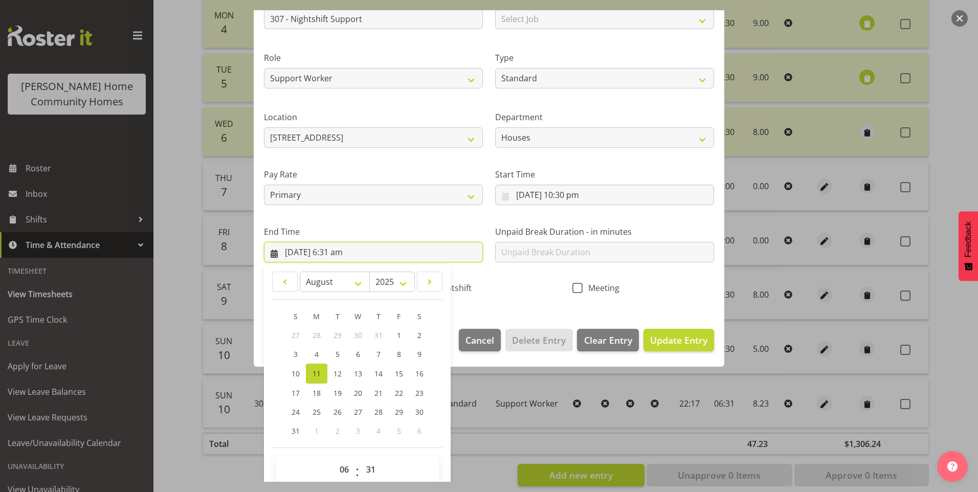
scroll to position [102, 0]
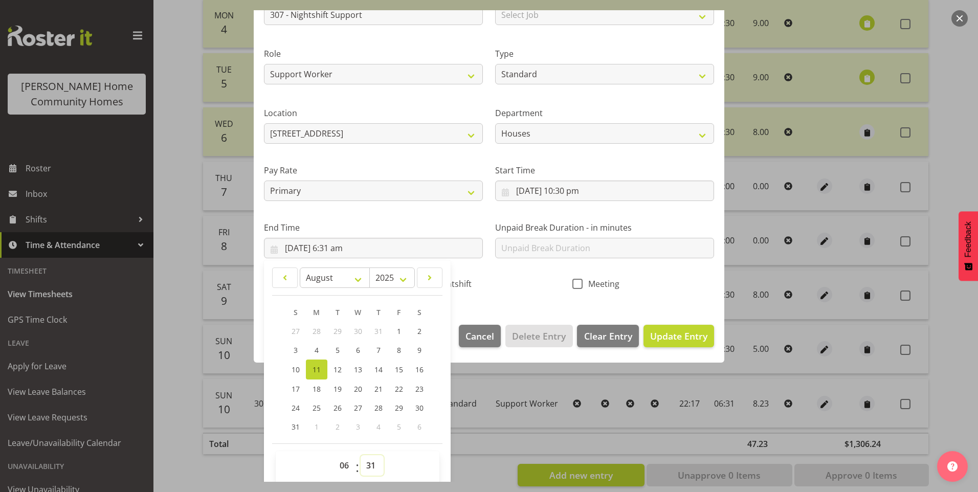
drag, startPoint x: 372, startPoint y: 475, endPoint x: 373, endPoint y: 465, distance: 10.2
click at [372, 475] on select "00 01 02 03 04 05 06 07 08 09 10 11 12 13 14 15 16 17 18 19 20 21 22 23 24 25 2…" at bounding box center [372, 465] width 23 height 20
click at [361, 455] on select "00 01 02 03 04 05 06 07 08 09 10 11 12 13 14 15 16 17 18 19 20 21 22 23 24 25 2…" at bounding box center [372, 465] width 23 height 20
click at [697, 334] on span "Update Entry" at bounding box center [678, 336] width 57 height 12
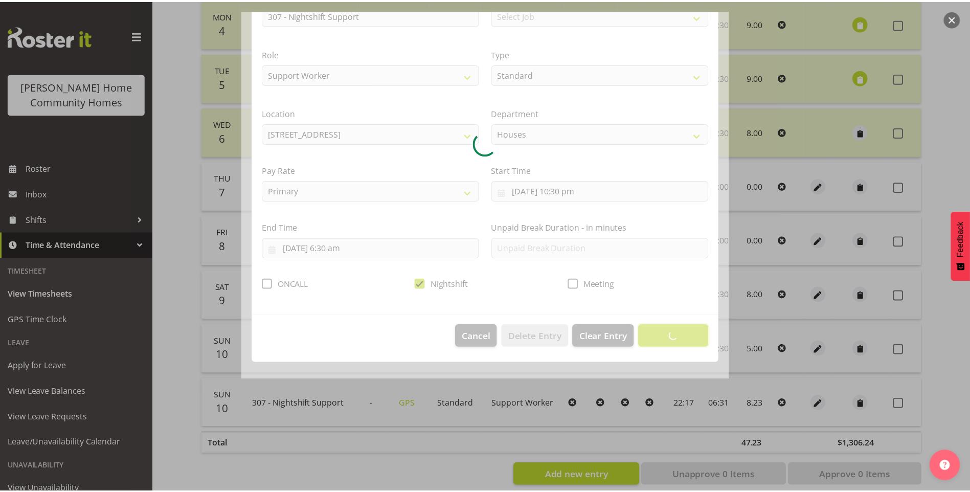
scroll to position [0, 0]
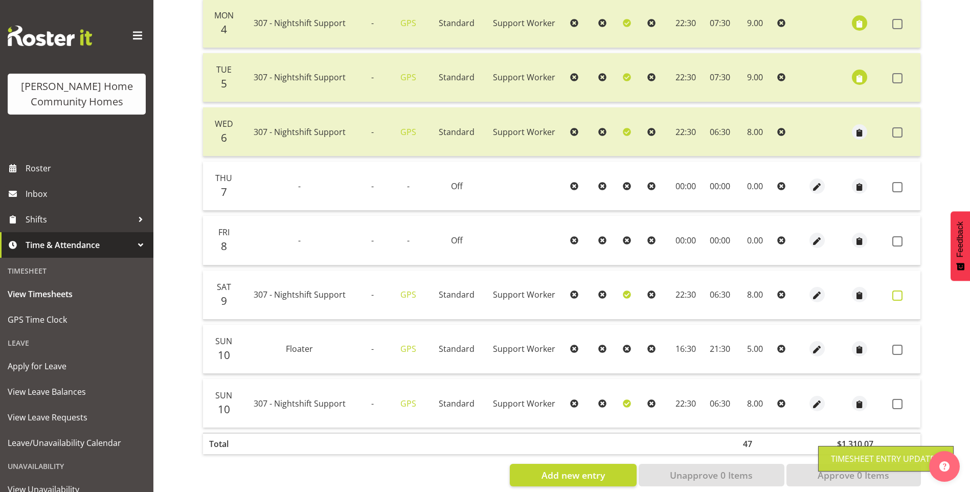
click at [898, 294] on span at bounding box center [898, 296] width 10 height 10
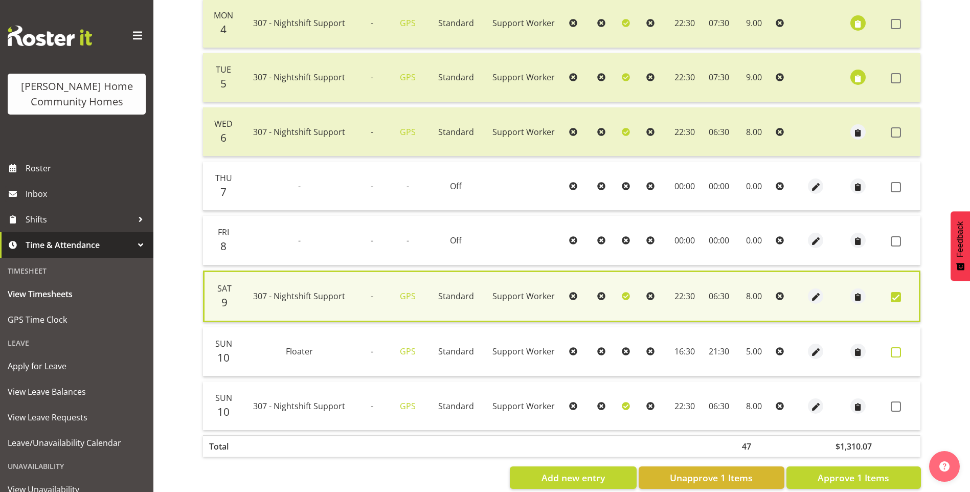
click at [897, 351] on span at bounding box center [896, 352] width 10 height 10
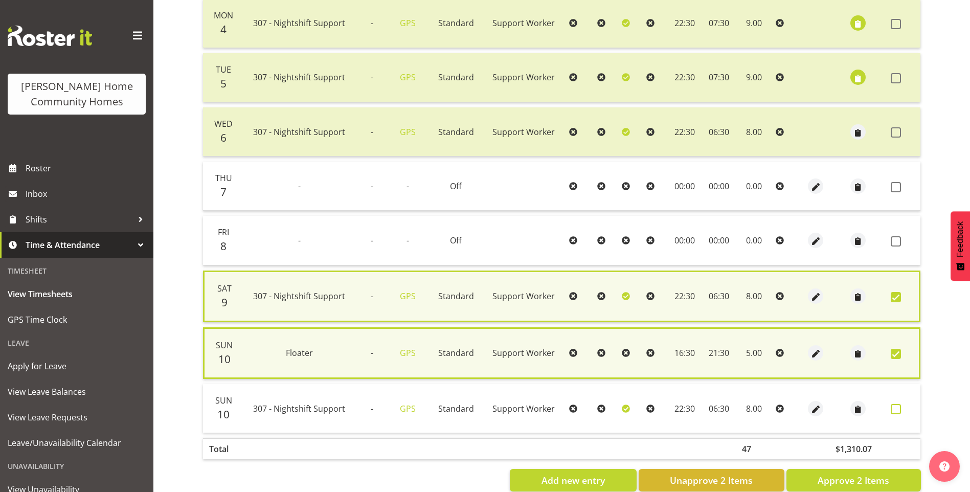
click at [896, 405] on span at bounding box center [896, 409] width 10 height 10
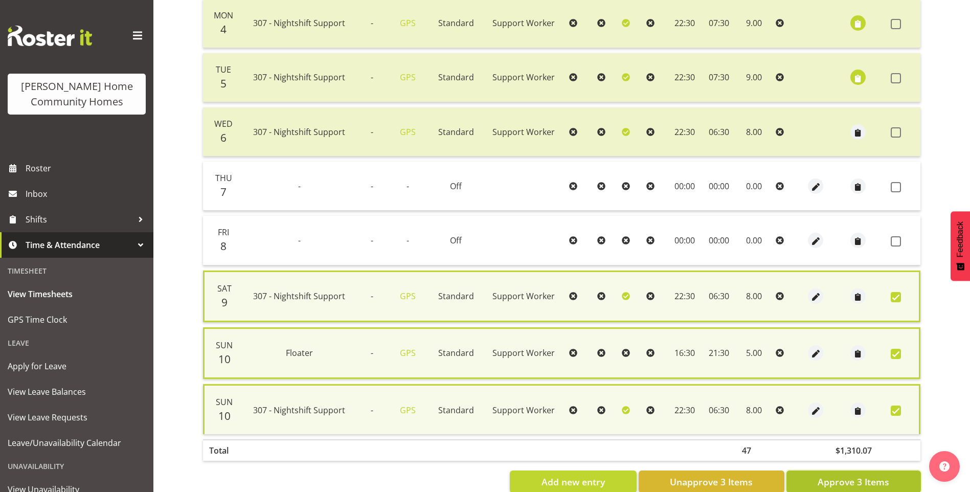
click at [887, 479] on span "Approve 3 Items" at bounding box center [854, 481] width 72 height 13
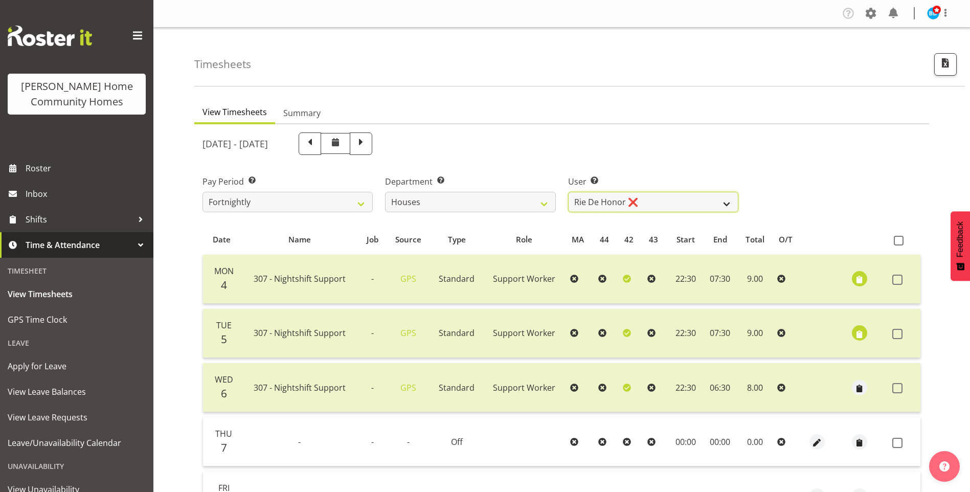
click at [616, 203] on select "Billie Sothern ❌ Dipika Thapa ❌ Jess Aracan ❌ Katrina Shaw ❌ Liezl Sanchez ❌ Ma…" at bounding box center [653, 202] width 170 height 20
drag, startPoint x: 616, startPoint y: 203, endPoint x: 621, endPoint y: 288, distance: 85.0
click at [615, 222] on div "August 4th - August 10th 2025 Pay Period Select which pay period you would like…" at bounding box center [562, 434] width 719 height 616
click at [614, 204] on select "Billie Sothern ❌ Dipika Thapa ❌ Jess Aracan ❌ Katrina Shaw ❌ Liezl Sanchez ❌ Ma…" at bounding box center [653, 202] width 170 height 20
click at [568, 192] on select "Billie Sothern ❌ Dipika Thapa ❌ Jess Aracan ❌ Katrina Shaw ❌ Liezl Sanchez ❌ Ma…" at bounding box center [653, 202] width 170 height 20
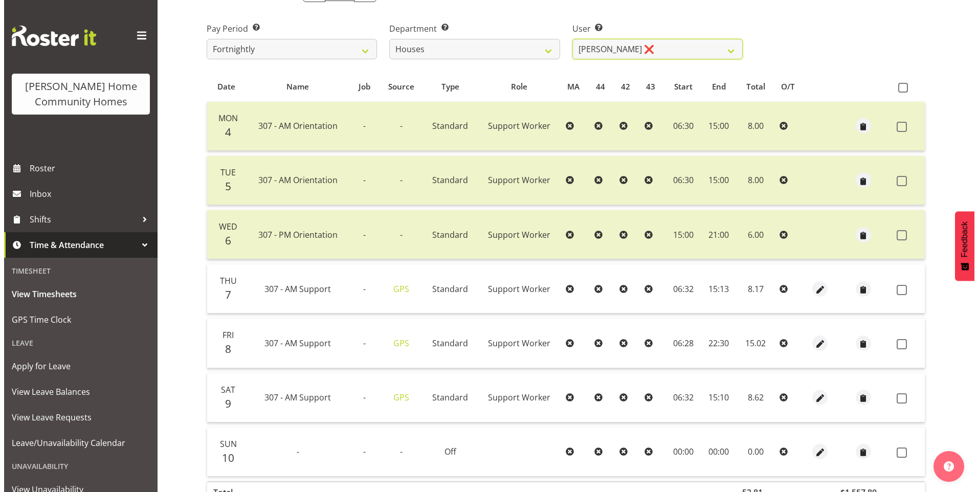
scroll to position [153, 0]
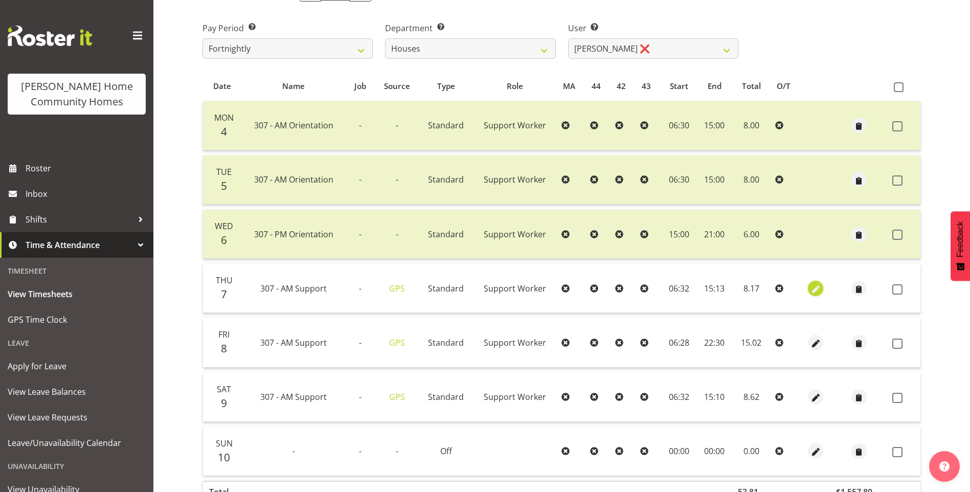
click at [813, 285] on span "button" at bounding box center [816, 289] width 12 height 12
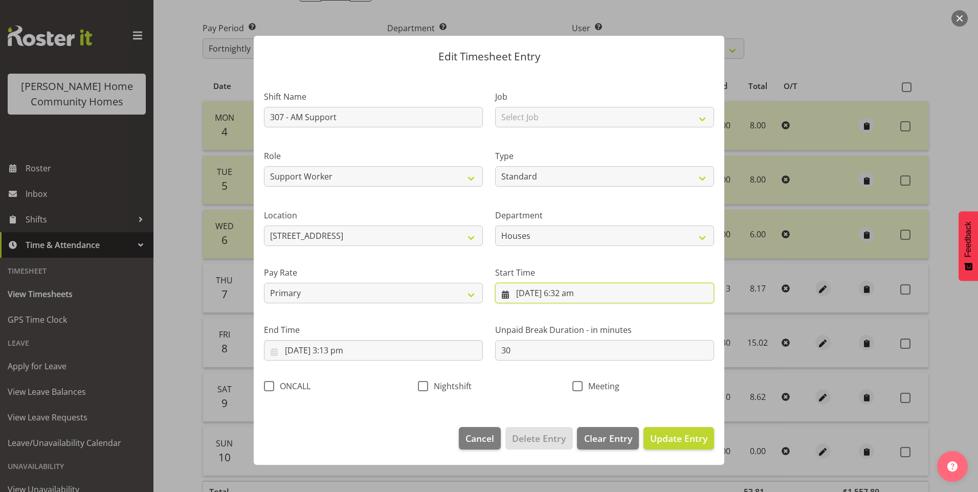
click at [575, 295] on input "7/08/2025, 6:32 am" at bounding box center [604, 293] width 219 height 20
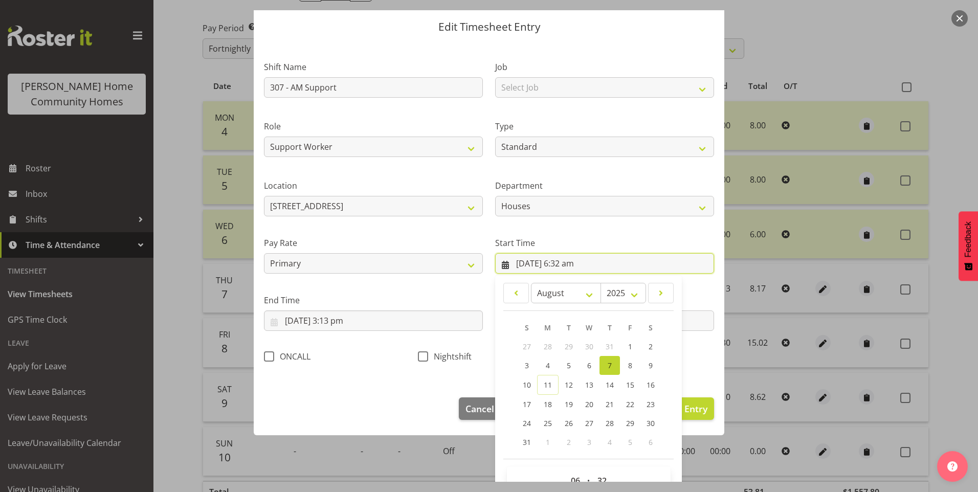
scroll to position [55, 0]
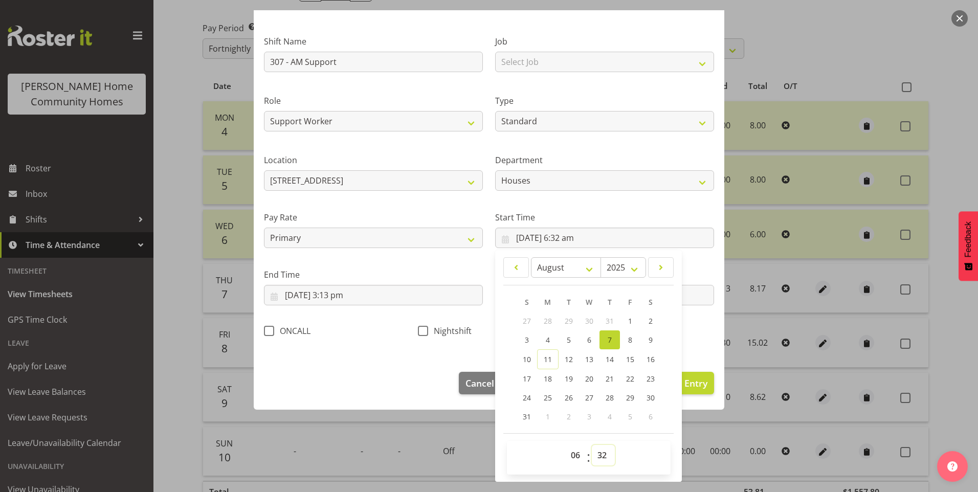
click at [604, 448] on select "00 01 02 03 04 05 06 07 08 09 10 11 12 13 14 15 16 17 18 19 20 21 22 23 24 25 2…" at bounding box center [603, 455] width 23 height 20
click at [592, 445] on select "00 01 02 03 04 05 06 07 08 09 10 11 12 13 14 15 16 17 18 19 20 21 22 23 24 25 2…" at bounding box center [603, 455] width 23 height 20
click at [344, 302] on input "7/08/2025, 3:13 pm" at bounding box center [373, 295] width 219 height 20
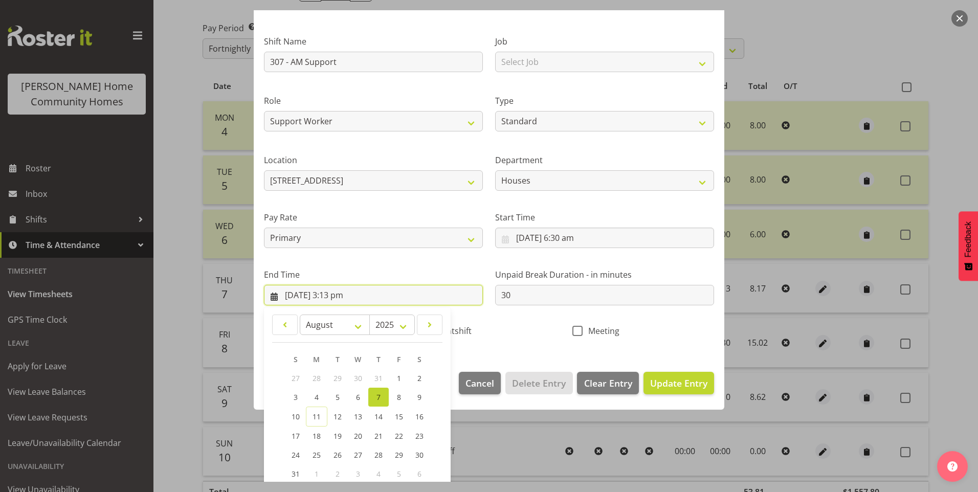
scroll to position [113, 0]
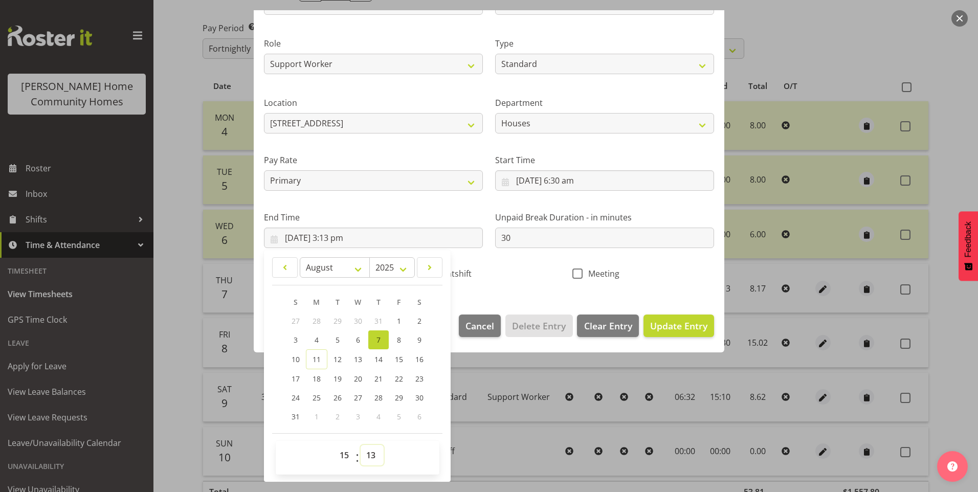
click at [374, 448] on select "00 01 02 03 04 05 06 07 08 09 10 11 12 13 14 15 16 17 18 19 20 21 22 23 24 25 2…" at bounding box center [372, 455] width 23 height 20
click at [361, 445] on select "00 01 02 03 04 05 06 07 08 09 10 11 12 13 14 15 16 17 18 19 20 21 22 23 24 25 2…" at bounding box center [372, 455] width 23 height 20
click at [662, 318] on button "Update Entry" at bounding box center [679, 326] width 71 height 23
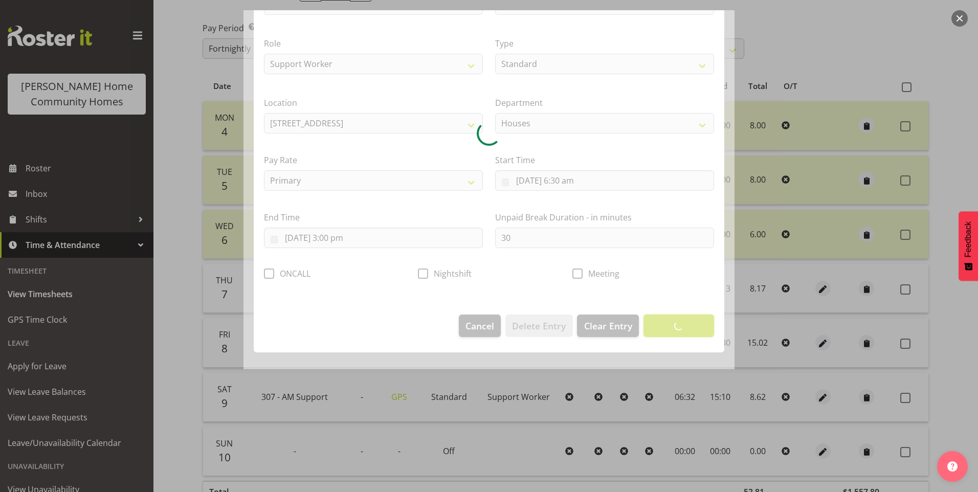
scroll to position [0, 0]
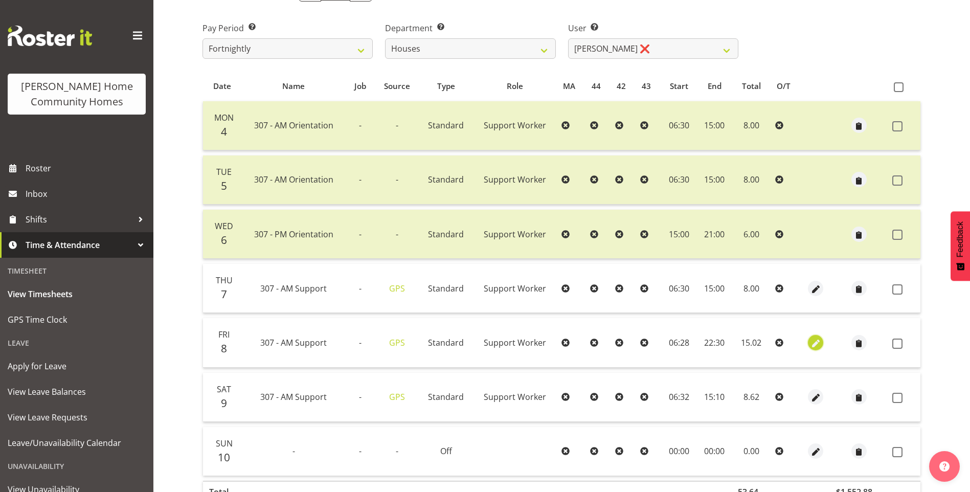
click at [813, 339] on span "button" at bounding box center [816, 344] width 12 height 12
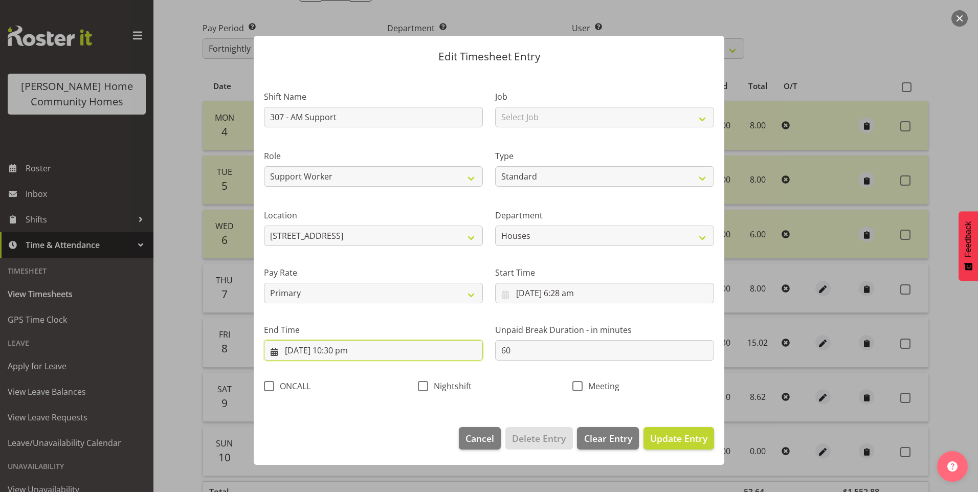
click at [334, 354] on input "8/08/2025, 10:30 pm" at bounding box center [373, 350] width 219 height 20
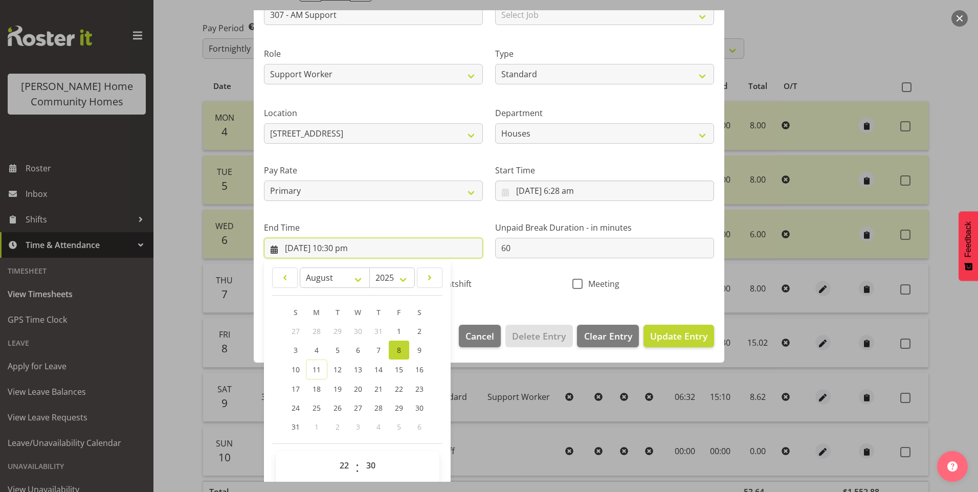
scroll to position [113, 0]
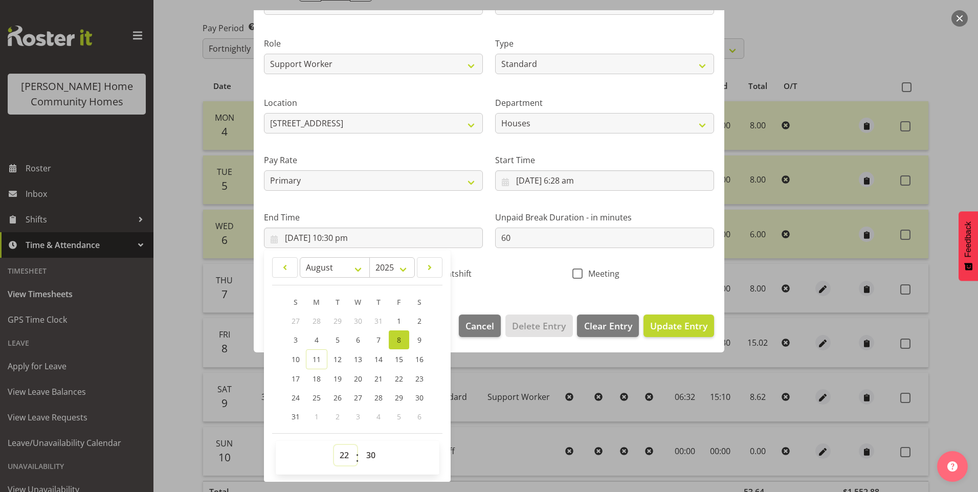
click at [343, 453] on select "00 01 02 03 04 05 06 07 08 09 10 11 12 13 14 15 16 17 18 19 20 21 22 23" at bounding box center [345, 455] width 23 height 20
click at [334, 445] on select "00 01 02 03 04 05 06 07 08 09 10 11 12 13 14 15 16 17 18 19 20 21 22 23" at bounding box center [345, 455] width 23 height 20
drag, startPoint x: 368, startPoint y: 452, endPoint x: 372, endPoint y: 446, distance: 7.0
click at [369, 452] on select "00 01 02 03 04 05 06 07 08 09 10 11 12 13 14 15 16 17 18 19 20 21 22 23 24 25 2…" at bounding box center [372, 455] width 23 height 20
click at [361, 445] on select "00 01 02 03 04 05 06 07 08 09 10 11 12 13 14 15 16 17 18 19 20 21 22 23 24 25 2…" at bounding box center [372, 455] width 23 height 20
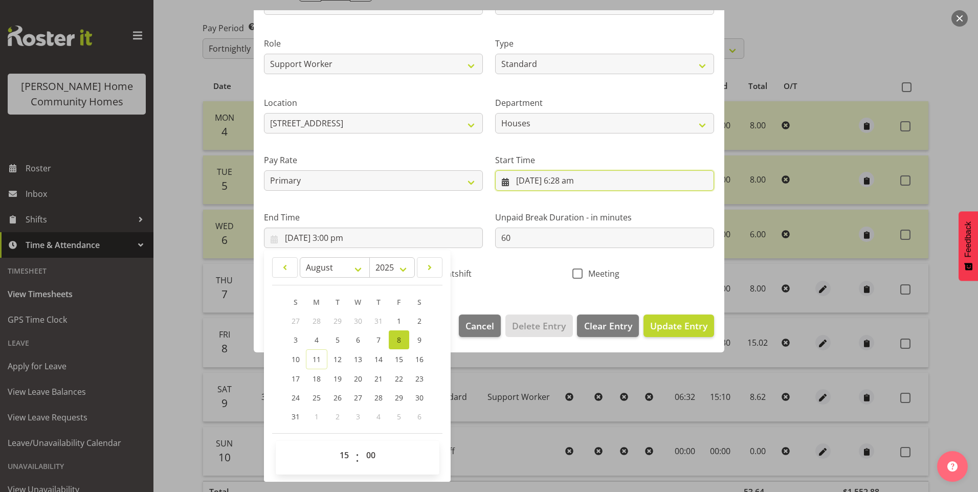
click at [568, 186] on input "8/08/2025, 6:28 am" at bounding box center [604, 180] width 219 height 20
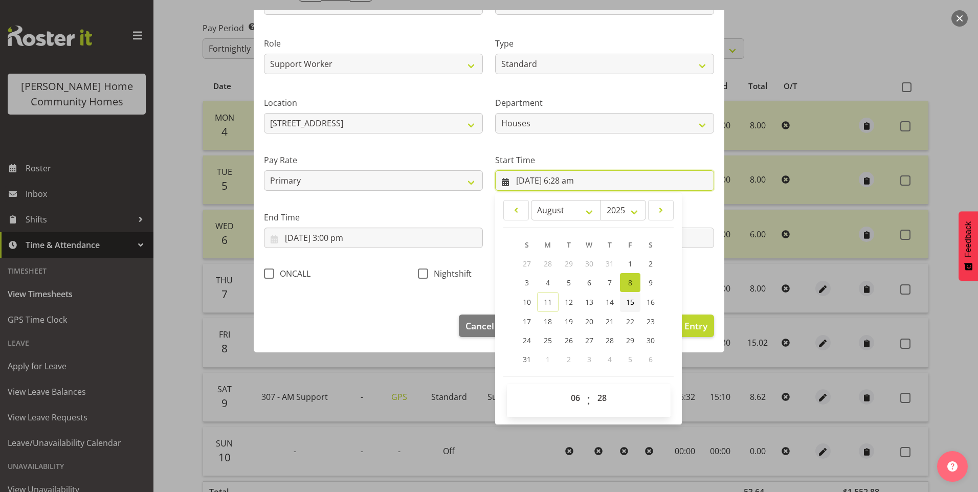
scroll to position [55, 0]
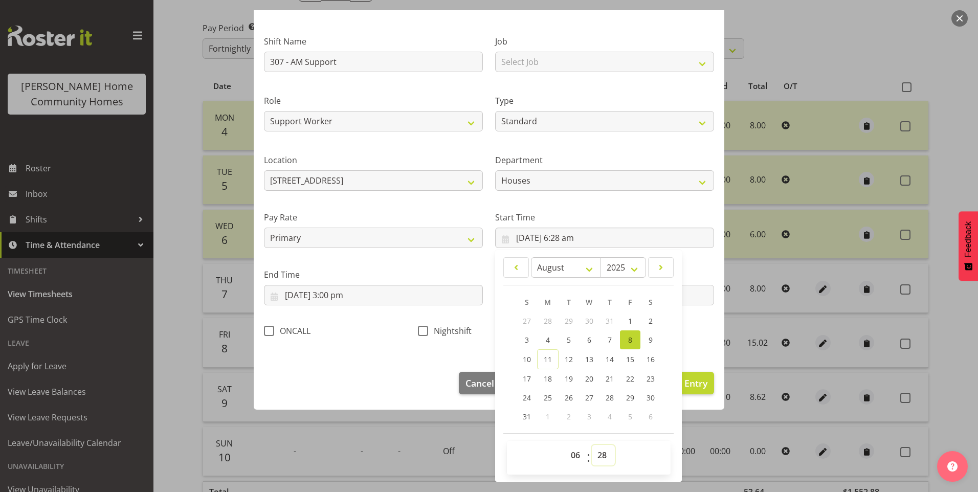
click at [598, 455] on select "00 01 02 03 04 05 06 07 08 09 10 11 12 13 14 15 16 17 18 19 20 21 22 23 24 25 2…" at bounding box center [603, 455] width 23 height 20
click at [592, 445] on select "00 01 02 03 04 05 06 07 08 09 10 11 12 13 14 15 16 17 18 19 20 21 22 23 24 25 2…" at bounding box center [603, 455] width 23 height 20
click at [474, 327] on div "Nightshift" at bounding box center [489, 332] width 142 height 13
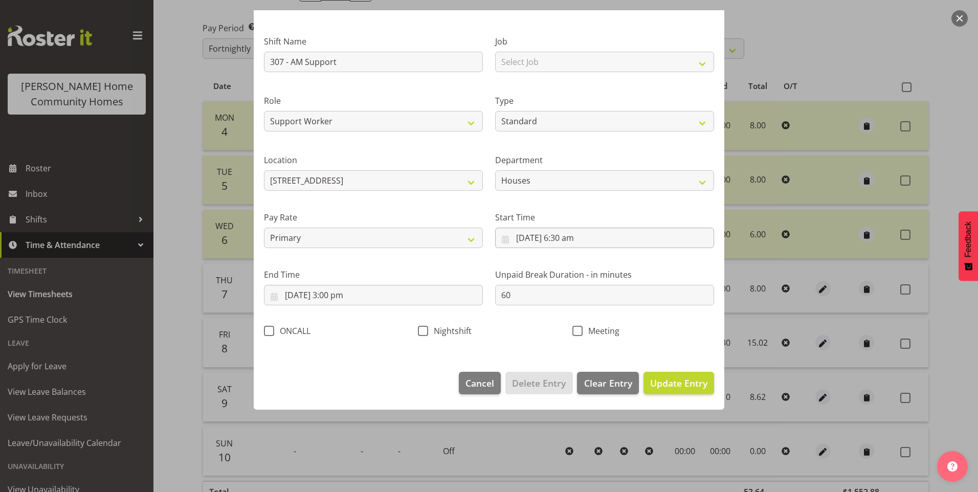
scroll to position [0, 0]
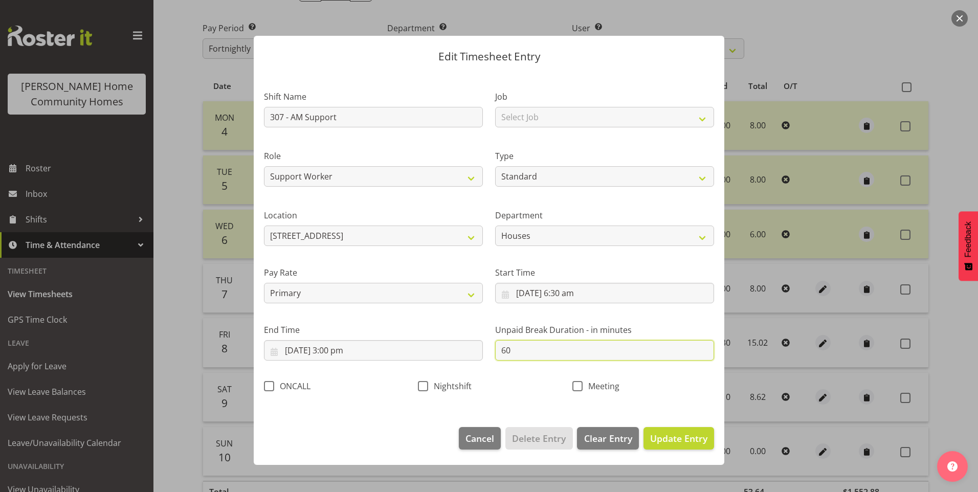
click at [523, 343] on input "60" at bounding box center [604, 350] width 219 height 20
drag, startPoint x: 523, startPoint y: 344, endPoint x: 466, endPoint y: 342, distance: 57.3
click at [468, 345] on div "Shift Name 307 - AM Support Job Select Job Floater Role Support Worker Type Off…" at bounding box center [489, 238] width 462 height 324
click at [709, 444] on button "Update Entry" at bounding box center [679, 438] width 71 height 23
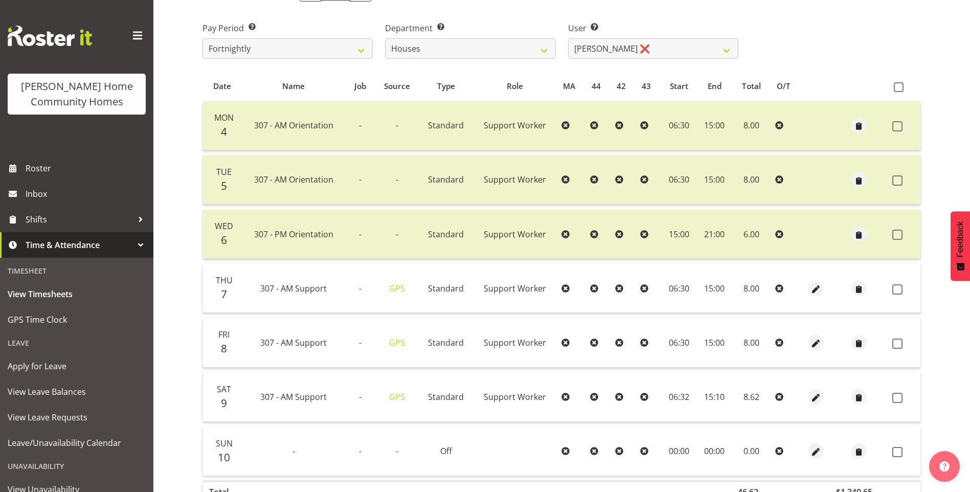
click at [822, 392] on div at bounding box center [816, 396] width 20 height 15
click at [814, 399] on span "button" at bounding box center [816, 398] width 12 height 12
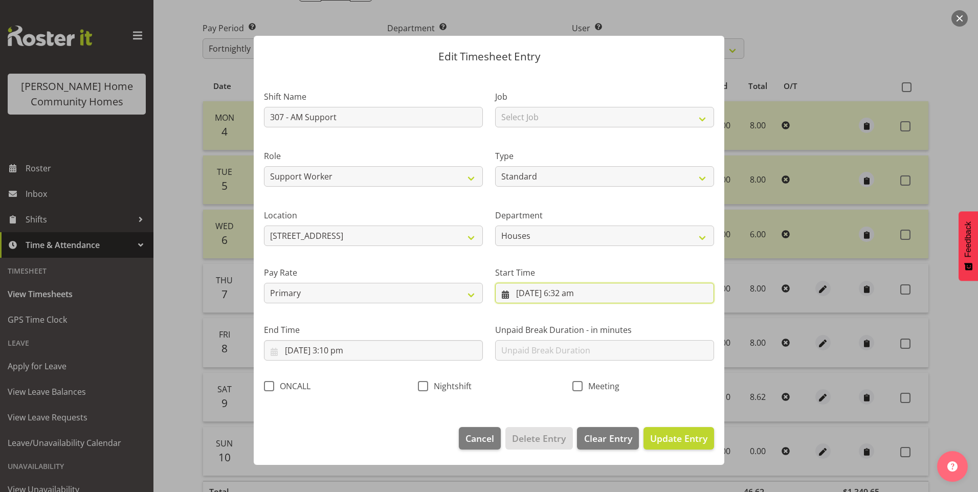
click at [575, 294] on input "9/08/2025, 6:32 am" at bounding box center [604, 293] width 219 height 20
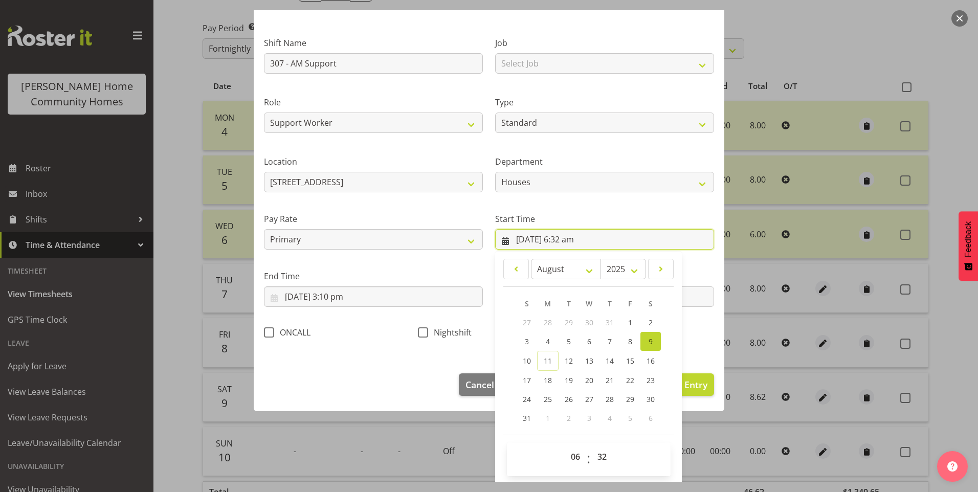
scroll to position [55, 0]
click at [602, 455] on select "00 01 02 03 04 05 06 07 08 09 10 11 12 13 14 15 16 17 18 19 20 21 22 23 24 25 2…" at bounding box center [603, 455] width 23 height 20
click at [592, 445] on select "00 01 02 03 04 05 06 07 08 09 10 11 12 13 14 15 16 17 18 19 20 21 22 23 24 25 2…" at bounding box center [603, 455] width 23 height 20
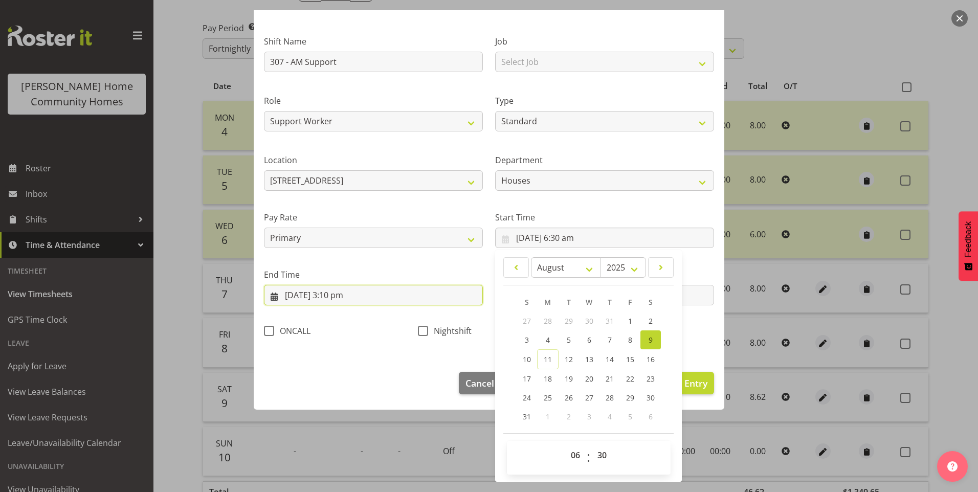
click at [339, 297] on input "9/08/2025, 3:10 pm" at bounding box center [373, 295] width 219 height 20
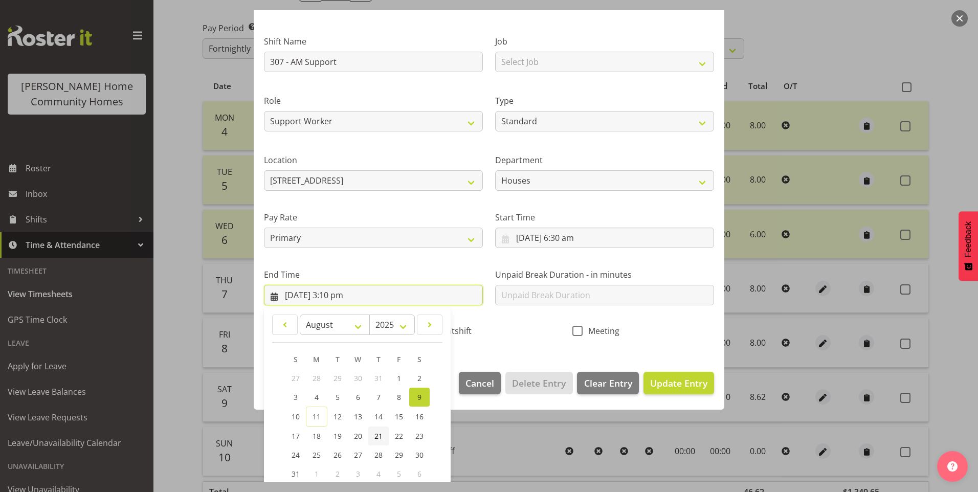
scroll to position [113, 0]
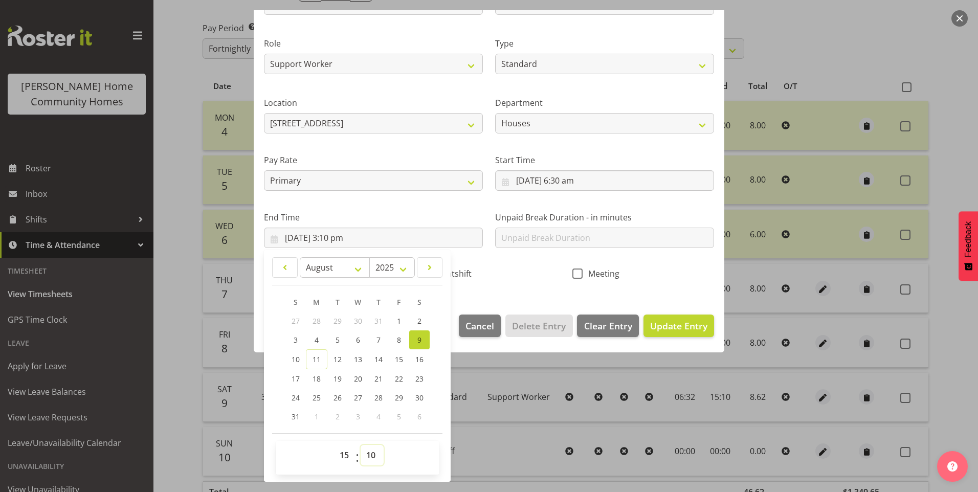
drag, startPoint x: 372, startPoint y: 458, endPoint x: 374, endPoint y: 445, distance: 12.9
click at [372, 455] on select "00 01 02 03 04 05 06 07 08 09 10 11 12 13 14 15 16 17 18 19 20 21 22 23 24 25 2…" at bounding box center [372, 455] width 23 height 20
click at [361, 445] on select "00 01 02 03 04 05 06 07 08 09 10 11 12 13 14 15 16 17 18 19 20 21 22 23 24 25 2…" at bounding box center [372, 455] width 23 height 20
click at [531, 235] on input "text" at bounding box center [604, 238] width 219 height 20
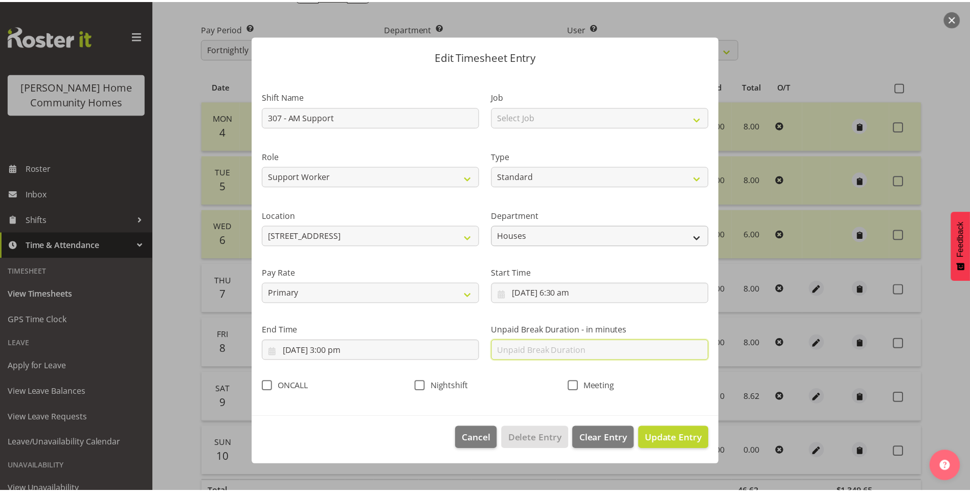
scroll to position [0, 0]
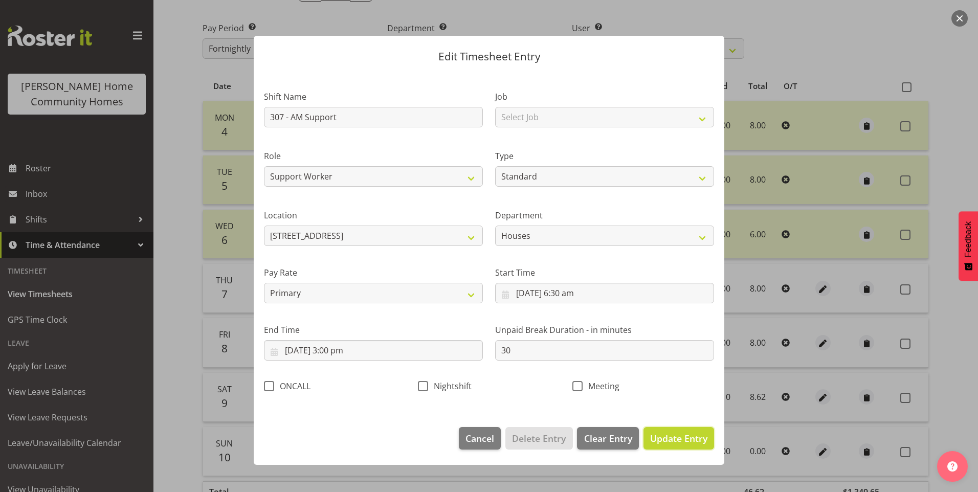
click at [703, 446] on button "Update Entry" at bounding box center [679, 438] width 71 height 23
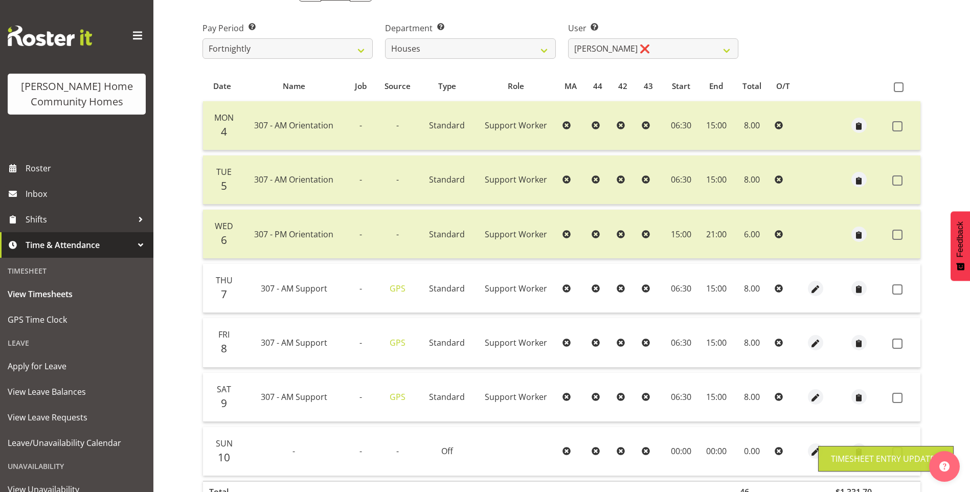
click at [895, 397] on span at bounding box center [898, 398] width 10 height 10
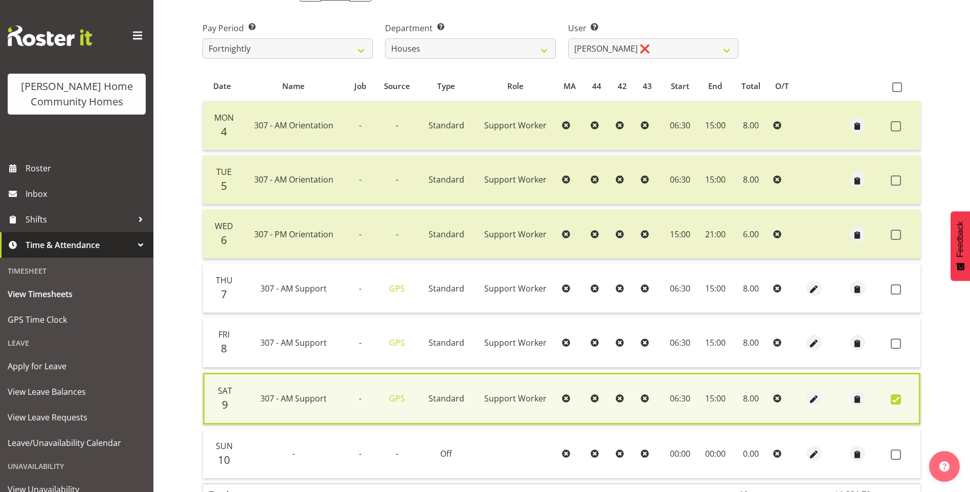
drag, startPoint x: 894, startPoint y: 345, endPoint x: 895, endPoint y: 334, distance: 10.8
click at [894, 343] on span at bounding box center [896, 344] width 10 height 10
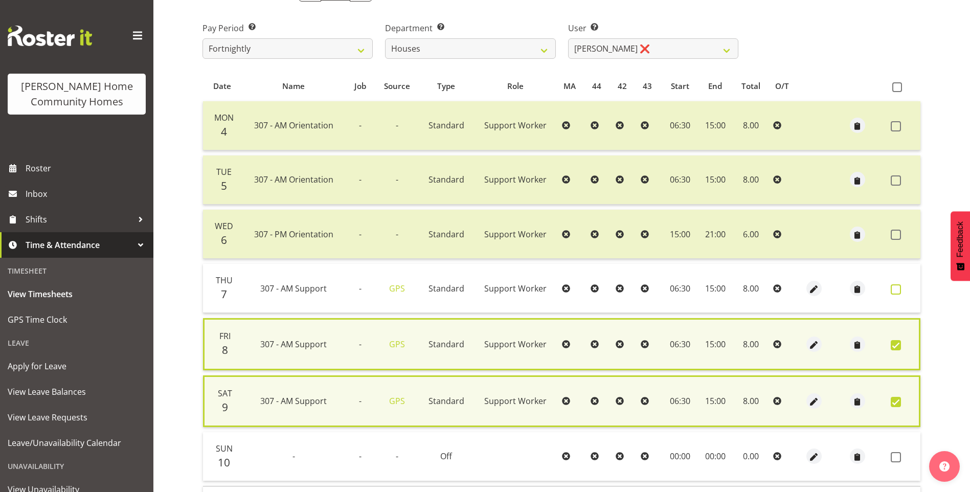
click at [899, 288] on span at bounding box center [896, 289] width 10 height 10
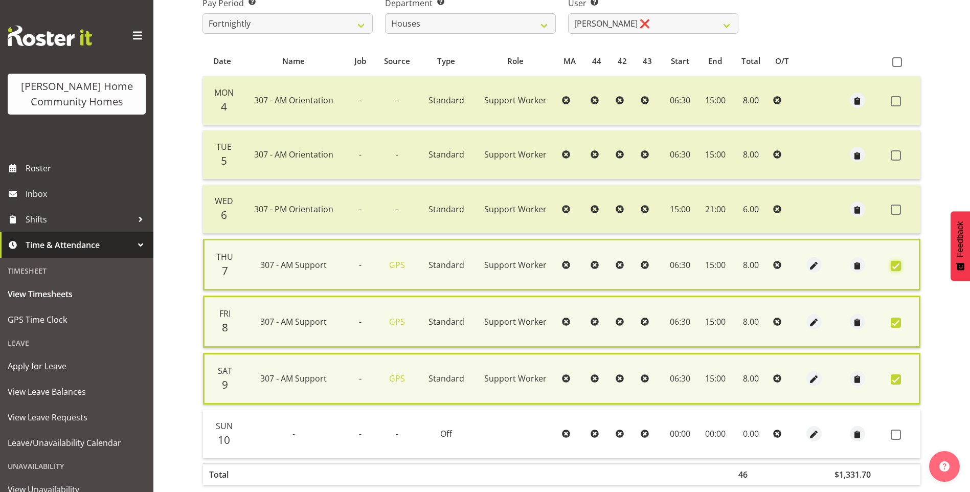
scroll to position [227, 0]
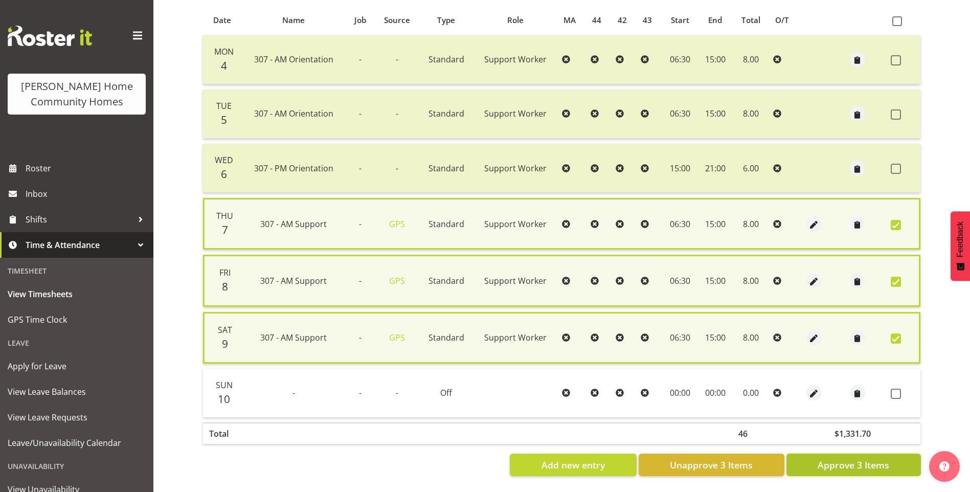
click at [889, 458] on span "Approve 3 Items" at bounding box center [854, 464] width 72 height 13
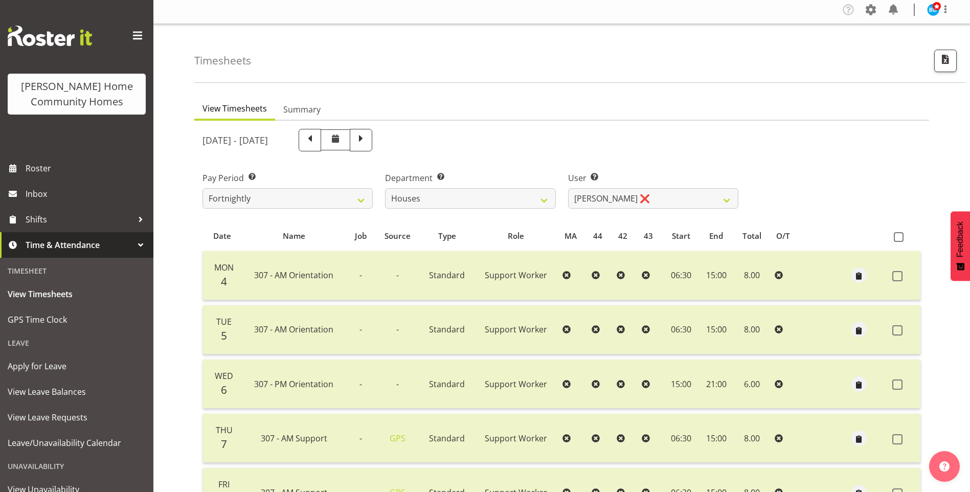
scroll to position [0, 0]
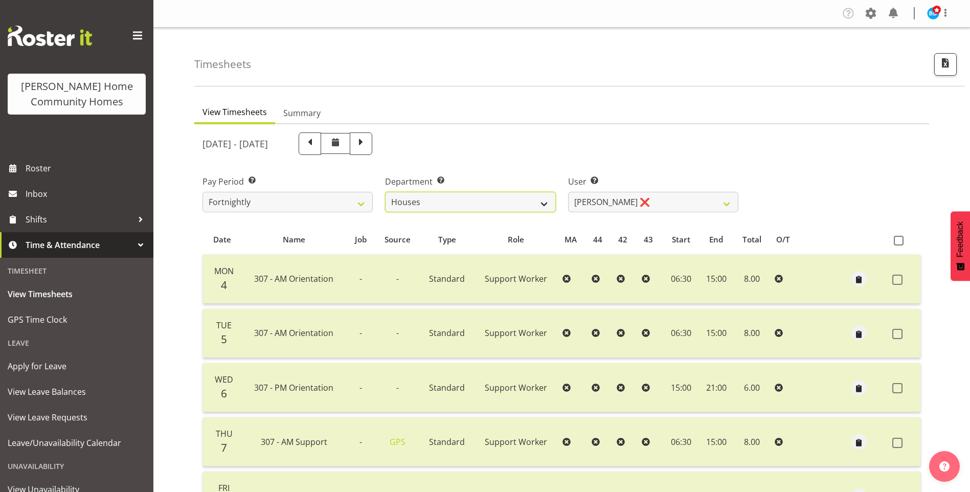
click at [455, 201] on select "Admin Homeside Houses Wingside" at bounding box center [470, 202] width 170 height 20
click at [385, 192] on select "Admin Homeside Houses Wingside" at bounding box center [470, 202] width 170 height 20
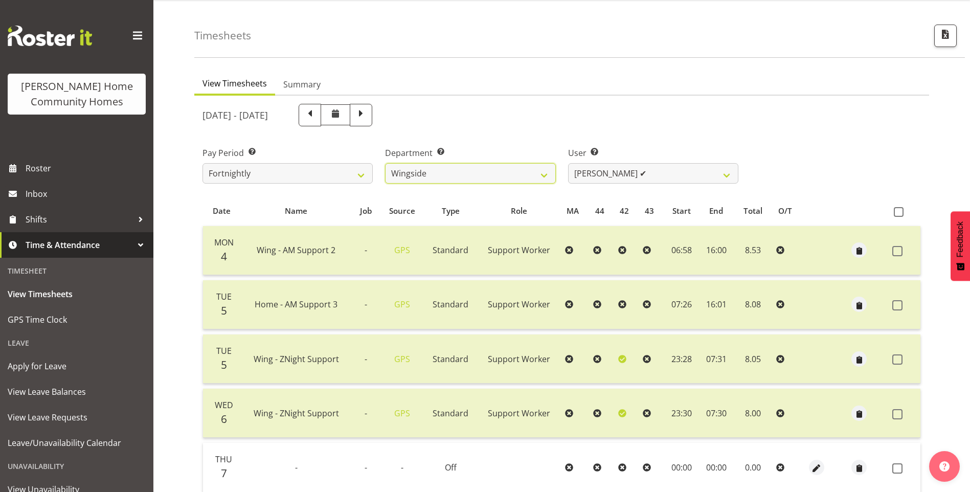
scroll to position [51, 0]
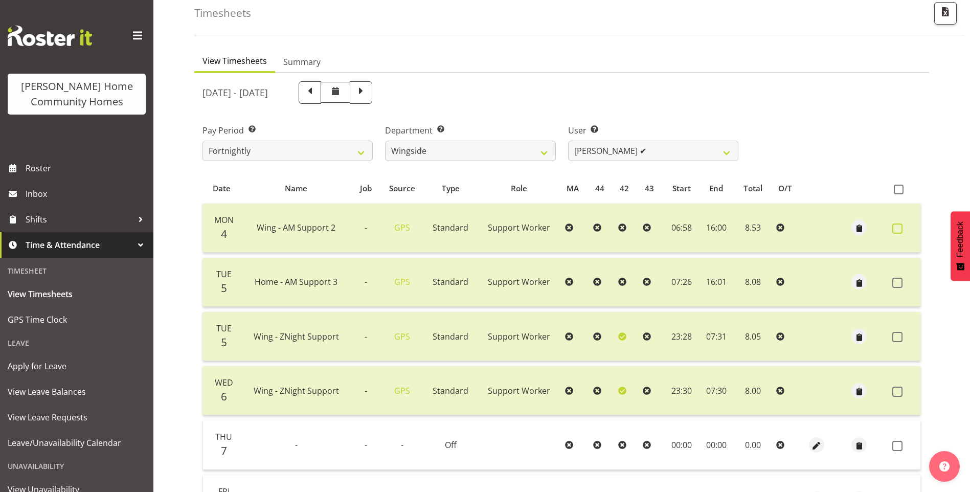
click at [896, 226] on span at bounding box center [898, 229] width 10 height 10
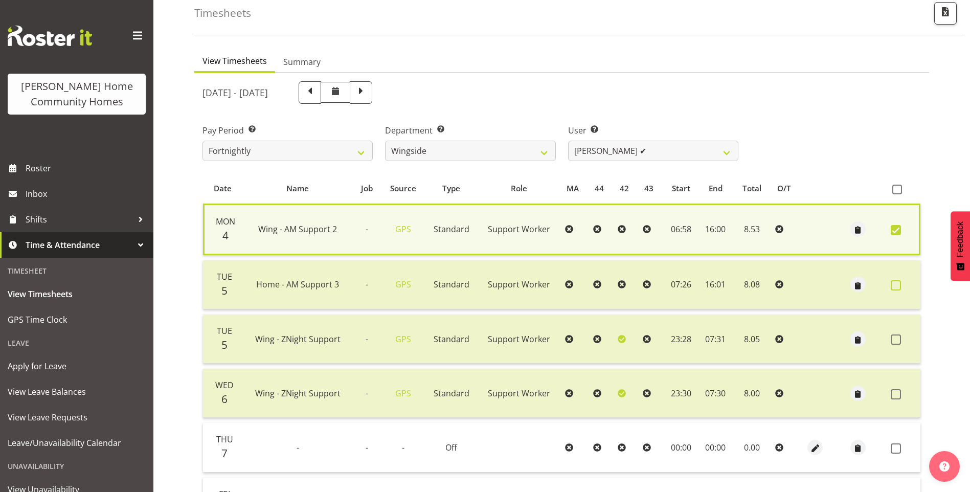
click at [897, 286] on span at bounding box center [896, 285] width 10 height 10
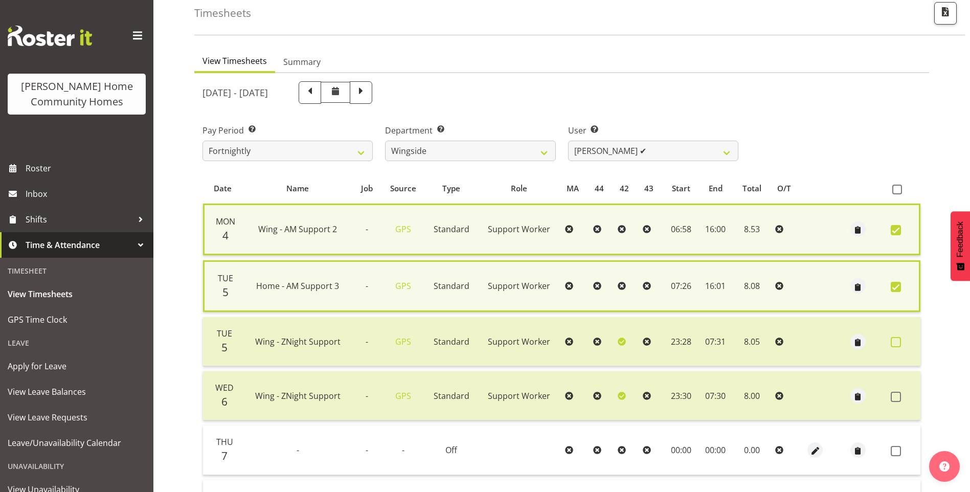
click at [898, 342] on span at bounding box center [896, 342] width 10 height 10
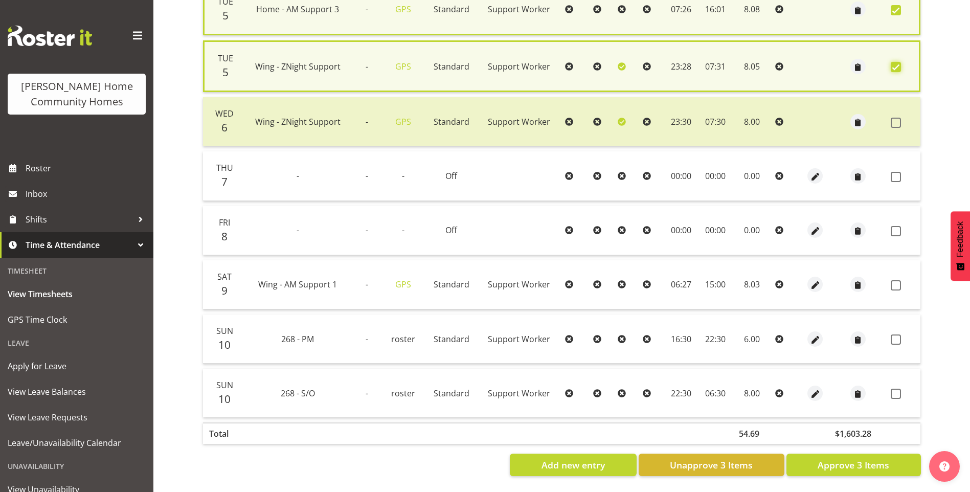
scroll to position [336, 0]
click at [737, 458] on span "Unapprove 3 Items" at bounding box center [711, 464] width 83 height 13
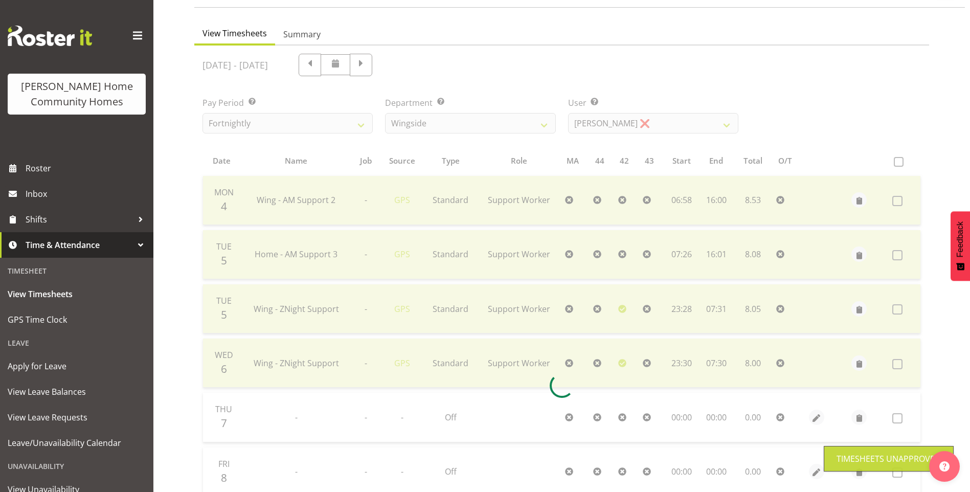
scroll to position [21, 0]
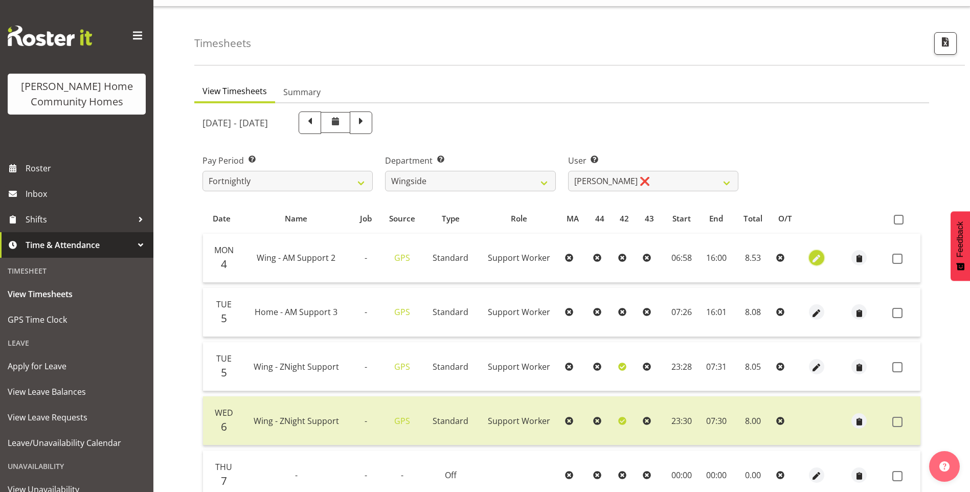
click at [815, 257] on span "button" at bounding box center [817, 259] width 12 height 12
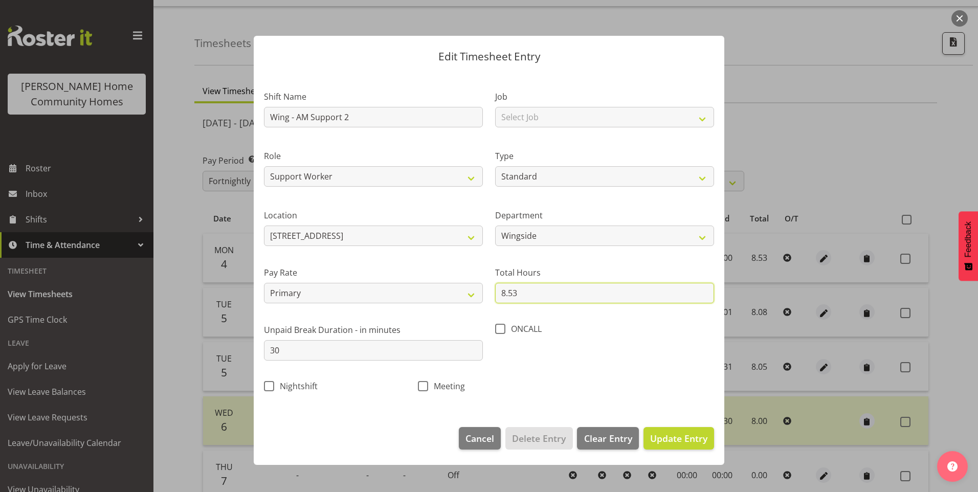
drag, startPoint x: 538, startPoint y: 296, endPoint x: 348, endPoint y: 260, distance: 192.6
click at [366, 265] on div "Shift Name Wing - AM Support 2 Job Select Job Floater Role Support Worker Type …" at bounding box center [489, 238] width 462 height 324
drag, startPoint x: 673, startPoint y: 435, endPoint x: 689, endPoint y: 425, distance: 19.2
click at [675, 435] on span "Update Entry" at bounding box center [678, 438] width 57 height 12
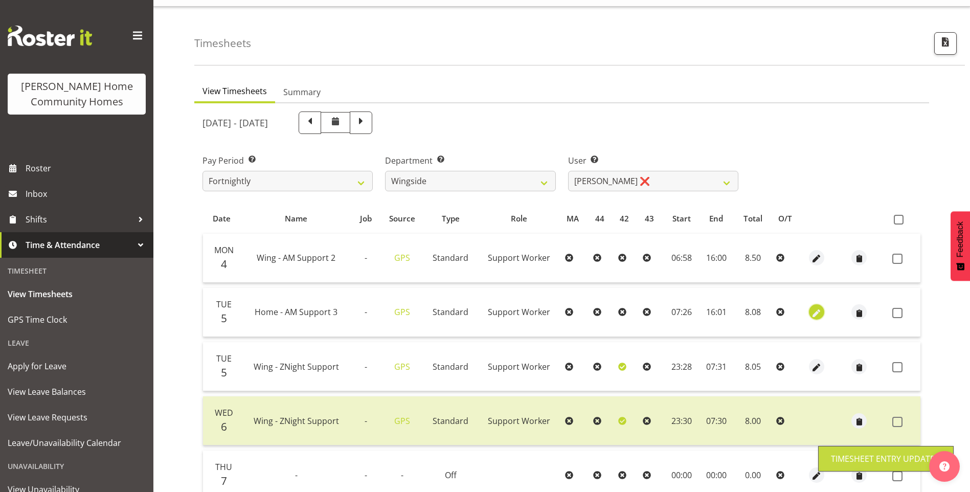
click at [819, 313] on span "button" at bounding box center [817, 313] width 12 height 12
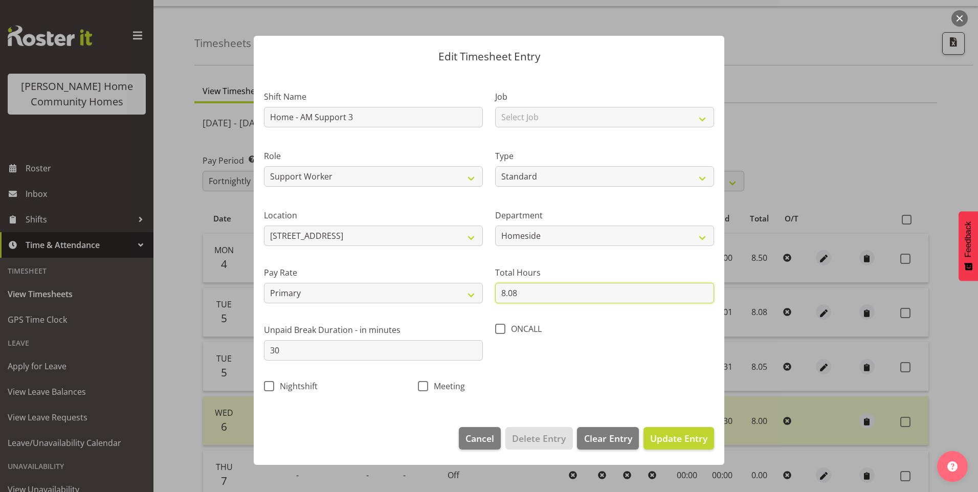
drag, startPoint x: 535, startPoint y: 297, endPoint x: 521, endPoint y: 294, distance: 14.6
click at [522, 295] on input "8.08" at bounding box center [604, 293] width 219 height 20
click at [682, 432] on span "Update Entry" at bounding box center [678, 438] width 57 height 13
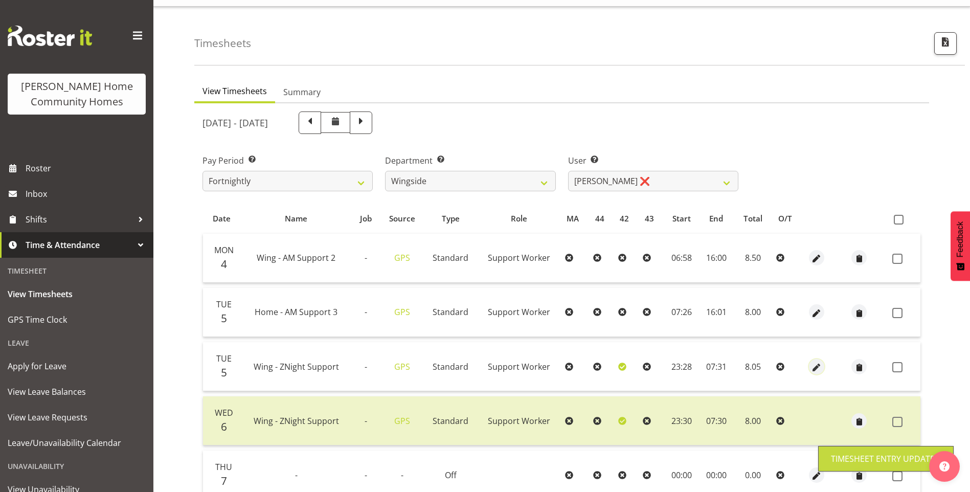
click at [815, 362] on span "button" at bounding box center [817, 368] width 12 height 12
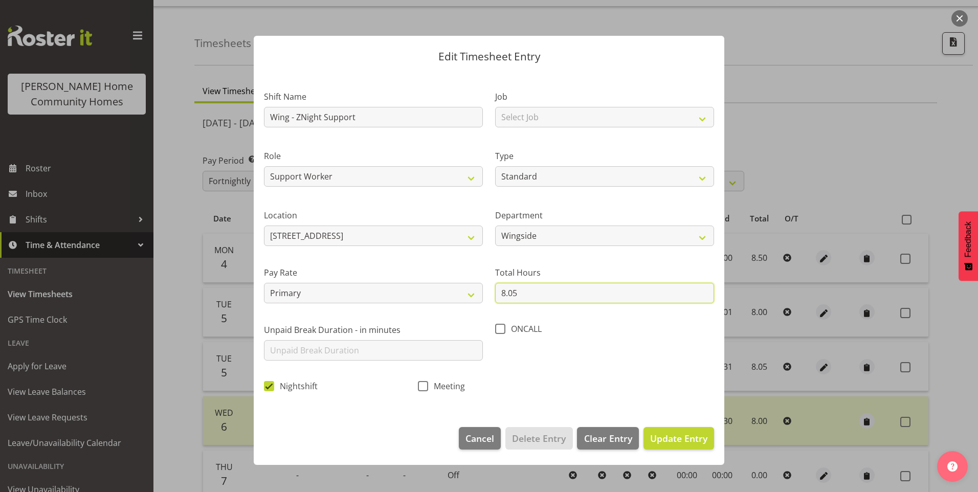
drag, startPoint x: 523, startPoint y: 294, endPoint x: 507, endPoint y: 295, distance: 15.9
click at [507, 295] on input "8.05" at bounding box center [604, 293] width 219 height 20
click at [688, 440] on span "Update Entry" at bounding box center [678, 438] width 57 height 12
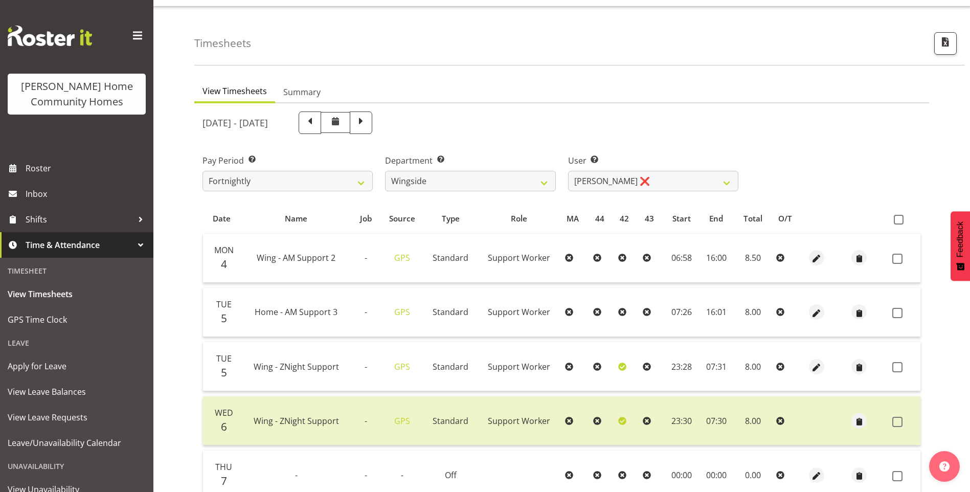
click at [896, 366] on span at bounding box center [898, 367] width 10 height 10
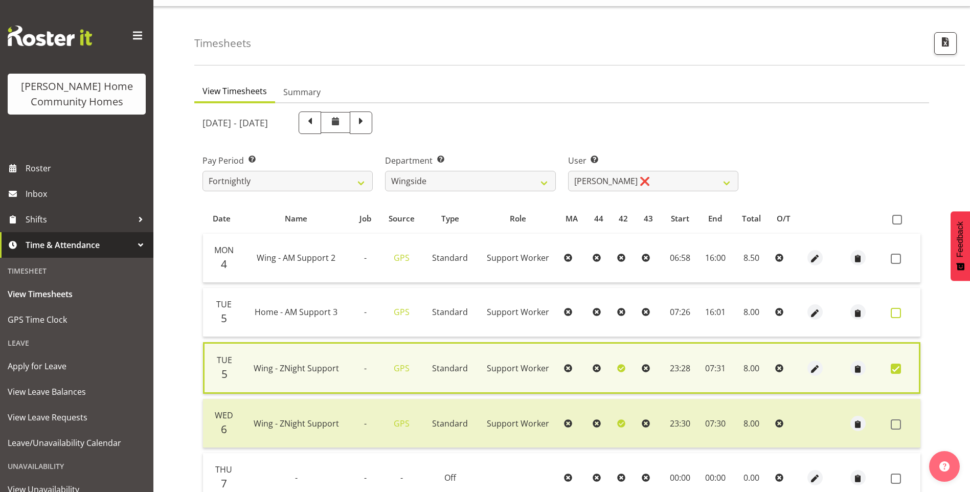
click at [895, 317] on span at bounding box center [896, 313] width 10 height 10
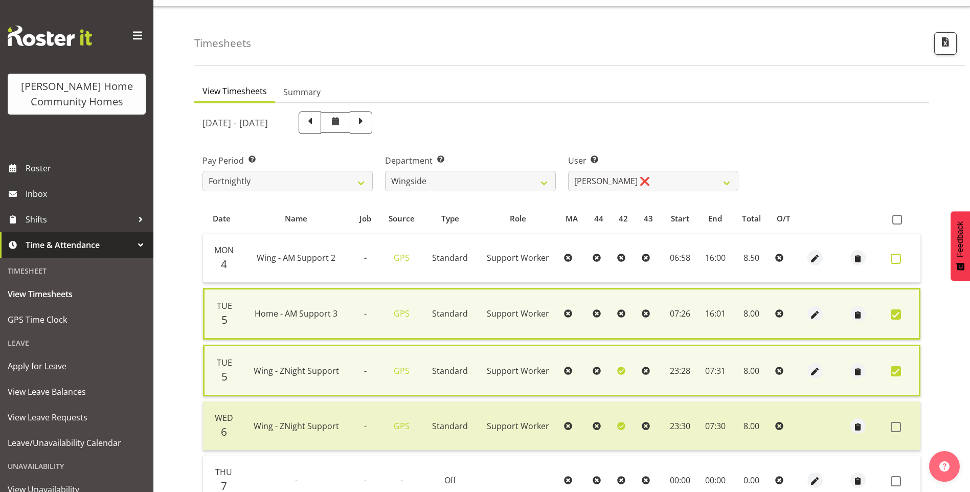
click at [898, 256] on span at bounding box center [896, 259] width 10 height 10
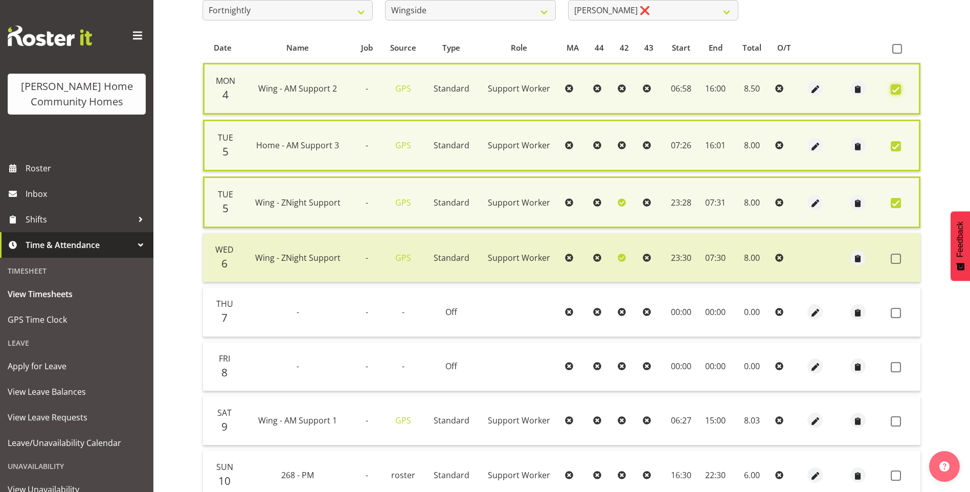
scroll to position [328, 0]
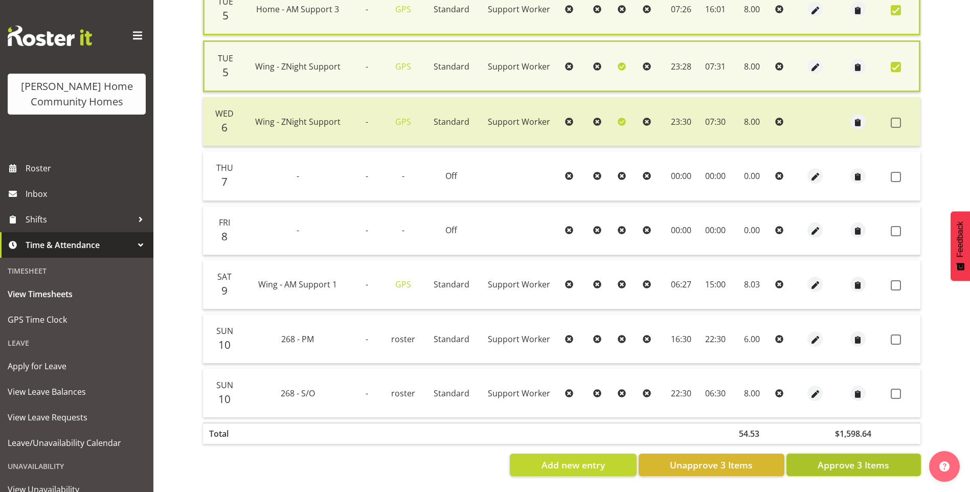
click at [892, 475] on button "Approve 3 Items" at bounding box center [854, 465] width 135 height 23
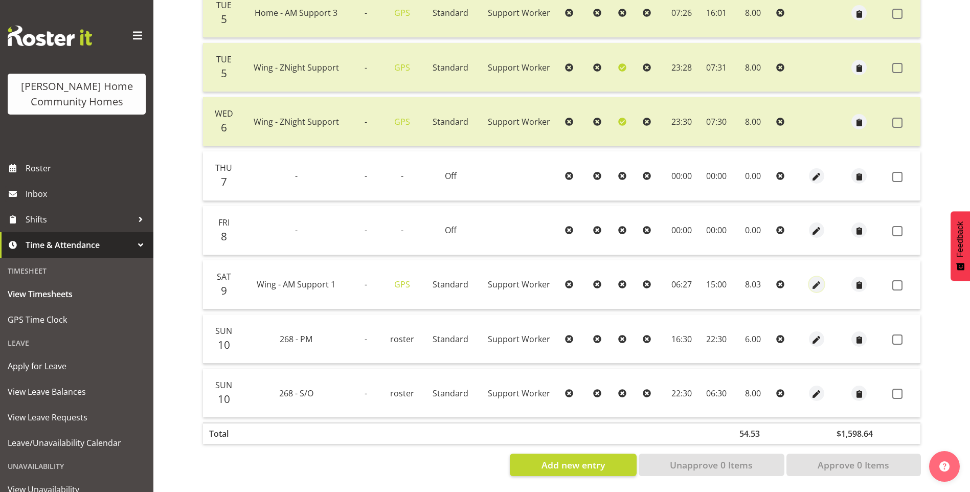
click at [821, 283] on button "button" at bounding box center [816, 284] width 15 height 15
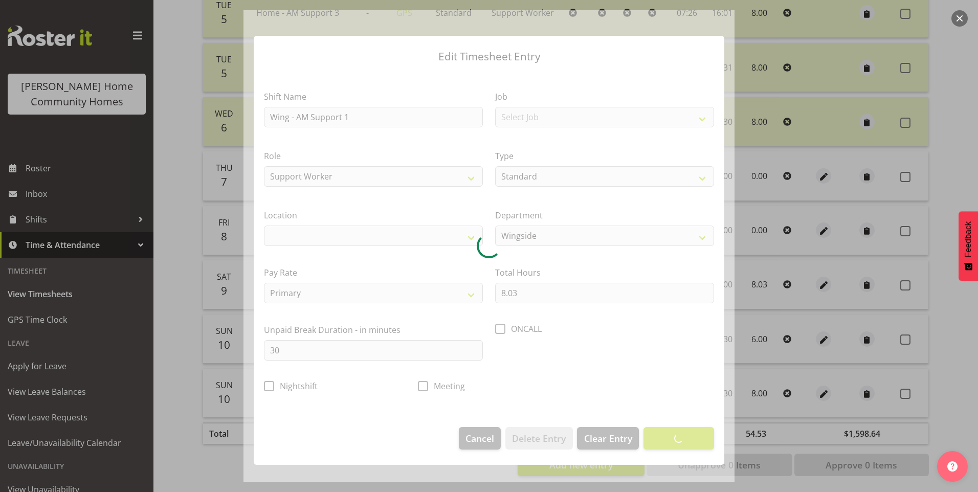
click at [542, 299] on div at bounding box center [489, 246] width 491 height 472
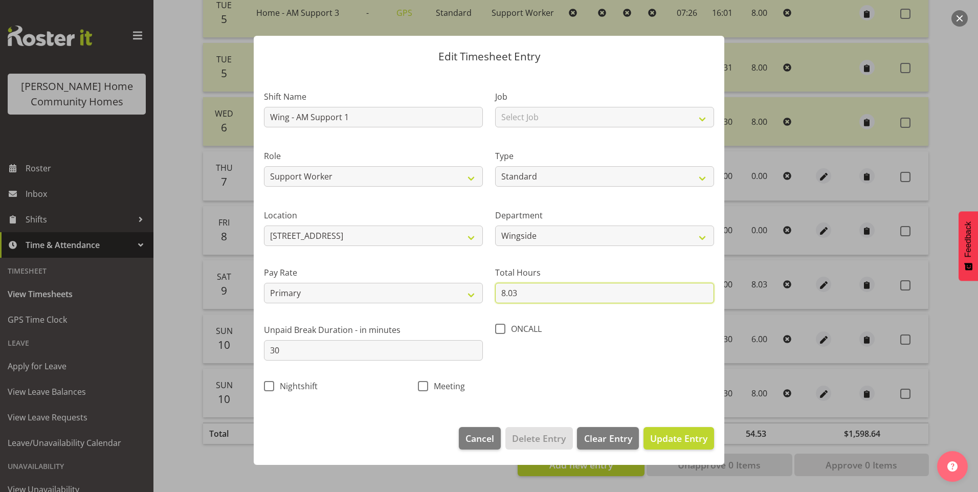
click at [520, 294] on input "8.03" at bounding box center [604, 293] width 219 height 20
click at [675, 432] on span "Update Entry" at bounding box center [678, 438] width 57 height 12
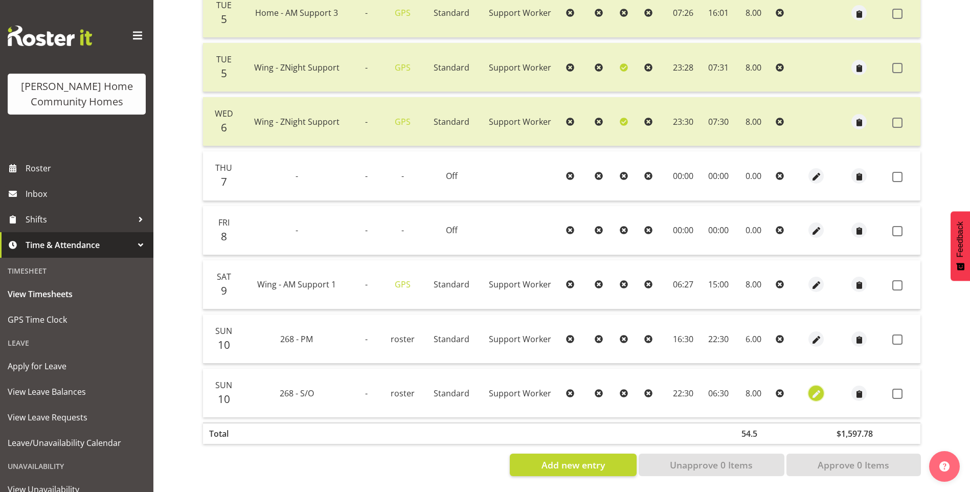
click at [816, 394] on span "button" at bounding box center [817, 394] width 12 height 12
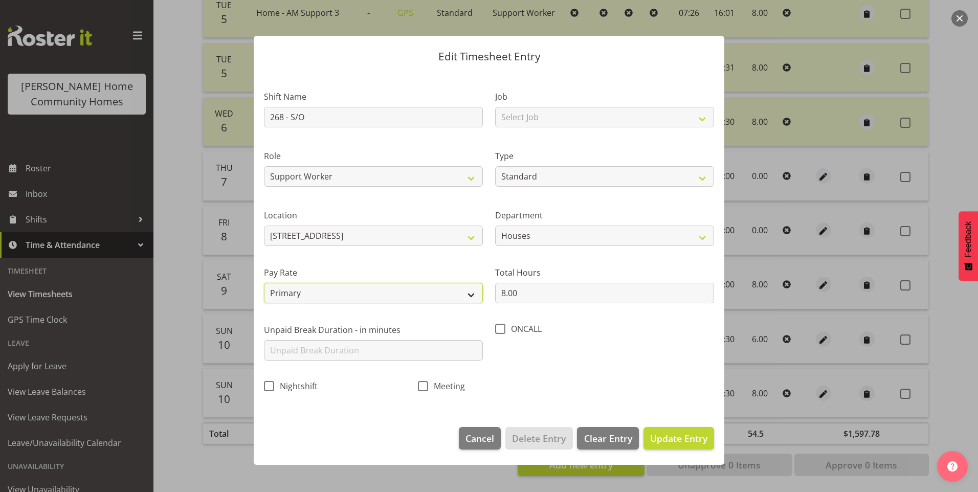
drag, startPoint x: 298, startPoint y: 295, endPoint x: 298, endPoint y: 303, distance: 8.2
click at [298, 295] on select "Primary Secondary Tertiary Fourth Fifth" at bounding box center [373, 293] width 219 height 20
click at [264, 283] on select "Primary Secondary Tertiary Fourth Fifth" at bounding box center [373, 293] width 219 height 20
drag, startPoint x: 684, startPoint y: 441, endPoint x: 706, endPoint y: 426, distance: 26.1
click at [686, 438] on span "Update Entry" at bounding box center [678, 438] width 57 height 12
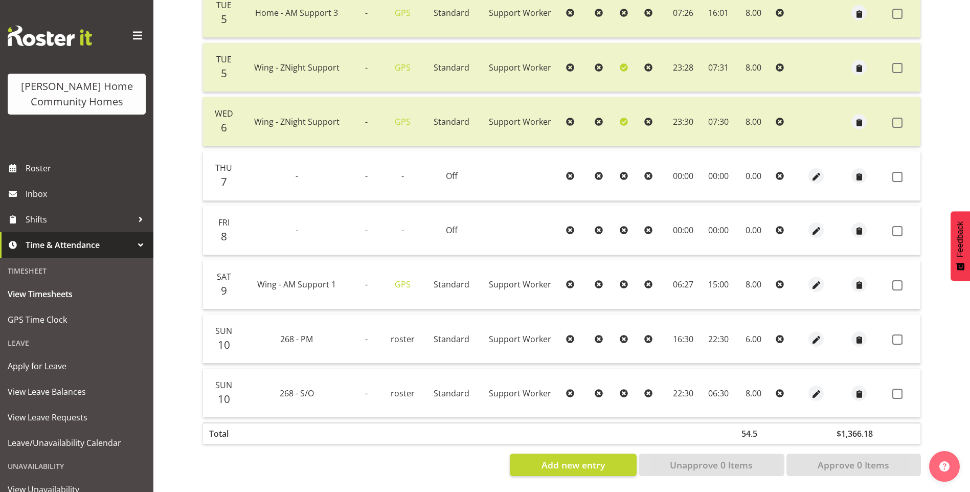
click at [898, 282] on span at bounding box center [898, 285] width 10 height 10
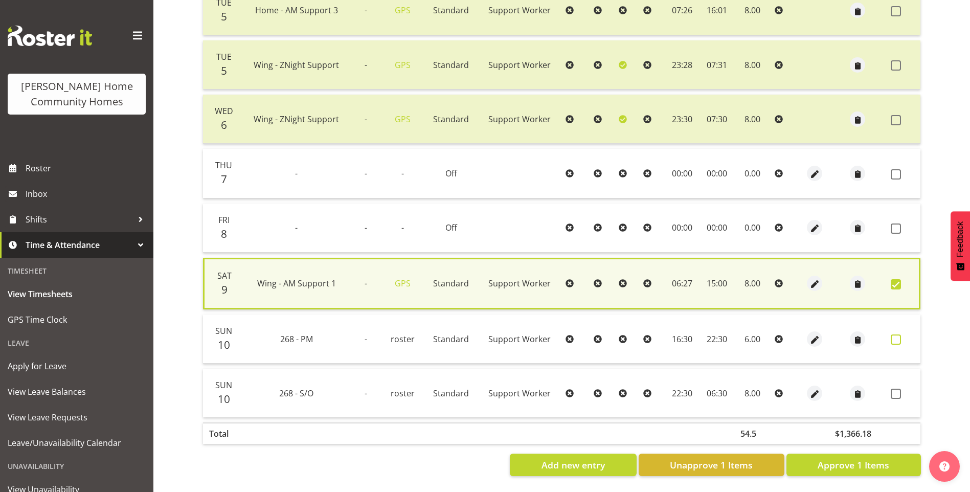
click at [895, 338] on span at bounding box center [896, 340] width 10 height 10
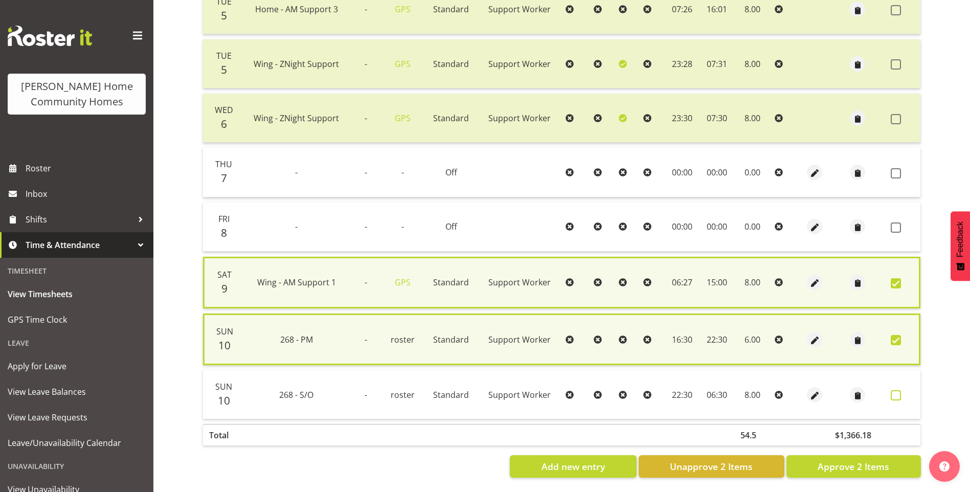
click at [900, 396] on span at bounding box center [896, 395] width 10 height 10
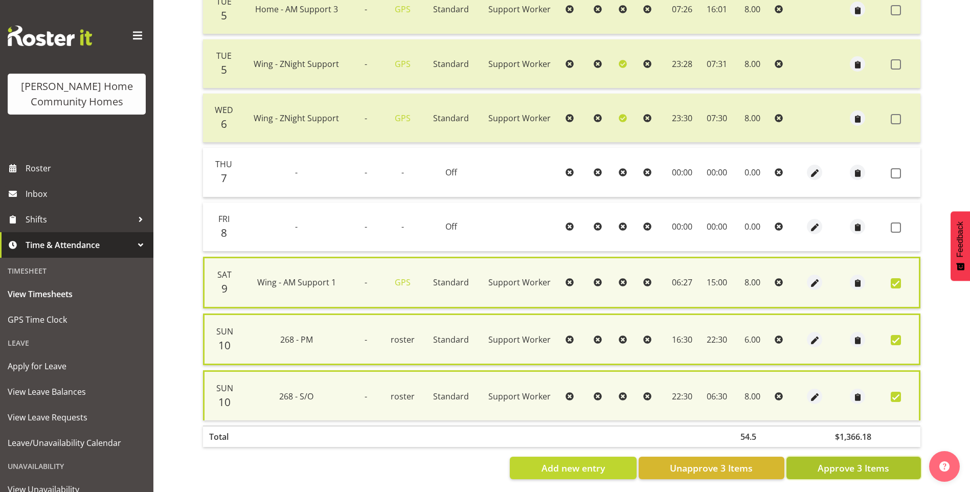
click at [885, 461] on span "Approve 3 Items" at bounding box center [854, 467] width 72 height 13
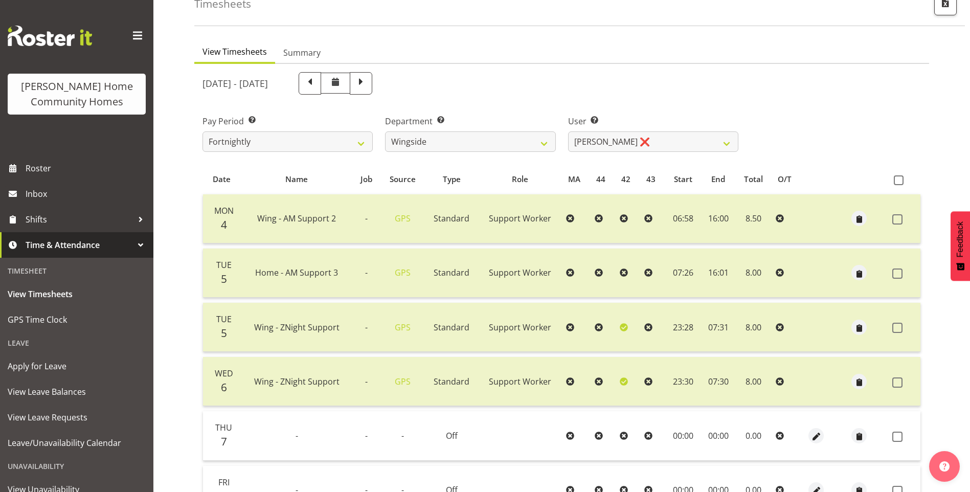
scroll to position [0, 0]
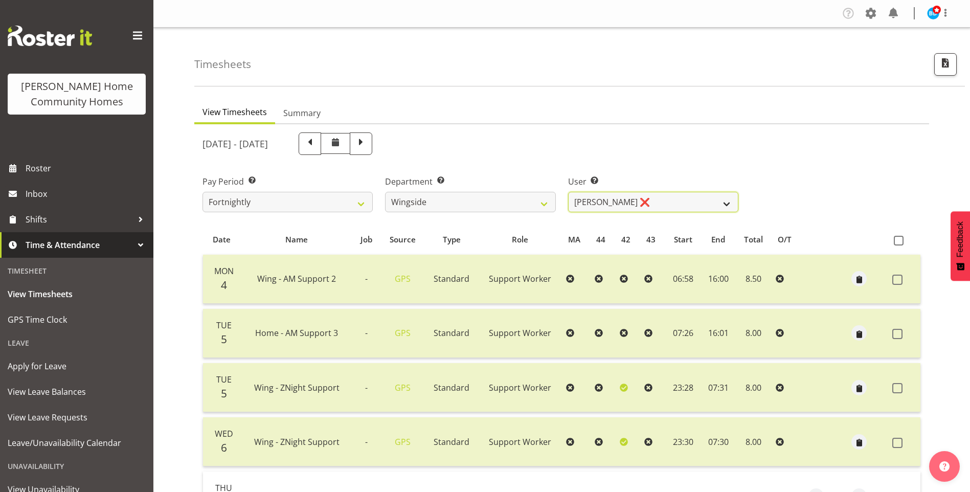
click at [632, 197] on select "Arshdeep Singh ❌ Daljeet Prasad ❌ Daniel Marticio ❌ Janeth Sison ❌" at bounding box center [653, 202] width 170 height 20
click at [568, 192] on select "Arshdeep Singh ❌ Daljeet Prasad ❌ Daniel Marticio ❌ Janeth Sison ❌" at bounding box center [653, 202] width 170 height 20
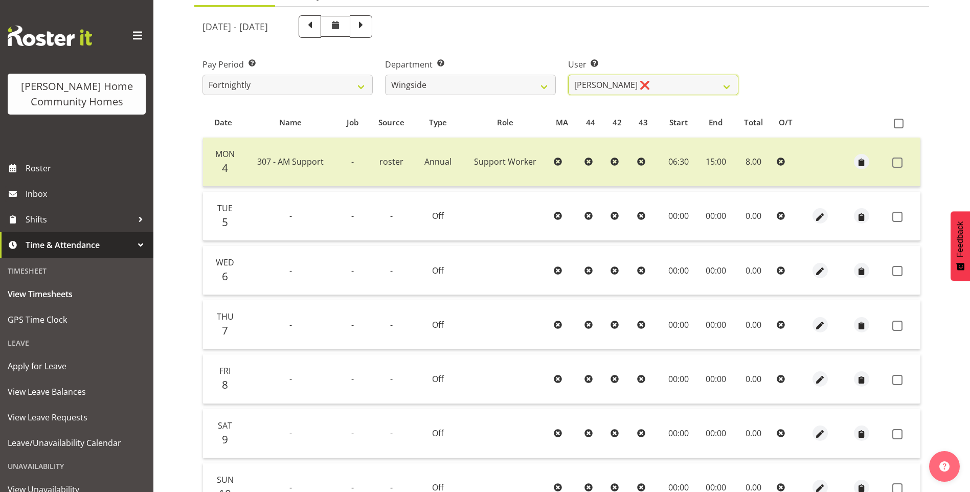
scroll to position [66, 0]
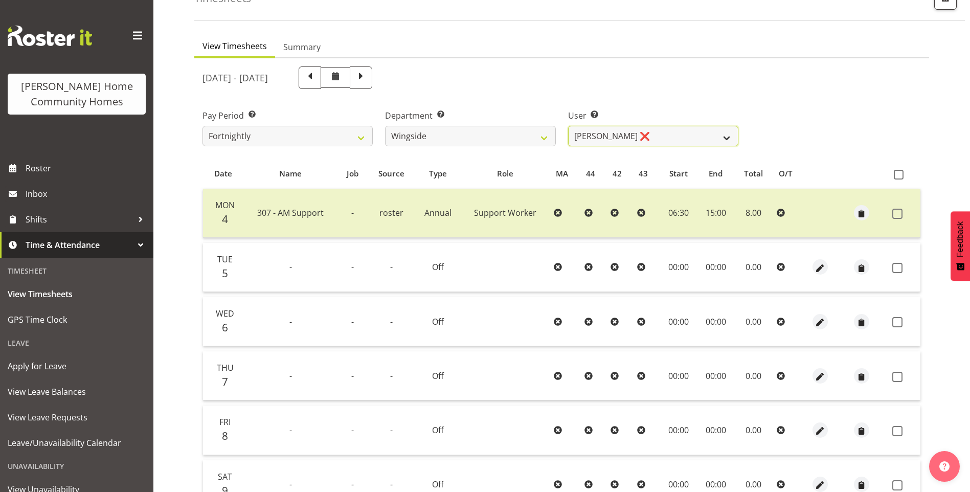
click at [625, 142] on select "Arshdeep Singh ❌ Daljeet Prasad ❌ Daniel Marticio ❌ Janeth Sison ❌" at bounding box center [653, 136] width 170 height 20
click at [568, 126] on select "Arshdeep Singh ❌ Daljeet Prasad ❌ Daniel Marticio ❌ Janeth Sison ❌" at bounding box center [653, 136] width 170 height 20
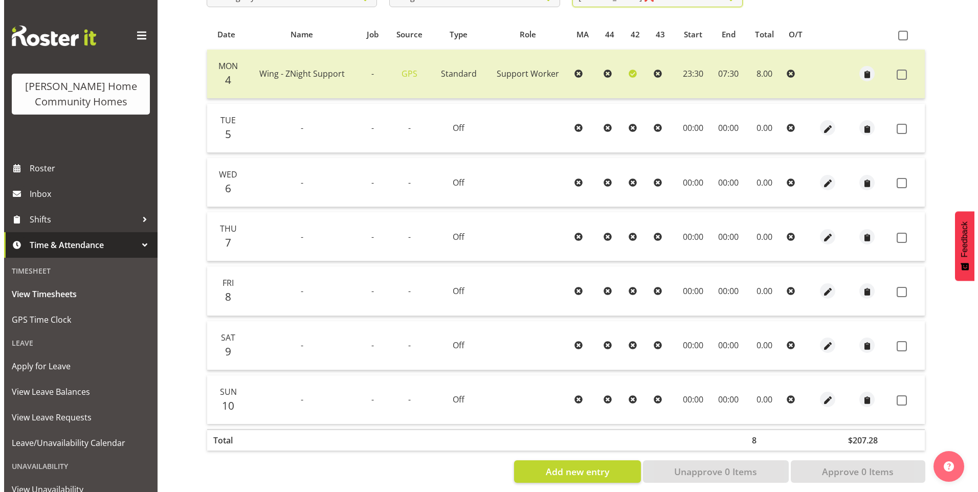
scroll to position [219, 0]
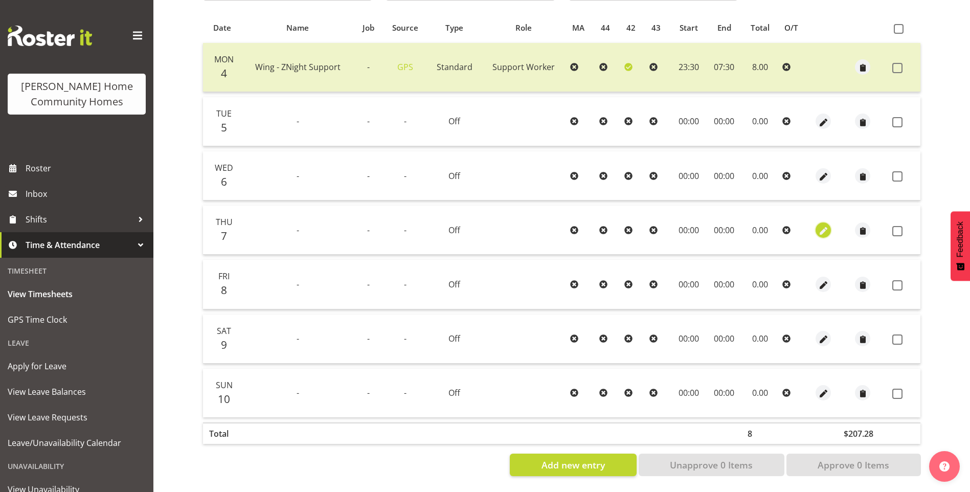
click at [819, 225] on span "button" at bounding box center [824, 231] width 12 height 12
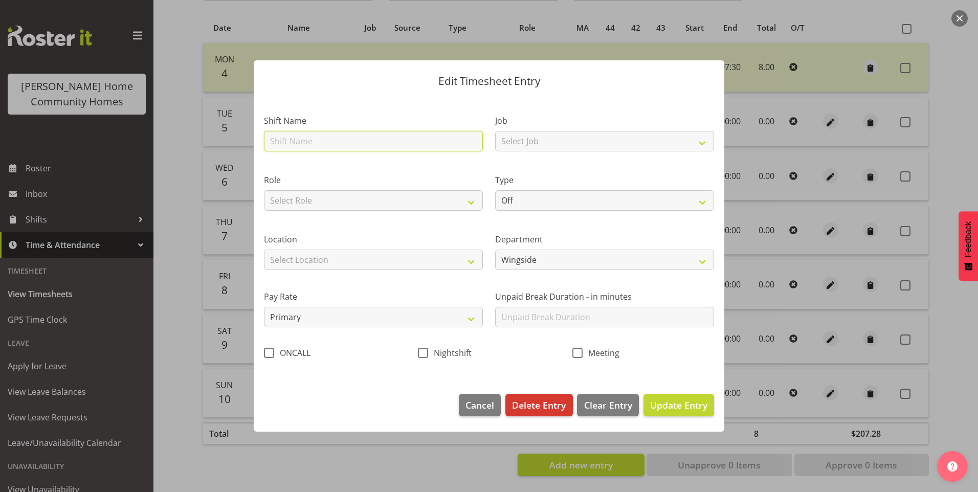
click at [299, 141] on input "text" at bounding box center [373, 141] width 219 height 20
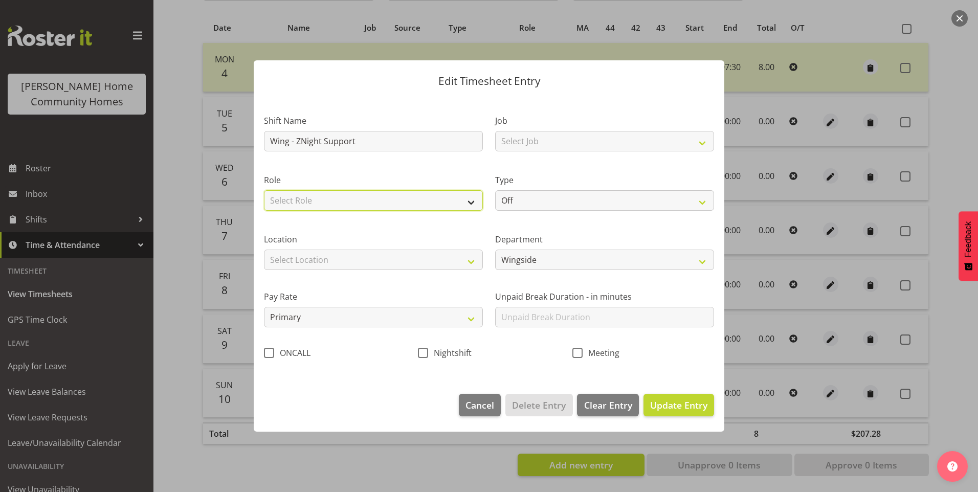
click at [314, 195] on select "Select Role Support Worker" at bounding box center [373, 200] width 219 height 20
click at [264, 190] on select "Select Role Support Worker" at bounding box center [373, 200] width 219 height 20
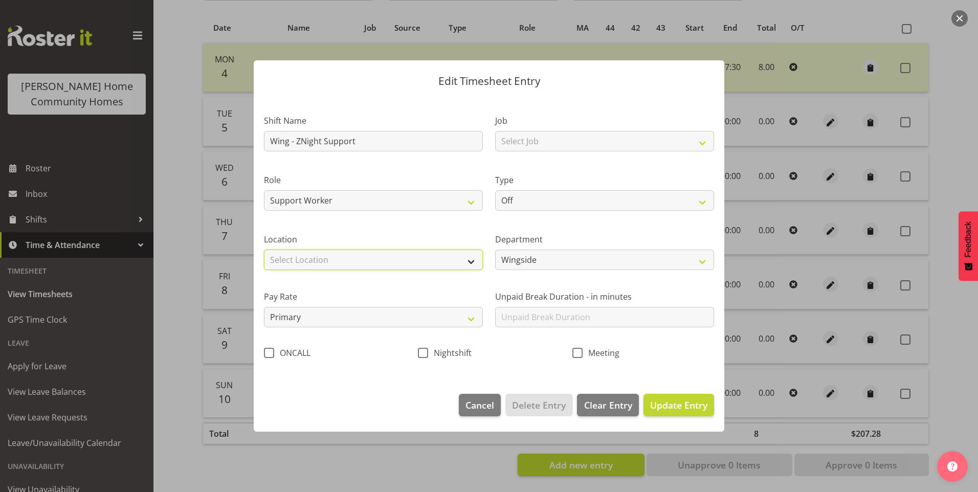
click at [303, 256] on select "Select Location 177 Halswell Rd 268 Hendersons Rd 307 Hendersons Rd 309 Henders…" at bounding box center [373, 260] width 219 height 20
click at [264, 250] on select "Select Location 177 Halswell Rd 268 Hendersons Rd 307 Hendersons Rd 309 Henders…" at bounding box center [373, 260] width 219 height 20
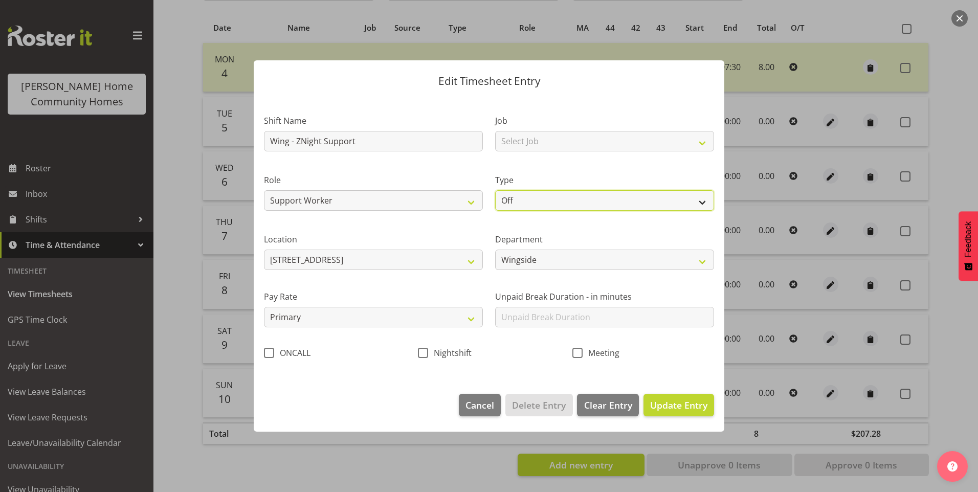
click at [563, 199] on select "Off Standard Public Holiday Public Holiday (Worked) Day In Lieu Annual Leave Si…" at bounding box center [604, 200] width 219 height 20
click at [495, 190] on select "Off Standard Public Holiday Public Holiday (Worked) Day In Lieu Annual Leave Si…" at bounding box center [604, 200] width 219 height 20
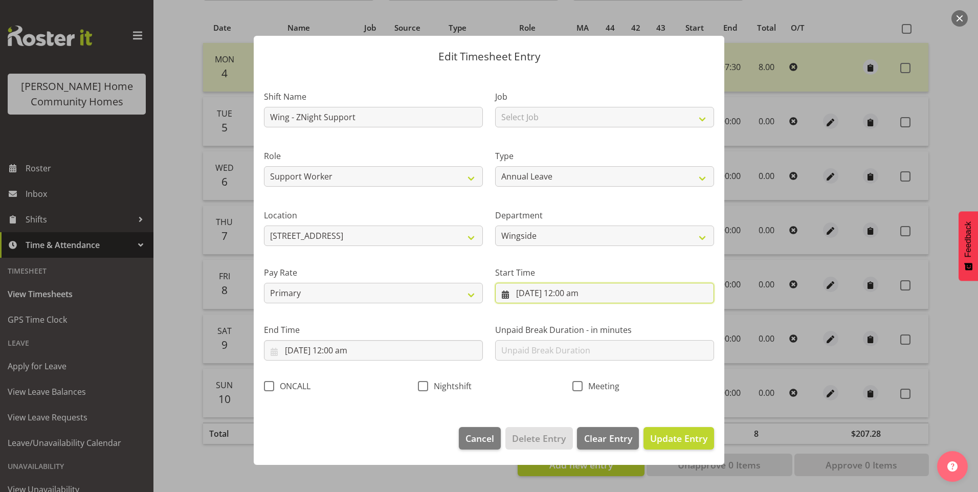
click at [533, 290] on input "7/08/2025, 12:00 am" at bounding box center [604, 293] width 219 height 20
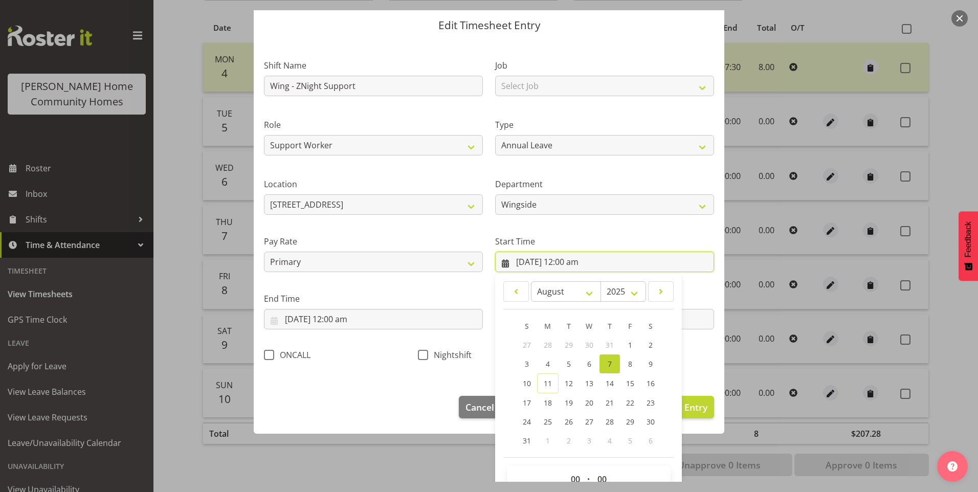
scroll to position [55, 0]
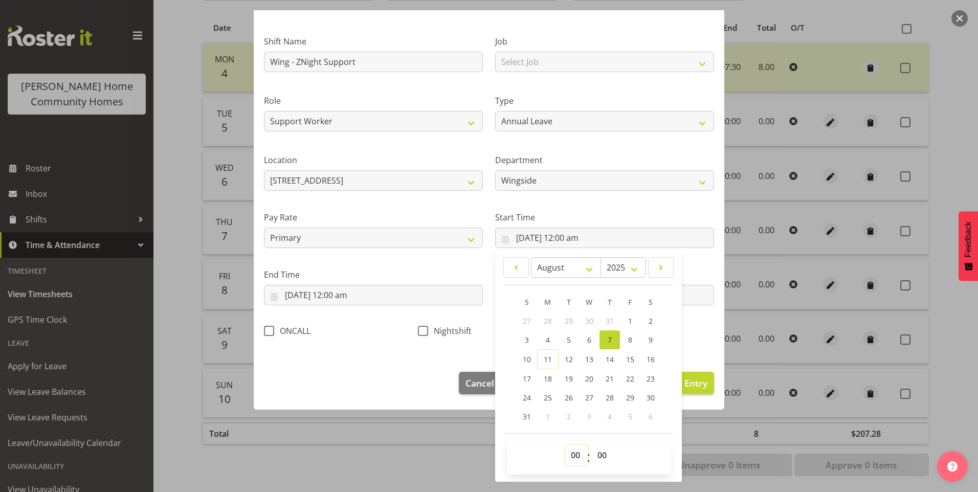
click at [571, 463] on select "00 01 02 03 04 05 06 07 08 09 10 11 12 13 14 15 16 17 18 19 20 21 22 23" at bounding box center [576, 455] width 23 height 20
click at [571, 450] on select "00 01 02 03 04 05 06 07 08 09 10 11 12 13 14 15 16 17 18 19 20 21 22 23" at bounding box center [576, 455] width 23 height 20
click at [565, 445] on select "00 01 02 03 04 05 06 07 08 09 10 11 12 13 14 15 16 17 18 19 20 21 22 23" at bounding box center [576, 455] width 23 height 20
click at [604, 457] on select "00 01 02 03 04 05 06 07 08 09 10 11 12 13 14 15 16 17 18 19 20 21 22 23 24 25 2…" at bounding box center [603, 455] width 23 height 20
click at [592, 445] on select "00 01 02 03 04 05 06 07 08 09 10 11 12 13 14 15 16 17 18 19 20 21 22 23 24 25 2…" at bounding box center [603, 455] width 23 height 20
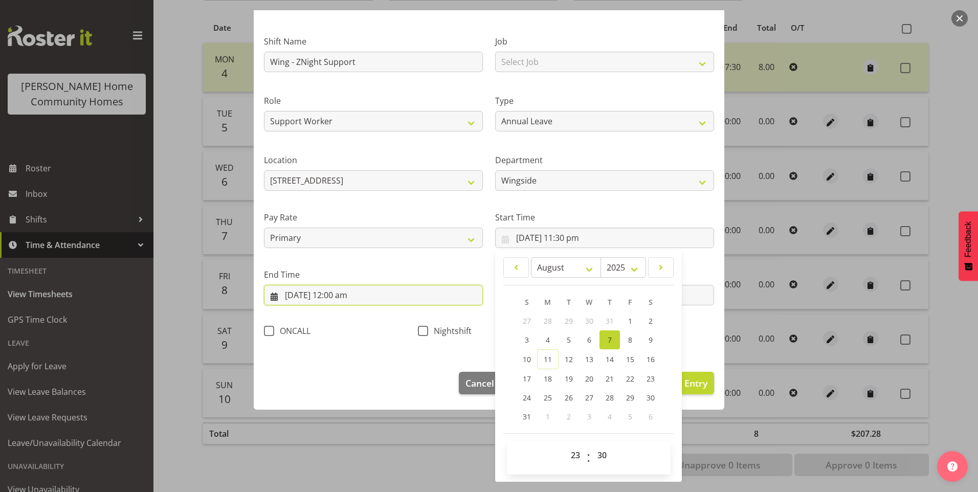
click at [296, 292] on input "7/08/2025, 12:00 am" at bounding box center [373, 295] width 219 height 20
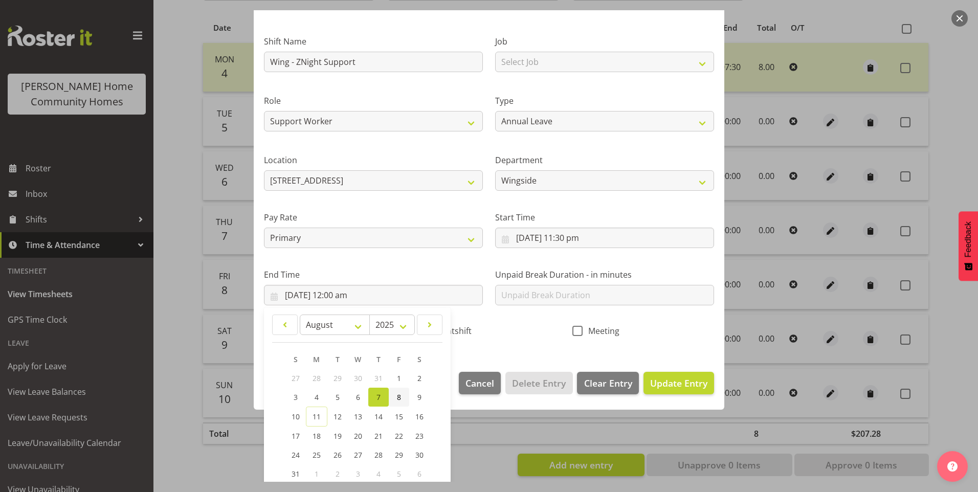
click at [400, 394] on span "8" at bounding box center [399, 397] width 4 height 10
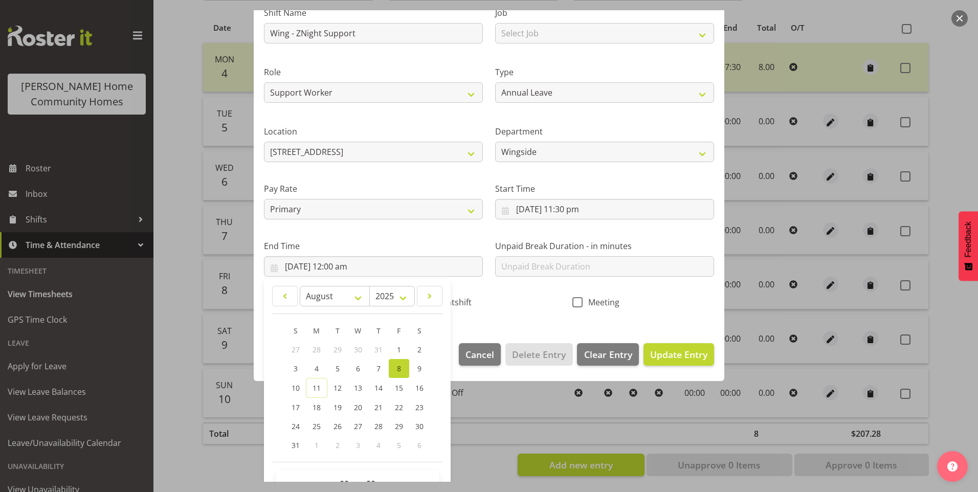
scroll to position [113, 0]
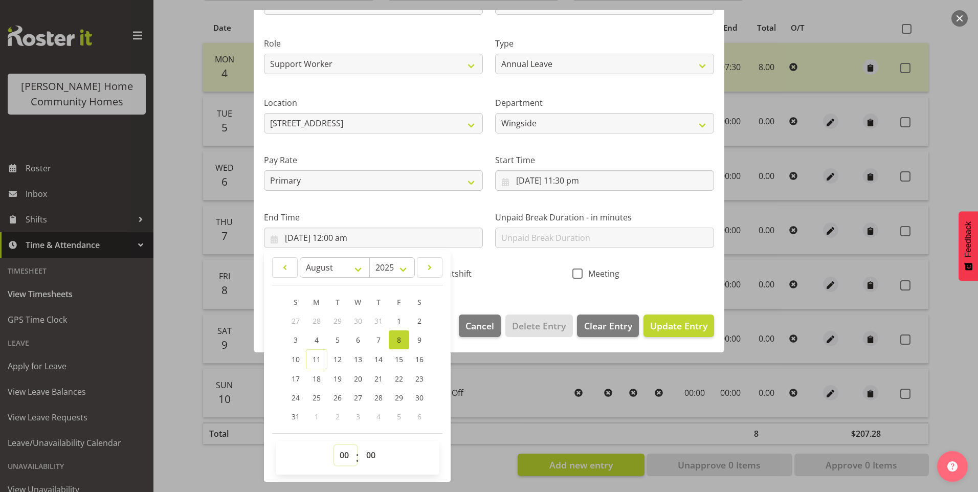
click at [343, 460] on select "00 01 02 03 04 05 06 07 08 09 10 11 12 13 14 15 16 17 18 19 20 21 22 23" at bounding box center [345, 455] width 23 height 20
click at [334, 445] on select "00 01 02 03 04 05 06 07 08 09 10 11 12 13 14 15 16 17 18 19 20 21 22 23" at bounding box center [345, 455] width 23 height 20
click at [368, 454] on select "00 01 02 03 04 05 06 07 08 09 10 11 12 13 14 15 16 17 18 19 20 21 22 23 24 25 2…" at bounding box center [372, 455] width 23 height 20
click at [361, 445] on select "00 01 02 03 04 05 06 07 08 09 10 11 12 13 14 15 16 17 18 19 20 21 22 23 24 25 2…" at bounding box center [372, 455] width 23 height 20
click at [665, 333] on button "Update Entry" at bounding box center [679, 326] width 71 height 23
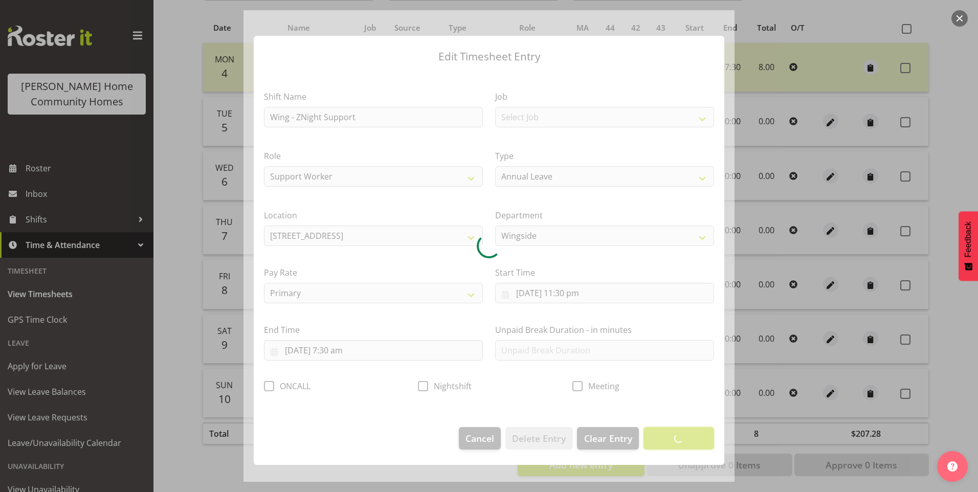
scroll to position [0, 0]
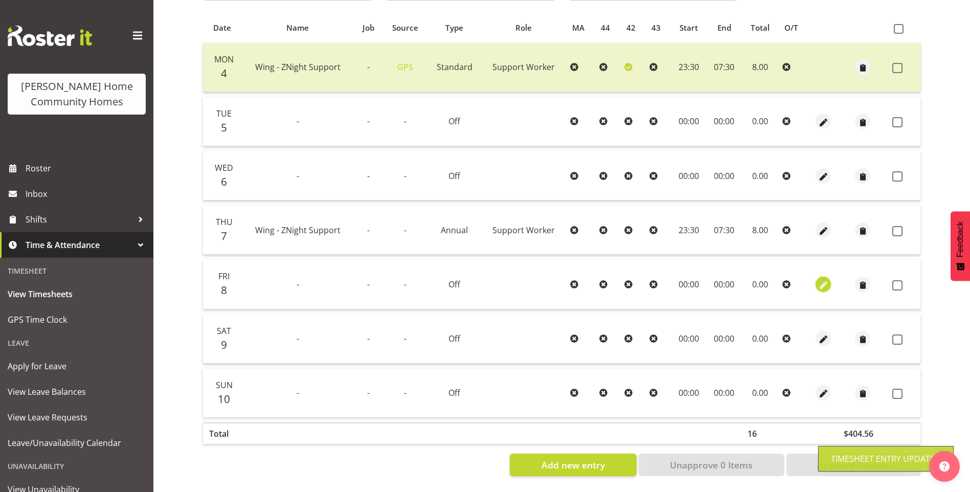
click at [822, 280] on span "button" at bounding box center [824, 285] width 12 height 12
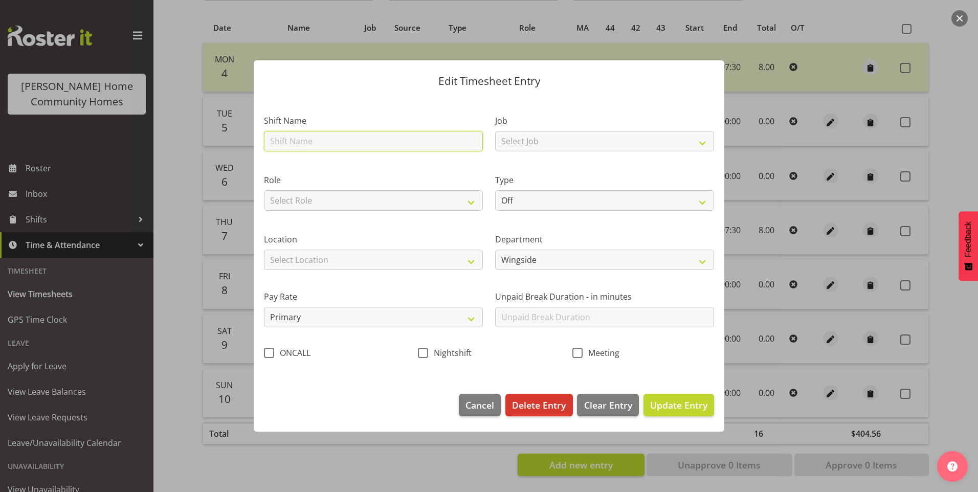
click at [301, 141] on input "text" at bounding box center [373, 141] width 219 height 20
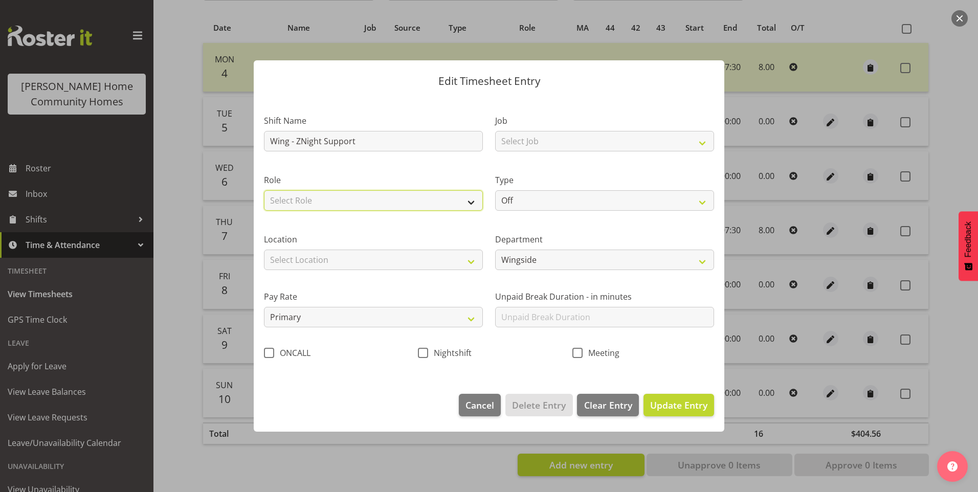
drag, startPoint x: 305, startPoint y: 199, endPoint x: 306, endPoint y: 207, distance: 7.7
click at [305, 199] on select "Select Role Support Worker" at bounding box center [373, 200] width 219 height 20
click at [264, 190] on select "Select Role Support Worker" at bounding box center [373, 200] width 219 height 20
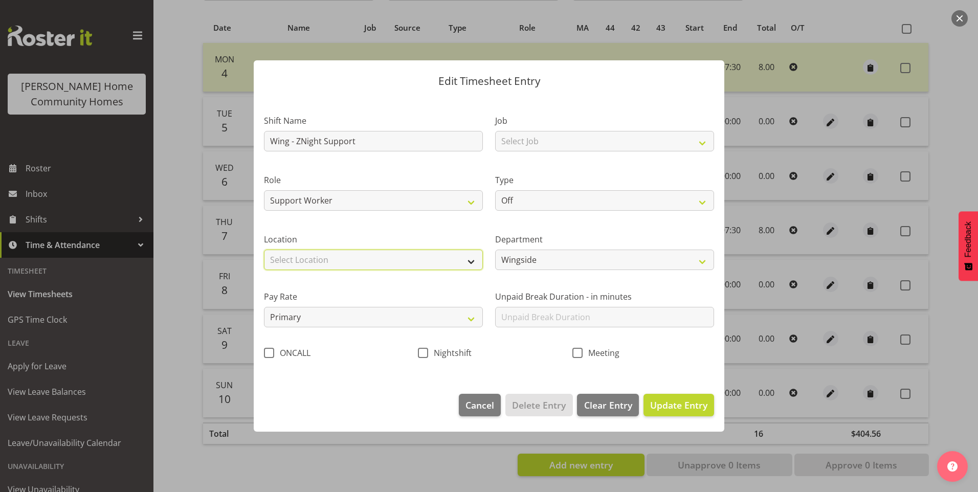
click at [310, 259] on select "Select Location 177 Halswell Rd 268 Hendersons Rd 307 Hendersons Rd 309 Henders…" at bounding box center [373, 260] width 219 height 20
click at [264, 250] on select "Select Location 177 Halswell Rd 268 Hendersons Rd 307 Hendersons Rd 309 Henders…" at bounding box center [373, 260] width 219 height 20
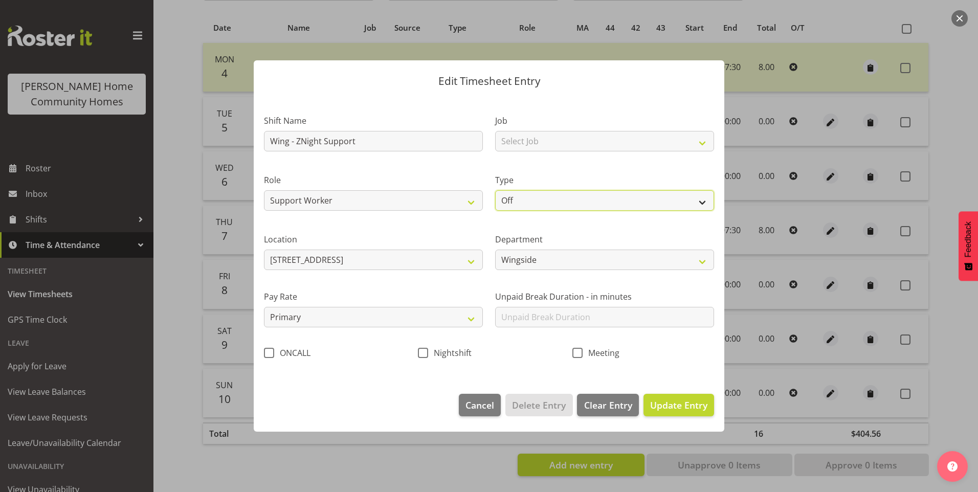
click at [525, 202] on select "Off Standard Public Holiday Public Holiday (Worked) Day In Lieu Annual Leave Si…" at bounding box center [604, 200] width 219 height 20
click at [495, 190] on select "Off Standard Public Holiday Public Holiday (Worked) Day In Lieu Annual Leave Si…" at bounding box center [604, 200] width 219 height 20
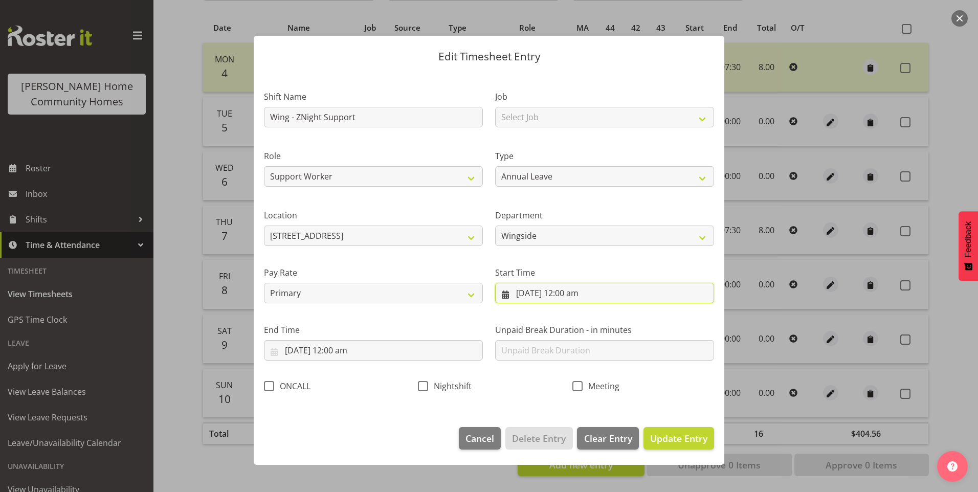
click at [541, 295] on input "8/08/2025, 12:00 am" at bounding box center [604, 293] width 219 height 20
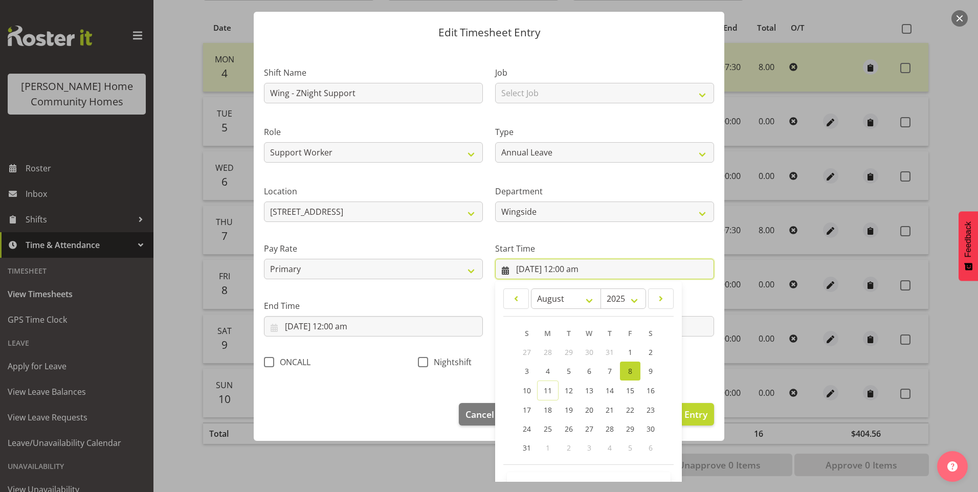
scroll to position [55, 0]
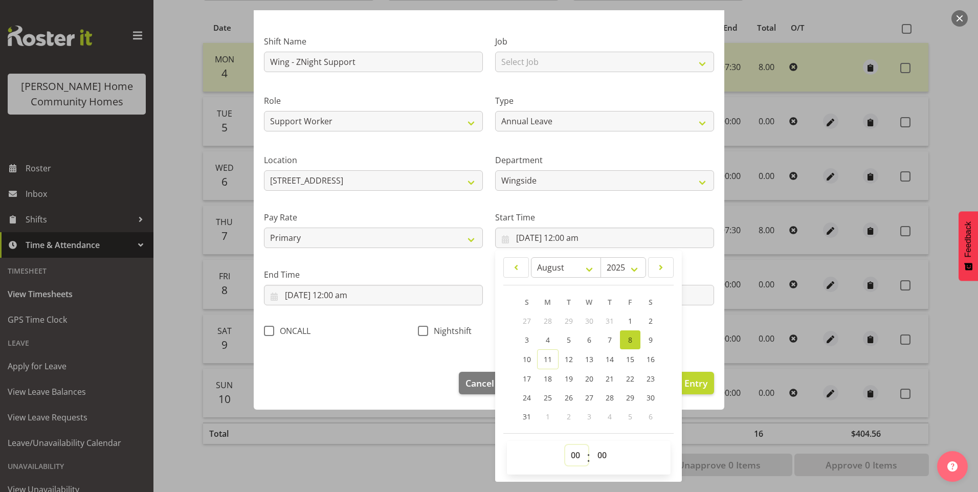
click at [571, 449] on select "00 01 02 03 04 05 06 07 08 09 10 11 12 13 14 15 16 17 18 19 20 21 22 23" at bounding box center [576, 455] width 23 height 20
click at [565, 445] on select "00 01 02 03 04 05 06 07 08 09 10 11 12 13 14 15 16 17 18 19 20 21 22 23" at bounding box center [576, 455] width 23 height 20
click at [604, 452] on select "00 01 02 03 04 05 06 07 08 09 10 11 12 13 14 15 16 17 18 19 20 21 22 23 24 25 2…" at bounding box center [603, 455] width 23 height 20
click at [592, 445] on select "00 01 02 03 04 05 06 07 08 09 10 11 12 13 14 15 16 17 18 19 20 21 22 23 24 25 2…" at bounding box center [603, 455] width 23 height 20
click at [299, 297] on input "8/08/2025, 12:00 am" at bounding box center [373, 295] width 219 height 20
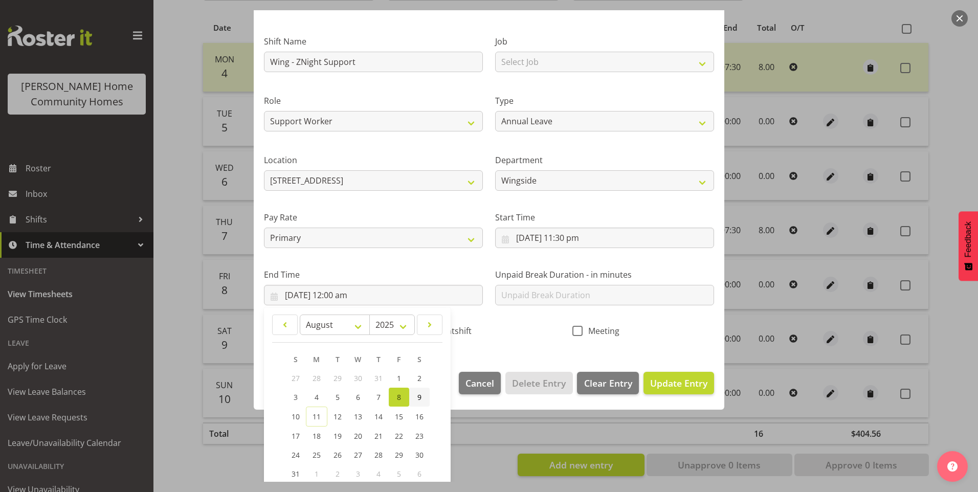
click at [414, 395] on link "9" at bounding box center [419, 397] width 20 height 19
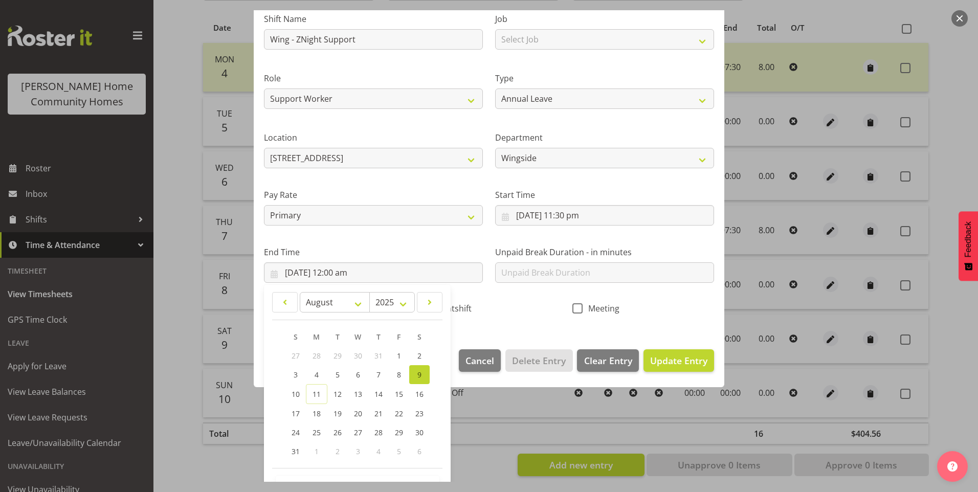
scroll to position [113, 0]
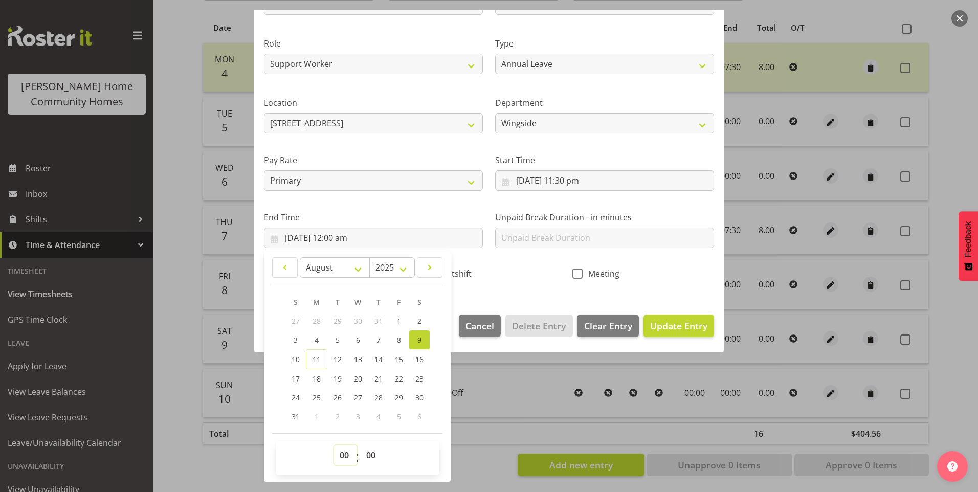
click at [341, 455] on select "00 01 02 03 04 05 06 07 08 09 10 11 12 13 14 15 16 17 18 19 20 21 22 23" at bounding box center [345, 455] width 23 height 20
click at [334, 445] on select "00 01 02 03 04 05 06 07 08 09 10 11 12 13 14 15 16 17 18 19 20 21 22 23" at bounding box center [345, 455] width 23 height 20
click at [364, 451] on select "00 01 02 03 04 05 06 07 08 09 10 11 12 13 14 15 16 17 18 19 20 21 22 23 24 25 2…" at bounding box center [372, 455] width 23 height 20
click at [361, 445] on select "00 01 02 03 04 05 06 07 08 09 10 11 12 13 14 15 16 17 18 19 20 21 22 23 24 25 2…" at bounding box center [372, 455] width 23 height 20
click at [682, 327] on span "Update Entry" at bounding box center [678, 326] width 57 height 12
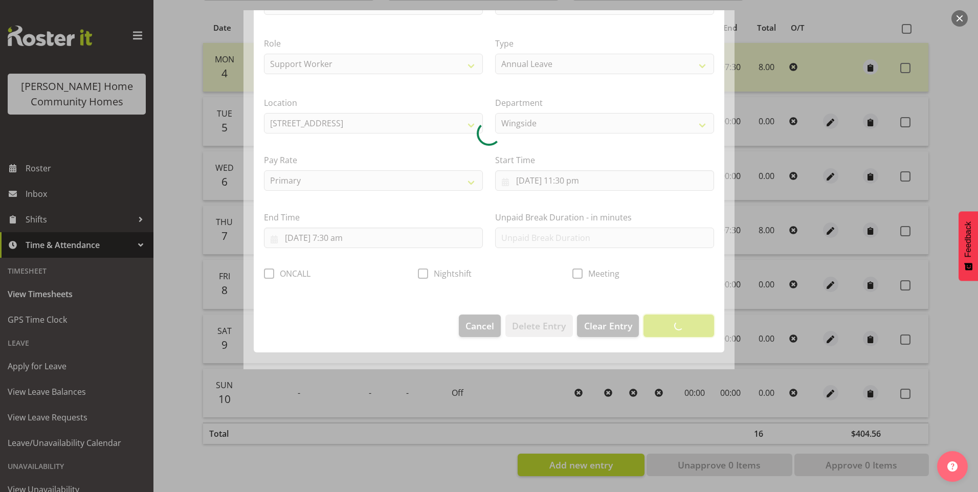
scroll to position [0, 0]
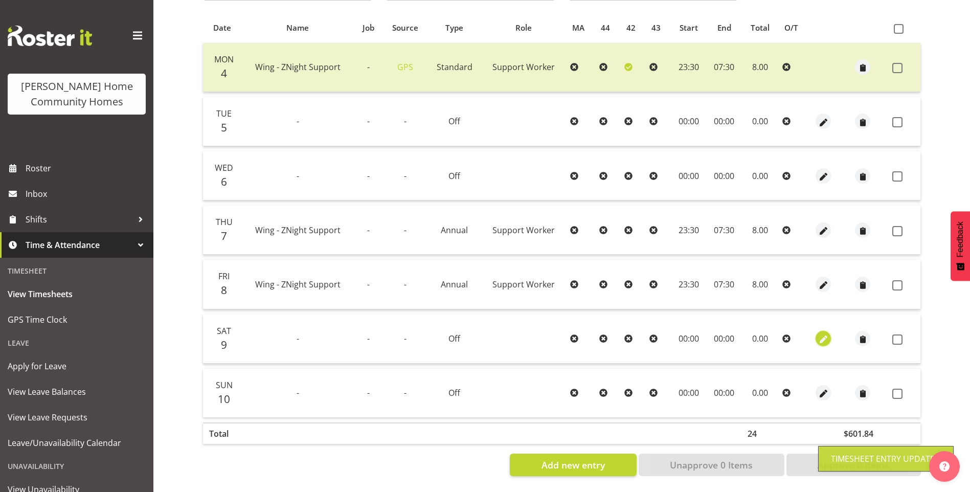
click at [823, 336] on span "button" at bounding box center [824, 340] width 12 height 12
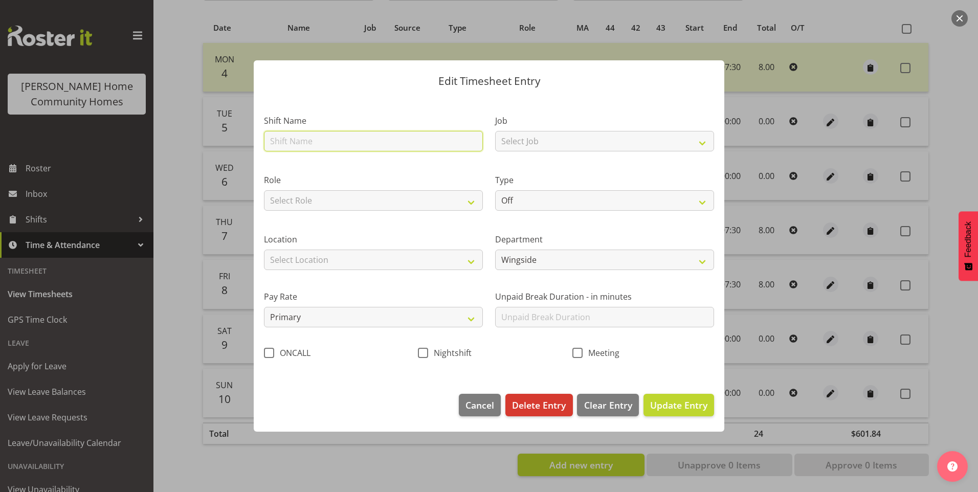
click at [312, 142] on input "text" at bounding box center [373, 141] width 219 height 20
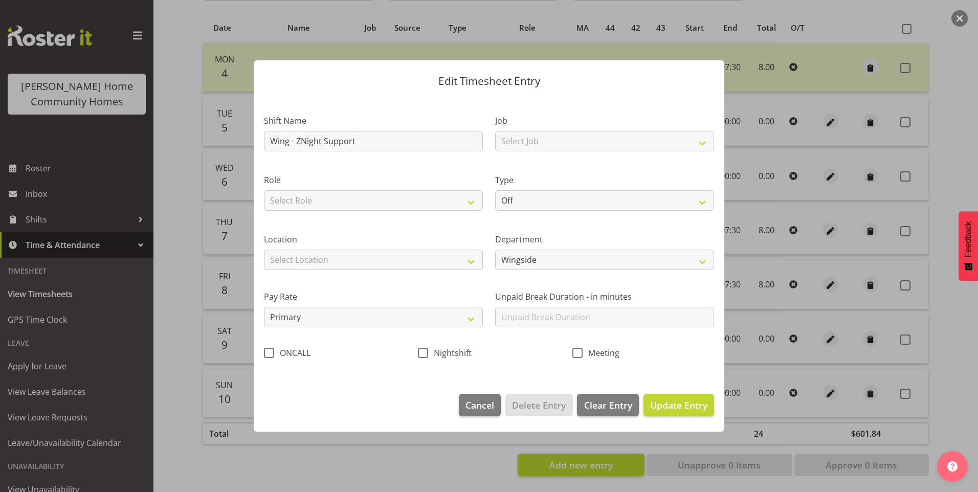
click at [313, 186] on label "Role" at bounding box center [373, 180] width 219 height 12
click at [310, 196] on select "Select Role Support Worker" at bounding box center [373, 200] width 219 height 20
click at [264, 190] on select "Select Role Support Worker" at bounding box center [373, 200] width 219 height 20
drag, startPoint x: 302, startPoint y: 261, endPoint x: 302, endPoint y: 270, distance: 9.2
click at [302, 261] on select "Select Location 177 Halswell Rd 268 Hendersons Rd 307 Hendersons Rd 309 Henders…" at bounding box center [373, 260] width 219 height 20
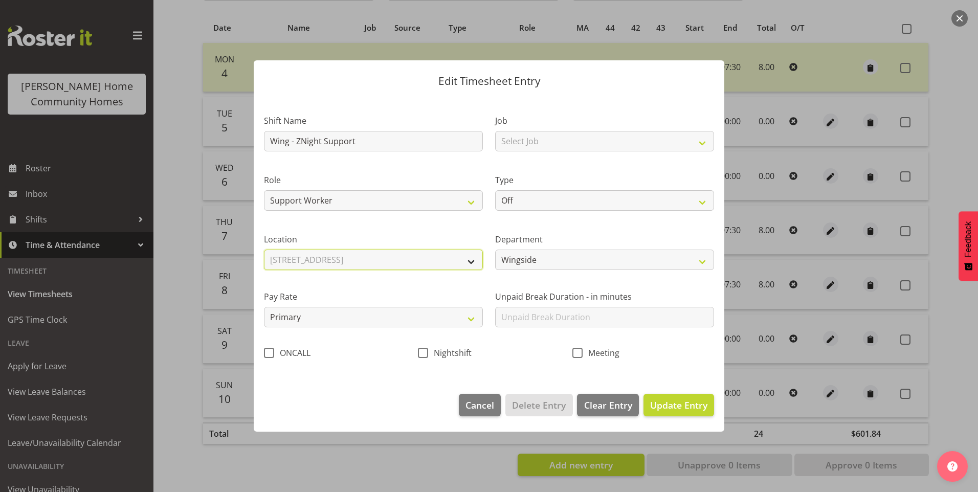
click at [264, 250] on select "Select Location 177 Halswell Rd 268 Hendersons Rd 307 Hendersons Rd 309 Henders…" at bounding box center [373, 260] width 219 height 20
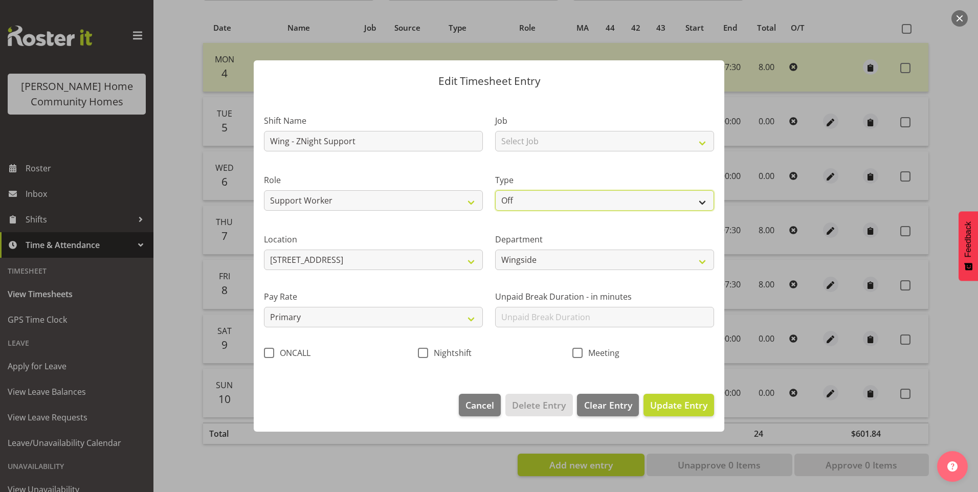
click at [522, 203] on select "Off Standard Public Holiday Public Holiday (Worked) Day In Lieu Annual Leave Si…" at bounding box center [604, 200] width 219 height 20
click at [495, 190] on select "Off Standard Public Holiday Public Holiday (Worked) Day In Lieu Annual Leave Si…" at bounding box center [604, 200] width 219 height 20
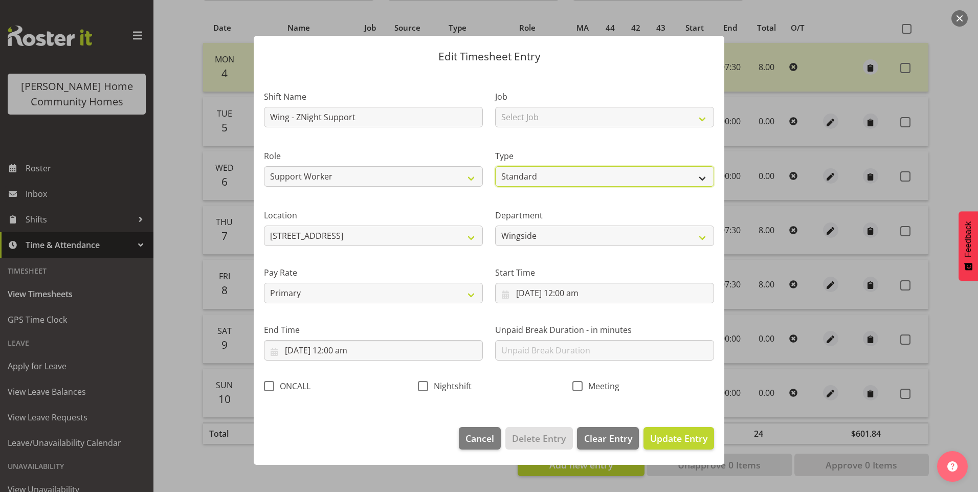
click at [516, 185] on select "Off Standard Public Holiday Public Holiday (Worked) Day In Lieu Annual Leave Si…" at bounding box center [604, 176] width 219 height 20
click at [495, 166] on select "Off Standard Public Holiday Public Holiday (Worked) Day In Lieu Annual Leave Si…" at bounding box center [604, 176] width 219 height 20
click at [516, 235] on select "Wingside Homeside" at bounding box center [604, 236] width 219 height 20
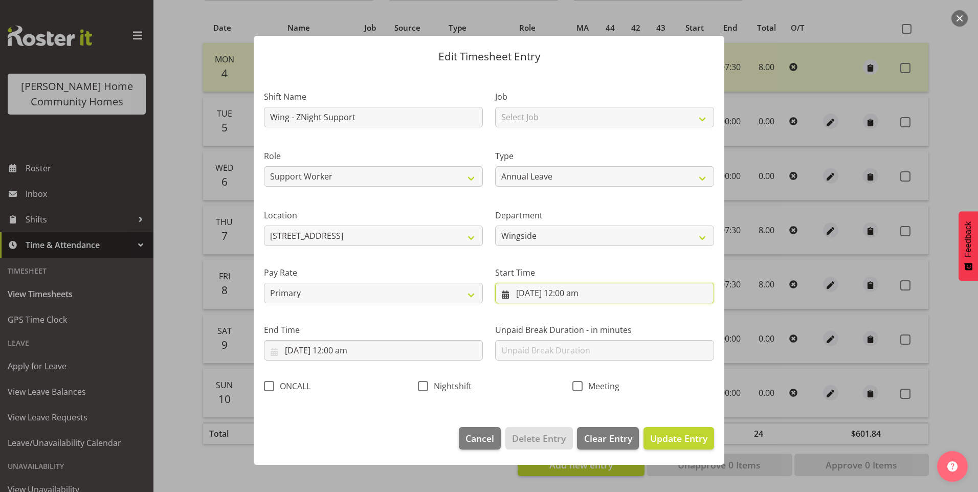
click at [531, 295] on input "9/08/2025, 12:00 am" at bounding box center [604, 293] width 219 height 20
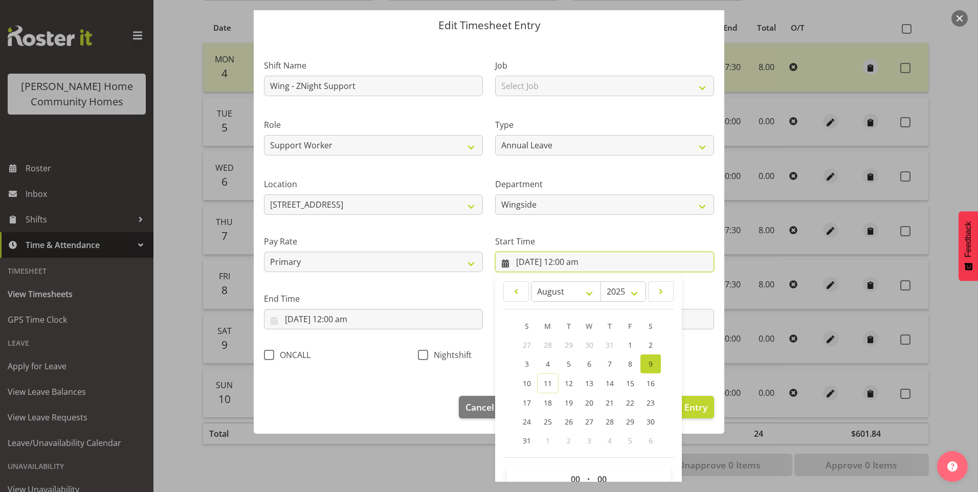
scroll to position [55, 0]
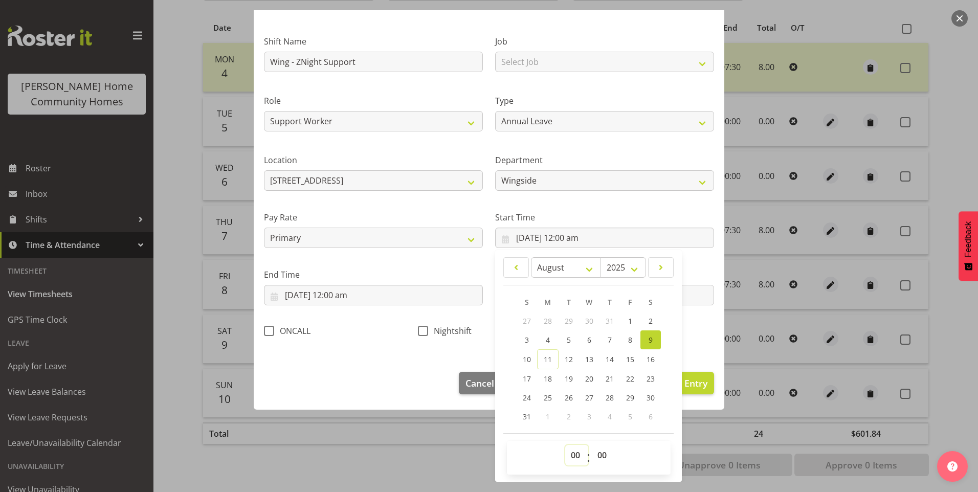
click at [565, 454] on select "00 01 02 03 04 05 06 07 08 09 10 11 12 13 14 15 16 17 18 19 20 21 22 23" at bounding box center [576, 455] width 23 height 20
click at [565, 445] on select "00 01 02 03 04 05 06 07 08 09 10 11 12 13 14 15 16 17 18 19 20 21 22 23" at bounding box center [576, 455] width 23 height 20
click at [597, 454] on select "00 01 02 03 04 05 06 07 08 09 10 11 12 13 14 15 16 17 18 19 20 21 22 23 24 25 2…" at bounding box center [603, 455] width 23 height 20
click at [592, 445] on select "00 01 02 03 04 05 06 07 08 09 10 11 12 13 14 15 16 17 18 19 20 21 22 23 24 25 2…" at bounding box center [603, 455] width 23 height 20
click at [292, 294] on input "9/08/2025, 12:00 am" at bounding box center [373, 295] width 219 height 20
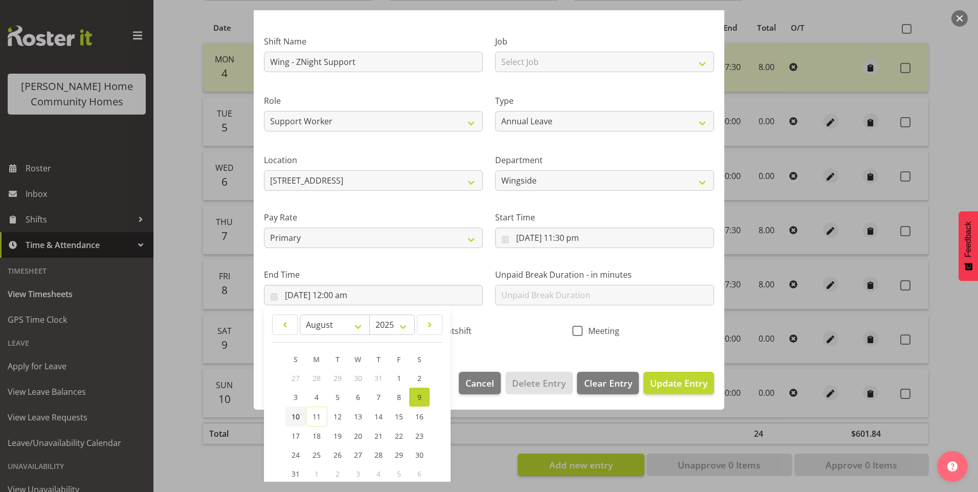
click at [289, 412] on link "10" at bounding box center [295, 417] width 20 height 20
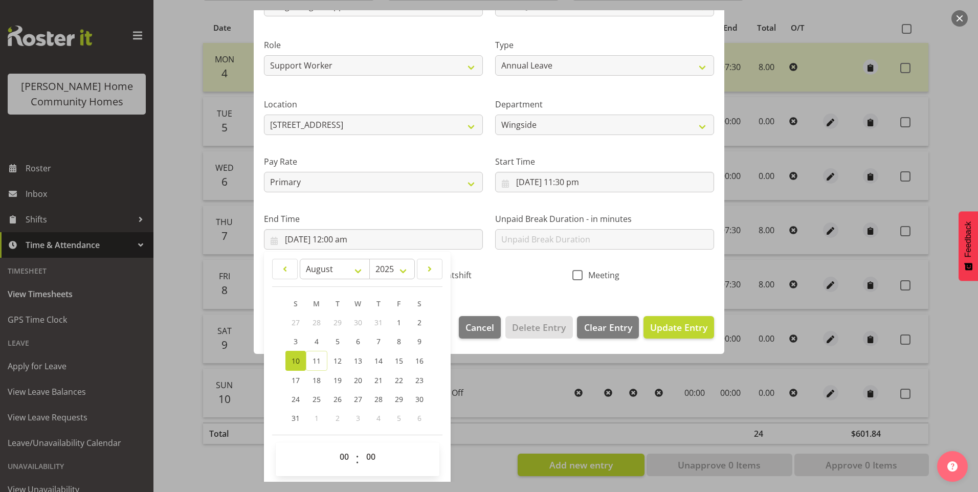
scroll to position [113, 0]
click at [354, 451] on select "00 01 02 03 04 05 06 07 08 09 10 11 12 13 14 15 16 17 18 19 20 21 22 23" at bounding box center [345, 455] width 23 height 20
click at [344, 454] on select "00 01 02 03 04 05 06 07 08 09 10 11 12 13 14 15 16 17 18 19 20 21 22 23" at bounding box center [345, 455] width 23 height 20
click at [345, 458] on select "00 01 02 03 04 05 06 07 08 09 10 11 12 13 14 15 16 17 18 19 20 21 22 23" at bounding box center [345, 455] width 23 height 20
click at [334, 445] on select "00 01 02 03 04 05 06 07 08 09 10 11 12 13 14 15 16 17 18 19 20 21 22 23" at bounding box center [345, 455] width 23 height 20
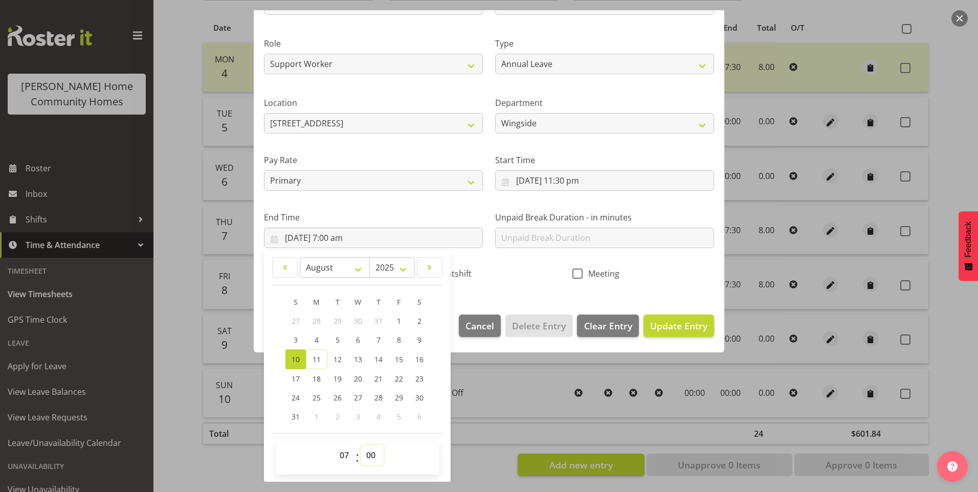
click at [371, 452] on select "00 01 02 03 04 05 06 07 08 09 10 11 12 13 14 15 16 17 18 19 20 21 22 23 24 25 2…" at bounding box center [372, 455] width 23 height 20
click at [361, 445] on select "00 01 02 03 04 05 06 07 08 09 10 11 12 13 14 15 16 17 18 19 20 21 22 23 24 25 2…" at bounding box center [372, 455] width 23 height 20
click at [690, 327] on span "Update Entry" at bounding box center [678, 326] width 57 height 12
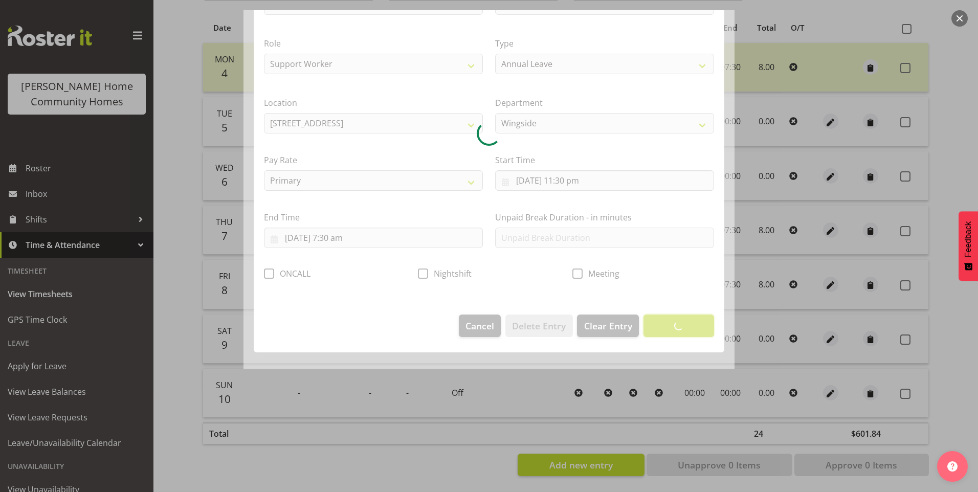
scroll to position [0, 0]
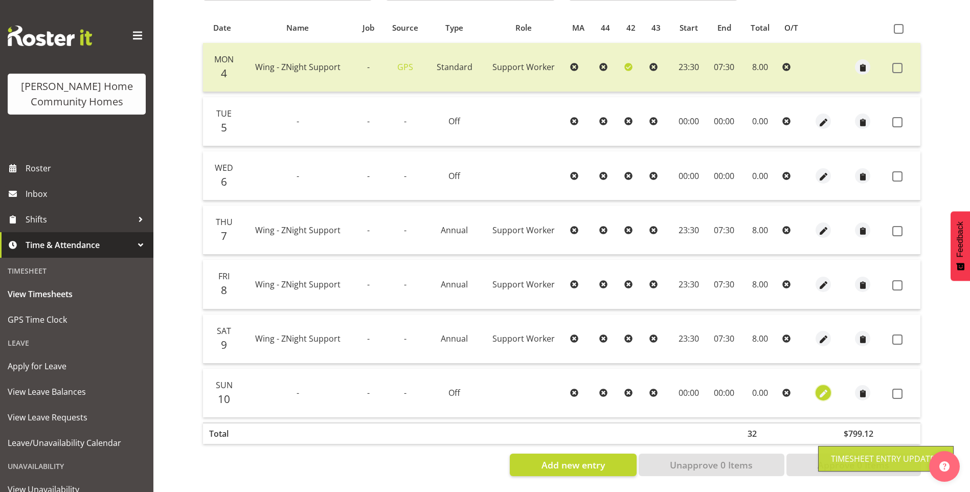
click at [822, 388] on span "button" at bounding box center [824, 394] width 12 height 12
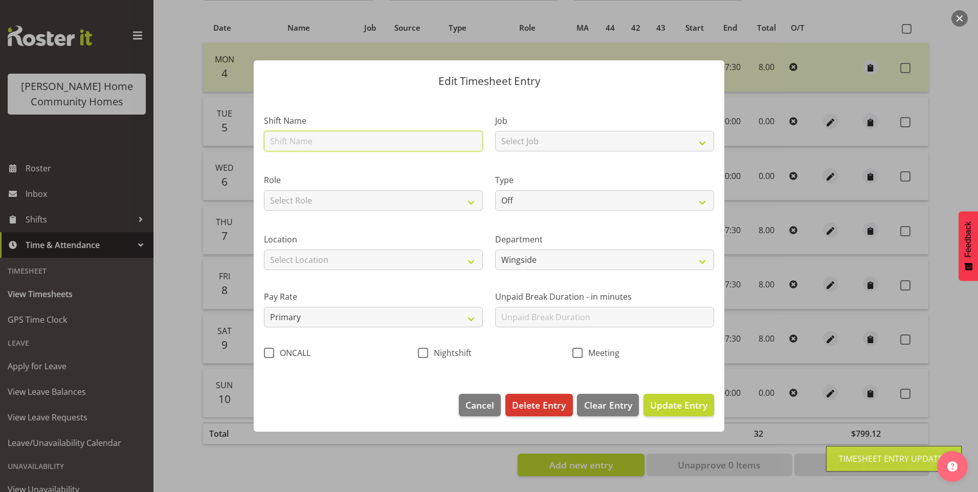
click at [331, 144] on input "text" at bounding box center [373, 141] width 219 height 20
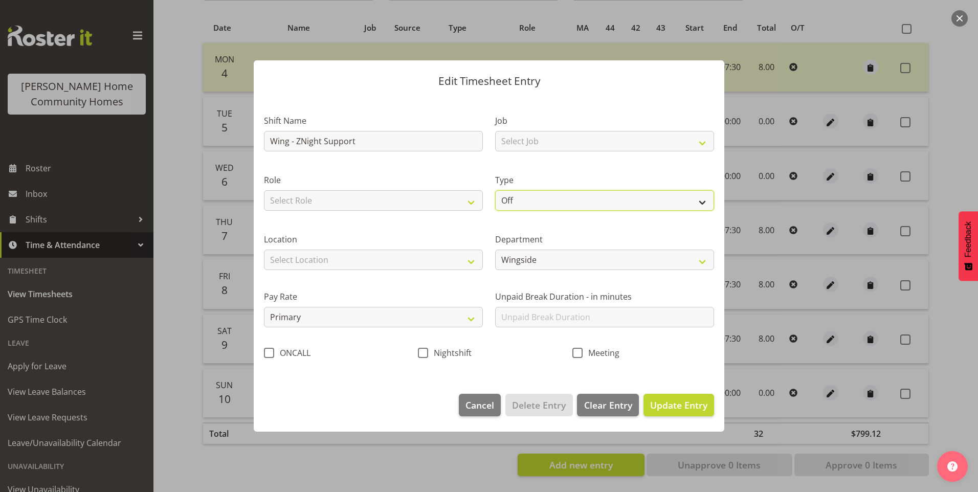
click at [516, 200] on select "Off Standard Public Holiday Public Holiday (Worked) Day In Lieu Annual Leave Si…" at bounding box center [604, 200] width 219 height 20
click at [495, 190] on select "Off Standard Public Holiday Public Holiday (Worked) Day In Lieu Annual Leave Si…" at bounding box center [604, 200] width 219 height 20
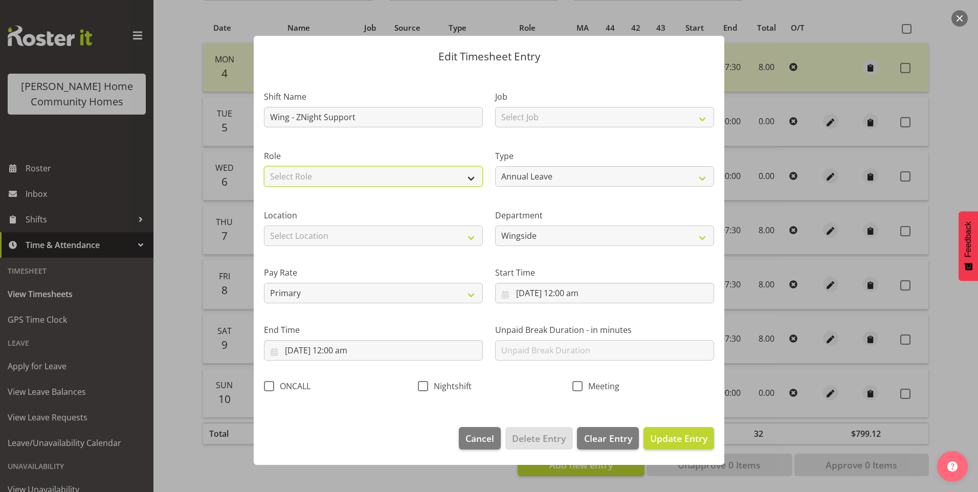
click at [302, 181] on select "Select Role Support Worker" at bounding box center [373, 176] width 219 height 20
click at [264, 166] on select "Select Role Support Worker" at bounding box center [373, 176] width 219 height 20
click at [304, 229] on select "Select Location 177 Halswell Rd 268 Hendersons Rd 307 Hendersons Rd 309 Henders…" at bounding box center [373, 236] width 219 height 20
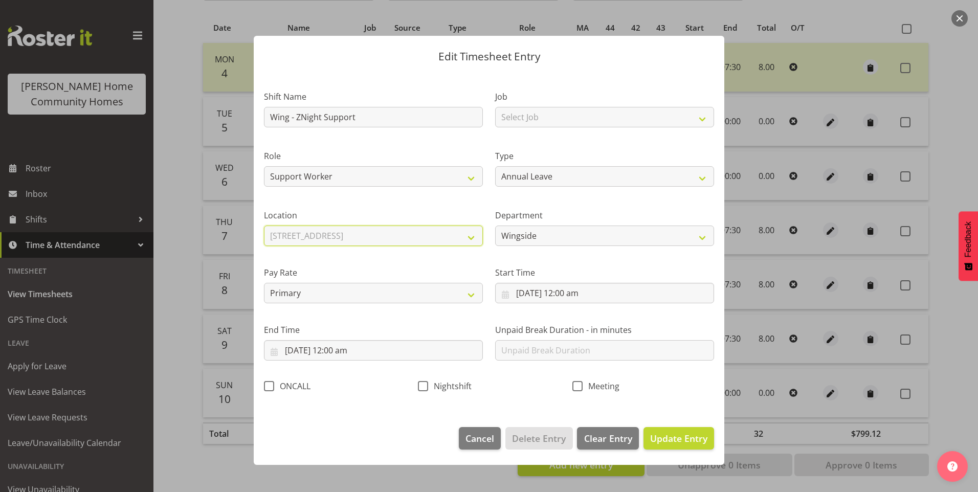
click at [264, 226] on select "Select Location 177 Halswell Rd 268 Hendersons Rd 307 Hendersons Rd 309 Henders…" at bounding box center [373, 236] width 219 height 20
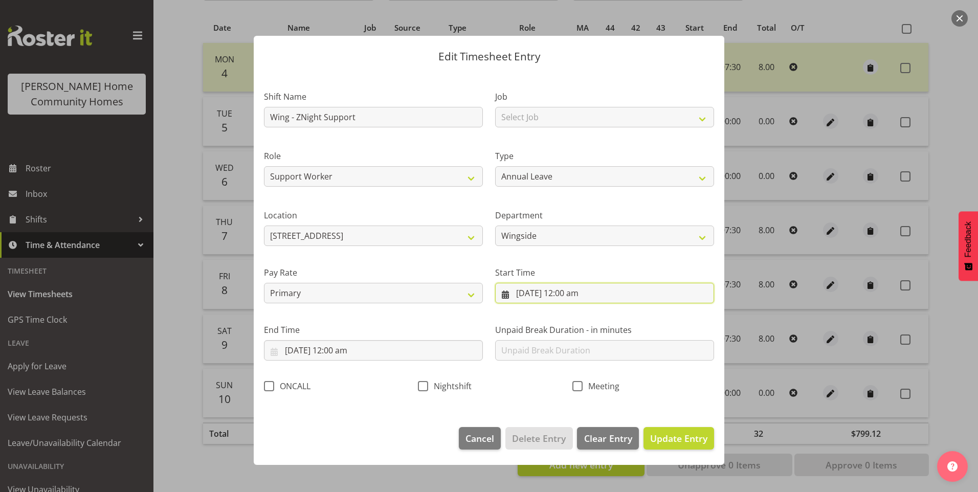
click at [532, 298] on input "10/08/2025, 12:00 am" at bounding box center [604, 293] width 219 height 20
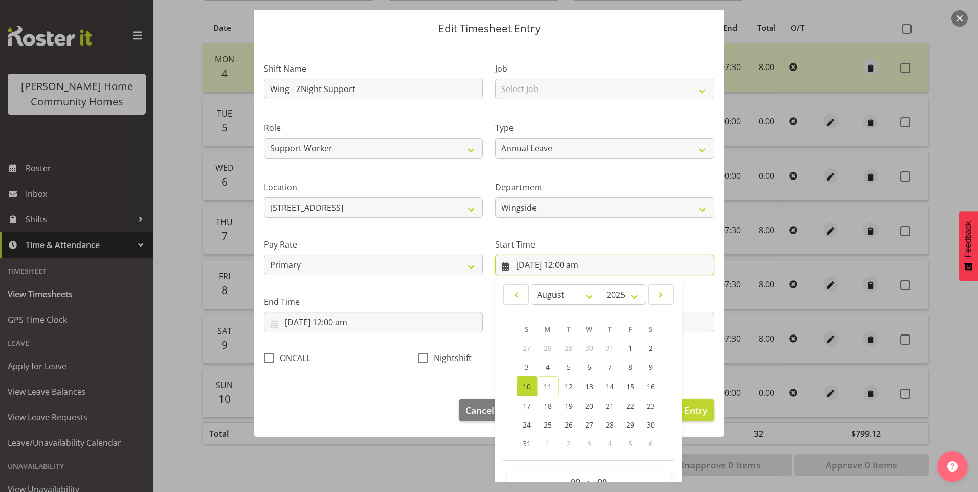
scroll to position [55, 0]
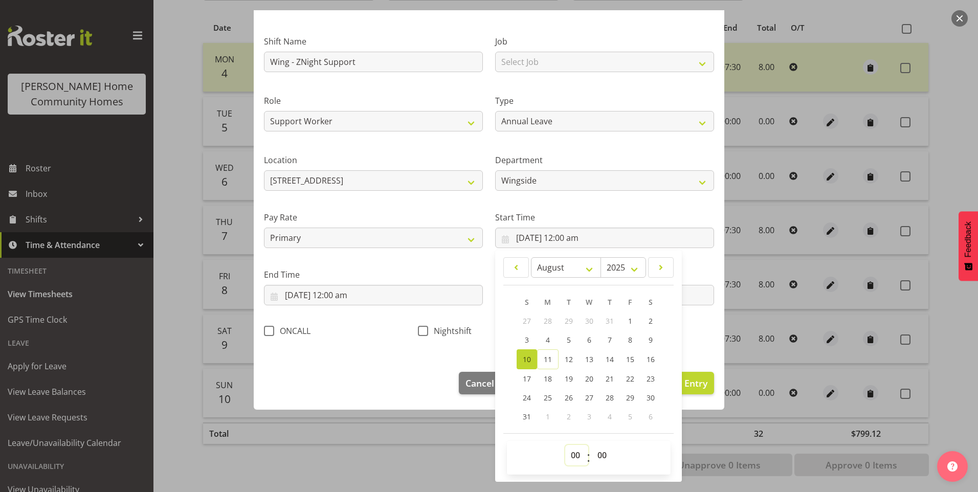
drag, startPoint x: 568, startPoint y: 460, endPoint x: 572, endPoint y: 455, distance: 6.9
click at [568, 460] on select "00 01 02 03 04 05 06 07 08 09 10 11 12 13 14 15 16 17 18 19 20 21 22 23" at bounding box center [576, 455] width 23 height 20
click at [565, 445] on select "00 01 02 03 04 05 06 07 08 09 10 11 12 13 14 15 16 17 18 19 20 21 22 23" at bounding box center [576, 455] width 23 height 20
drag, startPoint x: 600, startPoint y: 458, endPoint x: 601, endPoint y: 452, distance: 6.2
click at [600, 455] on select "00 01 02 03 04 05 06 07 08 09 10 11 12 13 14 15 16 17 18 19 20 21 22 23 24 25 2…" at bounding box center [603, 455] width 23 height 20
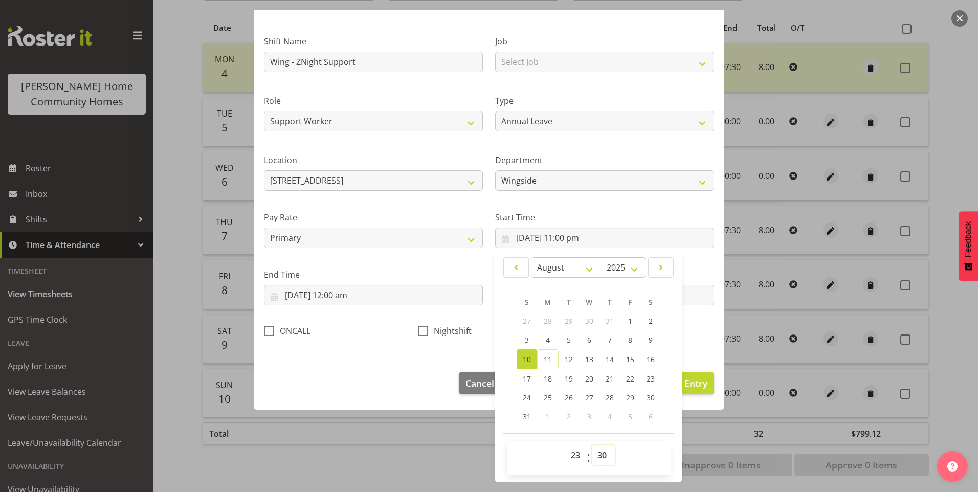
click at [592, 445] on select "00 01 02 03 04 05 06 07 08 09 10 11 12 13 14 15 16 17 18 19 20 21 22 23 24 25 2…" at bounding box center [603, 455] width 23 height 20
click at [293, 291] on input "10/08/2025, 12:00 am" at bounding box center [373, 295] width 219 height 20
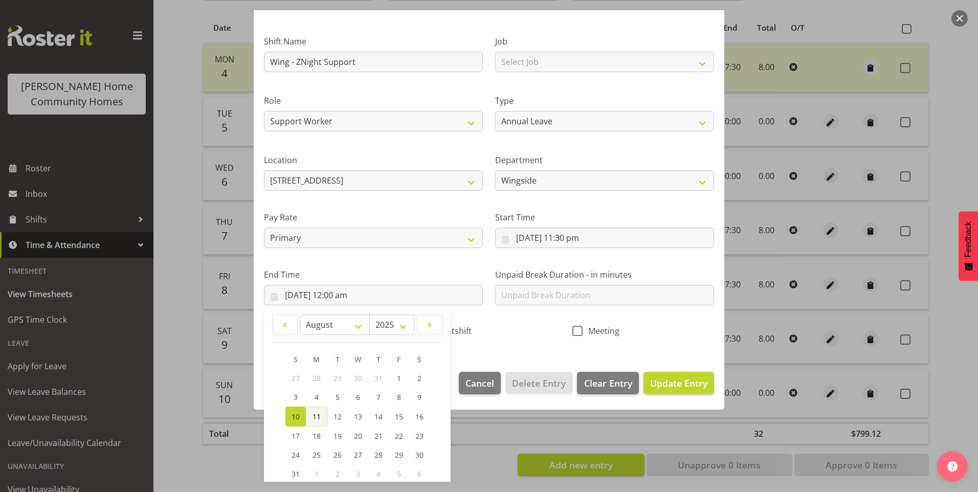
click at [314, 413] on span "11" at bounding box center [317, 417] width 8 height 10
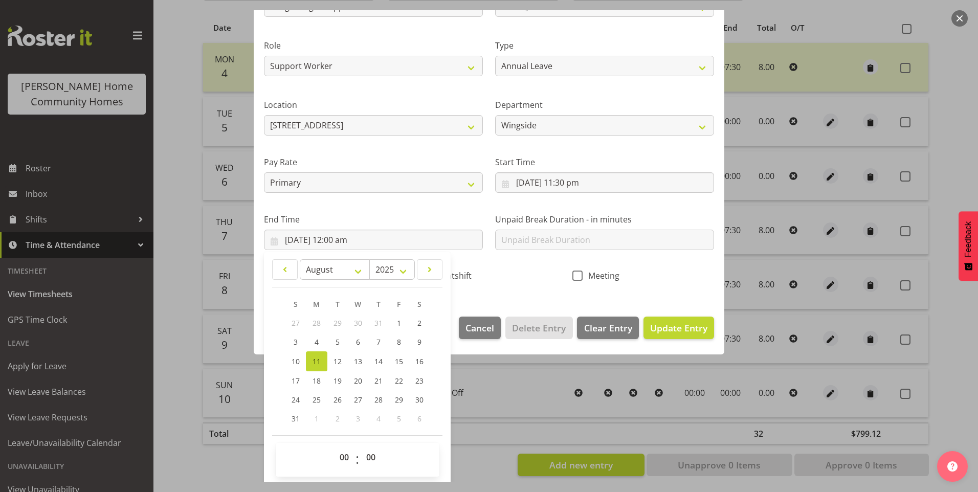
scroll to position [113, 0]
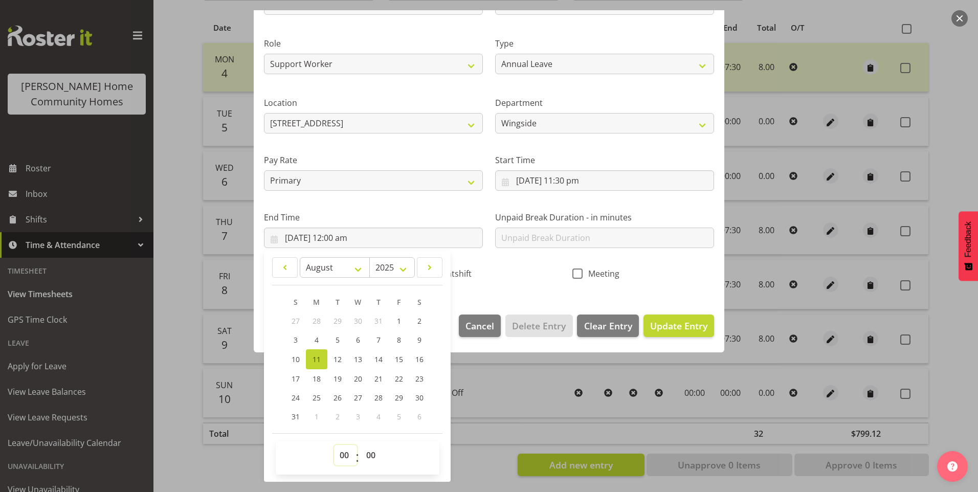
click at [348, 457] on select "00 01 02 03 04 05 06 07 08 09 10 11 12 13 14 15 16 17 18 19 20 21 22 23" at bounding box center [345, 455] width 23 height 20
click at [334, 445] on select "00 01 02 03 04 05 06 07 08 09 10 11 12 13 14 15 16 17 18 19 20 21 22 23" at bounding box center [345, 455] width 23 height 20
click at [368, 456] on select "00 01 02 03 04 05 06 07 08 09 10 11 12 13 14 15 16 17 18 19 20 21 22 23 24 25 2…" at bounding box center [372, 455] width 23 height 20
click at [361, 445] on select "00 01 02 03 04 05 06 07 08 09 10 11 12 13 14 15 16 17 18 19 20 21 22 23 24 25 2…" at bounding box center [372, 455] width 23 height 20
drag, startPoint x: 664, startPoint y: 328, endPoint x: 861, endPoint y: 243, distance: 215.2
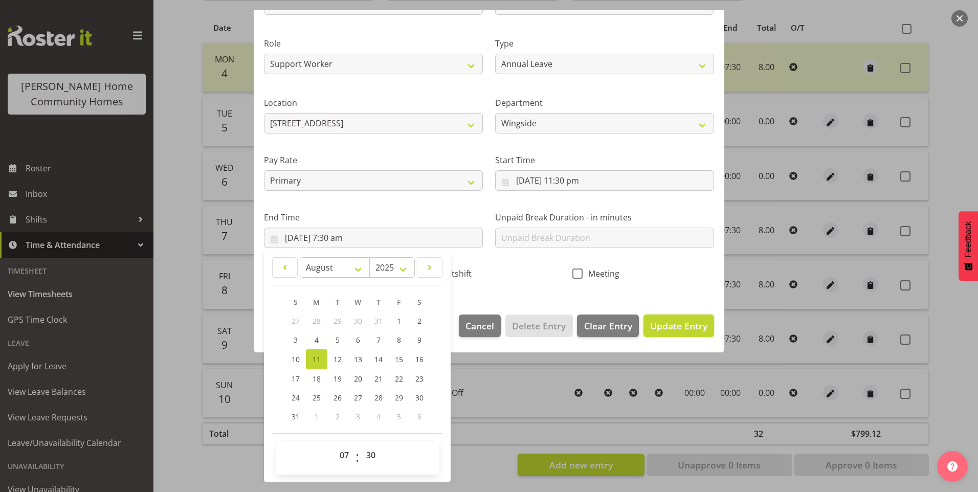
click at [666, 326] on span "Update Entry" at bounding box center [678, 326] width 57 height 12
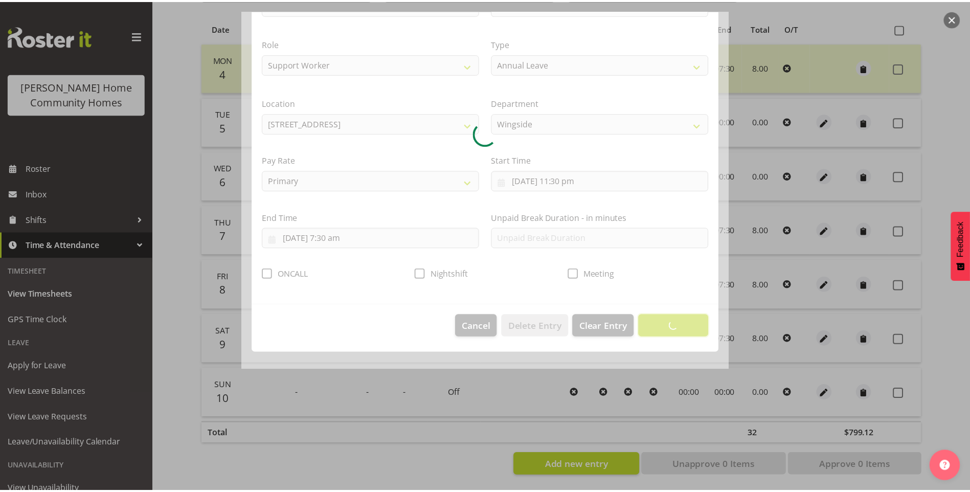
scroll to position [0, 0]
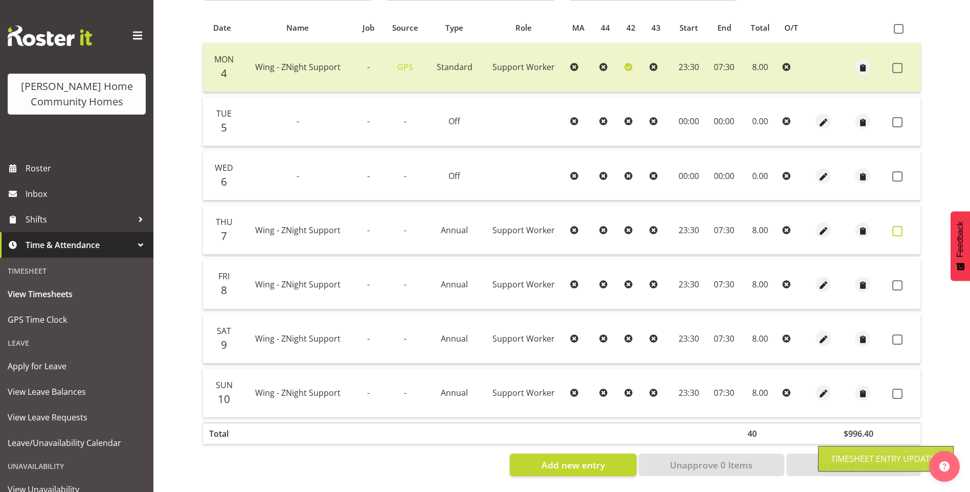
drag, startPoint x: 895, startPoint y: 222, endPoint x: 897, endPoint y: 228, distance: 6.5
click at [896, 226] on span at bounding box center [898, 231] width 10 height 10
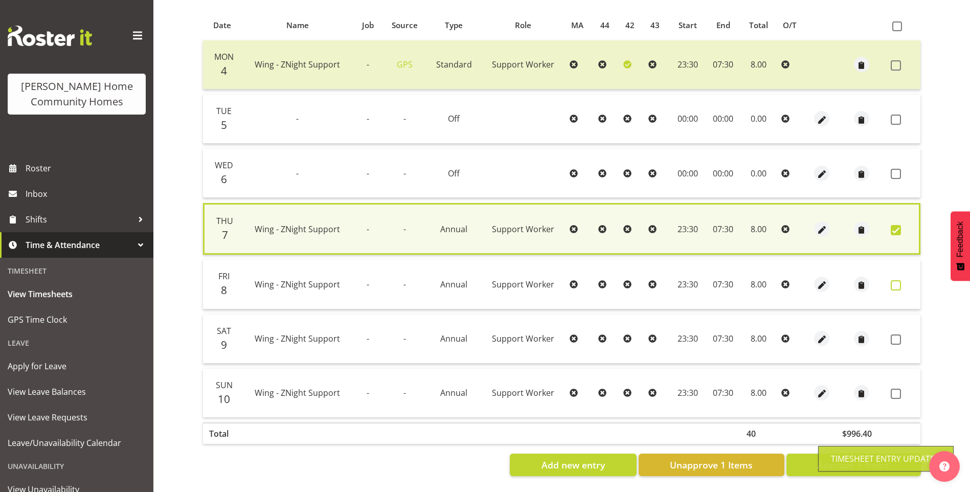
click at [894, 283] on span at bounding box center [896, 285] width 10 height 10
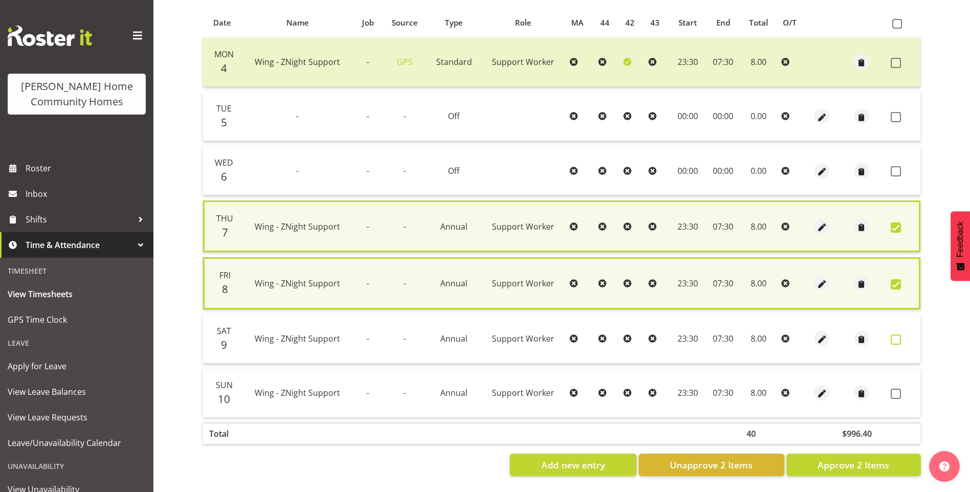
click at [891, 334] on td at bounding box center [904, 339] width 34 height 49
click at [894, 335] on span at bounding box center [896, 340] width 10 height 10
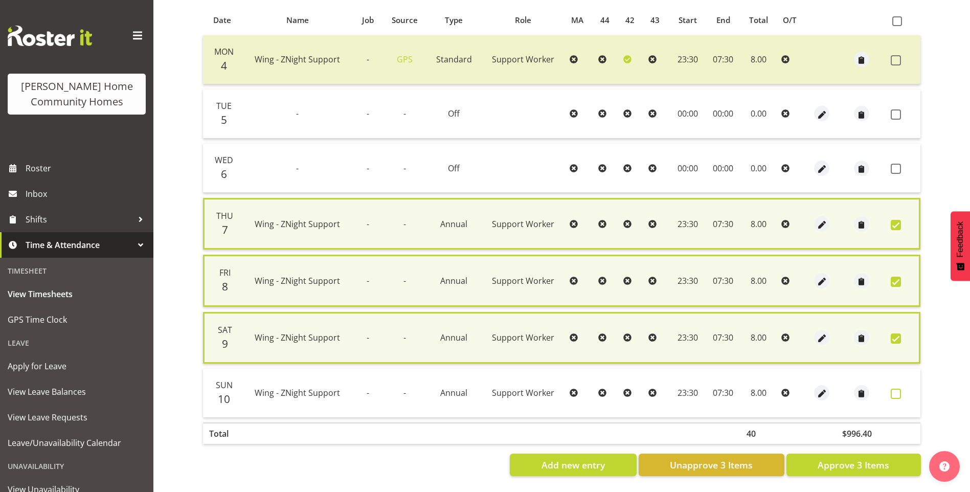
click at [893, 395] on span at bounding box center [896, 394] width 10 height 10
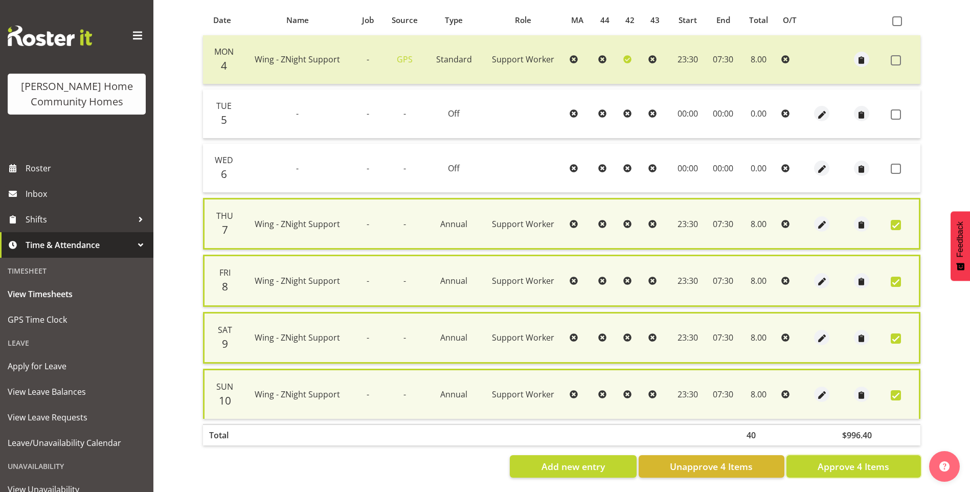
drag, startPoint x: 868, startPoint y: 469, endPoint x: 825, endPoint y: 433, distance: 55.9
click at [868, 467] on span "Approve 4 Items" at bounding box center [854, 466] width 72 height 13
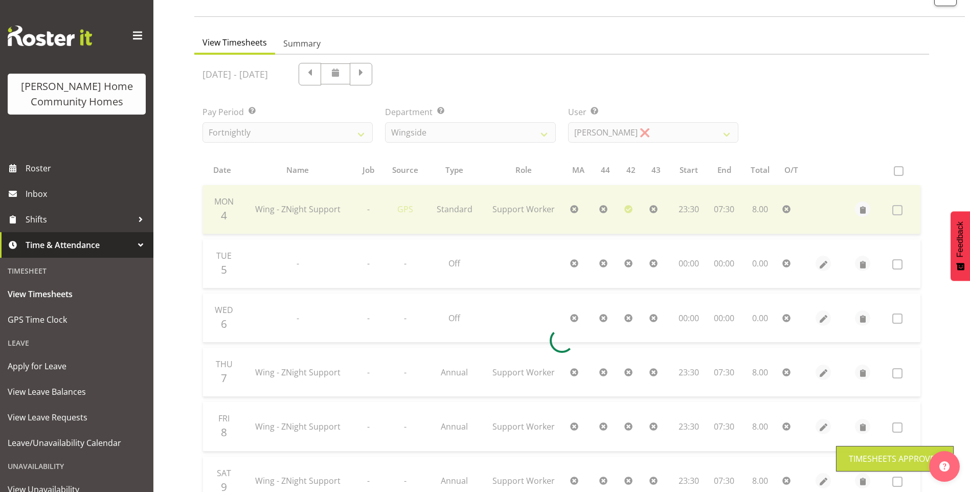
scroll to position [15, 0]
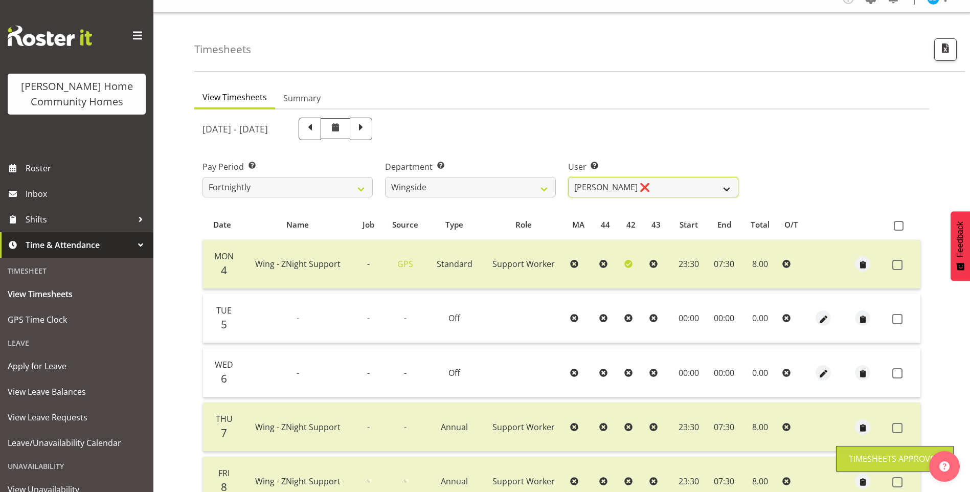
click at [611, 191] on select "Arshdeep Singh ❌ Daljeet Prasad ❌ Daniel Marticio ❌ Janeth Sison ❌" at bounding box center [653, 187] width 170 height 20
click at [568, 177] on select "Arshdeep Singh ❌ Daljeet Prasad ❌ Daniel Marticio ❌ Janeth Sison ❌" at bounding box center [653, 187] width 170 height 20
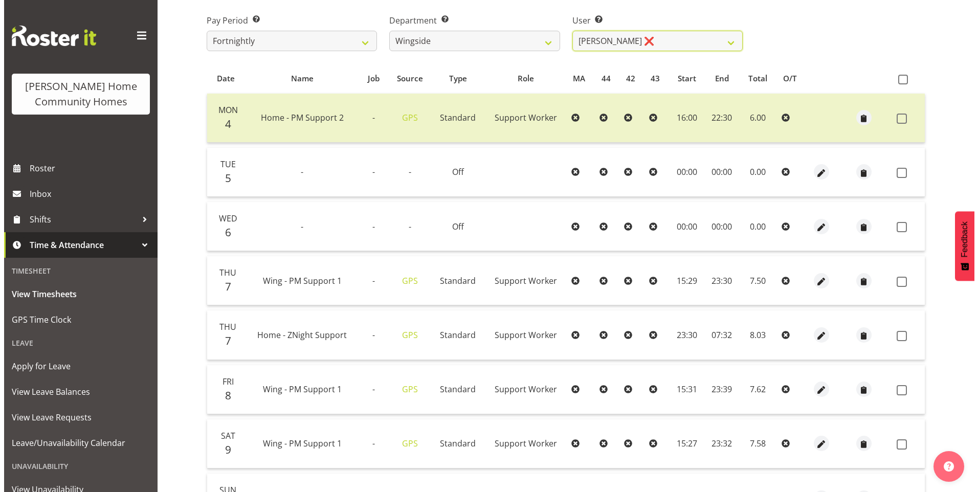
scroll to position [219, 0]
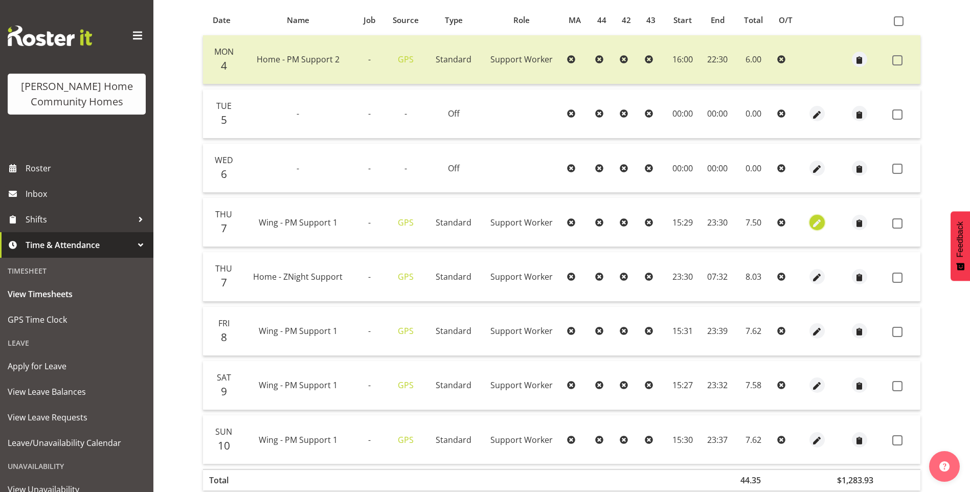
click at [820, 224] on span "button" at bounding box center [817, 223] width 12 height 12
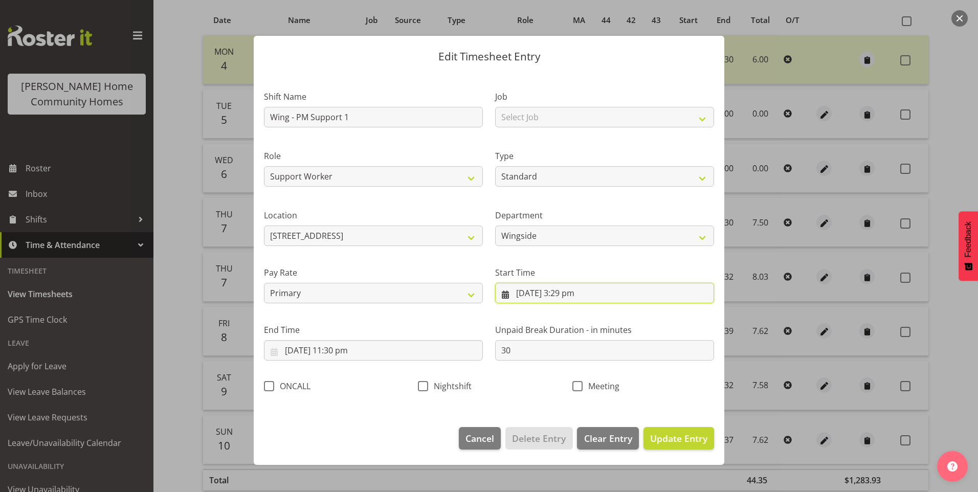
click at [573, 298] on input "7/08/2025, 3:29 pm" at bounding box center [604, 293] width 219 height 20
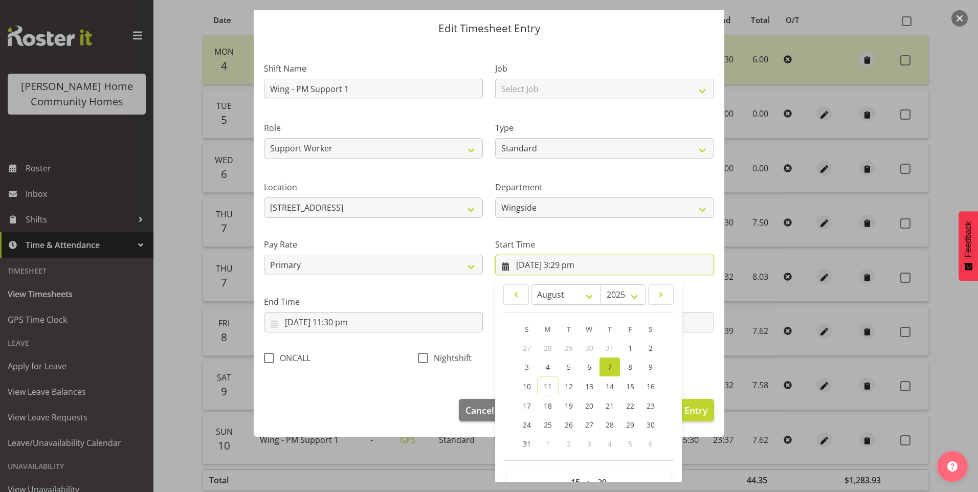
scroll to position [55, 0]
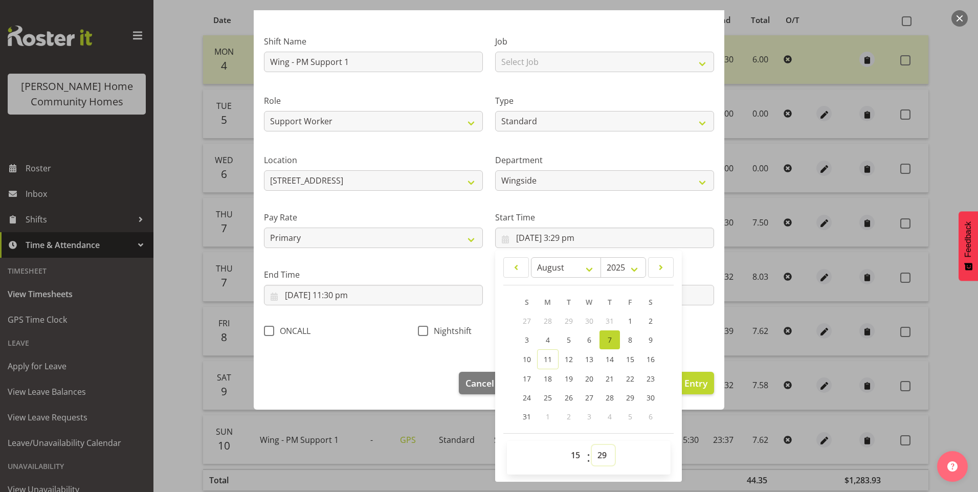
click at [601, 454] on select "00 01 02 03 04 05 06 07 08 09 10 11 12 13 14 15 16 17 18 19 20 21 22 23 24 25 2…" at bounding box center [603, 455] width 23 height 20
click at [592, 445] on select "00 01 02 03 04 05 06 07 08 09 10 11 12 13 14 15 16 17 18 19 20 21 22 23 24 25 2…" at bounding box center [603, 455] width 23 height 20
click at [704, 389] on button "Update Entry" at bounding box center [679, 383] width 71 height 23
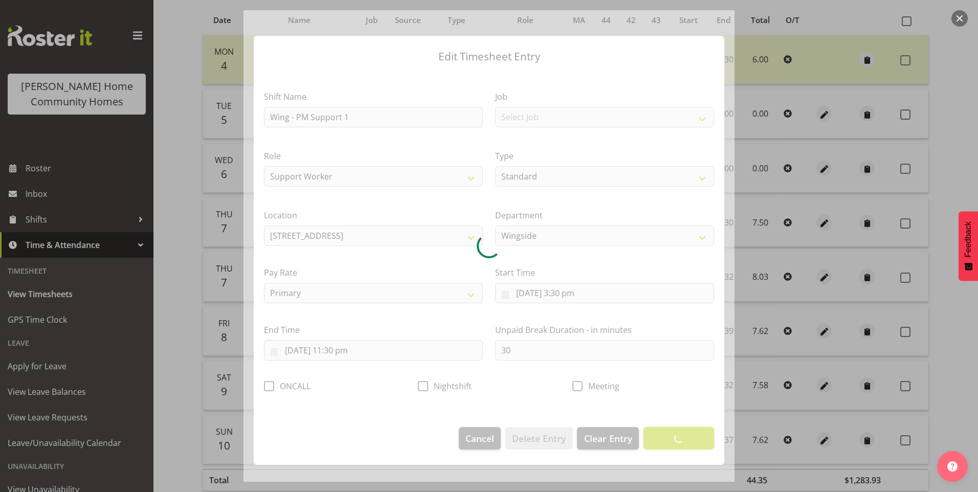
scroll to position [0, 0]
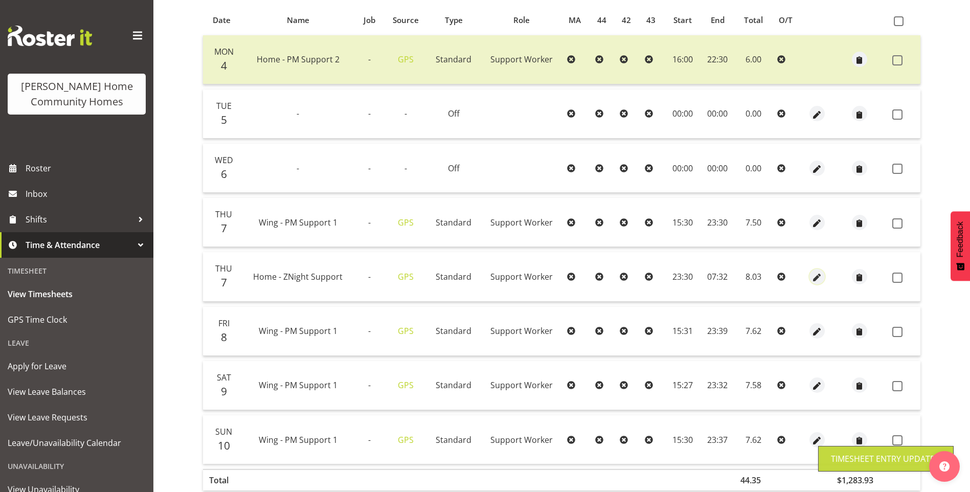
click at [820, 273] on span "button" at bounding box center [817, 278] width 12 height 12
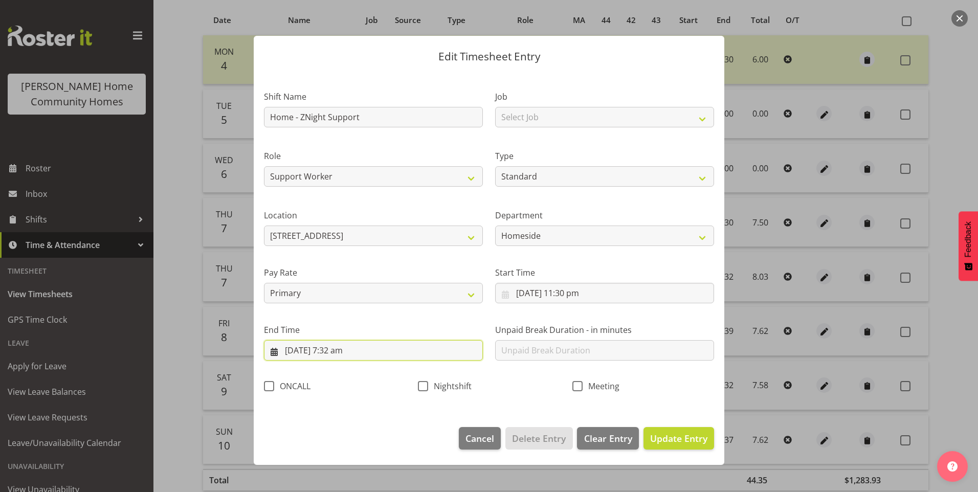
click at [339, 354] on input "8/08/2025, 7:32 am" at bounding box center [373, 350] width 219 height 20
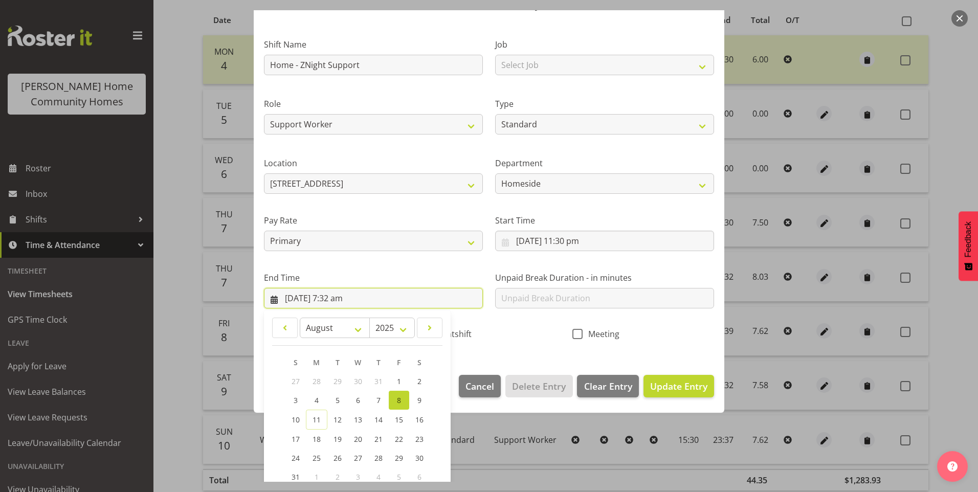
scroll to position [113, 0]
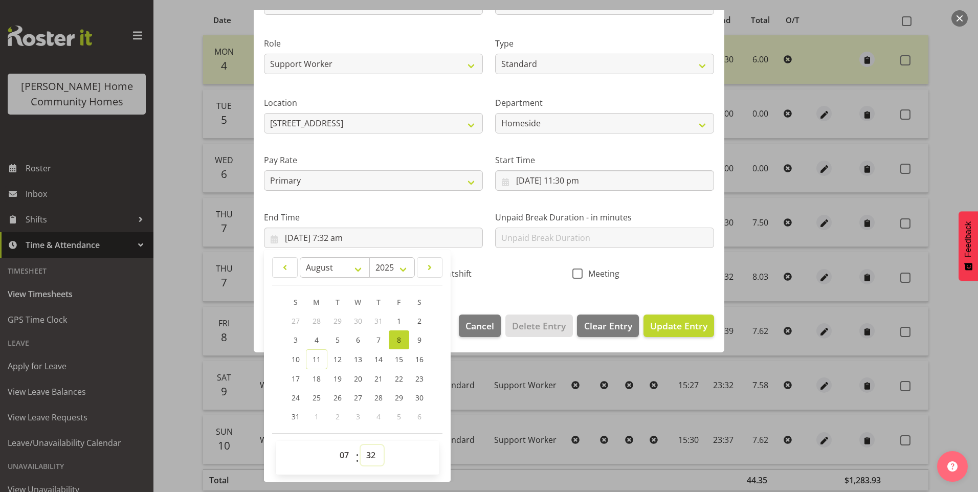
click at [370, 451] on select "00 01 02 03 04 05 06 07 08 09 10 11 12 13 14 15 16 17 18 19 20 21 22 23 24 25 2…" at bounding box center [372, 455] width 23 height 20
click at [361, 445] on select "00 01 02 03 04 05 06 07 08 09 10 11 12 13 14 15 16 17 18 19 20 21 22 23 24 25 2…" at bounding box center [372, 455] width 23 height 20
click at [469, 271] on span "Nightshift" at bounding box center [449, 274] width 43 height 10
click at [425, 271] on input "Nightshift" at bounding box center [421, 273] width 7 height 7
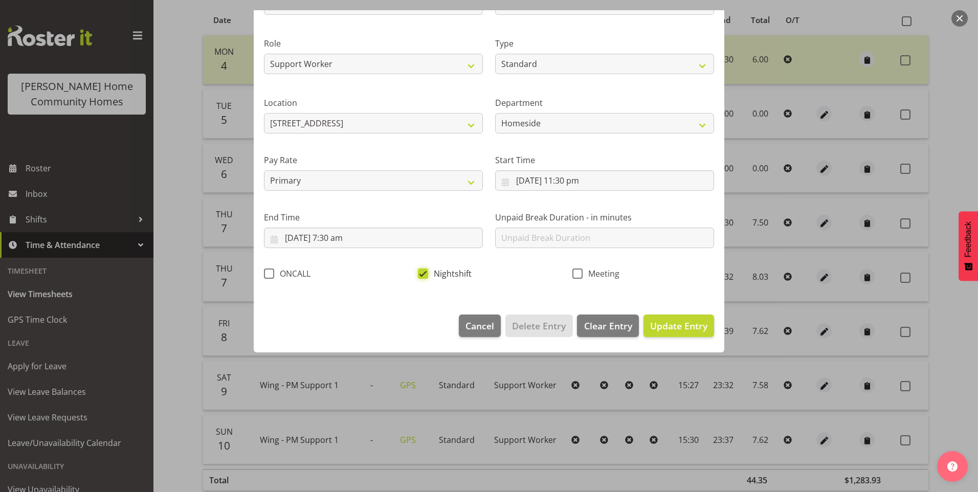
scroll to position [0, 0]
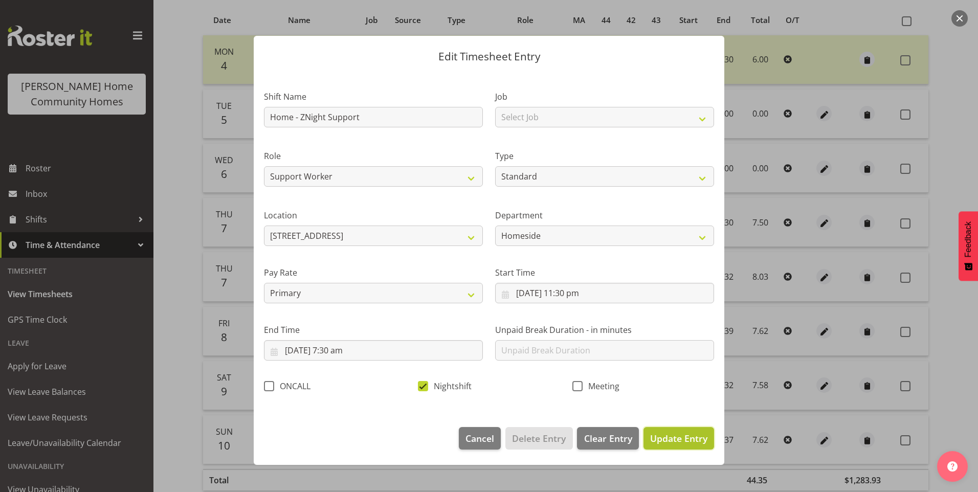
click at [689, 440] on span "Update Entry" at bounding box center [678, 438] width 57 height 12
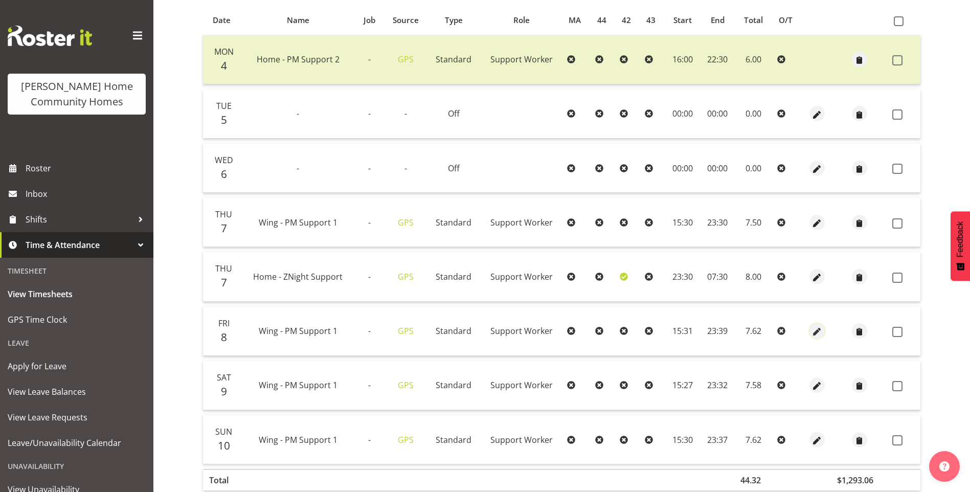
click at [821, 329] on span "button" at bounding box center [817, 332] width 12 height 12
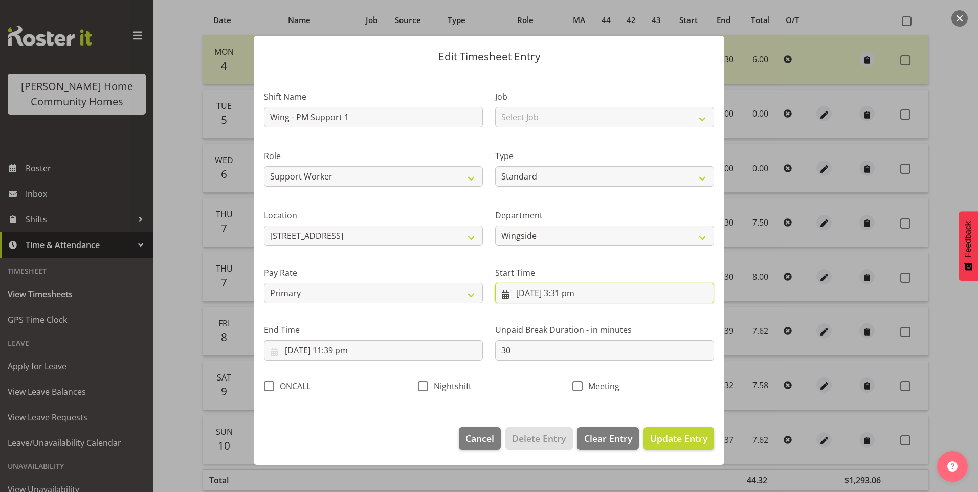
click at [575, 295] on input "8/08/2025, 3:31 pm" at bounding box center [604, 293] width 219 height 20
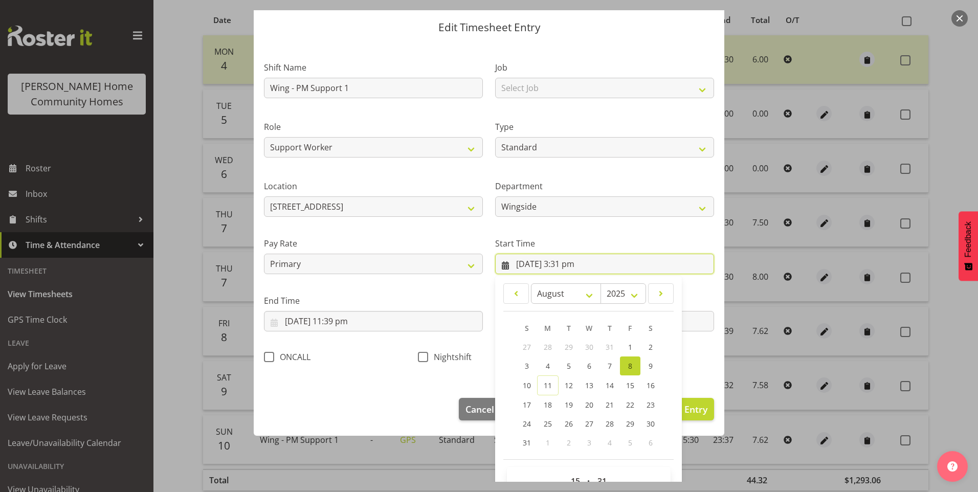
scroll to position [55, 0]
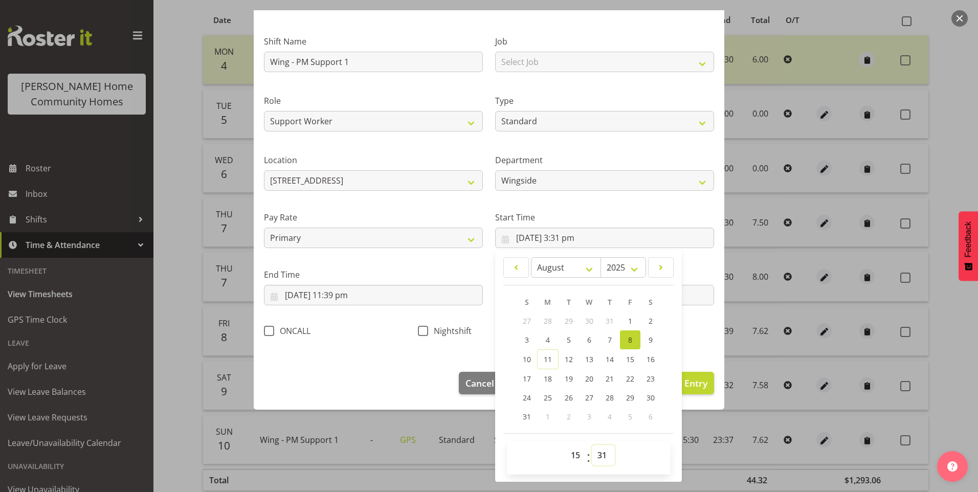
drag, startPoint x: 599, startPoint y: 454, endPoint x: 599, endPoint y: 449, distance: 5.7
click at [599, 454] on select "00 01 02 03 04 05 06 07 08 09 10 11 12 13 14 15 16 17 18 19 20 21 22 23 24 25 2…" at bounding box center [603, 455] width 23 height 20
click at [592, 445] on select "00 01 02 03 04 05 06 07 08 09 10 11 12 13 14 15 16 17 18 19 20 21 22 23 24 25 2…" at bounding box center [603, 455] width 23 height 20
click at [343, 298] on input "8/08/2025, 11:39 pm" at bounding box center [373, 295] width 219 height 20
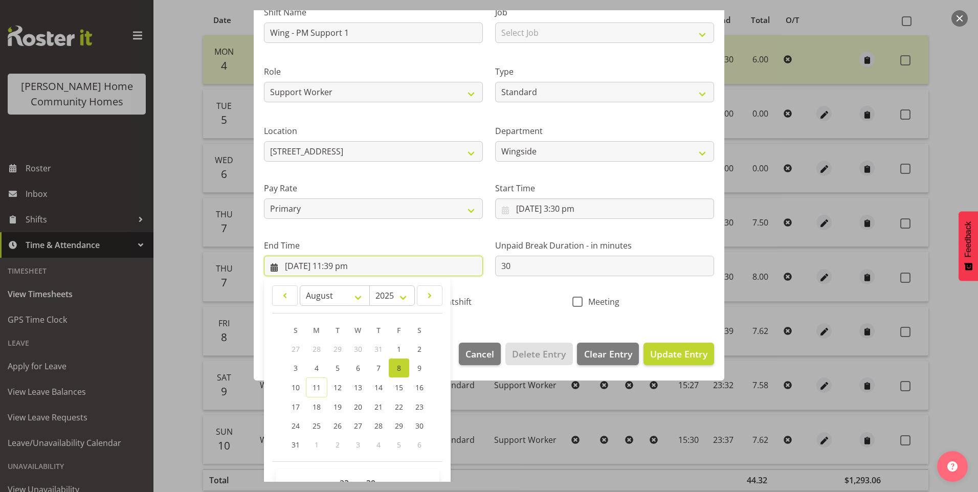
scroll to position [113, 0]
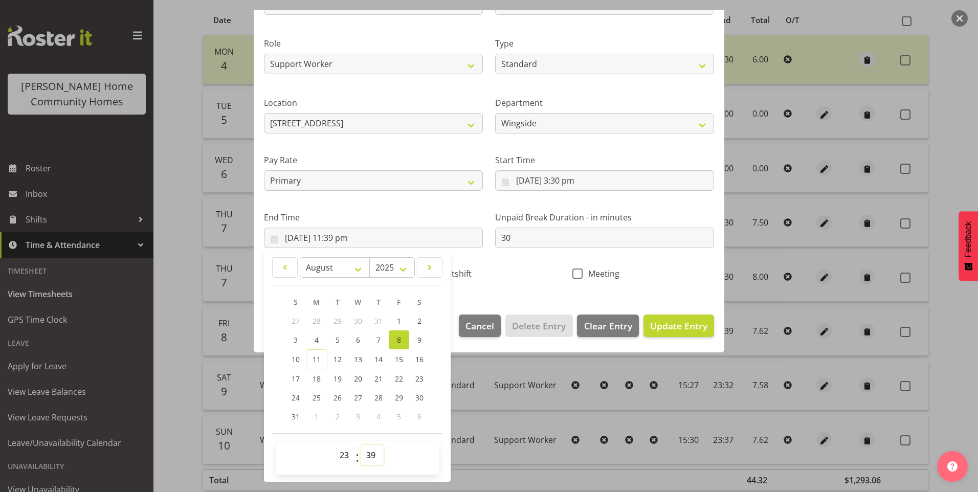
click at [377, 456] on select "00 01 02 03 04 05 06 07 08 09 10 11 12 13 14 15 16 17 18 19 20 21 22 23 24 25 2…" at bounding box center [372, 455] width 23 height 20
click at [361, 445] on select "00 01 02 03 04 05 06 07 08 09 10 11 12 13 14 15 16 17 18 19 20 21 22 23 24 25 2…" at bounding box center [372, 455] width 23 height 20
click at [674, 320] on span "Update Entry" at bounding box center [678, 326] width 57 height 12
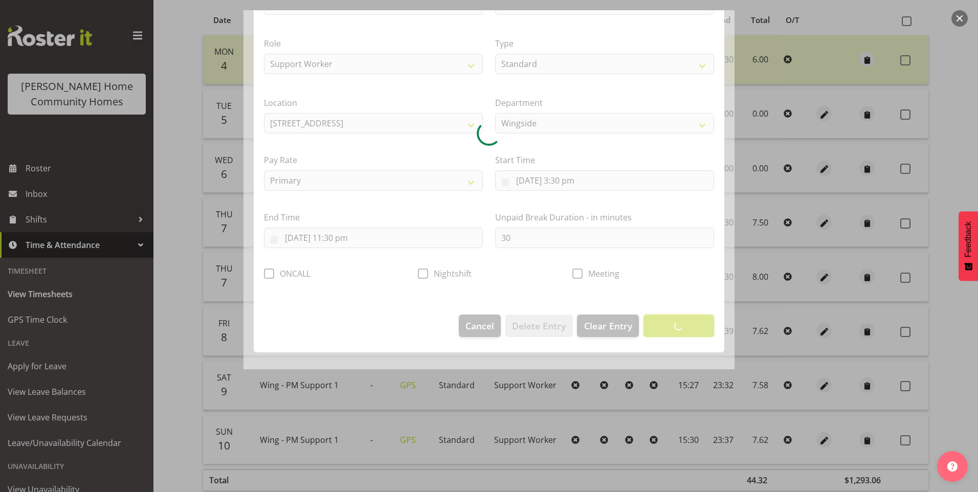
scroll to position [0, 0]
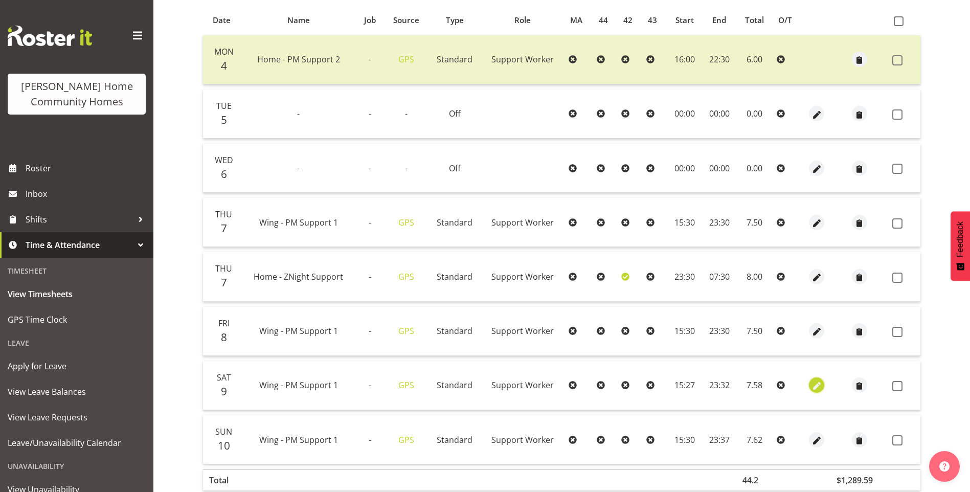
click at [811, 382] on span "button" at bounding box center [817, 387] width 12 height 12
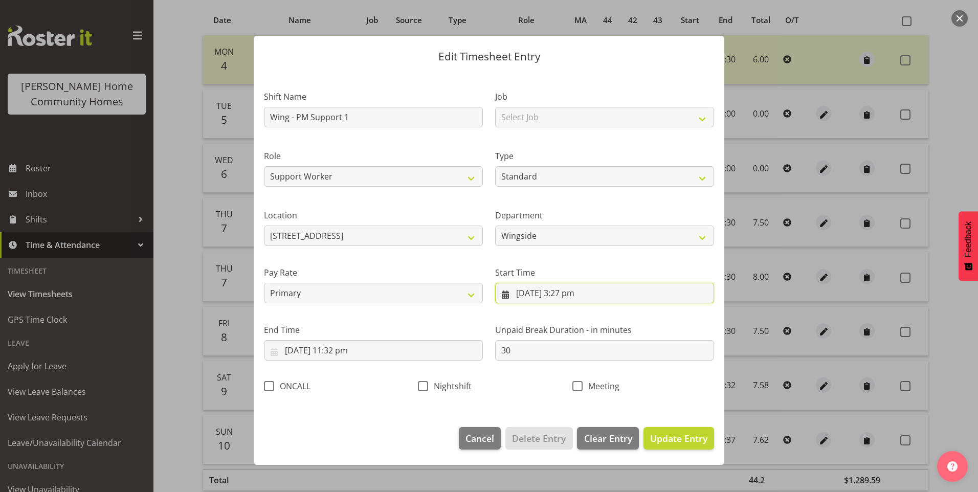
click at [575, 300] on input "9/08/2025, 3:27 pm" at bounding box center [604, 293] width 219 height 20
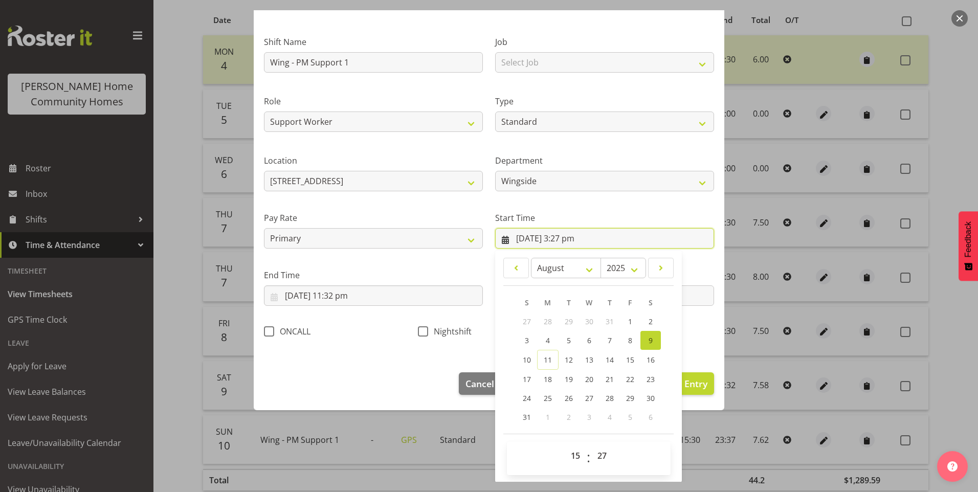
scroll to position [55, 0]
click at [599, 451] on select "00 01 02 03 04 05 06 07 08 09 10 11 12 13 14 15 16 17 18 19 20 21 22 23 24 25 2…" at bounding box center [603, 455] width 23 height 20
click at [592, 445] on select "00 01 02 03 04 05 06 07 08 09 10 11 12 13 14 15 16 17 18 19 20 21 22 23 24 25 2…" at bounding box center [603, 455] width 23 height 20
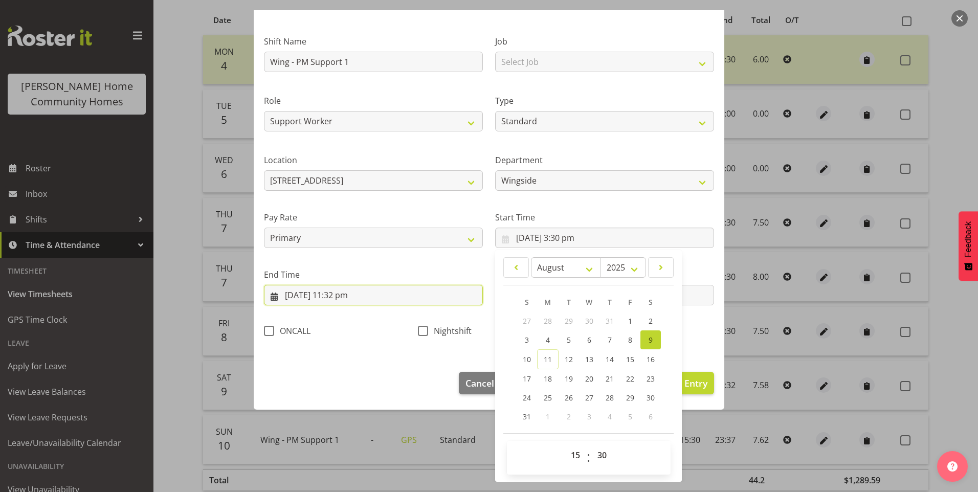
click at [353, 300] on input "9/08/2025, 11:32 pm" at bounding box center [373, 295] width 219 height 20
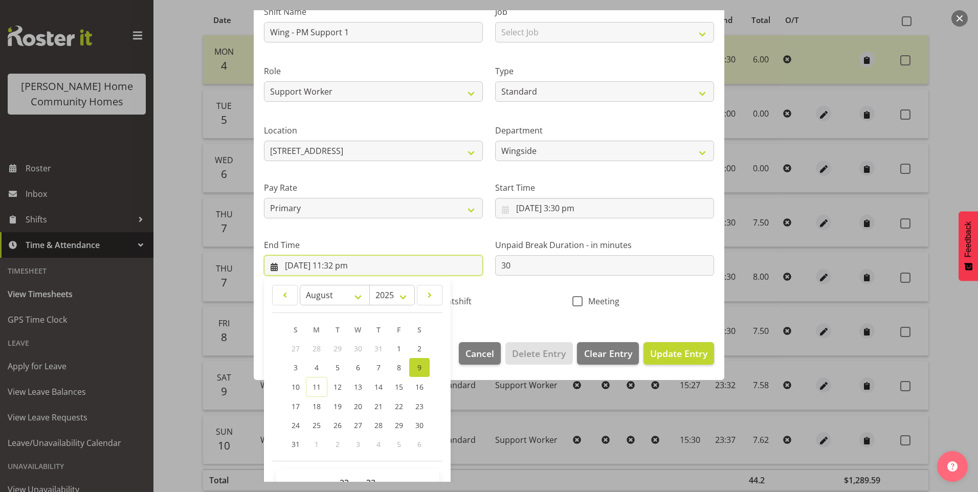
scroll to position [113, 0]
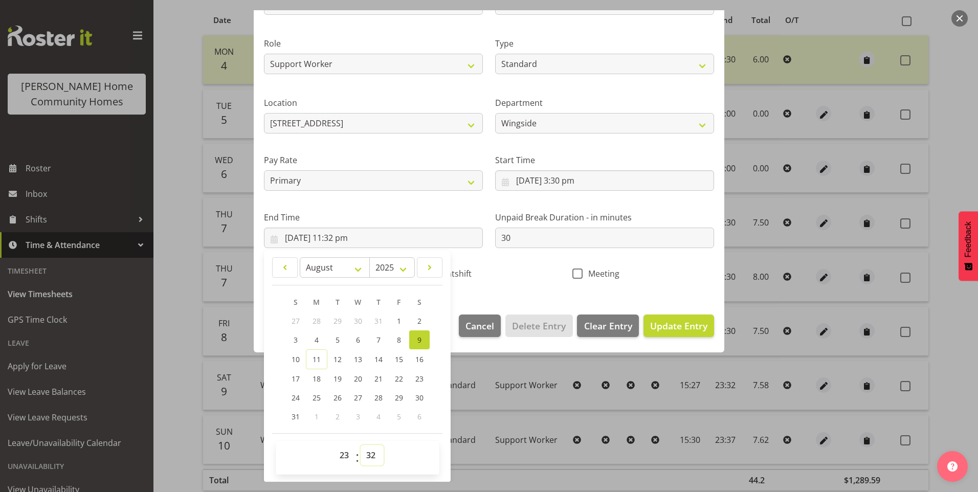
click at [371, 455] on select "00 01 02 03 04 05 06 07 08 09 10 11 12 13 14 15 16 17 18 19 20 21 22 23 24 25 2…" at bounding box center [372, 455] width 23 height 20
click at [361, 445] on select "00 01 02 03 04 05 06 07 08 09 10 11 12 13 14 15 16 17 18 19 20 21 22 23 24 25 2…" at bounding box center [372, 455] width 23 height 20
click at [691, 330] on span "Update Entry" at bounding box center [678, 326] width 57 height 12
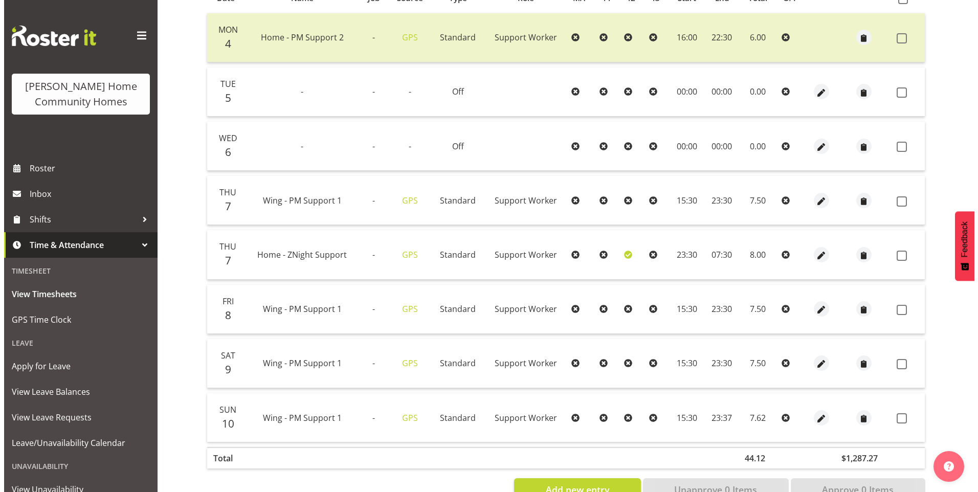
scroll to position [274, 0]
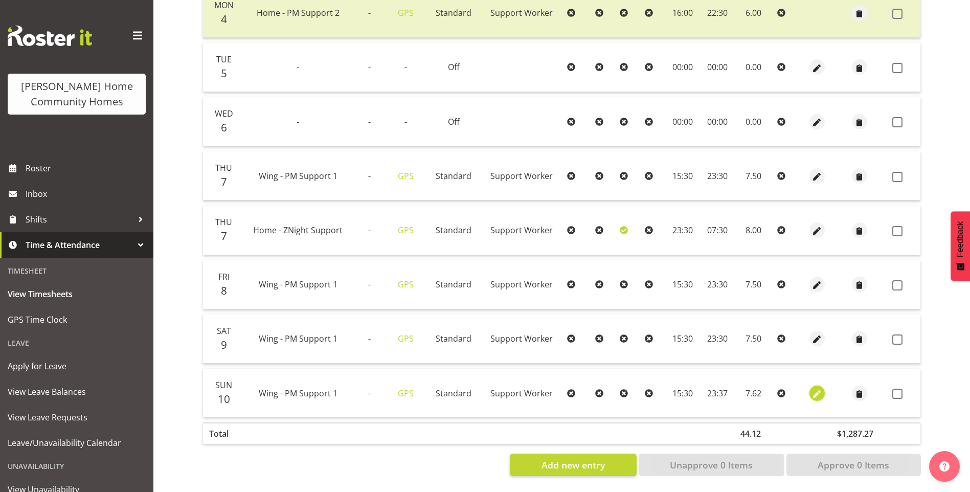
click at [815, 388] on span "button" at bounding box center [817, 394] width 12 height 12
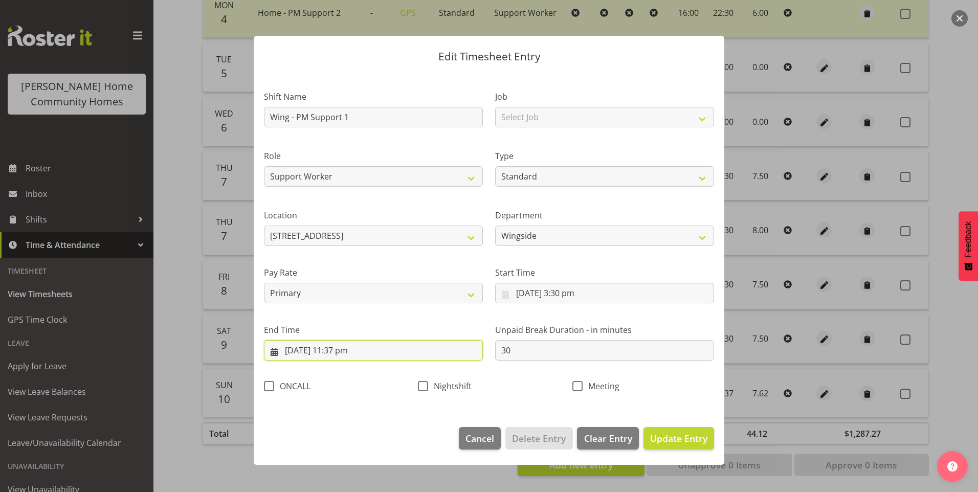
click at [356, 359] on input "10/08/2025, 11:37 pm" at bounding box center [373, 350] width 219 height 20
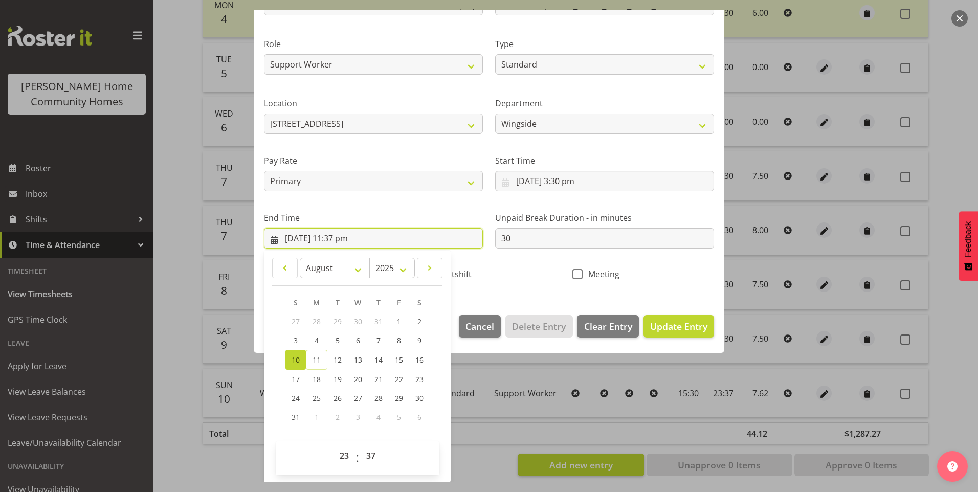
scroll to position [113, 0]
drag, startPoint x: 370, startPoint y: 459, endPoint x: 370, endPoint y: 449, distance: 10.2
click at [370, 457] on select "00 01 02 03 04 05 06 07 08 09 10 11 12 13 14 15 16 17 18 19 20 21 22 23 24 25 2…" at bounding box center [372, 455] width 23 height 20
click at [361, 445] on select "00 01 02 03 04 05 06 07 08 09 10 11 12 13 14 15 16 17 18 19 20 21 22 23 24 25 2…" at bounding box center [372, 455] width 23 height 20
click at [698, 326] on span "Update Entry" at bounding box center [678, 326] width 57 height 12
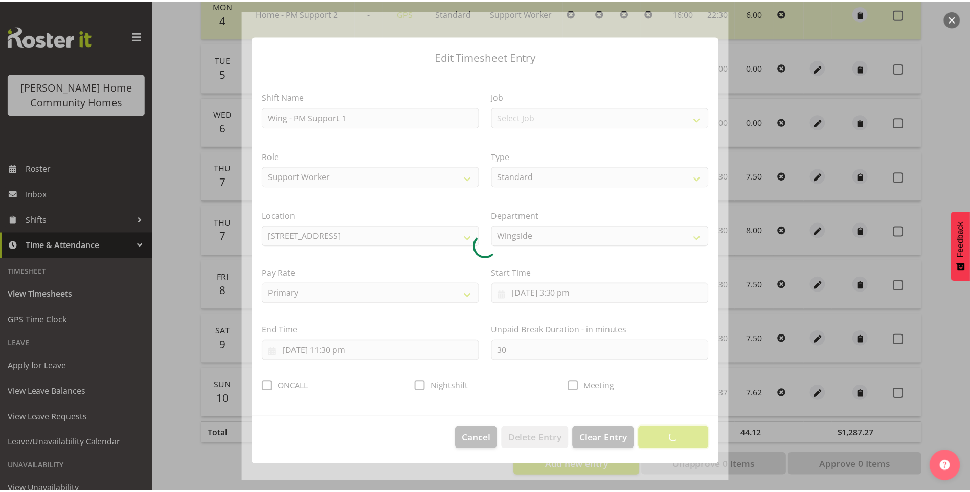
scroll to position [0, 0]
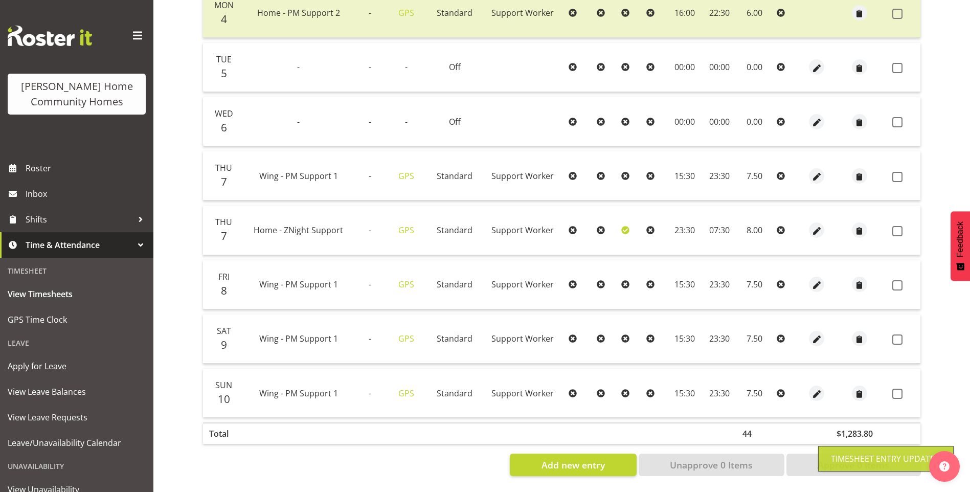
click at [900, 389] on span at bounding box center [898, 394] width 10 height 10
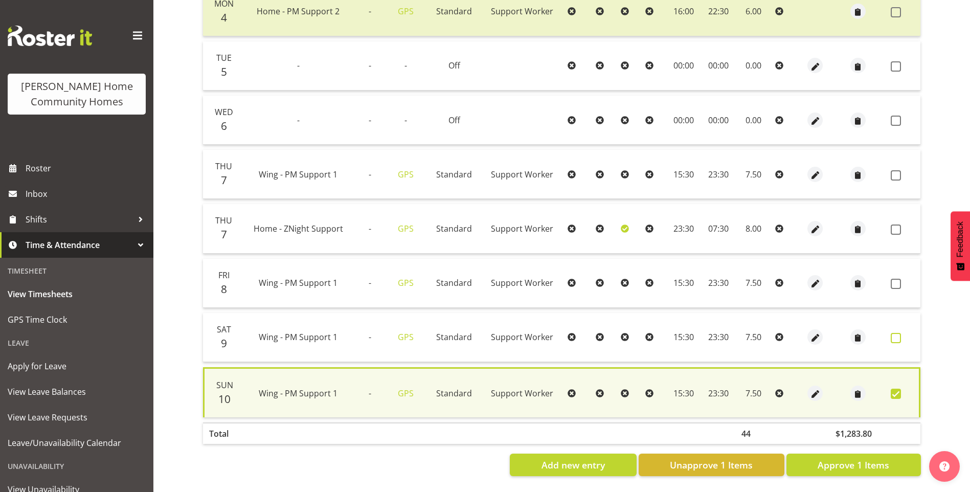
click at [902, 334] on label at bounding box center [899, 338] width 16 height 10
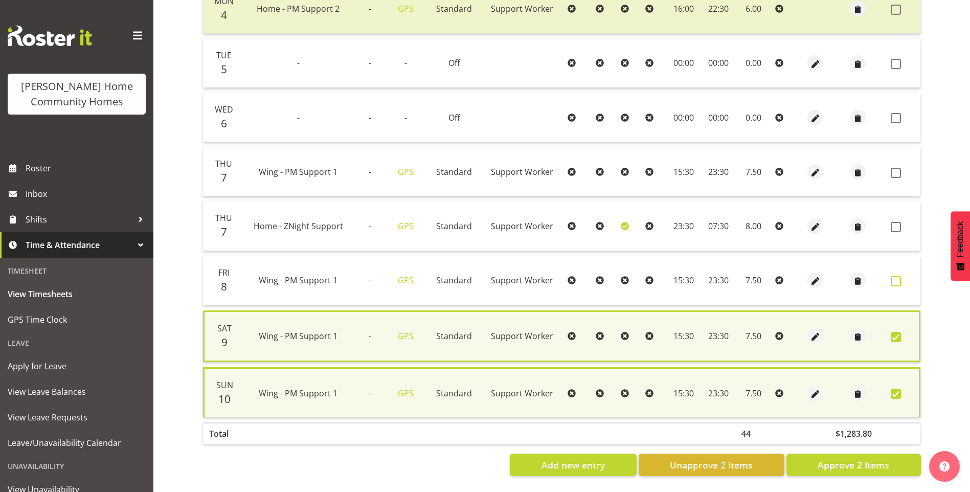
click at [893, 276] on span at bounding box center [896, 281] width 10 height 10
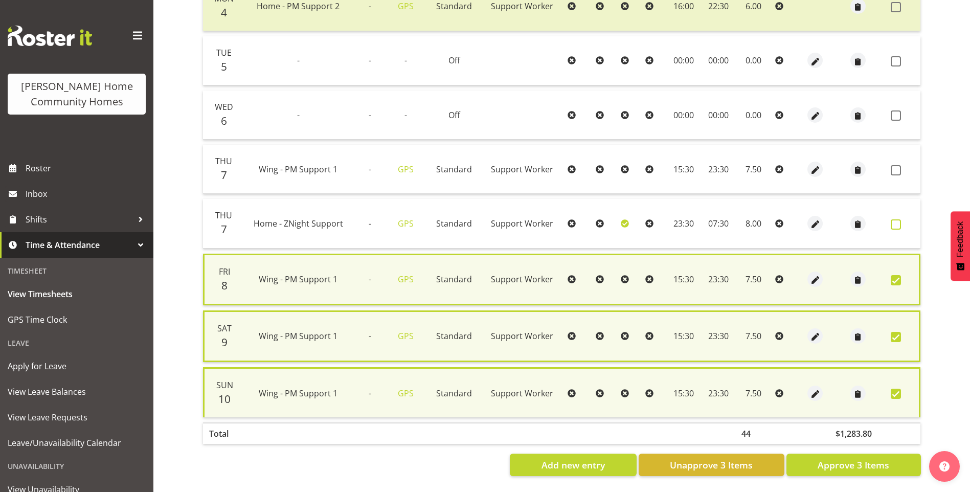
click at [895, 225] on span at bounding box center [896, 224] width 10 height 10
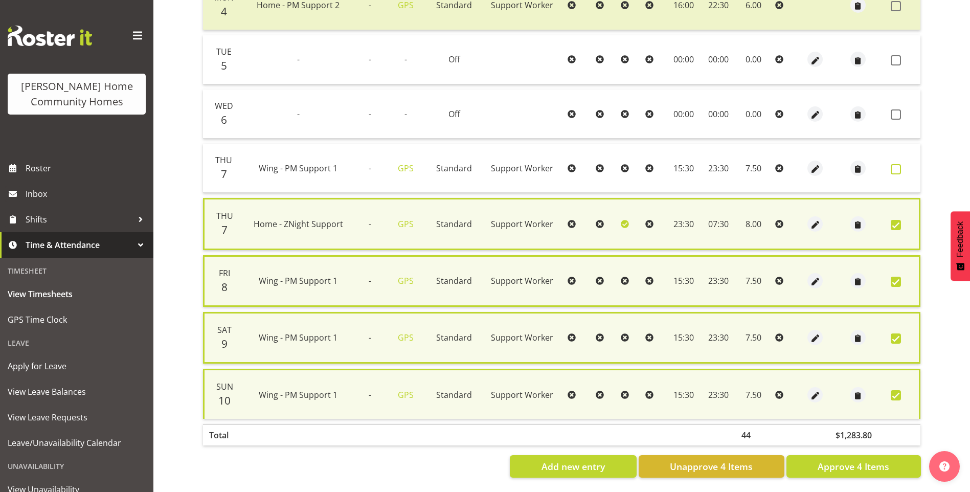
click at [902, 172] on label at bounding box center [899, 169] width 16 height 10
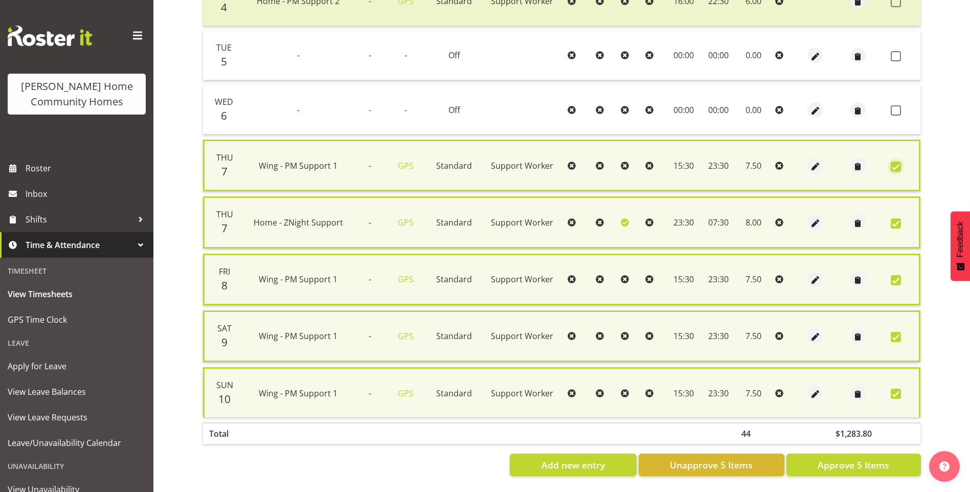
scroll to position [285, 0]
click at [850, 460] on span "Approve 5 Items" at bounding box center [854, 464] width 72 height 13
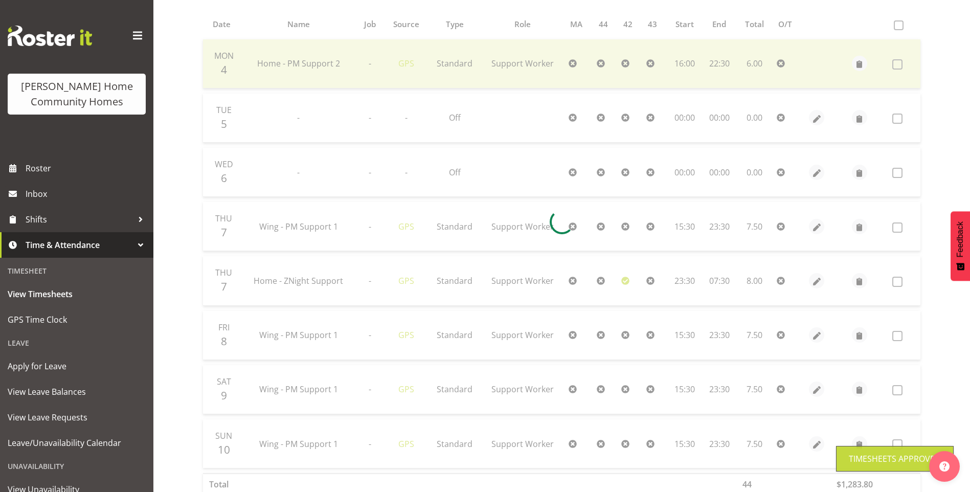
scroll to position [69, 0]
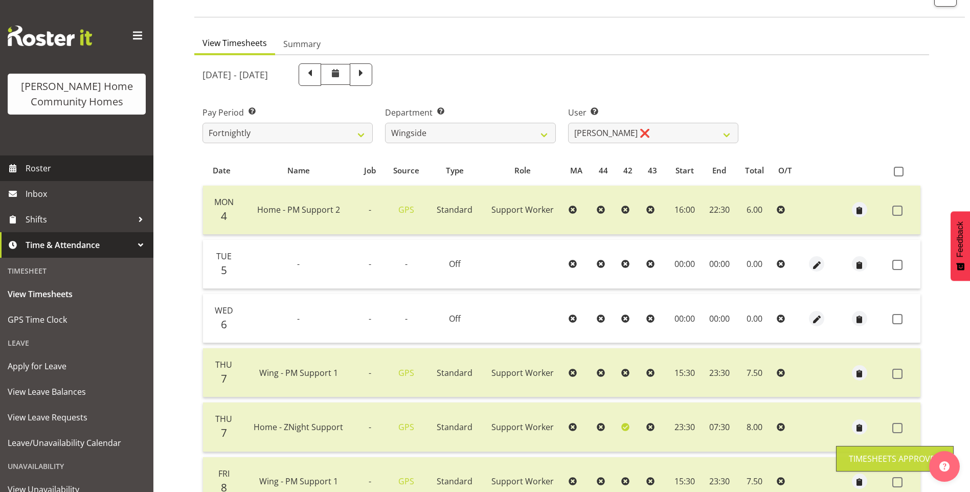
click at [77, 174] on span "Roster" at bounding box center [87, 168] width 123 height 15
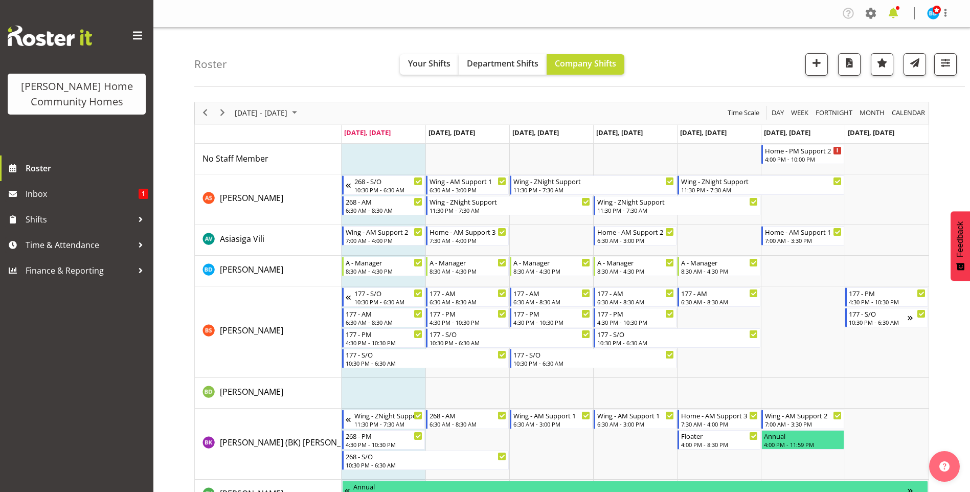
click at [899, 11] on span at bounding box center [894, 13] width 16 height 16
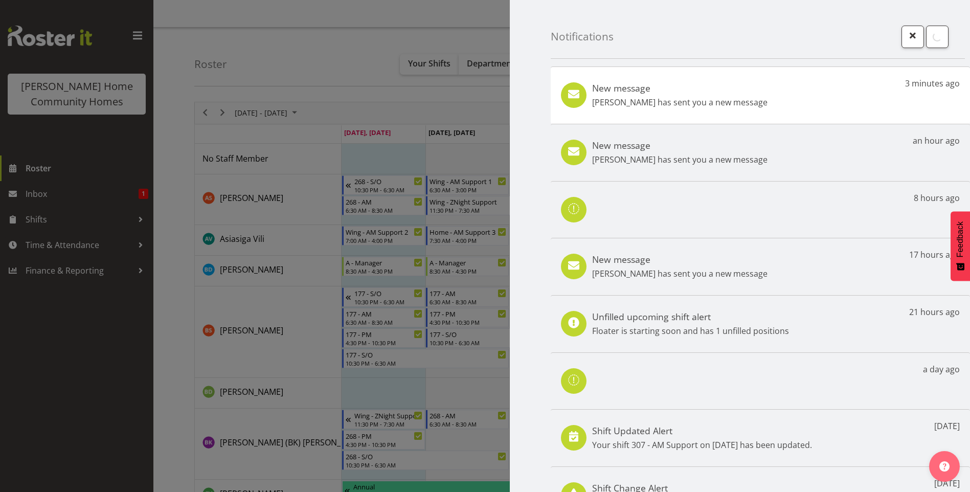
click at [698, 108] on div "New message [PERSON_NAME] has sent you a new message 3 minutes ago" at bounding box center [760, 95] width 419 height 57
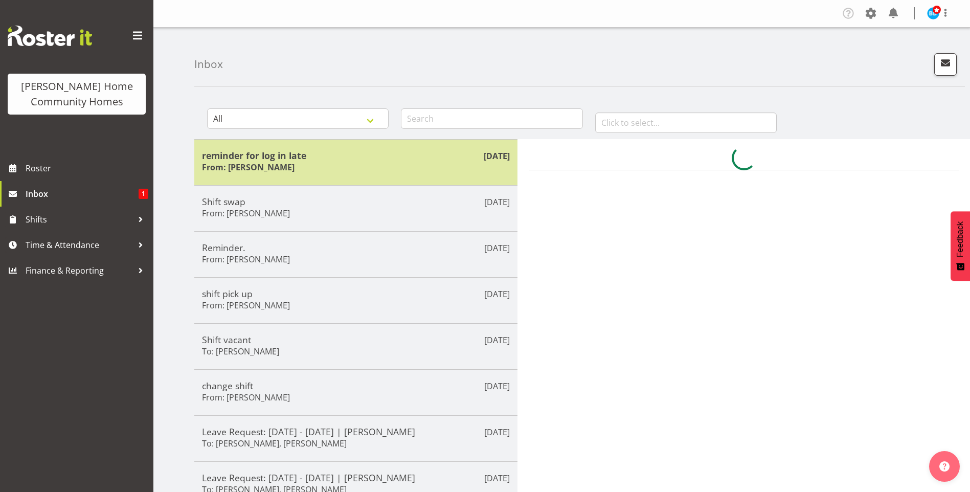
click at [287, 161] on h5 "reminder for log in late" at bounding box center [356, 155] width 308 height 11
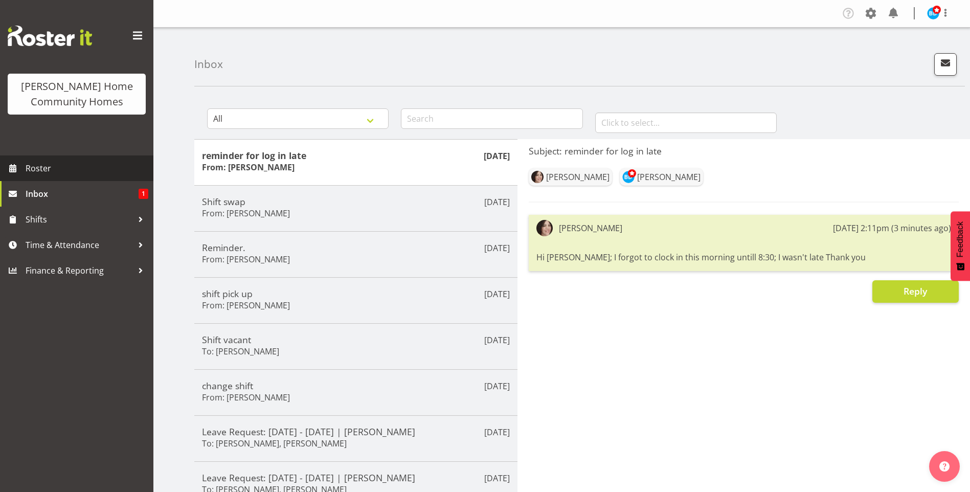
click at [78, 172] on span "Roster" at bounding box center [87, 168] width 123 height 15
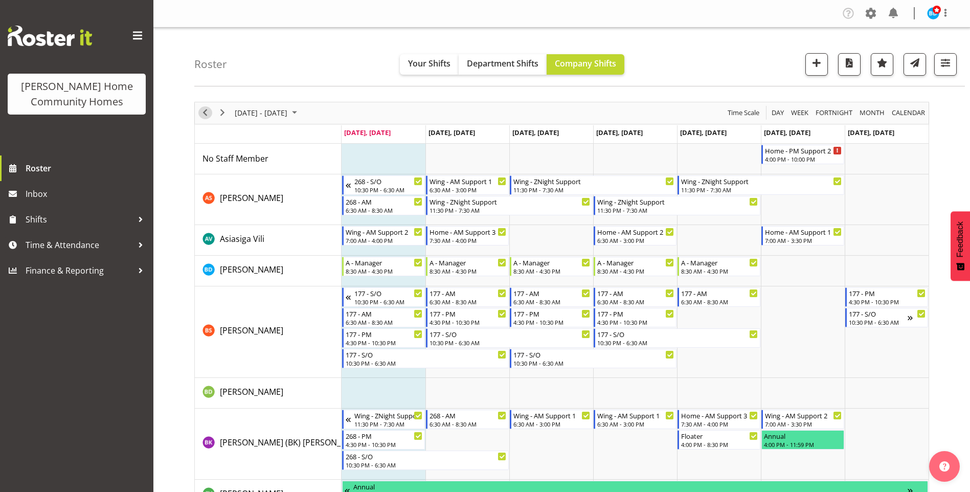
click at [208, 111] on span "Previous" at bounding box center [205, 112] width 12 height 13
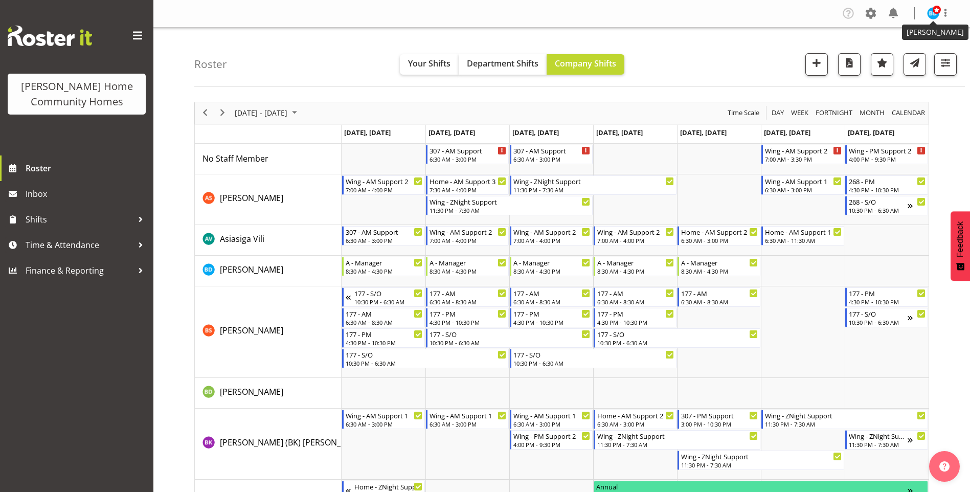
click at [937, 9] on span at bounding box center [937, 10] width 8 height 8
click at [909, 59] on link "Log Out" at bounding box center [903, 54] width 98 height 18
